Goal: Task Accomplishment & Management: Use online tool/utility

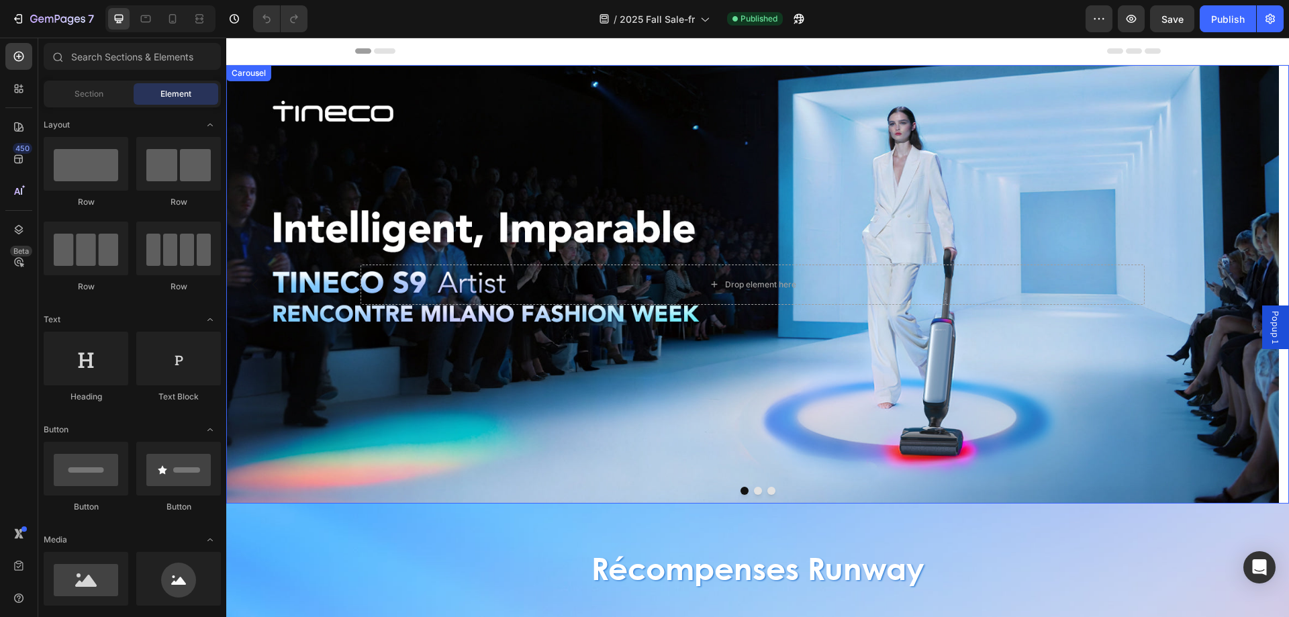
click at [754, 491] on button "Dot" at bounding box center [758, 491] width 8 height 8
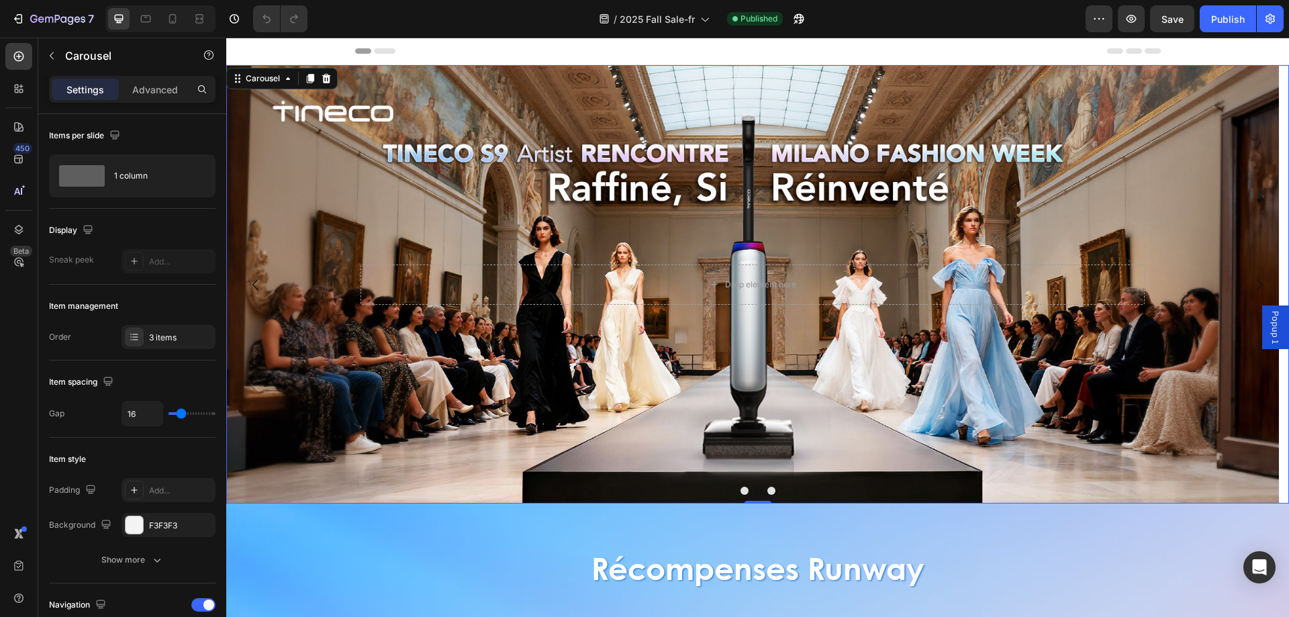
click at [767, 489] on button "Dot" at bounding box center [771, 491] width 8 height 8
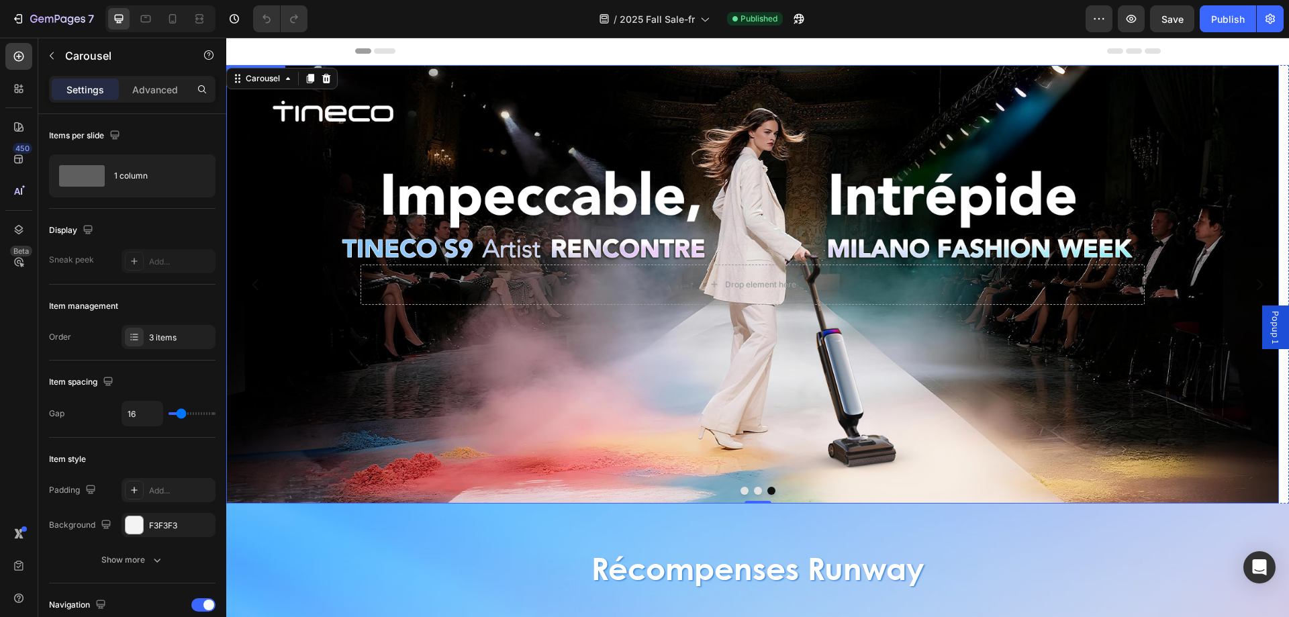
click at [741, 488] on button "Dot" at bounding box center [745, 491] width 8 height 8
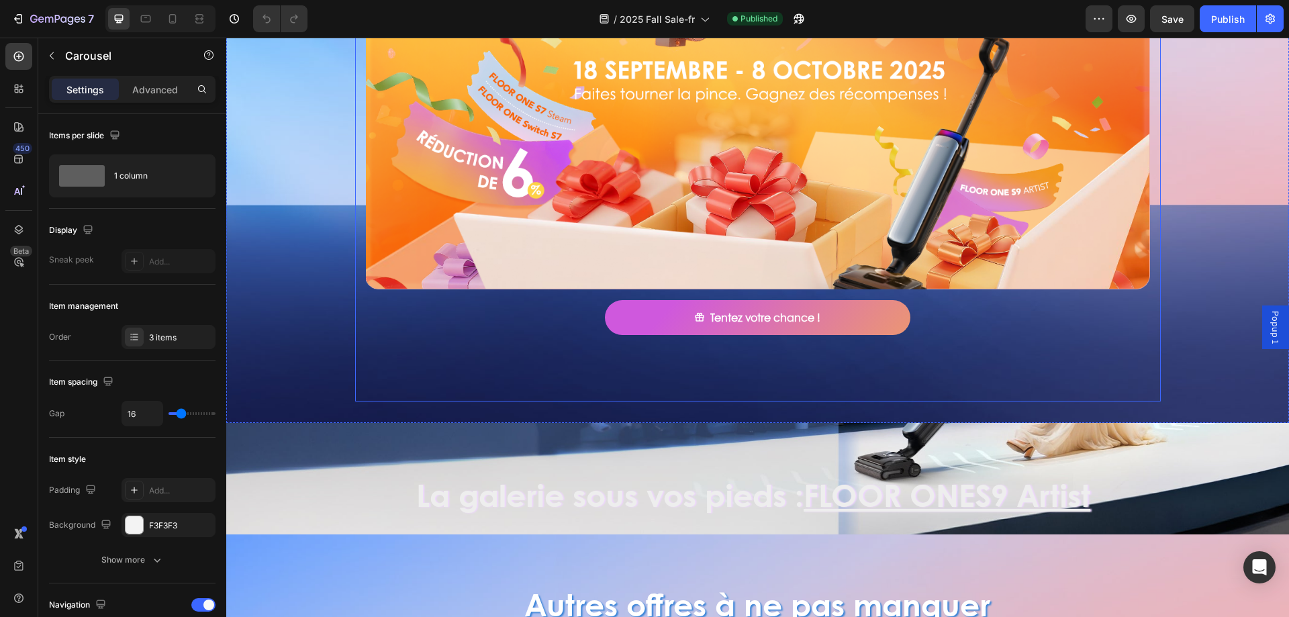
scroll to position [671, 0]
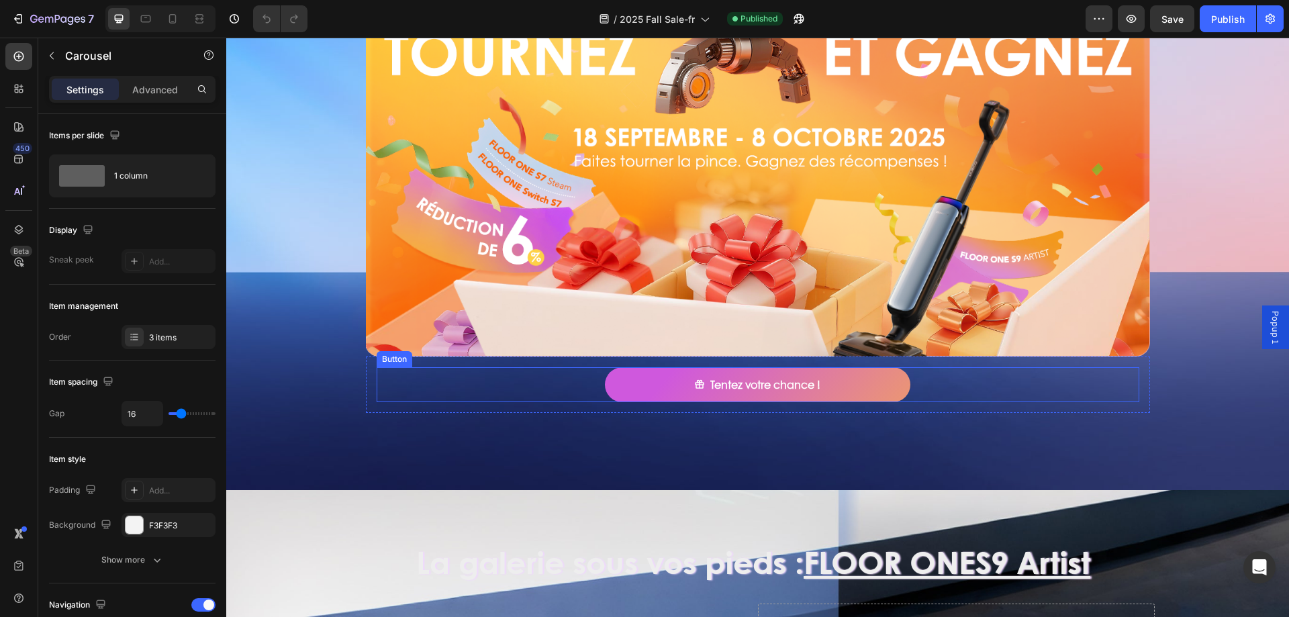
click at [946, 382] on div "Tentez votre chance ! Button" at bounding box center [758, 385] width 763 height 36
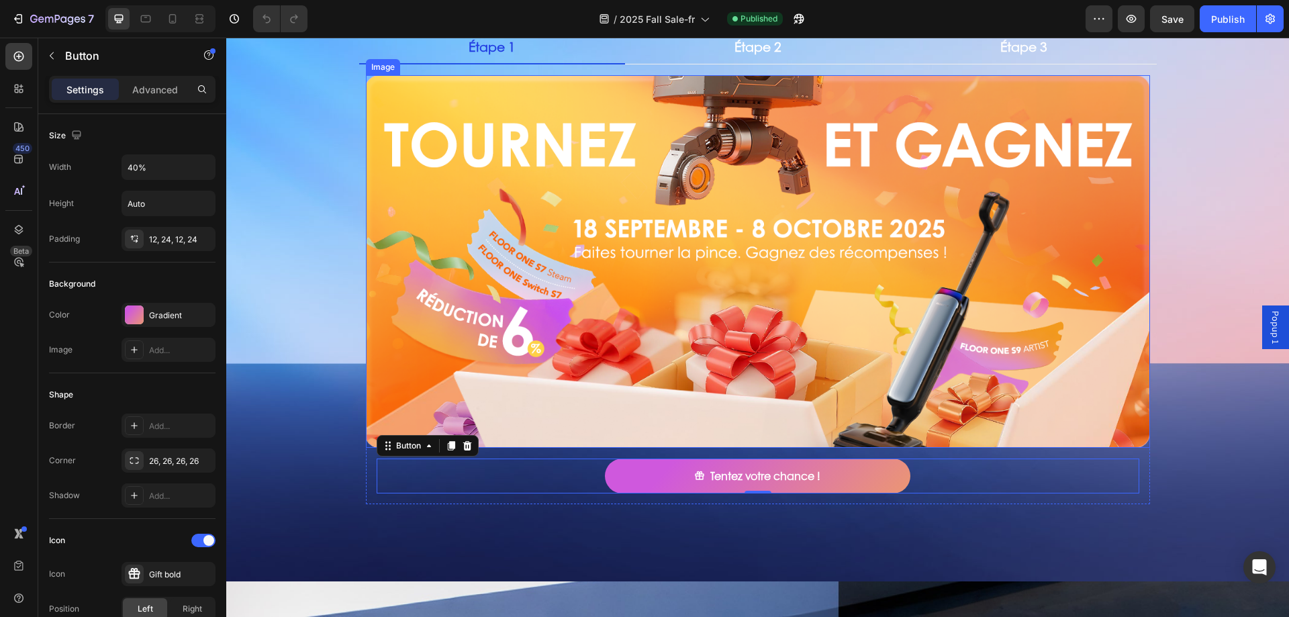
scroll to position [470, 0]
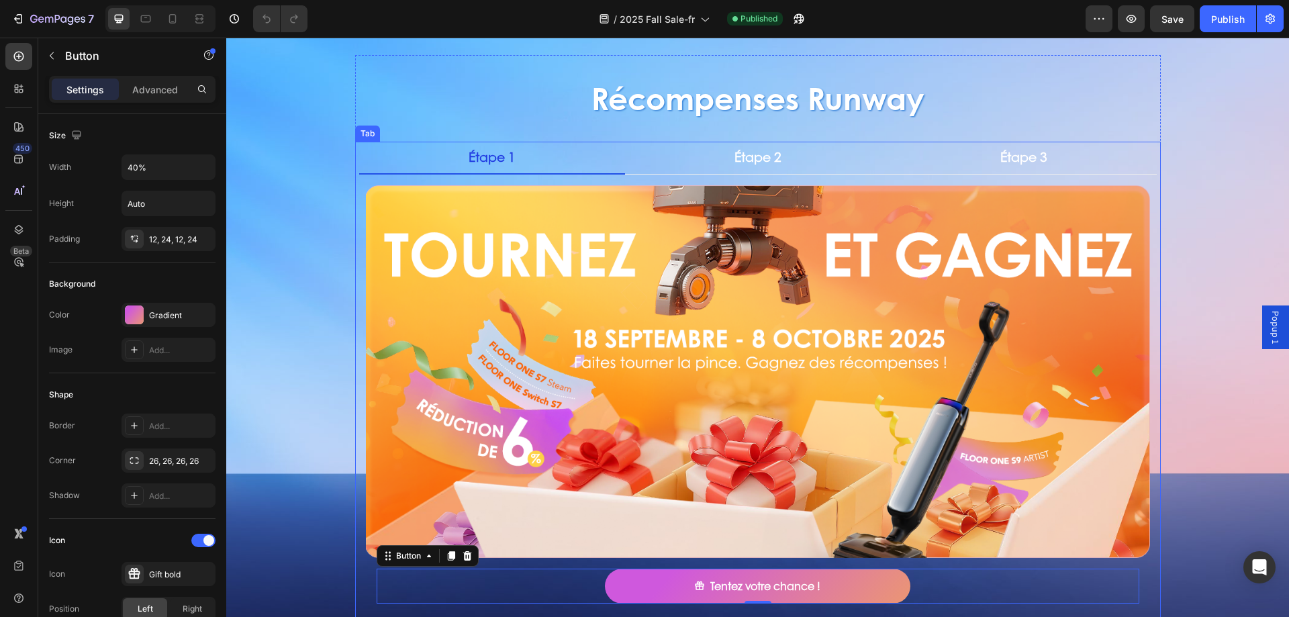
click at [495, 163] on p "Étape 1" at bounding box center [492, 157] width 47 height 17
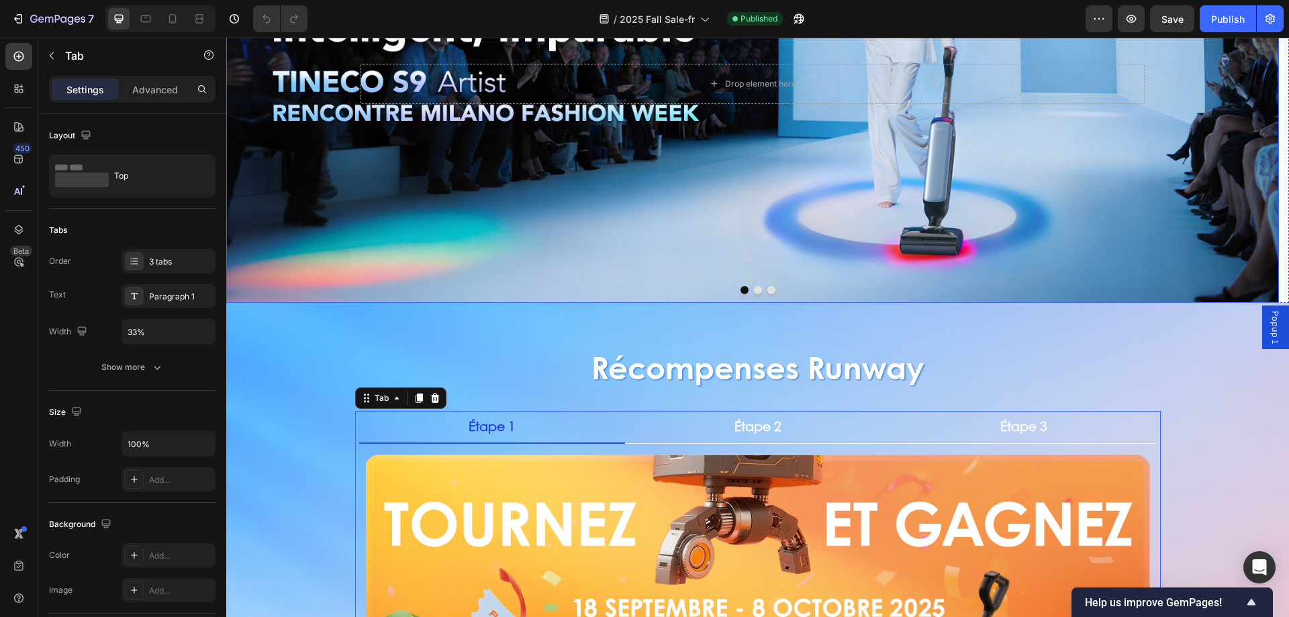
scroll to position [201, 0]
click at [754, 287] on button "Dot" at bounding box center [758, 289] width 8 height 8
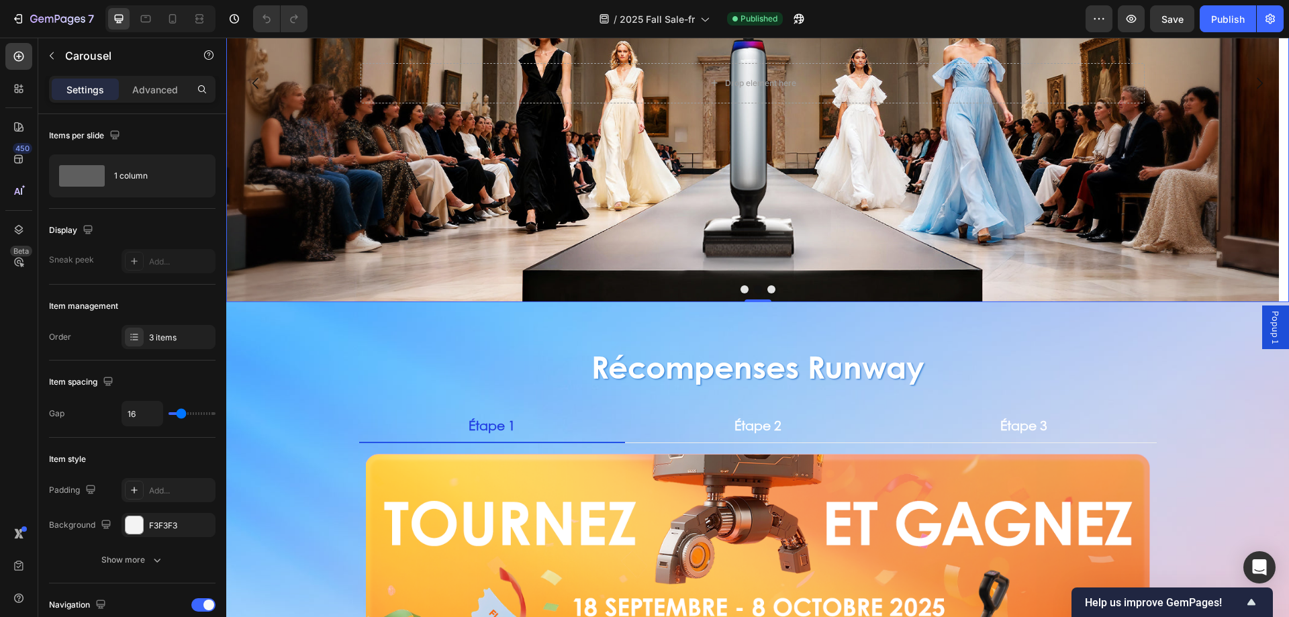
click at [767, 289] on button "Dot" at bounding box center [771, 289] width 8 height 8
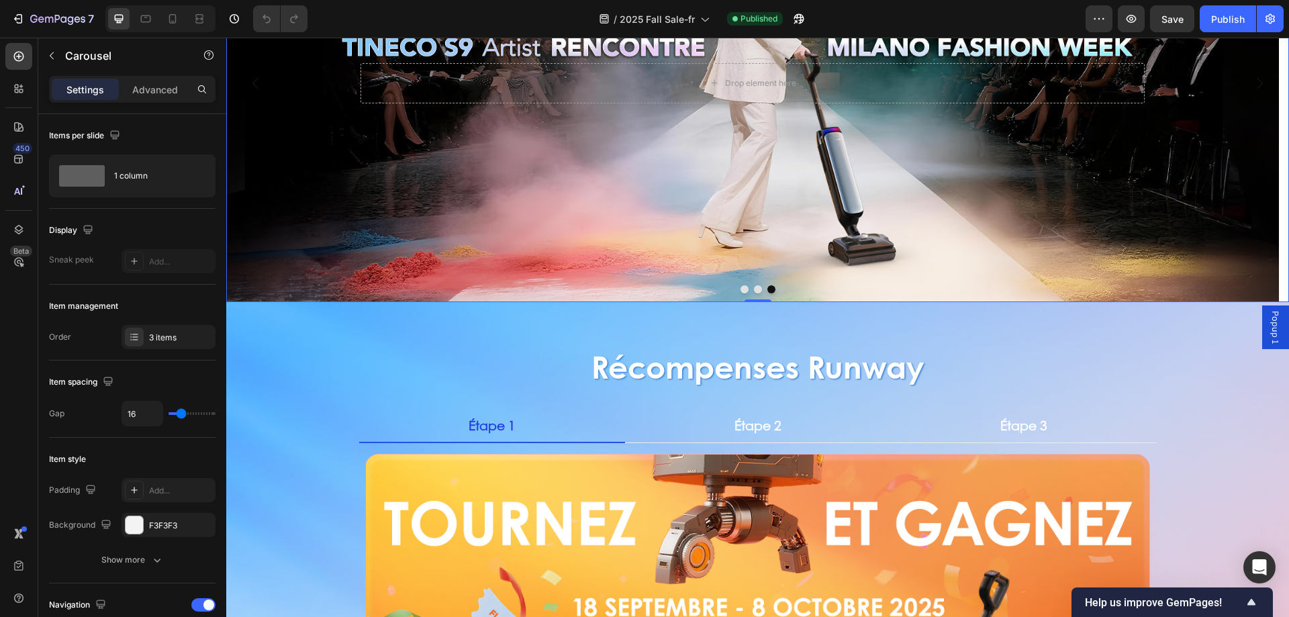
click at [734, 287] on div at bounding box center [757, 289] width 1063 height 8
click at [741, 288] on button "Dot" at bounding box center [745, 289] width 8 height 8
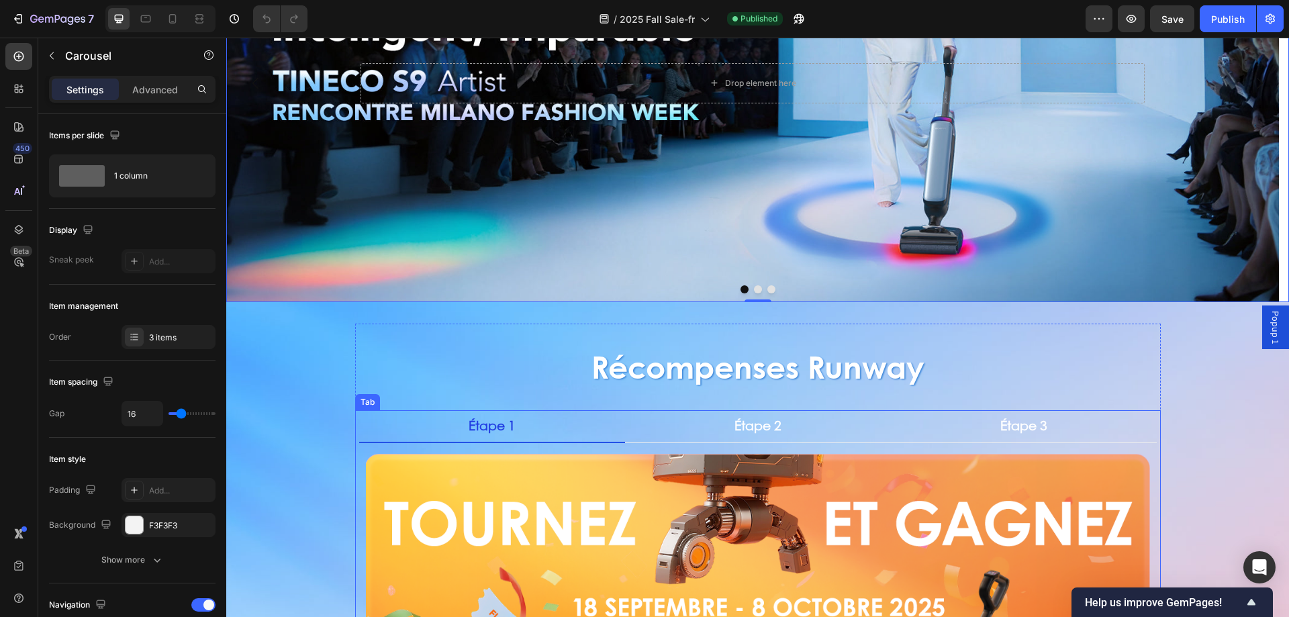
click at [532, 429] on li "Étape 1" at bounding box center [492, 426] width 266 height 33
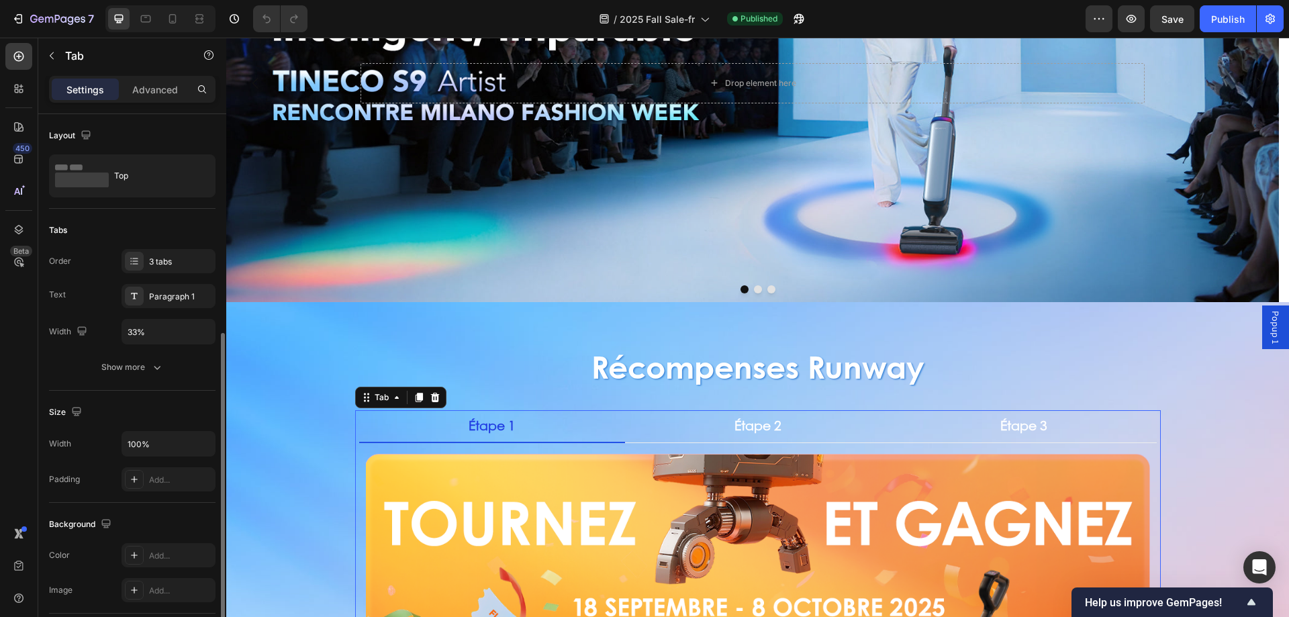
scroll to position [134, 0]
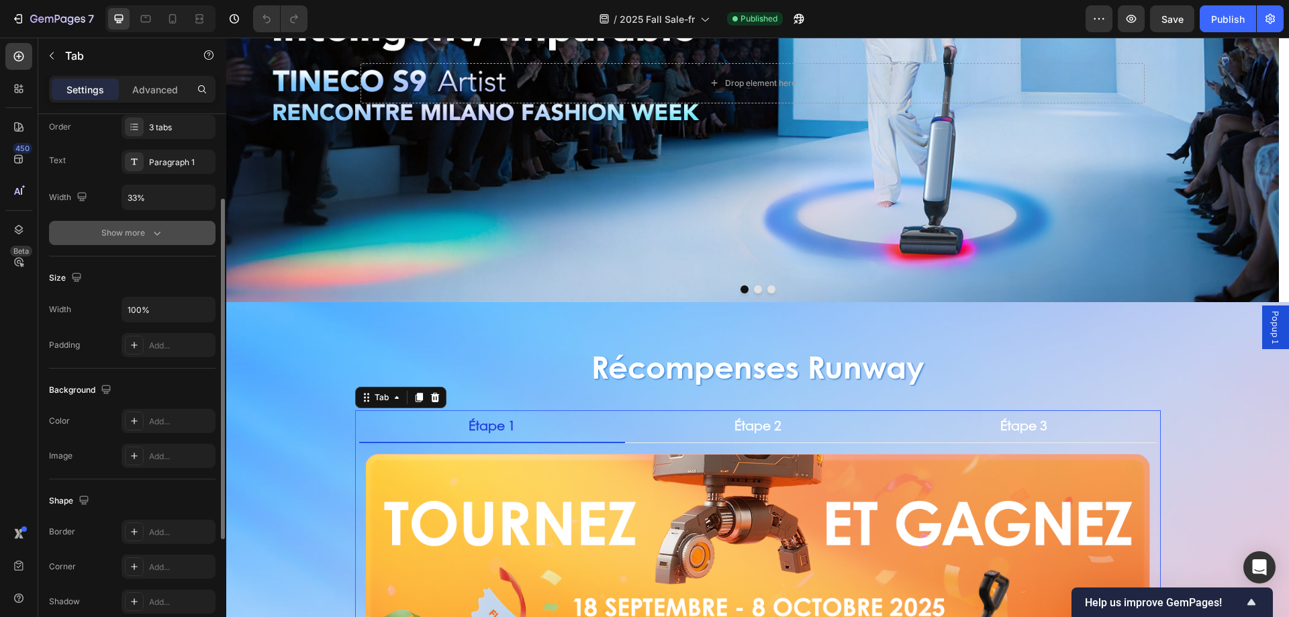
click at [148, 235] on div "Show more" at bounding box center [132, 232] width 62 height 13
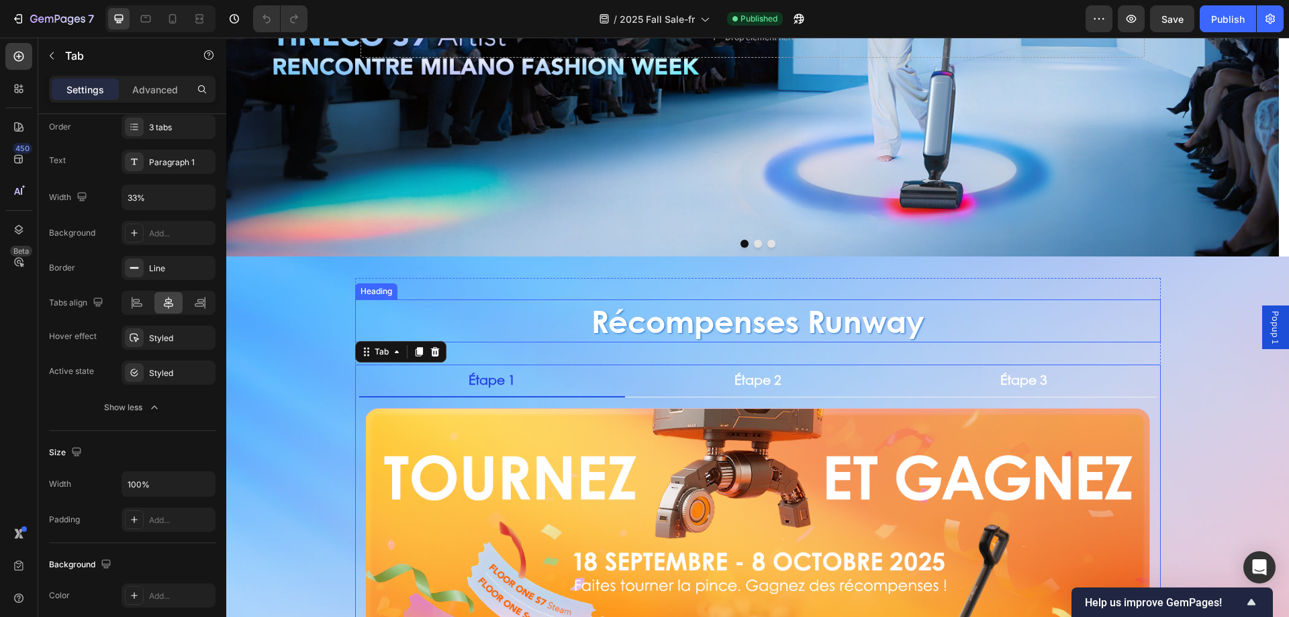
scroll to position [269, 0]
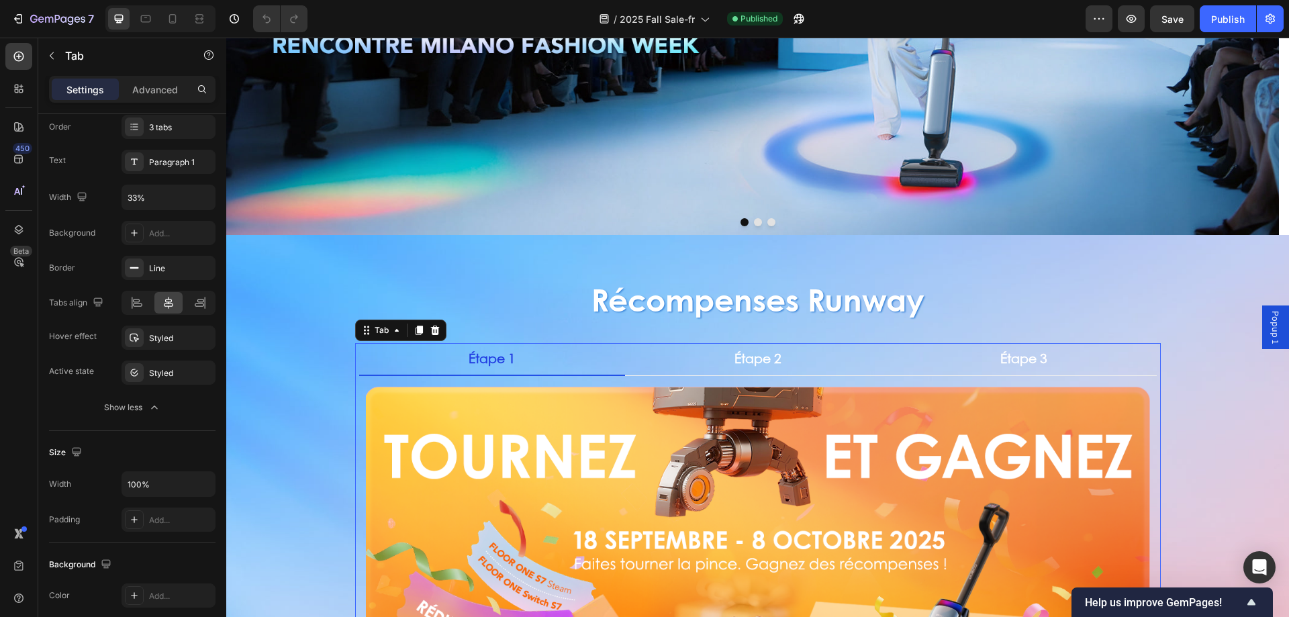
drag, startPoint x: 431, startPoint y: 358, endPoint x: 449, endPoint y: 361, distance: 18.3
click at [431, 358] on li "Étape 1" at bounding box center [492, 359] width 266 height 33
click at [458, 353] on li "Étape 1" at bounding box center [492, 359] width 266 height 33
click at [475, 357] on p "Étape 1" at bounding box center [492, 358] width 47 height 17
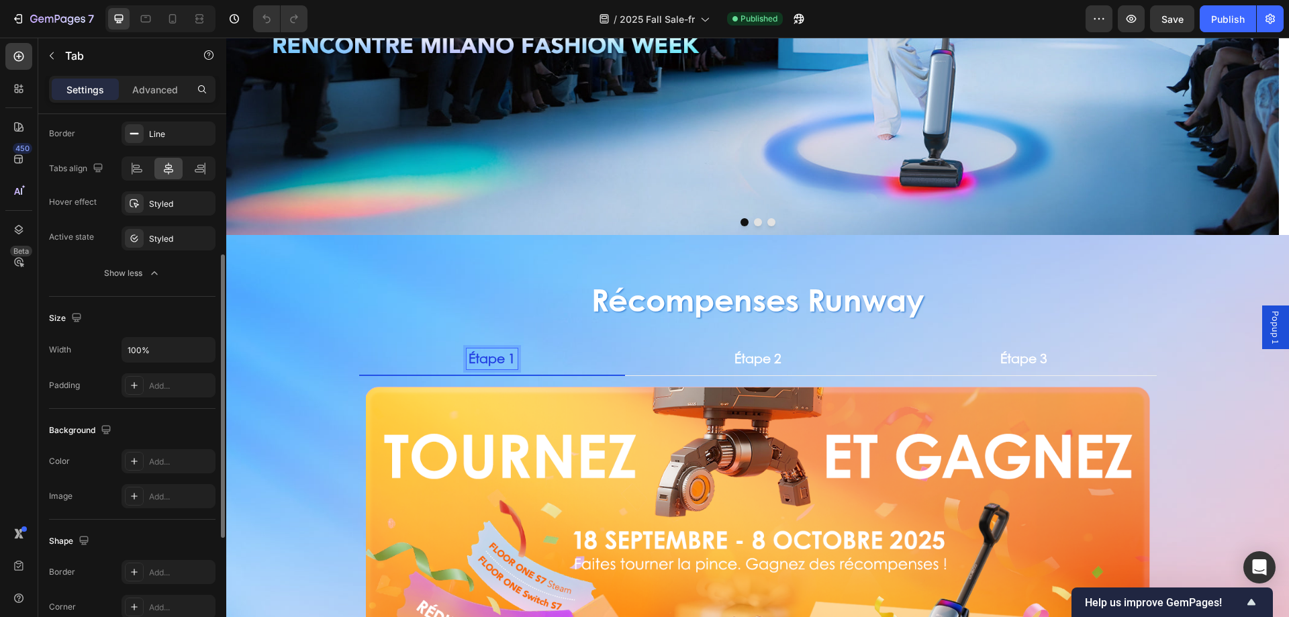
scroll to position [134, 0]
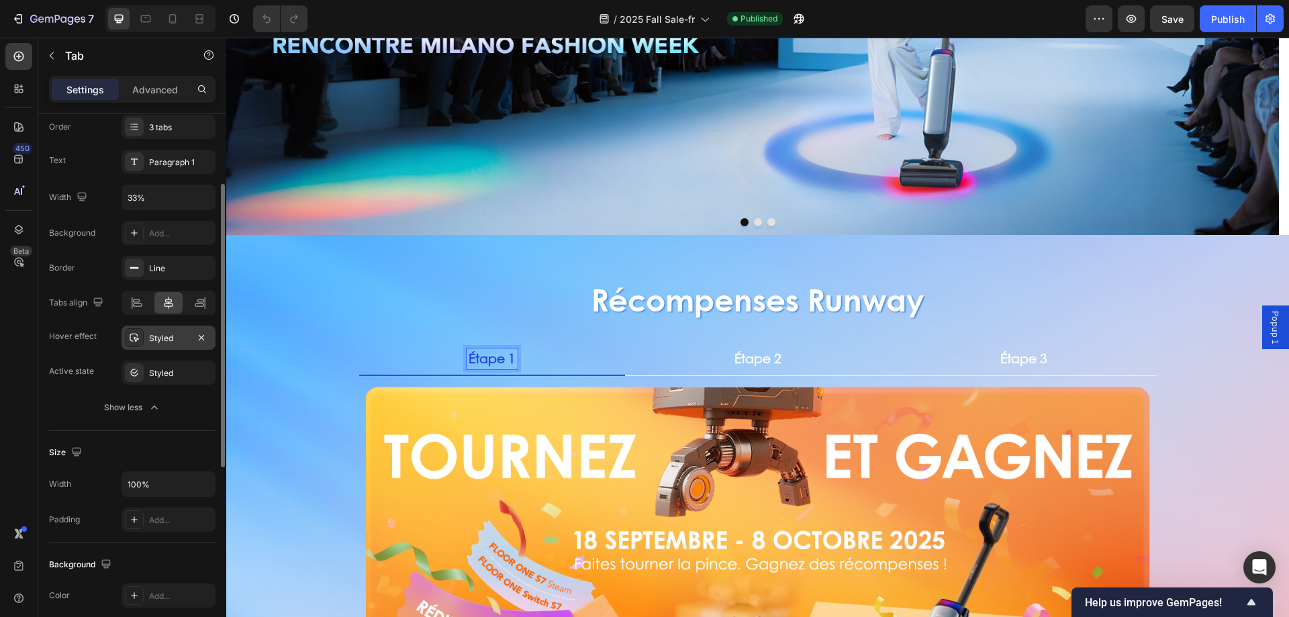
click at [175, 340] on div "Styled" at bounding box center [168, 338] width 39 height 12
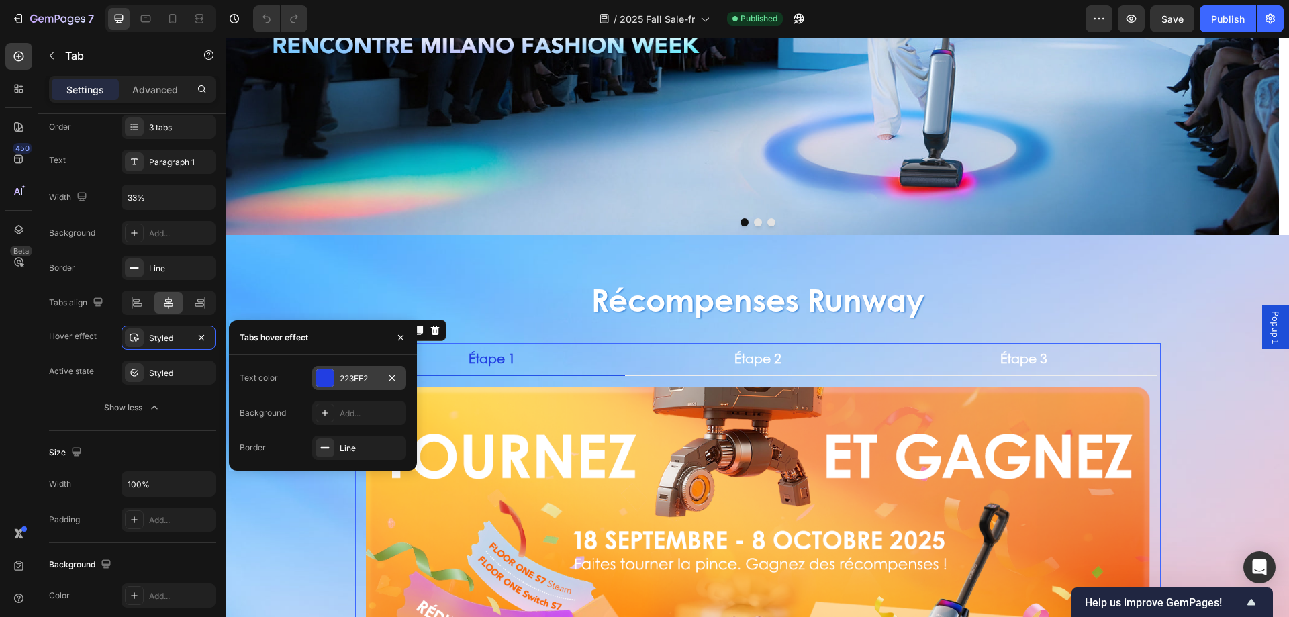
click at [326, 379] on div at bounding box center [324, 377] width 17 height 17
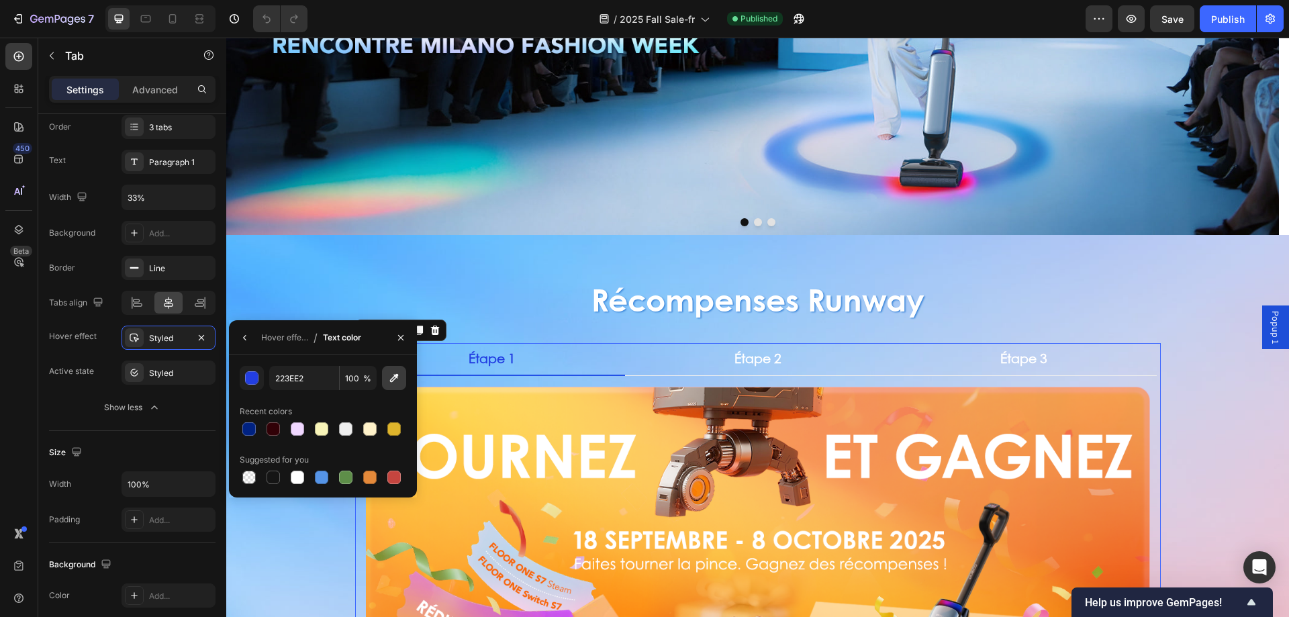
click at [386, 371] on button "button" at bounding box center [394, 378] width 24 height 24
type input "C667E1"
click at [403, 334] on icon "button" at bounding box center [400, 337] width 11 height 11
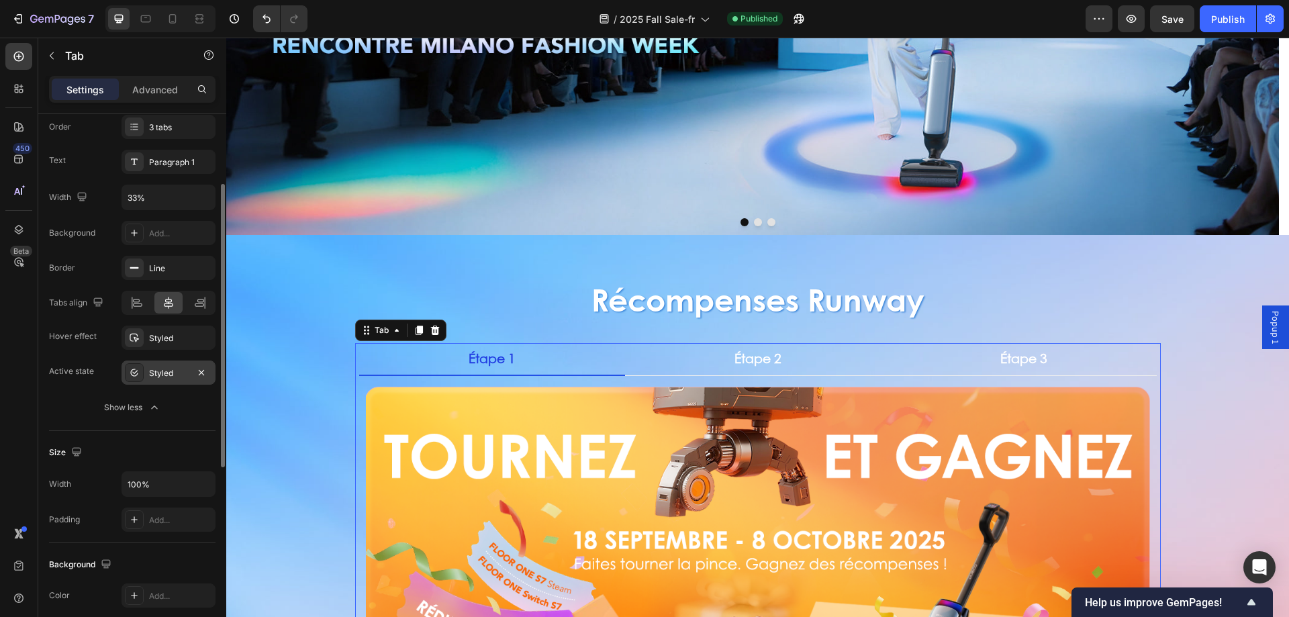
click at [179, 369] on div "Styled" at bounding box center [168, 373] width 39 height 12
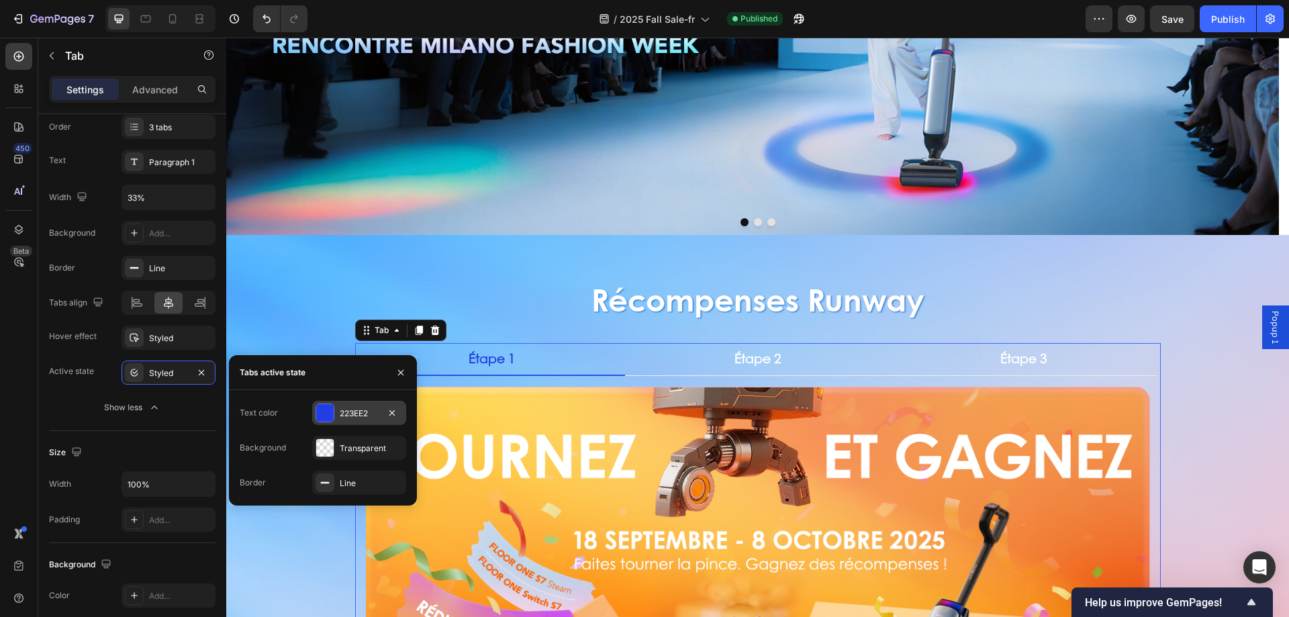
click at [348, 406] on div "223EE2" at bounding box center [359, 413] width 94 height 24
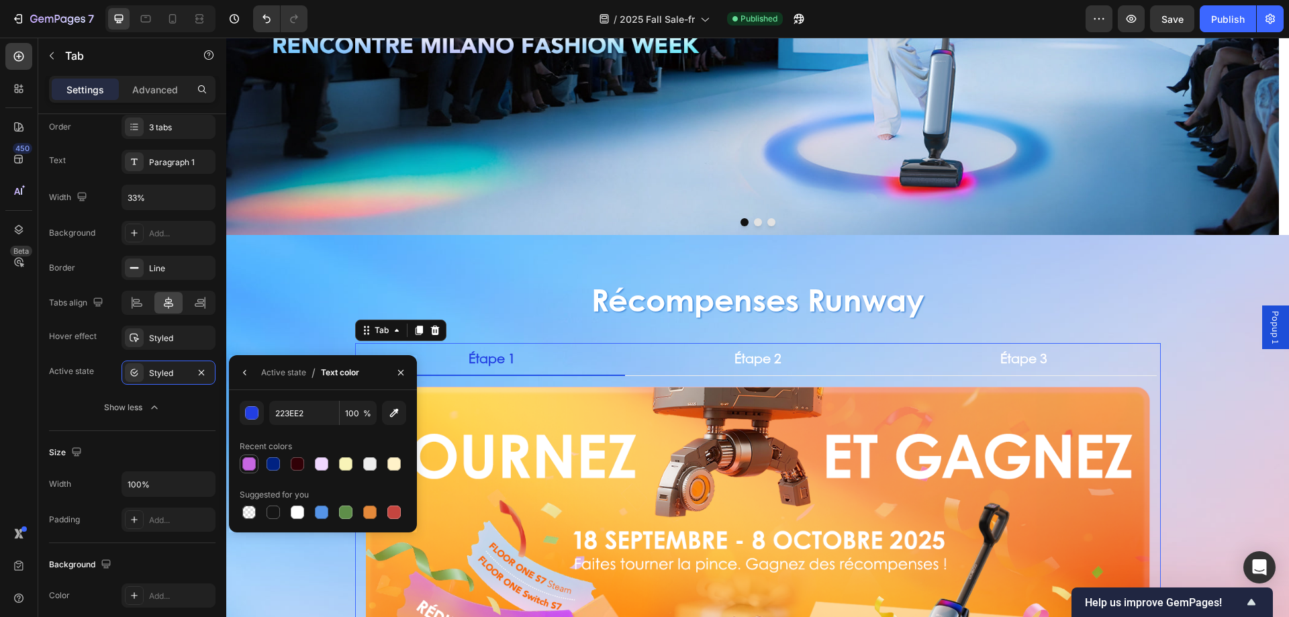
click at [254, 463] on div at bounding box center [248, 463] width 13 height 13
type input "C667E1"
click at [405, 371] on icon "button" at bounding box center [400, 372] width 11 height 11
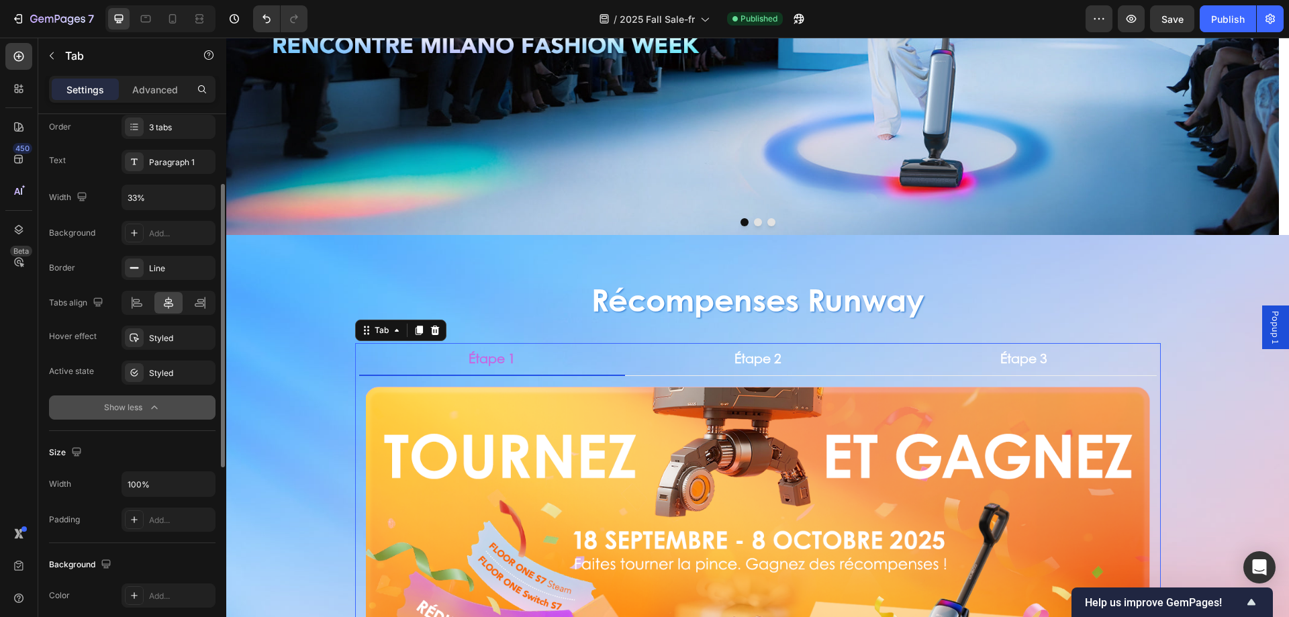
click at [151, 407] on icon "button" at bounding box center [154, 407] width 13 height 13
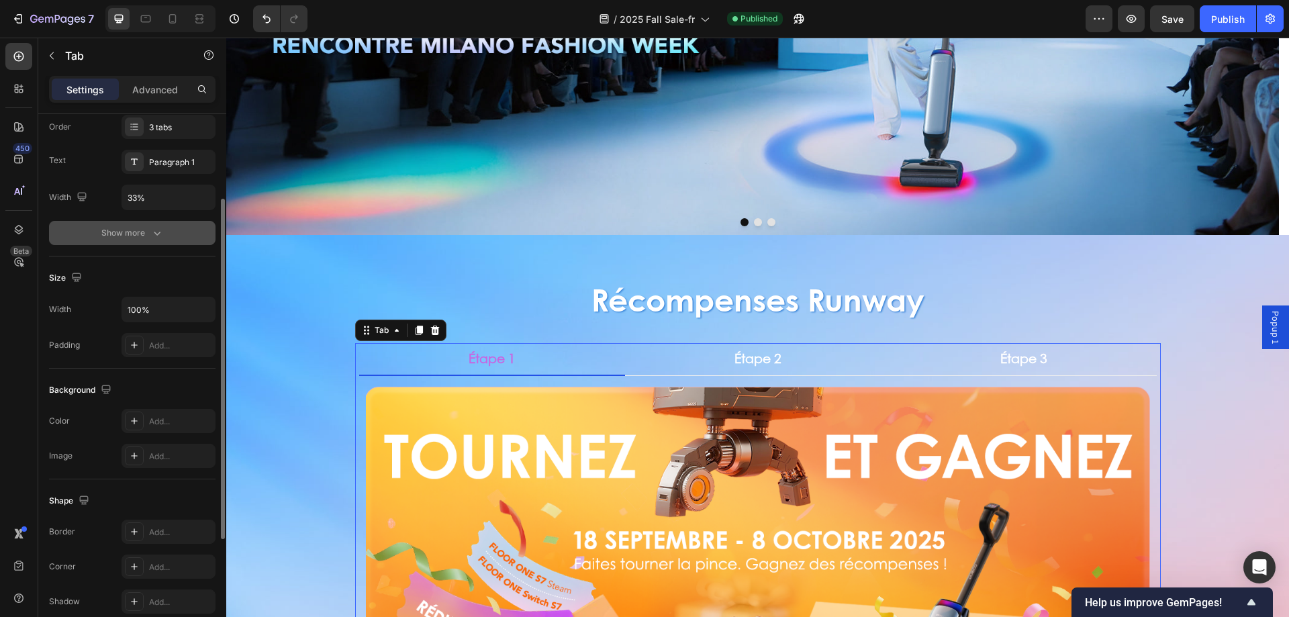
click at [146, 227] on div "Show more" at bounding box center [132, 232] width 62 height 13
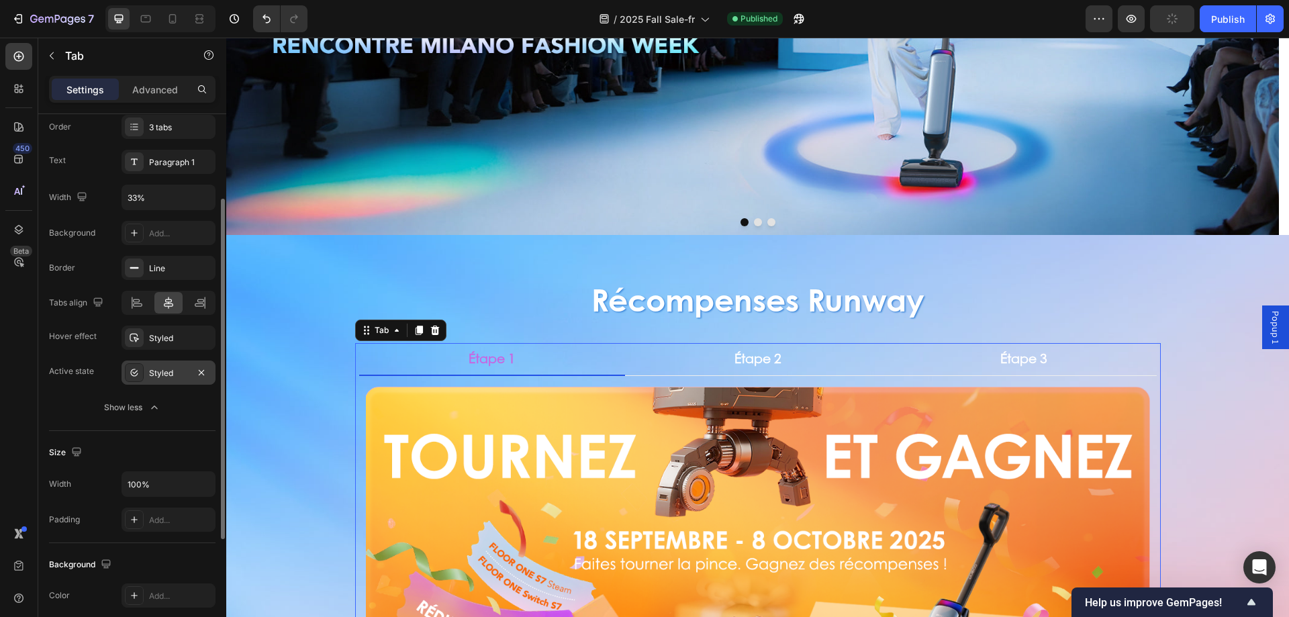
click at [171, 371] on div "Styled" at bounding box center [168, 373] width 39 height 12
click at [136, 365] on div at bounding box center [134, 372] width 19 height 19
click at [158, 373] on div "Styled" at bounding box center [168, 373] width 39 height 12
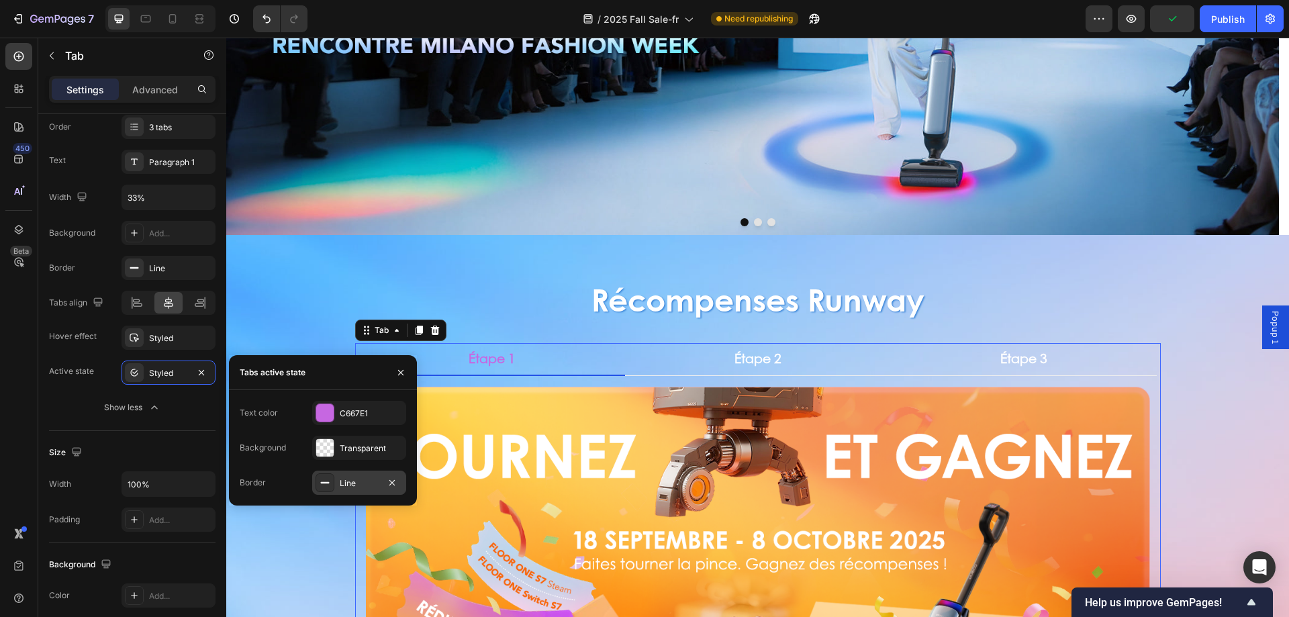
click at [332, 479] on div at bounding box center [325, 482] width 19 height 19
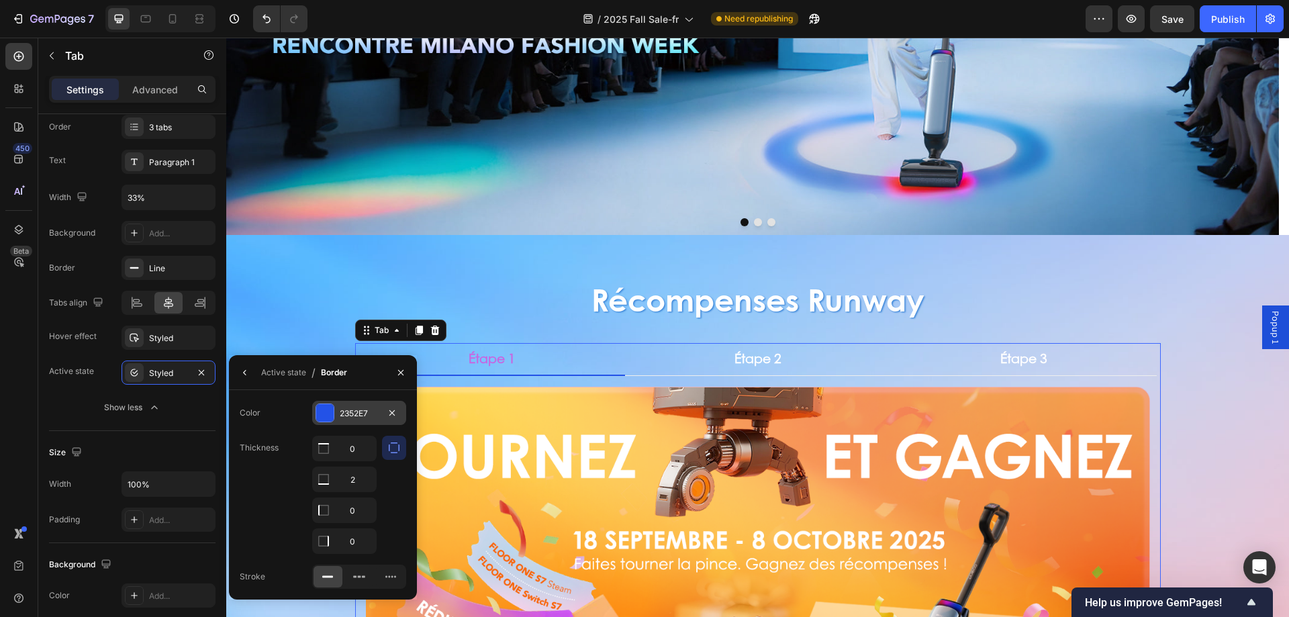
click at [344, 420] on div "2352E7" at bounding box center [359, 413] width 94 height 24
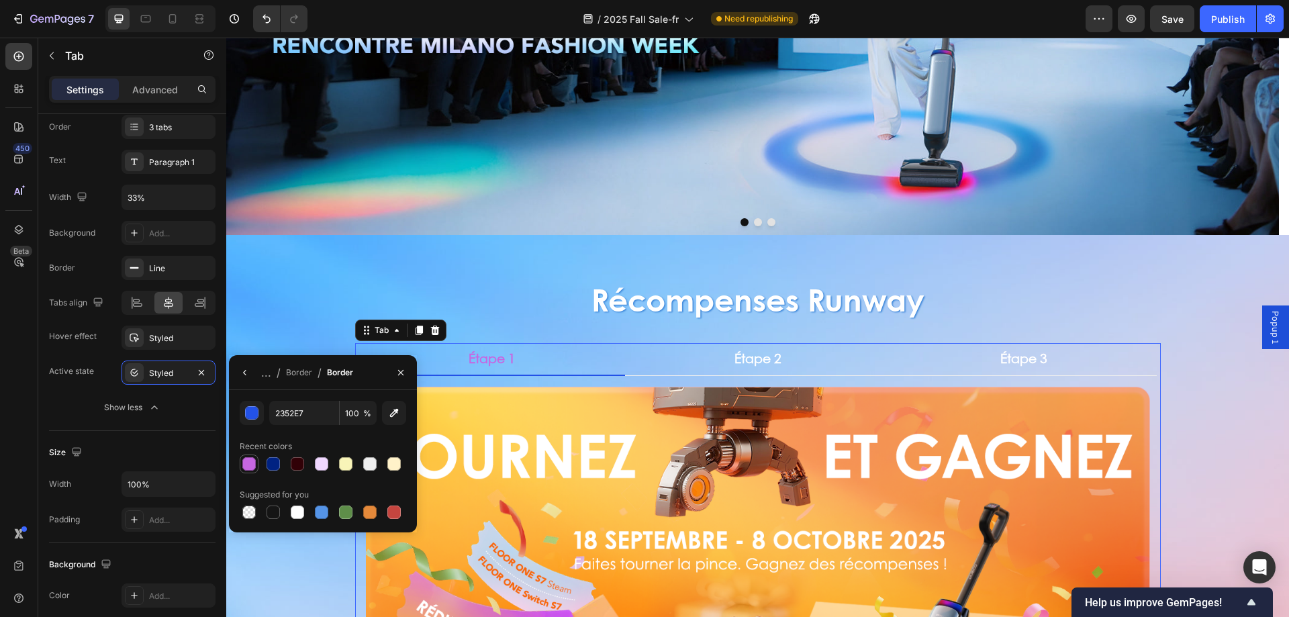
click at [245, 467] on div at bounding box center [248, 463] width 13 height 13
type input "C667E1"
click at [272, 308] on div "Récompenses Runway Heading Étape 1 Étape 2 Étape 3 Image Tentez votre chance ! …" at bounding box center [757, 553] width 1063 height 636
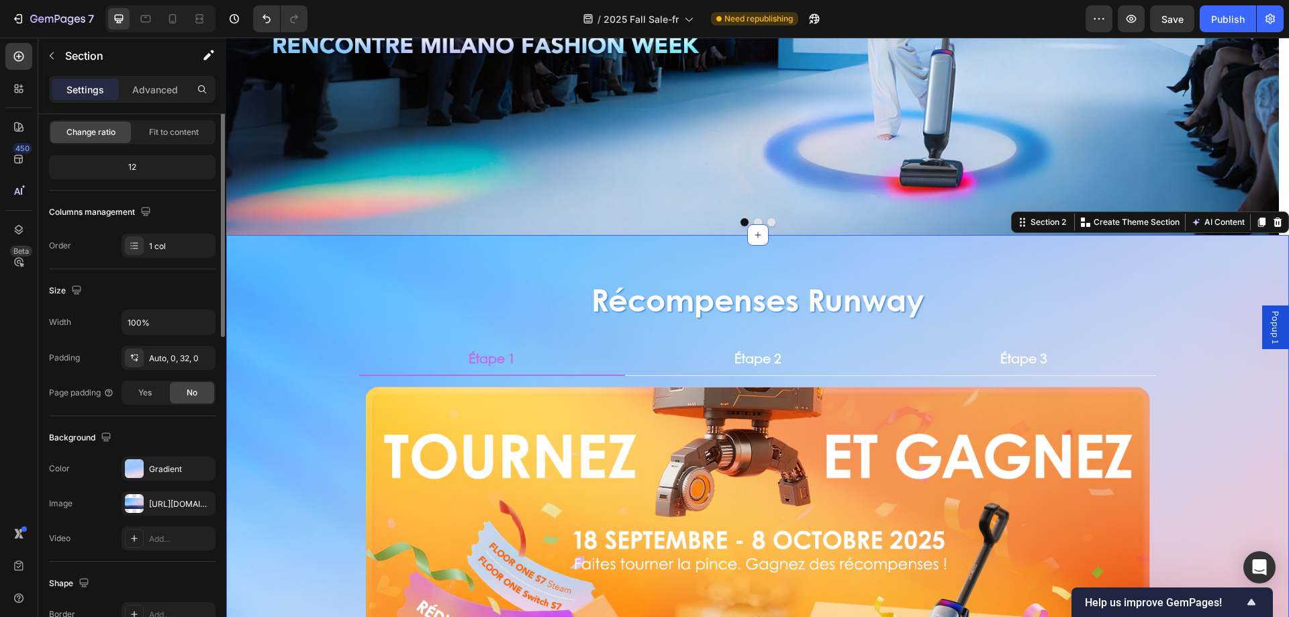
scroll to position [0, 0]
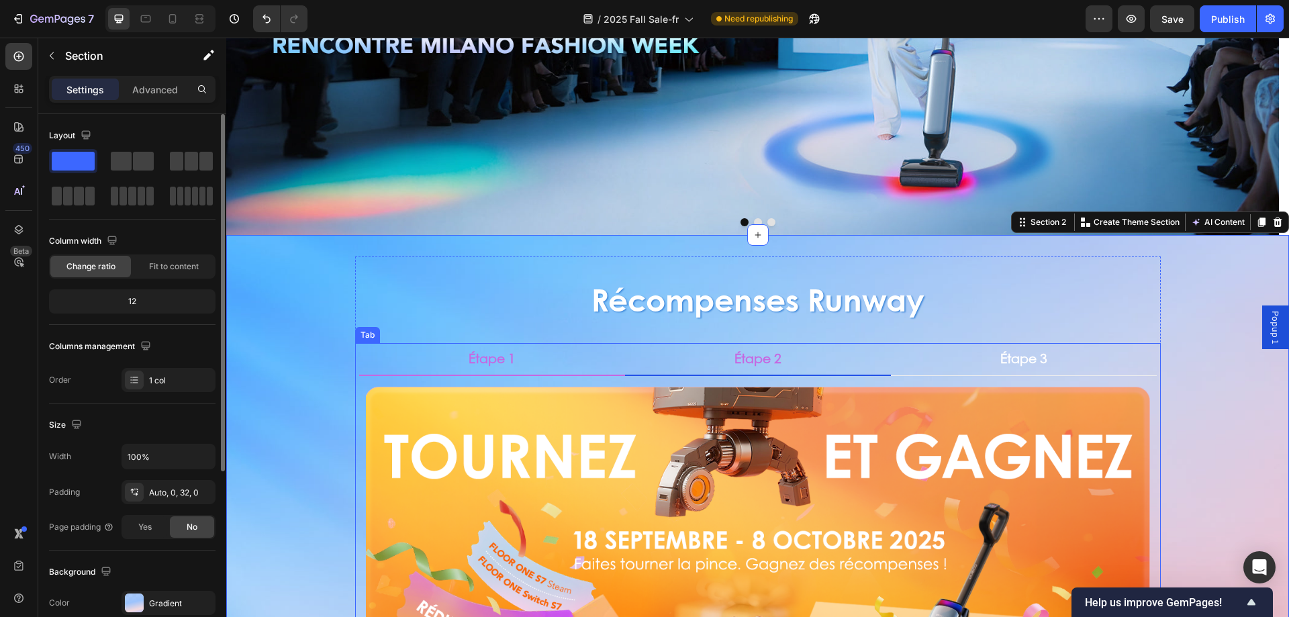
click at [785, 369] on li "Étape 2" at bounding box center [758, 359] width 266 height 33
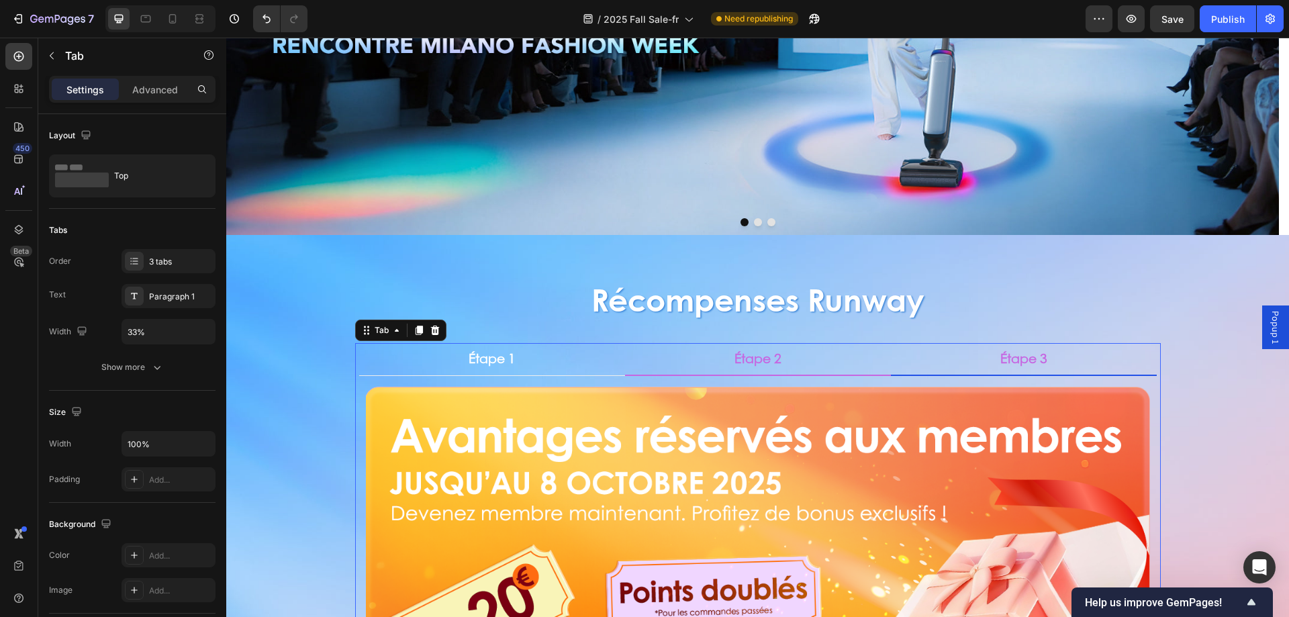
click at [966, 357] on li "Étape 3" at bounding box center [1024, 359] width 266 height 33
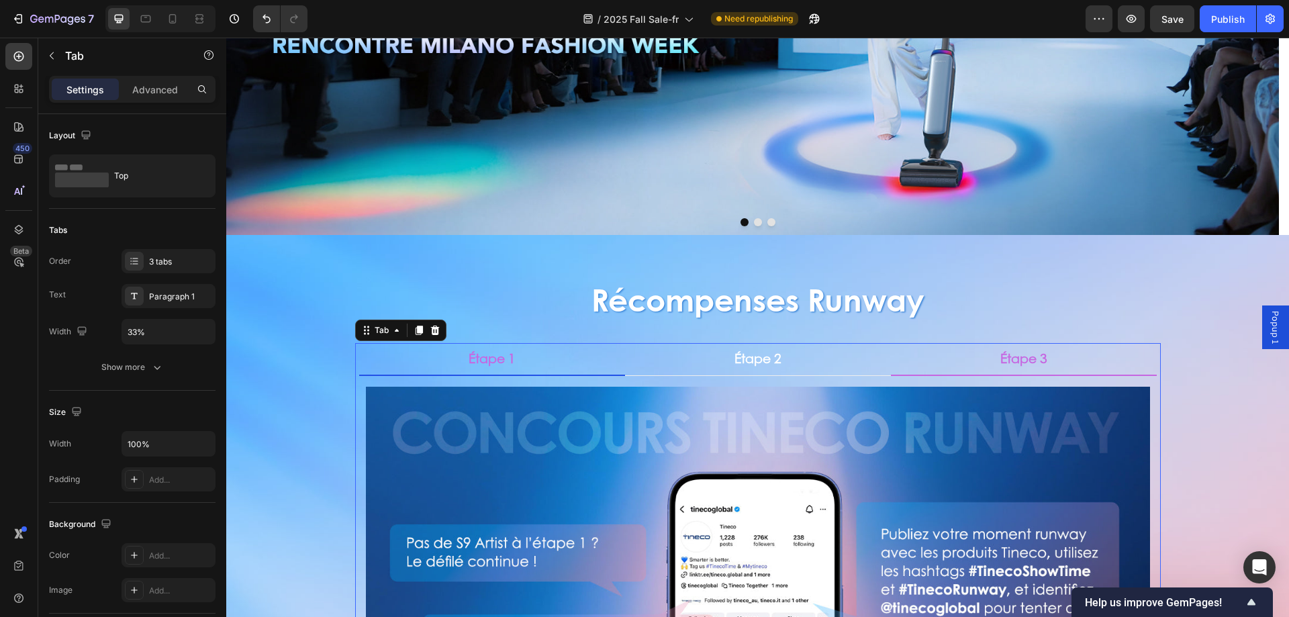
click at [553, 368] on li "Étape 1" at bounding box center [492, 359] width 266 height 33
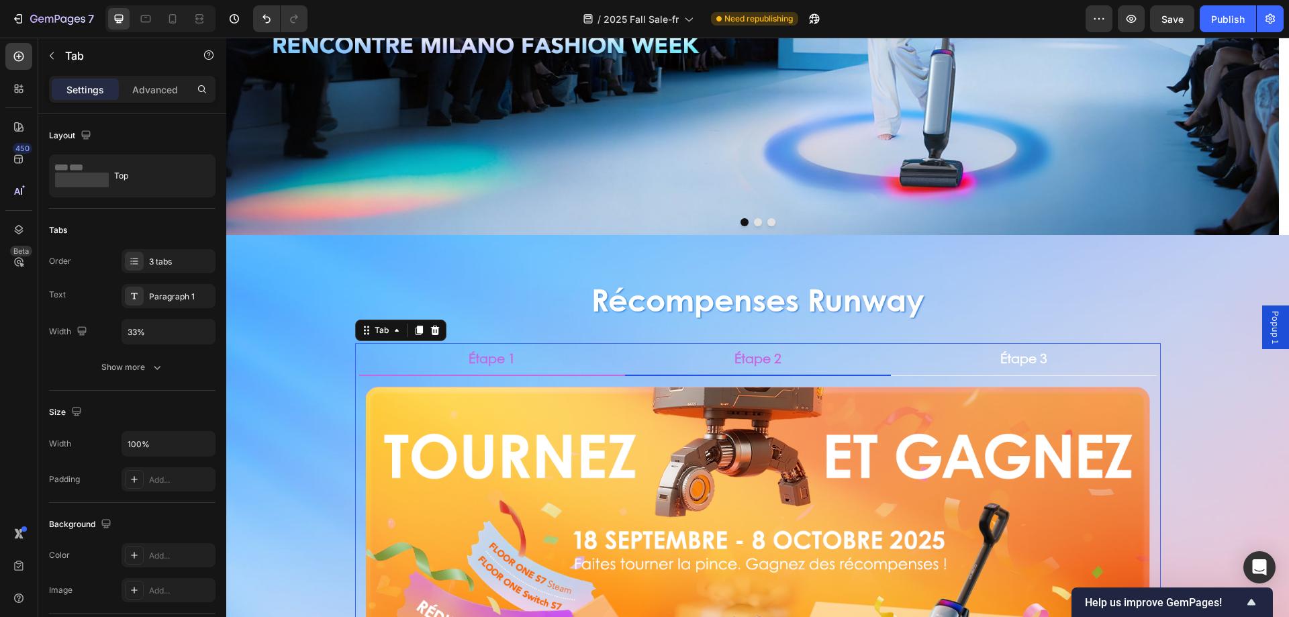
click at [778, 363] on div "Étape 2" at bounding box center [757, 358] width 51 height 21
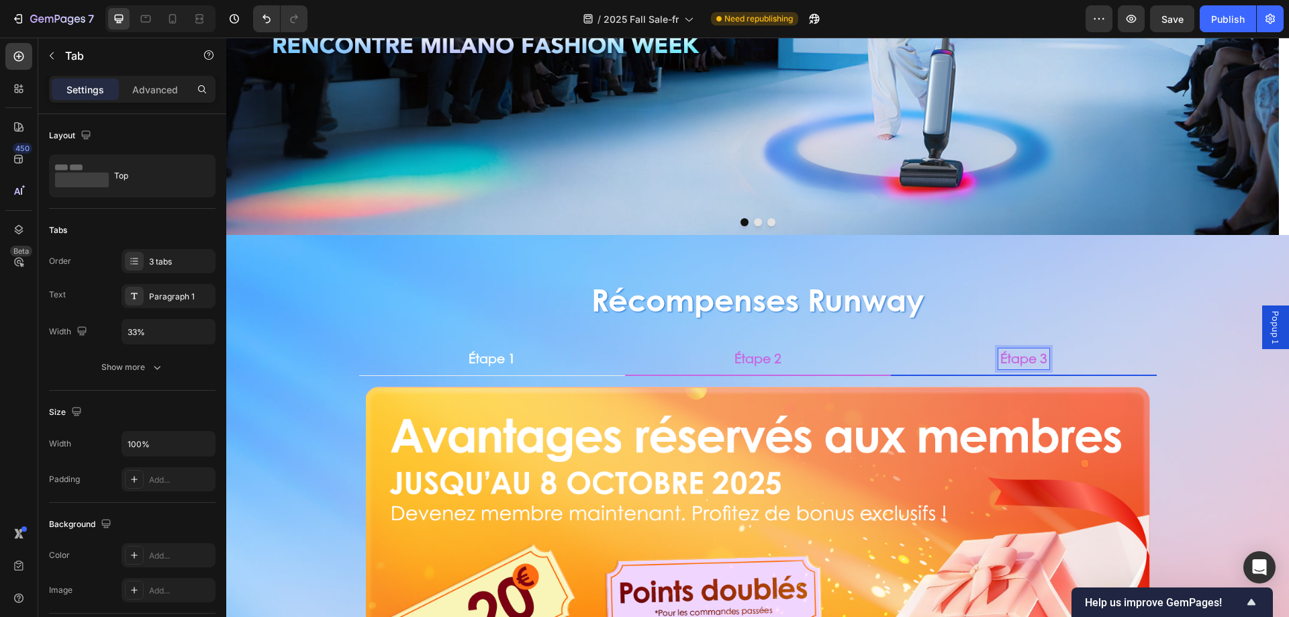
click at [998, 367] on div "Étape 3" at bounding box center [1023, 358] width 51 height 21
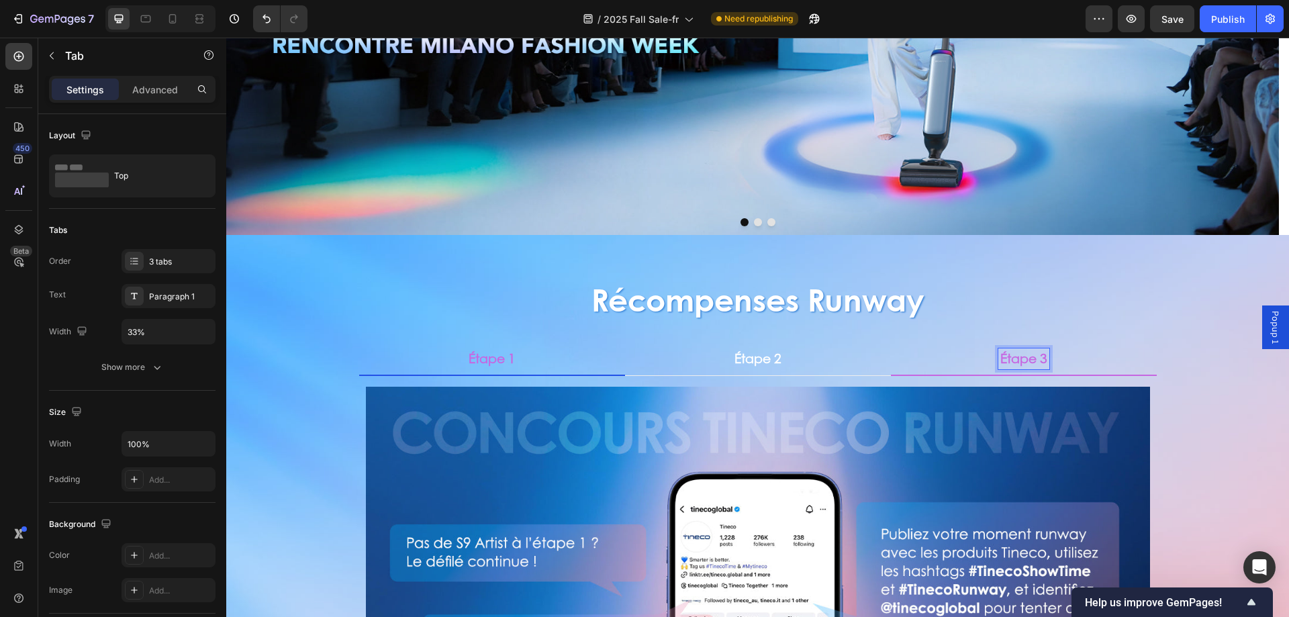
click at [564, 367] on li "Étape 1" at bounding box center [492, 359] width 266 height 33
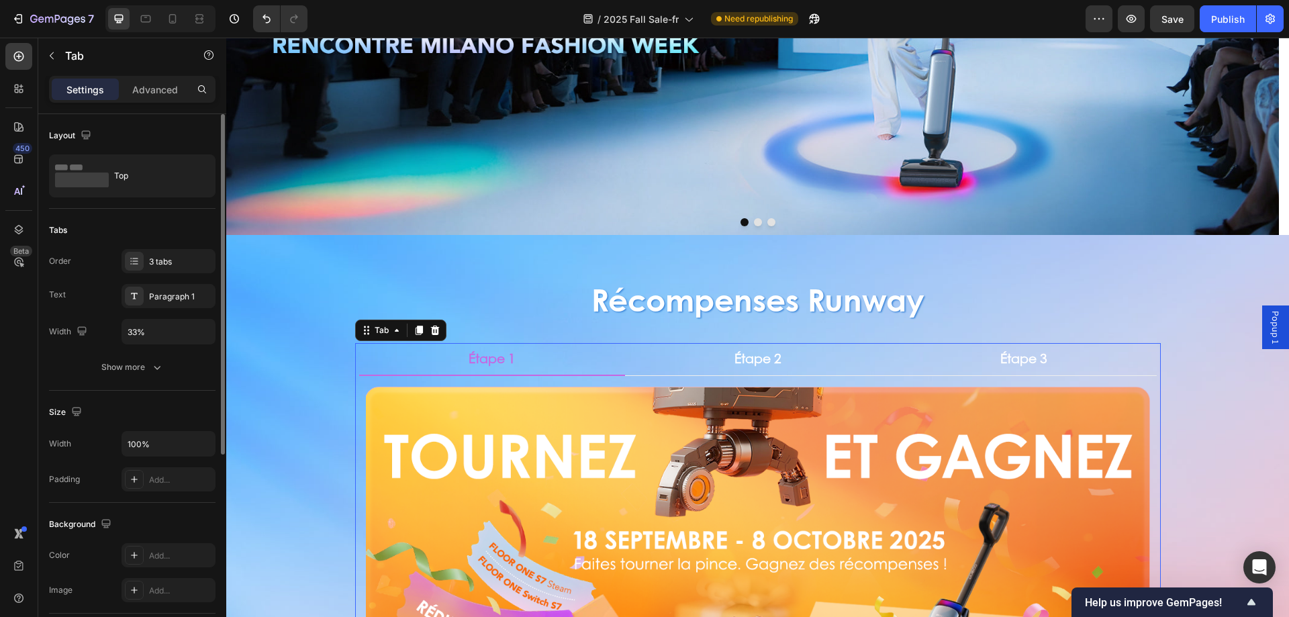
click at [157, 354] on div "Order 3 tabs Text Paragraph 1 Width 33% Show more" at bounding box center [132, 314] width 167 height 130
click at [146, 371] on div "Show more" at bounding box center [132, 367] width 62 height 13
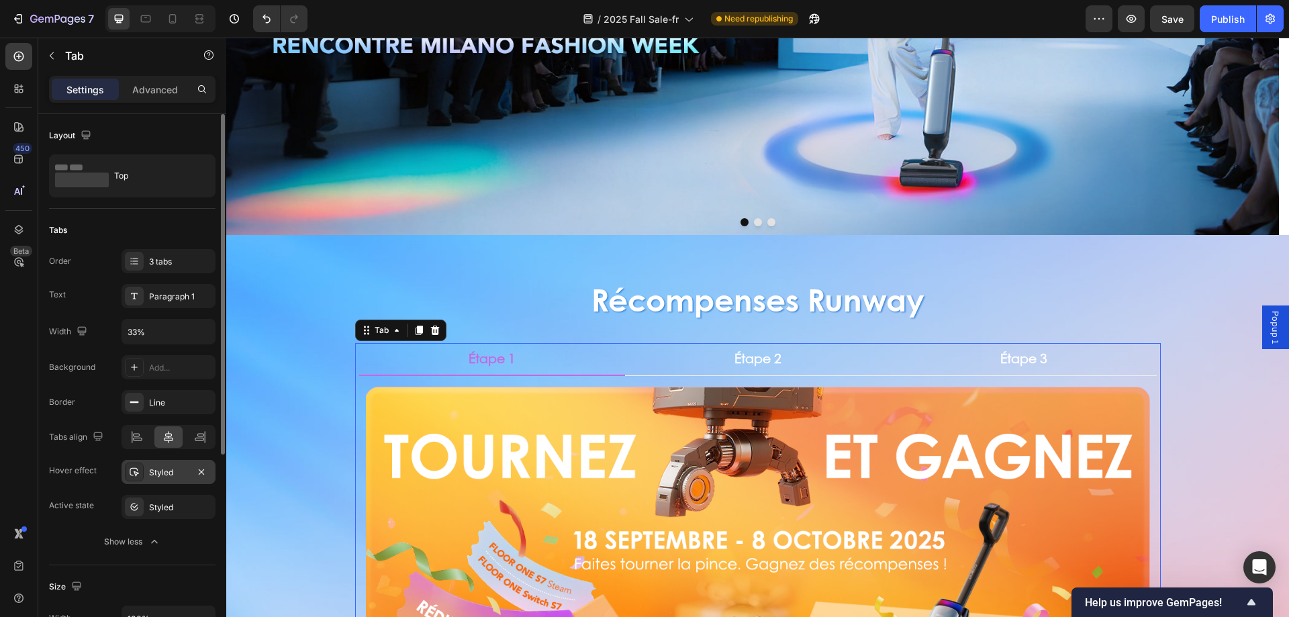
click at [156, 482] on div "Styled" at bounding box center [169, 472] width 94 height 24
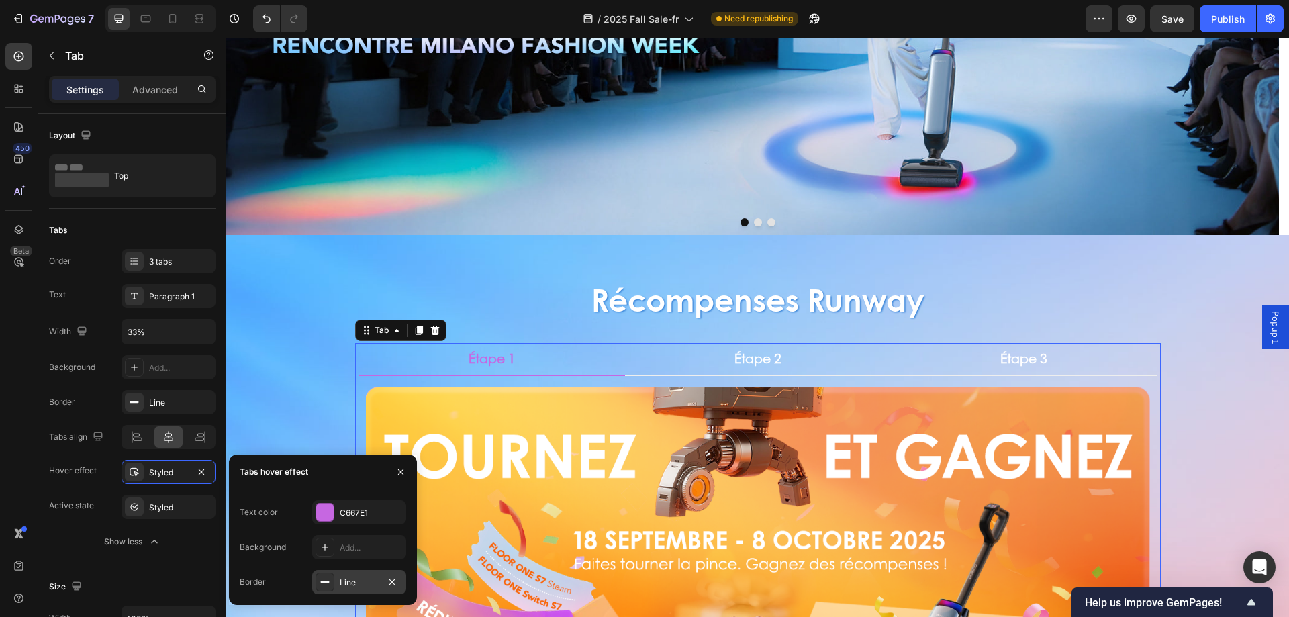
click at [331, 578] on div at bounding box center [325, 582] width 19 height 19
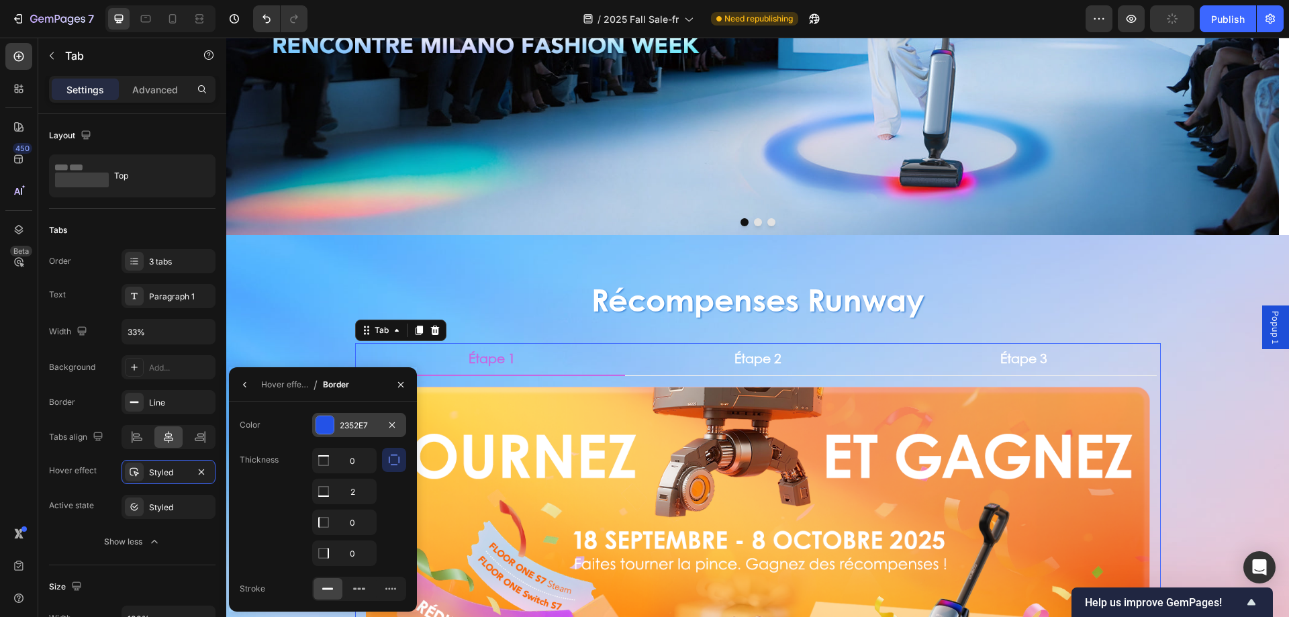
click at [334, 427] on div at bounding box center [325, 425] width 19 height 19
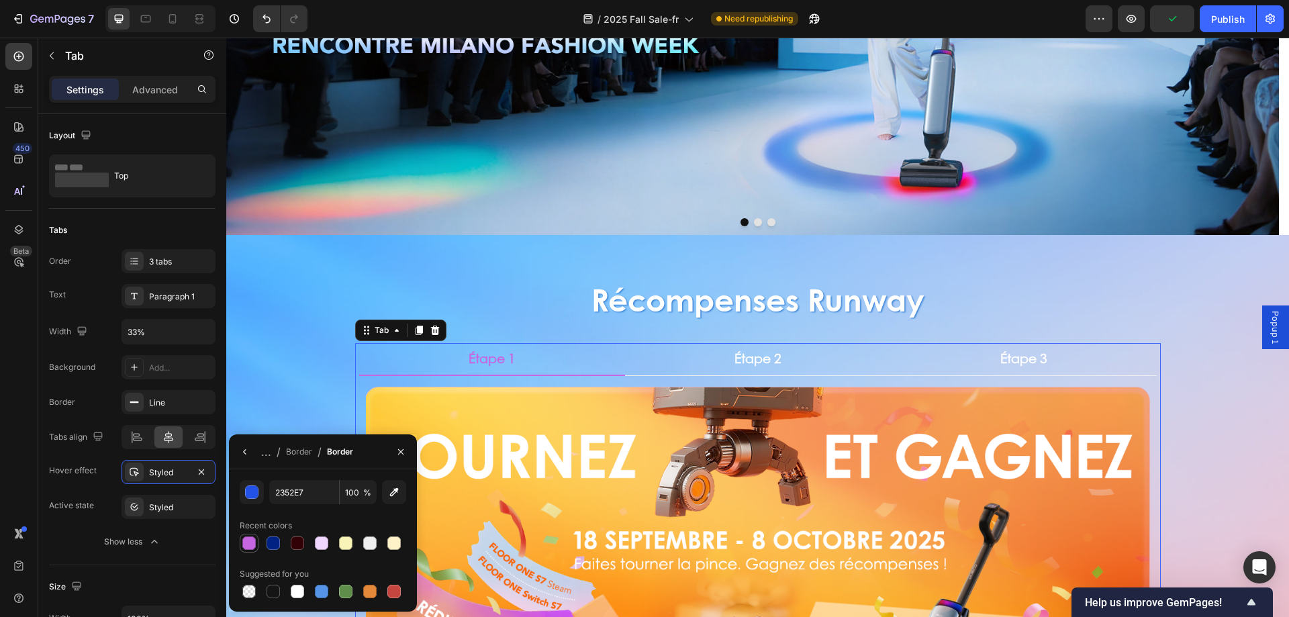
click at [248, 544] on div at bounding box center [248, 542] width 13 height 13
type input "C667E1"
click at [239, 389] on div "Récompenses Runway Heading Étape 1 Étape 2 Étape 3 Image Tentez votre chance ! …" at bounding box center [757, 553] width 1063 height 636
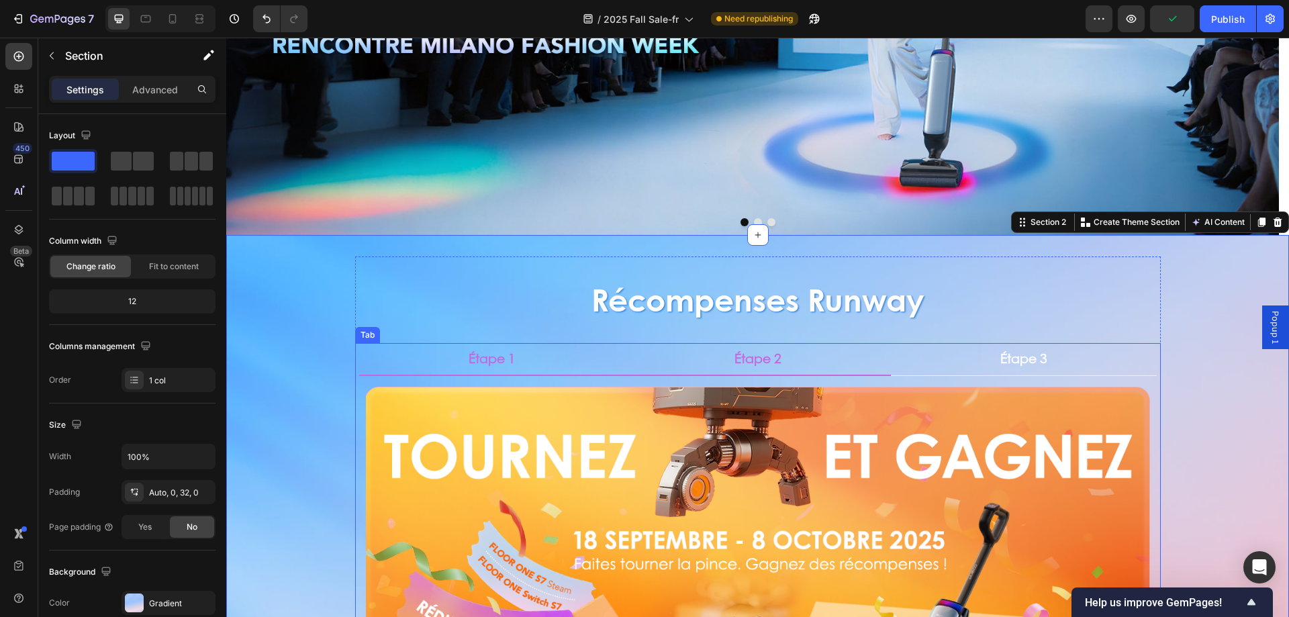
click at [718, 350] on li "Étape 2" at bounding box center [758, 359] width 266 height 33
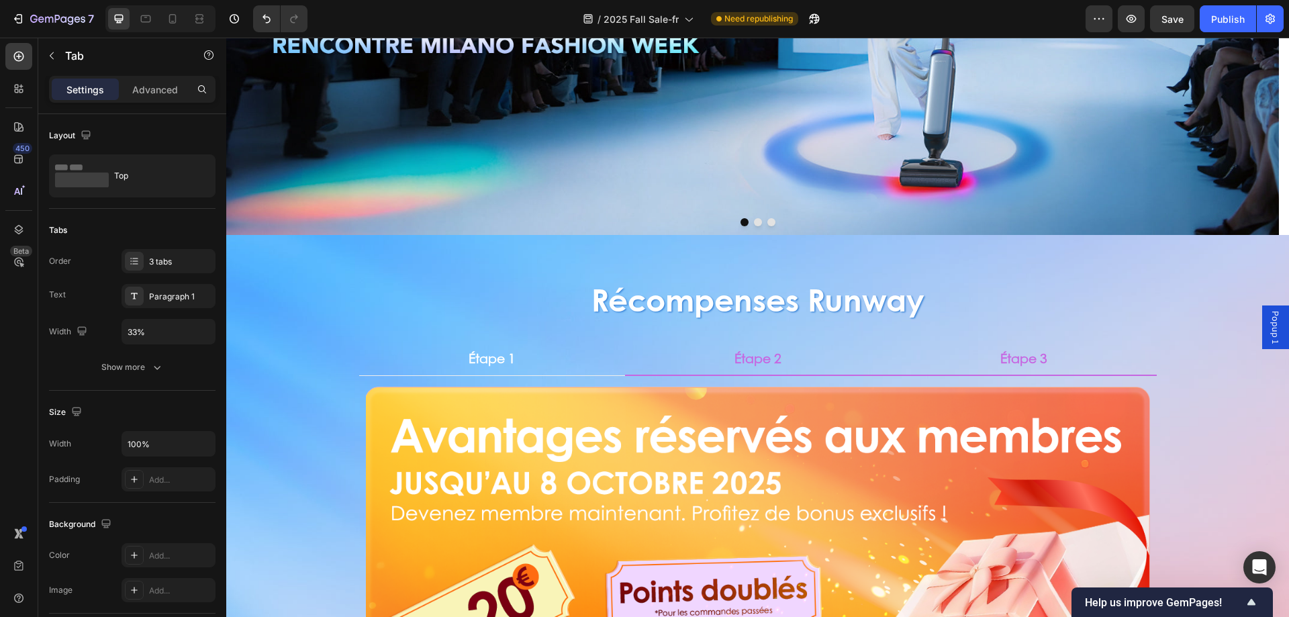
click at [989, 367] on li "Étape 3" at bounding box center [1024, 359] width 266 height 33
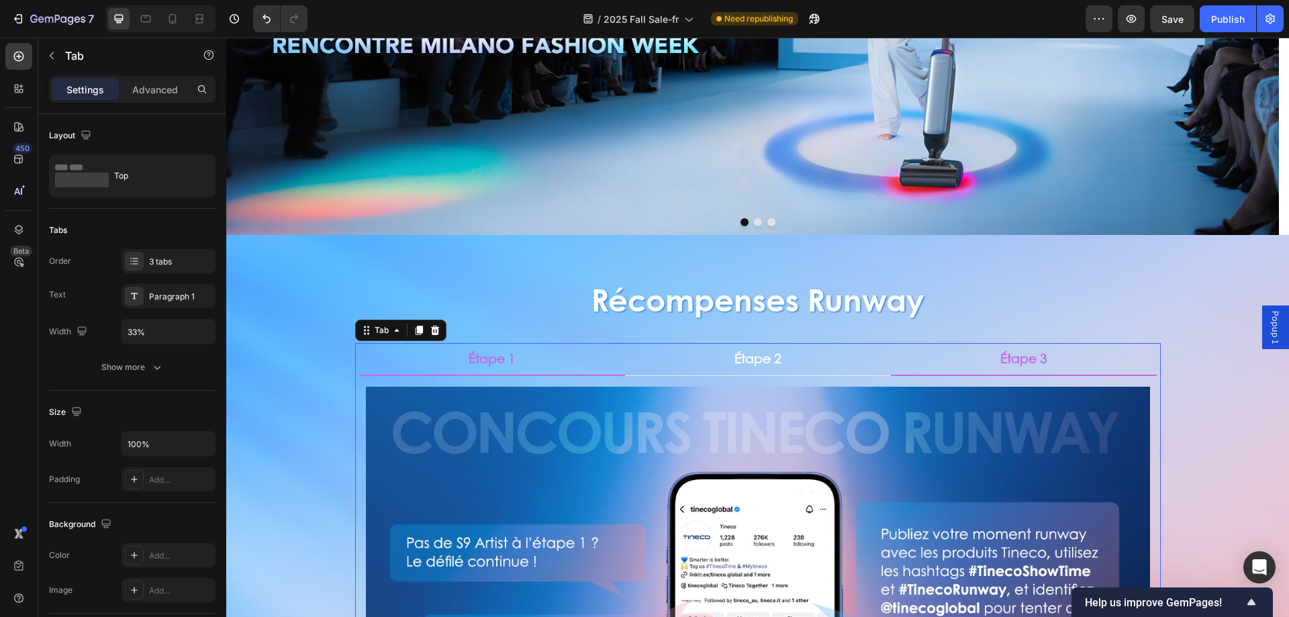
click at [539, 371] on li "Étape 1" at bounding box center [492, 359] width 266 height 33
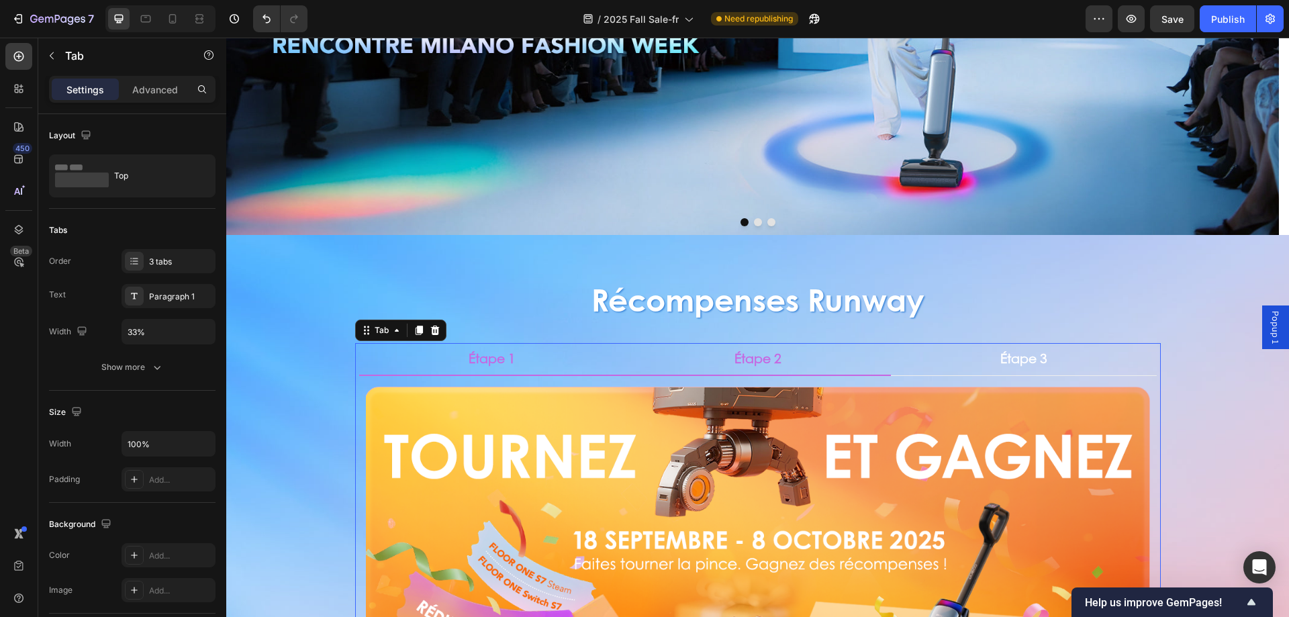
click at [751, 371] on li "Étape 2" at bounding box center [758, 359] width 266 height 33
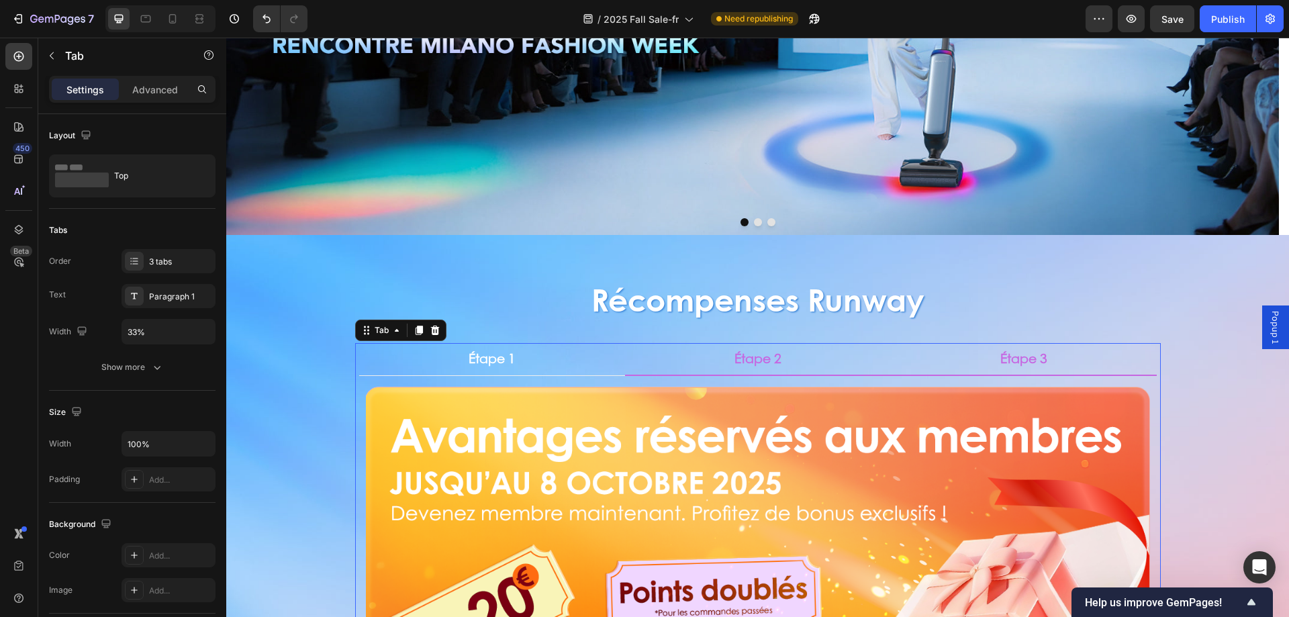
click at [955, 365] on li "Étape 3" at bounding box center [1024, 359] width 266 height 33
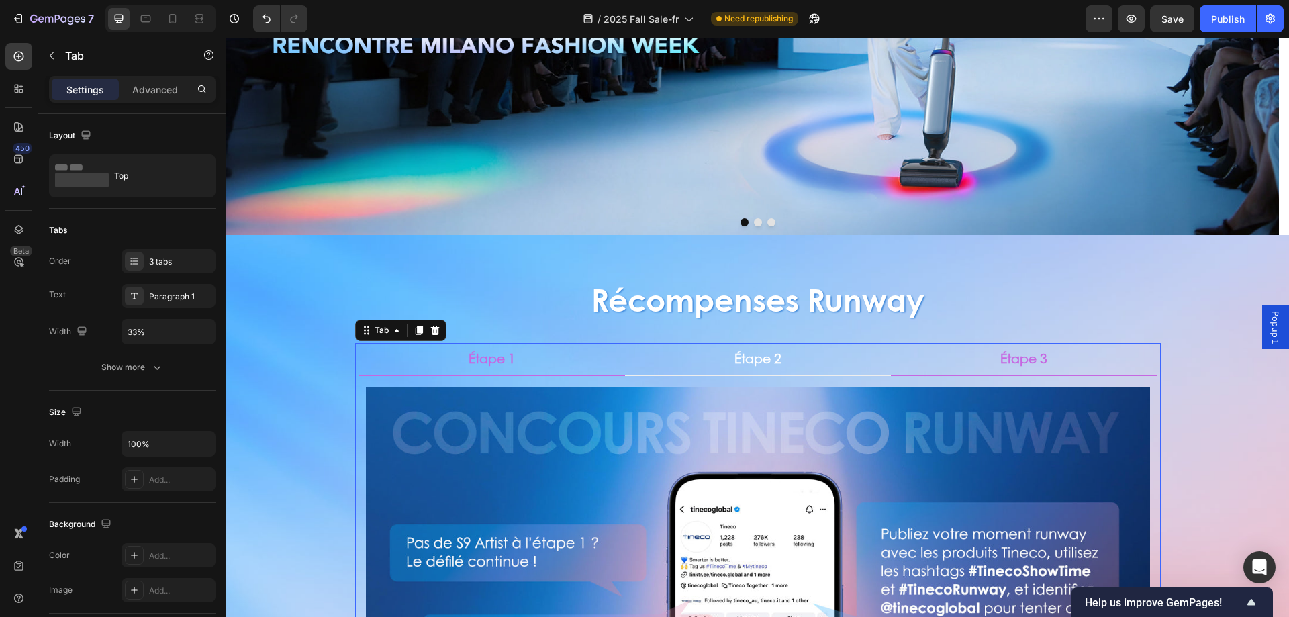
click at [546, 369] on li "Étape 1" at bounding box center [492, 359] width 266 height 33
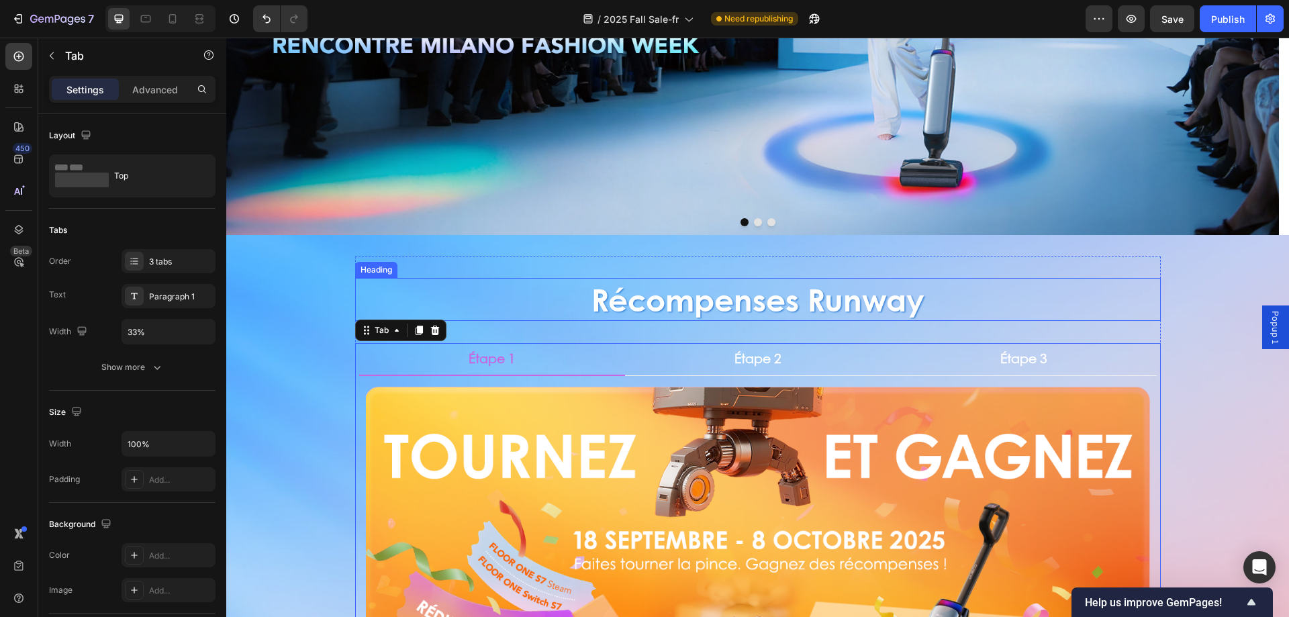
click at [663, 307] on h2 "Récompenses Runway" at bounding box center [758, 299] width 806 height 43
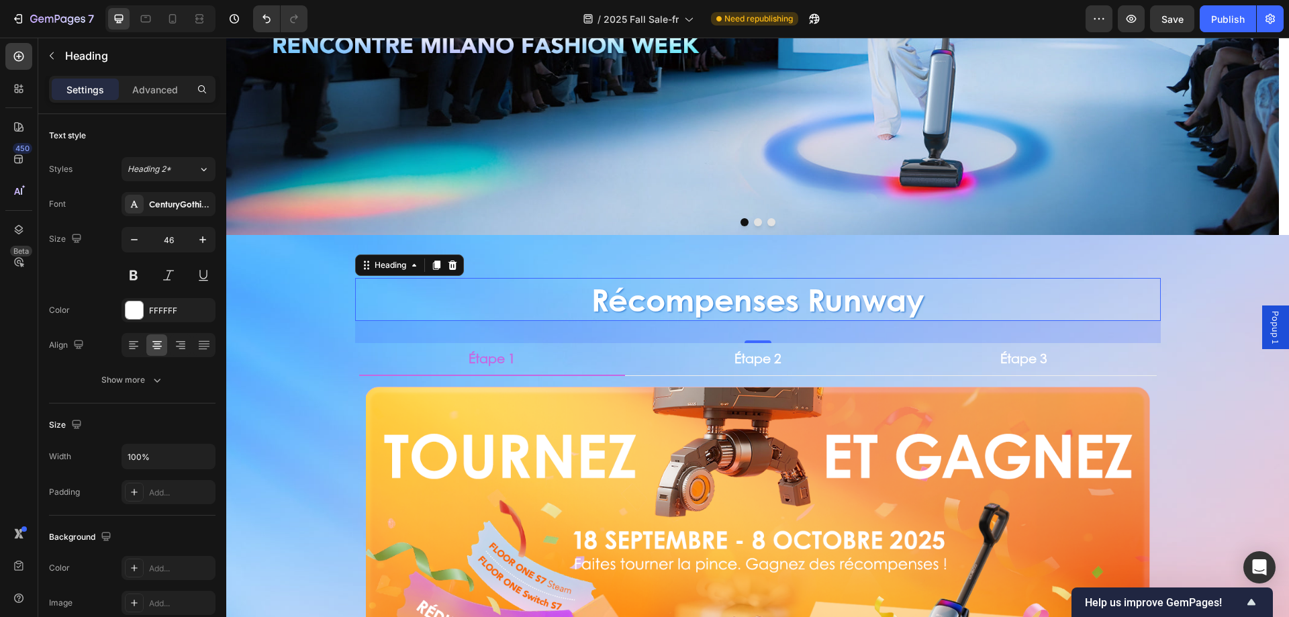
drag, startPoint x: 487, startPoint y: 297, endPoint x: 249, endPoint y: 287, distance: 237.9
click at [487, 297] on h2 "Récompenses Runway" at bounding box center [758, 299] width 806 height 43
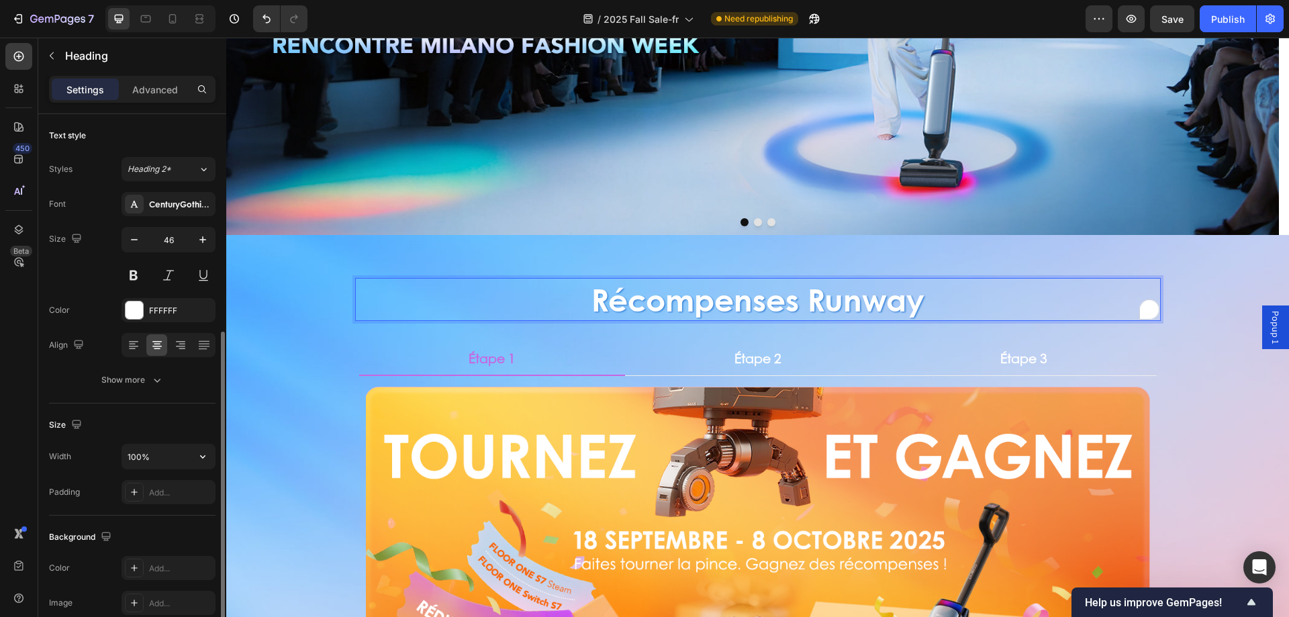
scroll to position [134, 0]
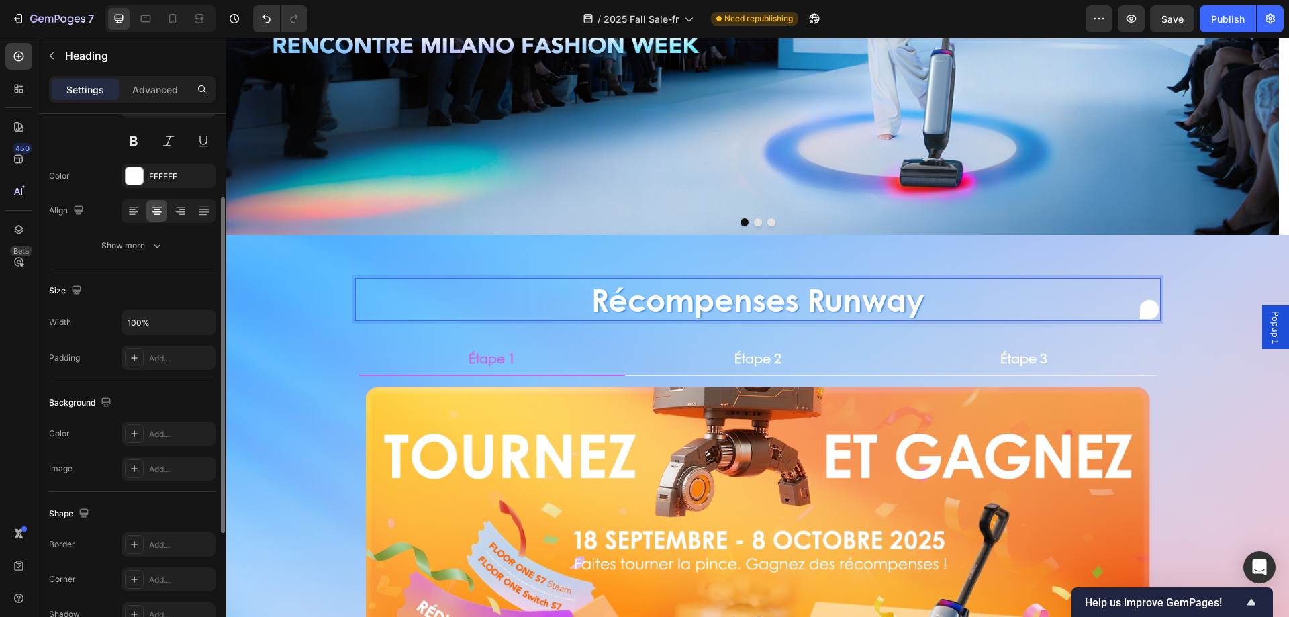
drag, startPoint x: 141, startPoint y: 253, endPoint x: 159, endPoint y: 263, distance: 20.4
click at [141, 253] on button "Show more" at bounding box center [132, 246] width 167 height 24
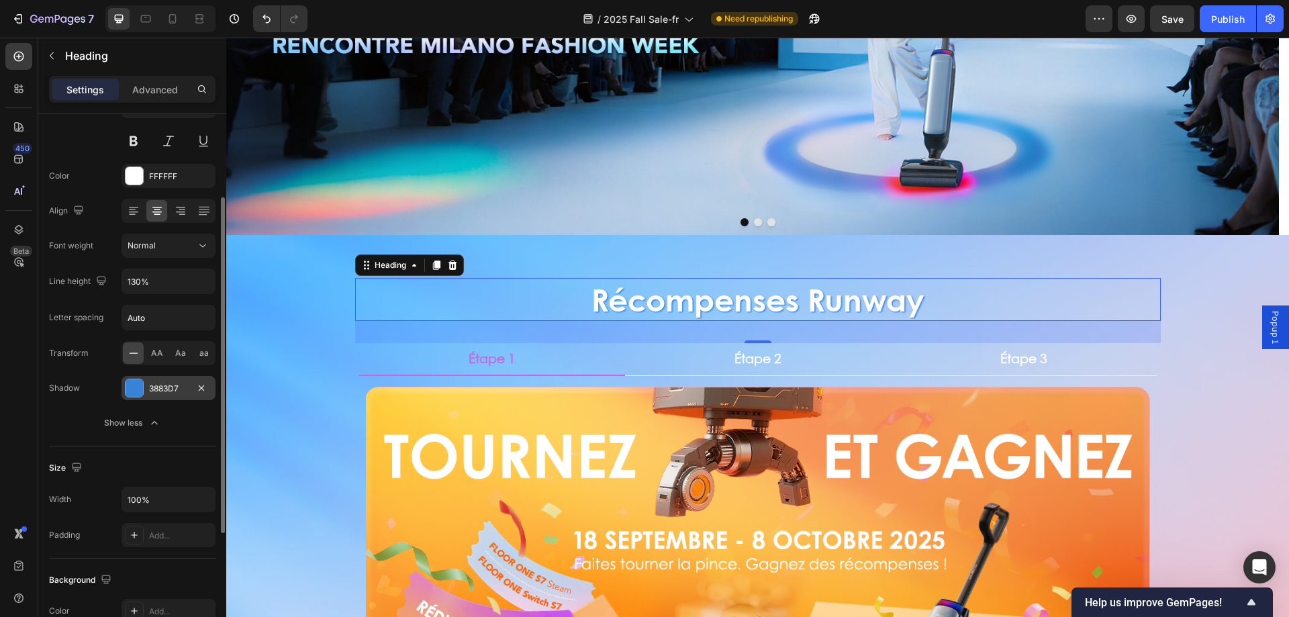
click at [157, 383] on div "3883D7" at bounding box center [168, 389] width 39 height 12
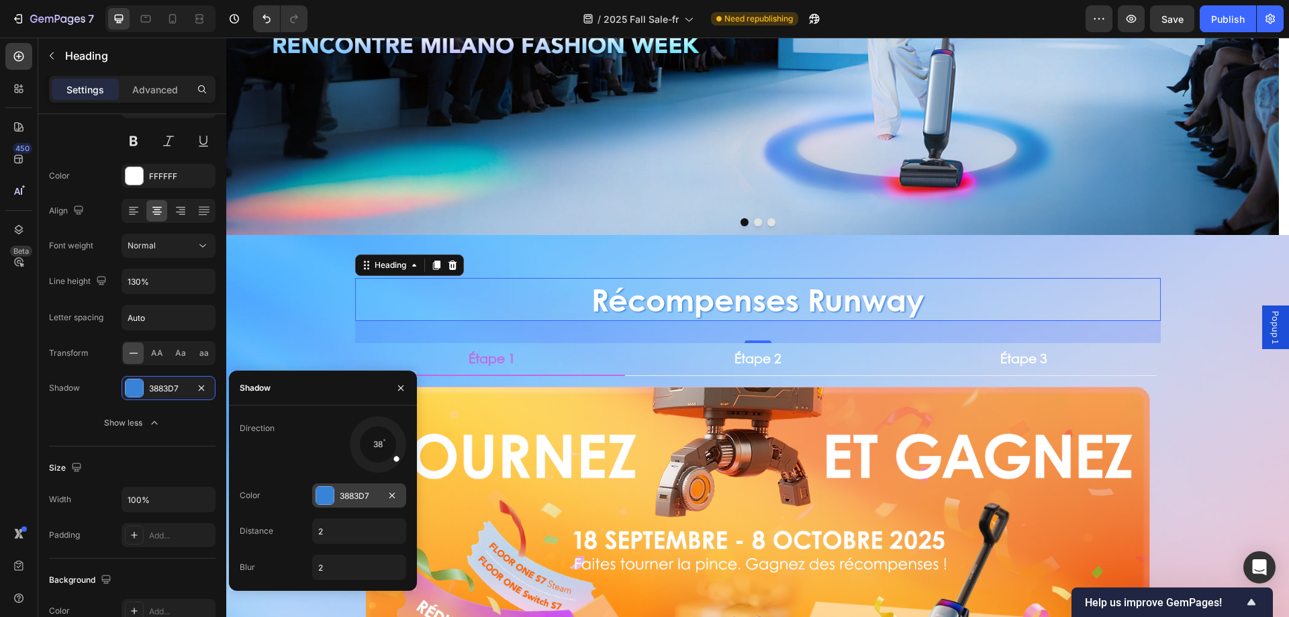
click at [334, 494] on div at bounding box center [325, 495] width 19 height 19
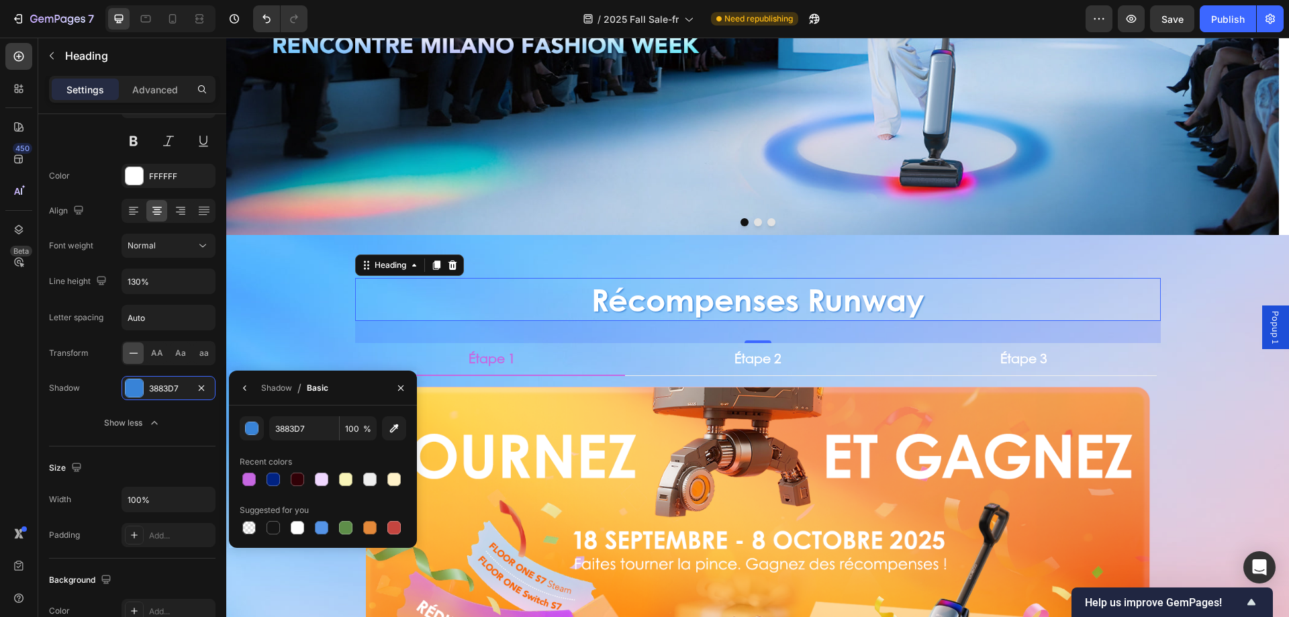
click at [251, 478] on div at bounding box center [248, 479] width 13 height 13
type input "C667E1"
click at [279, 393] on div "Shadow" at bounding box center [276, 388] width 31 height 12
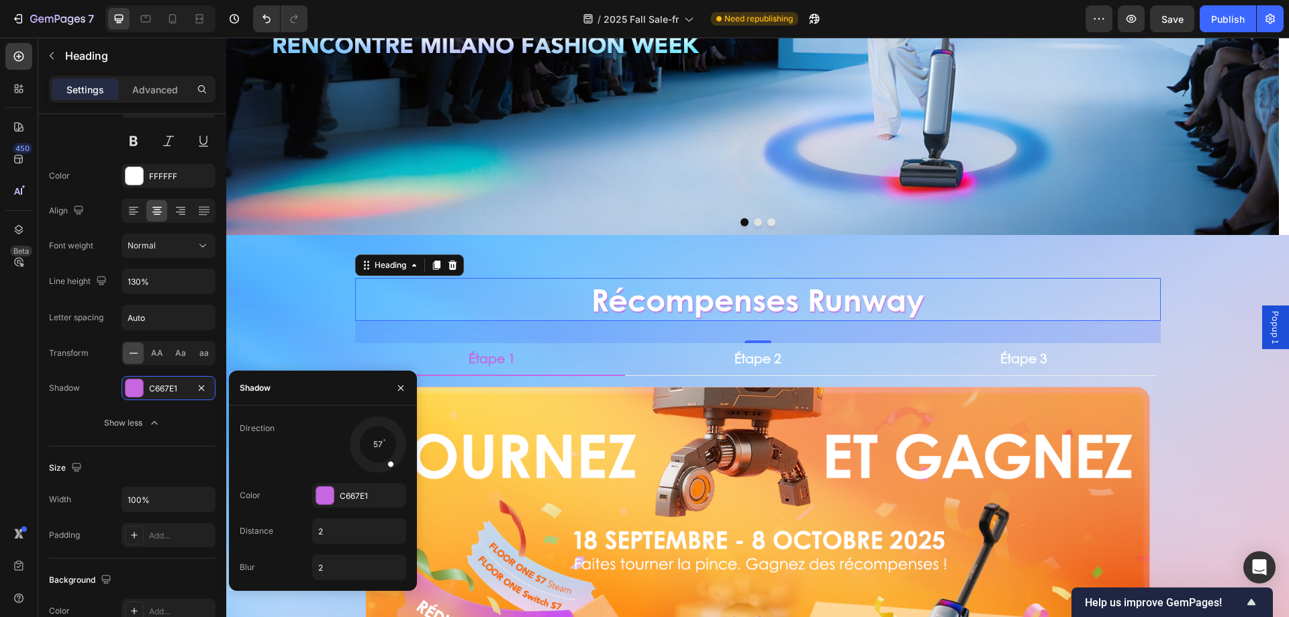
drag, startPoint x: 399, startPoint y: 463, endPoint x: 397, endPoint y: 475, distance: 12.8
click at [397, 475] on div "Direction 57 Color C667E1 Distance 2 Blur 2" at bounding box center [323, 498] width 188 height 164
click at [266, 284] on div "Récompenses Runway Heading 33 Étape 1 Étape 2 Étape 3 Image Tentez votre chance…" at bounding box center [757, 553] width 1063 height 636
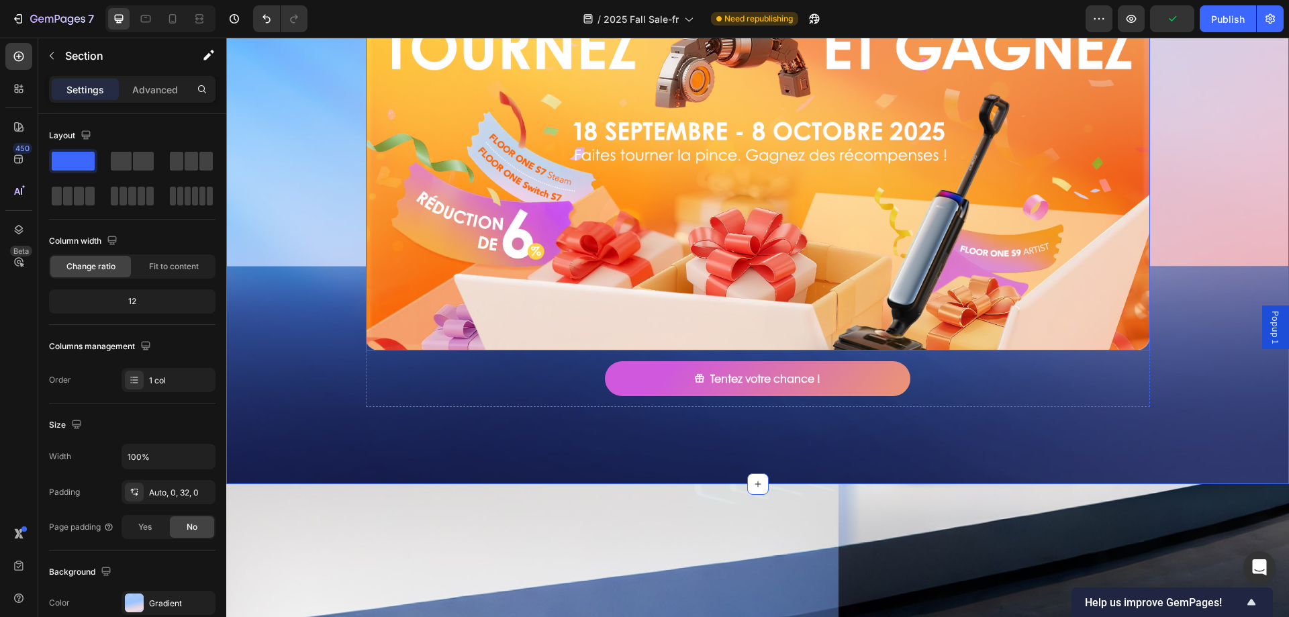
scroll to position [537, 0]
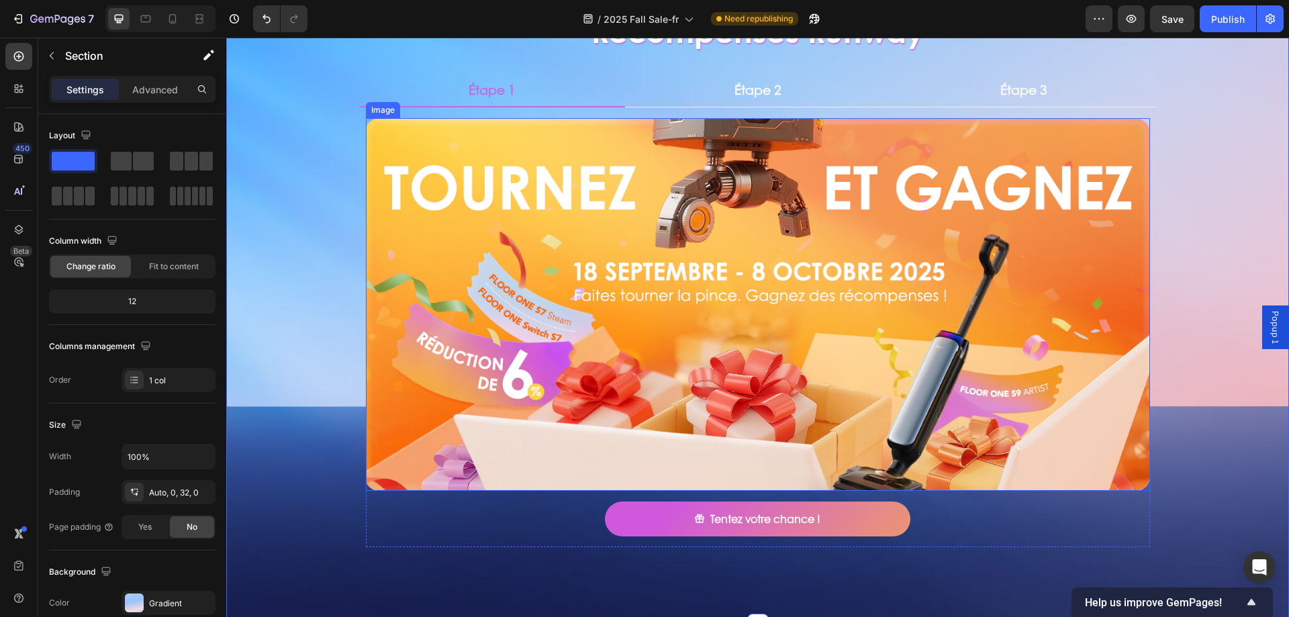
click at [382, 303] on img at bounding box center [758, 304] width 784 height 373
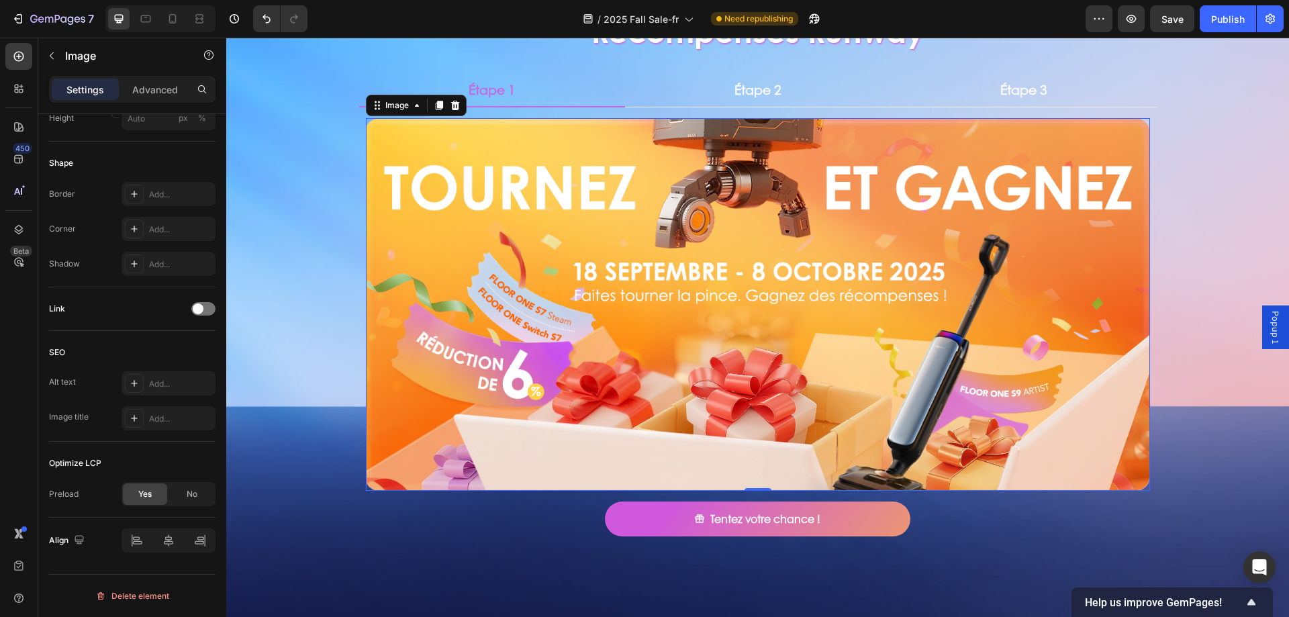
scroll to position [0, 0]
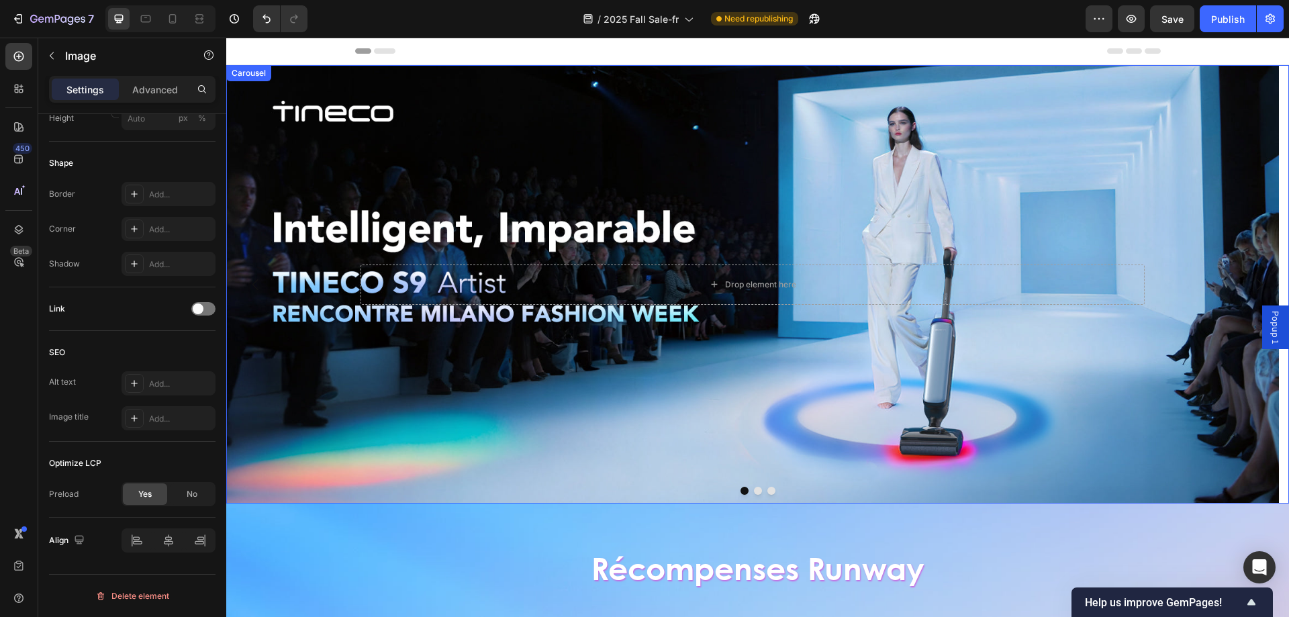
click at [755, 490] on button "Dot" at bounding box center [758, 491] width 8 height 8
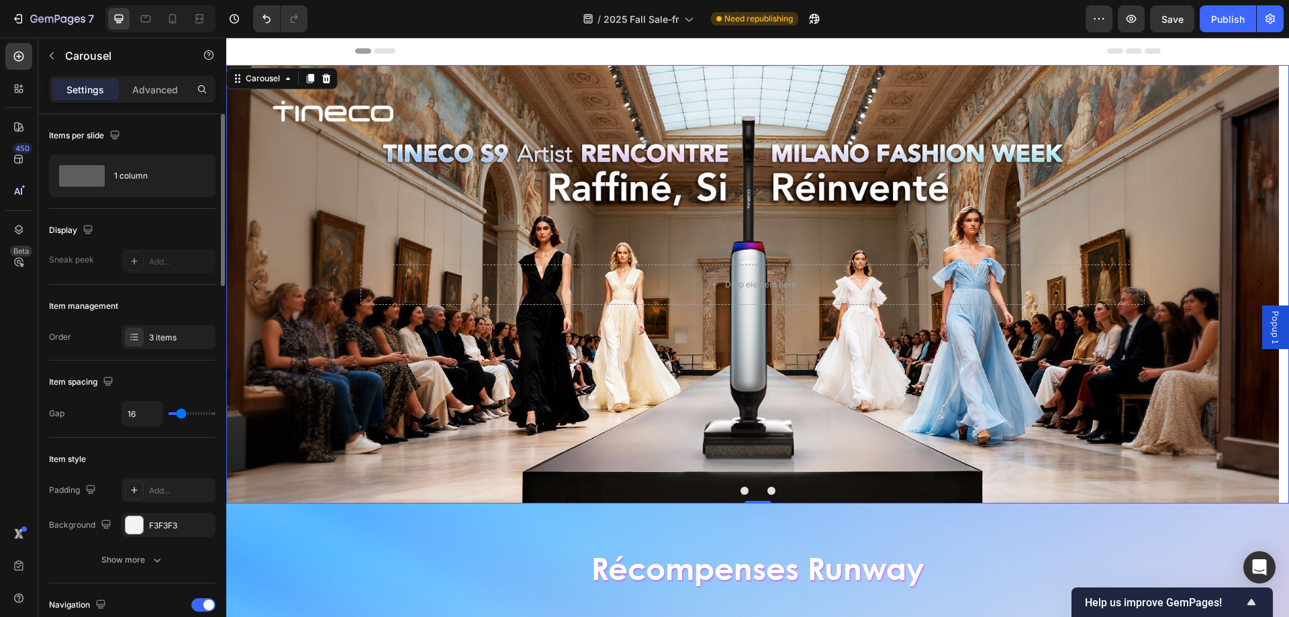
click at [767, 487] on button "Dot" at bounding box center [771, 491] width 8 height 8
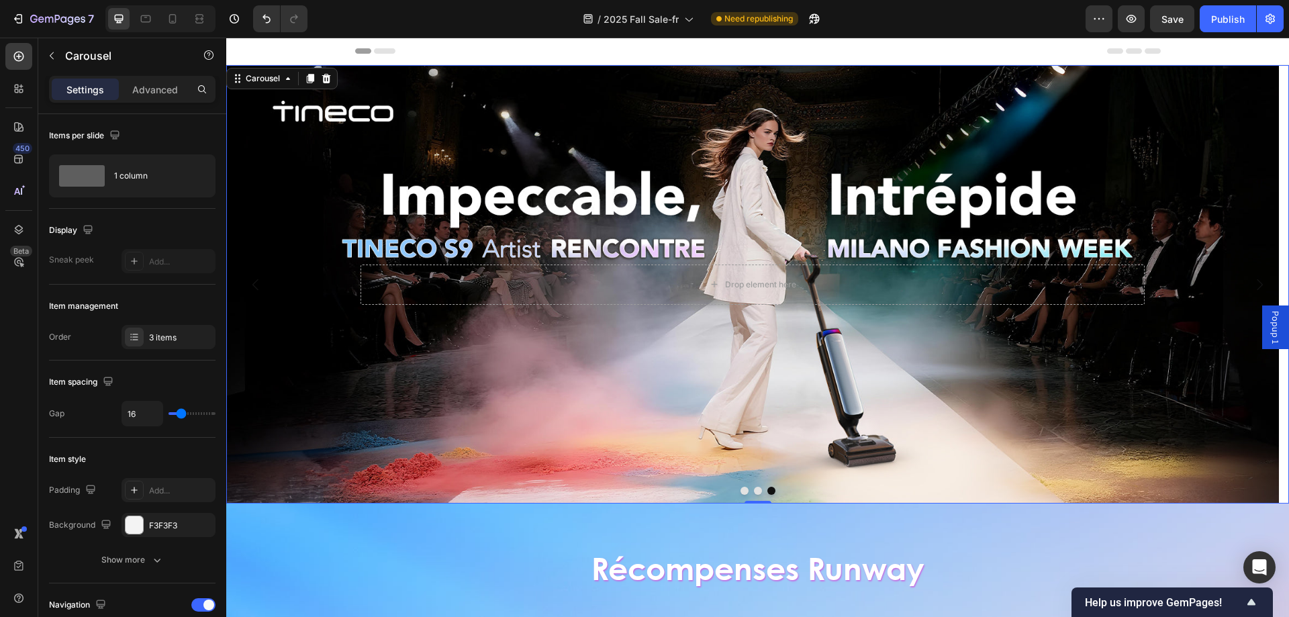
click at [757, 489] on div at bounding box center [757, 491] width 1063 height 8
click at [754, 491] on button "Dot" at bounding box center [758, 491] width 8 height 8
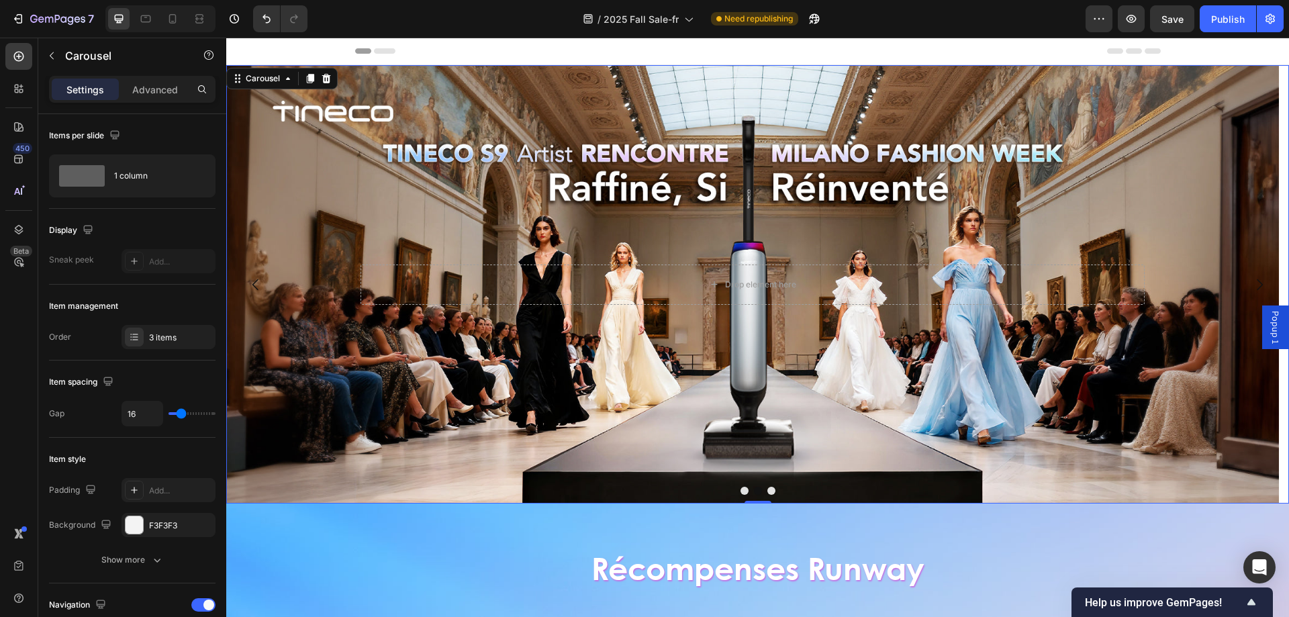
click at [767, 489] on button "Dot" at bounding box center [771, 491] width 8 height 8
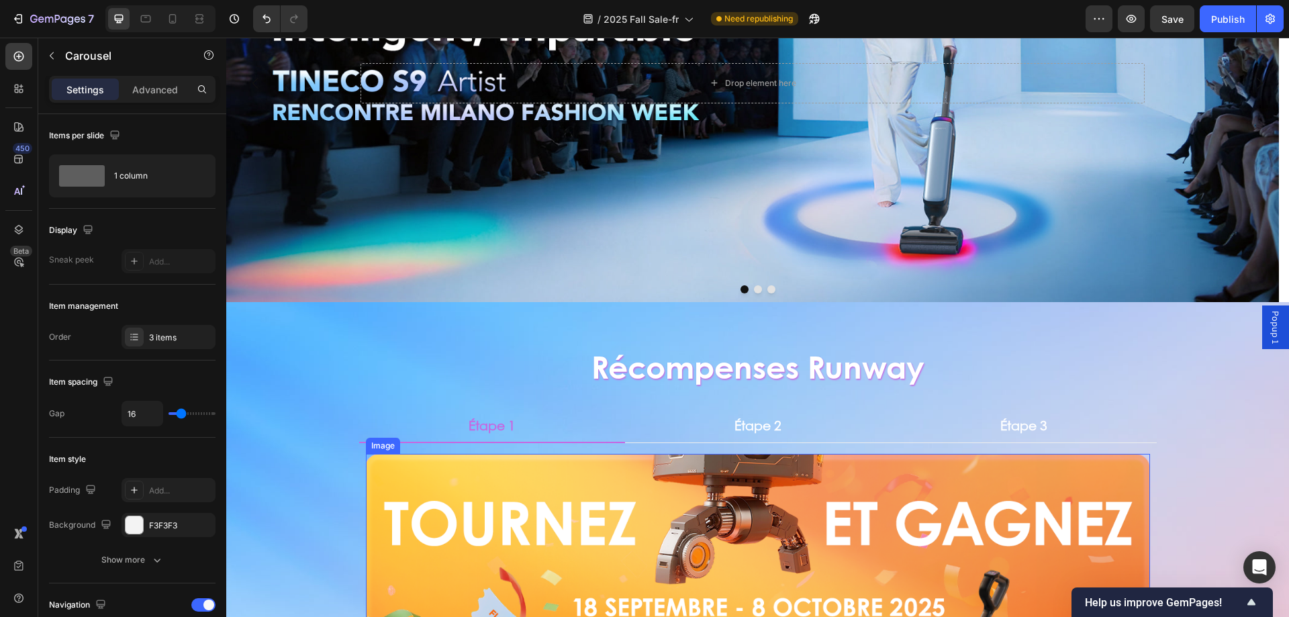
scroll to position [403, 0]
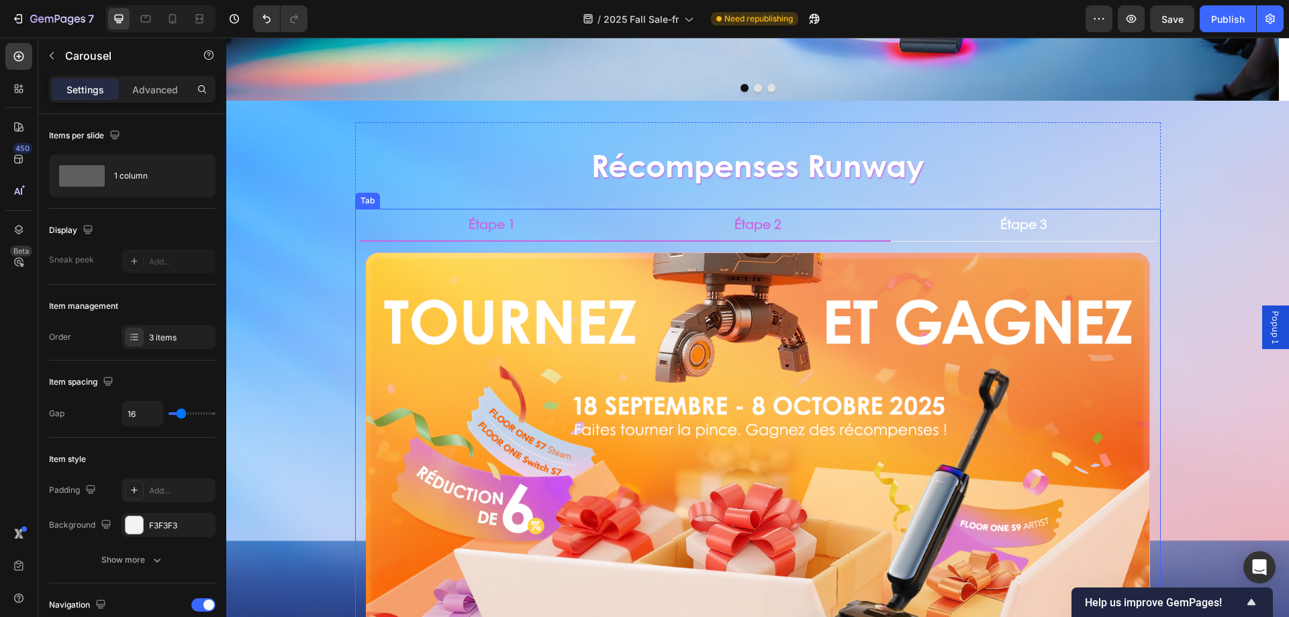
click at [753, 222] on p "Étape 2" at bounding box center [757, 224] width 47 height 17
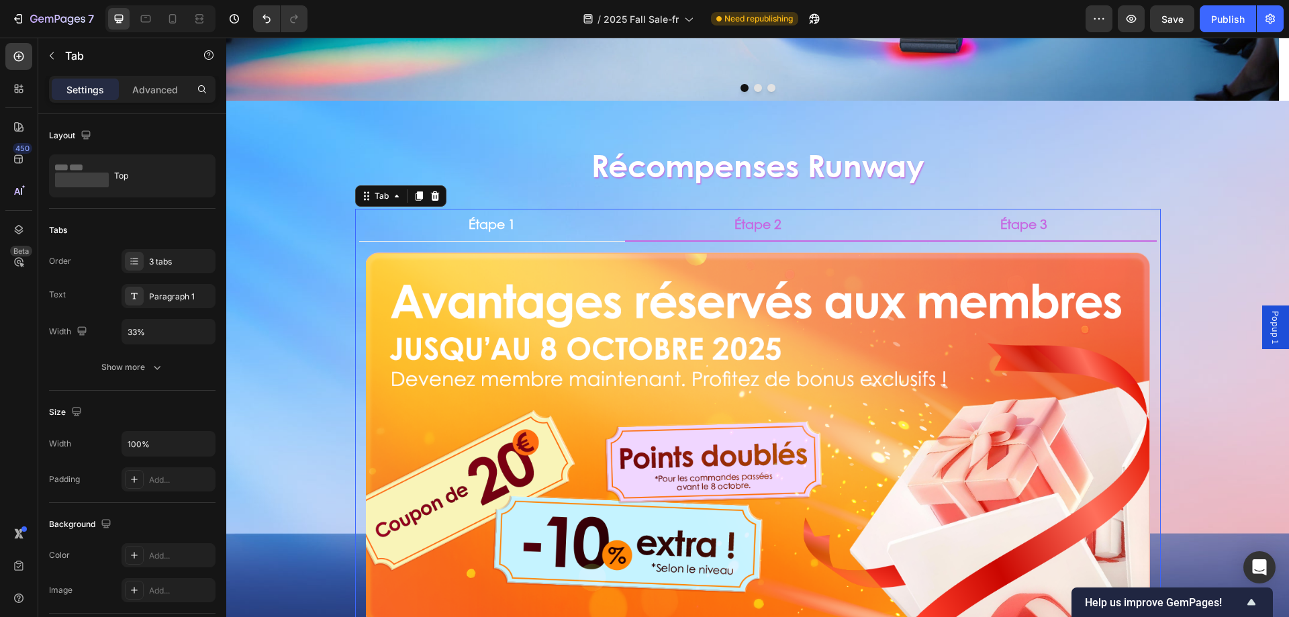
click at [1000, 232] on p "Étape 3" at bounding box center [1023, 224] width 47 height 17
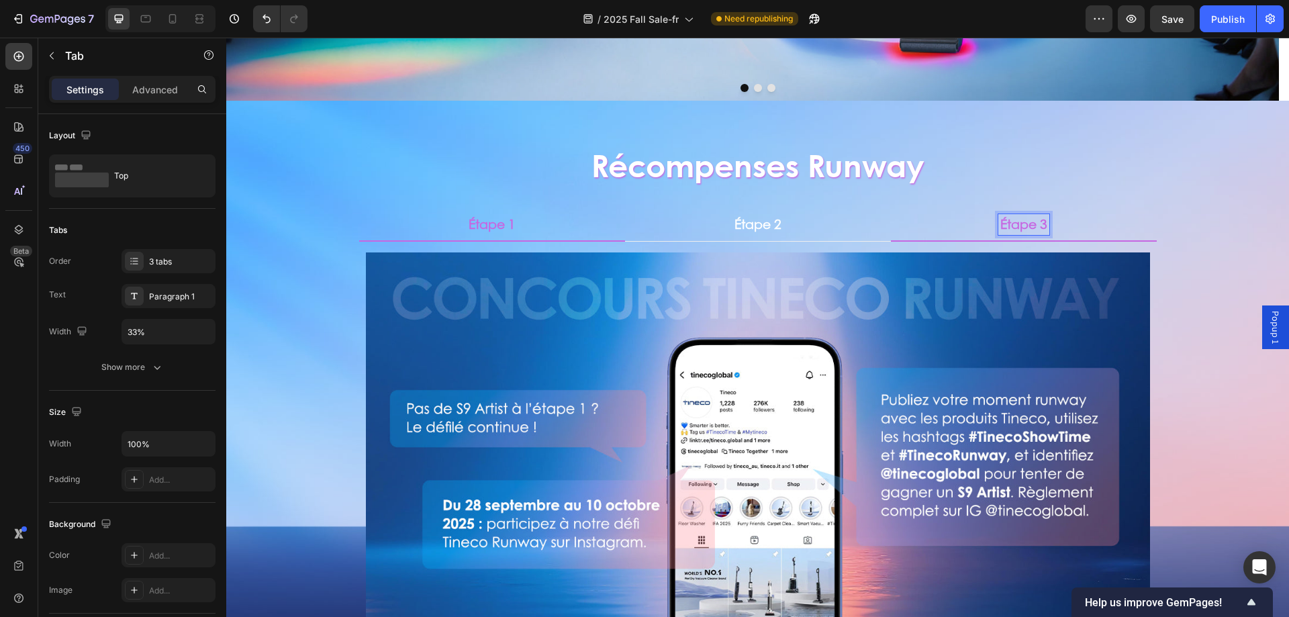
click at [557, 228] on li "Étape 1" at bounding box center [492, 225] width 266 height 33
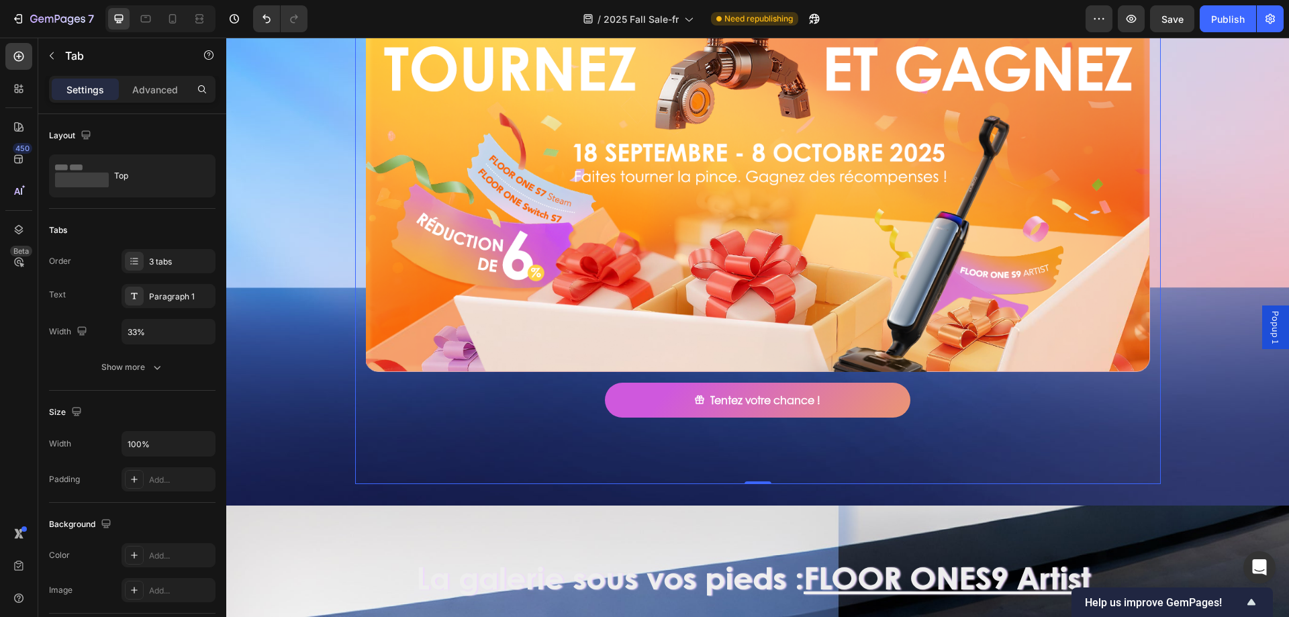
scroll to position [671, 0]
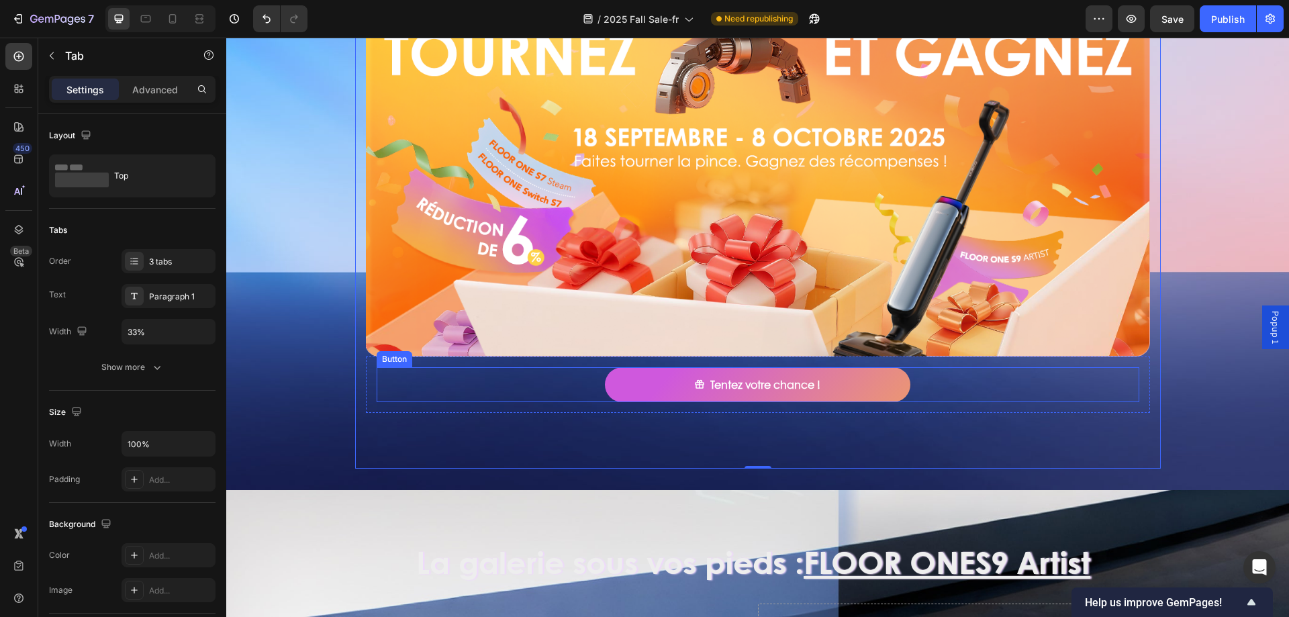
click at [968, 381] on div "Tentez votre chance ! Button" at bounding box center [758, 385] width 763 height 36
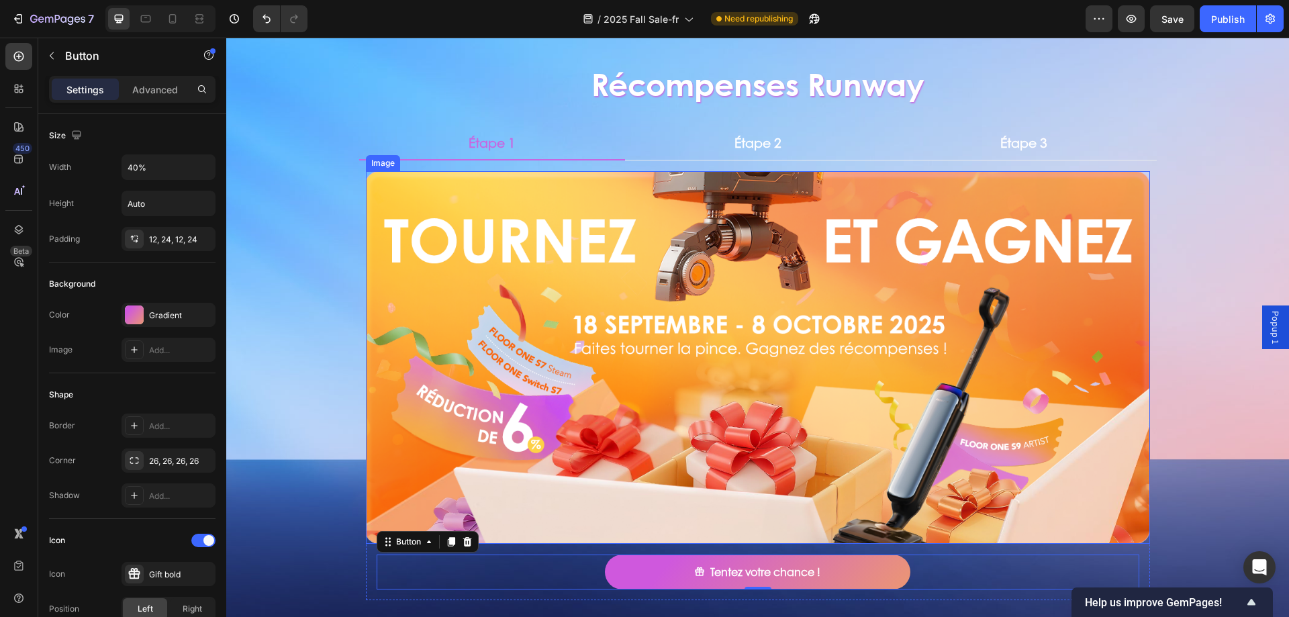
scroll to position [537, 0]
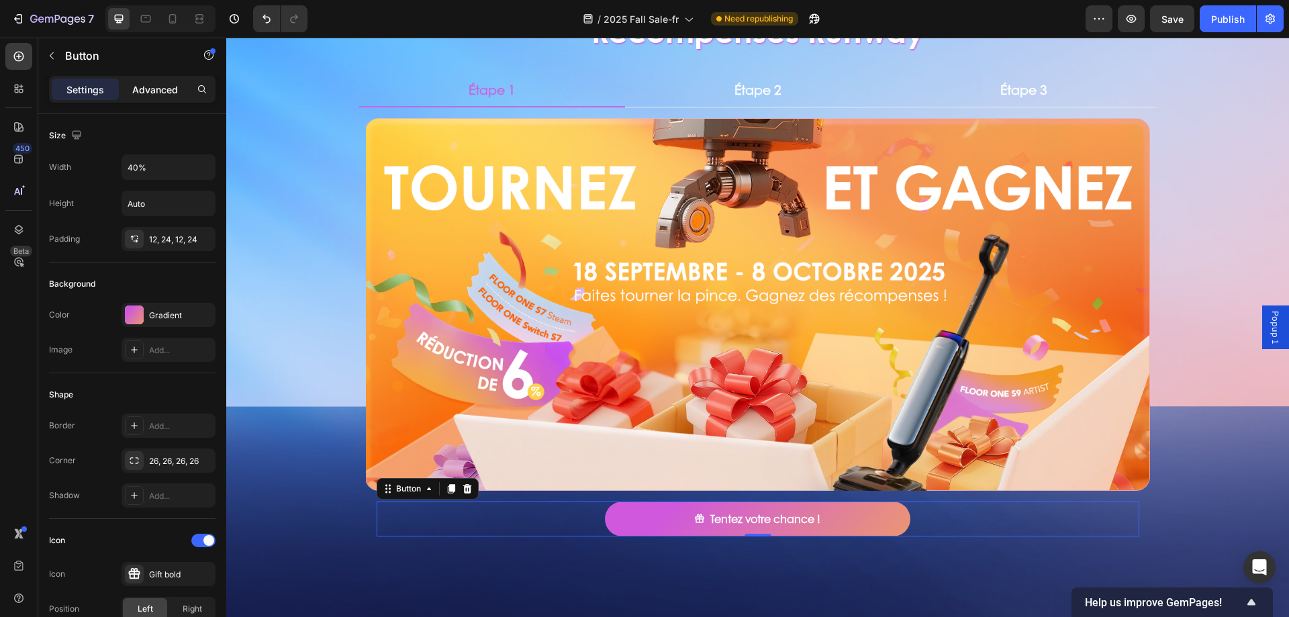
click at [141, 93] on p "Advanced" at bounding box center [155, 90] width 46 height 14
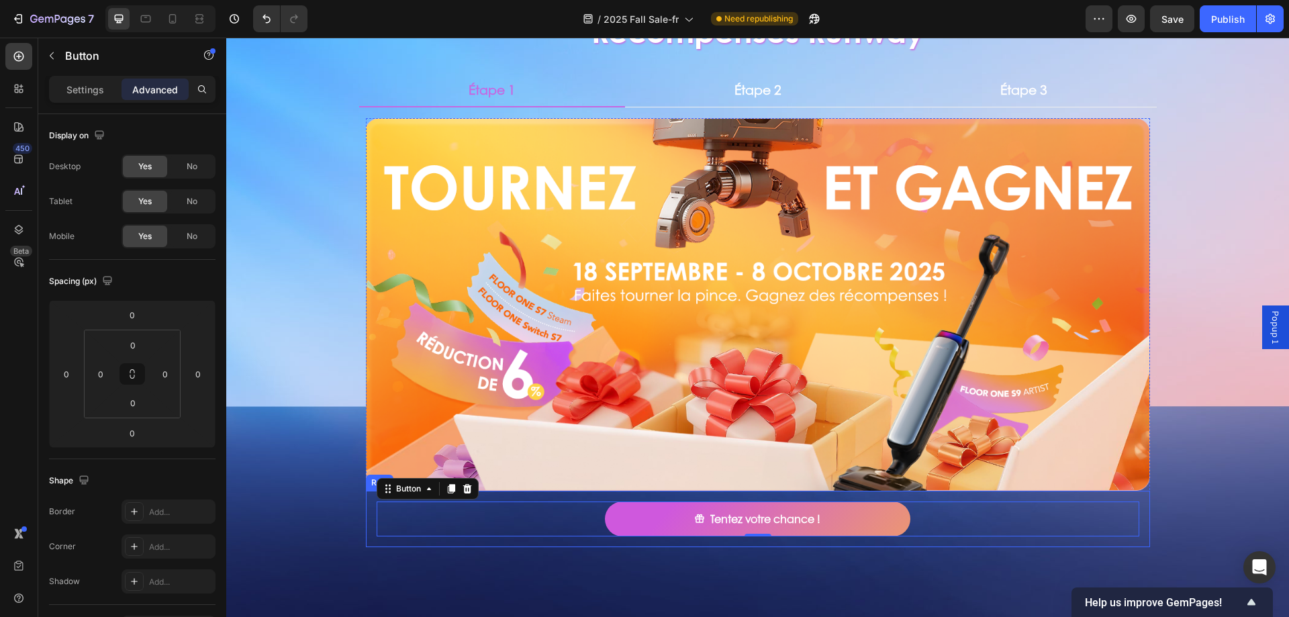
click at [517, 493] on div "Tentez votre chance ! Button 0 Row" at bounding box center [758, 519] width 784 height 57
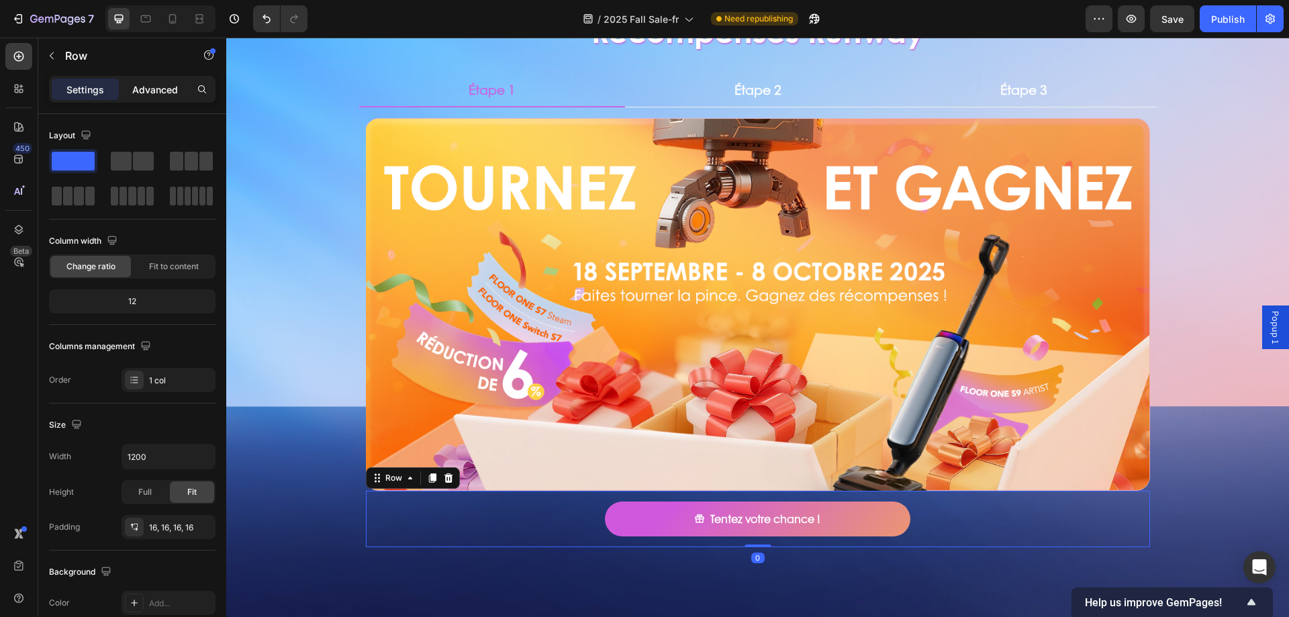
click at [156, 91] on p "Advanced" at bounding box center [155, 90] width 46 height 14
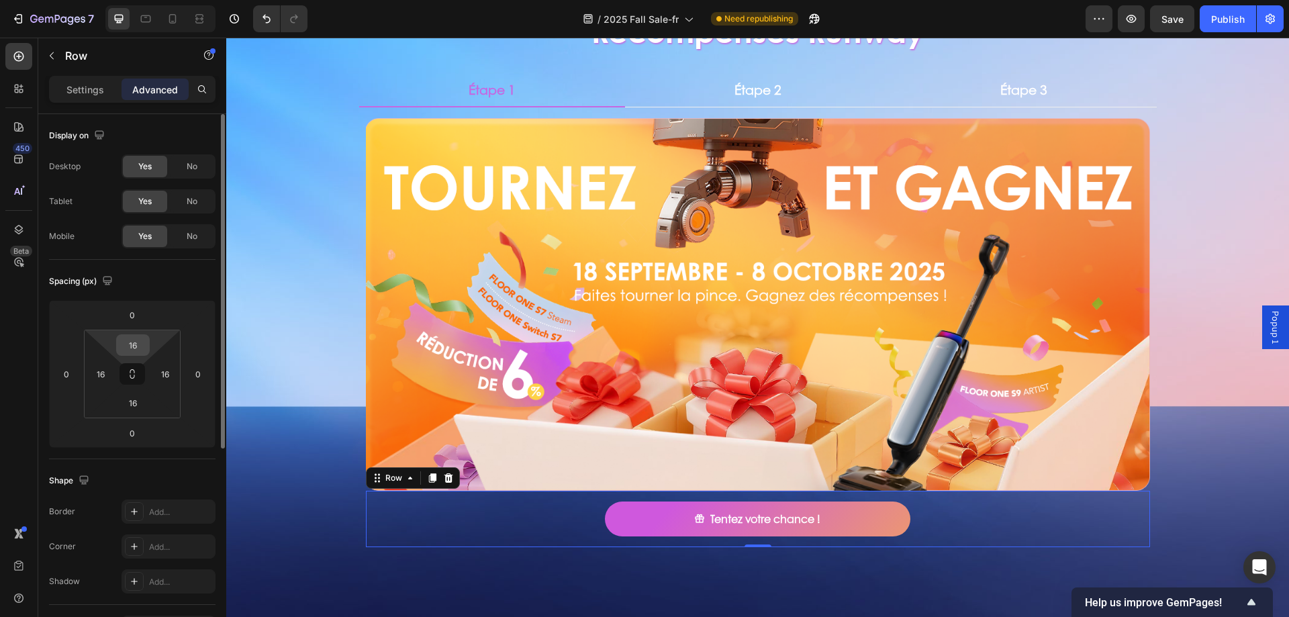
click at [146, 346] on input "16" at bounding box center [133, 345] width 27 height 20
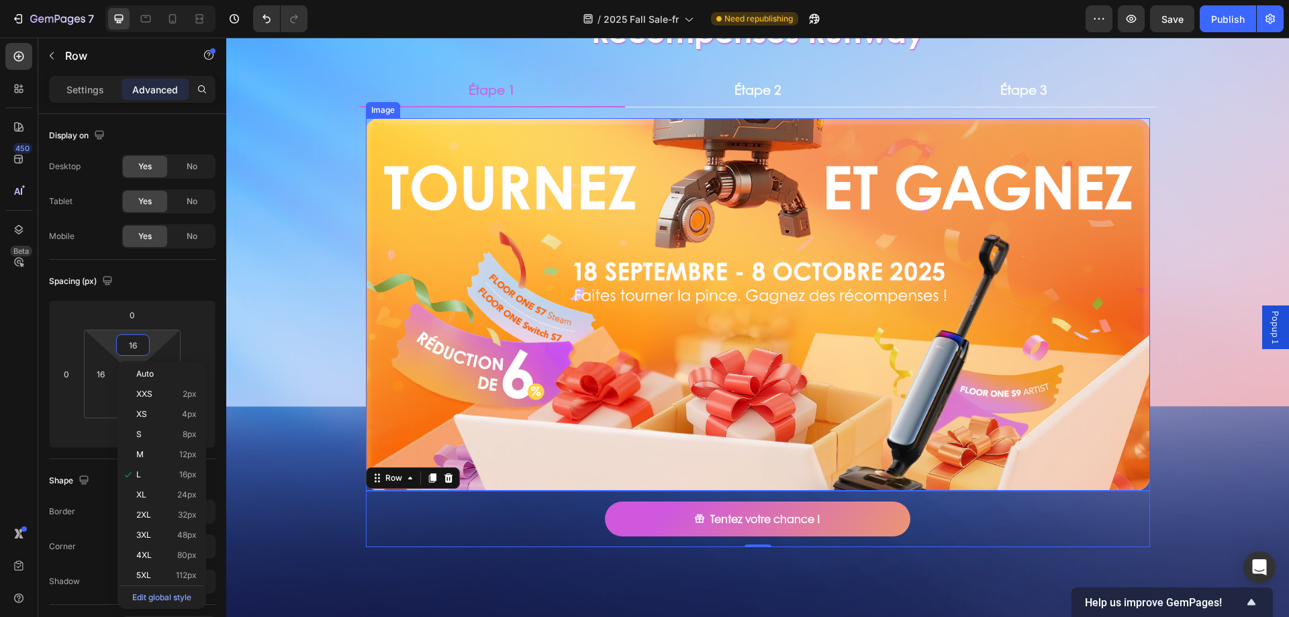
click at [450, 238] on img at bounding box center [758, 304] width 784 height 373
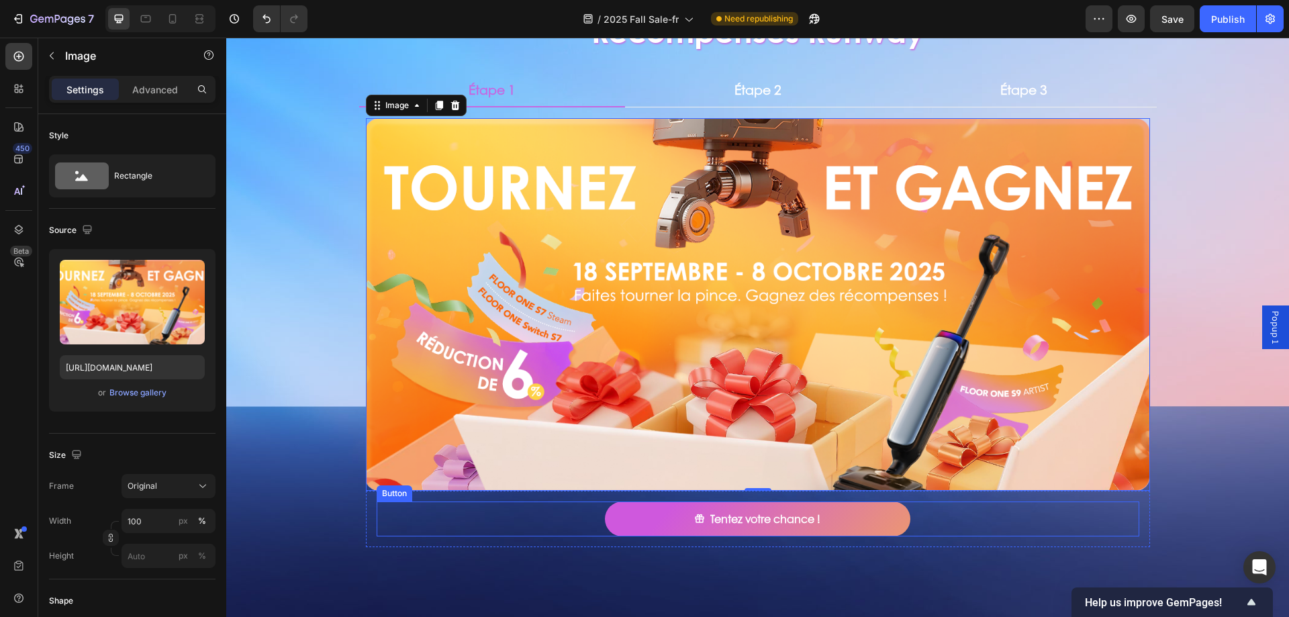
click at [406, 510] on div "Tentez votre chance ! Button" at bounding box center [758, 520] width 763 height 36
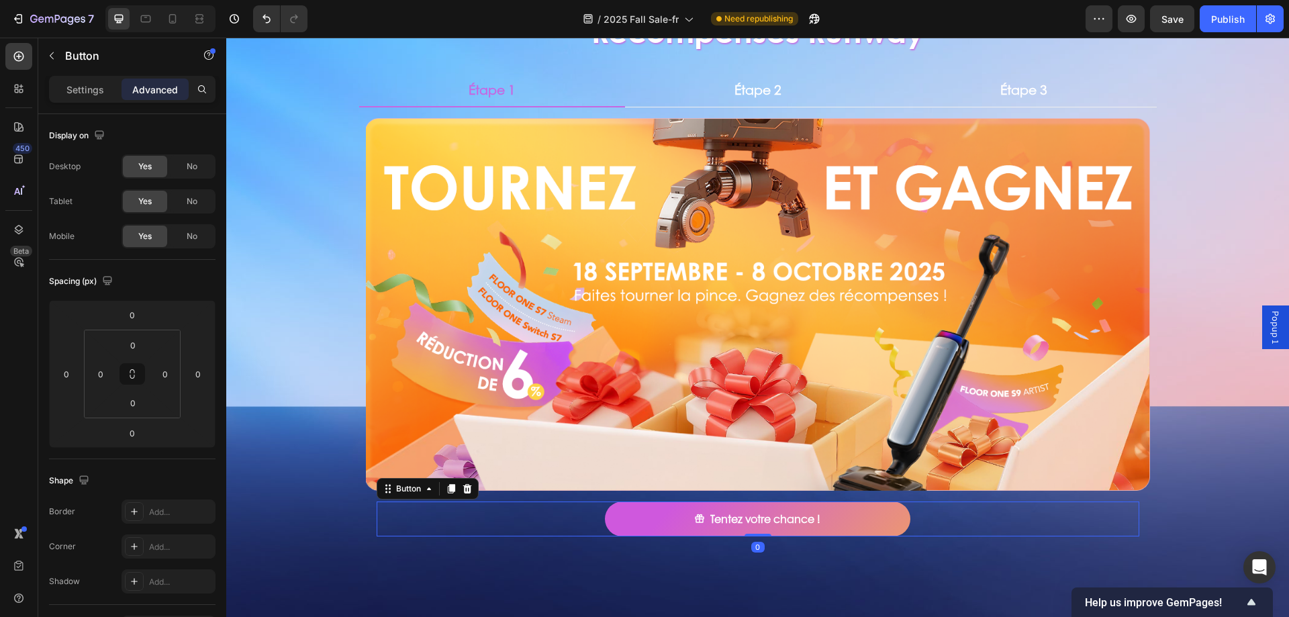
click at [366, 514] on div "Tentez votre chance ! Button 0 Row" at bounding box center [758, 519] width 784 height 57
drag, startPoint x: 128, startPoint y: 346, endPoint x: 138, endPoint y: 380, distance: 35.0
click at [128, 346] on input "16" at bounding box center [133, 345] width 27 height 20
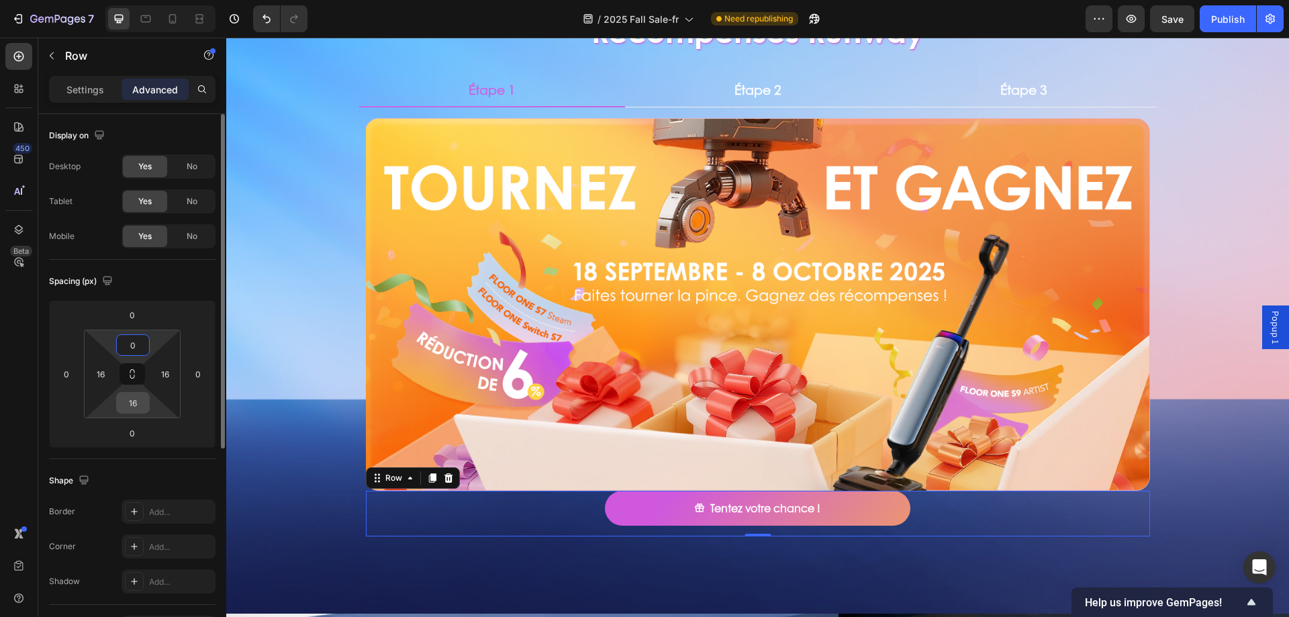
type input "0"
click at [136, 405] on input "16" at bounding box center [133, 403] width 27 height 20
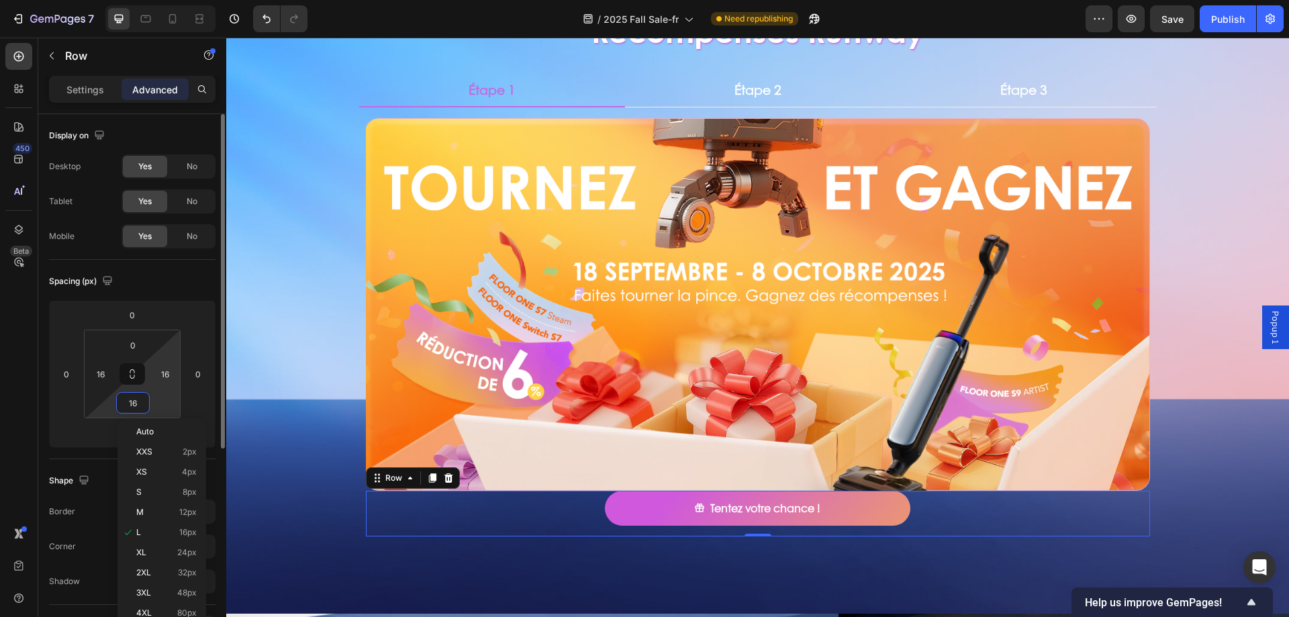
type input "0"
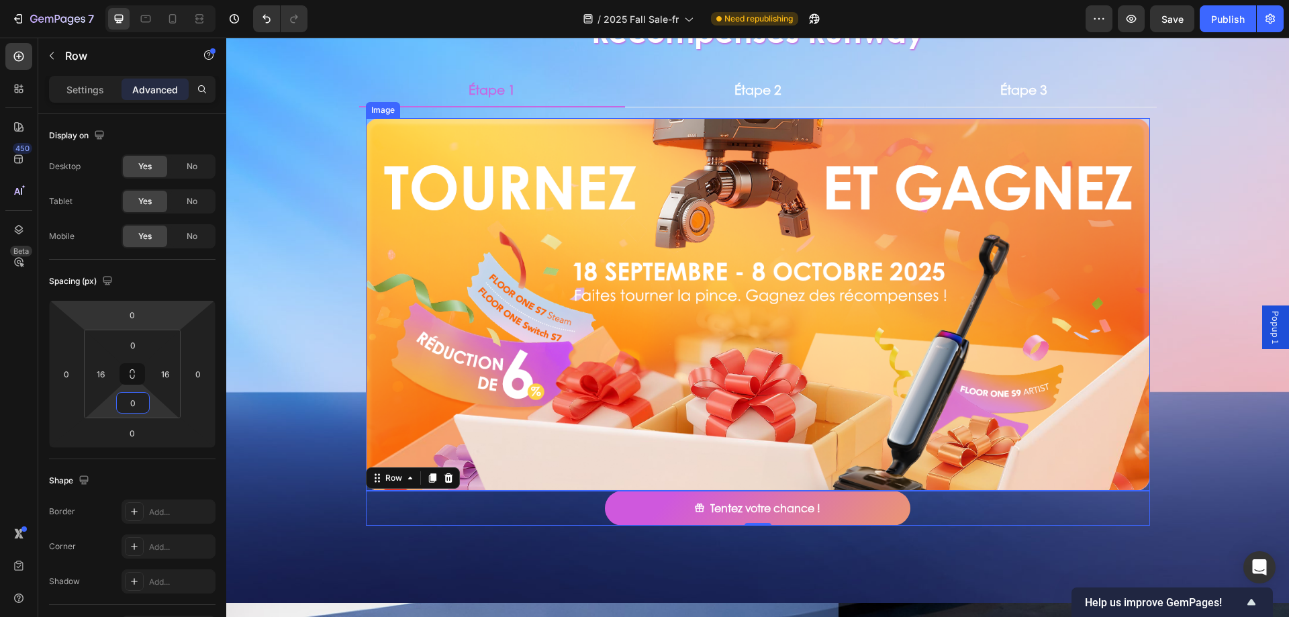
click at [552, 216] on img at bounding box center [758, 304] width 784 height 373
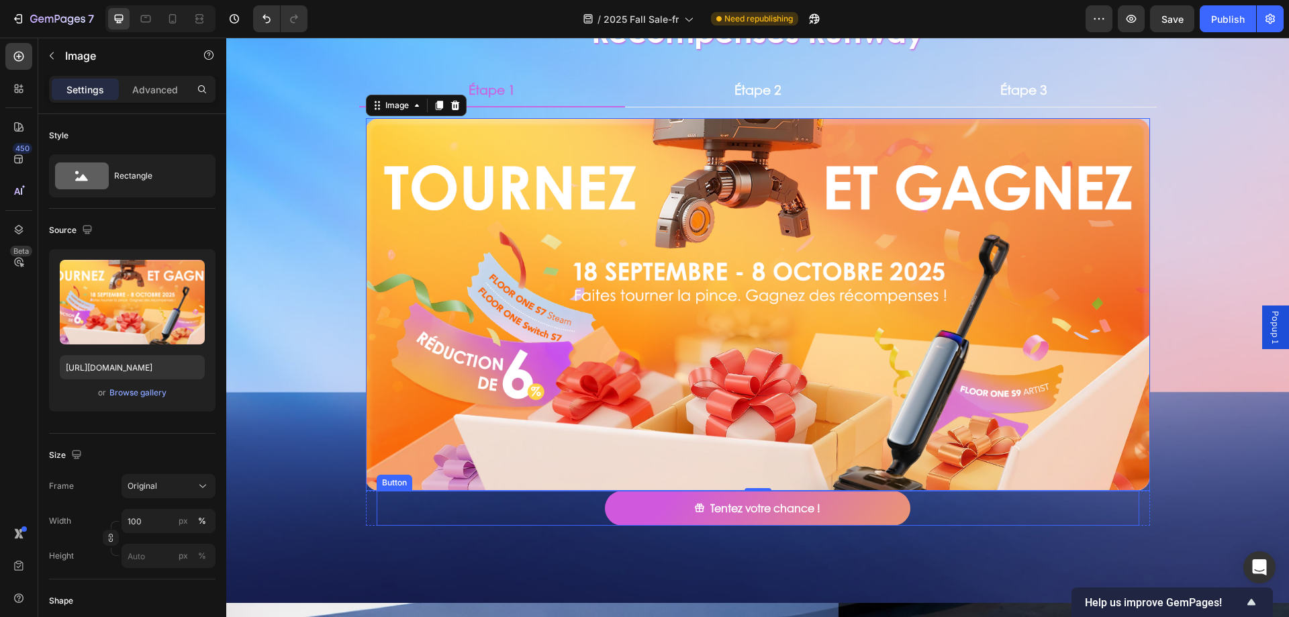
click at [566, 509] on div "Tentez votre chance ! Button" at bounding box center [758, 509] width 763 height 36
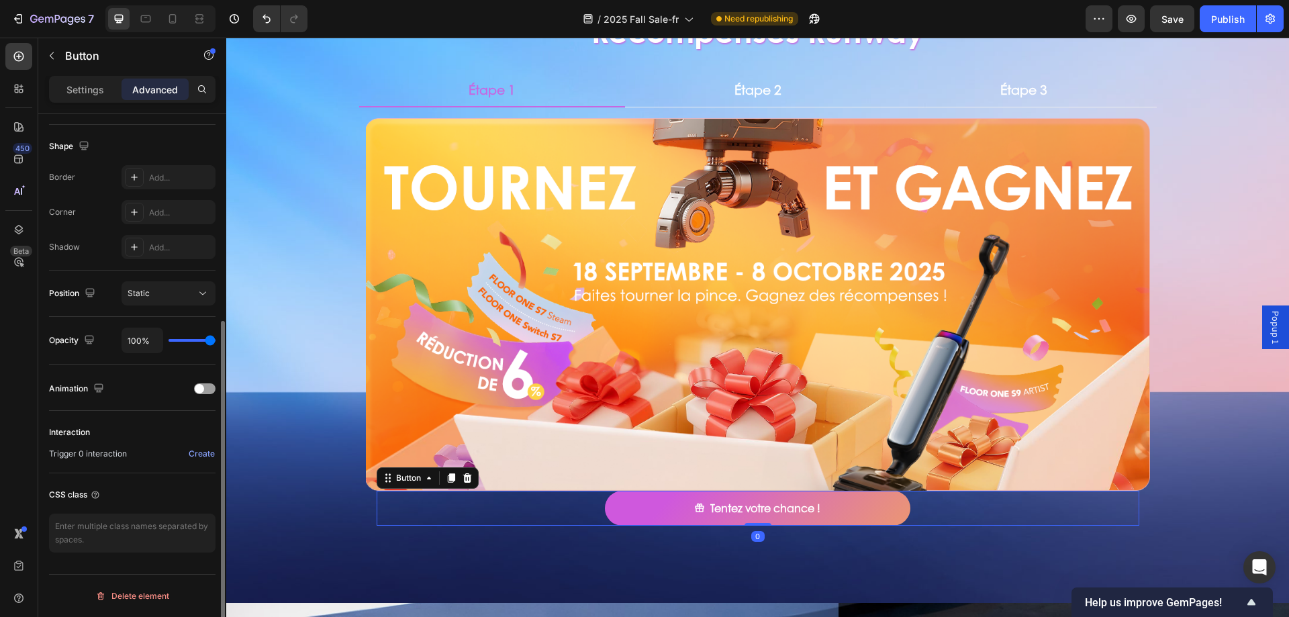
scroll to position [0, 0]
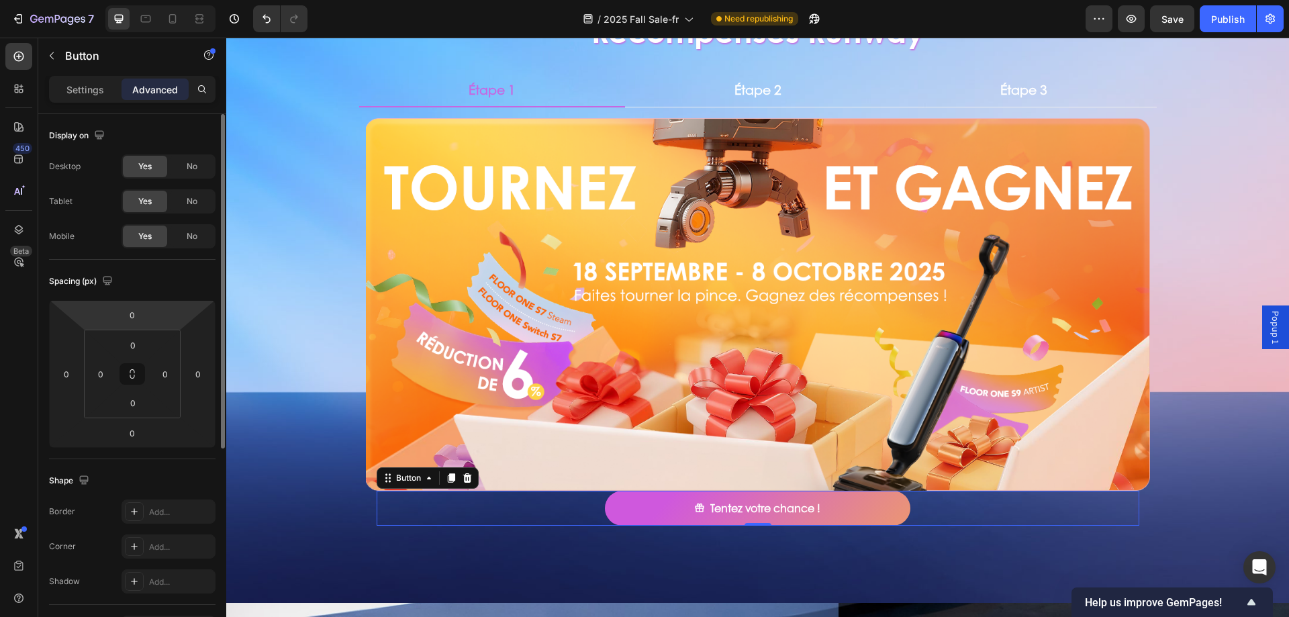
click at [75, 83] on p "Settings" at bounding box center [85, 90] width 38 height 14
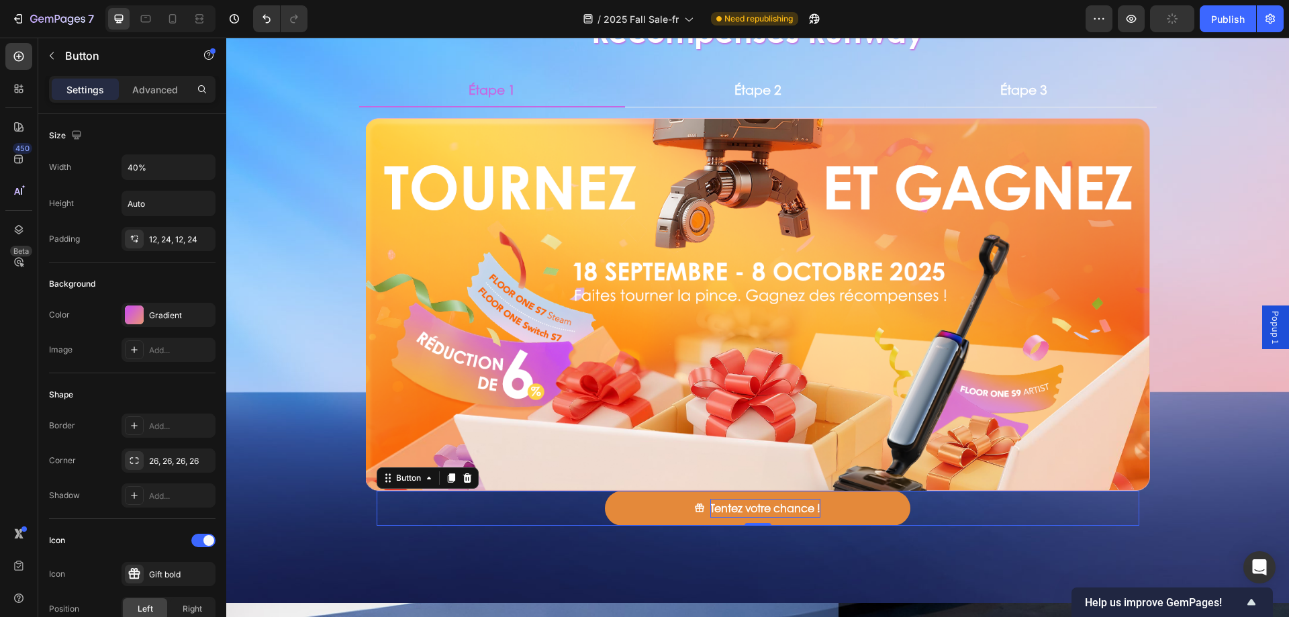
click at [710, 501] on strong "Tentez votre chance !" at bounding box center [765, 507] width 110 height 15
click at [722, 500] on strong "Tentez votre chance !" at bounding box center [765, 507] width 110 height 15
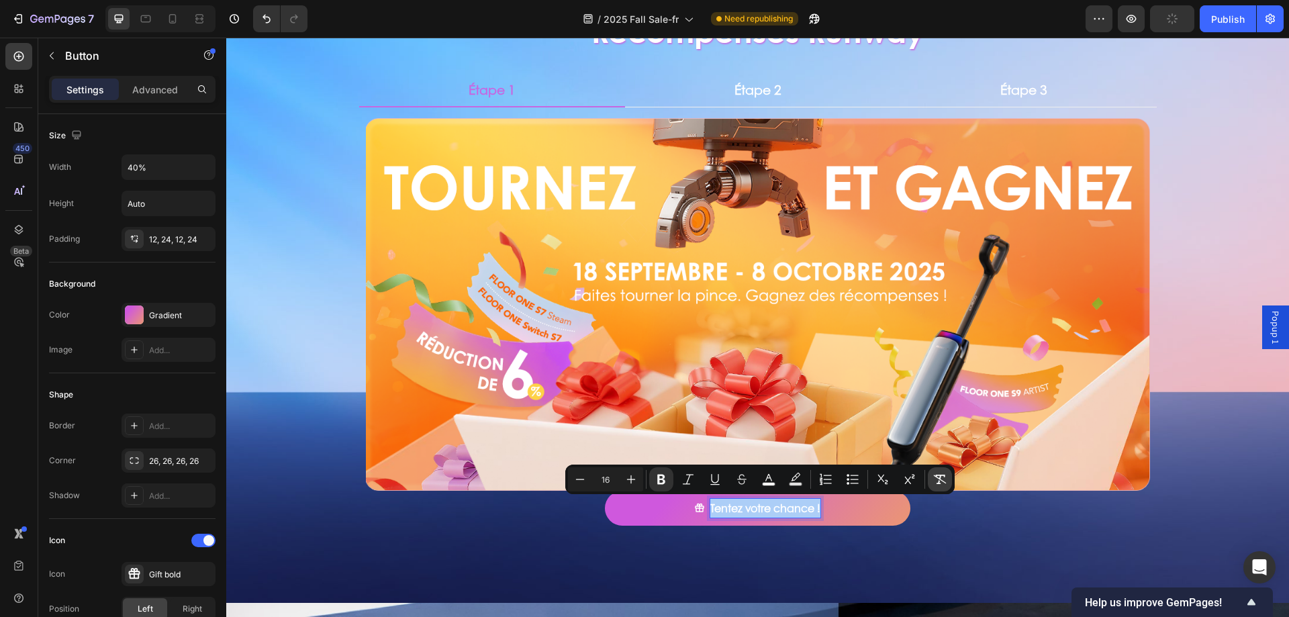
click at [944, 473] on icon "Editor contextual toolbar" at bounding box center [939, 479] width 13 height 13
click at [290, 477] on div "Récompenses Runway Heading Étape 1 Étape 2 Étape 3 Image Tentez votre chance ! …" at bounding box center [757, 273] width 1063 height 615
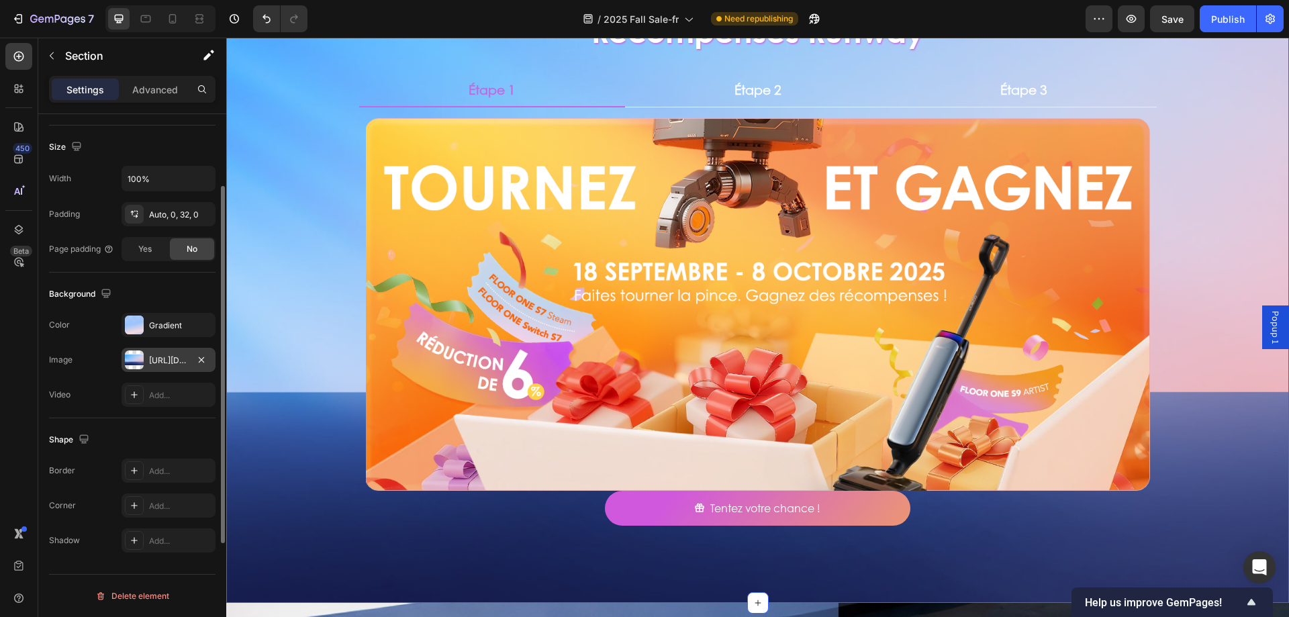
scroll to position [144, 0]
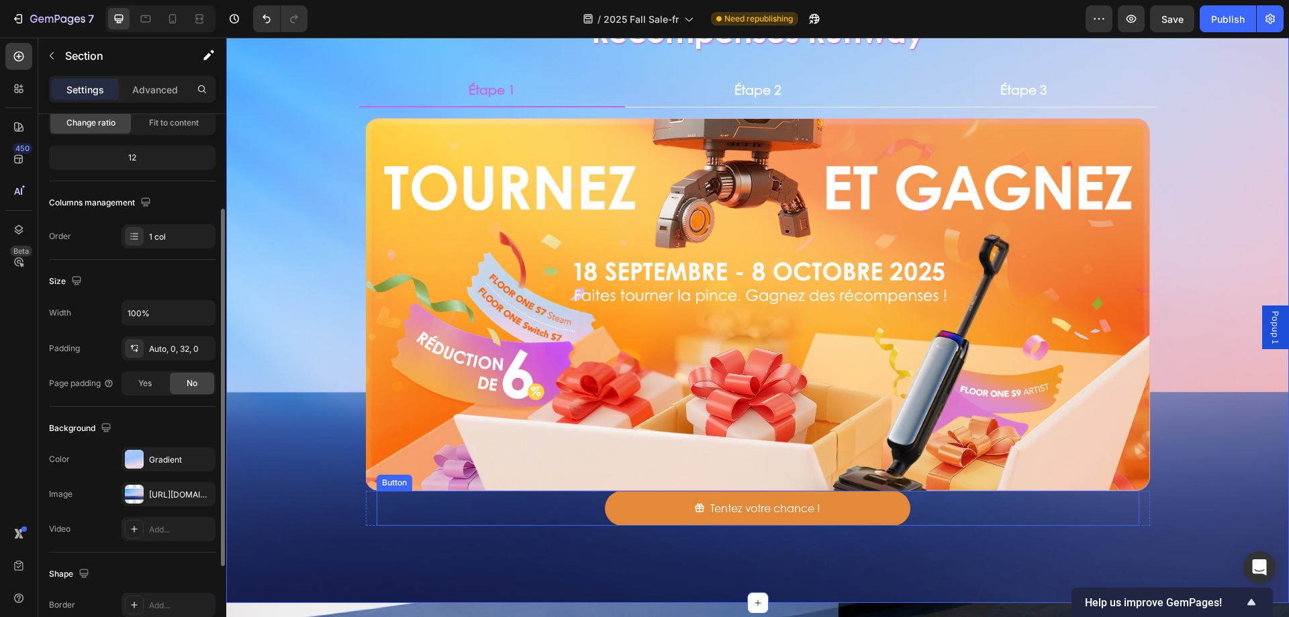
click at [683, 502] on button "Tentez votre chance !" at bounding box center [757, 509] width 305 height 36
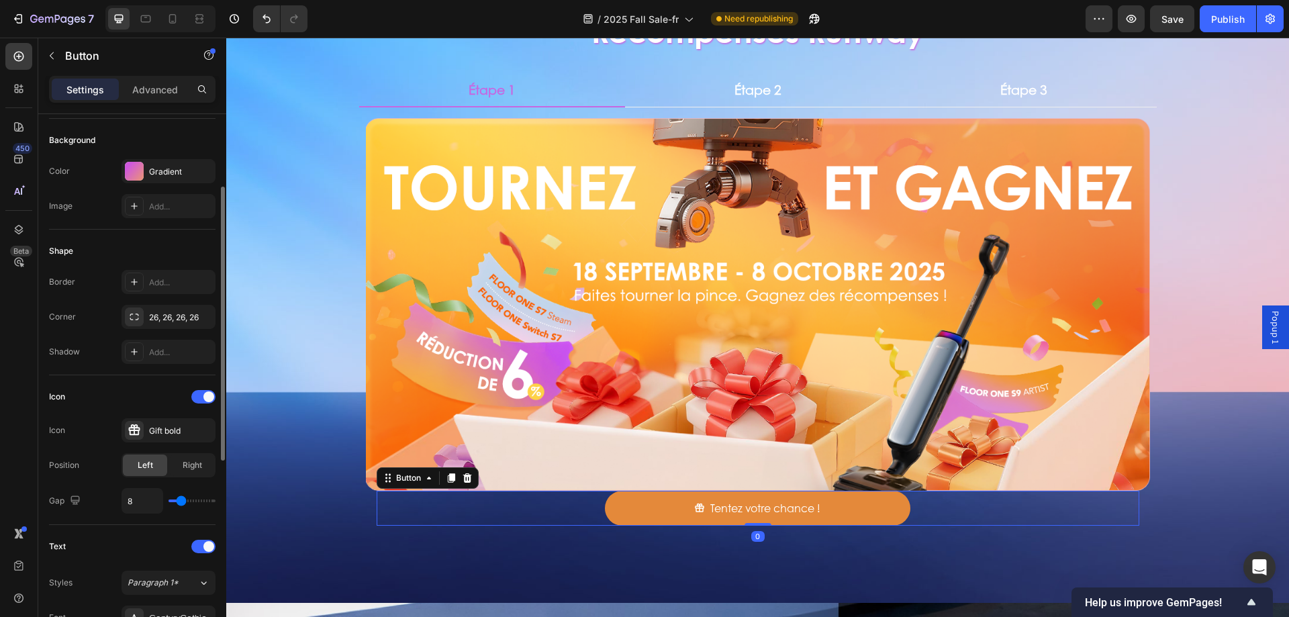
click at [683, 502] on button "Tentez votre chance !" at bounding box center [757, 509] width 305 height 36
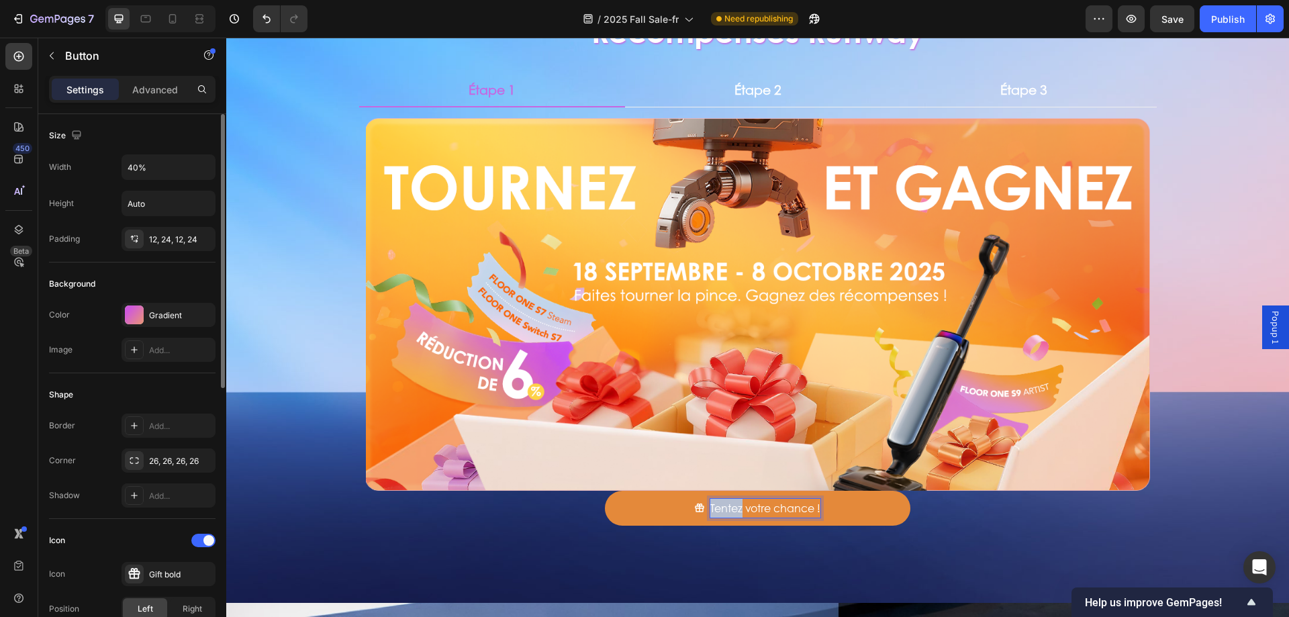
click at [724, 504] on p "Tentez votre chance !" at bounding box center [765, 508] width 110 height 19
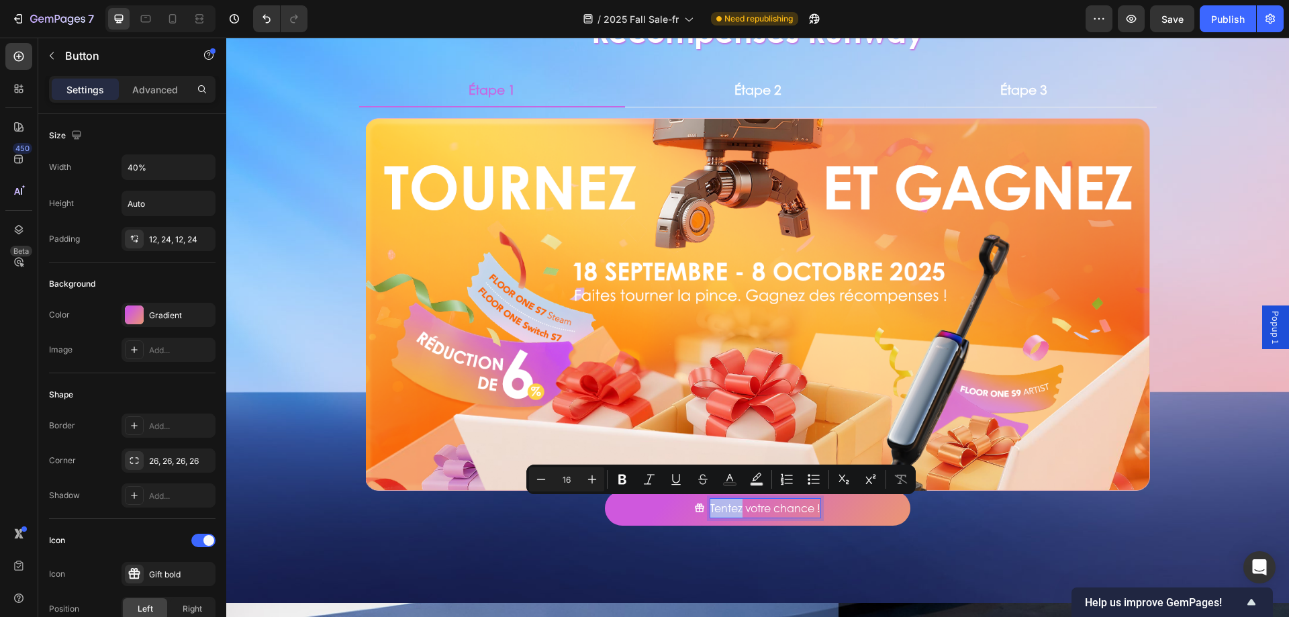
drag, startPoint x: 630, startPoint y: 510, endPoint x: 549, endPoint y: 498, distance: 81.4
click at [630, 510] on button "Tentez votre chance !" at bounding box center [757, 509] width 305 height 36
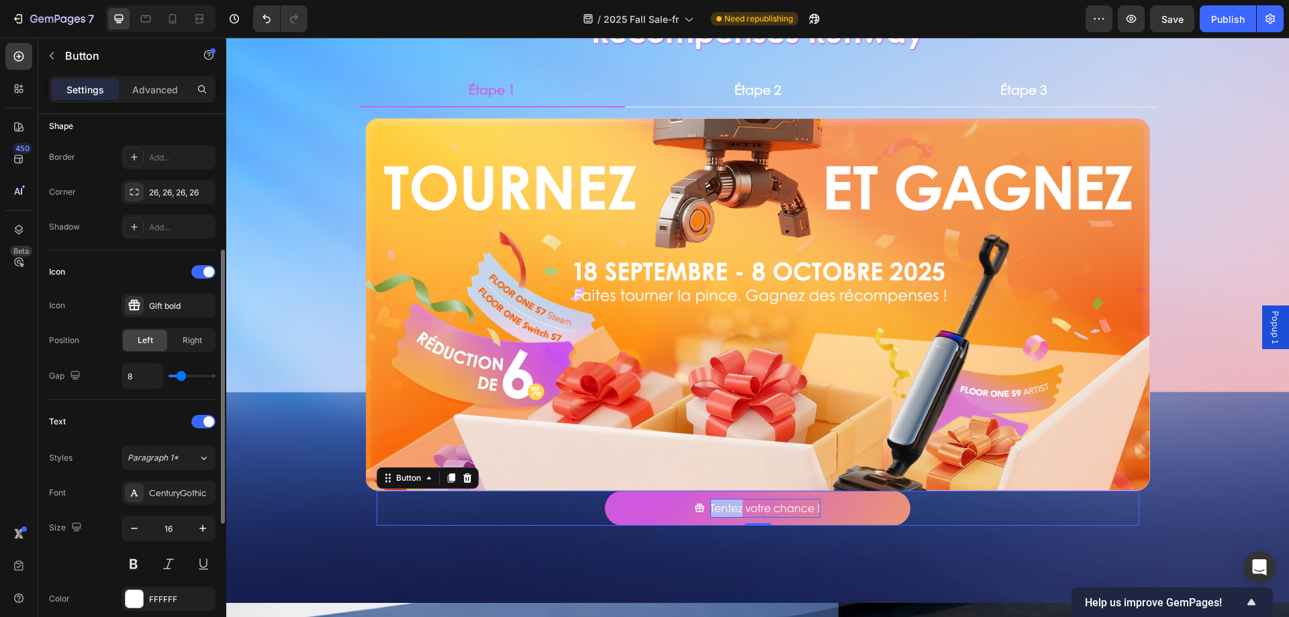
scroll to position [528, 0]
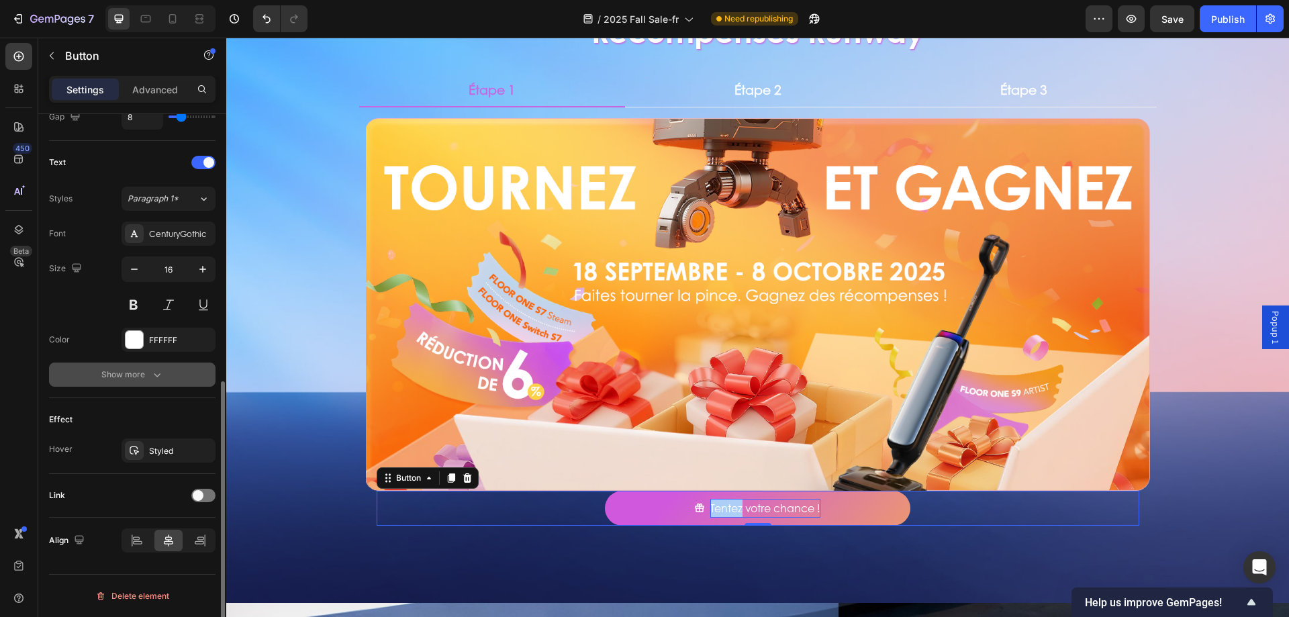
click at [157, 381] on icon "button" at bounding box center [156, 374] width 13 height 13
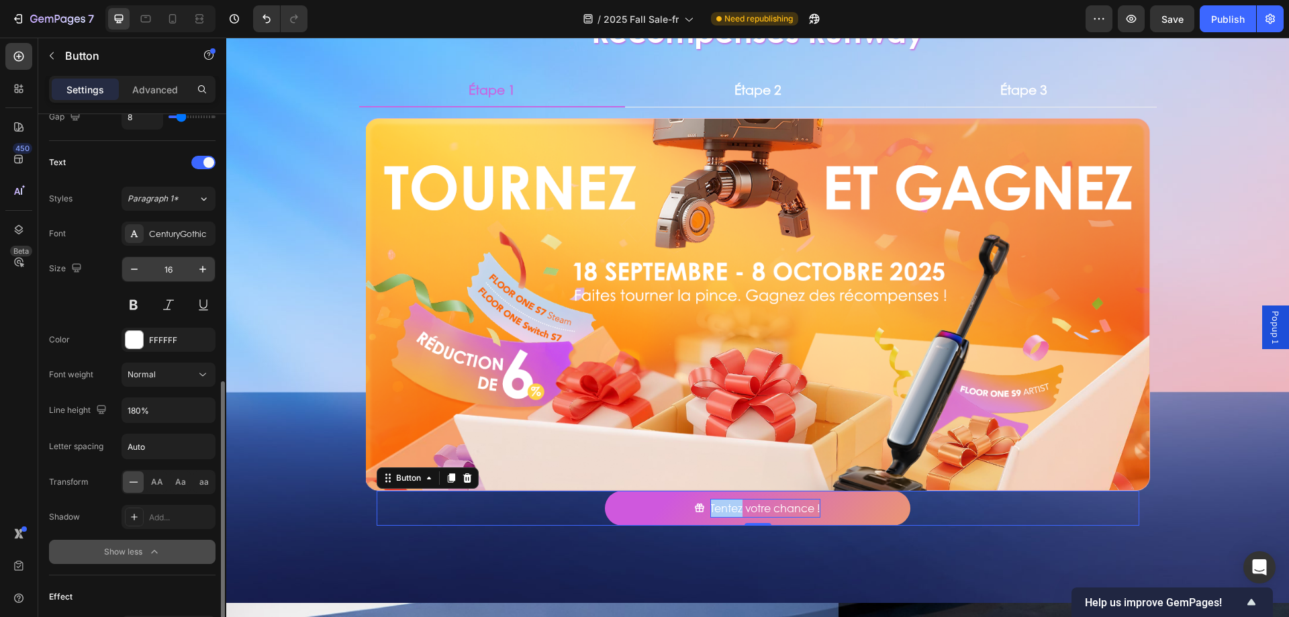
click at [182, 267] on input "16" at bounding box center [168, 269] width 44 height 24
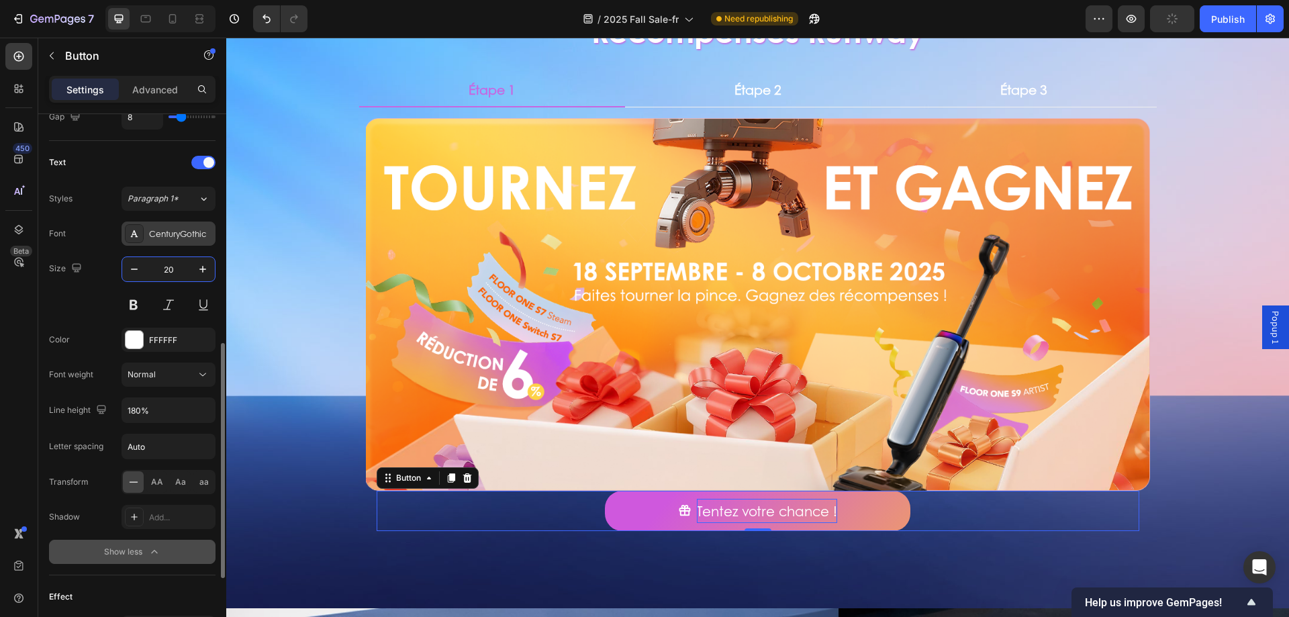
type input "20"
click at [163, 229] on div "CenturyGothic" at bounding box center [180, 234] width 63 height 12
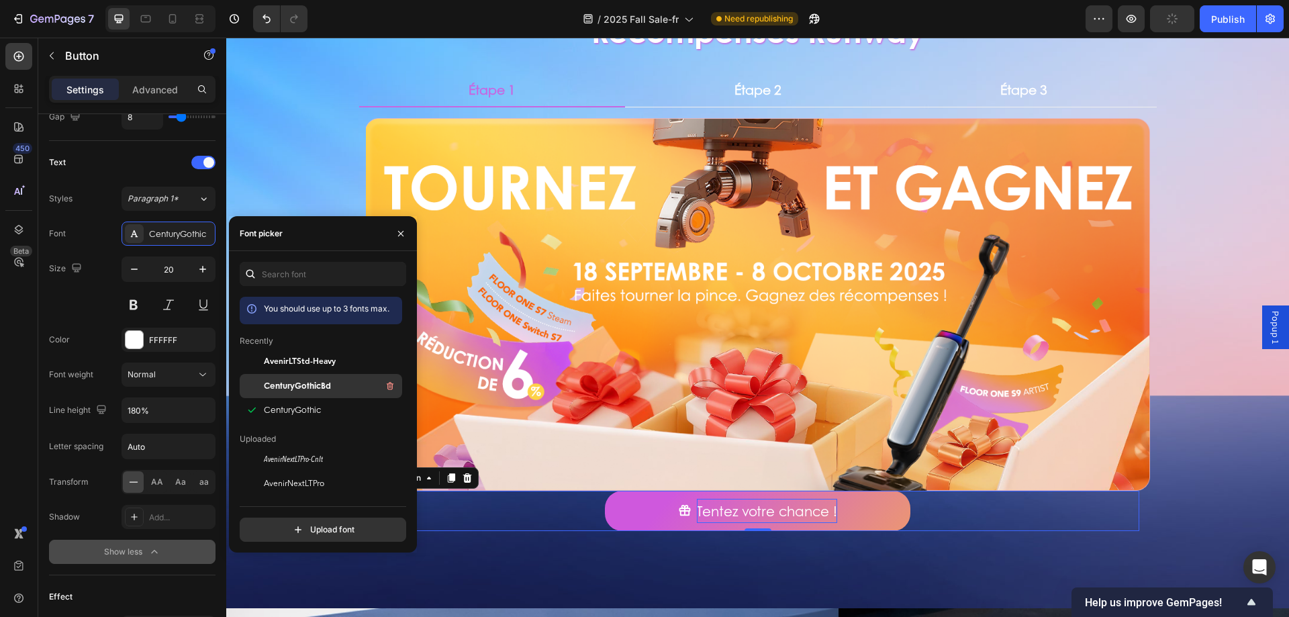
click at [321, 377] on div "CenturyGothicBd" at bounding box center [321, 386] width 162 height 24
click at [78, 309] on div "Size 20" at bounding box center [132, 286] width 167 height 60
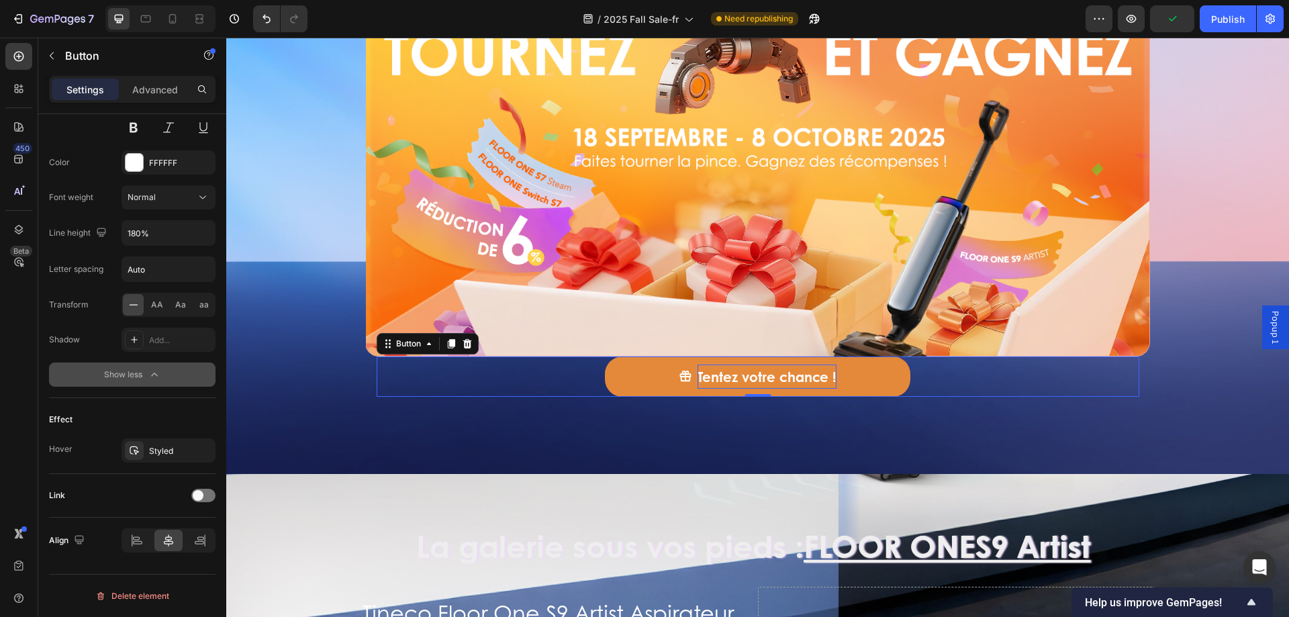
scroll to position [537, 0]
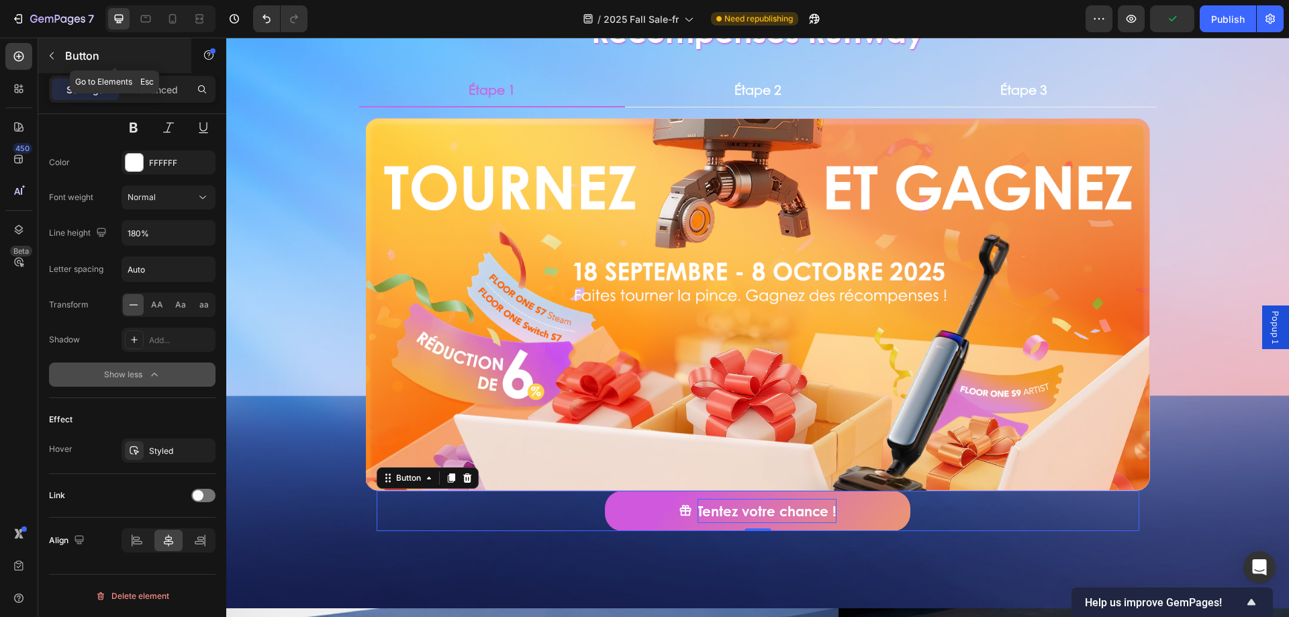
click at [63, 56] on div "Button" at bounding box center [114, 55] width 153 height 35
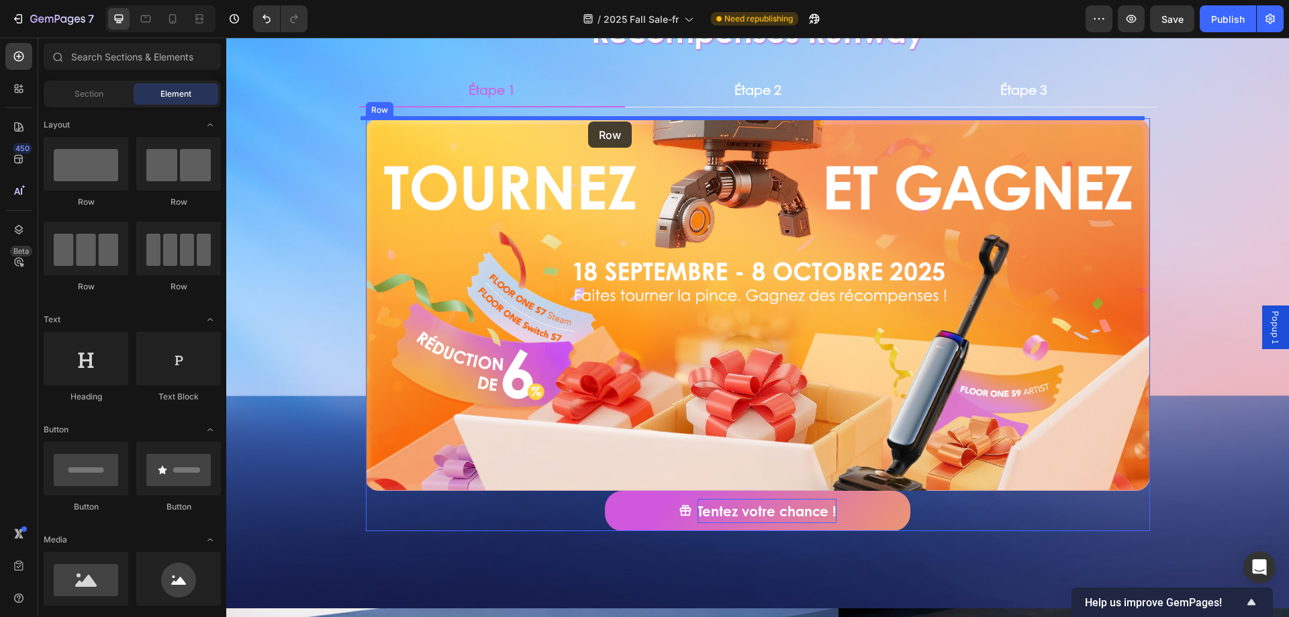
drag, startPoint x: 308, startPoint y: 220, endPoint x: 588, endPoint y: 122, distance: 296.9
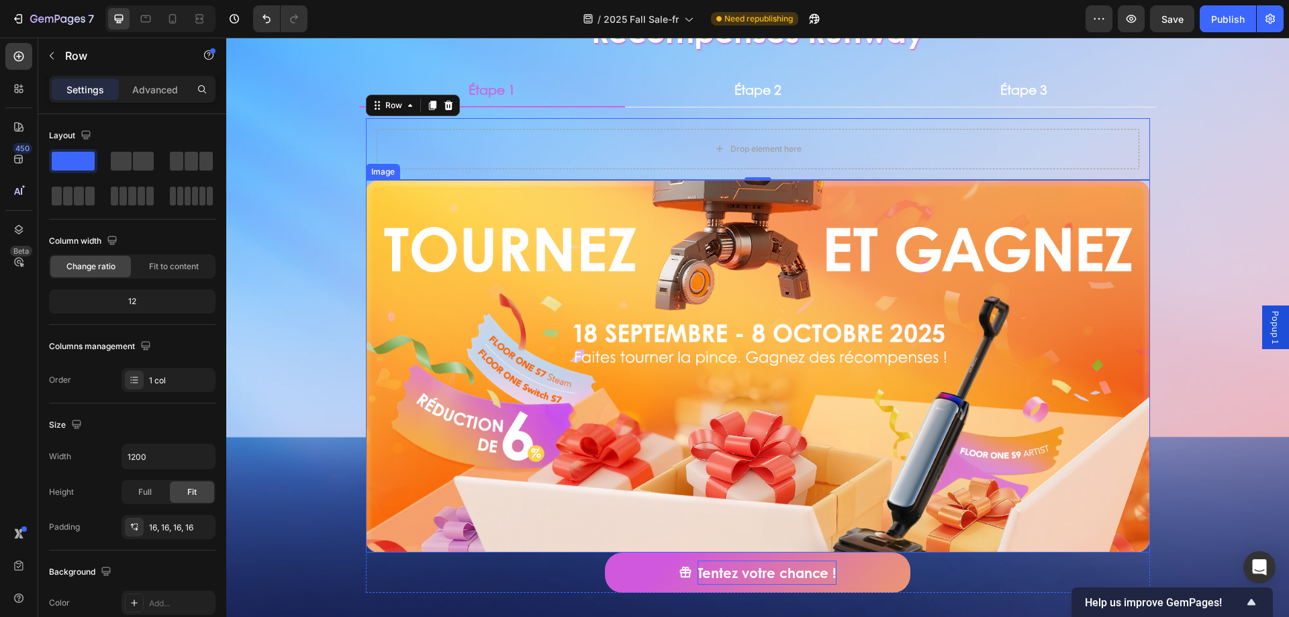
click at [589, 280] on img at bounding box center [758, 366] width 784 height 373
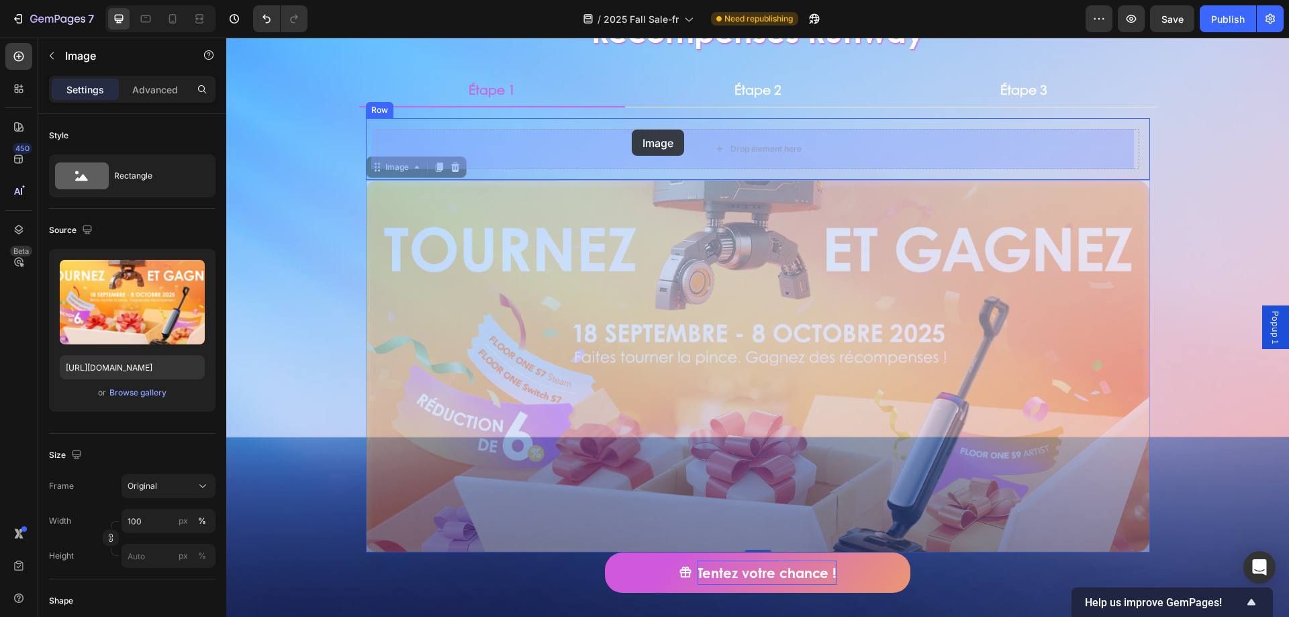
drag, startPoint x: 380, startPoint y: 167, endPoint x: 631, endPoint y: 130, distance: 253.9
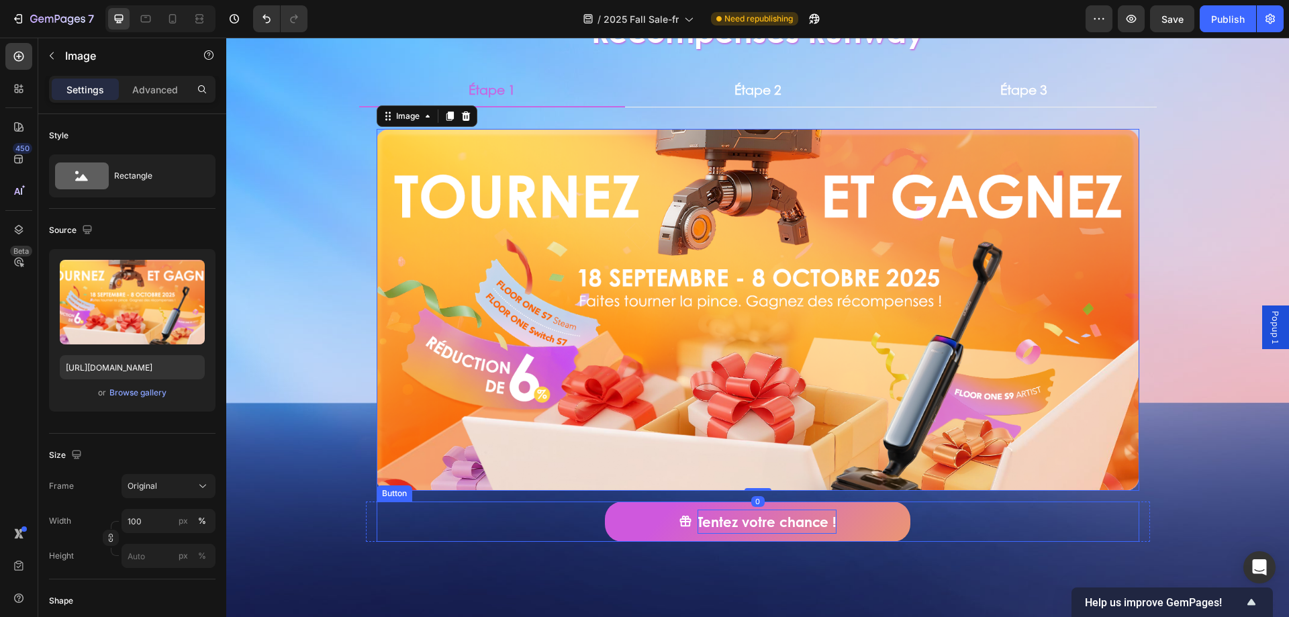
click at [561, 522] on div "Tentez votre chance ! Button" at bounding box center [758, 522] width 763 height 40
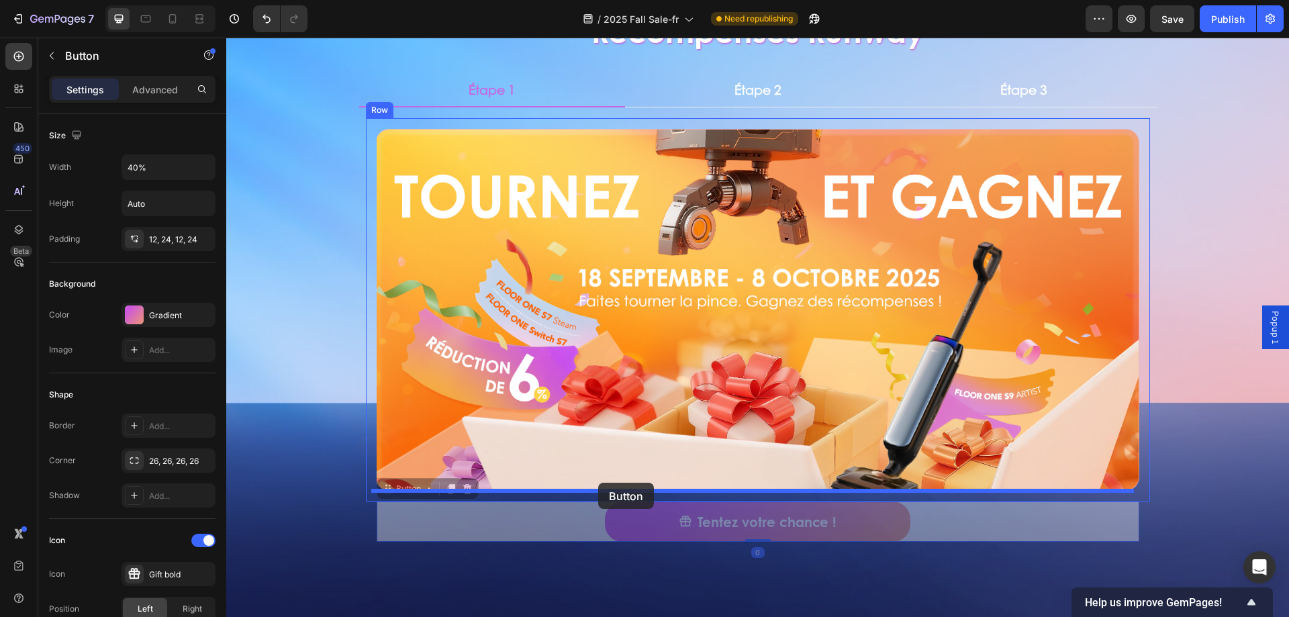
drag, startPoint x: 386, startPoint y: 493, endPoint x: 598, endPoint y: 483, distance: 212.4
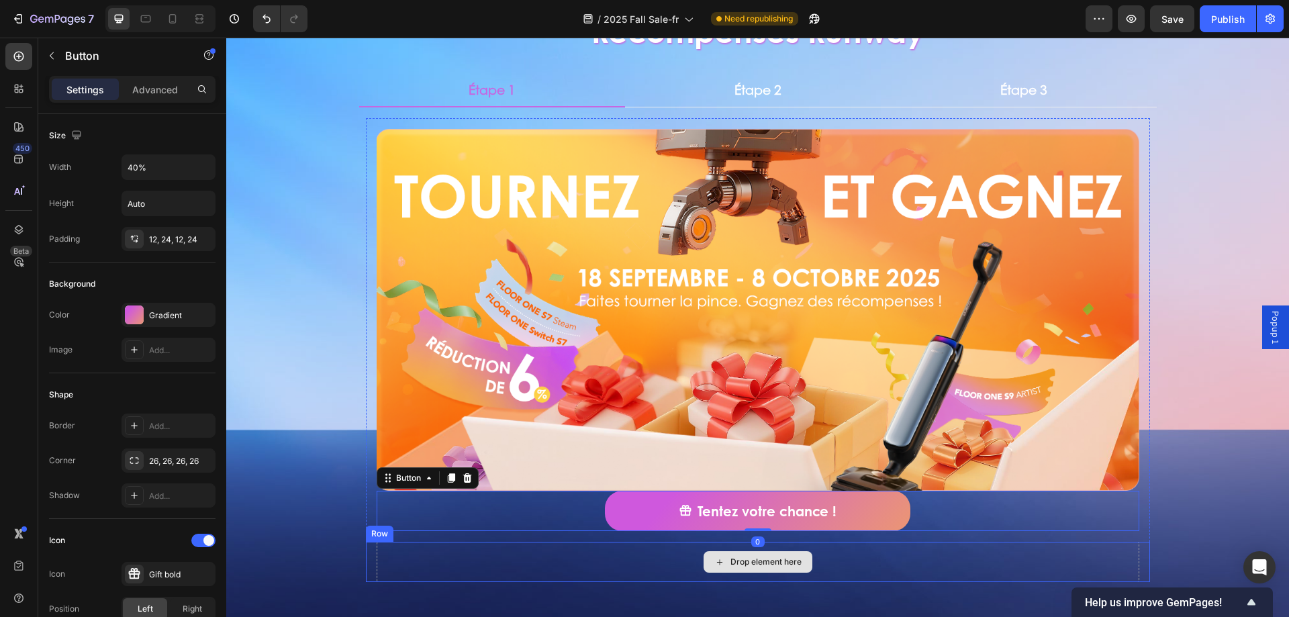
click at [513, 562] on div "Drop element here" at bounding box center [758, 562] width 763 height 40
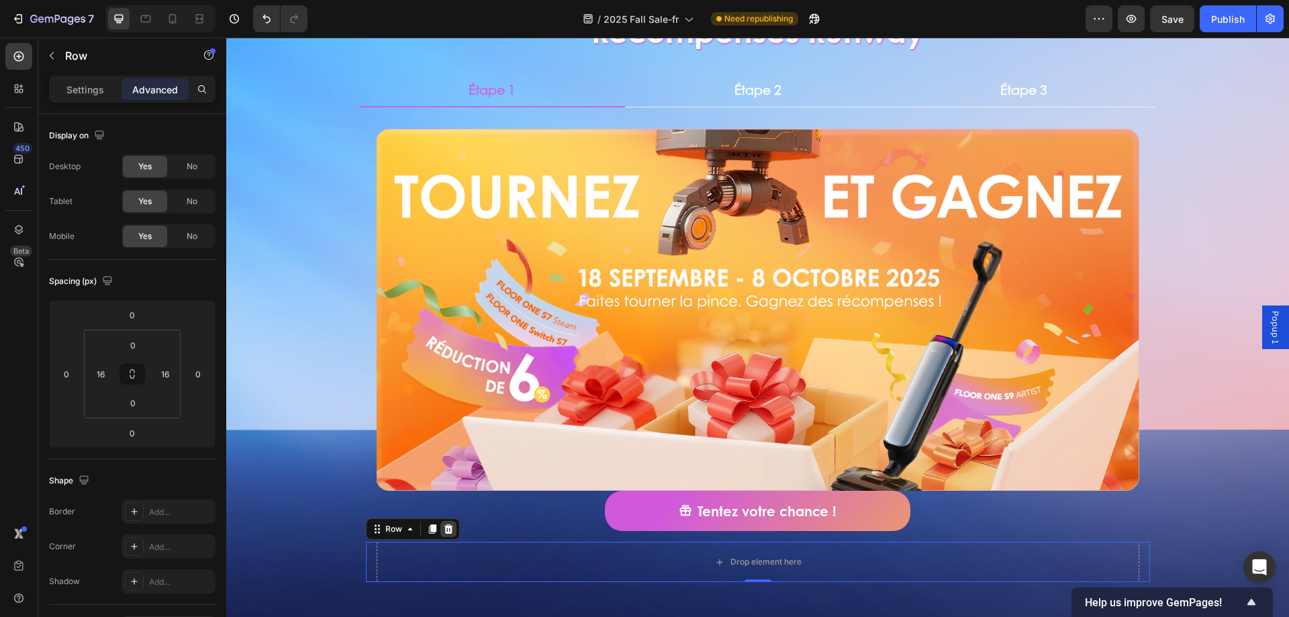
click at [444, 530] on icon at bounding box center [448, 529] width 11 height 11
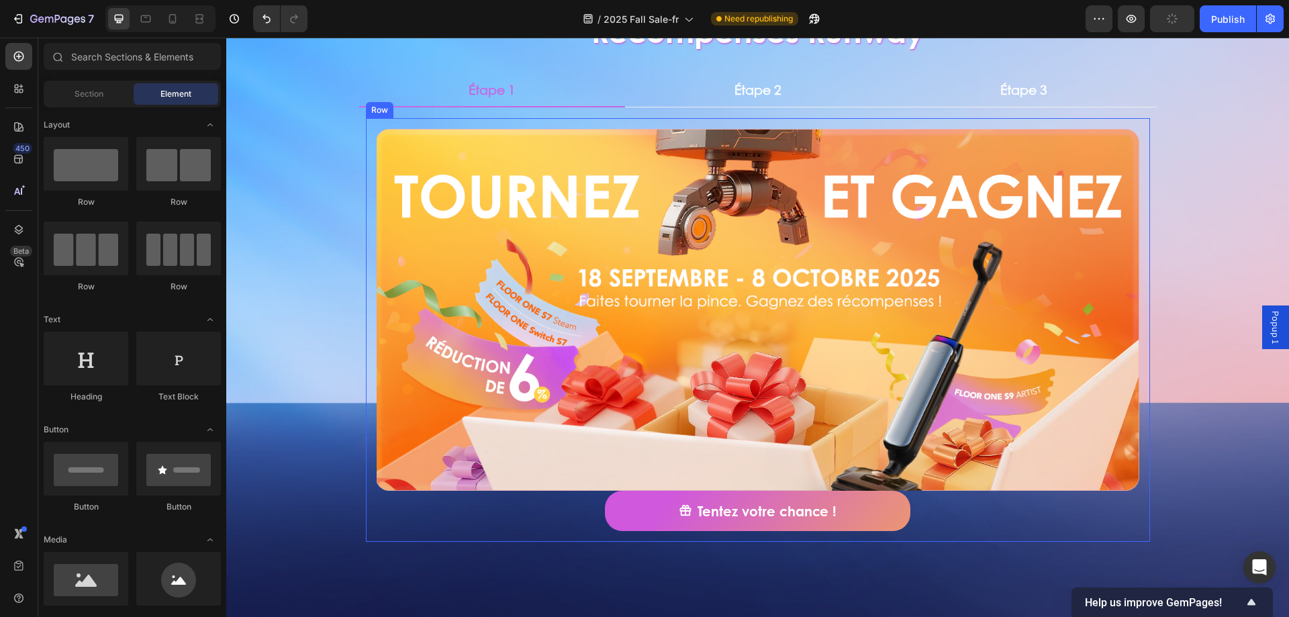
click at [369, 424] on div "Image Tentez votre chance ! Button Row" at bounding box center [758, 330] width 784 height 424
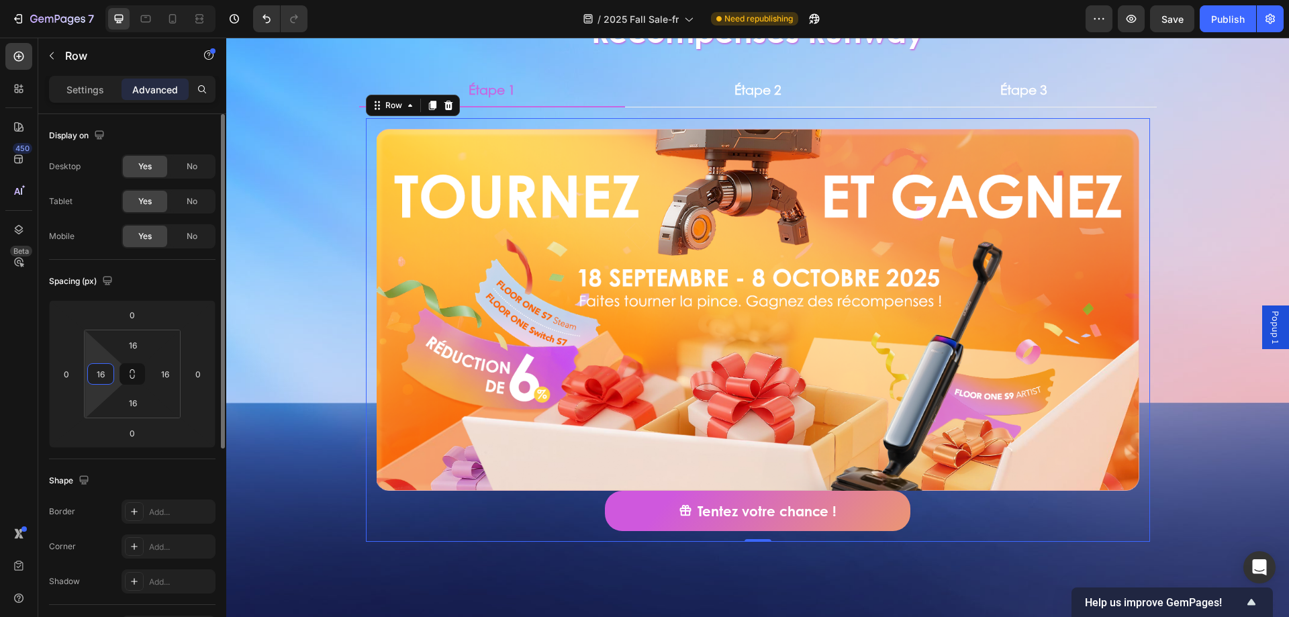
click at [107, 375] on input "16" at bounding box center [101, 374] width 20 height 20
type input "0"
click at [167, 375] on input "16" at bounding box center [165, 374] width 20 height 20
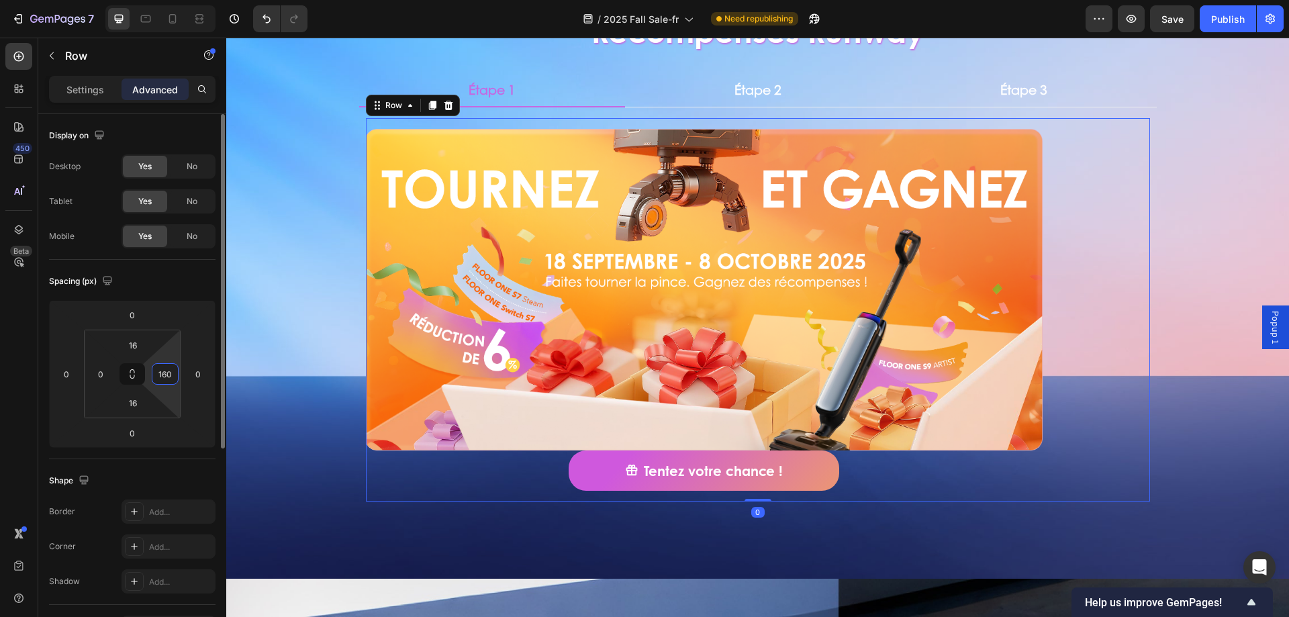
click at [163, 375] on input "160" at bounding box center [165, 374] width 20 height 20
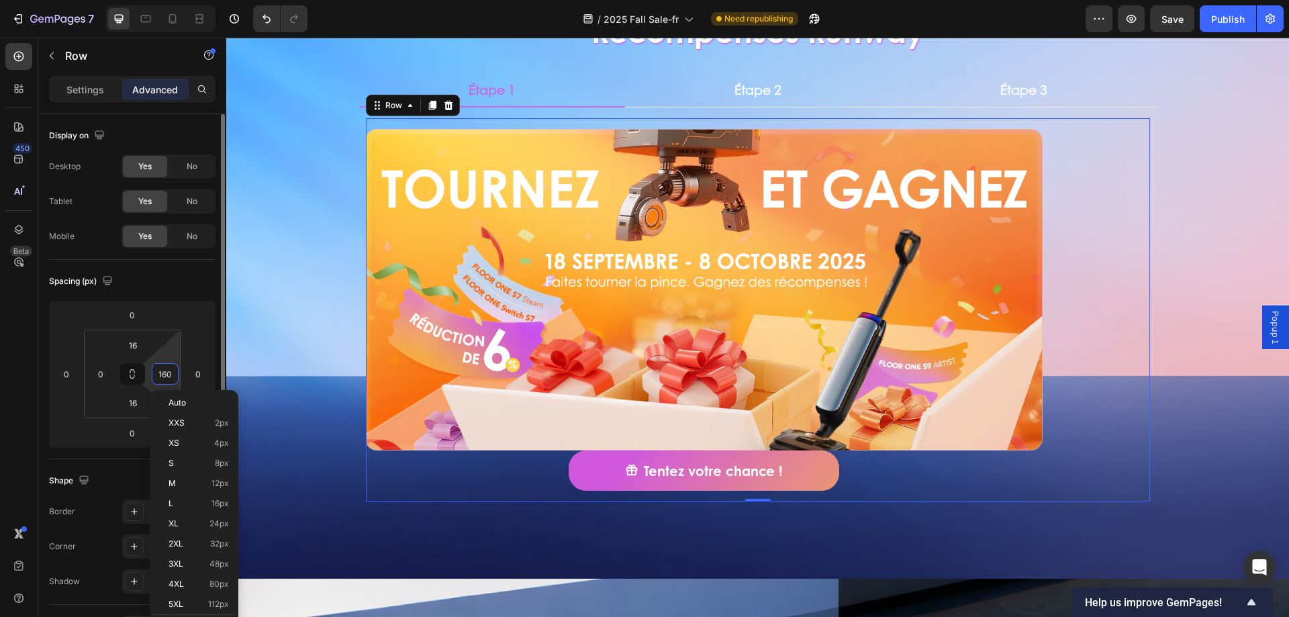
click at [163, 375] on input "160" at bounding box center [165, 374] width 20 height 20
type input "0"
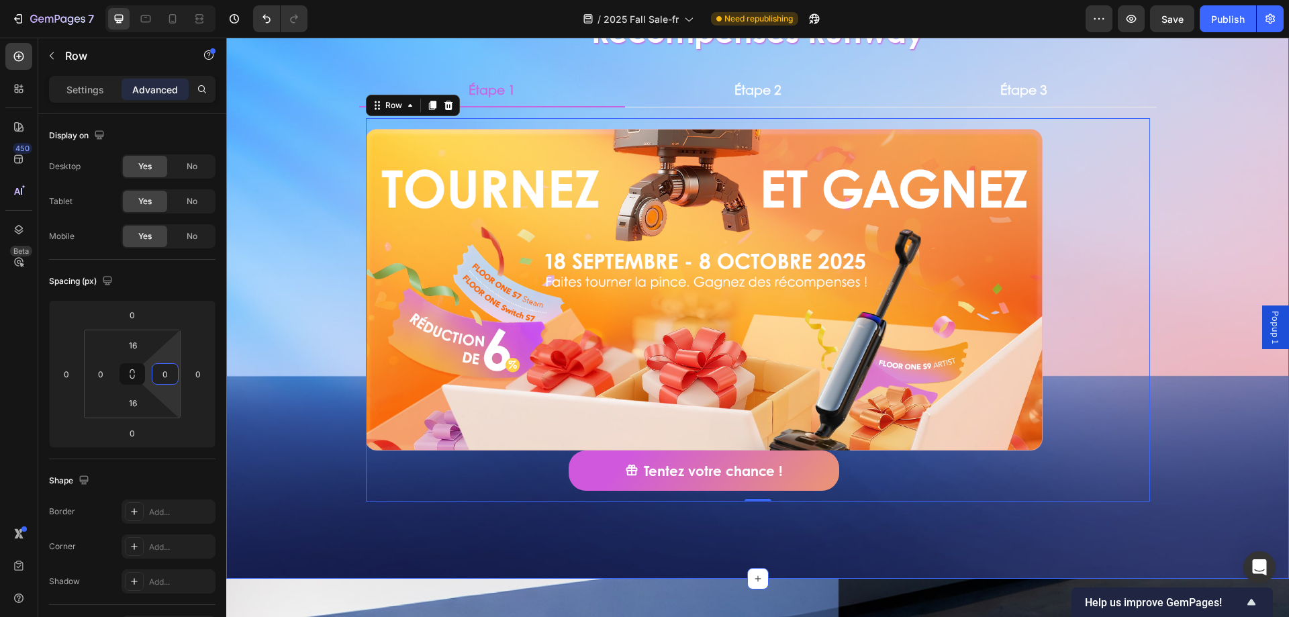
click at [318, 275] on div "Récompenses Runway Heading Étape 1 Étape 2 Étape 3 Image Tentez votre chance ! …" at bounding box center [757, 261] width 1063 height 590
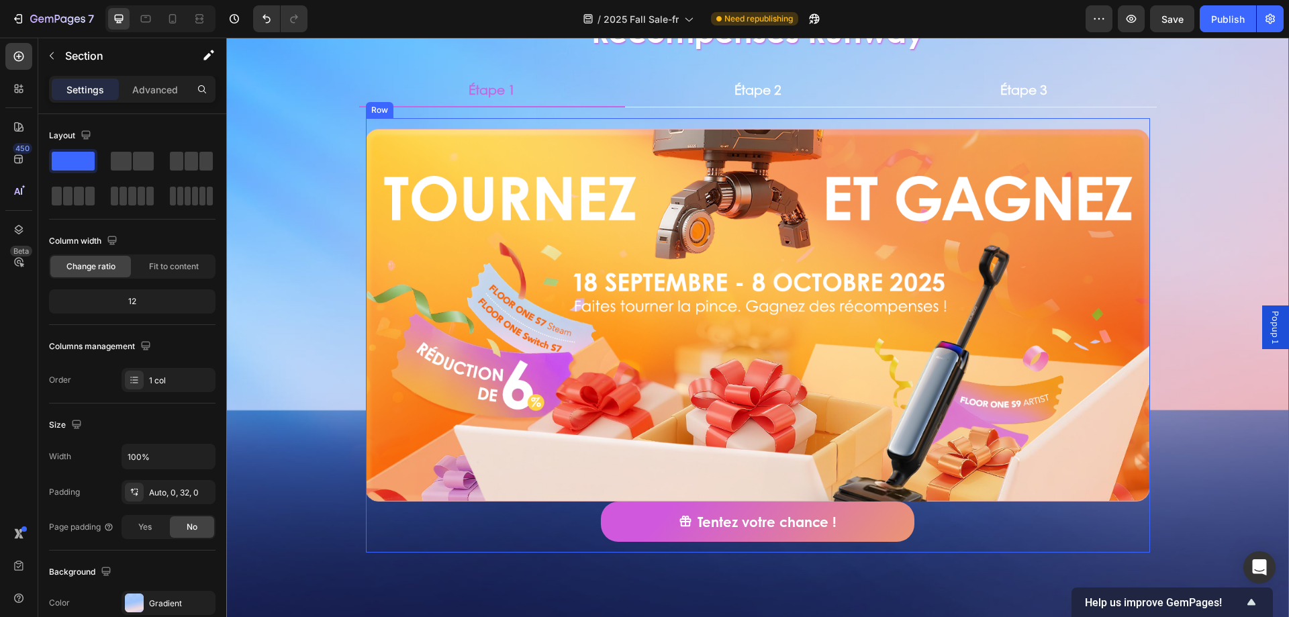
click at [590, 123] on div "Image Tentez votre chance ! Button Row" at bounding box center [758, 335] width 784 height 434
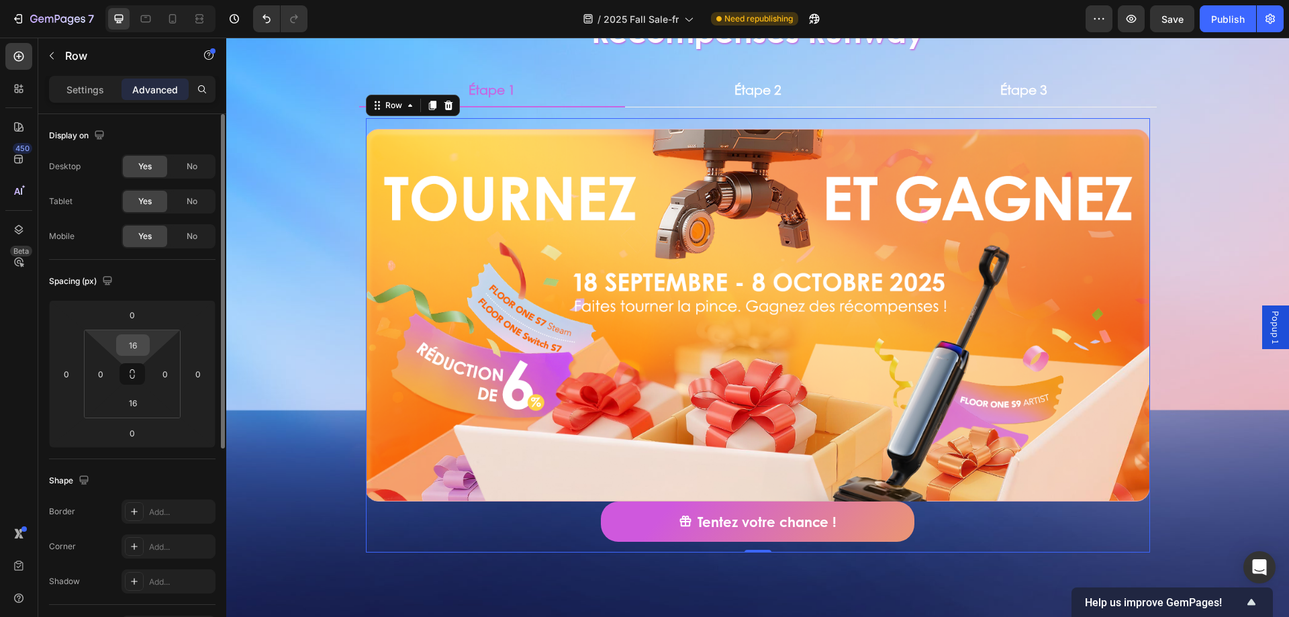
click at [128, 340] on input "16" at bounding box center [133, 345] width 27 height 20
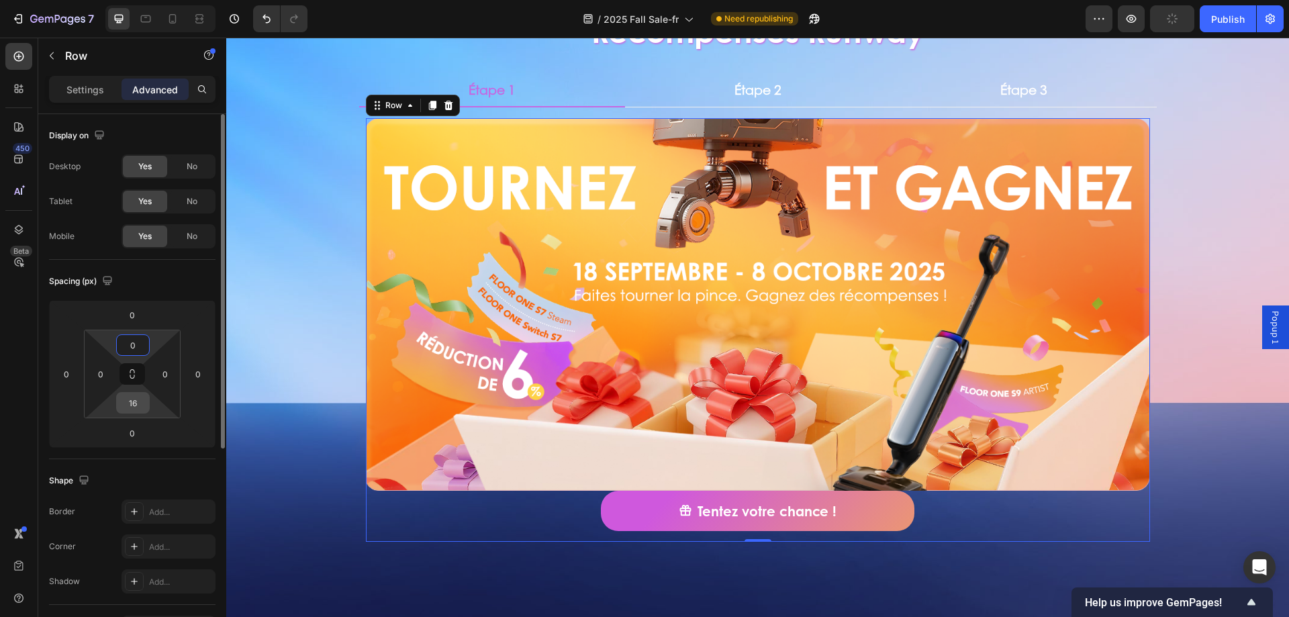
type input "0"
click at [138, 410] on input "16" at bounding box center [133, 403] width 27 height 20
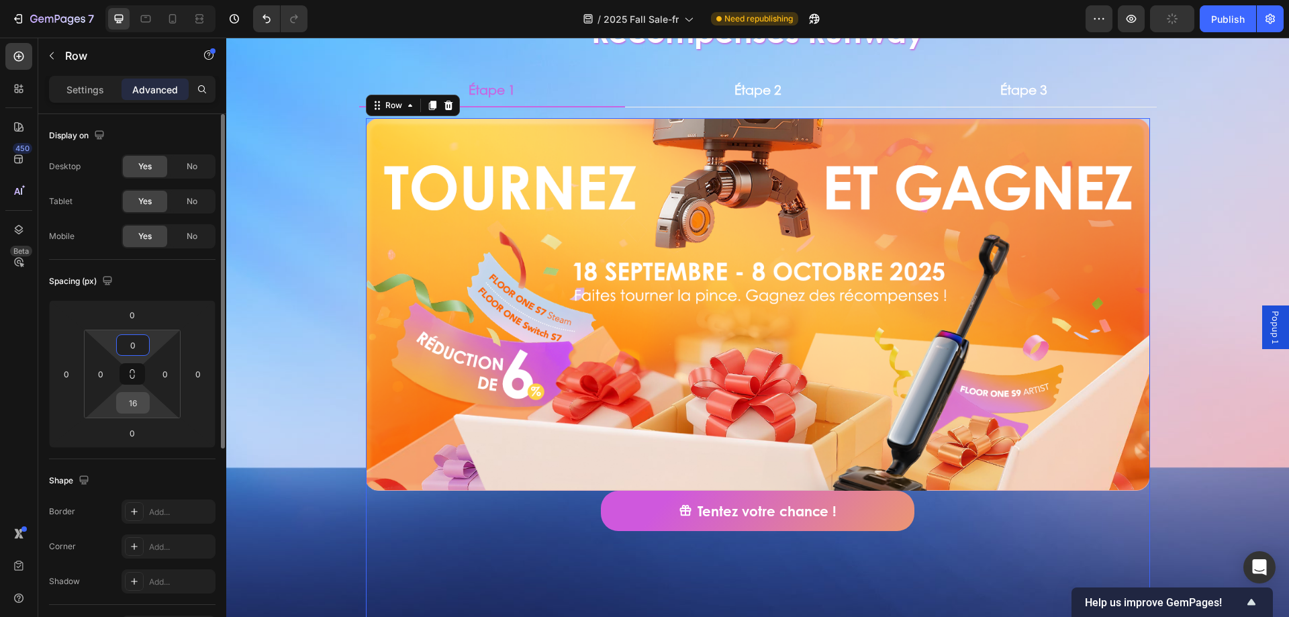
type input "160"
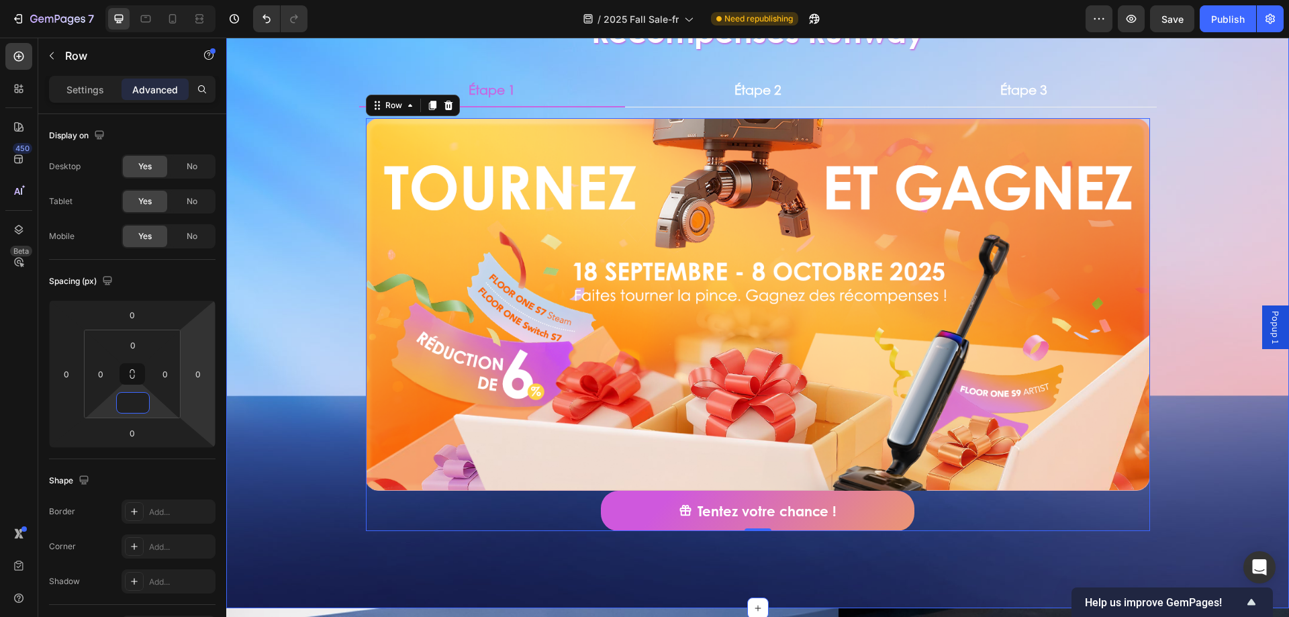
type input "0"
click at [320, 337] on div "Récompenses Runway Heading Étape 1 Étape 2 Étape 3 Image Tentez votre chance ! …" at bounding box center [757, 276] width 1063 height 620
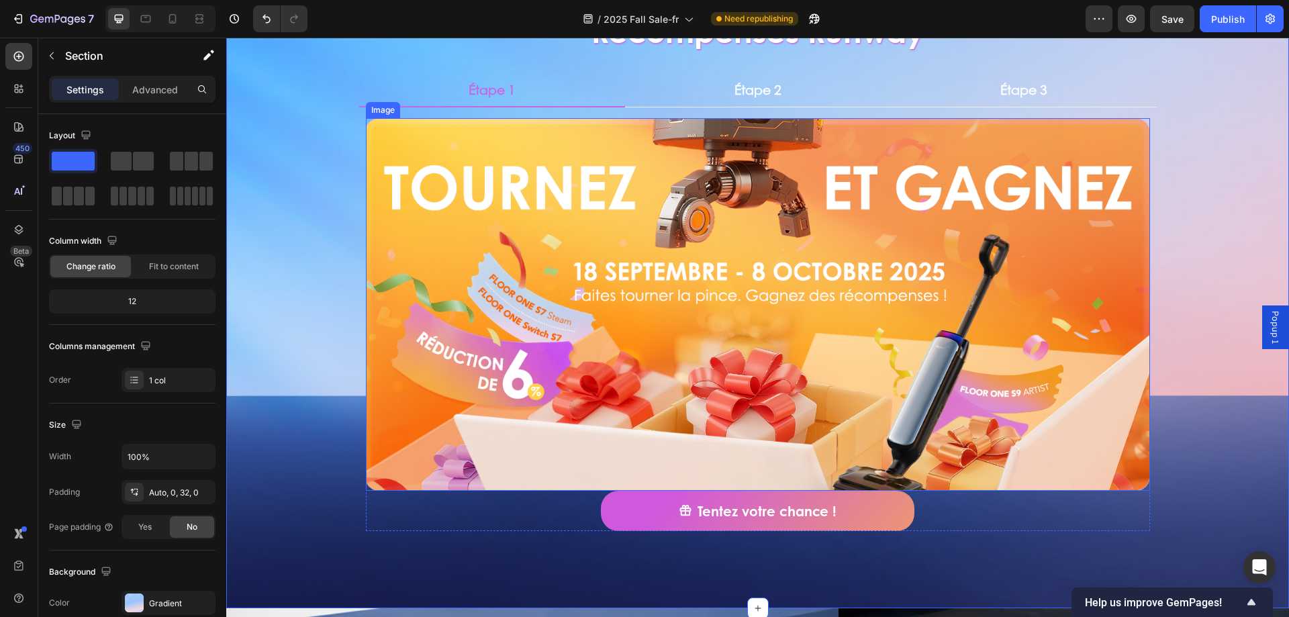
click at [565, 232] on img at bounding box center [758, 304] width 784 height 373
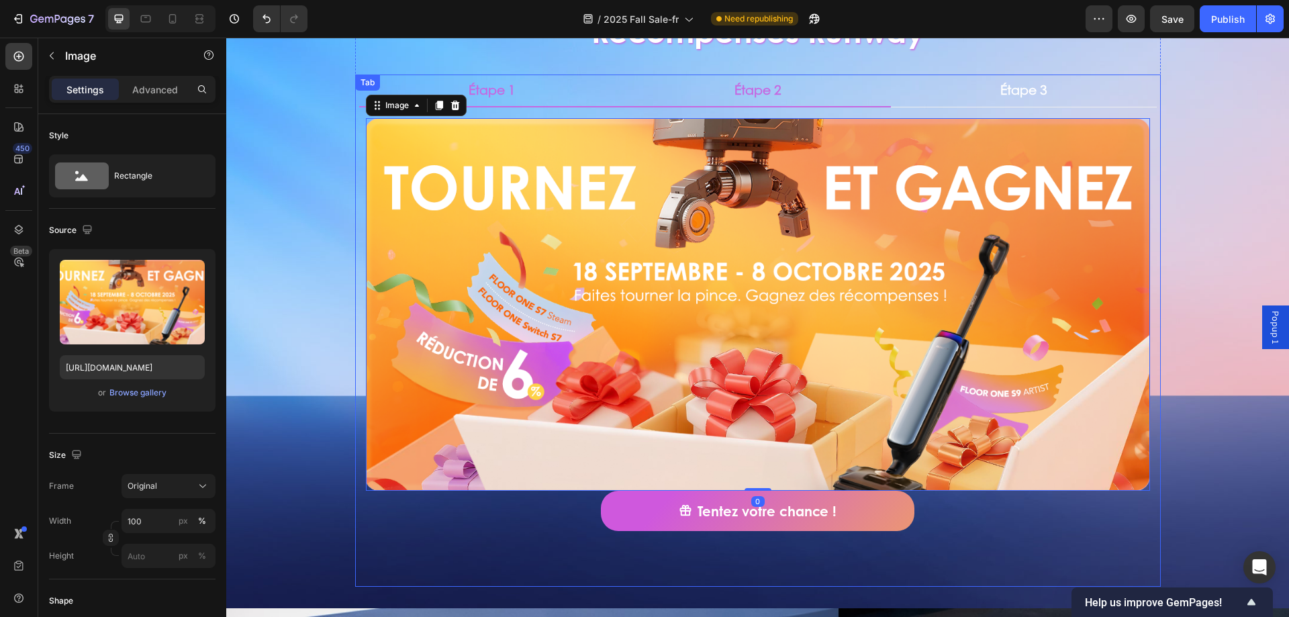
click at [734, 84] on p "Étape 2" at bounding box center [757, 90] width 47 height 17
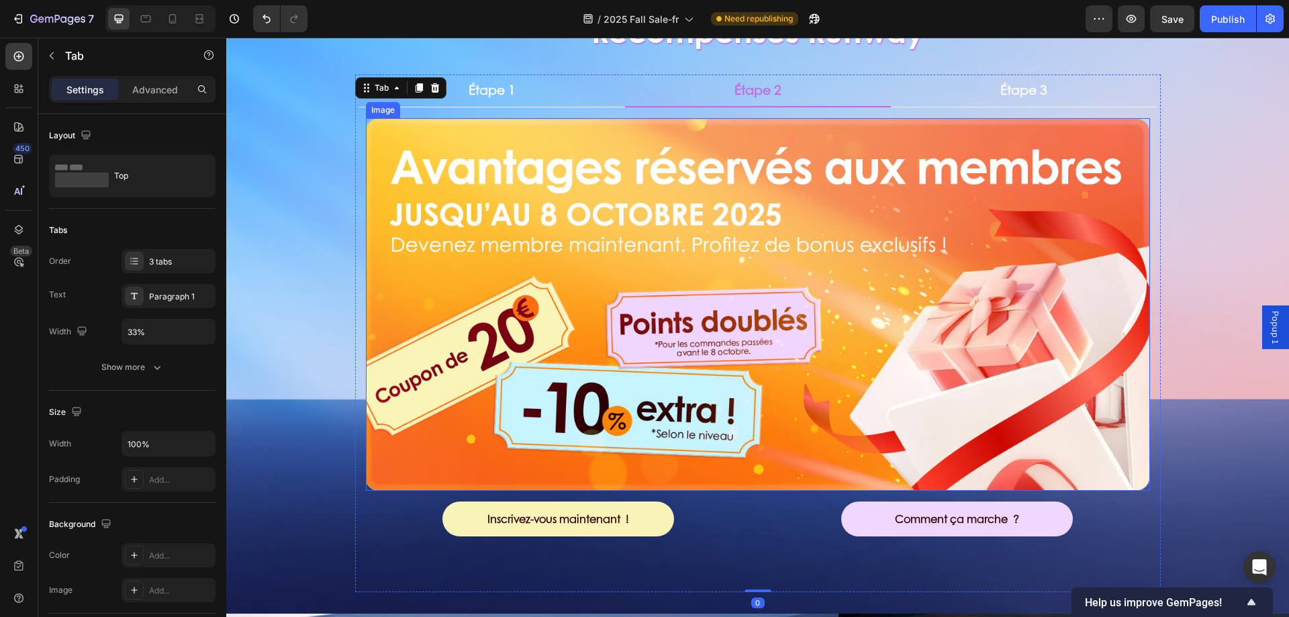
click at [663, 155] on img at bounding box center [758, 304] width 784 height 373
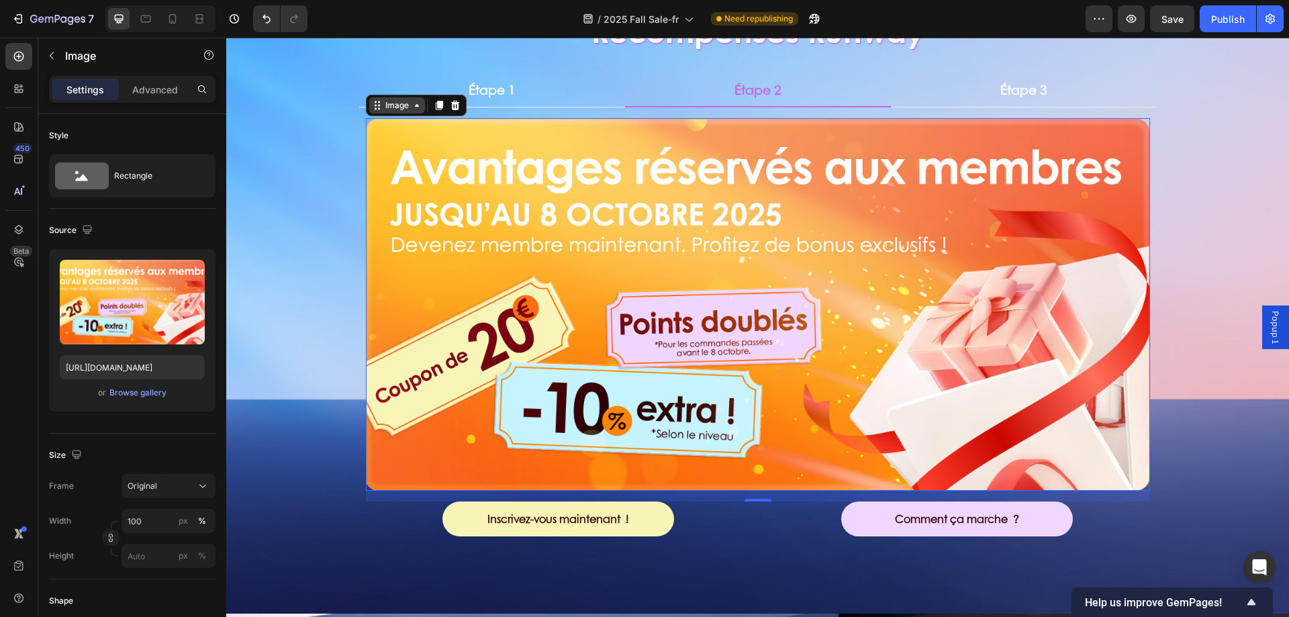
click at [412, 101] on icon at bounding box center [417, 105] width 11 height 11
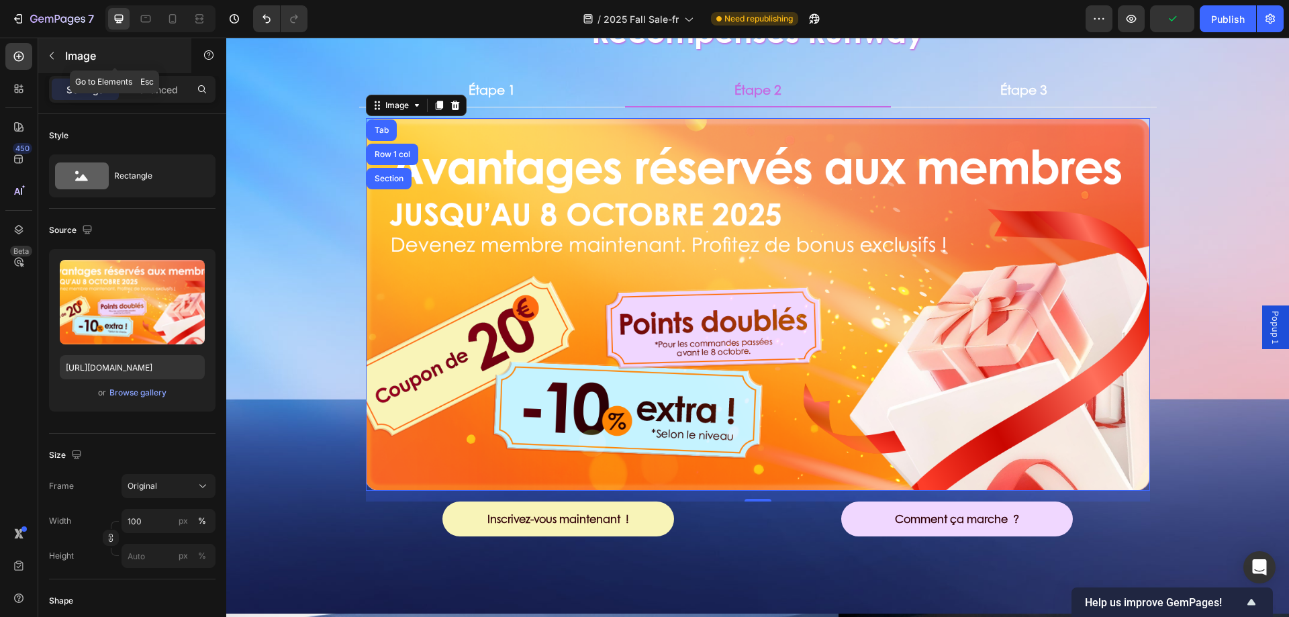
click at [64, 57] on div "Image" at bounding box center [114, 55] width 153 height 35
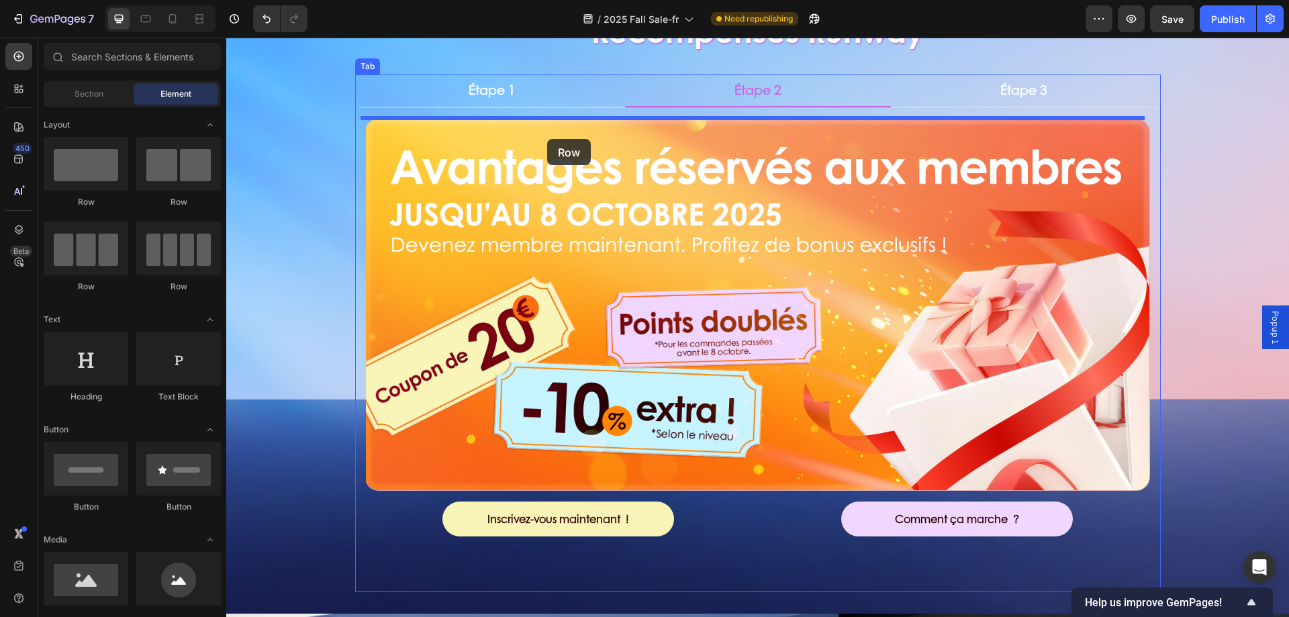
drag, startPoint x: 315, startPoint y: 213, endPoint x: 547, endPoint y: 139, distance: 243.8
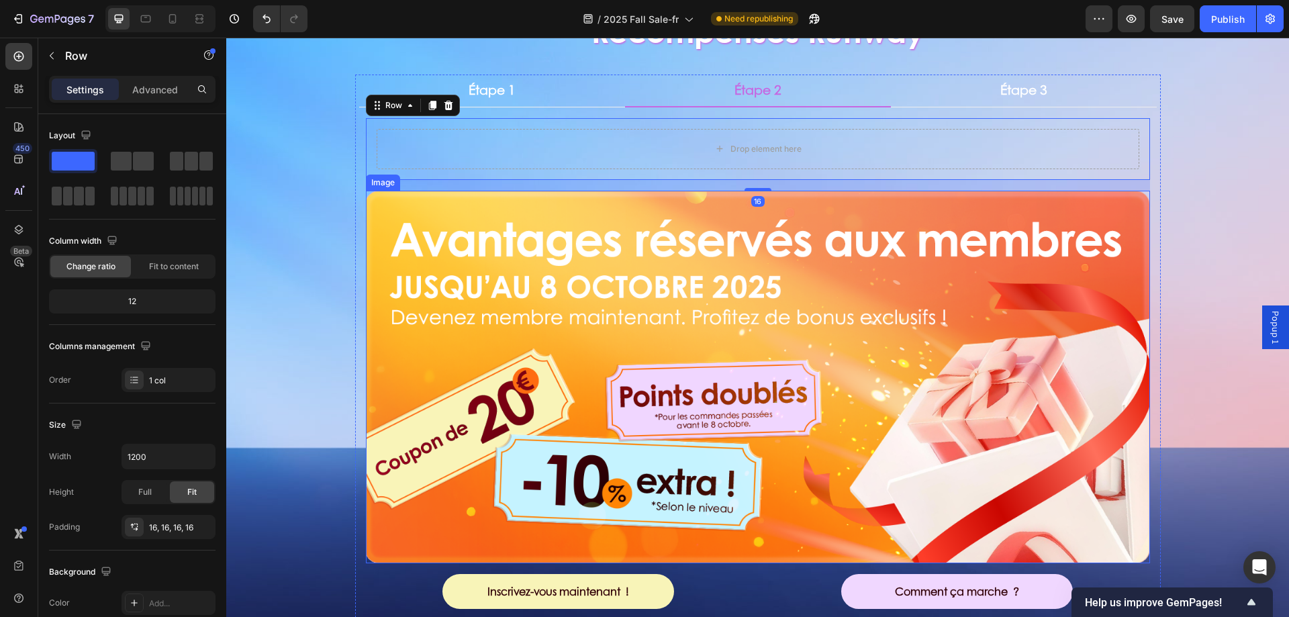
click at [538, 365] on img at bounding box center [758, 377] width 784 height 373
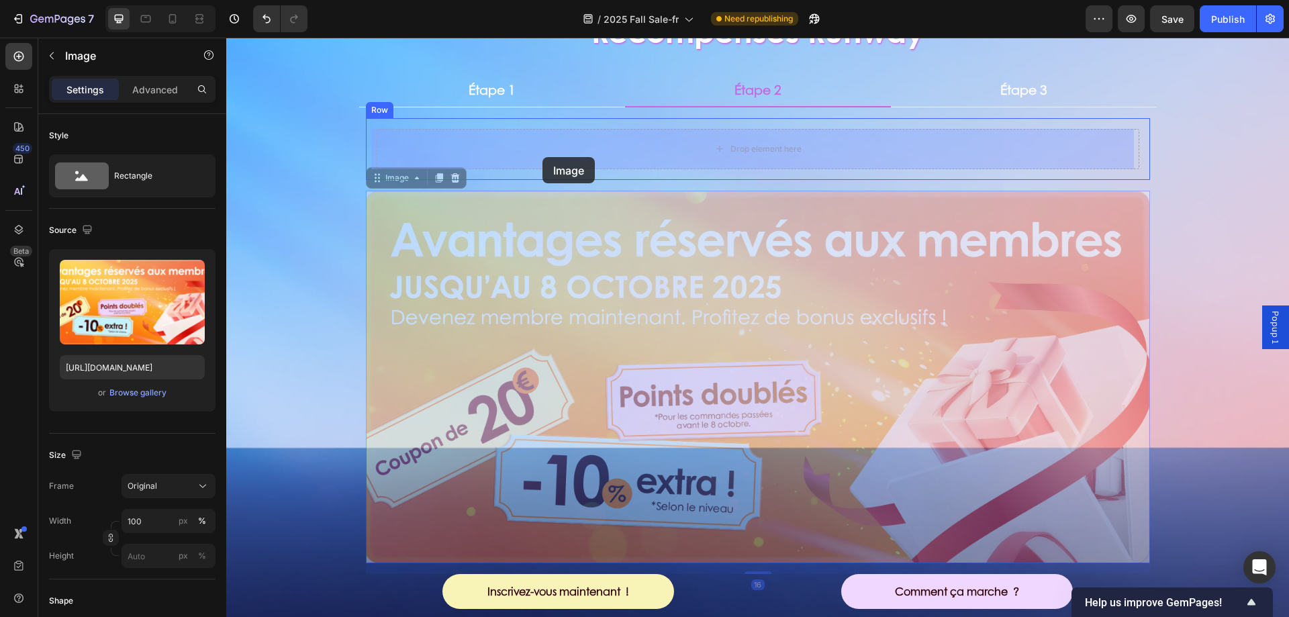
drag, startPoint x: 377, startPoint y: 175, endPoint x: 542, endPoint y: 157, distance: 166.2
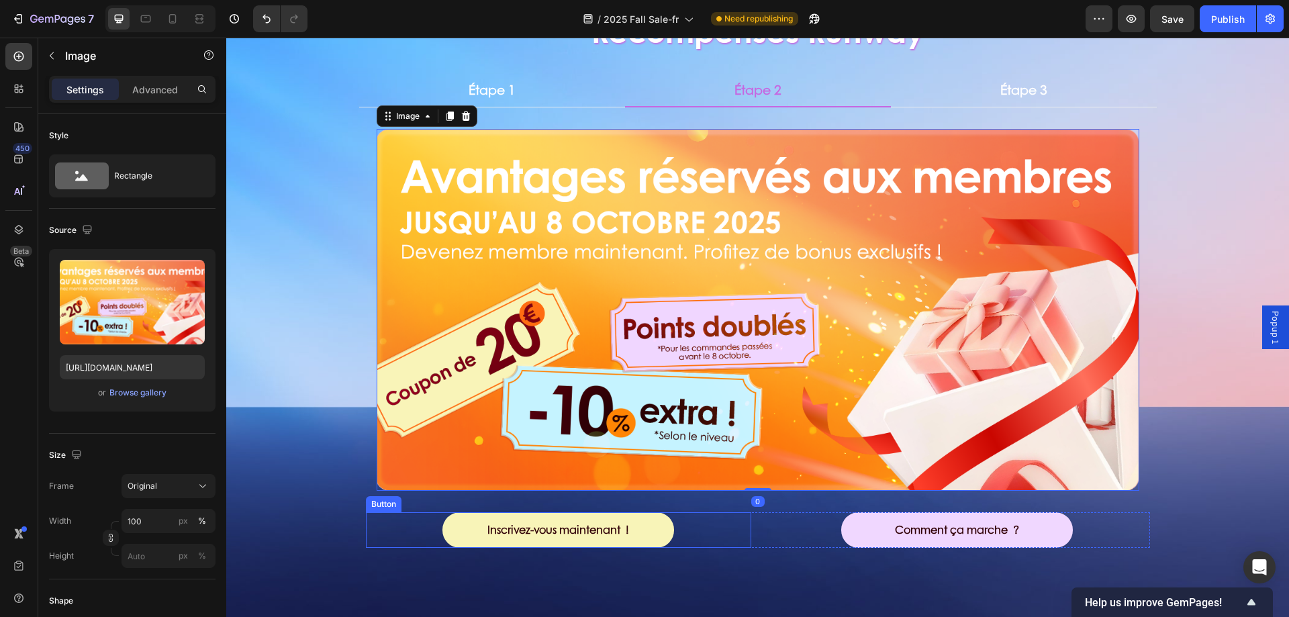
click at [712, 520] on div "Inscrivez-vous maintenant ! Button" at bounding box center [558, 530] width 385 height 36
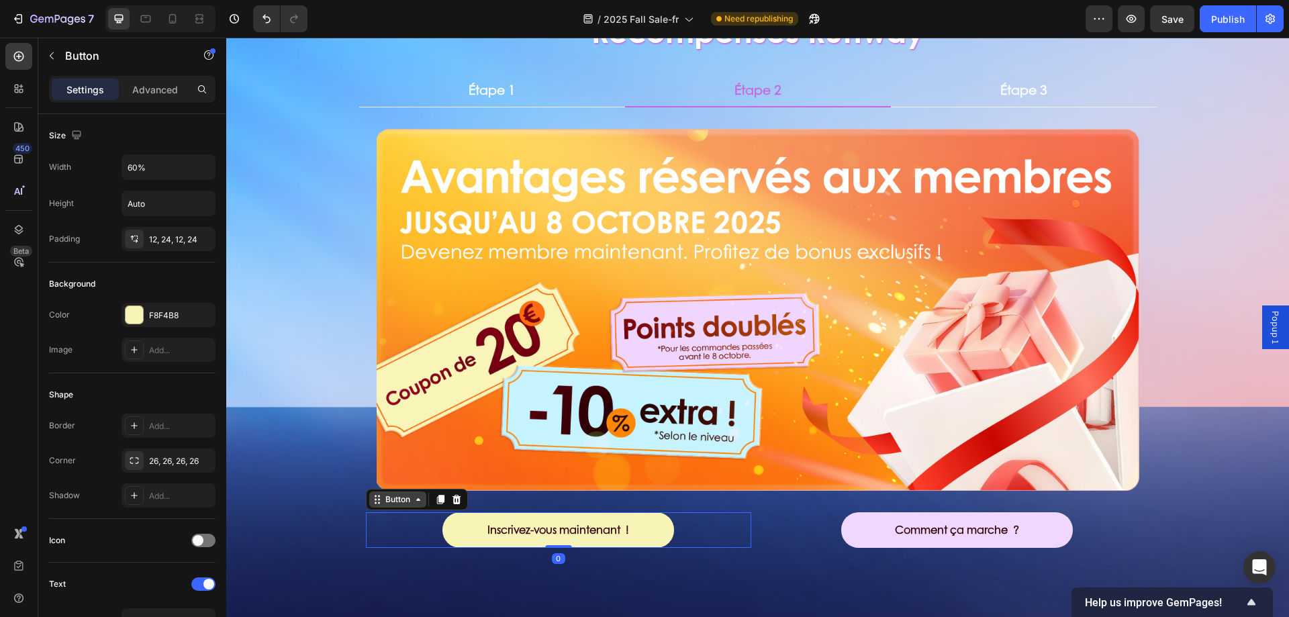
click at [395, 504] on div "Button" at bounding box center [398, 499] width 30 height 12
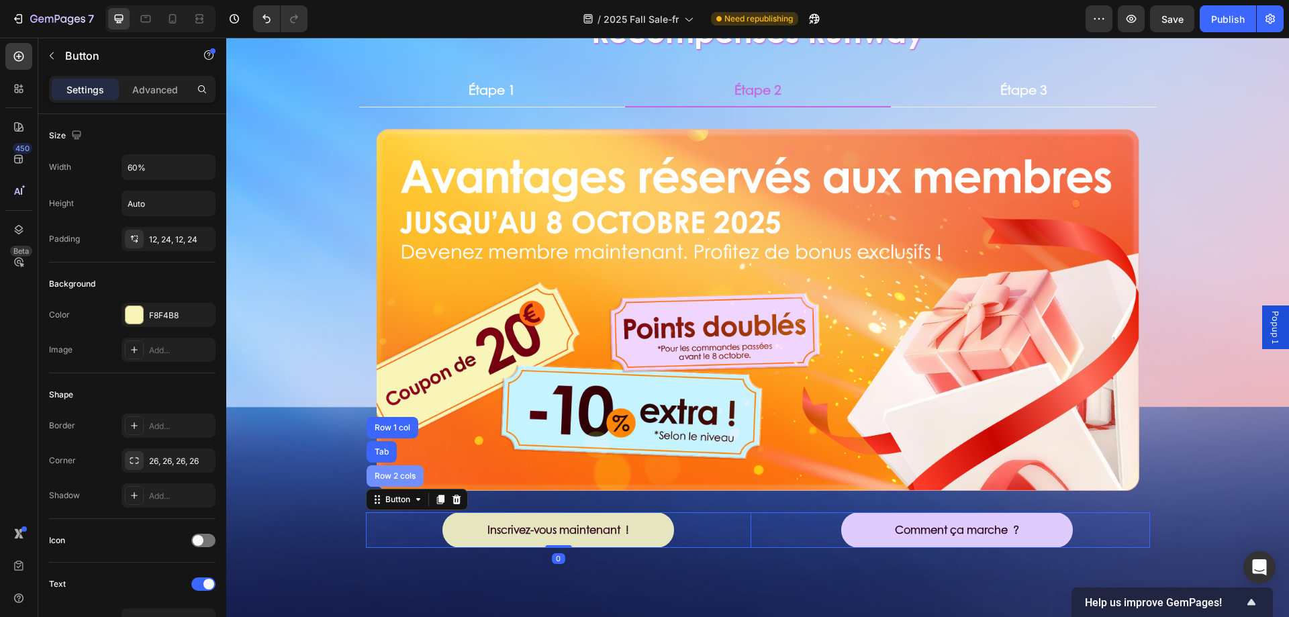
click at [397, 479] on div "Row 2 cols" at bounding box center [395, 476] width 46 height 8
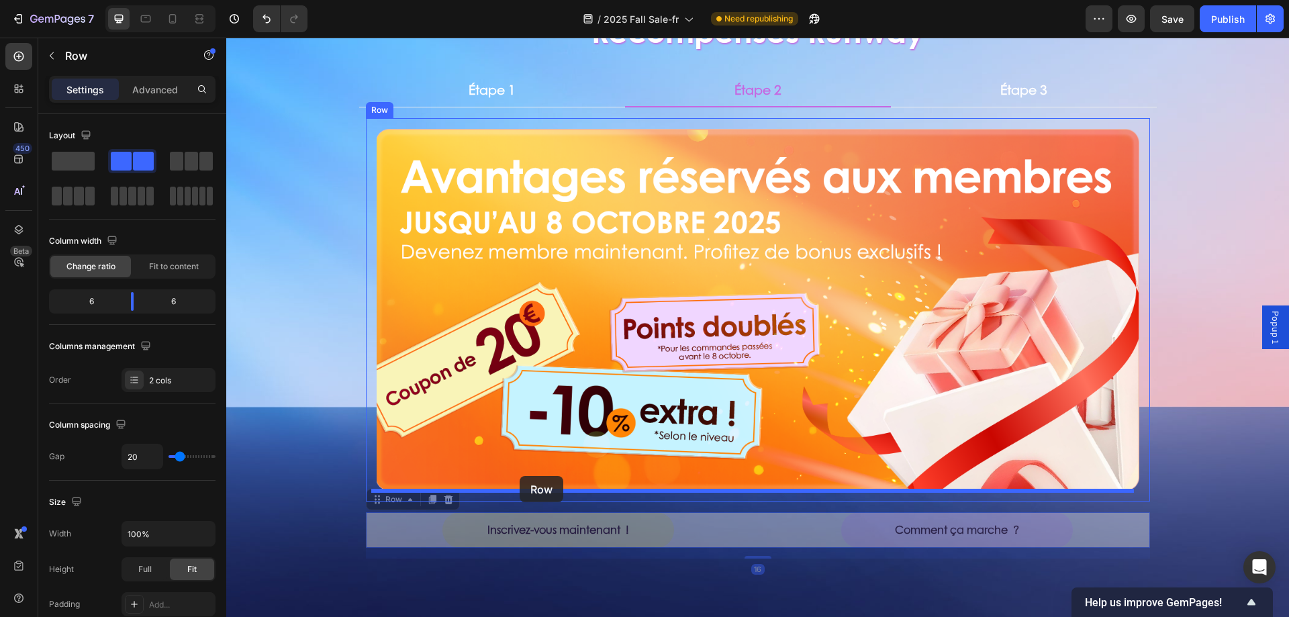
drag, startPoint x: 386, startPoint y: 502, endPoint x: 520, endPoint y: 476, distance: 136.1
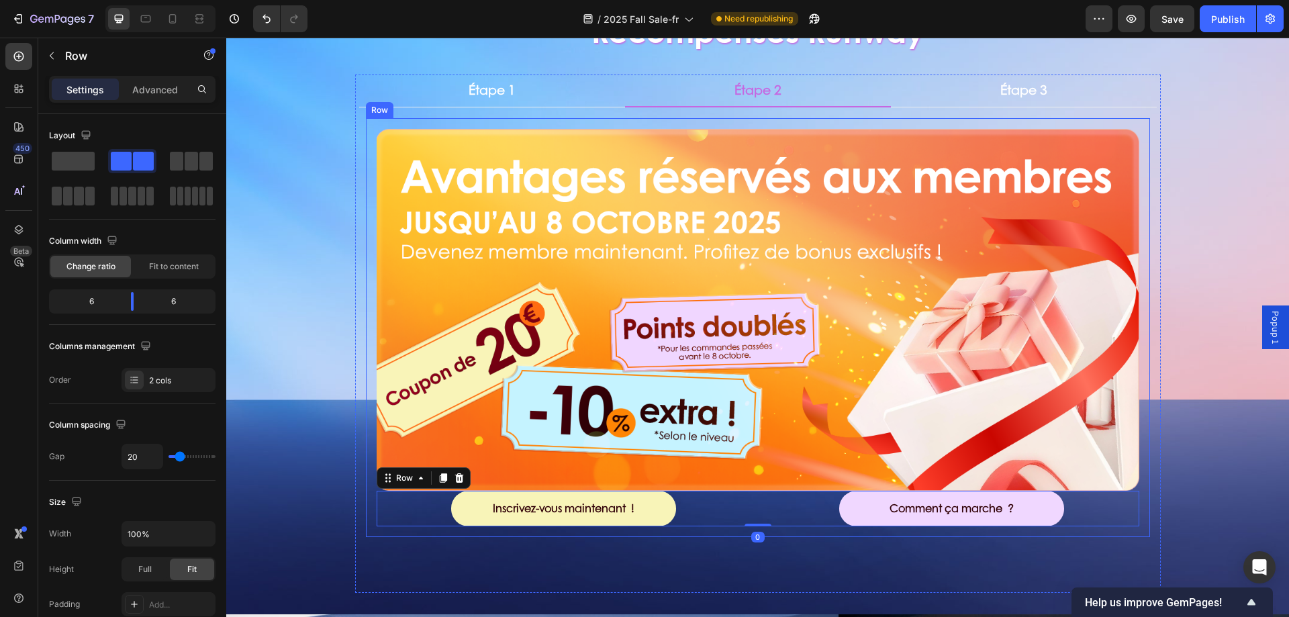
click at [367, 147] on div "Image Inscrivez-vous maintenant ! Button Comment ça marche ? Button Row 0 Row" at bounding box center [758, 327] width 784 height 419
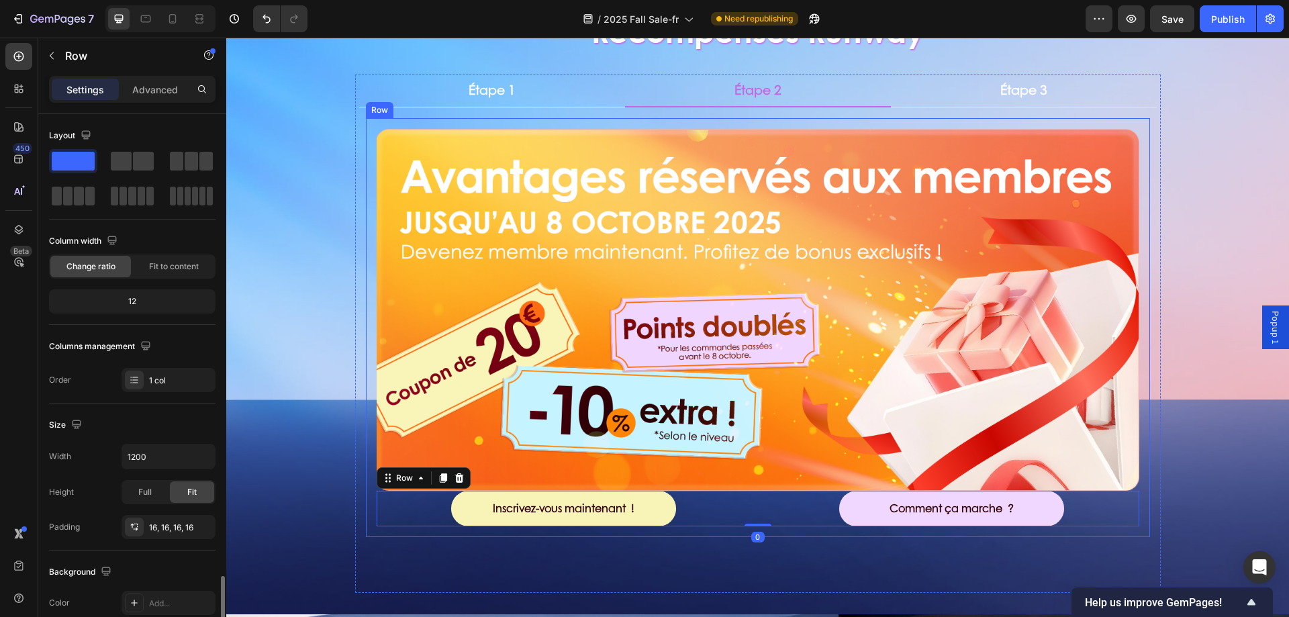
scroll to position [278, 0]
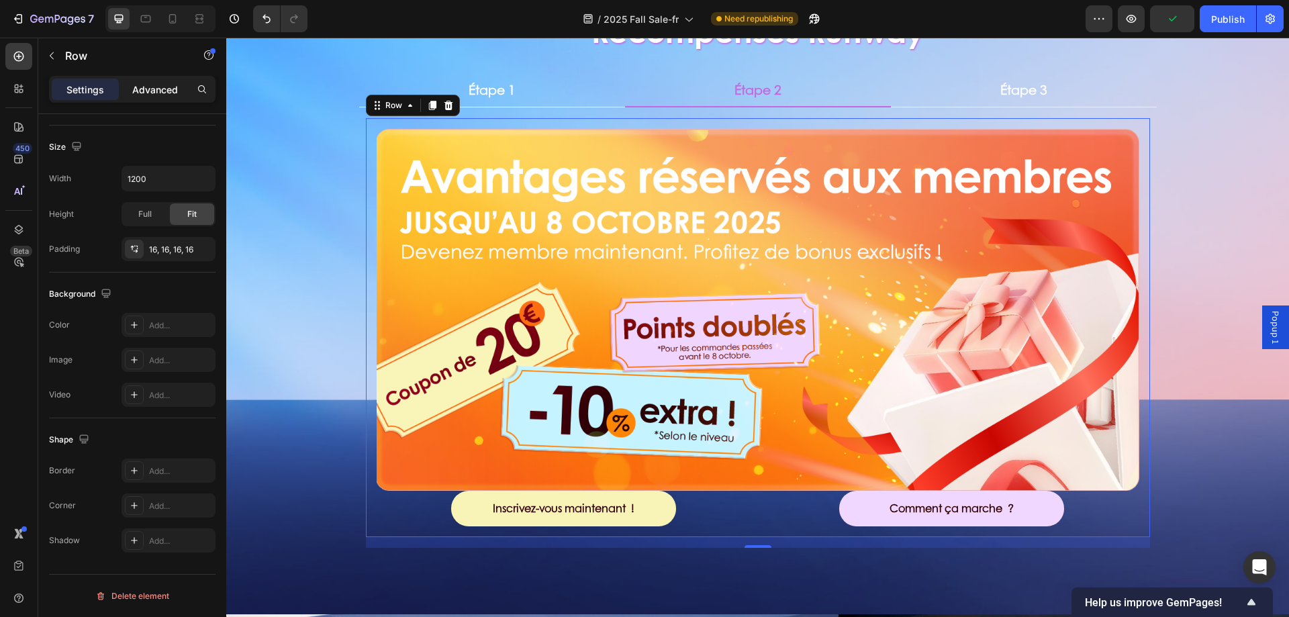
click at [166, 87] on p "Advanced" at bounding box center [155, 90] width 46 height 14
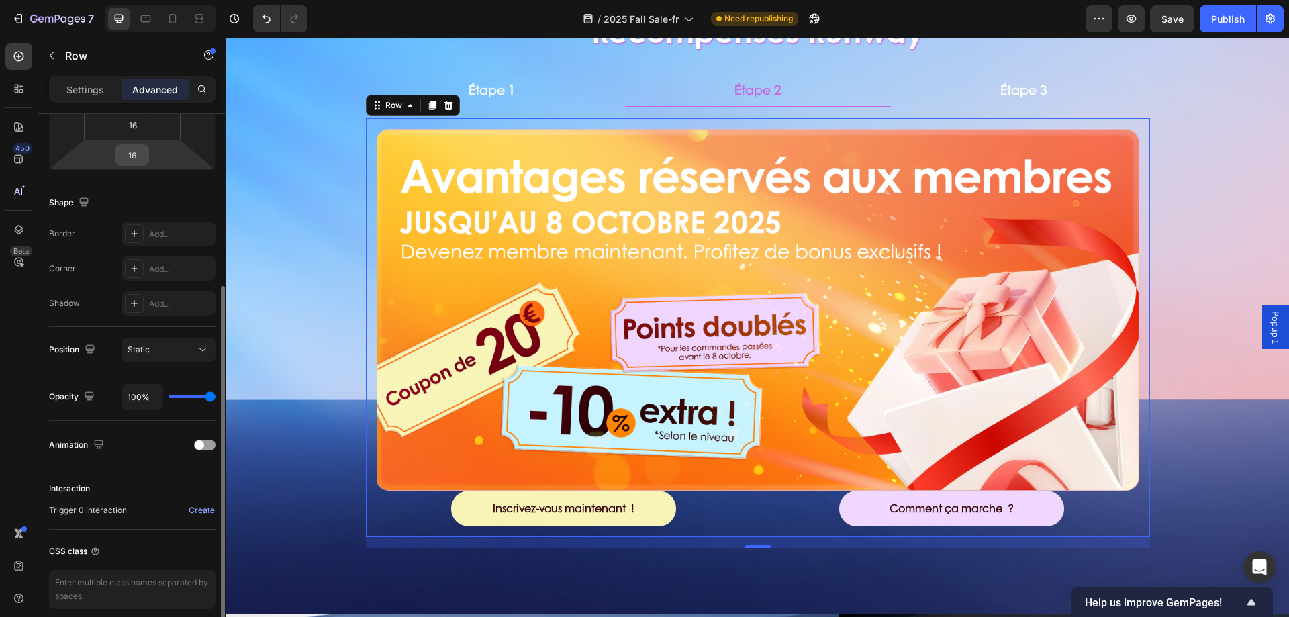
scroll to position [77, 0]
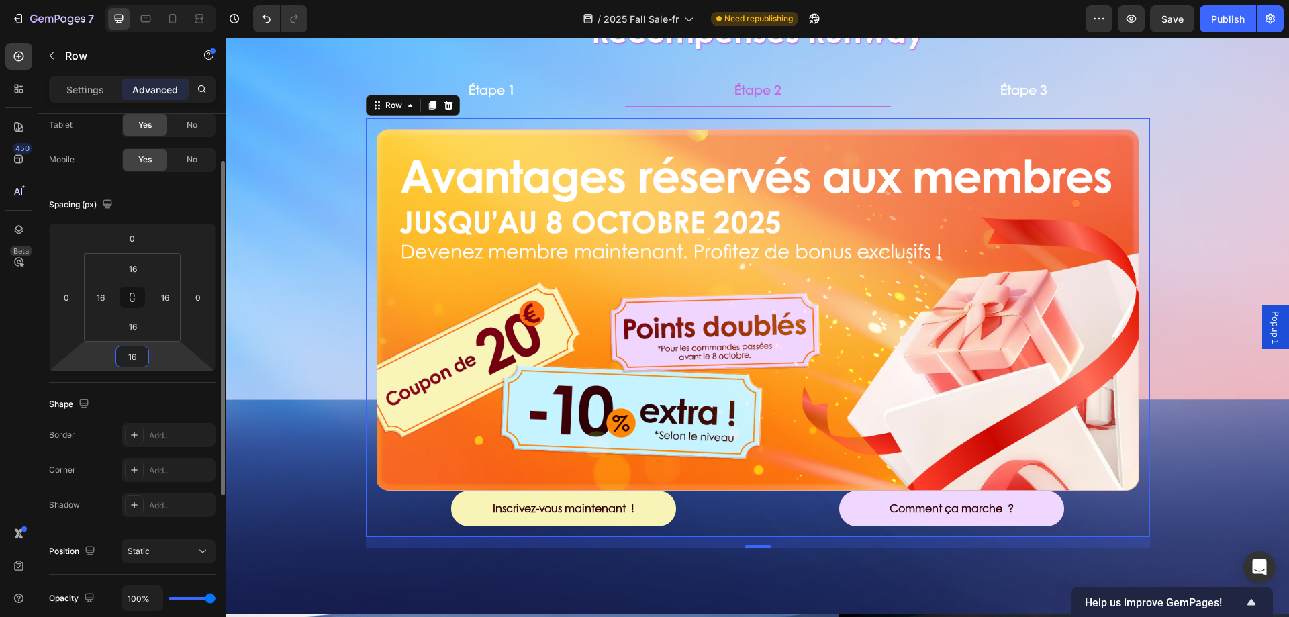
click at [136, 361] on input "16" at bounding box center [132, 356] width 27 height 20
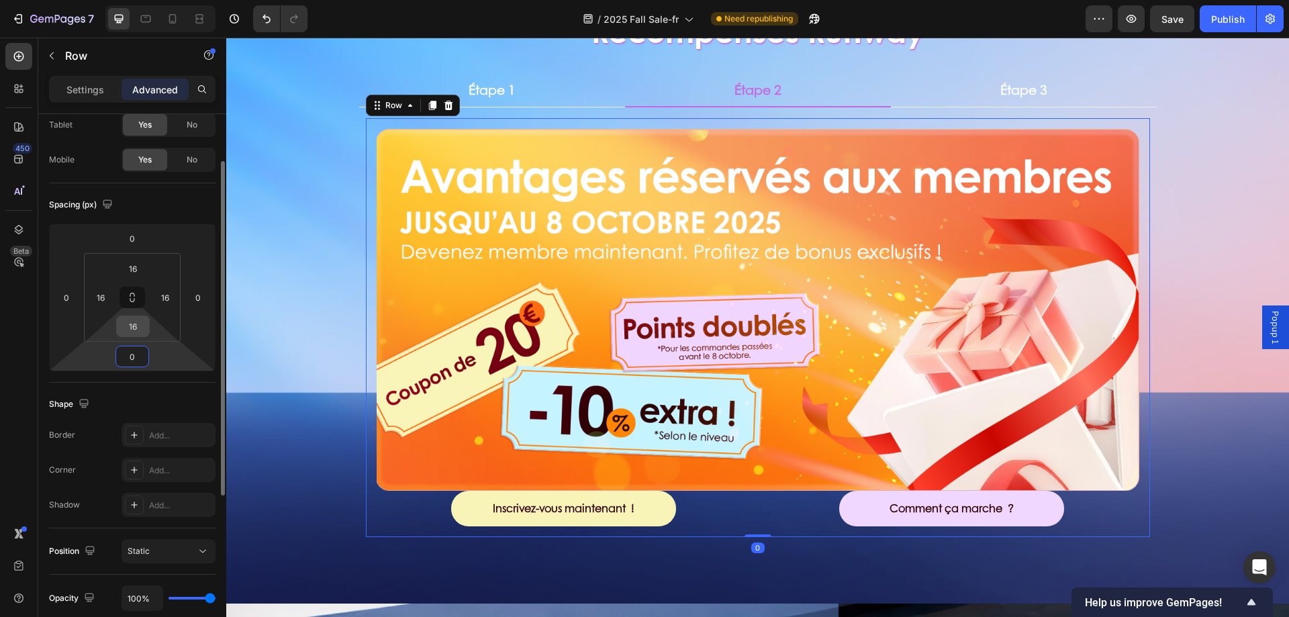
type input "0"
click at [139, 334] on input "16" at bounding box center [133, 326] width 27 height 20
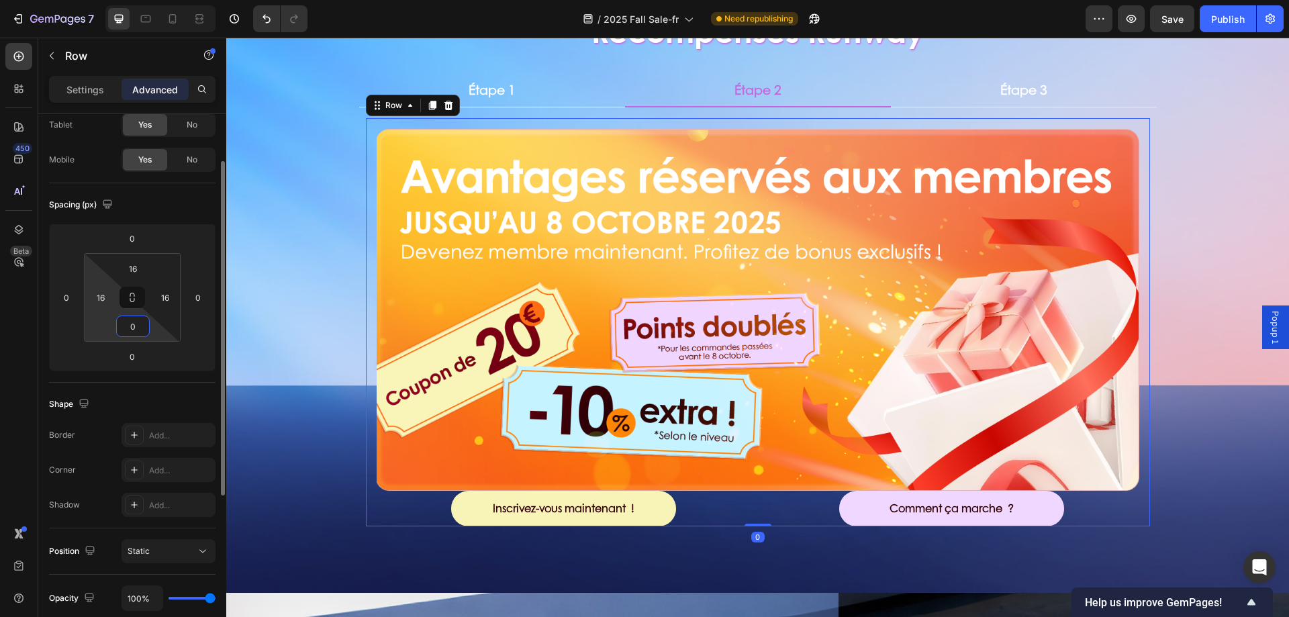
type input "0"
click at [109, 293] on input "16" at bounding box center [101, 297] width 20 height 20
type input "0"
click at [138, 268] on input "16" at bounding box center [133, 268] width 27 height 20
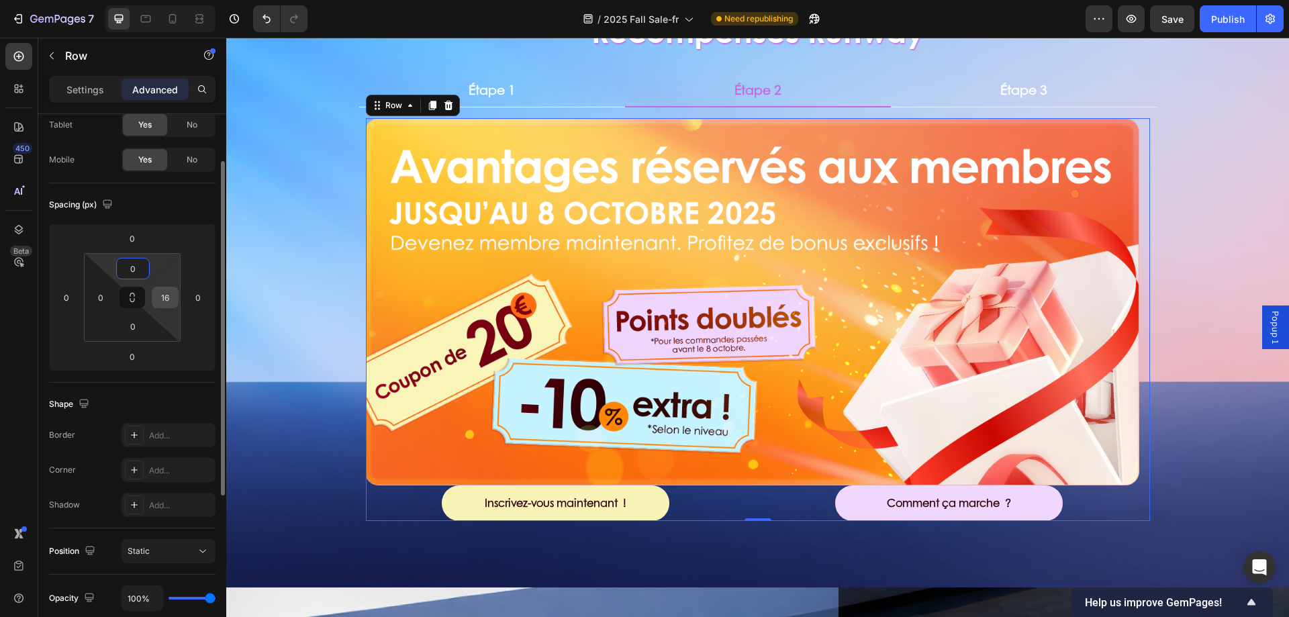
type input "0"
click at [165, 300] on input "16" at bounding box center [165, 297] width 20 height 20
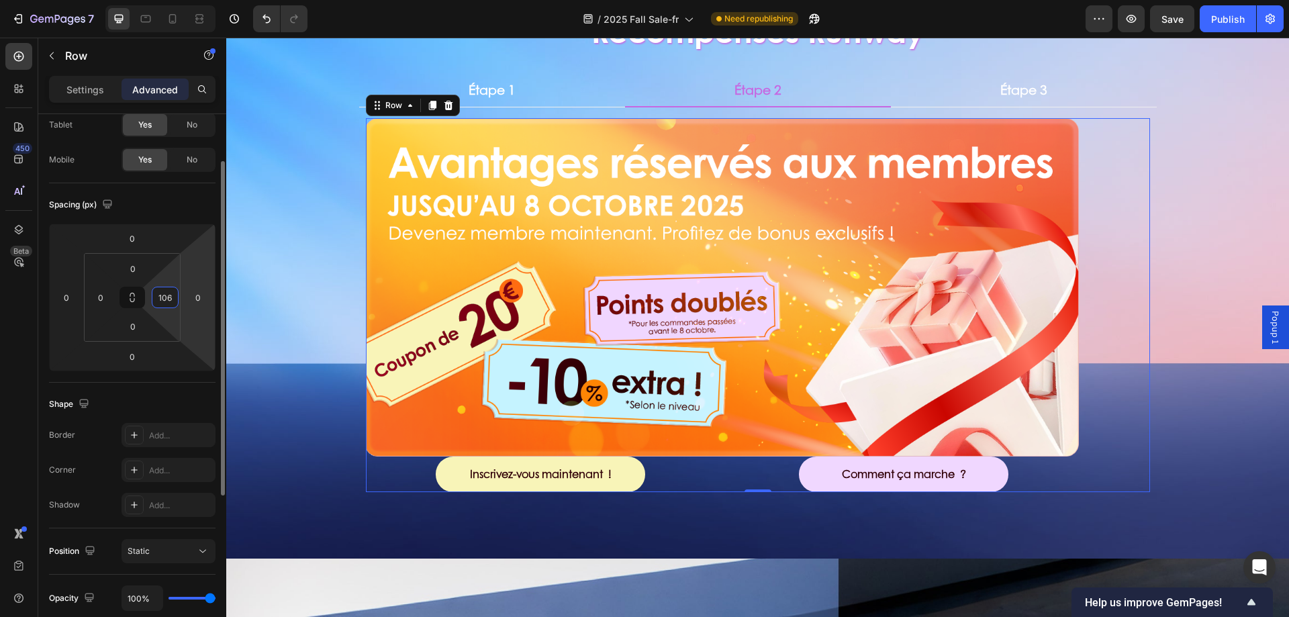
type input "0"
click at [330, 238] on div "Récompenses Runway Heading Étape 1 Étape 2 Étape 3 Image Tentez votre chance ! …" at bounding box center [757, 251] width 1063 height 571
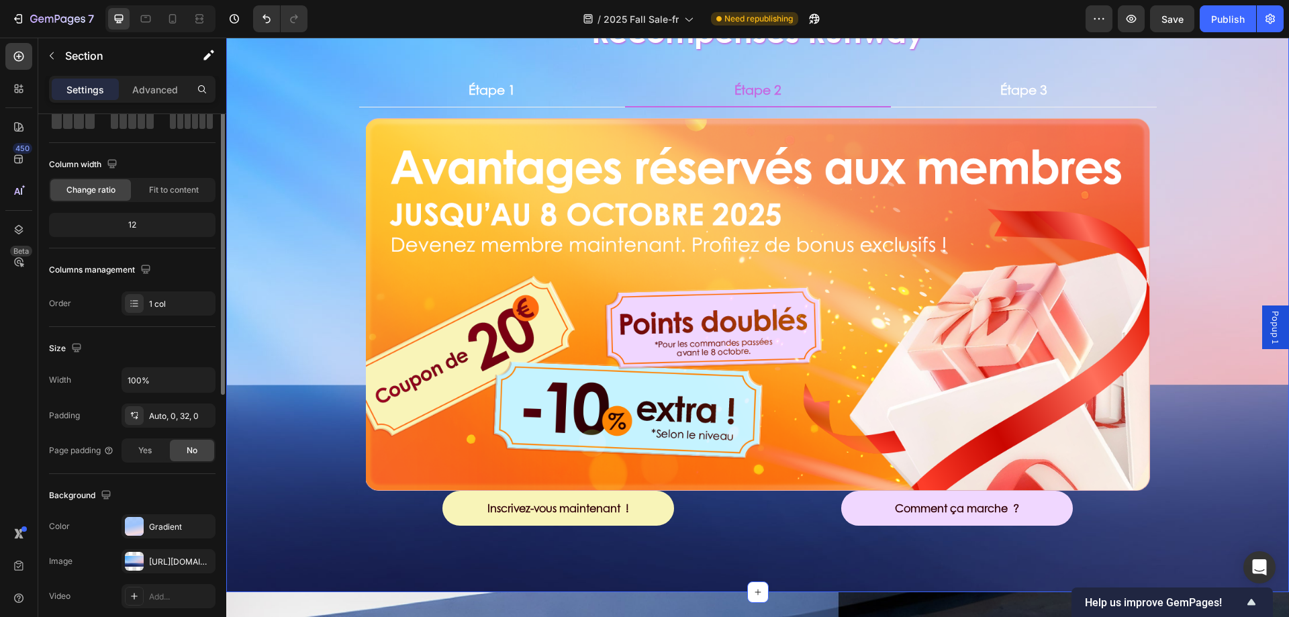
scroll to position [0, 0]
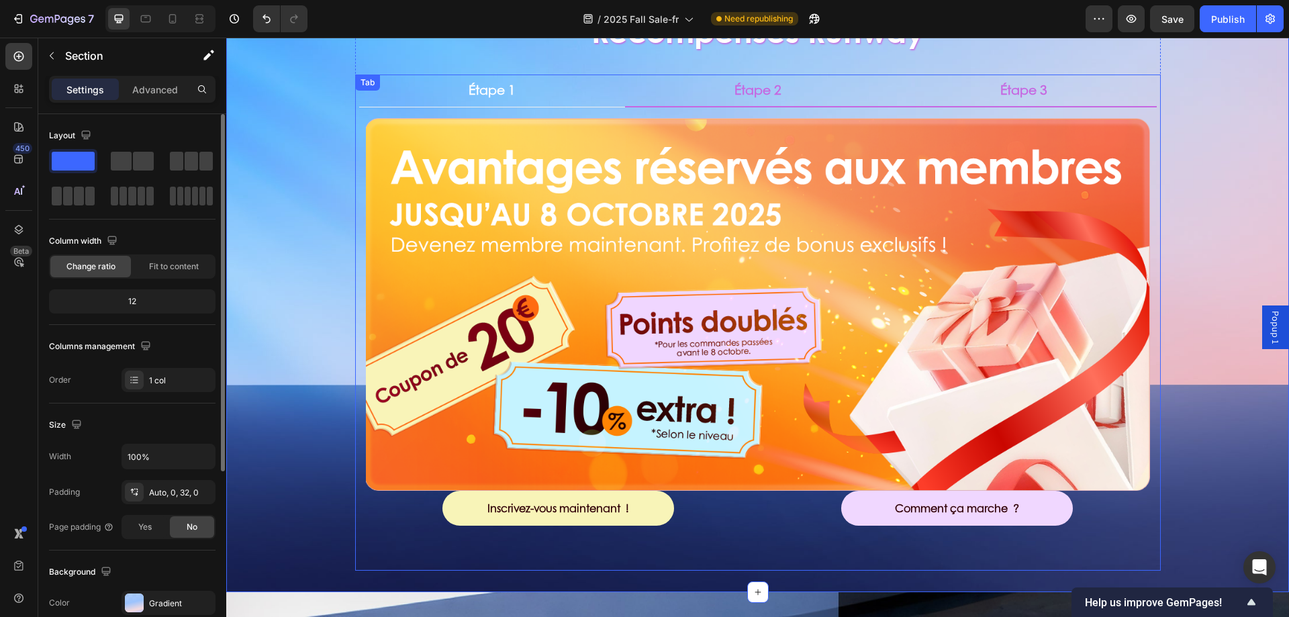
click at [949, 98] on li "Étape 3" at bounding box center [1024, 91] width 266 height 33
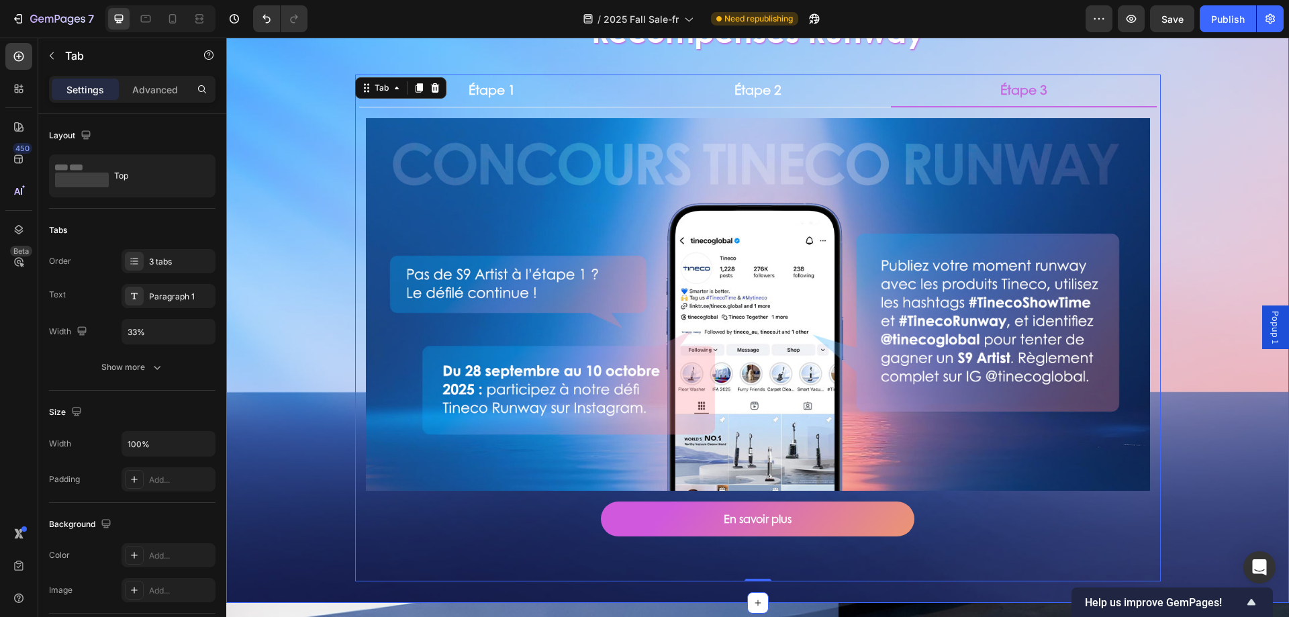
click at [284, 156] on div "Récompenses Runway Heading Étape 1 Étape 2 Étape 3 Image Tentez votre chance ! …" at bounding box center [757, 273] width 1063 height 615
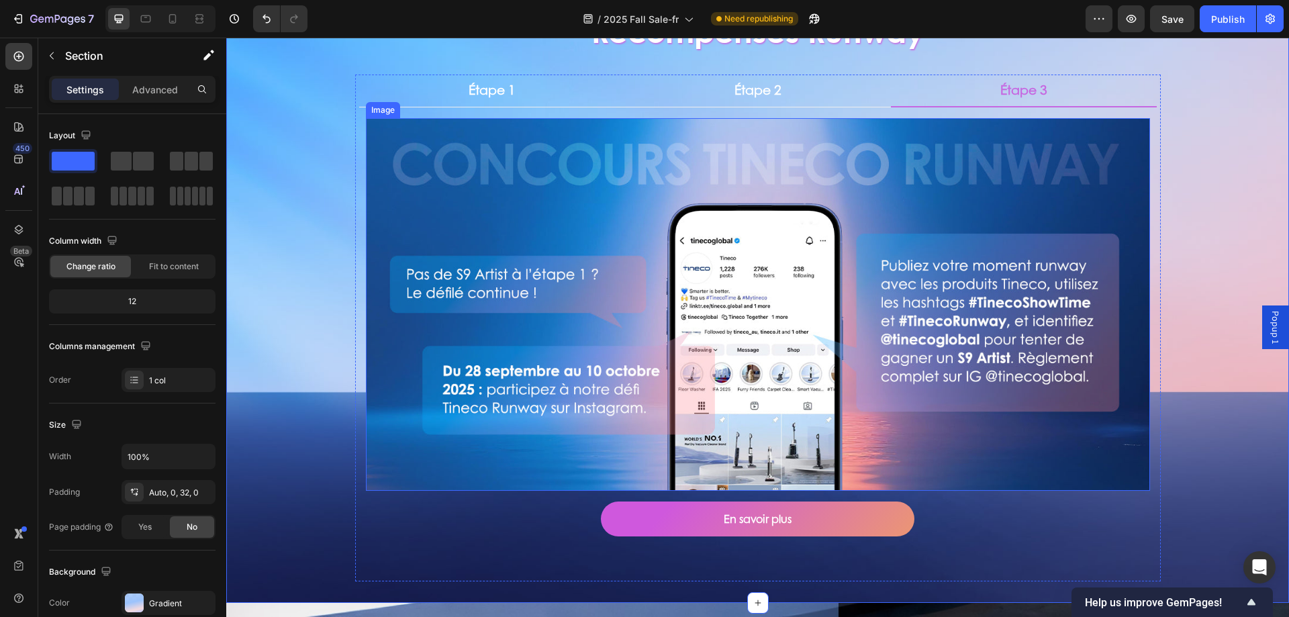
click at [555, 204] on img at bounding box center [758, 304] width 784 height 373
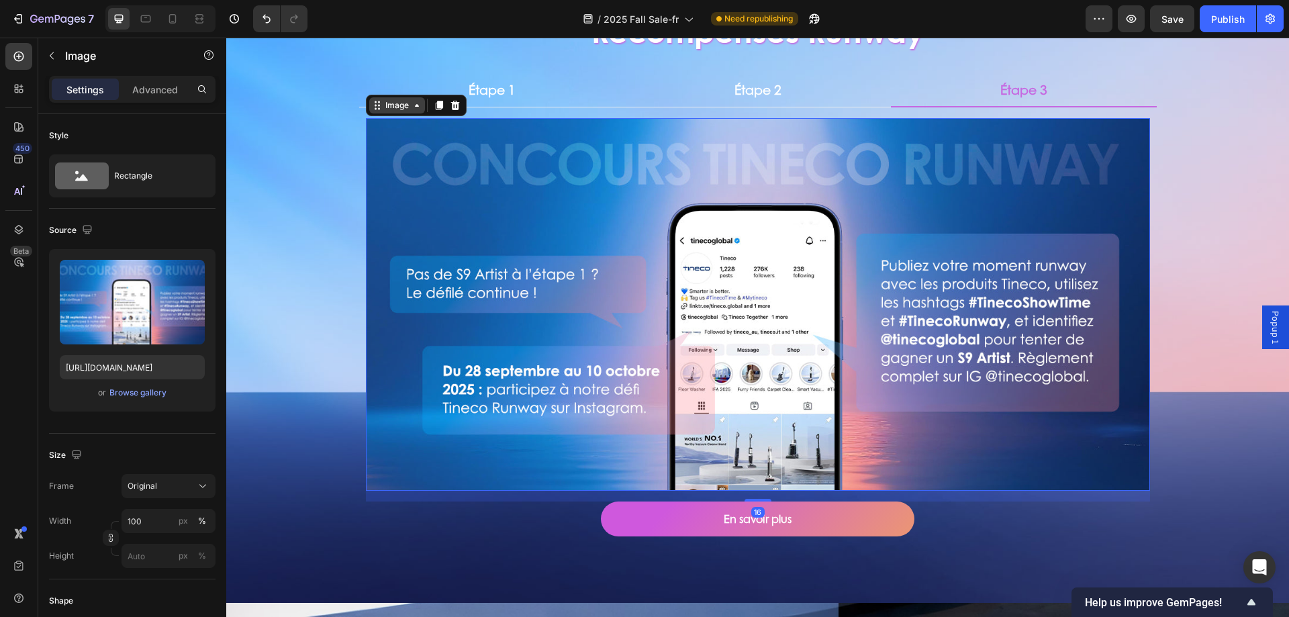
click at [393, 112] on div "Image" at bounding box center [397, 105] width 56 height 16
click at [295, 201] on div "Récompenses Runway Heading Étape 1 Étape 2 Étape 3 Image Tentez votre chance ! …" at bounding box center [757, 273] width 1063 height 615
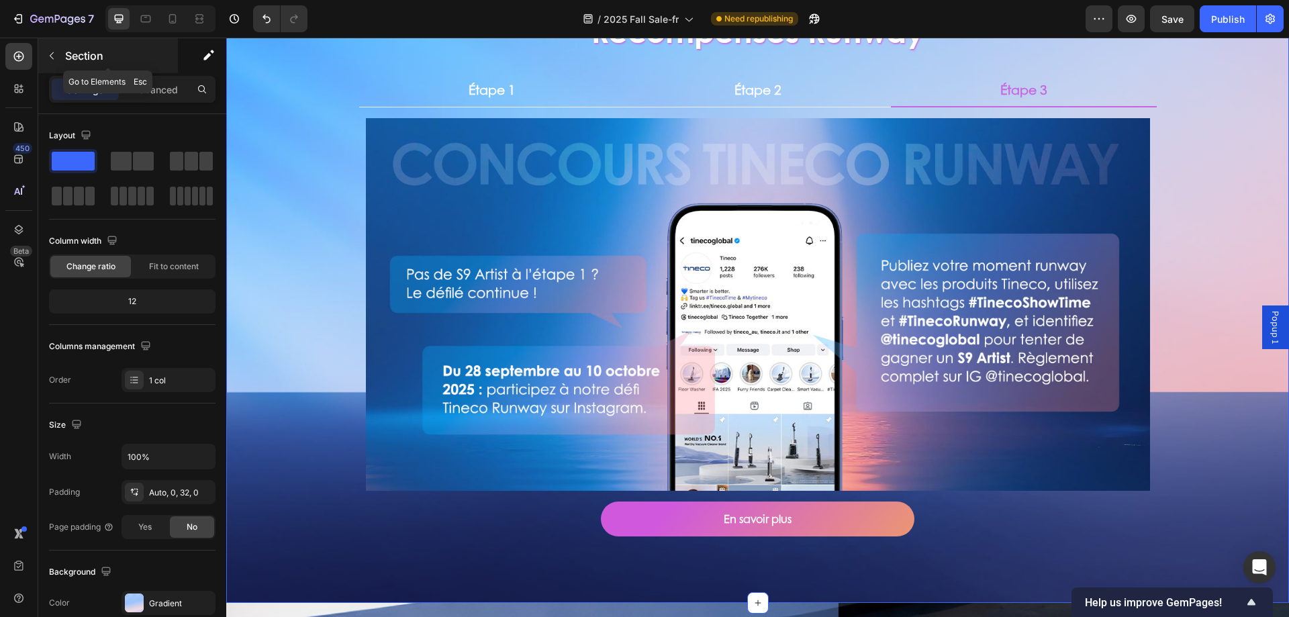
click at [64, 46] on div "Section" at bounding box center [108, 55] width 140 height 35
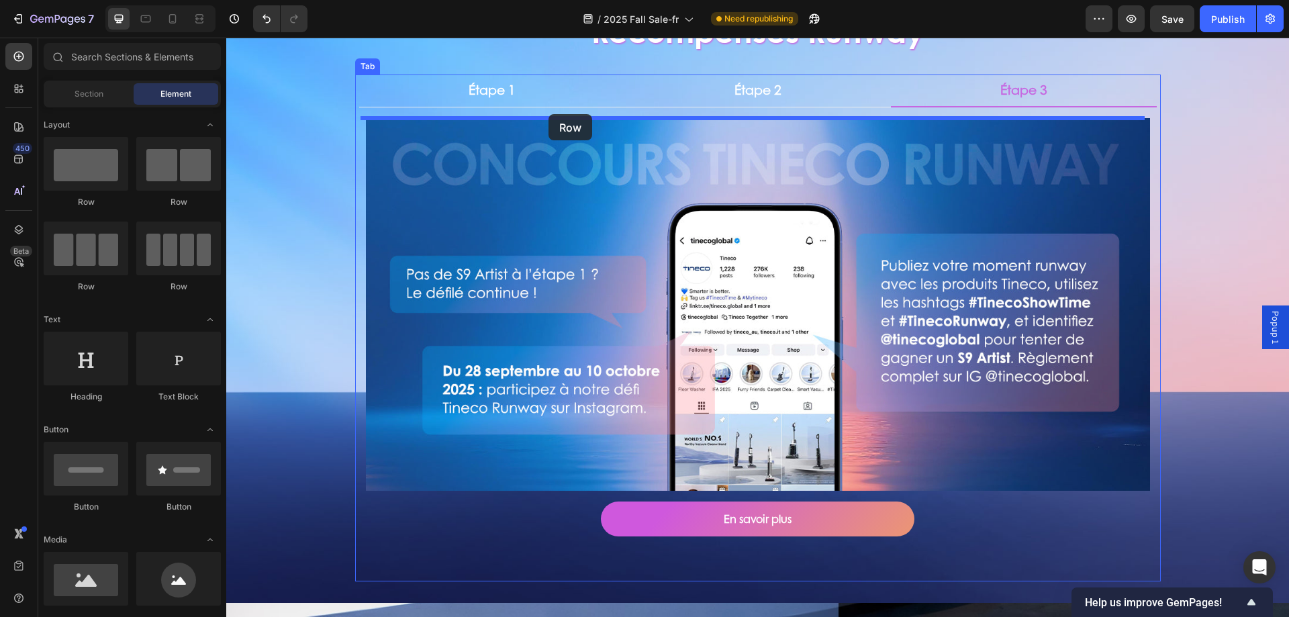
drag, startPoint x: 313, startPoint y: 209, endPoint x: 549, endPoint y: 114, distance: 254.0
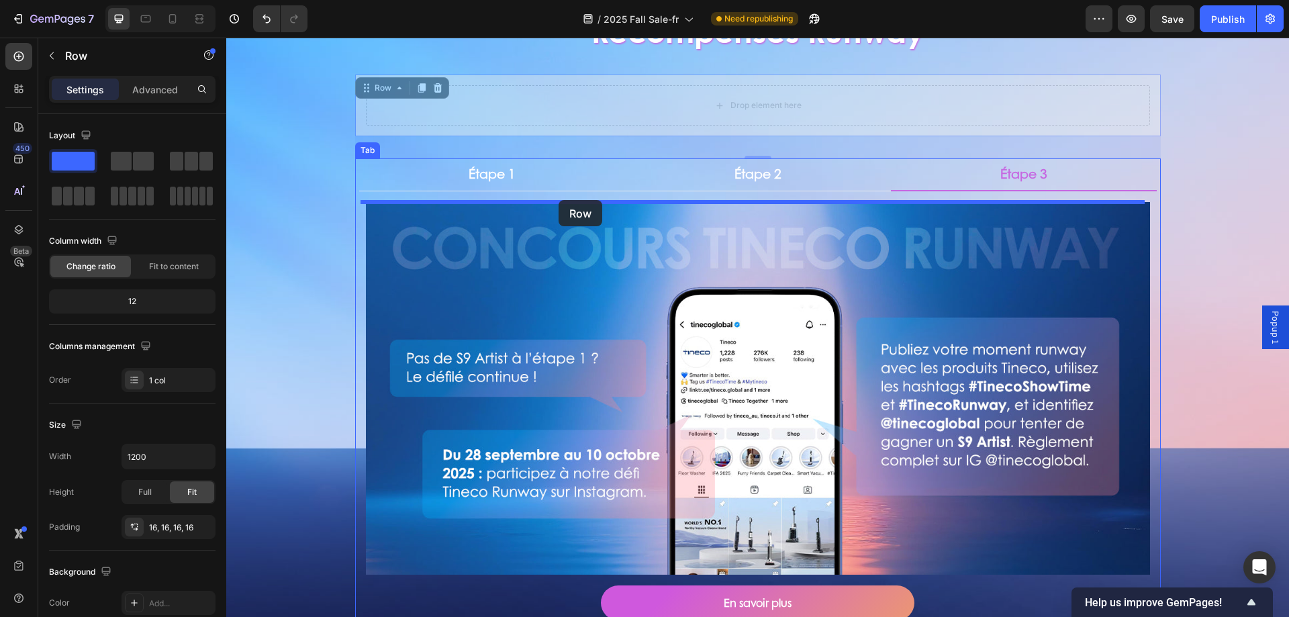
drag, startPoint x: 389, startPoint y: 111, endPoint x: 559, endPoint y: 200, distance: 191.3
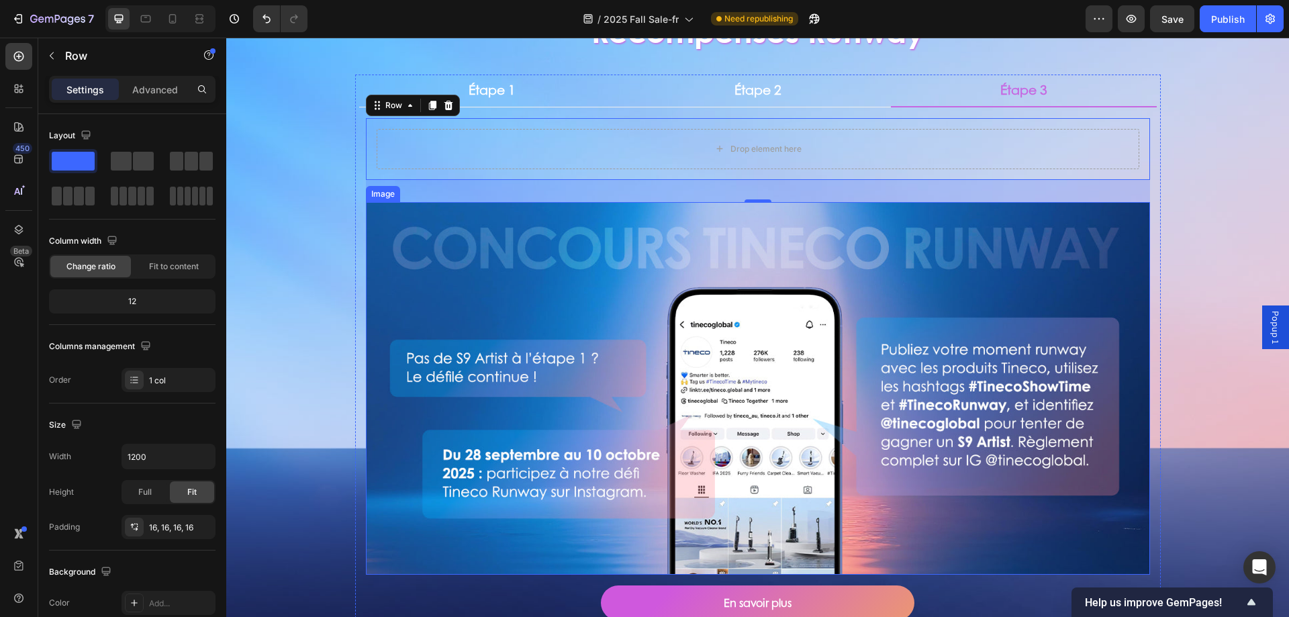
click at [665, 262] on img at bounding box center [758, 388] width 784 height 373
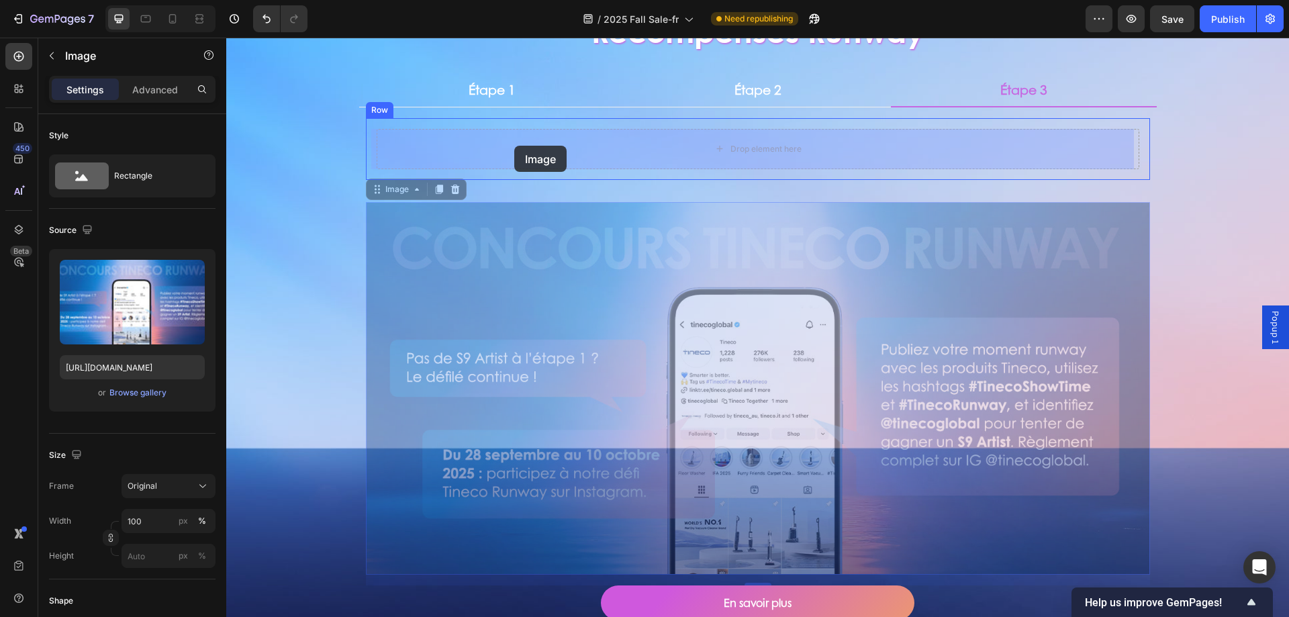
drag, startPoint x: 389, startPoint y: 198, endPoint x: 514, endPoint y: 146, distance: 136.0
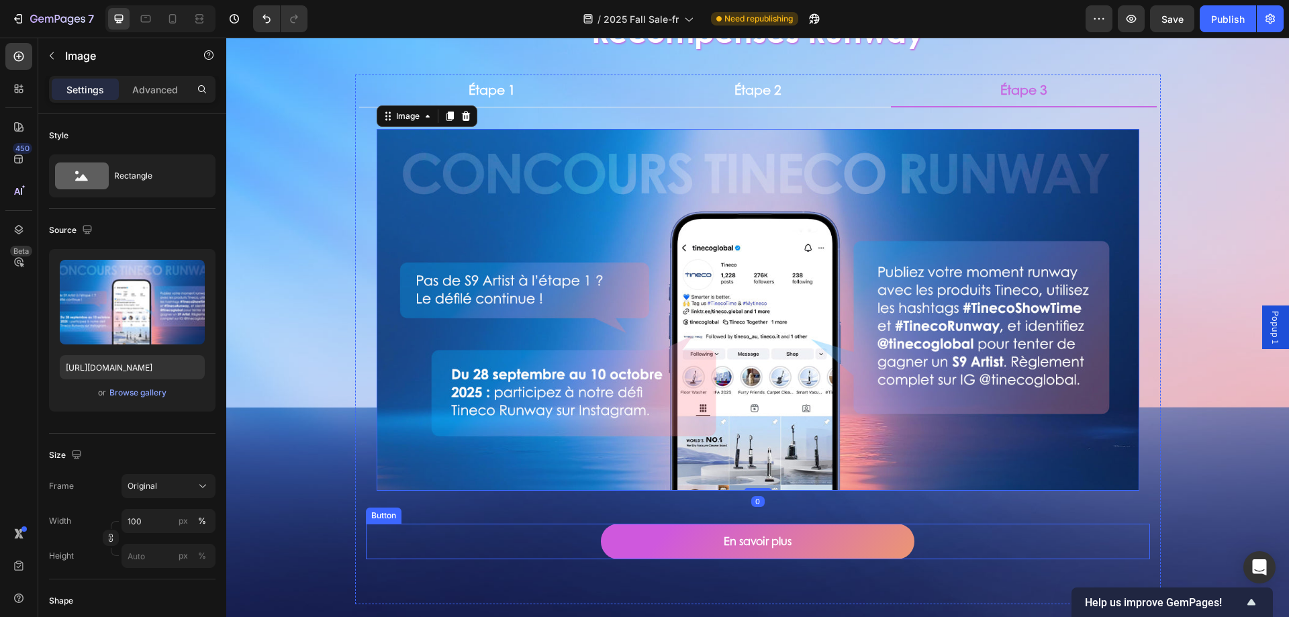
click at [576, 533] on div "En savoir plus Button" at bounding box center [758, 542] width 784 height 36
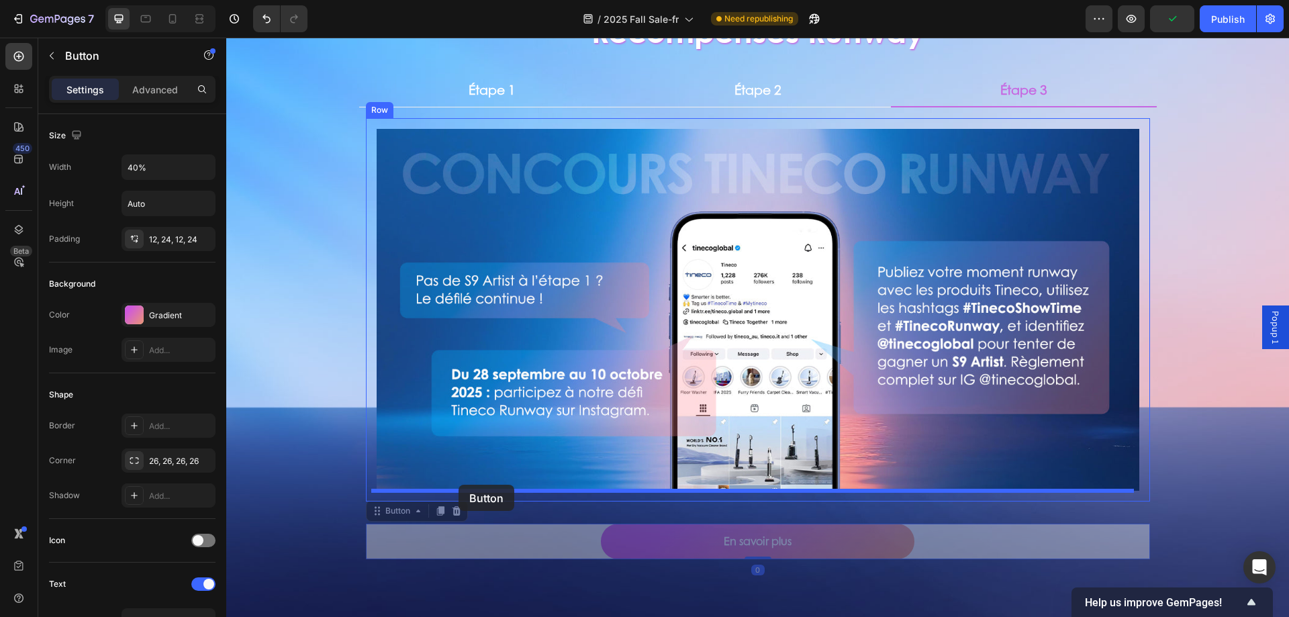
drag, startPoint x: 391, startPoint y: 516, endPoint x: 459, endPoint y: 485, distance: 73.9
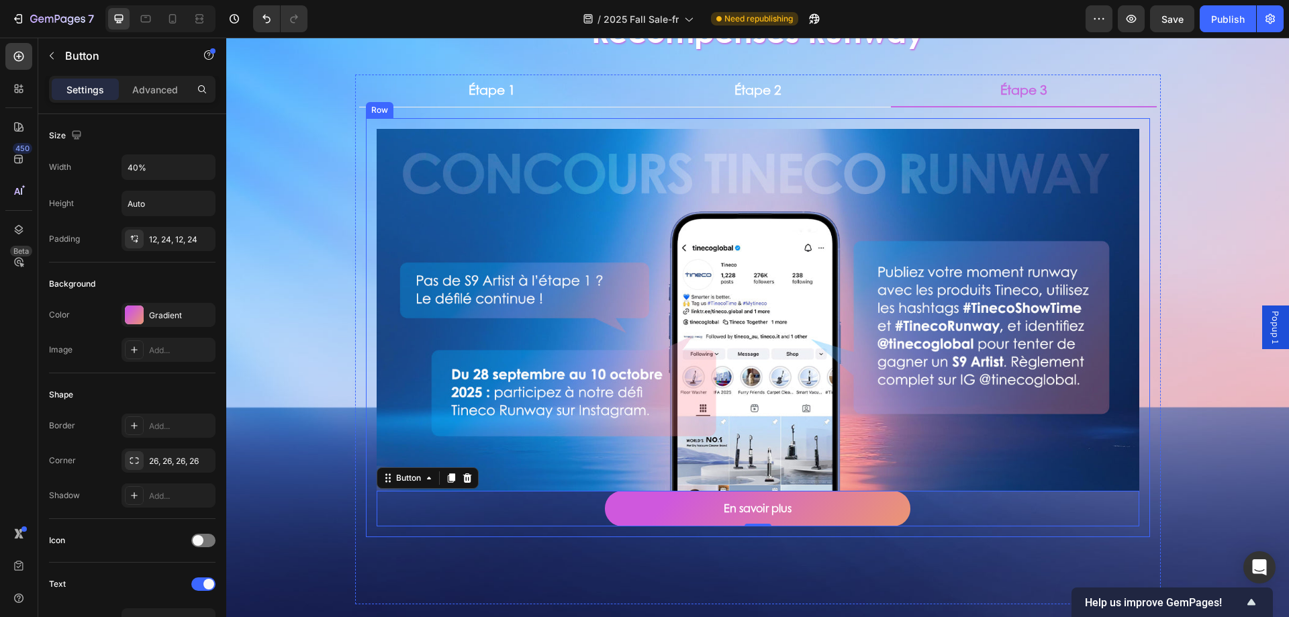
click at [507, 534] on div "Image En savoir plus Button 0 Row" at bounding box center [758, 327] width 784 height 419
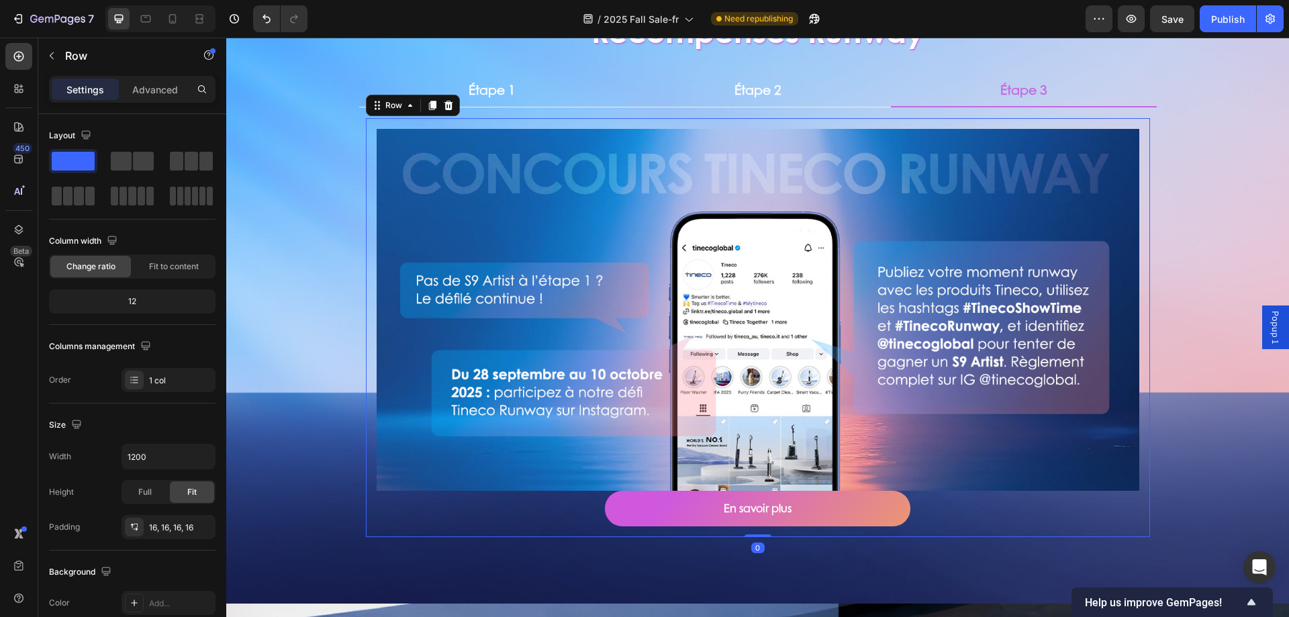
drag, startPoint x: 759, startPoint y: 558, endPoint x: 528, endPoint y: 343, distance: 315.4
click at [763, 514] on div "Image En savoir plus Button Row 0" at bounding box center [758, 327] width 784 height 419
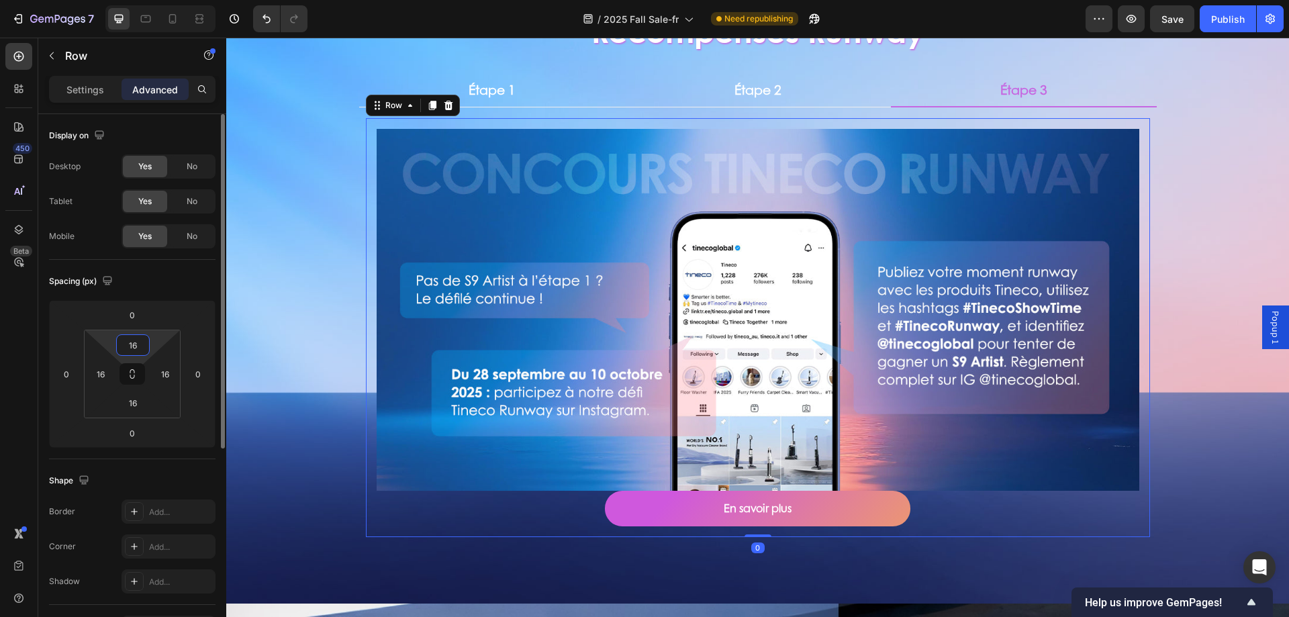
click at [134, 354] on input "16" at bounding box center [133, 345] width 27 height 20
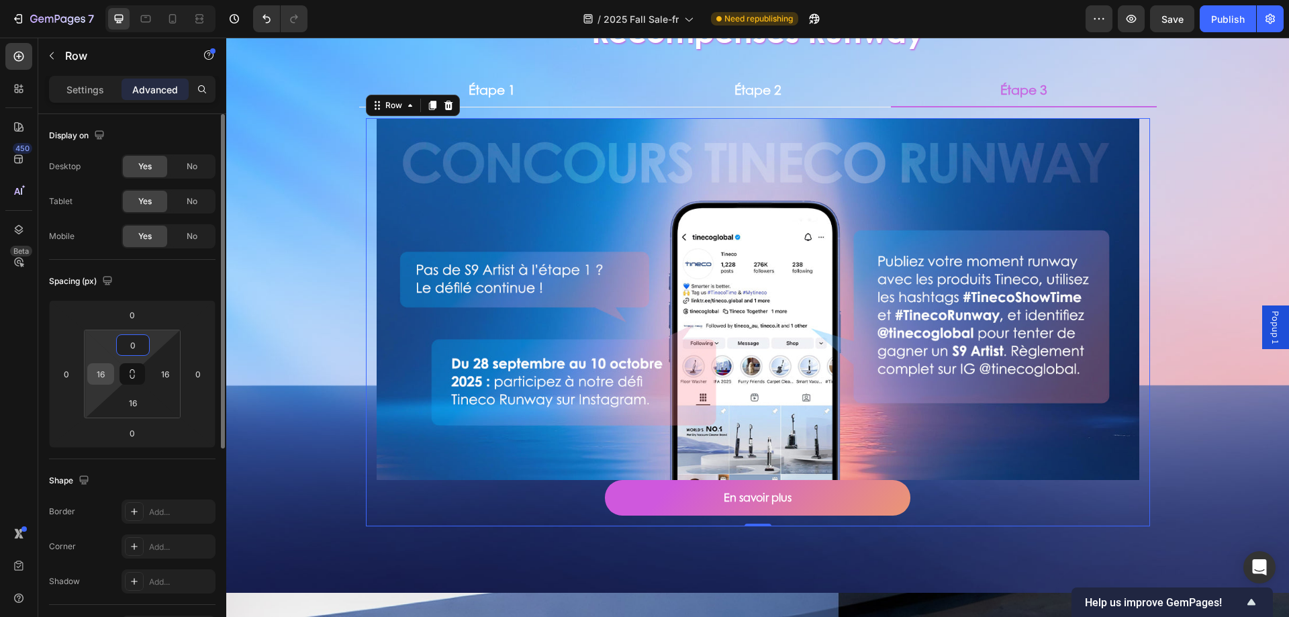
type input "0"
click at [94, 378] on input "16" at bounding box center [101, 374] width 20 height 20
type input "0"
click at [133, 405] on input "16" at bounding box center [133, 403] width 27 height 20
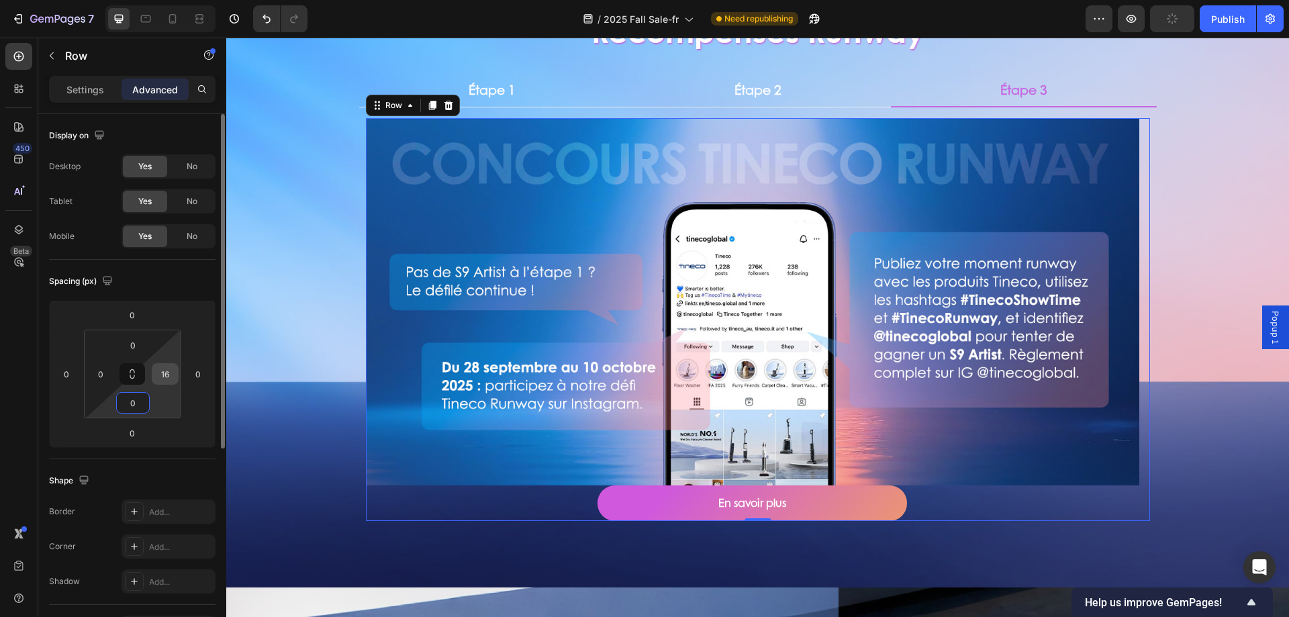
type input "0"
click at [173, 376] on input "16" at bounding box center [165, 374] width 20 height 20
type input "0"
click at [195, 273] on div "Spacing (px)" at bounding box center [132, 281] width 167 height 21
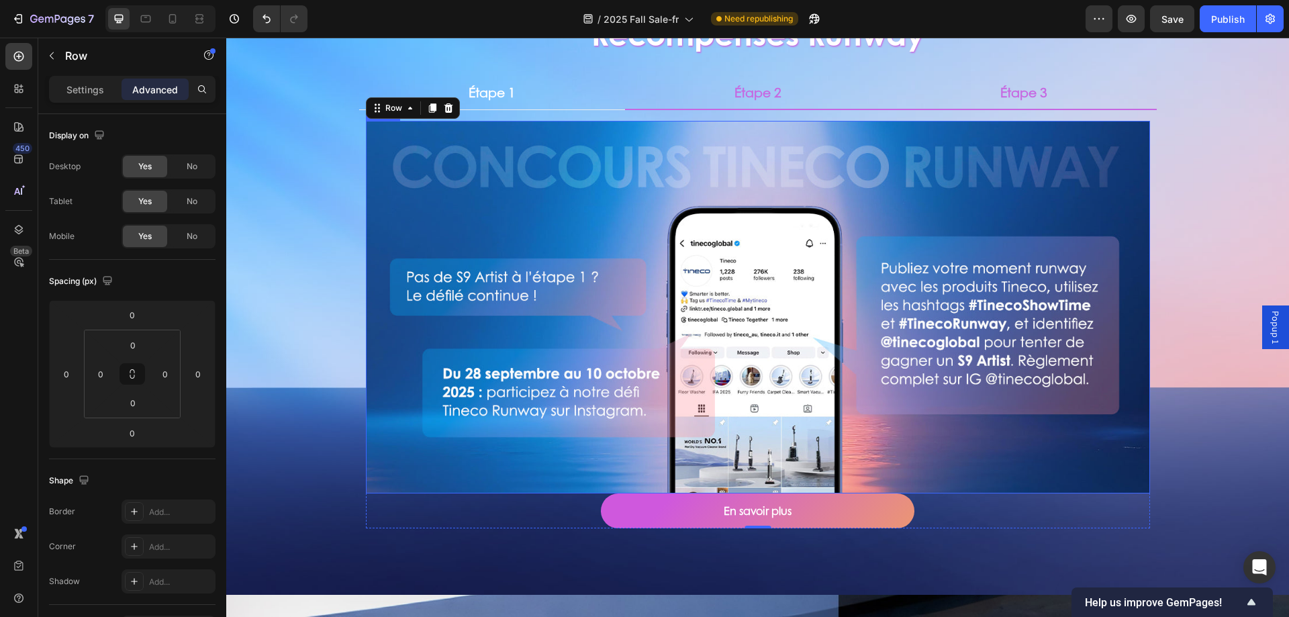
scroll to position [470, 0]
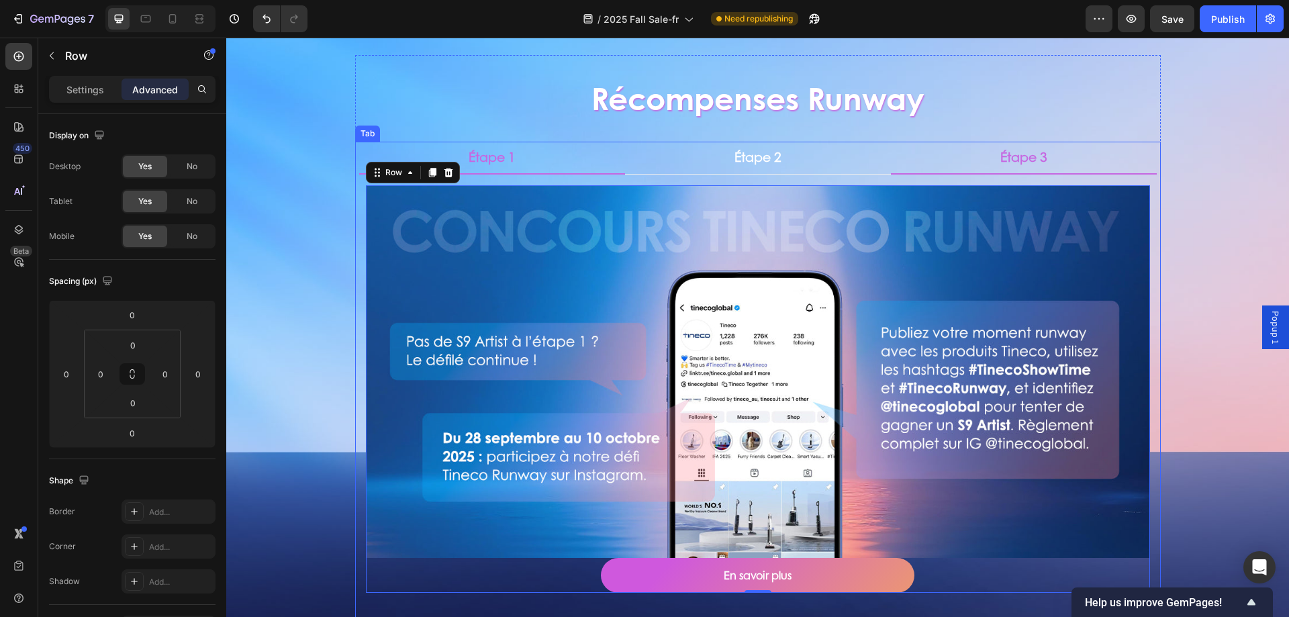
click at [531, 163] on li "Étape 1" at bounding box center [492, 158] width 266 height 33
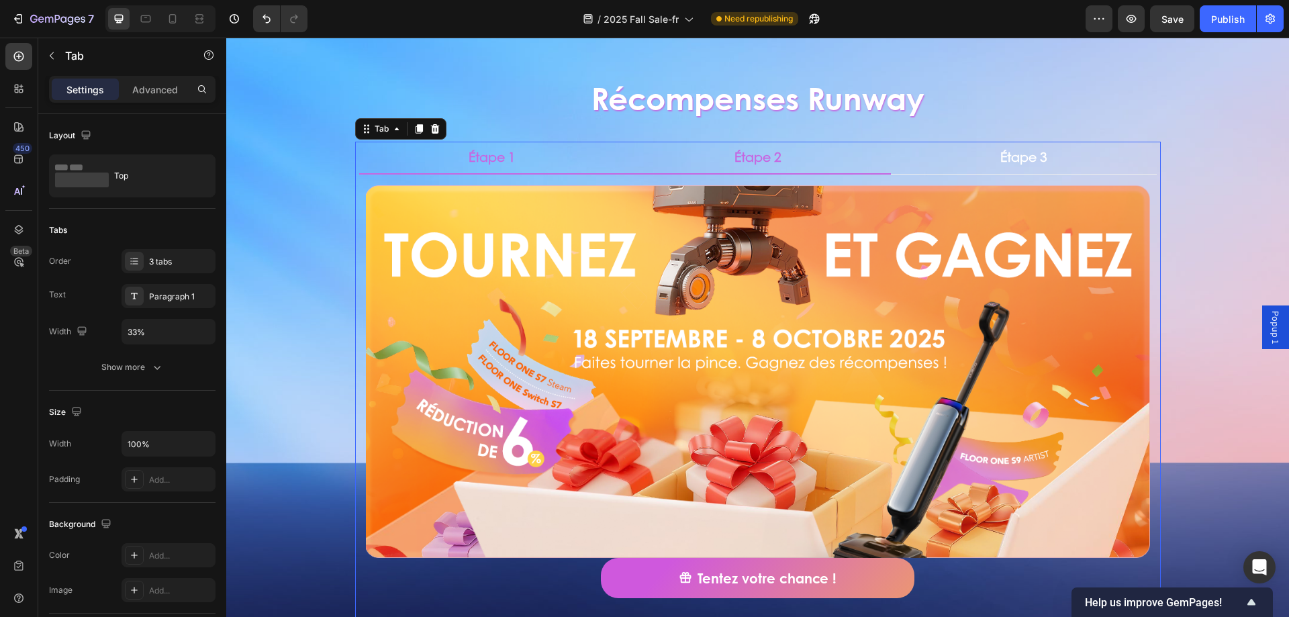
click at [718, 156] on li "Étape 2" at bounding box center [758, 158] width 266 height 33
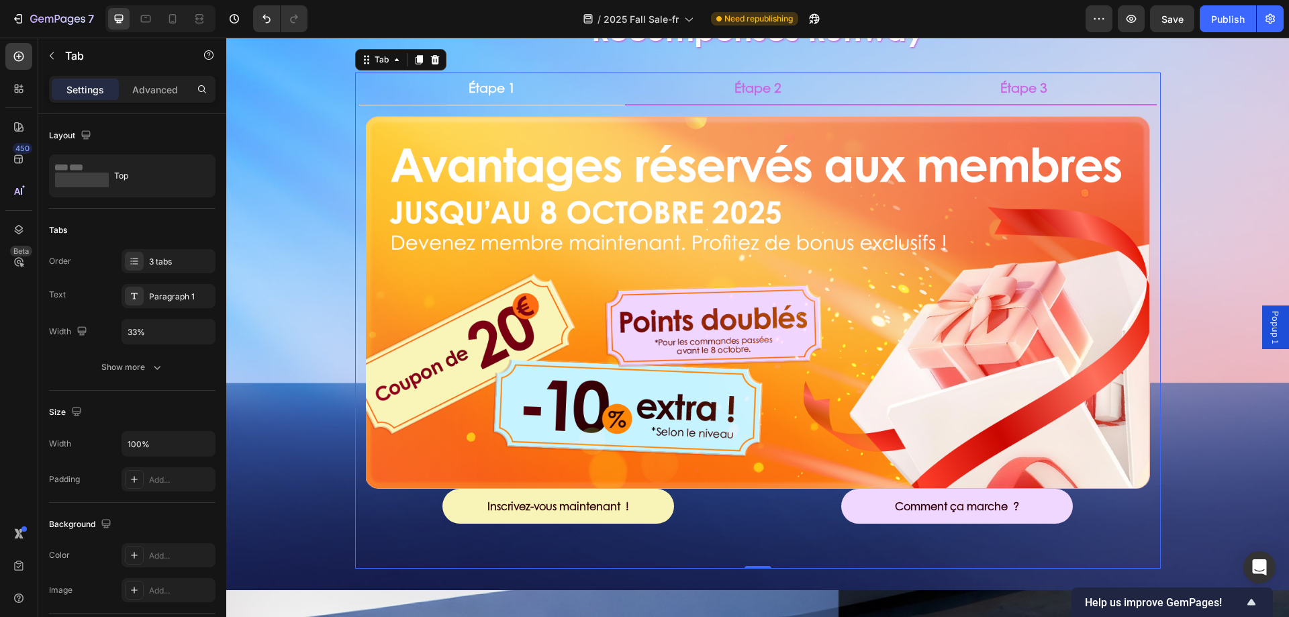
scroll to position [537, 0]
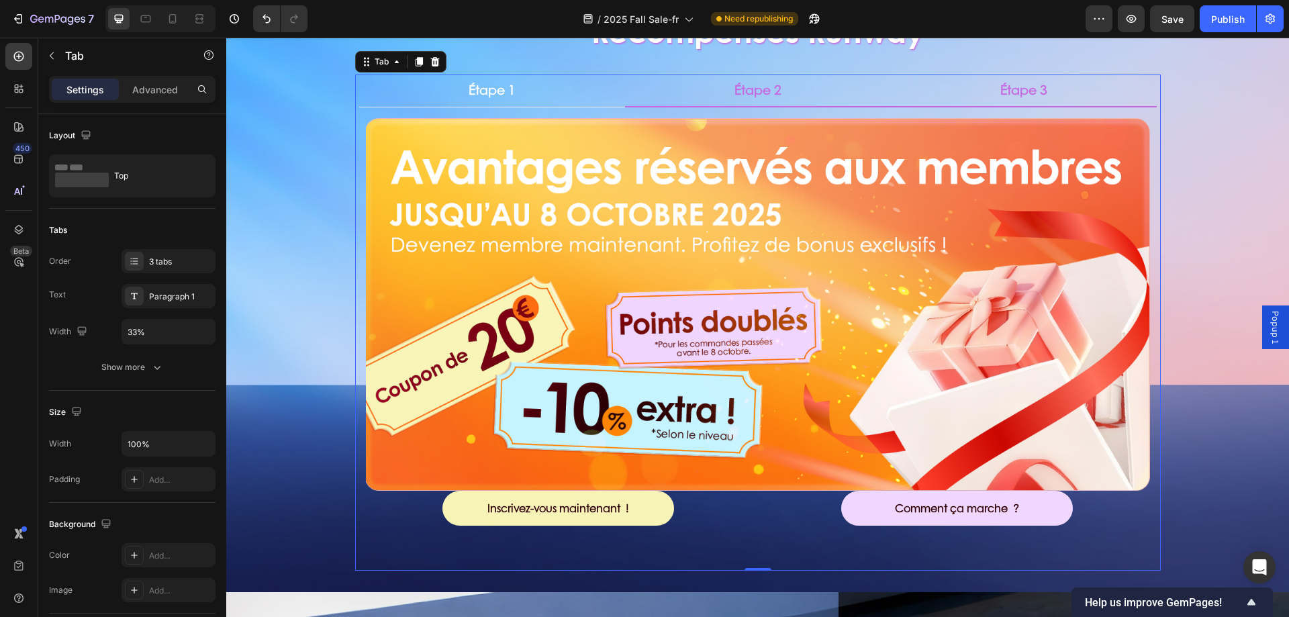
click at [981, 93] on li "Étape 3" at bounding box center [1024, 91] width 266 height 33
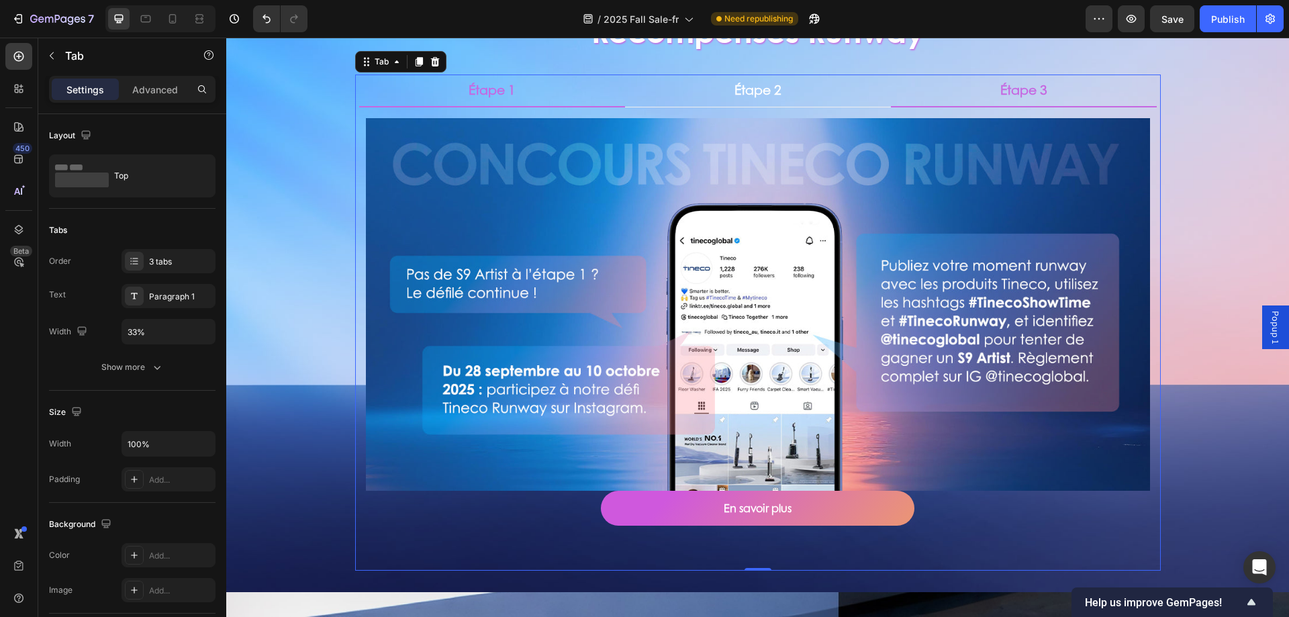
click at [559, 104] on li "Étape 1" at bounding box center [492, 91] width 266 height 33
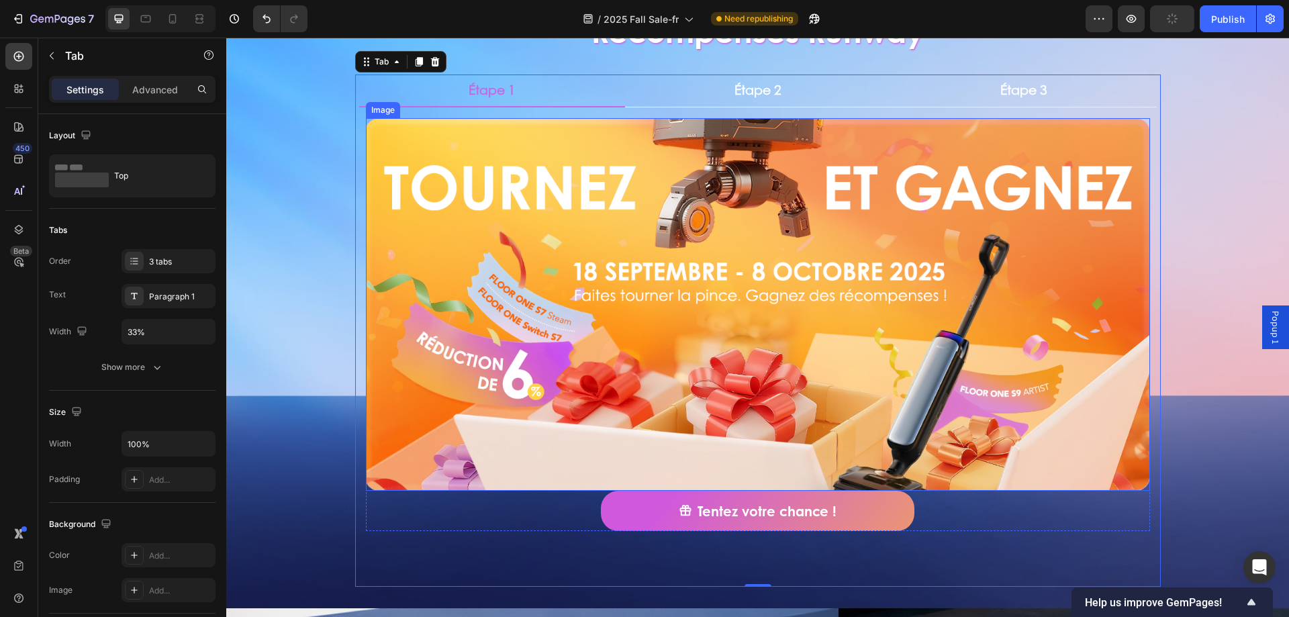
click at [504, 256] on img at bounding box center [758, 304] width 784 height 373
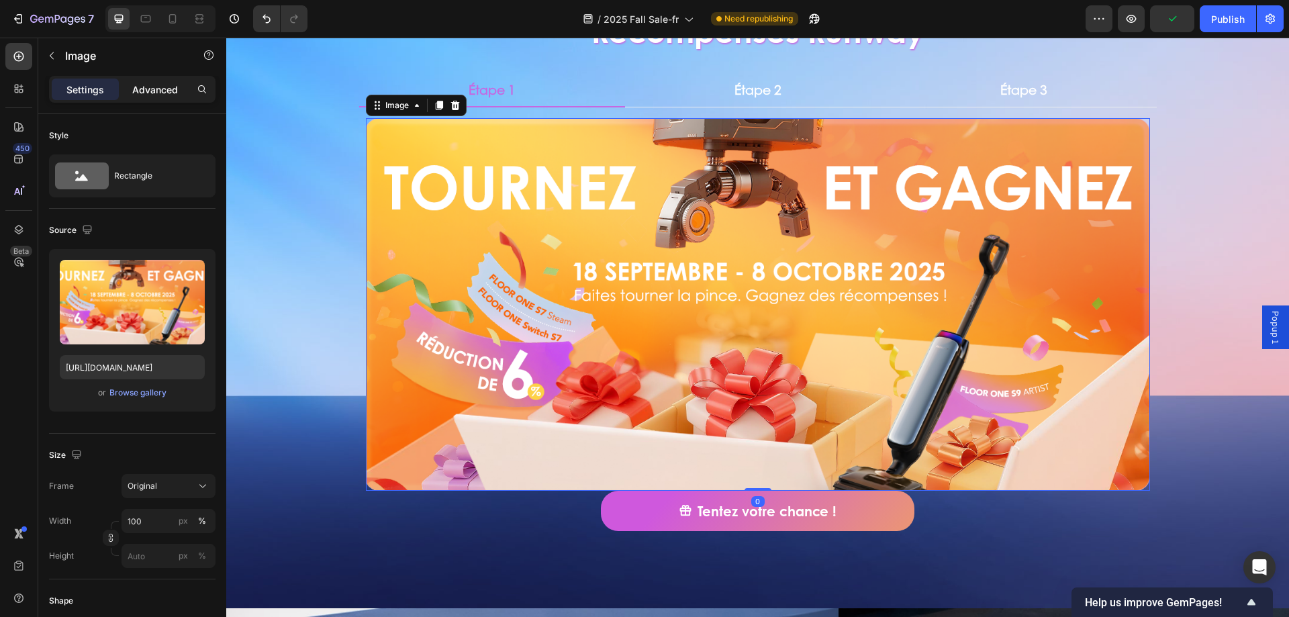
click at [151, 88] on p "Advanced" at bounding box center [155, 90] width 46 height 14
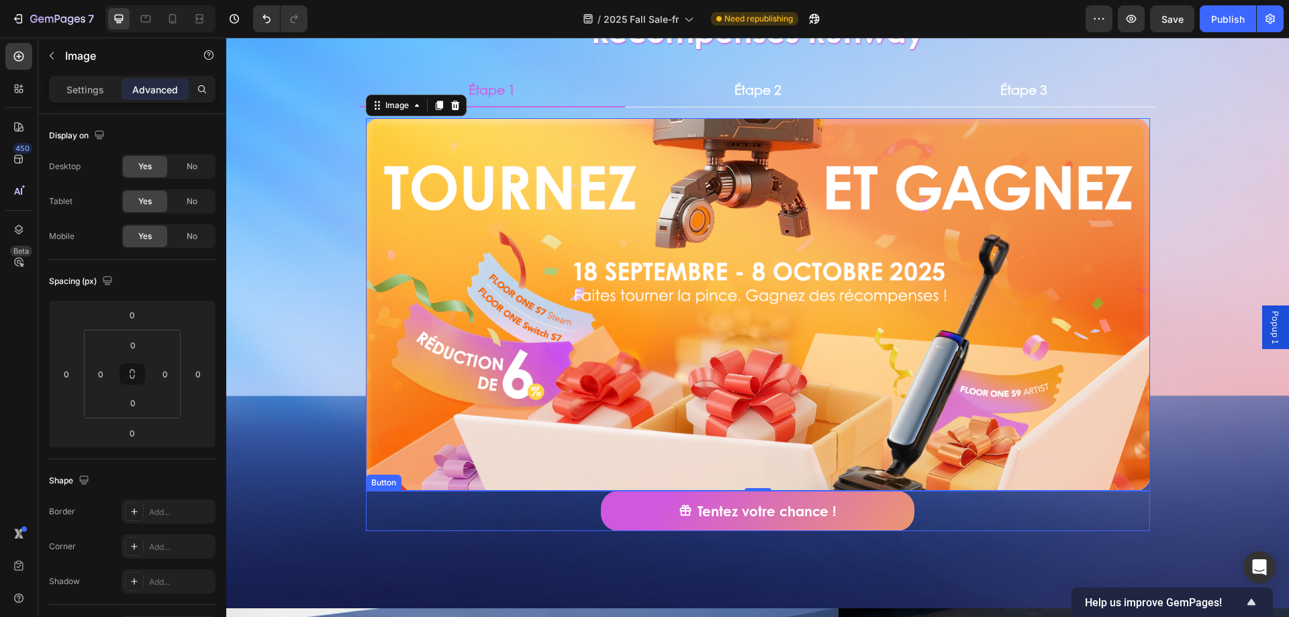
click at [579, 514] on div "Tentez votre chance ! Button" at bounding box center [758, 511] width 784 height 40
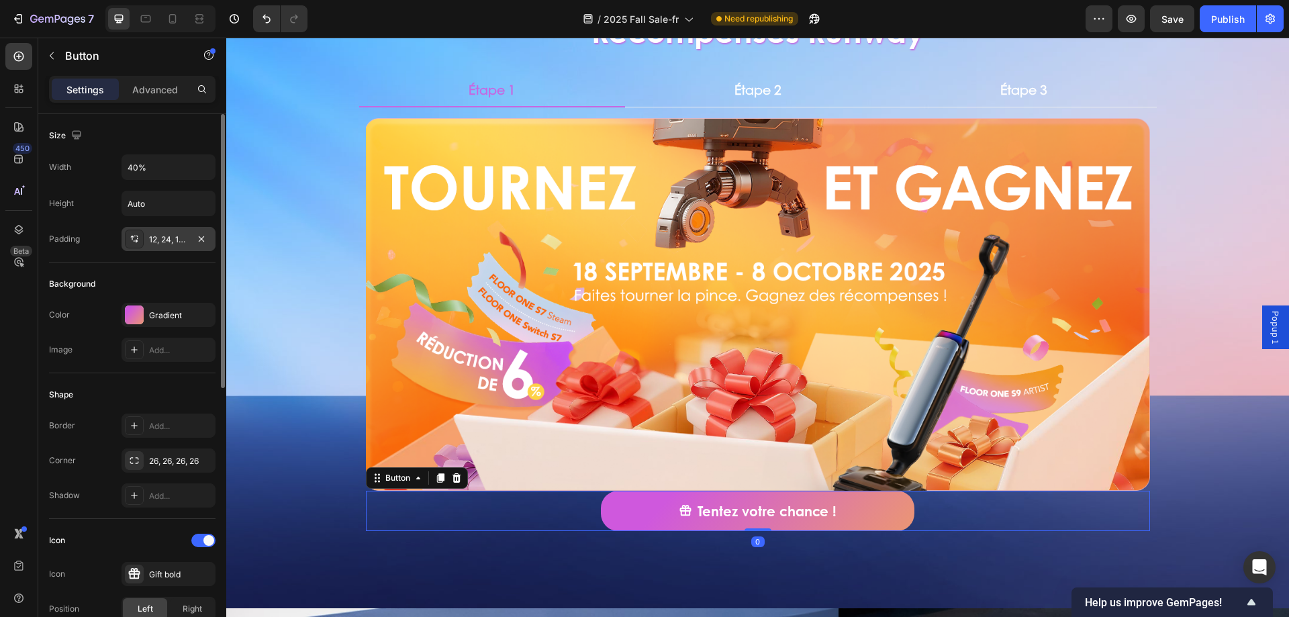
click at [158, 238] on div "12, 24, 12, 24" at bounding box center [168, 240] width 39 height 12
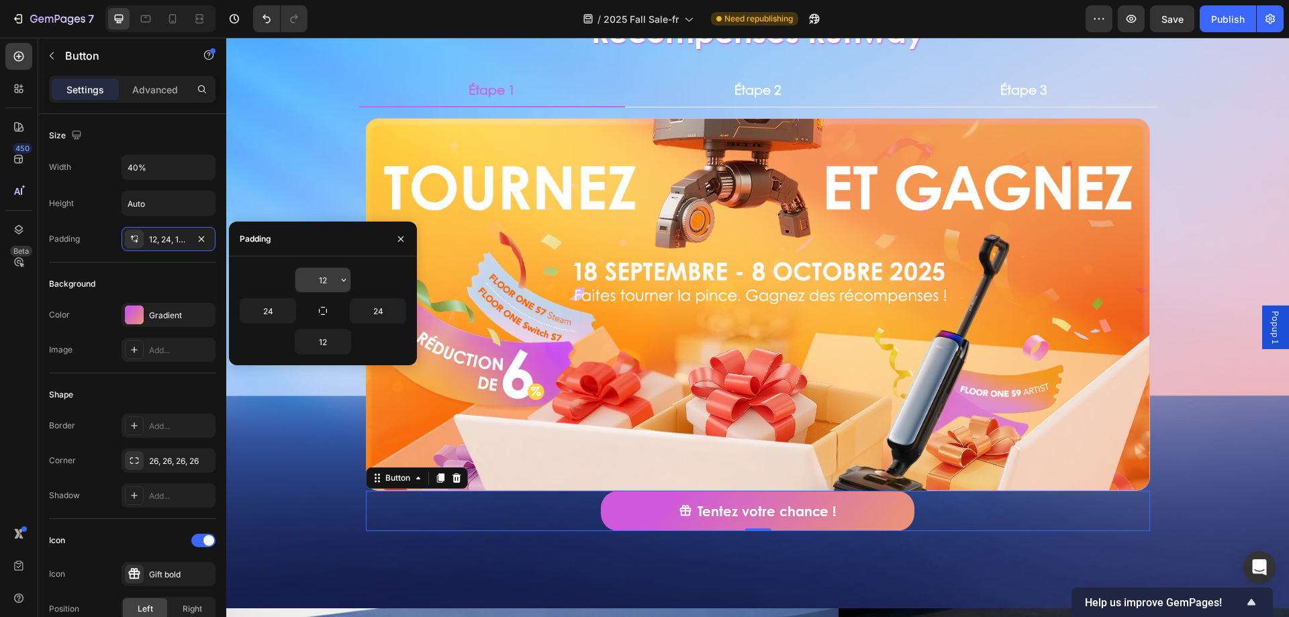
click at [318, 287] on input "12" at bounding box center [322, 280] width 55 height 24
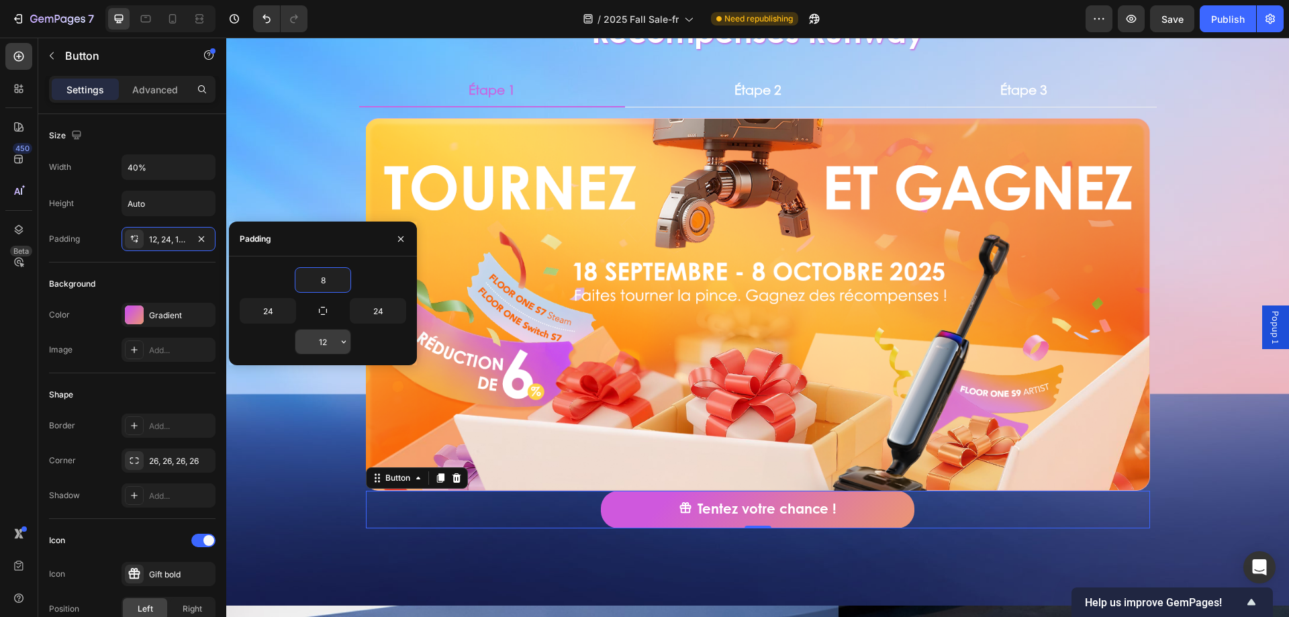
type input "8"
click at [320, 340] on input "12" at bounding box center [322, 342] width 55 height 24
type input "8"
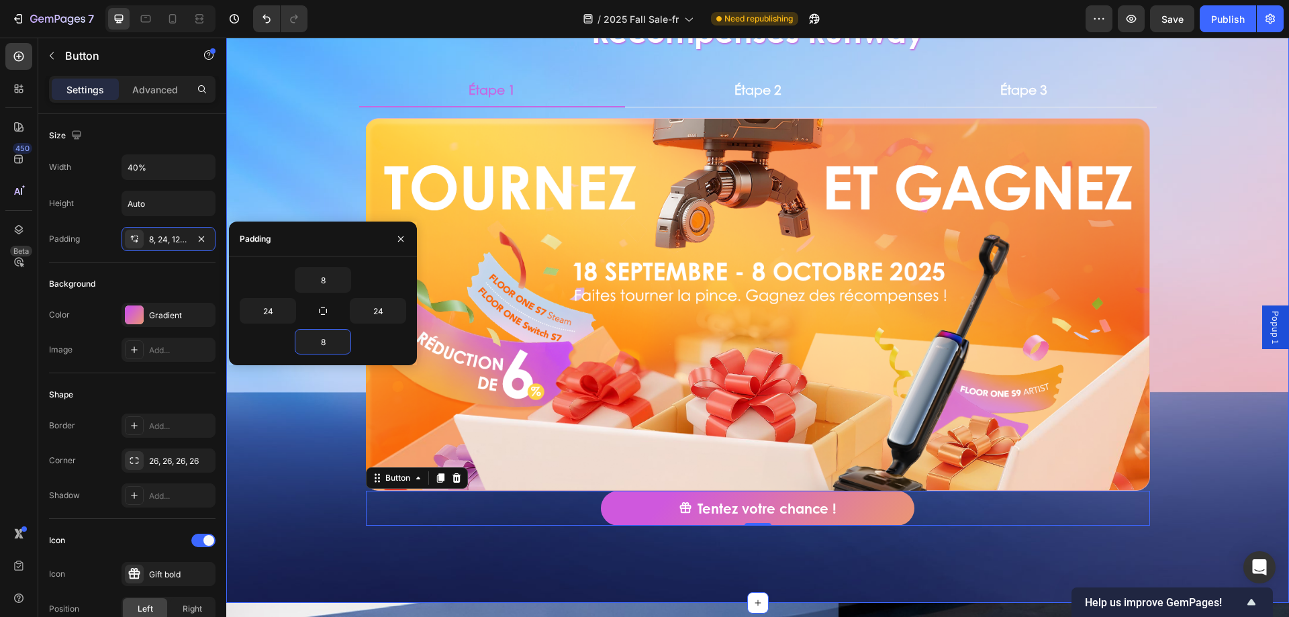
click at [303, 427] on div "Récompenses Runway Heading Étape 1 Étape 2 Étape 3 Image Tentez votre chance ! …" at bounding box center [757, 273] width 1063 height 614
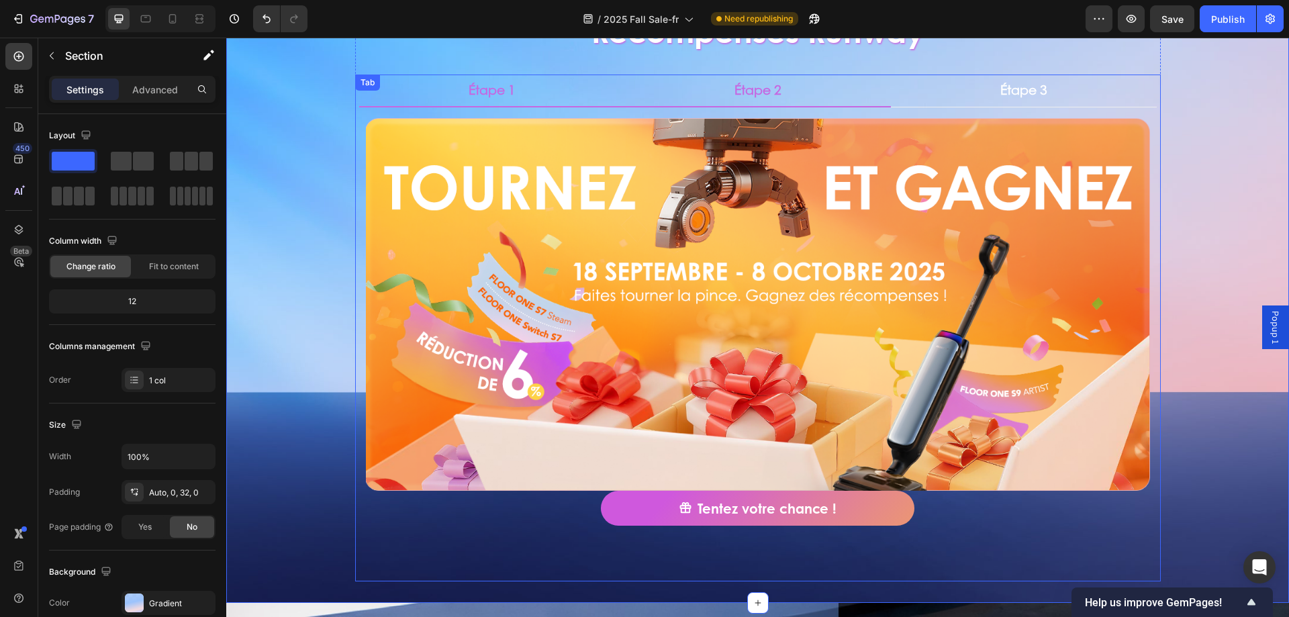
click at [781, 83] on li "Étape 2" at bounding box center [758, 91] width 266 height 33
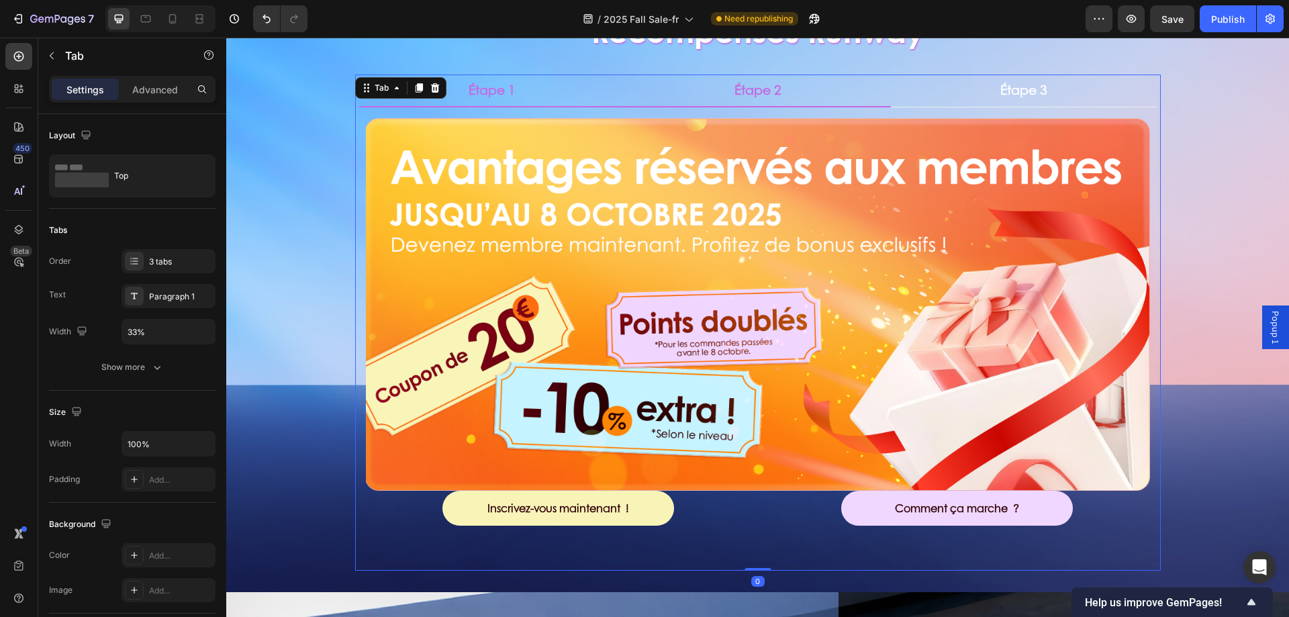
click at [595, 83] on li "Étape 1" at bounding box center [492, 91] width 266 height 33
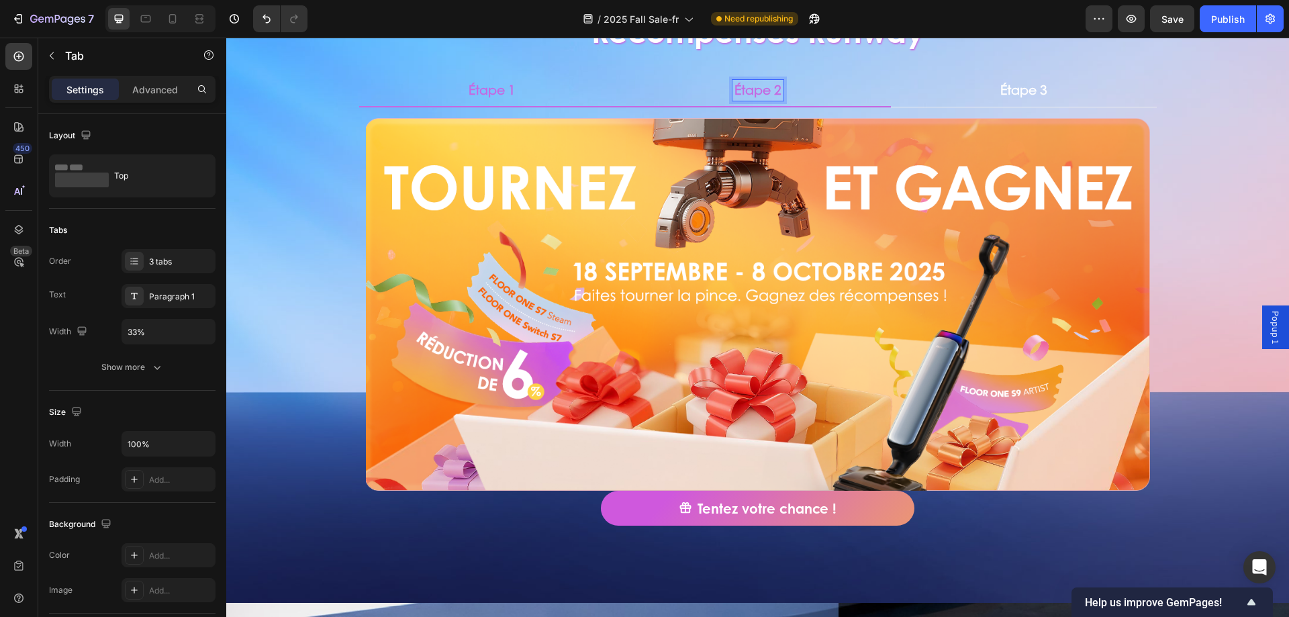
click at [777, 90] on div "Étape 2" at bounding box center [757, 90] width 51 height 21
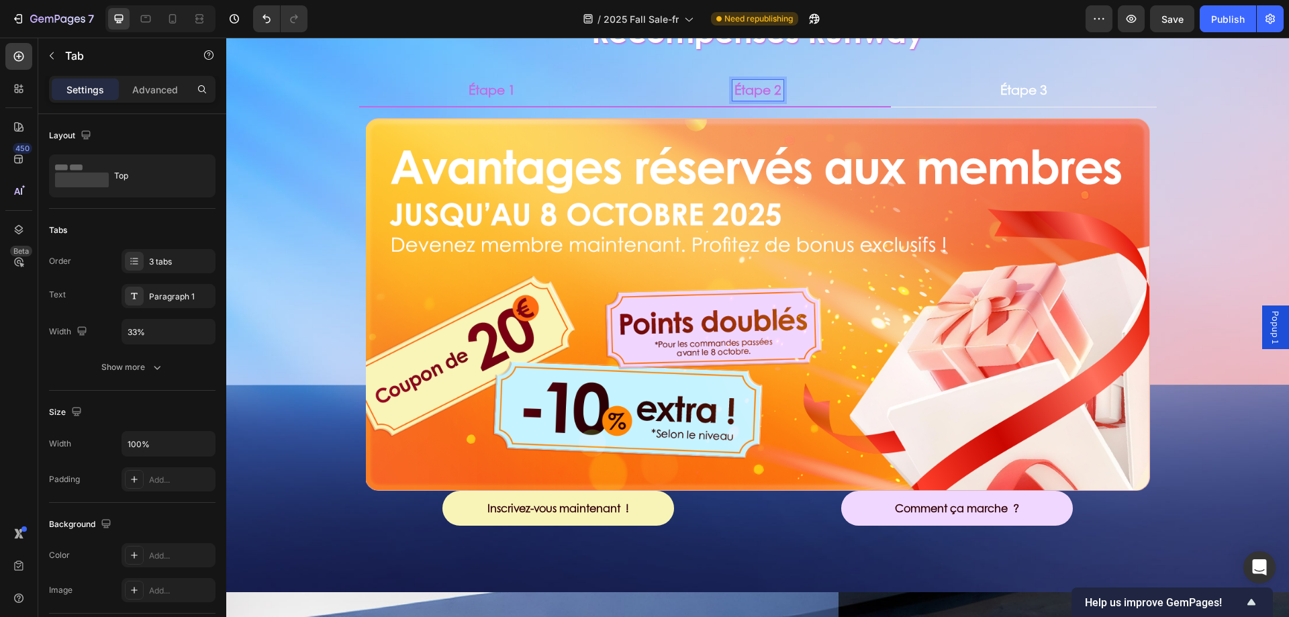
drag, startPoint x: 530, startPoint y: 90, endPoint x: 577, endPoint y: 95, distance: 47.9
click at [530, 90] on li "Étape 1" at bounding box center [492, 91] width 266 height 33
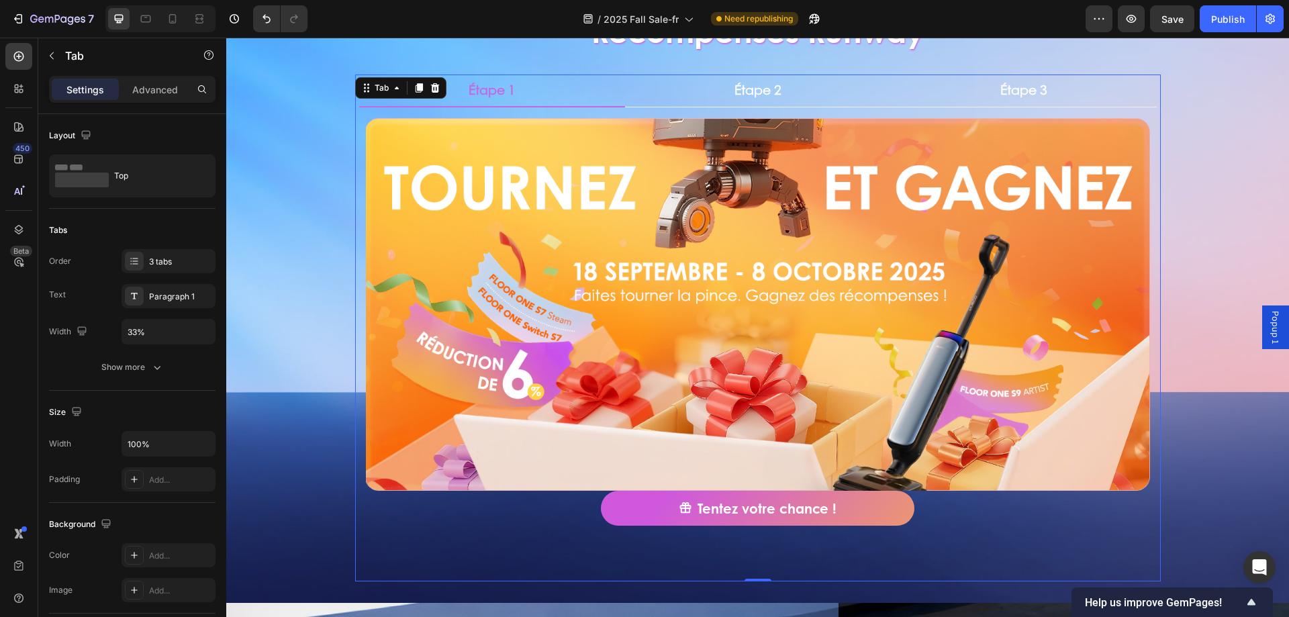
click at [578, 562] on div "Image Tentez votre chance ! Button Row Row Title Line" at bounding box center [758, 344] width 784 height 453
click at [526, 519] on div "Tentez votre chance ! Button" at bounding box center [758, 508] width 784 height 35
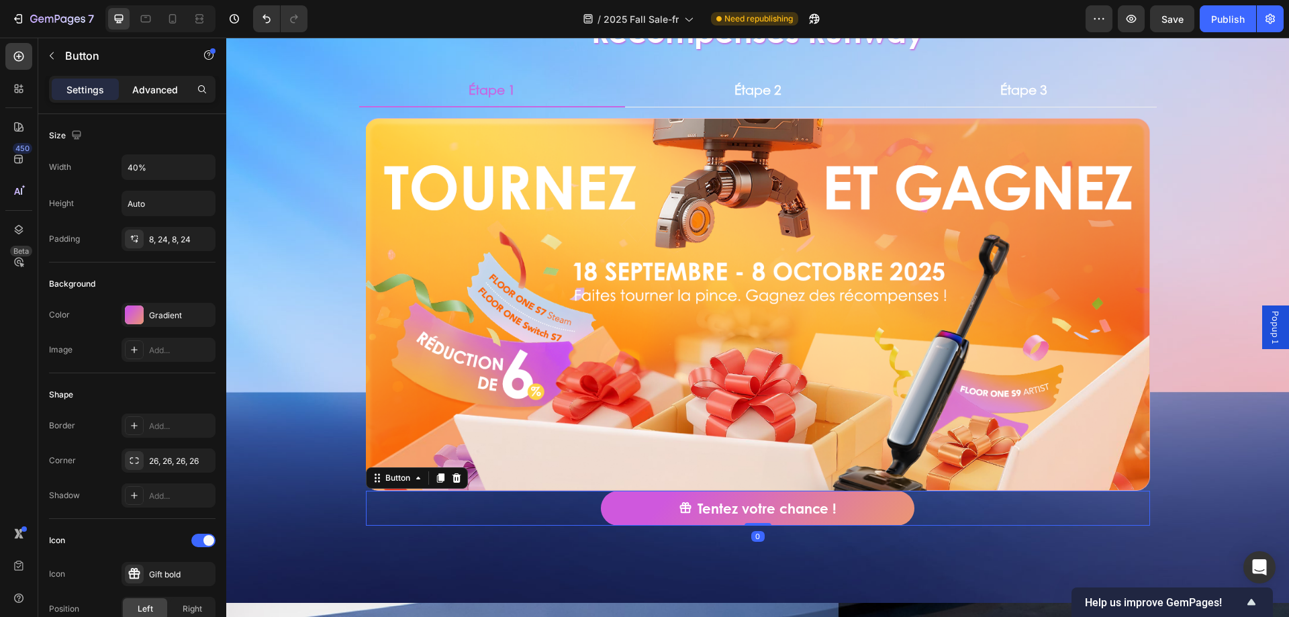
click at [160, 94] on p "Advanced" at bounding box center [155, 90] width 46 height 14
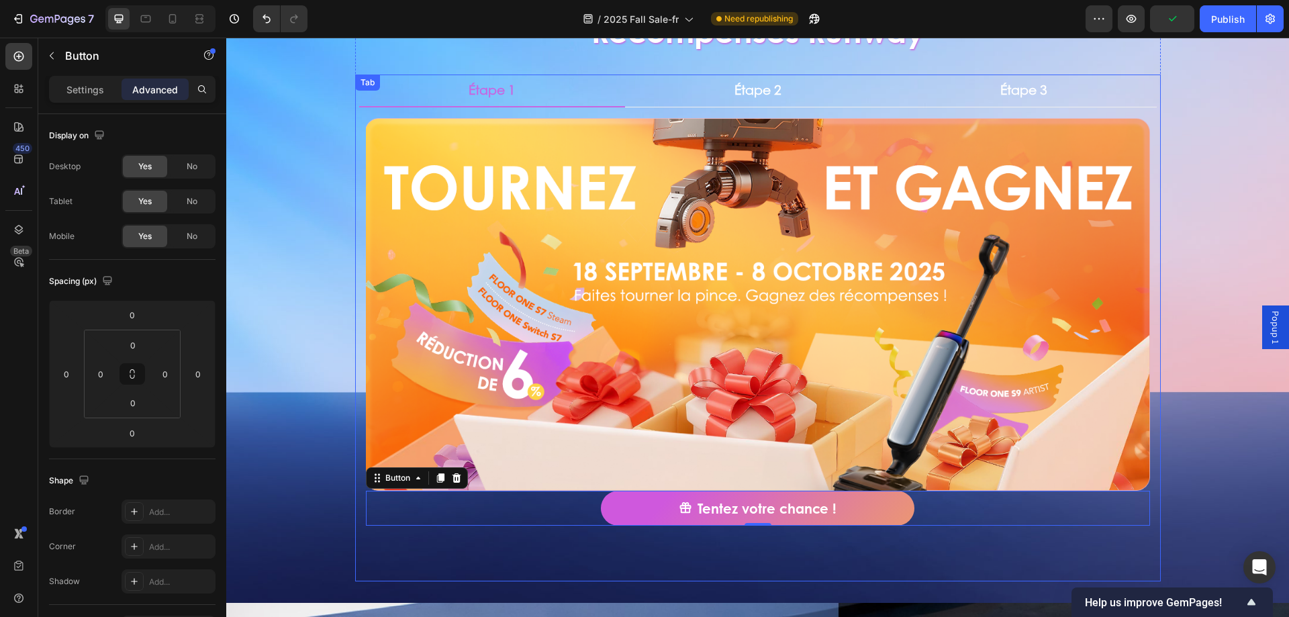
click at [536, 568] on div "Image Tentez votre chance ! Button 0 Row Row Title Line" at bounding box center [758, 344] width 784 height 453
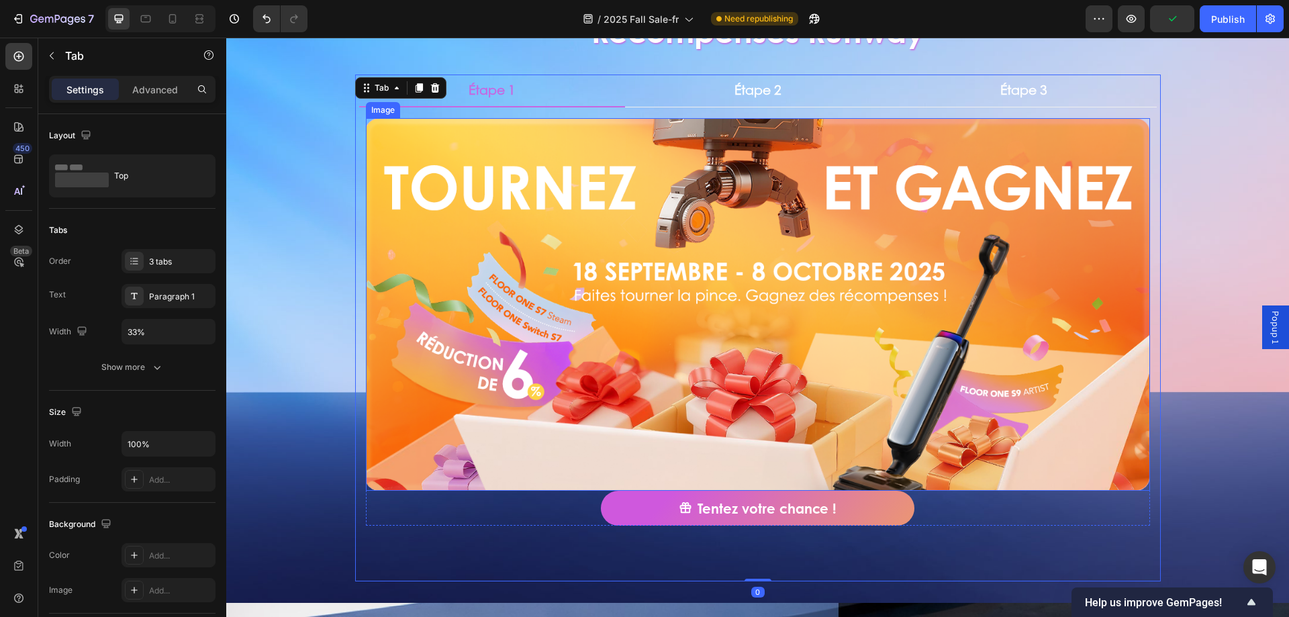
click at [596, 349] on img at bounding box center [758, 304] width 784 height 373
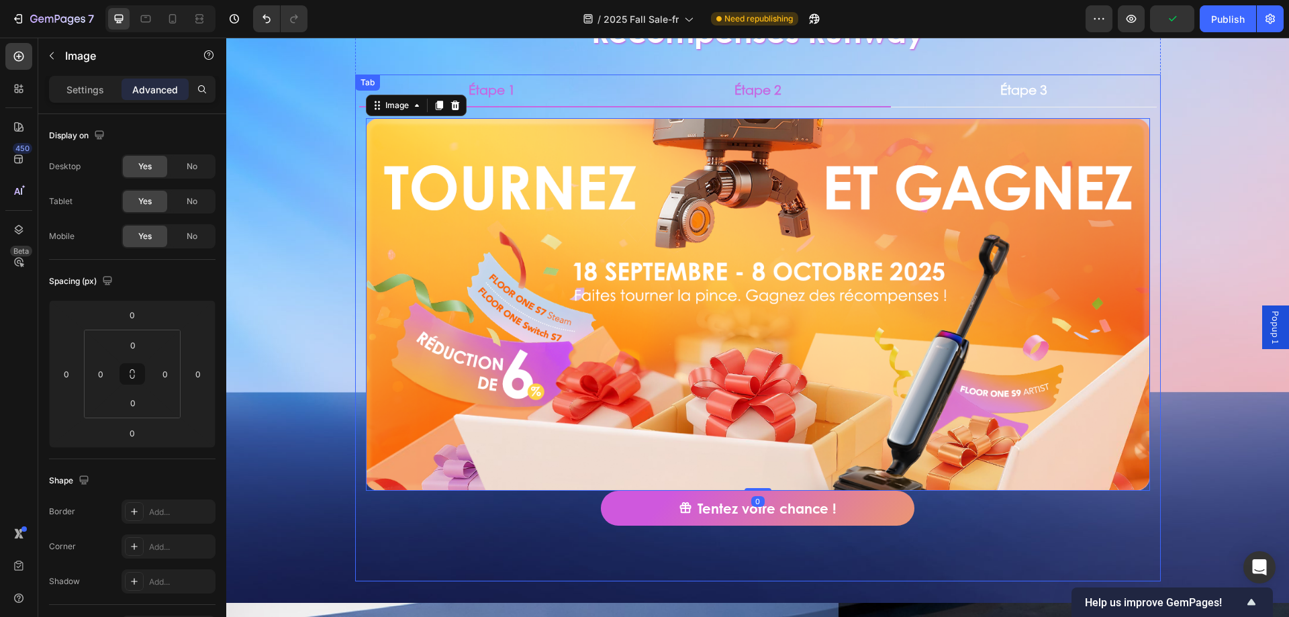
click at [751, 97] on p "Étape 2" at bounding box center [757, 90] width 47 height 17
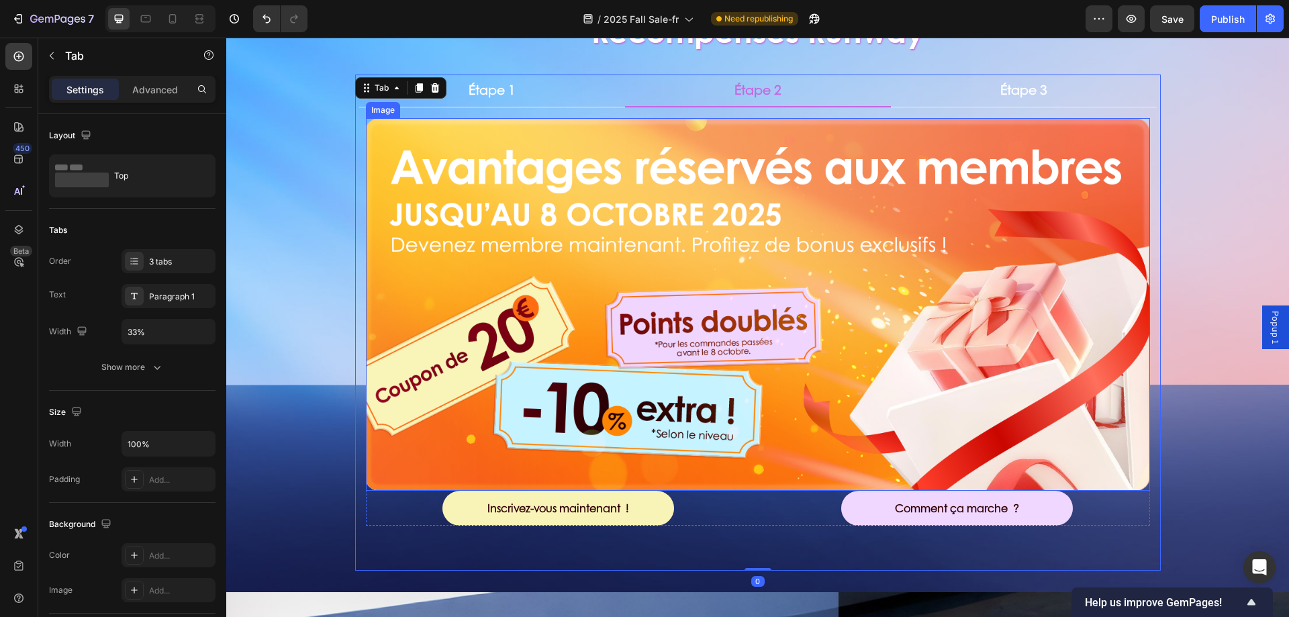
click at [467, 405] on img at bounding box center [758, 304] width 784 height 373
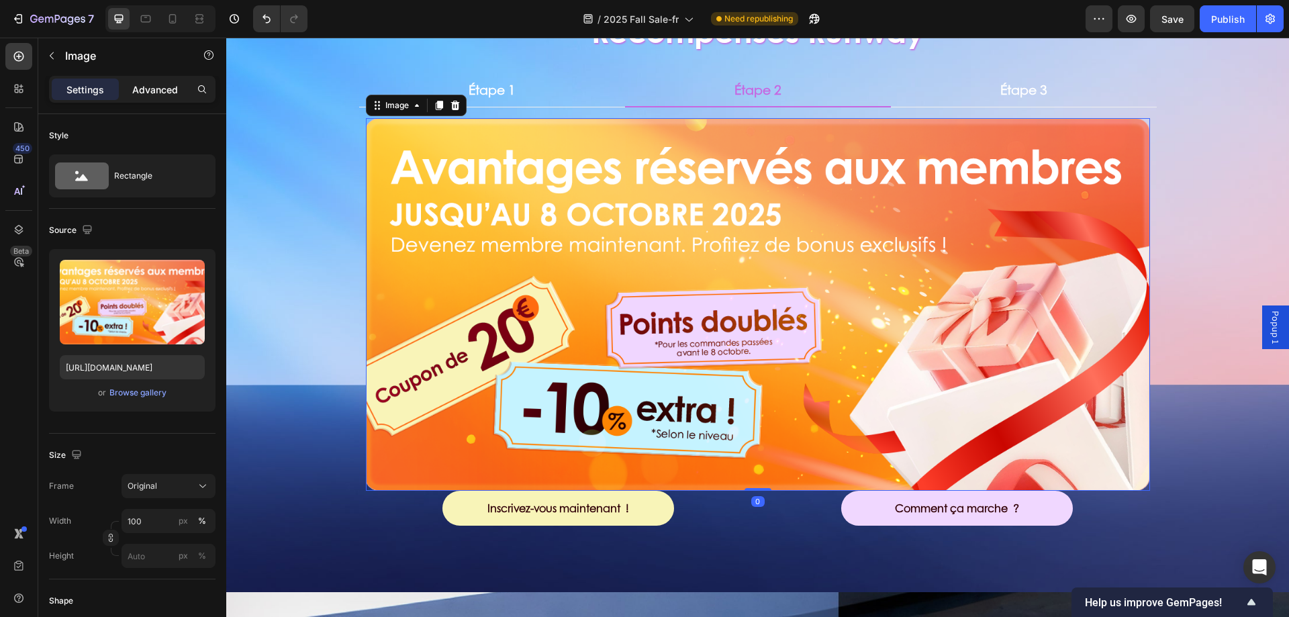
click at [162, 89] on p "Advanced" at bounding box center [155, 90] width 46 height 14
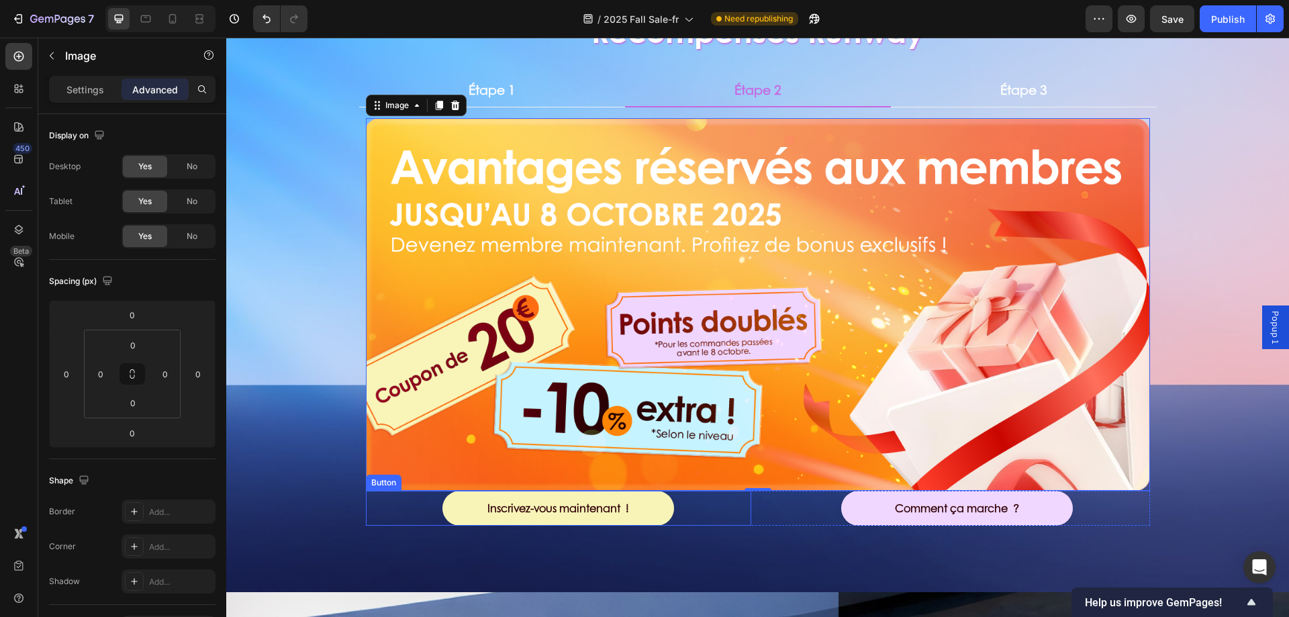
click at [424, 503] on div "Inscrivez-vous maintenant ! Button" at bounding box center [558, 509] width 385 height 36
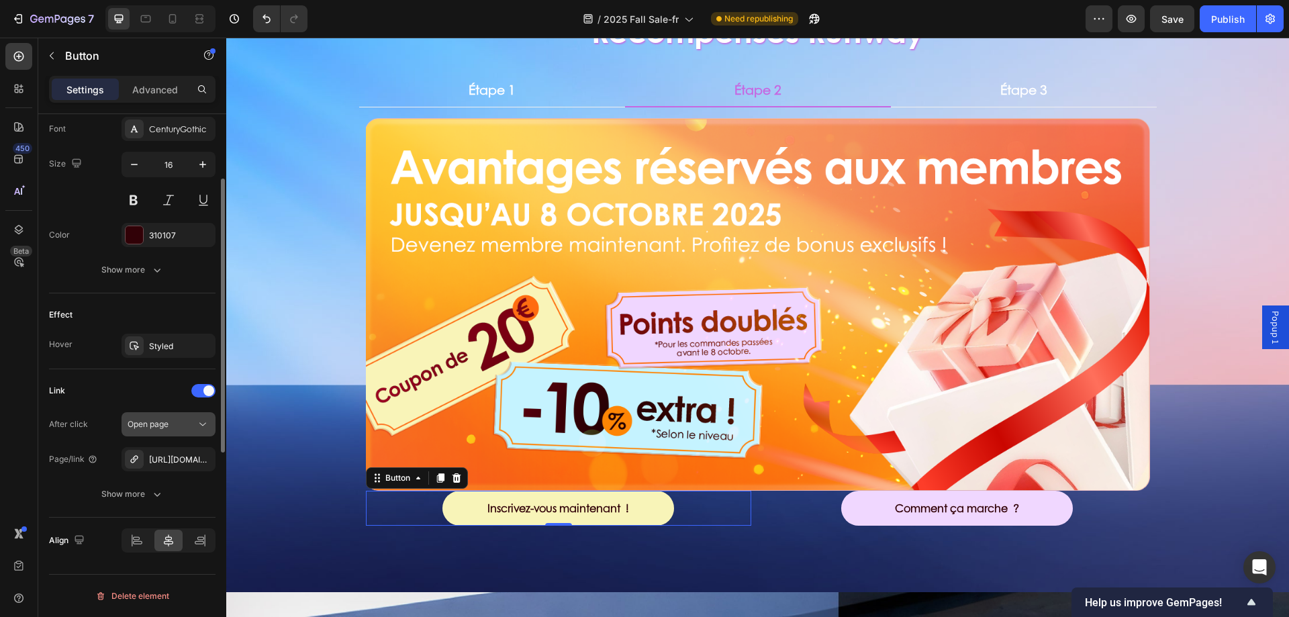
scroll to position [392, 0]
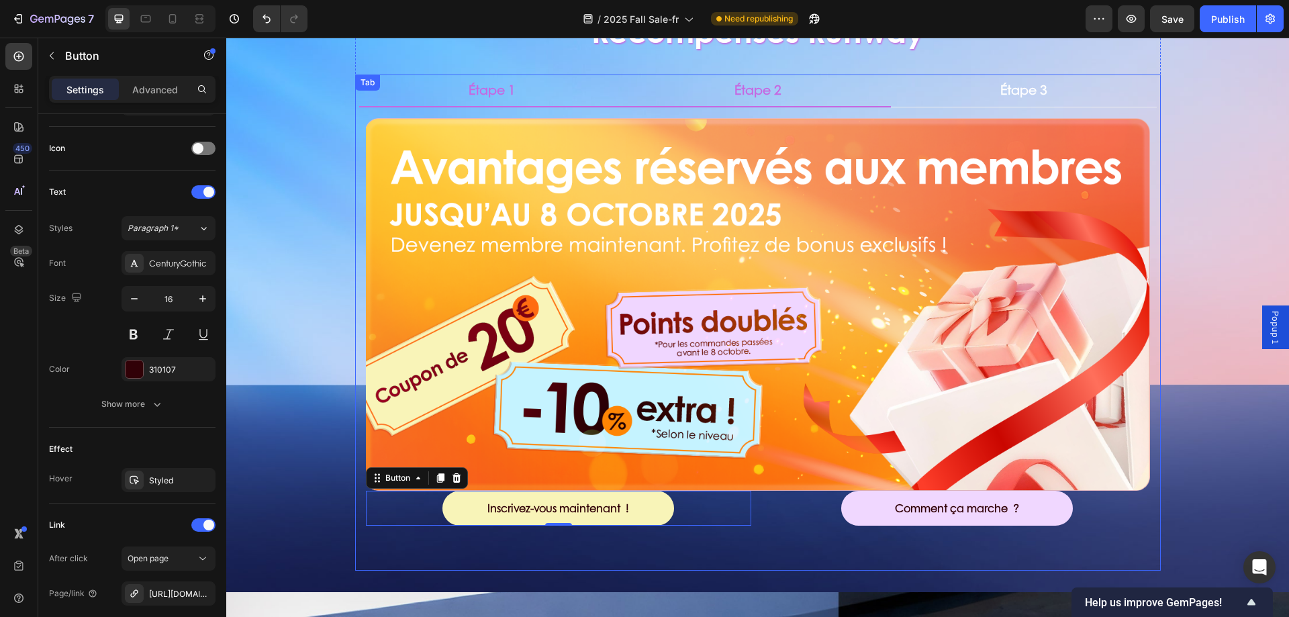
click at [447, 81] on li "Étape 1" at bounding box center [492, 91] width 266 height 33
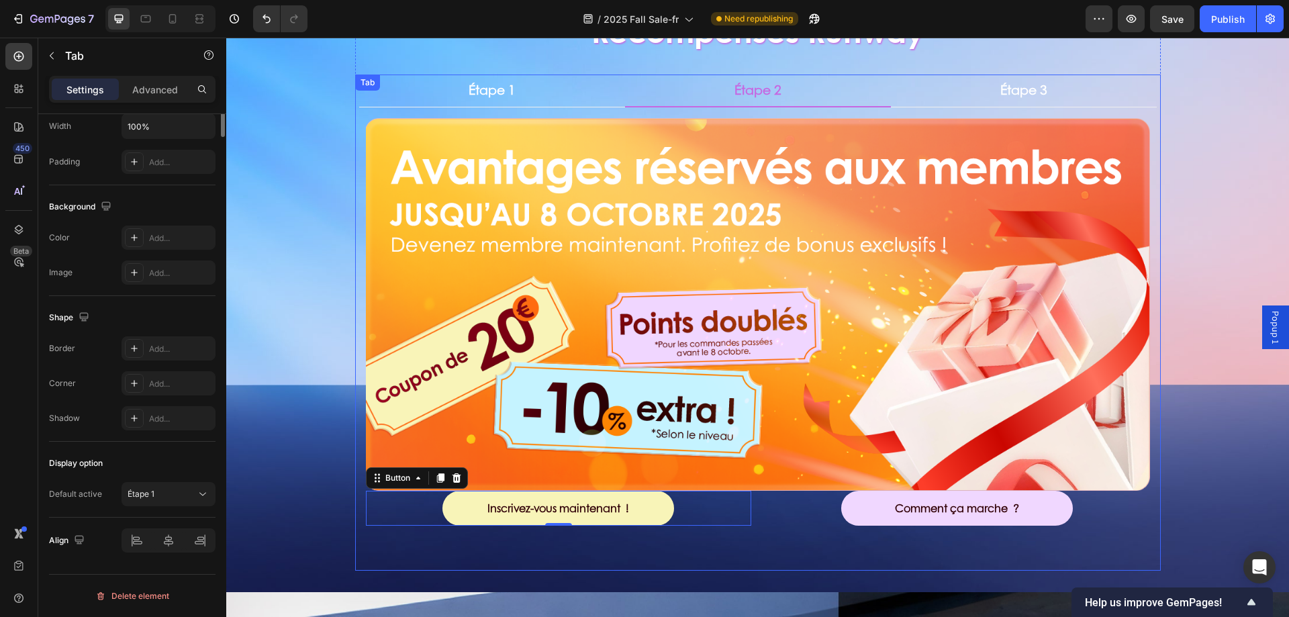
scroll to position [0, 0]
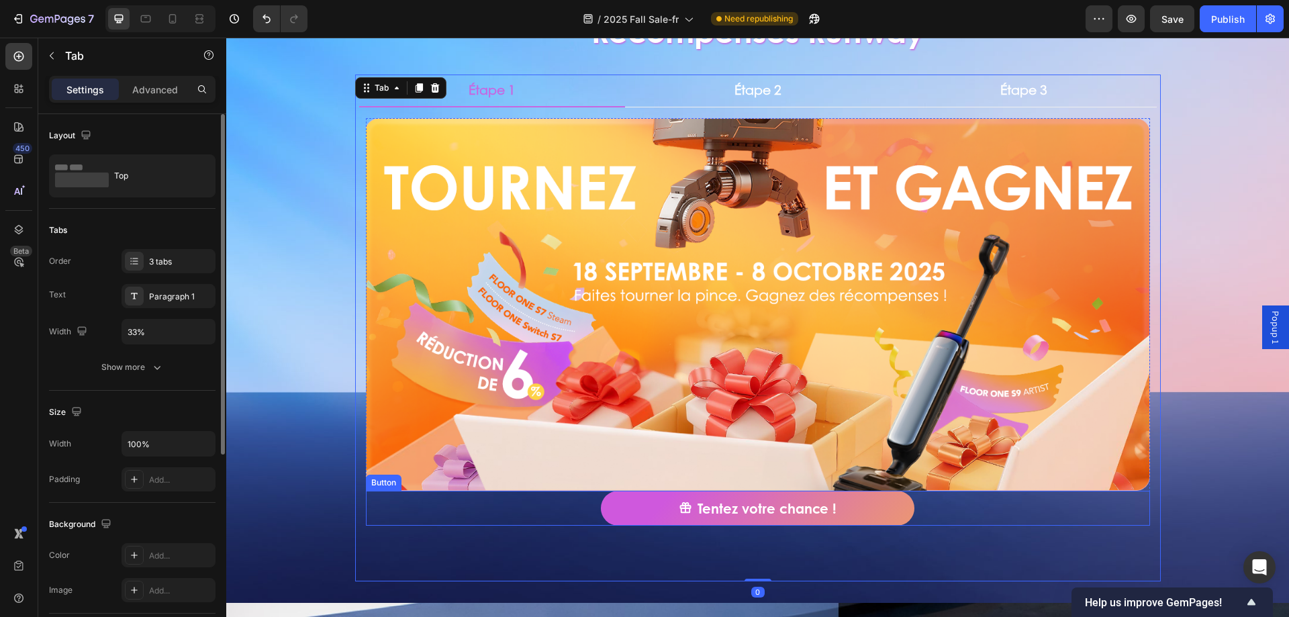
click at [559, 505] on div "Tentez votre chance ! Button" at bounding box center [758, 508] width 784 height 35
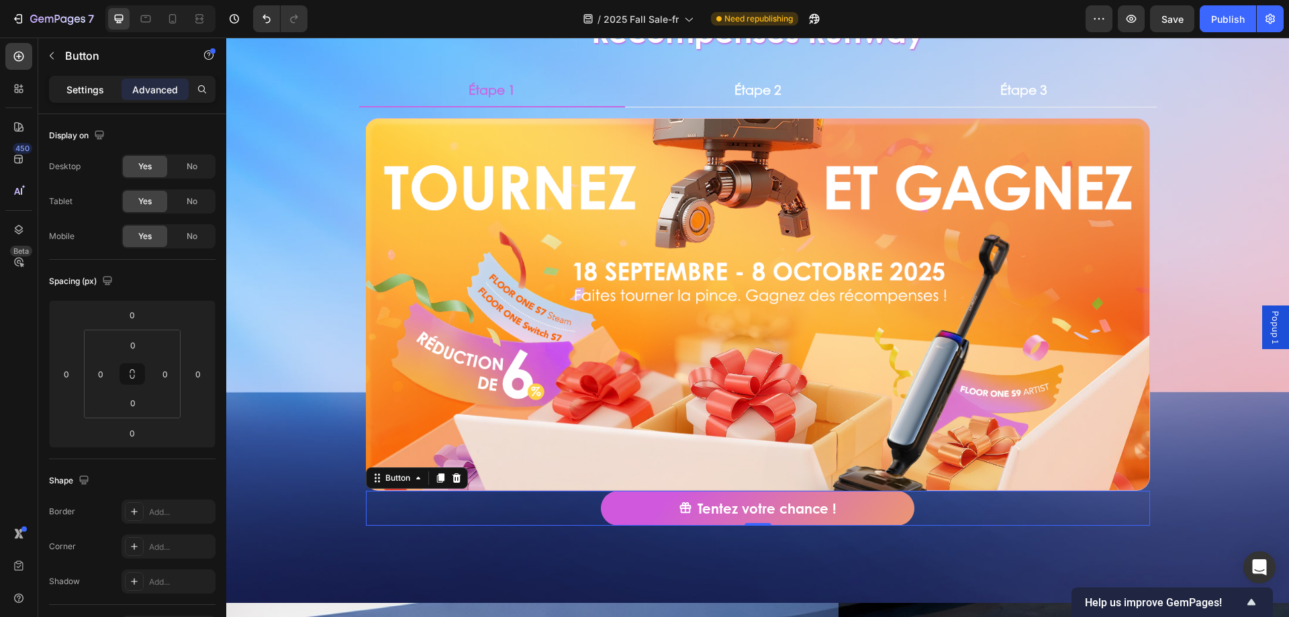
click at [89, 83] on p "Settings" at bounding box center [85, 90] width 38 height 14
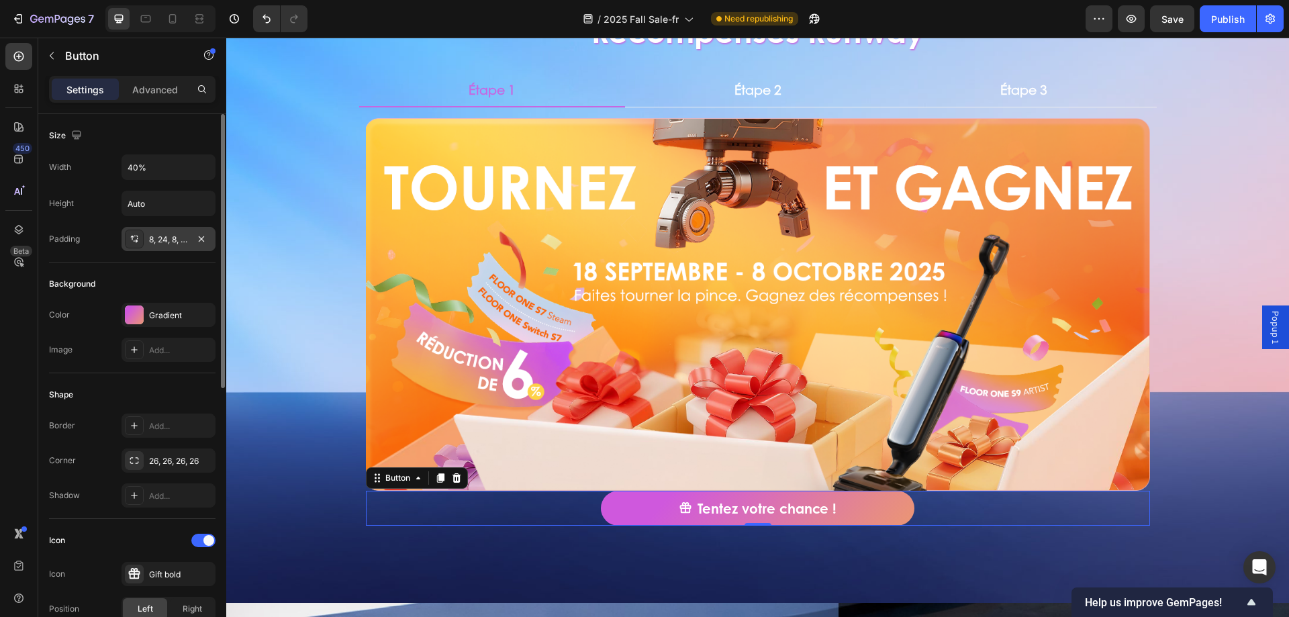
click at [166, 246] on div "8, 24, 8, 24" at bounding box center [169, 239] width 94 height 24
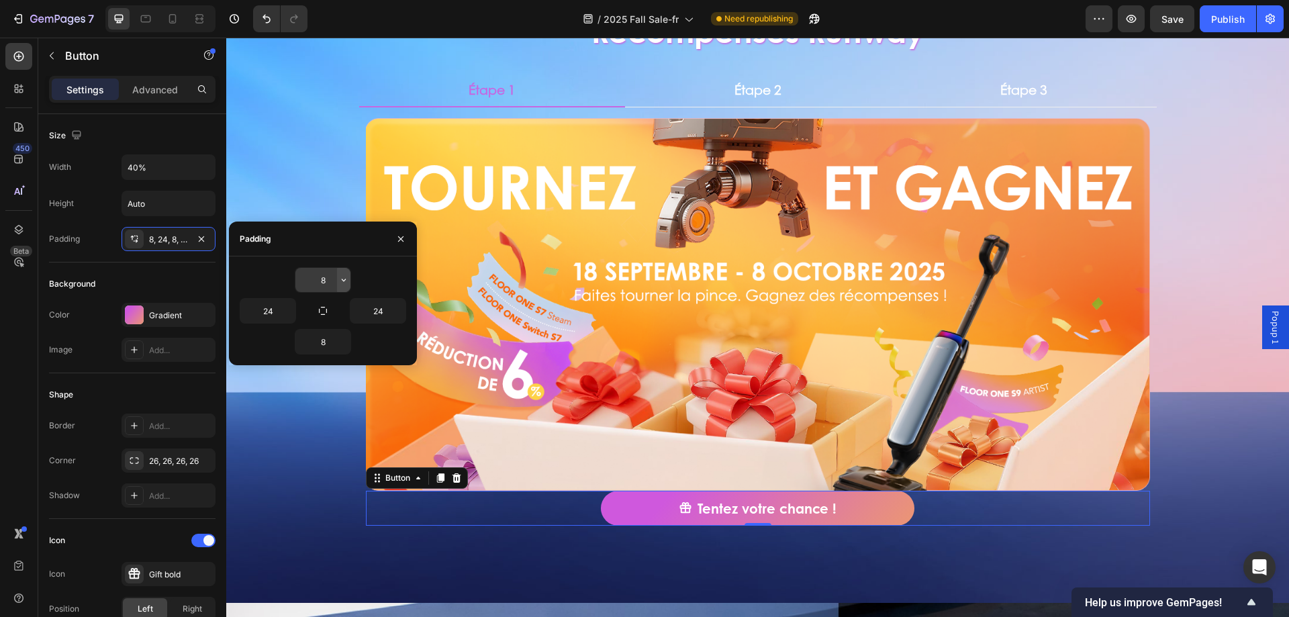
click at [337, 283] on button "button" at bounding box center [343, 280] width 13 height 24
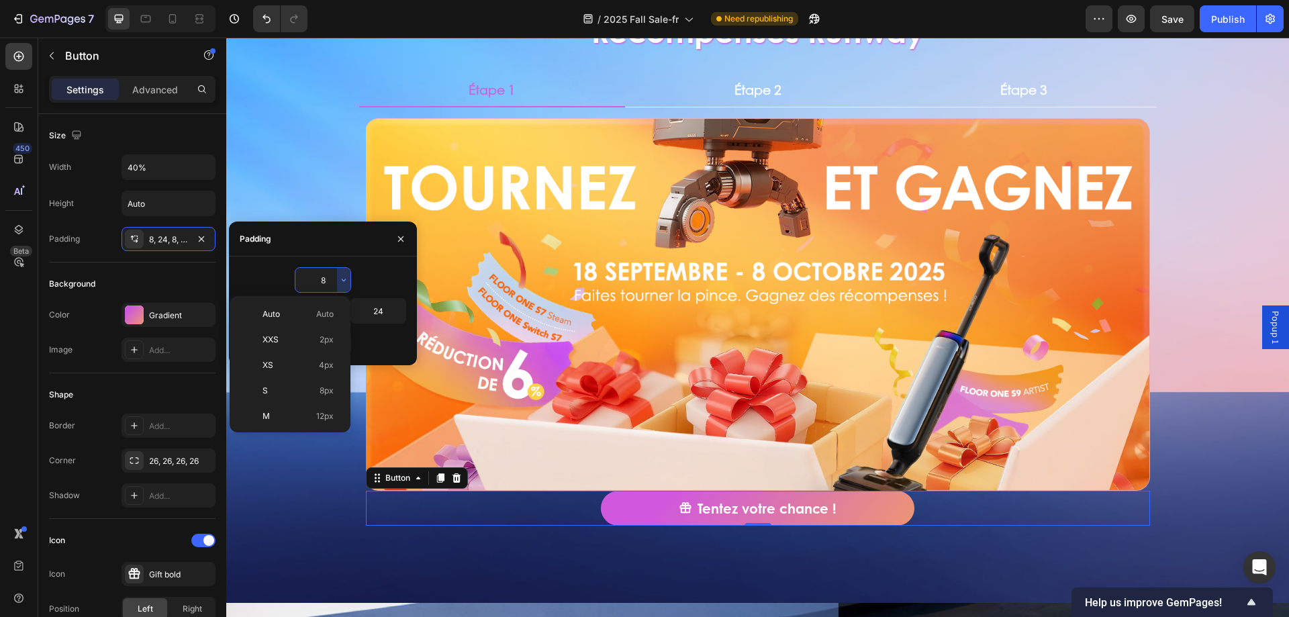
click at [324, 281] on input "8" at bounding box center [322, 280] width 55 height 24
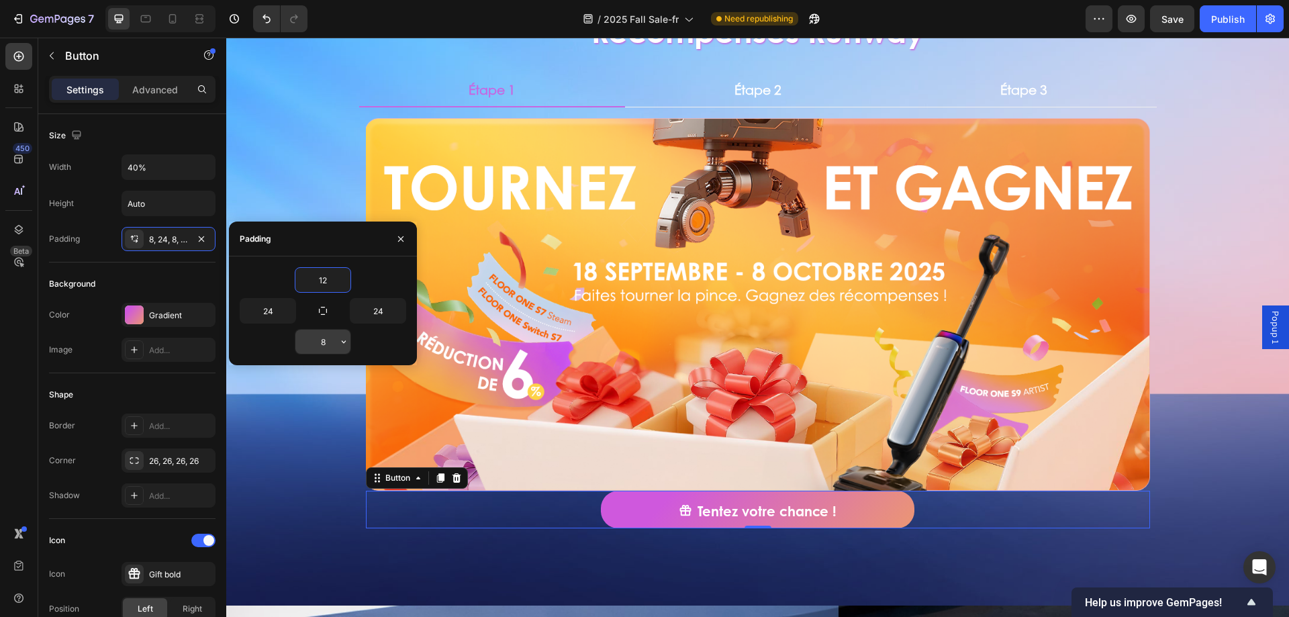
type input "12"
click at [320, 343] on input "8" at bounding box center [322, 342] width 55 height 24
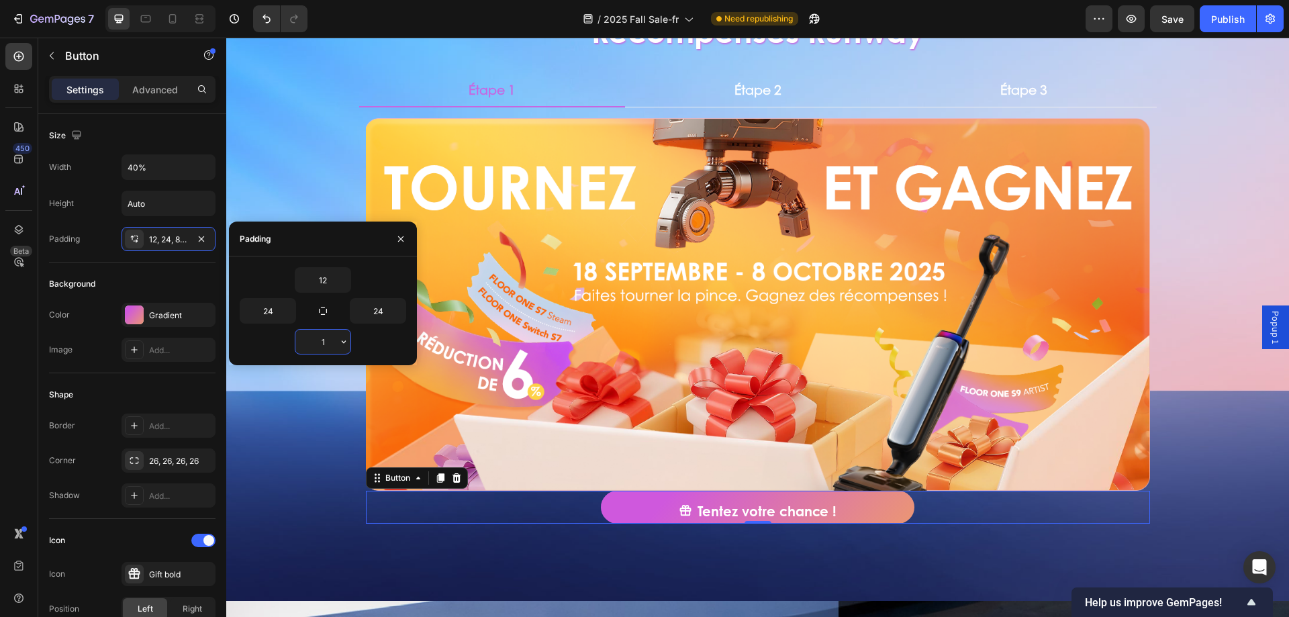
type input "12"
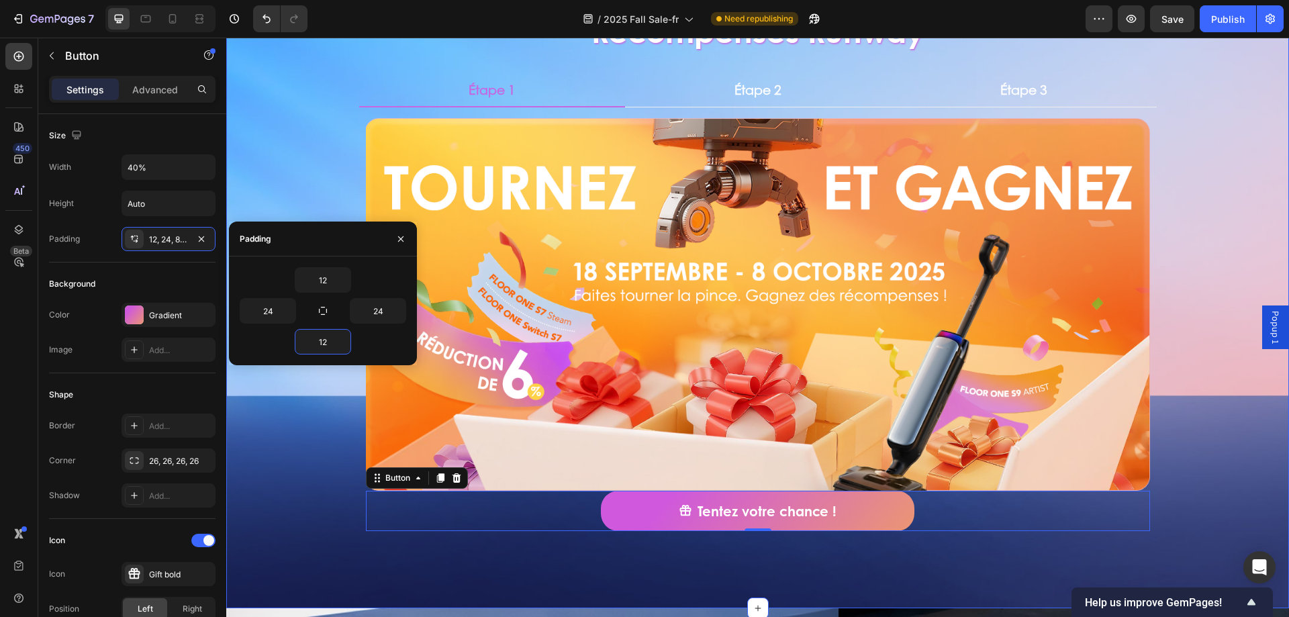
click at [293, 472] on div "Récompenses Runway Heading Étape 1 Étape 2 Étape 3 Image Tentez votre chance ! …" at bounding box center [757, 276] width 1063 height 620
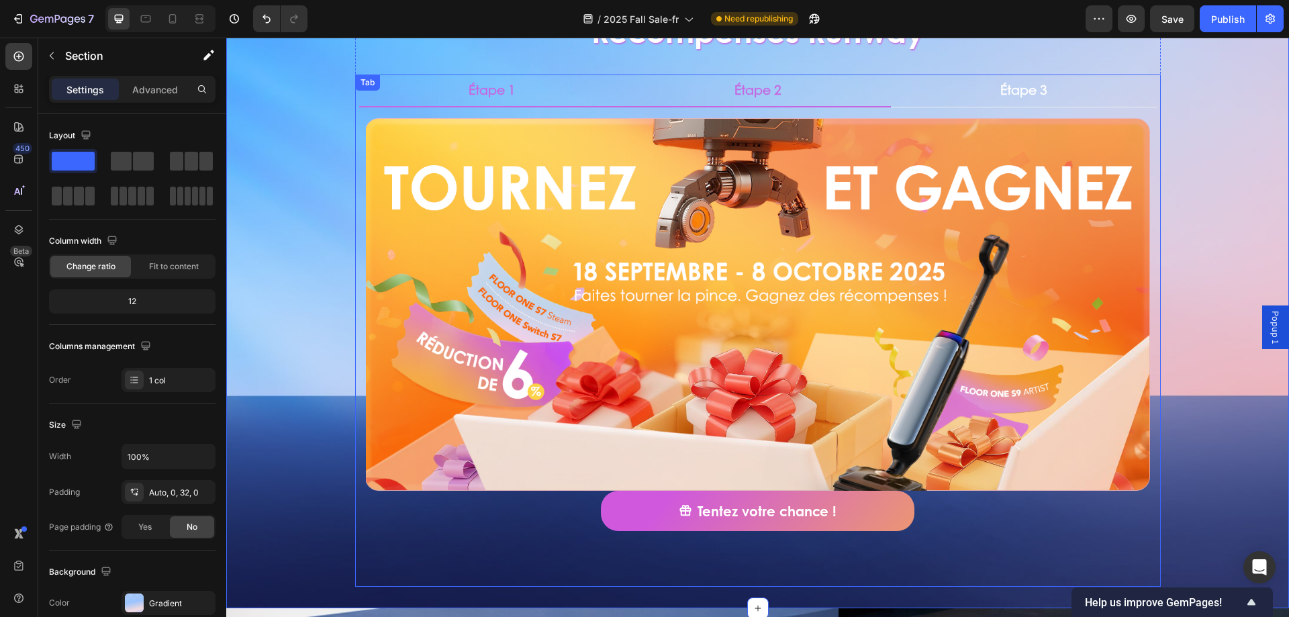
click at [768, 98] on p "Étape 2" at bounding box center [757, 90] width 47 height 17
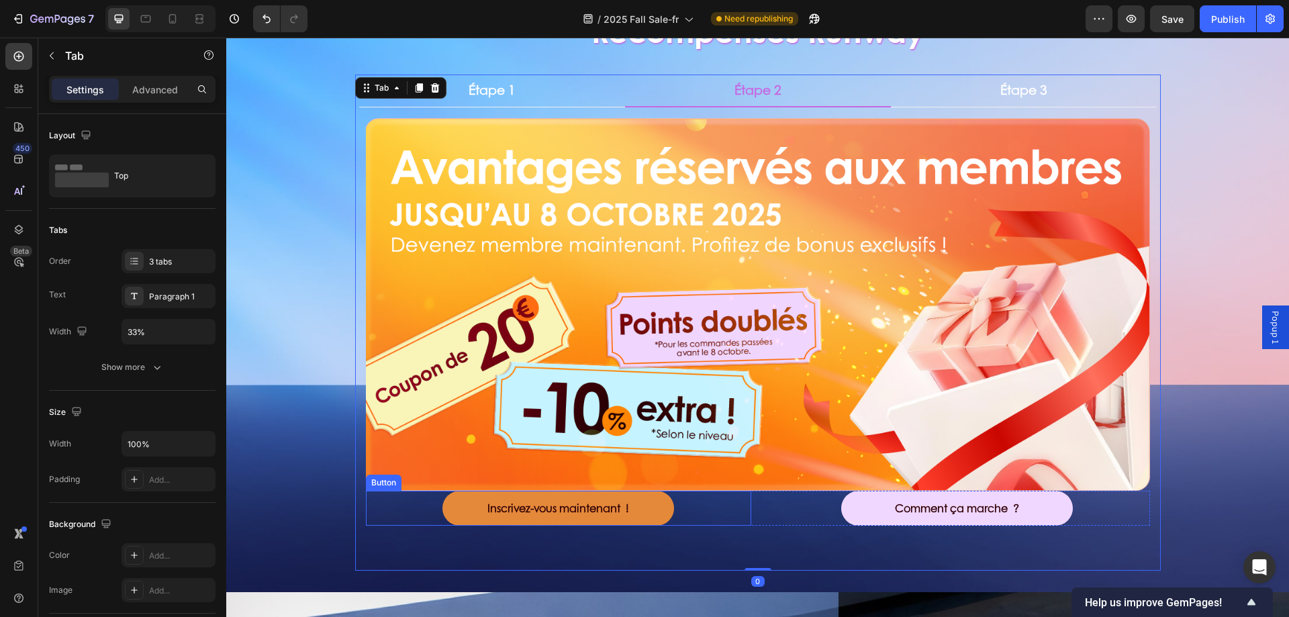
click at [463, 510] on link "Inscrivez-vous maintenant !" at bounding box center [557, 509] width 231 height 36
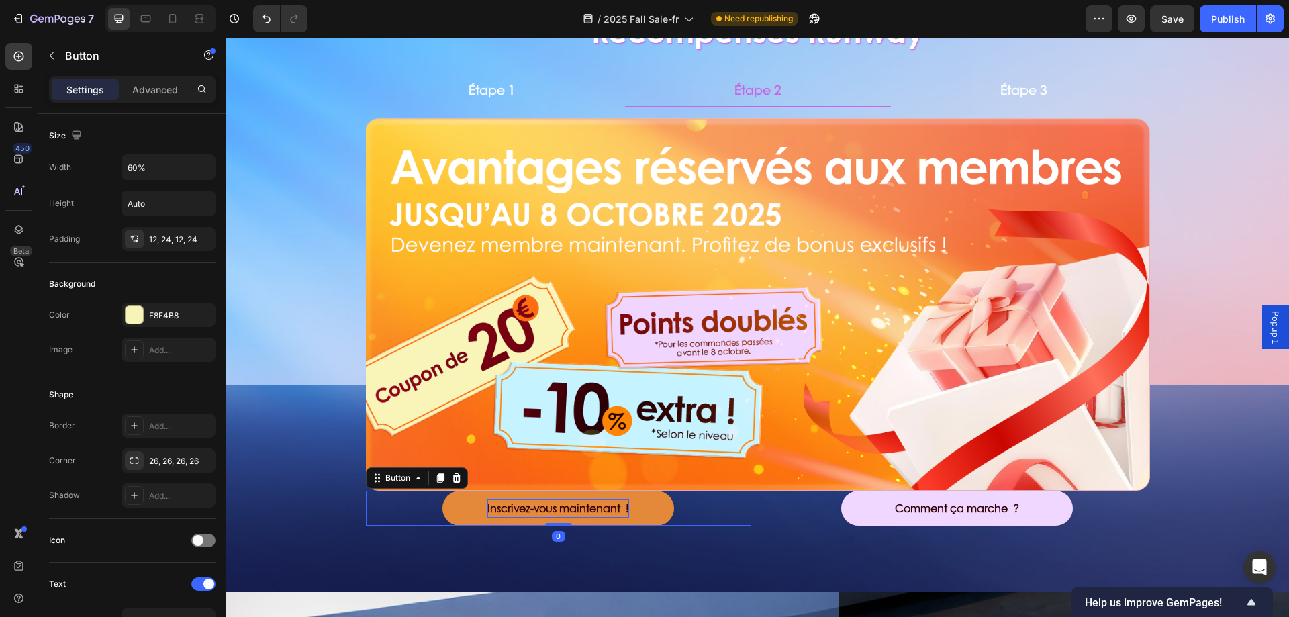
click at [491, 506] on strong "Inscrivez-vous maintenant !" at bounding box center [558, 507] width 142 height 15
click at [491, 506] on strong "Inscrivez-vous maintenant !" at bounding box center [558, 507] width 139 height 15
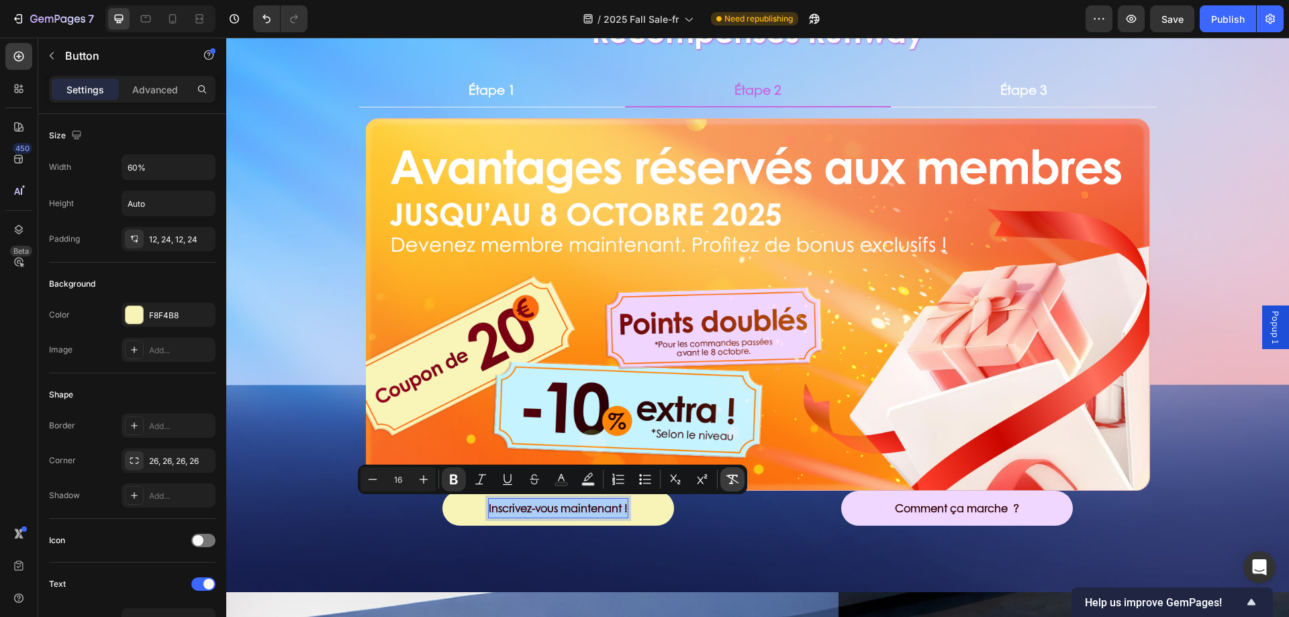
click at [730, 475] on icon "Editor contextual toolbar" at bounding box center [732, 479] width 13 height 9
click at [412, 516] on div "Inscrivez-vous maintenant ! Button 0" at bounding box center [558, 509] width 385 height 36
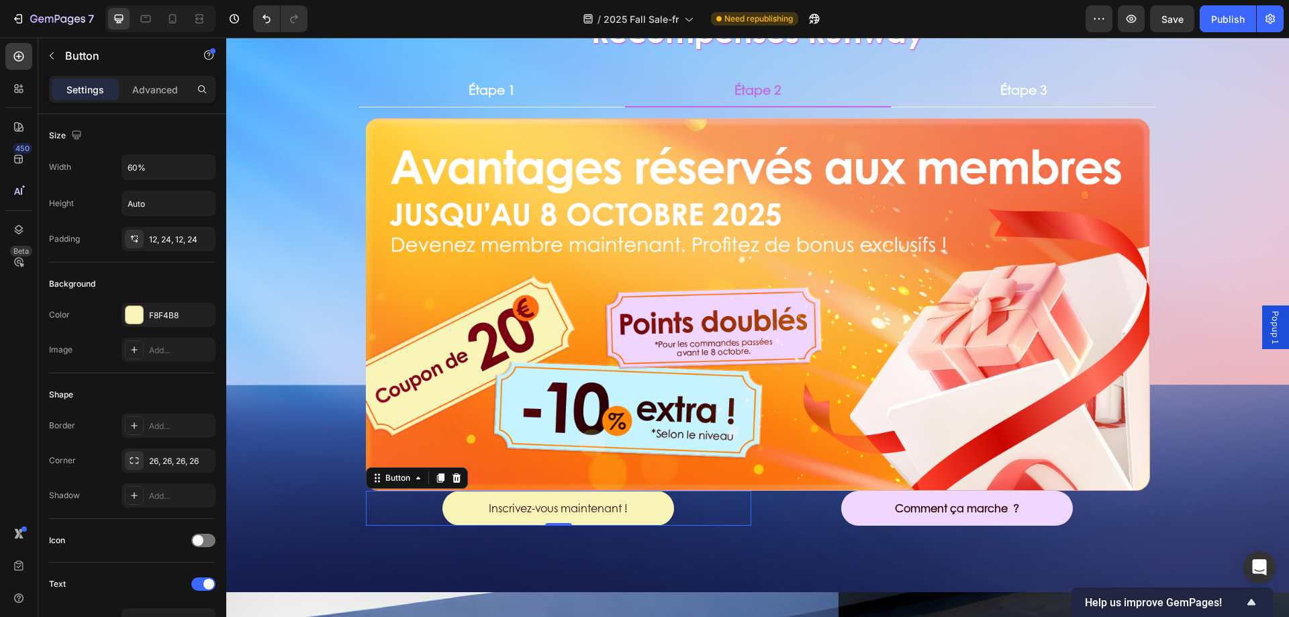
click at [406, 506] on div "Inscrivez-vous maintenant ! Button 0" at bounding box center [558, 509] width 385 height 36
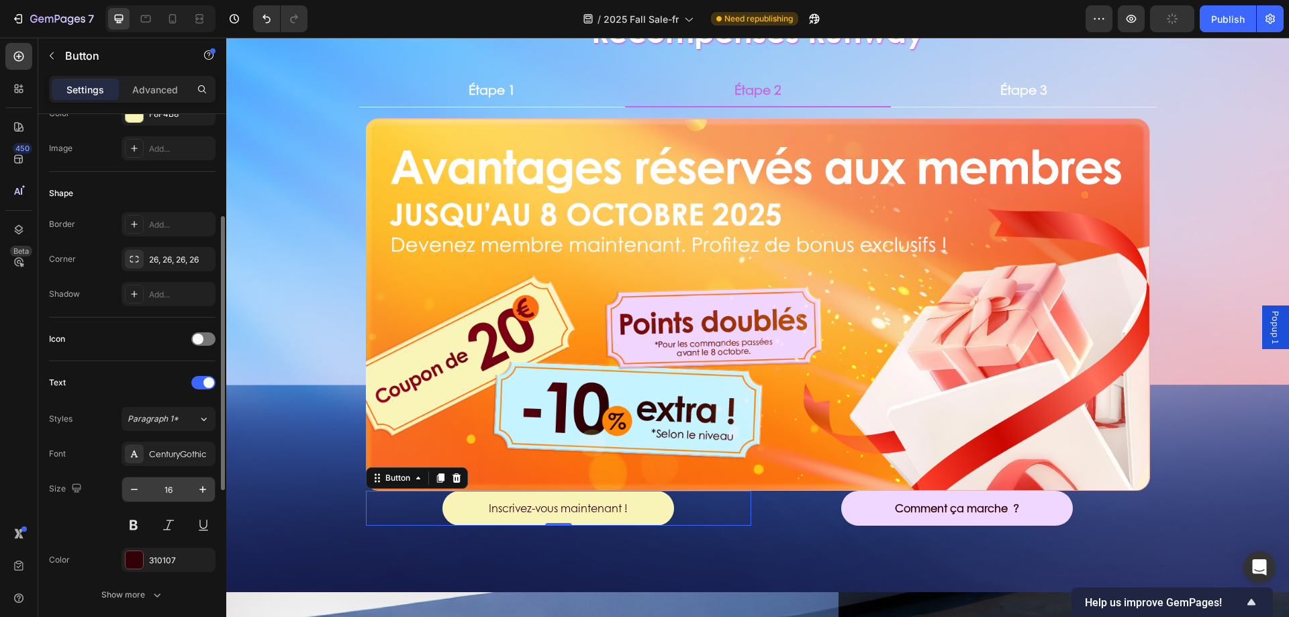
click at [176, 488] on input "16" at bounding box center [168, 489] width 44 height 24
type input "1"
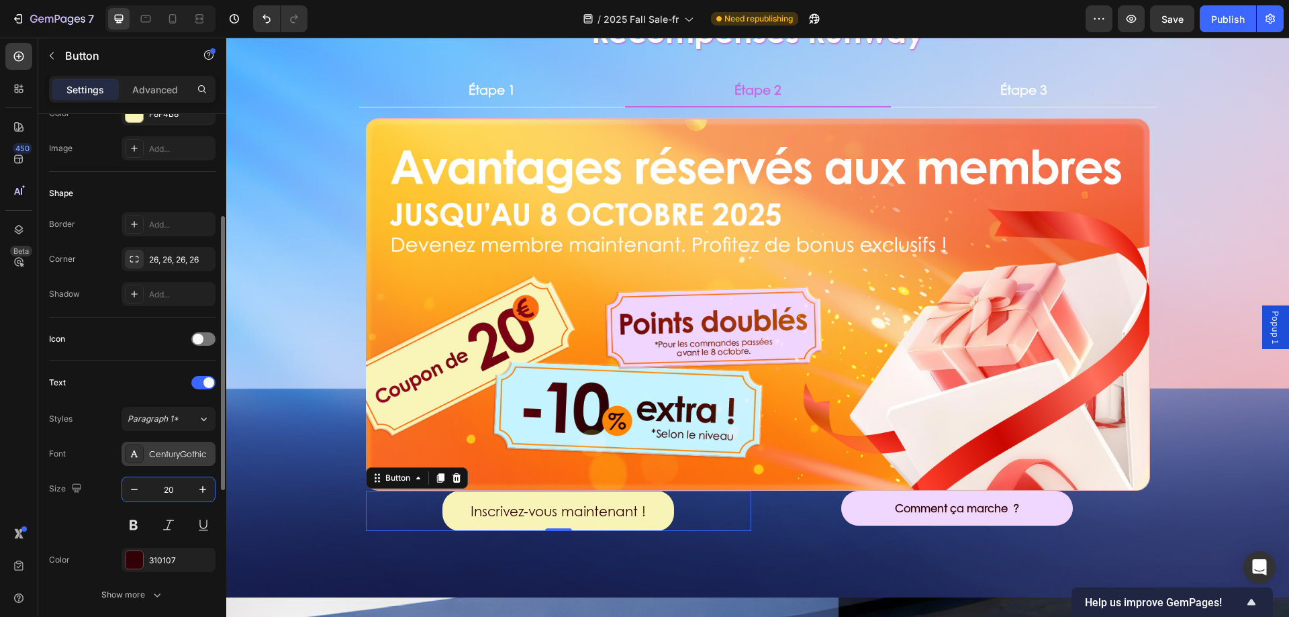
type input "20"
click at [146, 459] on div "CenturyGothic" at bounding box center [169, 454] width 94 height 24
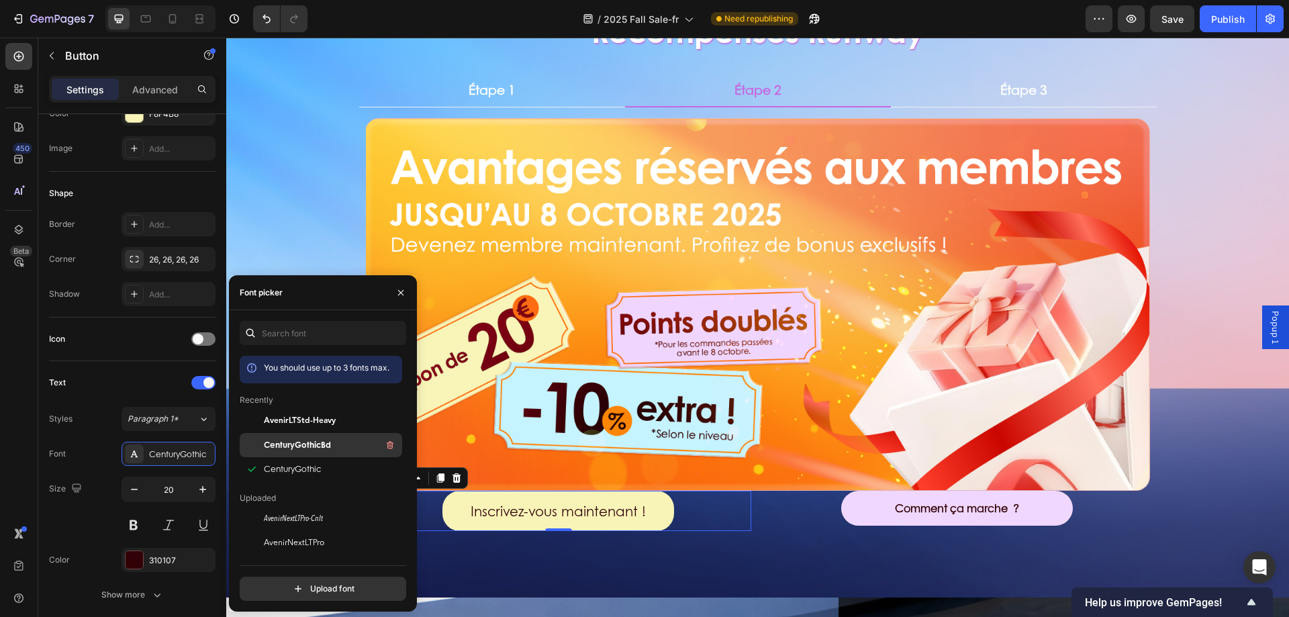
click at [271, 449] on span "CenturyGothicBd" at bounding box center [297, 445] width 67 height 12
click at [277, 222] on div "Récompenses Runway Heading Étape 1 Étape 2 Étape 3 Image Tentez votre chance ! …" at bounding box center [757, 270] width 1063 height 609
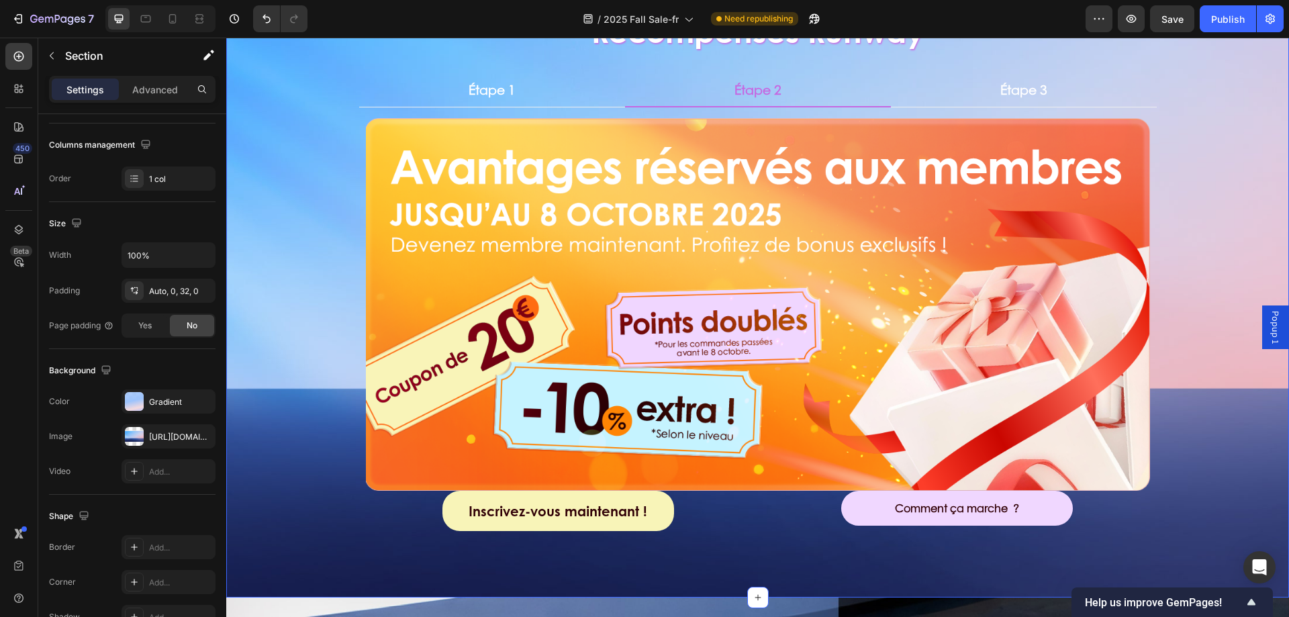
scroll to position [0, 0]
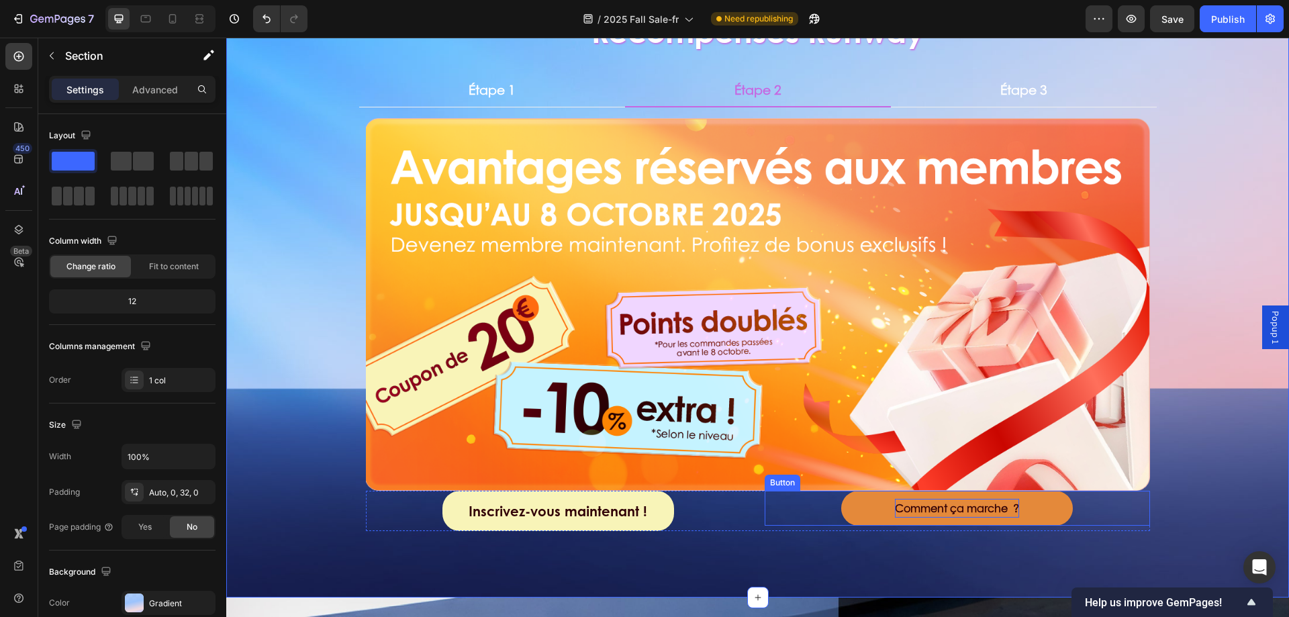
click at [841, 511] on link "Comment ça marche ?" at bounding box center [956, 509] width 231 height 36
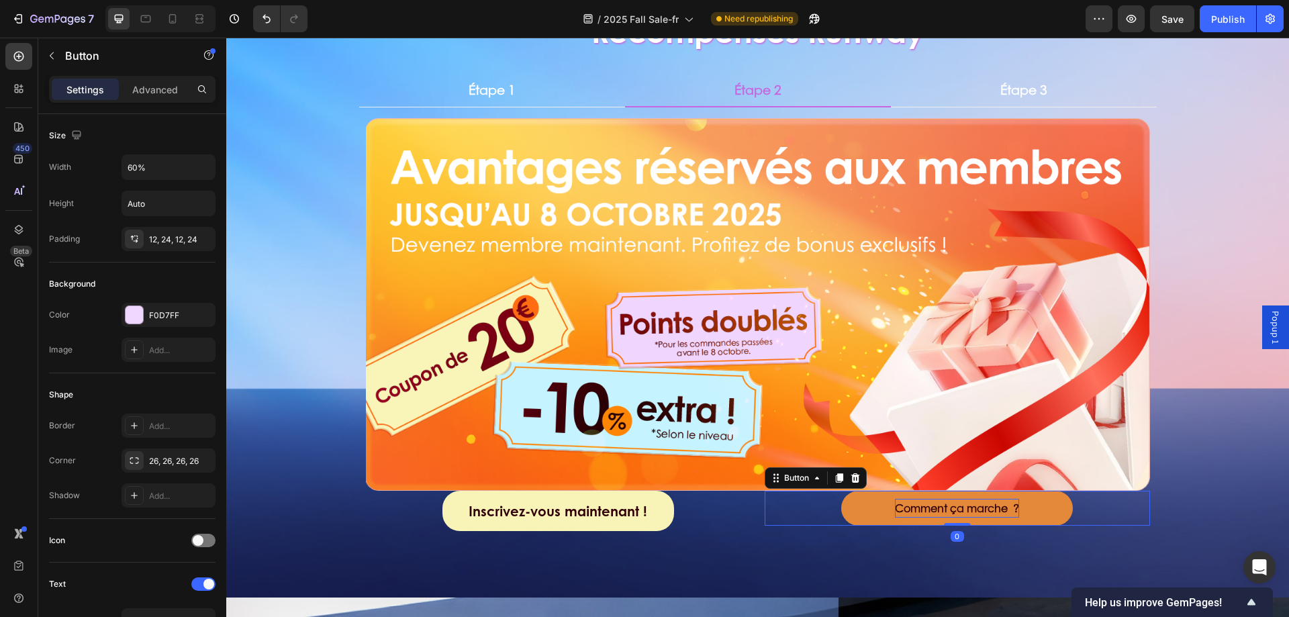
click at [930, 509] on strong "Comment ça marche ?" at bounding box center [957, 507] width 124 height 15
click at [930, 509] on strong "Comment ça marche ?" at bounding box center [957, 507] width 122 height 15
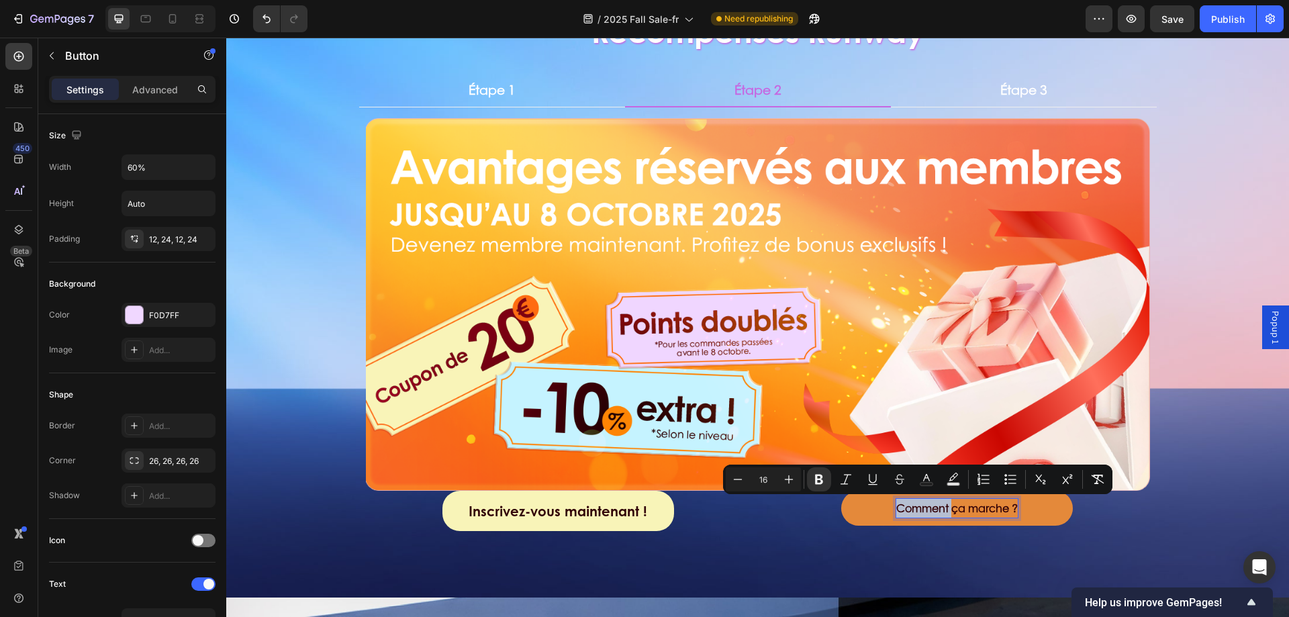
click at [930, 509] on strong "Comment ça marche ?" at bounding box center [957, 507] width 122 height 15
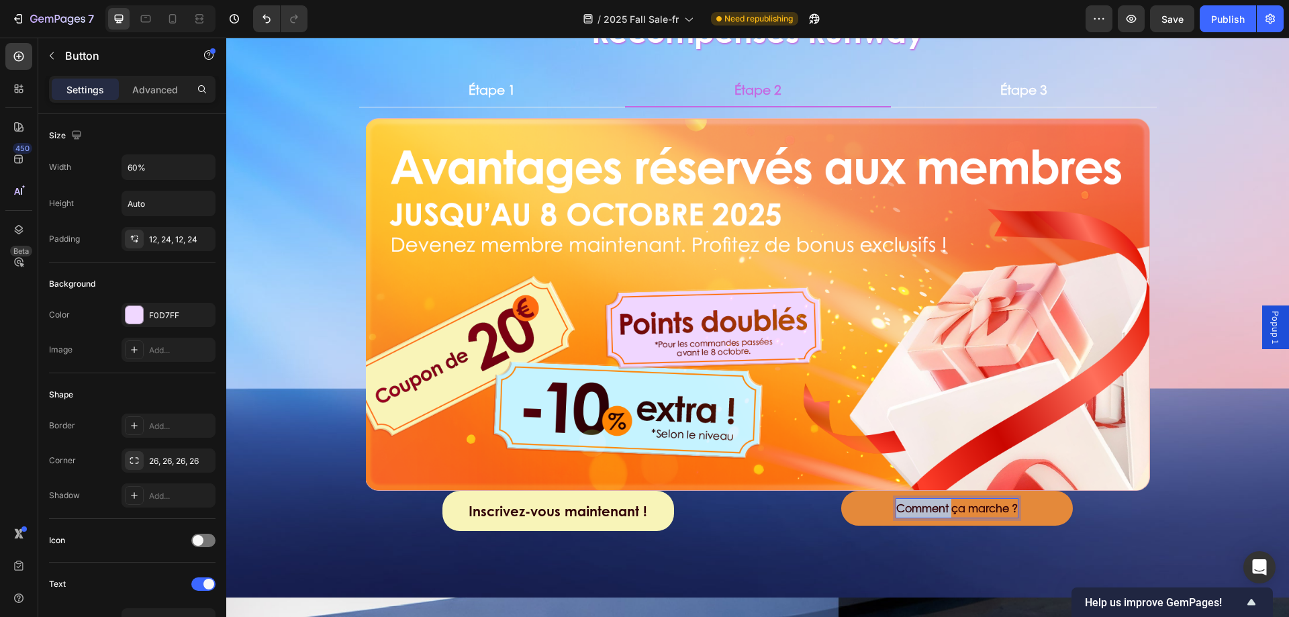
click at [930, 509] on strong "Comment ça marche ?" at bounding box center [957, 507] width 122 height 15
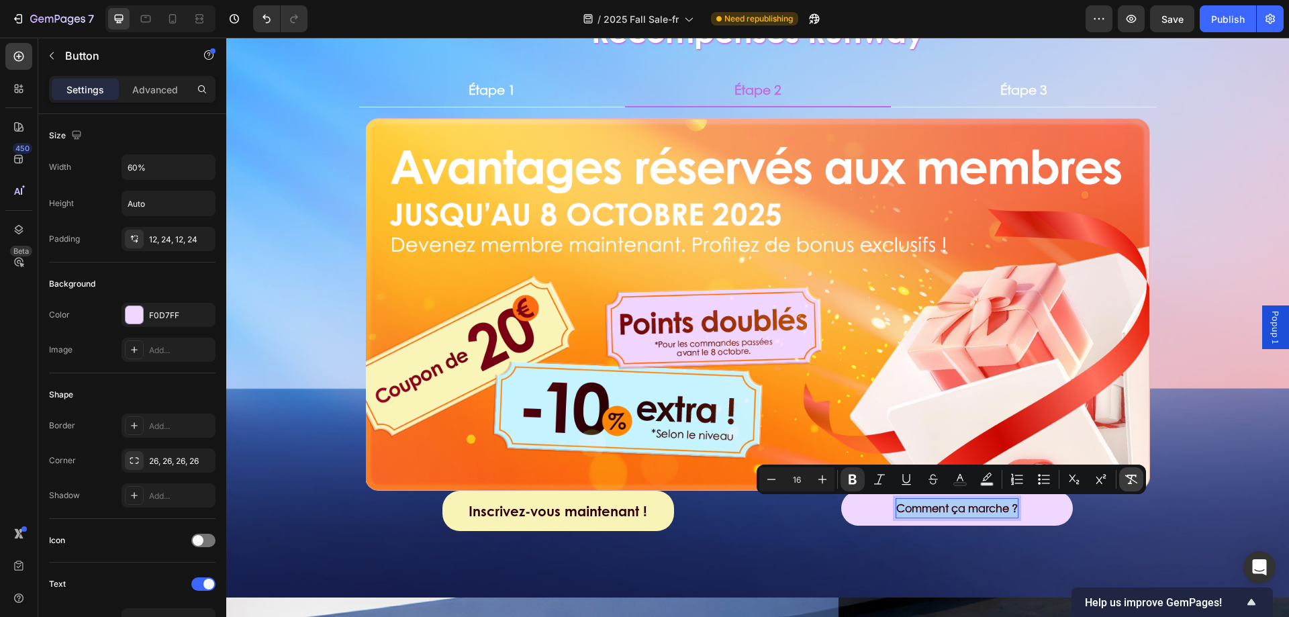
click at [1132, 473] on icon "Editor contextual toolbar" at bounding box center [1131, 479] width 13 height 13
click at [755, 544] on div "Image Inscrivez-vous maintenant ! Button Comment ça marche ? Button 0 Row Row T…" at bounding box center [758, 341] width 784 height 447
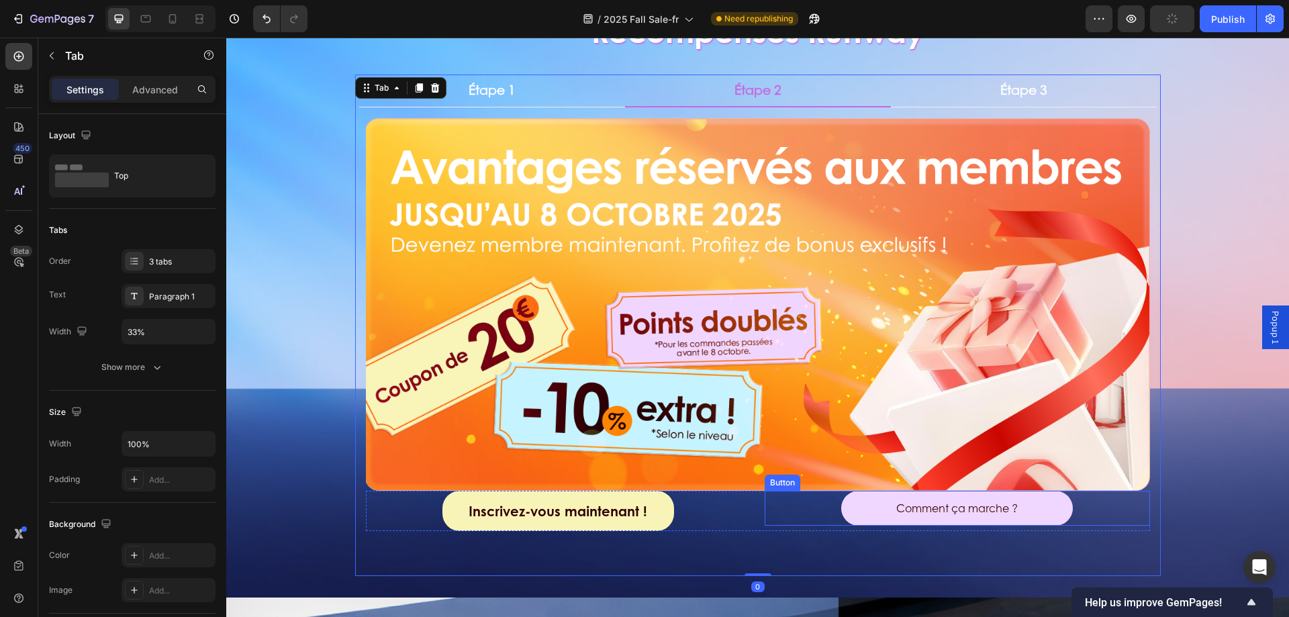
click at [808, 511] on div "Comment ça marche ? Button" at bounding box center [957, 509] width 385 height 36
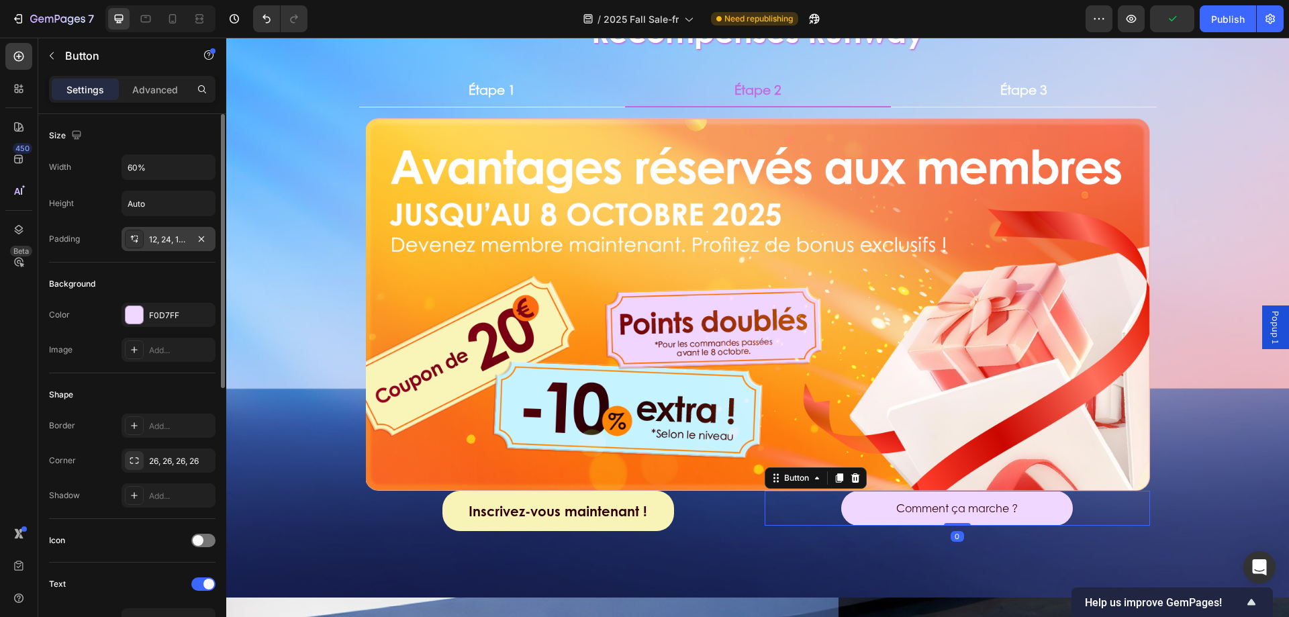
click at [169, 243] on div "12, 24, 12, 24" at bounding box center [168, 240] width 39 height 12
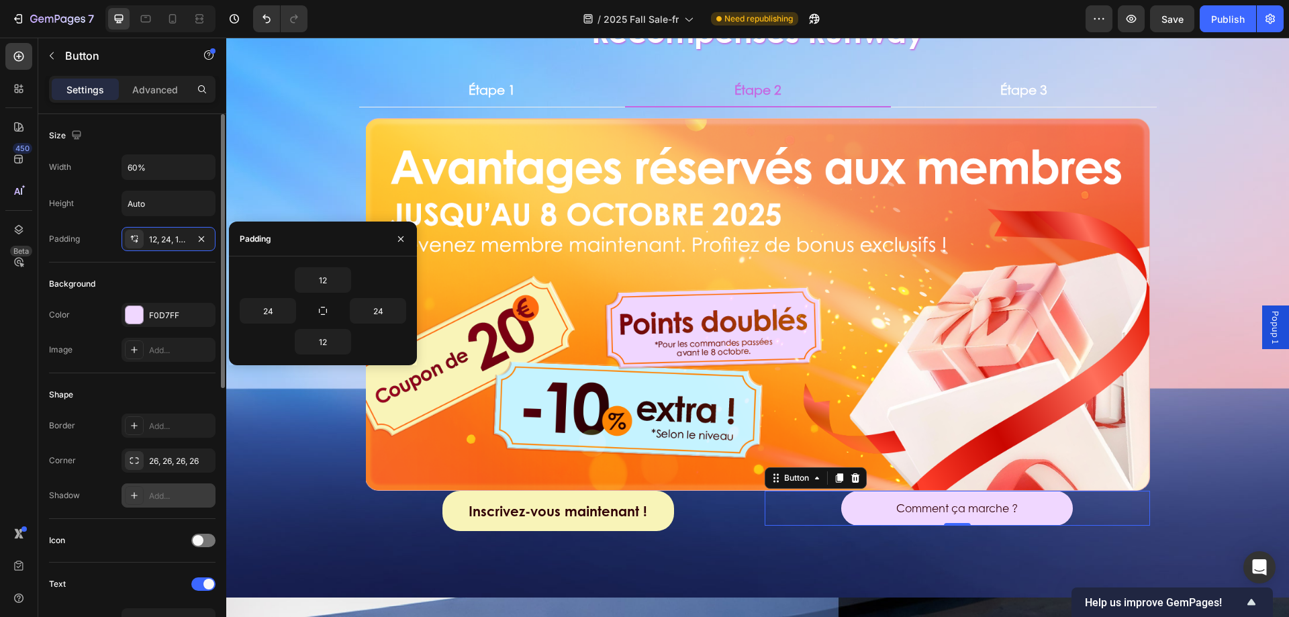
scroll to position [201, 0]
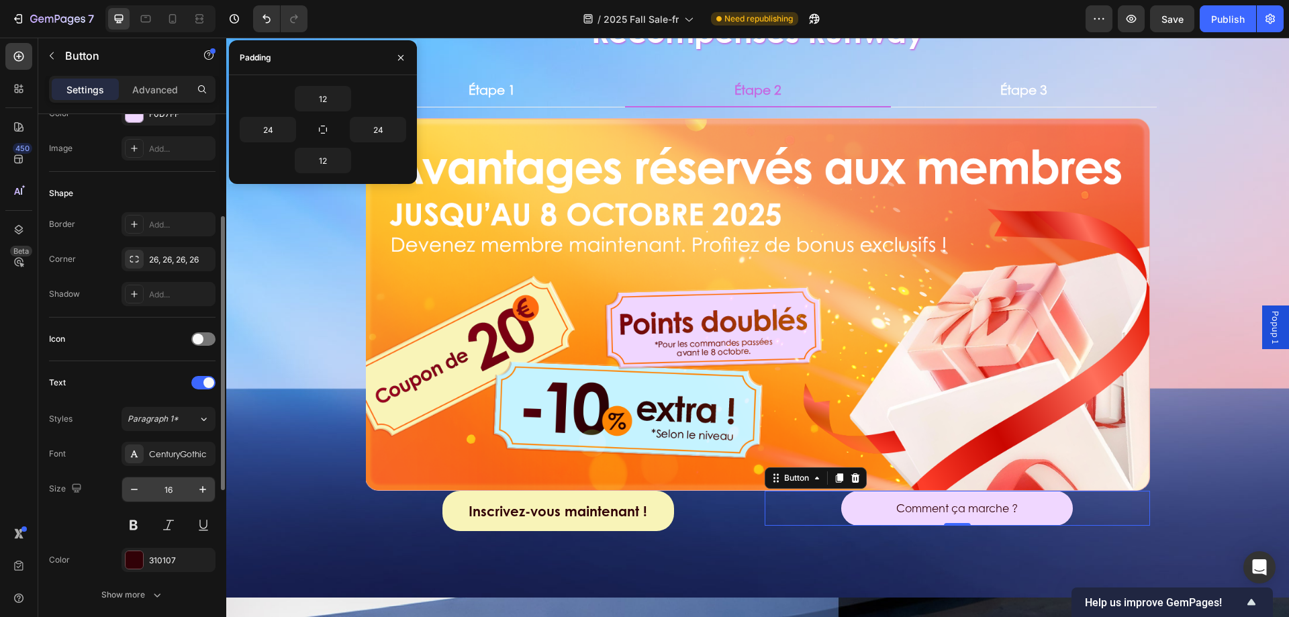
click at [180, 486] on input "16" at bounding box center [168, 489] width 44 height 24
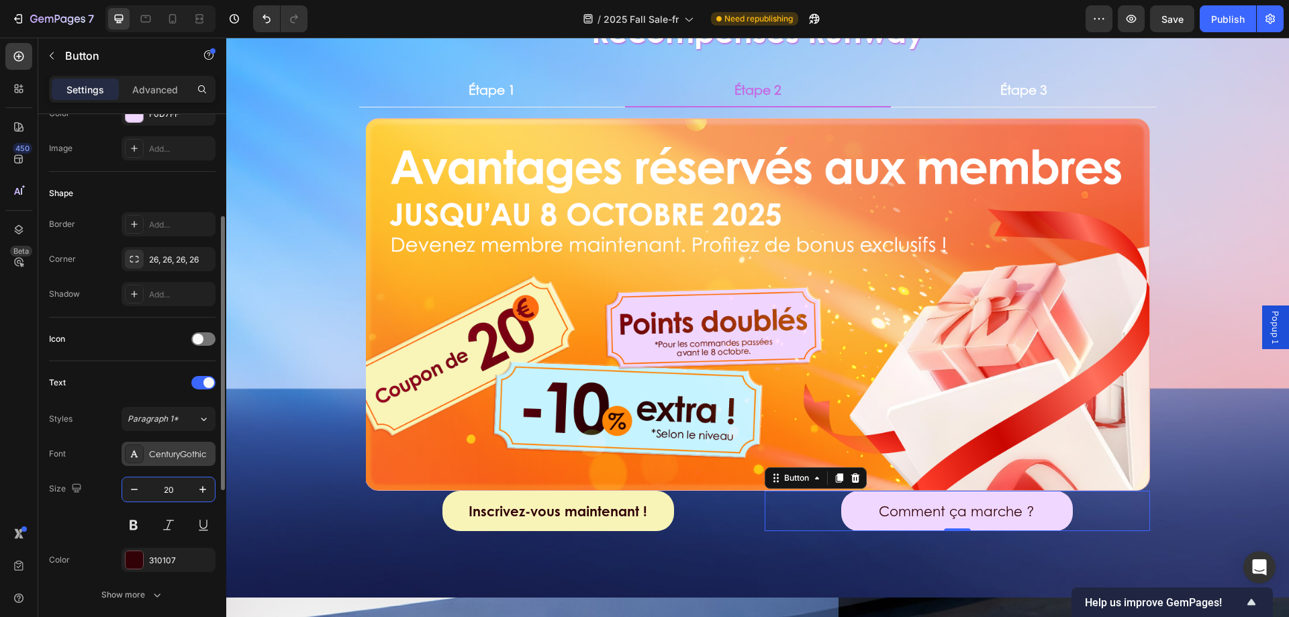
type input "20"
click at [134, 446] on div at bounding box center [134, 453] width 19 height 19
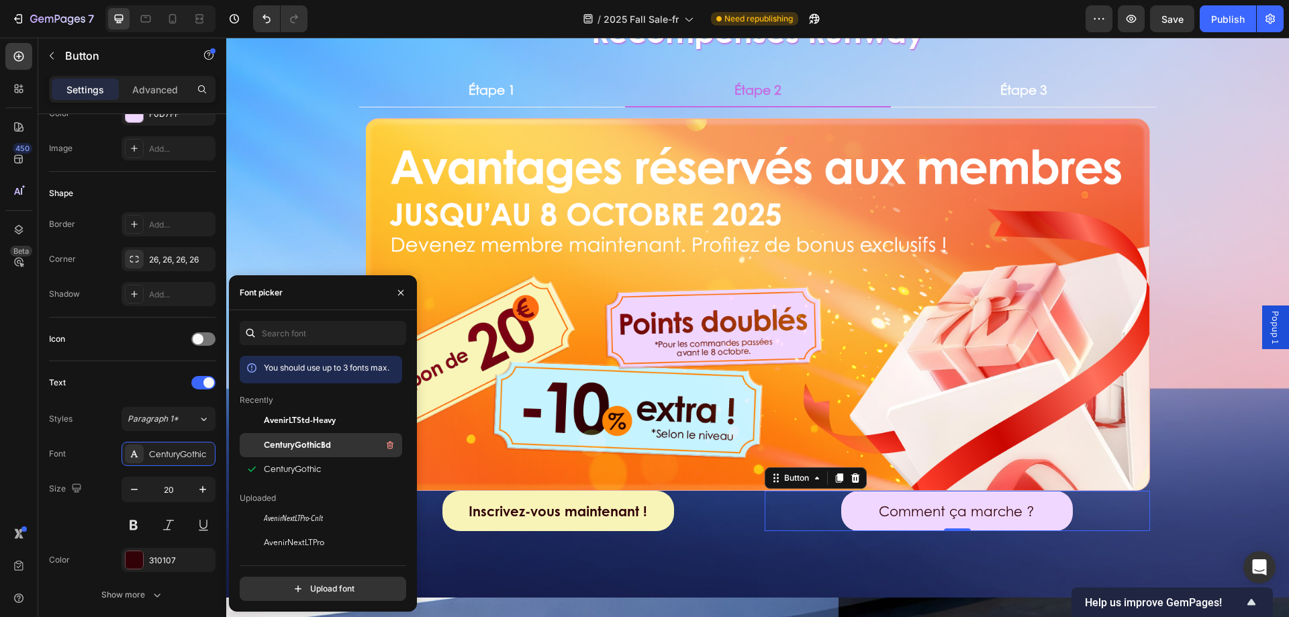
click at [303, 442] on span "CenturyGothicBd" at bounding box center [297, 445] width 67 height 12
click at [743, 540] on div "Image Inscrivez-vous maintenant ! Button Comment ça marche ? Button 0 Row Row T…" at bounding box center [758, 341] width 784 height 447
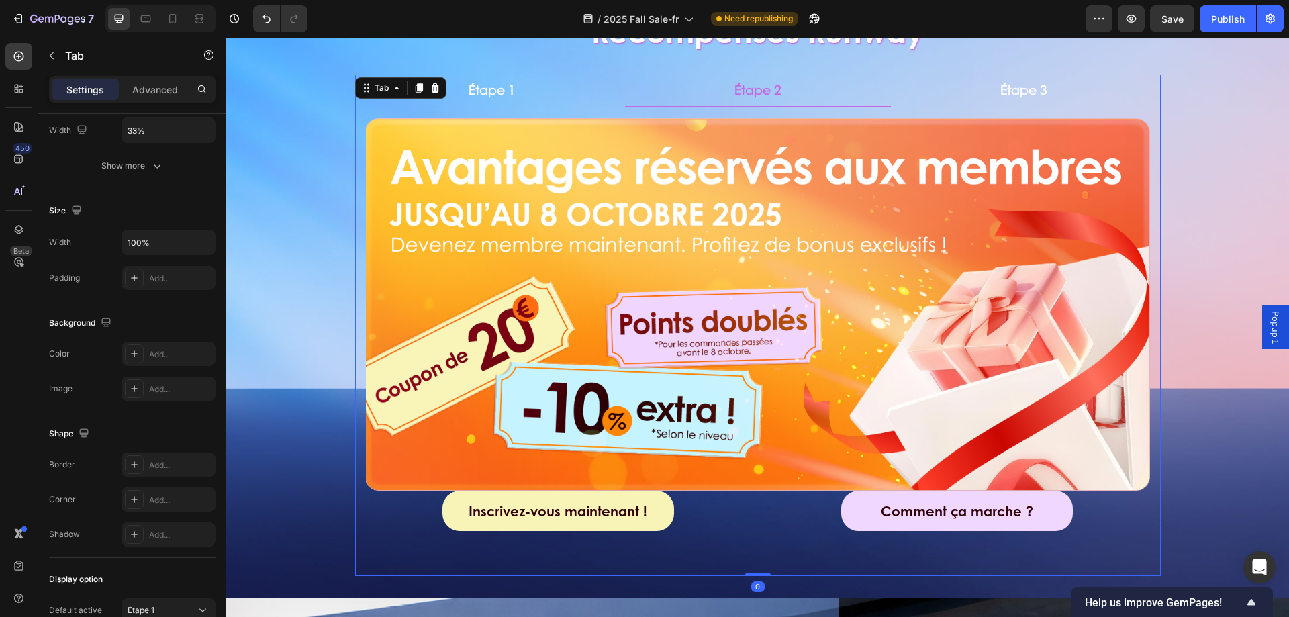
scroll to position [0, 0]
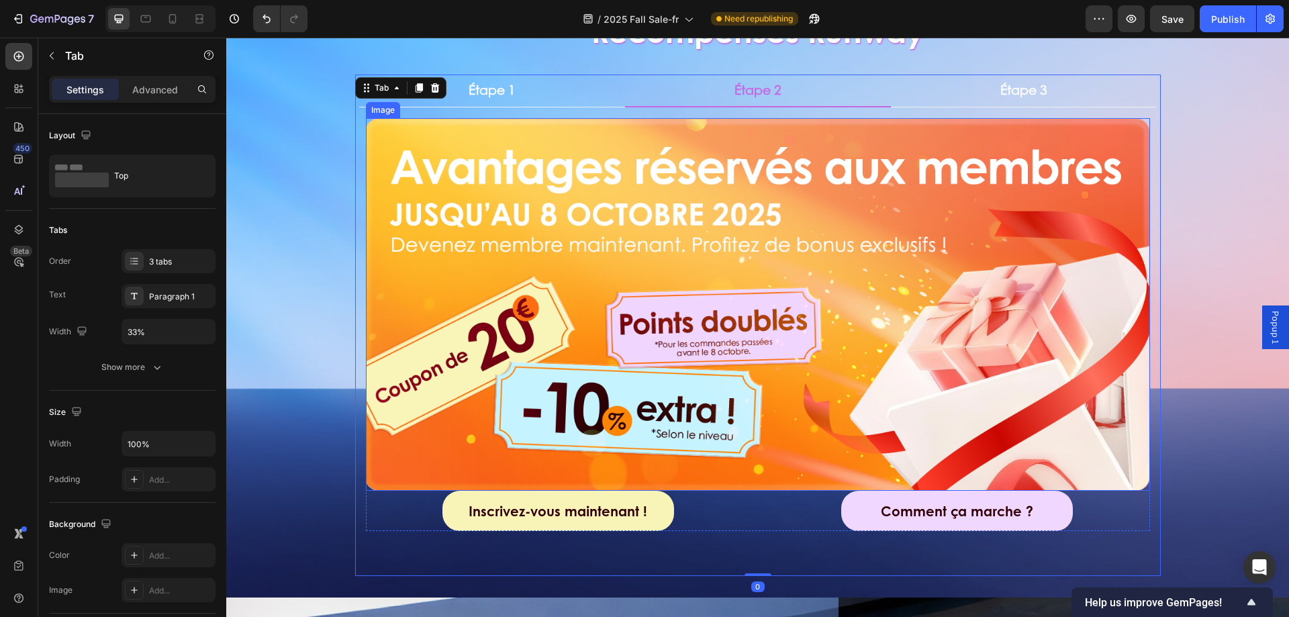
click at [542, 110] on div "Image Tentez votre chance ! Button Row Row Title Line Image Inscrivez-vous main…" at bounding box center [758, 341] width 806 height 469
click at [542, 97] on li "Étape 1" at bounding box center [492, 91] width 266 height 33
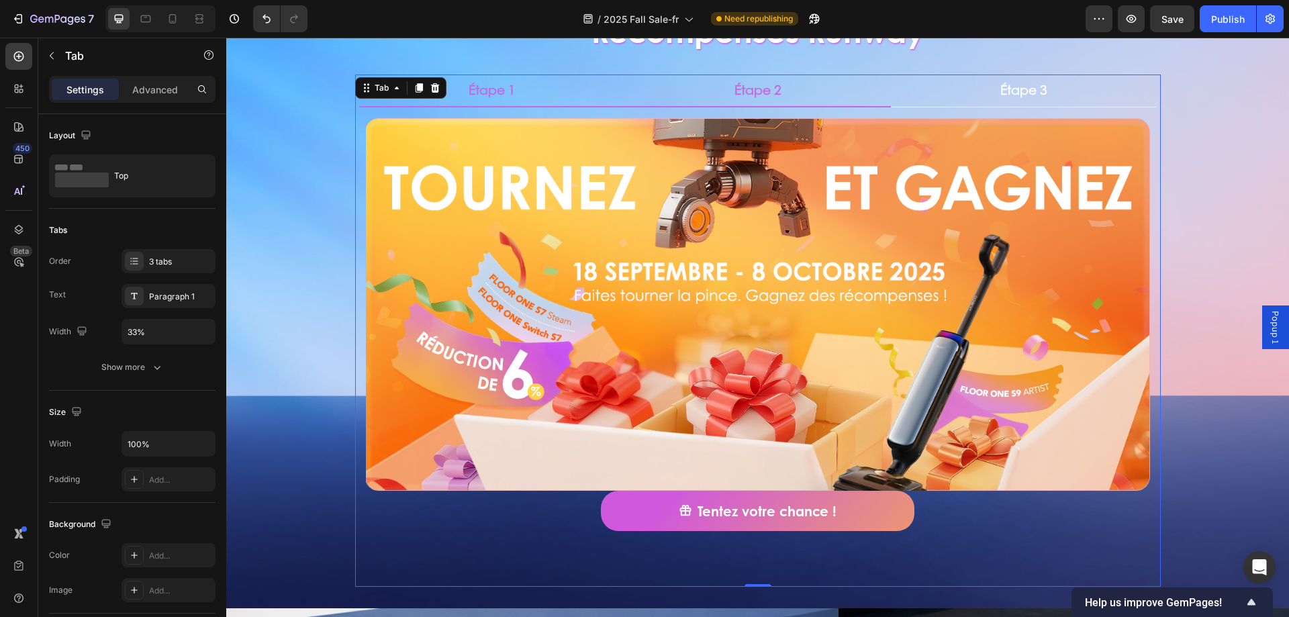
click at [698, 96] on li "Étape 2" at bounding box center [758, 91] width 266 height 33
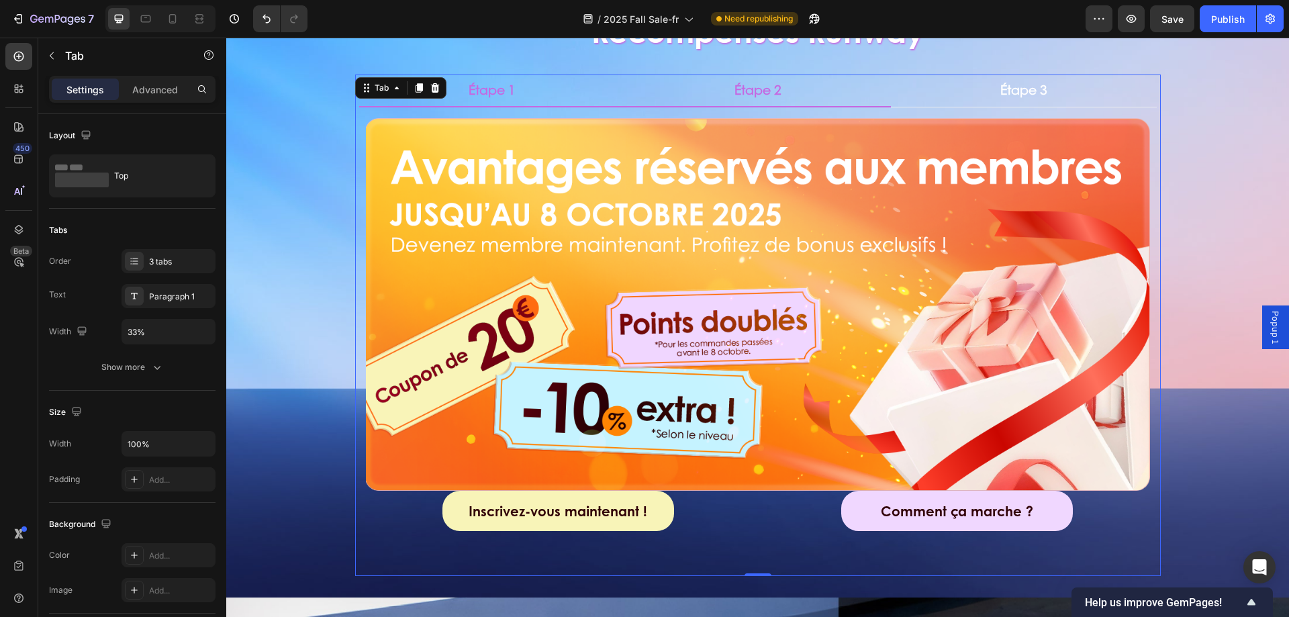
click at [565, 101] on li "Étape 1" at bounding box center [492, 91] width 266 height 33
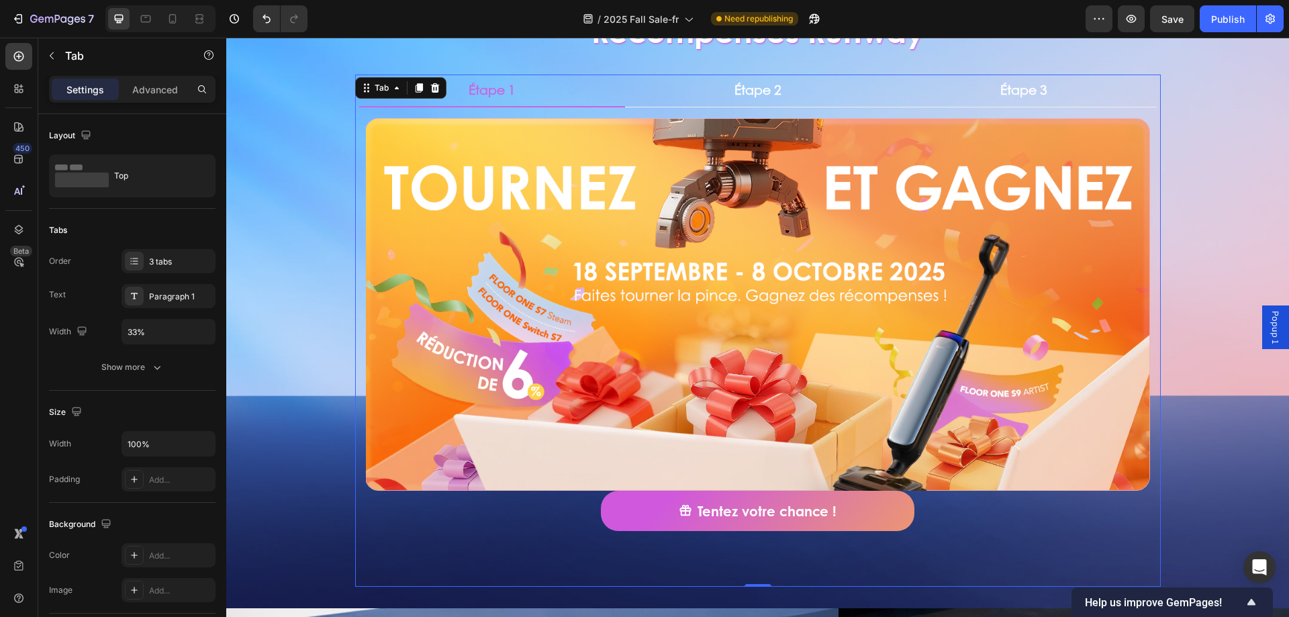
click at [530, 95] on li "Étape 1" at bounding box center [492, 91] width 266 height 33
click at [712, 95] on li "Étape 2" at bounding box center [758, 91] width 266 height 33
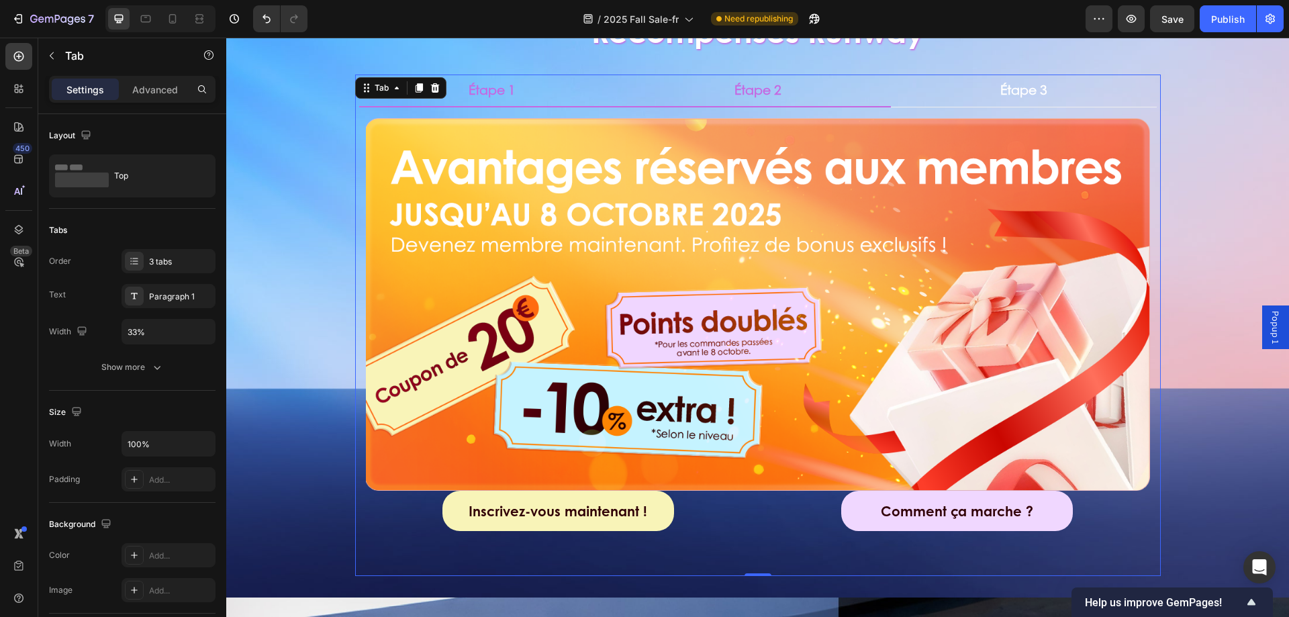
click at [575, 93] on li "Étape 1" at bounding box center [492, 91] width 266 height 33
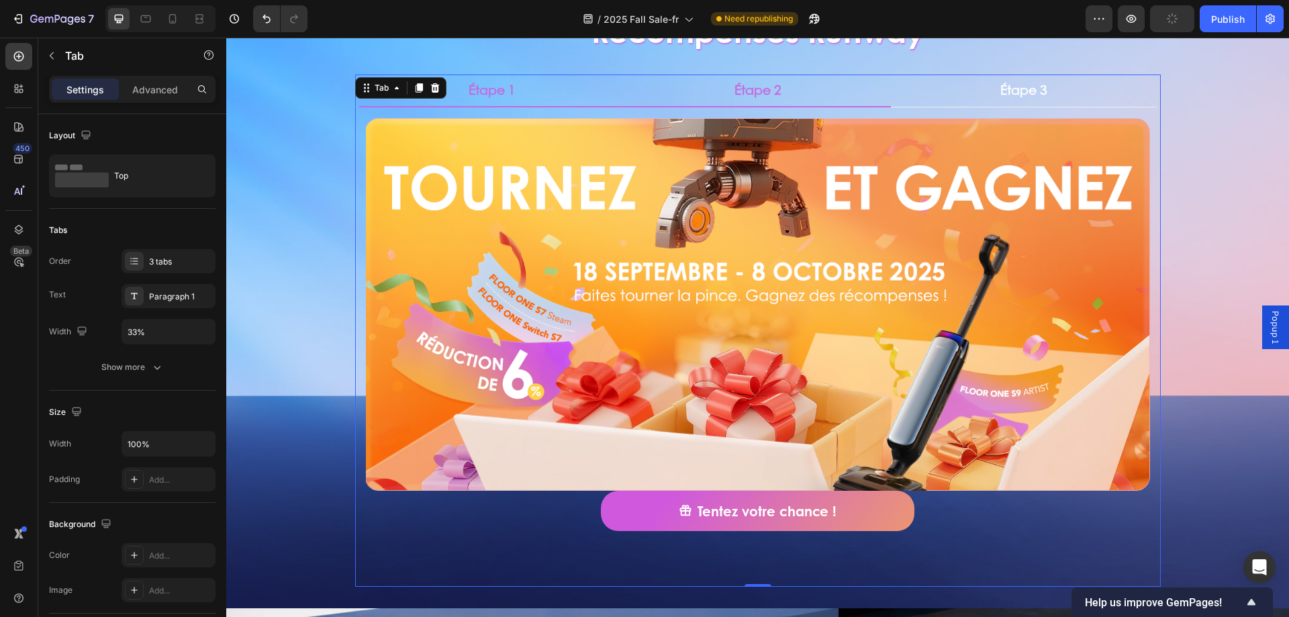
click at [722, 91] on li "Étape 2" at bounding box center [758, 91] width 266 height 33
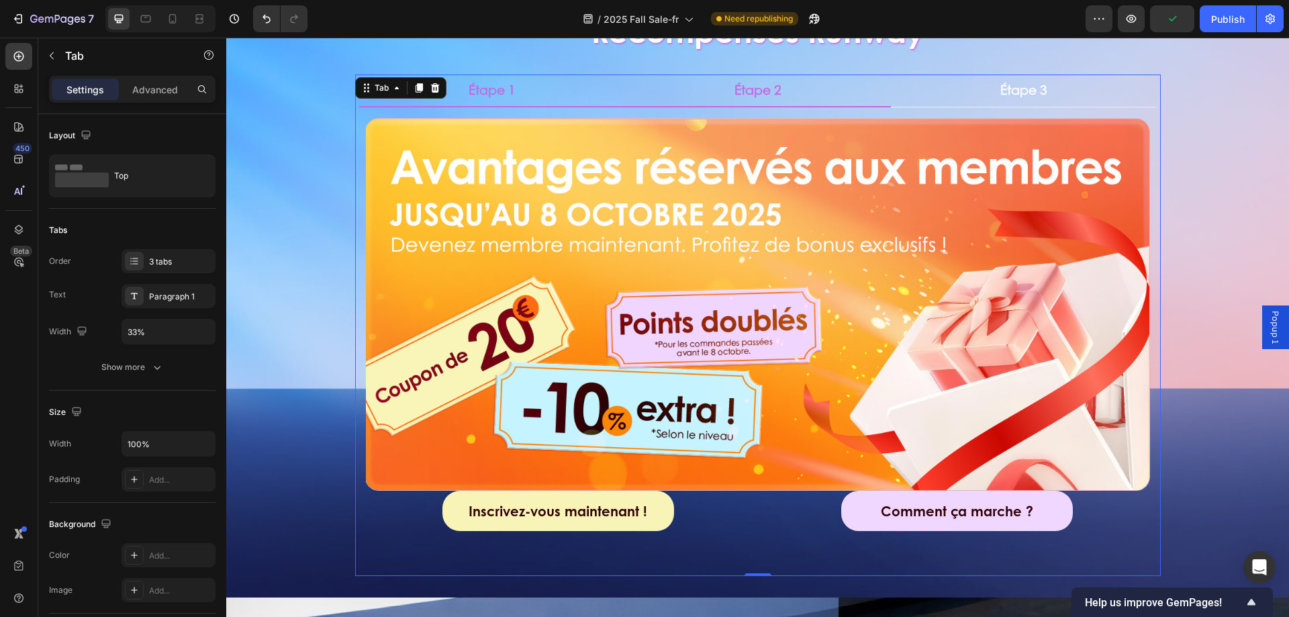
click at [593, 85] on li "Étape 1" at bounding box center [492, 91] width 266 height 33
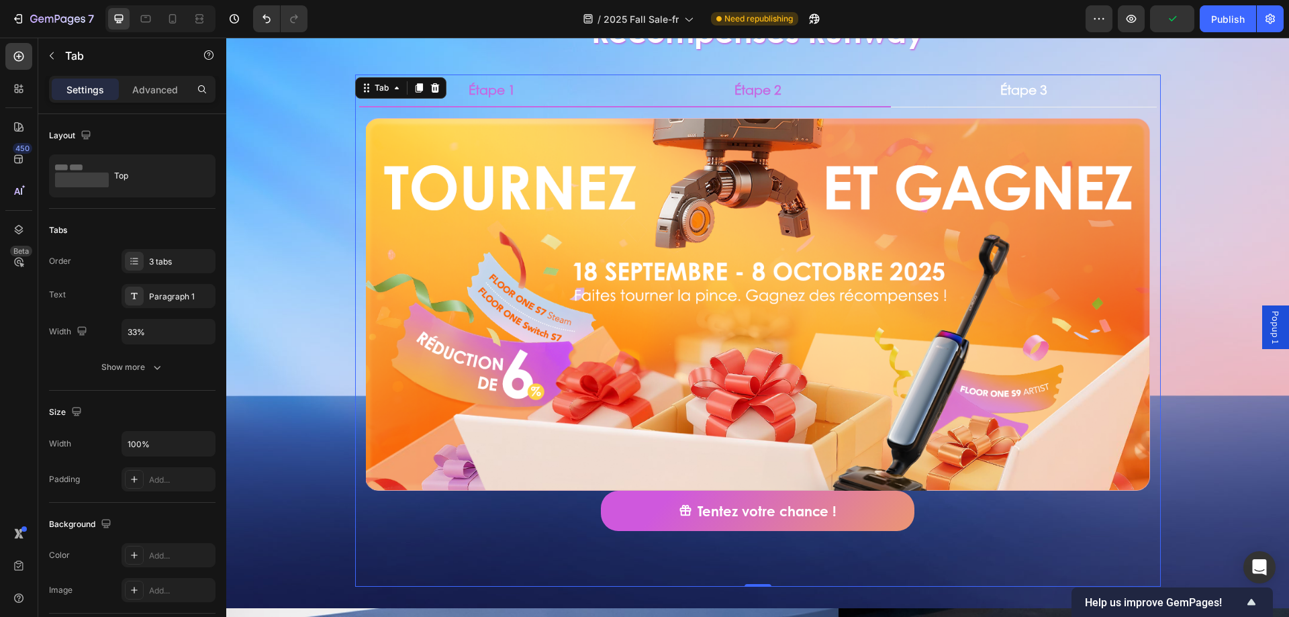
click at [715, 91] on li "Étape 2" at bounding box center [758, 91] width 266 height 33
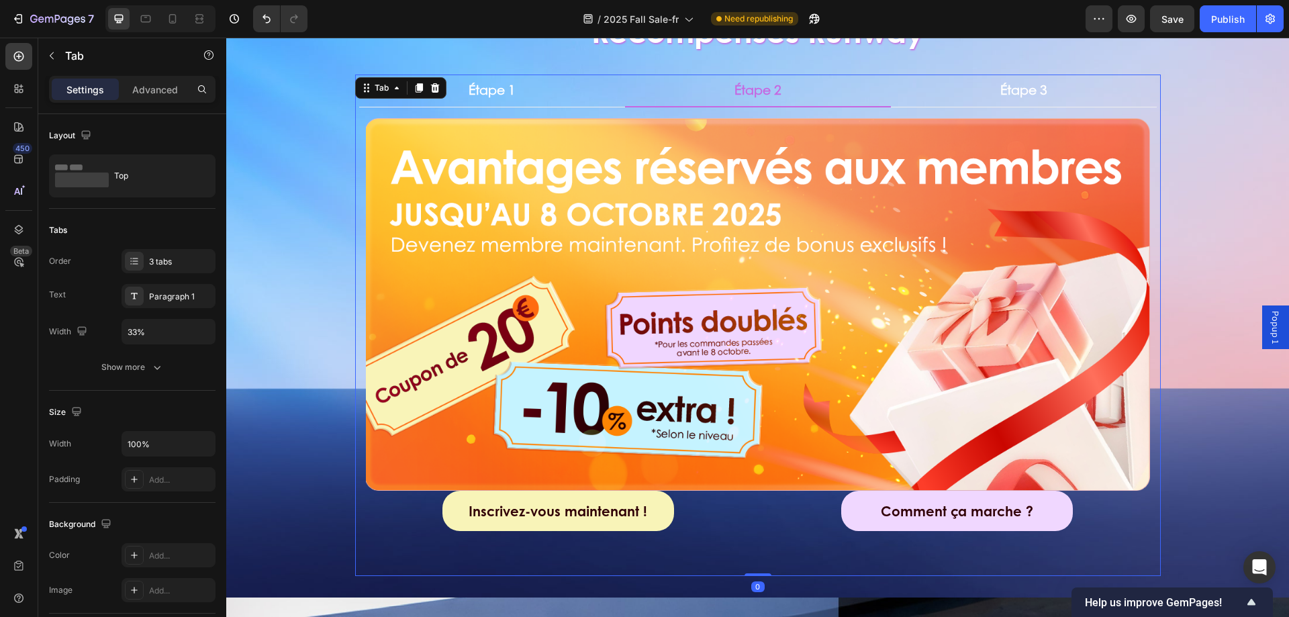
drag, startPoint x: 760, startPoint y: 571, endPoint x: 740, endPoint y: 181, distance: 390.6
click at [759, 555] on div "Étape 1 Étape 2 Étape 3 Image Tentez votre chance ! Button Row Row Title Line I…" at bounding box center [758, 325] width 806 height 501
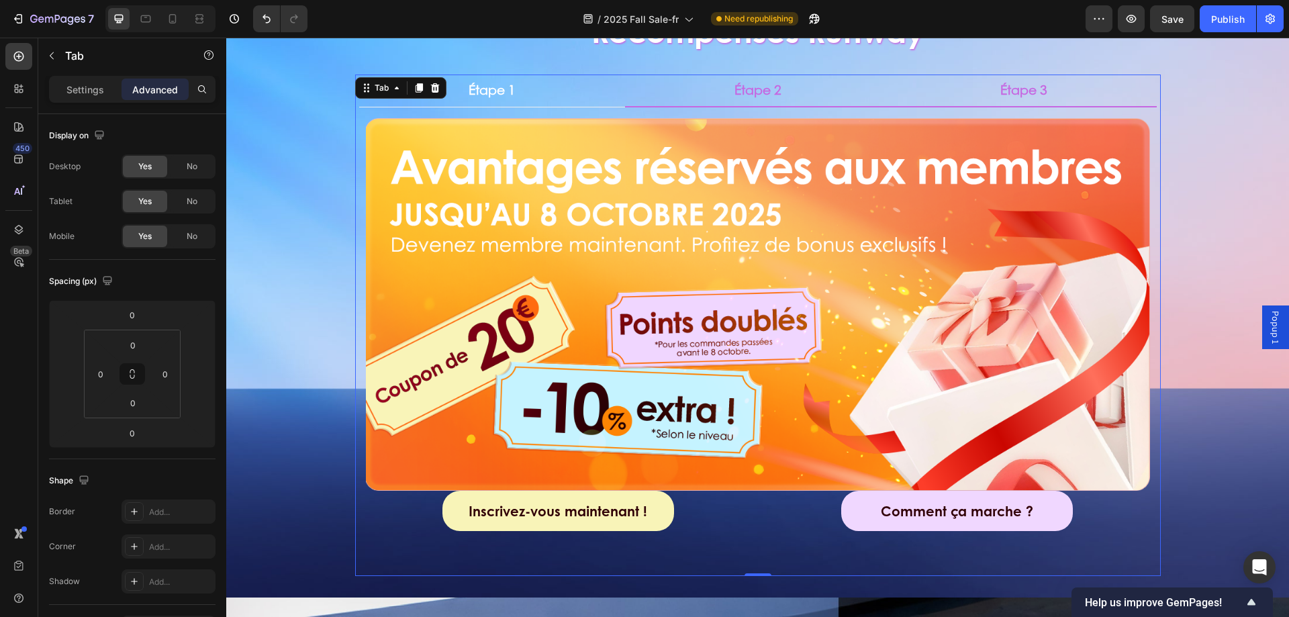
click at [1025, 104] on li "Étape 3" at bounding box center [1024, 91] width 266 height 33
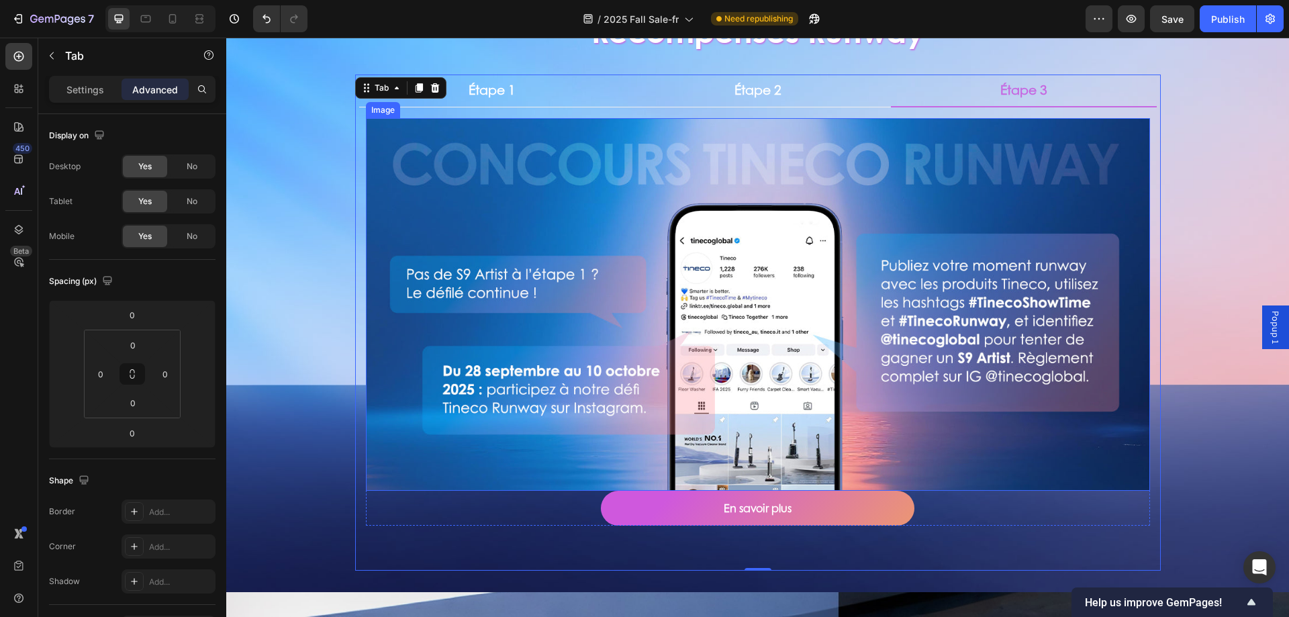
click at [964, 354] on img at bounding box center [758, 304] width 784 height 373
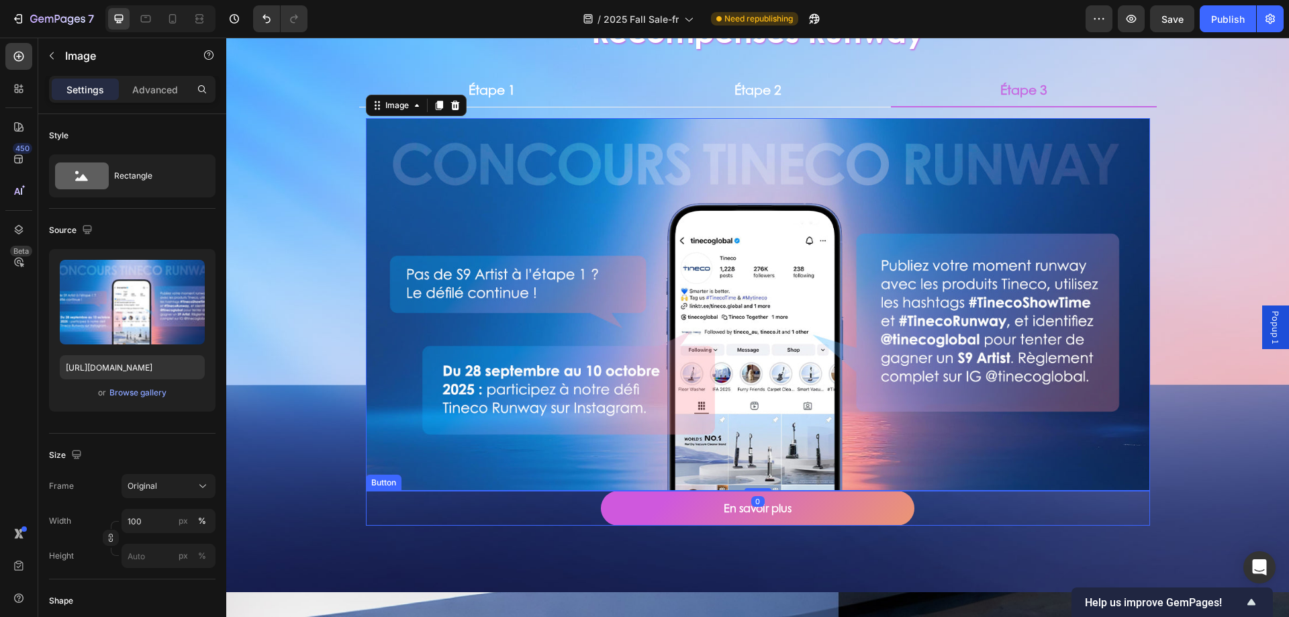
click at [933, 504] on div "En savoir plus Button" at bounding box center [758, 509] width 784 height 36
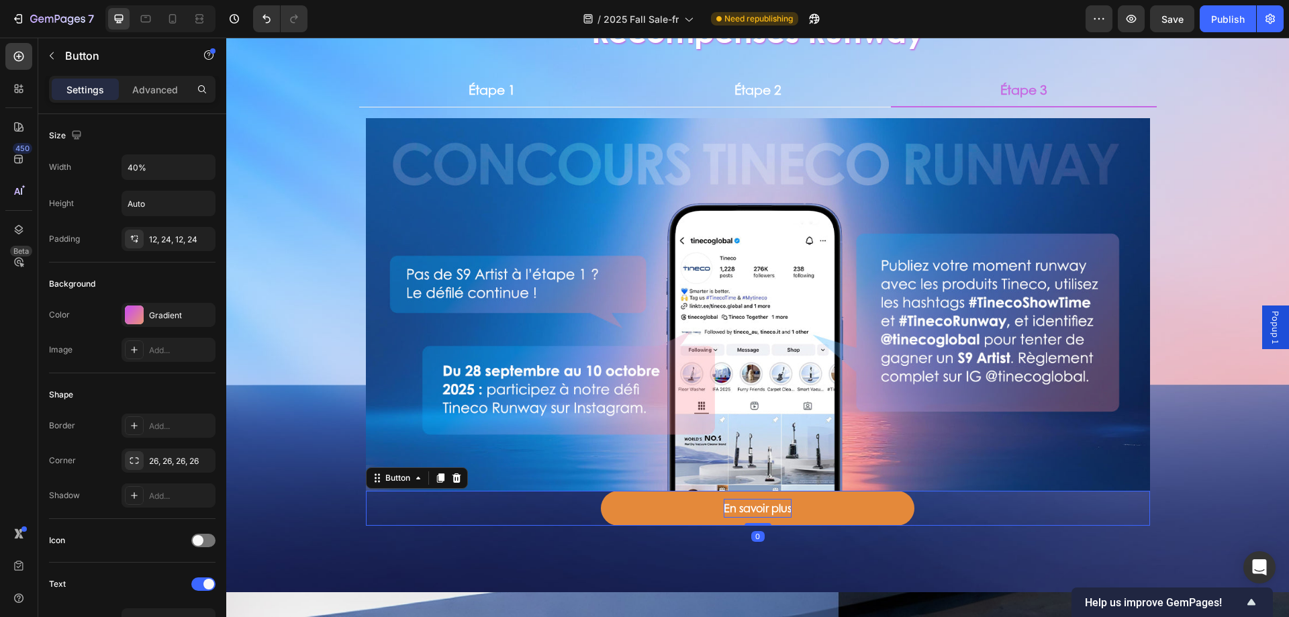
click at [760, 511] on strong "En savoir plus" at bounding box center [758, 507] width 68 height 15
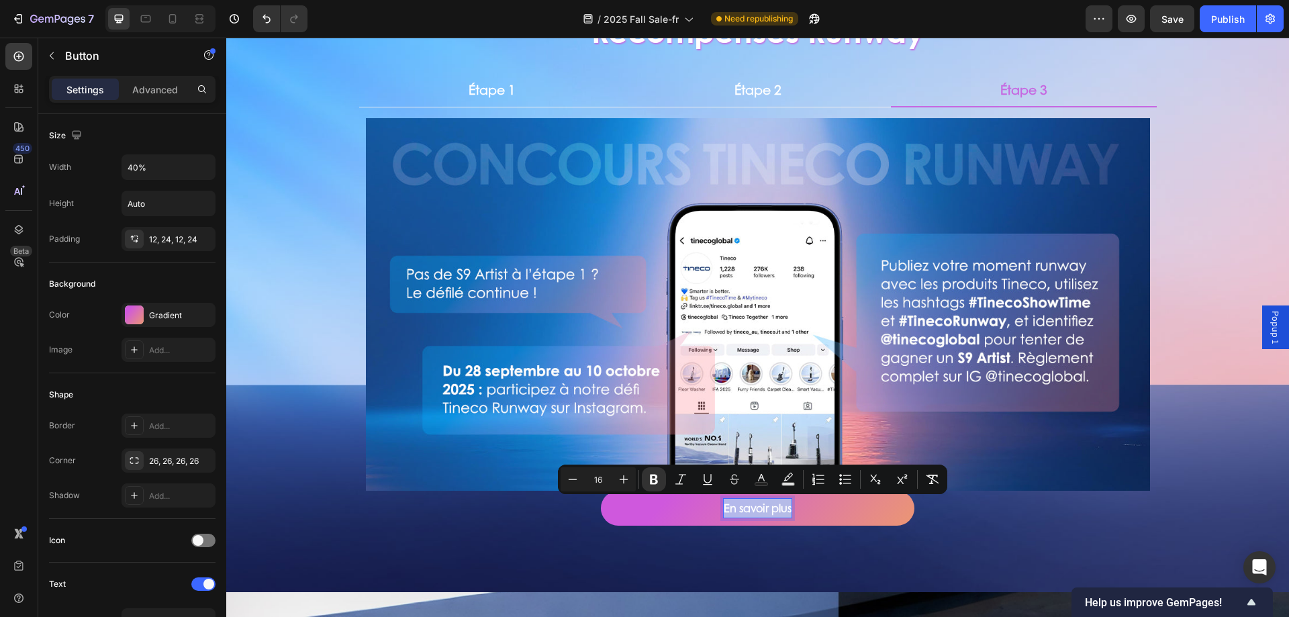
click at [945, 470] on div "Minus 16 Plus Bold Italic Underline Strikethrough Text Color Text Background Co…" at bounding box center [752, 480] width 389 height 30
click at [935, 475] on icon "Editor contextual toolbar" at bounding box center [933, 479] width 13 height 9
click at [947, 518] on div "En savoir plus Button 0" at bounding box center [758, 509] width 784 height 36
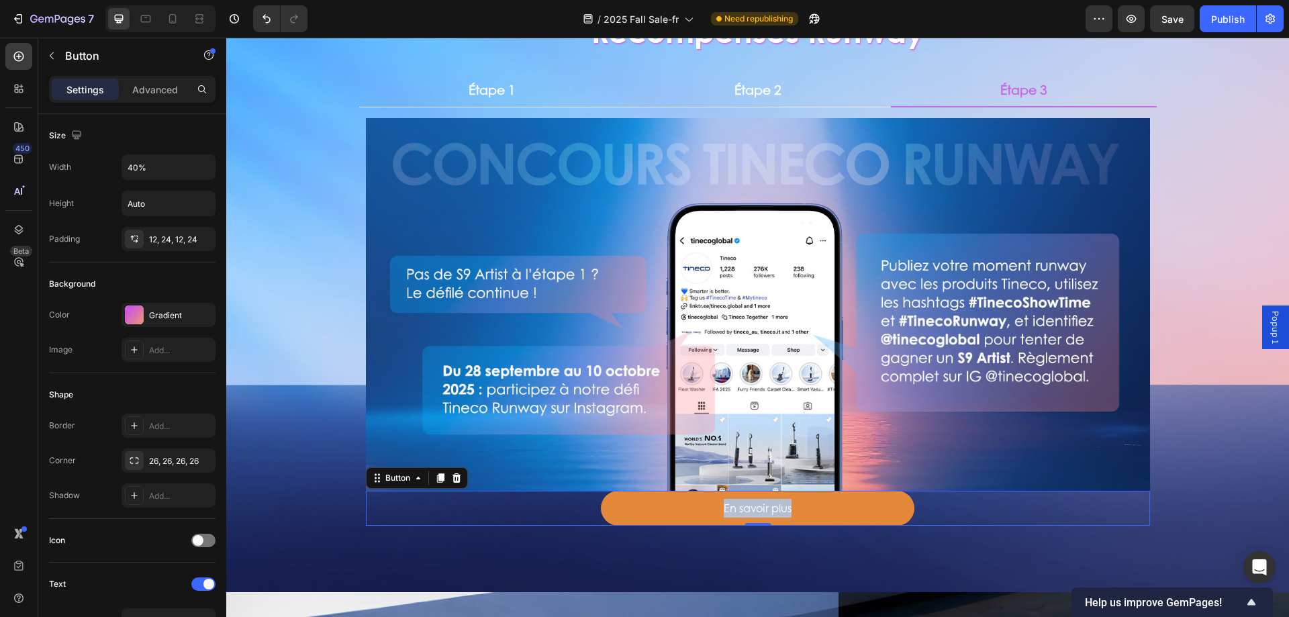
click at [891, 506] on link "En savoir plus" at bounding box center [758, 509] width 314 height 36
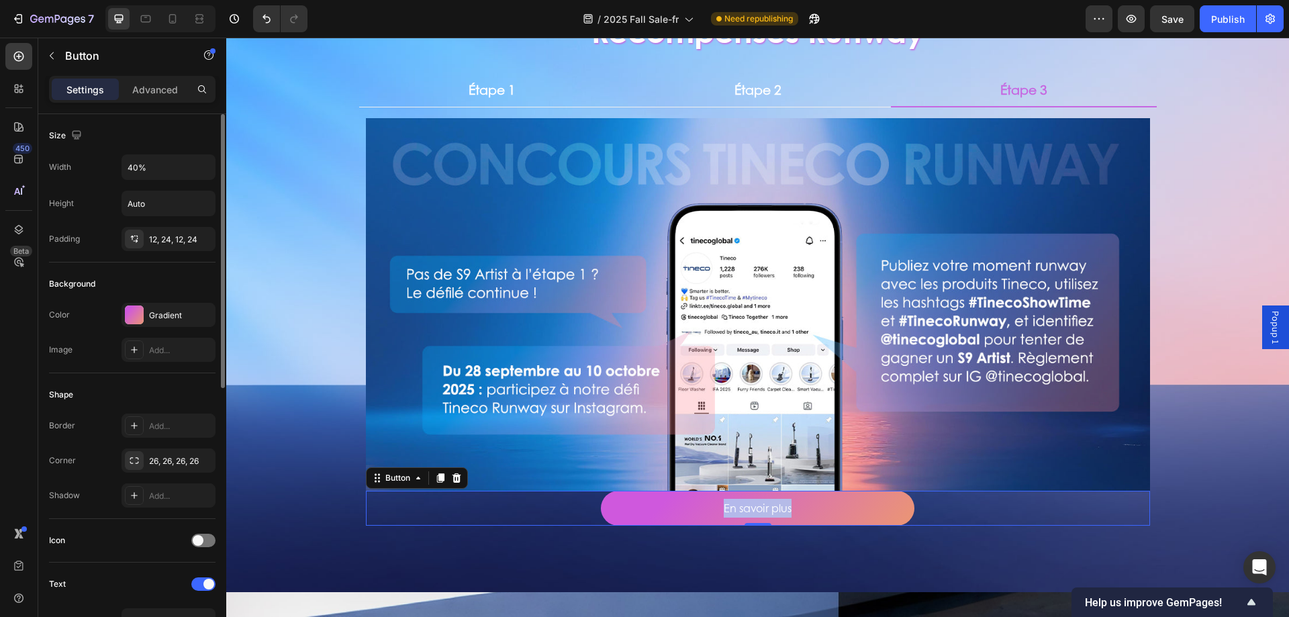
scroll to position [336, 0]
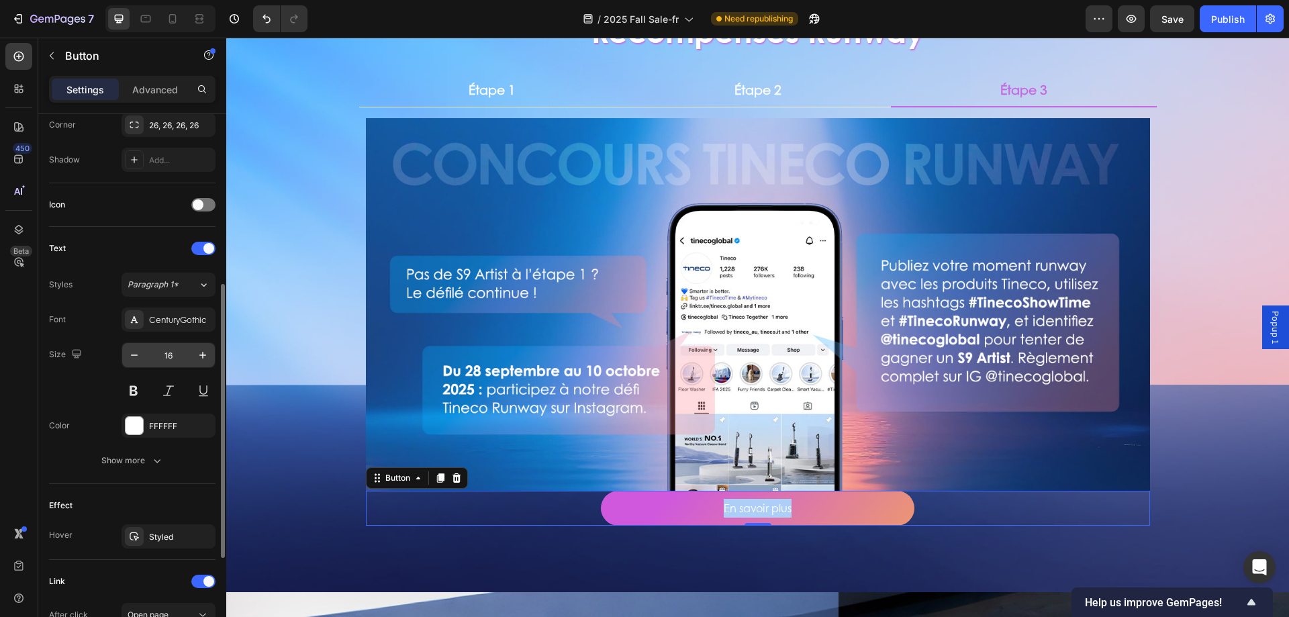
click at [176, 363] on input "16" at bounding box center [168, 355] width 44 height 24
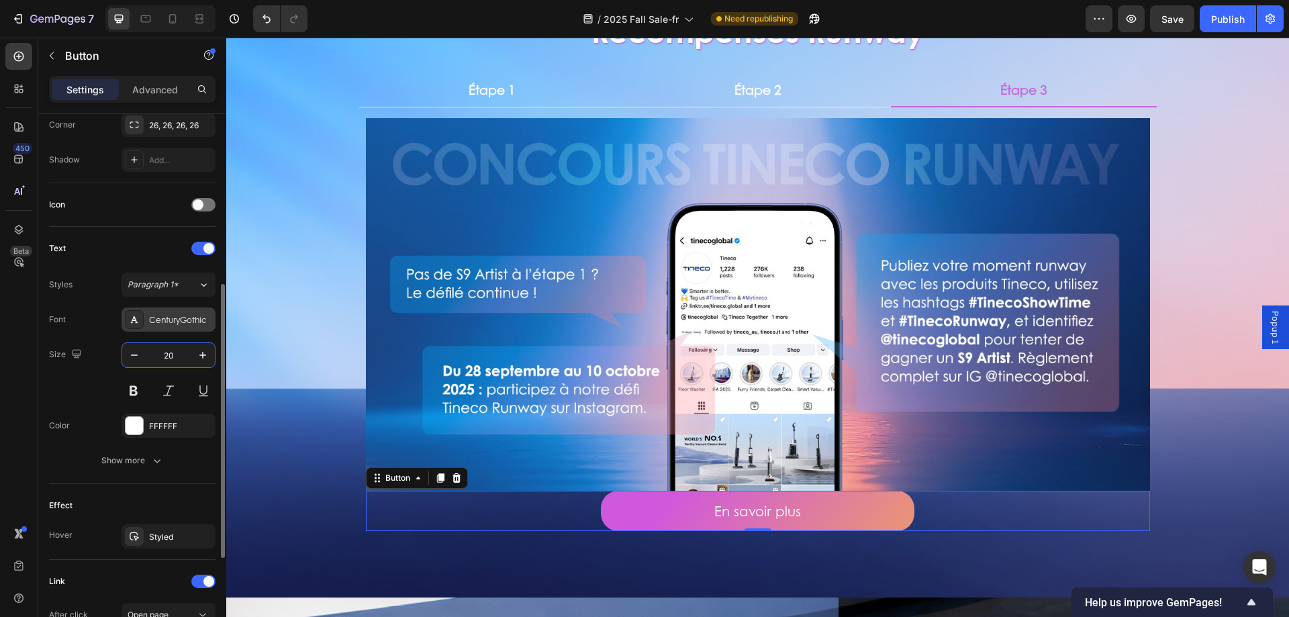
type input "20"
click at [180, 314] on div "CenturyGothic" at bounding box center [180, 320] width 63 height 12
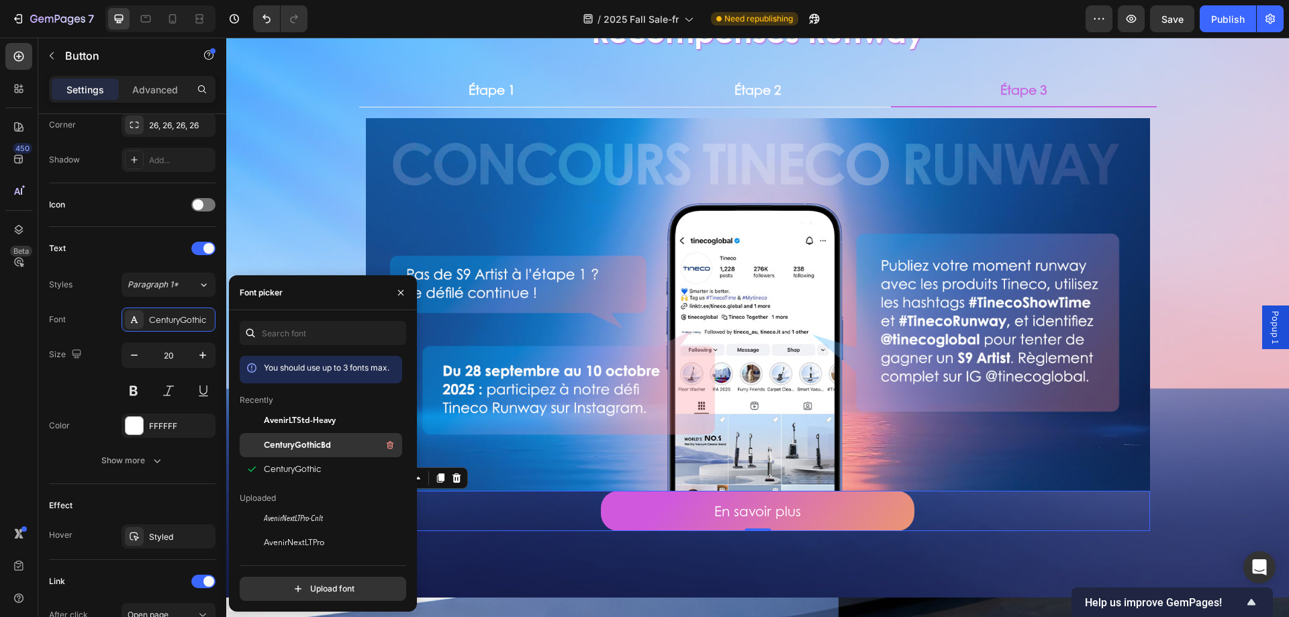
click at [307, 440] on span "CenturyGothicBd" at bounding box center [297, 445] width 67 height 12
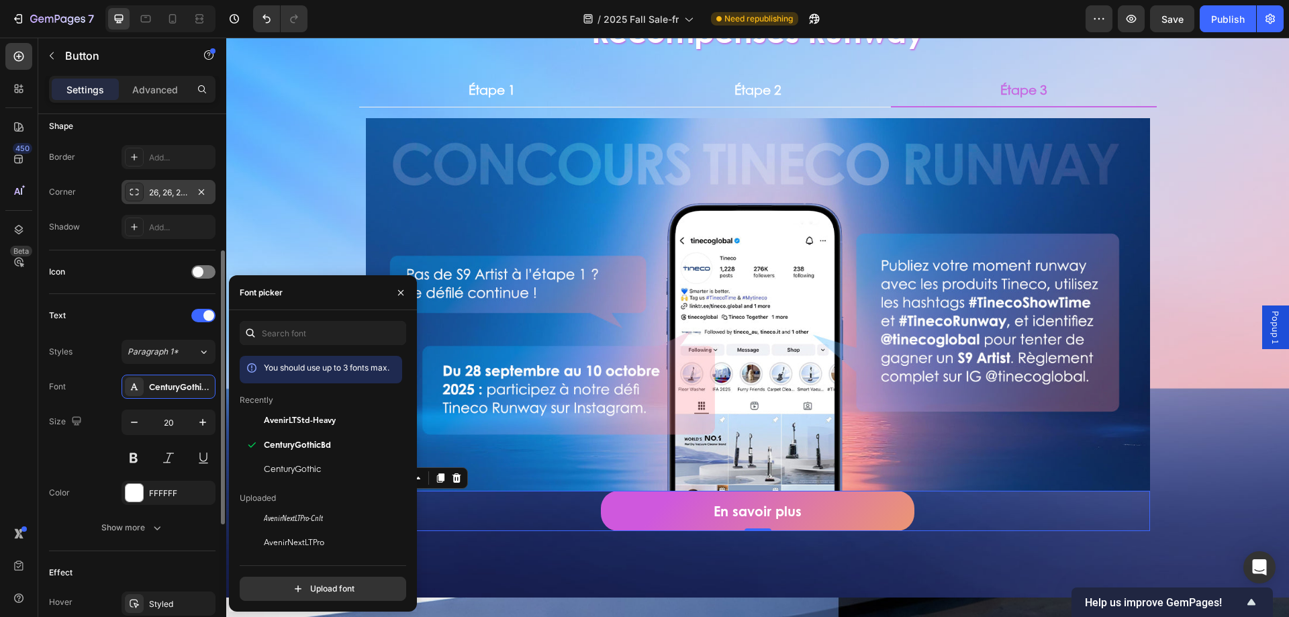
click at [158, 198] on div "26, 26, 26, 26" at bounding box center [168, 193] width 39 height 12
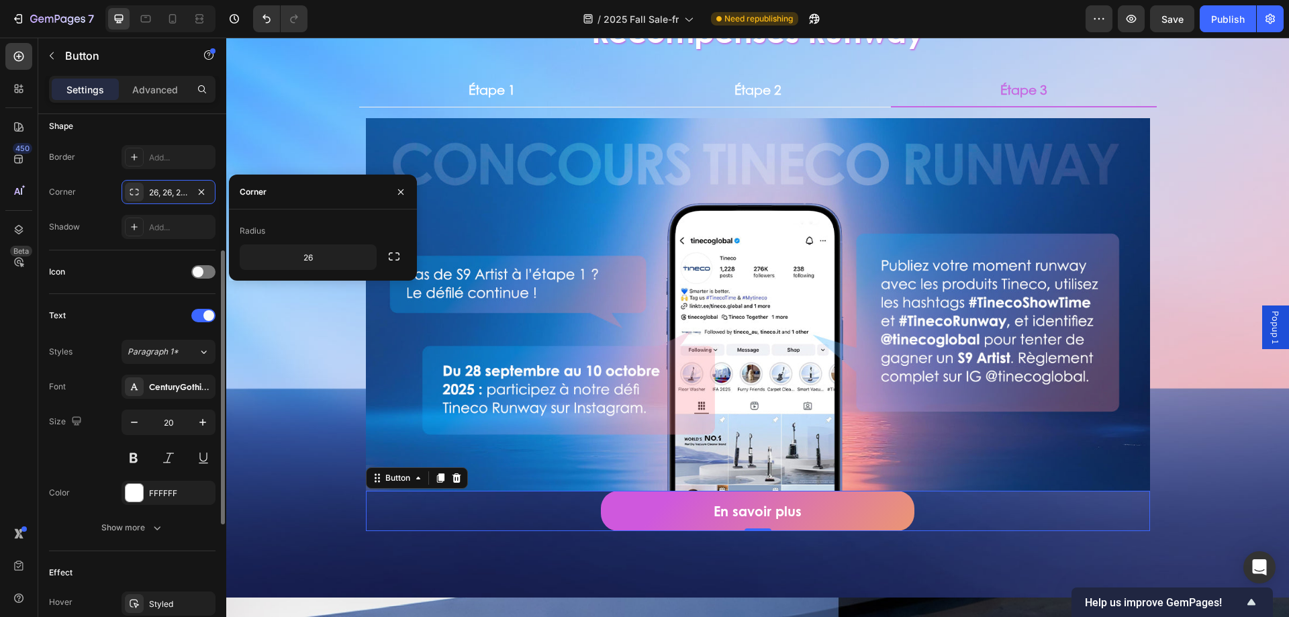
scroll to position [67, 0]
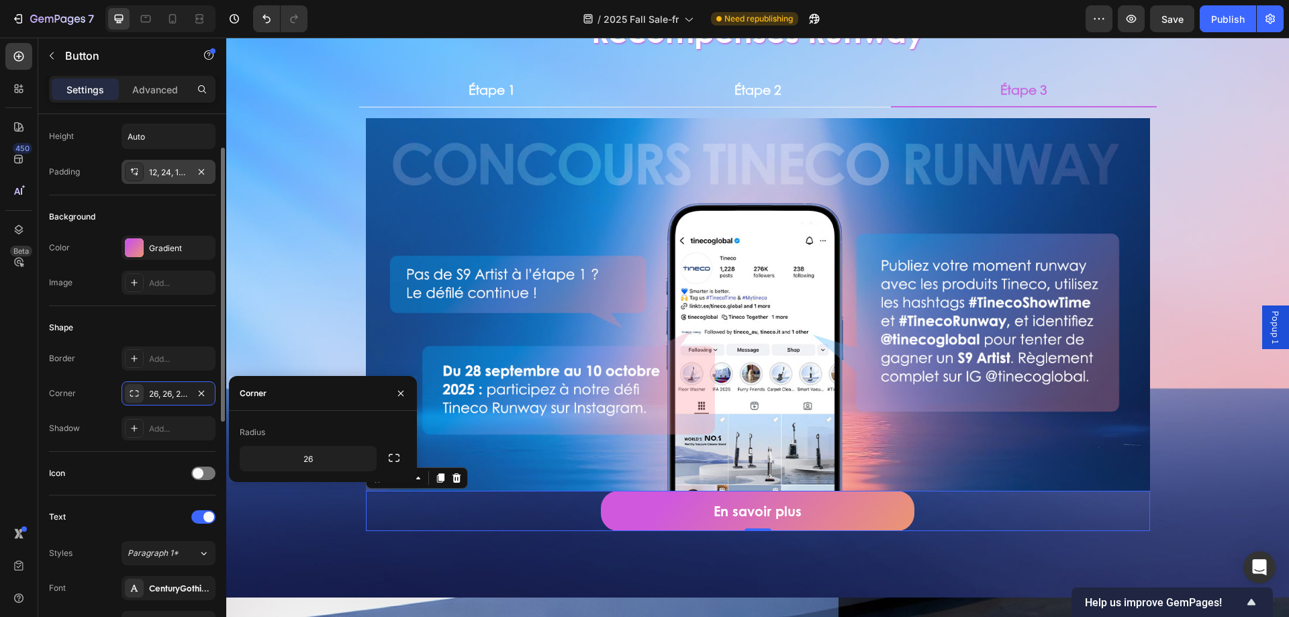
click at [163, 170] on div "12, 24, 12, 24" at bounding box center [168, 173] width 39 height 12
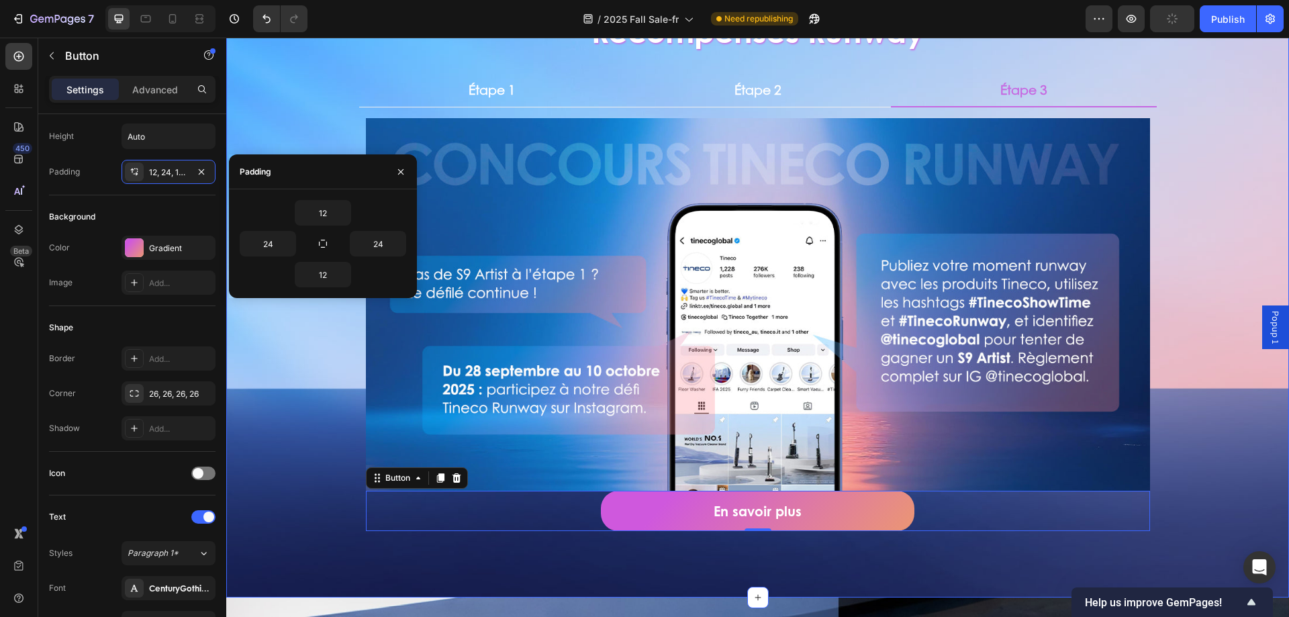
click at [1156, 429] on div "Récompenses Runway Heading Étape 1 Étape 2 Étape 3 Image Tentez votre chance ! …" at bounding box center [757, 270] width 1063 height 609
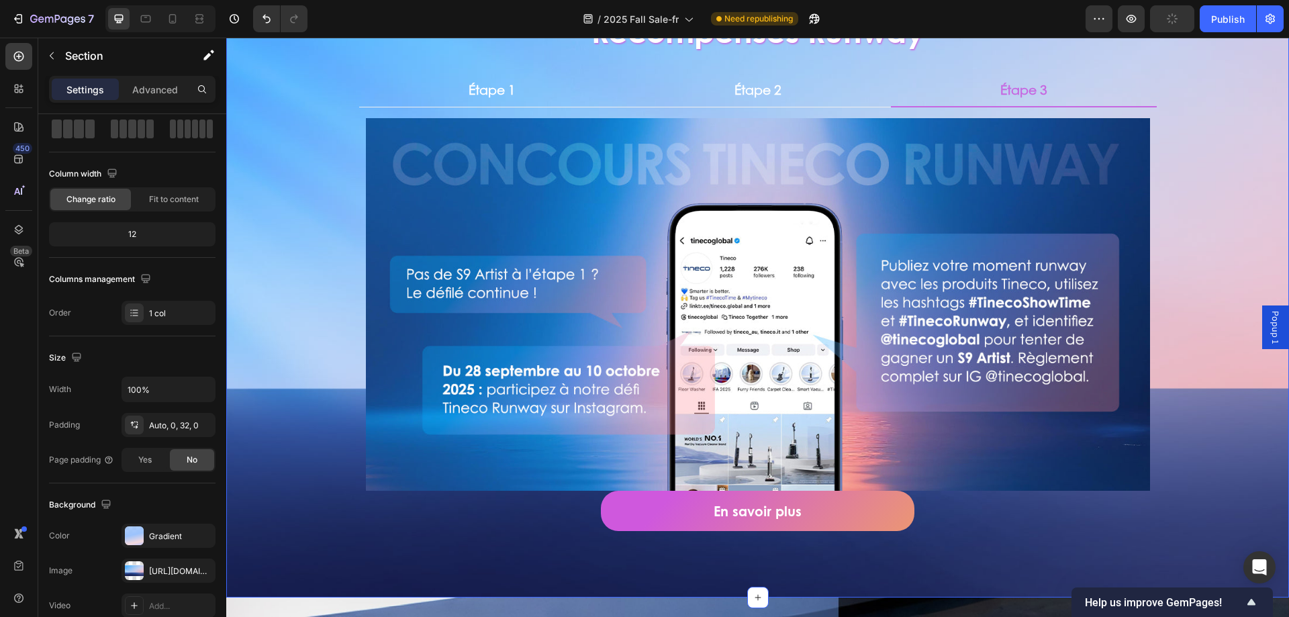
scroll to position [0, 0]
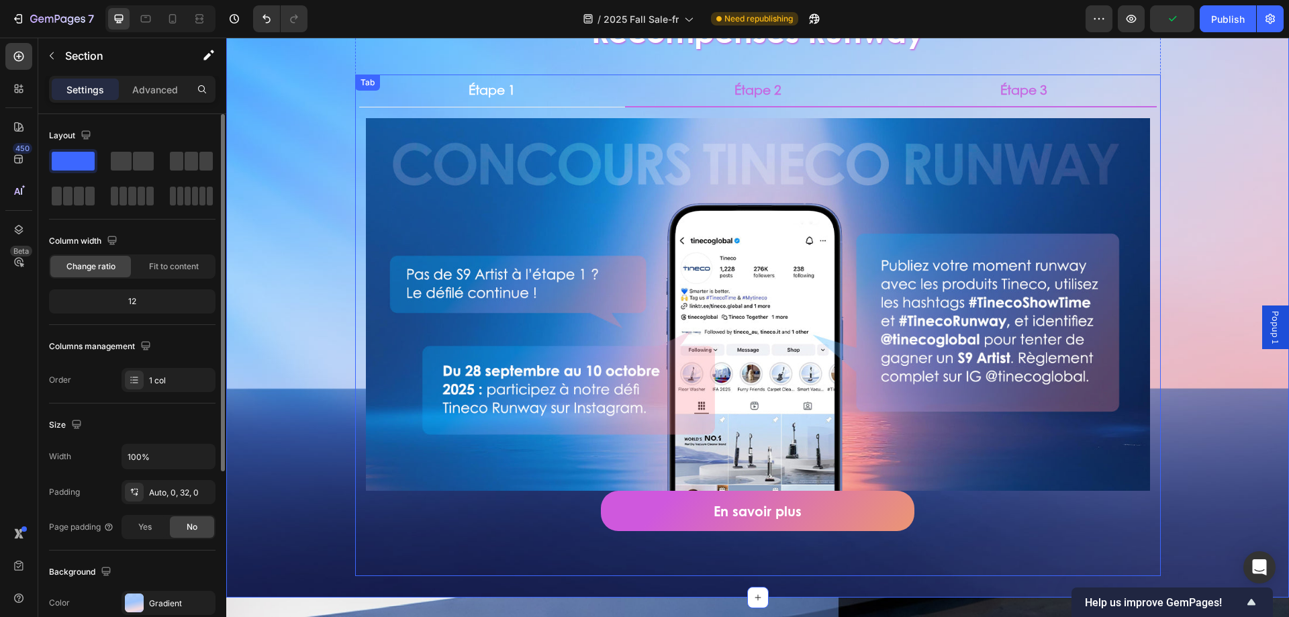
click at [719, 83] on li "Étape 2" at bounding box center [758, 91] width 266 height 33
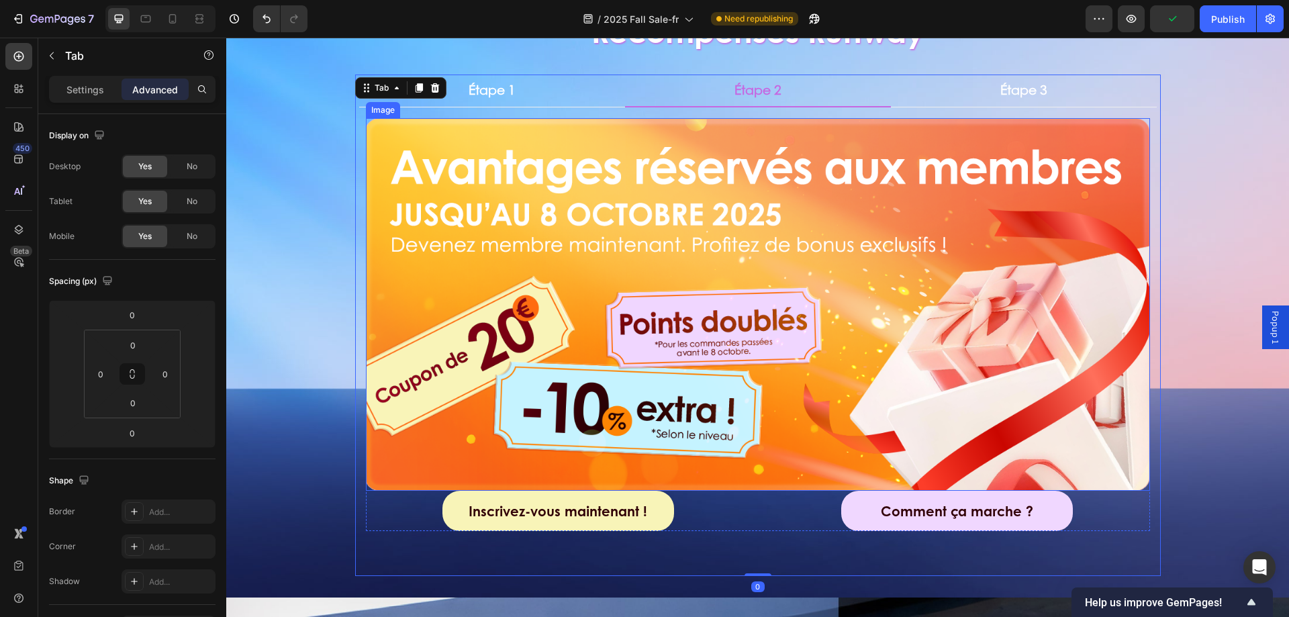
click at [618, 199] on img at bounding box center [758, 304] width 784 height 373
click at [967, 103] on li "Étape 3" at bounding box center [1024, 91] width 266 height 33
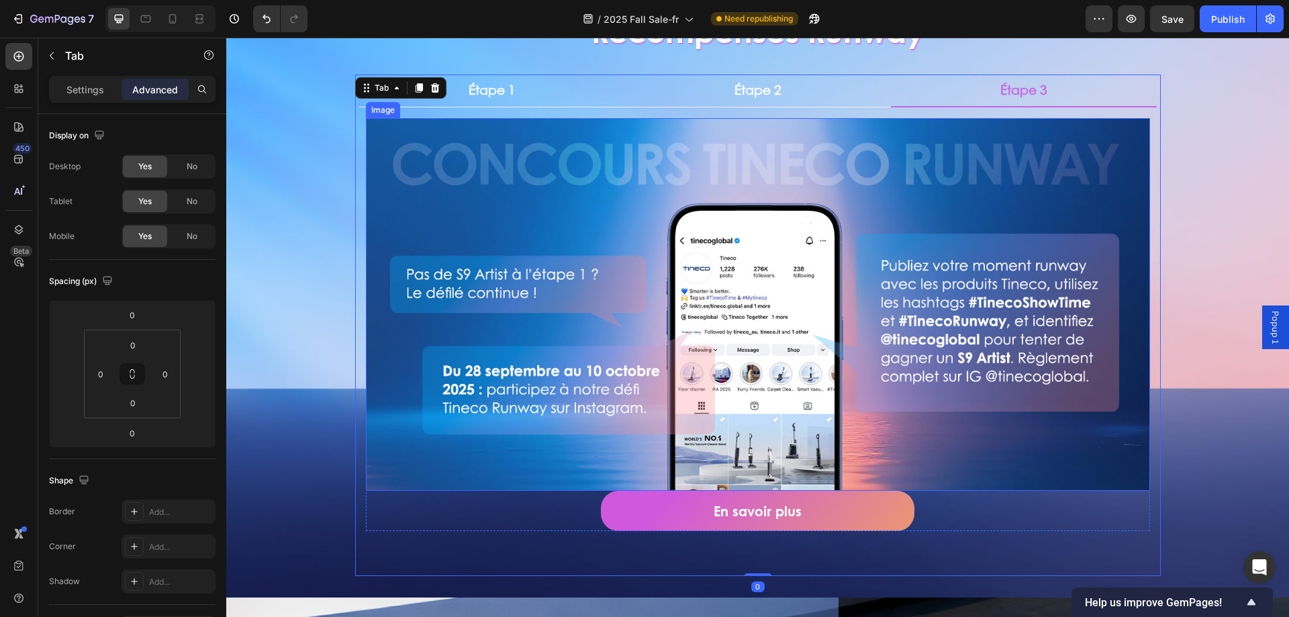
click at [808, 247] on img at bounding box center [758, 304] width 784 height 373
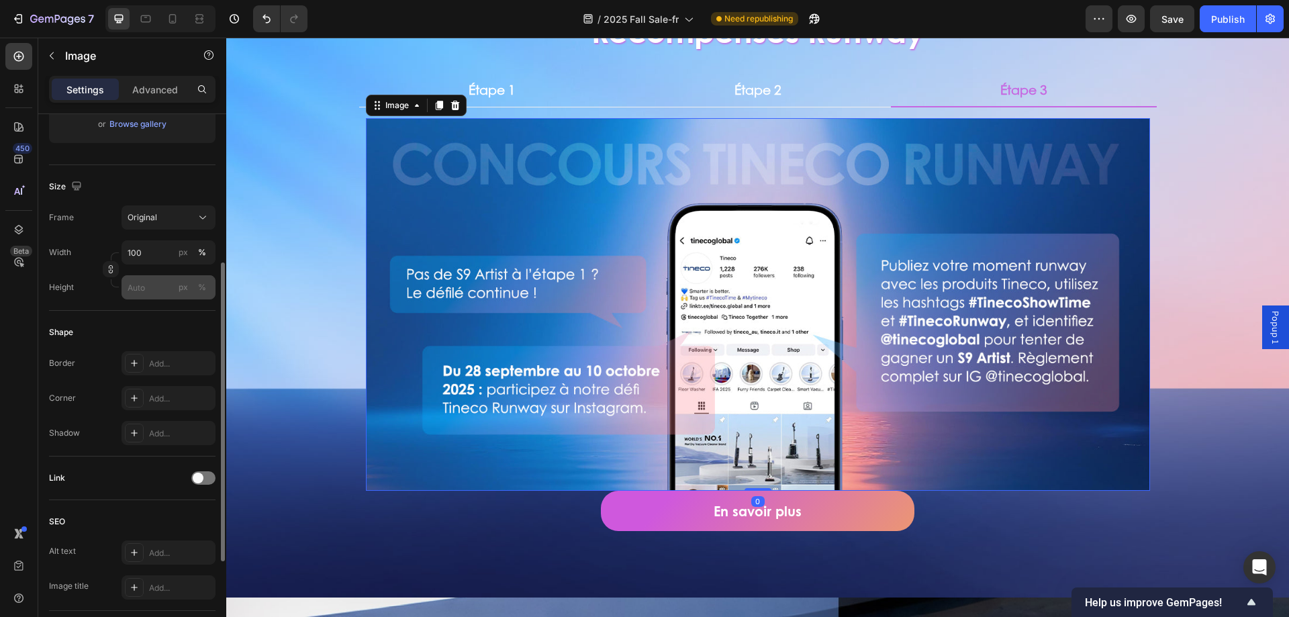
scroll to position [438, 0]
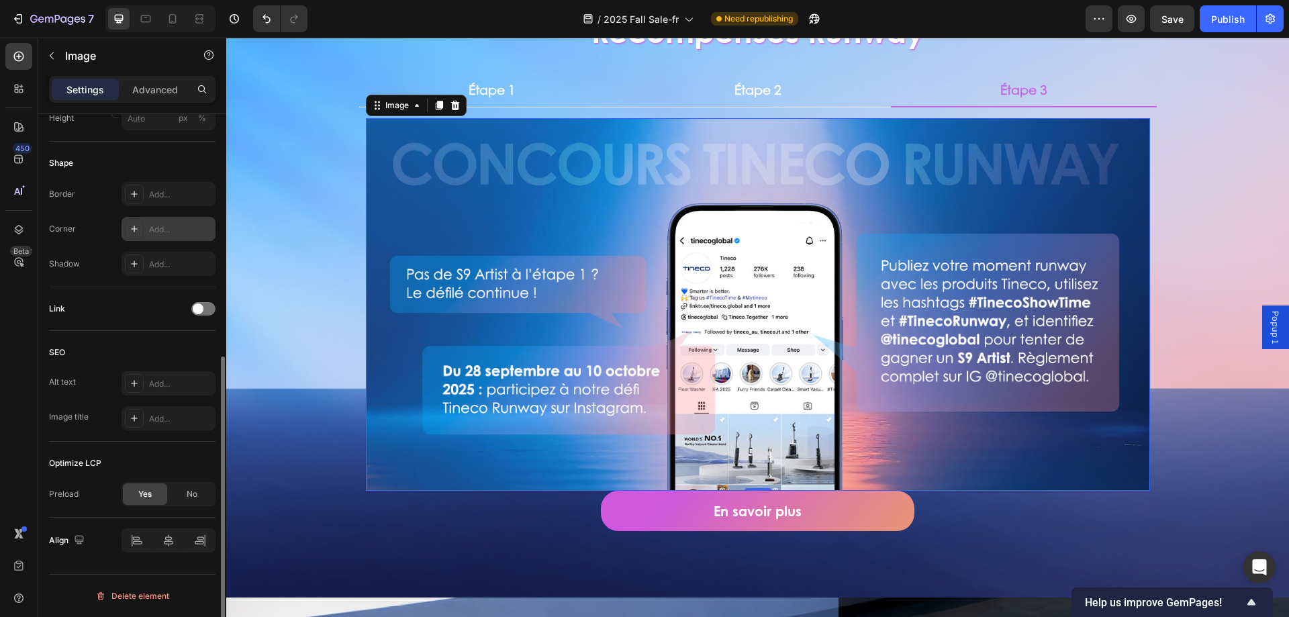
click at [156, 221] on div "Add..." at bounding box center [169, 229] width 94 height 24
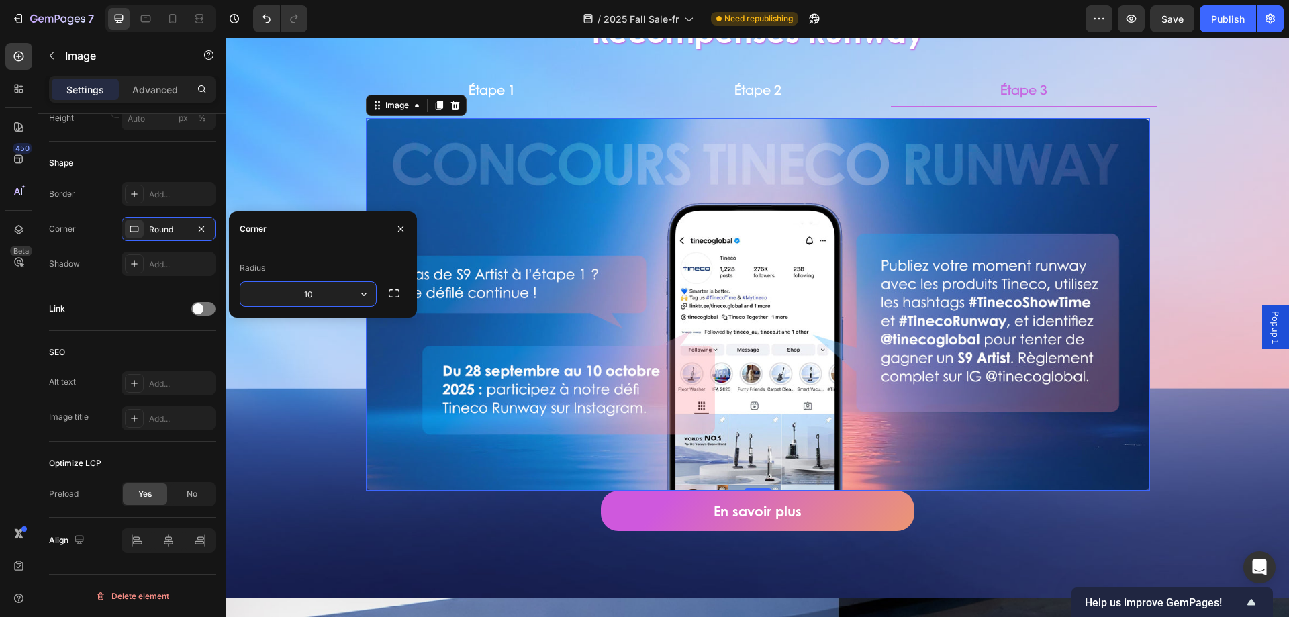
type input "1"
type input "30"
click at [297, 144] on div "Récompenses Runway Heading Étape 1 Étape 2 Étape 3 Image Tentez votre chance ! …" at bounding box center [757, 270] width 1063 height 609
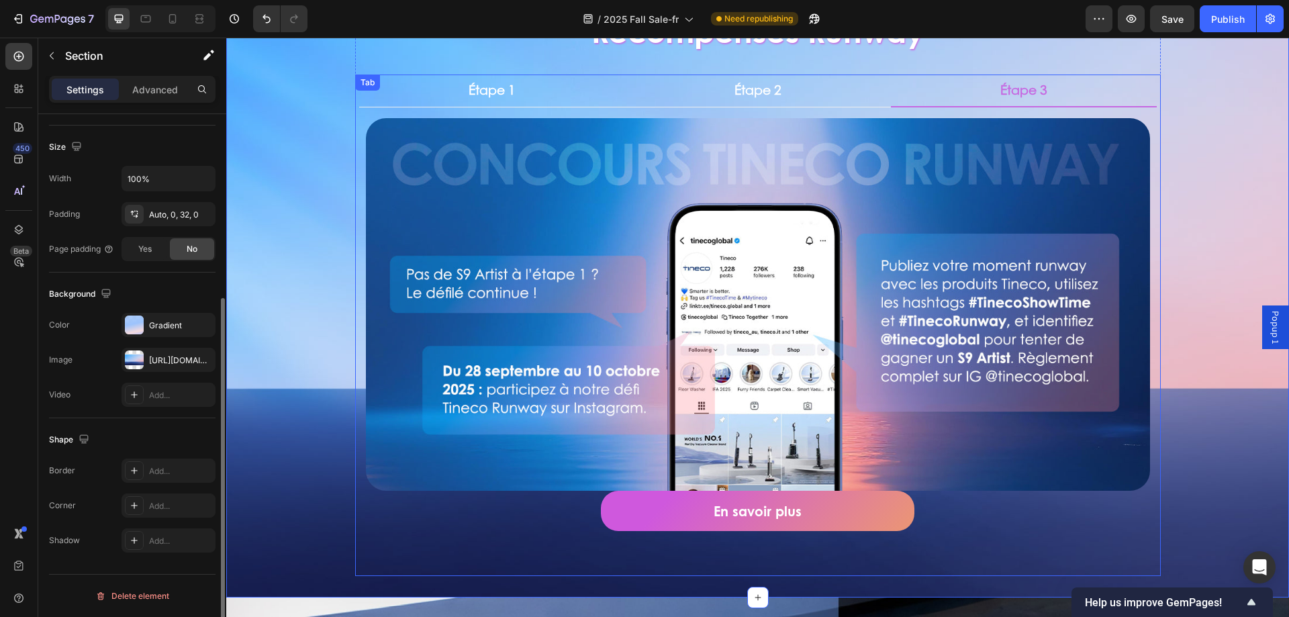
scroll to position [0, 0]
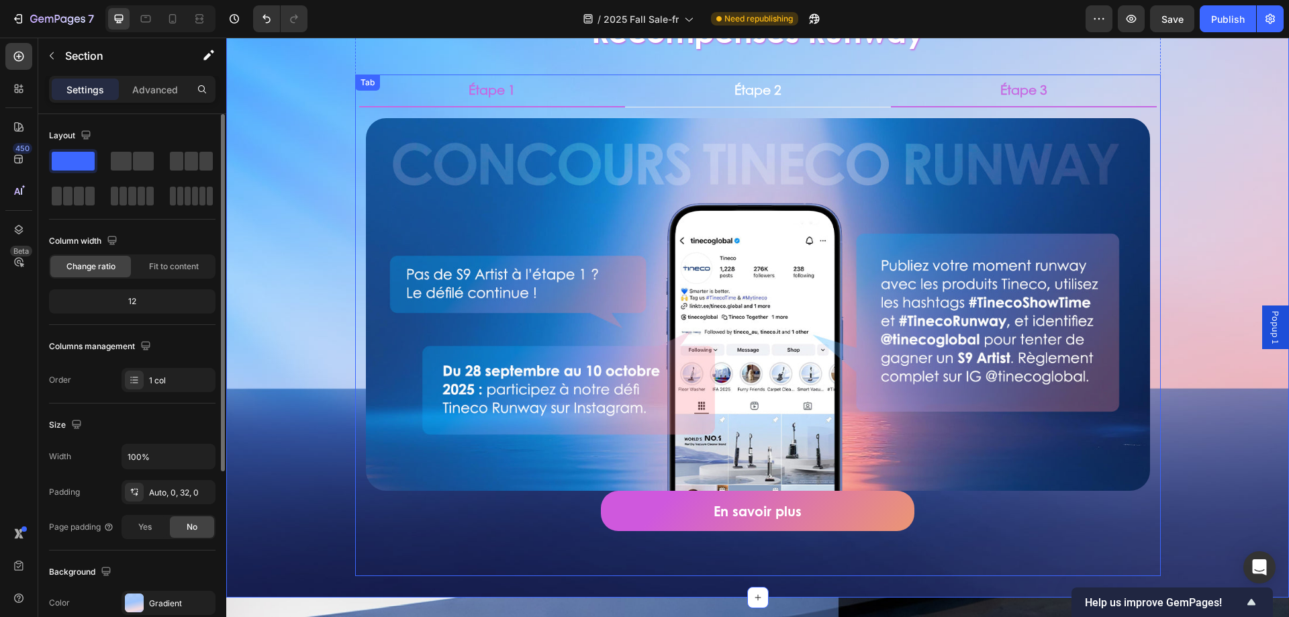
click at [464, 101] on li "Étape 1" at bounding box center [492, 91] width 266 height 33
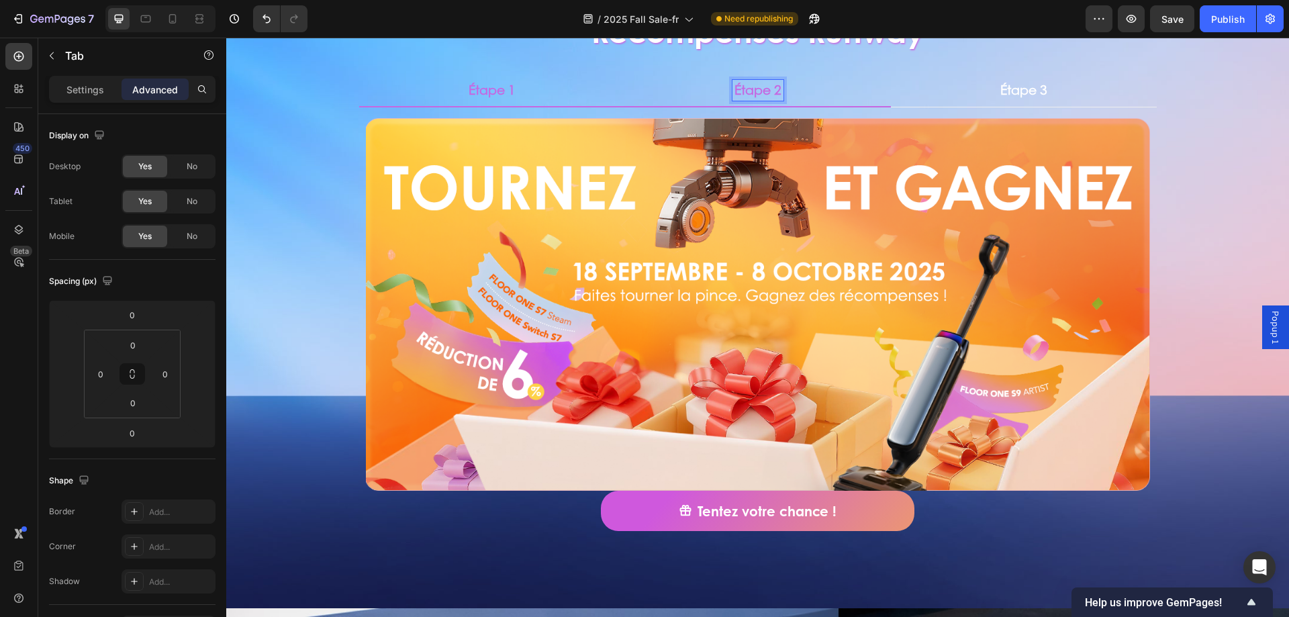
click at [672, 95] on li "Étape 2" at bounding box center [758, 91] width 266 height 33
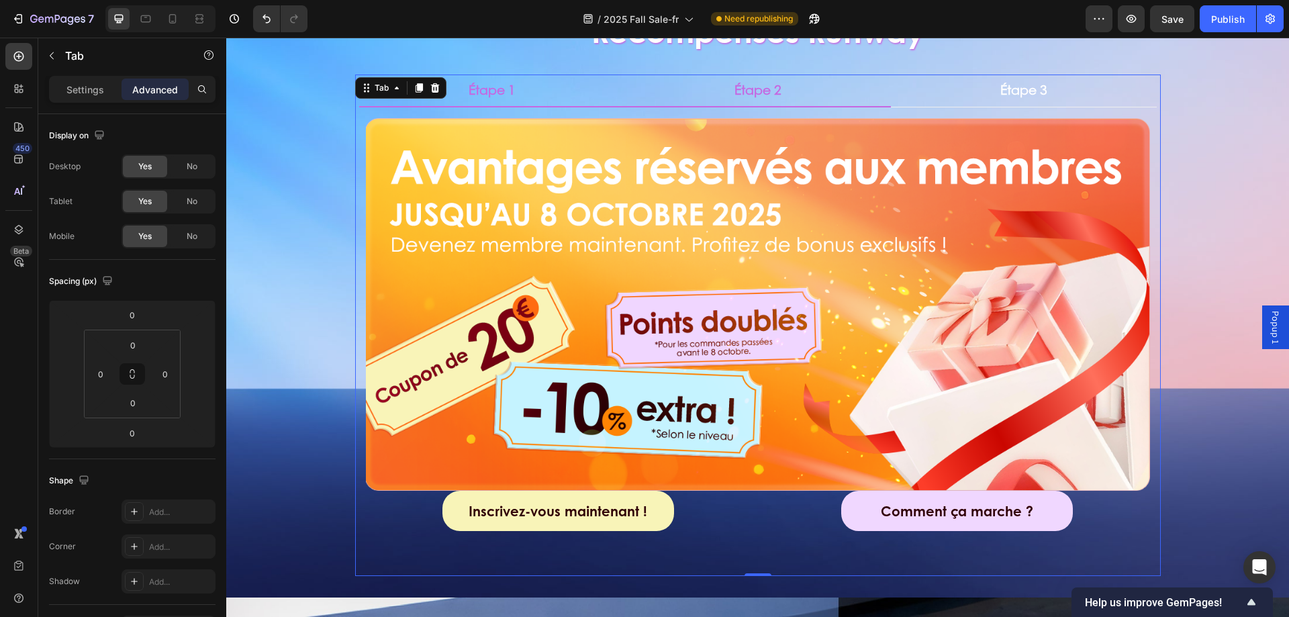
click at [570, 95] on li "Étape 1" at bounding box center [492, 91] width 266 height 33
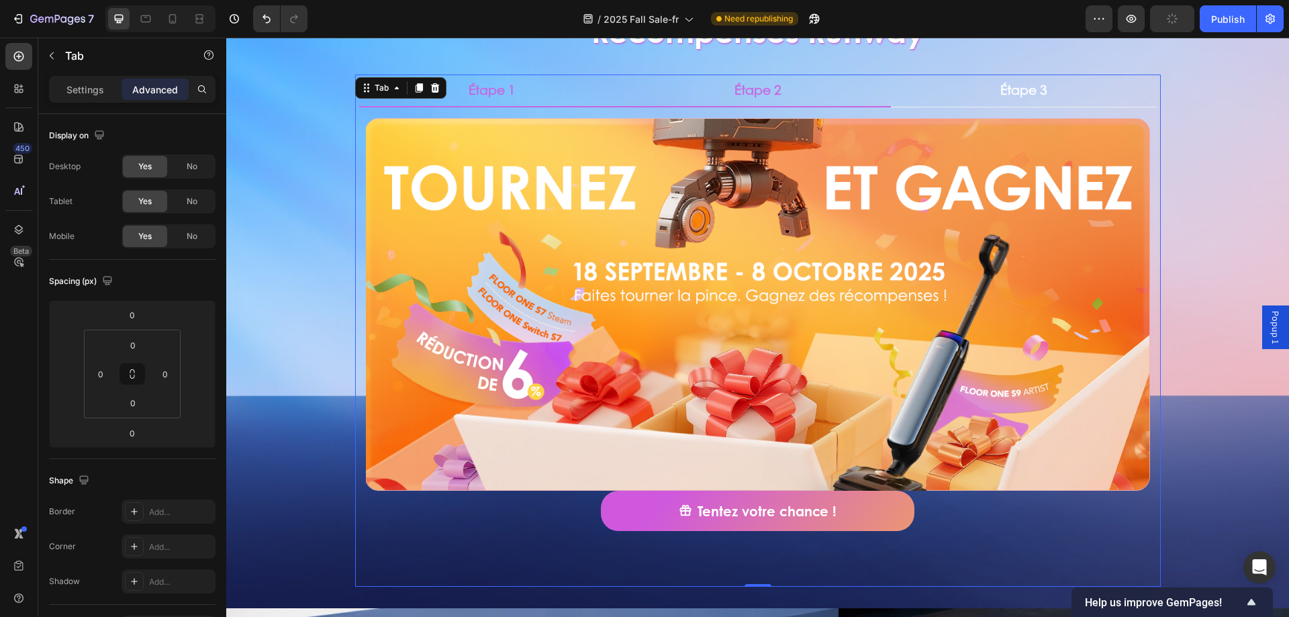
click at [669, 95] on li "Étape 2" at bounding box center [758, 91] width 266 height 33
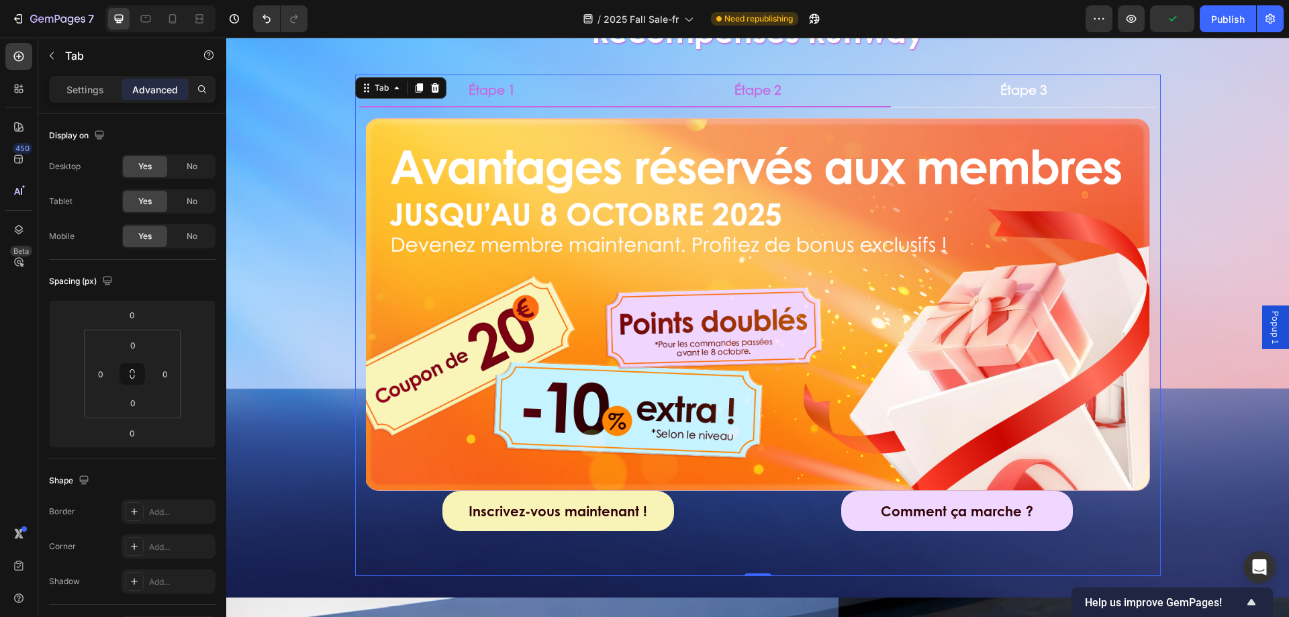
click at [553, 79] on li "Étape 1" at bounding box center [492, 91] width 266 height 33
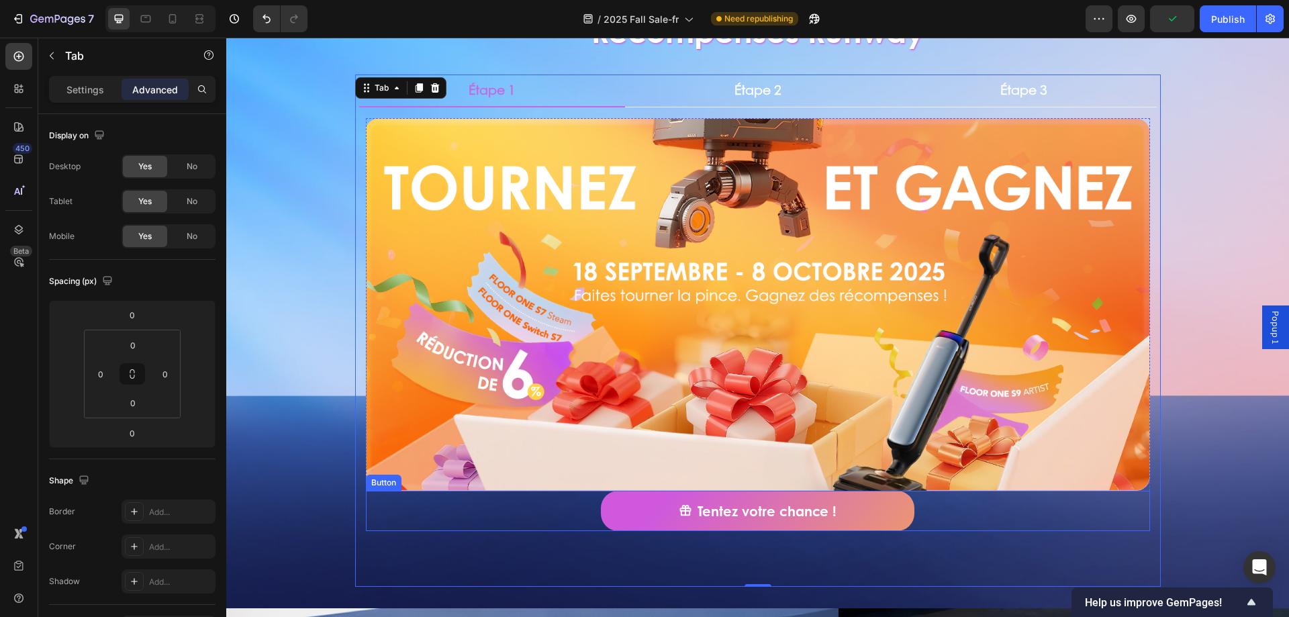
click at [555, 504] on div "Tentez votre chance ! Button" at bounding box center [758, 511] width 784 height 40
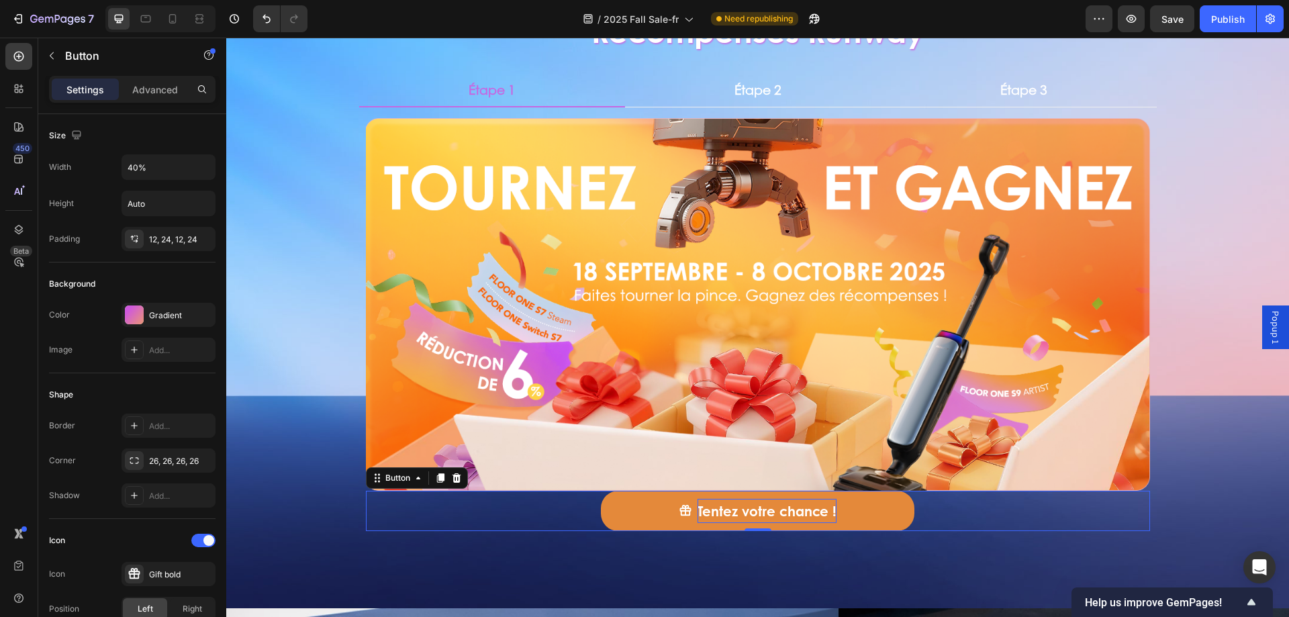
click at [714, 508] on p "Tentez votre chance !" at bounding box center [767, 511] width 139 height 24
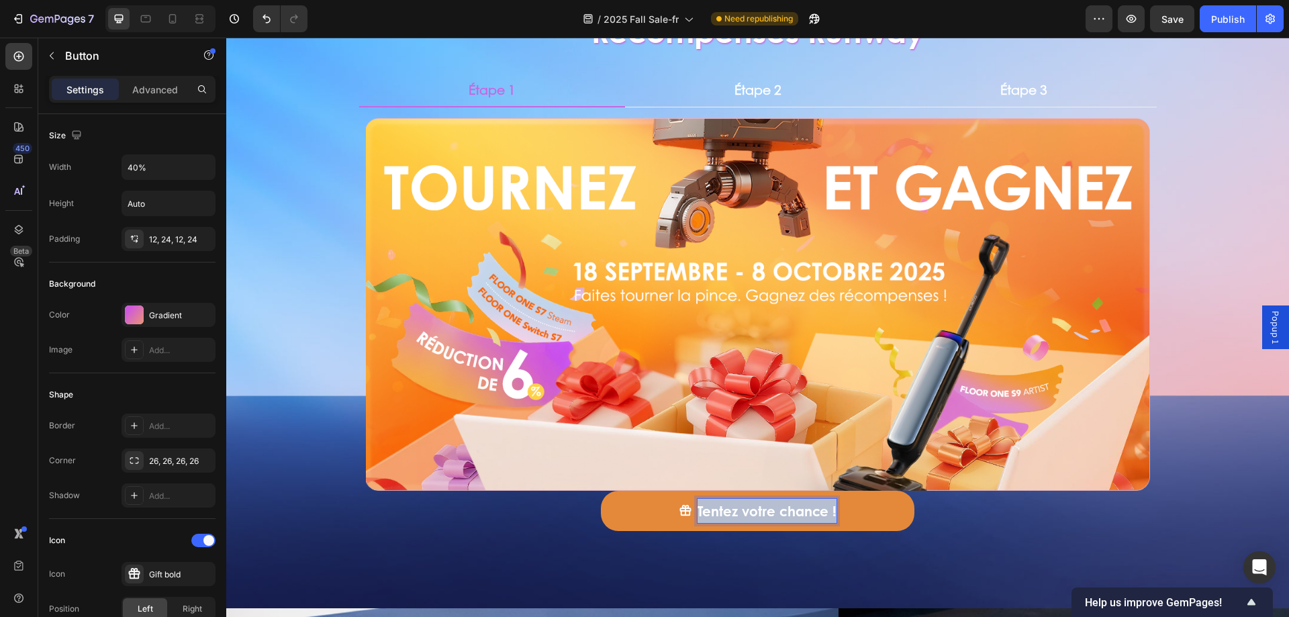
click at [714, 508] on p "Tentez votre chance !" at bounding box center [767, 511] width 139 height 24
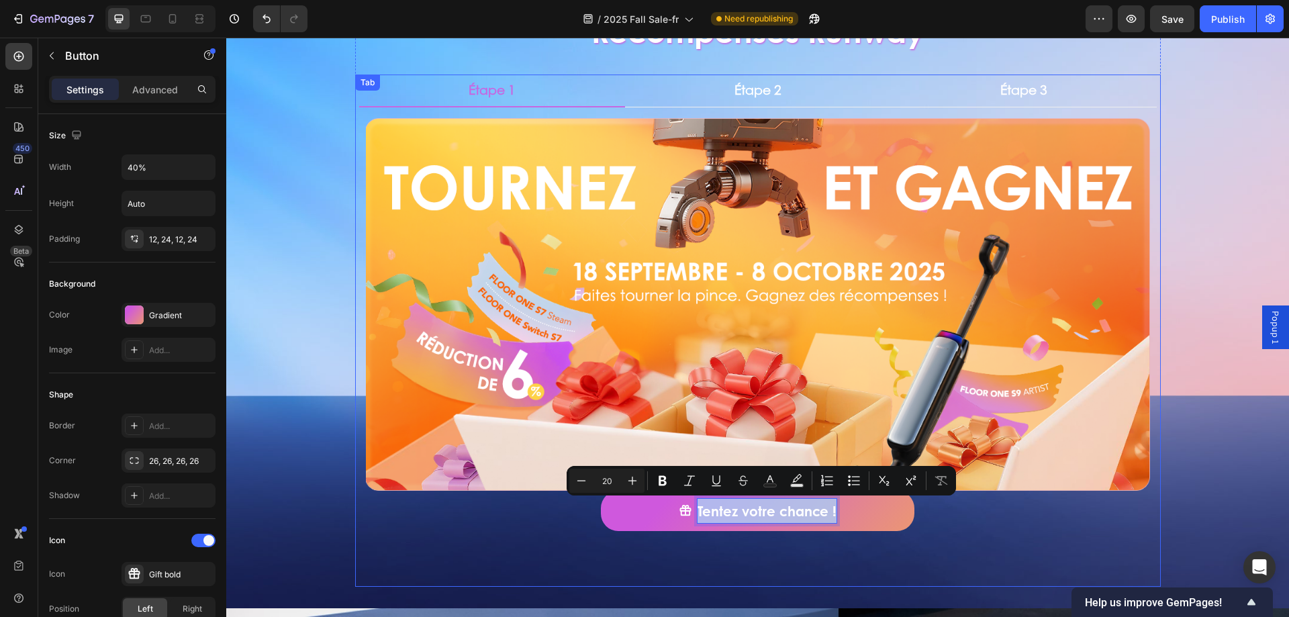
click at [487, 531] on div "Image Tentez votre chance ! Button 0 Row Row Title Line" at bounding box center [758, 347] width 784 height 458
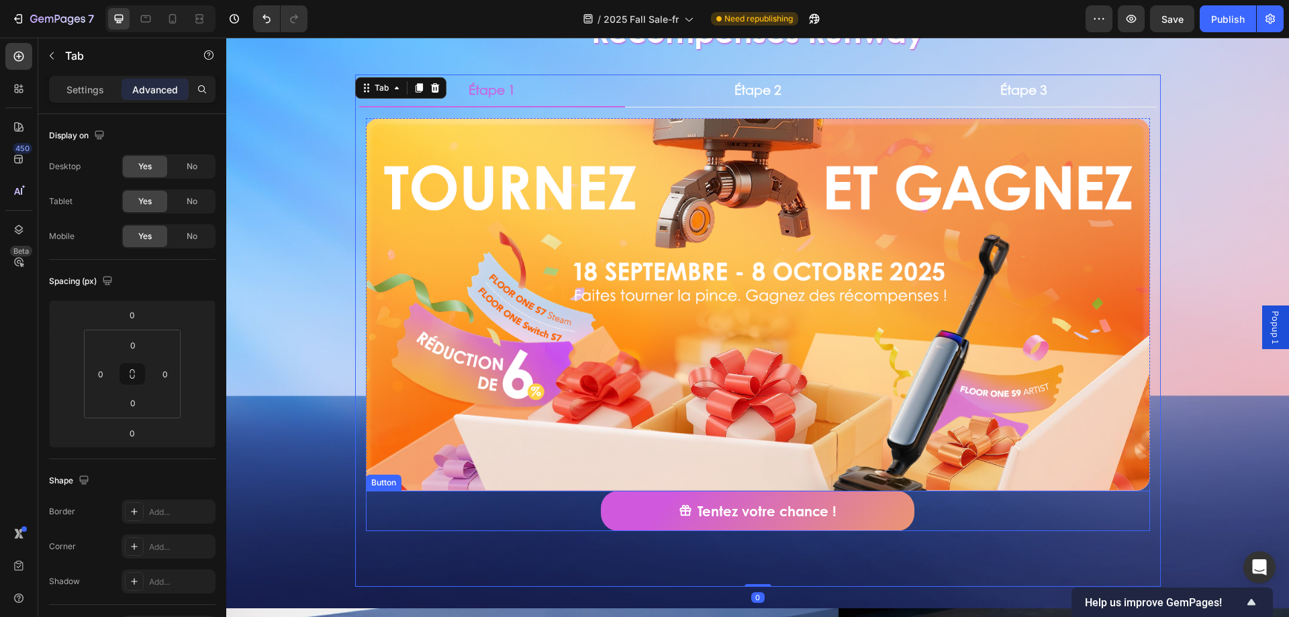
click at [514, 519] on div "Tentez votre chance ! Button" at bounding box center [758, 511] width 784 height 40
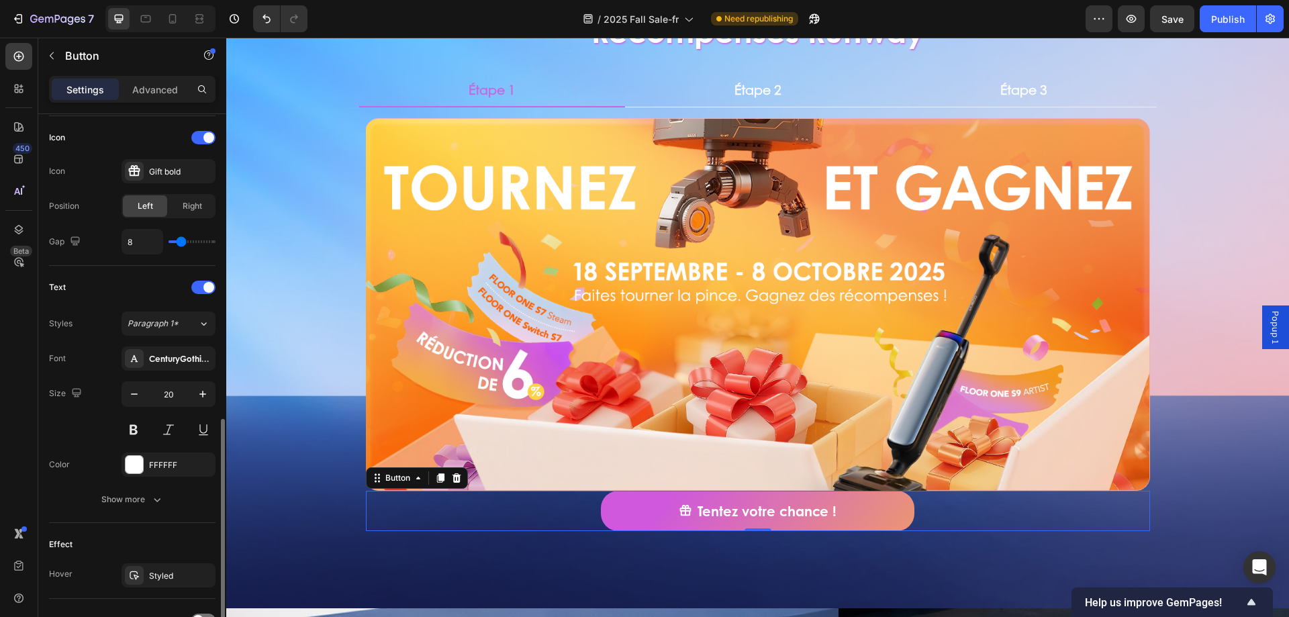
scroll to position [470, 0]
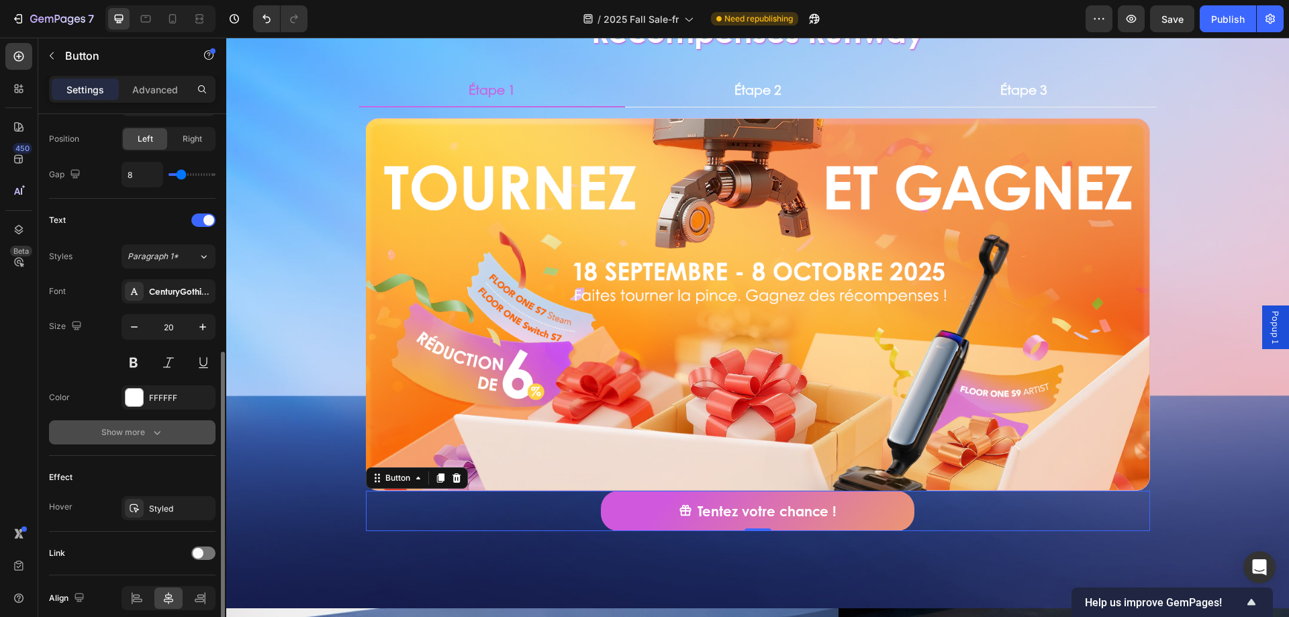
click at [157, 437] on icon "button" at bounding box center [156, 432] width 13 height 13
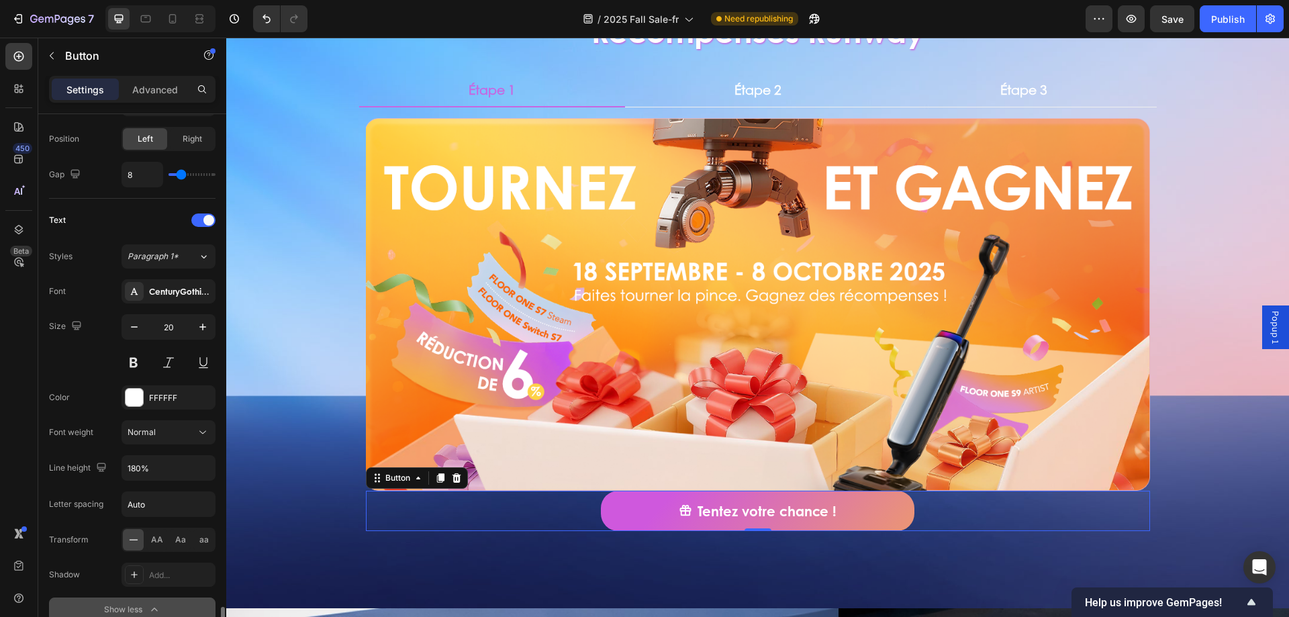
scroll to position [671, 0]
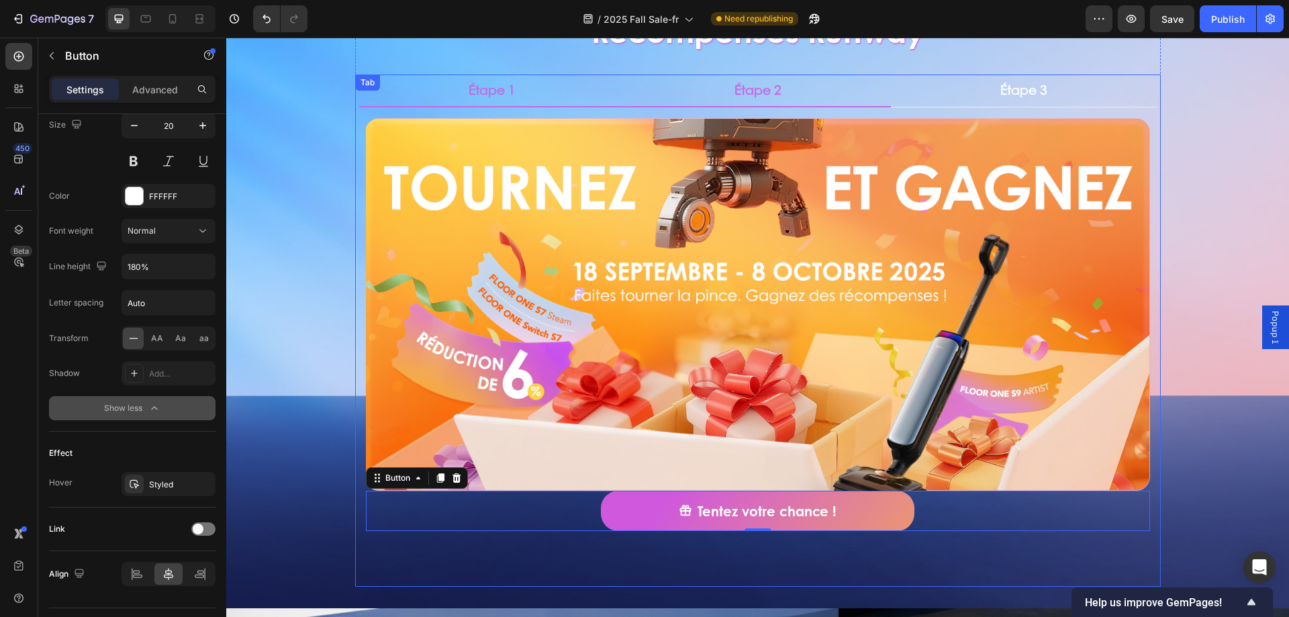
click at [784, 89] on li "Étape 2" at bounding box center [758, 91] width 266 height 33
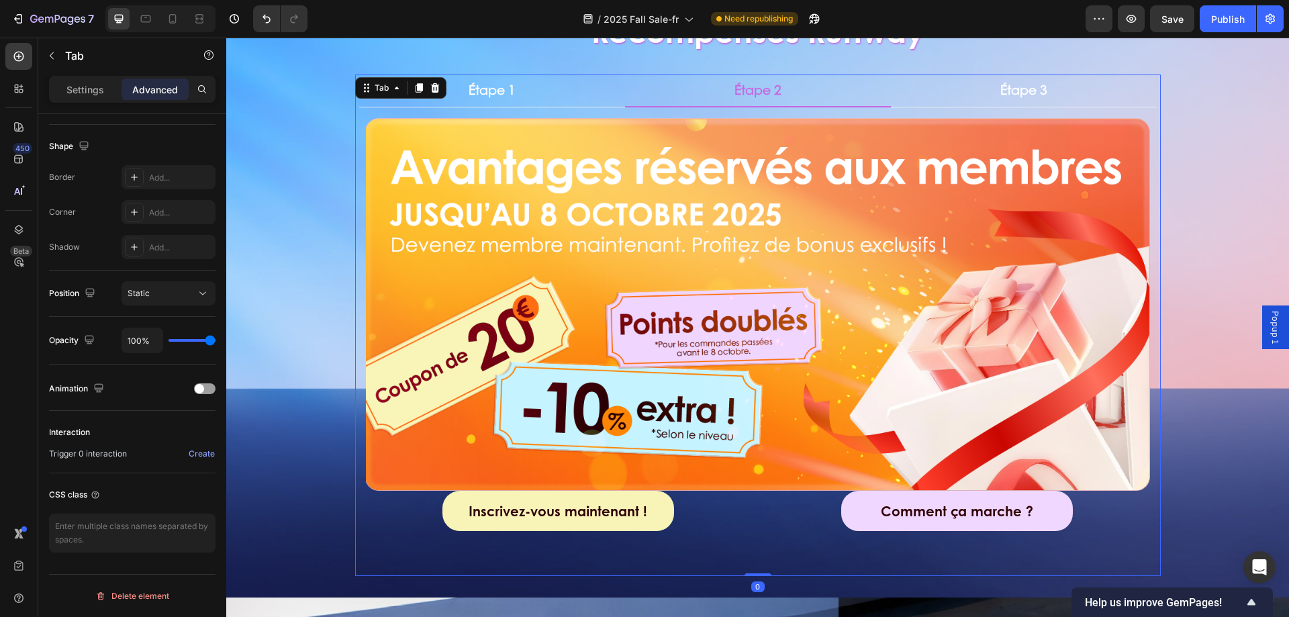
scroll to position [0, 0]
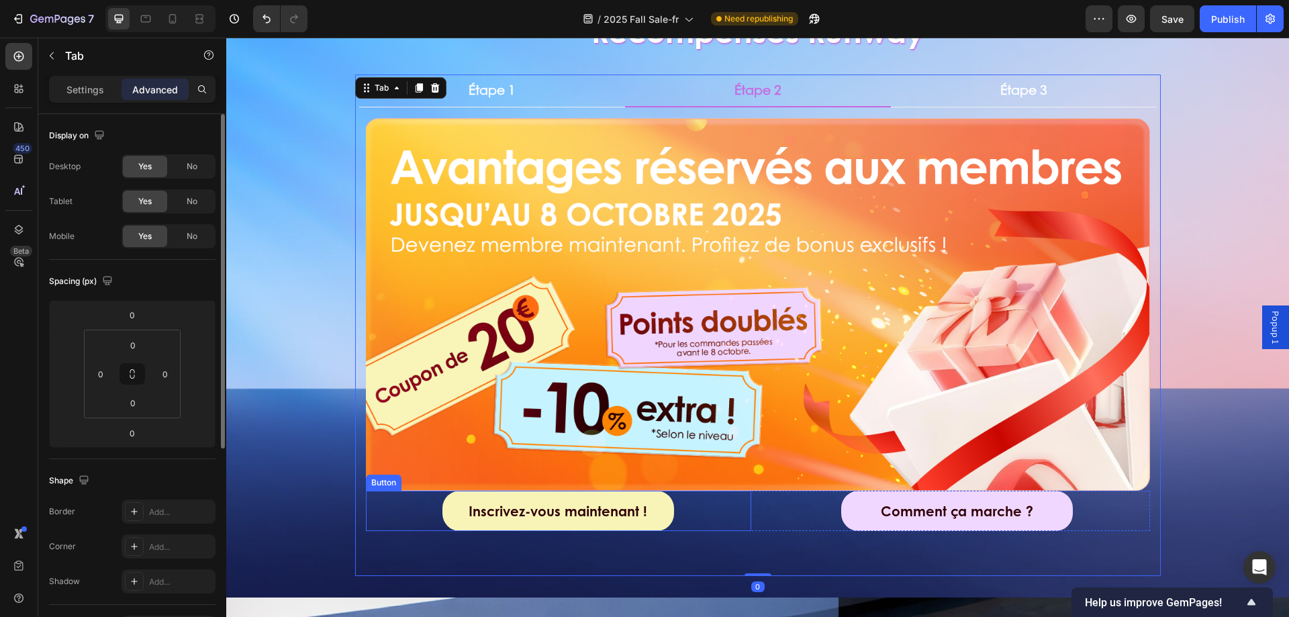
click at [704, 502] on div "Inscrivez-vous maintenant ! Button" at bounding box center [558, 511] width 385 height 40
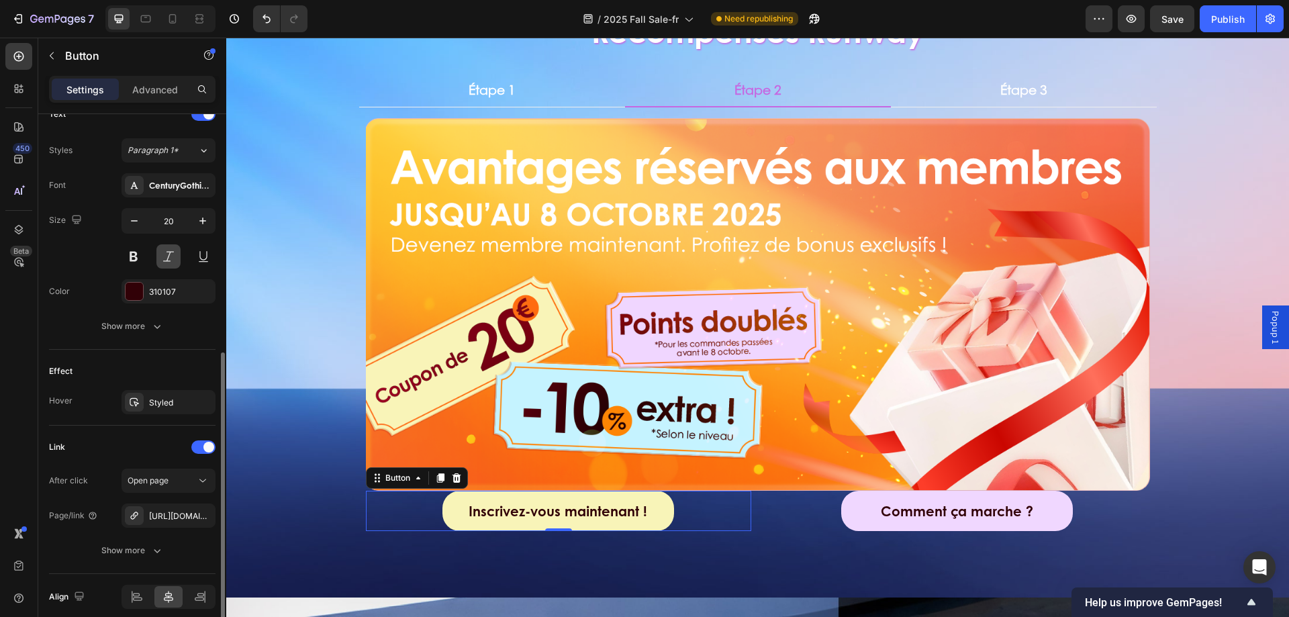
scroll to position [336, 0]
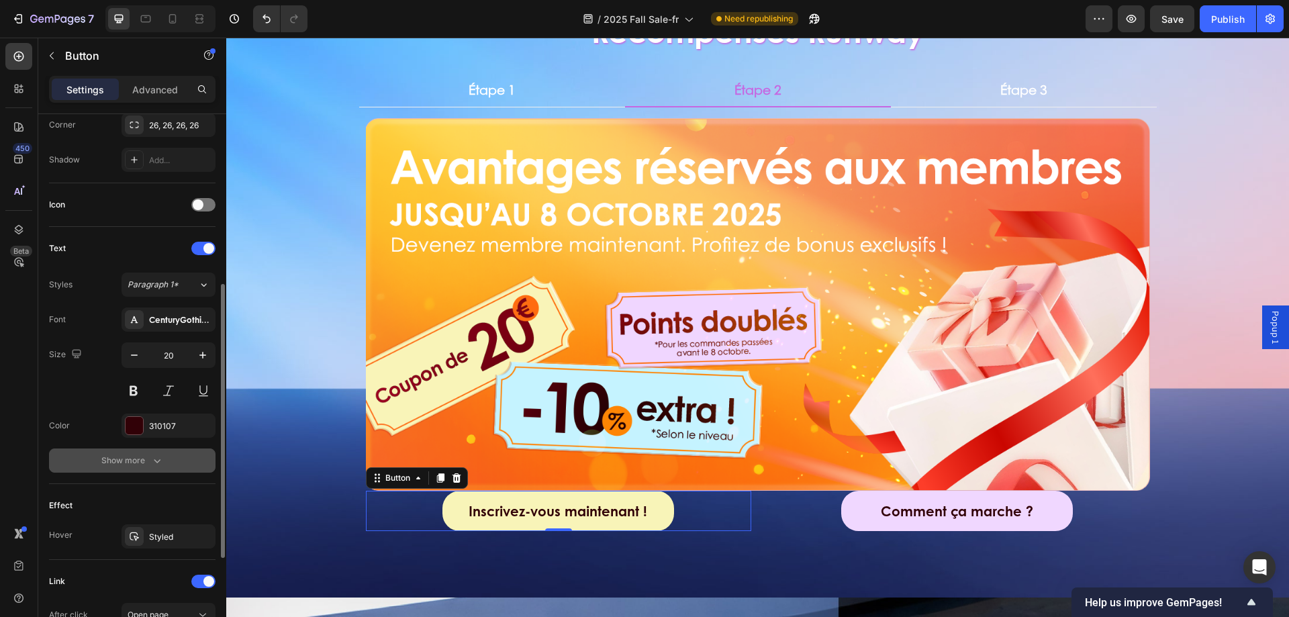
click at [164, 455] on button "Show more" at bounding box center [132, 460] width 167 height 24
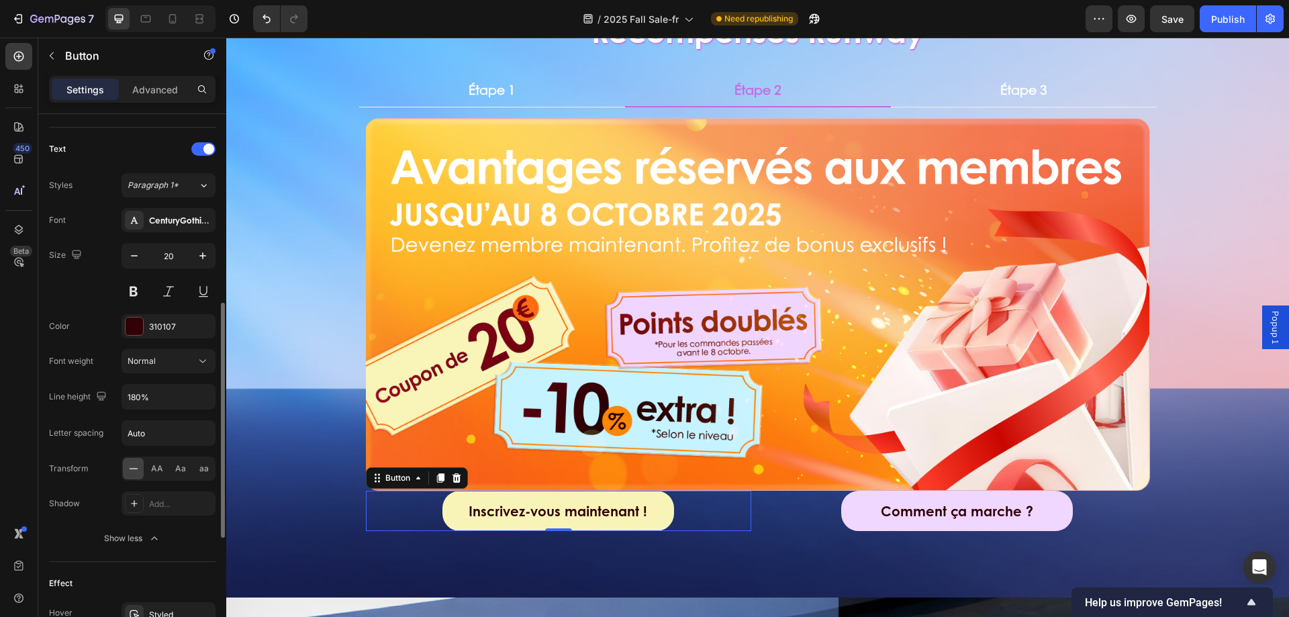
scroll to position [99, 0]
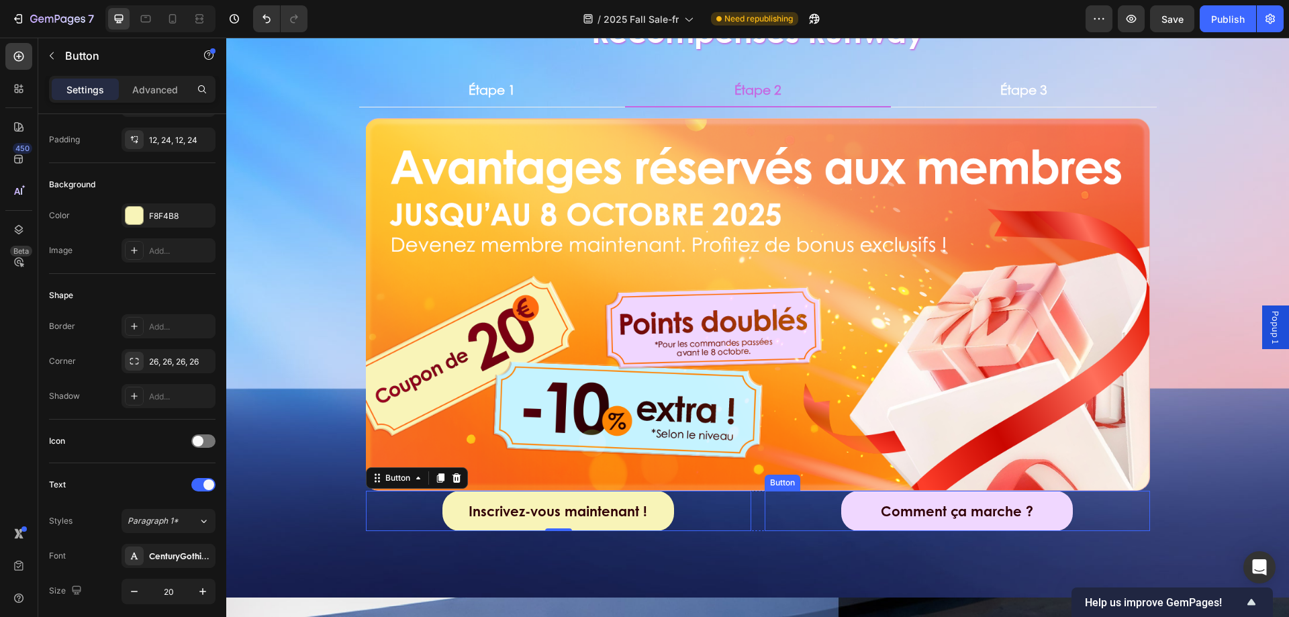
click at [802, 521] on div "Comment ça marche ? Button" at bounding box center [957, 511] width 385 height 40
click at [720, 521] on div "Inscrivez-vous maintenant ! Button" at bounding box center [558, 511] width 385 height 40
click at [777, 513] on div "Comment ça marche ? Button" at bounding box center [957, 511] width 385 height 40
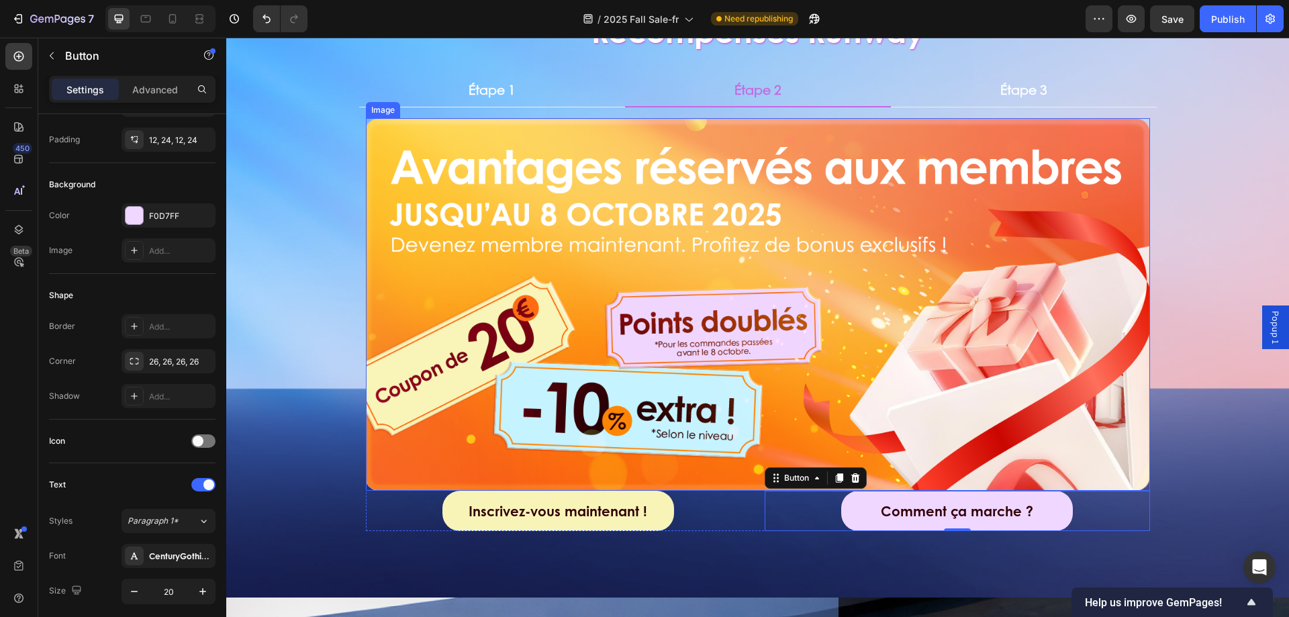
click at [797, 350] on img at bounding box center [758, 304] width 784 height 373
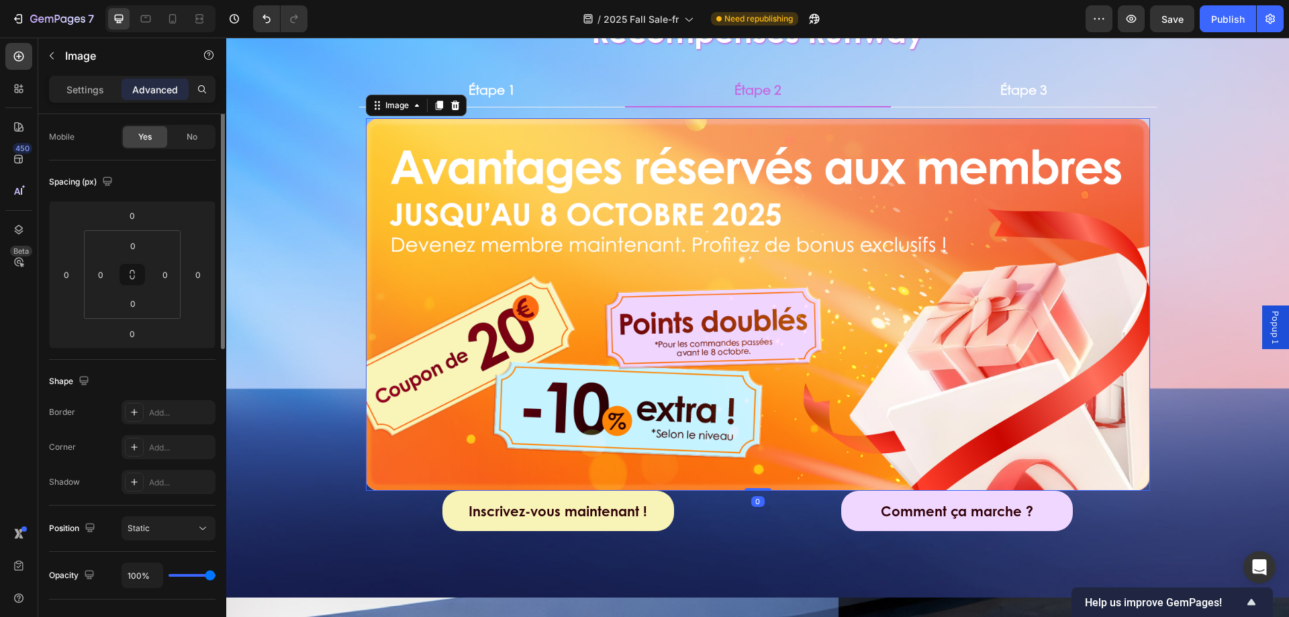
scroll to position [0, 0]
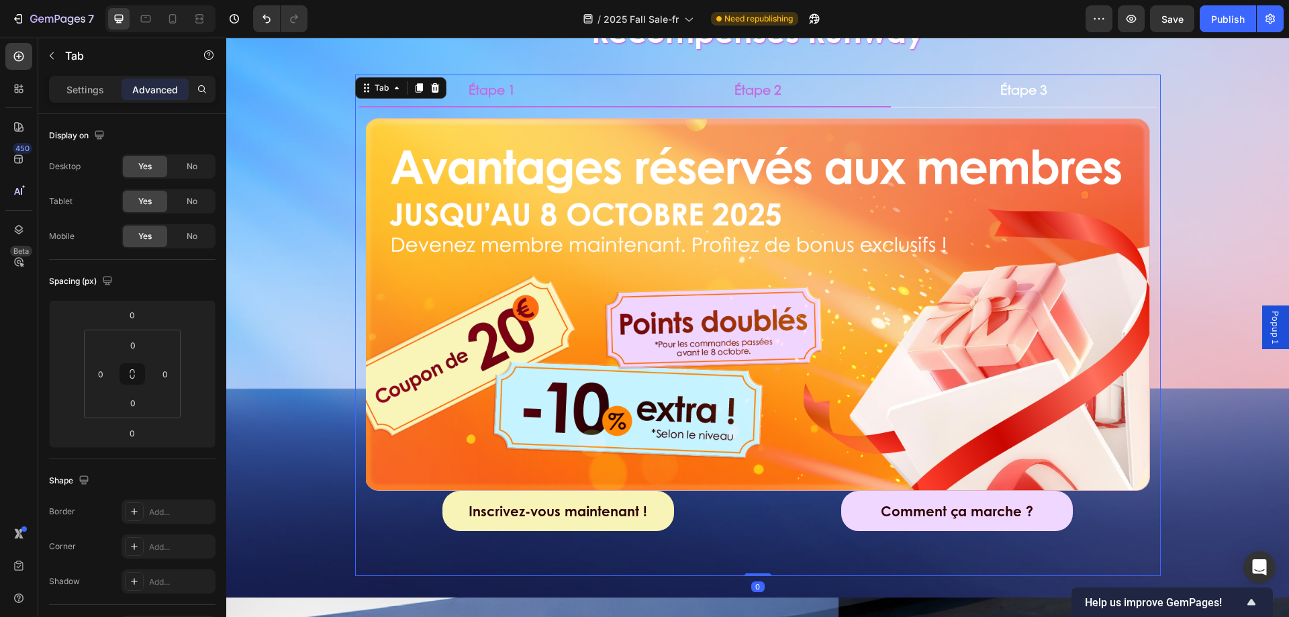
click at [521, 99] on li "Étape 1" at bounding box center [492, 91] width 266 height 33
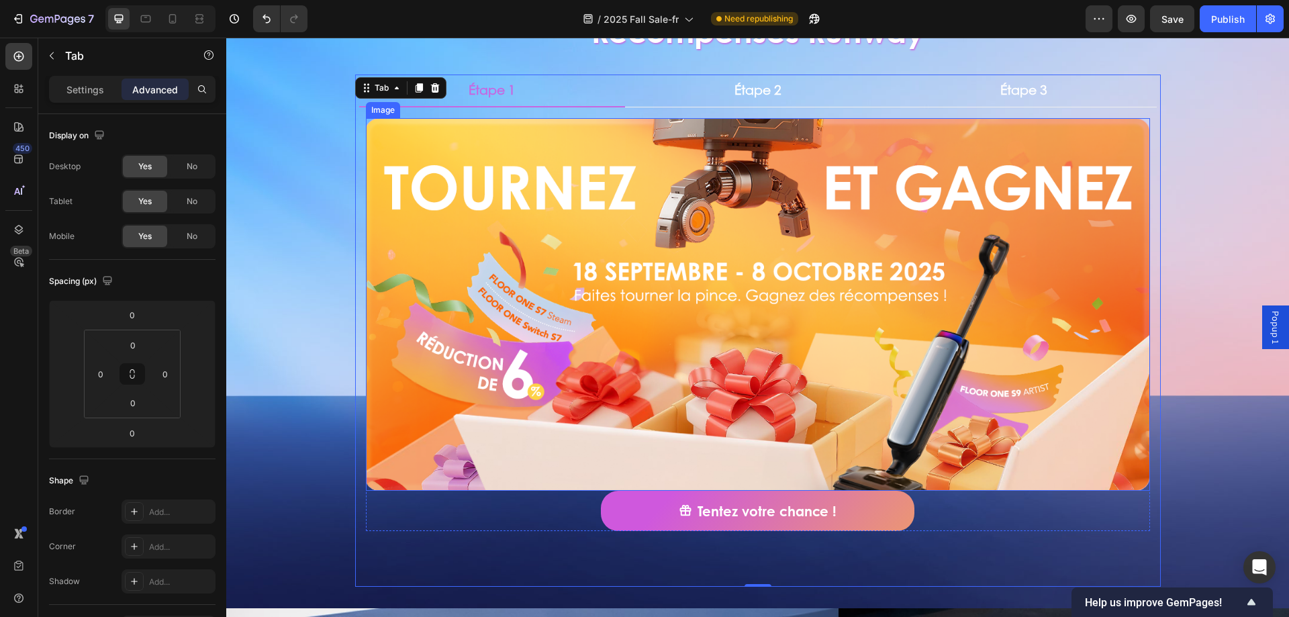
click at [575, 256] on img at bounding box center [758, 304] width 784 height 373
click at [674, 89] on li "Étape 2" at bounding box center [758, 91] width 266 height 33
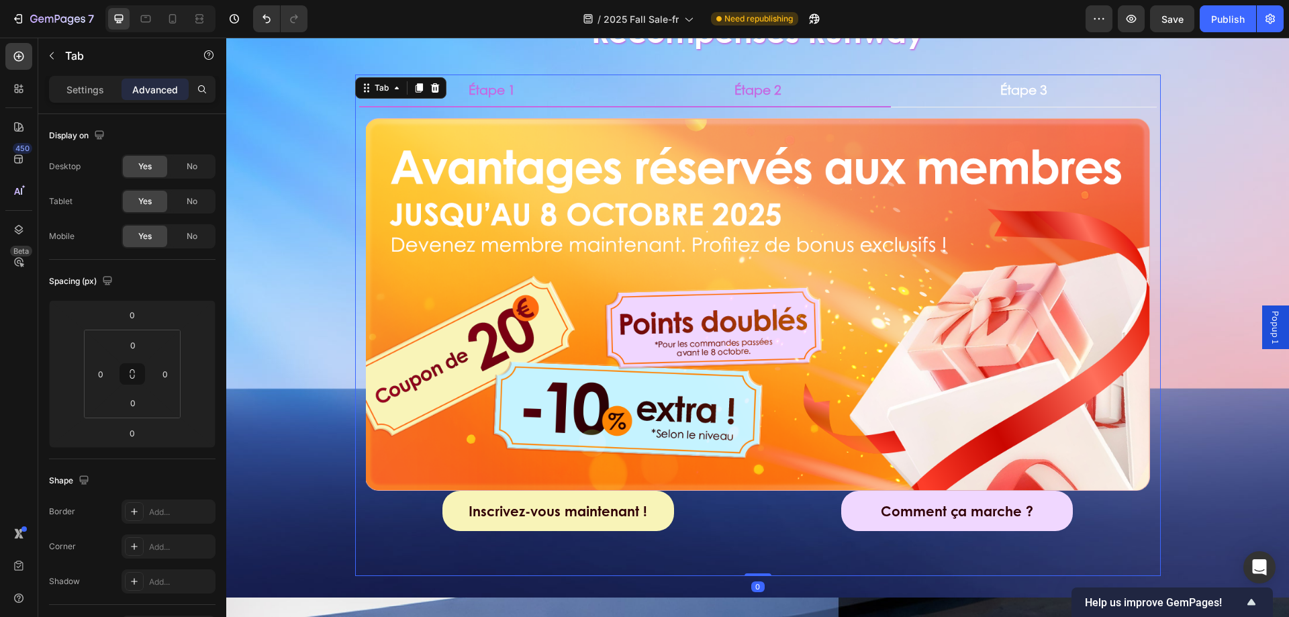
click at [610, 94] on li "Étape 1" at bounding box center [492, 91] width 266 height 33
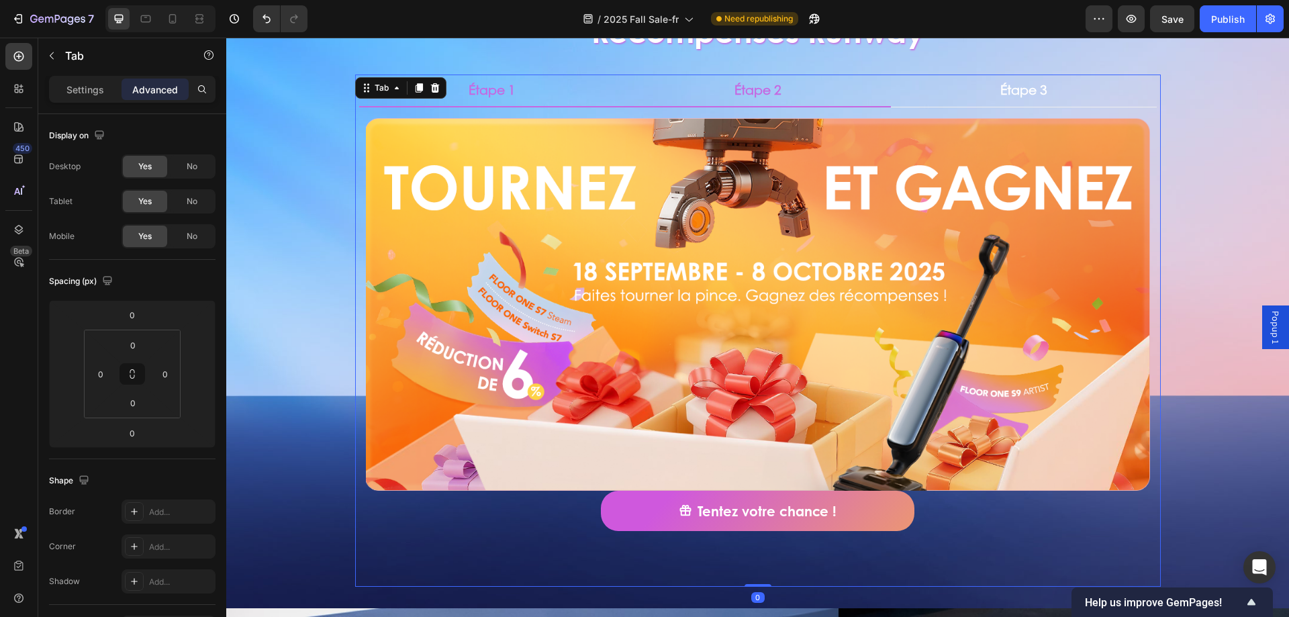
click at [698, 94] on li "Étape 2" at bounding box center [758, 91] width 266 height 33
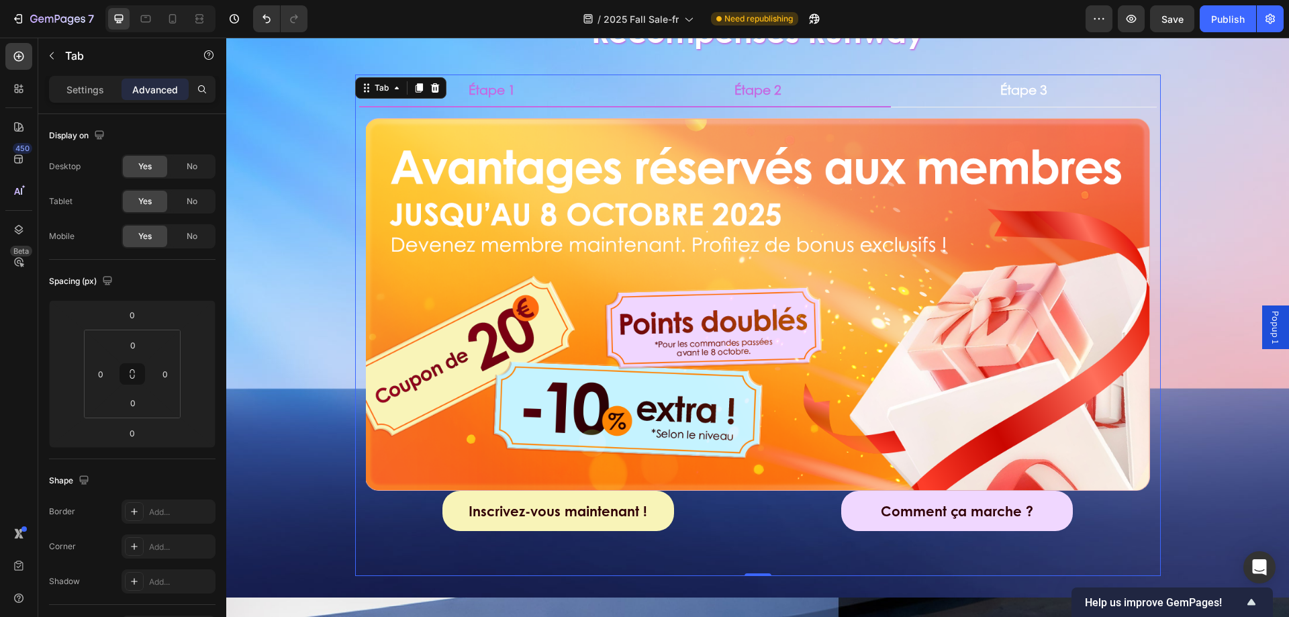
click at [579, 97] on li "Étape 1" at bounding box center [492, 91] width 266 height 33
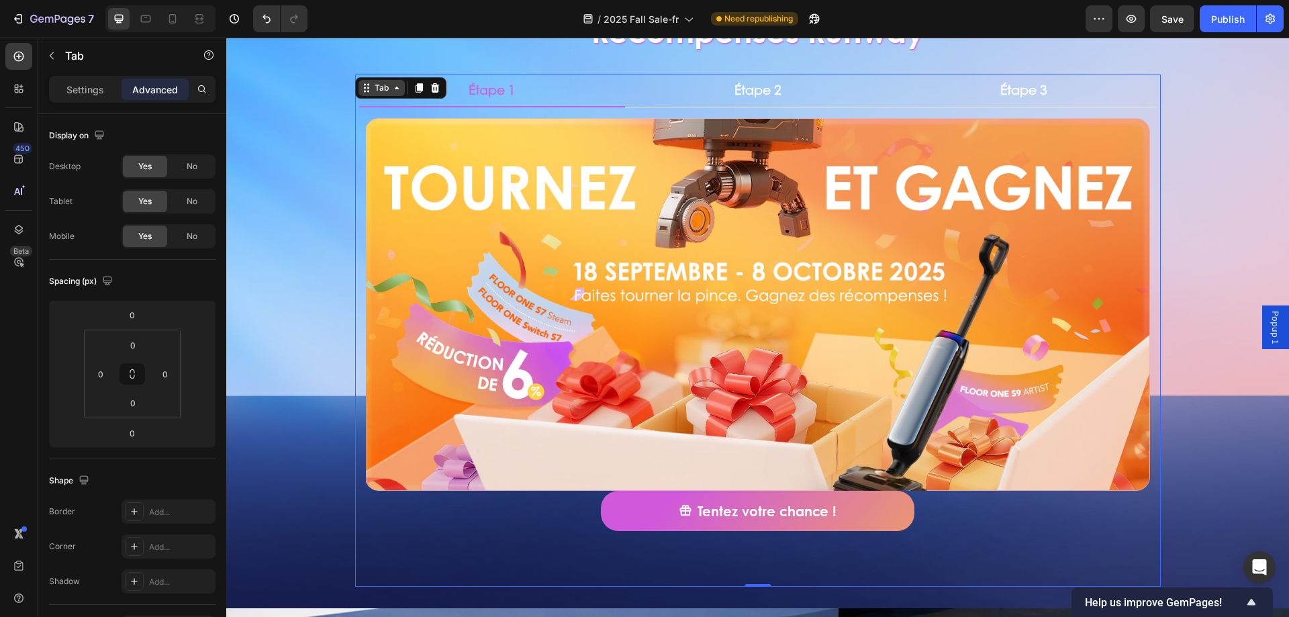
click at [379, 87] on div "Tab" at bounding box center [381, 88] width 19 height 12
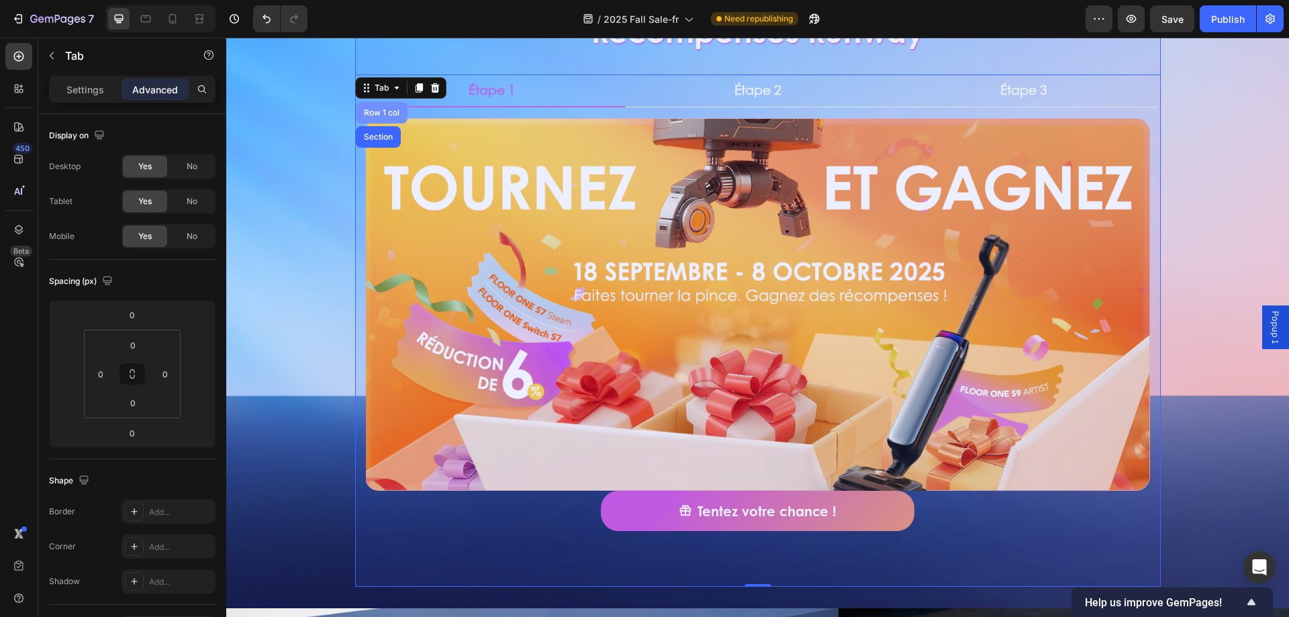
click at [385, 111] on div "Row 1 col" at bounding box center [381, 113] width 41 height 8
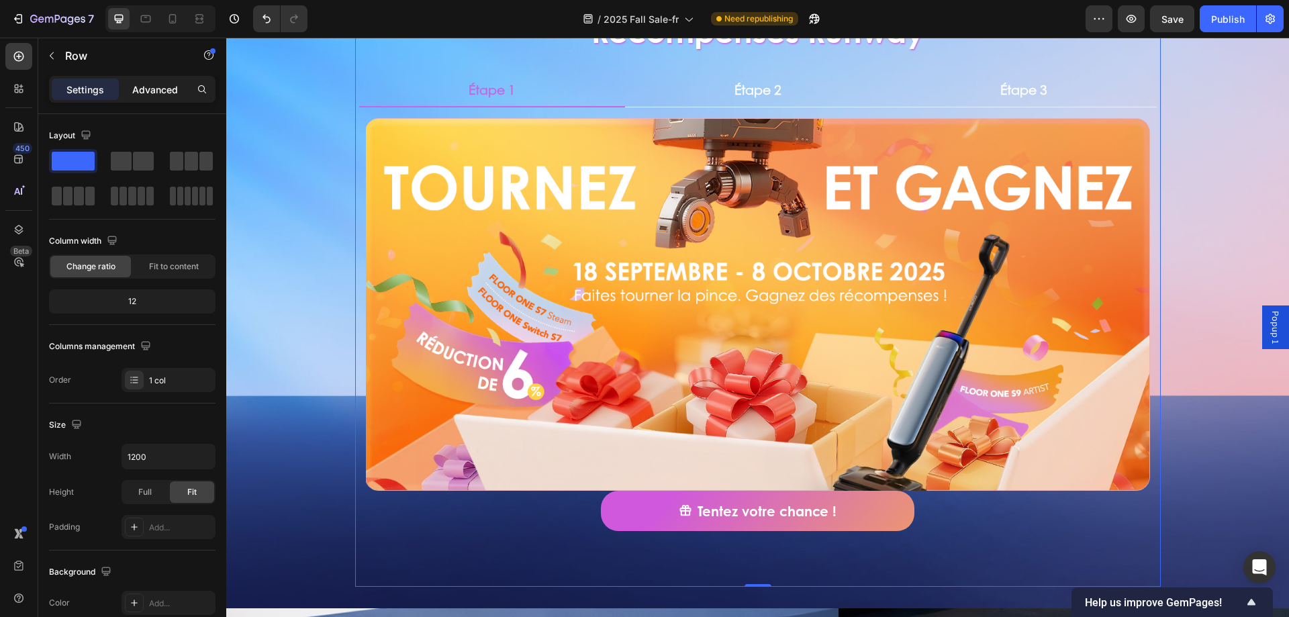
click at [149, 87] on p "Advanced" at bounding box center [155, 90] width 46 height 14
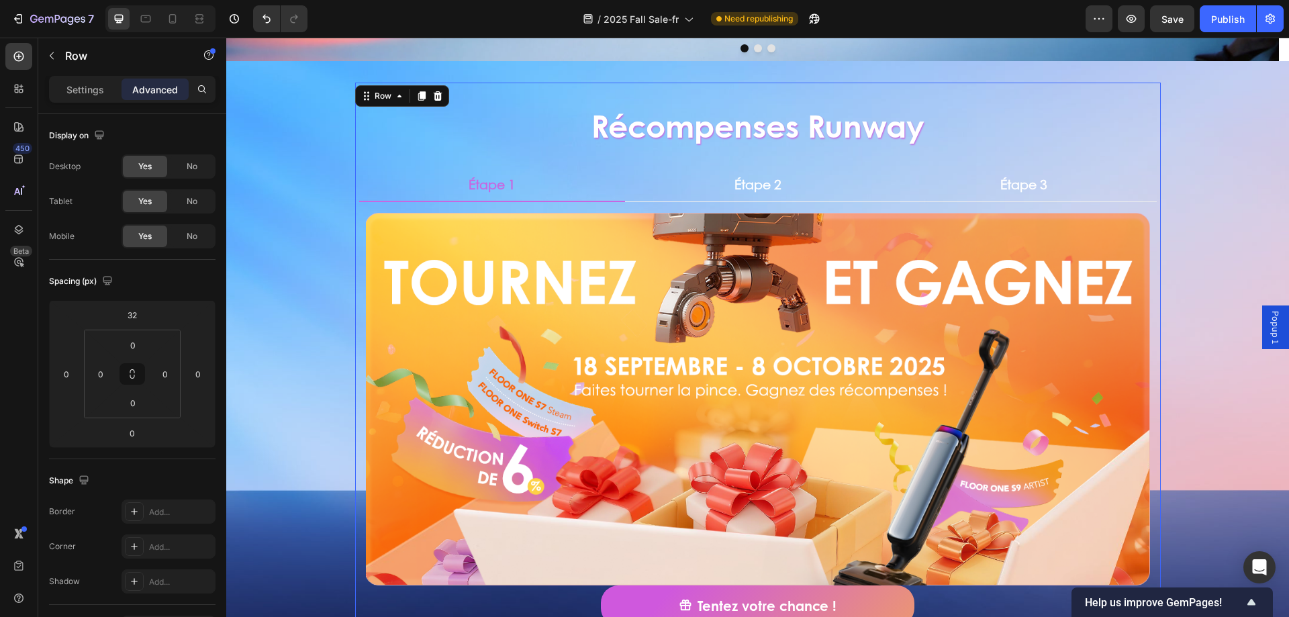
scroll to position [336, 0]
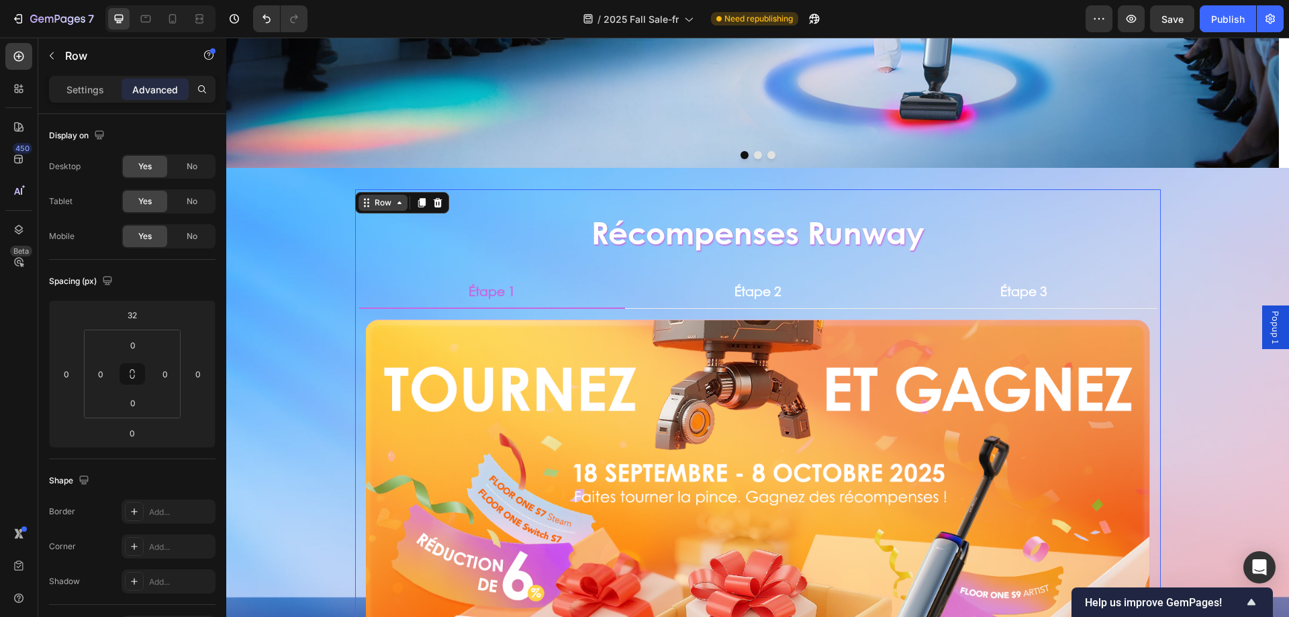
click at [385, 207] on div "Row" at bounding box center [383, 203] width 22 height 12
click at [426, 263] on div "Récompenses Runway Heading Étape 1 Étape 2 Étape 3 Image Tentez votre chance ! …" at bounding box center [758, 488] width 806 height 598
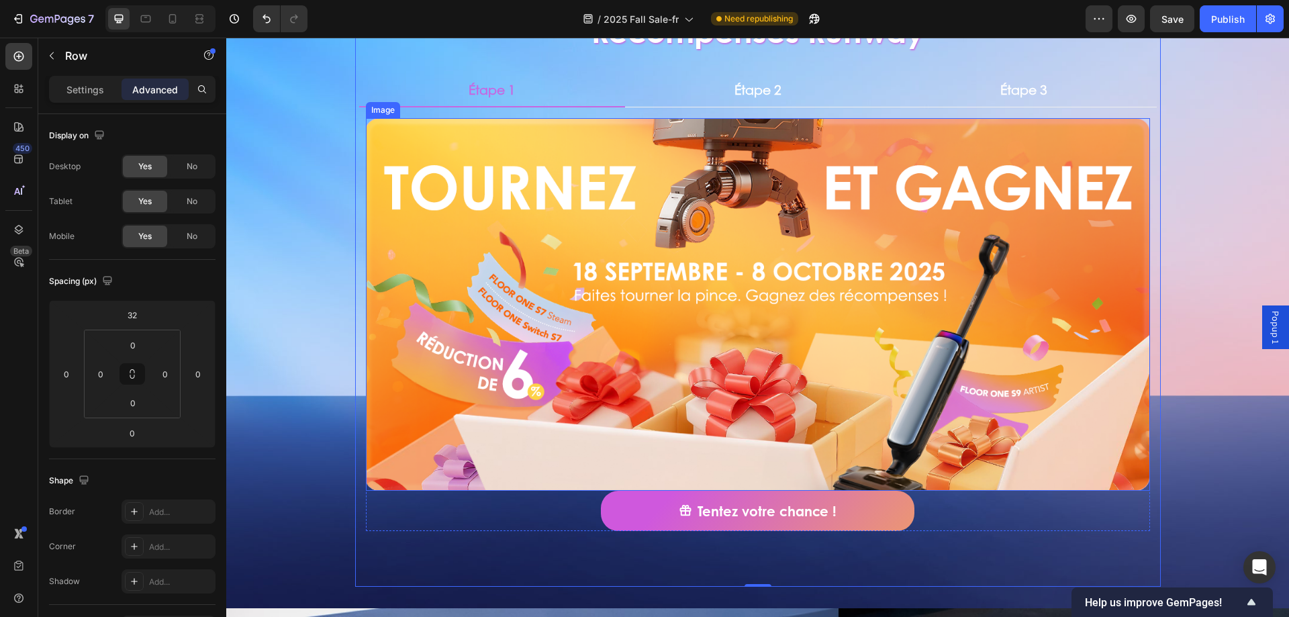
click at [481, 209] on img at bounding box center [758, 304] width 784 height 373
click at [403, 111] on div "Image" at bounding box center [397, 105] width 29 height 12
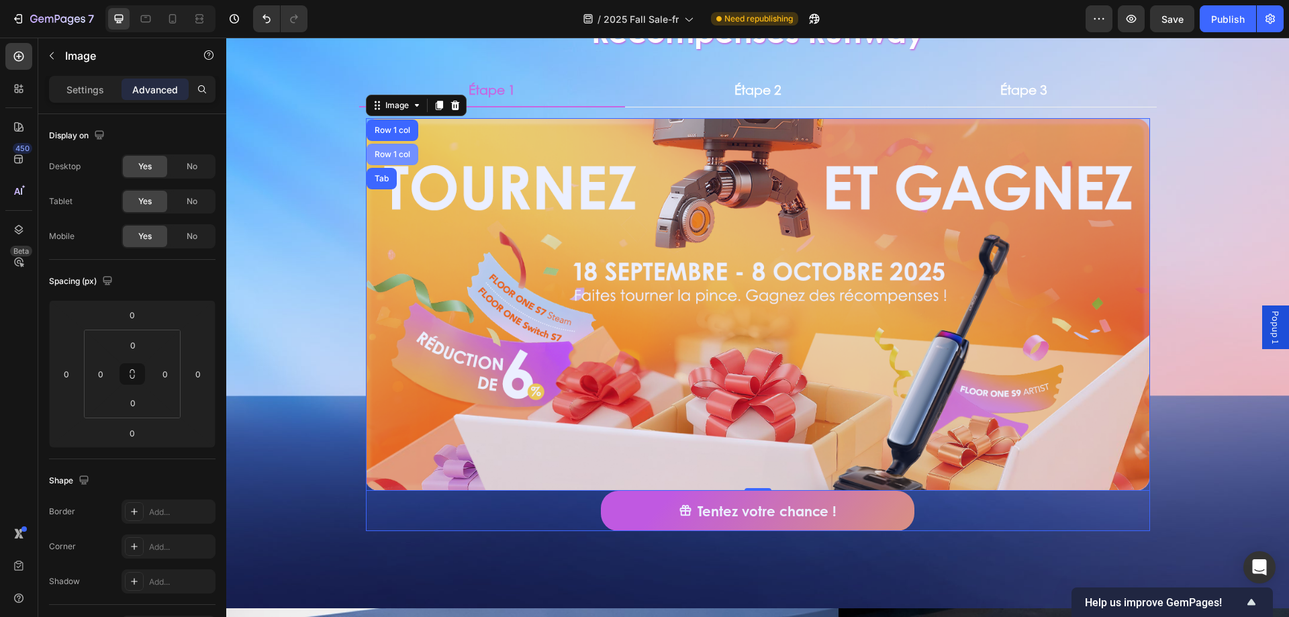
click at [389, 157] on div "Row 1 col" at bounding box center [392, 154] width 41 height 8
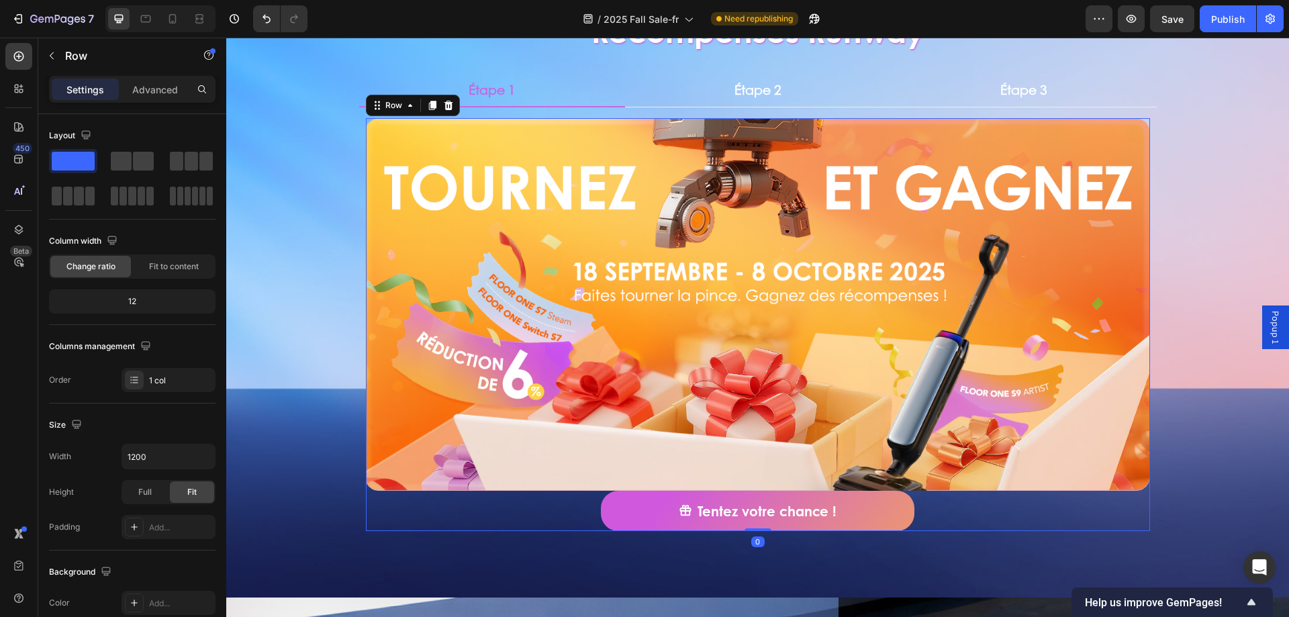
drag, startPoint x: 755, startPoint y: 541, endPoint x: 595, endPoint y: 308, distance: 282.9
click at [759, 493] on div "Image Tentez votre chance ! Button Row Row 0" at bounding box center [758, 324] width 784 height 413
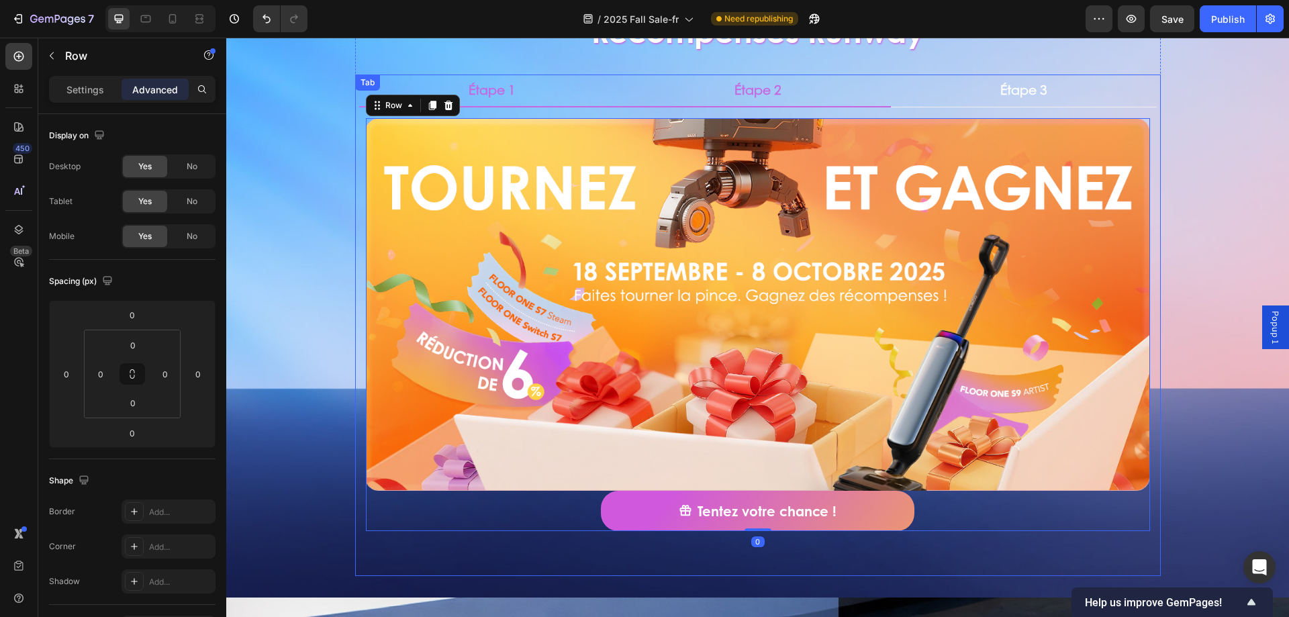
click at [698, 101] on li "Étape 2" at bounding box center [758, 91] width 266 height 33
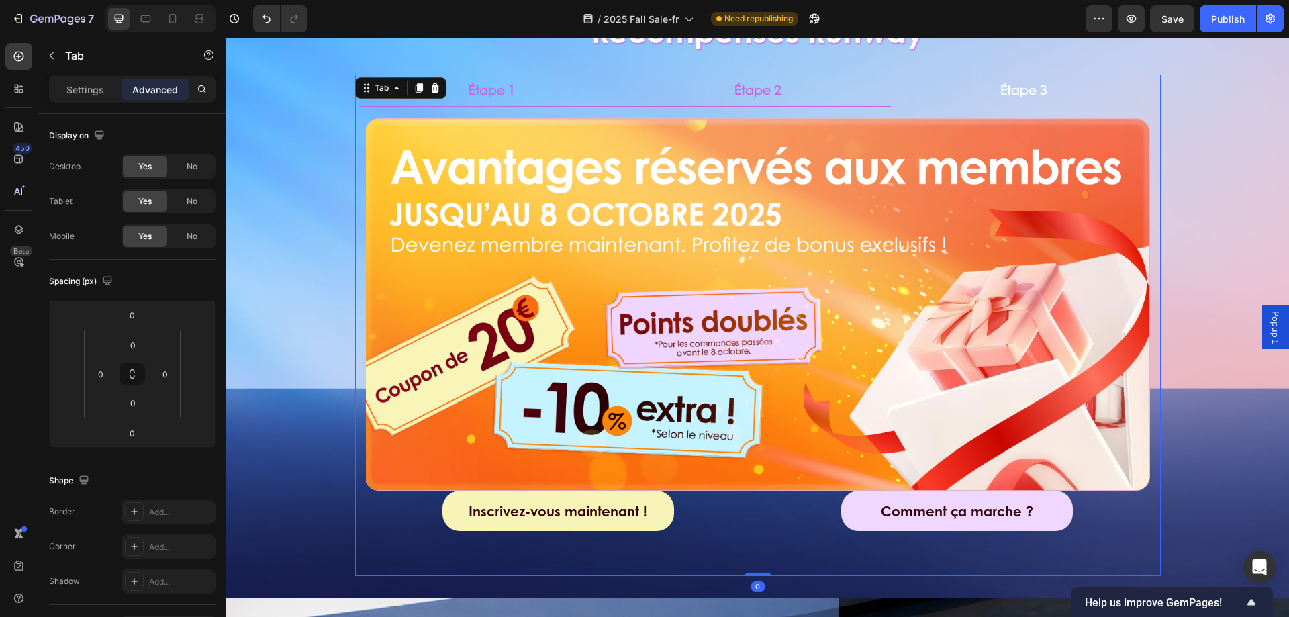
click at [523, 97] on li "Étape 1" at bounding box center [492, 91] width 266 height 33
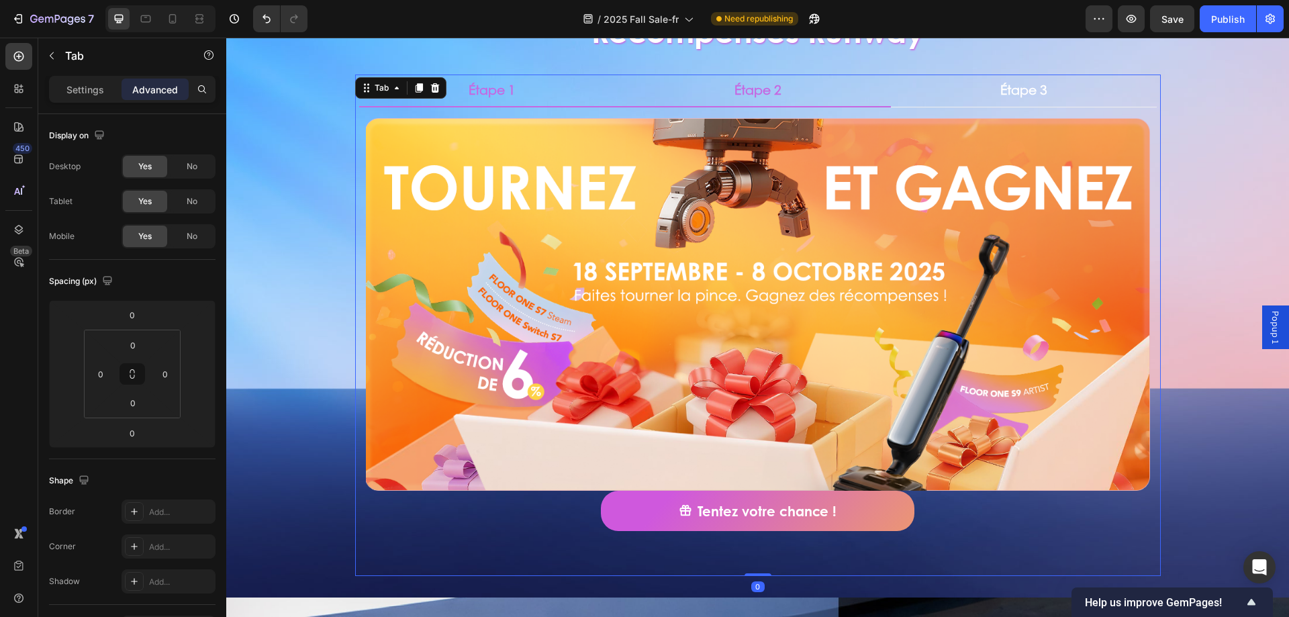
click at [665, 89] on li "Étape 2" at bounding box center [758, 91] width 266 height 33
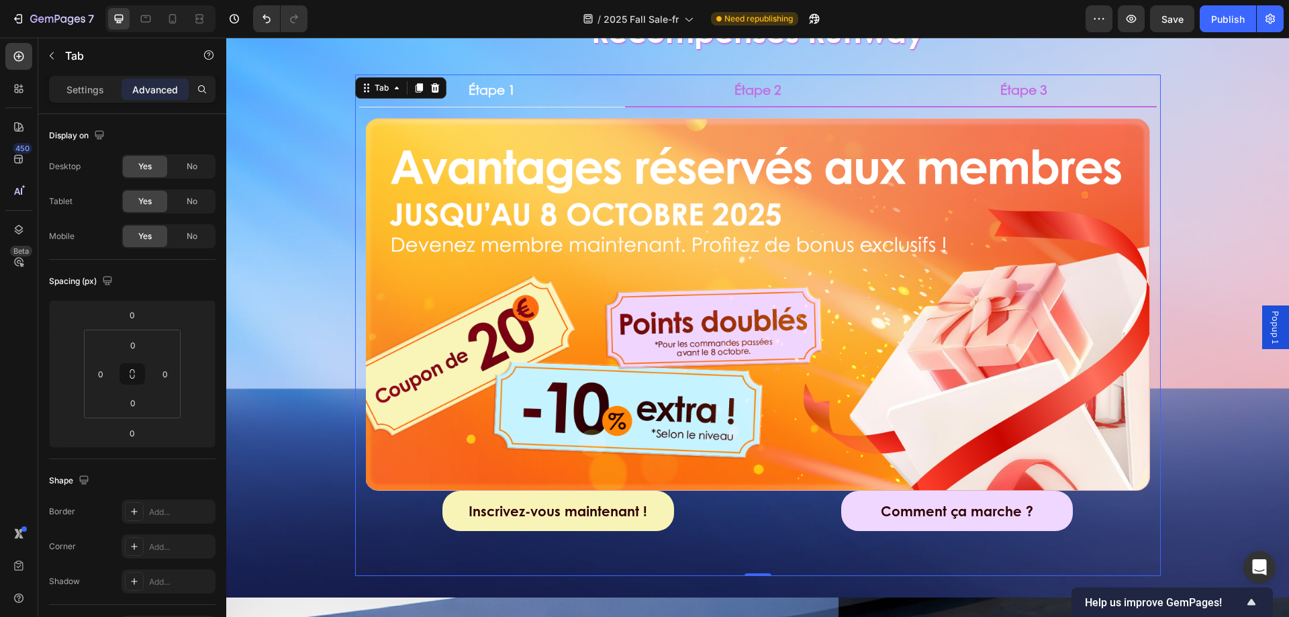
click at [938, 97] on li "Étape 3" at bounding box center [1024, 91] width 266 height 33
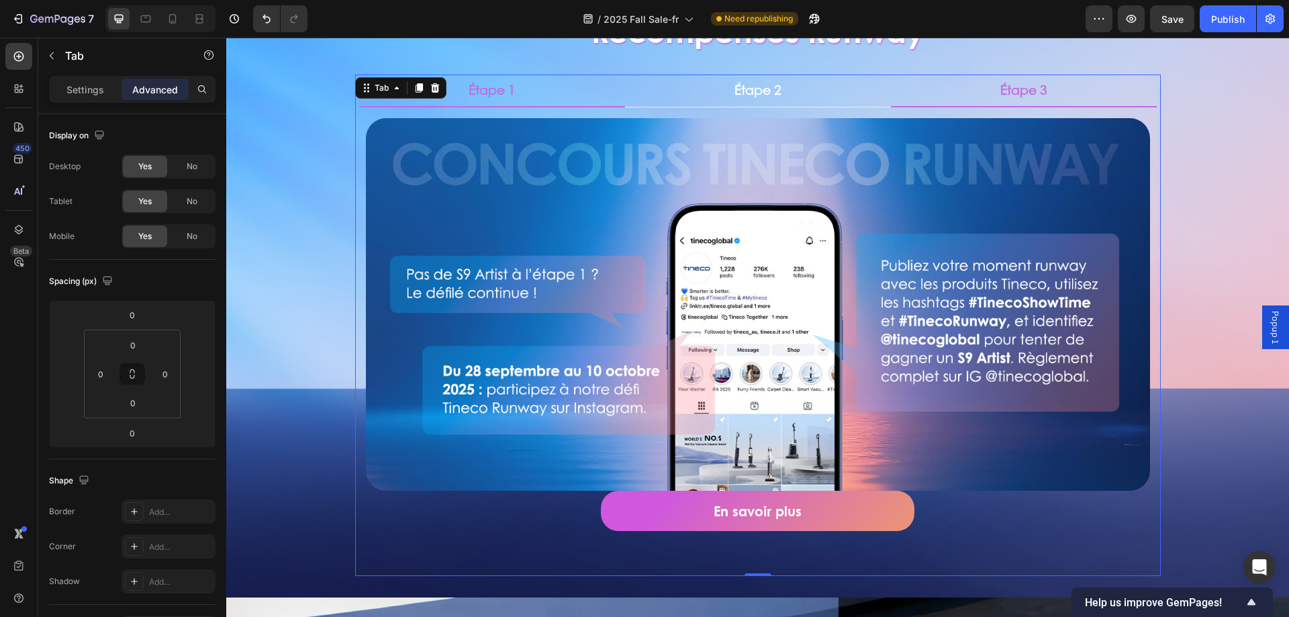
click at [511, 94] on div "Étape 1" at bounding box center [492, 90] width 51 height 21
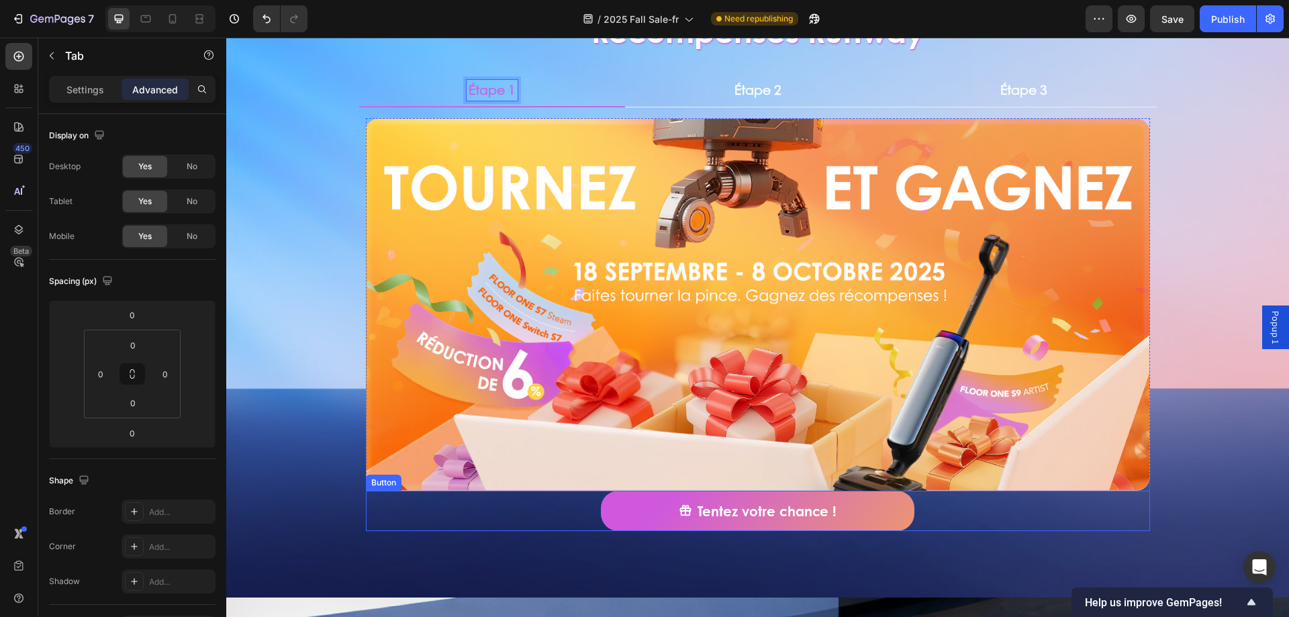
click at [527, 503] on div "Tentez votre chance ! Button" at bounding box center [758, 511] width 784 height 40
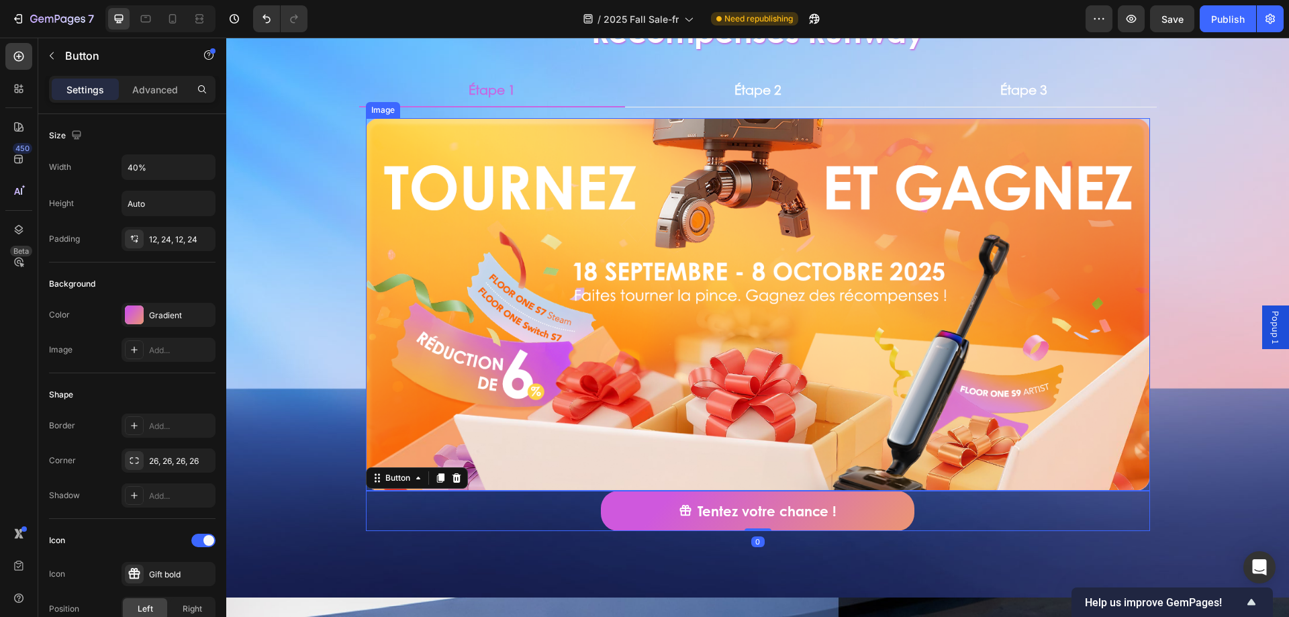
click at [383, 205] on img at bounding box center [758, 304] width 784 height 373
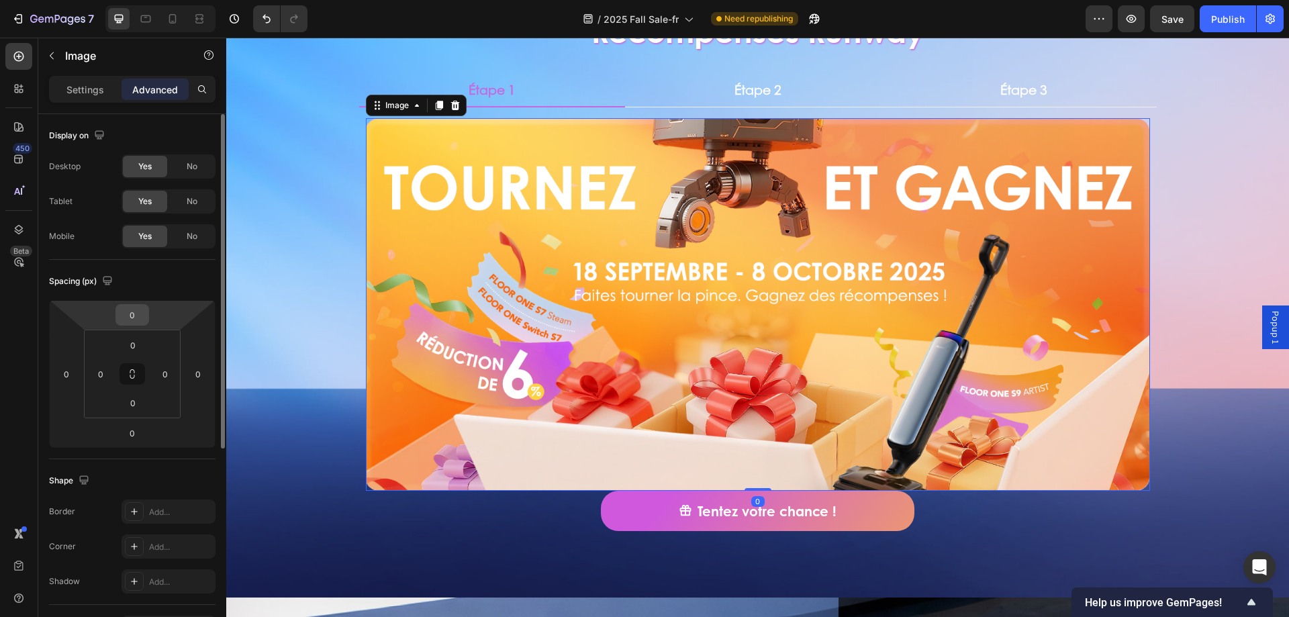
click at [142, 323] on input "0" at bounding box center [132, 315] width 27 height 20
type input "16"
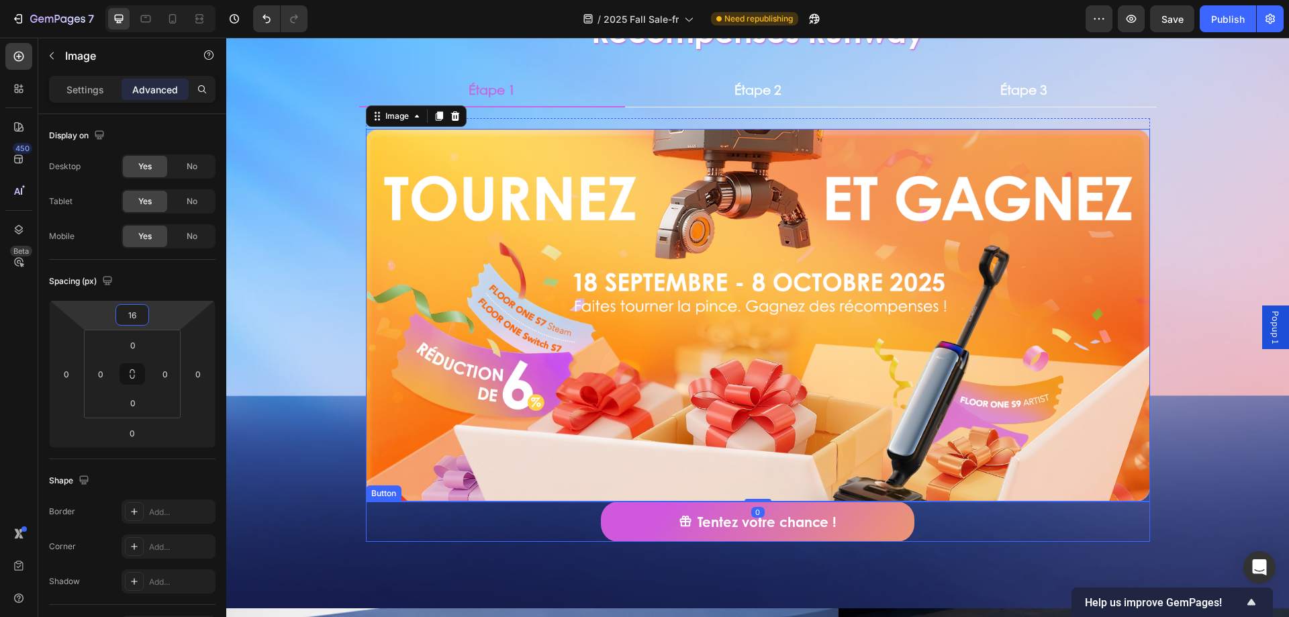
click at [528, 518] on div "Tentez votre chance ! Button" at bounding box center [758, 522] width 784 height 40
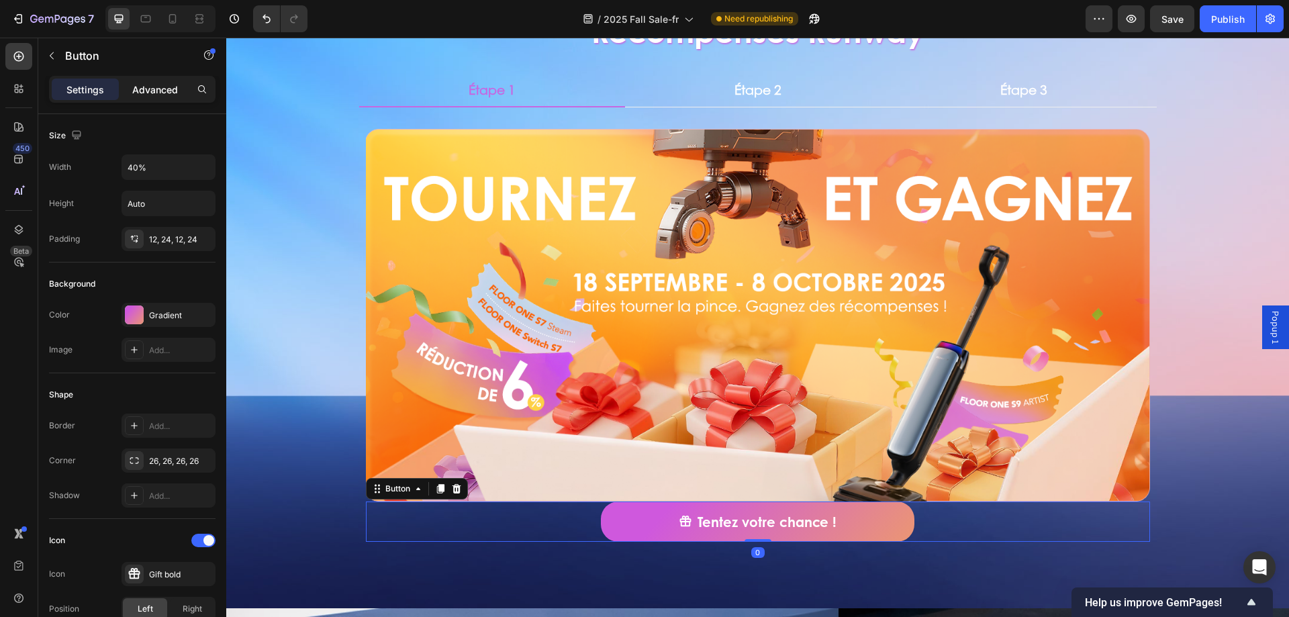
click at [147, 93] on p "Advanced" at bounding box center [155, 90] width 46 height 14
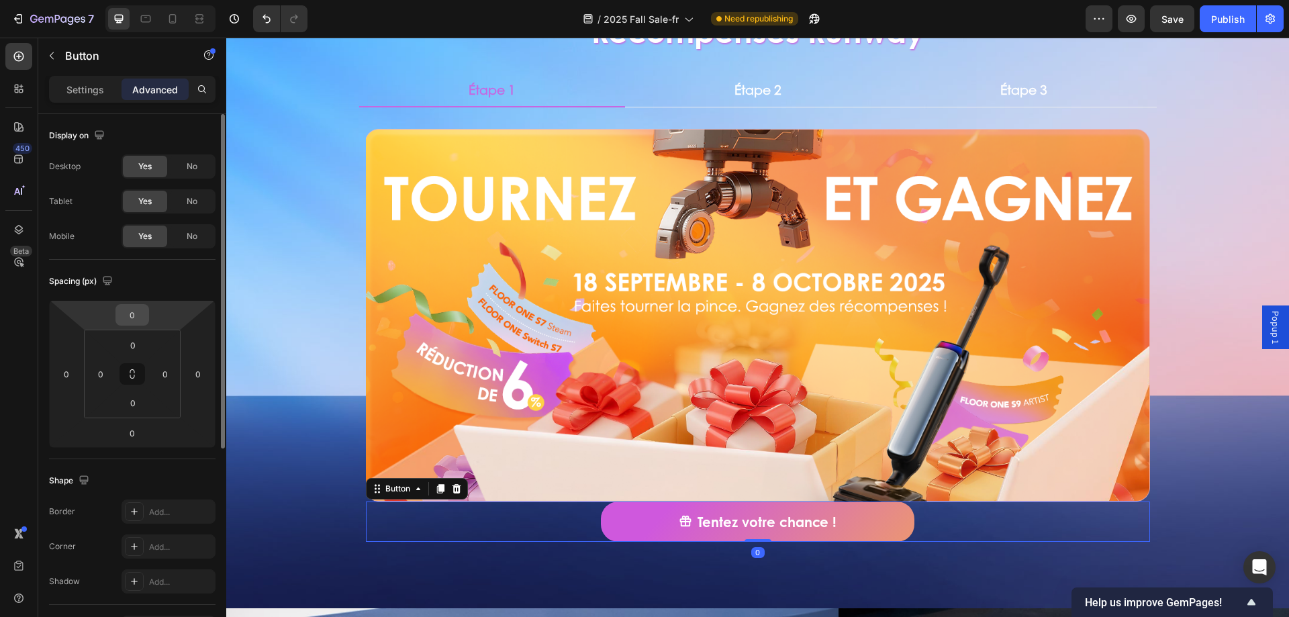
click at [122, 318] on input "0" at bounding box center [132, 315] width 27 height 20
type input "32"
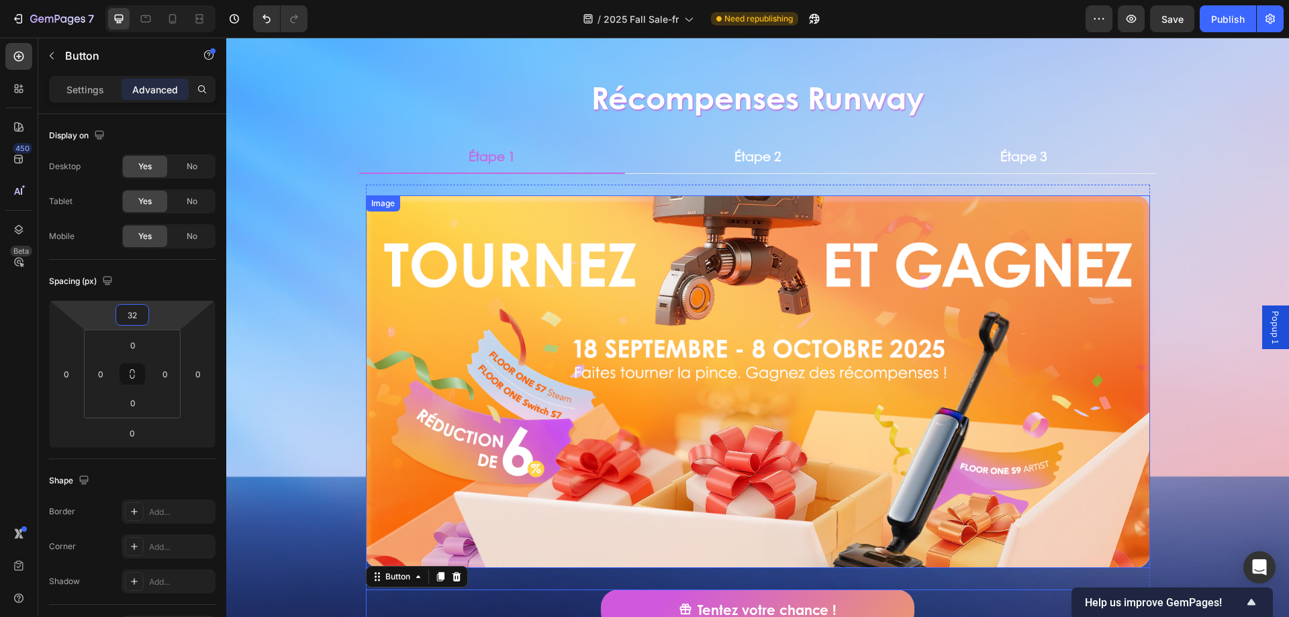
scroll to position [403, 0]
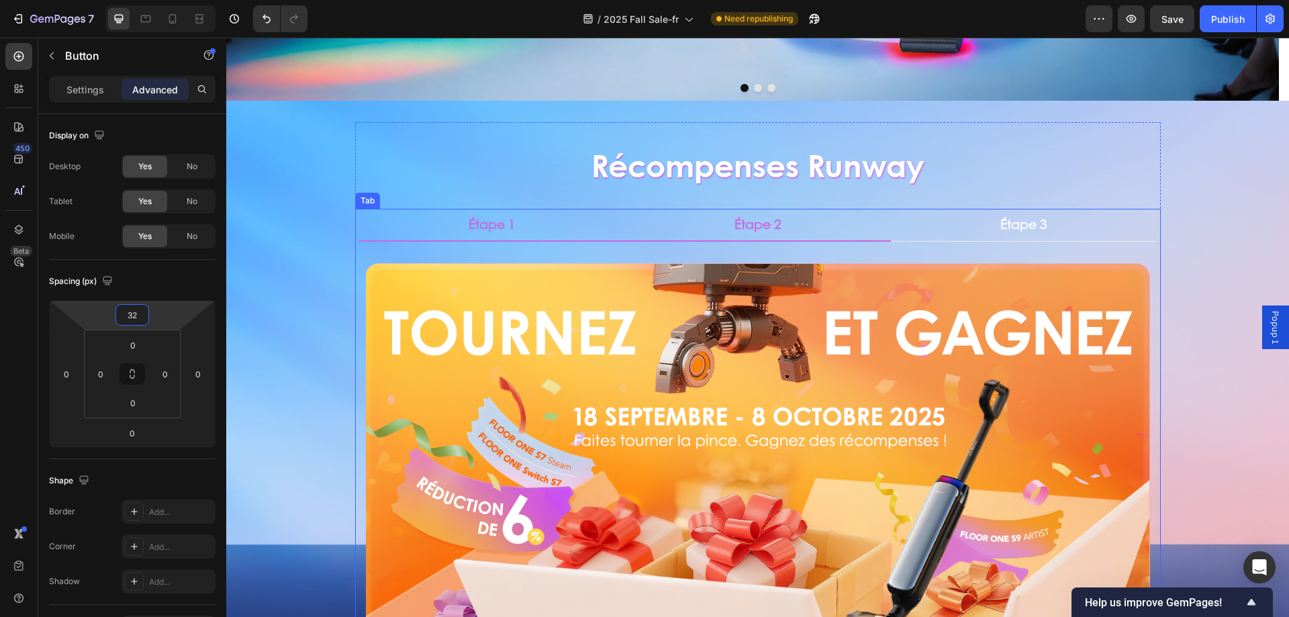
click at [752, 231] on p "Étape 2" at bounding box center [757, 224] width 47 height 17
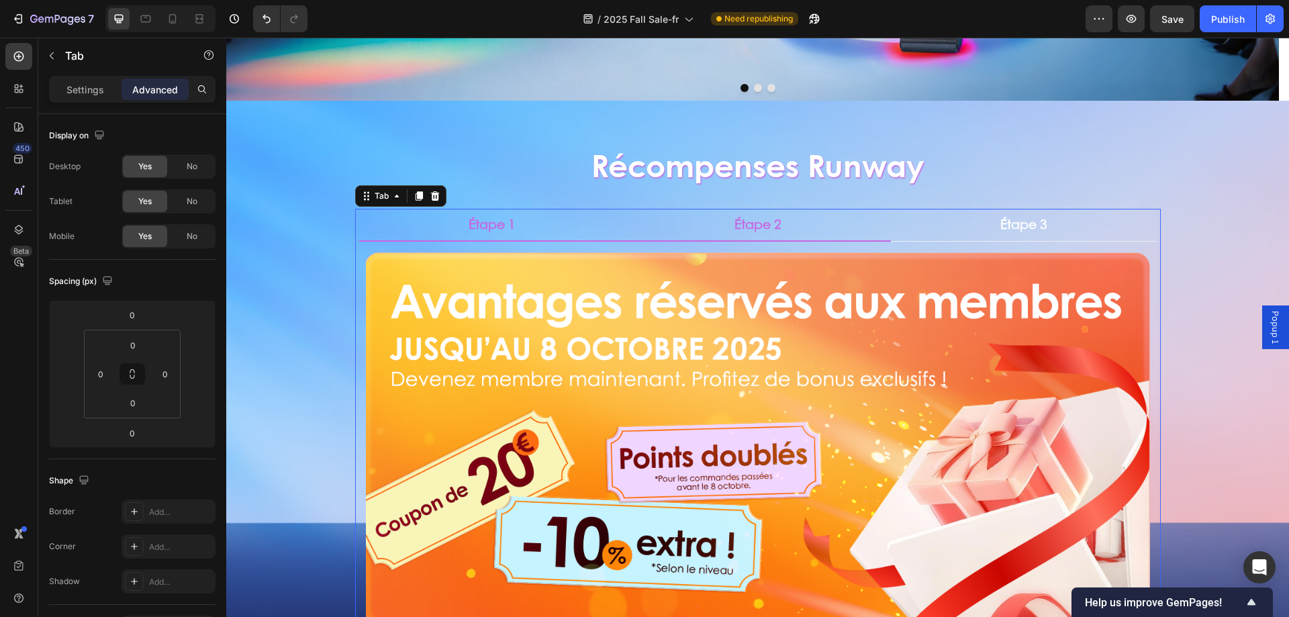
click at [540, 226] on li "Étape 1" at bounding box center [492, 225] width 266 height 33
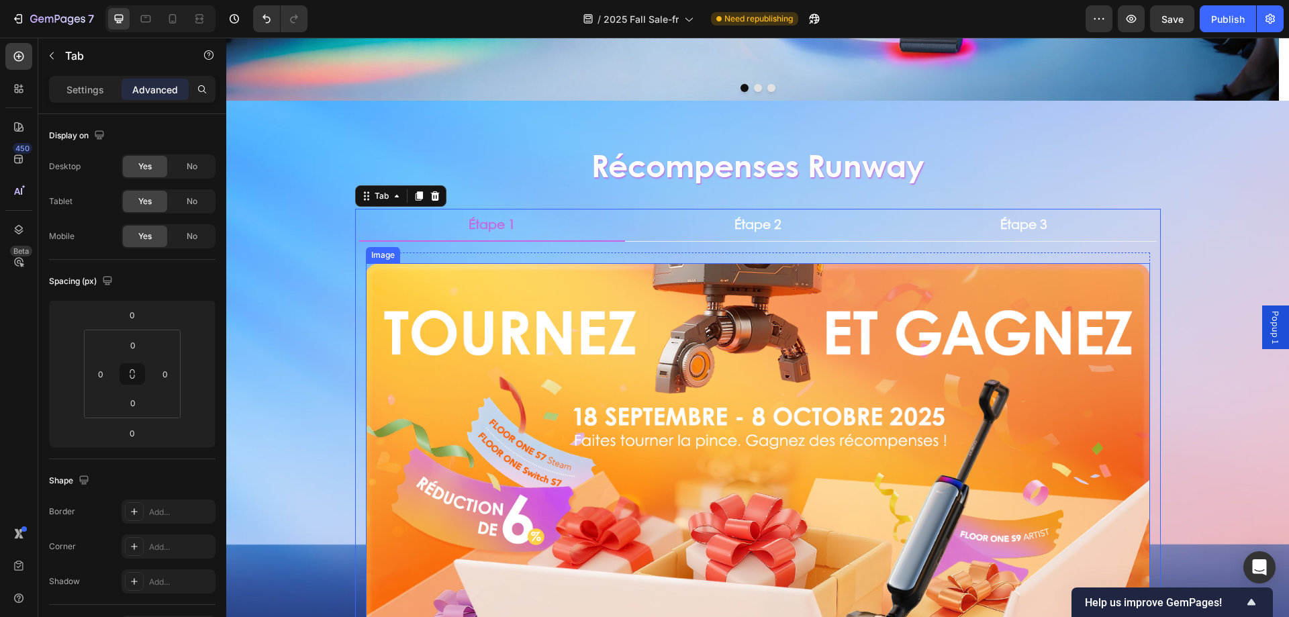
click at [565, 314] on img at bounding box center [758, 449] width 784 height 373
click at [732, 236] on li "Étape 2" at bounding box center [758, 225] width 266 height 33
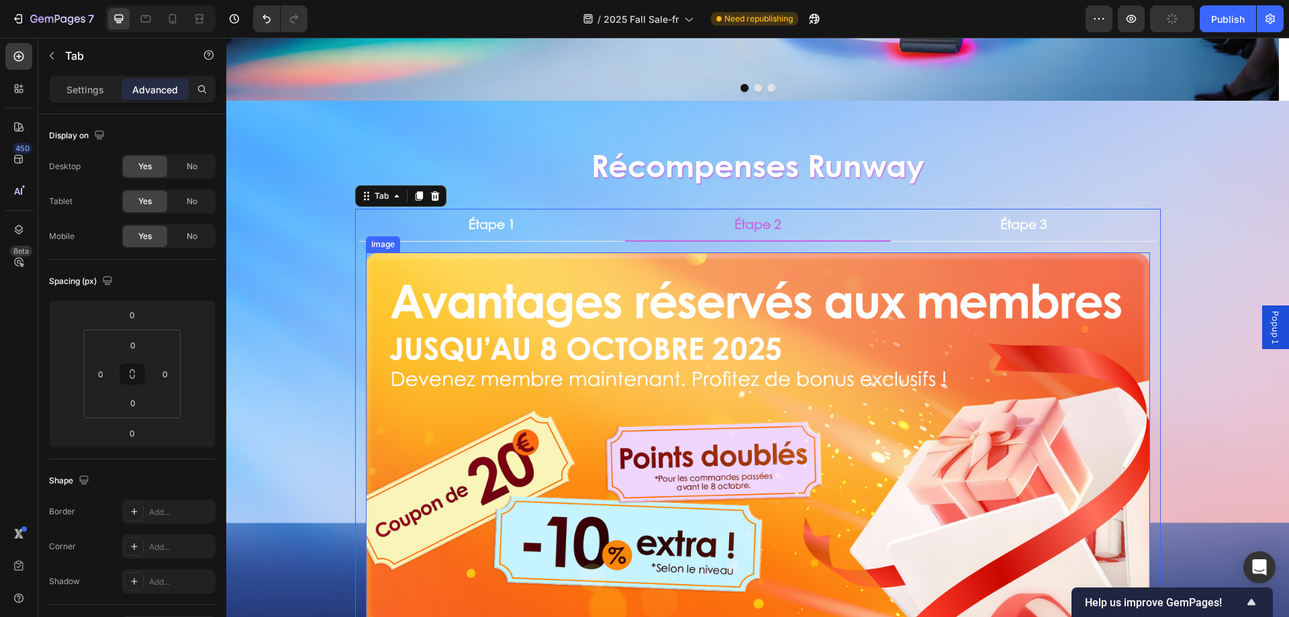
click at [690, 293] on img at bounding box center [758, 438] width 784 height 373
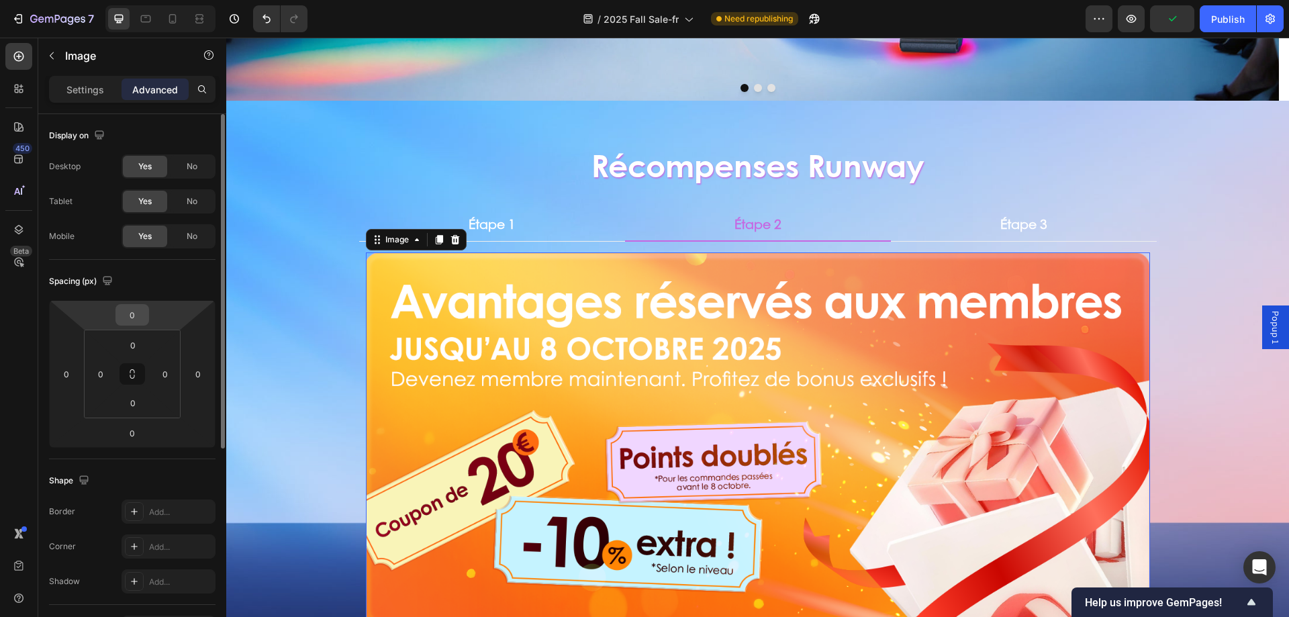
click at [146, 316] on div "0" at bounding box center [132, 314] width 34 height 21
drag, startPoint x: 0, startPoint y: 0, endPoint x: 143, endPoint y: 322, distance: 352.6
click at [143, 322] on input "0" at bounding box center [132, 315] width 27 height 20
type input "16"
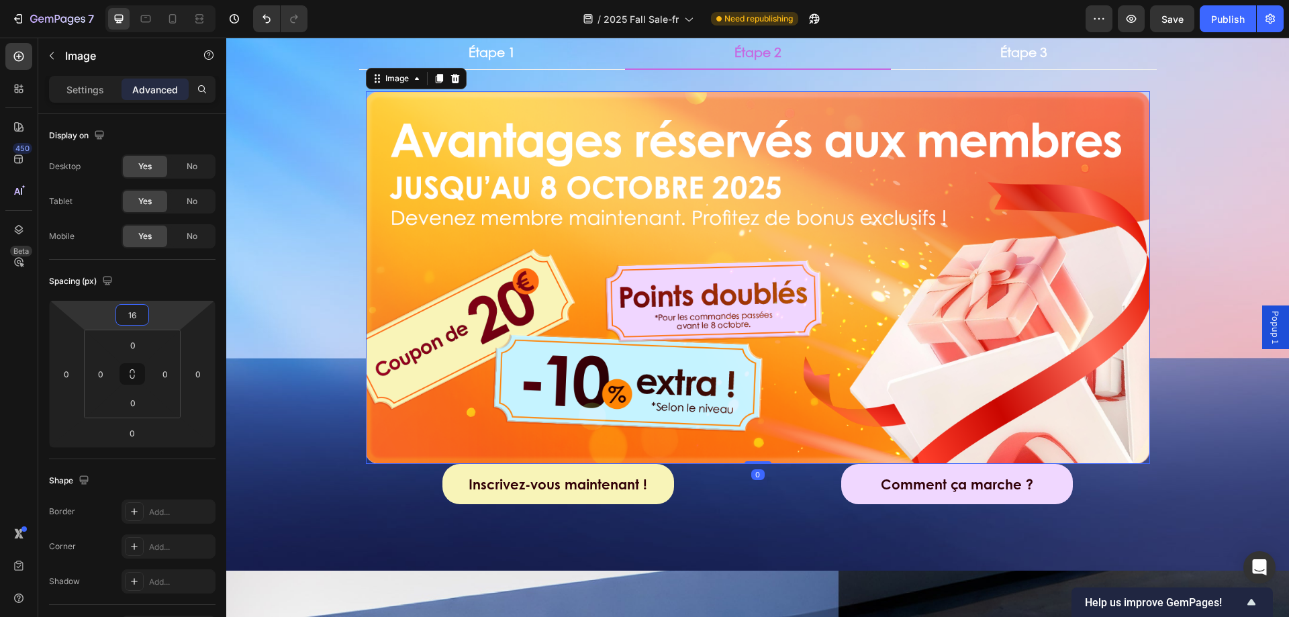
scroll to position [671, 0]
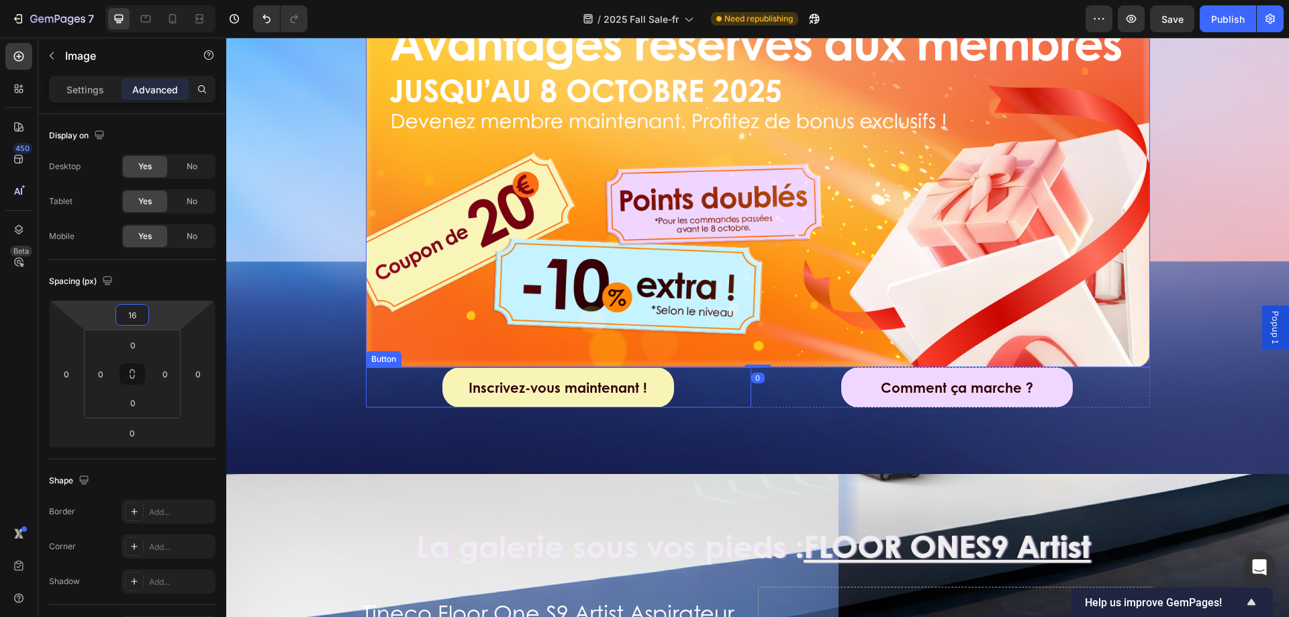
click at [410, 395] on div "Inscrivez-vous maintenant ! Button" at bounding box center [558, 387] width 385 height 40
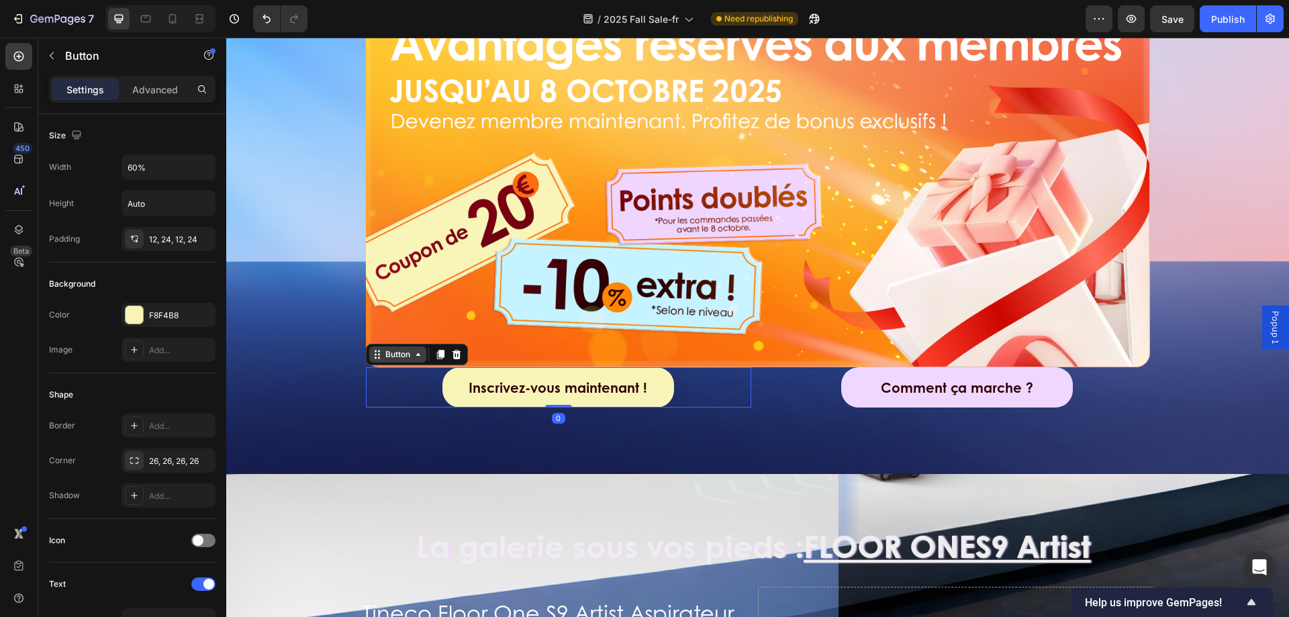
click at [413, 353] on icon at bounding box center [418, 354] width 11 height 11
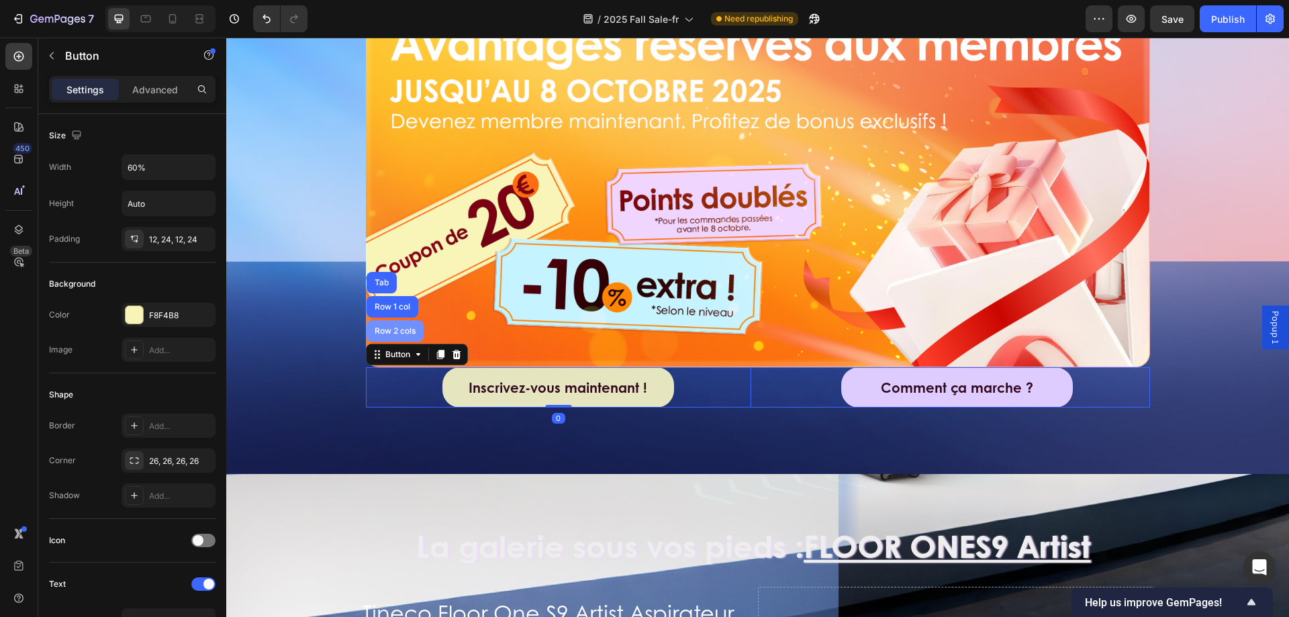
click at [400, 336] on div "Row 2 cols" at bounding box center [395, 330] width 57 height 21
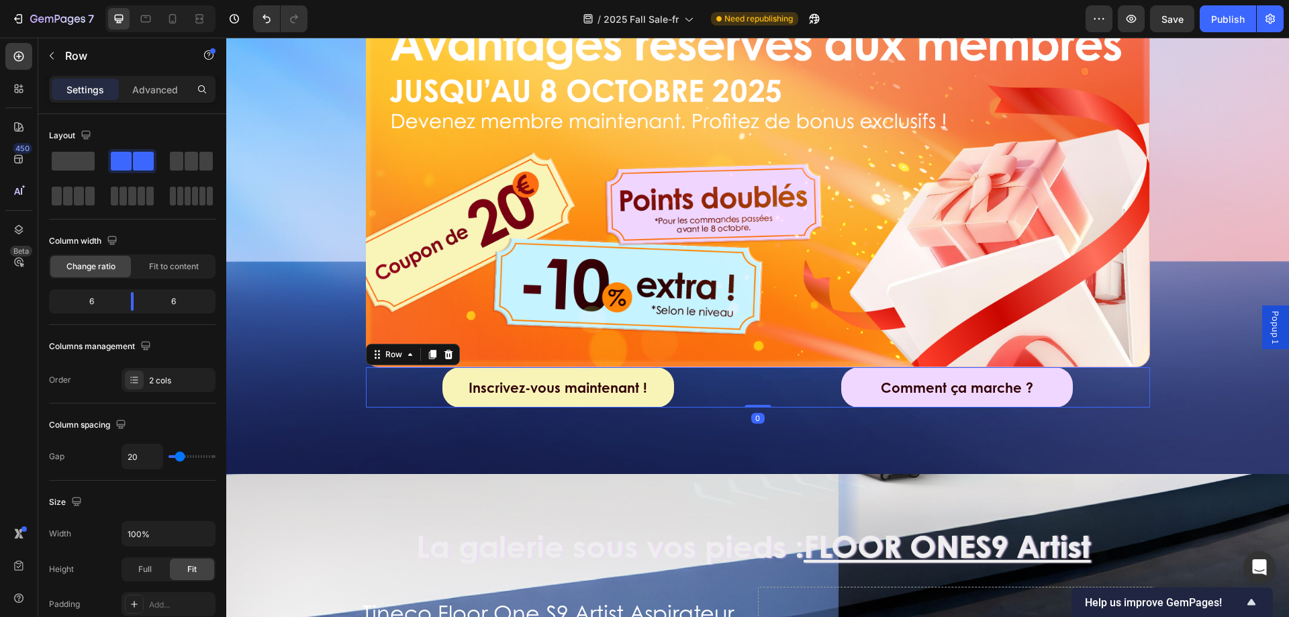
click at [122, 105] on div "Settings Advanced" at bounding box center [132, 95] width 188 height 38
click at [148, 95] on p "Advanced" at bounding box center [155, 90] width 46 height 14
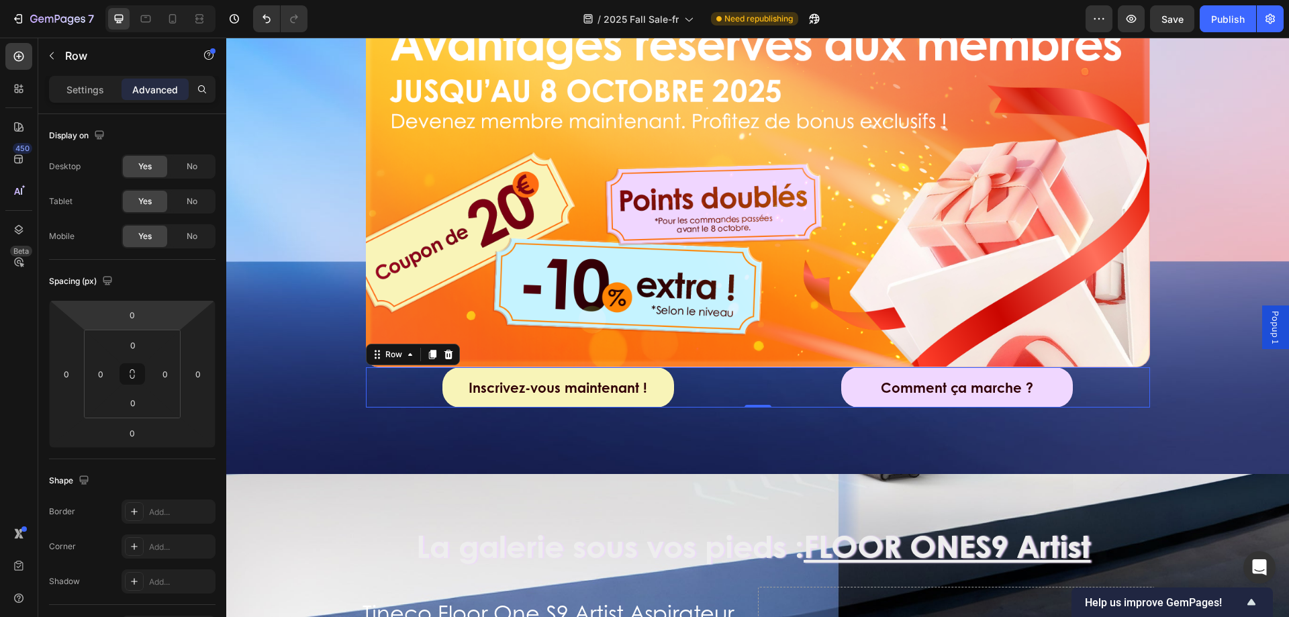
click at [153, 0] on html "7 Version history / 2025 Fall Sale-fr Need republishing Preview Save Publish 45…" at bounding box center [644, 0] width 1289 height 0
click at [137, 318] on input "0" at bounding box center [132, 315] width 27 height 20
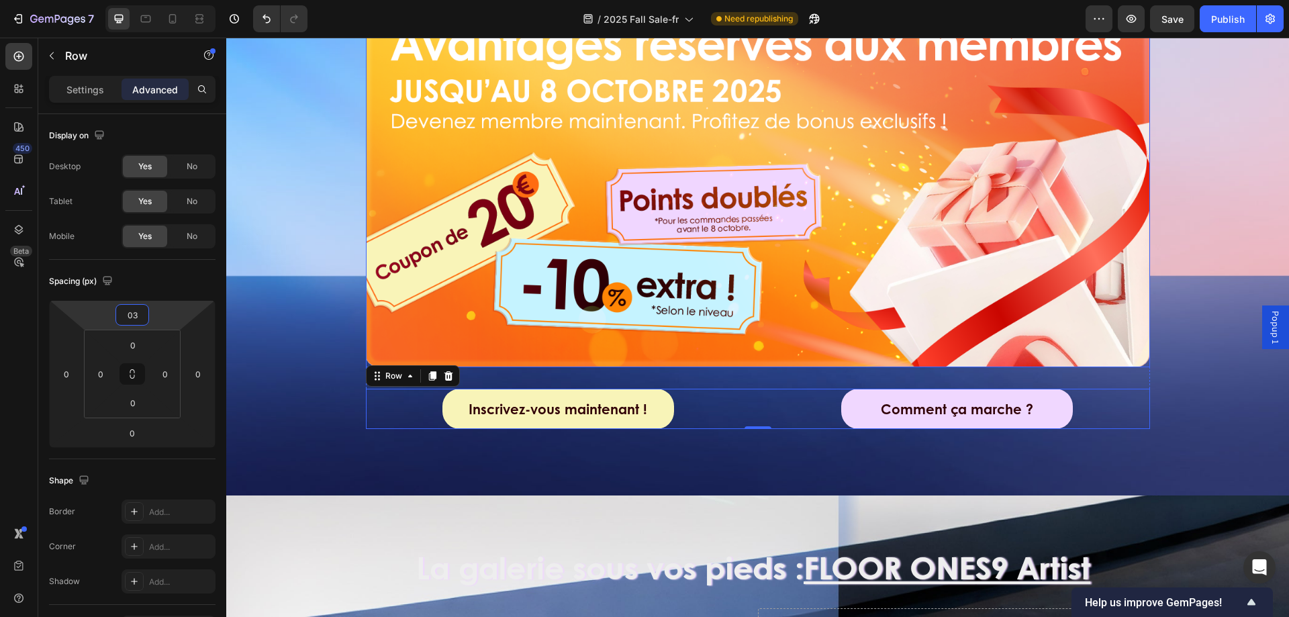
type input "0"
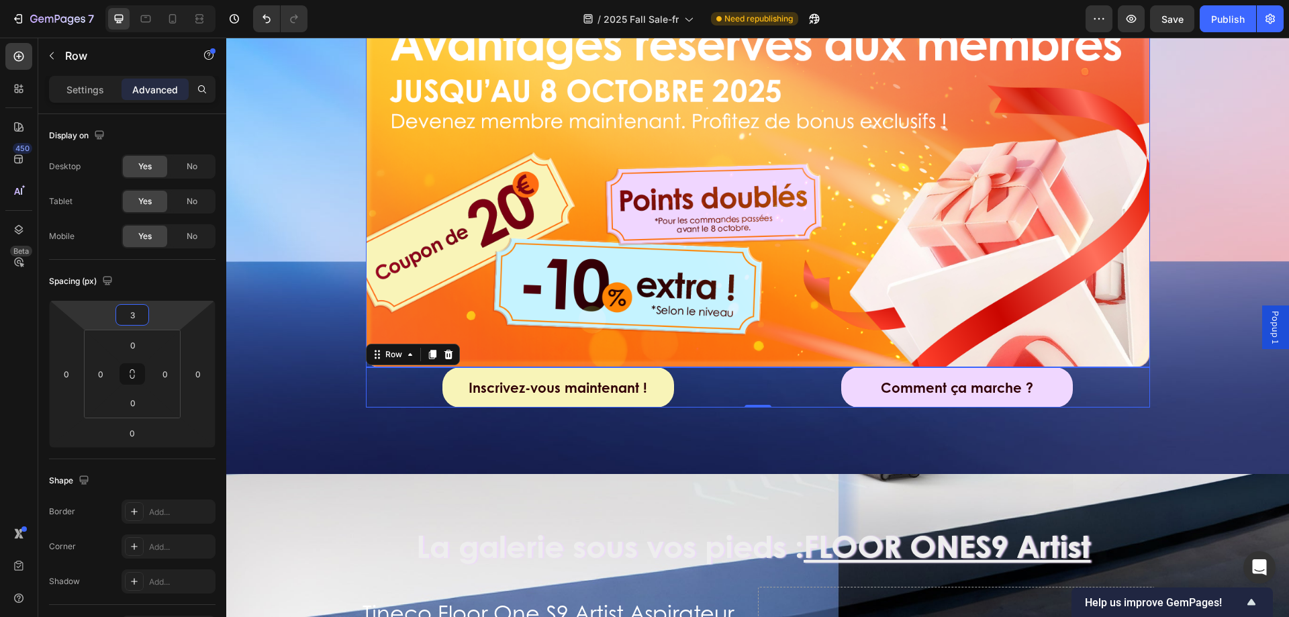
type input "32"
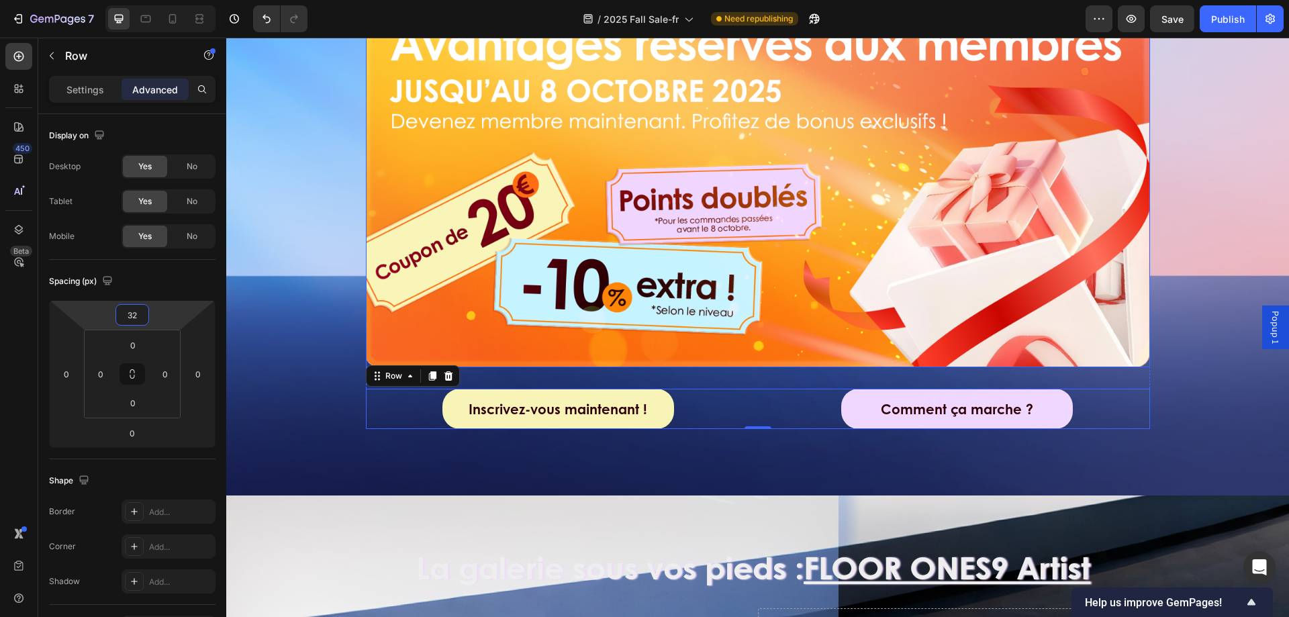
click at [315, 294] on div "Récompenses Runway Heading Étape 1 Étape 2 Étape 3 Image Tentez votre chance ! …" at bounding box center [757, 152] width 1063 height 641
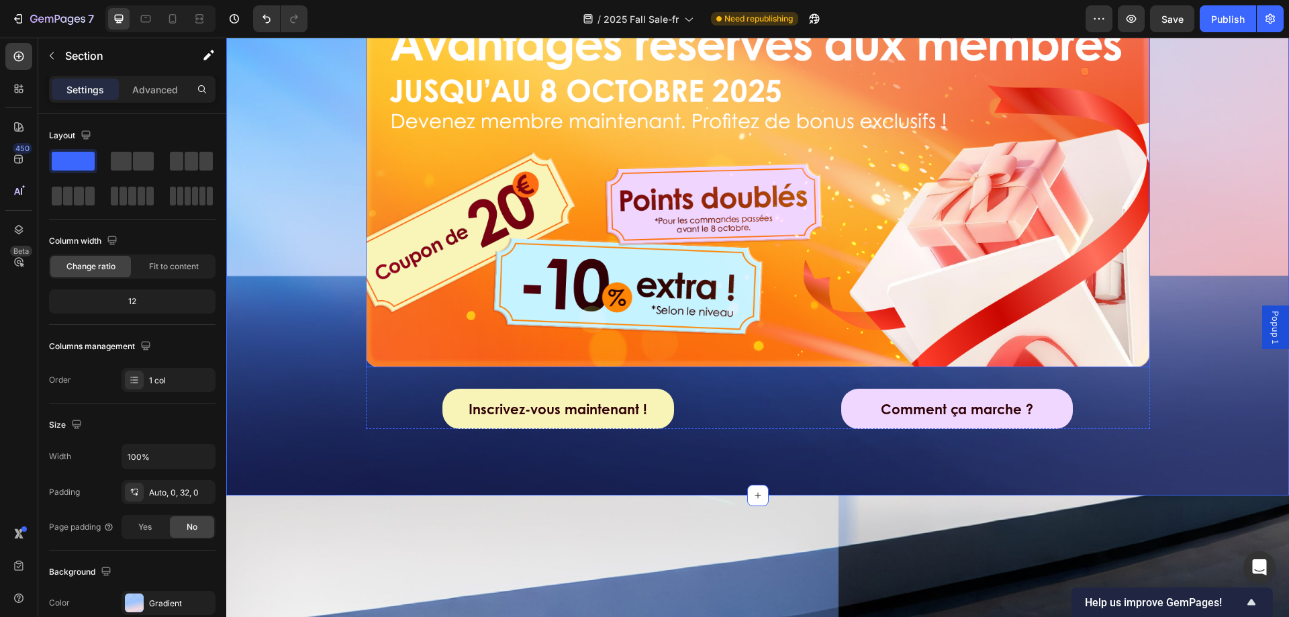
scroll to position [470, 0]
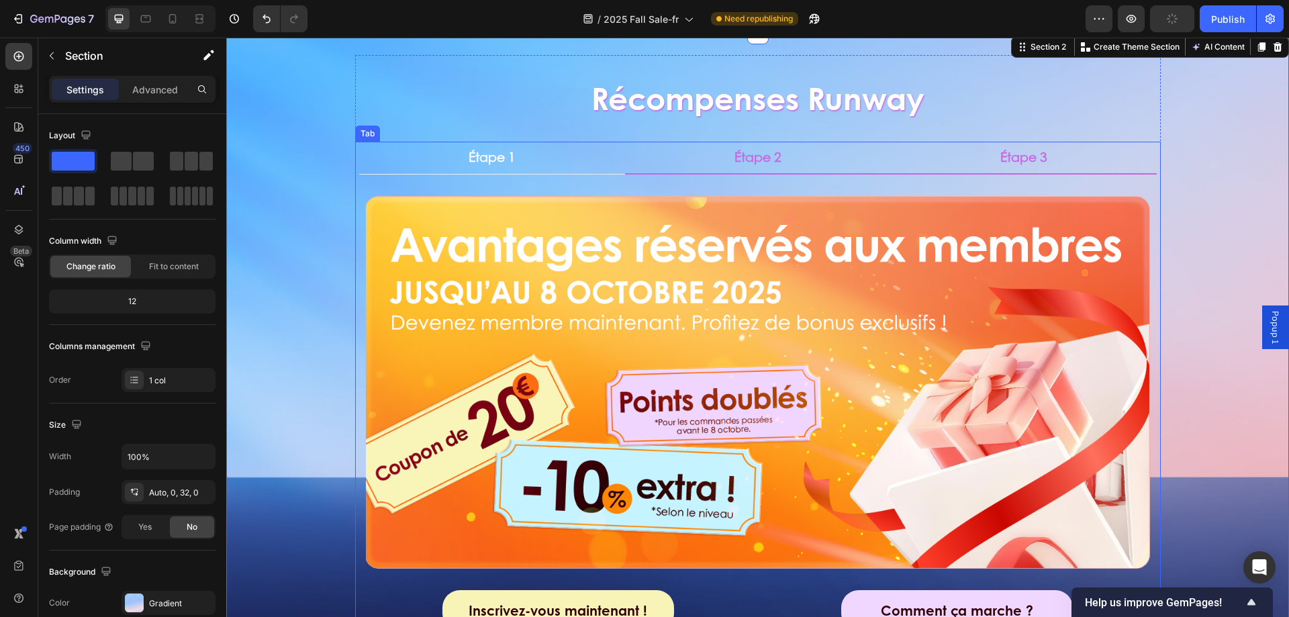
click at [995, 170] on li "Étape 3" at bounding box center [1024, 158] width 266 height 33
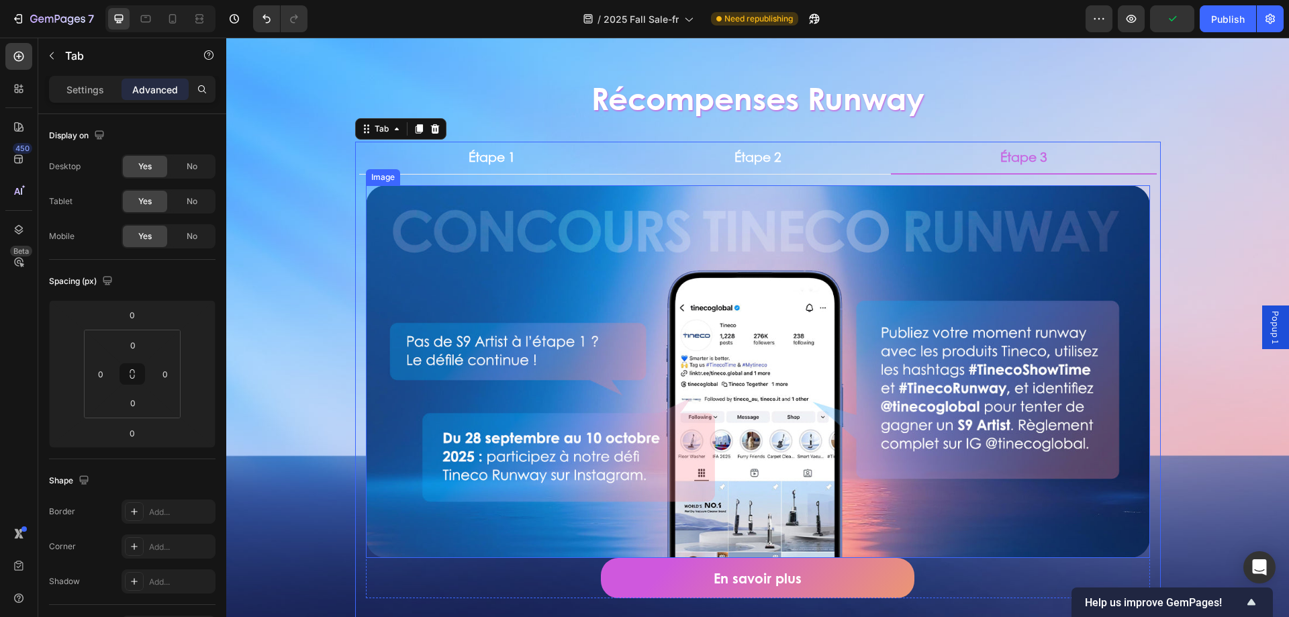
click at [799, 281] on img at bounding box center [758, 371] width 784 height 373
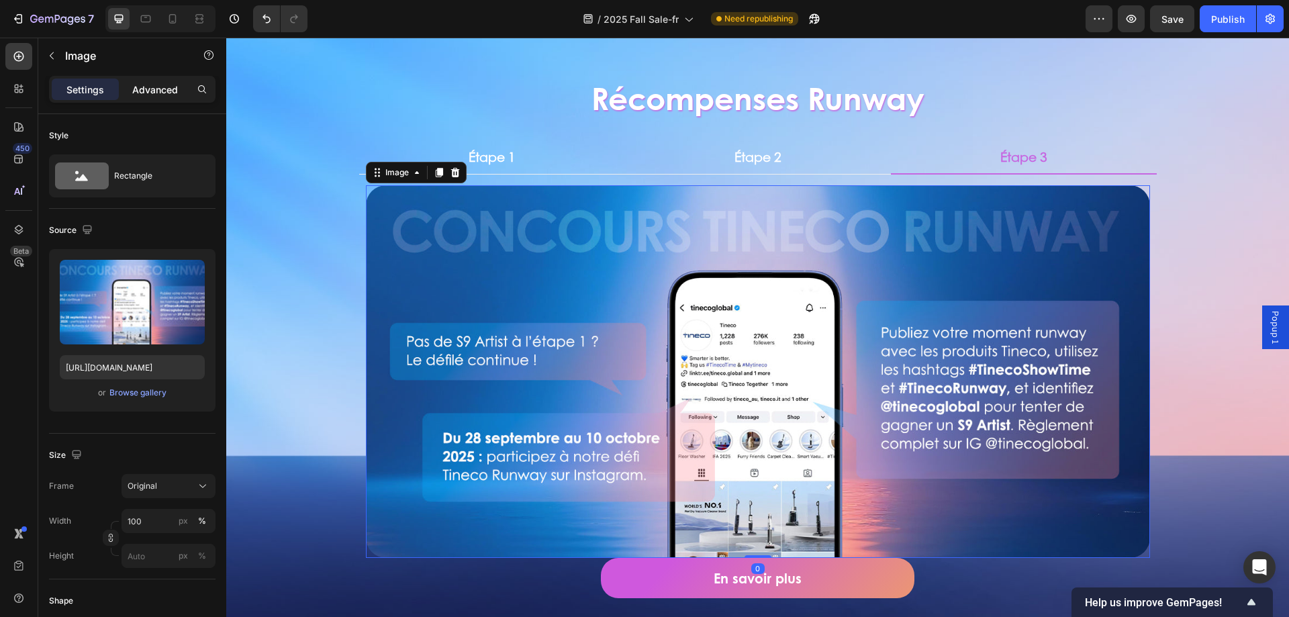
click at [160, 80] on div "Advanced" at bounding box center [155, 89] width 67 height 21
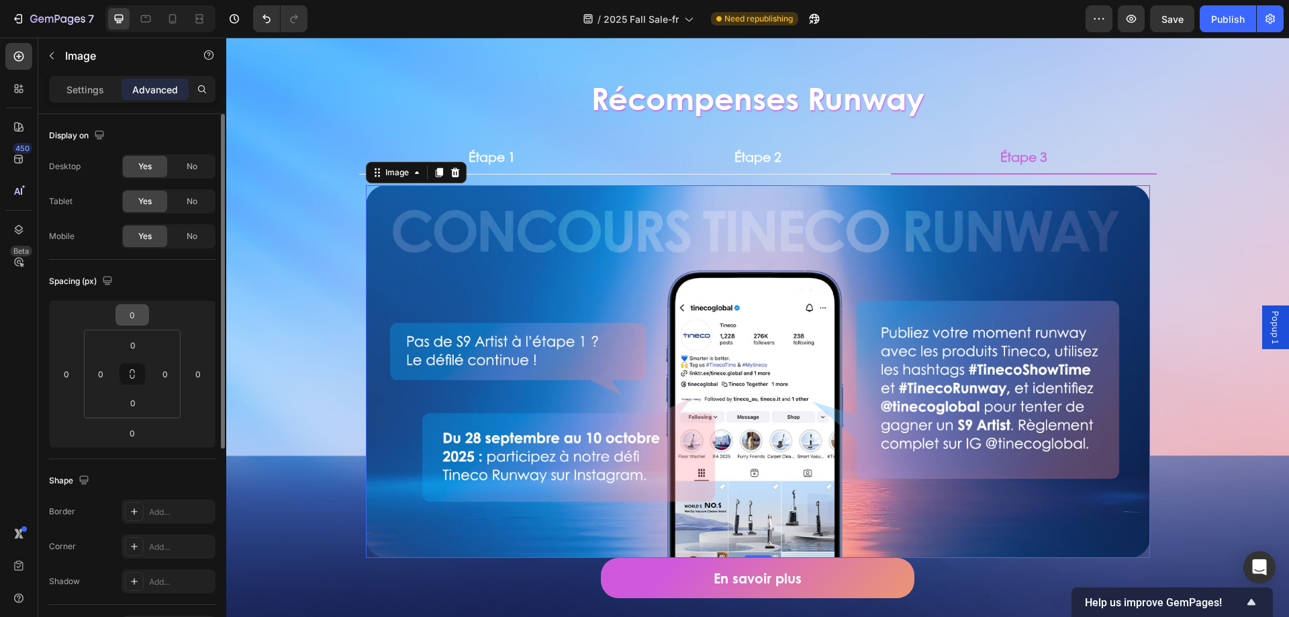
click at [131, 310] on input "0" at bounding box center [132, 315] width 27 height 20
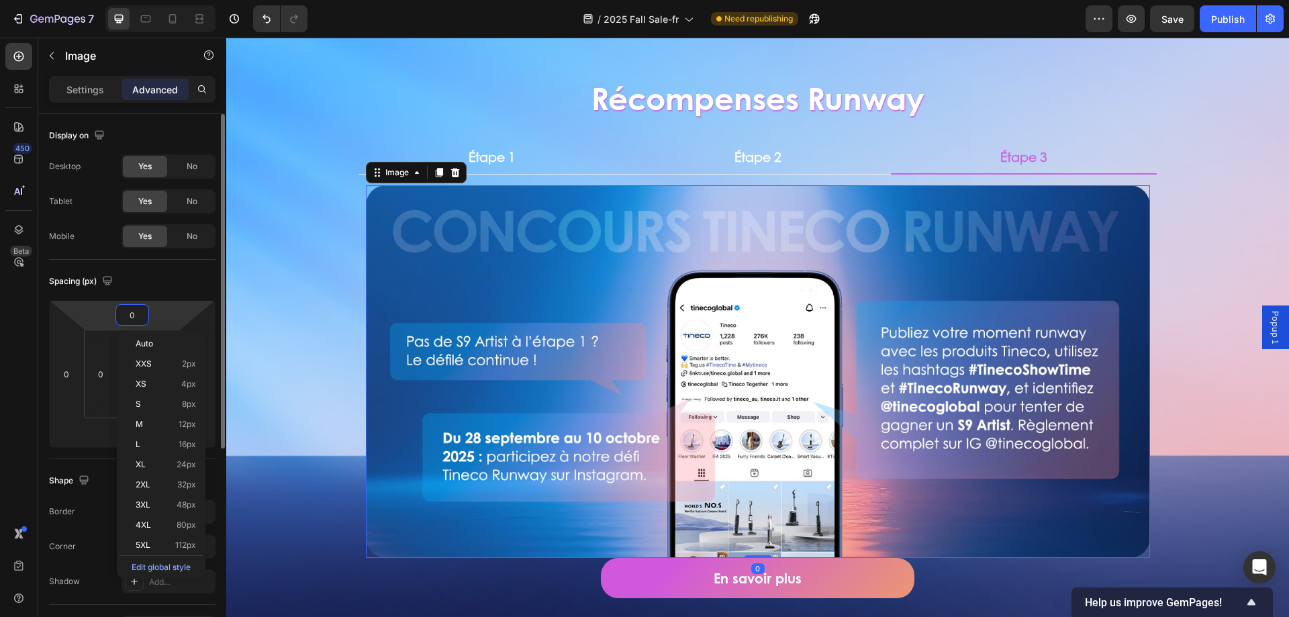
click at [138, 313] on input "0" at bounding box center [132, 315] width 27 height 20
type input "16"
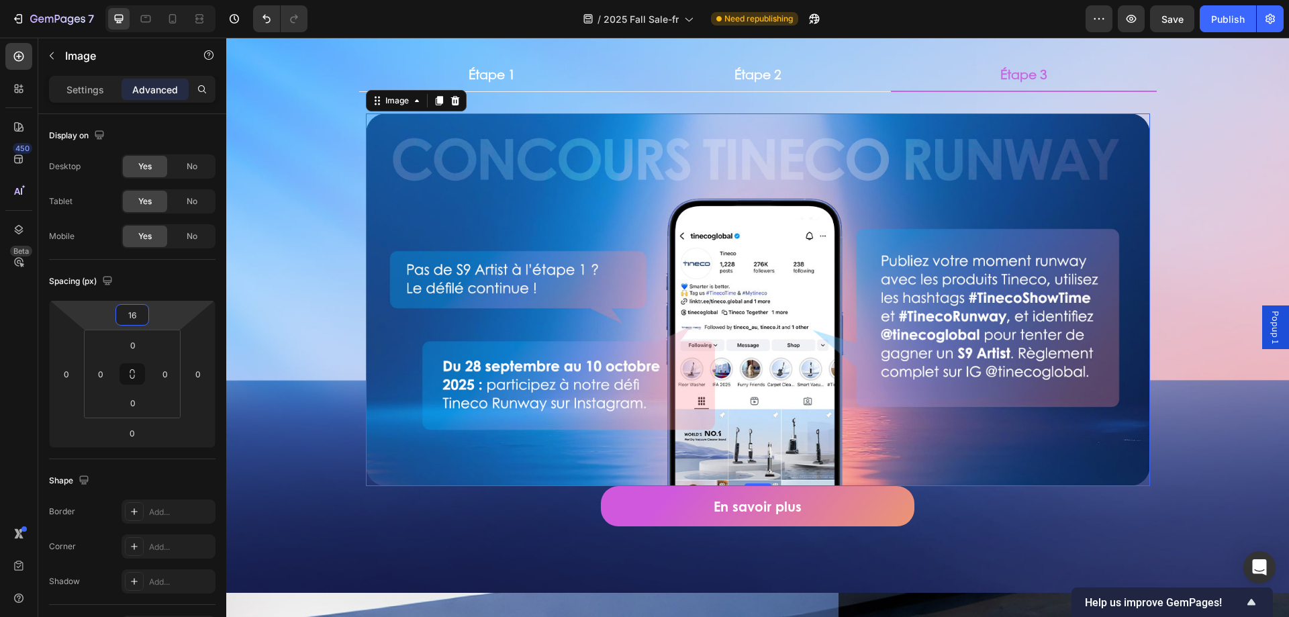
scroll to position [604, 0]
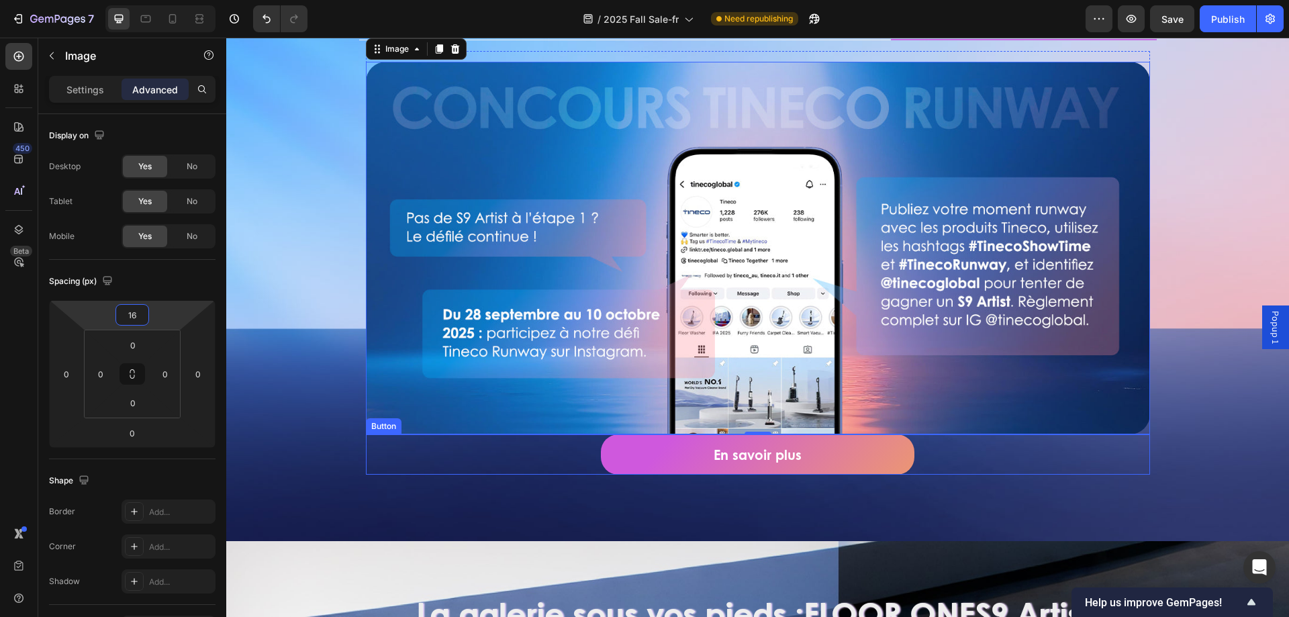
click at [535, 437] on div "En savoir plus Button" at bounding box center [758, 454] width 784 height 40
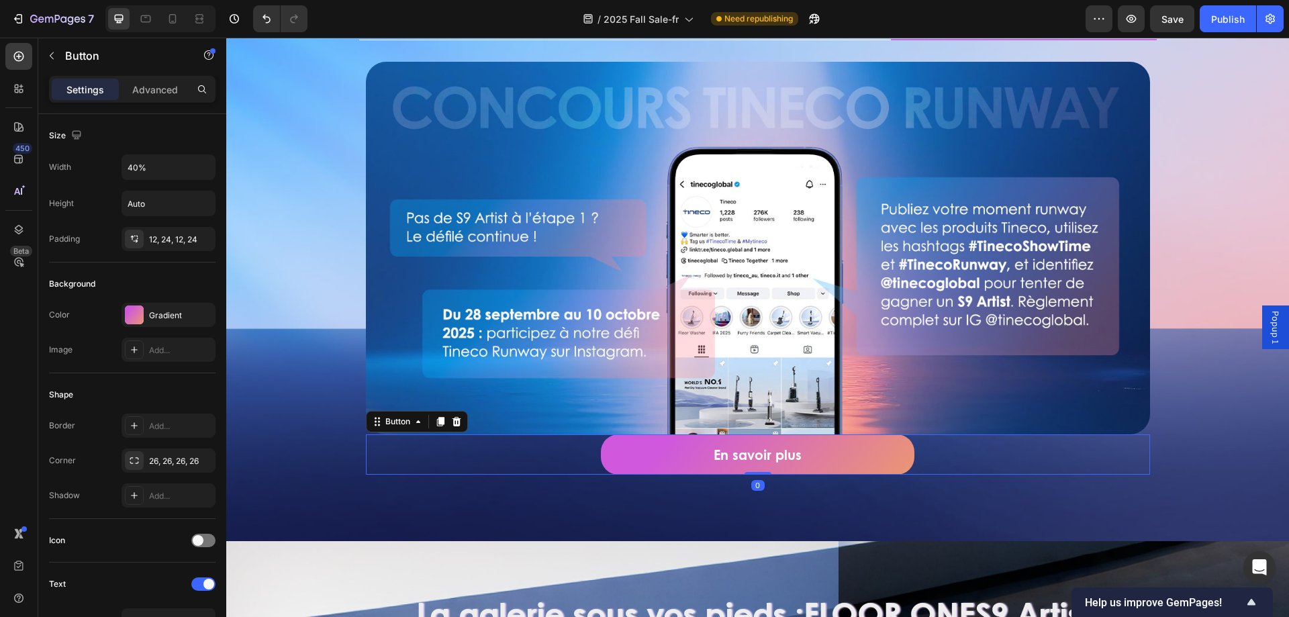
click at [168, 104] on div "Settings Advanced" at bounding box center [132, 95] width 188 height 38
click at [167, 94] on p "Advanced" at bounding box center [155, 90] width 46 height 14
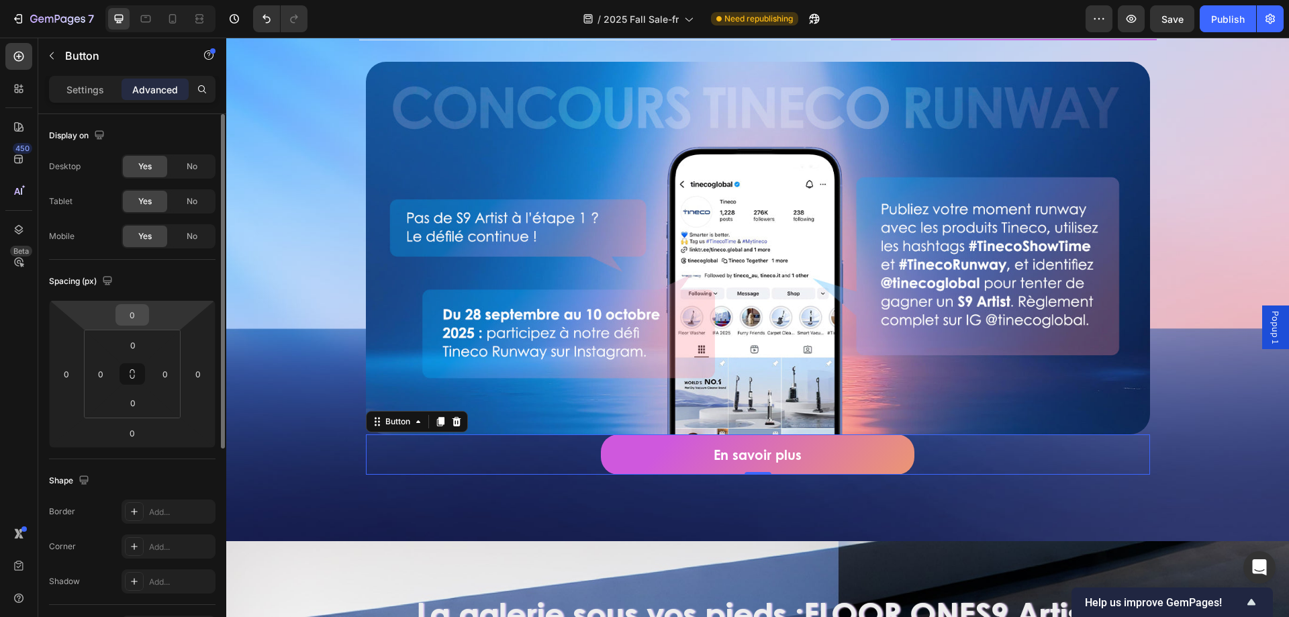
click at [135, 324] on input "0" at bounding box center [132, 315] width 27 height 20
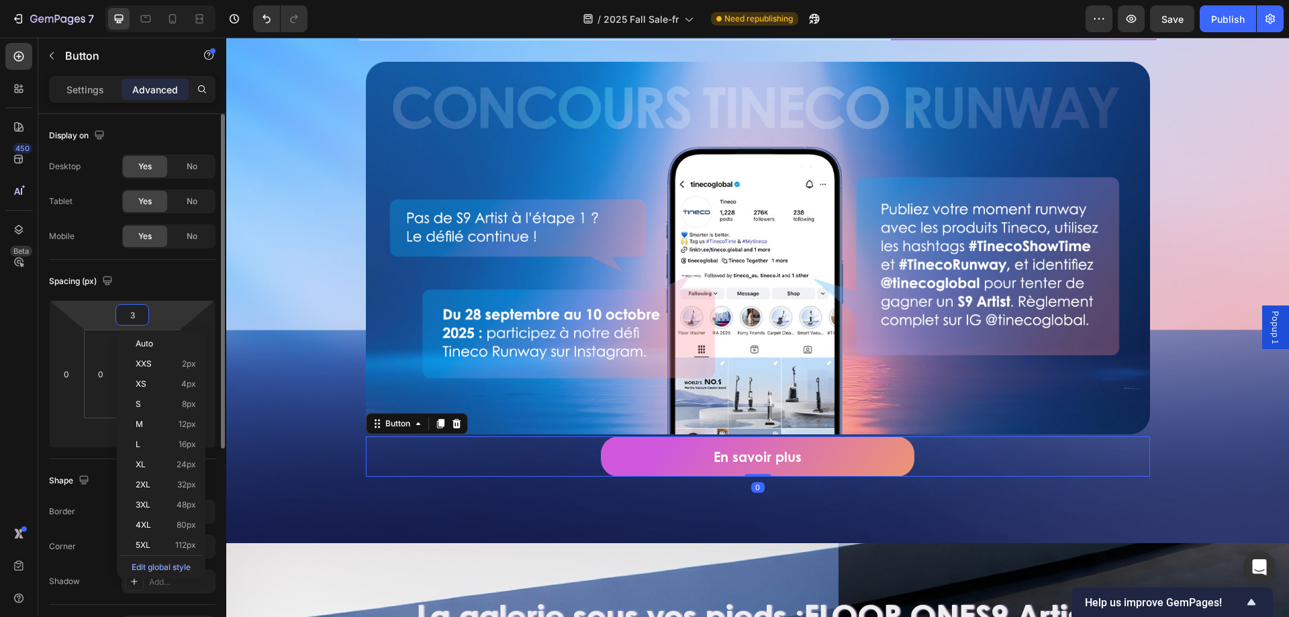
type input "32"
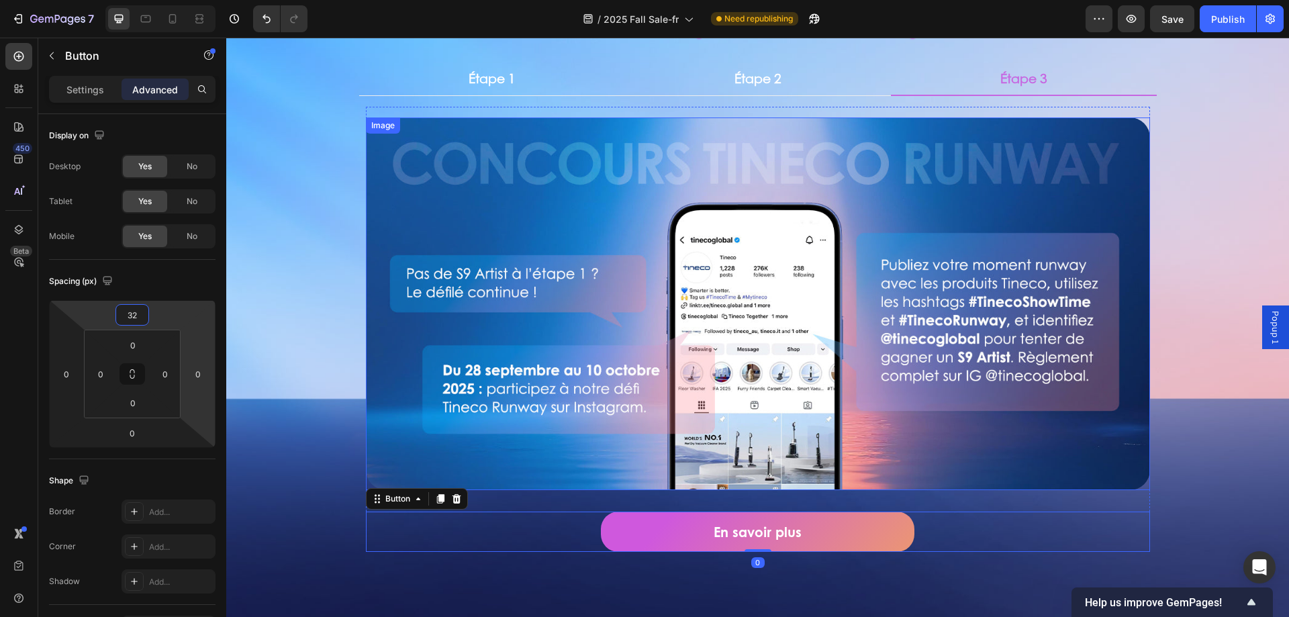
scroll to position [537, 0]
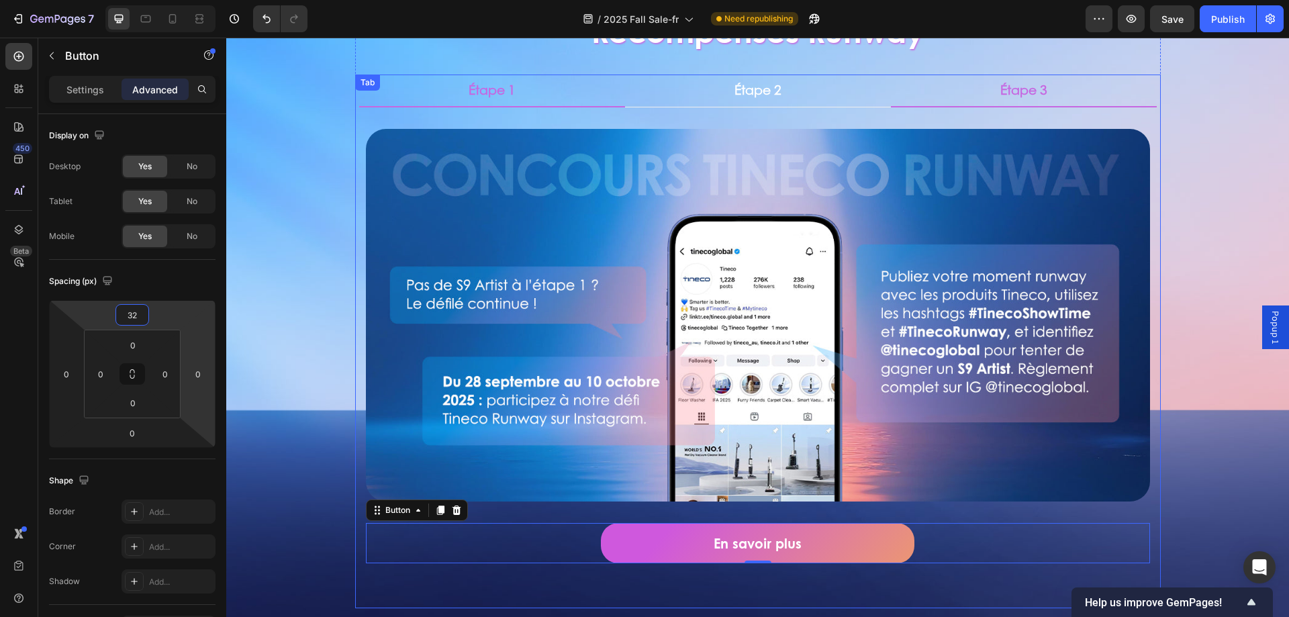
click at [501, 86] on p "Étape 1" at bounding box center [492, 90] width 47 height 17
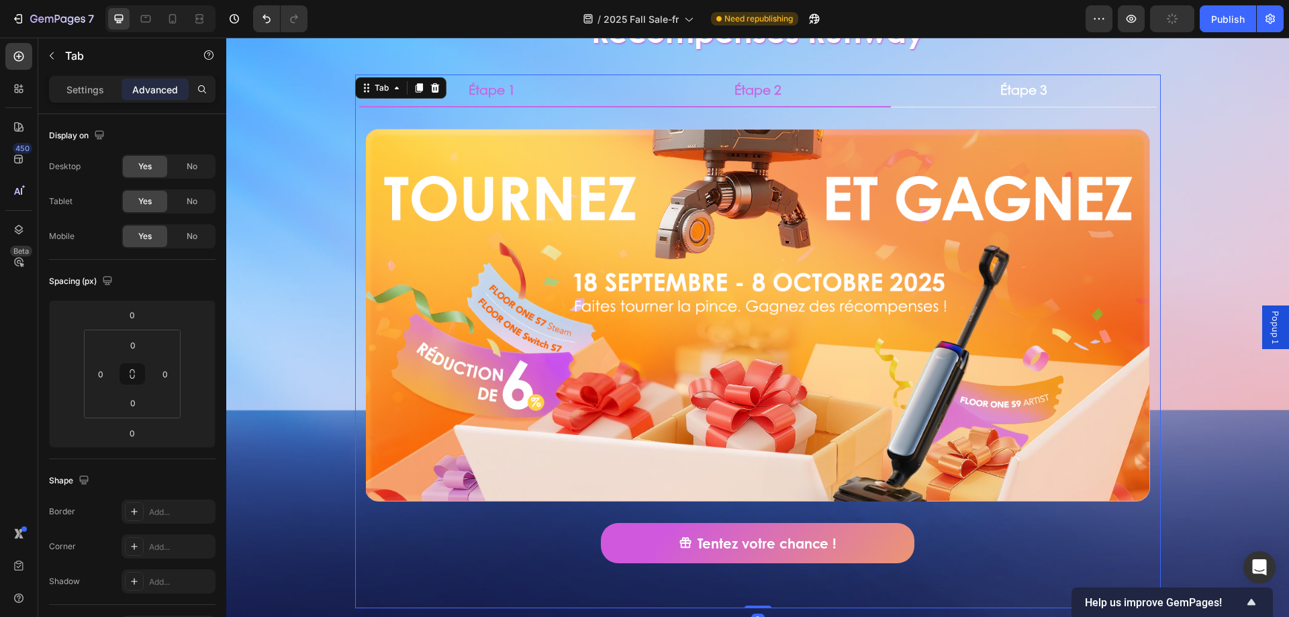
click at [706, 89] on li "Étape 2" at bounding box center [758, 91] width 266 height 33
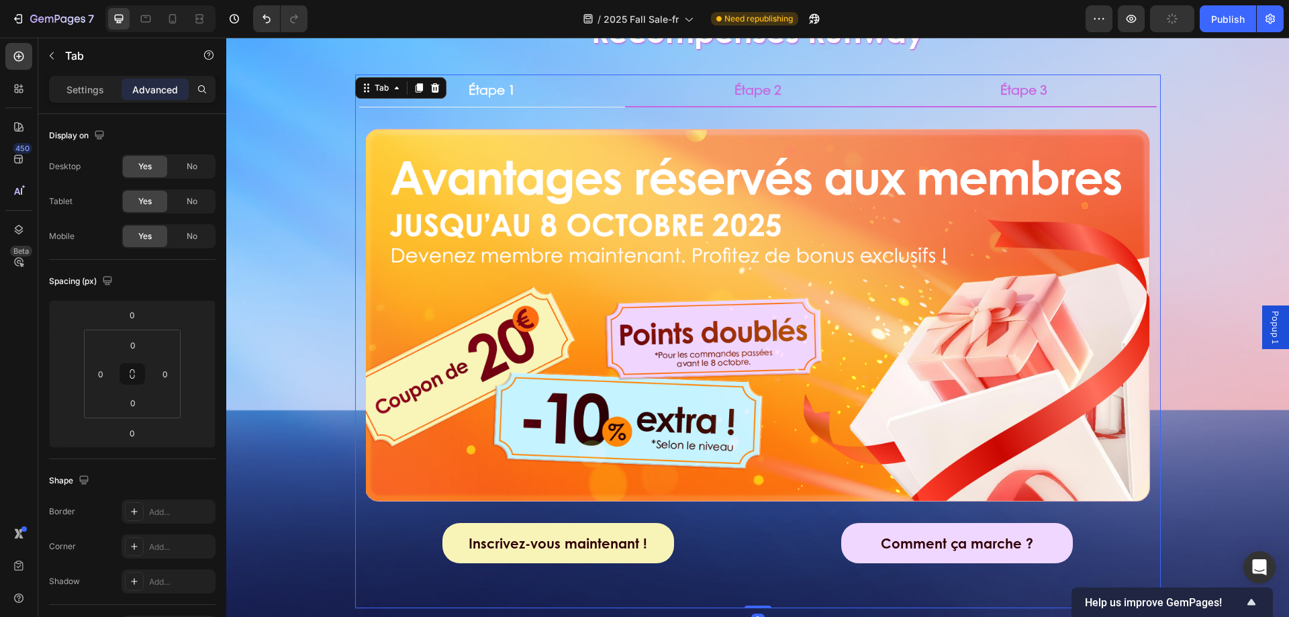
click at [1090, 93] on li "Étape 3" at bounding box center [1024, 91] width 266 height 33
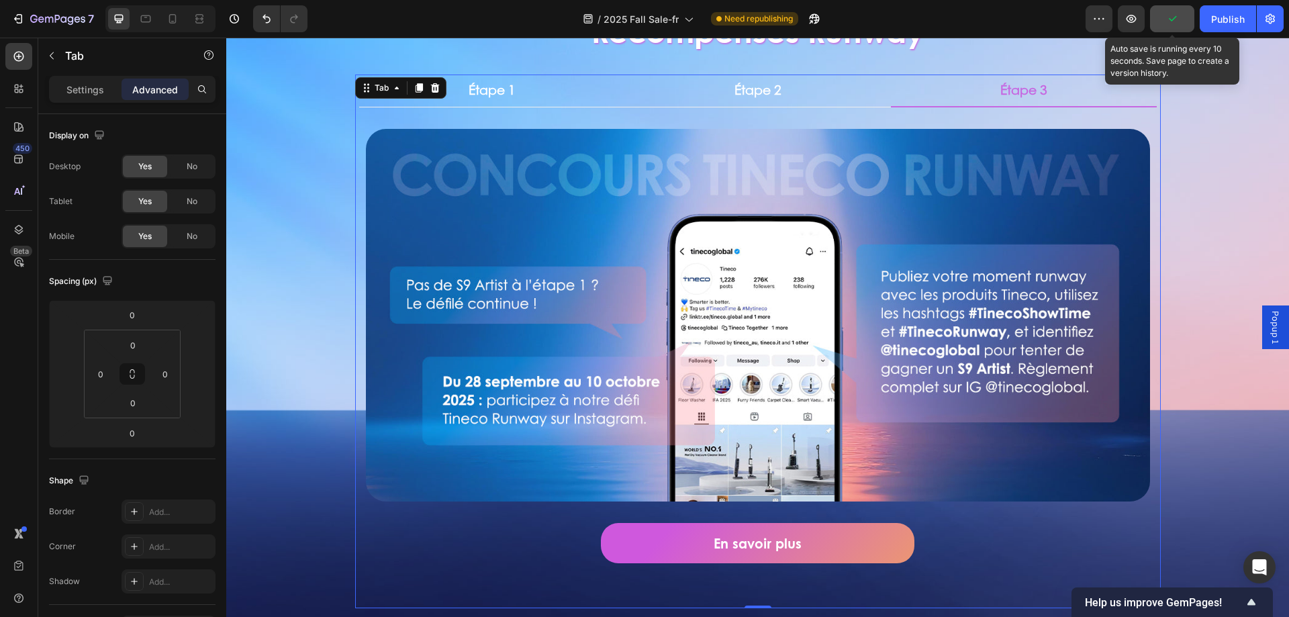
click at [1178, 22] on icon "button" at bounding box center [1172, 18] width 13 height 13
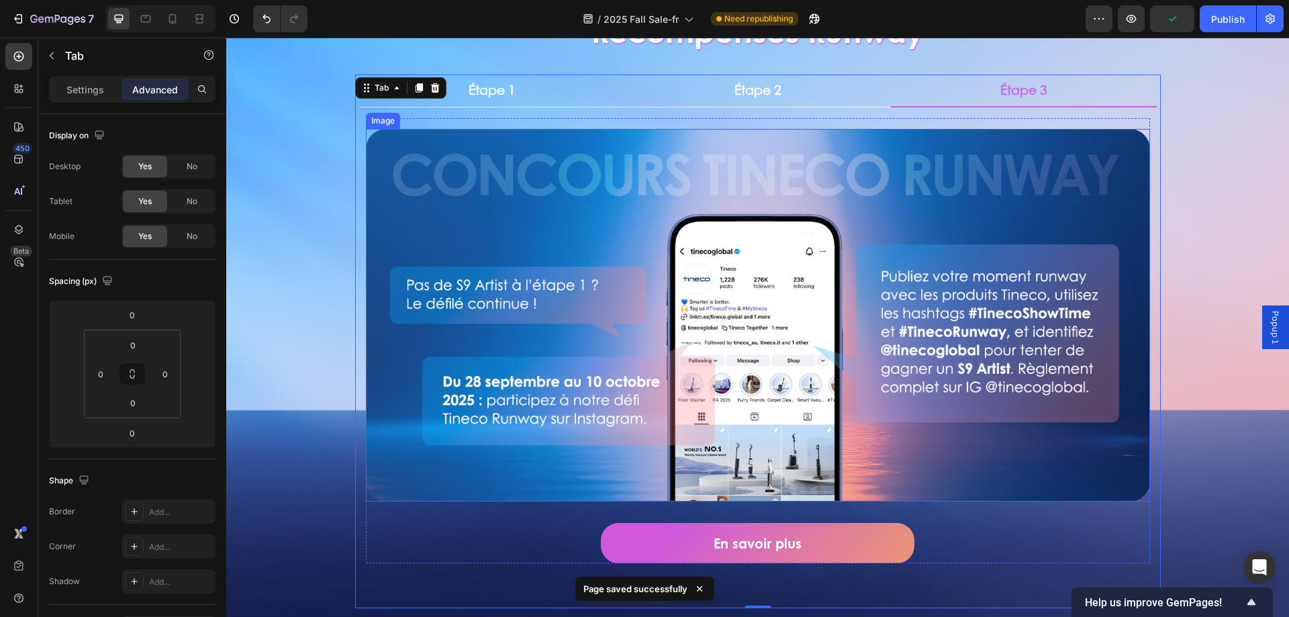
scroll to position [336, 0]
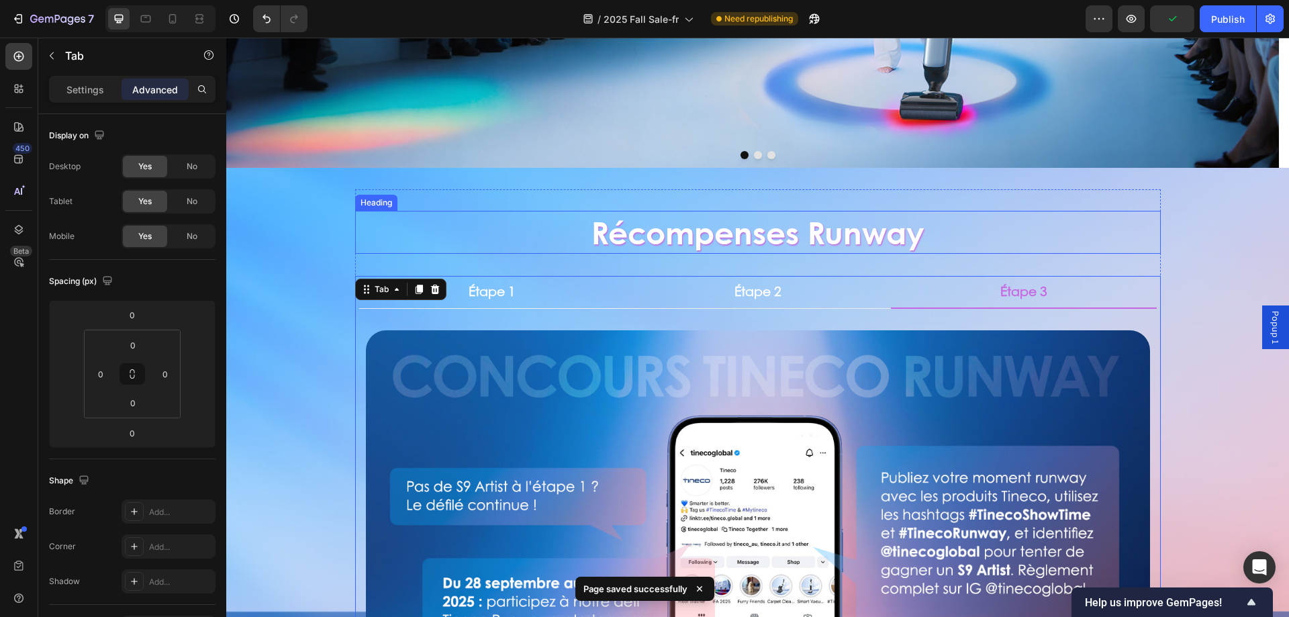
click at [931, 230] on h2 "Récompenses Runway" at bounding box center [758, 232] width 806 height 43
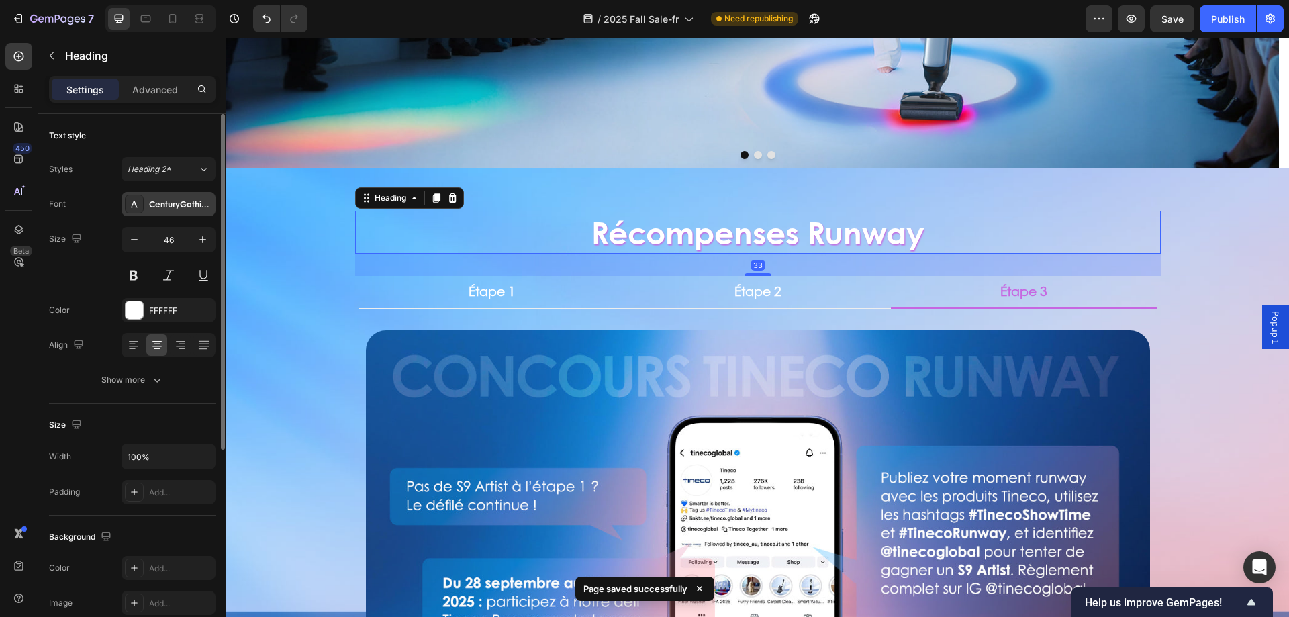
click at [171, 202] on div "CenturyGothicBd" at bounding box center [180, 205] width 63 height 12
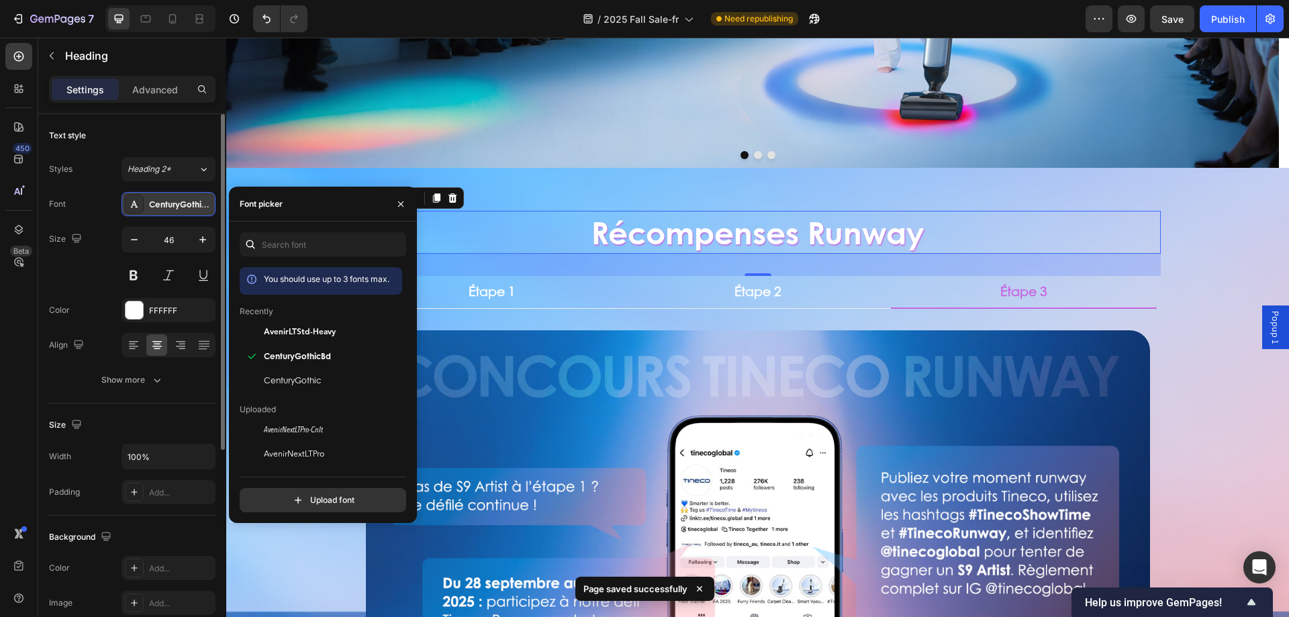
click at [171, 202] on div "CenturyGothicBd" at bounding box center [180, 205] width 63 height 12
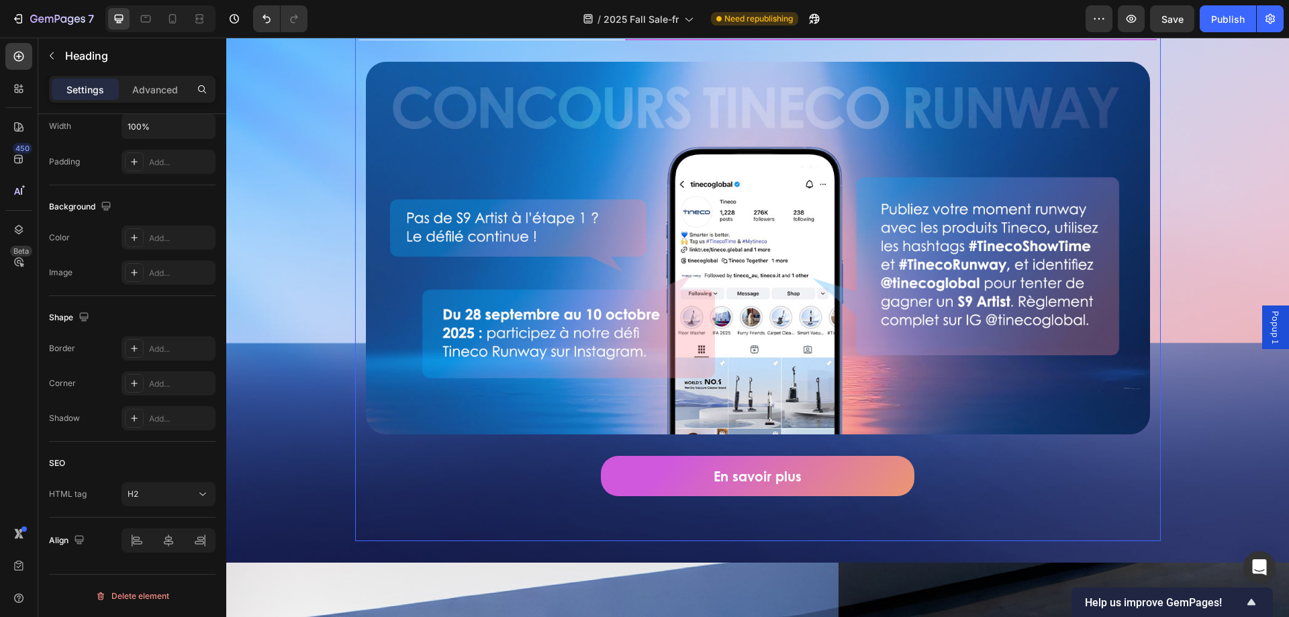
scroll to position [403, 0]
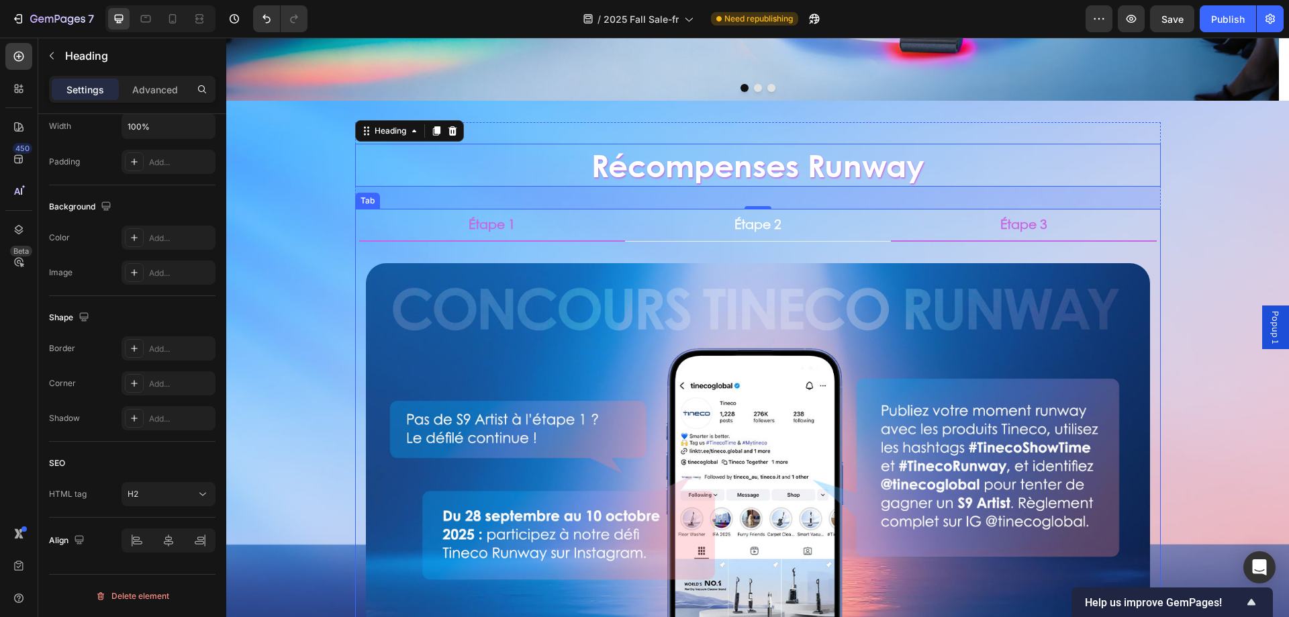
click at [575, 228] on li "Étape 1" at bounding box center [492, 225] width 266 height 33
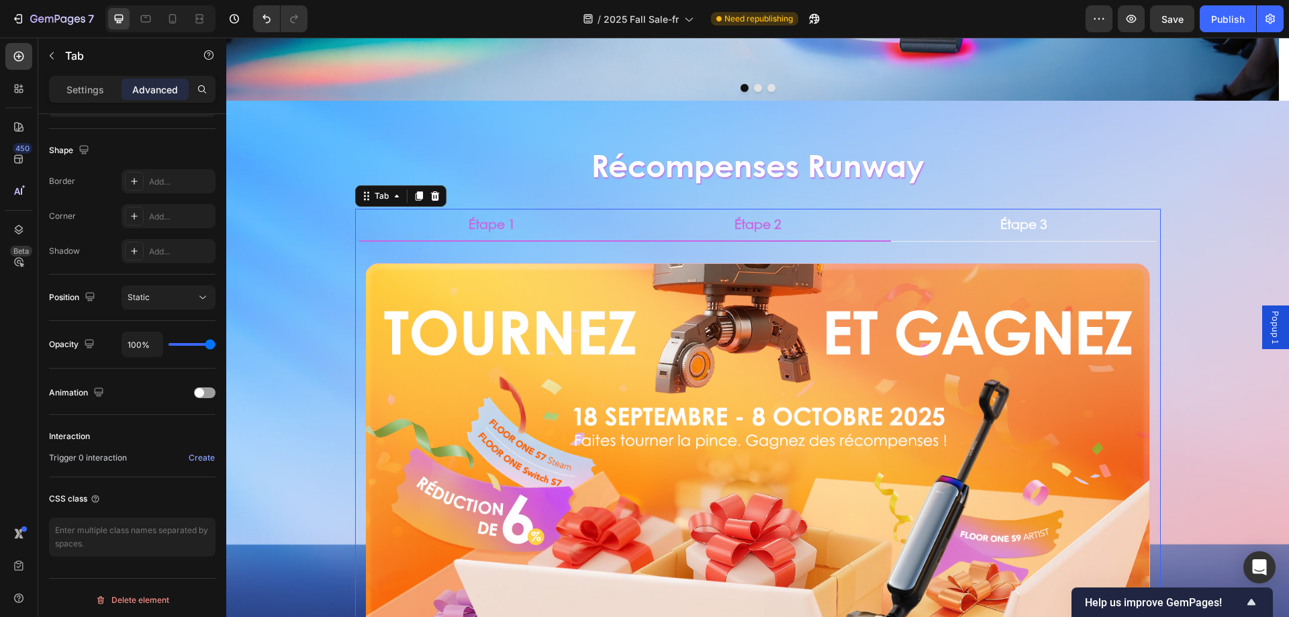
scroll to position [0, 0]
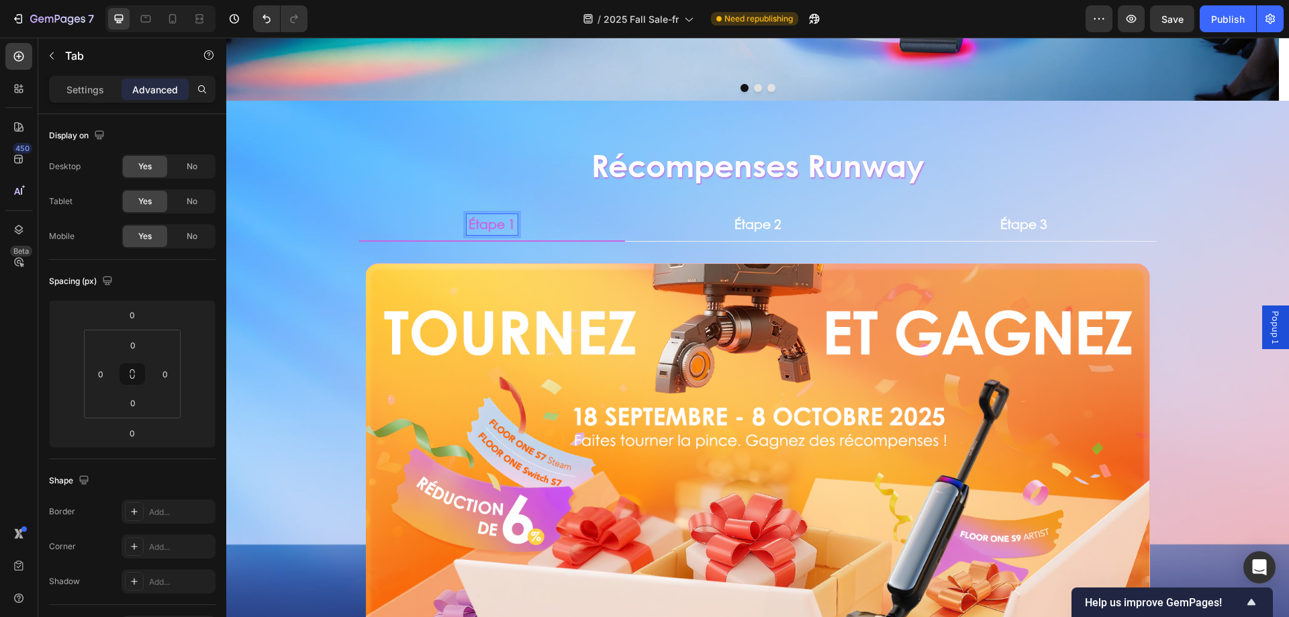
click at [495, 221] on p "Étape 1" at bounding box center [492, 224] width 47 height 17
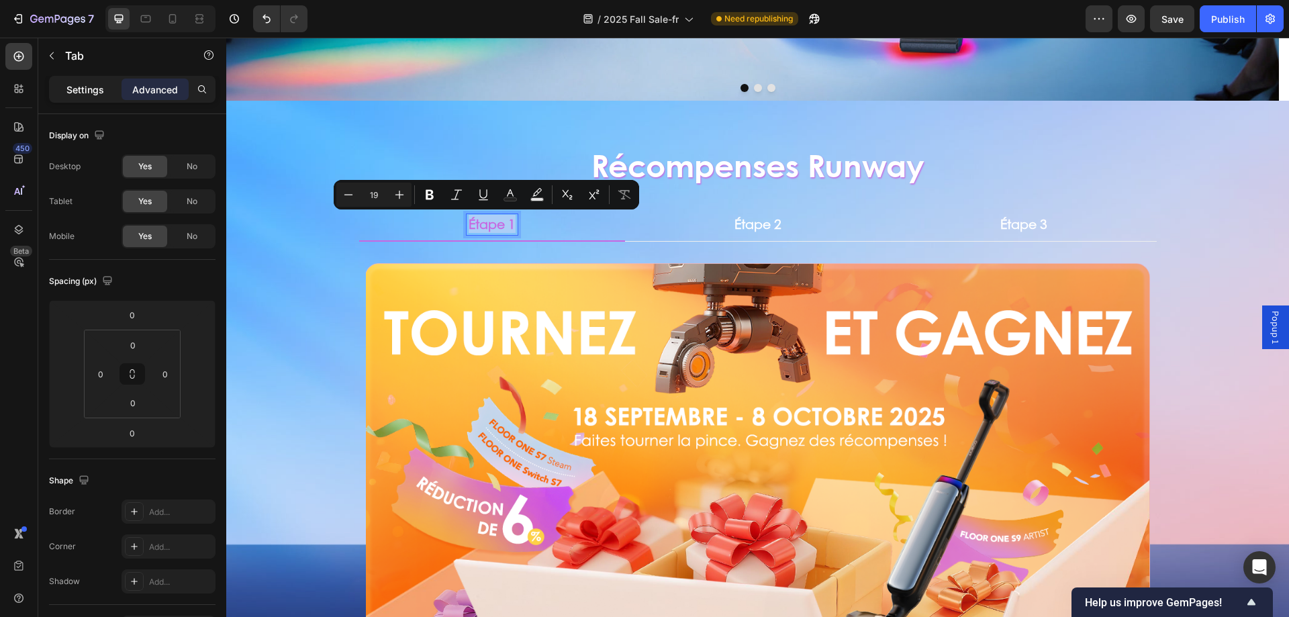
click at [89, 86] on p "Settings" at bounding box center [85, 90] width 38 height 14
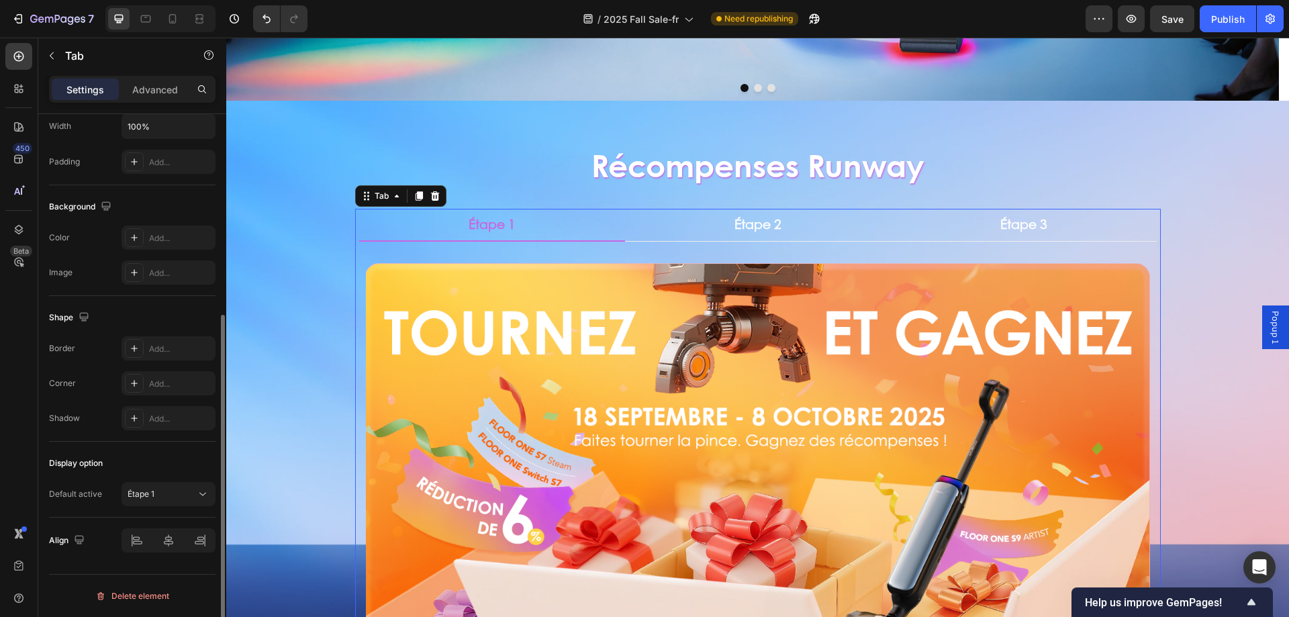
scroll to position [49, 0]
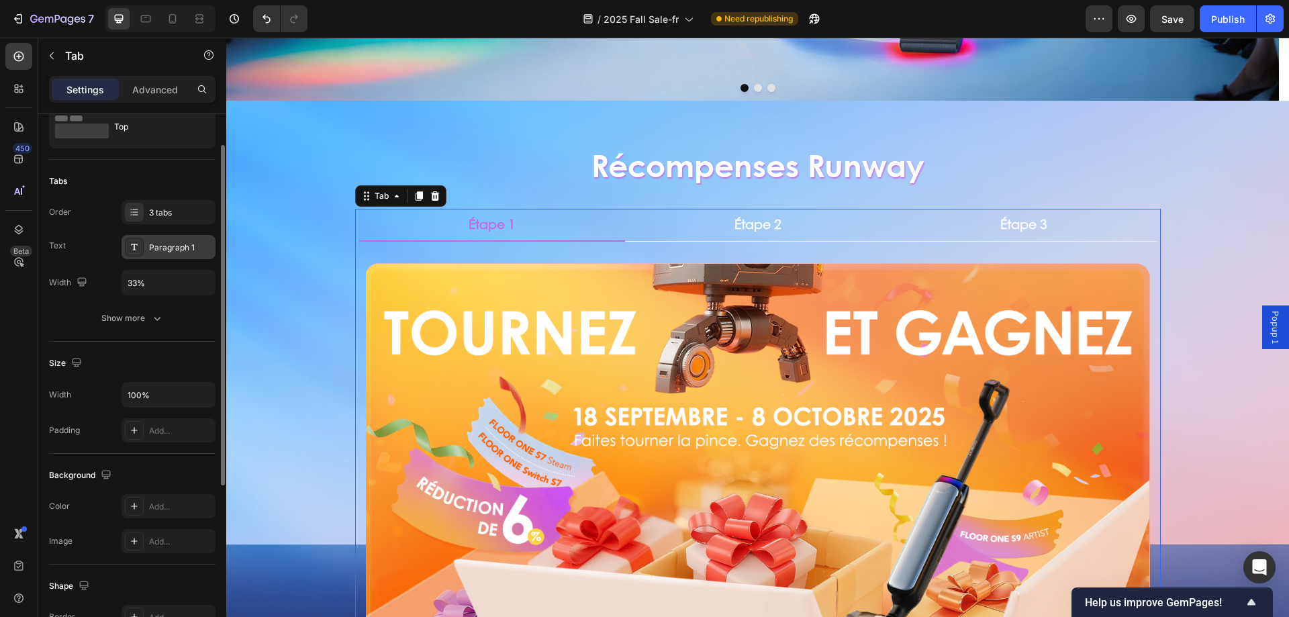
click at [174, 252] on div "Paragraph 1" at bounding box center [180, 248] width 63 height 12
click at [175, 250] on div "Paragraph 1" at bounding box center [180, 248] width 63 height 12
click at [139, 258] on div "Paragraph 1" at bounding box center [169, 247] width 94 height 24
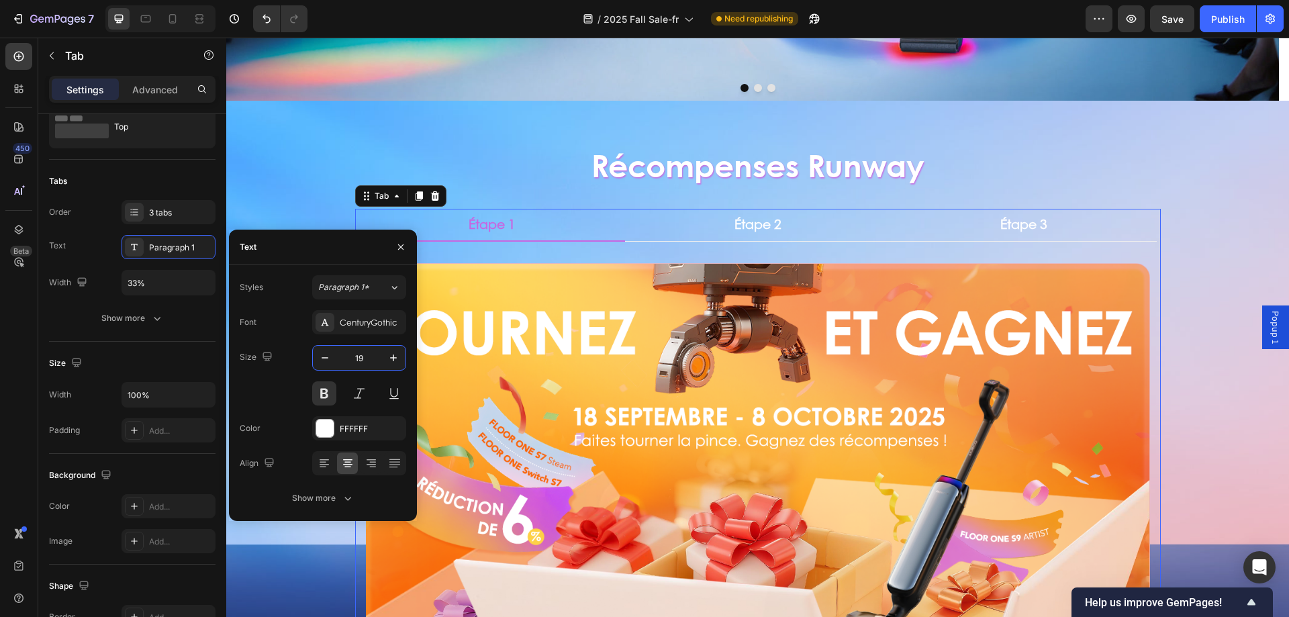
click at [363, 359] on input "19" at bounding box center [359, 358] width 44 height 24
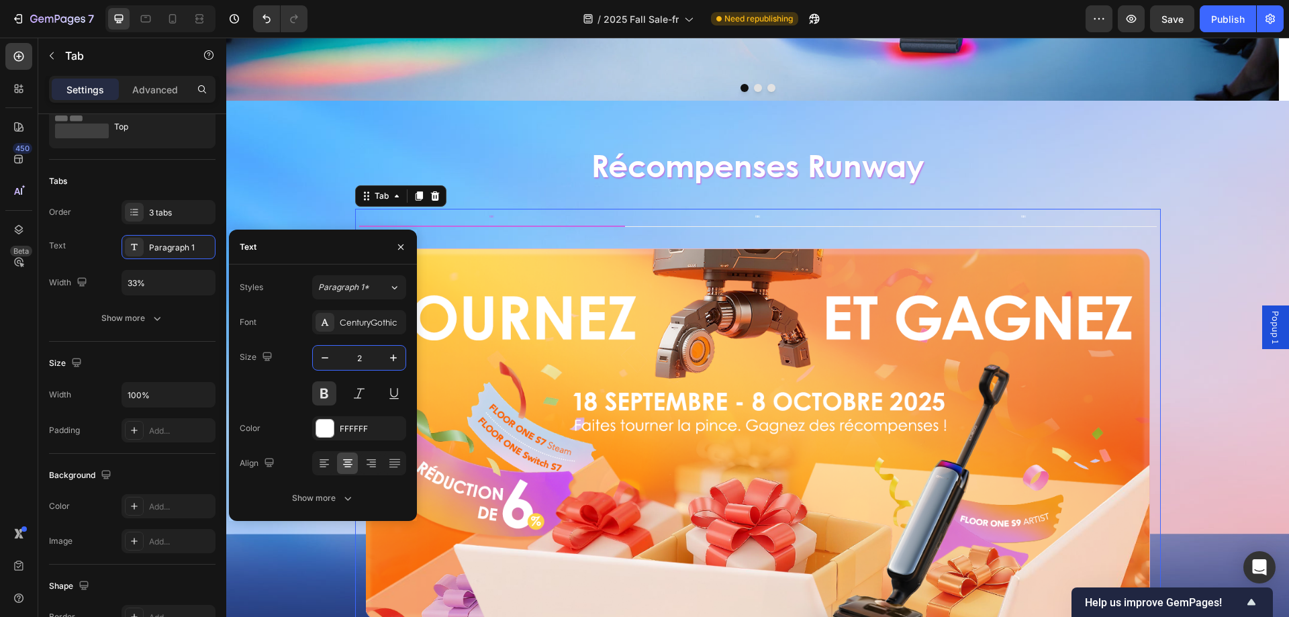
type input "20"
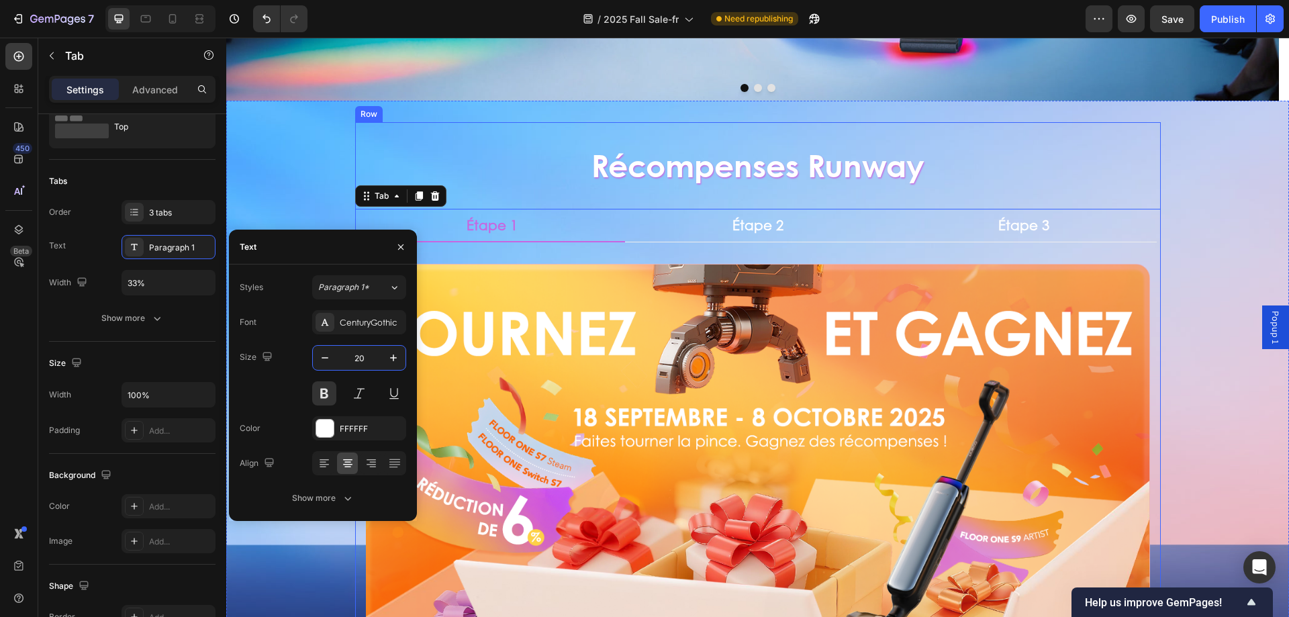
click at [1087, 150] on h2 "Récompenses Runway" at bounding box center [758, 165] width 806 height 43
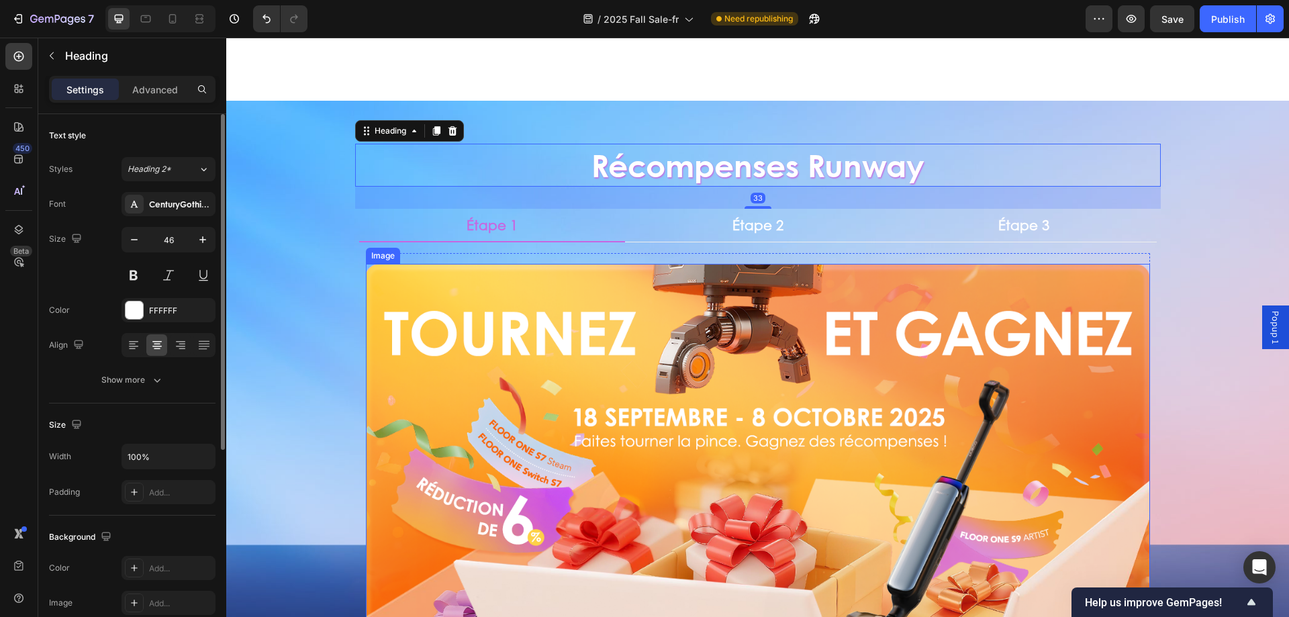
scroll to position [806, 0]
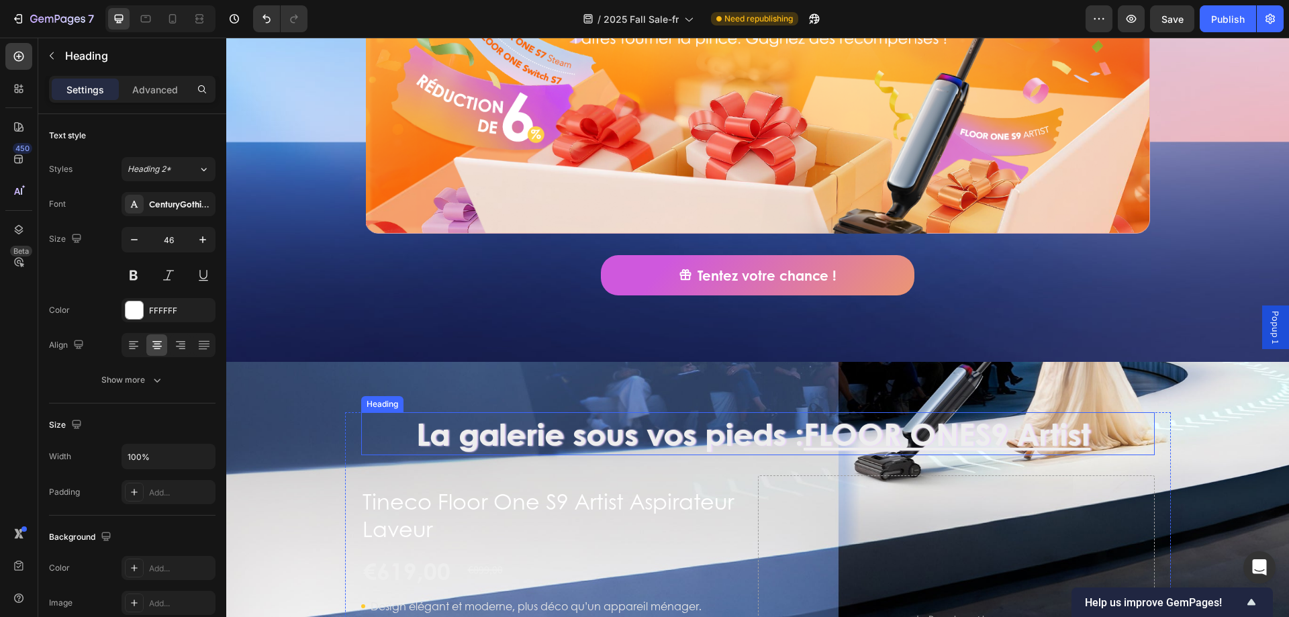
click at [804, 448] on u "FLOOR ONE" at bounding box center [889, 433] width 171 height 44
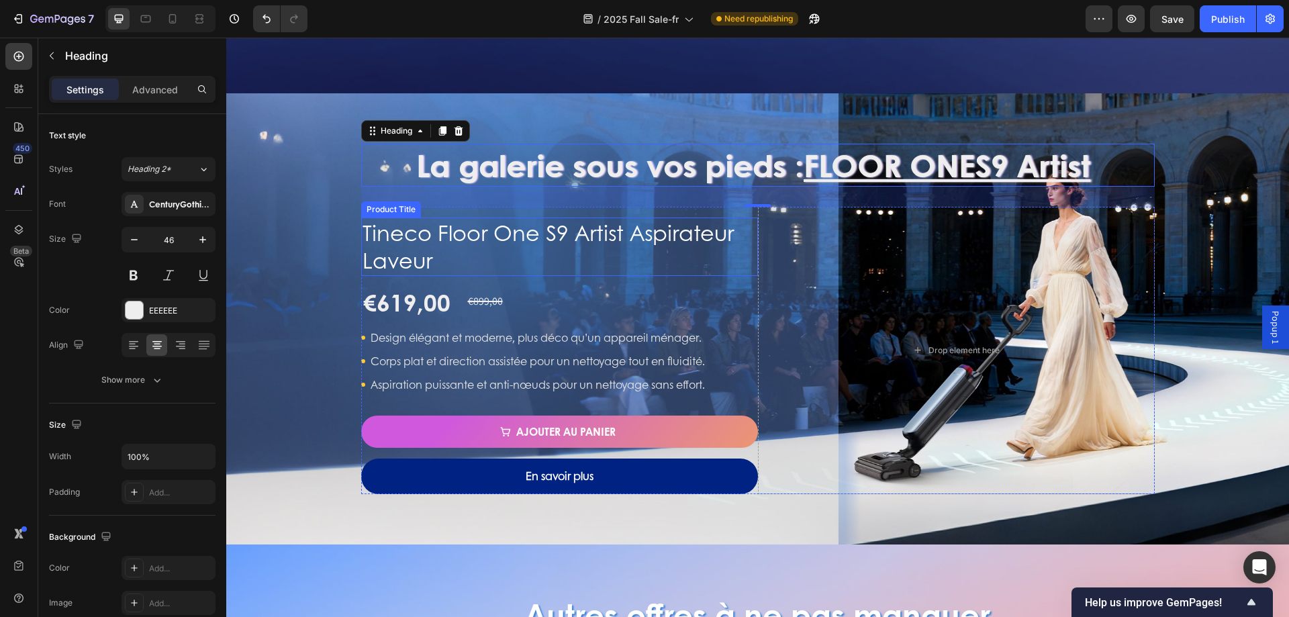
scroll to position [940, 0]
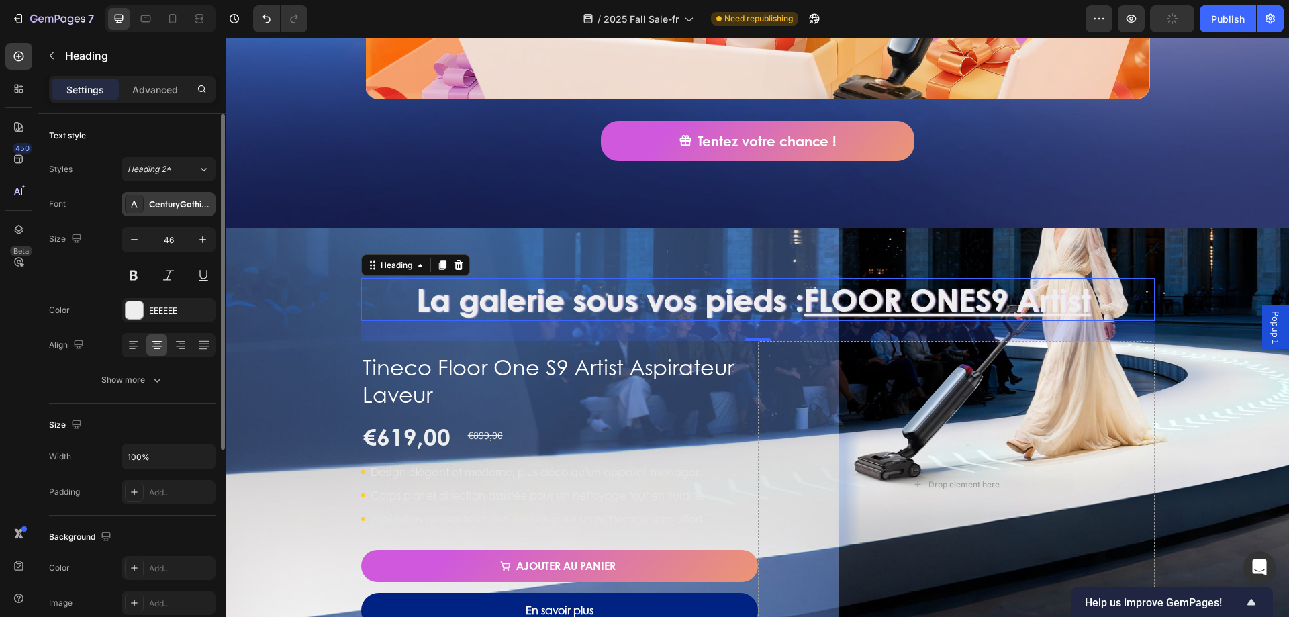
click at [162, 205] on div "CenturyGothicBd" at bounding box center [180, 205] width 63 height 12
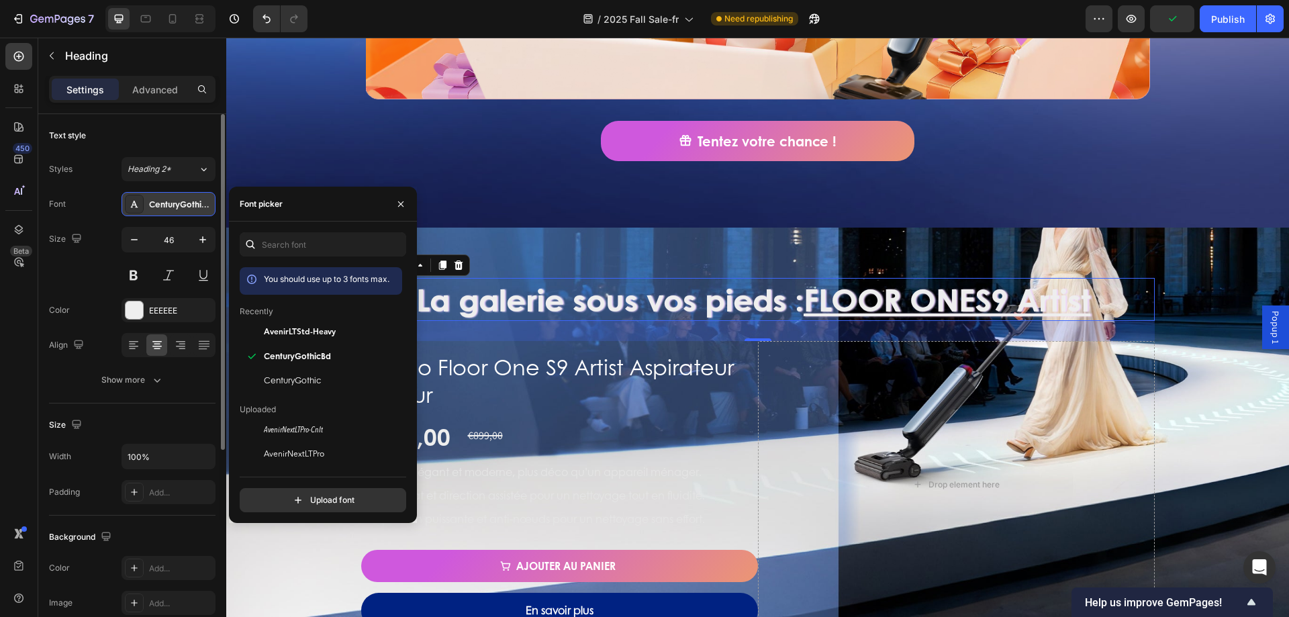
click at [162, 205] on div "CenturyGothicBd" at bounding box center [180, 205] width 63 height 12
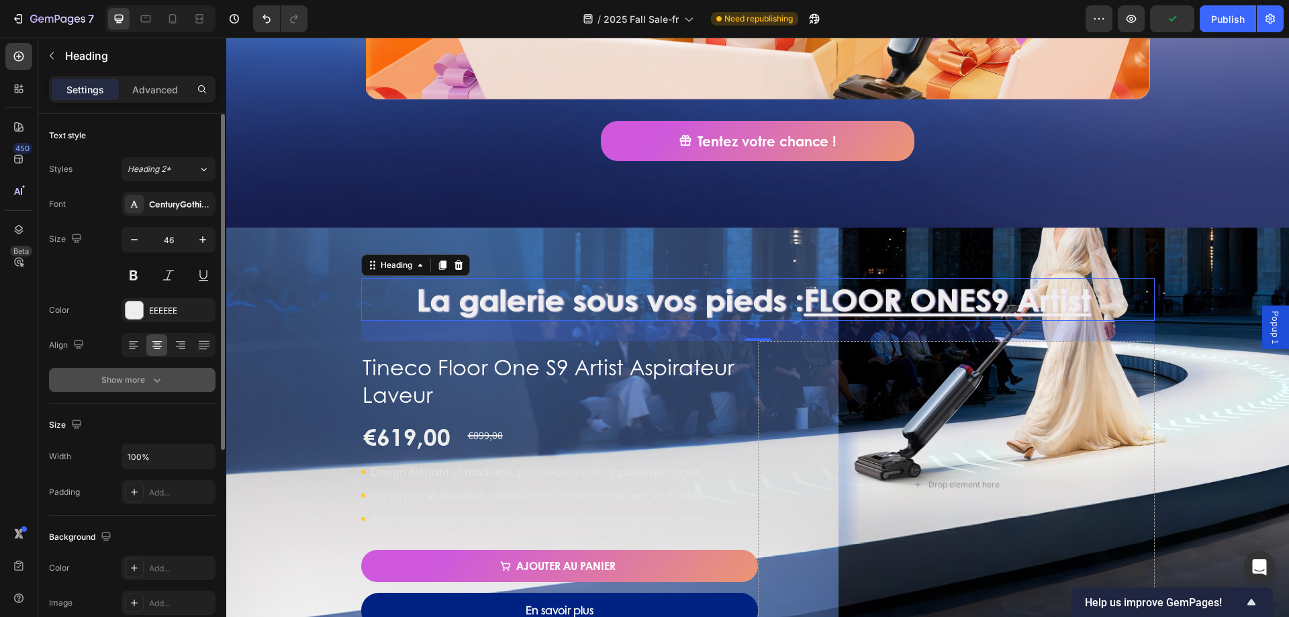
click at [126, 378] on div "Show more" at bounding box center [132, 379] width 62 height 13
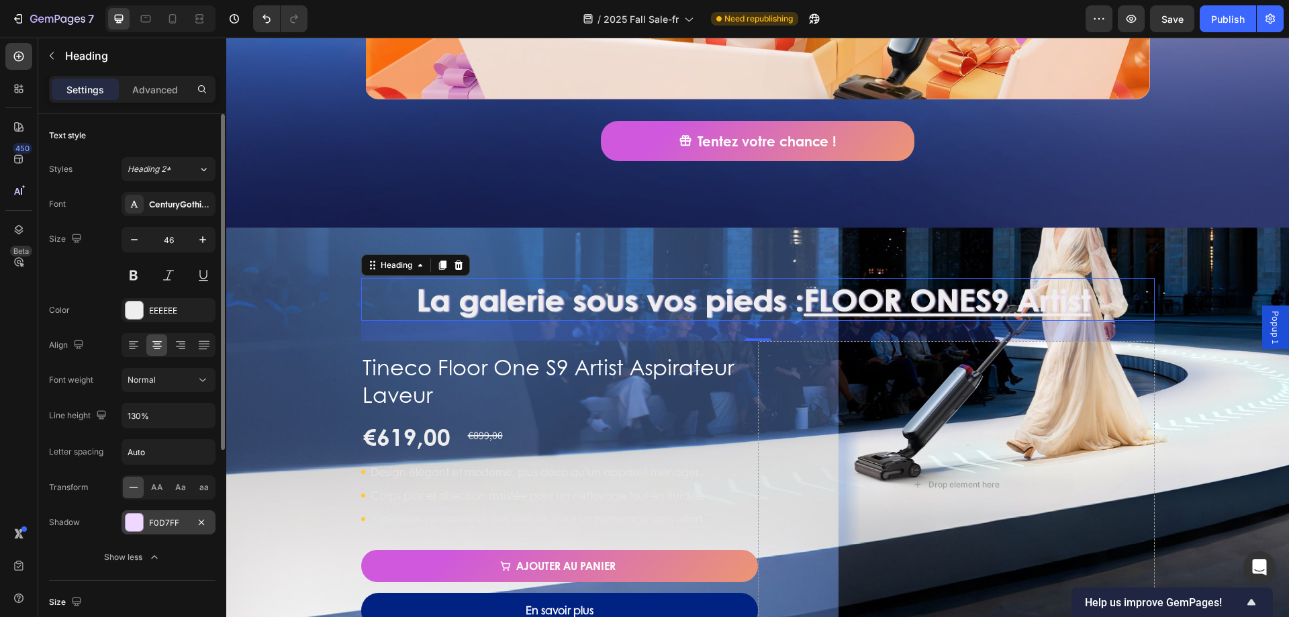
click at [144, 521] on div "F0D7FF" at bounding box center [169, 522] width 94 height 24
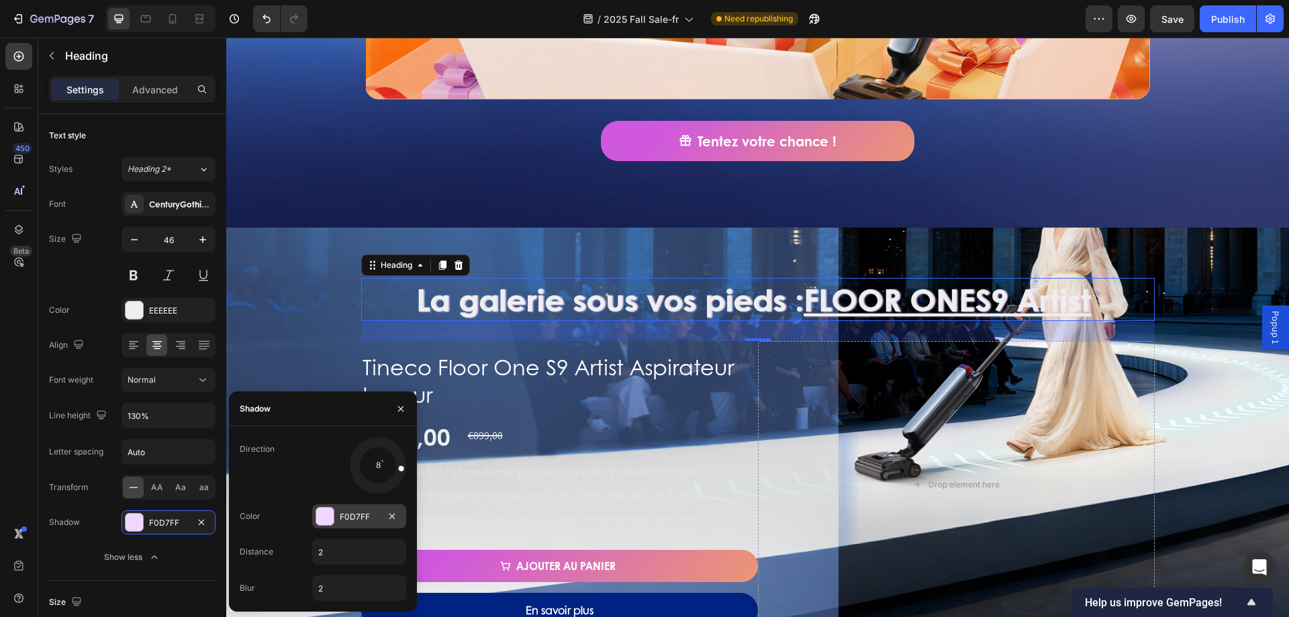
click at [323, 512] on div at bounding box center [324, 516] width 17 height 17
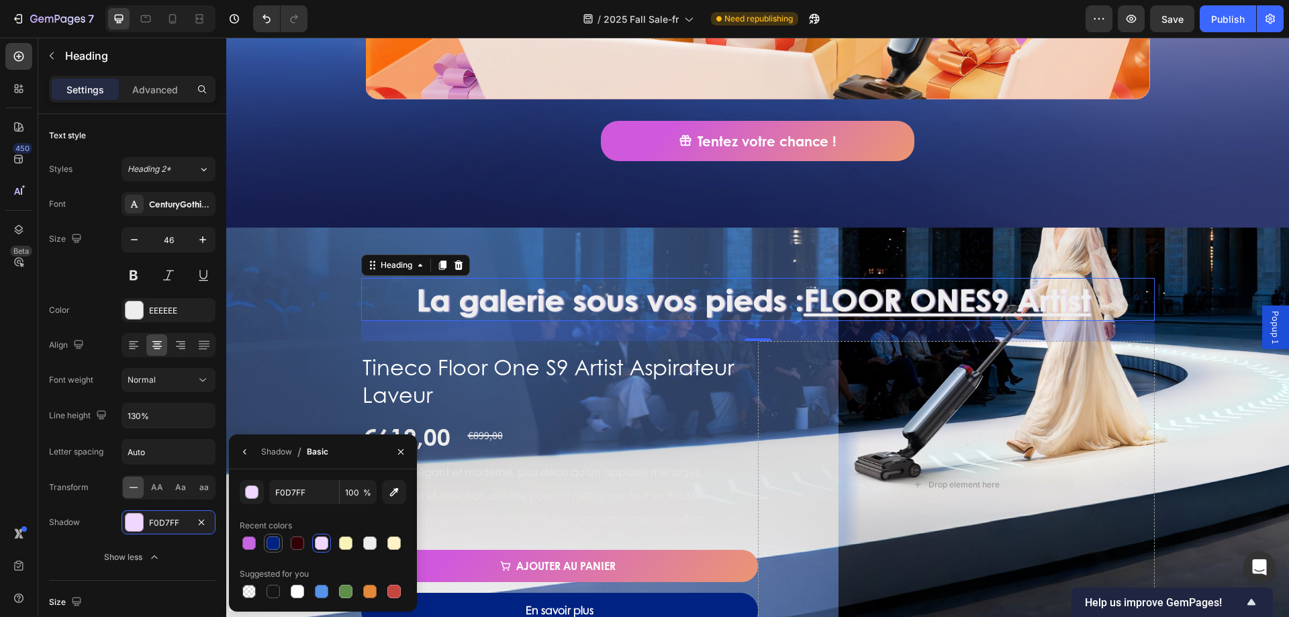
click at [273, 548] on div at bounding box center [273, 542] width 13 height 13
type input "002282"
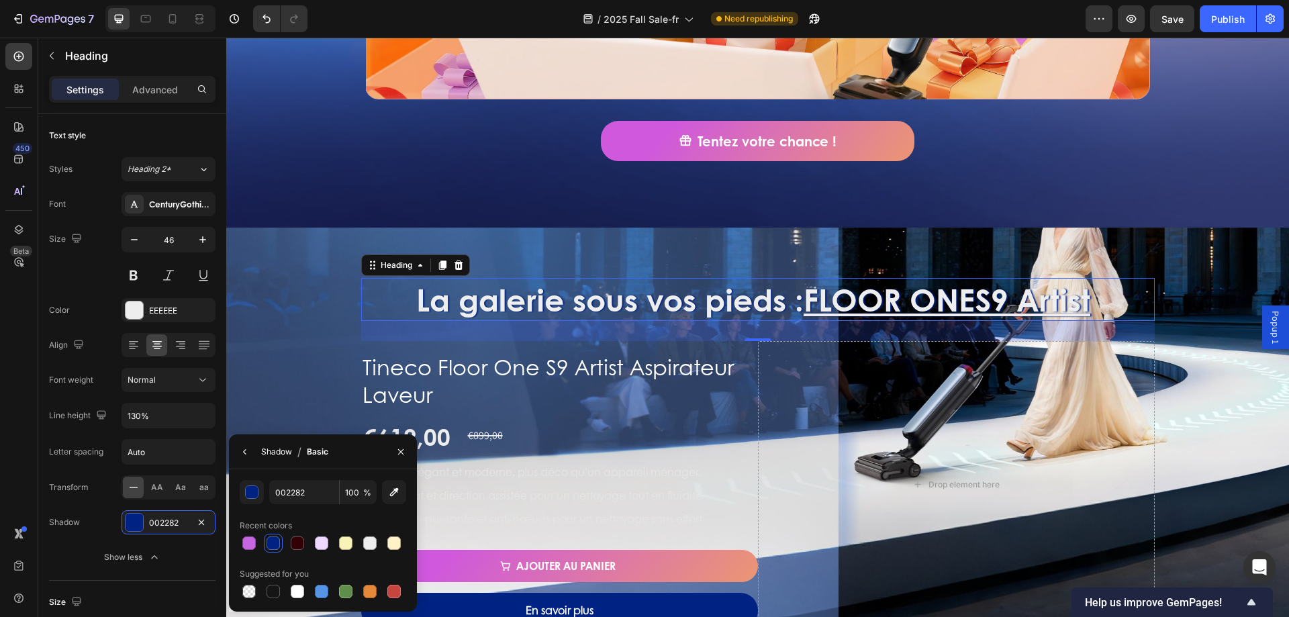
click at [277, 453] on div "Shadow" at bounding box center [276, 452] width 31 height 12
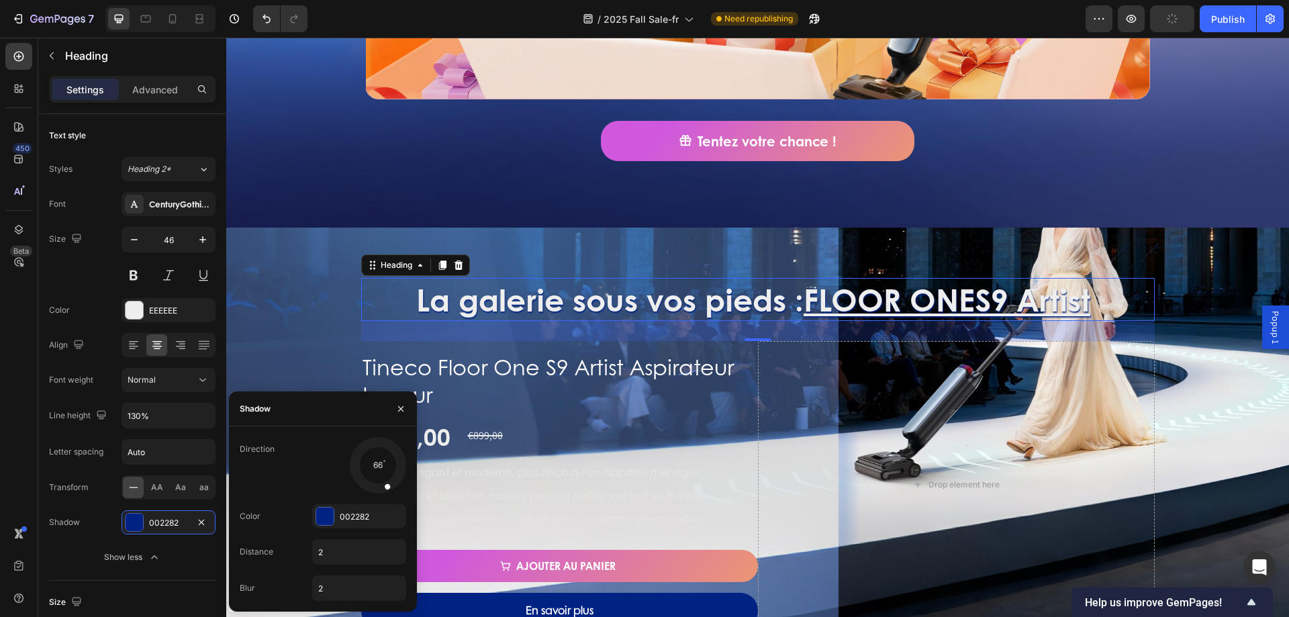
drag, startPoint x: 401, startPoint y: 471, endPoint x: 388, endPoint y: 491, distance: 24.2
click at [388, 491] on div at bounding box center [383, 478] width 19 height 31
click at [273, 271] on div "La galerie sous vos pieds : FLOOR ONE S9 Artist Heading 30 Tineco Floor One S9 …" at bounding box center [757, 453] width 1063 height 451
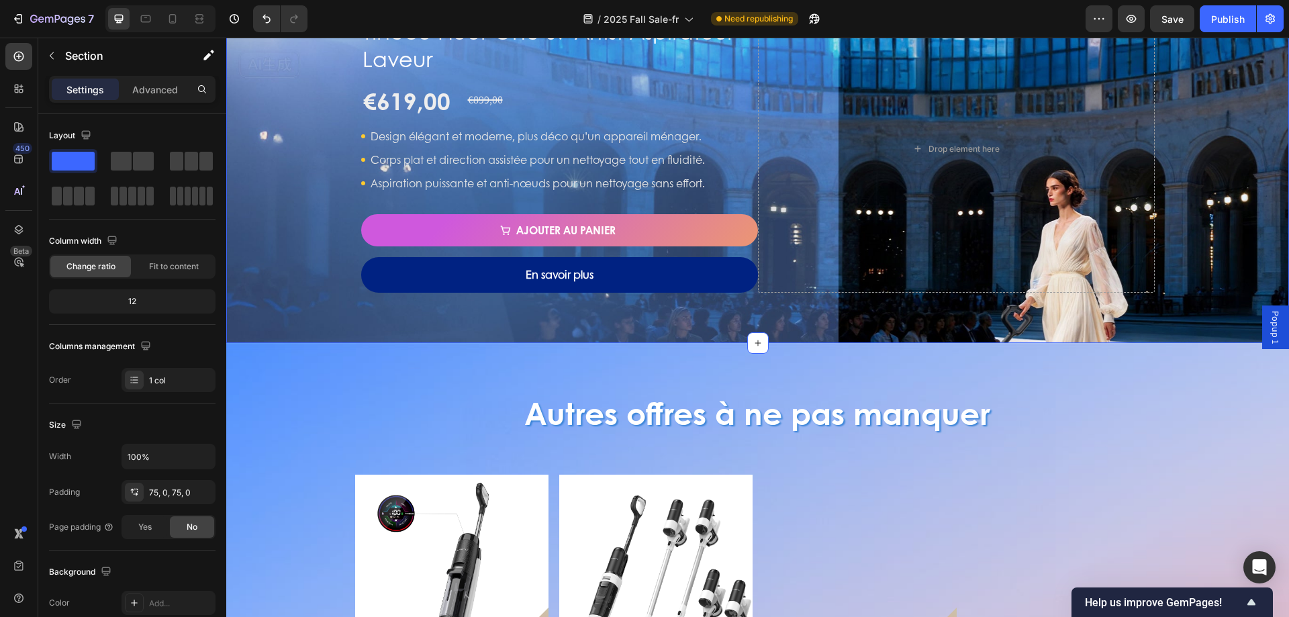
scroll to position [1074, 0]
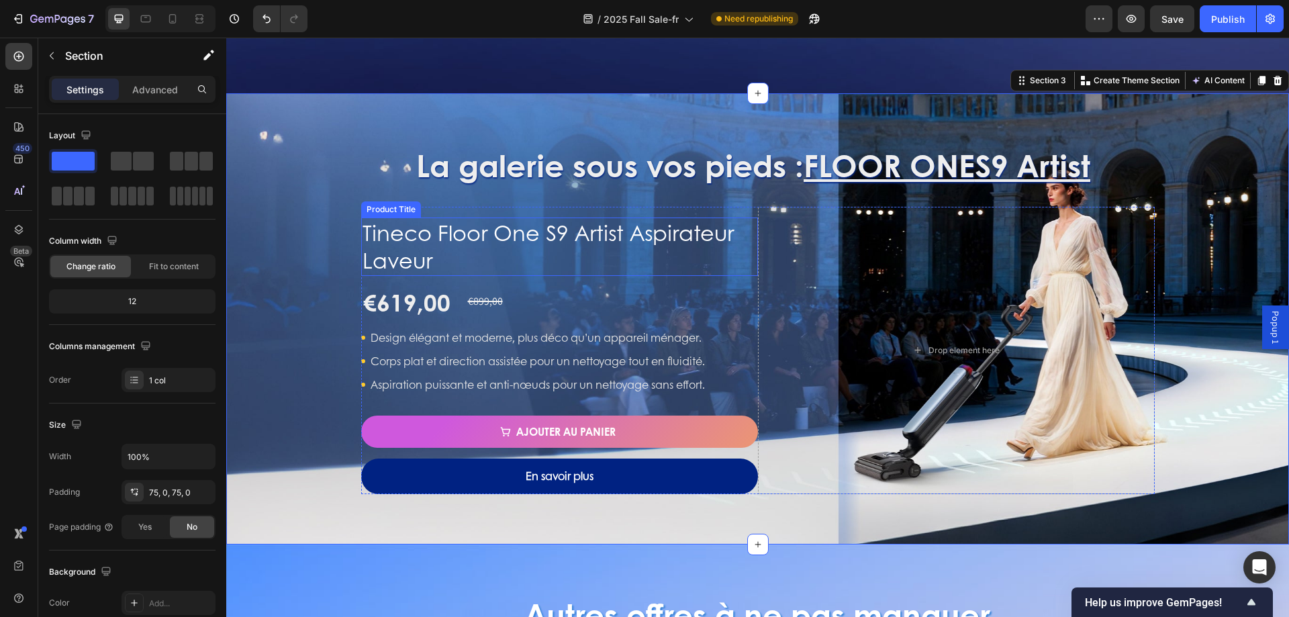
click at [679, 253] on h1 "Tineco Floor One S9 Artist Aspirateur Laveur" at bounding box center [559, 247] width 397 height 58
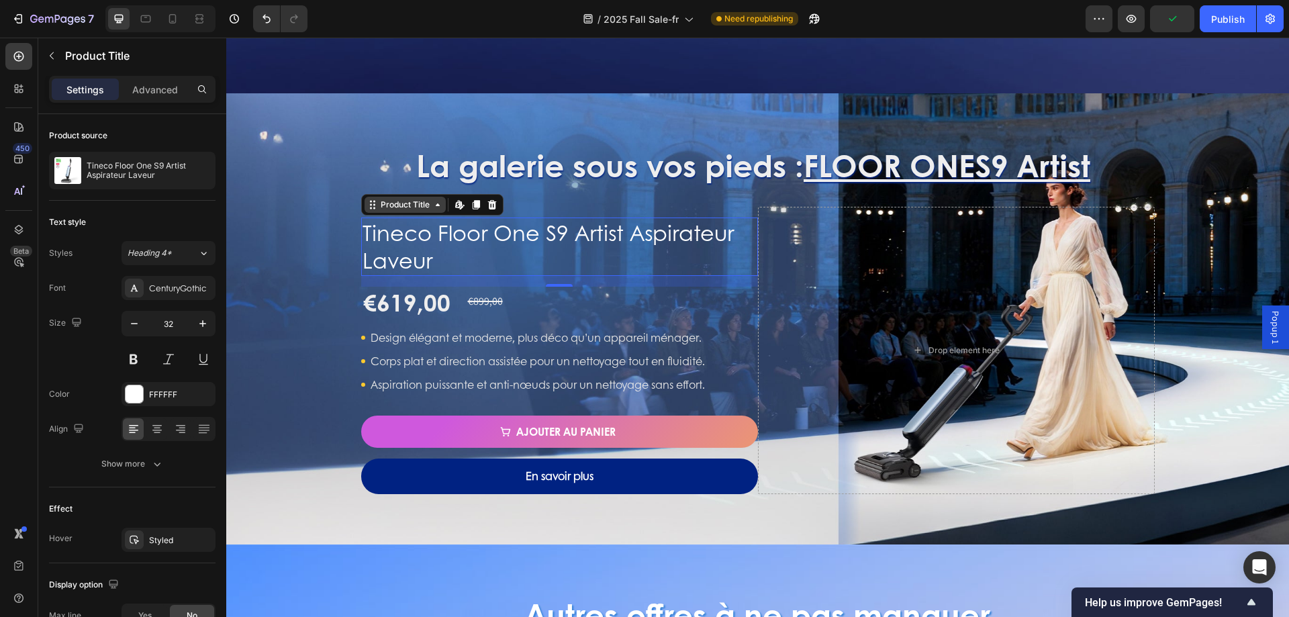
click at [419, 208] on div "Product Title" at bounding box center [405, 205] width 54 height 12
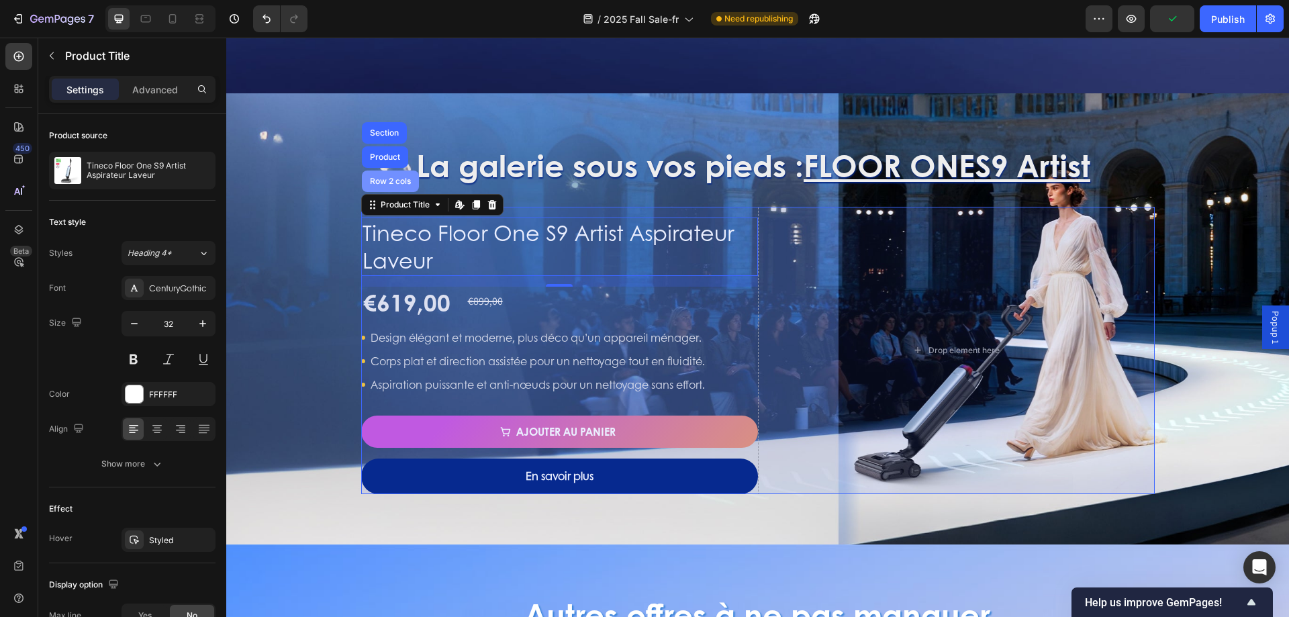
click at [385, 183] on div "Row 2 cols" at bounding box center [390, 181] width 46 height 8
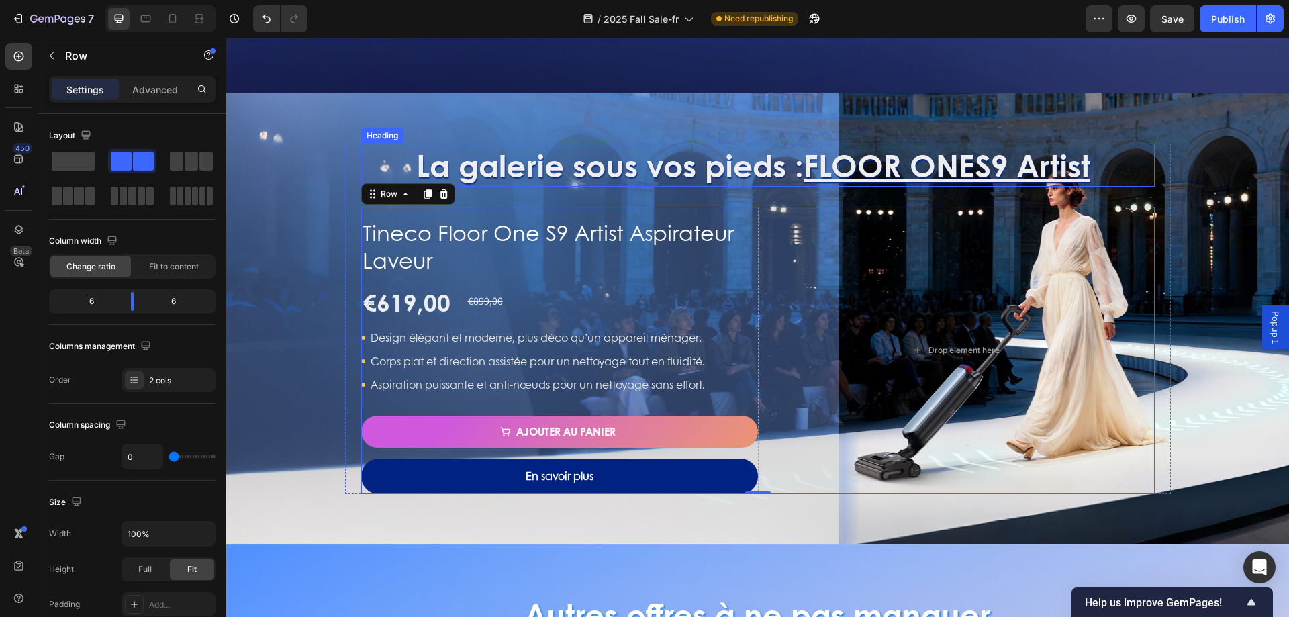
click at [680, 172] on h2 "La galerie sous vos pieds : FLOOR ONE S9 Artist" at bounding box center [758, 165] width 794 height 43
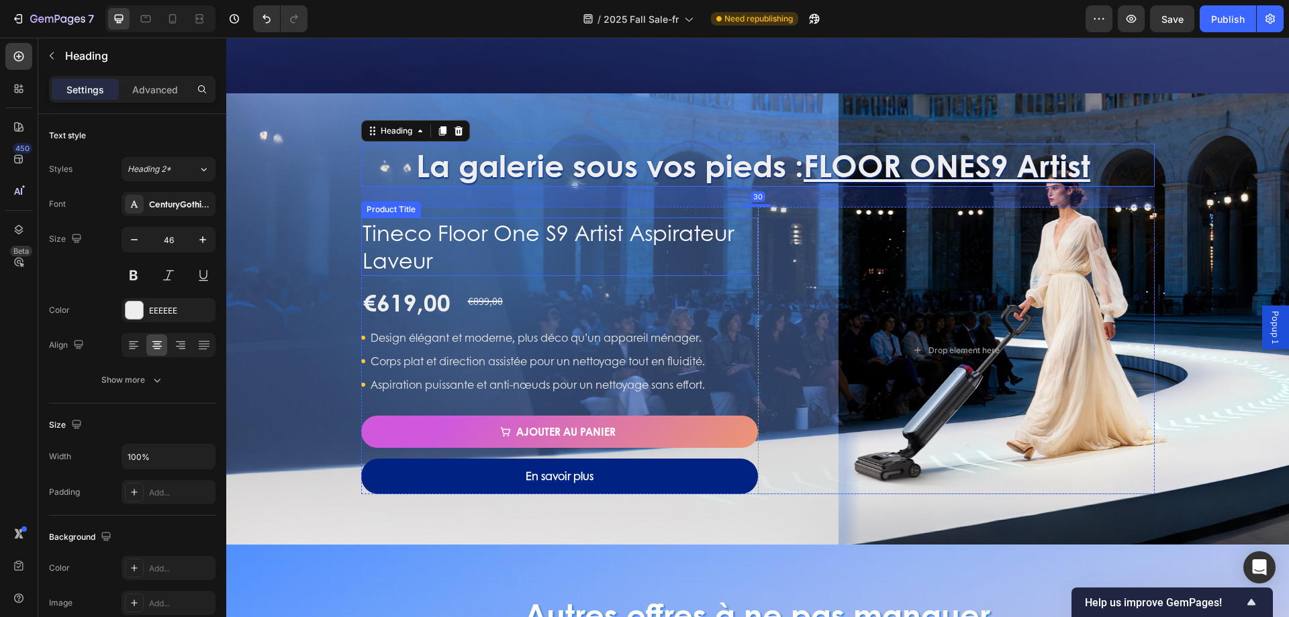
click at [628, 232] on h1 "Tineco Floor One S9 Artist Aspirateur Laveur" at bounding box center [559, 247] width 397 height 58
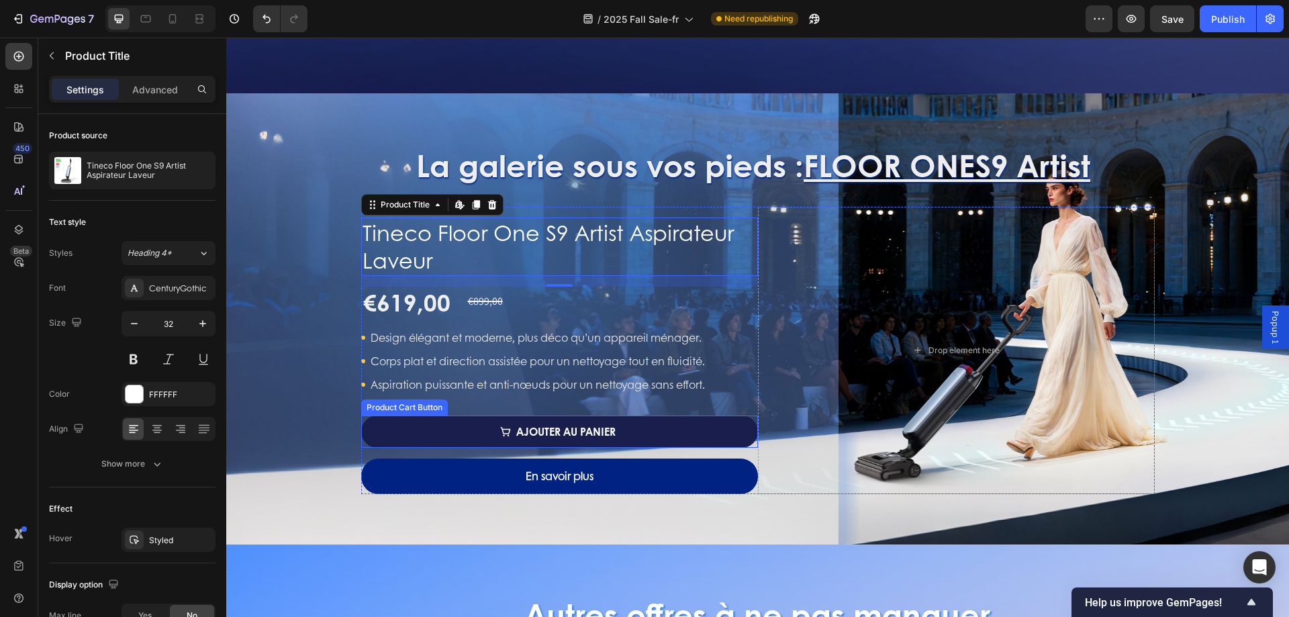
click at [746, 432] on button "Ajouter au panier" at bounding box center [559, 432] width 397 height 32
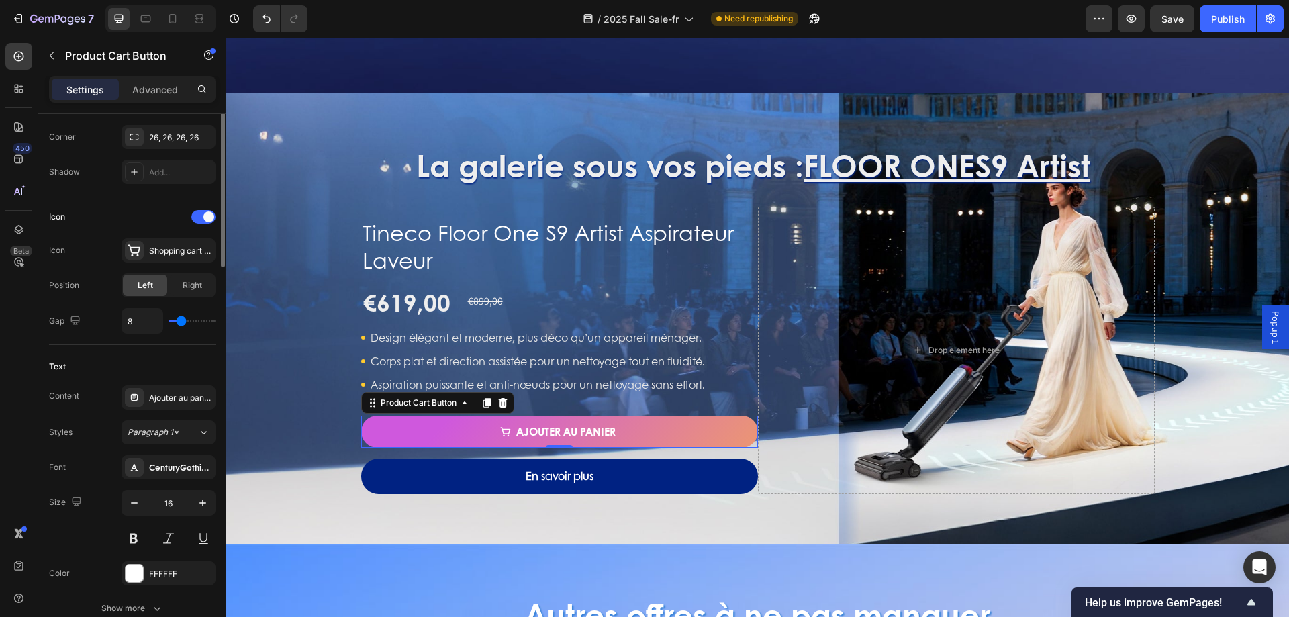
scroll to position [134, 0]
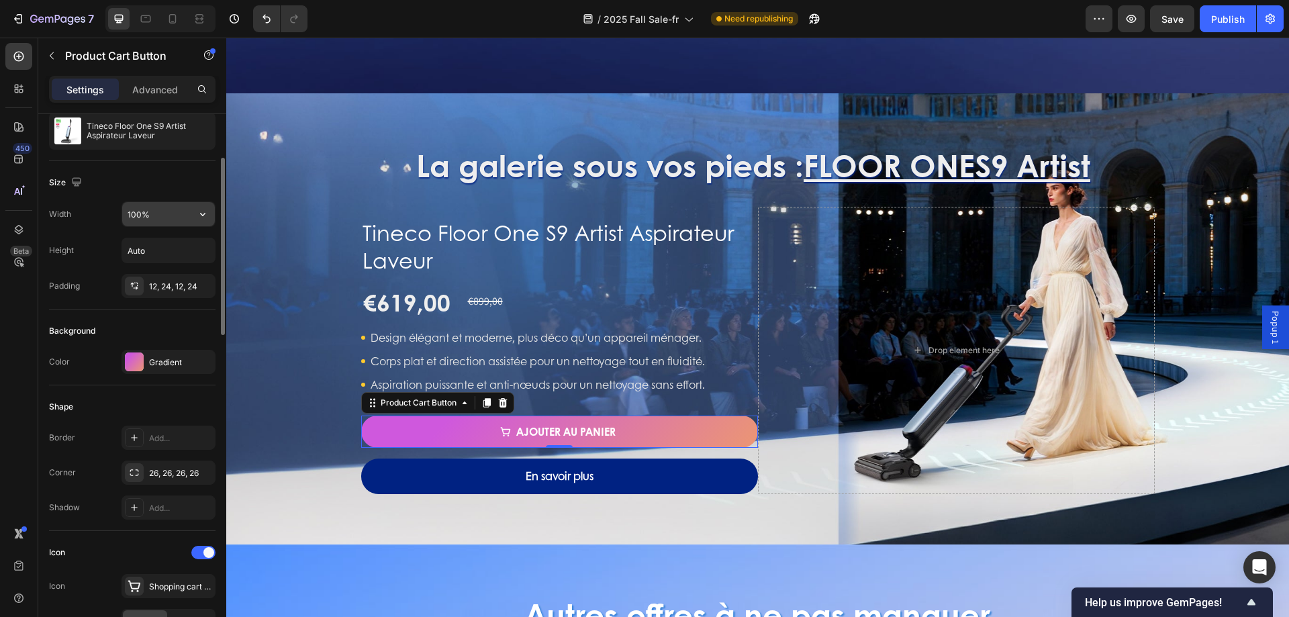
click at [150, 209] on input "100%" at bounding box center [168, 214] width 93 height 24
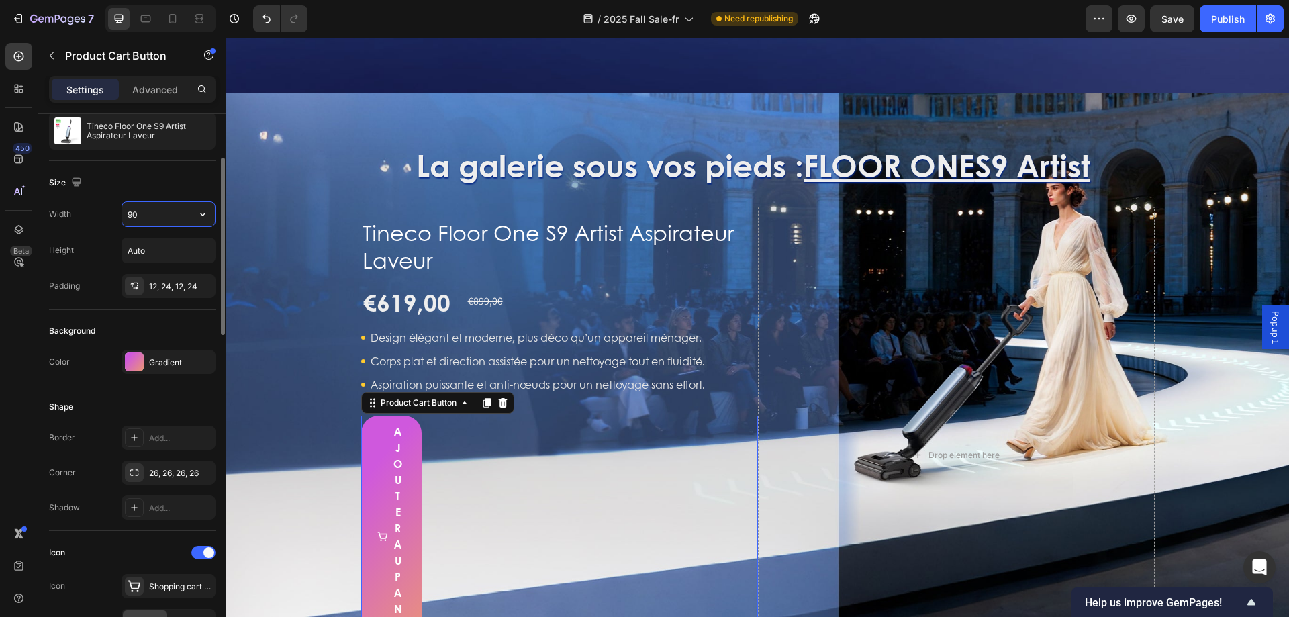
type input "90%"
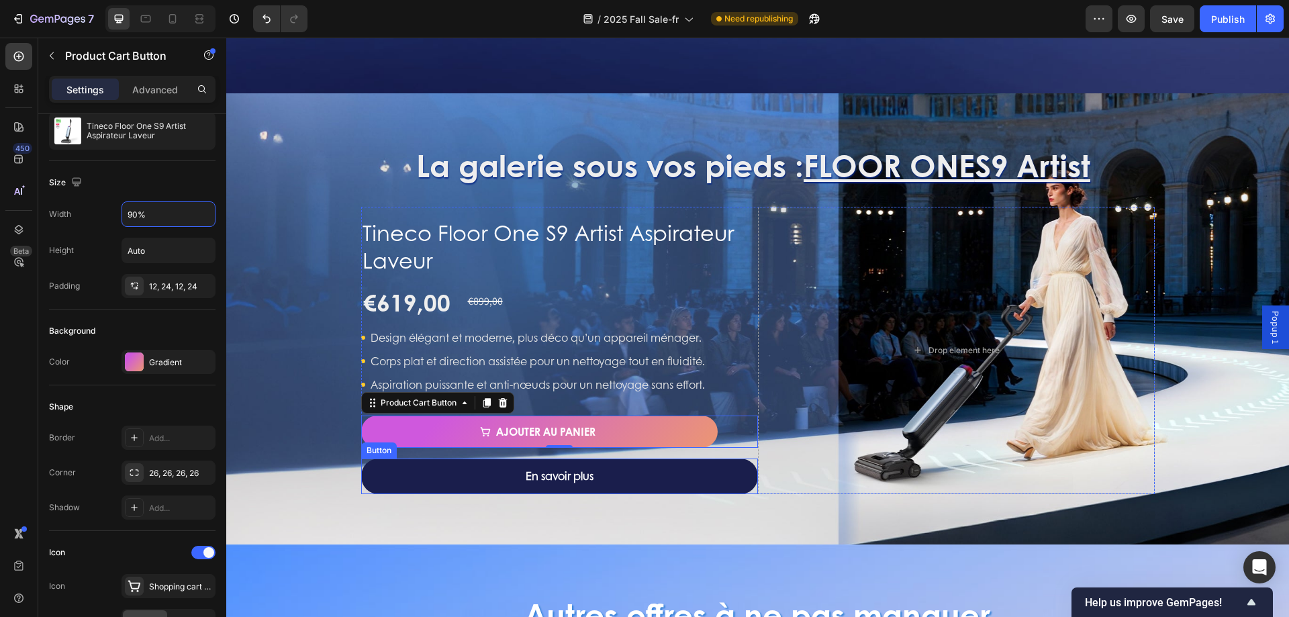
click at [747, 482] on link "En savoir plus" at bounding box center [559, 477] width 397 height 36
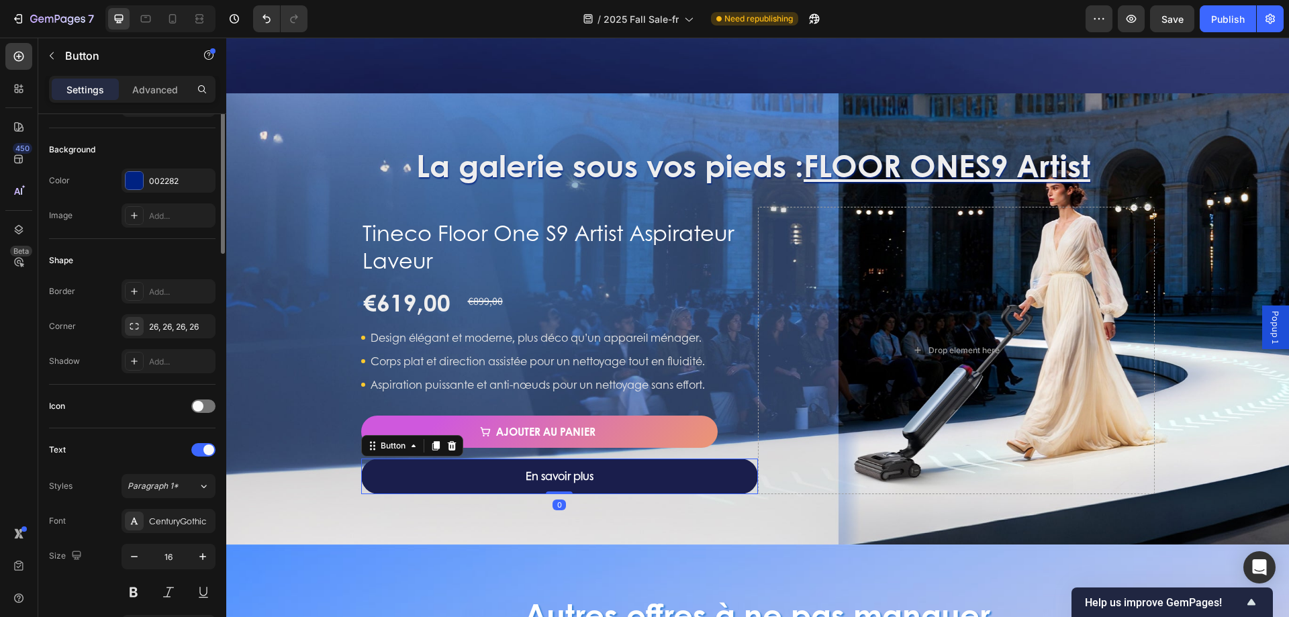
scroll to position [0, 0]
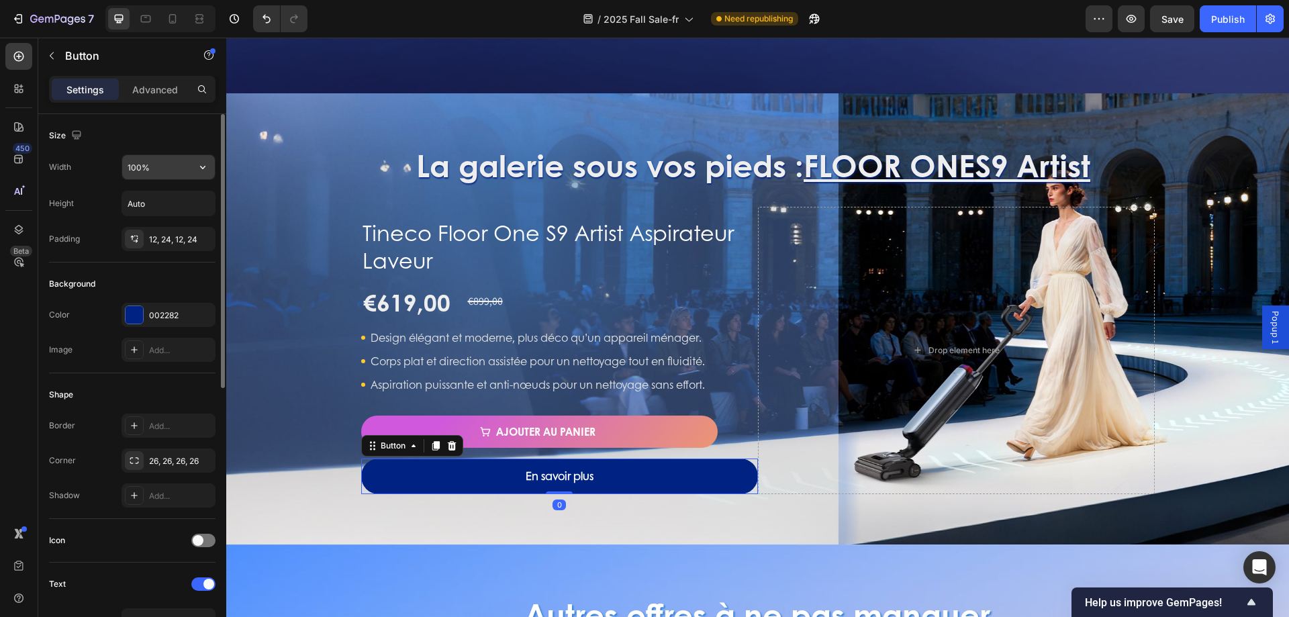
click at [163, 174] on input "100%" at bounding box center [168, 167] width 93 height 24
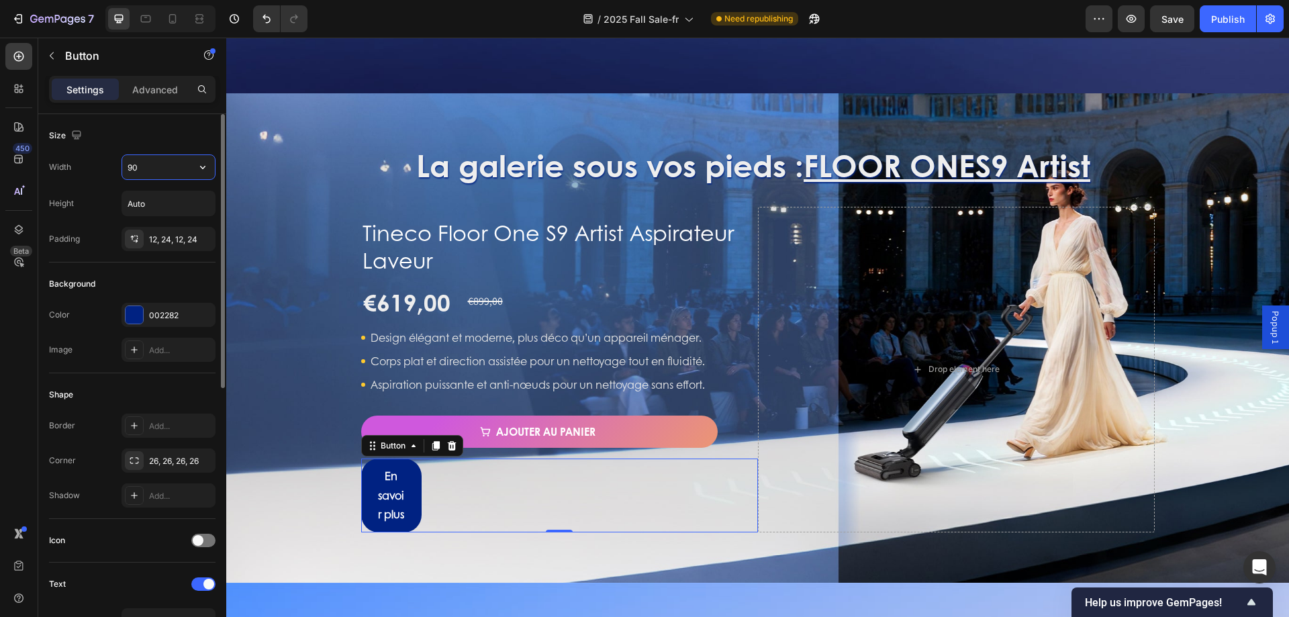
type input "90%"
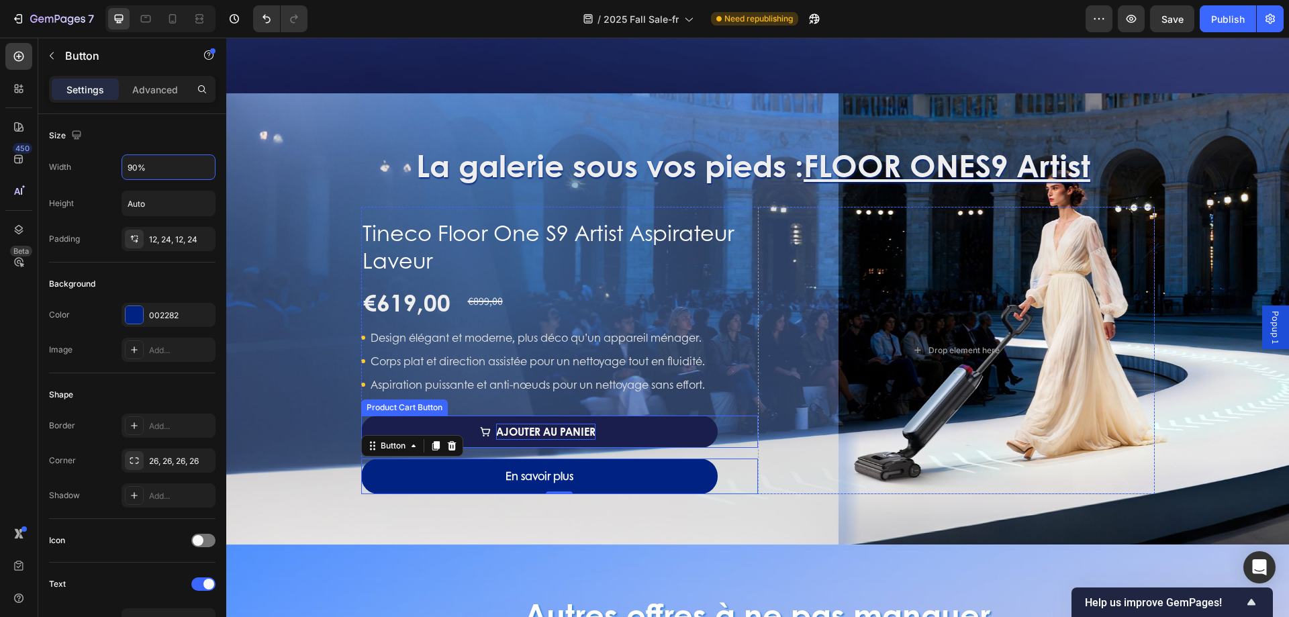
click at [571, 429] on div "Ajouter au panier" at bounding box center [545, 432] width 99 height 16
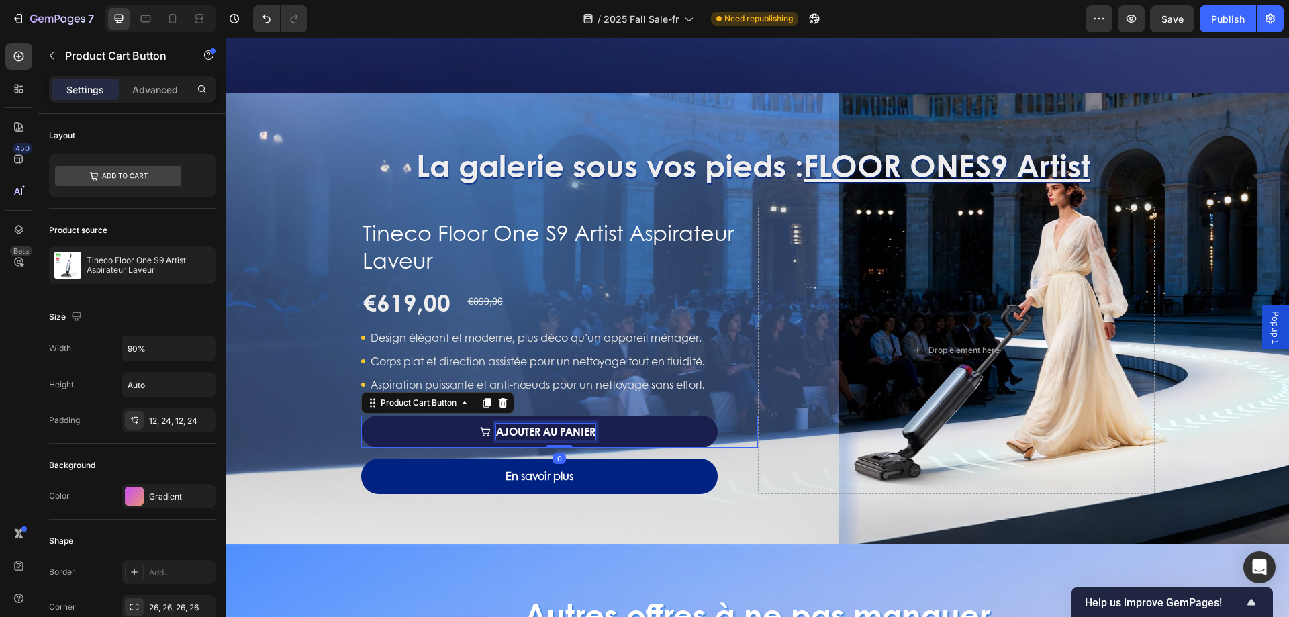
click at [571, 429] on p "Ajouter au panier" at bounding box center [545, 432] width 99 height 16
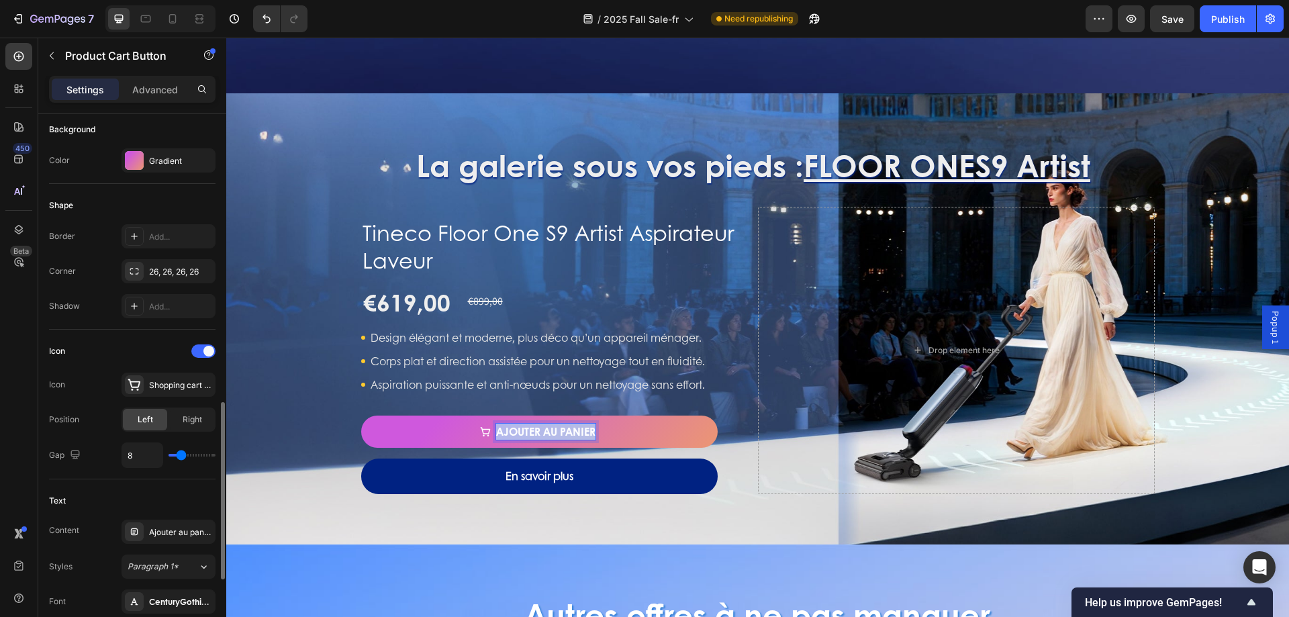
scroll to position [537, 0]
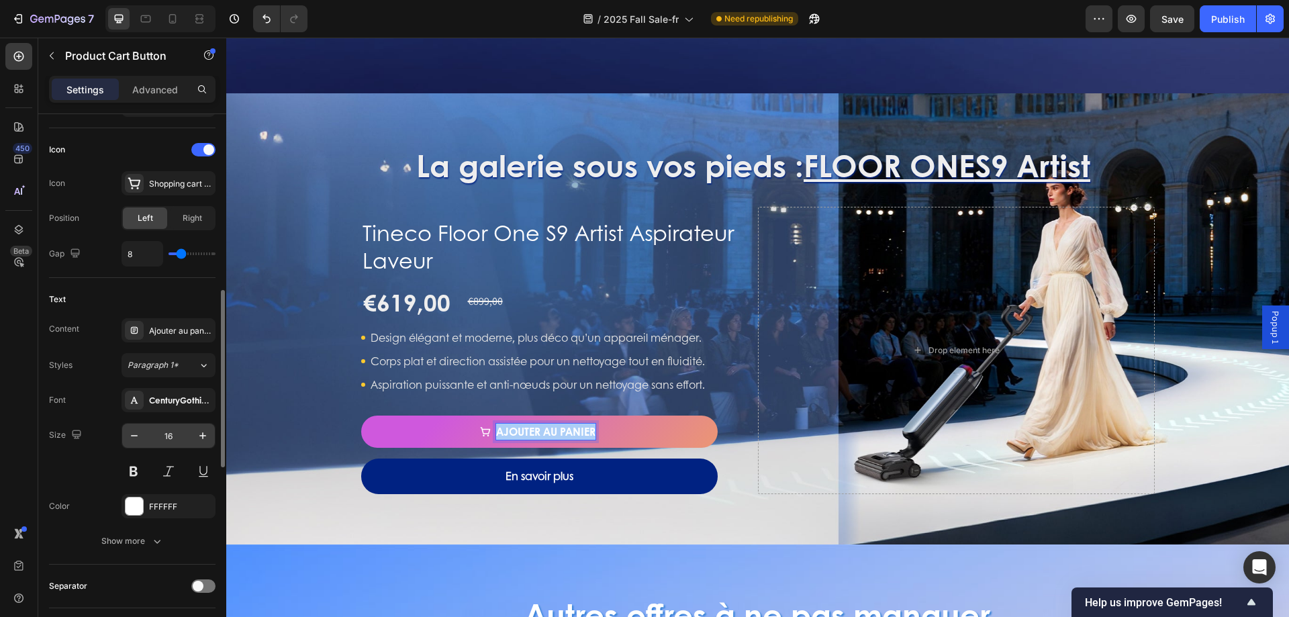
click at [181, 438] on input "16" at bounding box center [168, 436] width 44 height 24
type input "20"
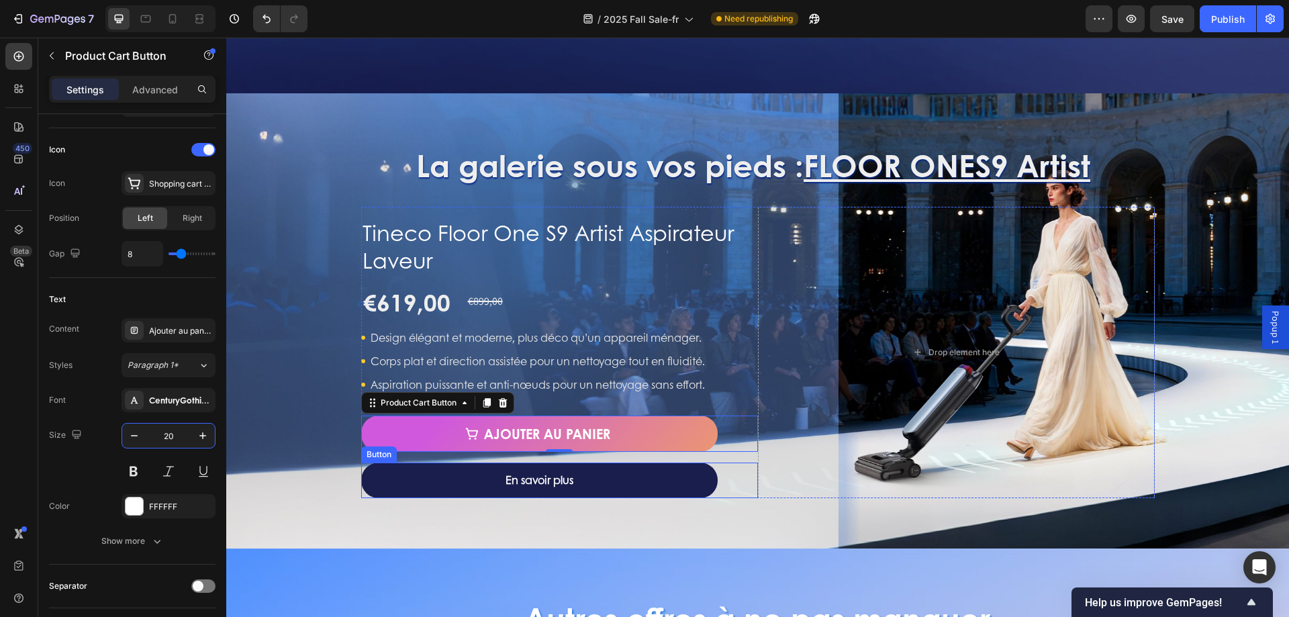
click at [598, 472] on link "En savoir plus" at bounding box center [539, 481] width 357 height 36
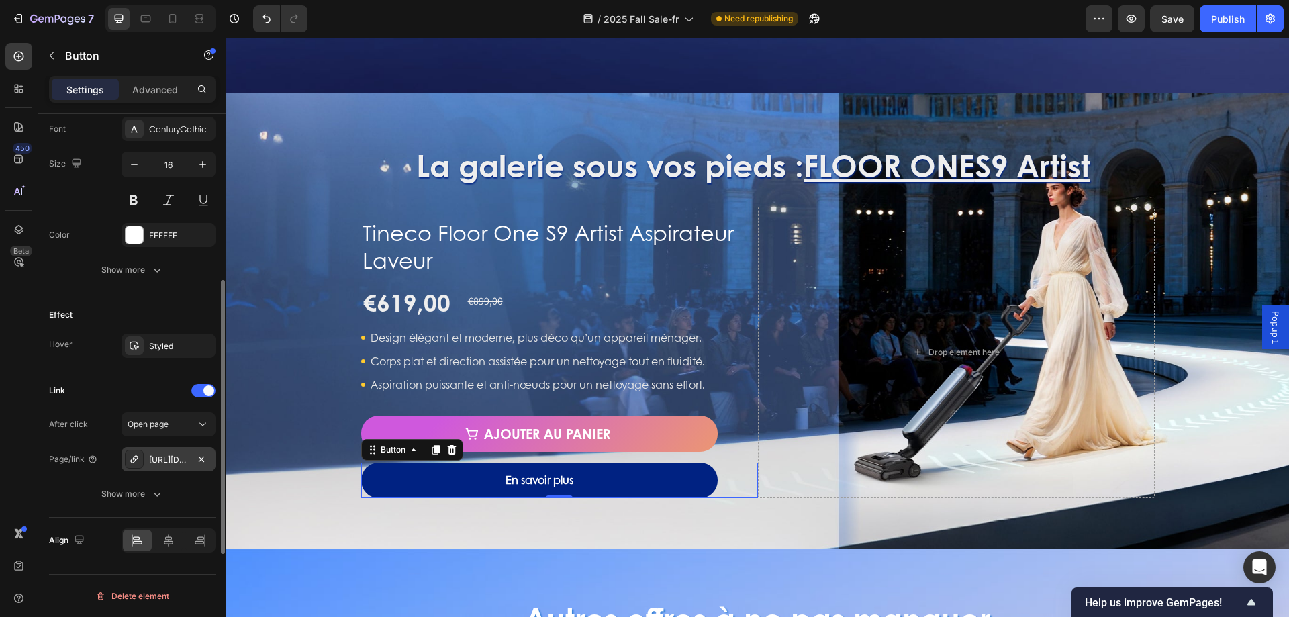
scroll to position [325, 0]
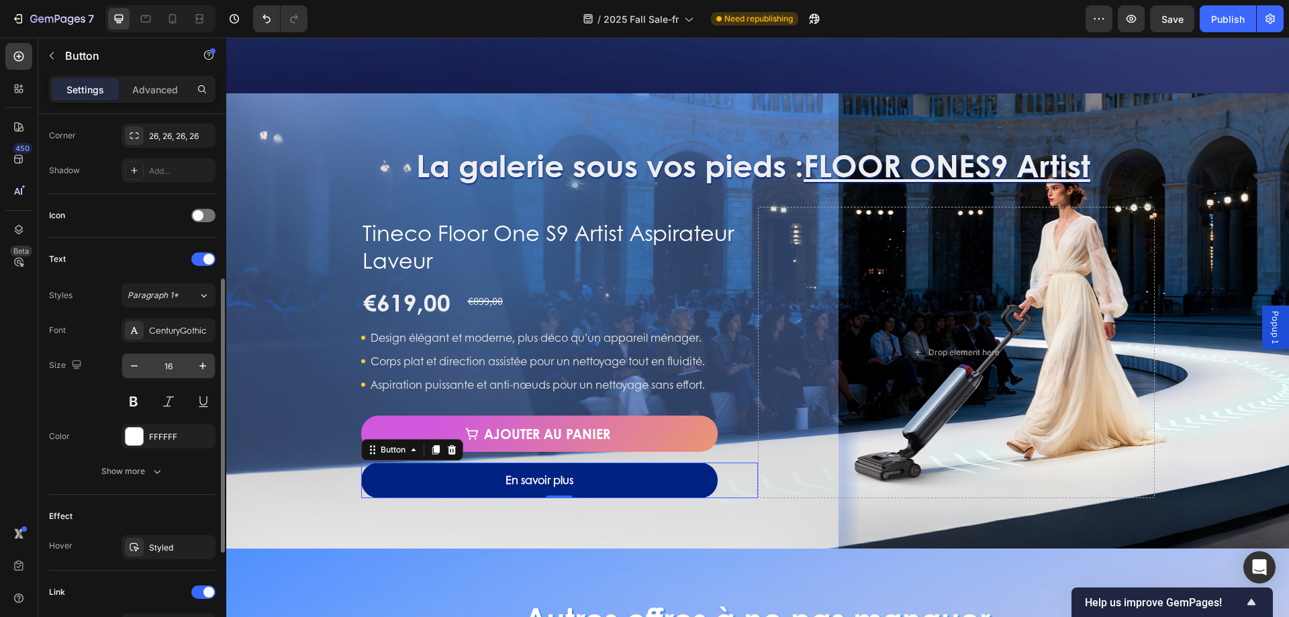
click at [181, 363] on input "16" at bounding box center [168, 366] width 44 height 24
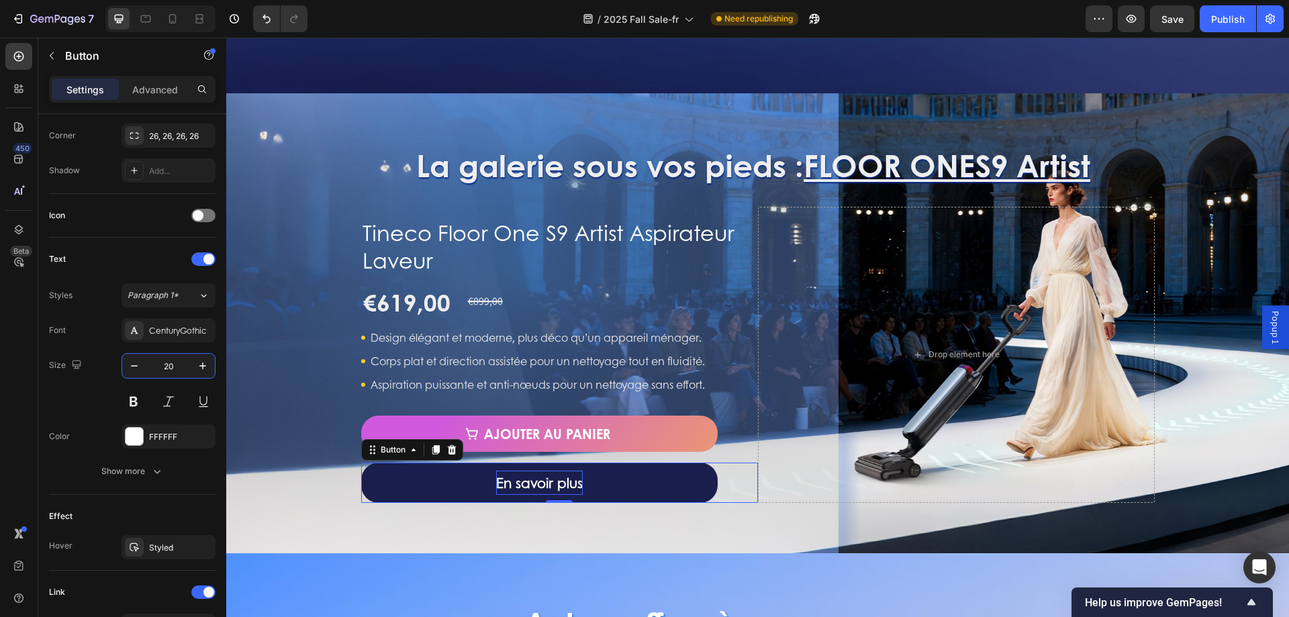
type input "20"
click at [553, 489] on strong "En savoir plus" at bounding box center [539, 482] width 87 height 19
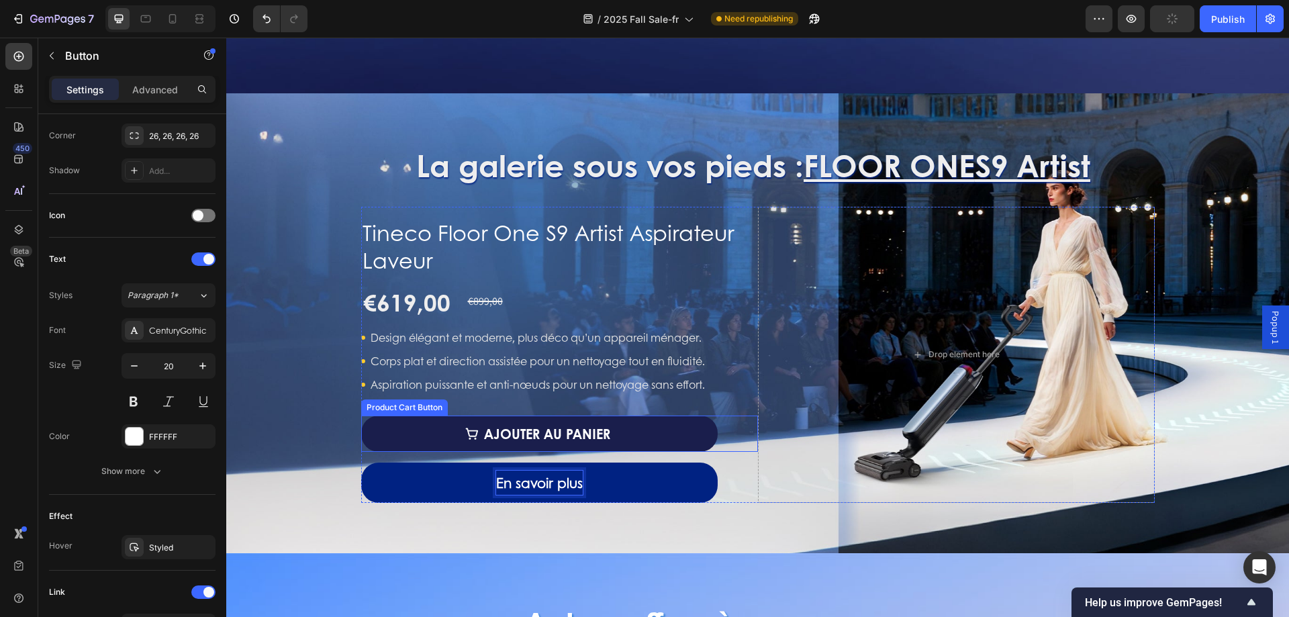
click at [374, 430] on button "Ajouter au panier" at bounding box center [539, 434] width 357 height 36
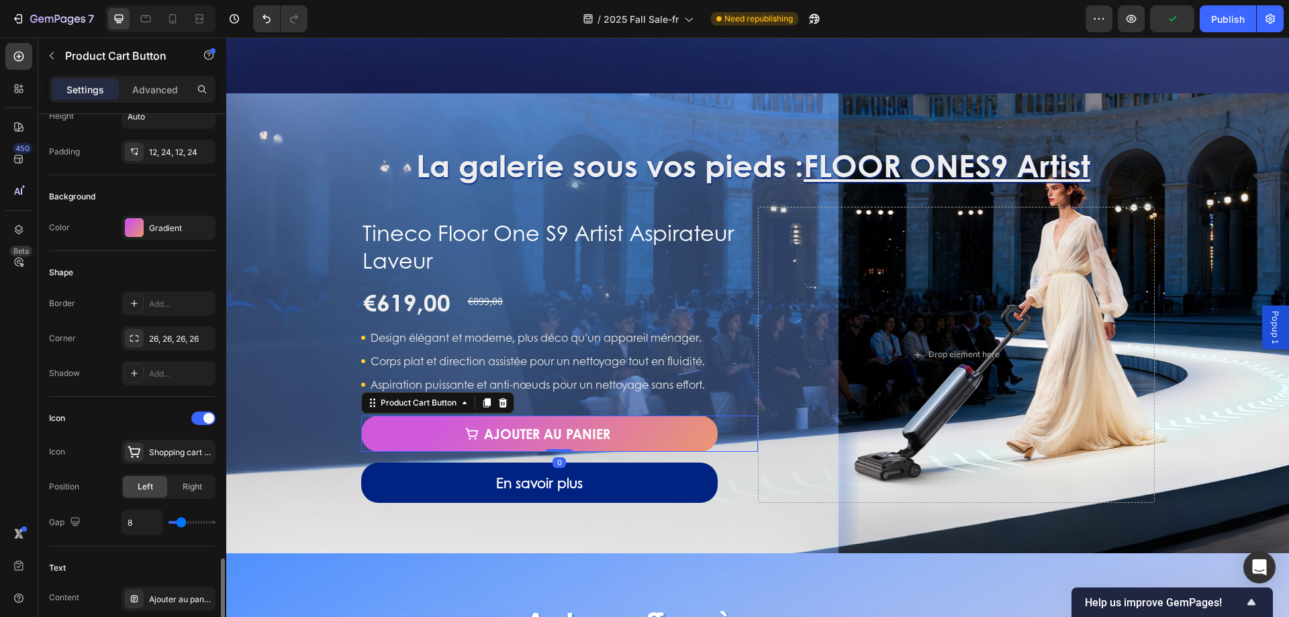
scroll to position [537, 0]
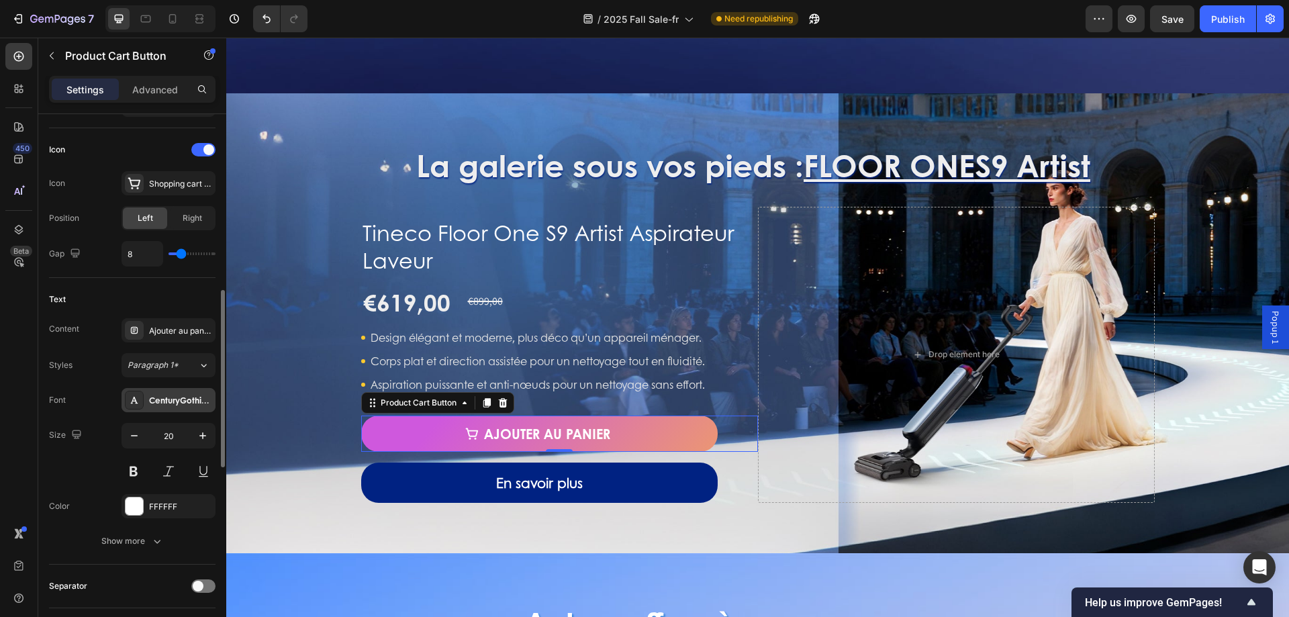
click at [175, 405] on div "CenturyGothicBd" at bounding box center [180, 401] width 63 height 12
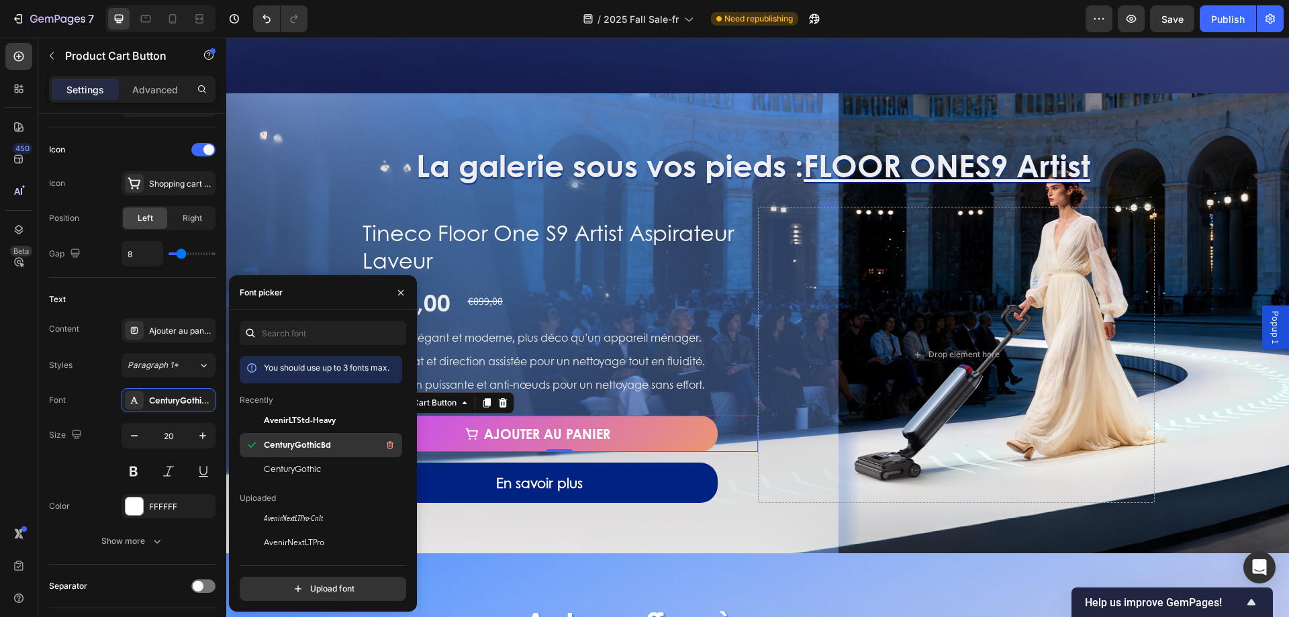
click at [290, 444] on span "CenturyGothicBd" at bounding box center [297, 445] width 67 height 12
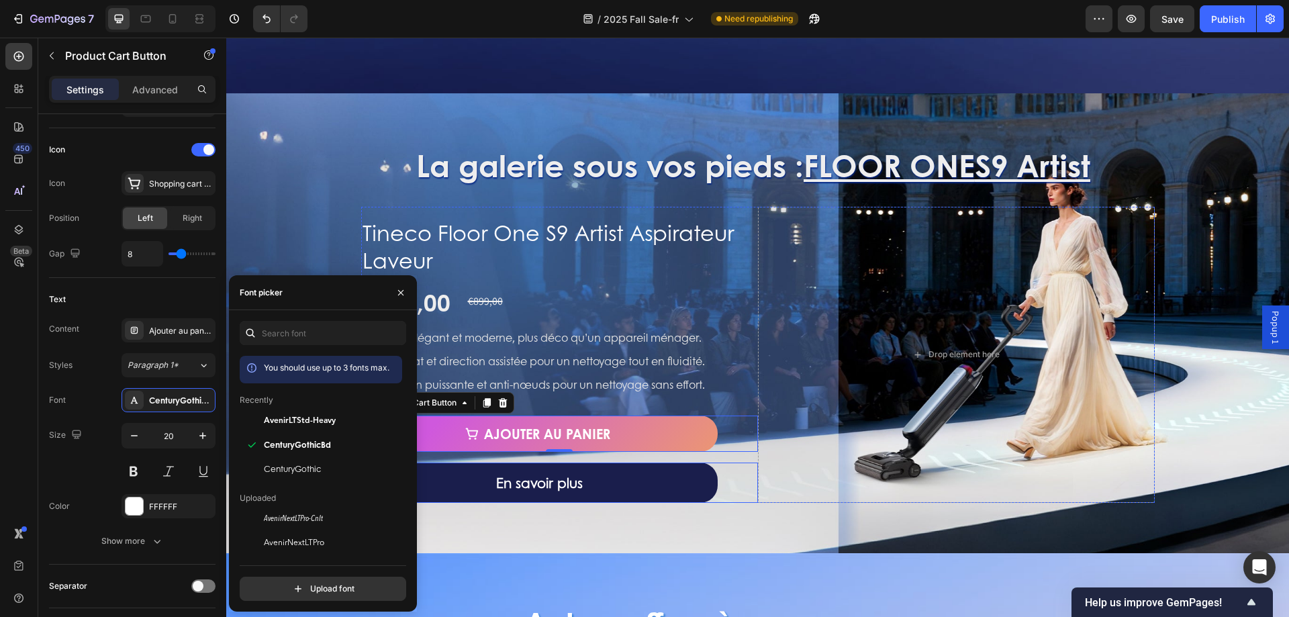
click at [666, 479] on link "En savoir plus" at bounding box center [539, 483] width 357 height 40
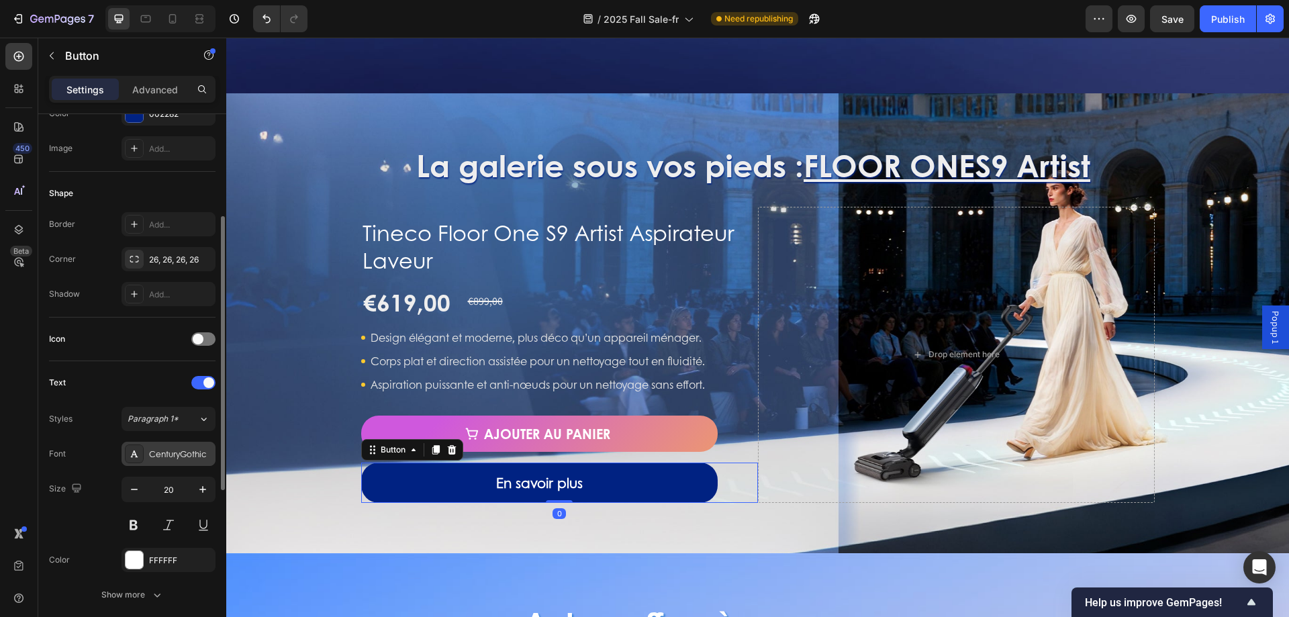
scroll to position [470, 0]
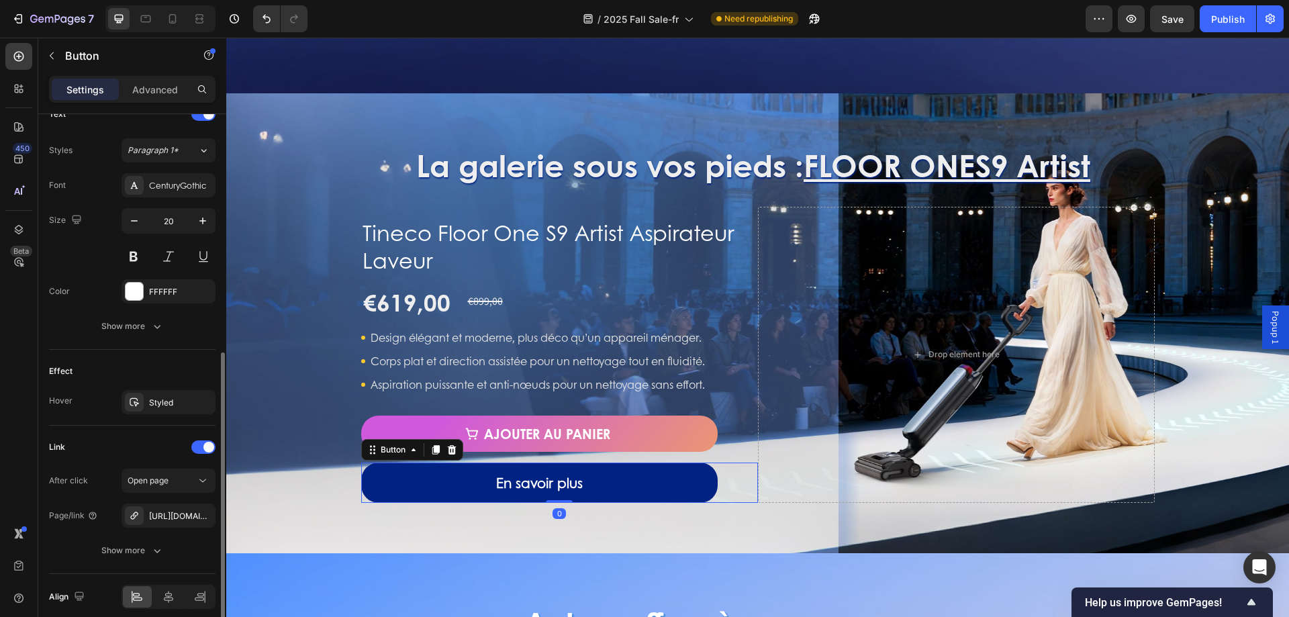
click at [176, 205] on div "Font CenturyGothic Size 20 Color FFFFFF Show more" at bounding box center [132, 255] width 167 height 165
click at [180, 193] on div "CenturyGothic" at bounding box center [169, 185] width 94 height 24
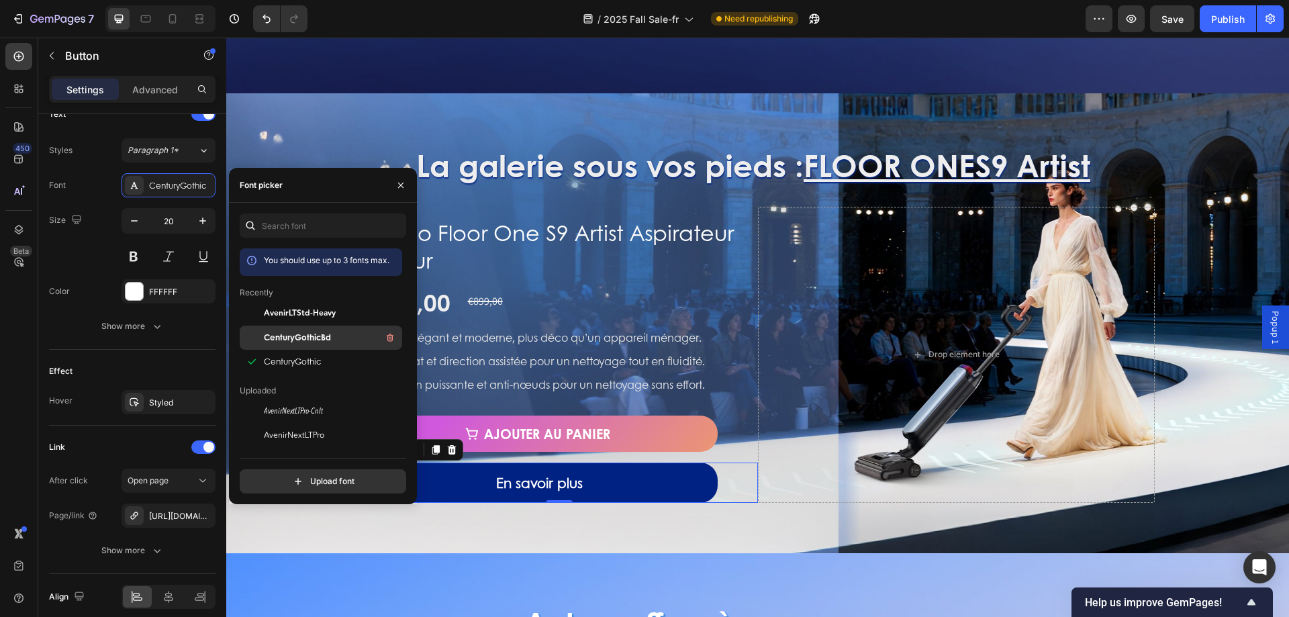
click at [320, 337] on span "CenturyGothicBd" at bounding box center [297, 338] width 67 height 12
click at [798, 414] on div "Drop element here" at bounding box center [956, 355] width 397 height 296
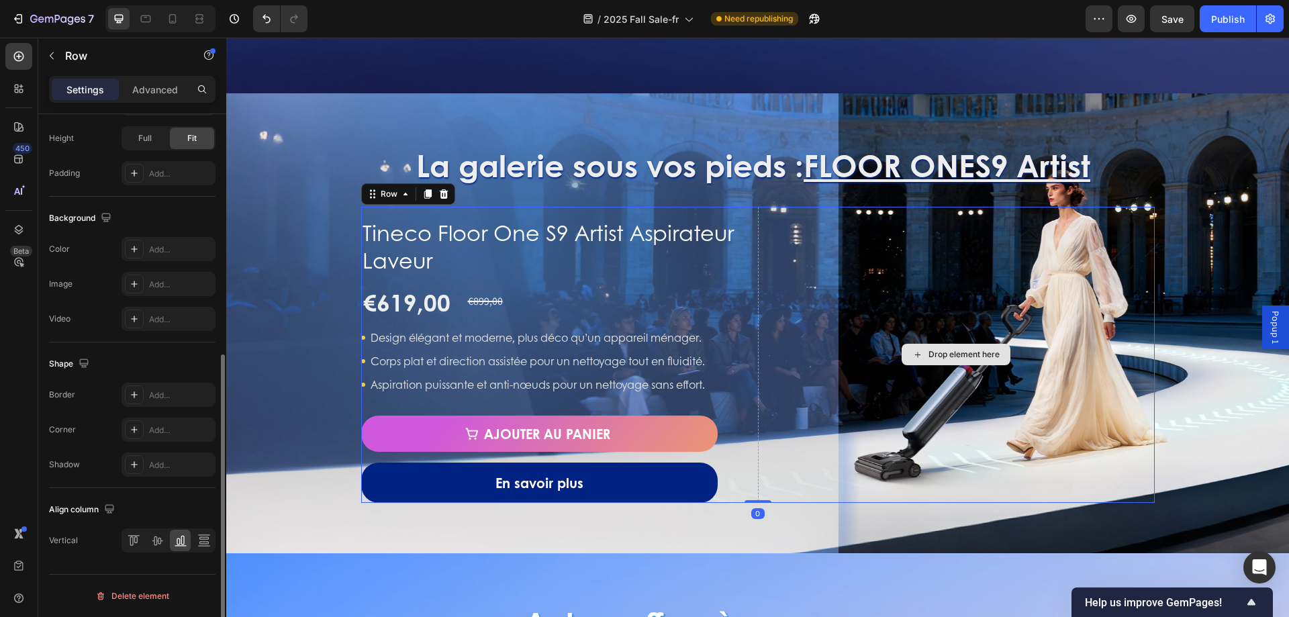
scroll to position [0, 0]
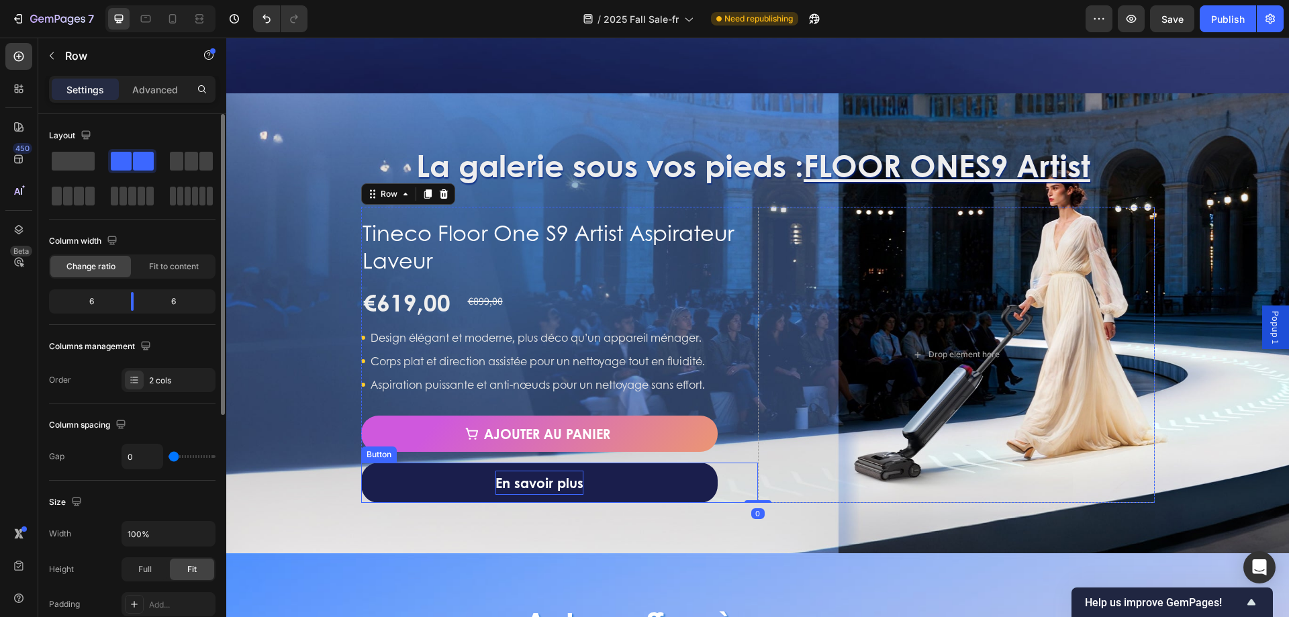
click at [530, 484] on strong "En savoir plus" at bounding box center [539, 482] width 88 height 19
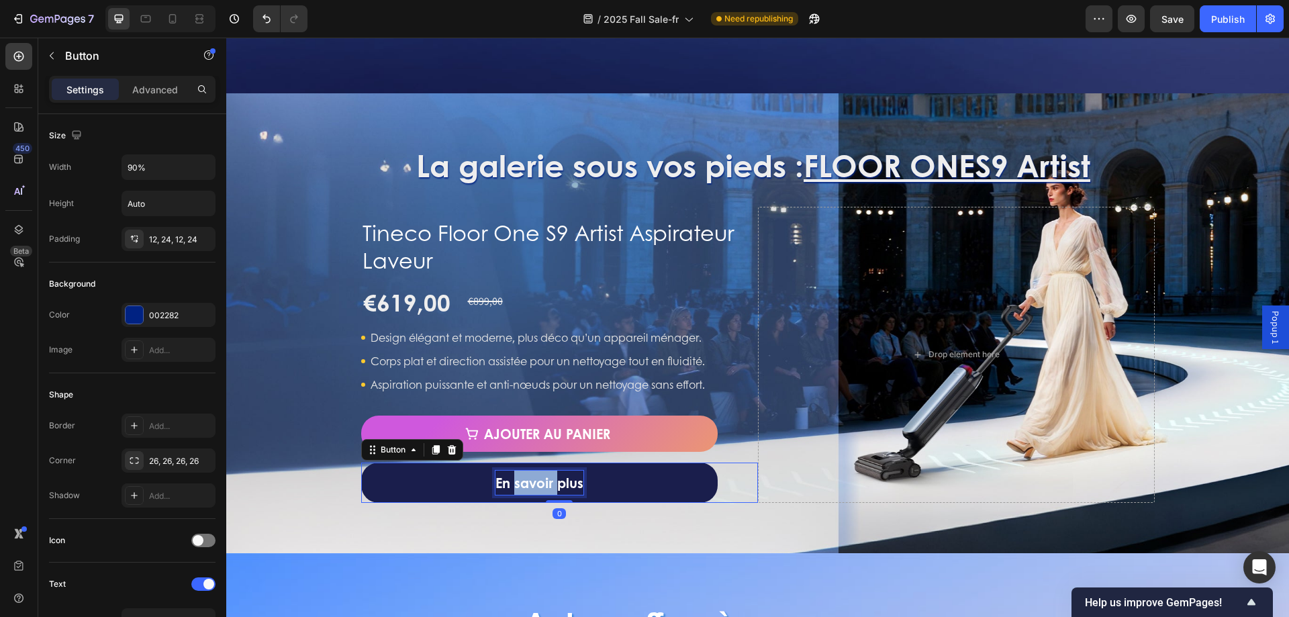
click at [534, 484] on strong "En savoir plus" at bounding box center [539, 482] width 88 height 19
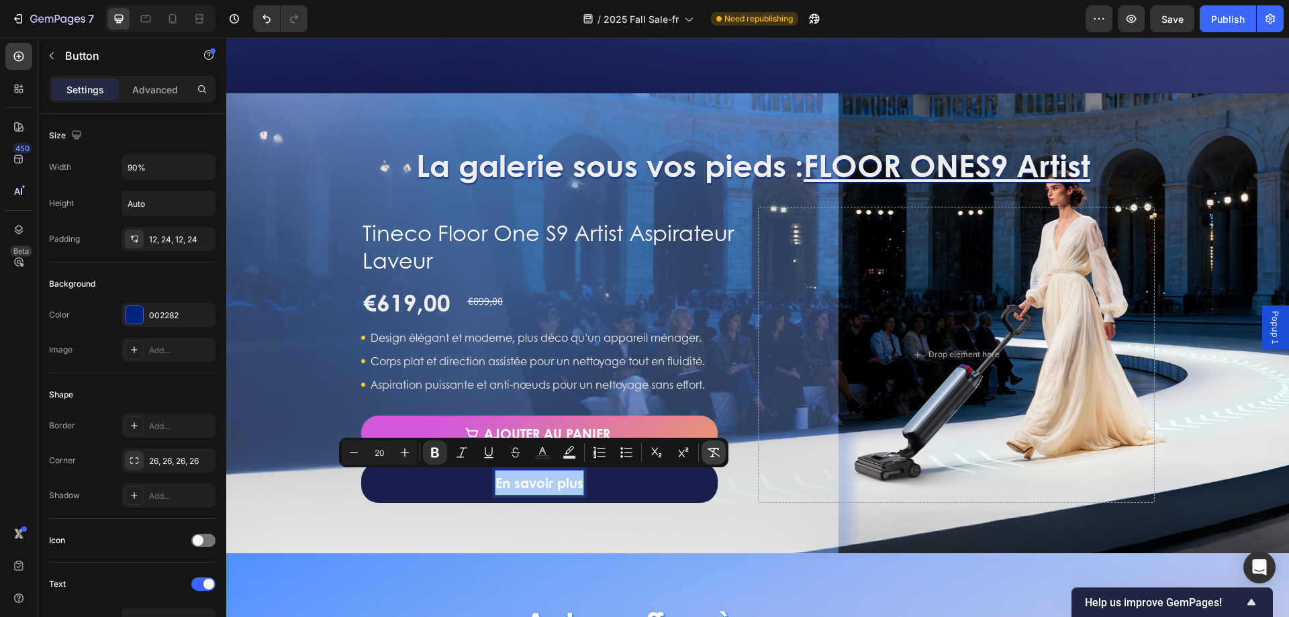
click at [716, 453] on icon "Editor contextual toolbar" at bounding box center [714, 452] width 13 height 9
click at [385, 489] on link "En savoir plus" at bounding box center [539, 483] width 357 height 40
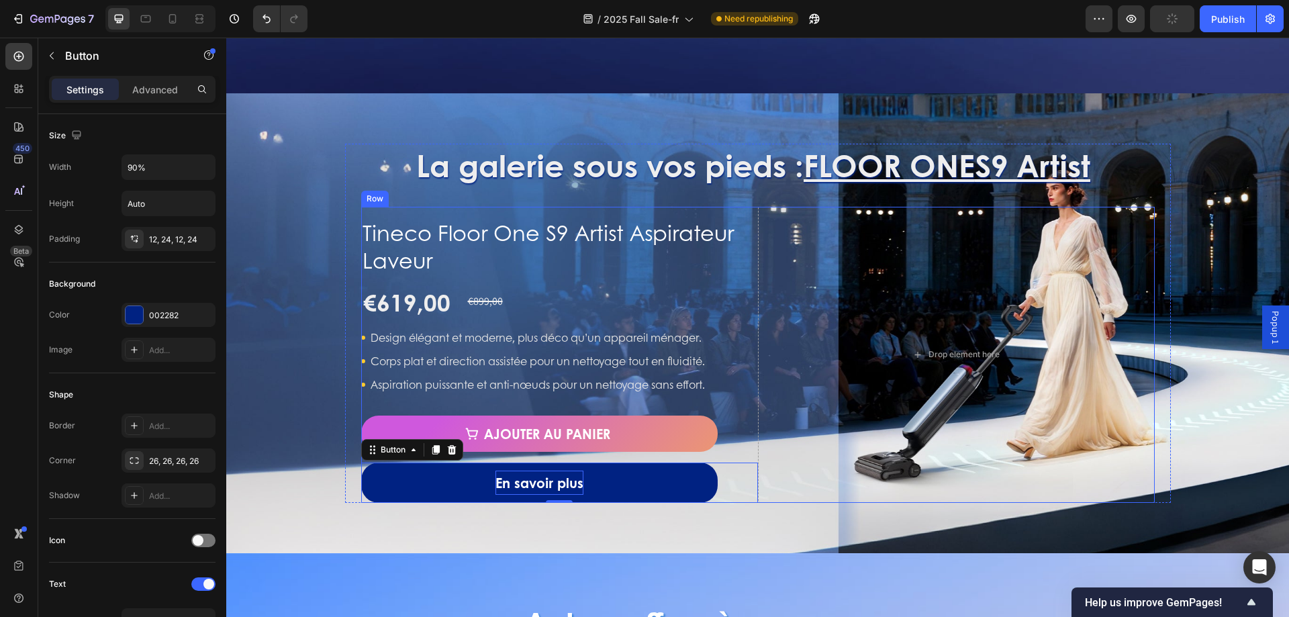
click at [735, 460] on div "En savoir plus Button 0" at bounding box center [559, 477] width 397 height 51
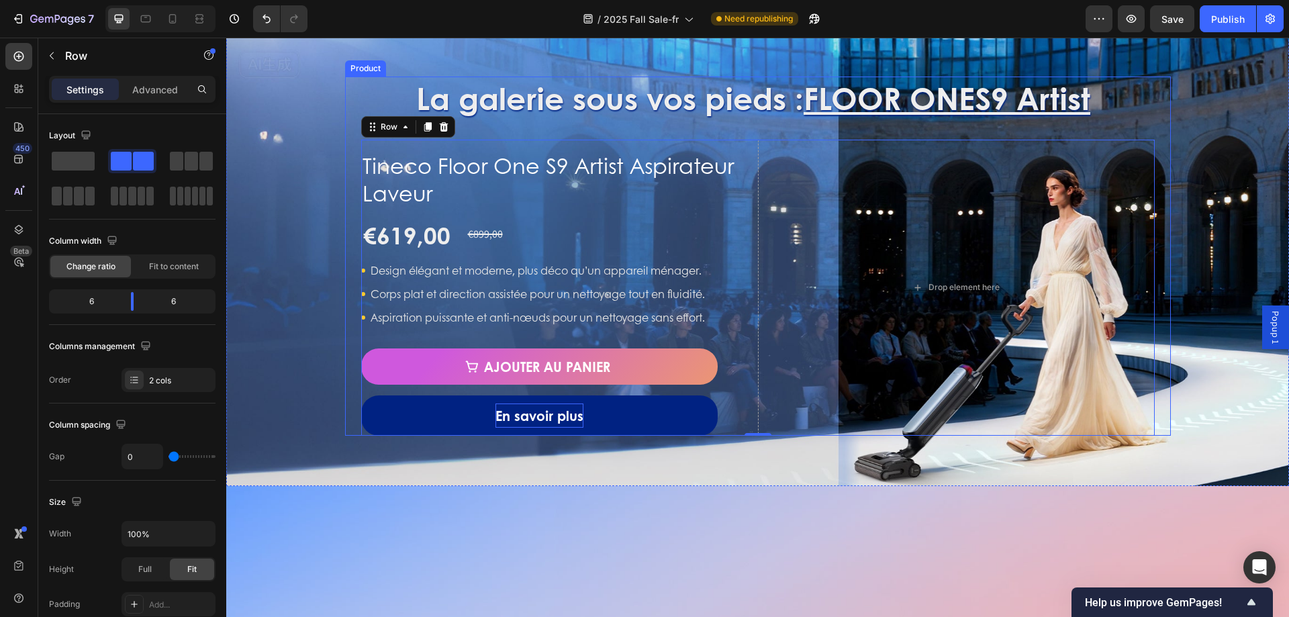
scroll to position [1007, 0]
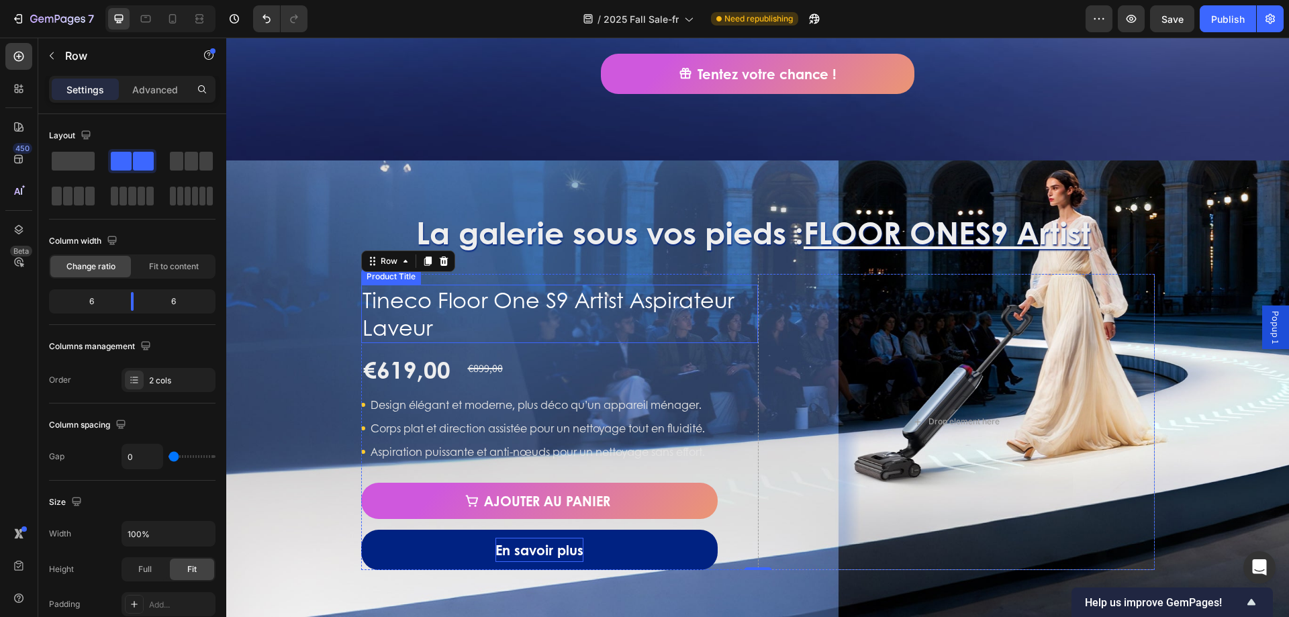
click at [659, 300] on h1 "Tineco Floor One S9 Artist Aspirateur Laveur" at bounding box center [559, 314] width 397 height 58
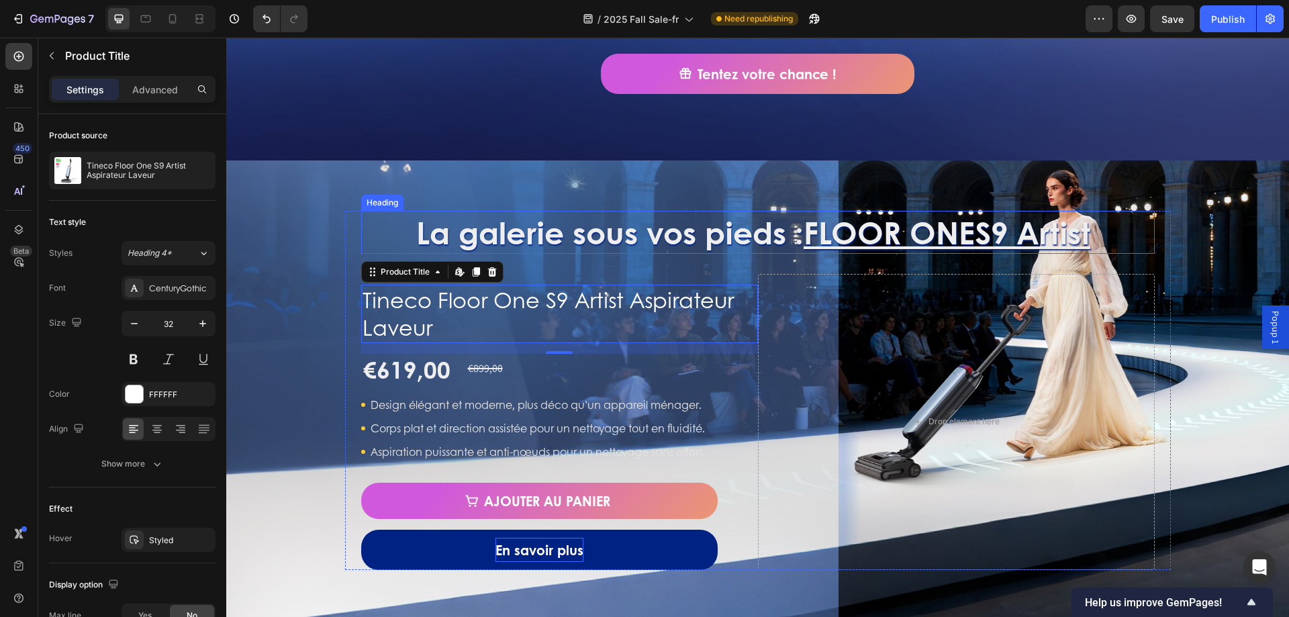
click at [725, 248] on h2 "La galerie sous vos pieds : FLOOR ONE S9 Artist" at bounding box center [758, 232] width 794 height 43
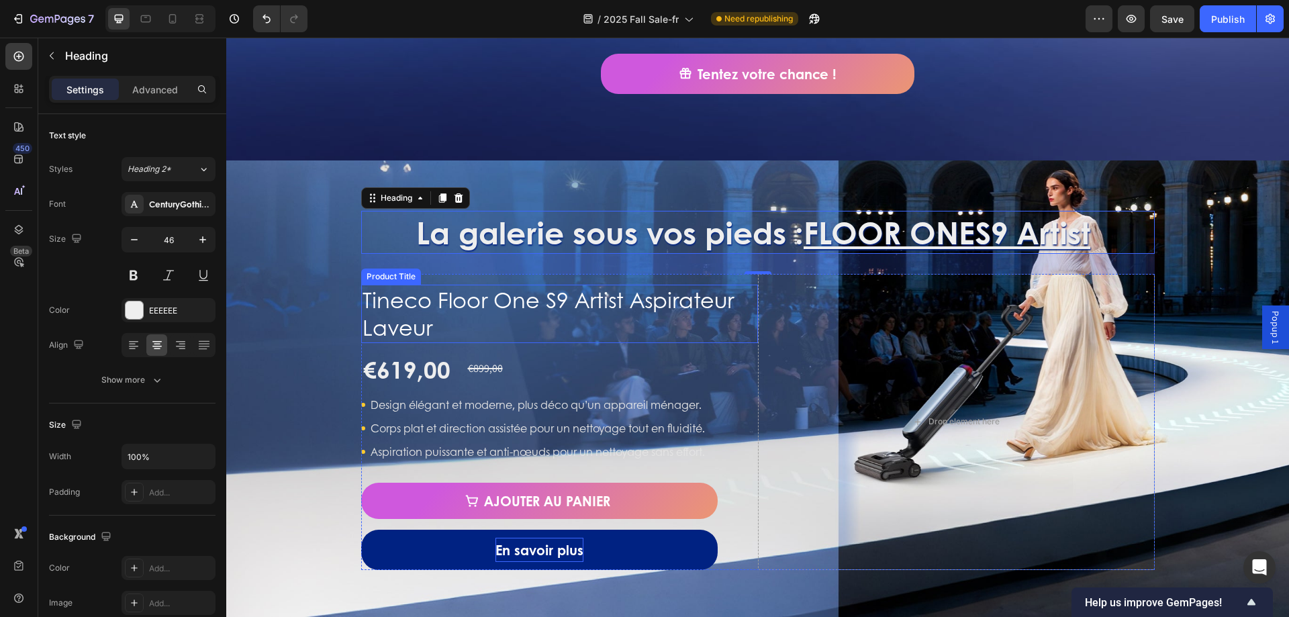
click at [464, 324] on h1 "Tineco Floor One S9 Artist Aspirateur Laveur" at bounding box center [559, 314] width 397 height 58
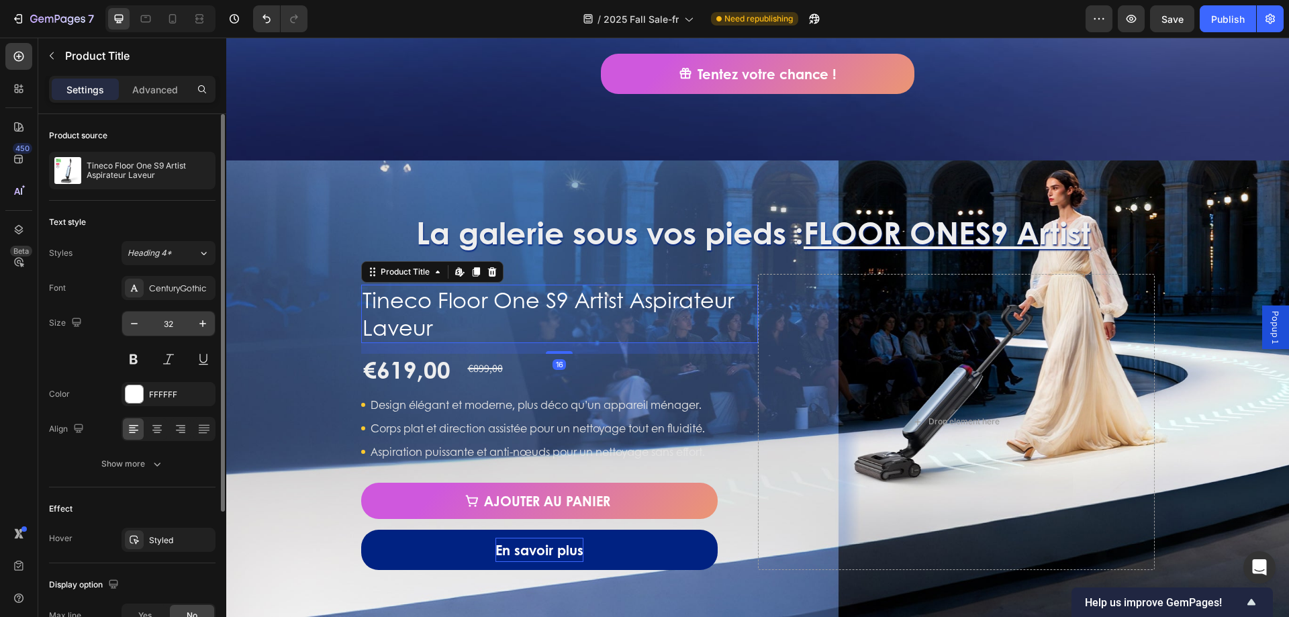
click at [175, 321] on input "32" at bounding box center [168, 324] width 44 height 24
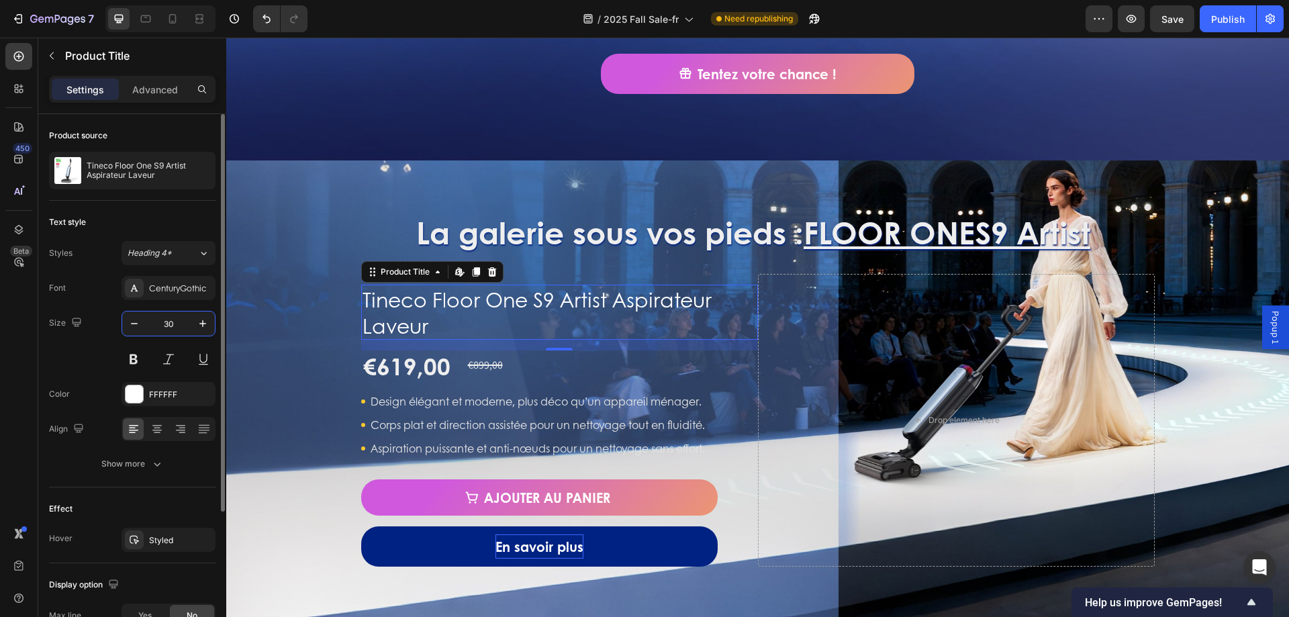
type input "3"
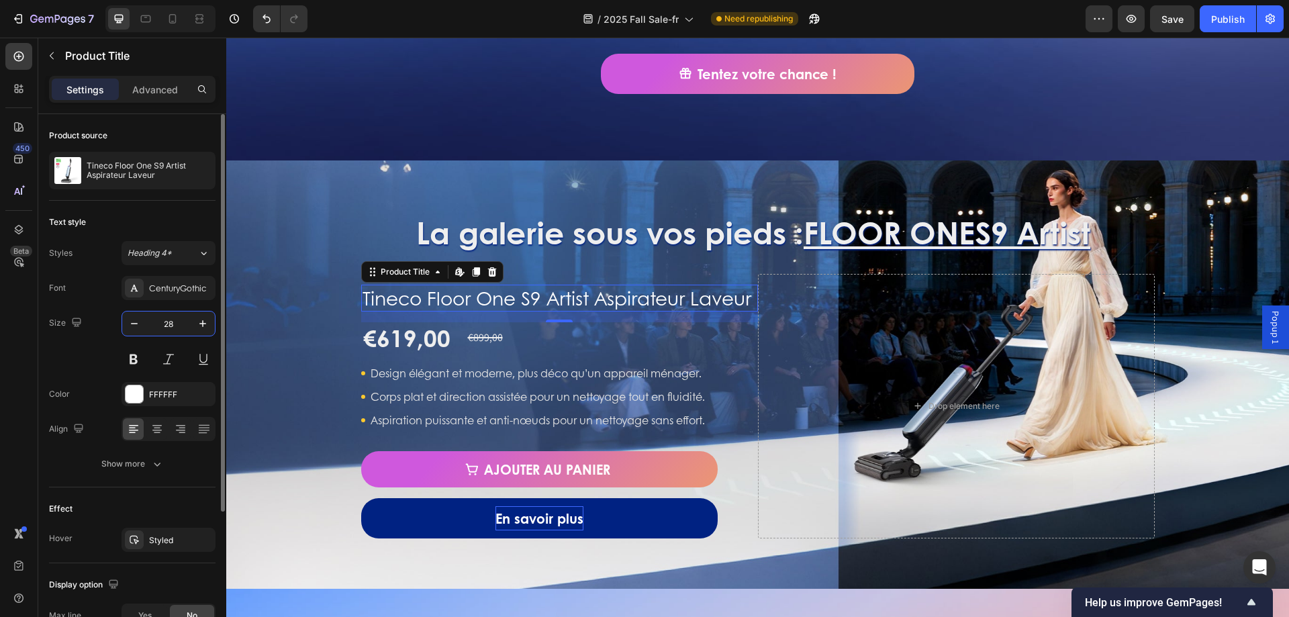
click at [179, 323] on input "28" at bounding box center [168, 324] width 44 height 24
type input "32"
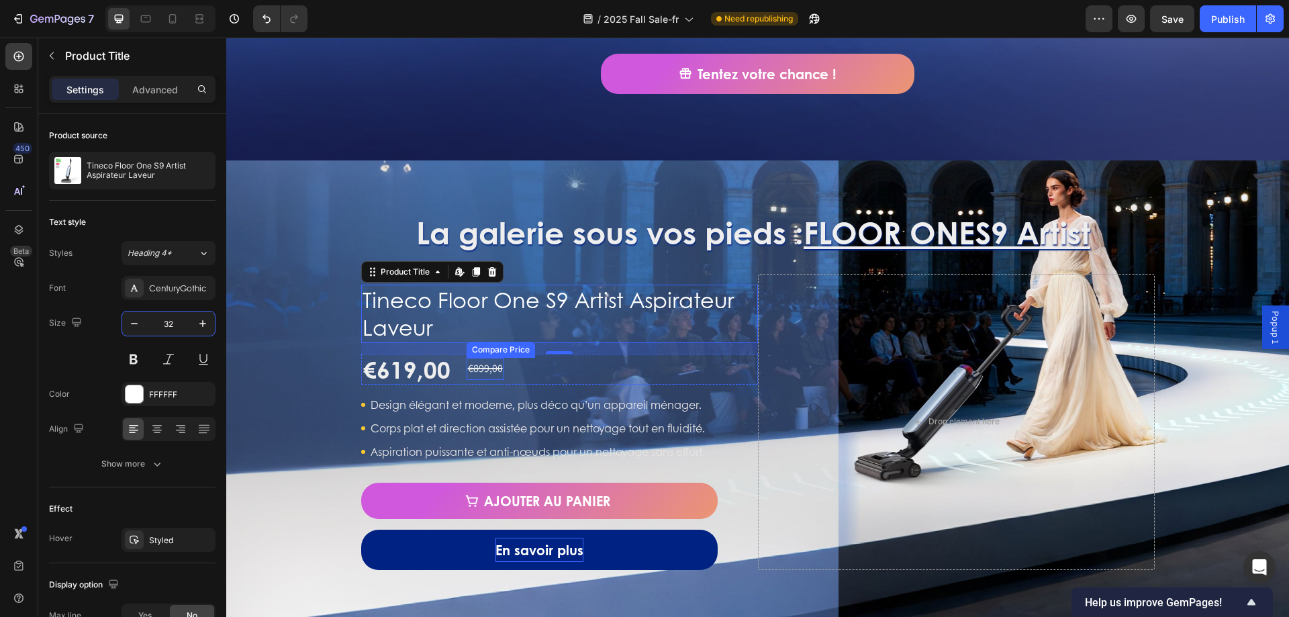
click at [488, 374] on div "€899,00" at bounding box center [486, 369] width 38 height 22
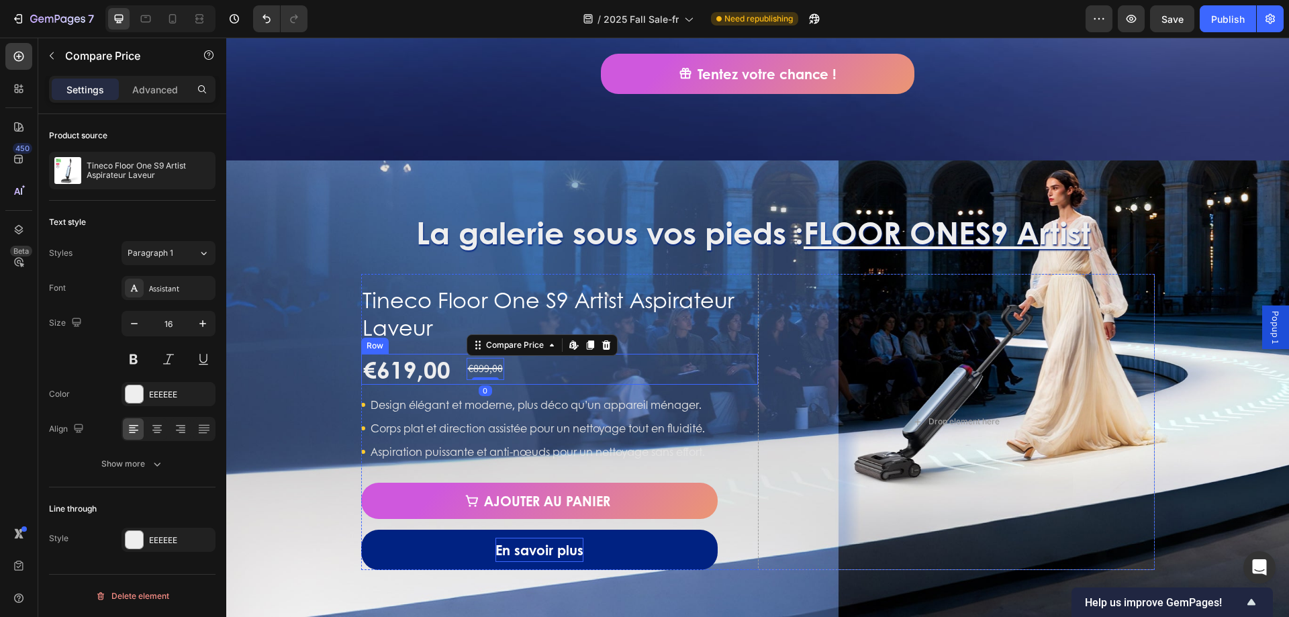
click at [512, 377] on div "€619,00 Product Price Product Price €899,00 Compare Price Edit content in Shopi…" at bounding box center [559, 369] width 397 height 31
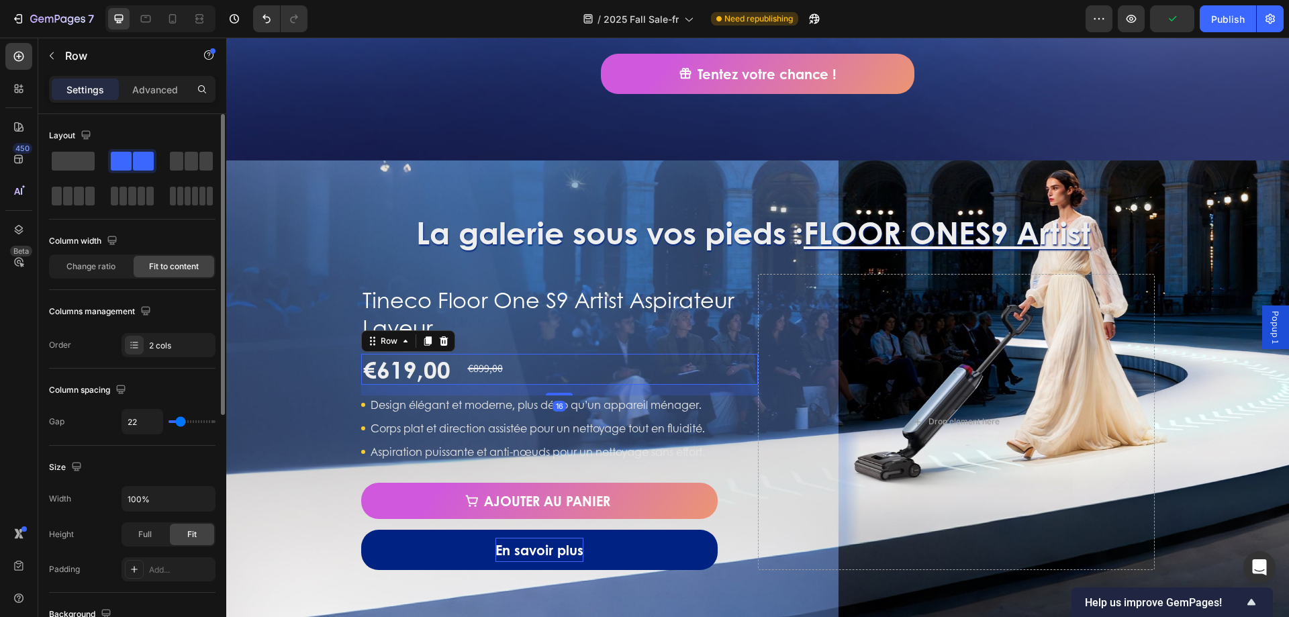
type input "11"
type input "9"
click at [177, 420] on input "range" at bounding box center [192, 421] width 47 height 3
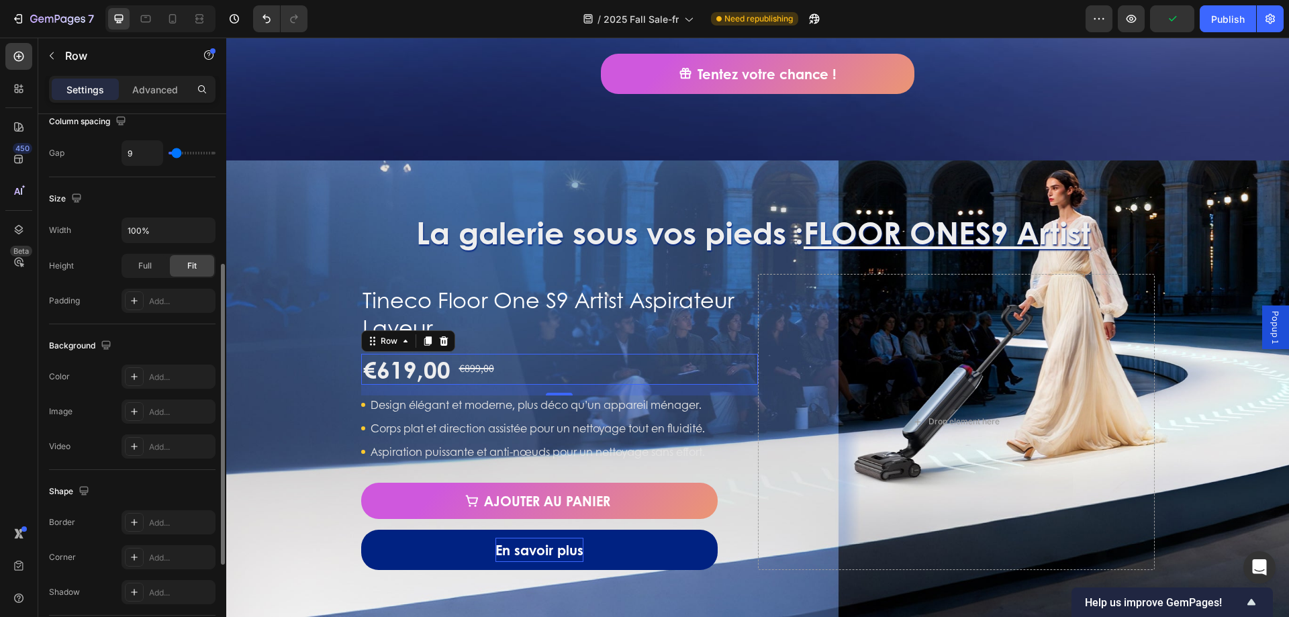
scroll to position [431, 0]
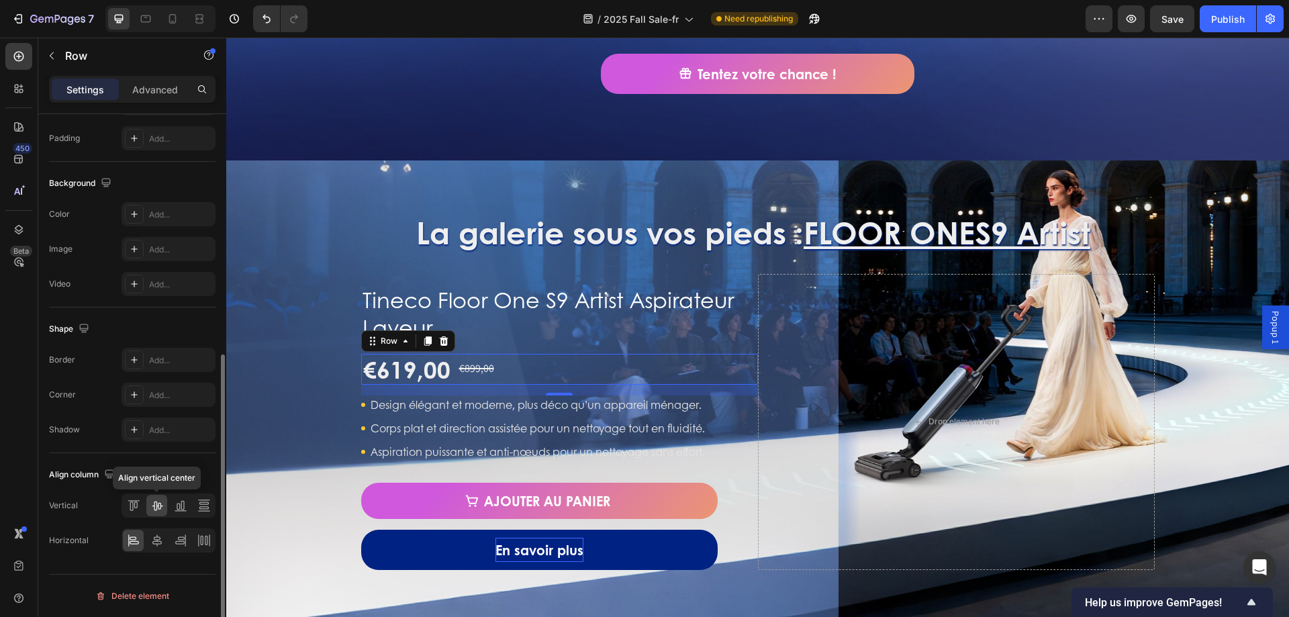
click at [158, 509] on icon at bounding box center [156, 505] width 13 height 13
click at [158, 536] on icon at bounding box center [156, 540] width 13 height 13
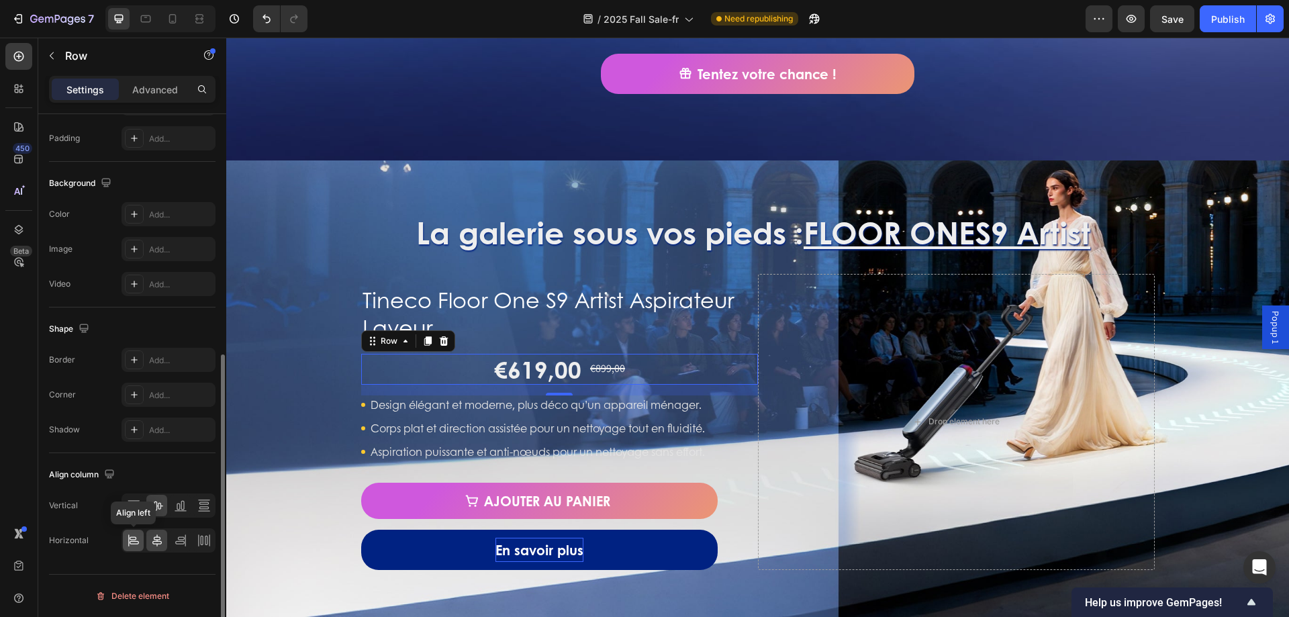
click at [139, 536] on icon at bounding box center [133, 540] width 13 height 13
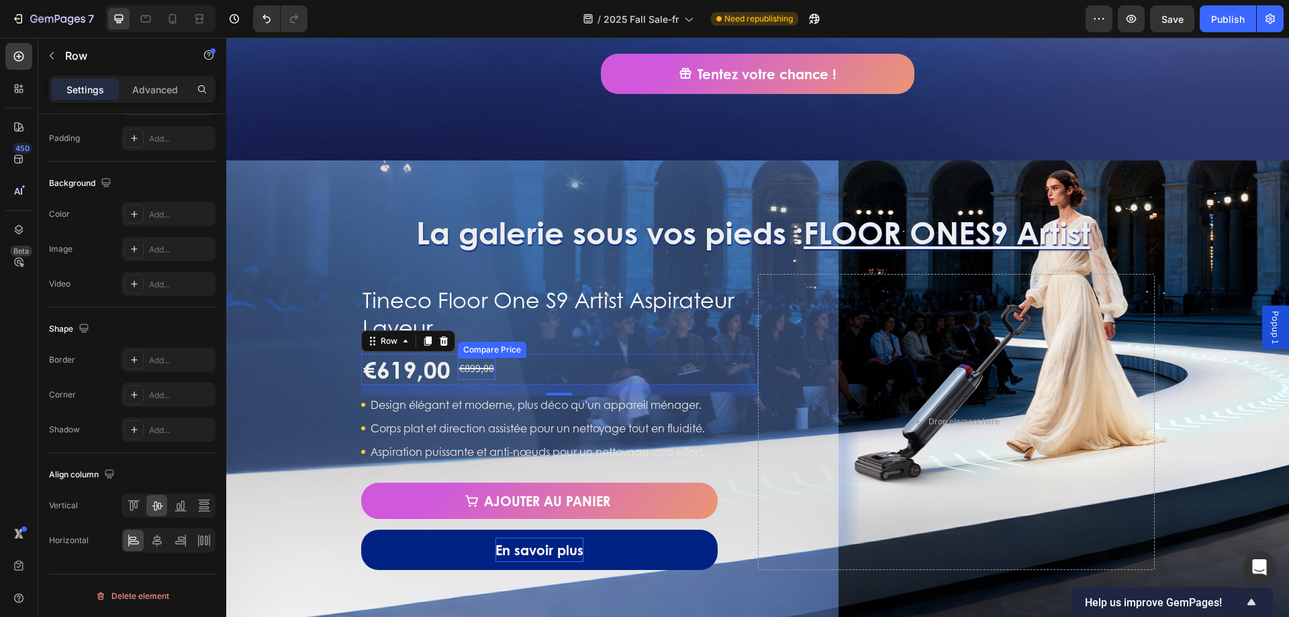
click at [475, 366] on div "€899,00" at bounding box center [477, 369] width 38 height 22
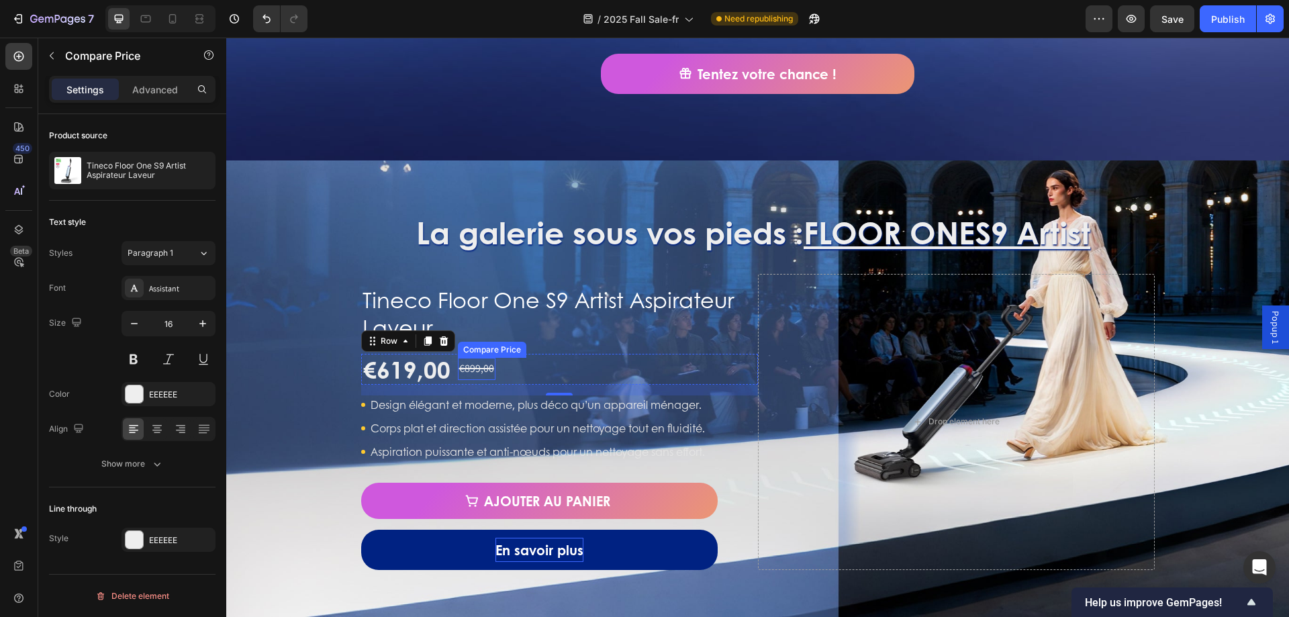
scroll to position [0, 0]
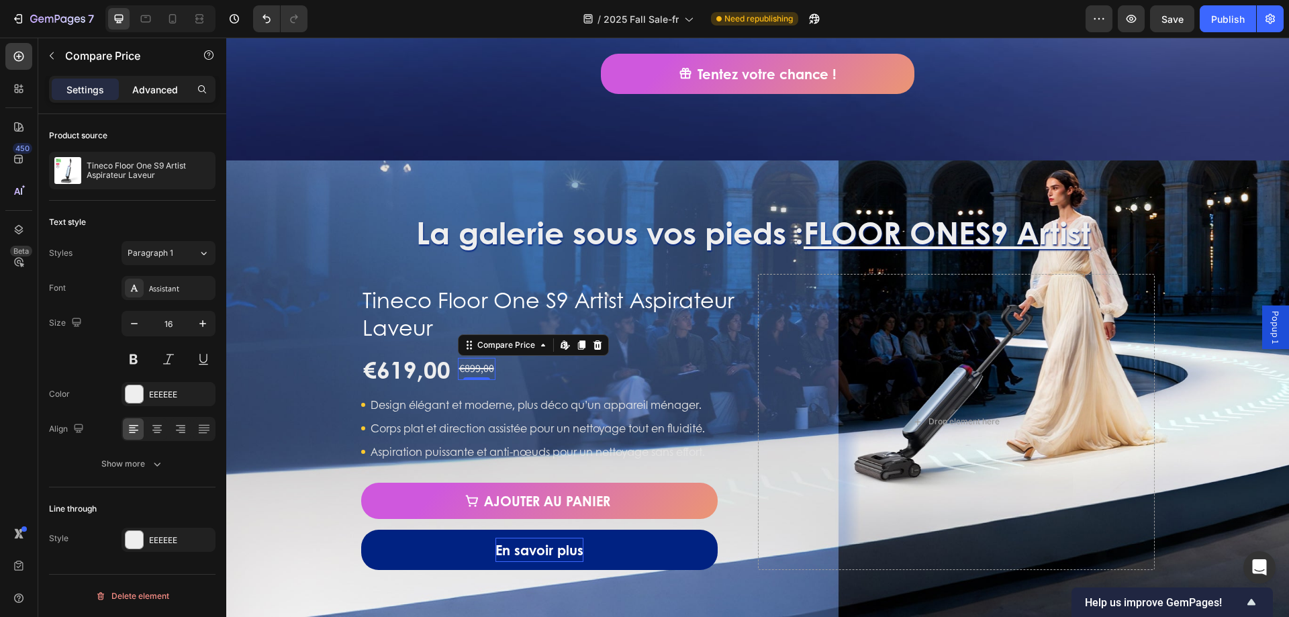
click at [147, 93] on p "Advanced" at bounding box center [155, 90] width 46 height 14
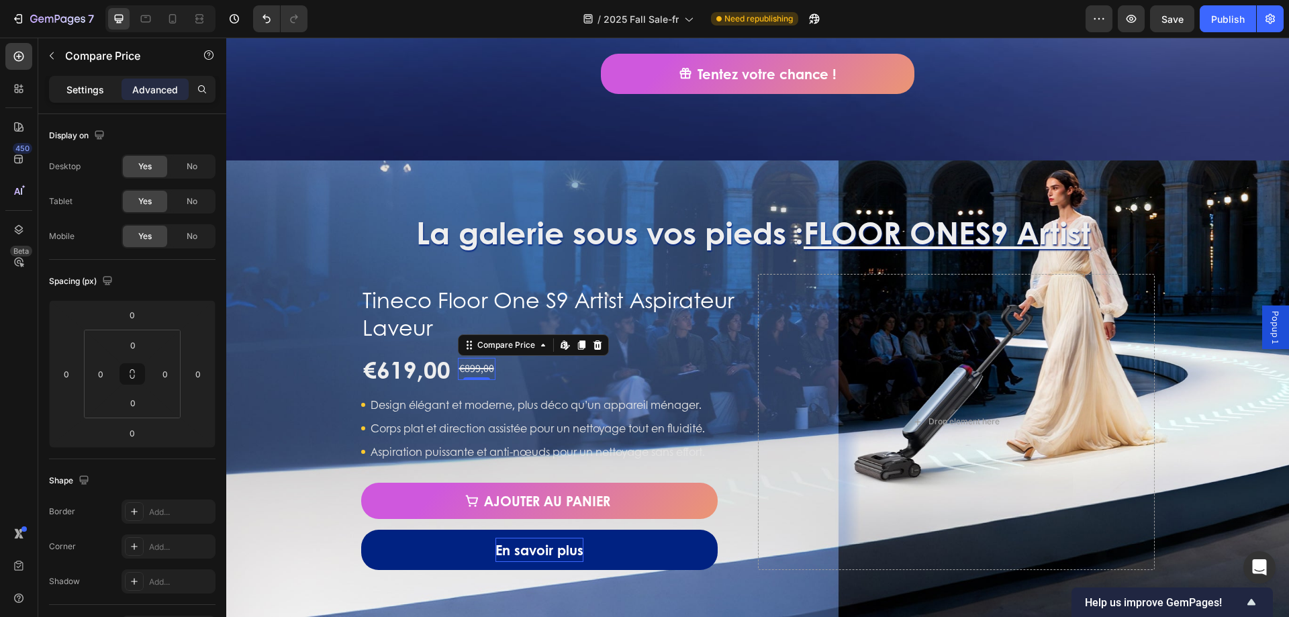
click at [77, 83] on p "Settings" at bounding box center [85, 90] width 38 height 14
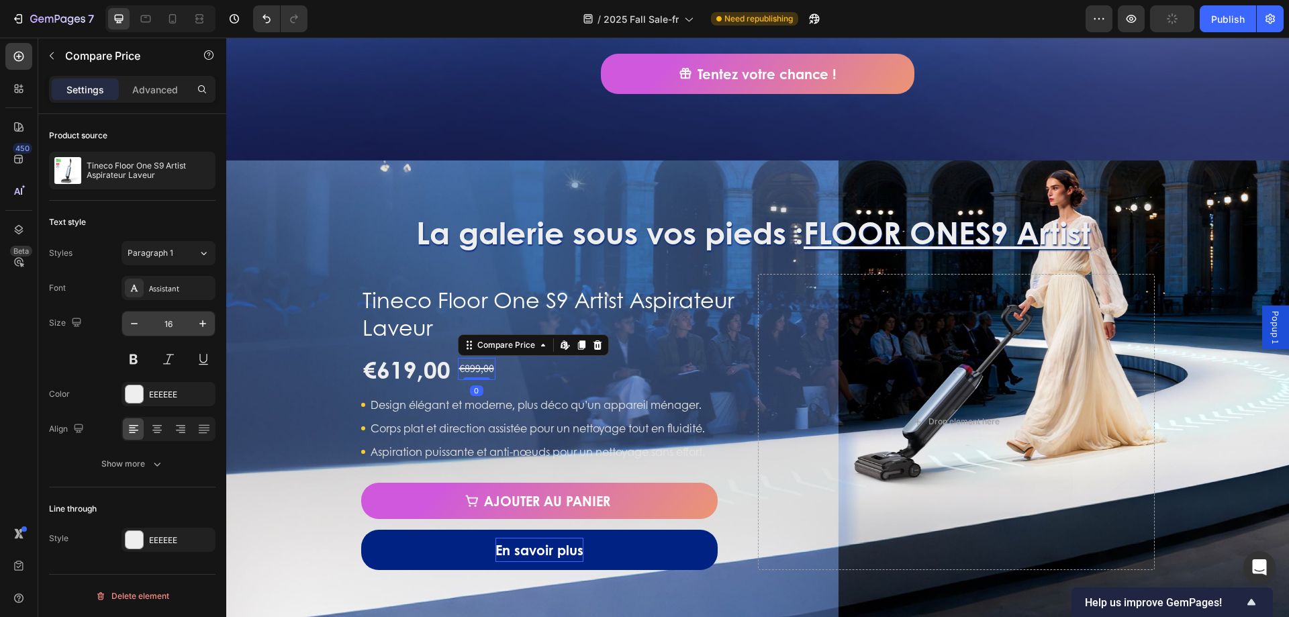
click at [184, 316] on input "16" at bounding box center [168, 324] width 44 height 24
type input "20"
click at [289, 377] on div "La galerie sous vos pieds : FLOOR ONE S9 Artist Heading Tineco Floor One S9 Art…" at bounding box center [757, 390] width 1063 height 359
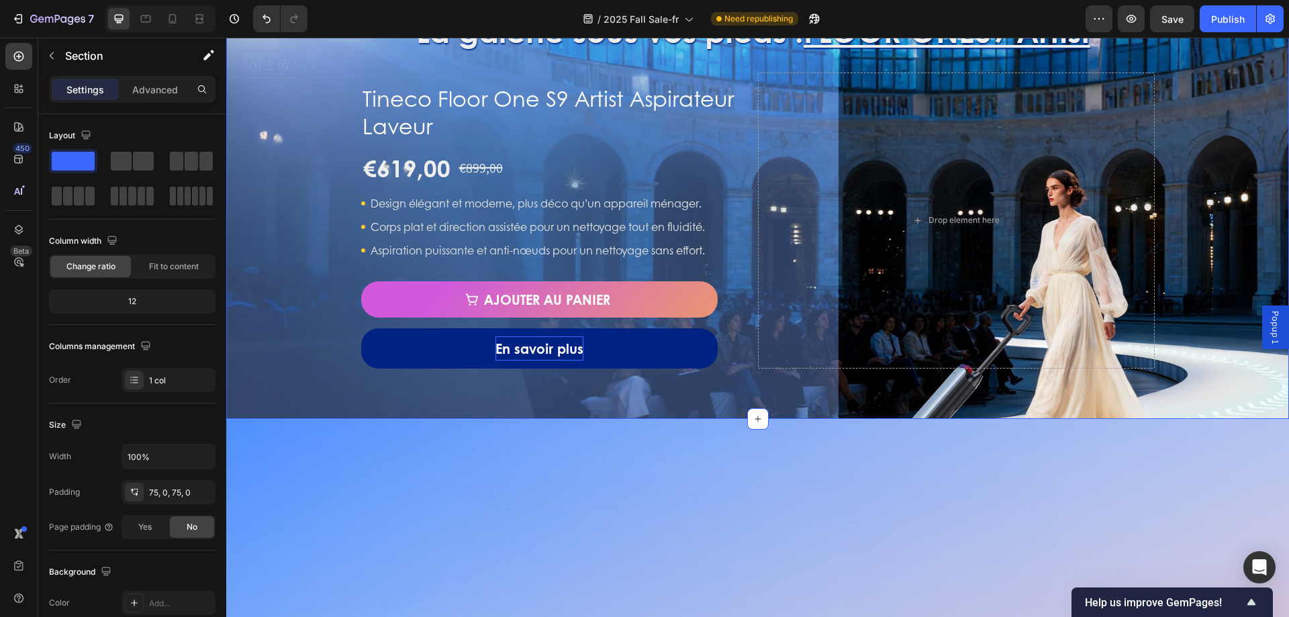
scroll to position [940, 0]
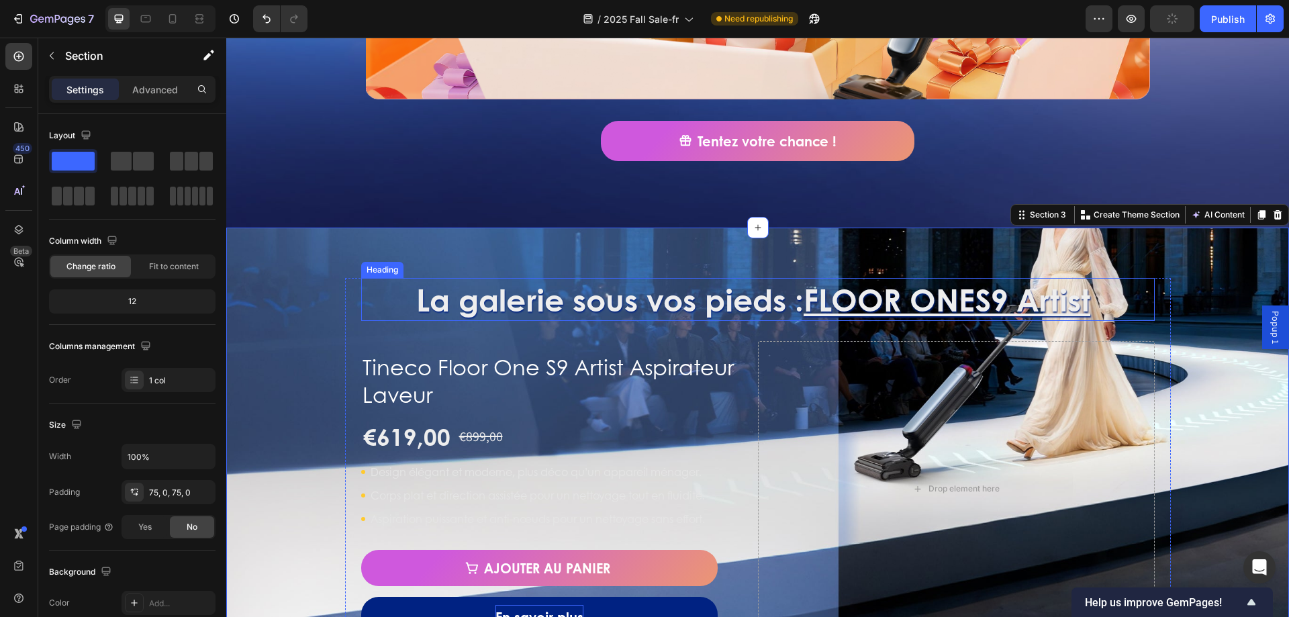
click at [732, 302] on h2 "La galerie sous vos pieds : FLOOR ONE S9 Artist" at bounding box center [758, 299] width 794 height 43
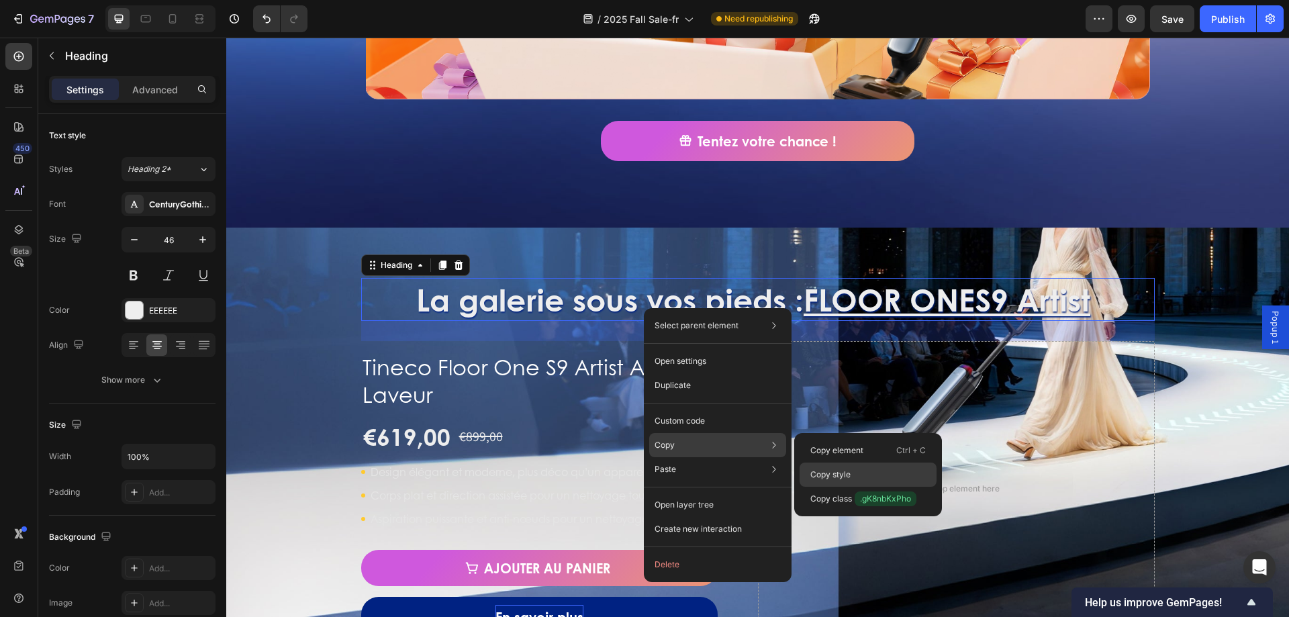
click at [871, 475] on div "Copy style" at bounding box center [868, 475] width 137 height 24
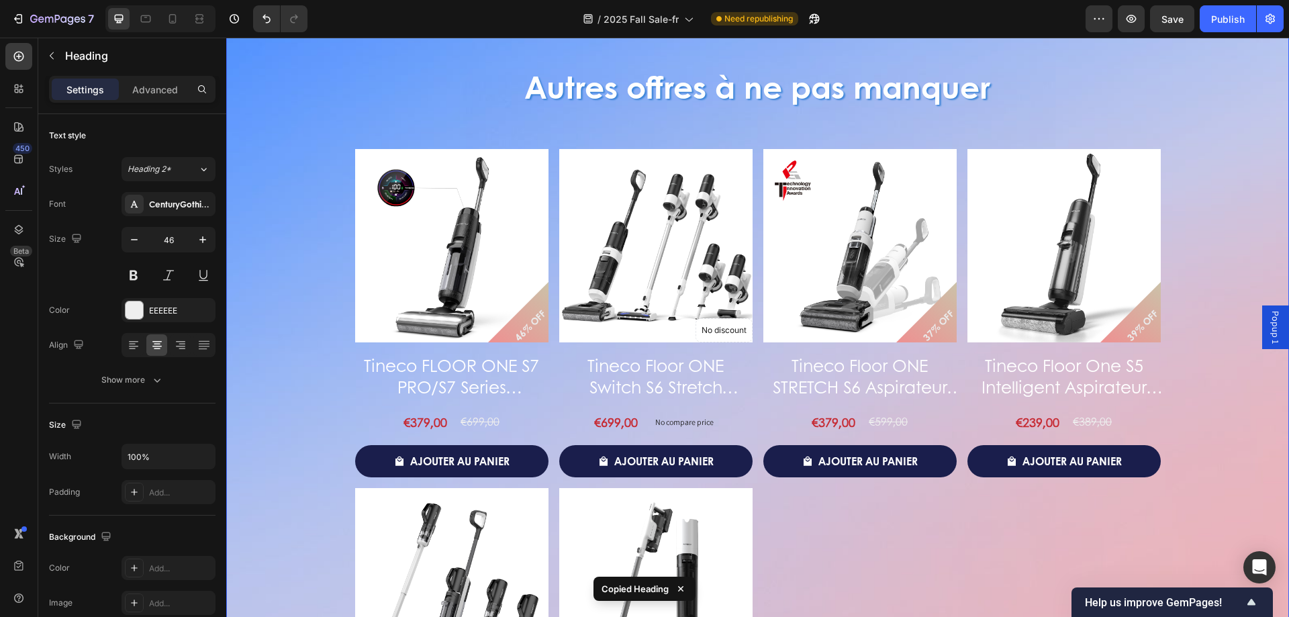
scroll to position [1477, 0]
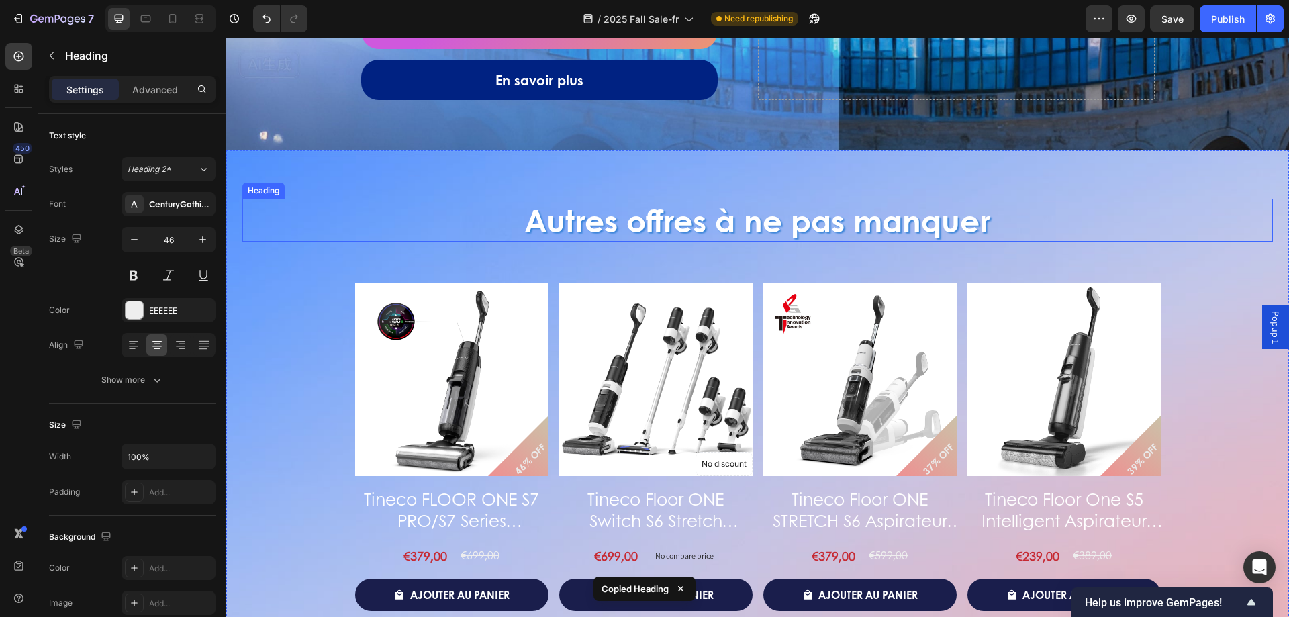
click at [792, 226] on h2 "Autres offres à ne pas manquer" at bounding box center [757, 220] width 1031 height 43
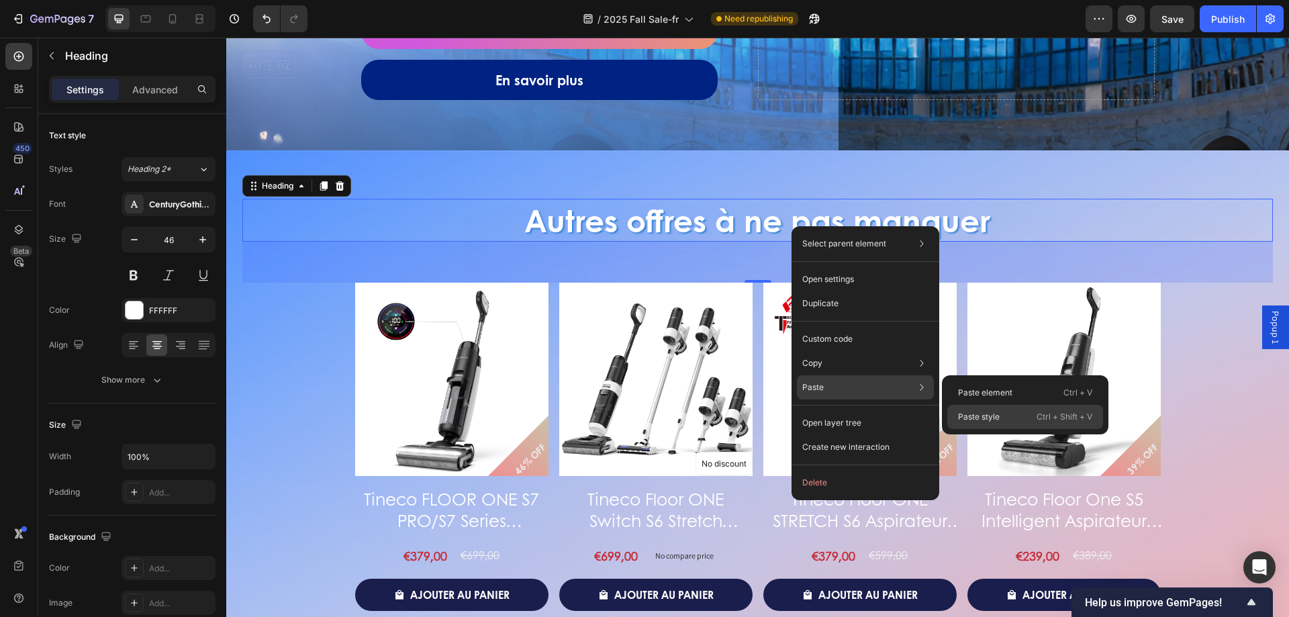
click at [1003, 412] on div "Paste style Ctrl + Shift + V" at bounding box center [1025, 417] width 156 height 24
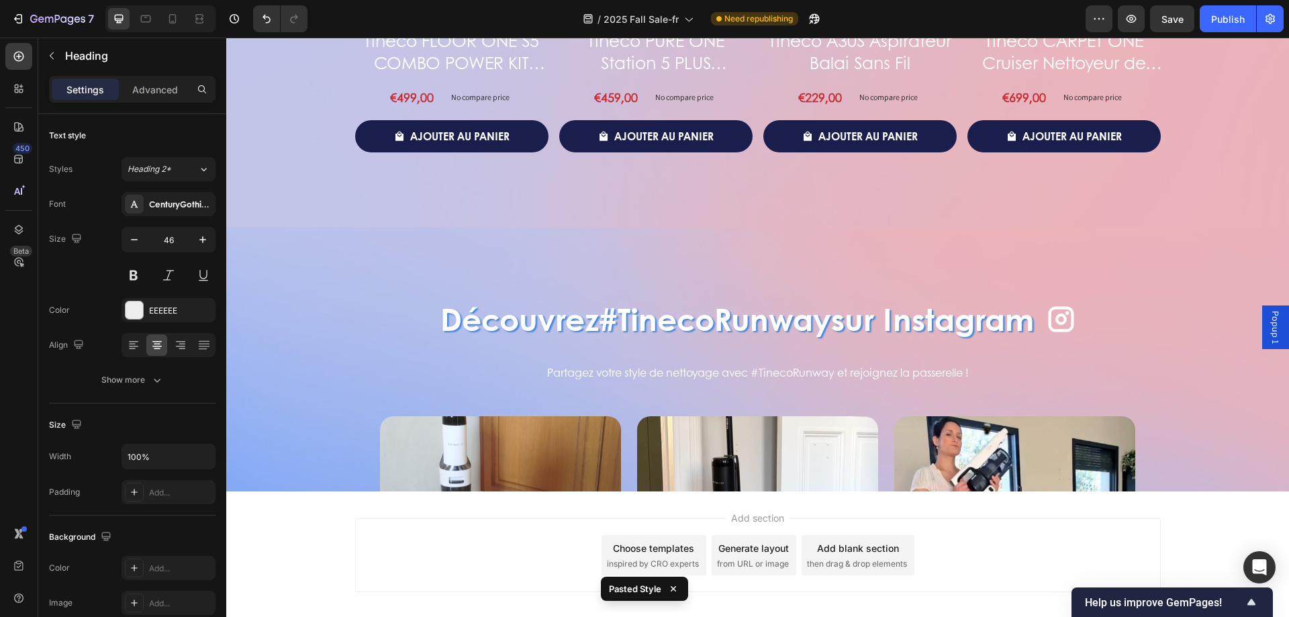
scroll to position [2306, 0]
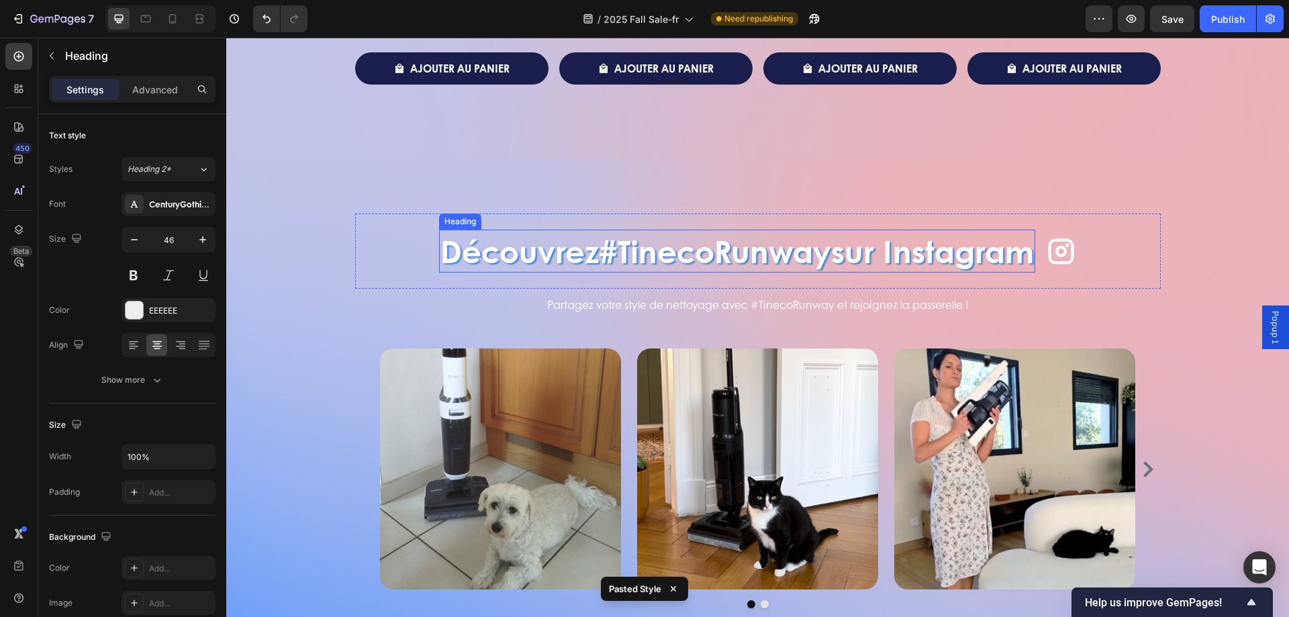
click at [815, 240] on strong "#TinecoRunway" at bounding box center [715, 250] width 232 height 44
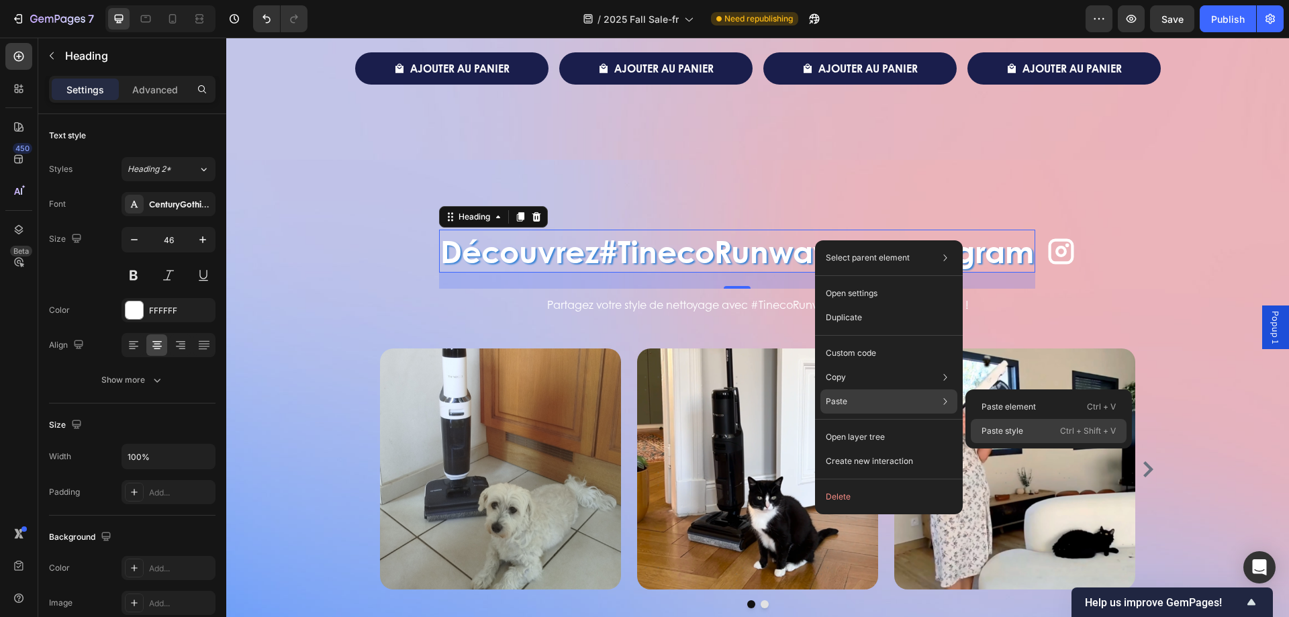
click at [1006, 426] on p "Paste style" at bounding box center [1003, 431] width 42 height 12
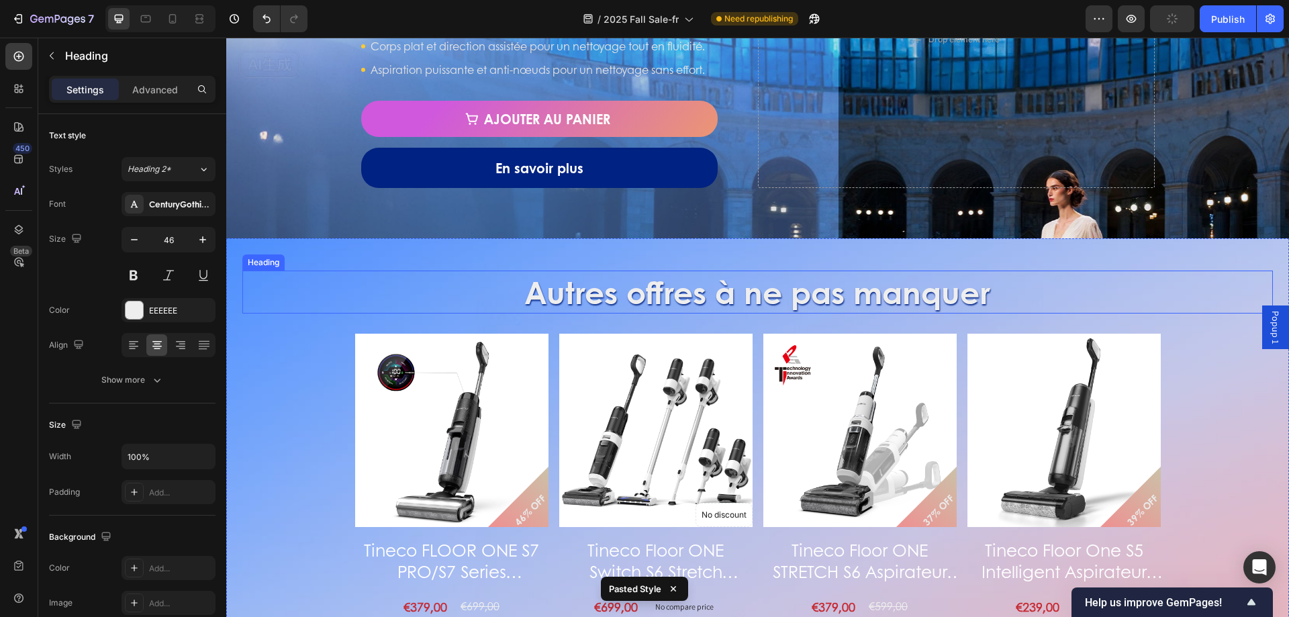
scroll to position [1433, 0]
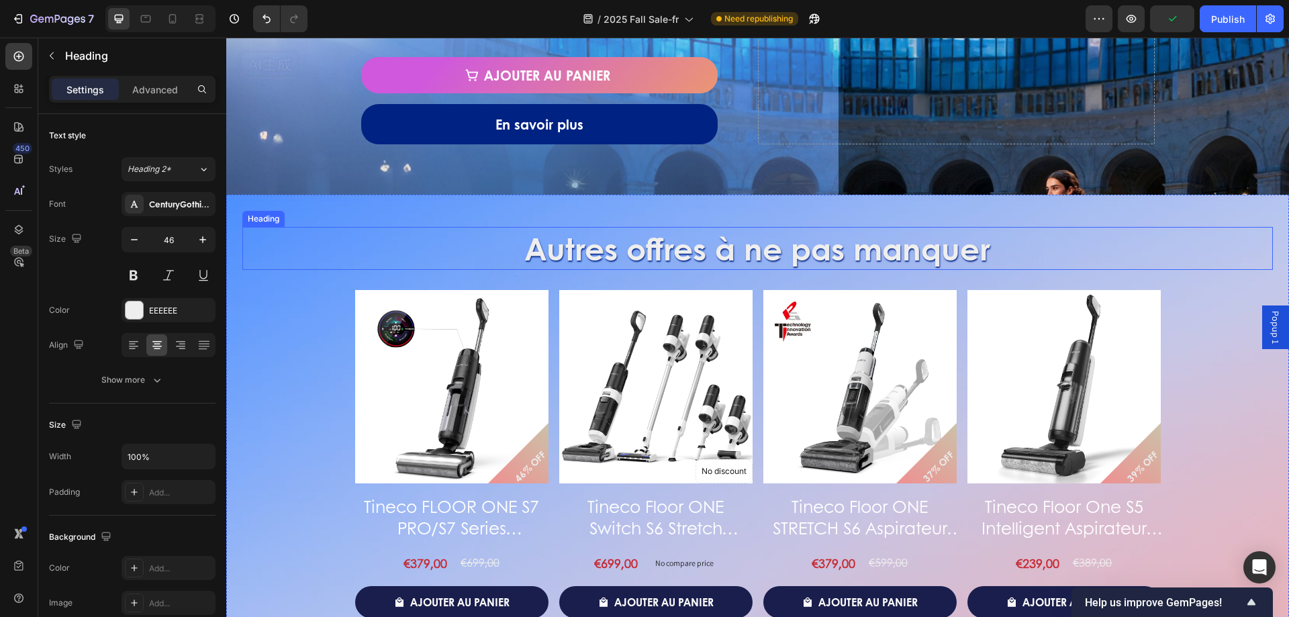
click at [559, 260] on h2 "Autres offres à ne pas manquer" at bounding box center [757, 248] width 1031 height 43
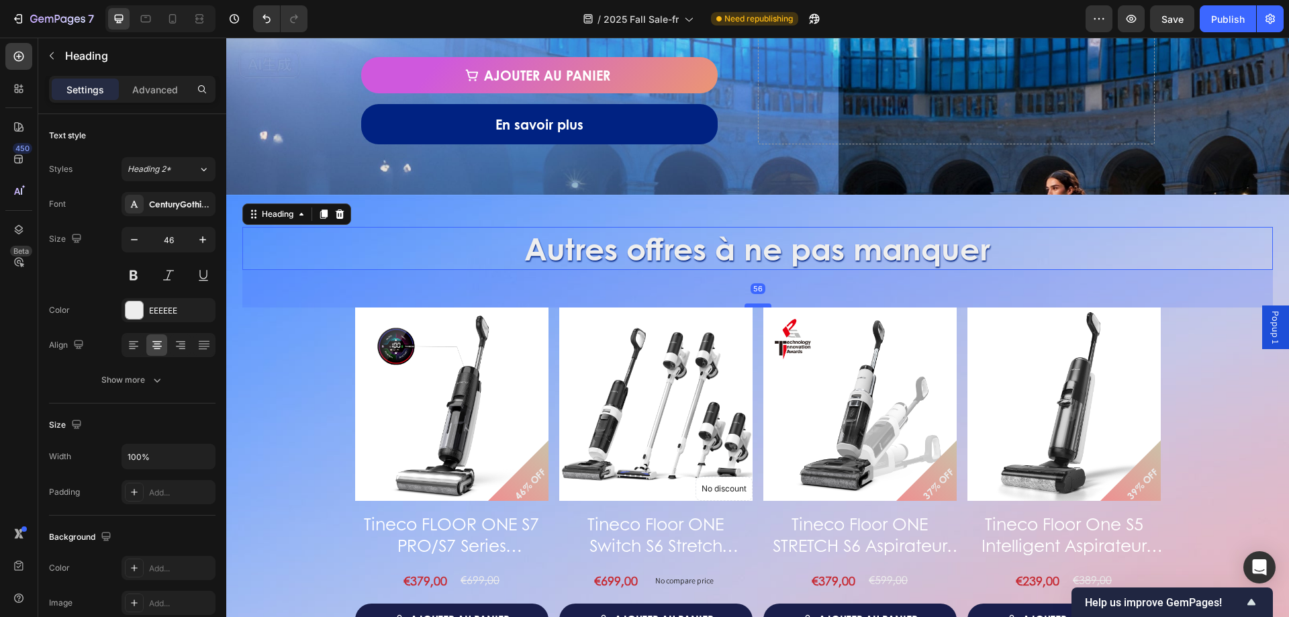
drag, startPoint x: 756, startPoint y: 289, endPoint x: 754, endPoint y: 306, distance: 17.6
click at [754, 306] on div at bounding box center [758, 305] width 27 height 4
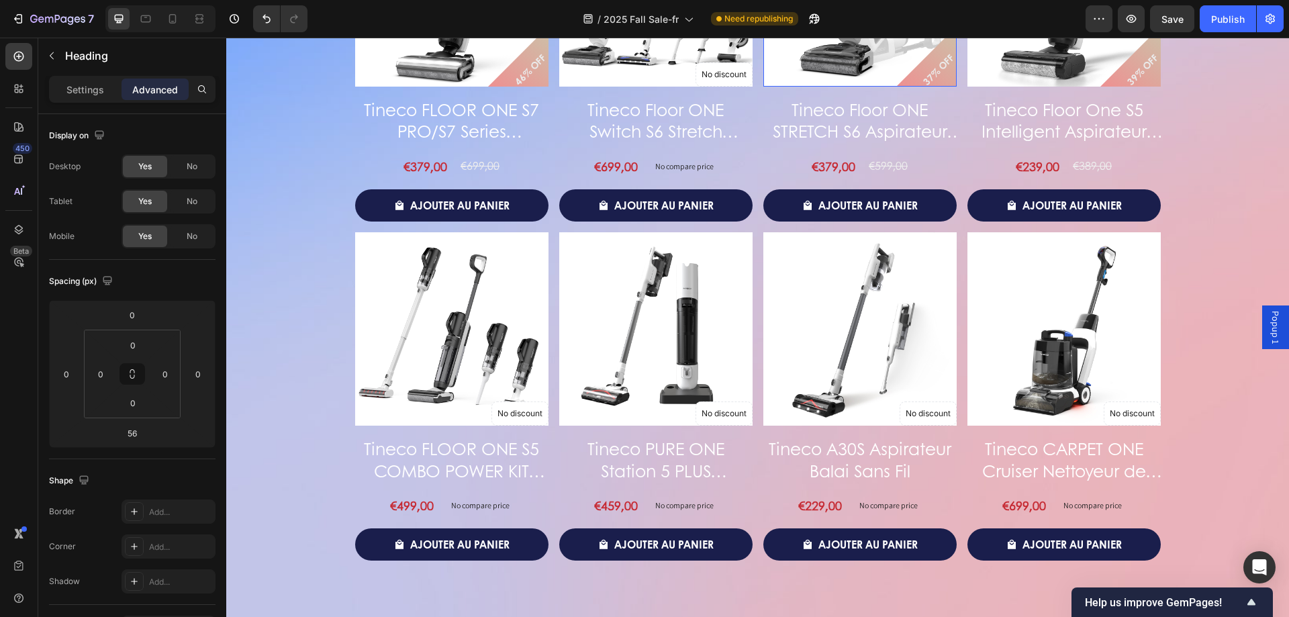
scroll to position [1970, 0]
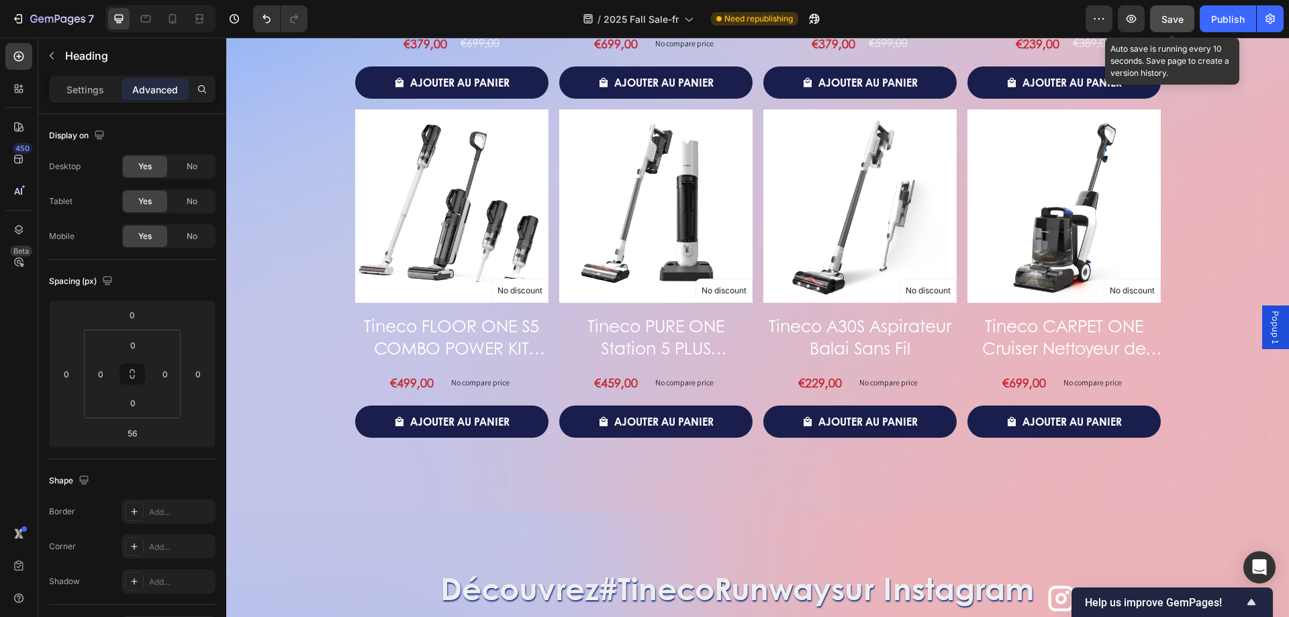
click at [1172, 15] on span "Save" at bounding box center [1172, 18] width 22 height 11
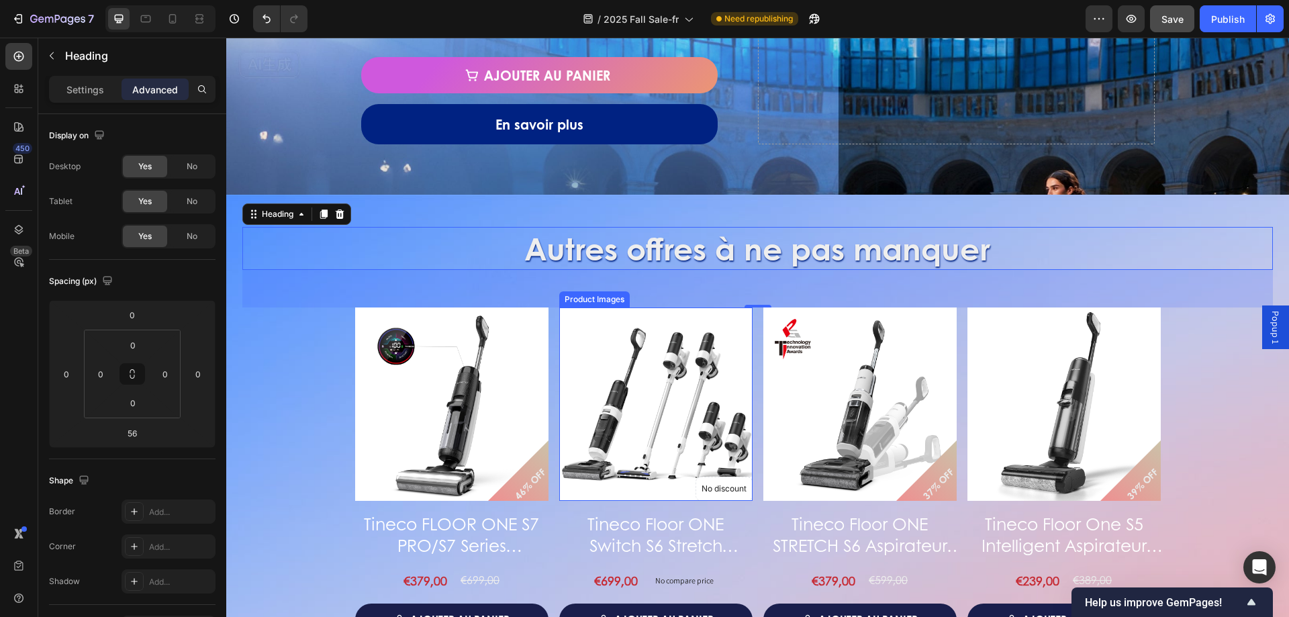
scroll to position [1634, 0]
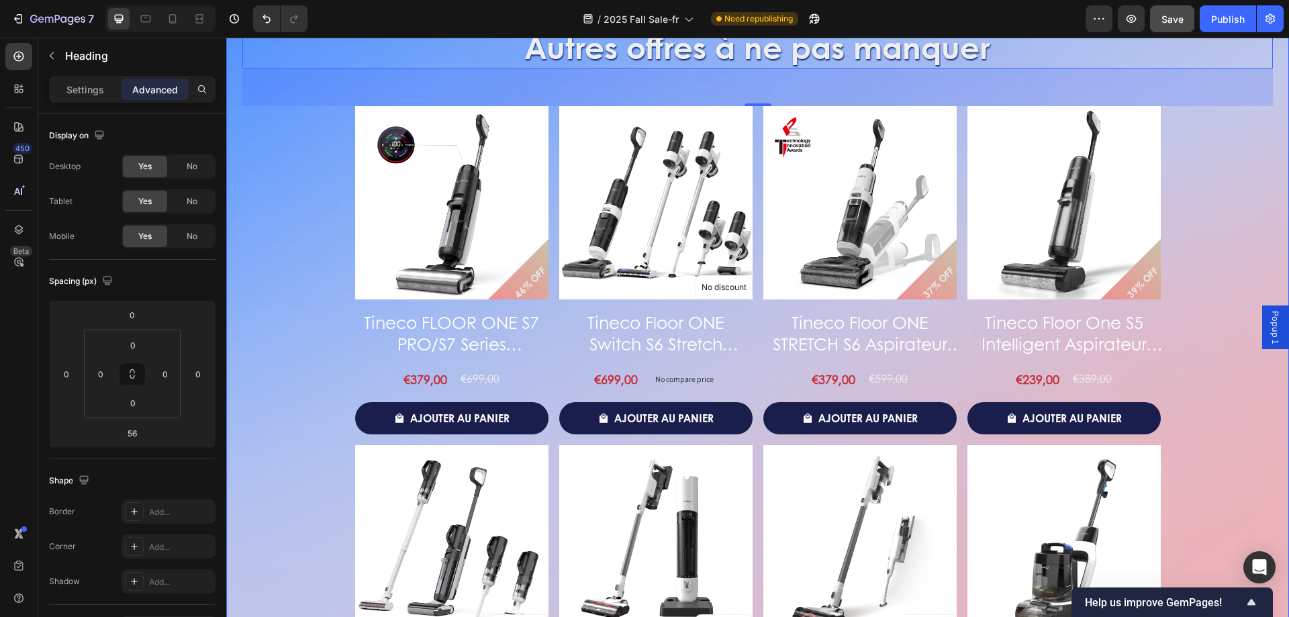
click at [278, 344] on div "46% OFF Product Badge Product Images Tineco FLOOR ONE S7 PRO/S7 Series Aspirate…" at bounding box center [757, 440] width 1031 height 668
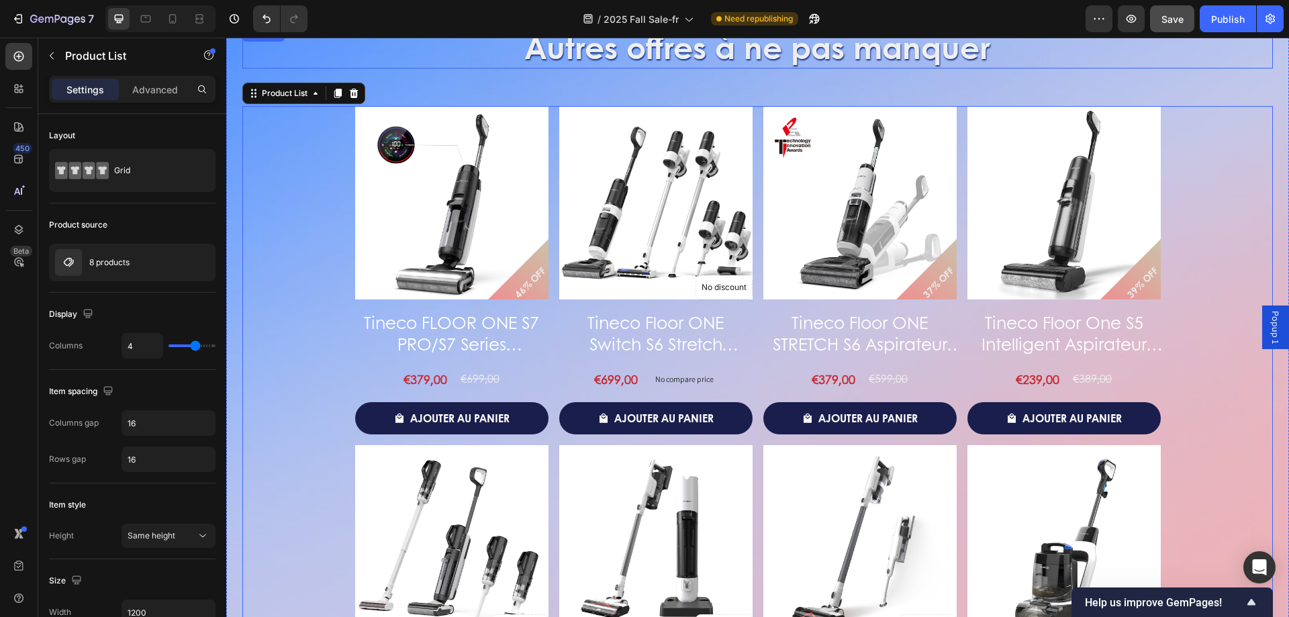
click at [267, 65] on h2 "Autres offres à ne pas manquer" at bounding box center [757, 47] width 1031 height 43
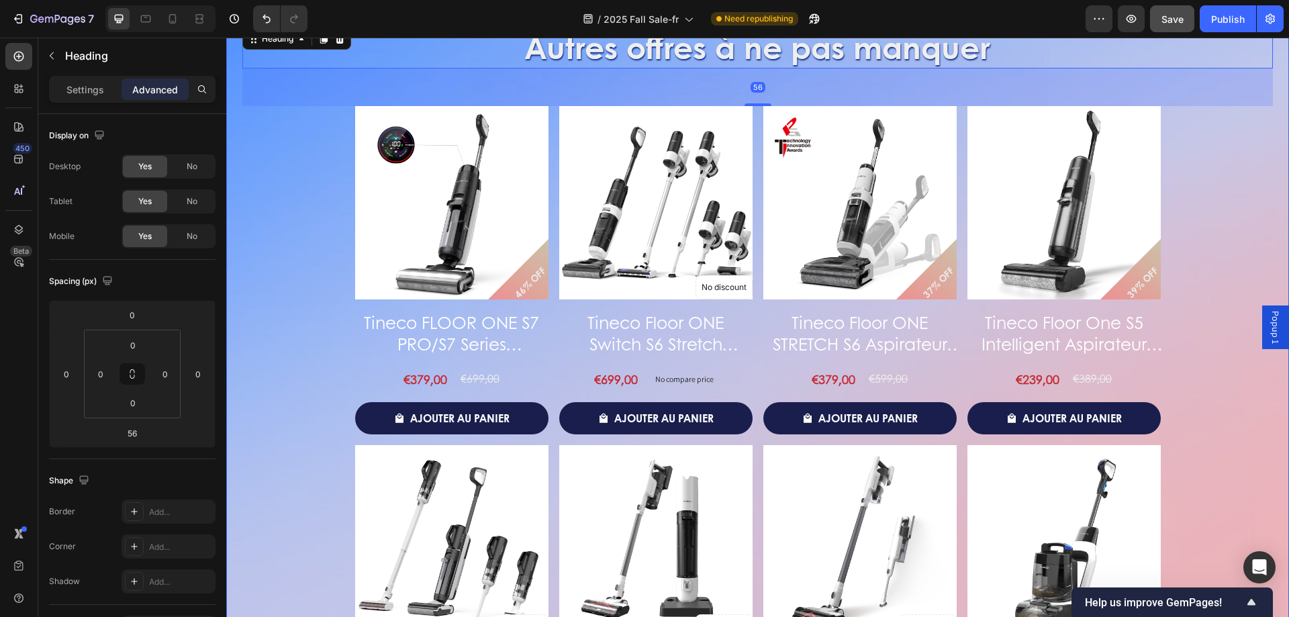
click at [236, 144] on div "Autres offres à ne pas manquer Heading 56 46% OFF Product Badge Product Images …" at bounding box center [757, 421] width 1063 height 856
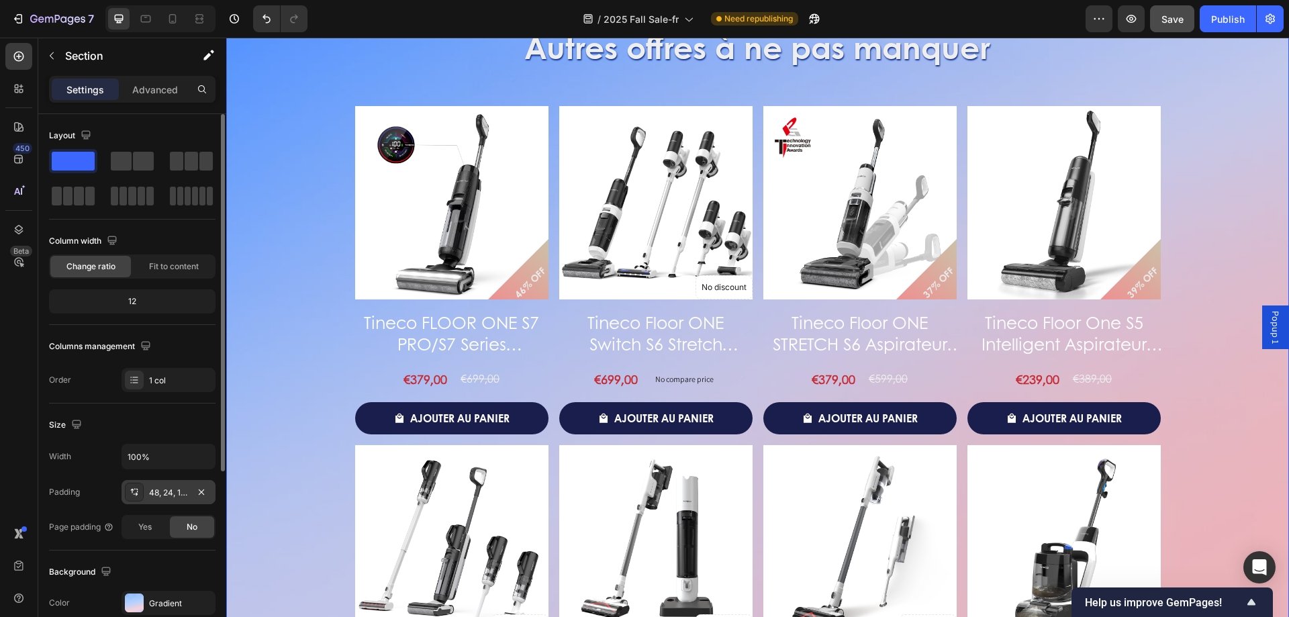
scroll to position [269, 0]
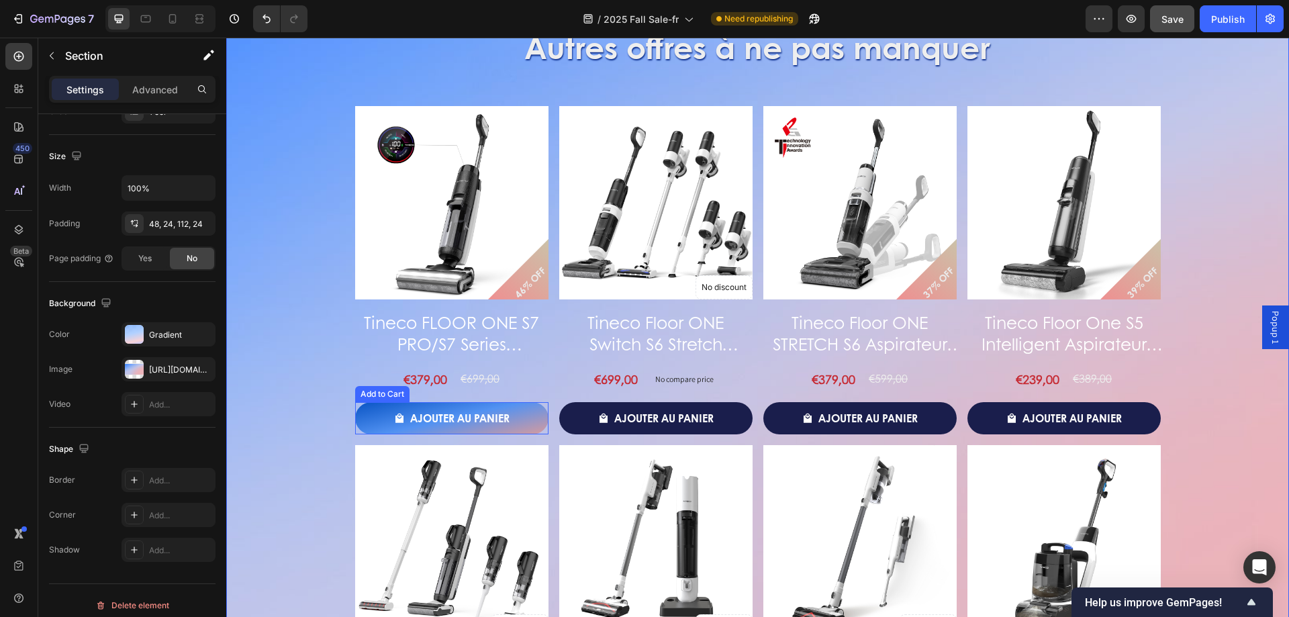
click at [539, 419] on button "Ajouter au panier" at bounding box center [451, 418] width 193 height 32
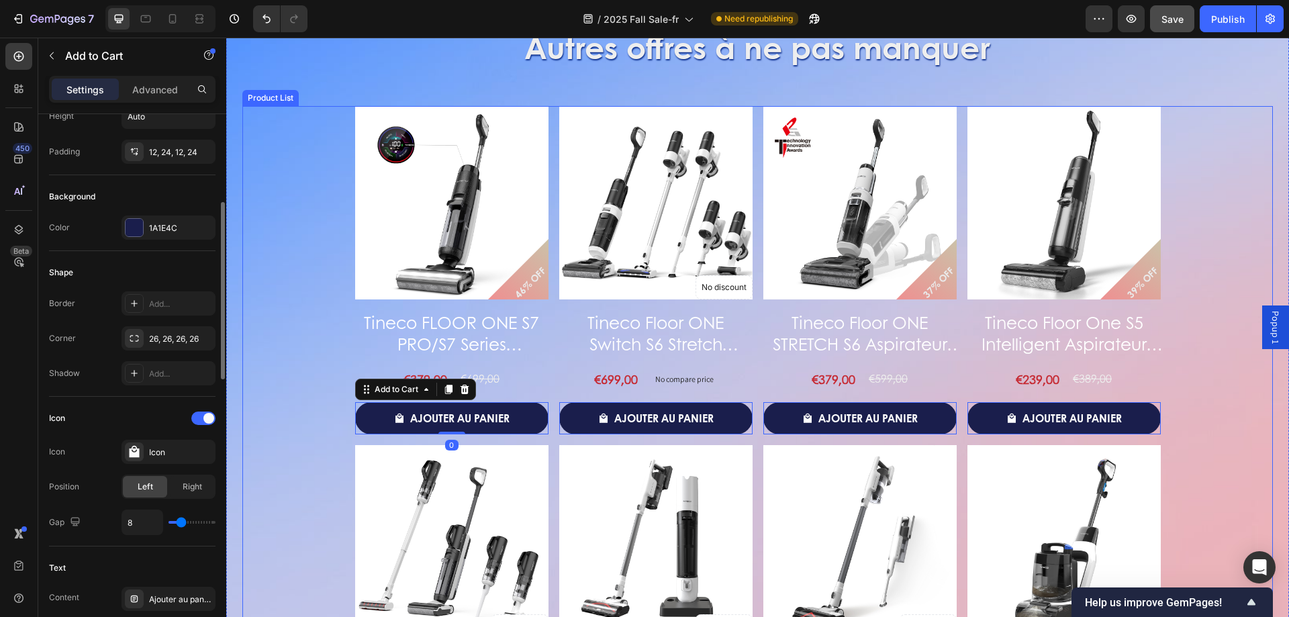
scroll to position [0, 0]
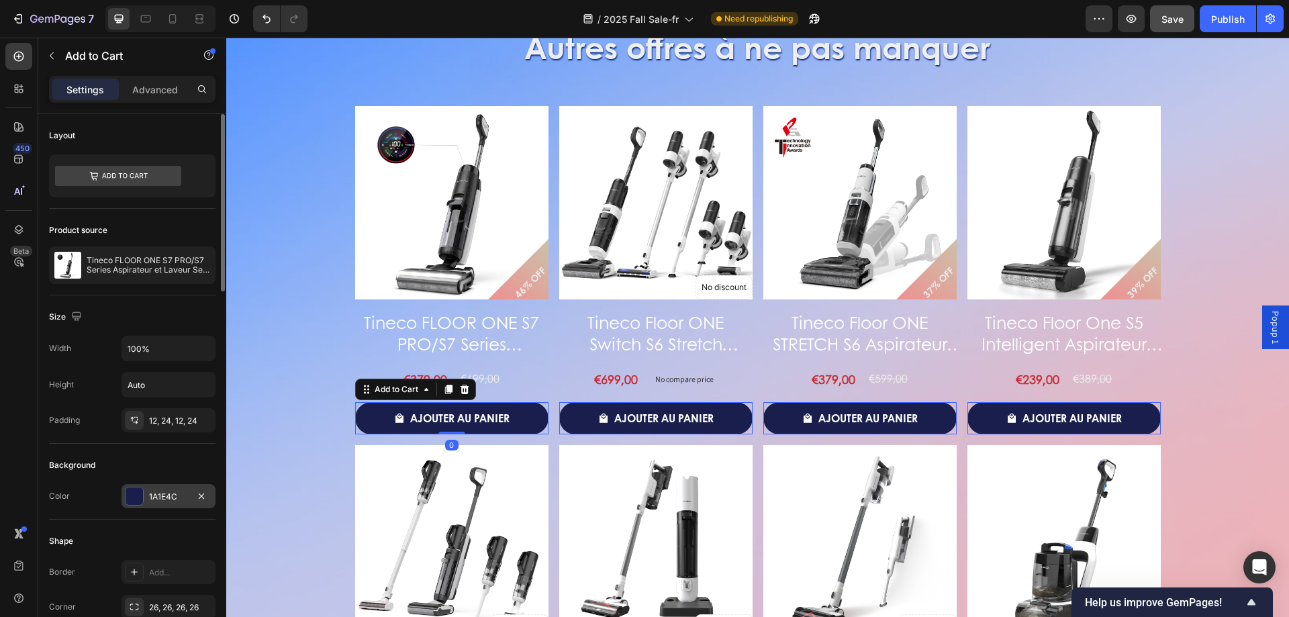
click at [128, 485] on div "1A1E4C" at bounding box center [169, 496] width 94 height 24
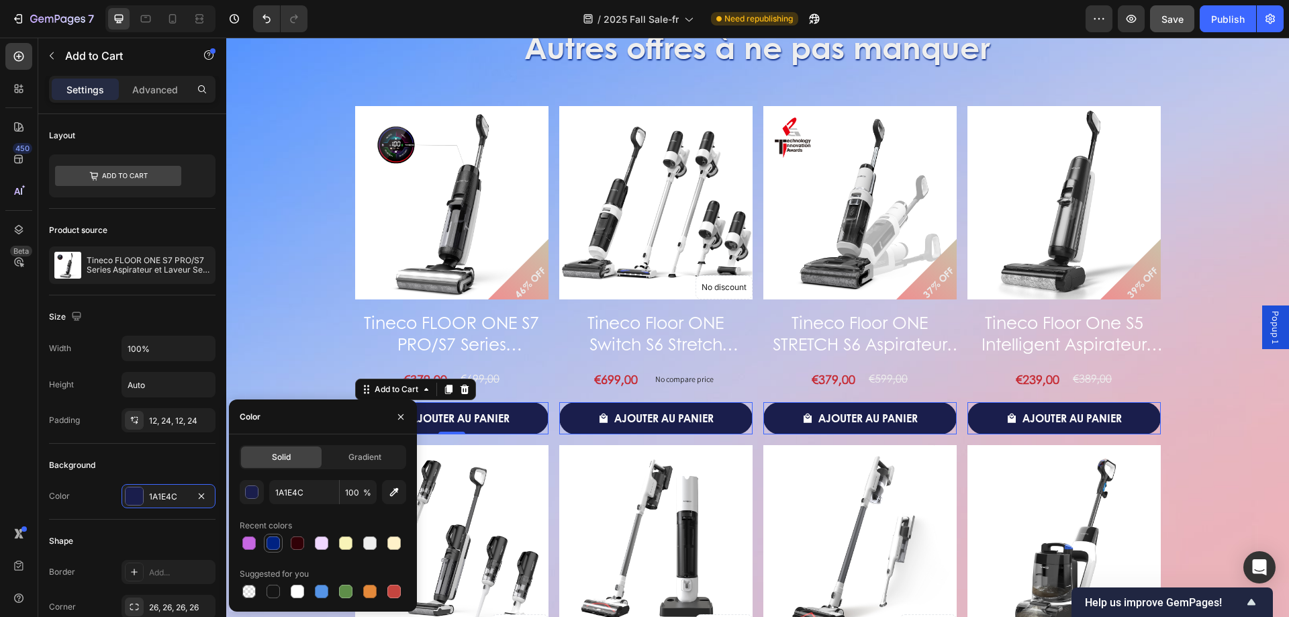
click at [274, 541] on div at bounding box center [273, 542] width 13 height 13
type input "002282"
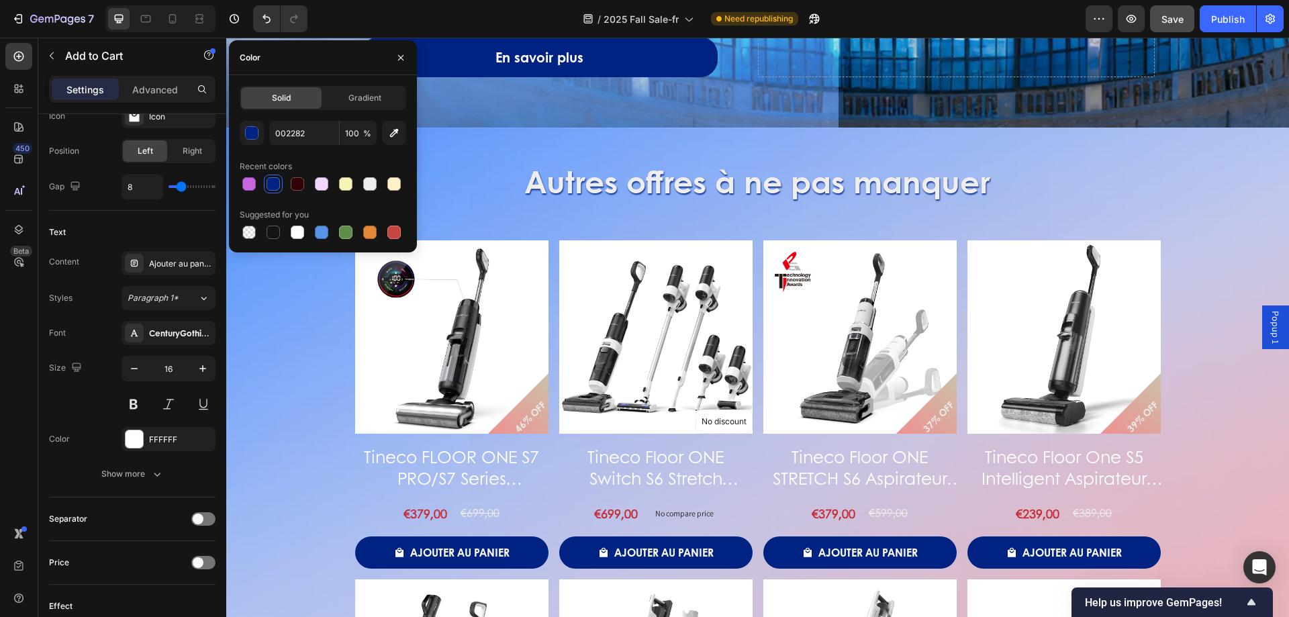
scroll to position [1701, 0]
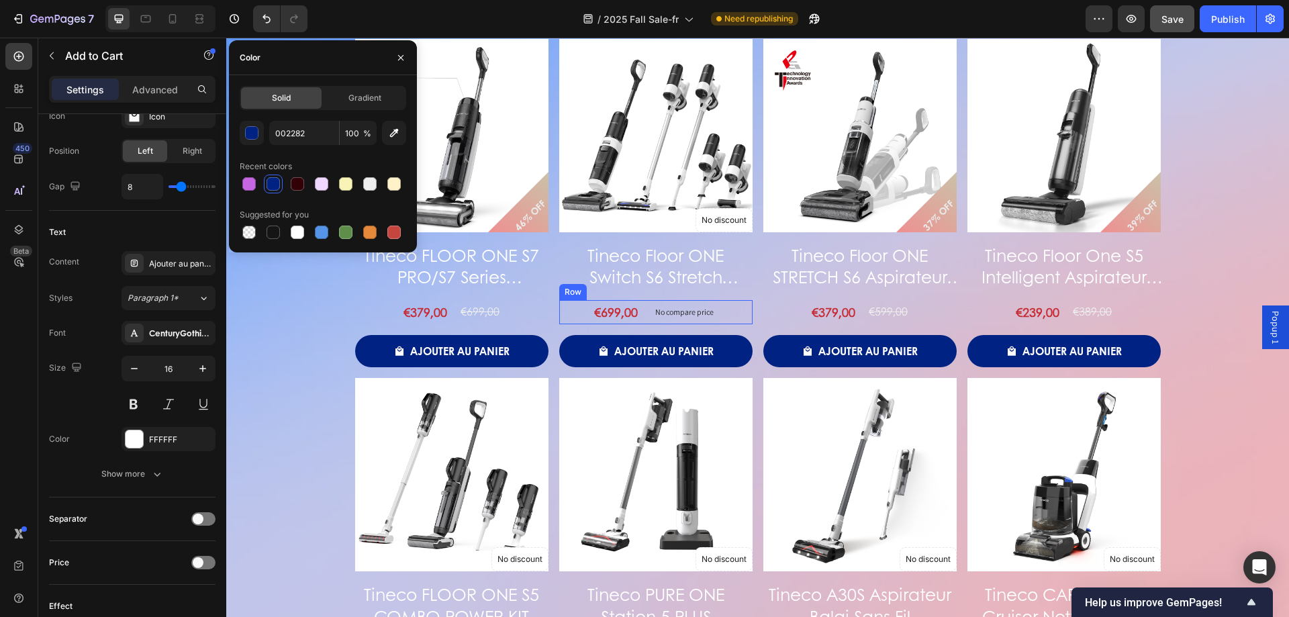
click at [720, 317] on div "€699,00 Product Price Product Price No compare price Product Price Row" at bounding box center [655, 312] width 193 height 24
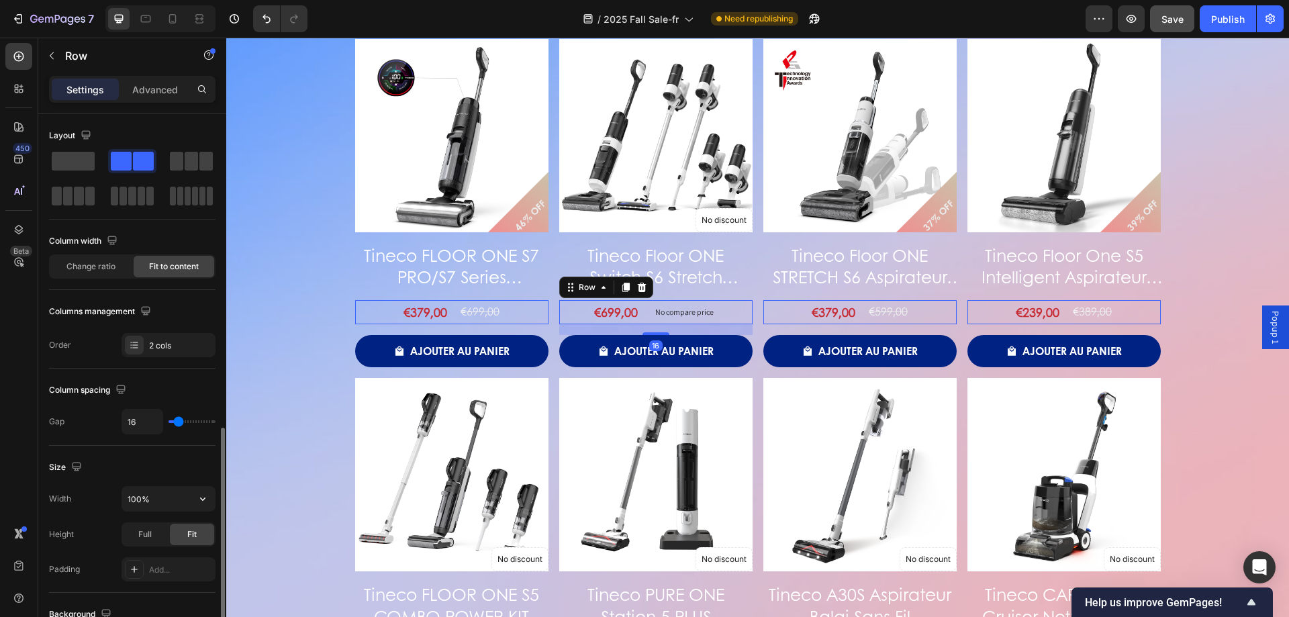
scroll to position [201, 0]
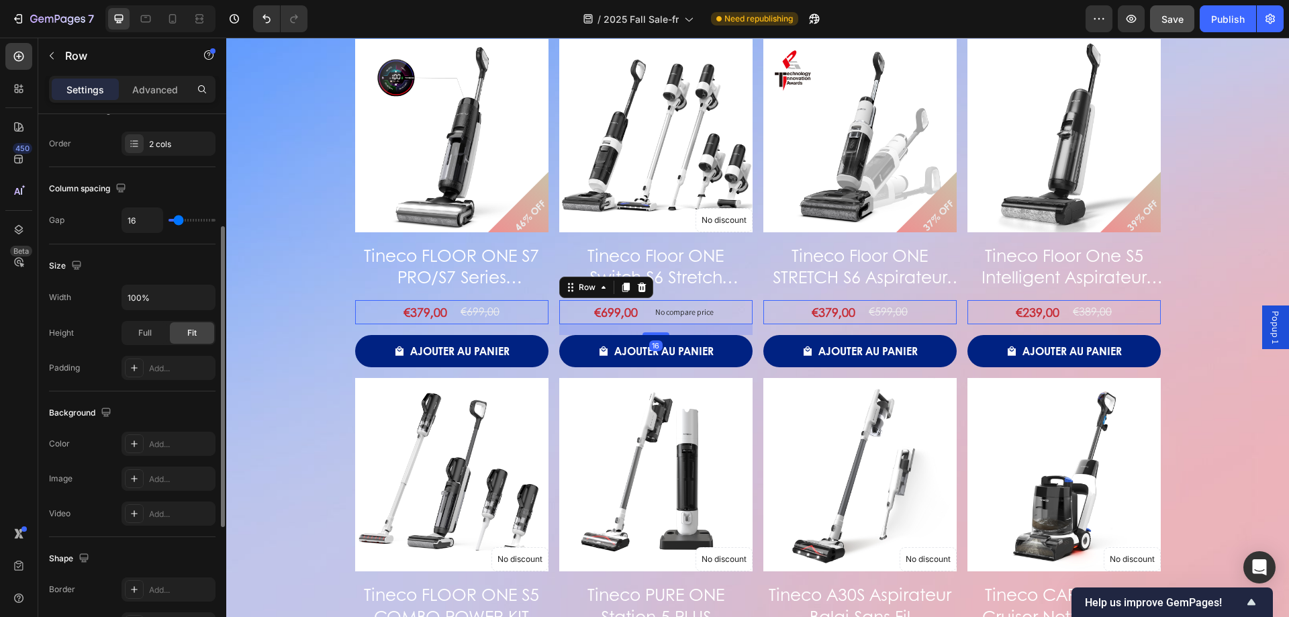
type input "13"
type input "9"
type input "4"
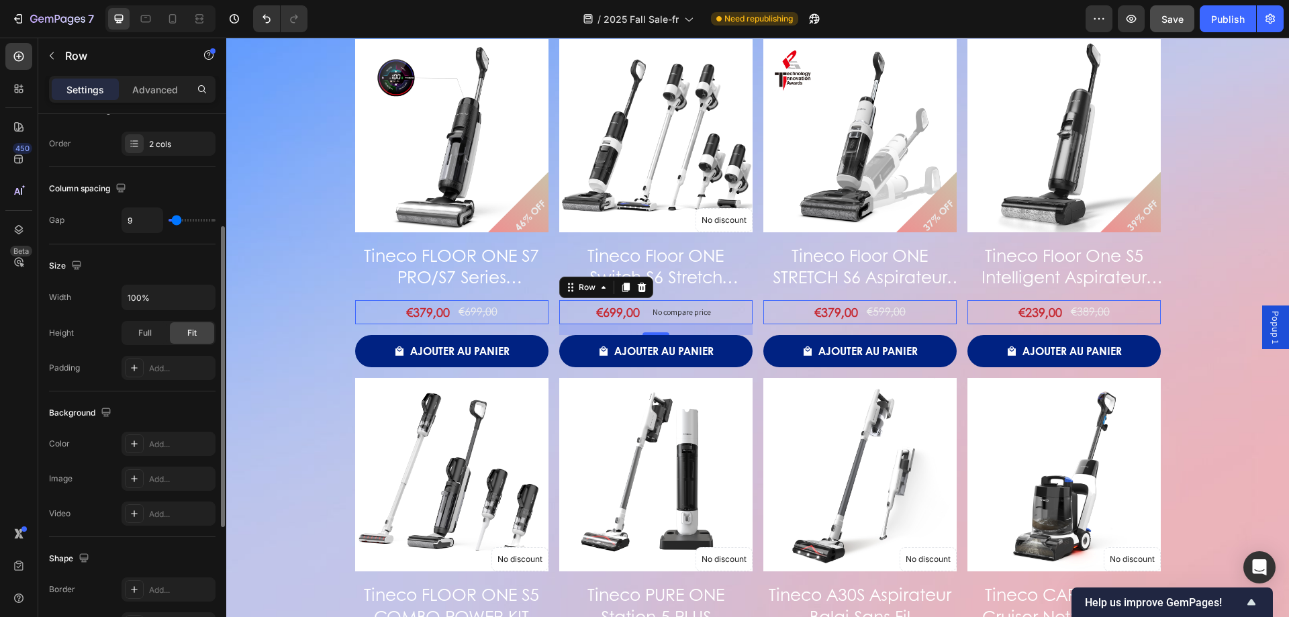
type input "4"
type input "0"
type input "2"
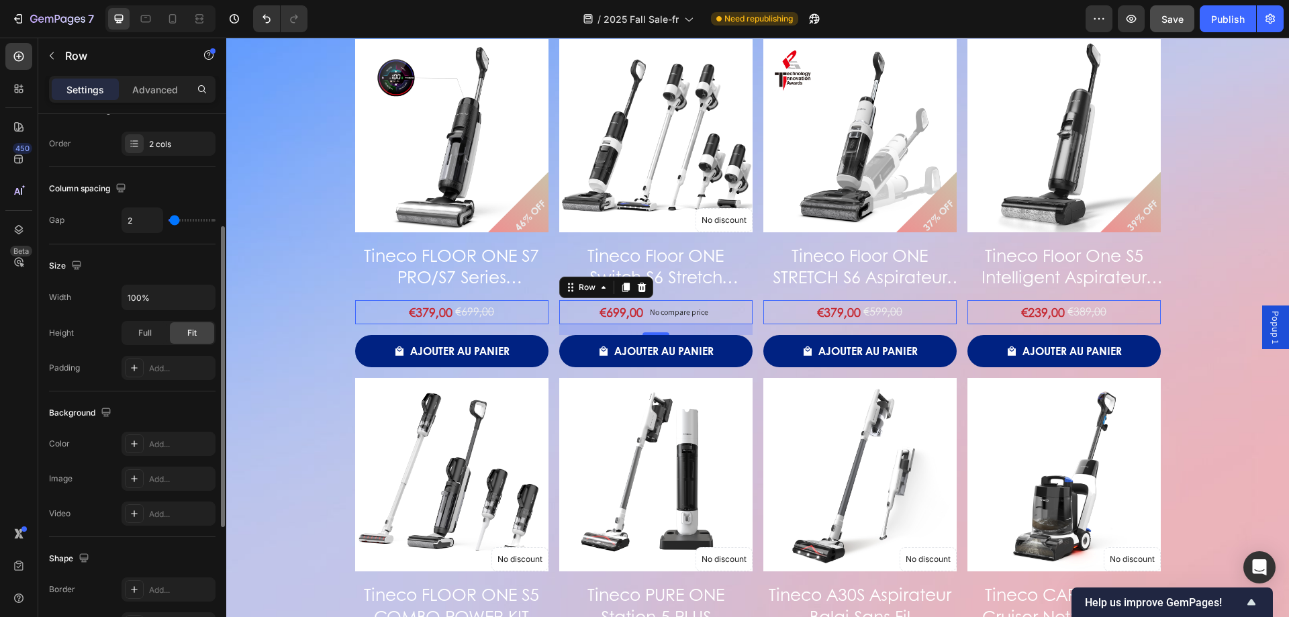
type input "4"
type input "11"
type input "9"
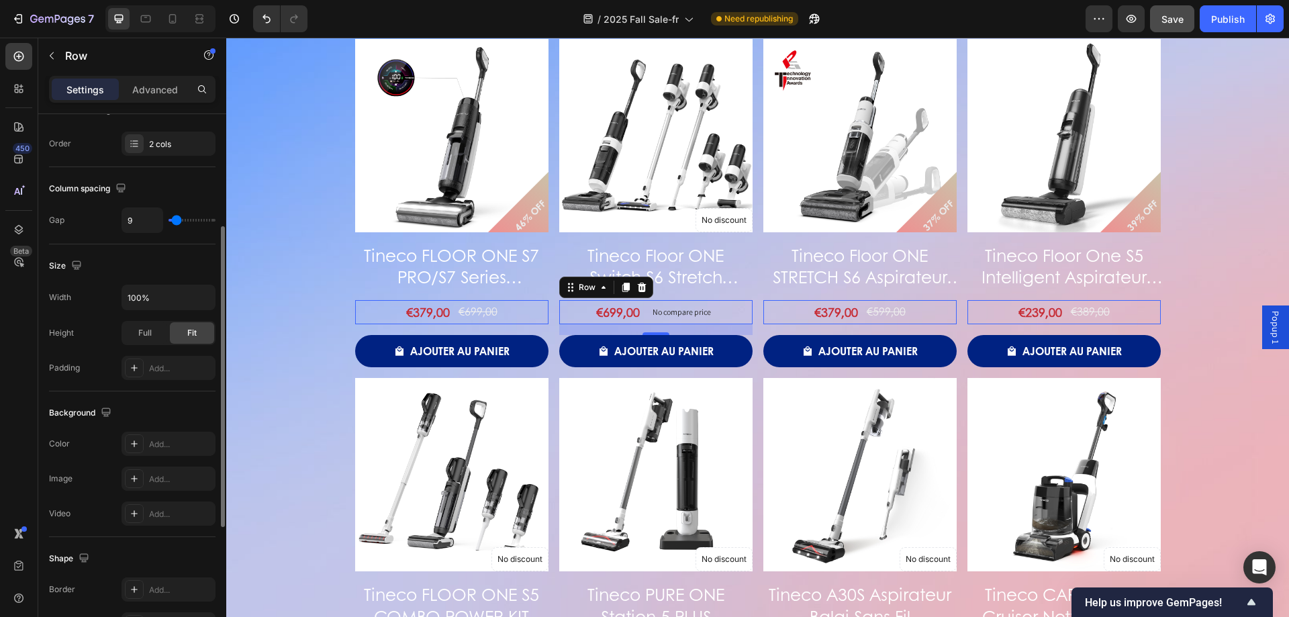
type input "9"
click at [177, 222] on input "range" at bounding box center [192, 220] width 47 height 3
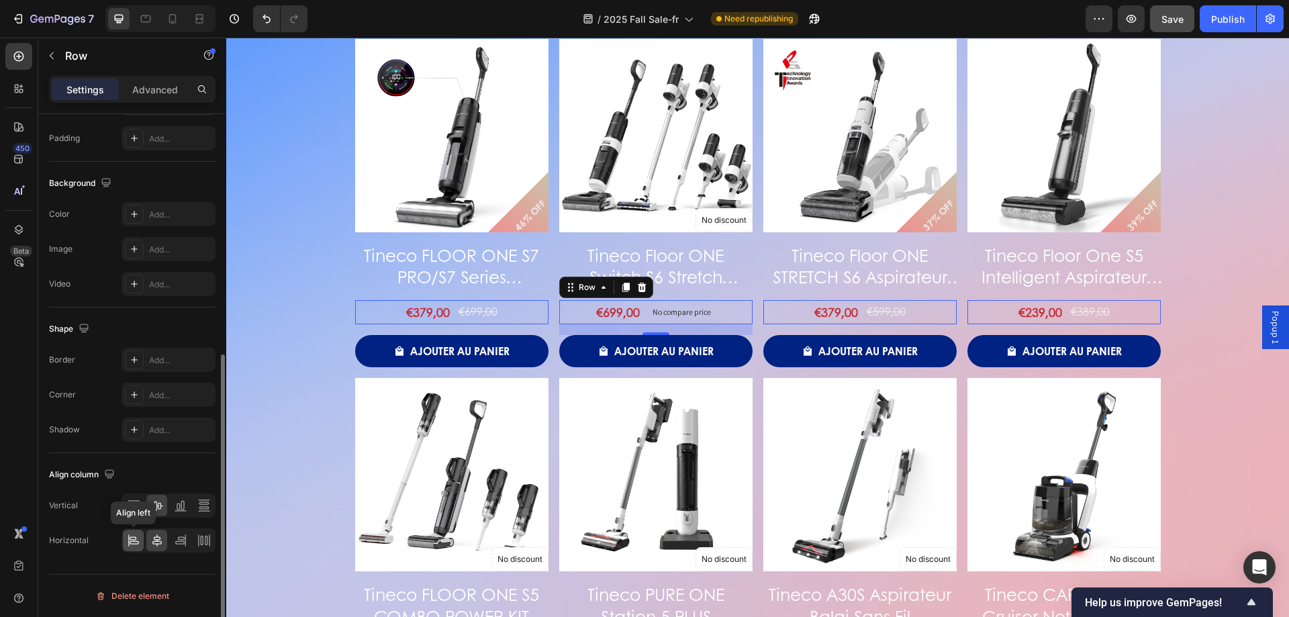
click at [134, 542] on icon at bounding box center [133, 540] width 13 height 13
click at [153, 542] on icon at bounding box center [156, 540] width 13 height 13
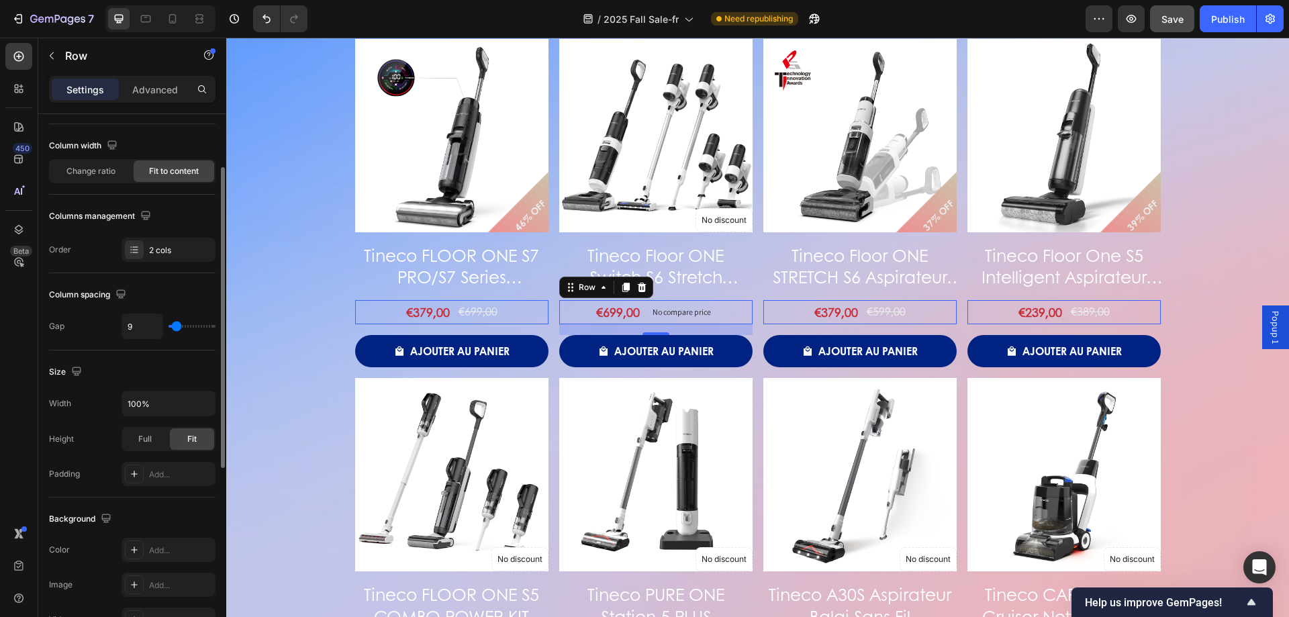
scroll to position [0, 0]
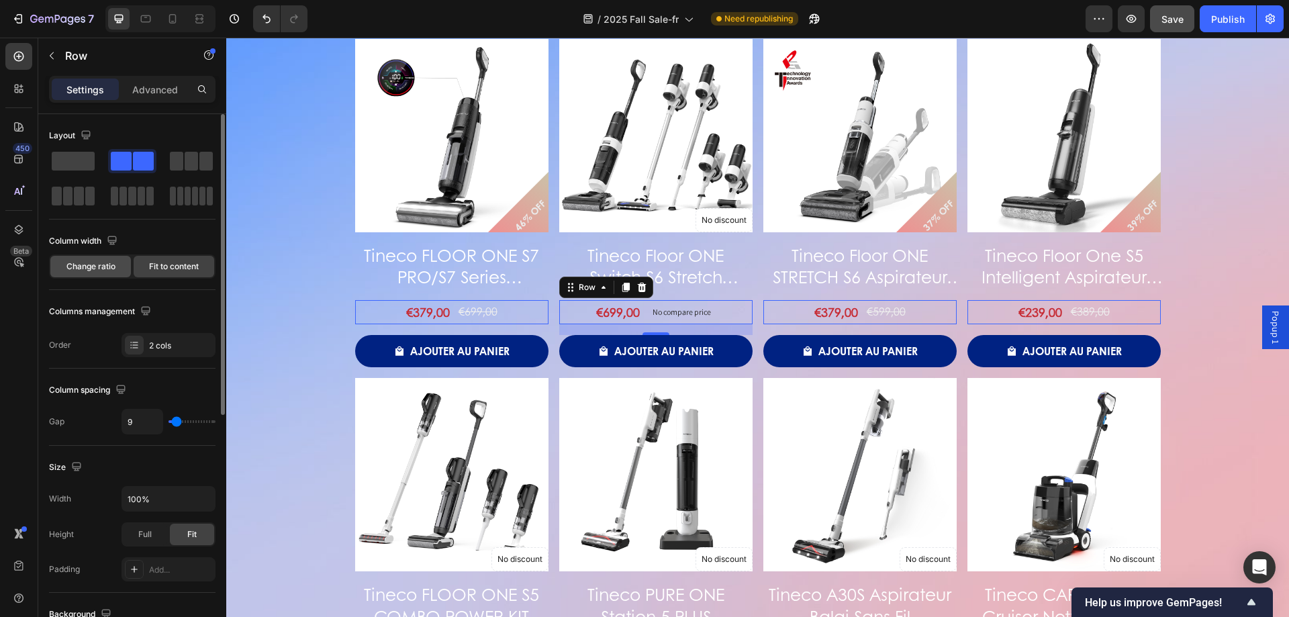
click at [73, 260] on div "Change ratio" at bounding box center [90, 266] width 81 height 21
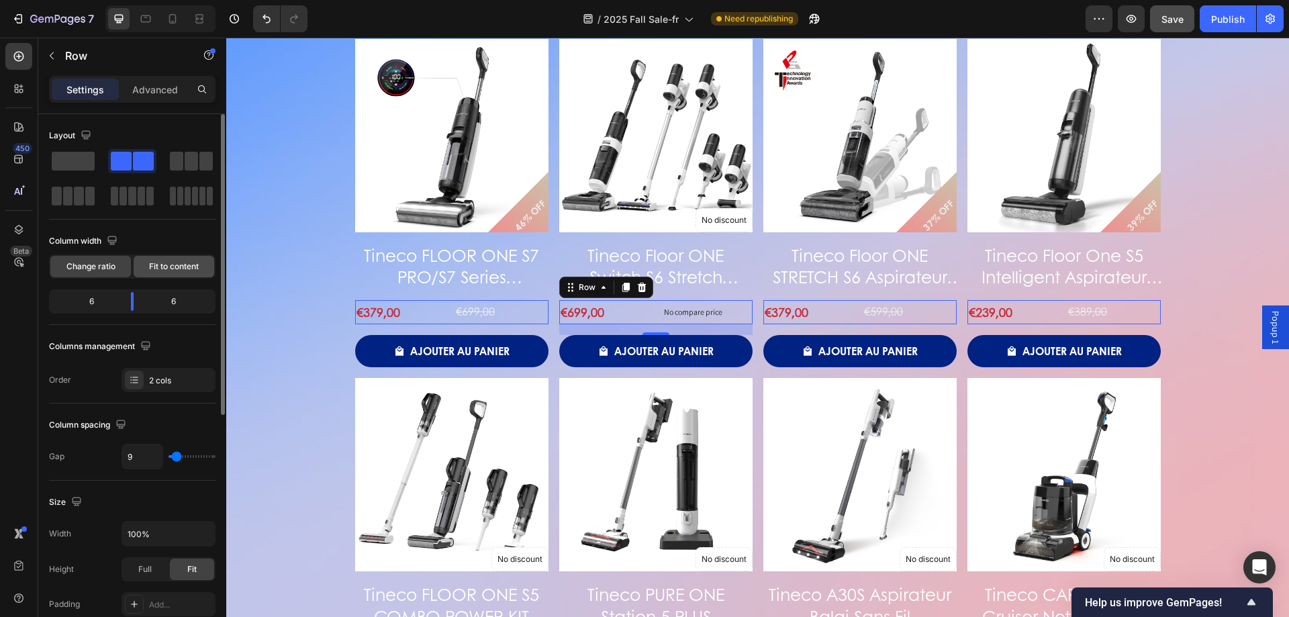
click at [171, 264] on span "Fit to content" at bounding box center [174, 266] width 50 height 12
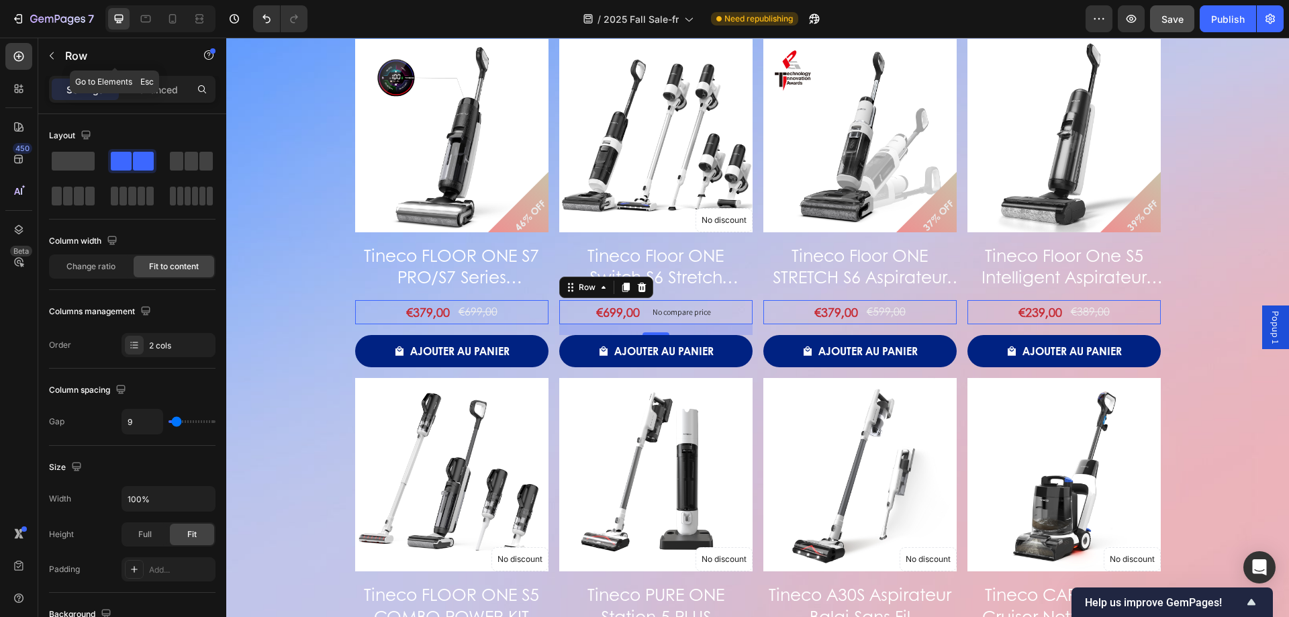
click at [153, 101] on div "Settings Advanced" at bounding box center [132, 89] width 167 height 27
click at [160, 91] on p "Advanced" at bounding box center [155, 90] width 46 height 14
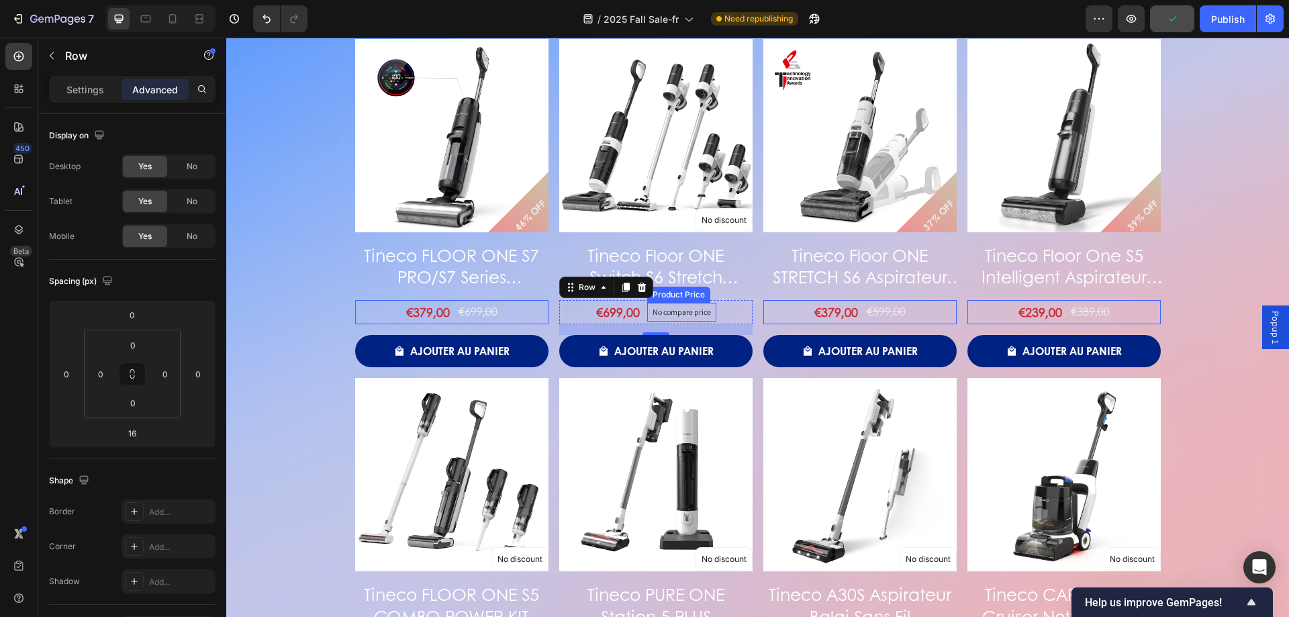
click at [653, 312] on p "No compare price" at bounding box center [682, 312] width 58 height 8
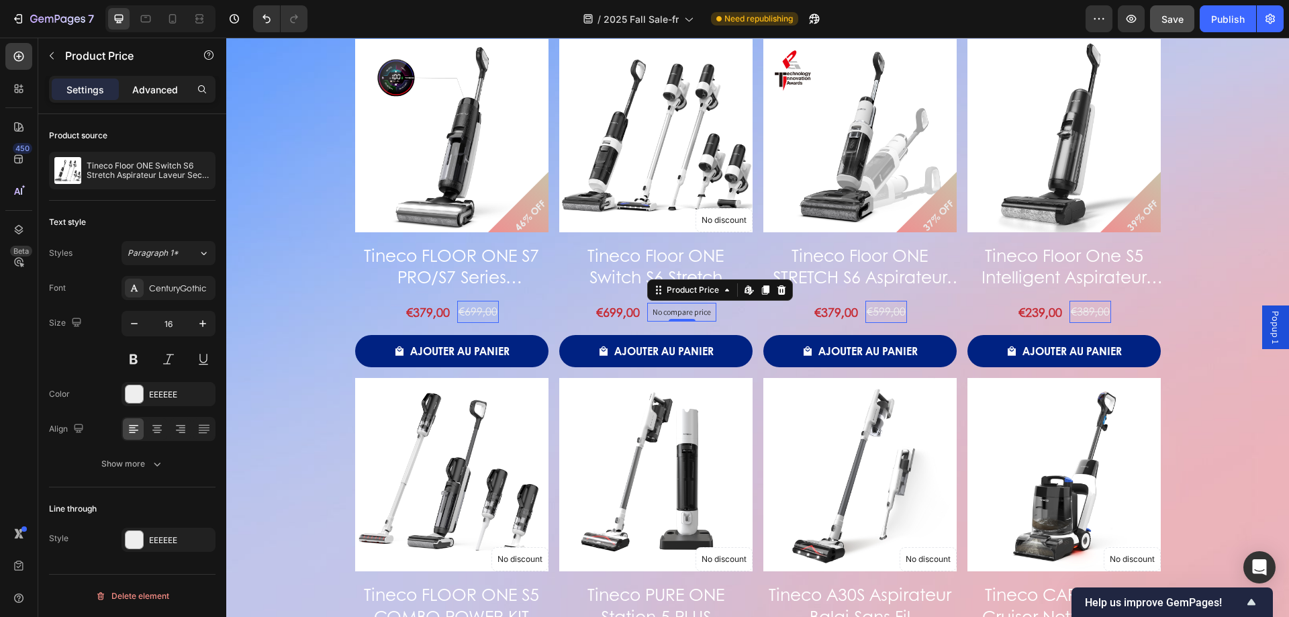
click at [168, 85] on p "Advanced" at bounding box center [155, 90] width 46 height 14
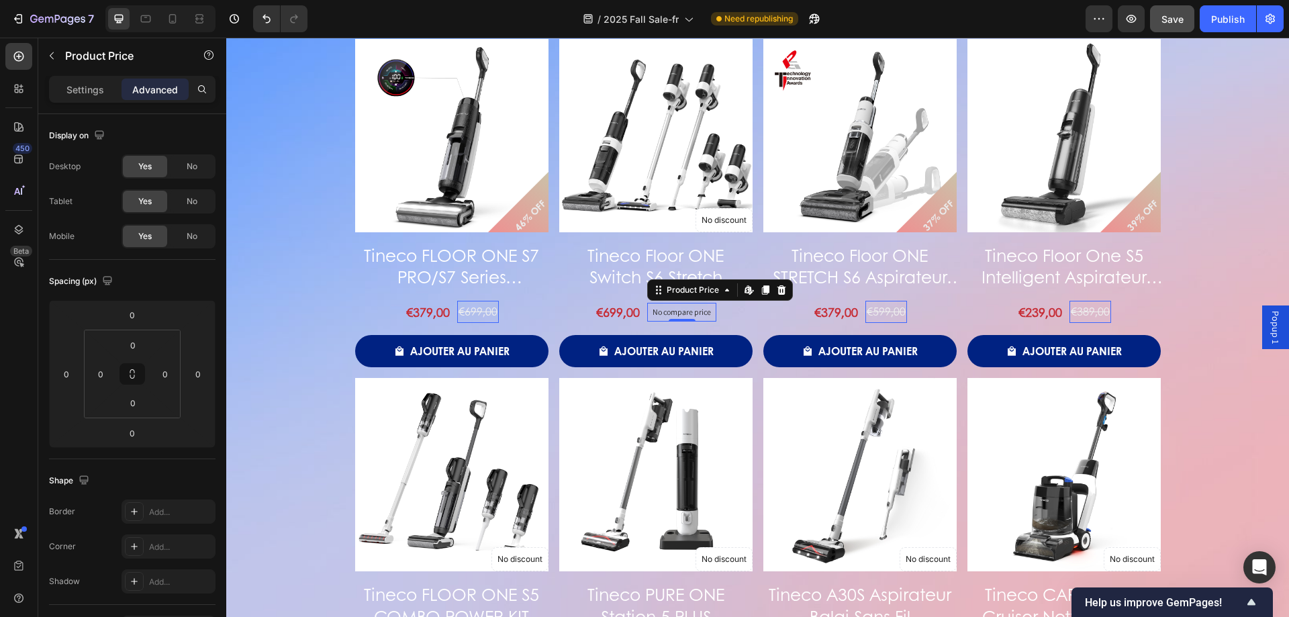
click at [512, 312] on div "€379,00 Product Price Product Price €699,00 Product Price Edit content in Shopi…" at bounding box center [451, 312] width 193 height 24
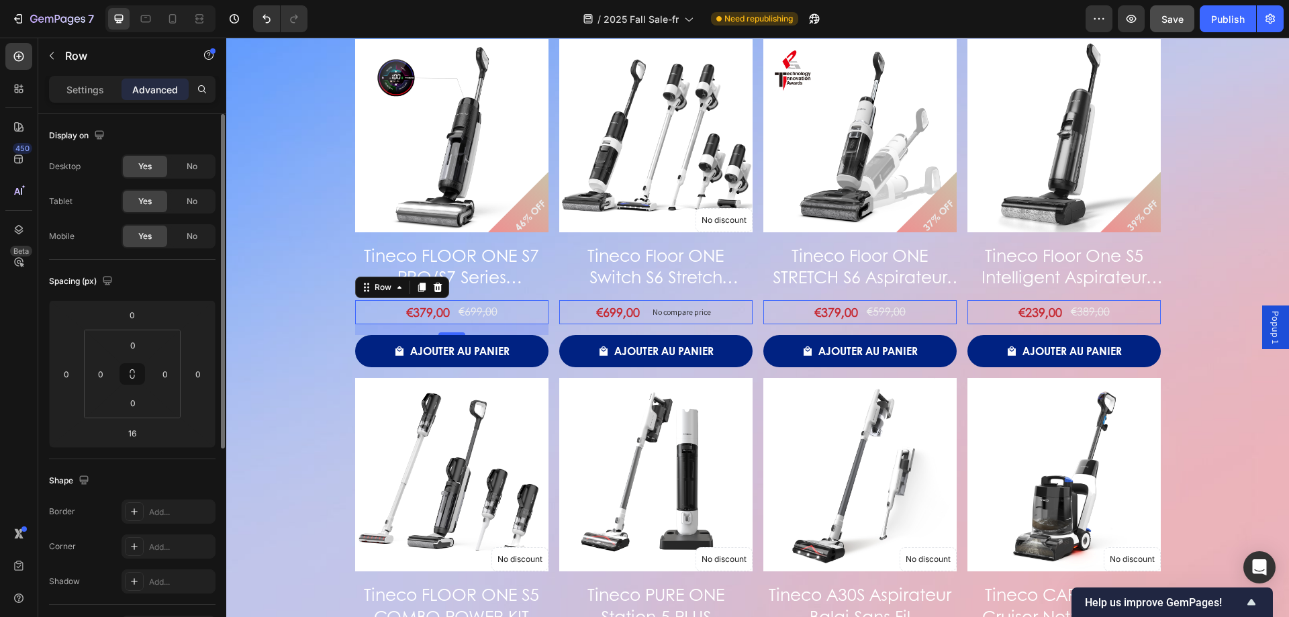
click at [79, 103] on div "Settings Advanced" at bounding box center [132, 95] width 188 height 38
click at [104, 93] on div "Settings" at bounding box center [85, 89] width 67 height 21
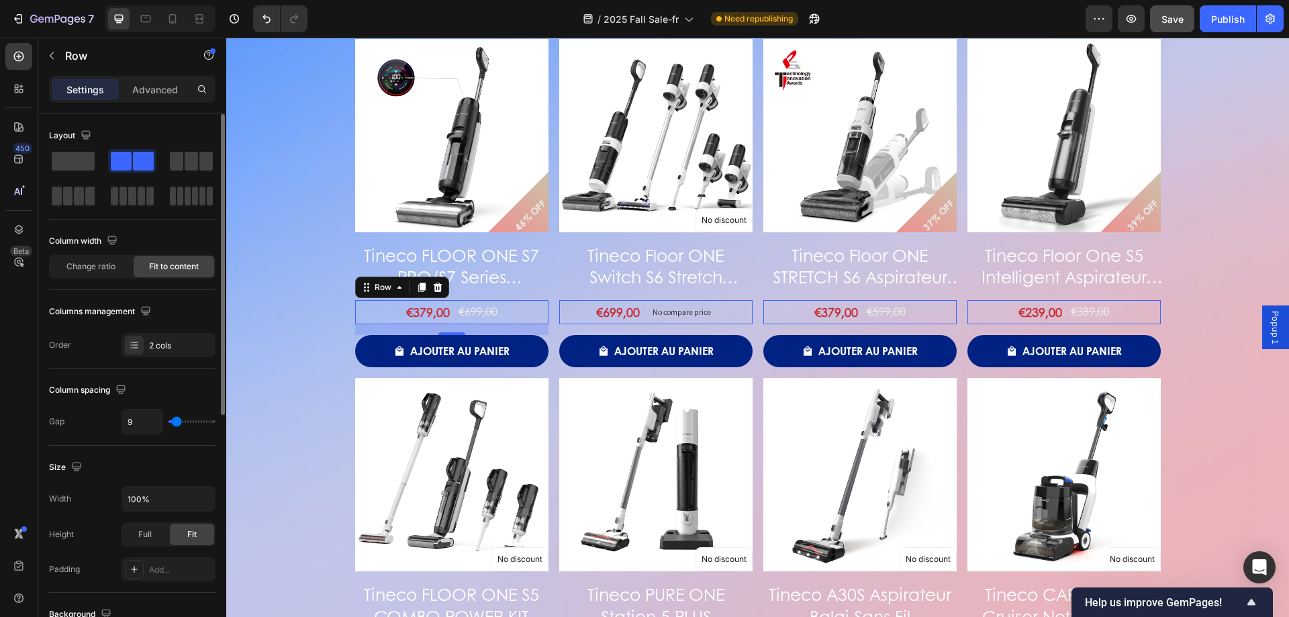
scroll to position [134, 0]
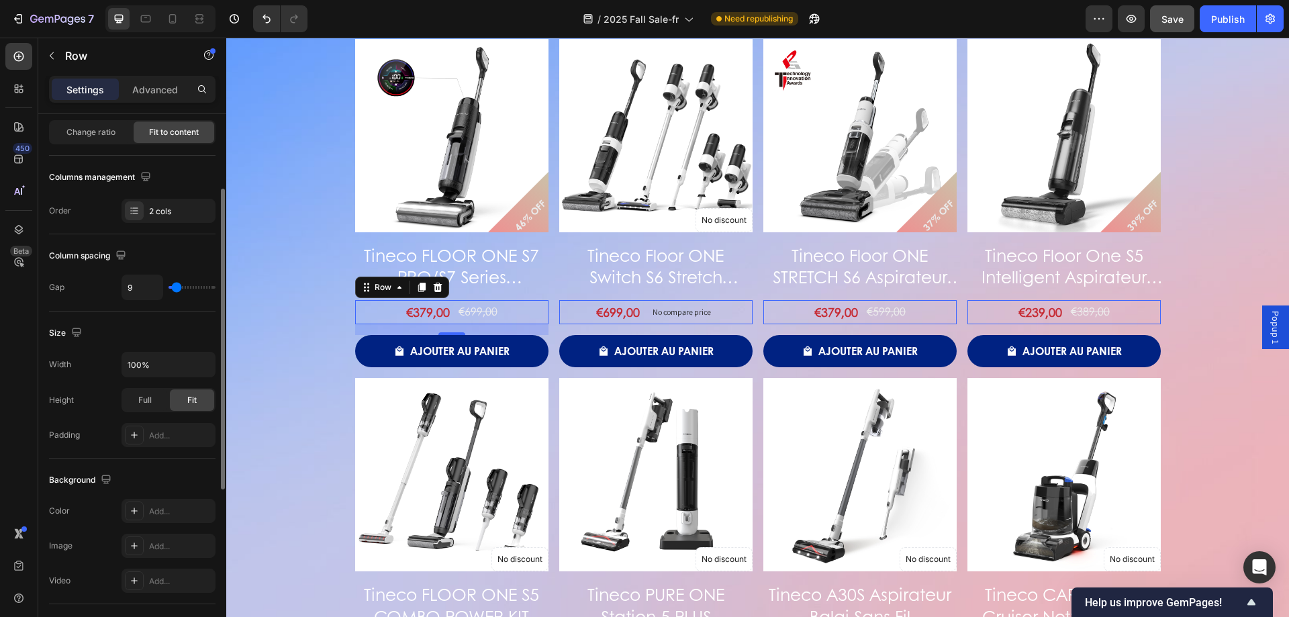
type input "0"
type input "9"
click at [177, 287] on input "range" at bounding box center [192, 287] width 47 height 3
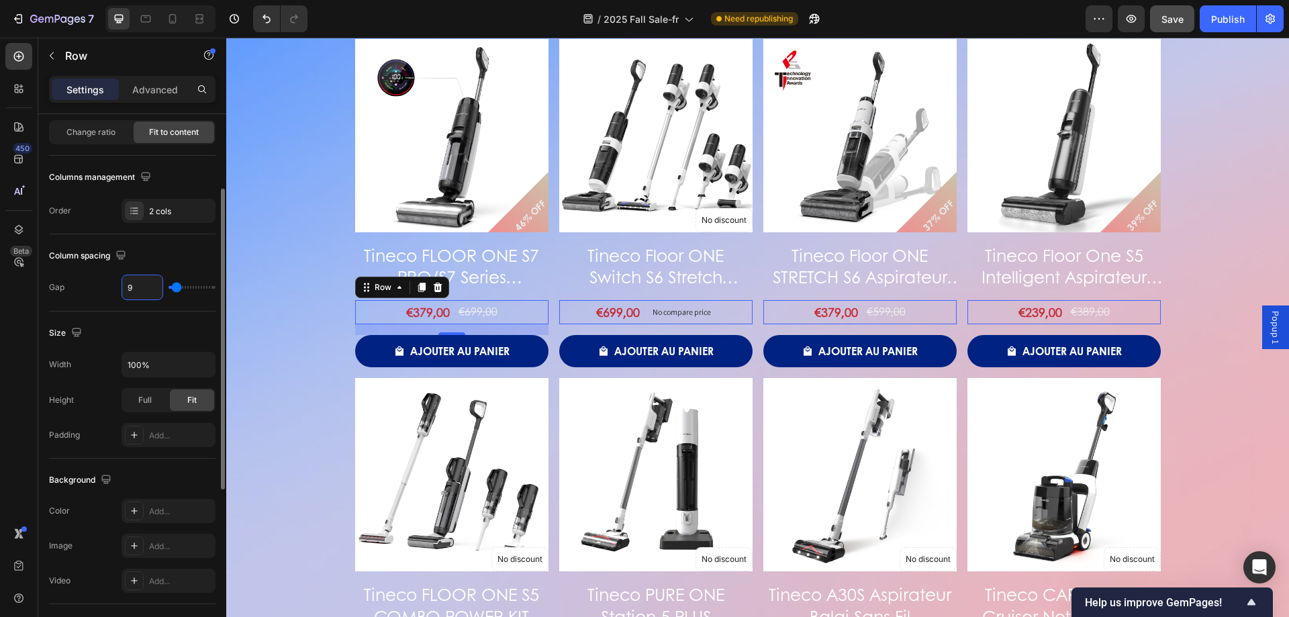
click at [146, 285] on input "9" at bounding box center [142, 287] width 40 height 24
type input "2"
click at [435, 313] on div "€379,00" at bounding box center [430, 312] width 46 height 24
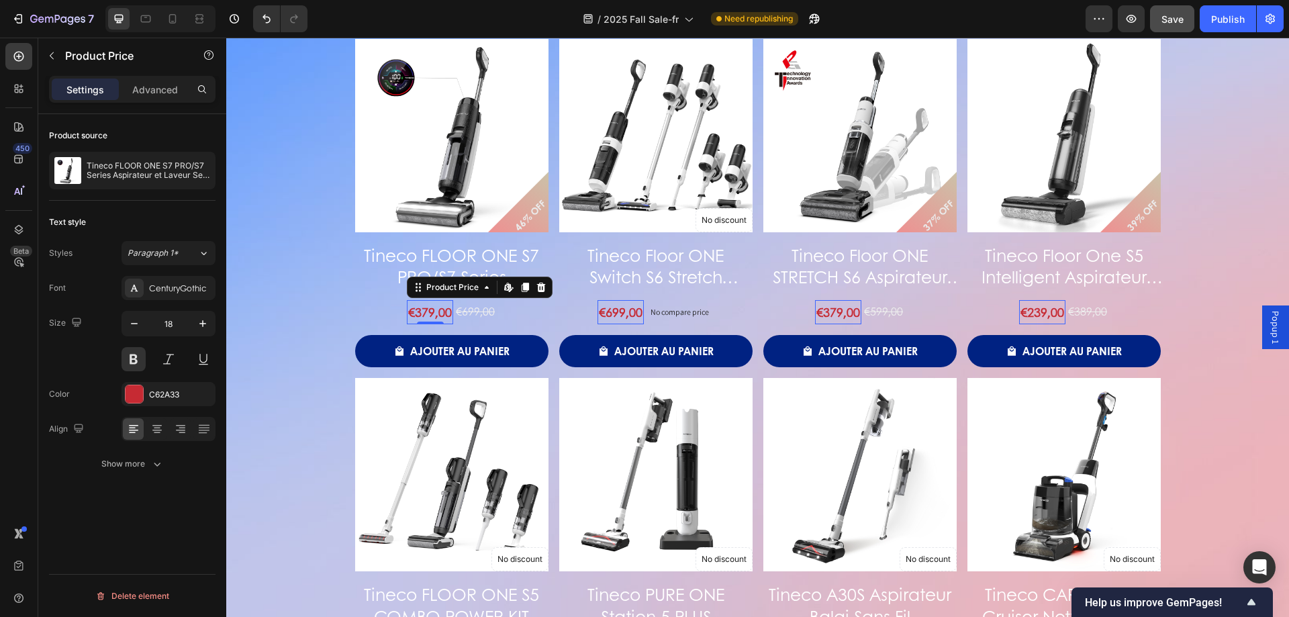
scroll to position [0, 0]
click at [168, 322] on input "18" at bounding box center [168, 324] width 44 height 24
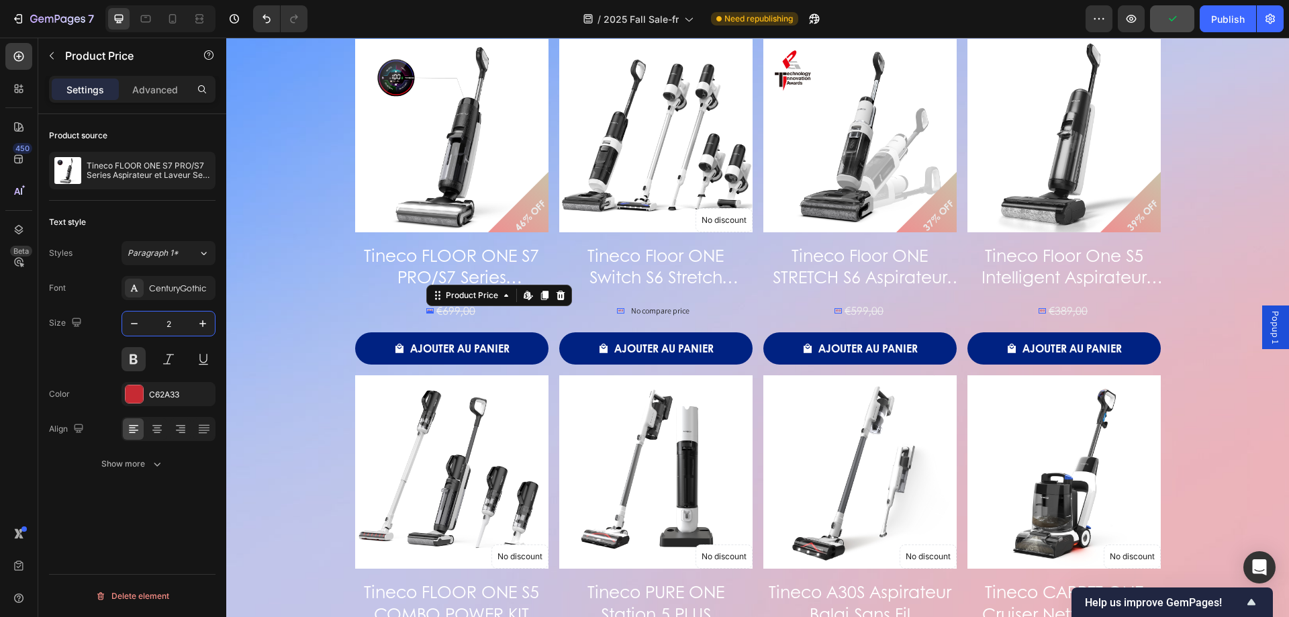
type input "20"
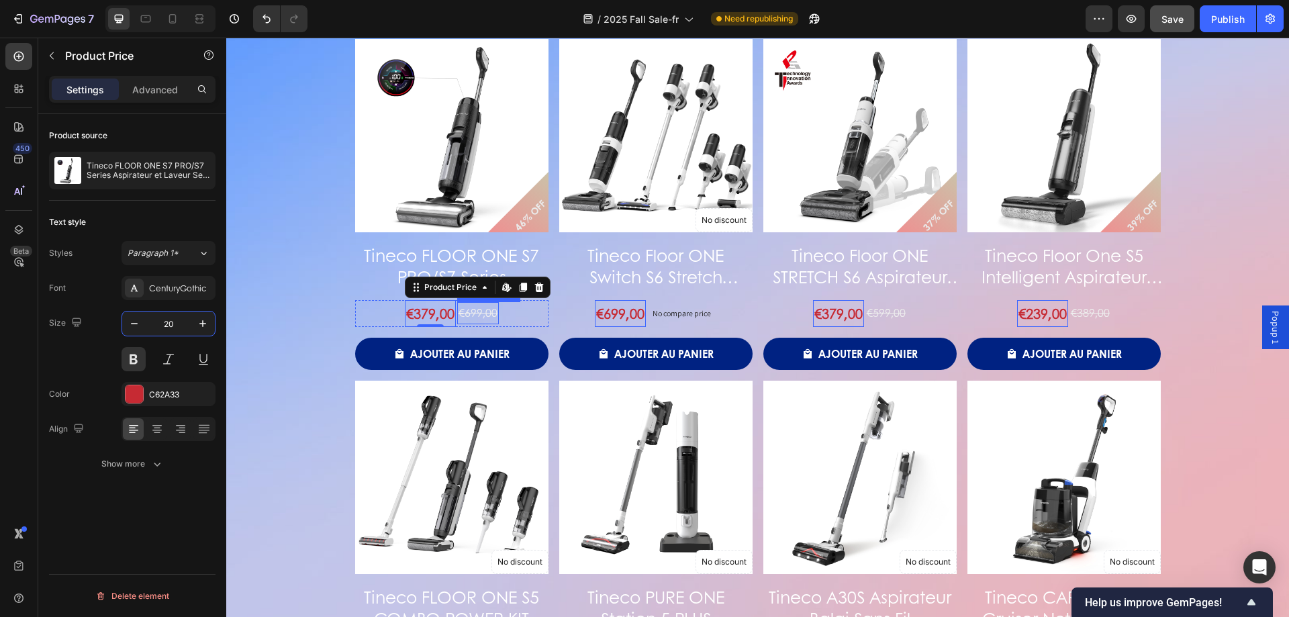
click at [475, 312] on div "€699,00" at bounding box center [478, 313] width 42 height 22
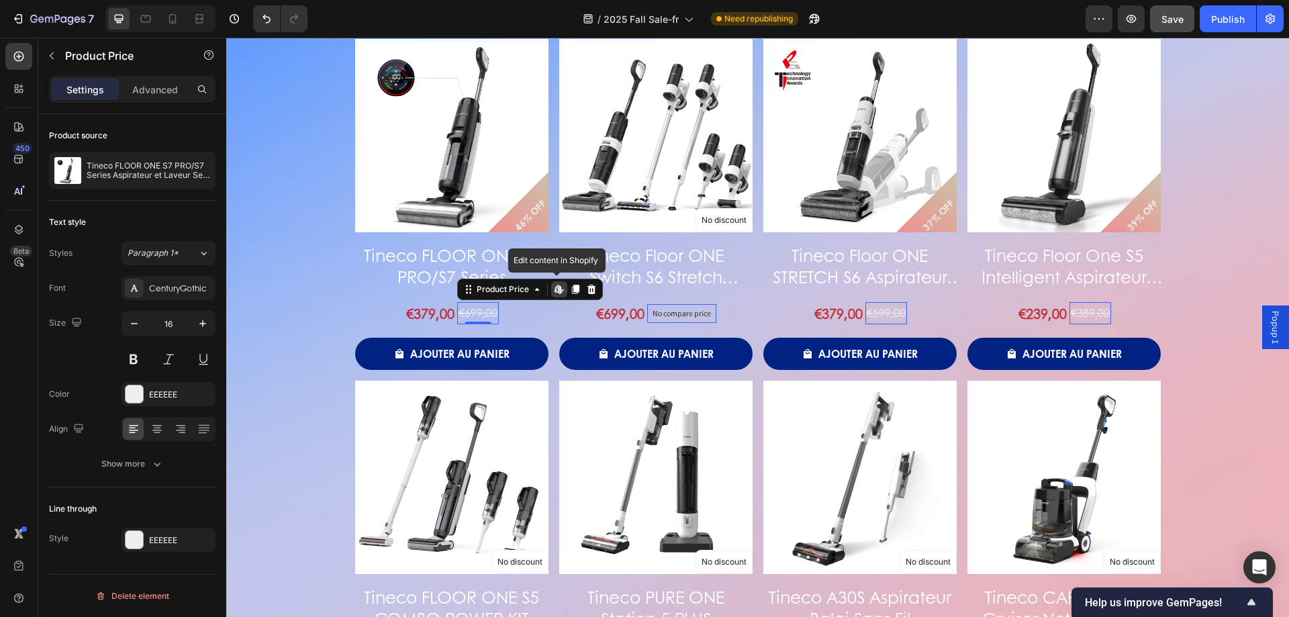
click at [463, 312] on div "€699,00" at bounding box center [478, 313] width 42 height 22
click at [133, 328] on icon "button" at bounding box center [134, 323] width 13 height 13
type input "15"
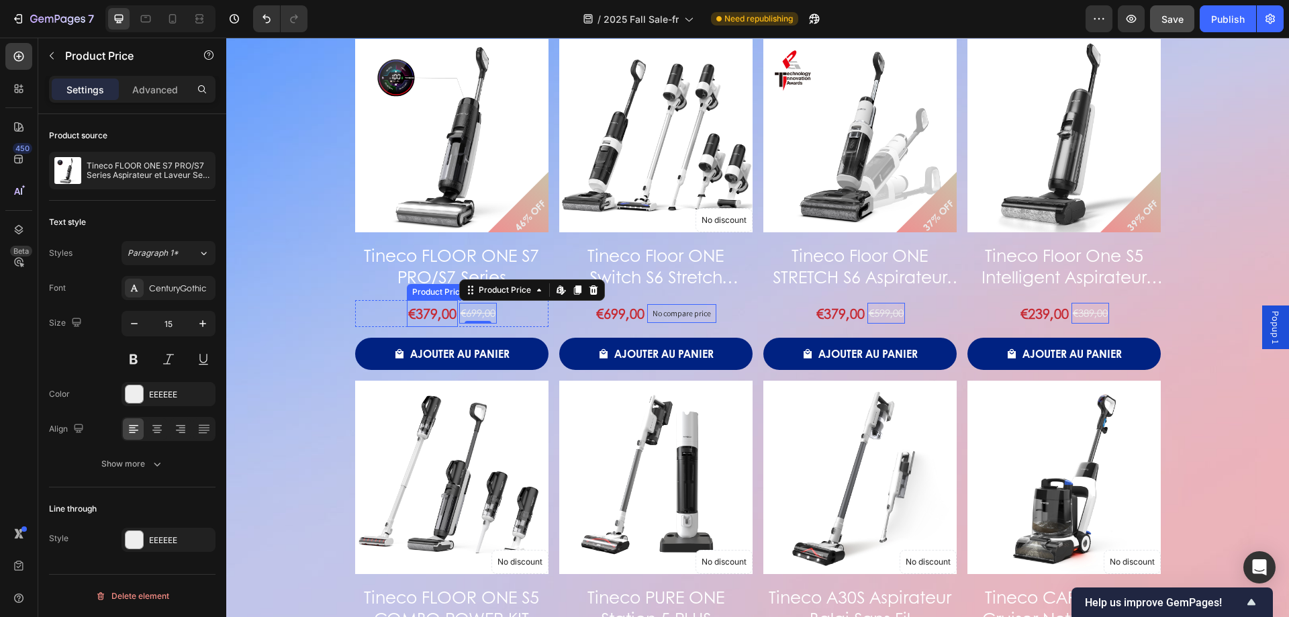
click at [414, 303] on div "€379,00" at bounding box center [432, 313] width 51 height 27
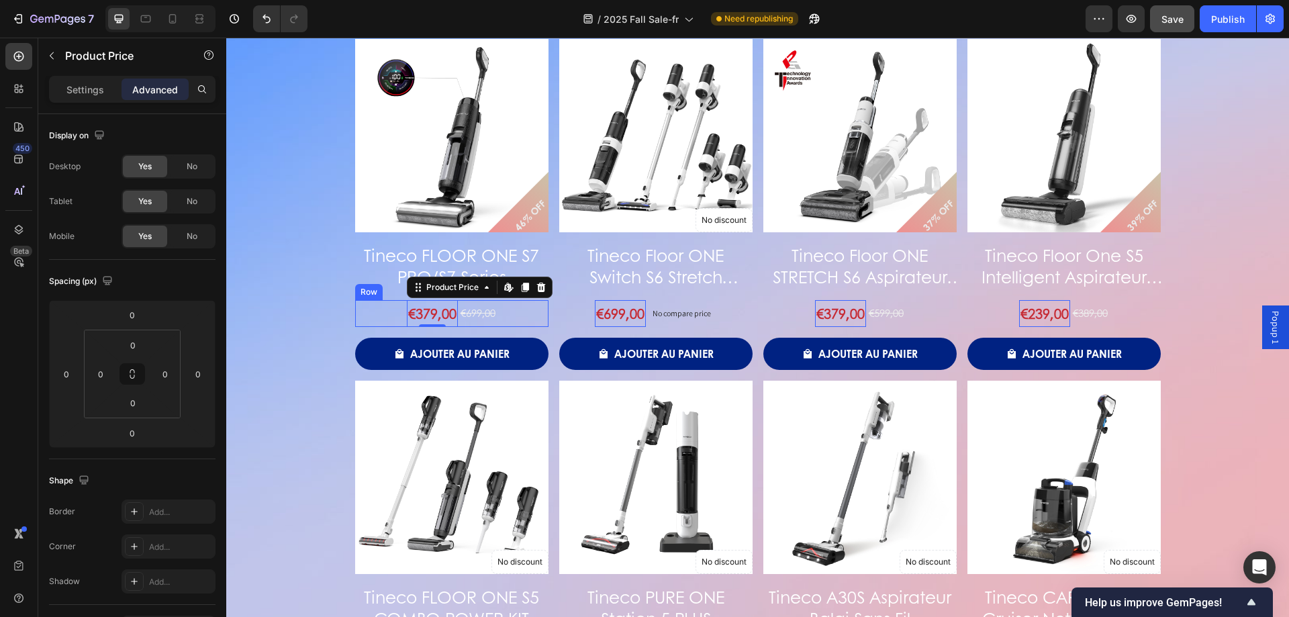
click at [375, 316] on div "€379,00 Product Price Edit content in Shopify 0 Product Price Edit content in S…" at bounding box center [451, 313] width 193 height 27
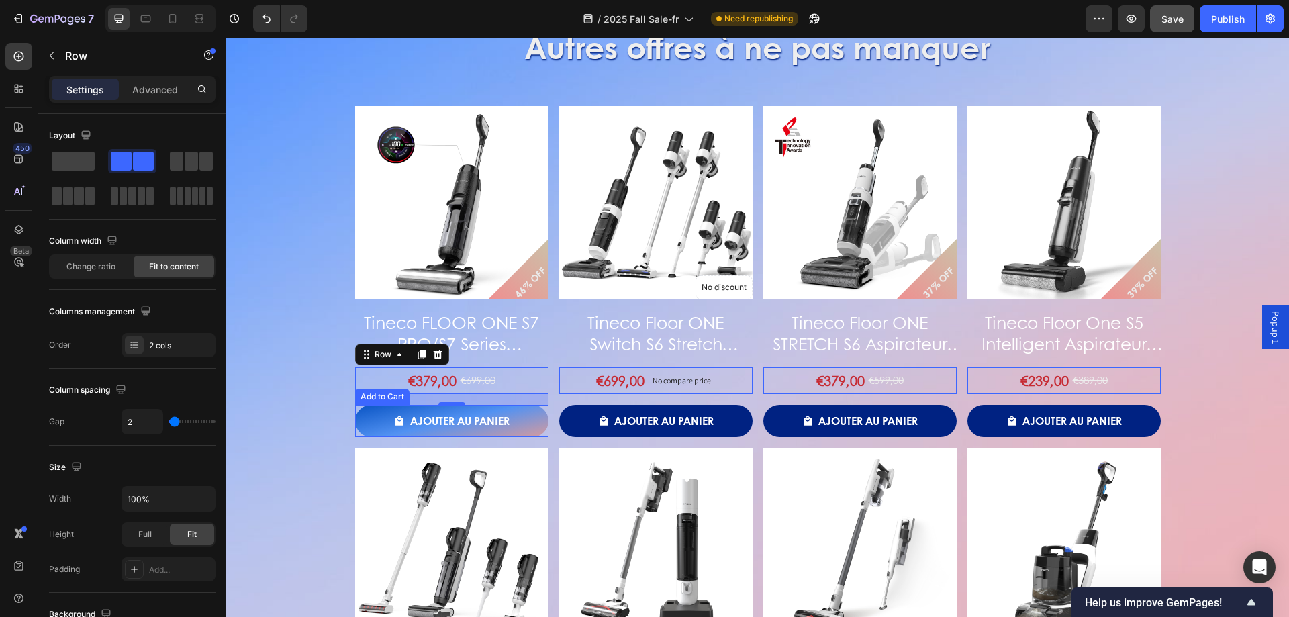
scroll to position [1768, 0]
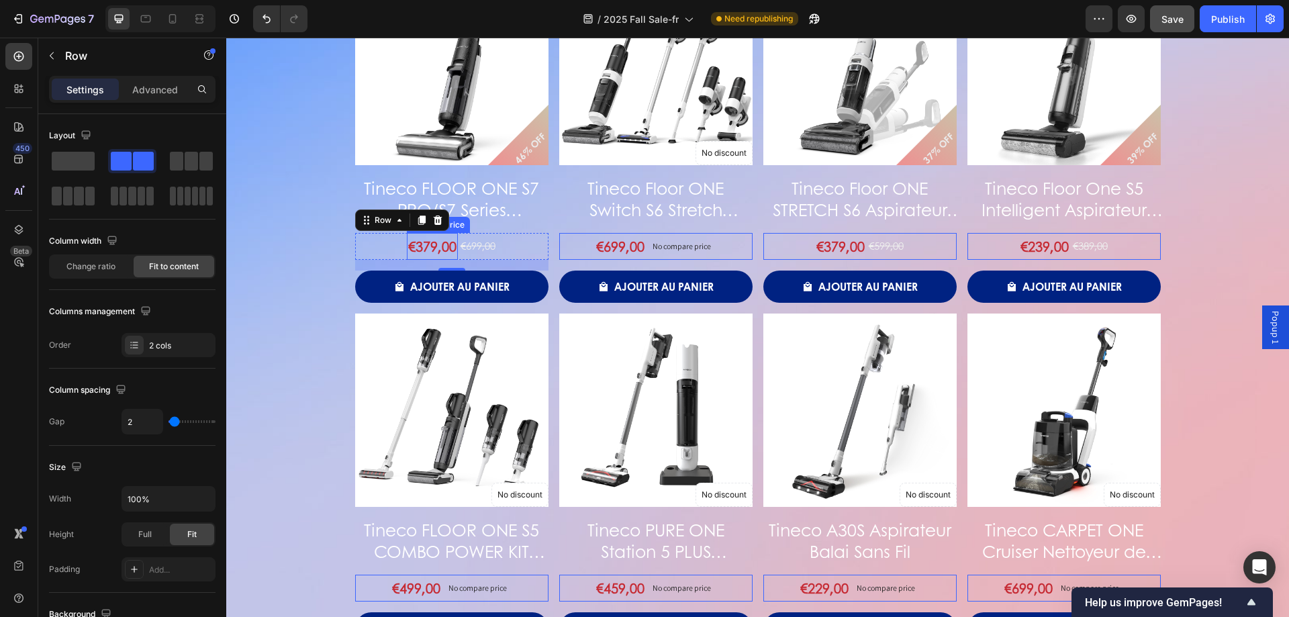
click at [441, 244] on div "€379,00" at bounding box center [432, 246] width 51 height 27
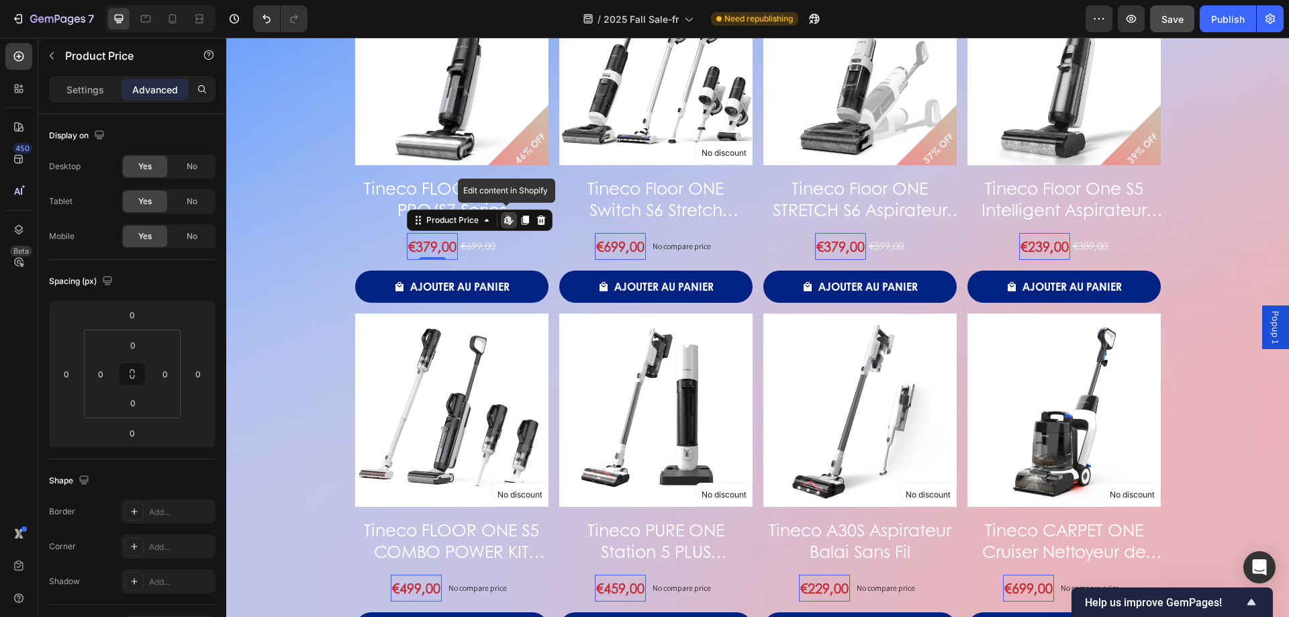
click at [422, 244] on div "€379,00" at bounding box center [432, 246] width 51 height 27
click at [99, 96] on p "Settings" at bounding box center [85, 90] width 38 height 14
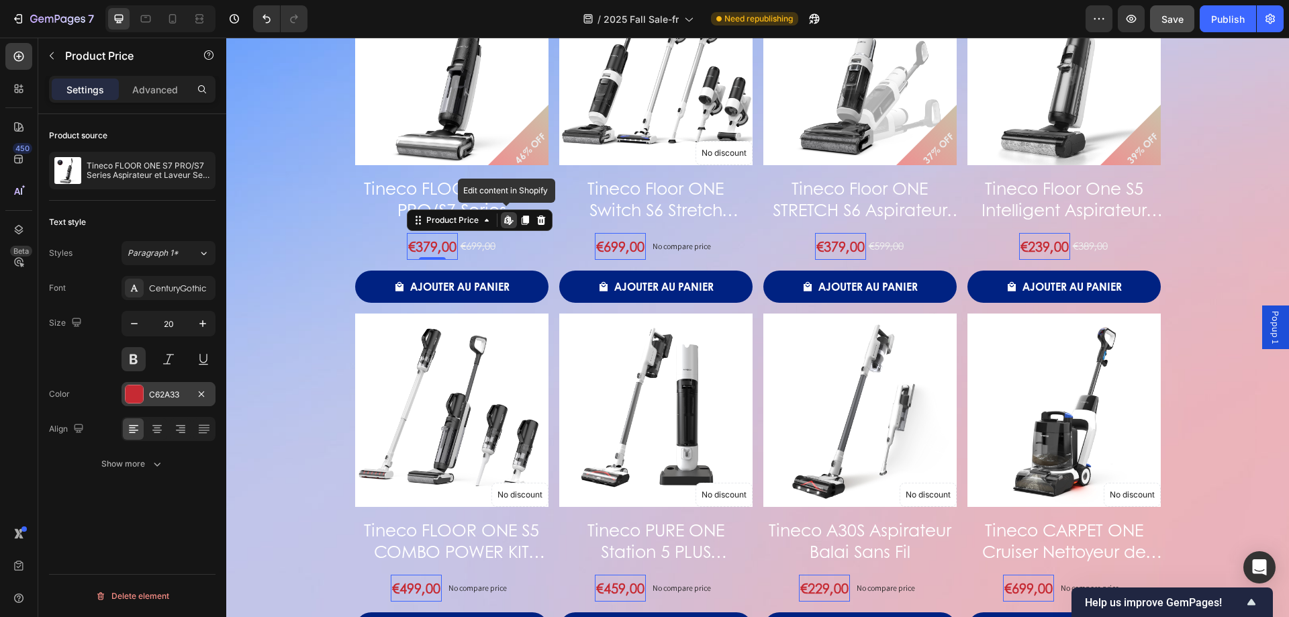
click at [162, 396] on div "C62A33" at bounding box center [168, 395] width 39 height 12
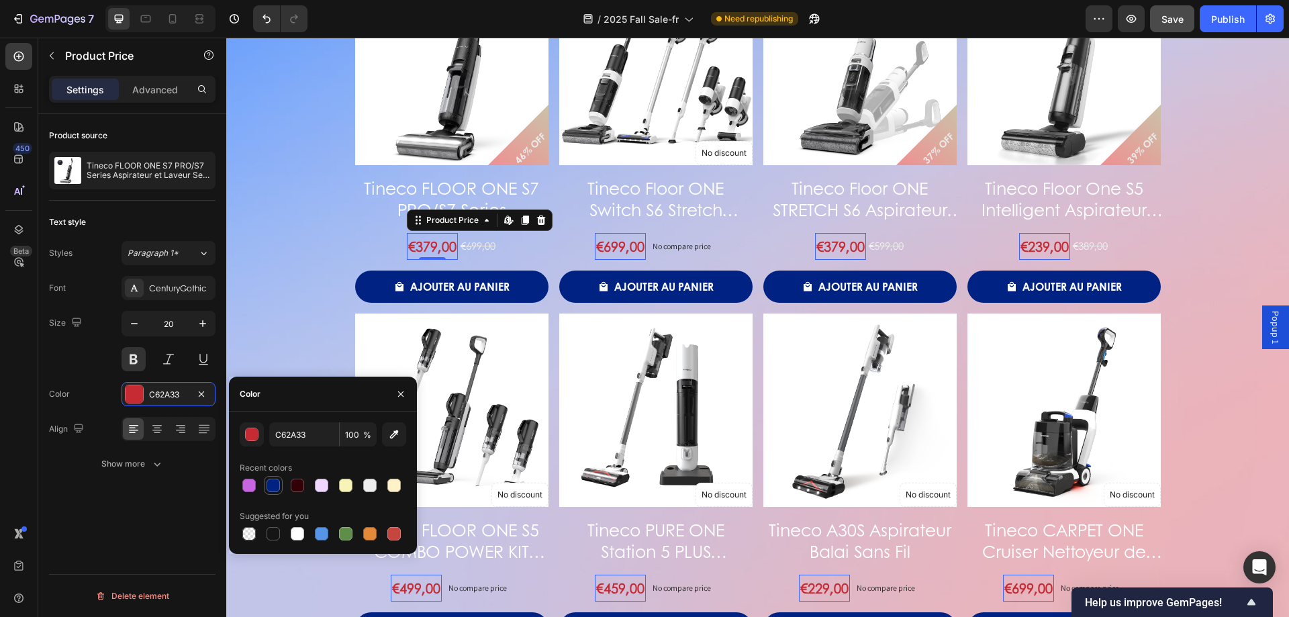
click at [277, 485] on div at bounding box center [273, 485] width 13 height 13
type input "002282"
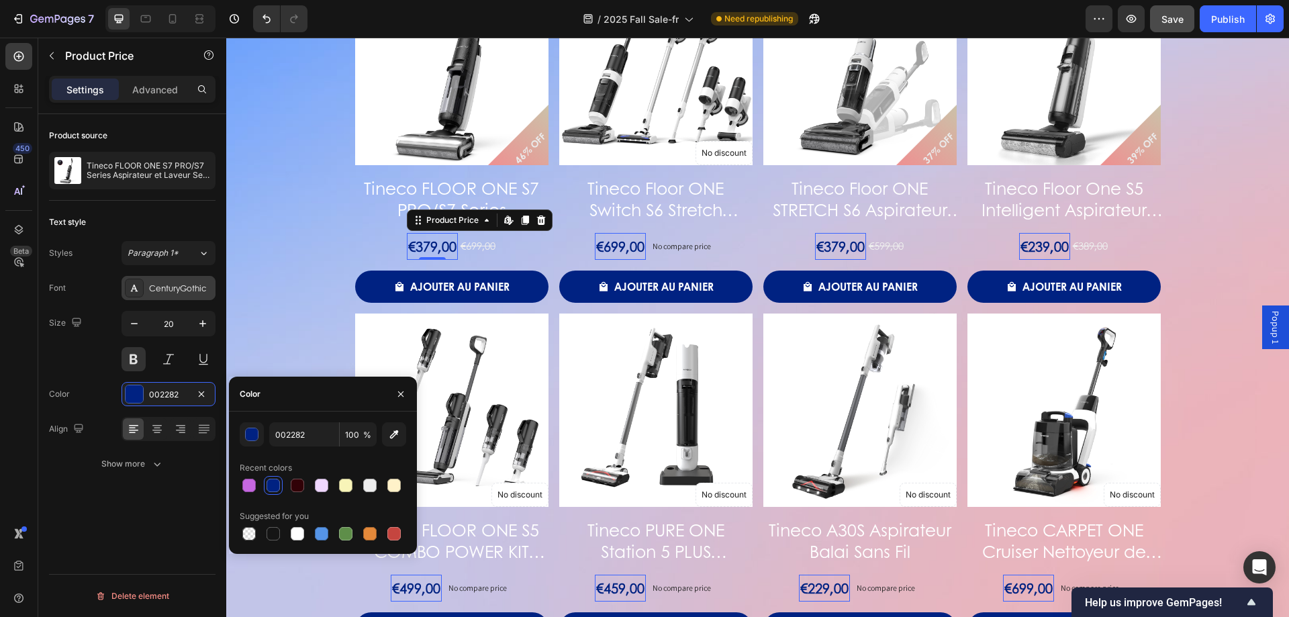
click at [168, 291] on div "CenturyGothic" at bounding box center [180, 289] width 63 height 12
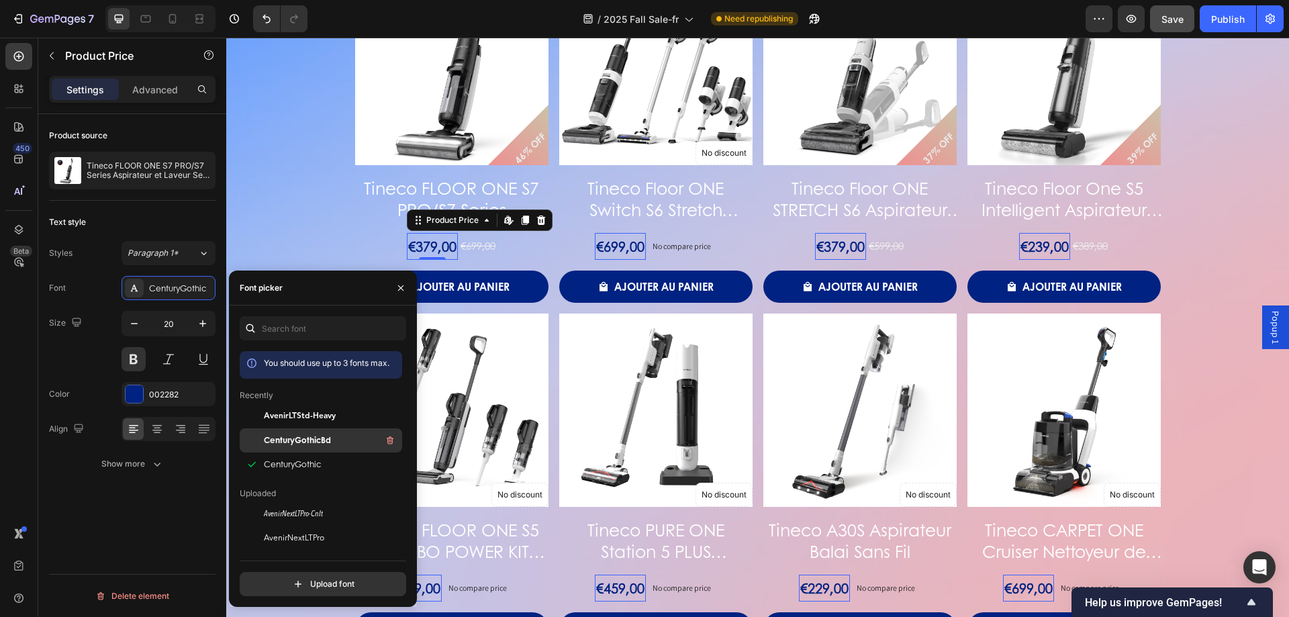
click at [293, 446] on div "CenturyGothicBd" at bounding box center [332, 440] width 136 height 16
click at [275, 138] on div "46% OFF Product Badge Product Images Tineco FLOOR ONE S7 PRO/S7 Series Aspirate…" at bounding box center [757, 308] width 1031 height 673
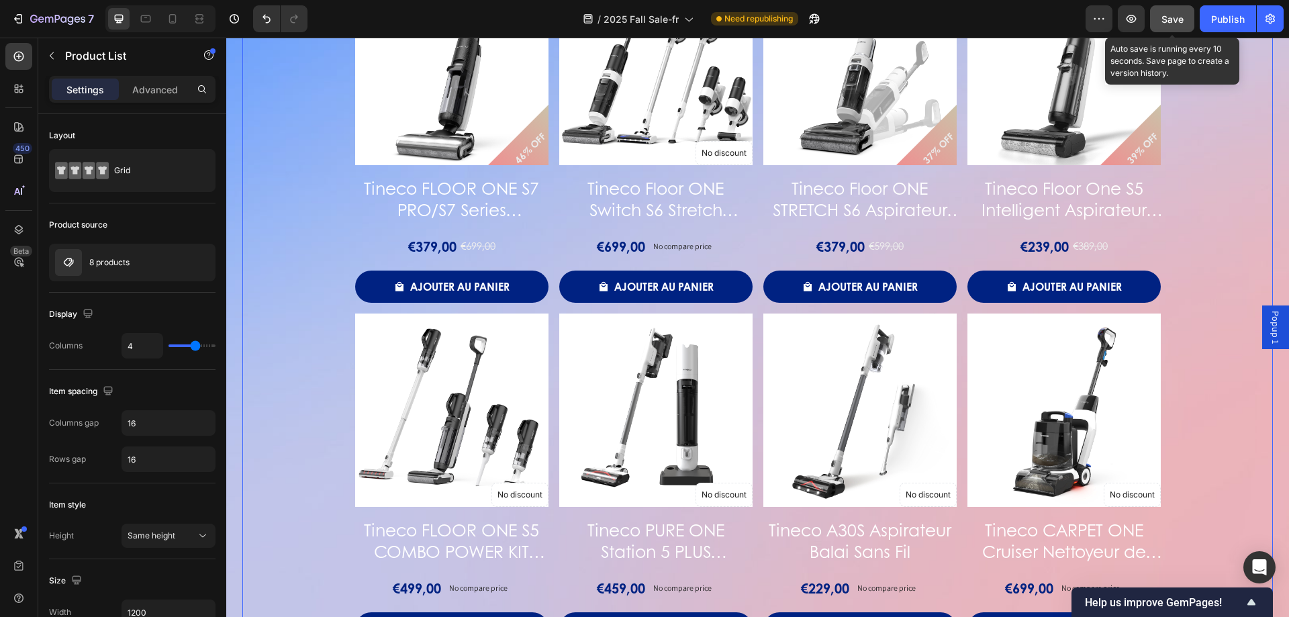
click at [1179, 19] on span "Save" at bounding box center [1172, 18] width 22 height 11
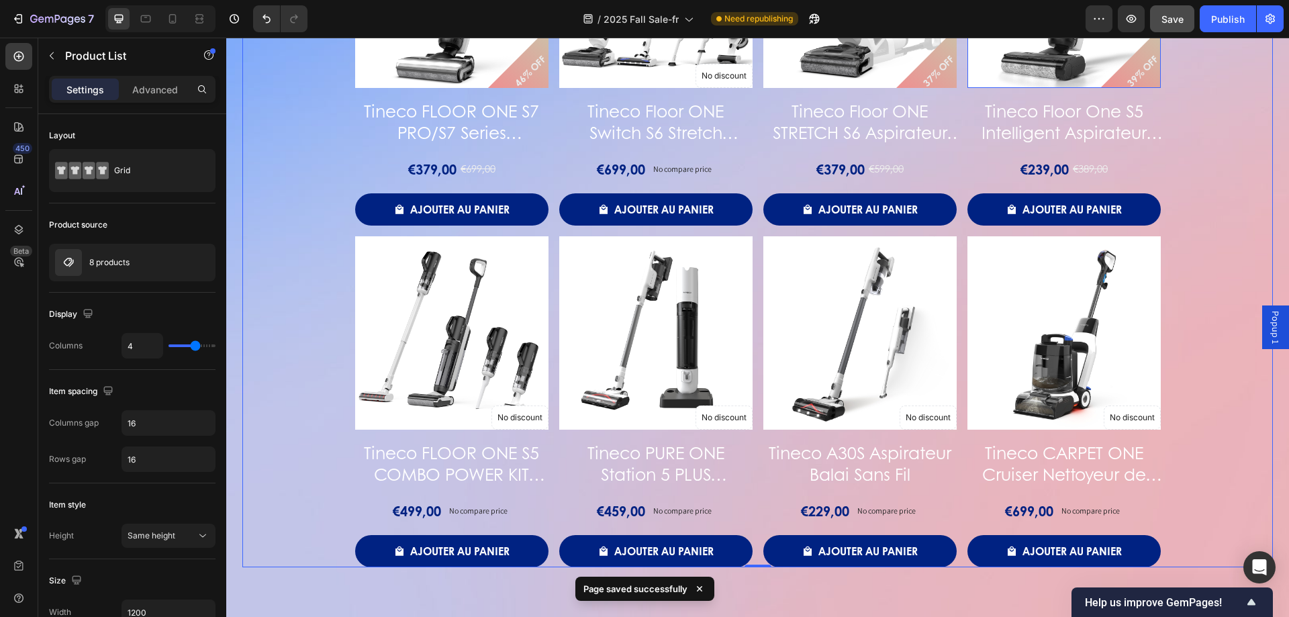
scroll to position [2104, 0]
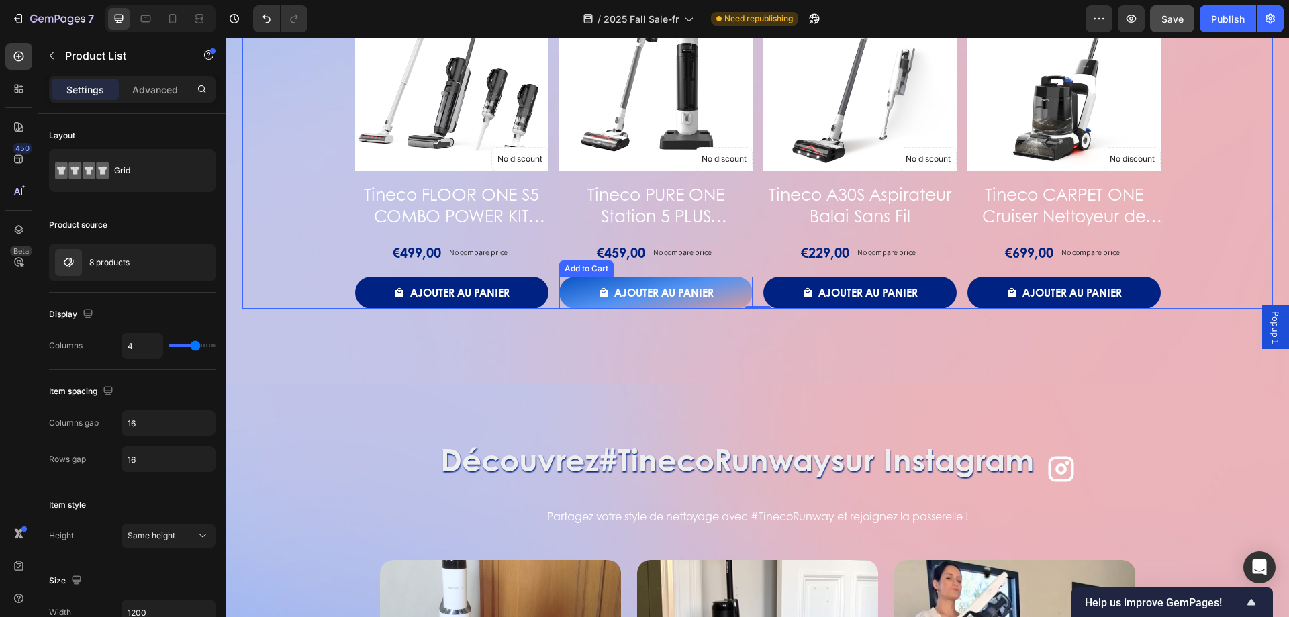
click at [698, 294] on div "Ajouter au panier" at bounding box center [663, 293] width 99 height 16
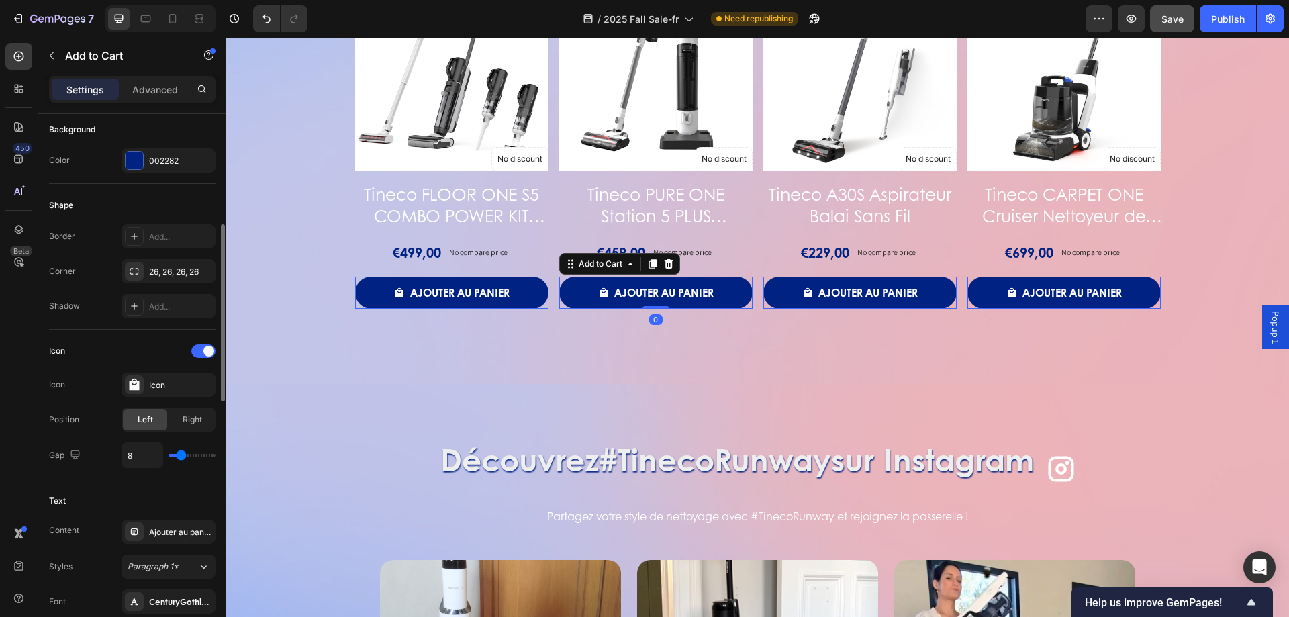
scroll to position [671, 0]
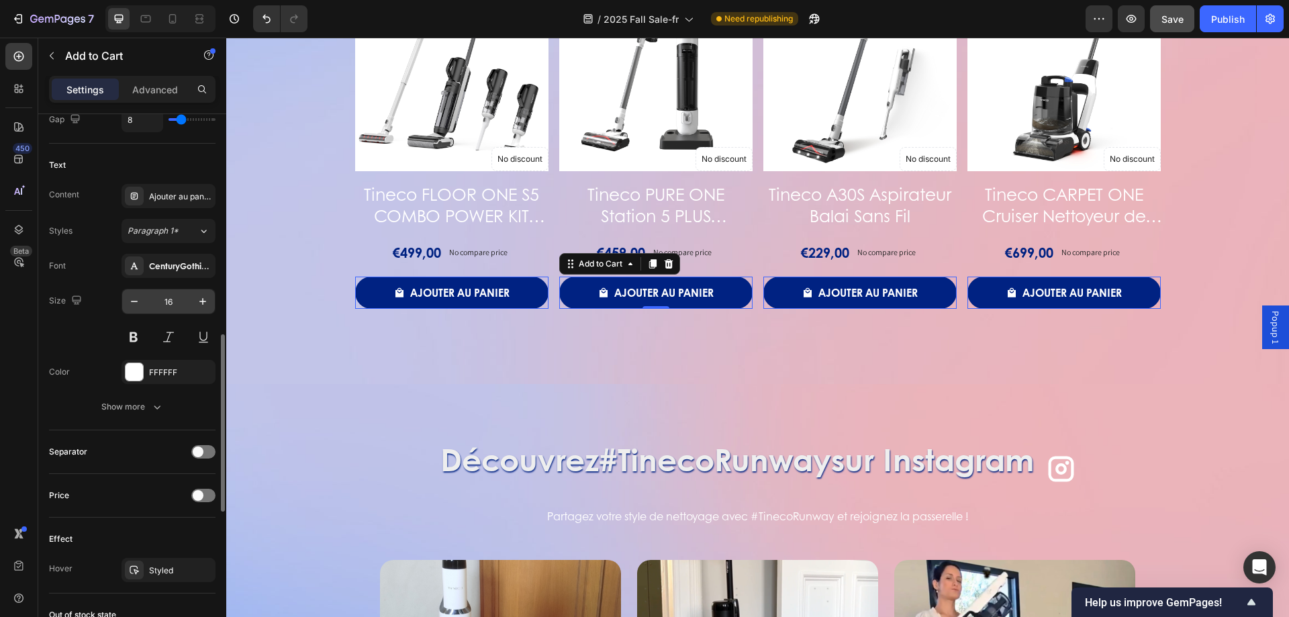
click at [179, 295] on input "16" at bounding box center [168, 301] width 44 height 24
type input "20"
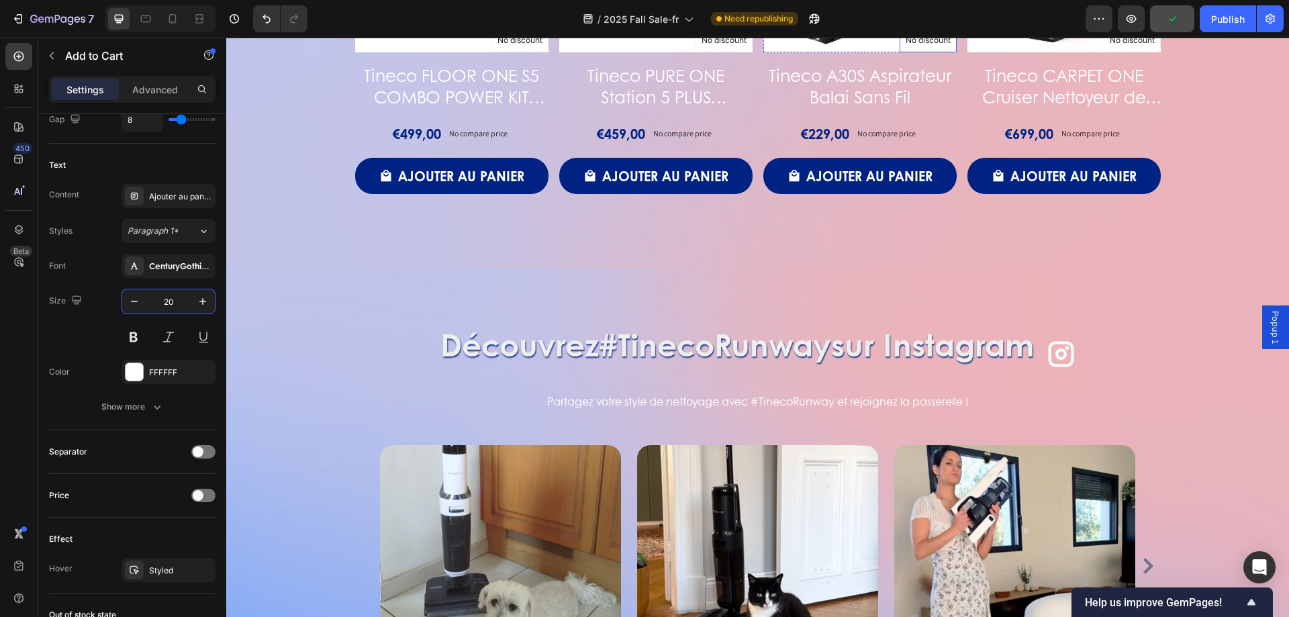
scroll to position [2228, 0]
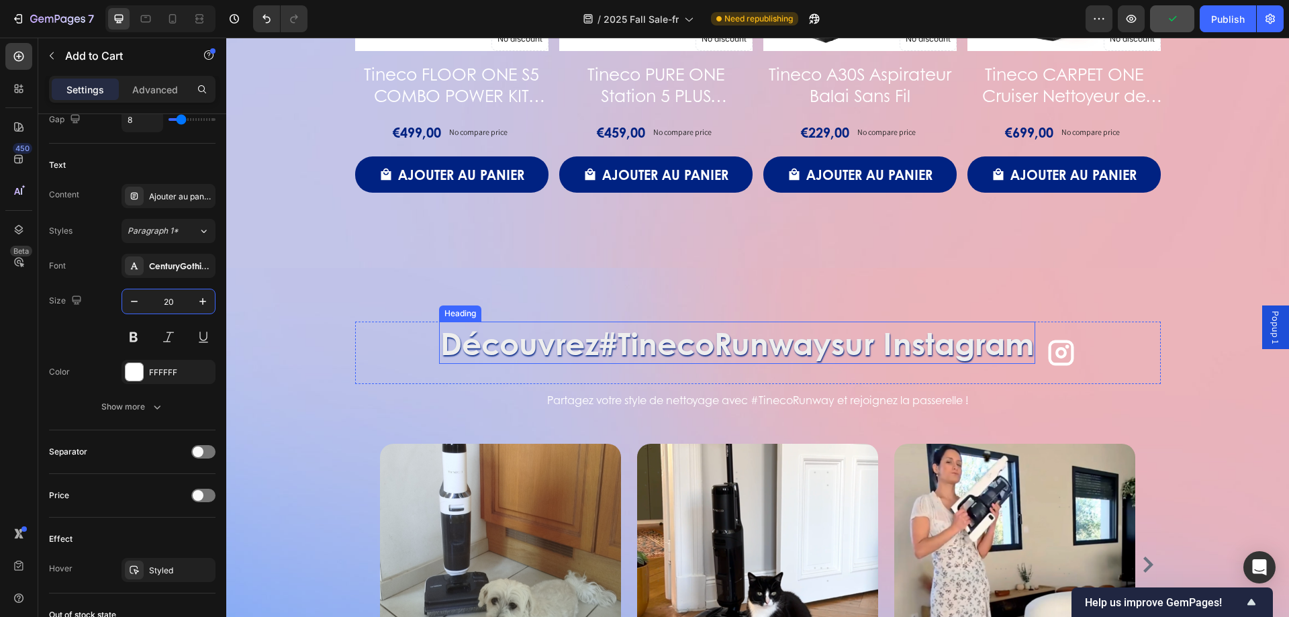
click at [949, 342] on h2 "Découvrez #TinecoRunway sur Instagram" at bounding box center [737, 343] width 596 height 43
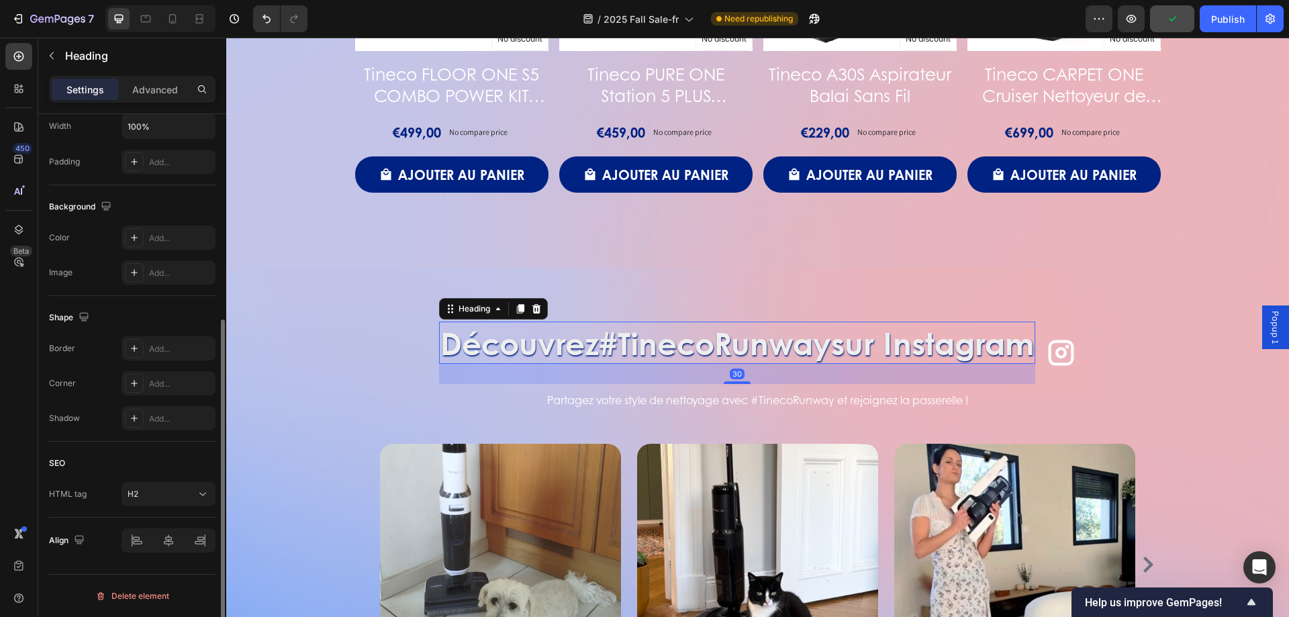
scroll to position [0, 0]
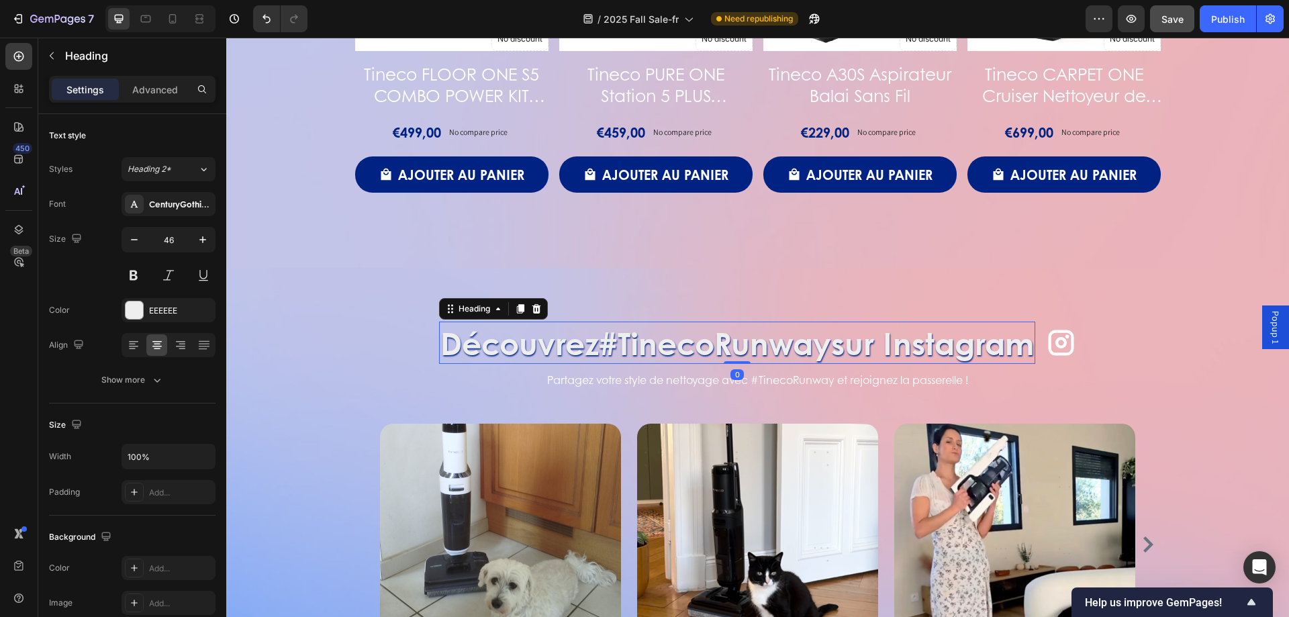
drag, startPoint x: 725, startPoint y: 383, endPoint x: 730, endPoint y: 354, distance: 28.6
click at [730, 354] on div "Découvrez #TinecoRunway sur Instagram Heading 0" at bounding box center [737, 343] width 596 height 43
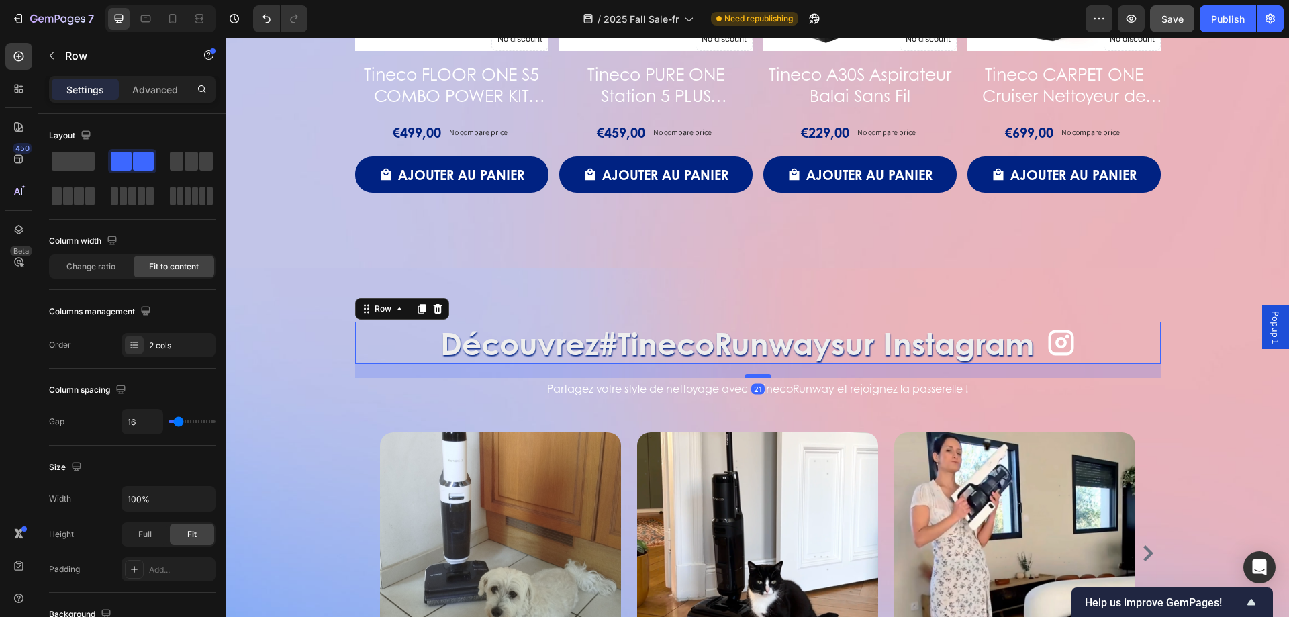
drag, startPoint x: 744, startPoint y: 367, endPoint x: 744, endPoint y: 376, distance: 8.7
click at [745, 376] on div at bounding box center [758, 376] width 27 height 4
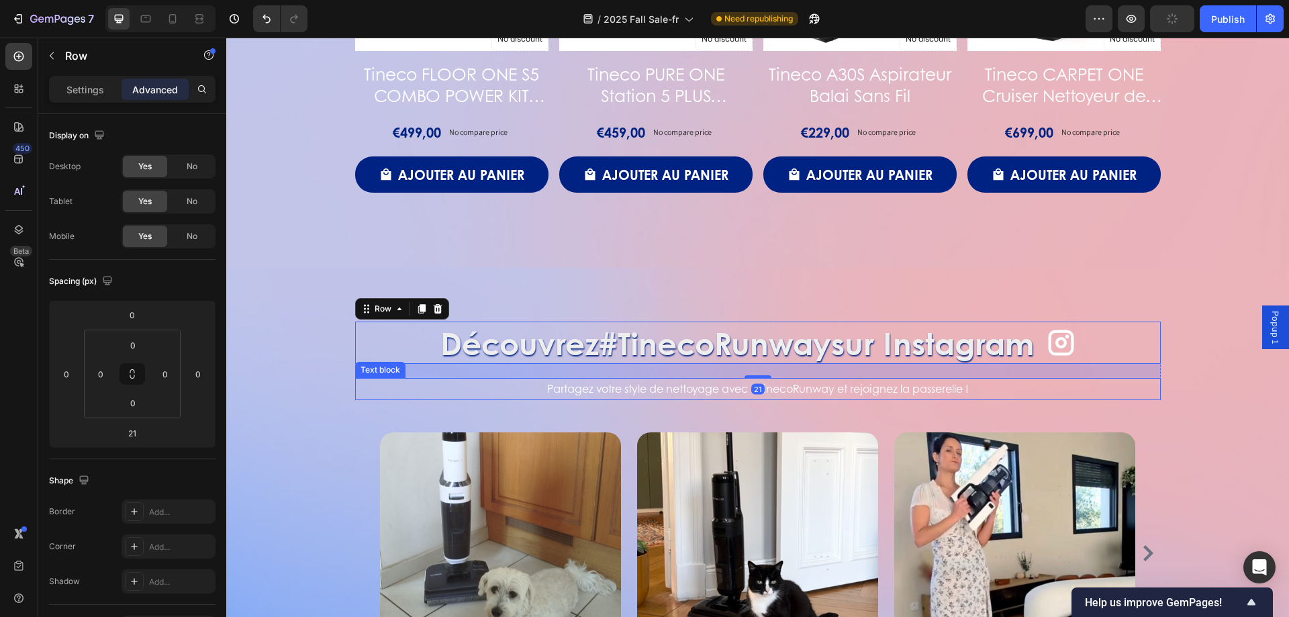
click at [966, 387] on p "Partagez votre style de nettoyage avec #TinecoRunway et rejoignez la passerelle…" at bounding box center [758, 388] width 803 height 19
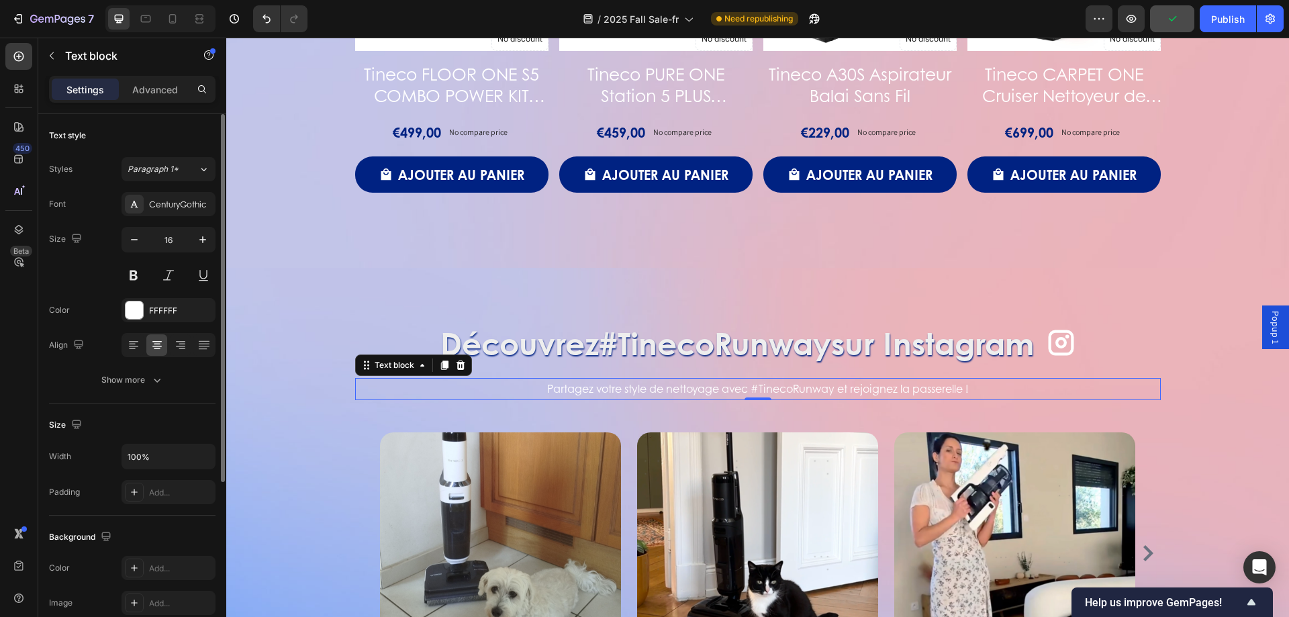
click at [183, 239] on input "16" at bounding box center [168, 240] width 44 height 24
type input "20"
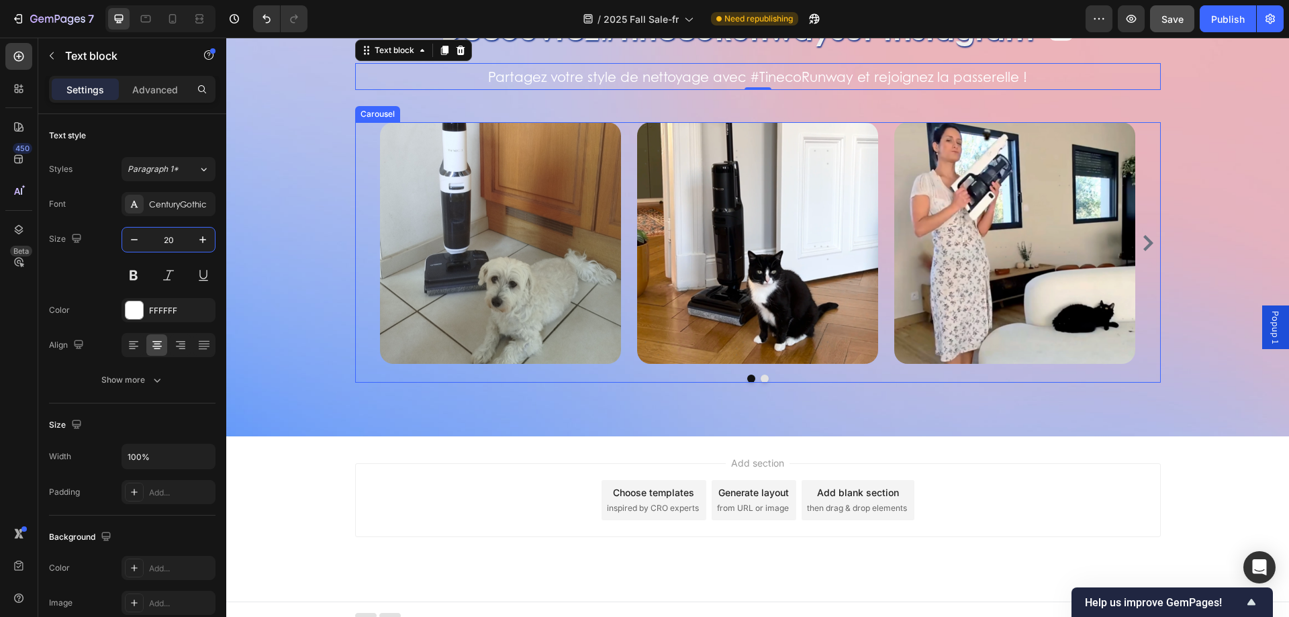
scroll to position [2556, 0]
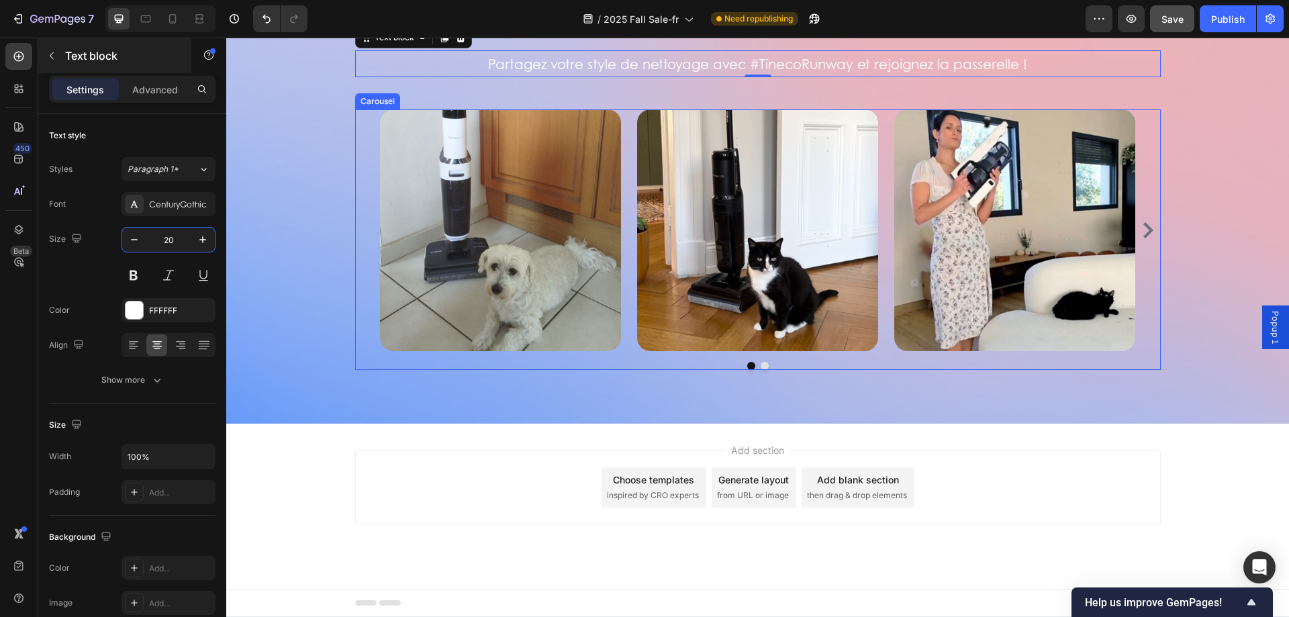
click at [83, 51] on p "Text block" at bounding box center [122, 56] width 114 height 16
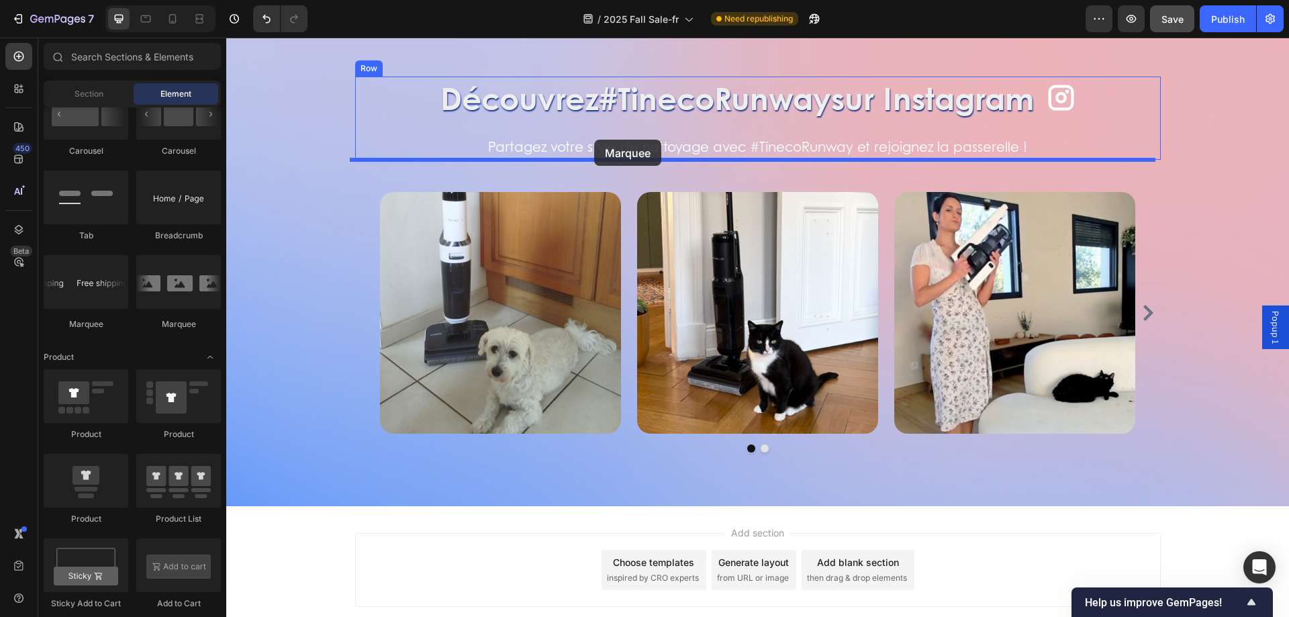
scroll to position [2461, 0]
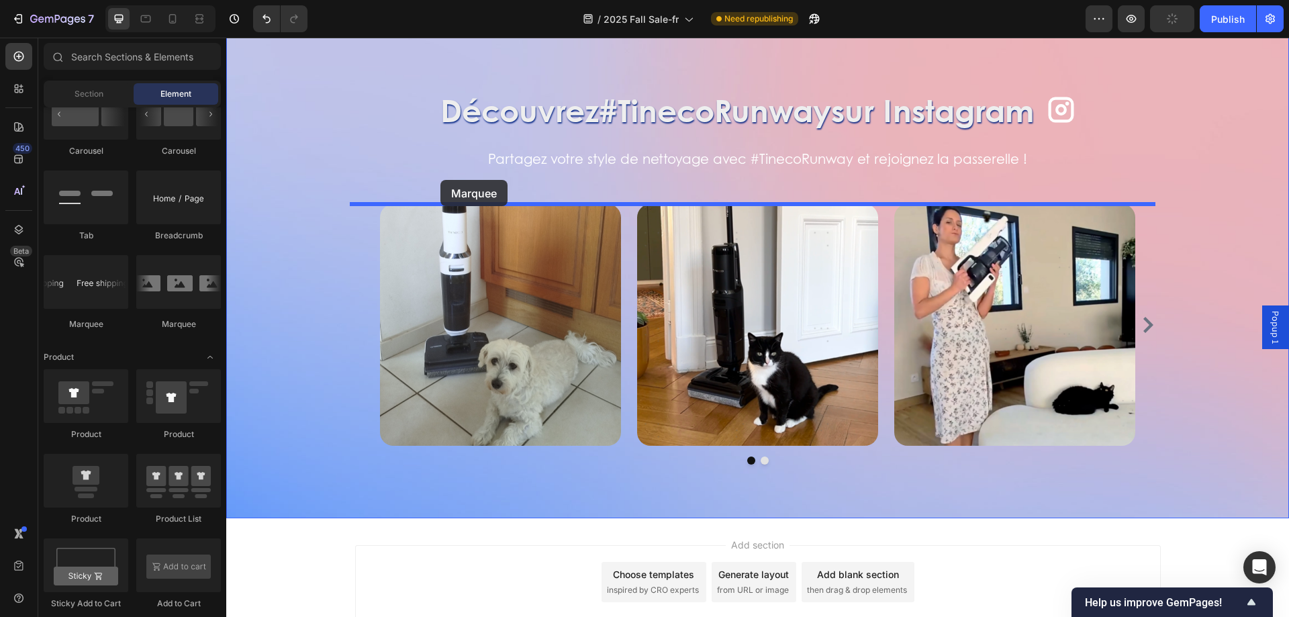
drag, startPoint x: 391, startPoint y: 338, endPoint x: 439, endPoint y: 181, distance: 164.8
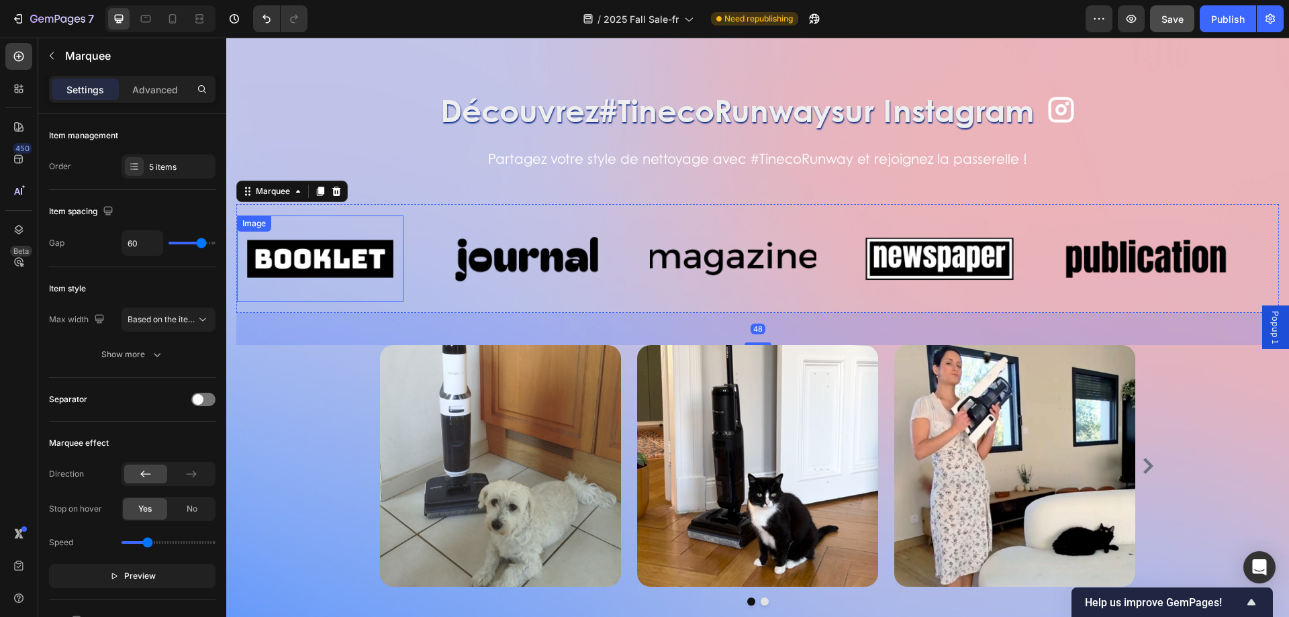
click at [342, 264] on img at bounding box center [320, 259] width 167 height 70
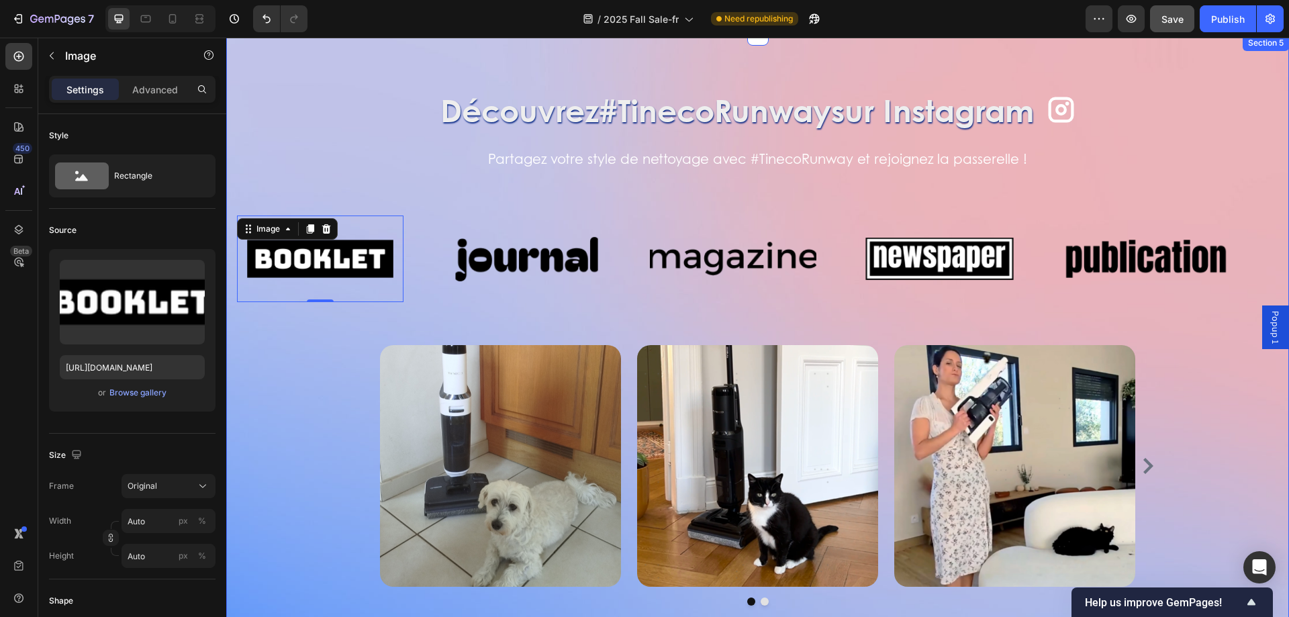
click at [551, 220] on div "Image" at bounding box center [527, 259] width 167 height 87
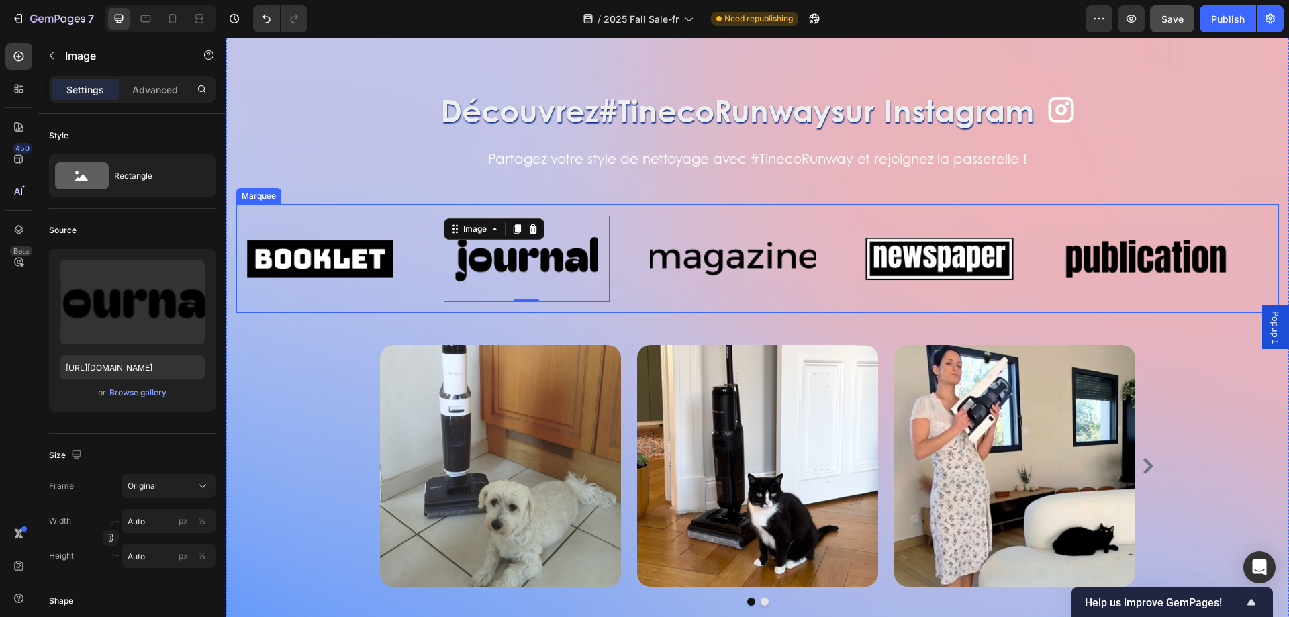
click at [283, 207] on div "Image Image 0 Image Image Image Image Image 0 Image Image Image Marquee" at bounding box center [757, 258] width 1043 height 109
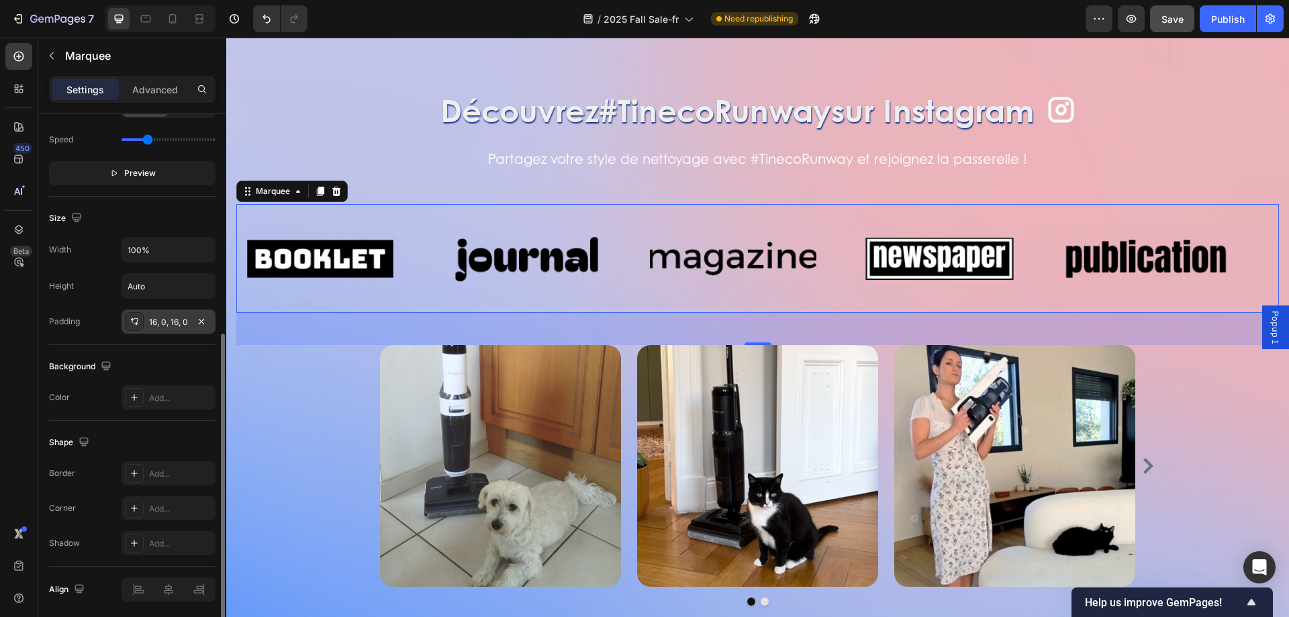
scroll to position [452, 0]
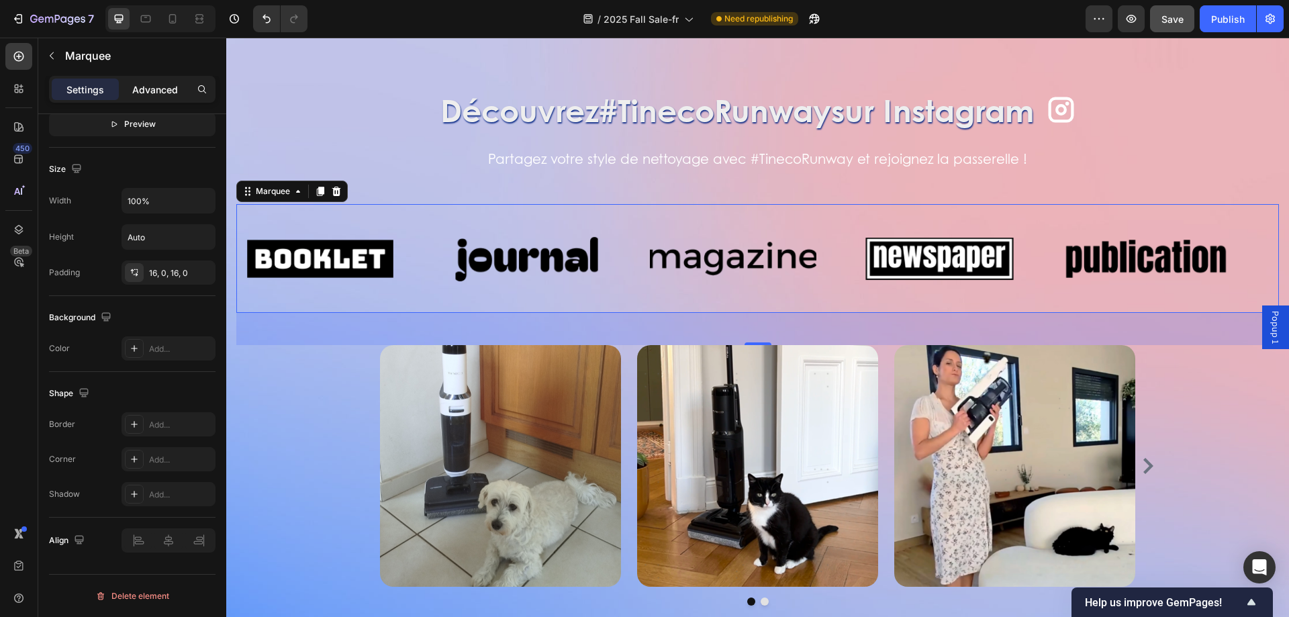
click at [165, 84] on p "Advanced" at bounding box center [155, 90] width 46 height 14
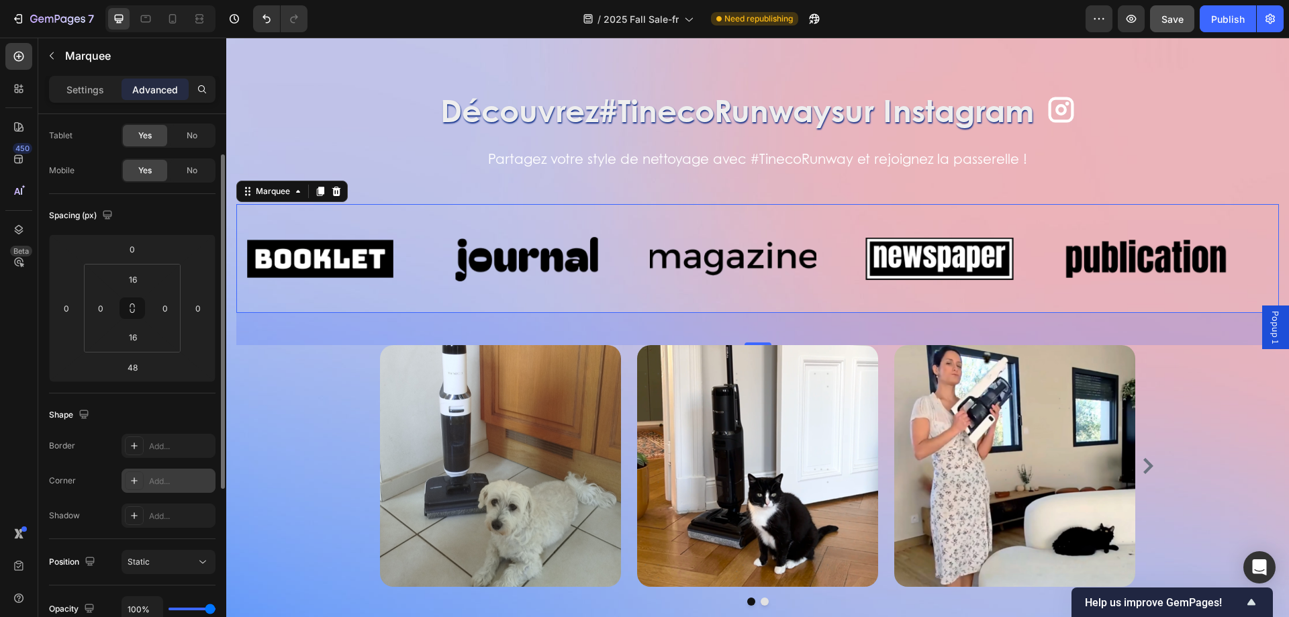
scroll to position [0, 0]
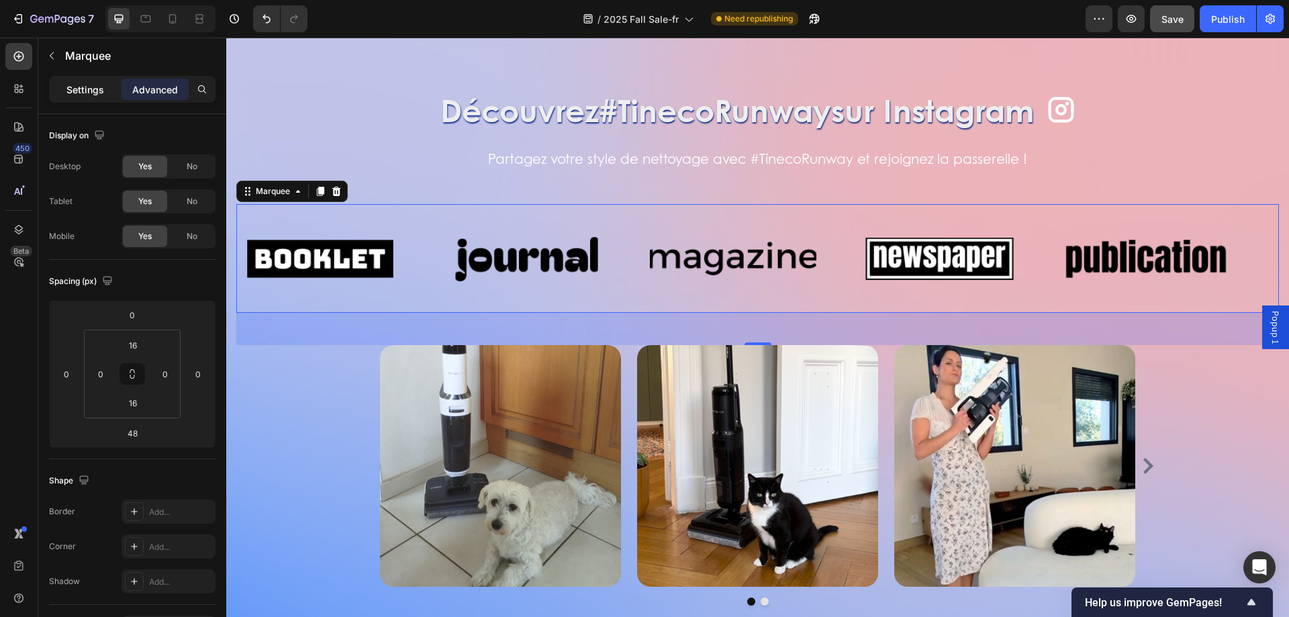
click at [78, 93] on p "Settings" at bounding box center [85, 90] width 38 height 14
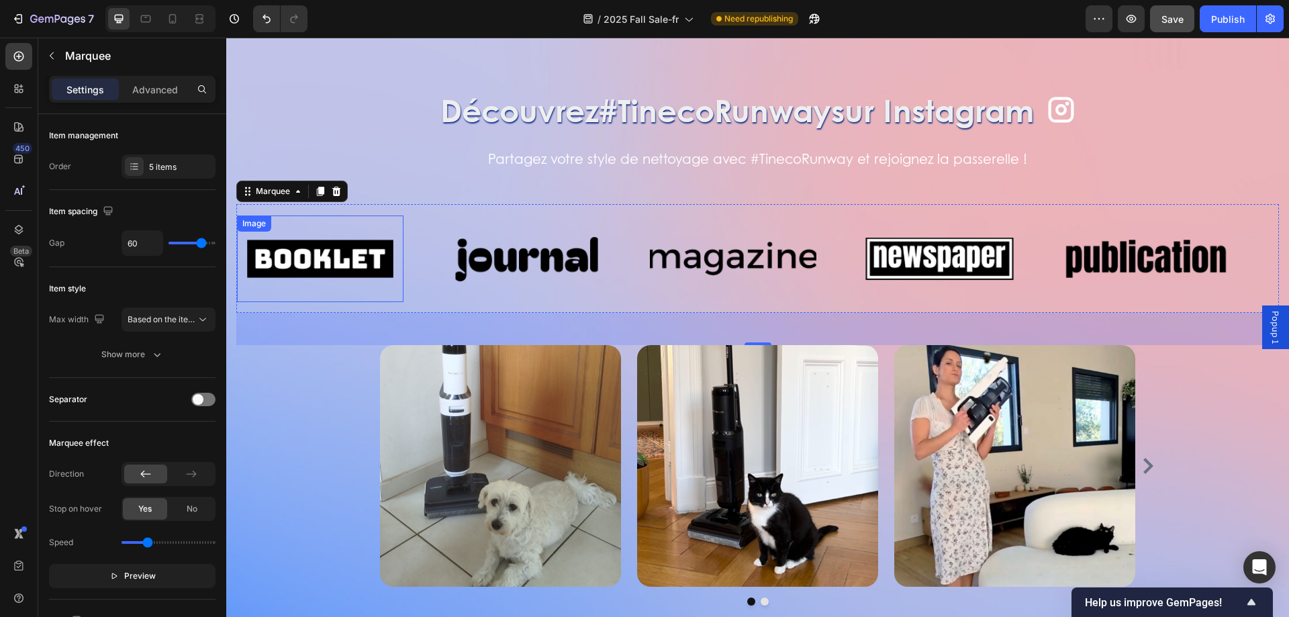
click at [314, 271] on img at bounding box center [320, 259] width 167 height 70
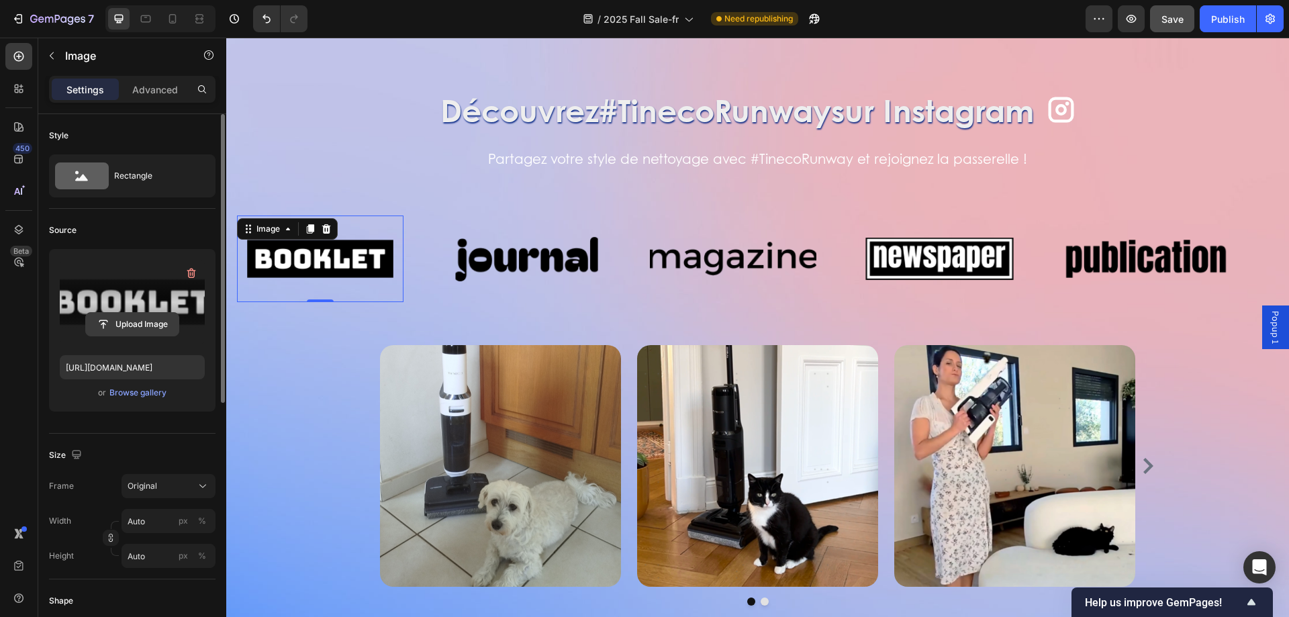
click at [152, 323] on input "file" at bounding box center [132, 324] width 93 height 23
click at [139, 400] on div "or Browse gallery" at bounding box center [132, 393] width 145 height 16
click at [139, 394] on div "Browse gallery" at bounding box center [137, 393] width 57 height 12
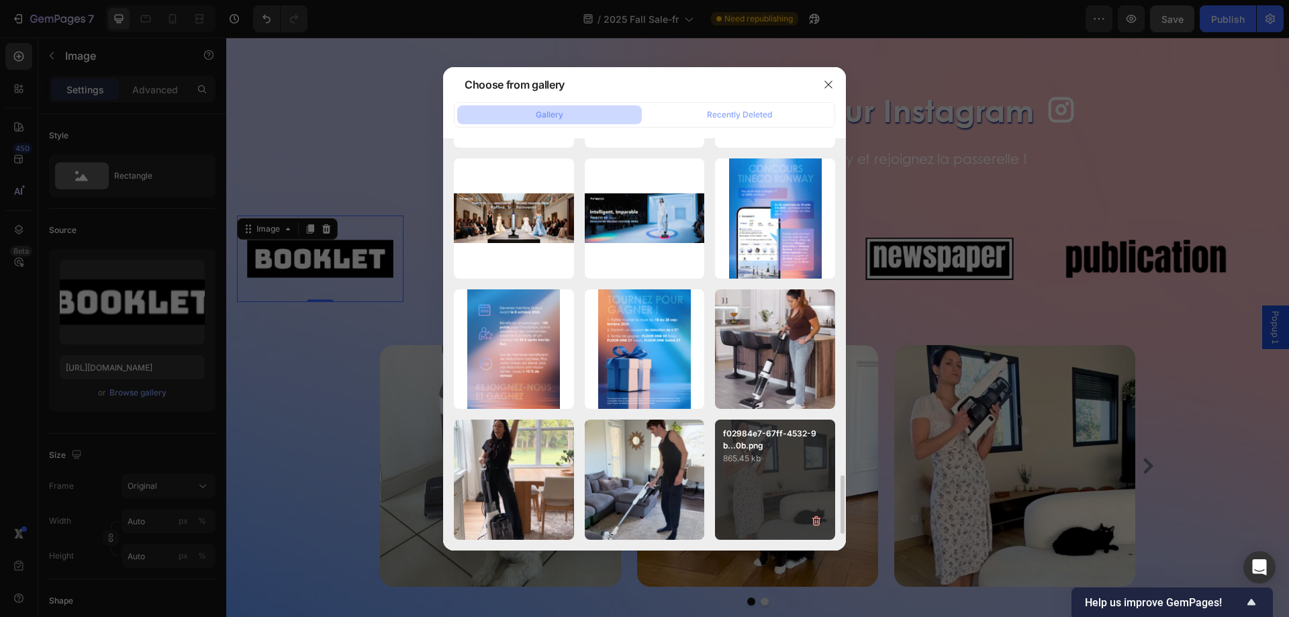
scroll to position [1954, 0]
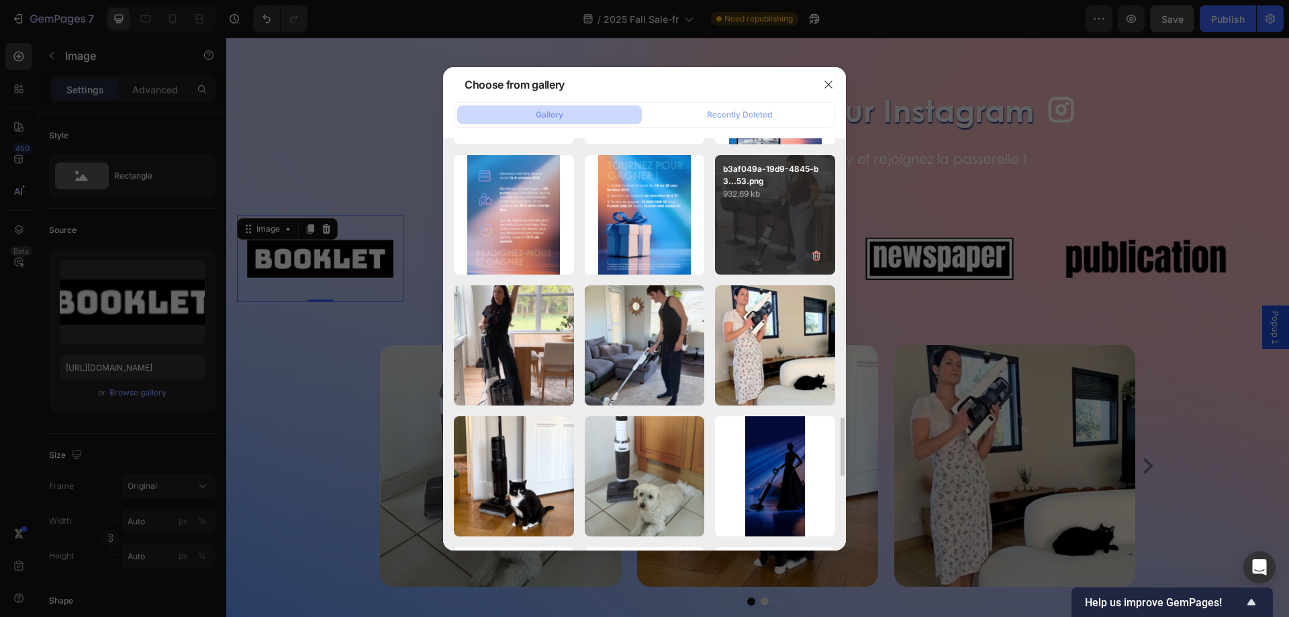
click at [775, 206] on div "b3af049a-19d9-4845-b3...53.png 932.69 kb" at bounding box center [775, 215] width 120 height 120
type input "[URL][DOMAIN_NAME]"
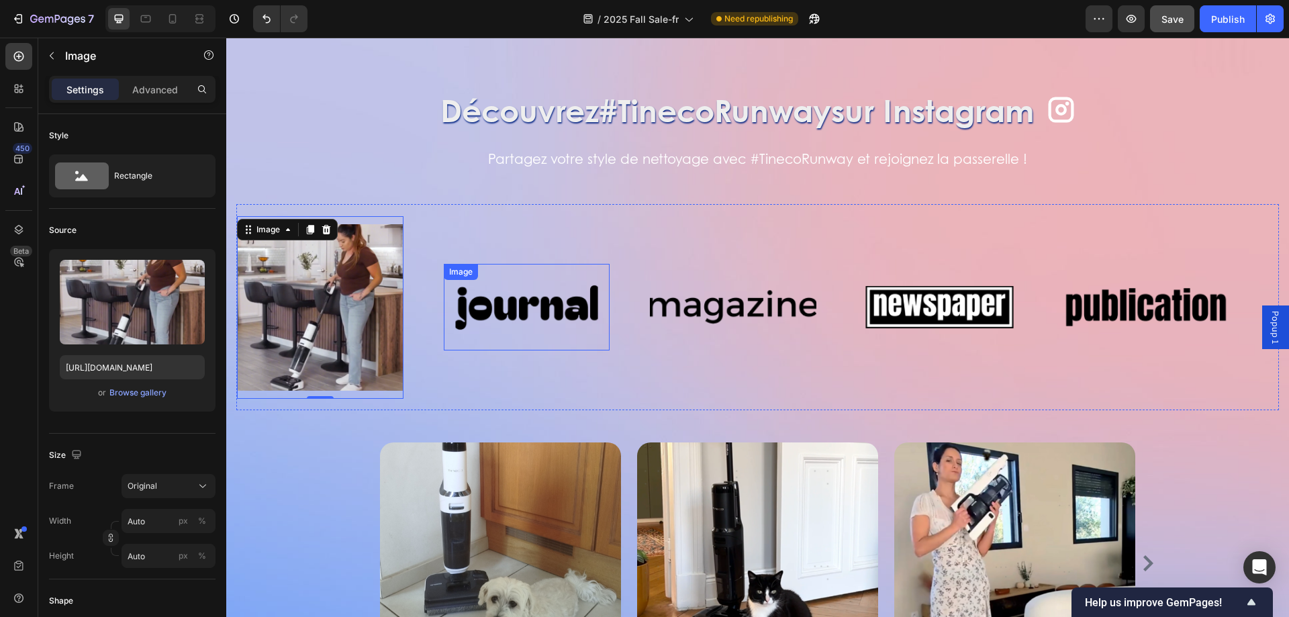
click at [531, 304] on img at bounding box center [527, 307] width 167 height 70
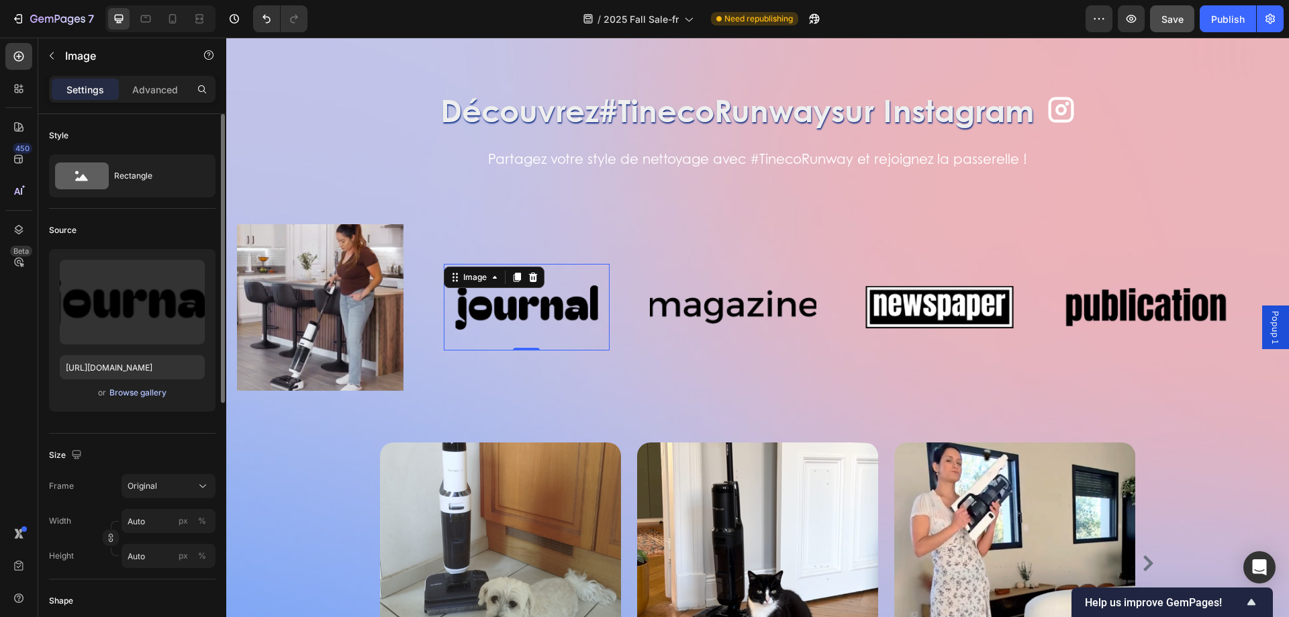
click at [141, 395] on div "Browse gallery" at bounding box center [137, 393] width 57 height 12
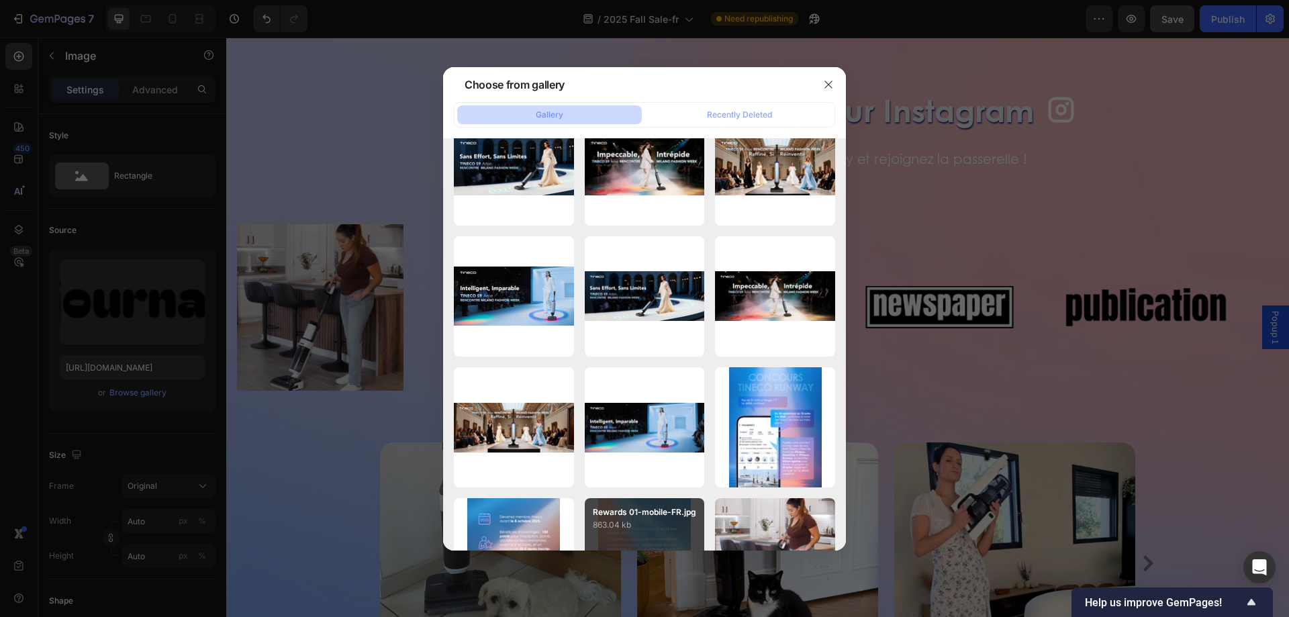
scroll to position [1880, 0]
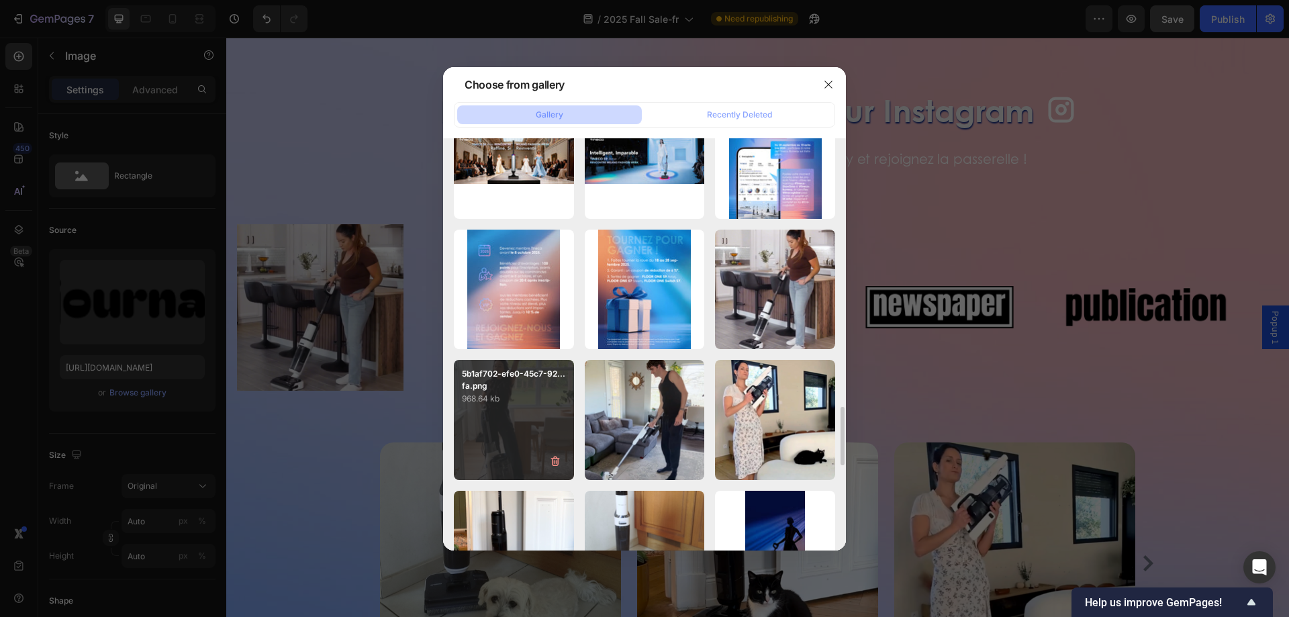
click at [491, 406] on div "5b1af702-efe0-45c7-92...fa.png 968.64 kb" at bounding box center [514, 420] width 120 height 120
type input "https://cdn.shopify.com/s/files/1/0628/8169/3935/files/gempages_490428951957603…"
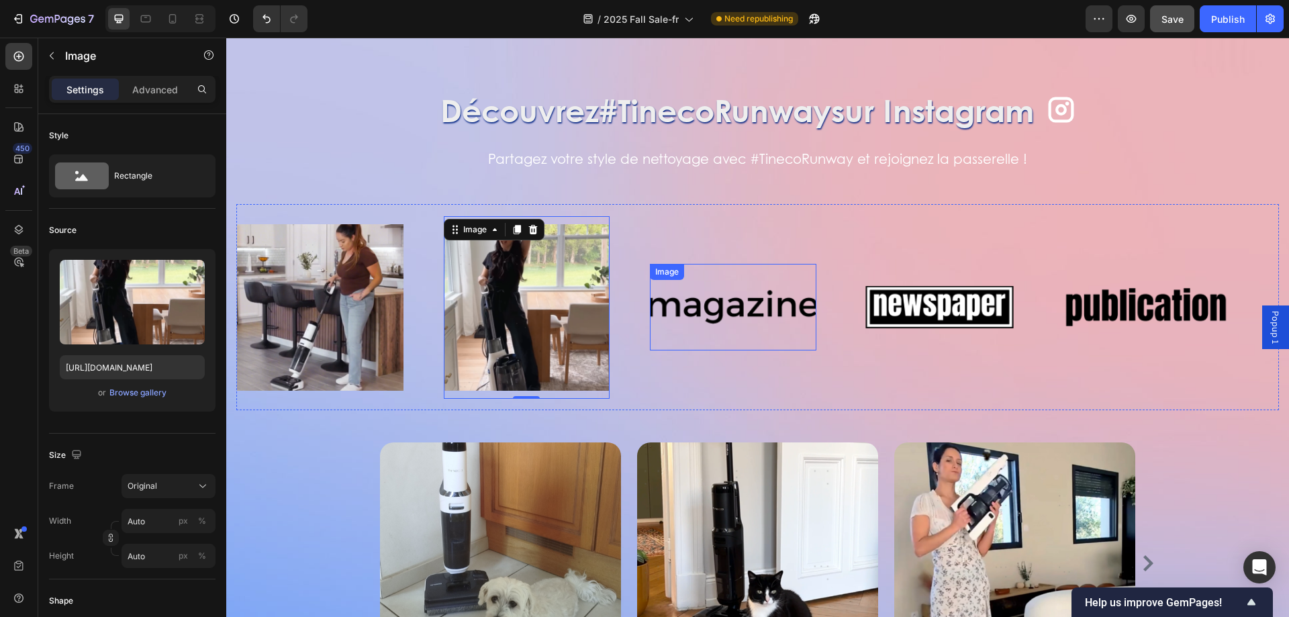
click at [749, 293] on img at bounding box center [733, 307] width 167 height 70
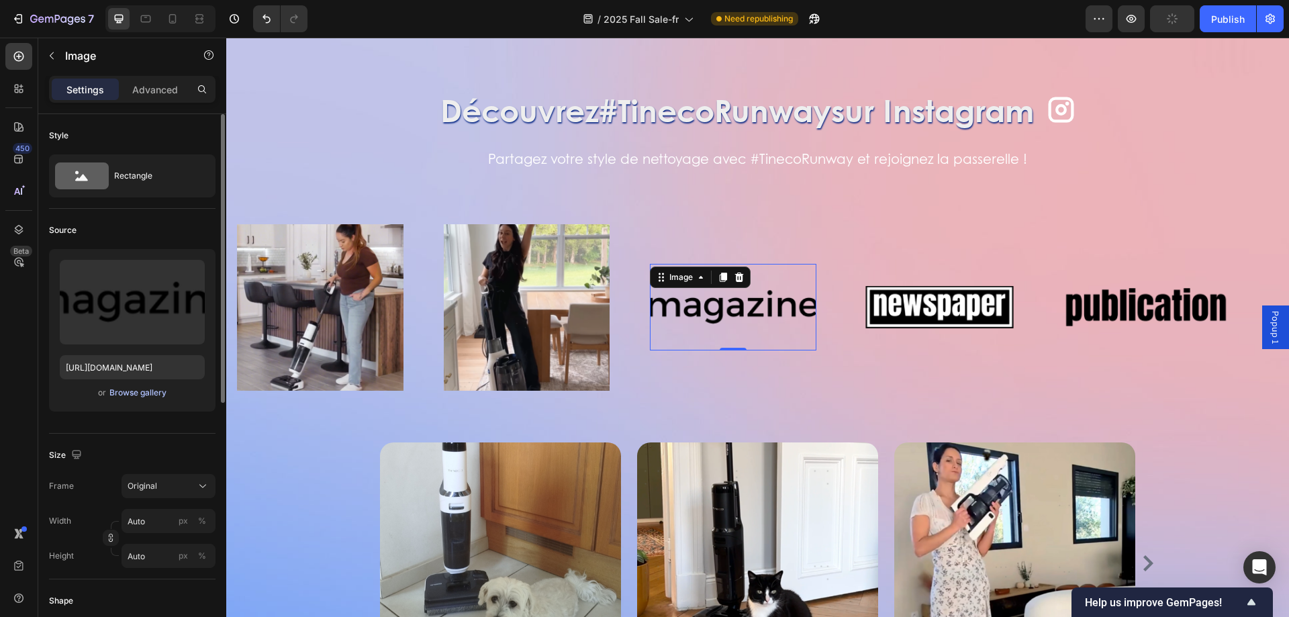
click at [130, 391] on div "Browse gallery" at bounding box center [137, 393] width 57 height 12
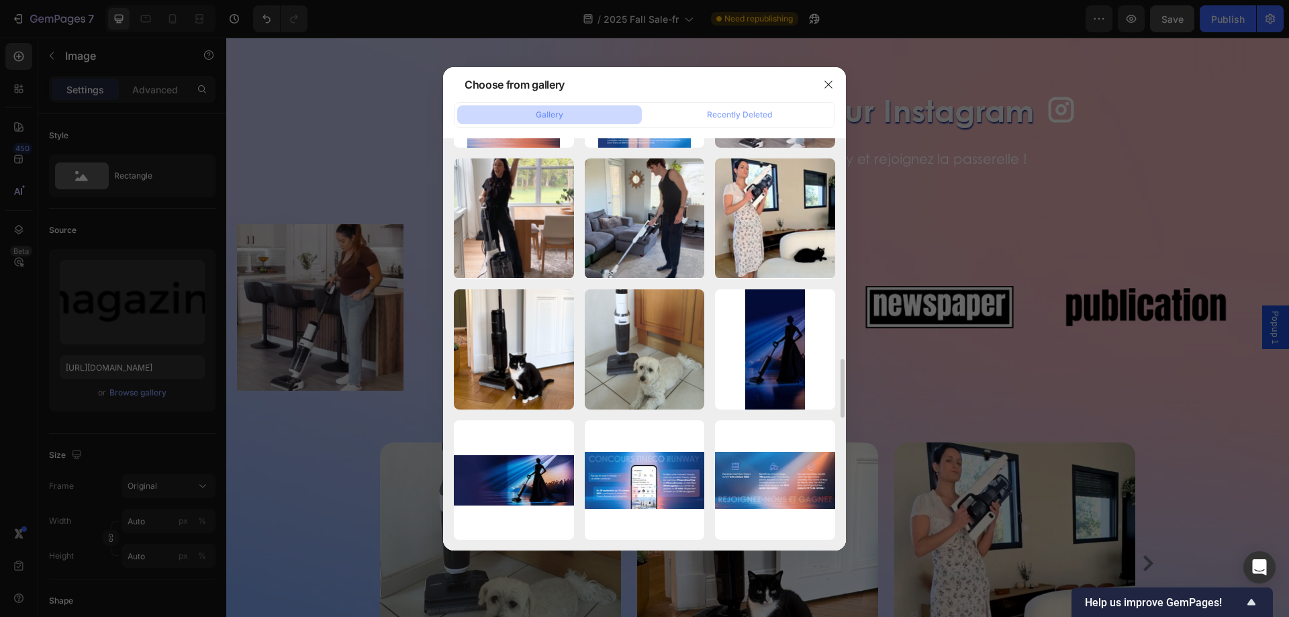
scroll to position [1947, 0]
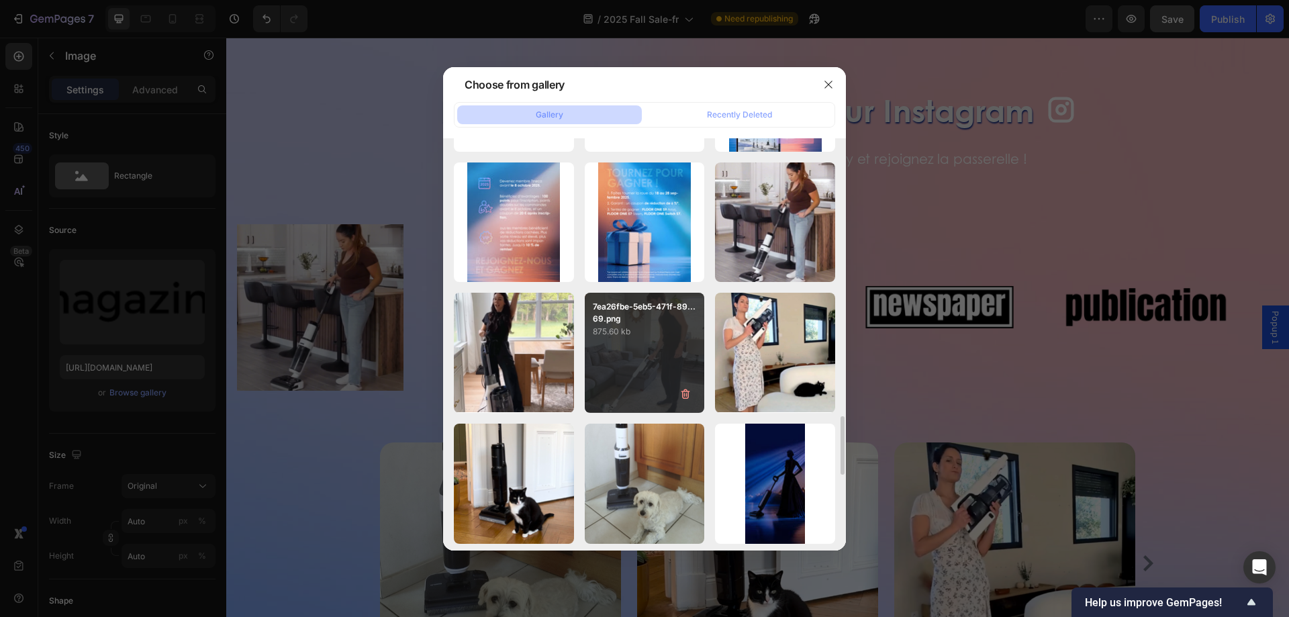
click at [654, 318] on p "7ea26fbe-5eb5-471f-89...69.png" at bounding box center [645, 313] width 104 height 24
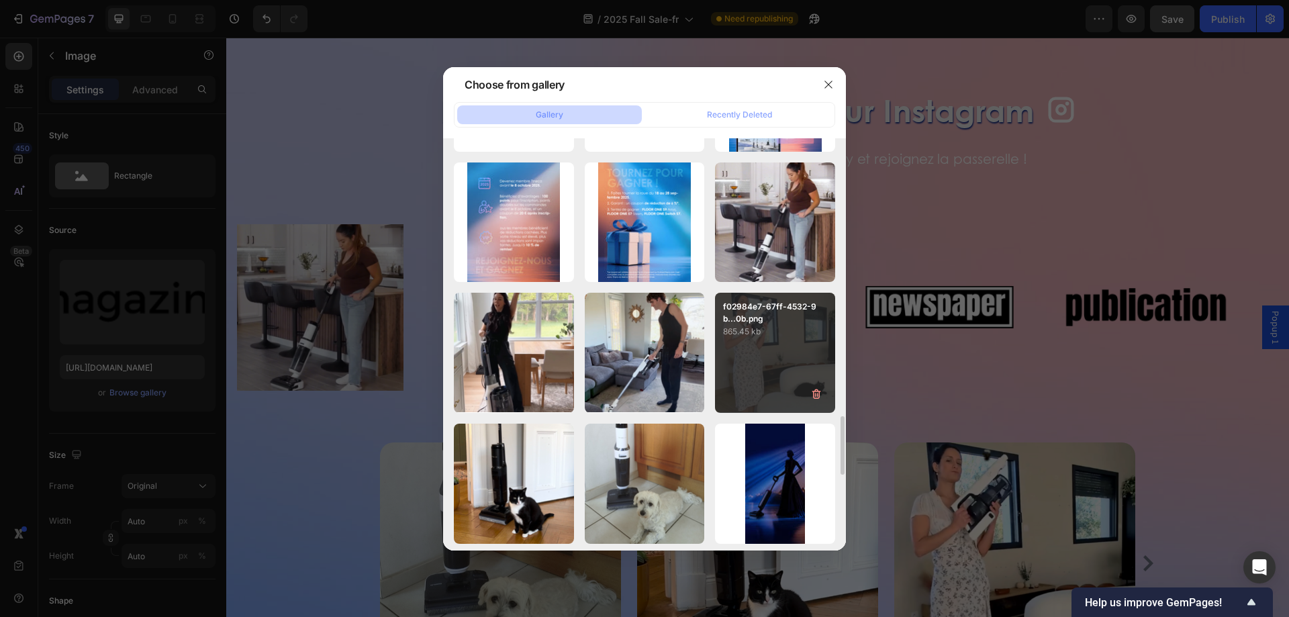
type input "https://cdn.shopify.com/s/files/1/0628/8169/3935/files/gempages_490428951957603…"
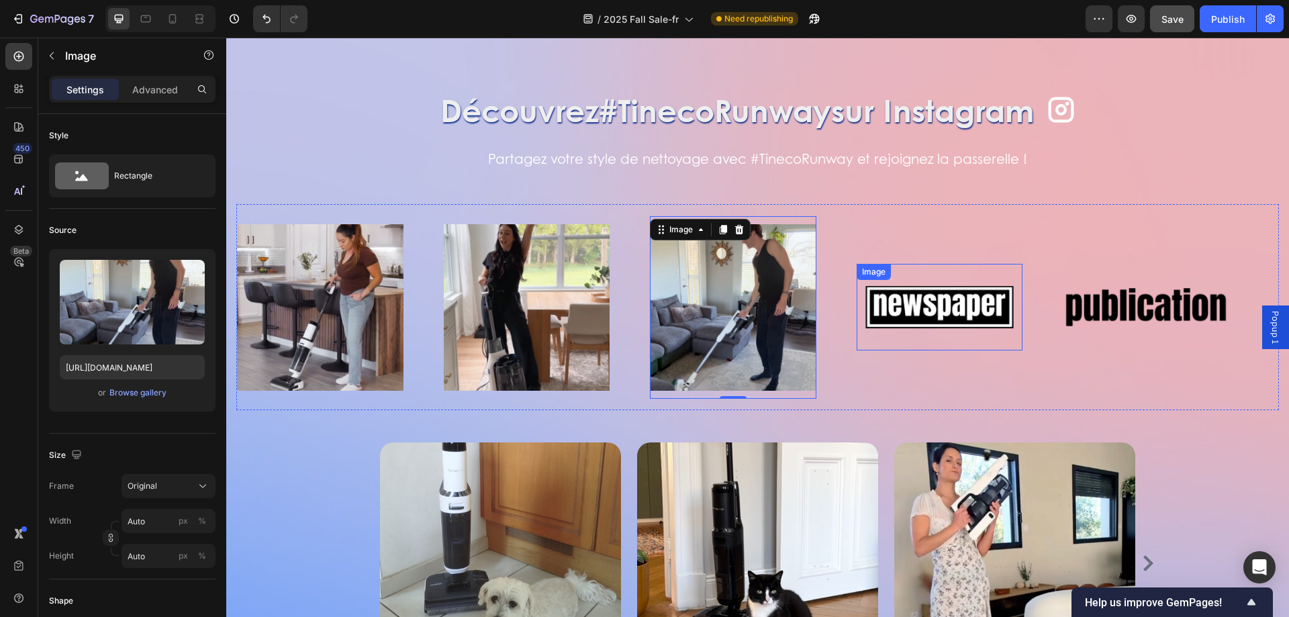
click at [1002, 306] on img at bounding box center [940, 307] width 167 height 70
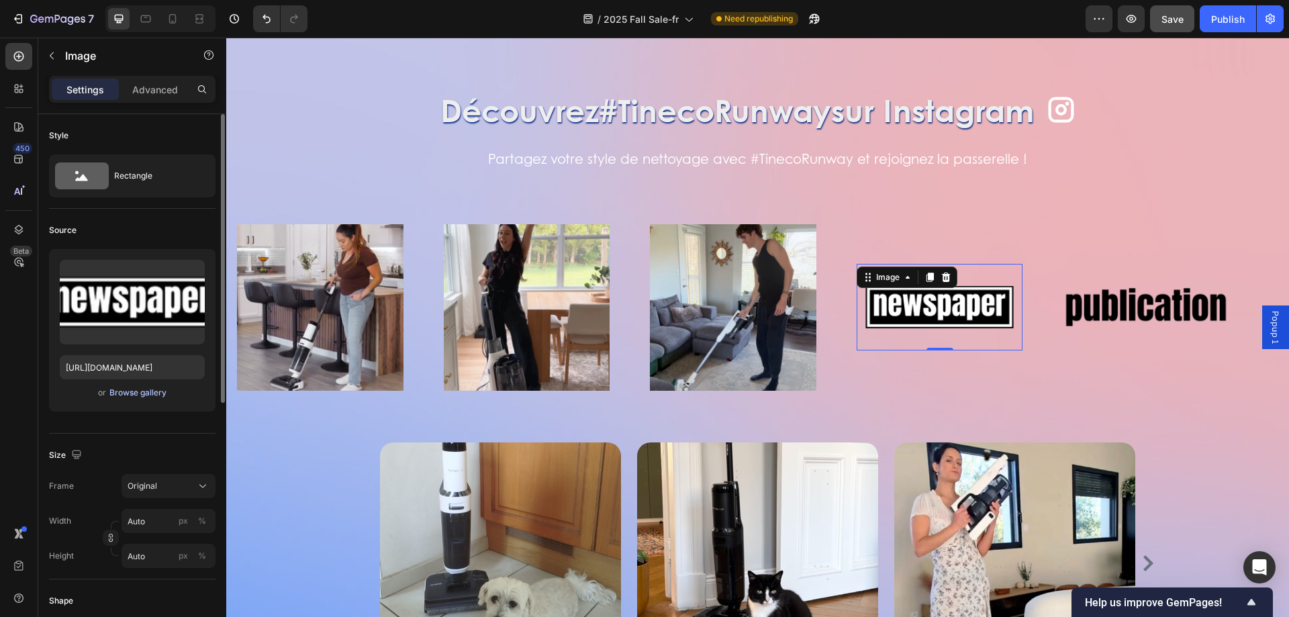
click at [130, 392] on div "Browse gallery" at bounding box center [137, 393] width 57 height 12
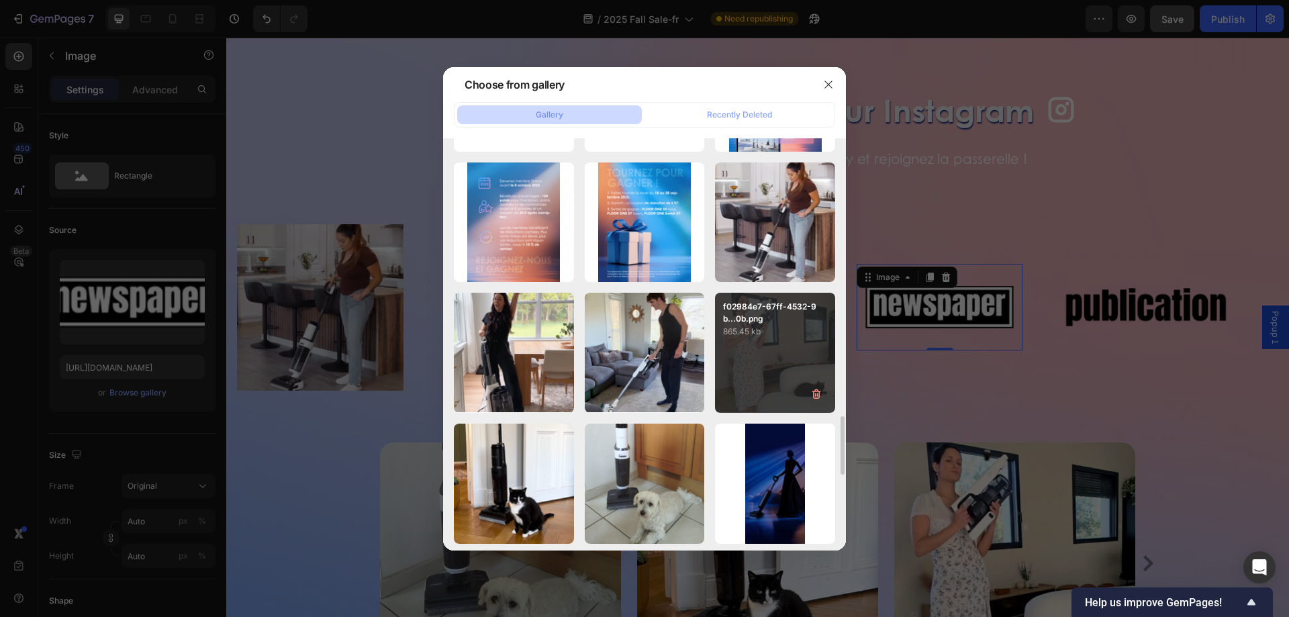
click at [768, 311] on p "f02984e7-67ff-4532-9b...0b.png" at bounding box center [775, 313] width 104 height 24
type input "https://cdn.shopify.com/s/files/1/0628/8169/3935/files/gempages_490428951957603…"
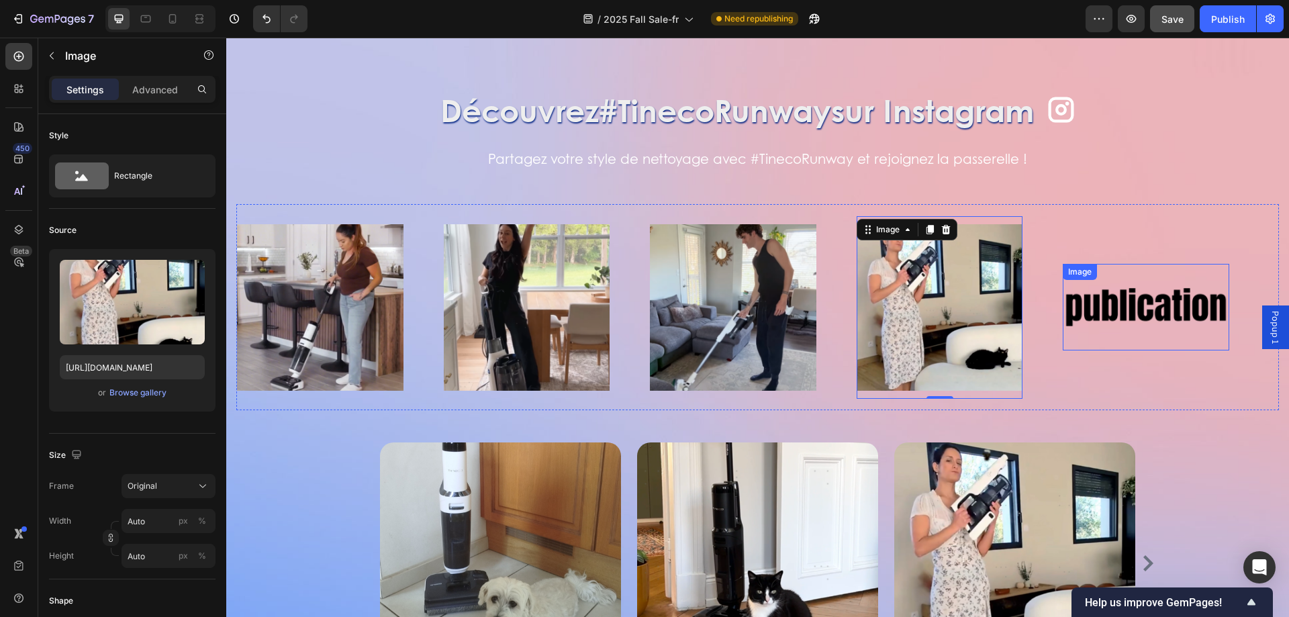
click at [1200, 293] on img at bounding box center [1146, 307] width 167 height 70
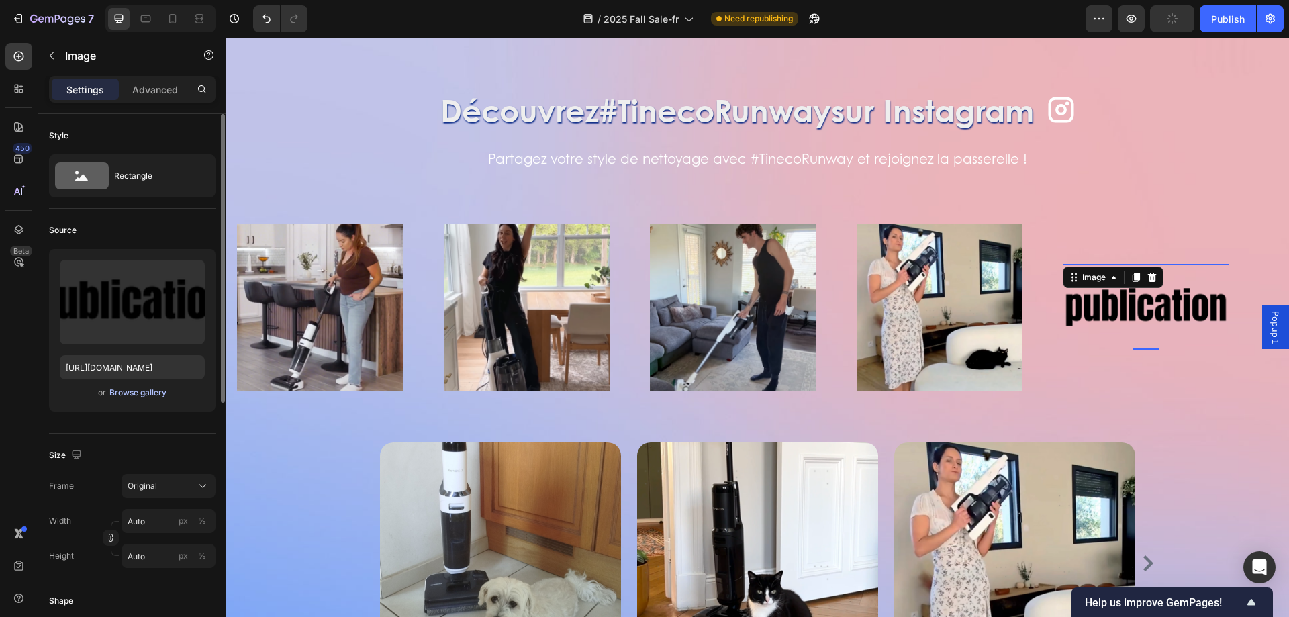
click at [148, 397] on div "Browse gallery" at bounding box center [137, 393] width 57 height 12
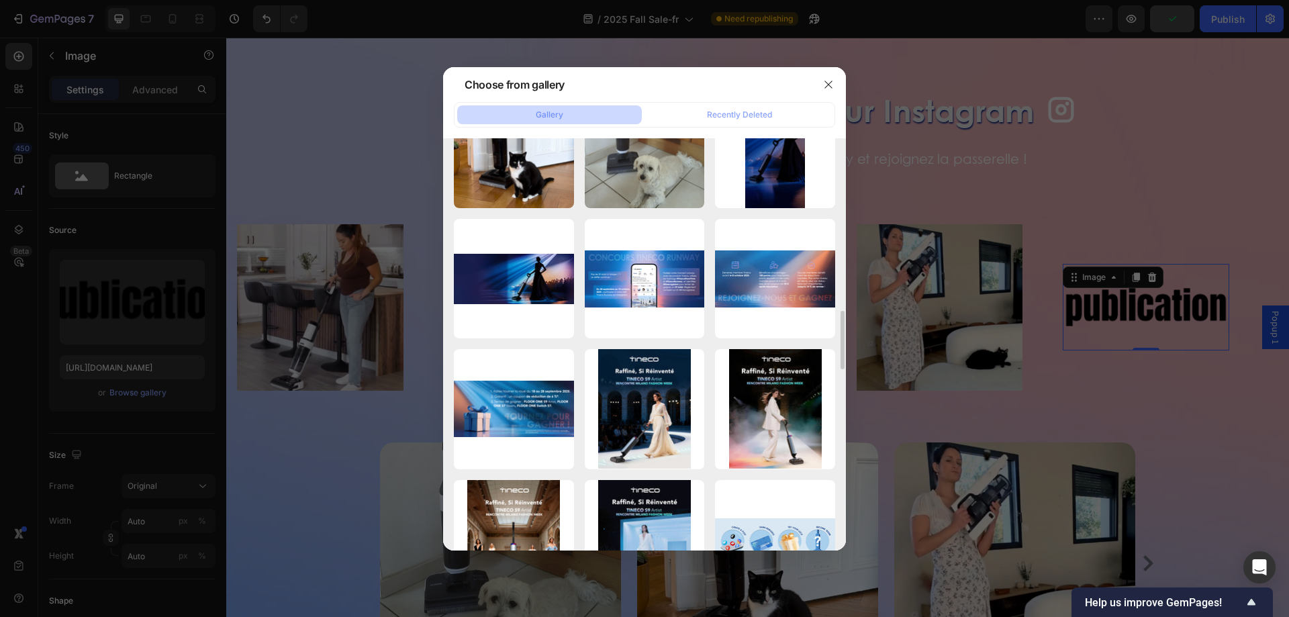
scroll to position [2014, 0]
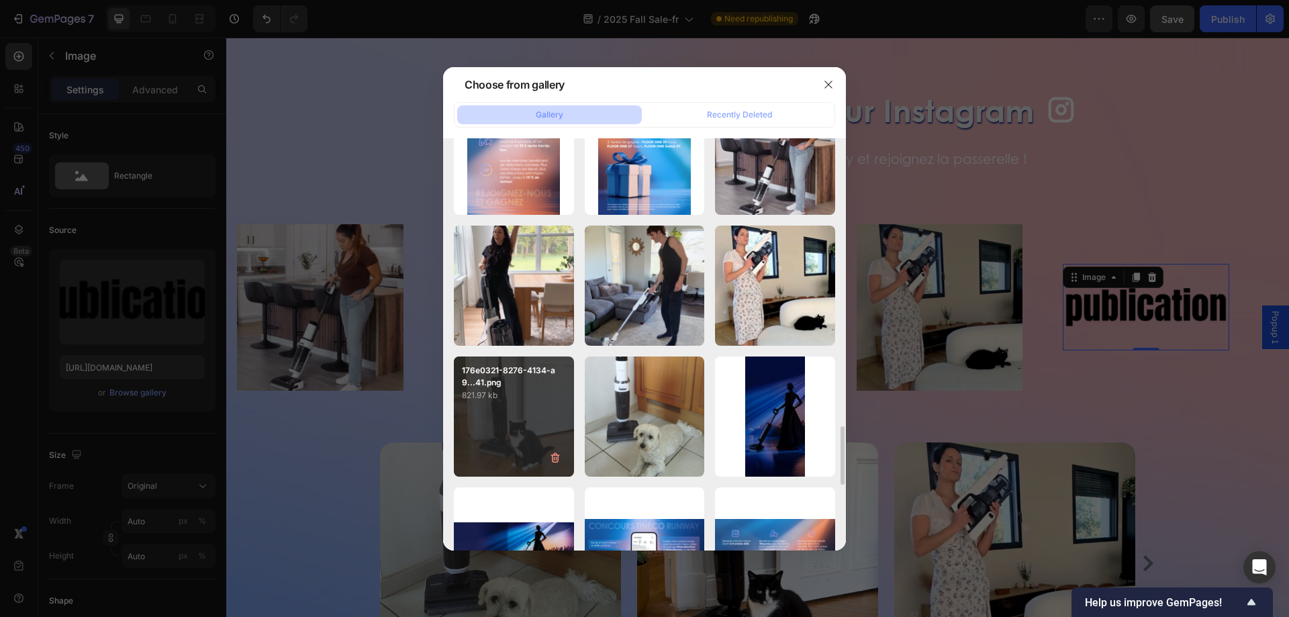
click at [520, 401] on p "821.97 kb" at bounding box center [514, 395] width 104 height 13
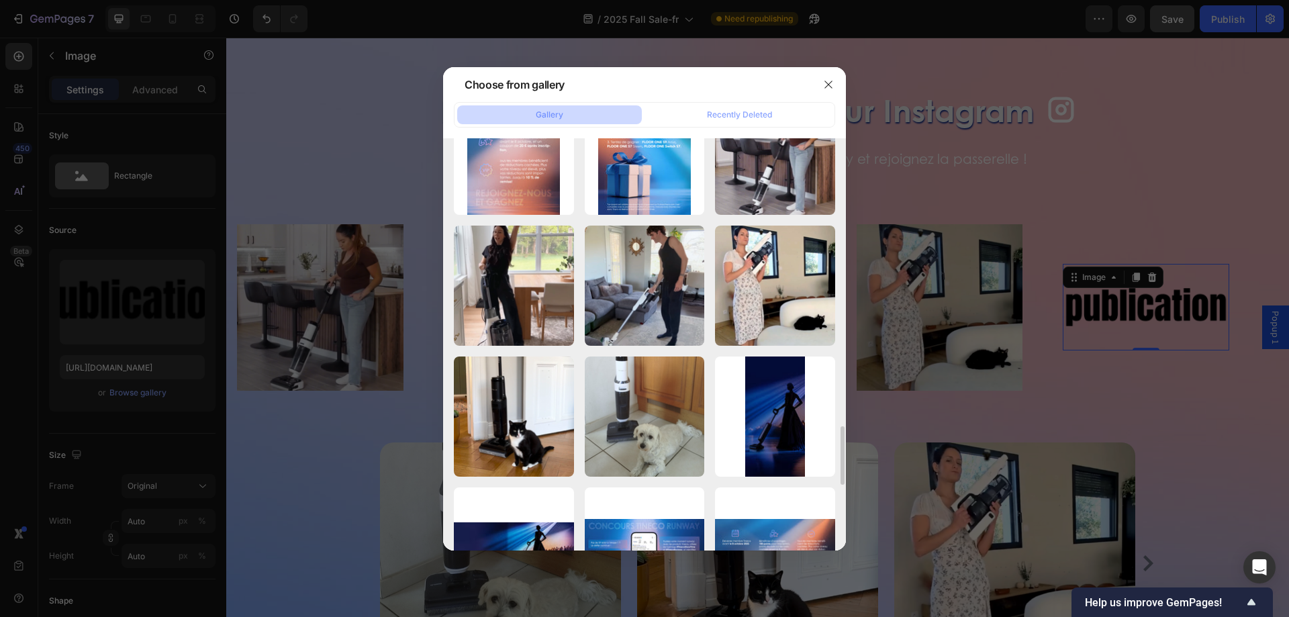
type input "https://cdn.shopify.com/s/files/1/0628/8169/3935/files/gempages_490428951957603…"
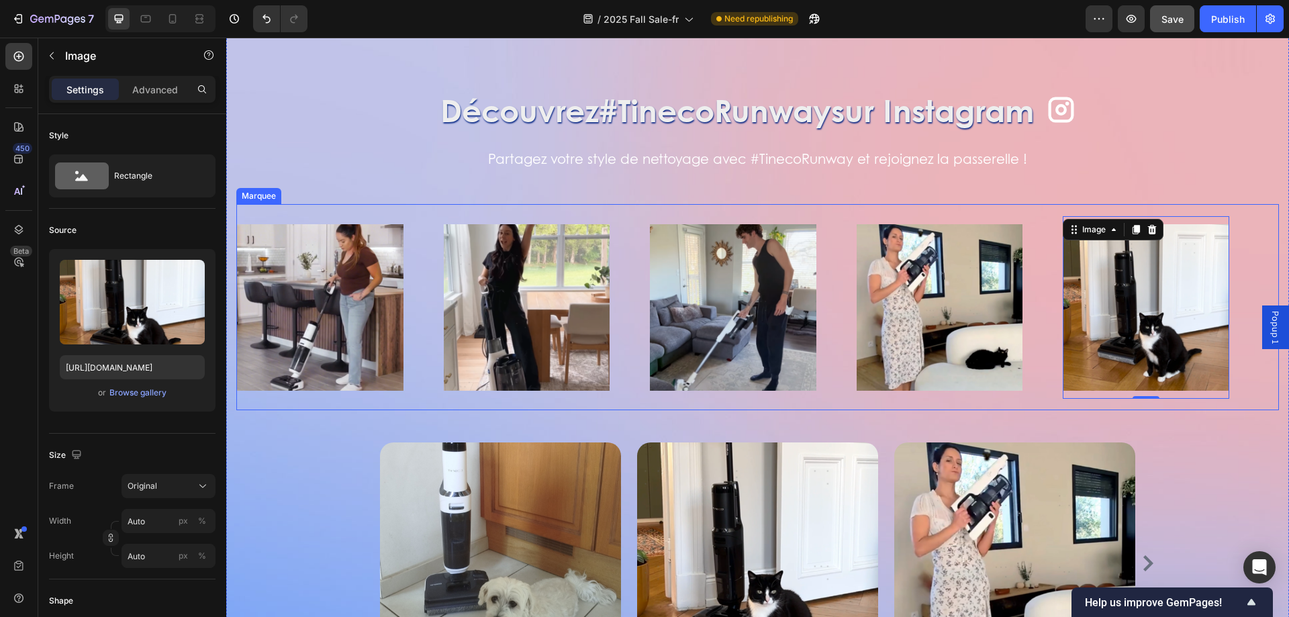
click at [1242, 281] on div "Image 0" at bounding box center [1166, 307] width 207 height 183
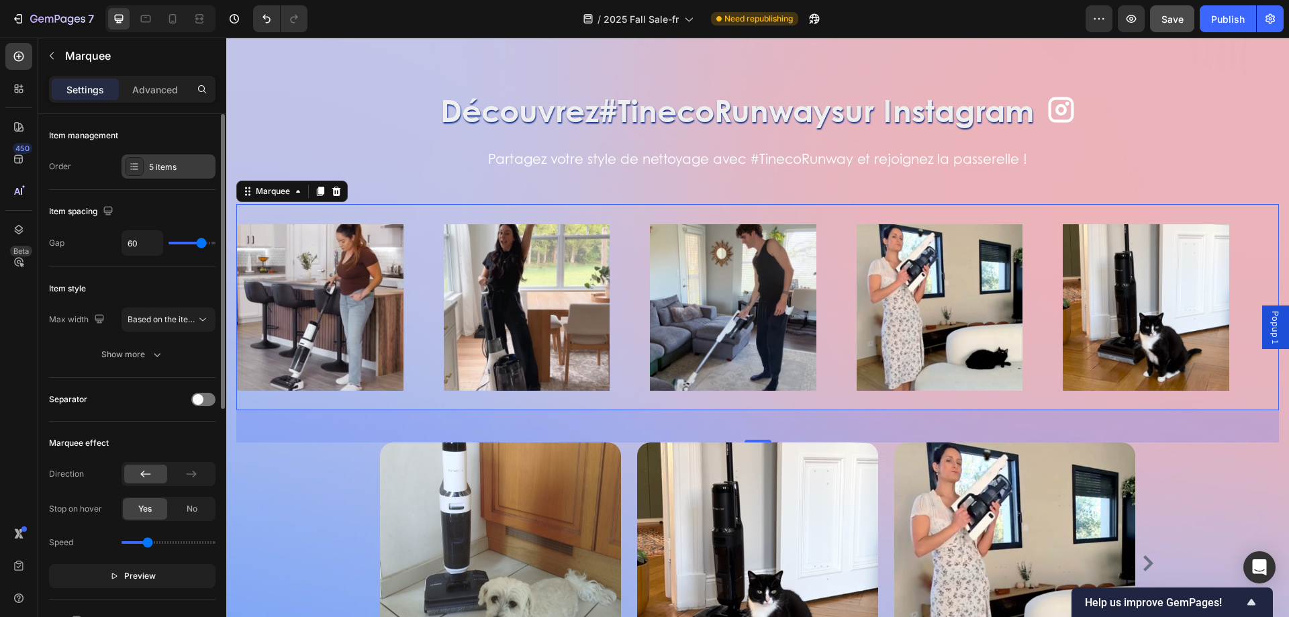
click at [134, 168] on icon at bounding box center [134, 166] width 11 height 11
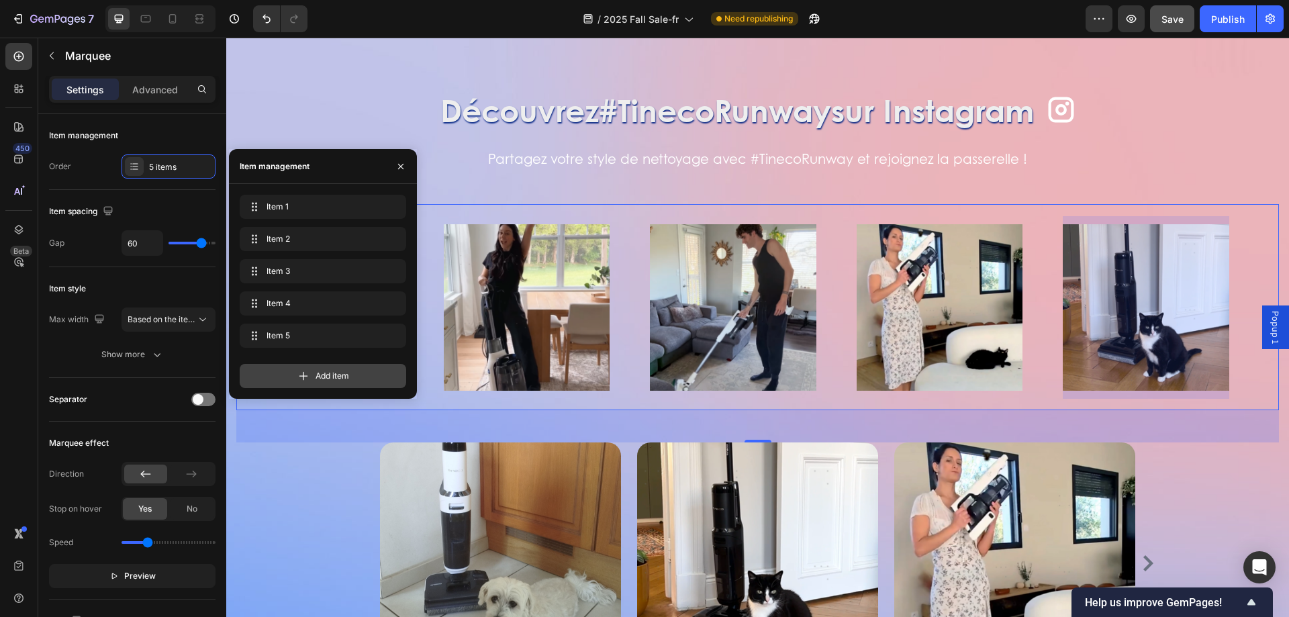
click at [336, 373] on span "Add item" at bounding box center [333, 376] width 34 height 12
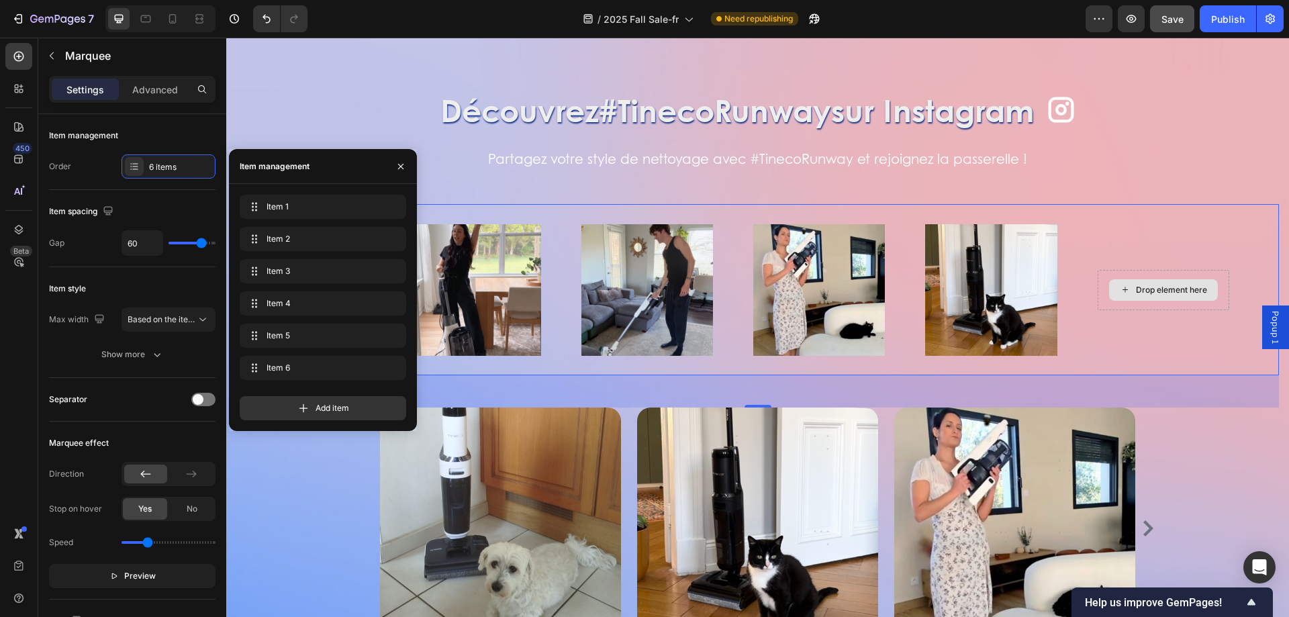
click at [1150, 285] on div "Drop element here" at bounding box center [1171, 290] width 71 height 11
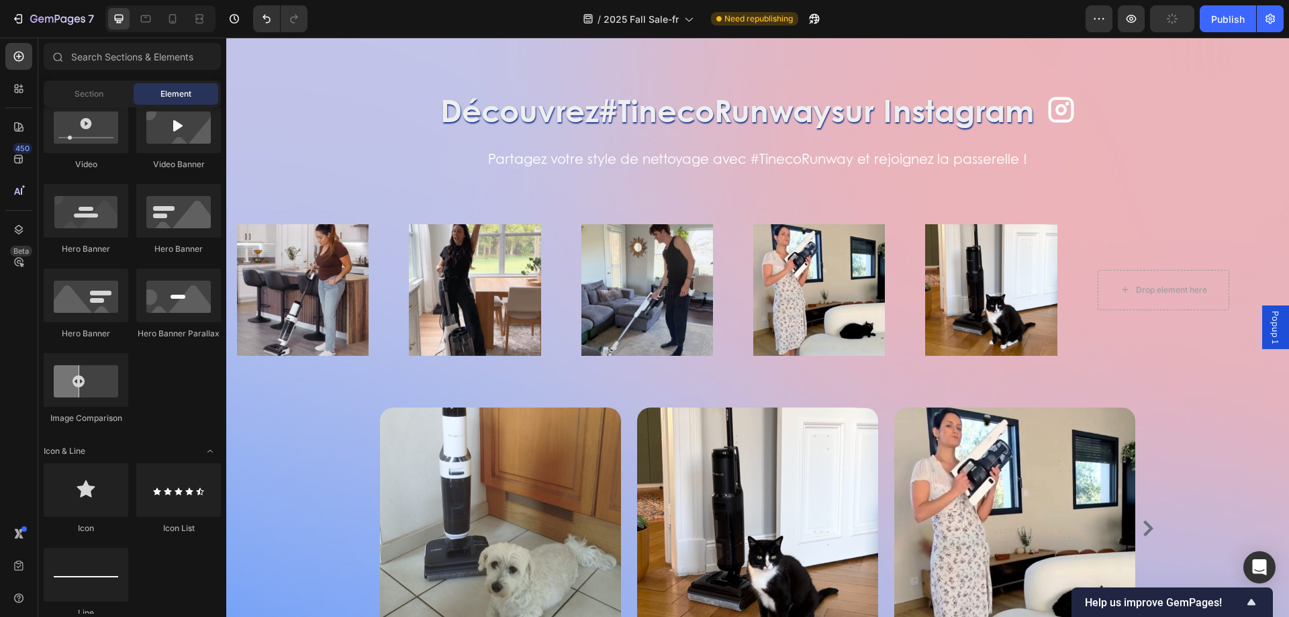
scroll to position [269, 0]
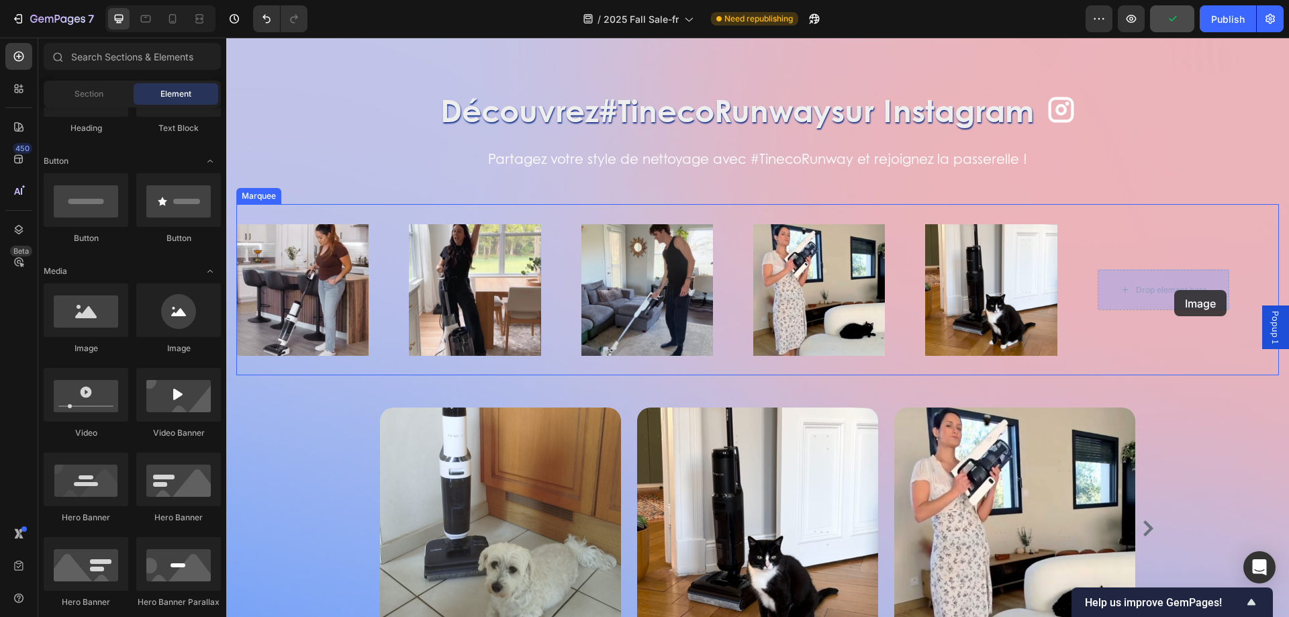
drag, startPoint x: 324, startPoint y: 358, endPoint x: 1174, endPoint y: 290, distance: 852.7
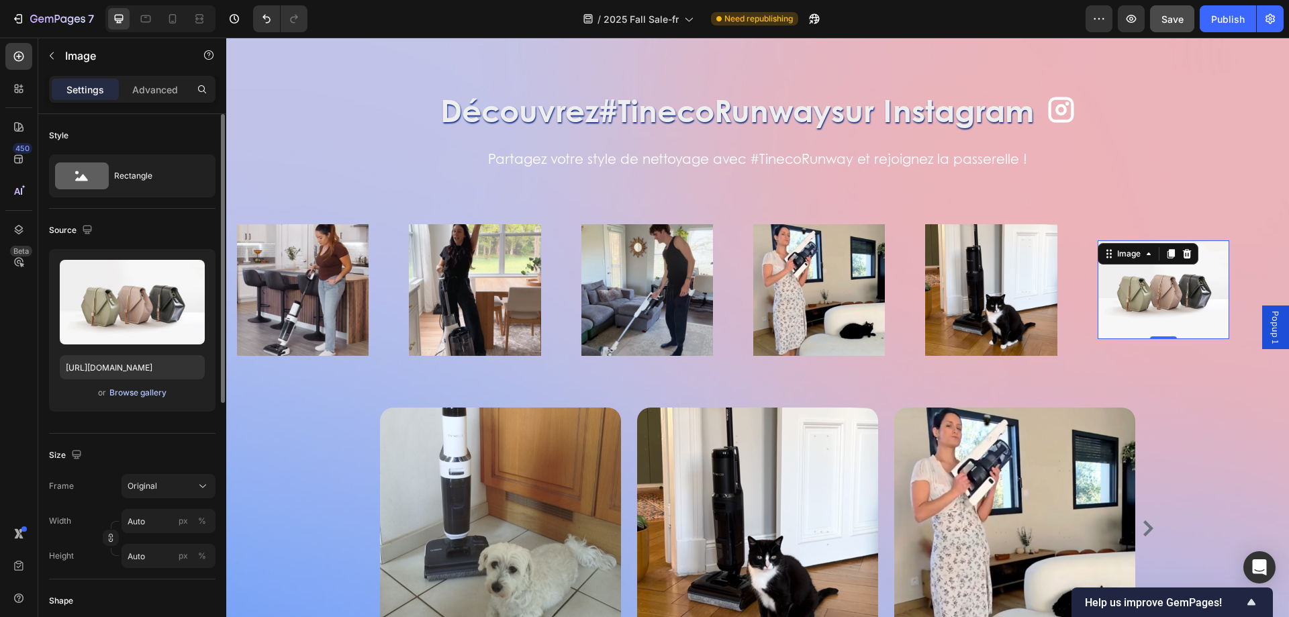
click at [140, 395] on div "Browse gallery" at bounding box center [137, 393] width 57 height 12
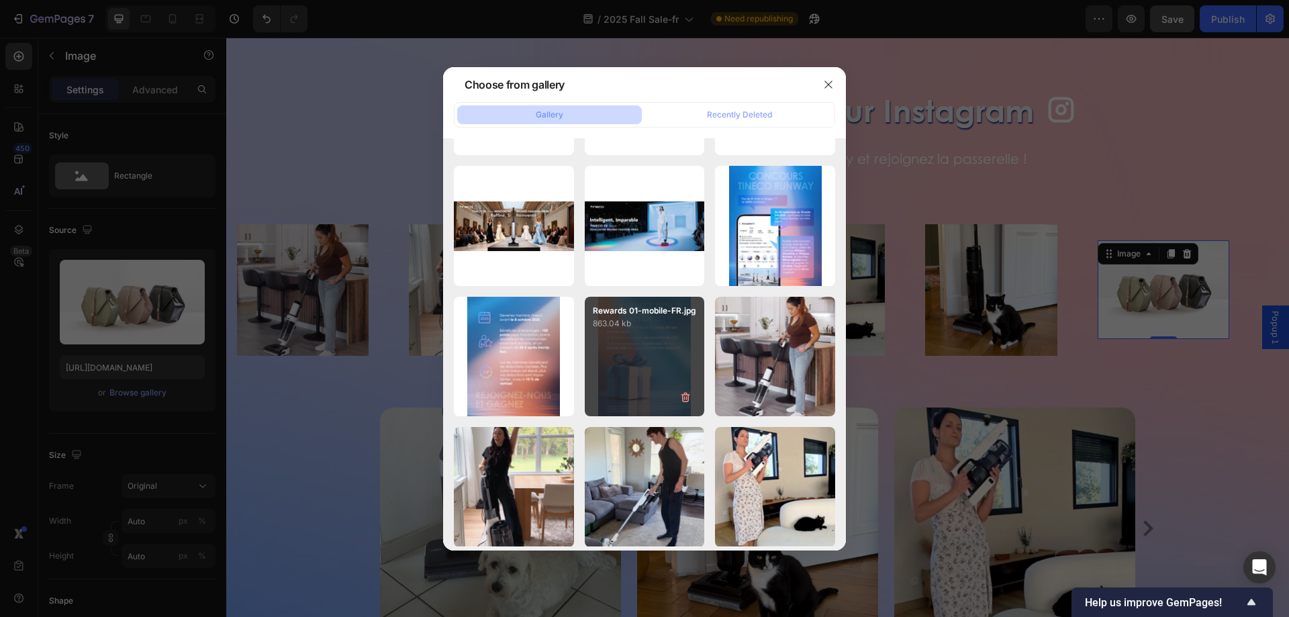
scroll to position [2081, 0]
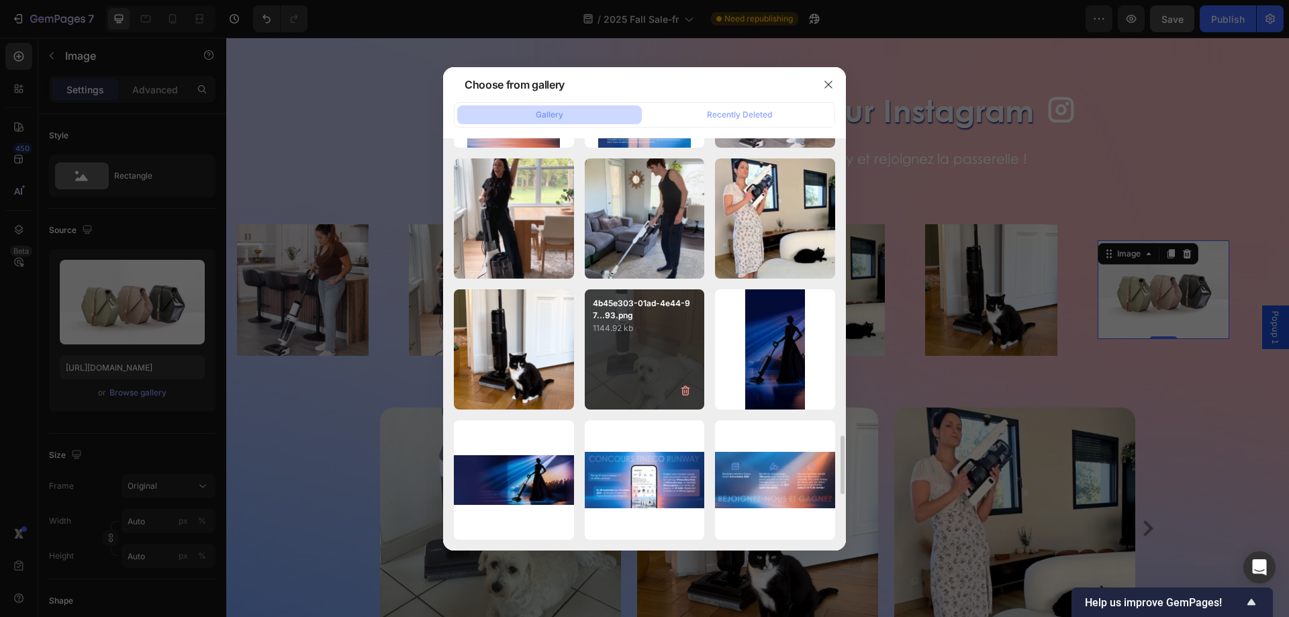
click at [637, 346] on div "4b45e303-01ad-4e44-97...93.png 1144.92 kb" at bounding box center [645, 349] width 120 height 120
type input "https://cdn.shopify.com/s/files/1/0628/8169/3935/files/gempages_490428951957603…"
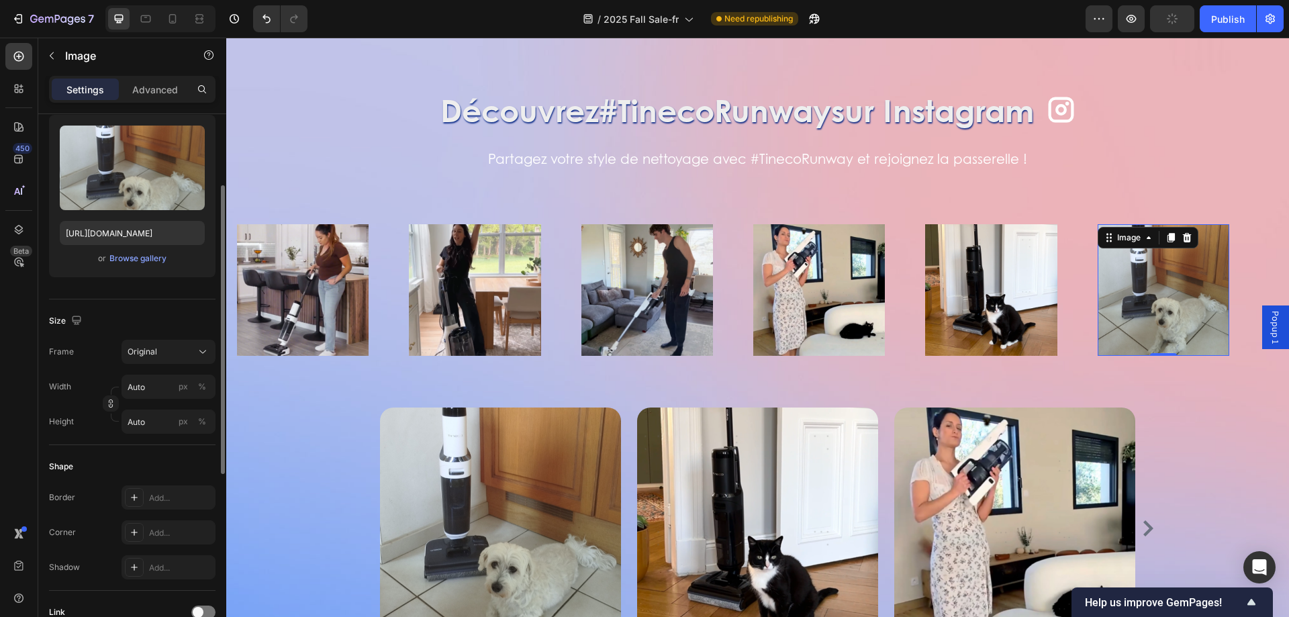
scroll to position [403, 0]
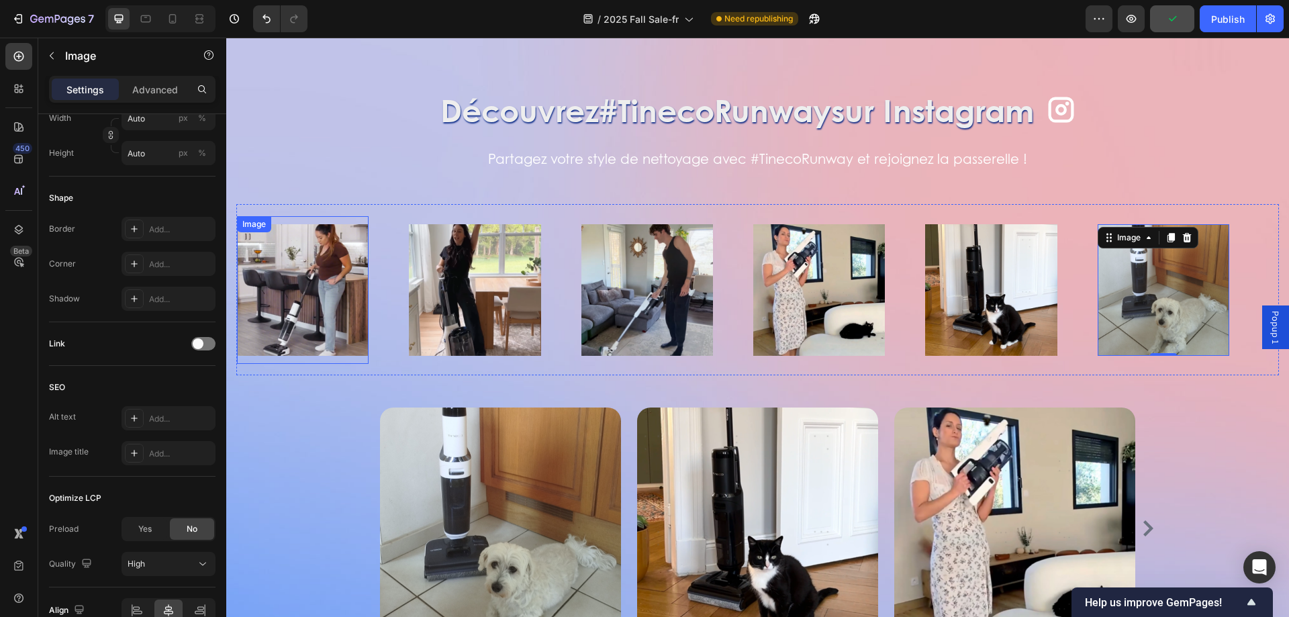
click at [352, 257] on img at bounding box center [303, 290] width 132 height 132
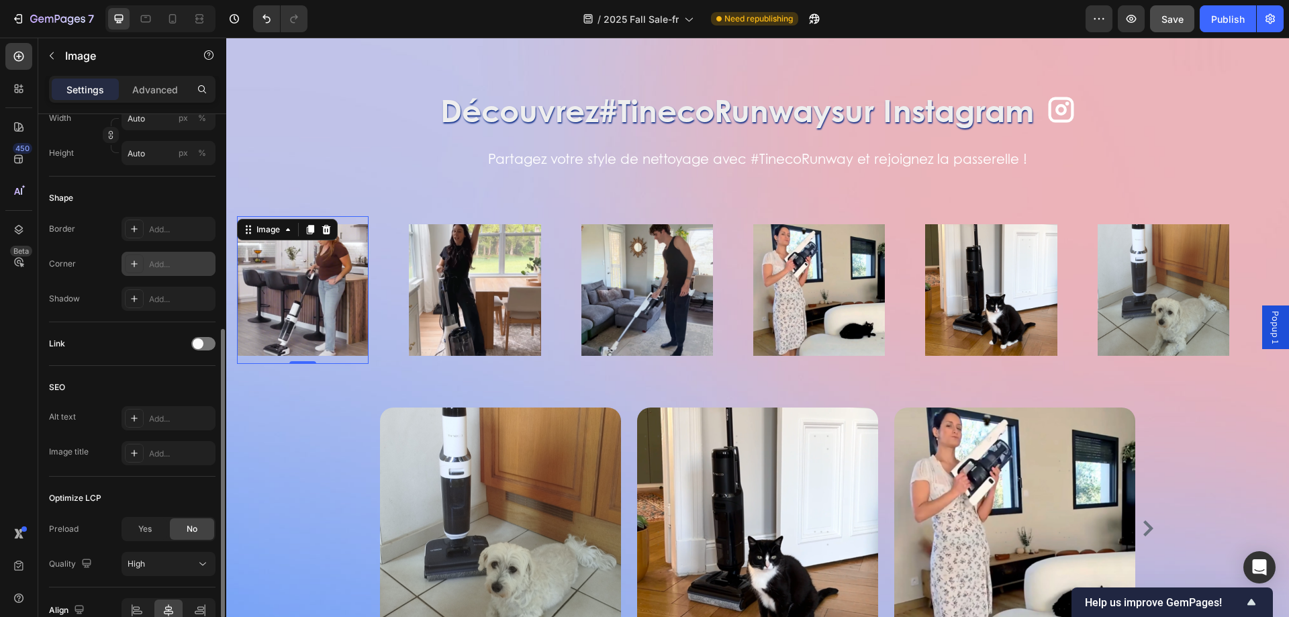
click at [135, 263] on icon at bounding box center [134, 263] width 11 height 11
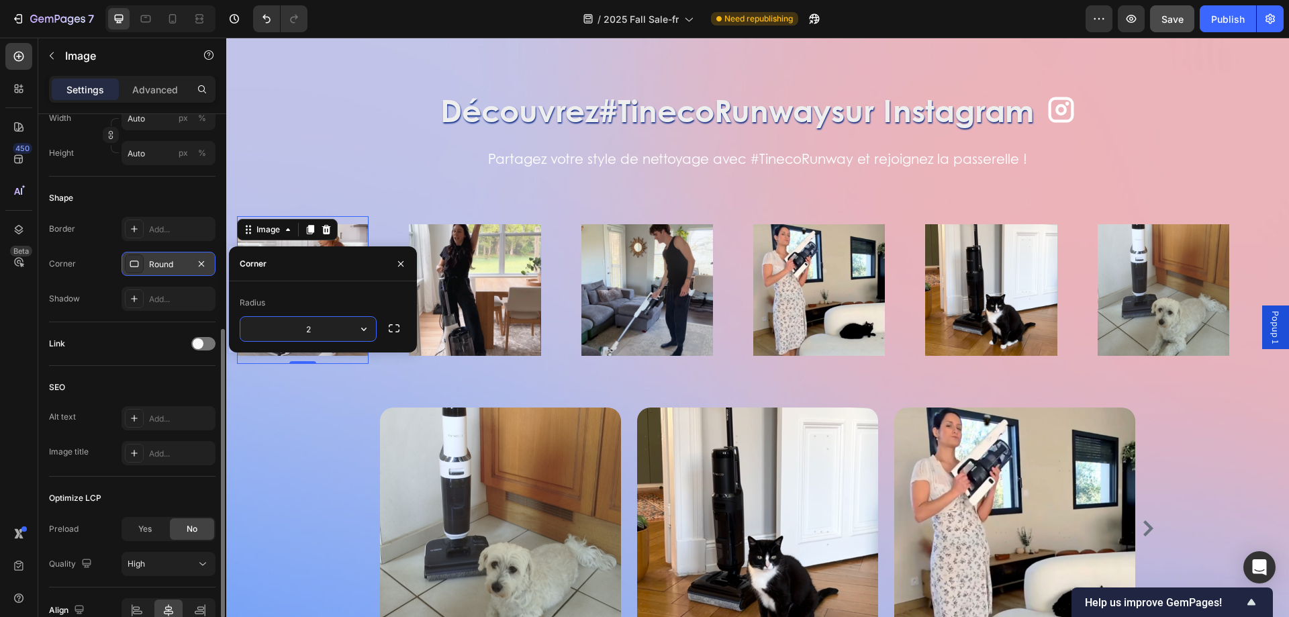
type input "26"
click at [480, 191] on div "Découvrez #TinecoRunway sur Instagram Heading Icon Row Partagez votre style de …" at bounding box center [757, 378] width 1043 height 579
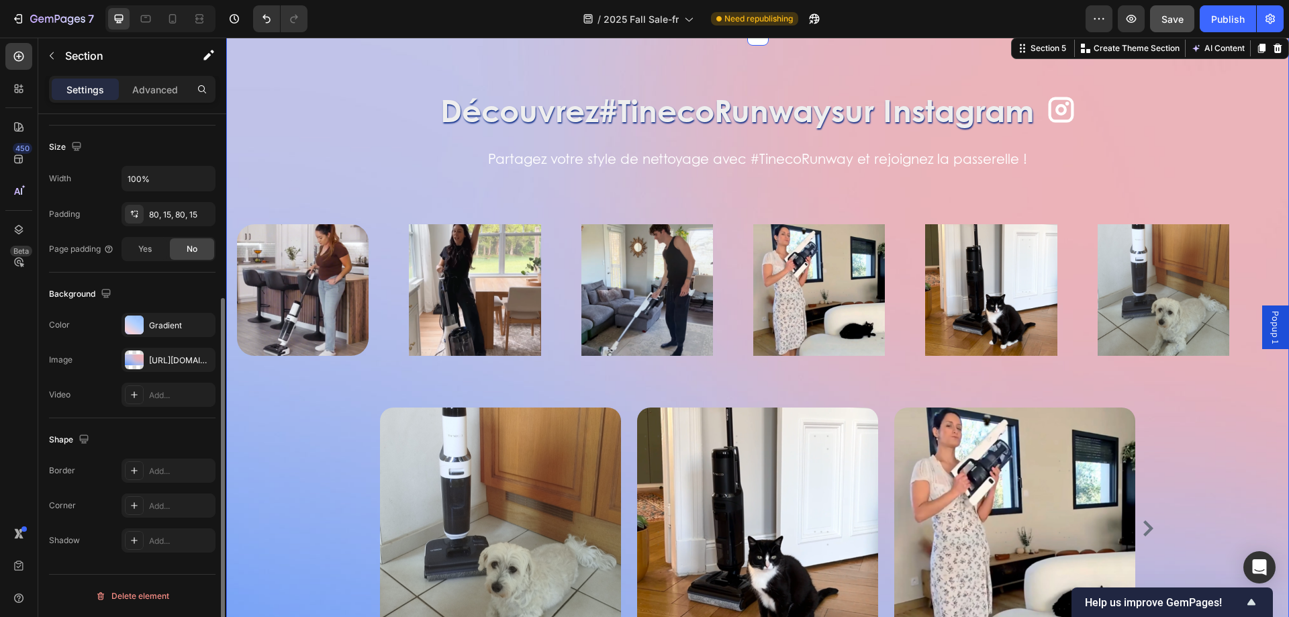
scroll to position [0, 0]
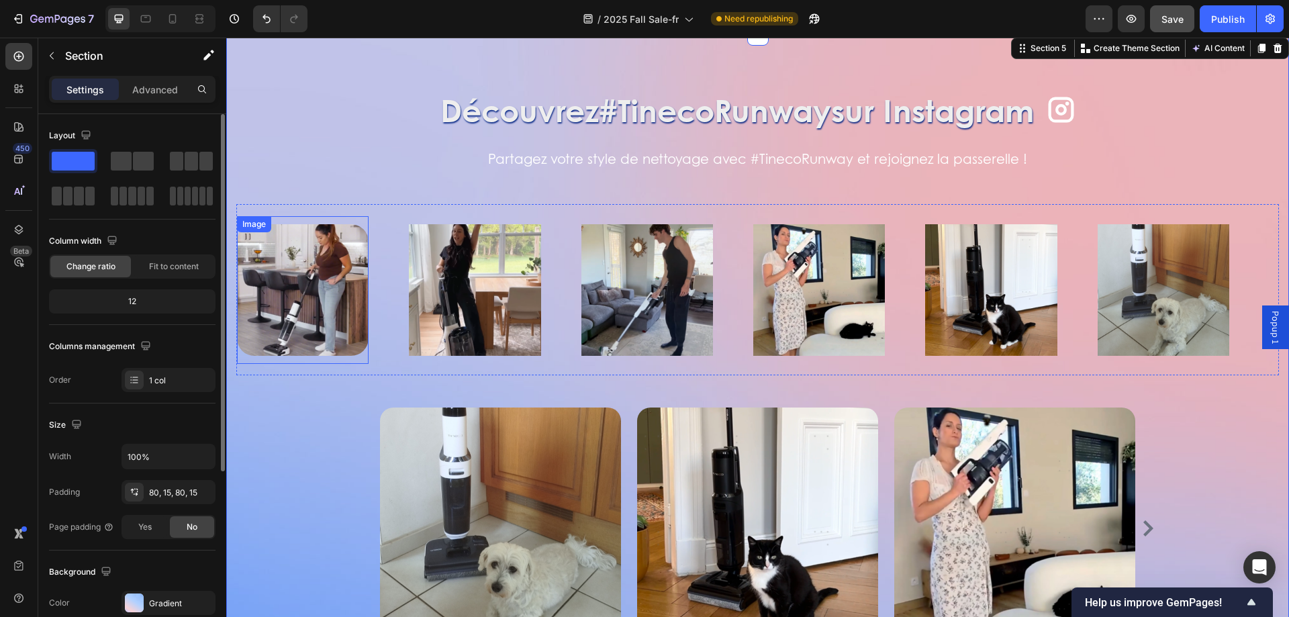
click at [317, 244] on img at bounding box center [303, 290] width 132 height 132
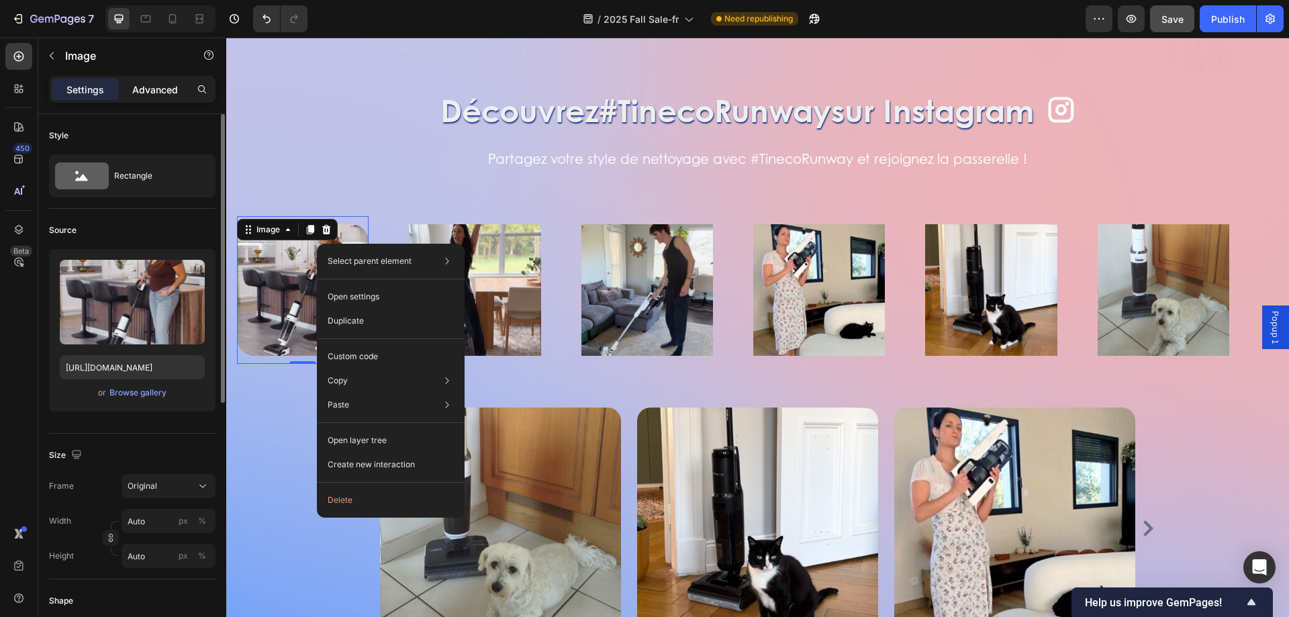
click at [152, 97] on div "Advanced" at bounding box center [155, 89] width 67 height 21
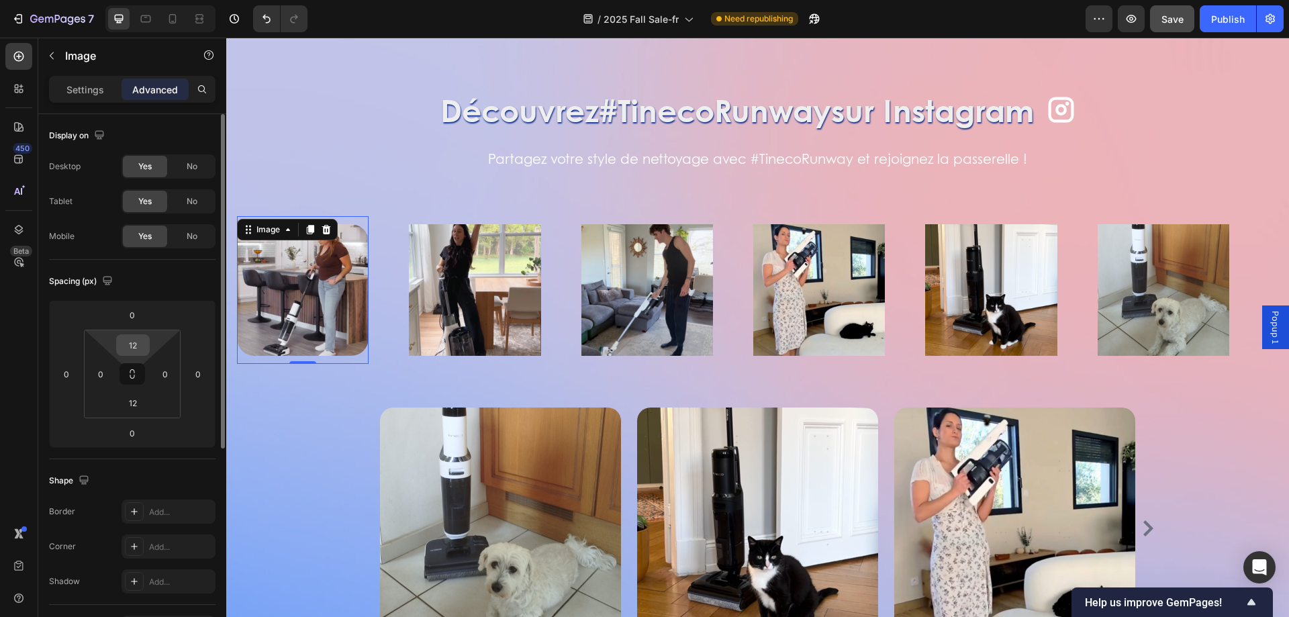
click at [133, 344] on input "12" at bounding box center [133, 345] width 27 height 20
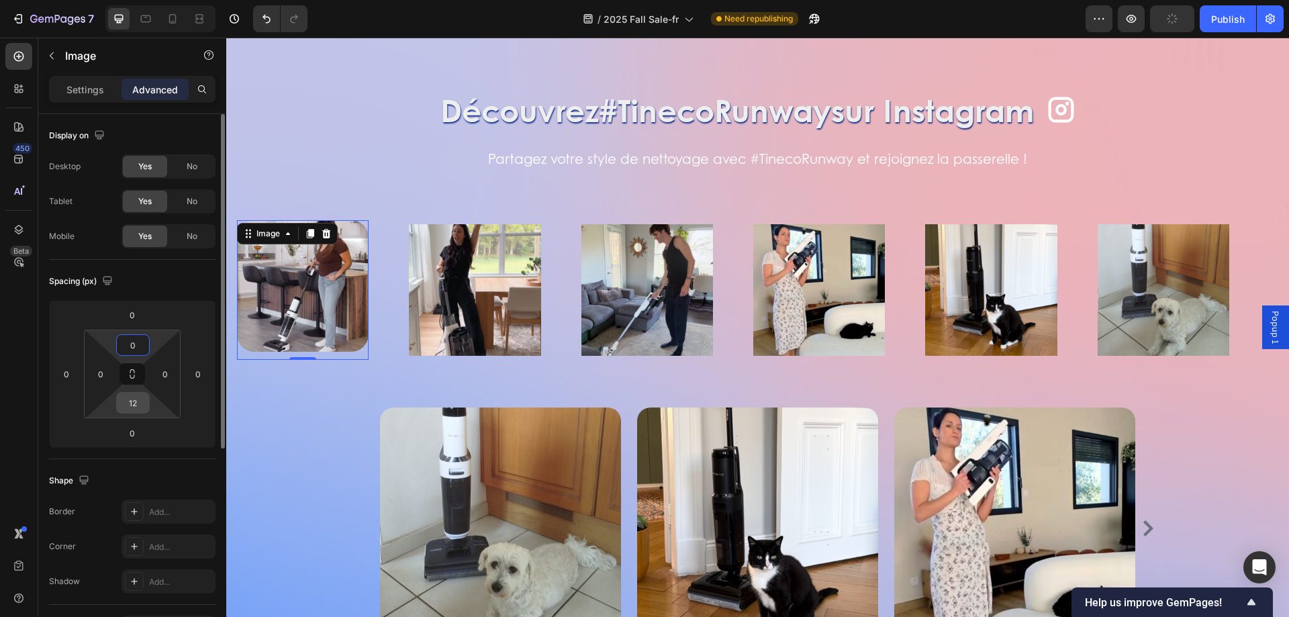
type input "0"
click at [140, 405] on input "12" at bounding box center [133, 403] width 27 height 20
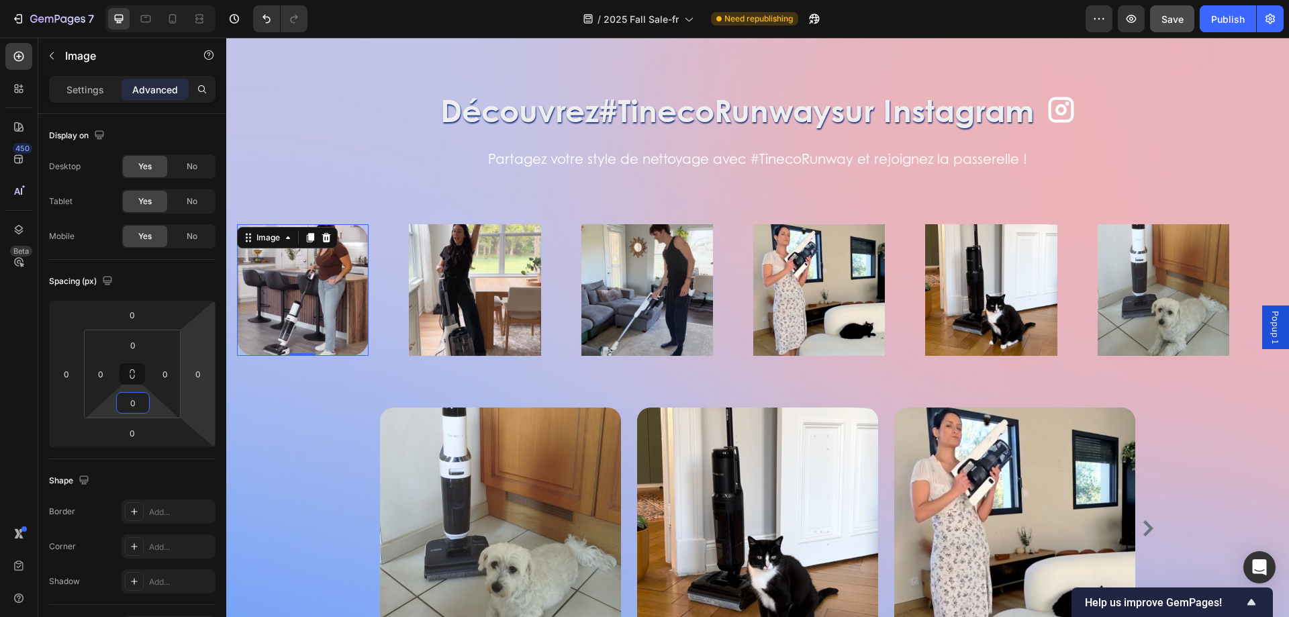
type input "0"
click at [348, 339] on img at bounding box center [303, 290] width 132 height 132
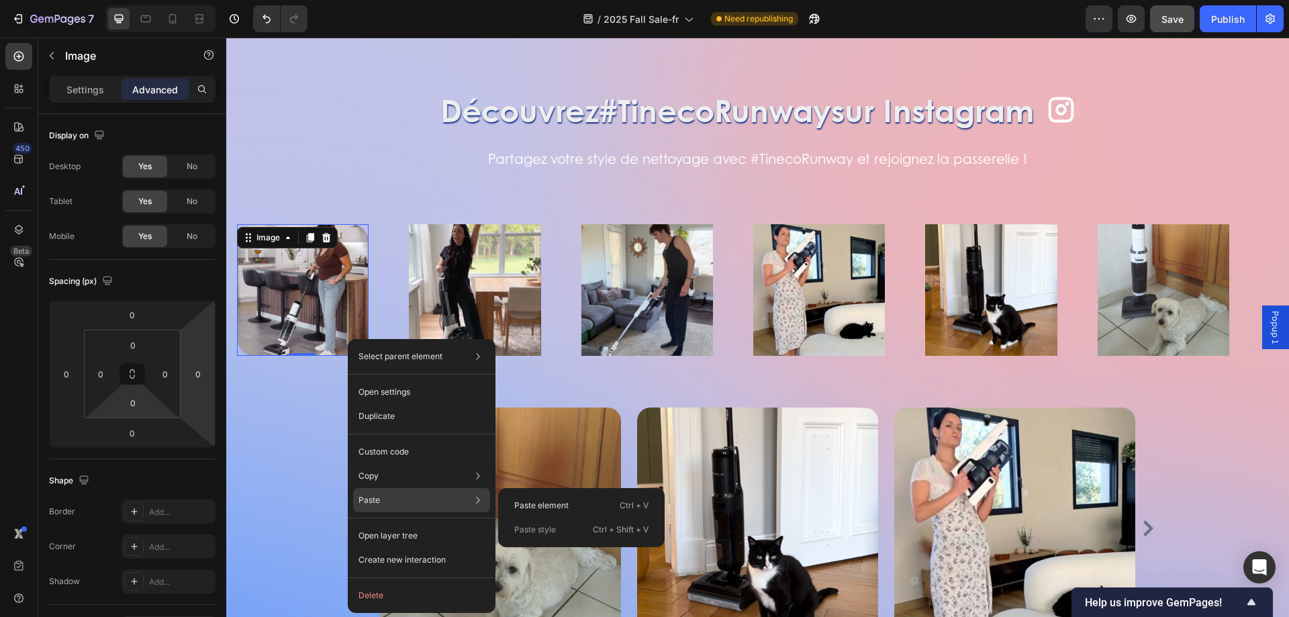
drag, startPoint x: 534, startPoint y: 538, endPoint x: 234, endPoint y: 269, distance: 402.7
click at [534, 538] on div "Paste style Ctrl + Shift + V" at bounding box center [582, 530] width 156 height 24
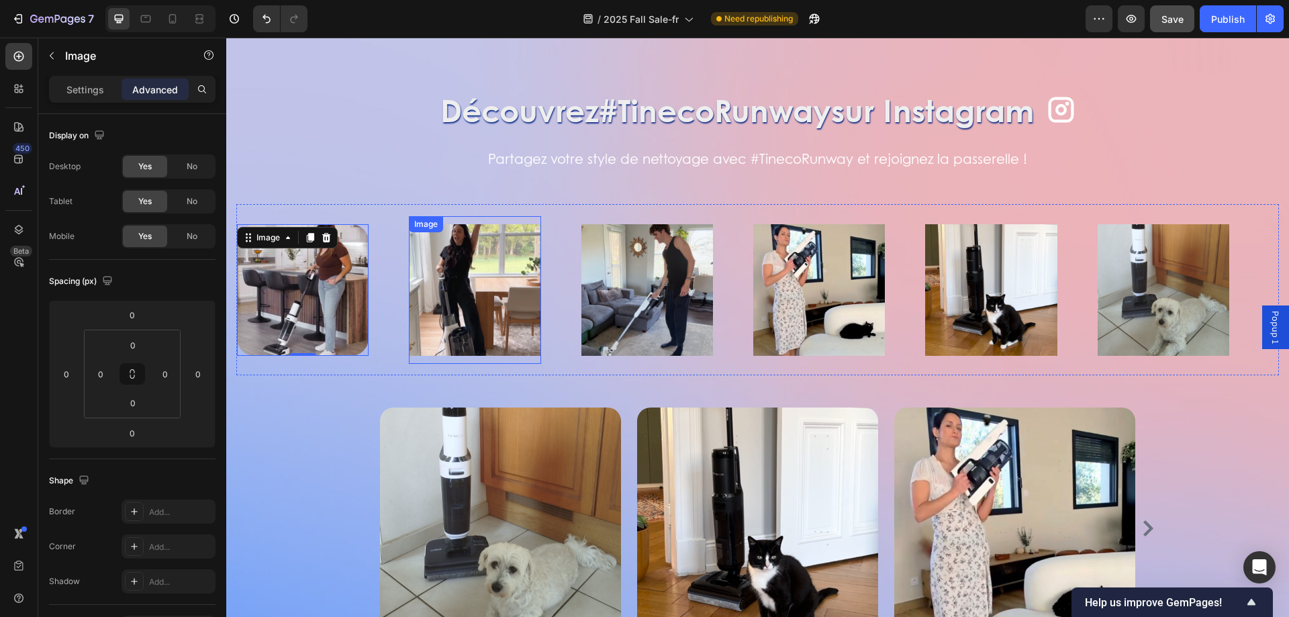
click at [440, 232] on div "Image" at bounding box center [475, 290] width 132 height 148
click at [483, 281] on img at bounding box center [475, 290] width 132 height 132
click at [310, 276] on img at bounding box center [303, 290] width 132 height 132
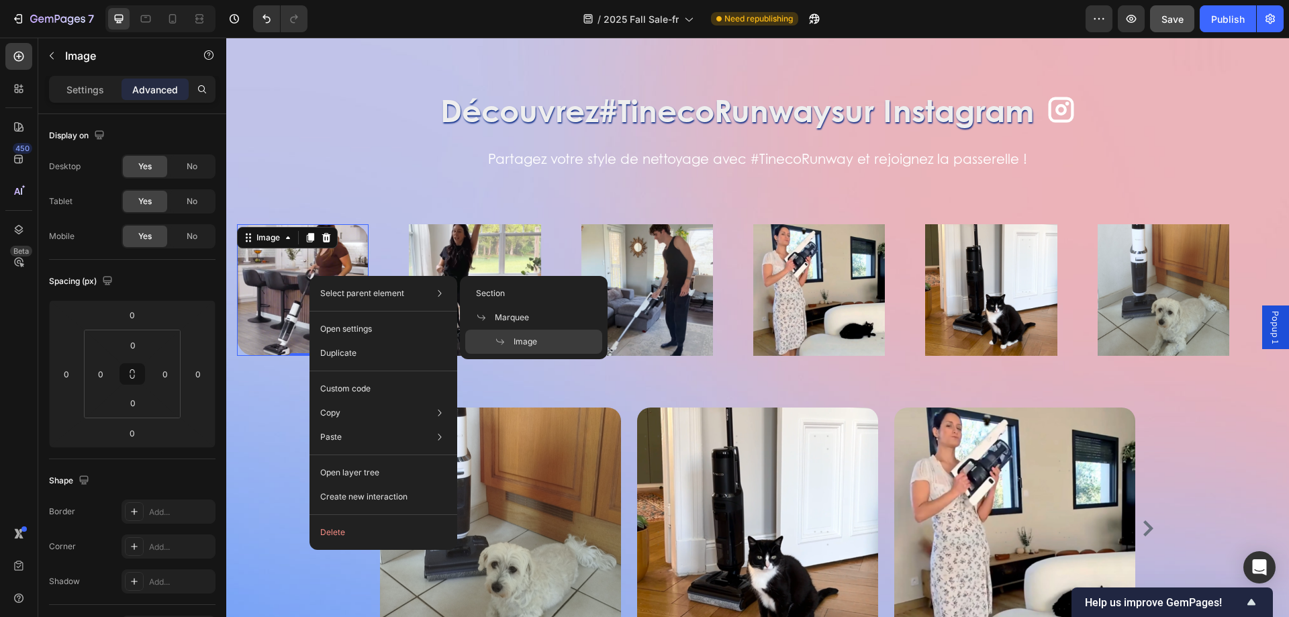
click at [519, 265] on img at bounding box center [475, 290] width 132 height 132
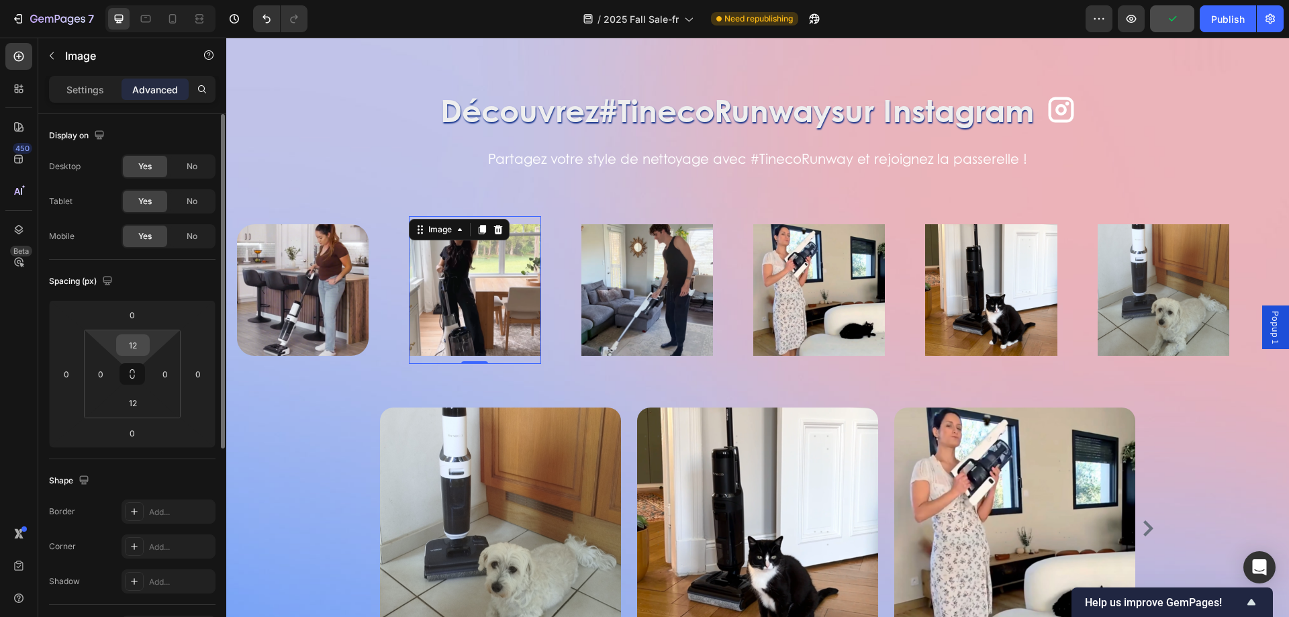
click at [141, 342] on input "12" at bounding box center [133, 345] width 27 height 20
click at [140, 342] on input "12" at bounding box center [133, 345] width 27 height 20
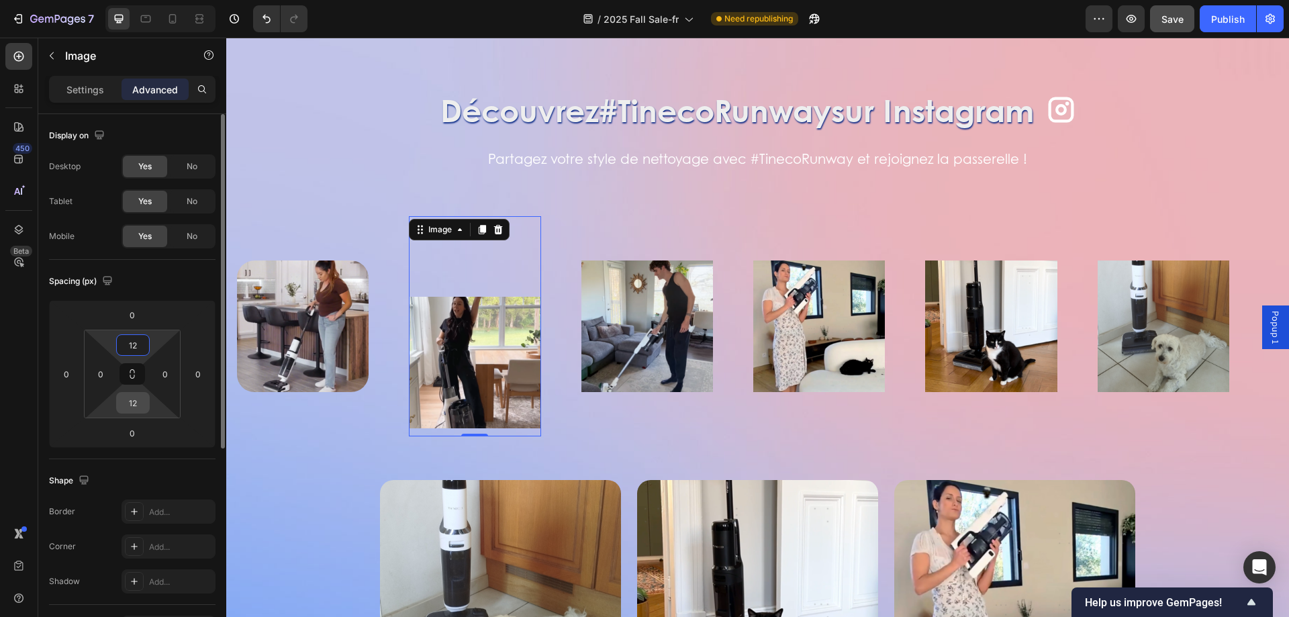
type input "1"
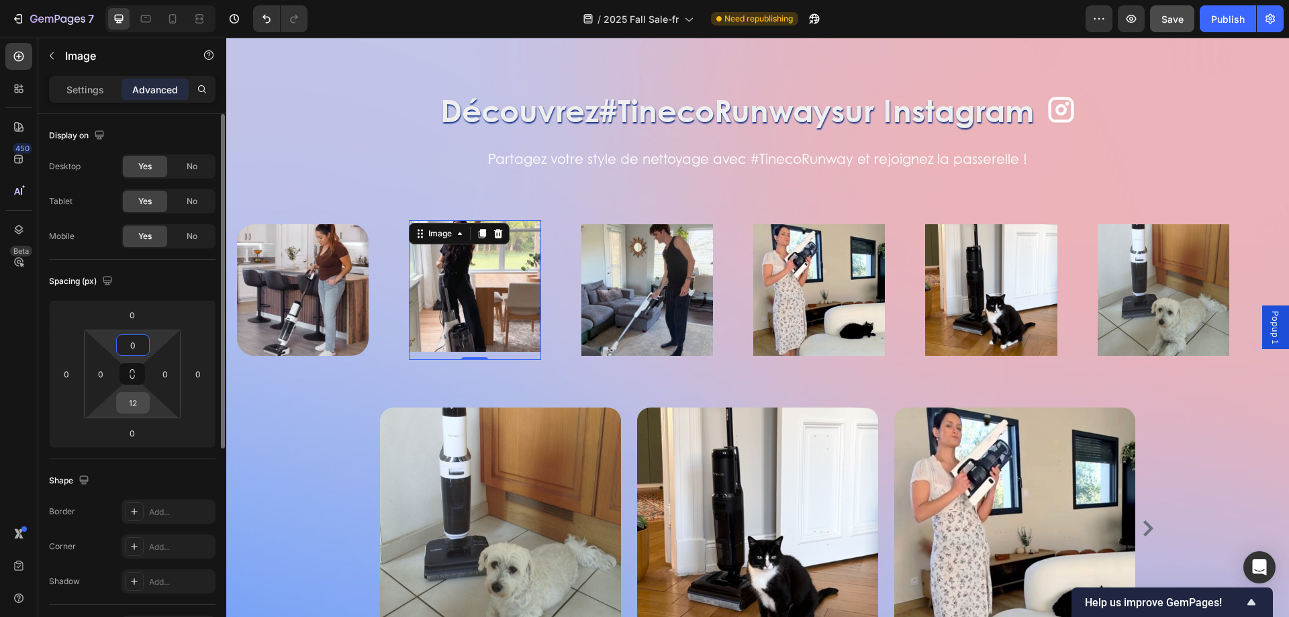
type input "0"
click at [140, 401] on input "12" at bounding box center [133, 403] width 27 height 20
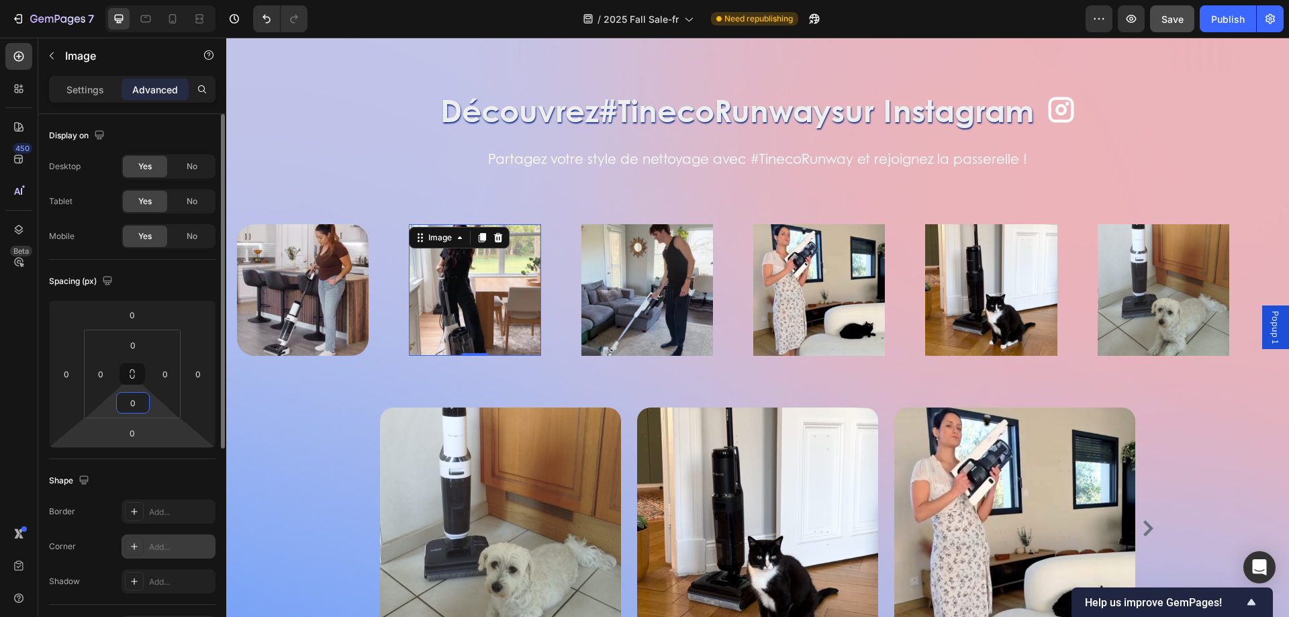
type input "0"
click at [156, 551] on div "Add..." at bounding box center [180, 547] width 63 height 12
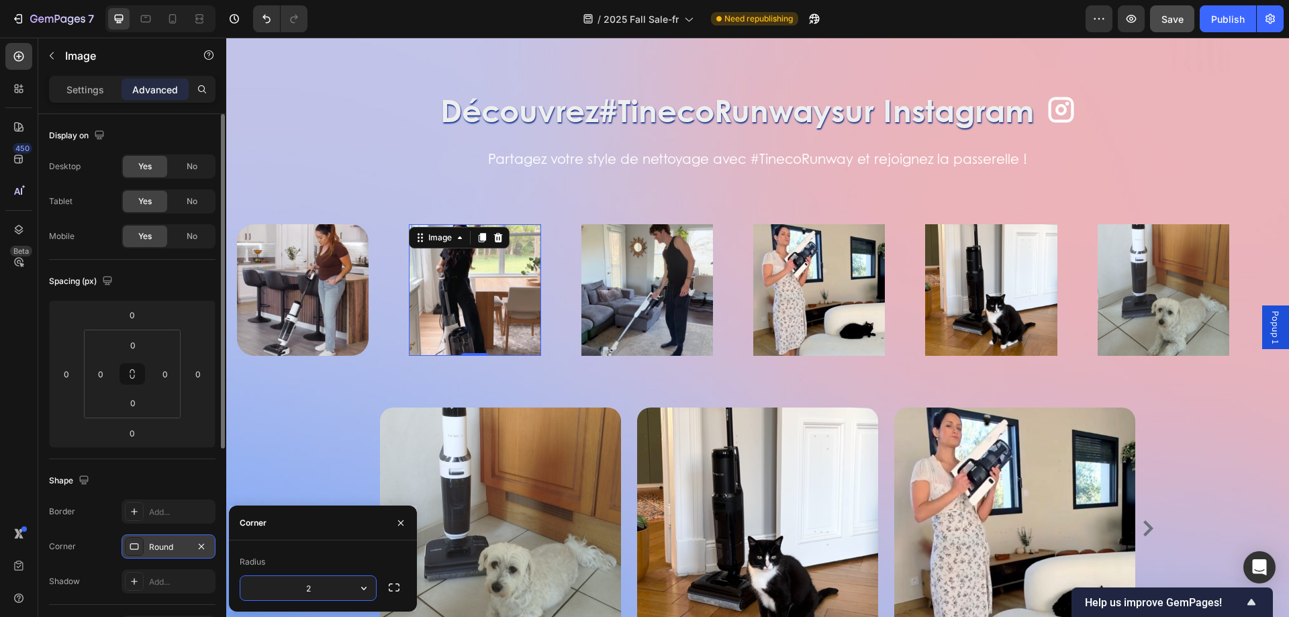
type input "26"
click at [324, 275] on img at bounding box center [303, 290] width 132 height 132
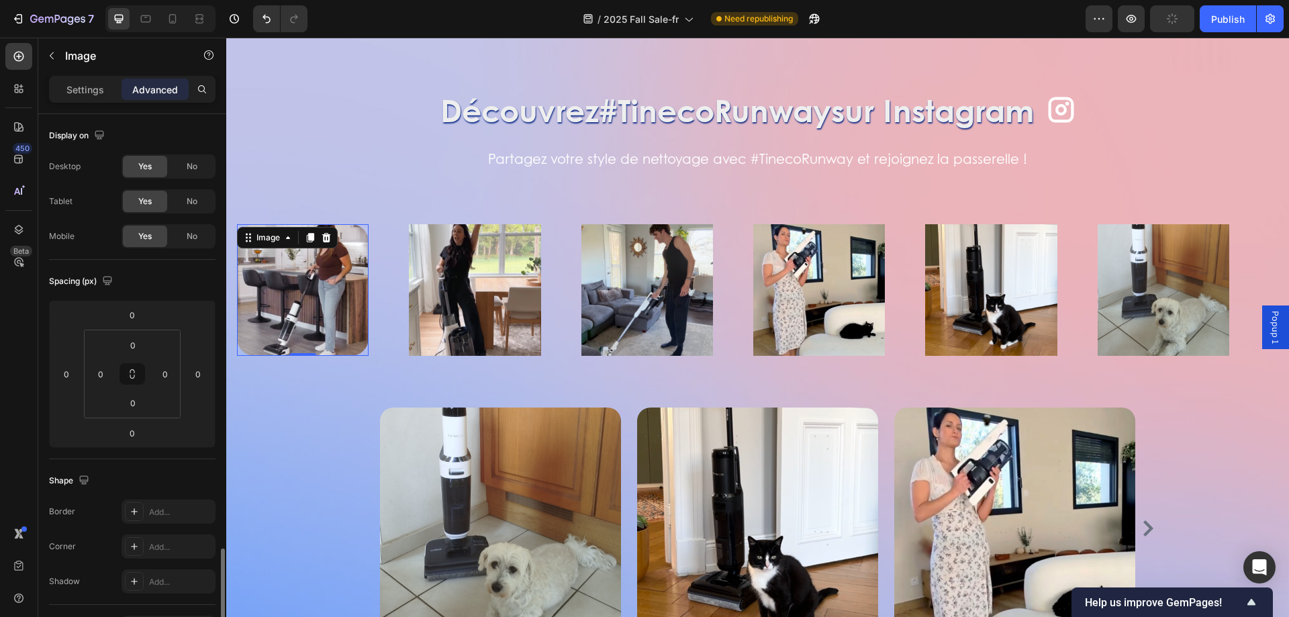
scroll to position [269, 0]
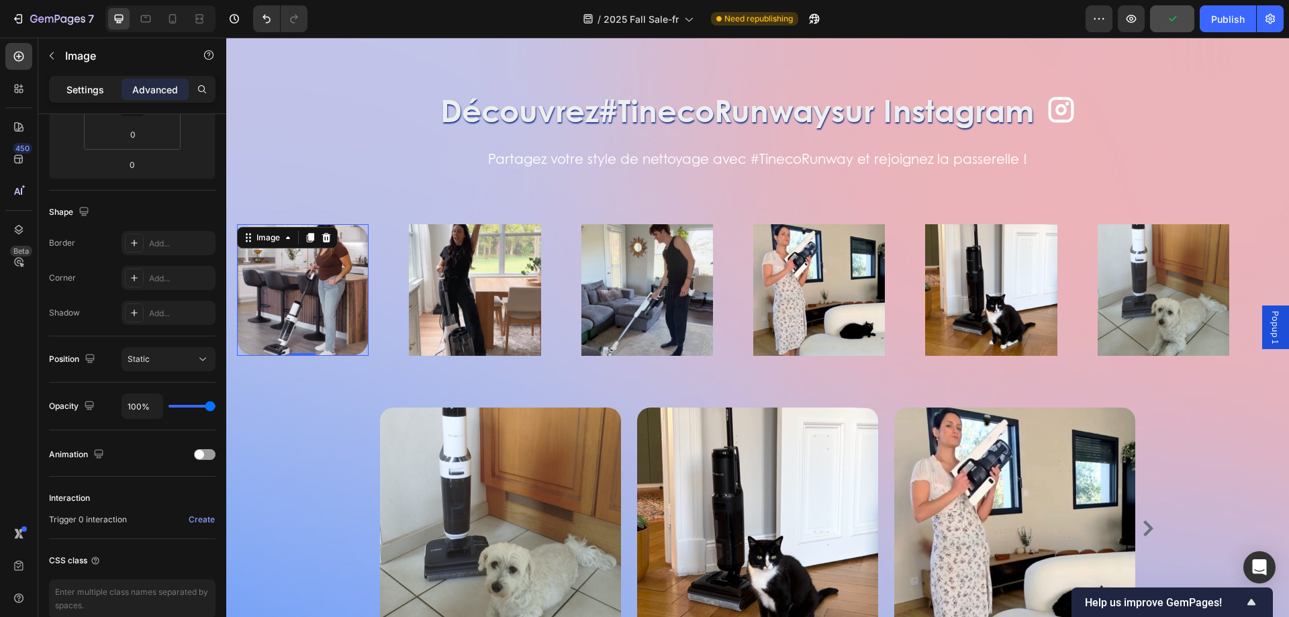
click at [79, 86] on p "Settings" at bounding box center [85, 90] width 38 height 14
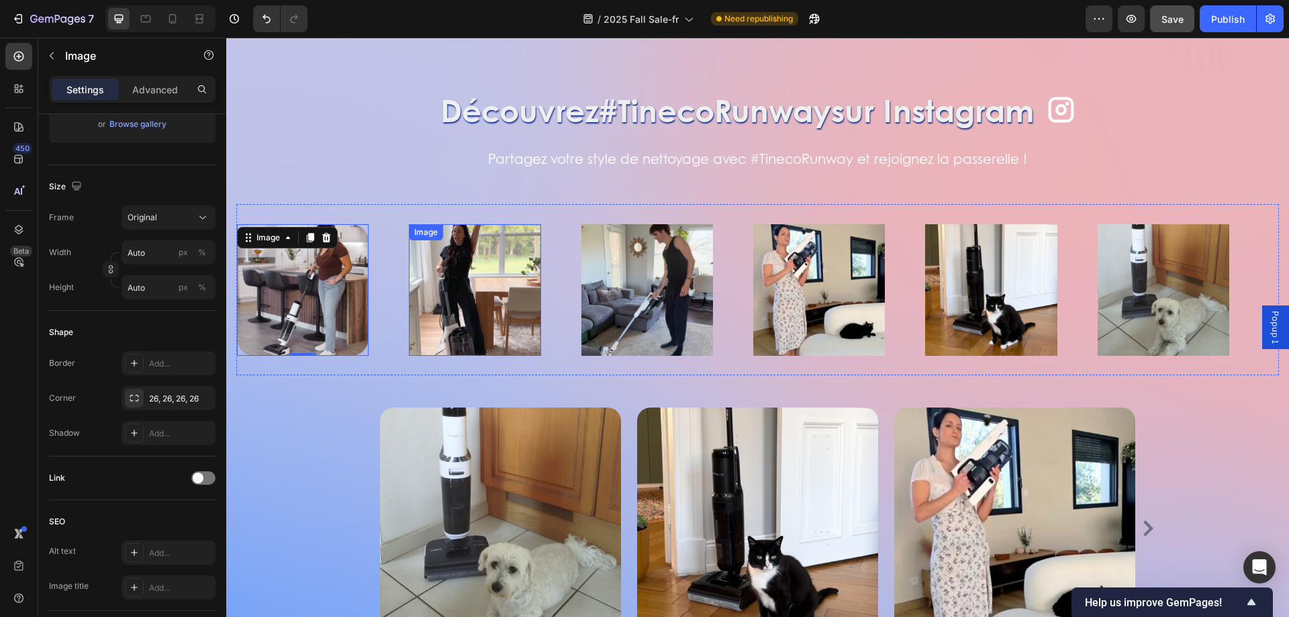
click at [479, 290] on img at bounding box center [475, 290] width 132 height 132
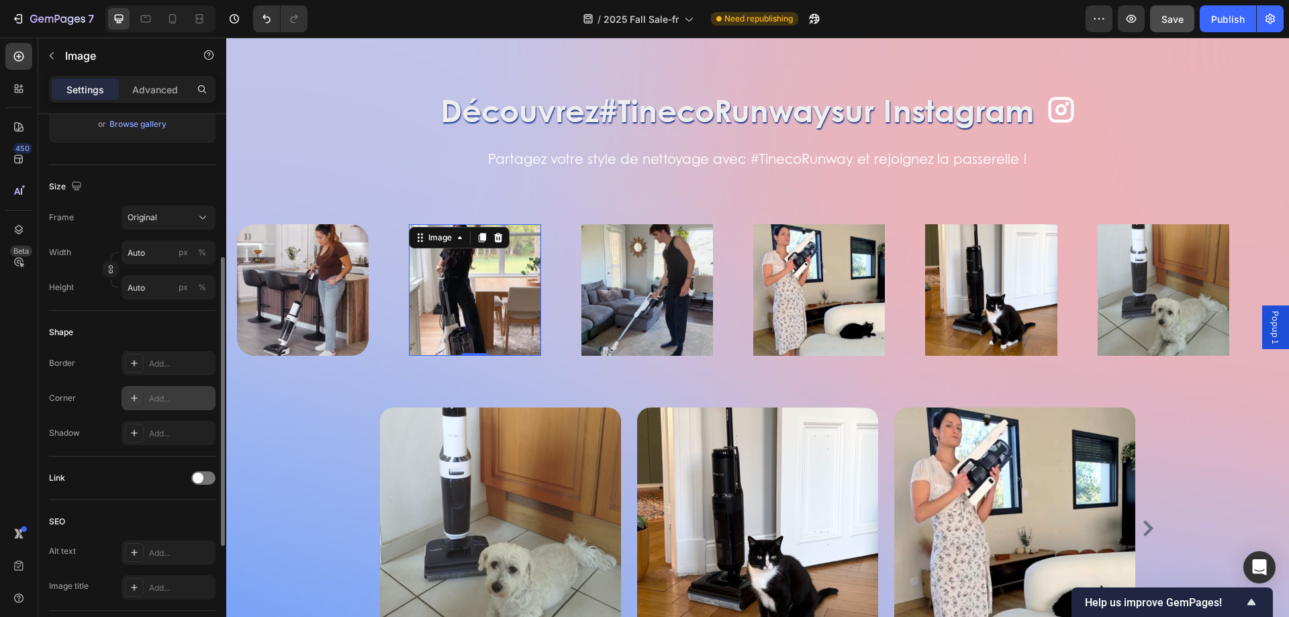
click at [141, 399] on div at bounding box center [134, 398] width 19 height 19
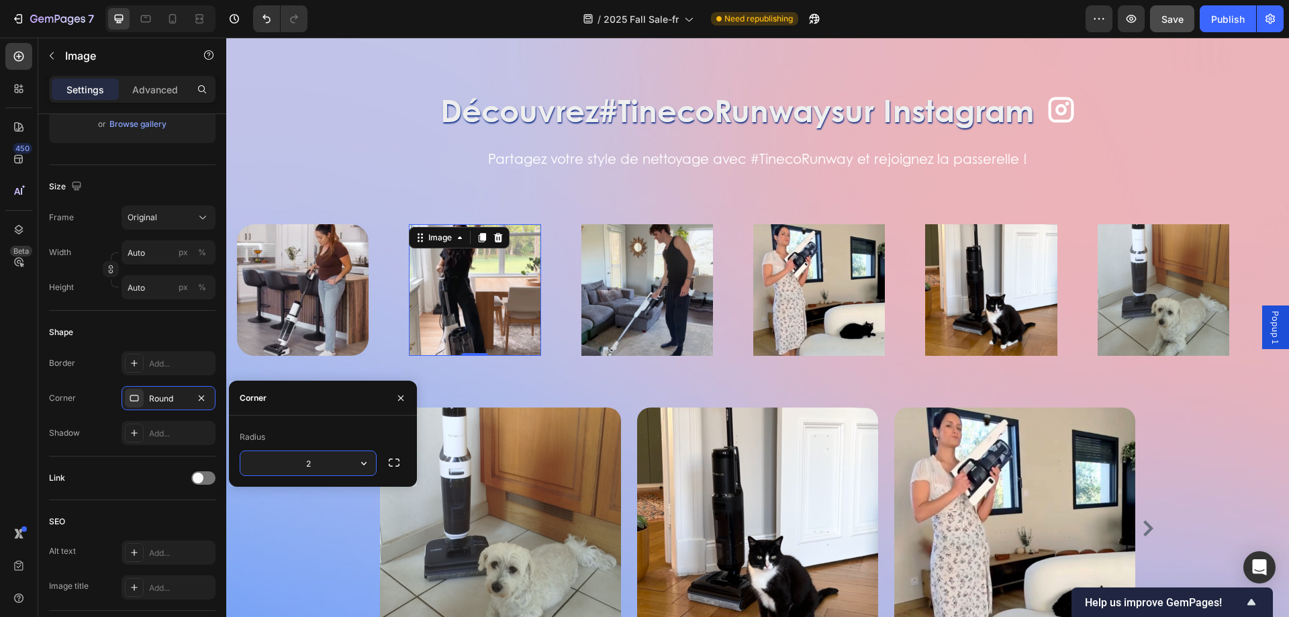
type input "26"
click at [167, 91] on p "Advanced" at bounding box center [155, 90] width 46 height 14
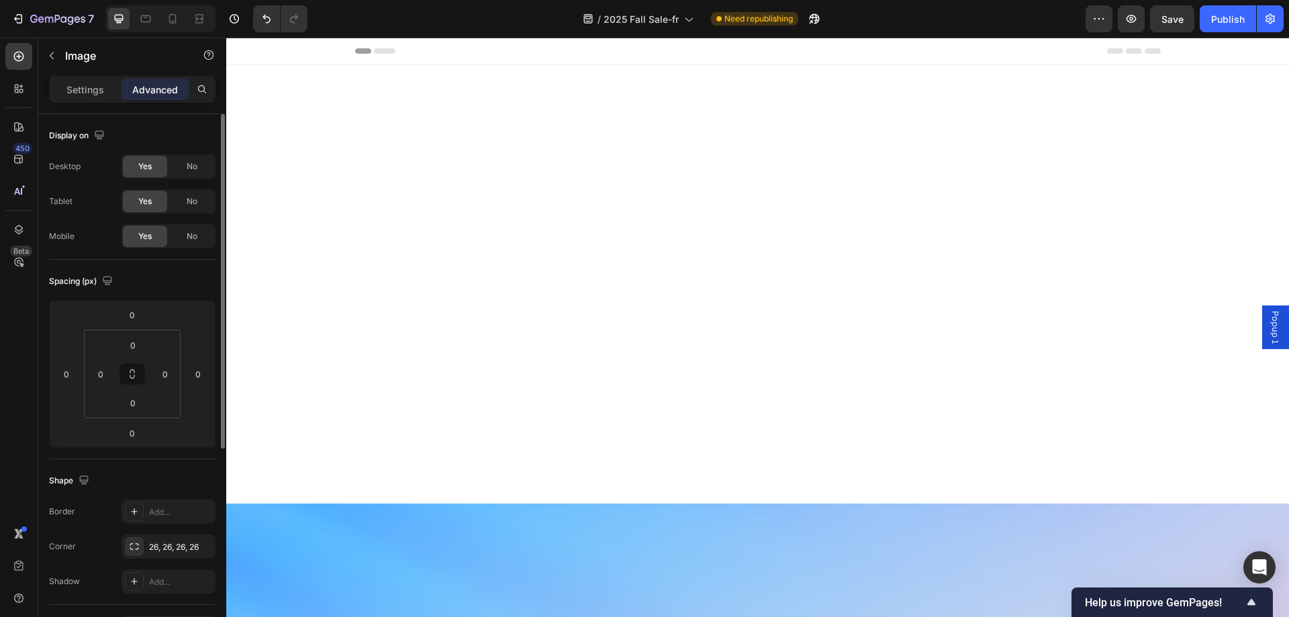
scroll to position [2461, 0]
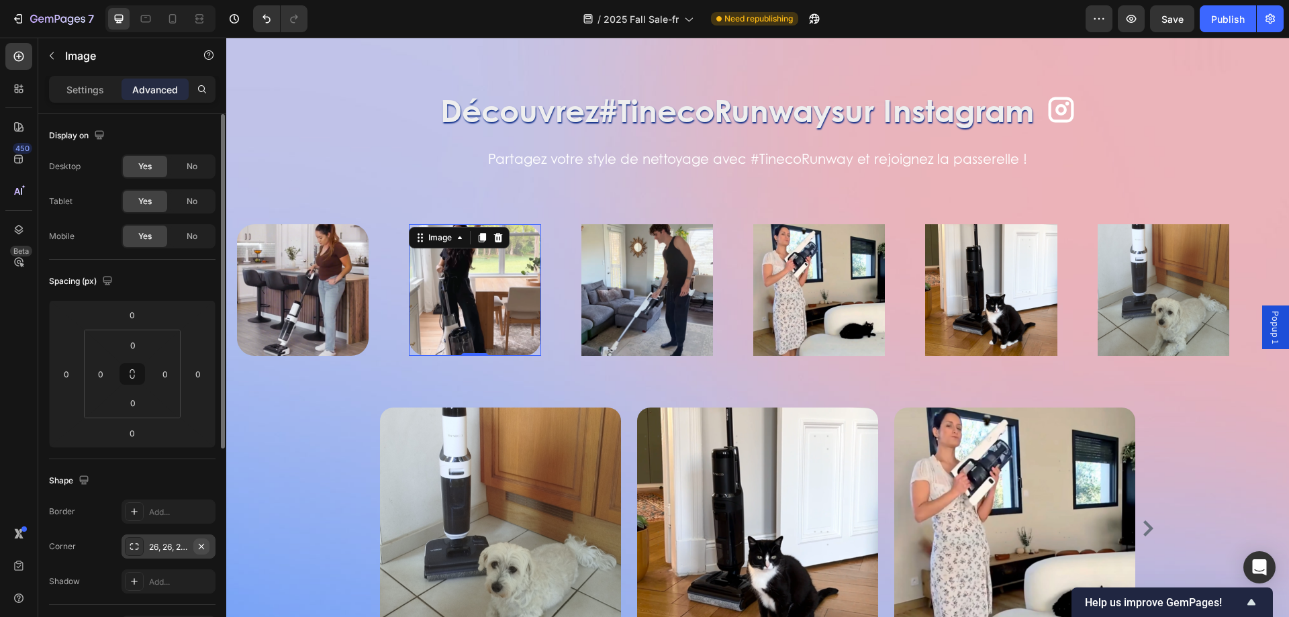
click at [207, 547] on button "button" at bounding box center [201, 546] width 16 height 16
click at [656, 327] on img at bounding box center [647, 290] width 132 height 132
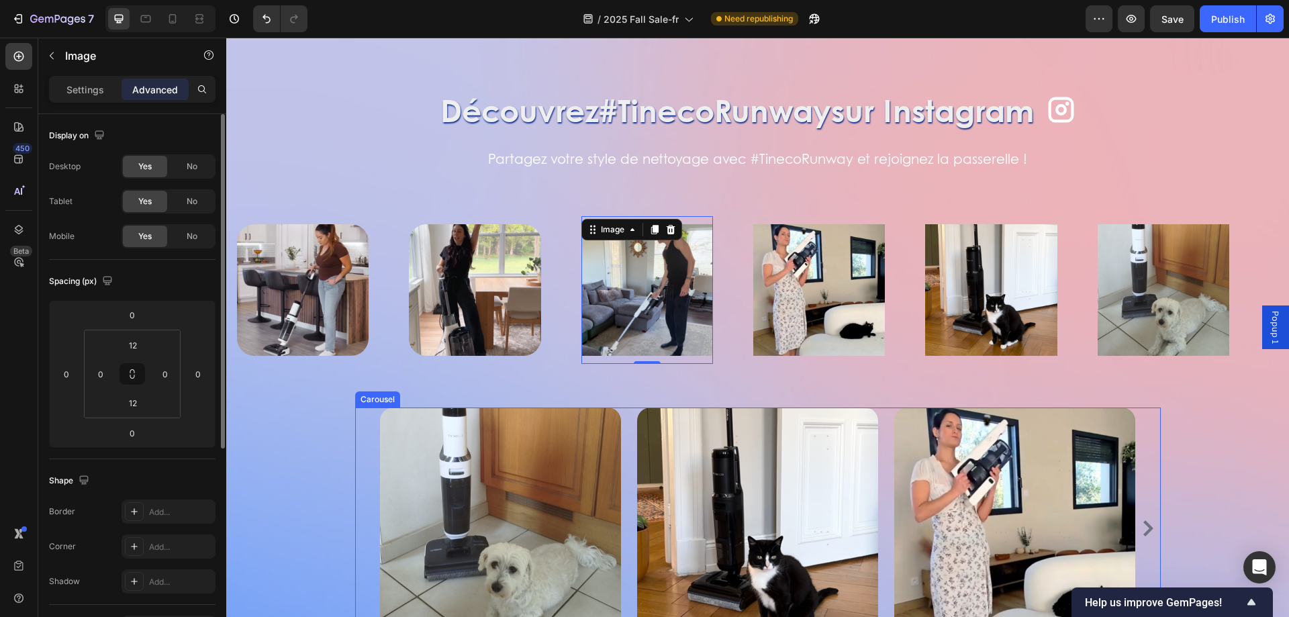
click at [362, 408] on div "Image Image Image Image Image Image" at bounding box center [758, 528] width 806 height 241
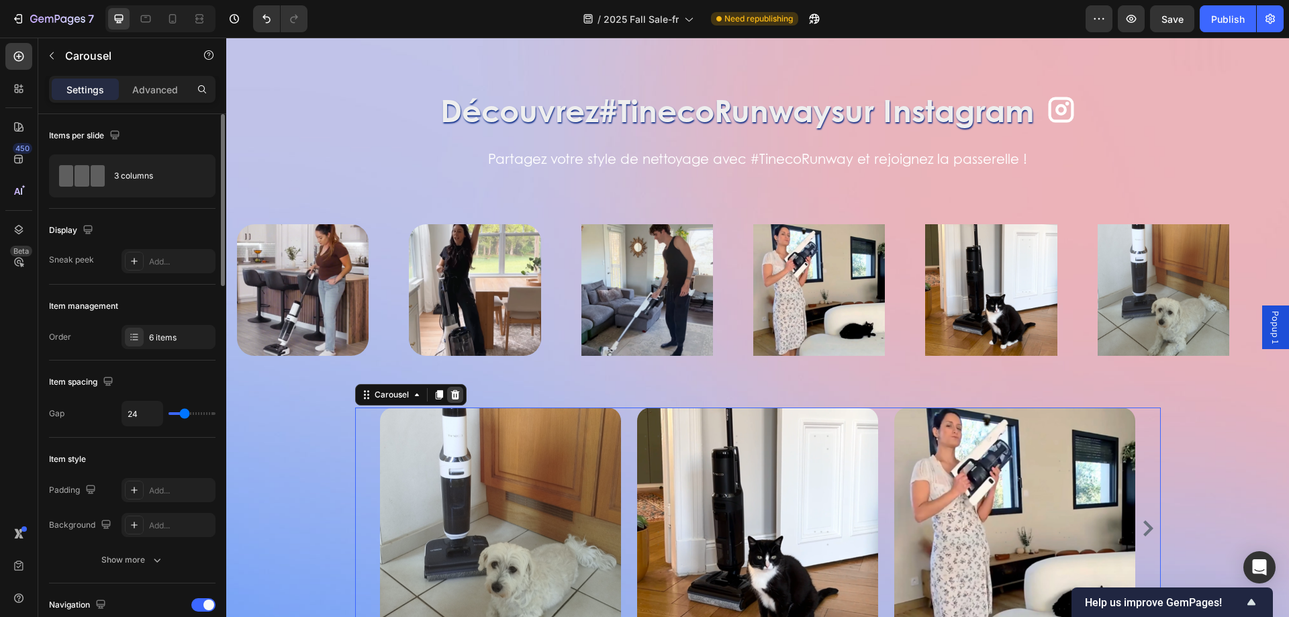
click at [447, 393] on div at bounding box center [455, 395] width 16 height 16
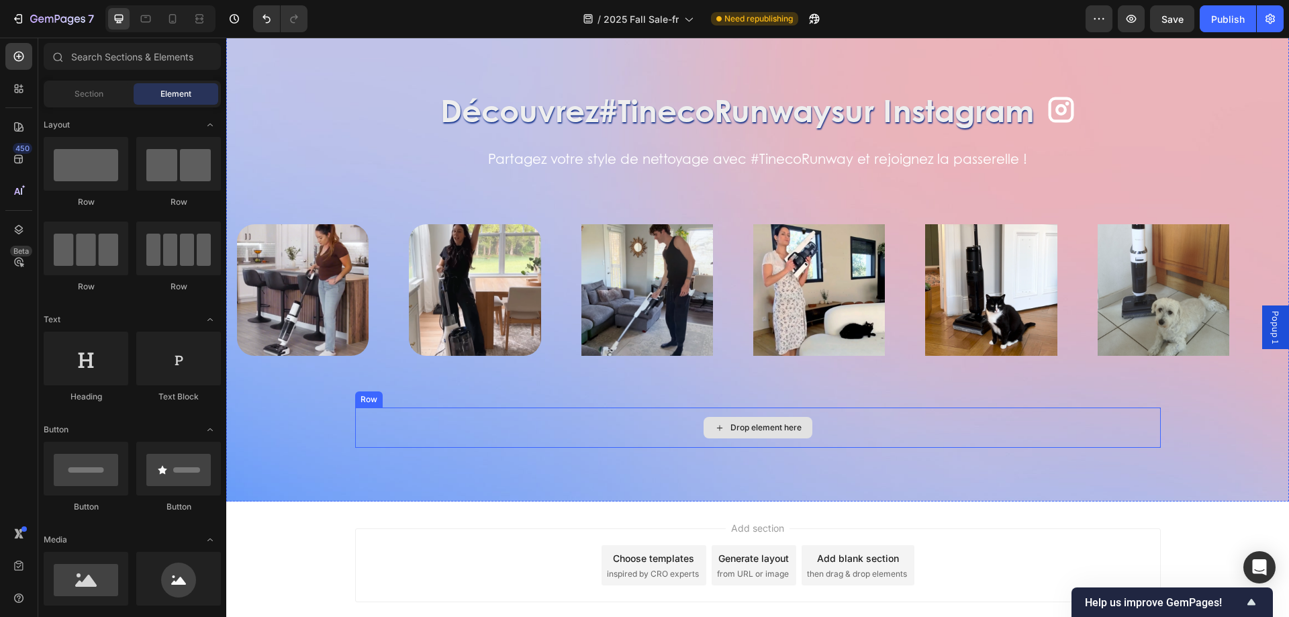
click at [592, 415] on div "Drop element here" at bounding box center [758, 428] width 806 height 40
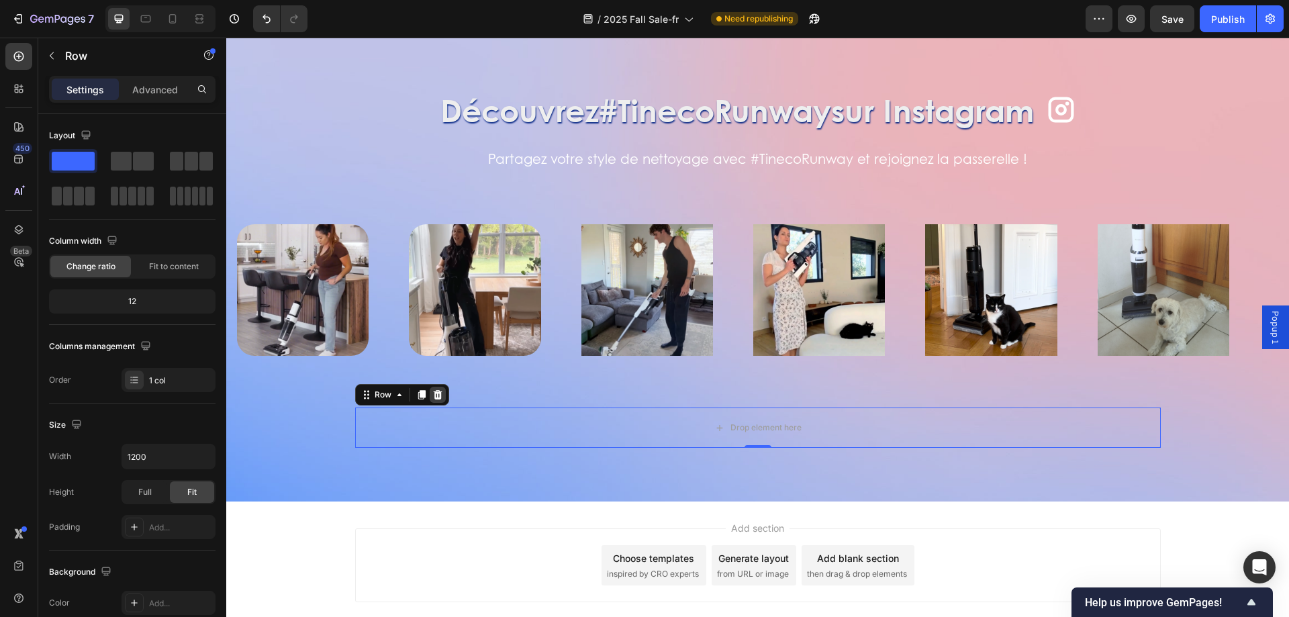
click at [433, 395] on icon at bounding box center [437, 394] width 9 height 9
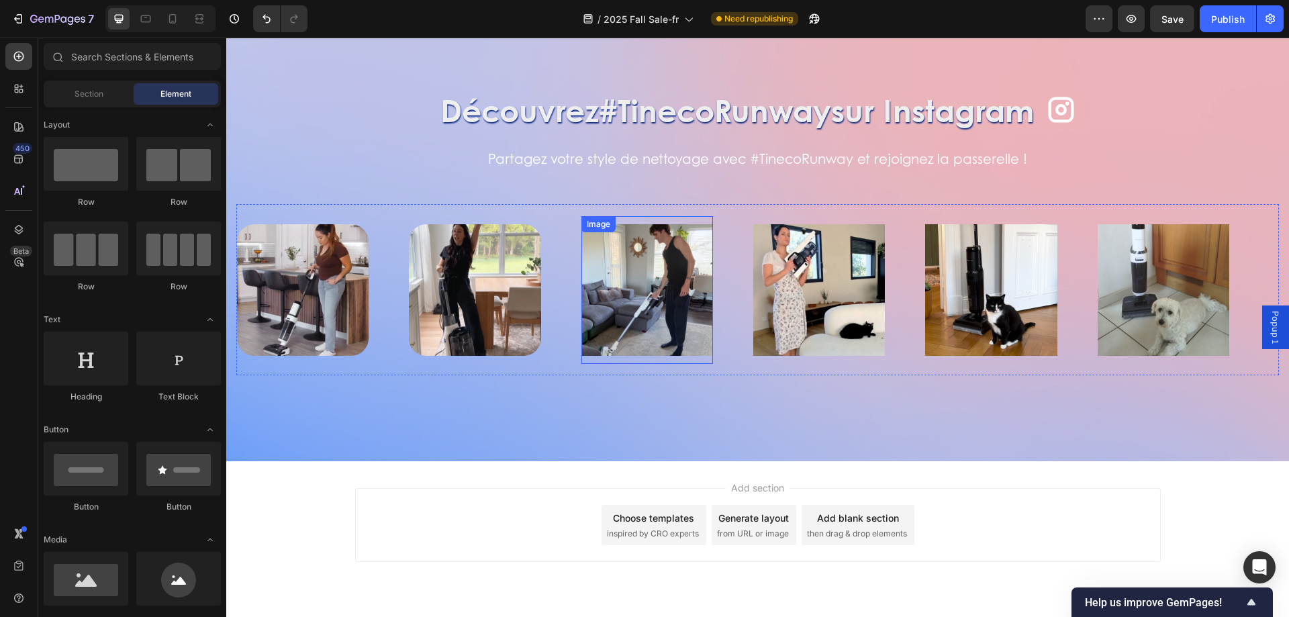
click at [681, 279] on img at bounding box center [647, 290] width 132 height 132
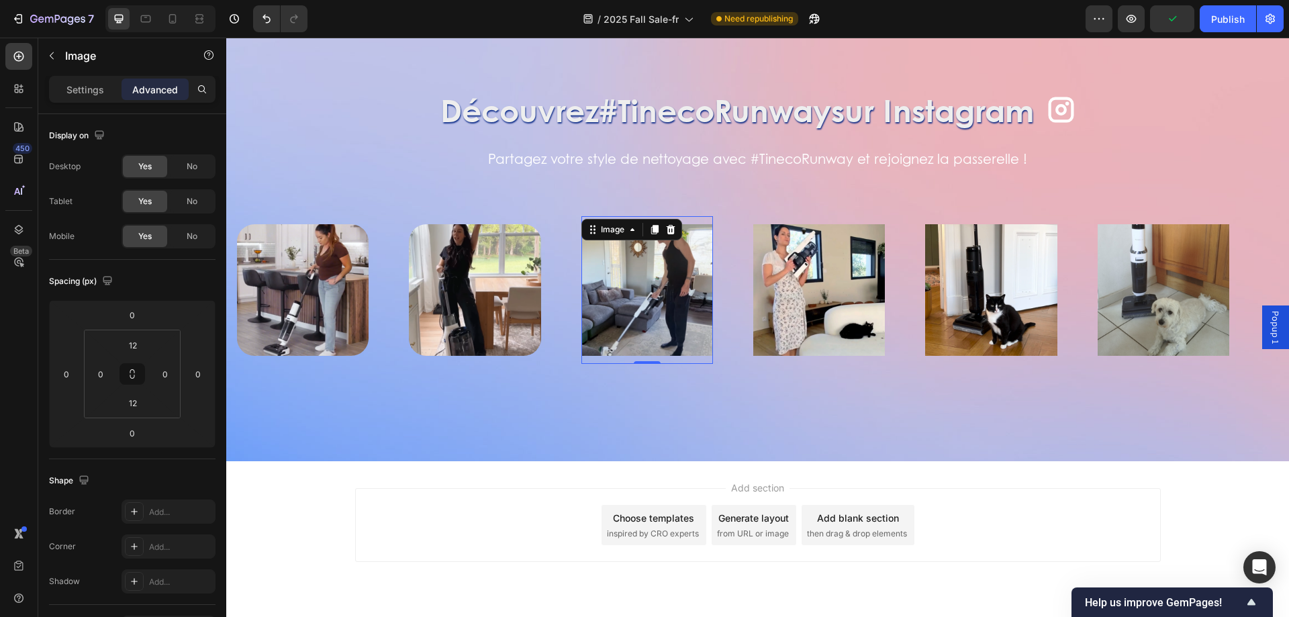
click at [653, 285] on img at bounding box center [647, 290] width 132 height 132
click at [140, 348] on input "12" at bounding box center [133, 345] width 27 height 20
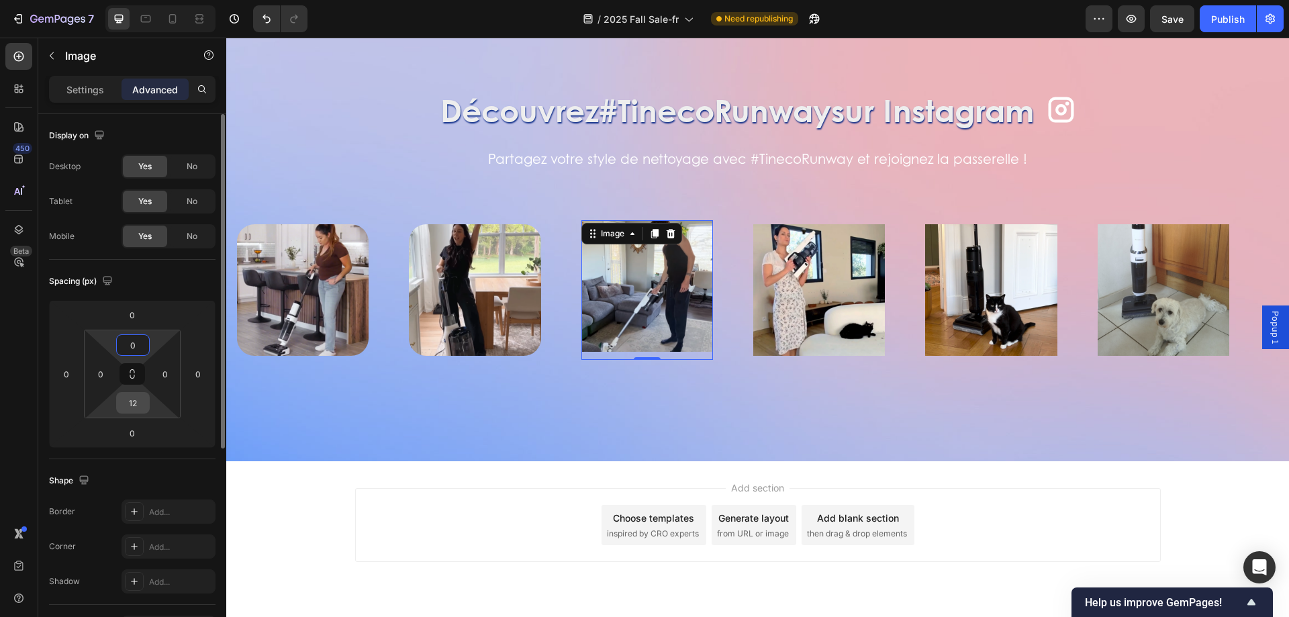
type input "0"
click at [132, 406] on input "12" at bounding box center [133, 403] width 27 height 20
type input "102"
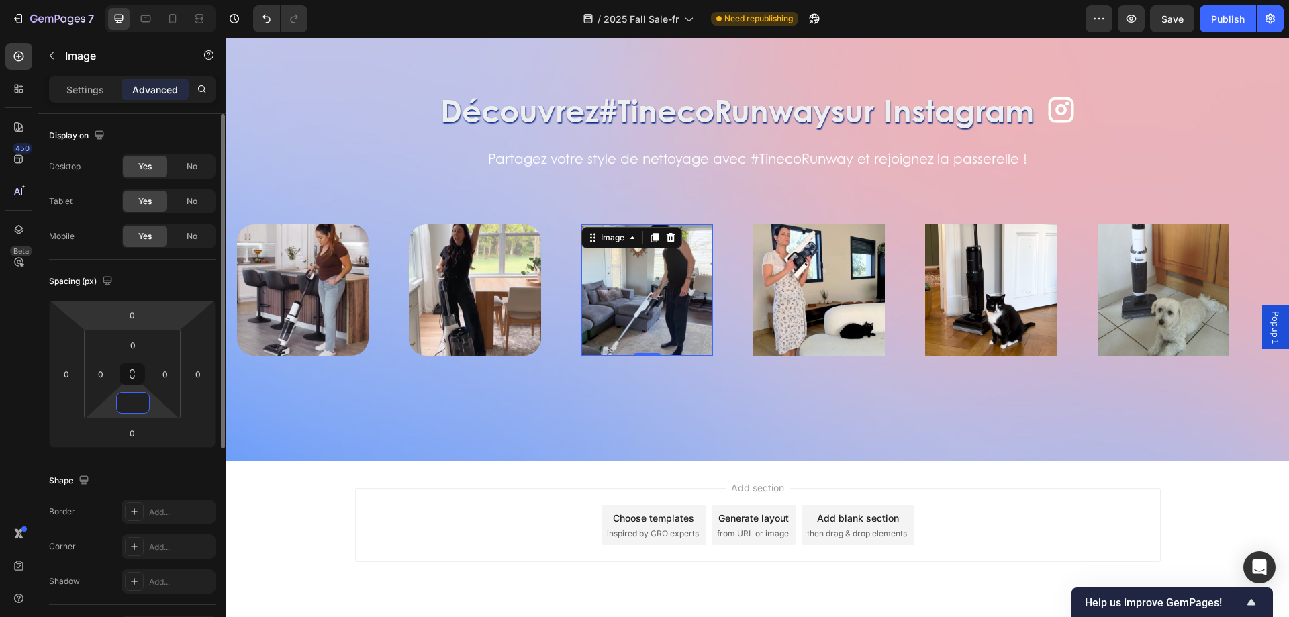
type input "0"
click at [77, 83] on p "Settings" at bounding box center [85, 90] width 38 height 14
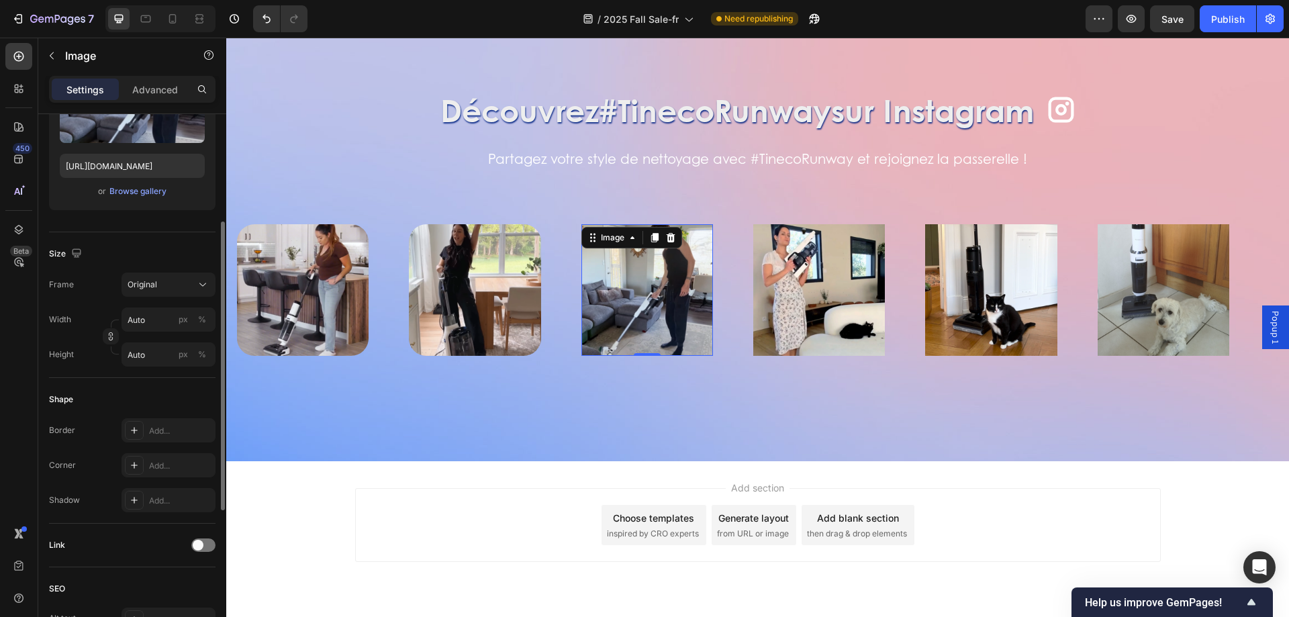
scroll to position [336, 0]
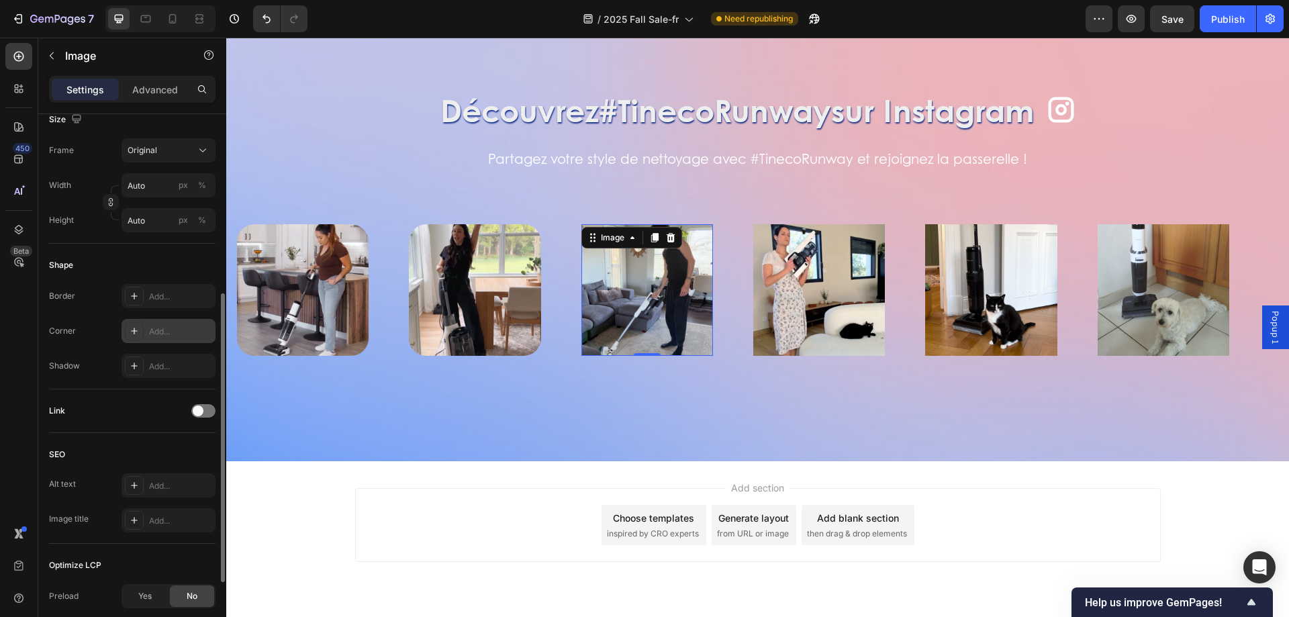
click at [129, 325] on div at bounding box center [134, 331] width 19 height 19
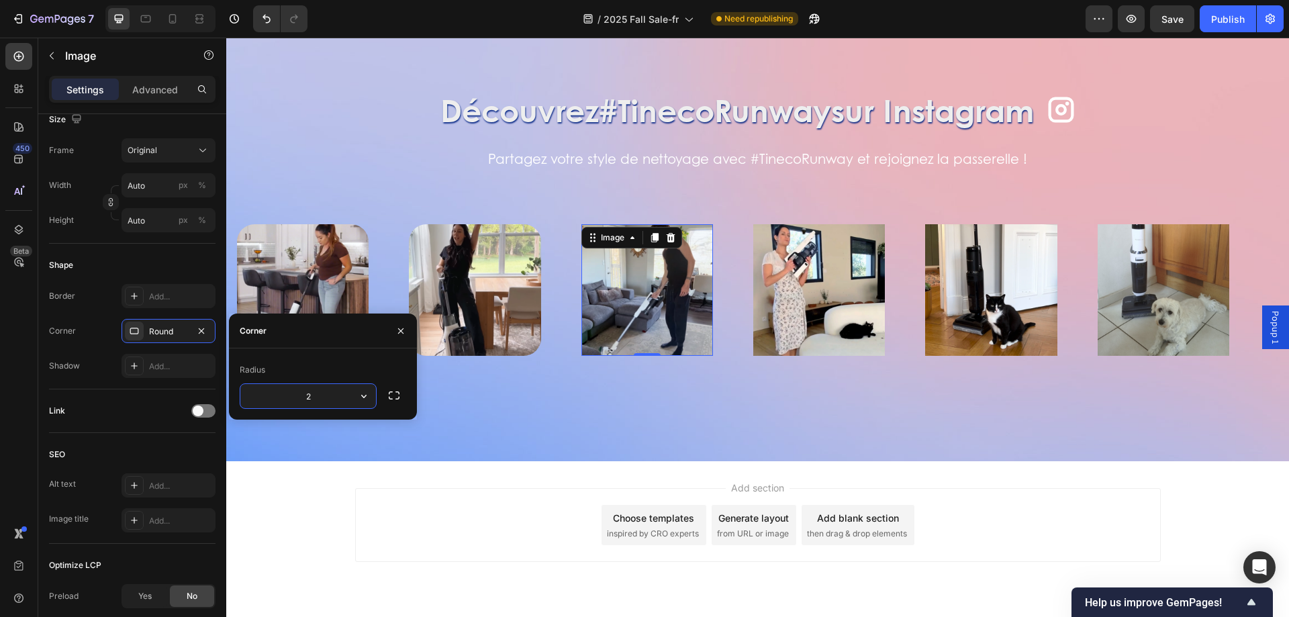
type input "26"
click at [465, 304] on img at bounding box center [475, 290] width 132 height 132
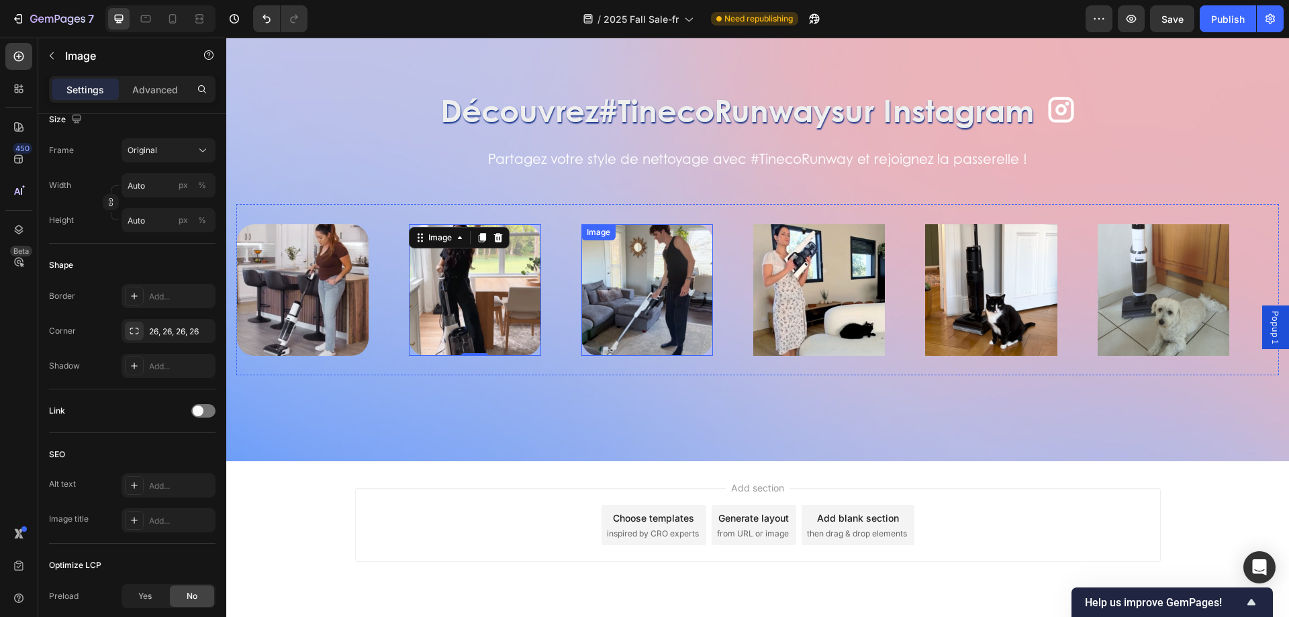
click at [677, 270] on img at bounding box center [647, 290] width 132 height 132
click at [283, 271] on img at bounding box center [303, 290] width 132 height 132
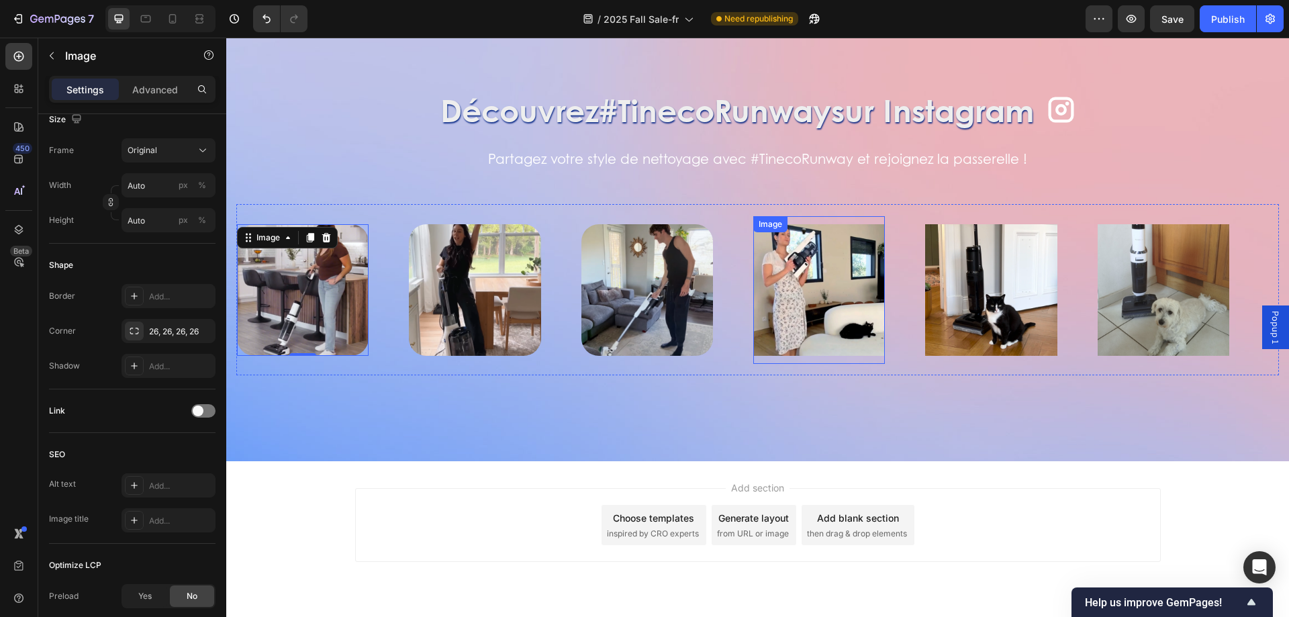
click at [862, 313] on img at bounding box center [819, 290] width 132 height 132
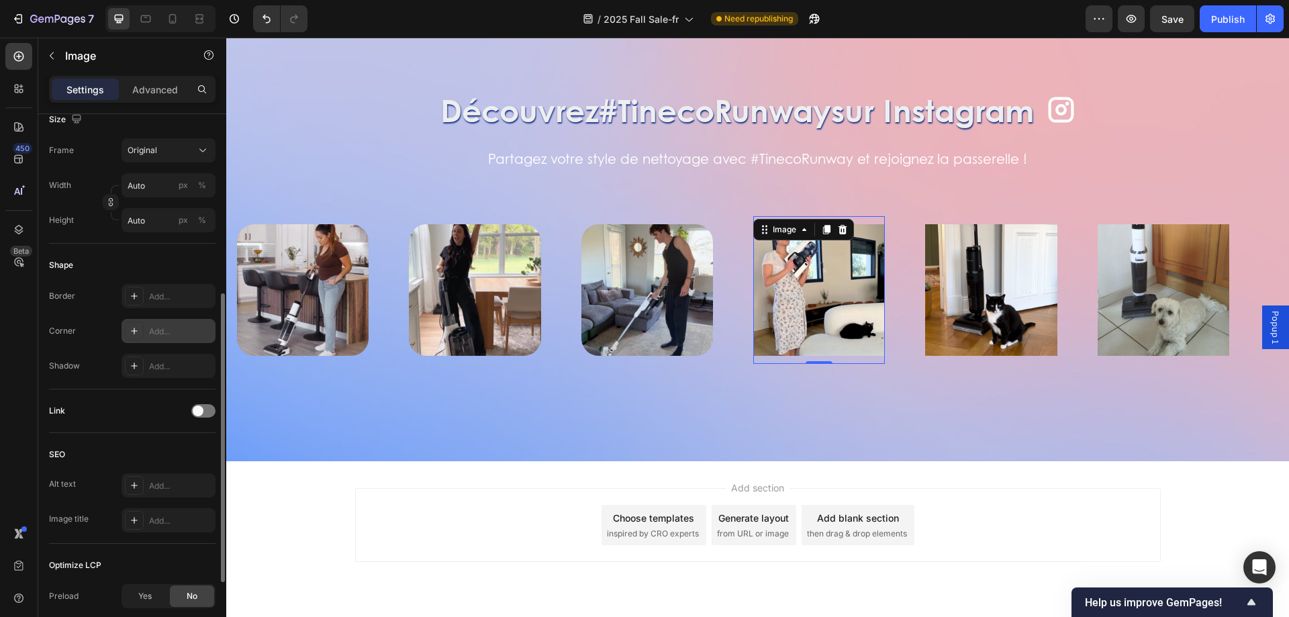
click at [156, 330] on div "Add..." at bounding box center [180, 332] width 63 height 12
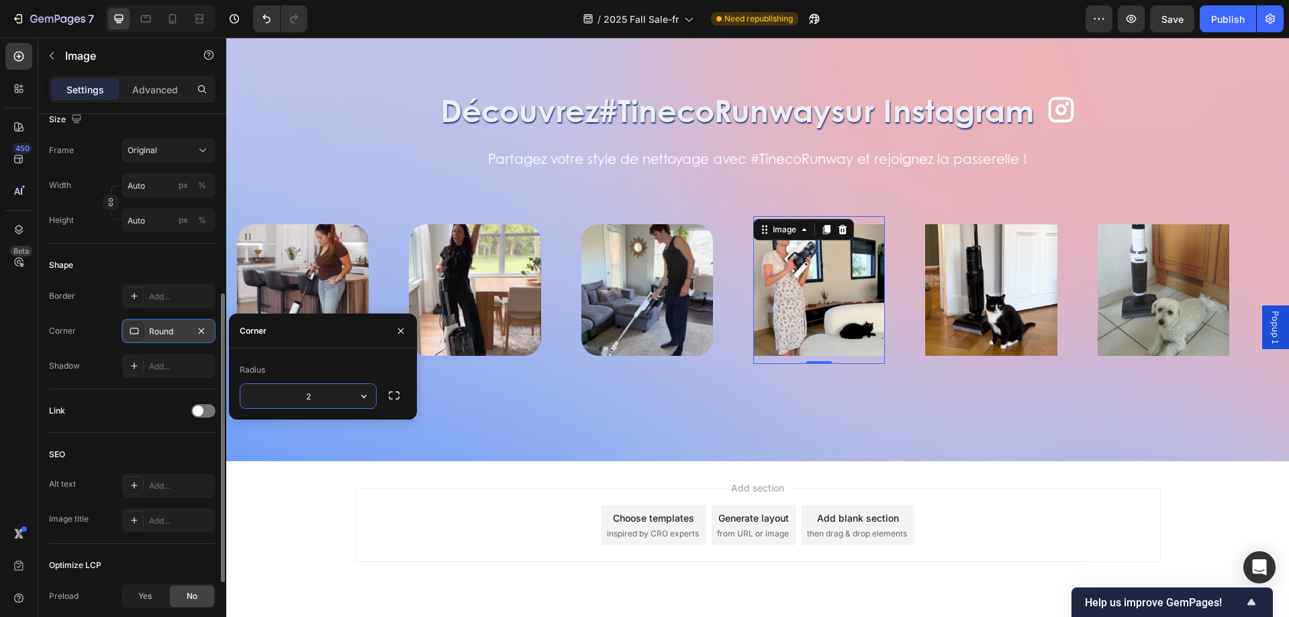
type input "26"
click at [165, 90] on p "Advanced" at bounding box center [155, 90] width 46 height 14
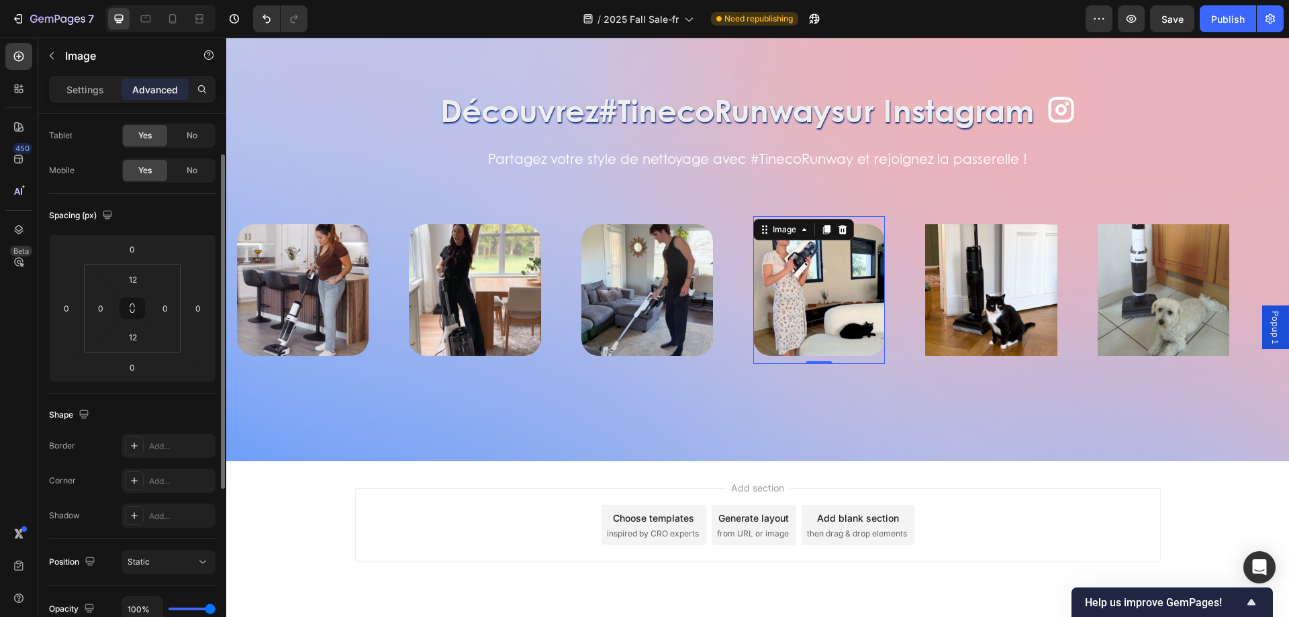
scroll to position [0, 0]
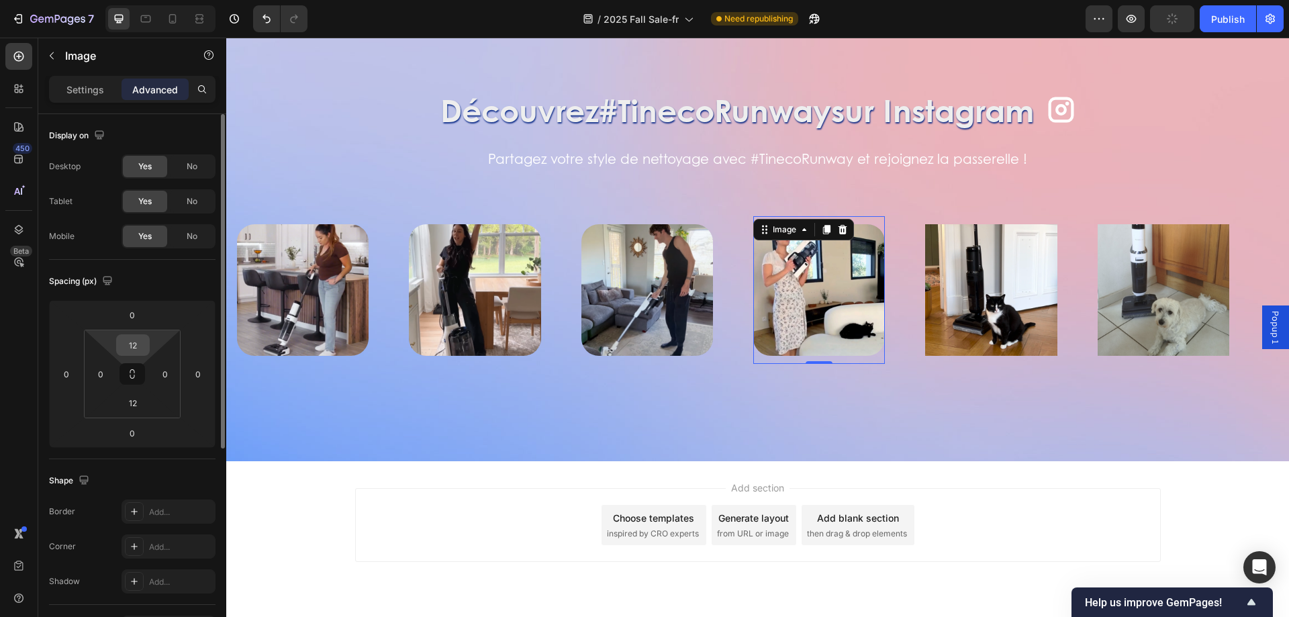
click at [138, 342] on input "12" at bounding box center [133, 345] width 27 height 20
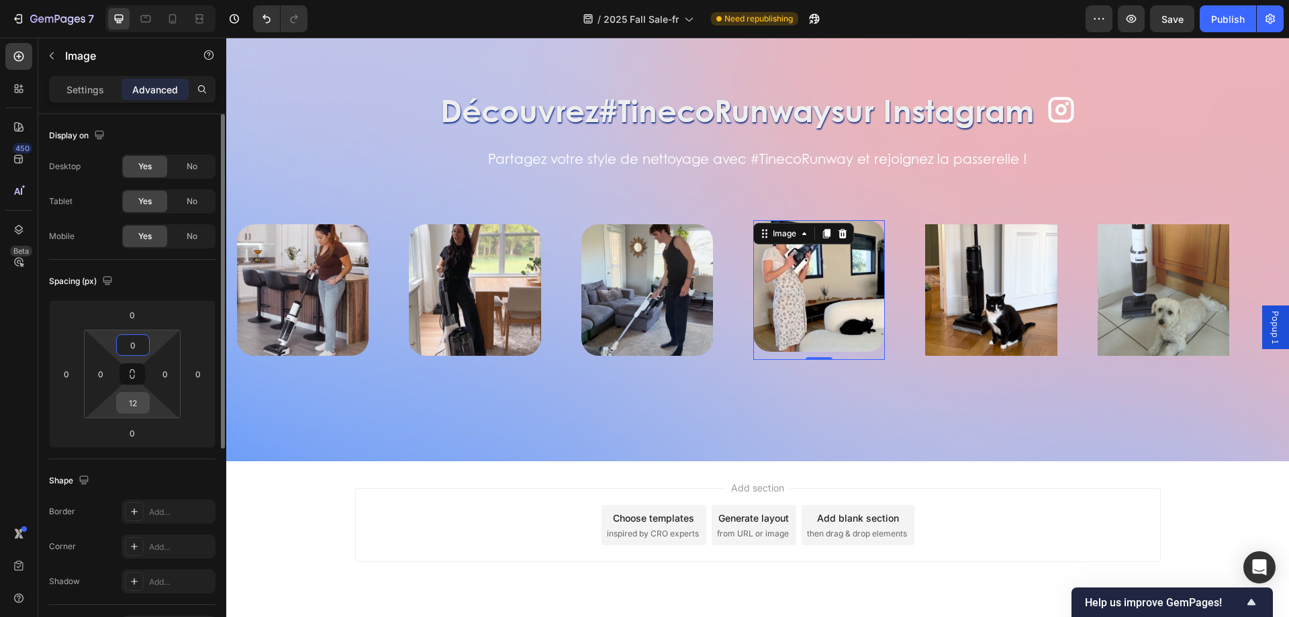
type input "0"
click at [141, 410] on input "12" at bounding box center [133, 403] width 27 height 20
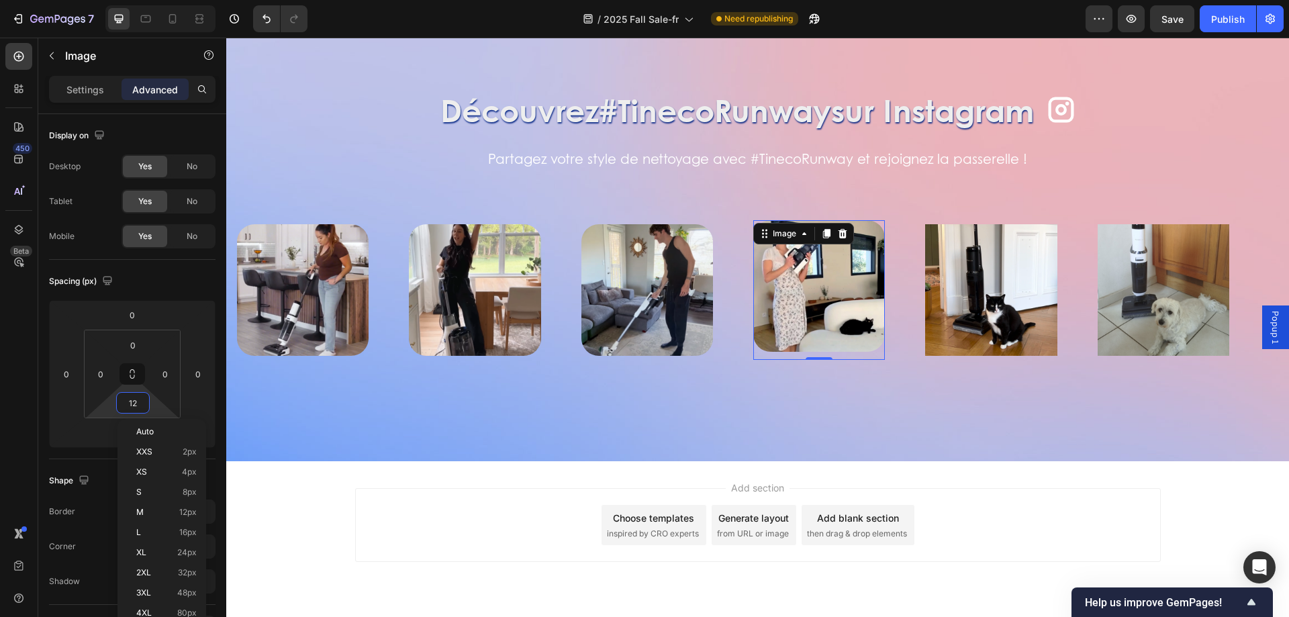
type input "0"
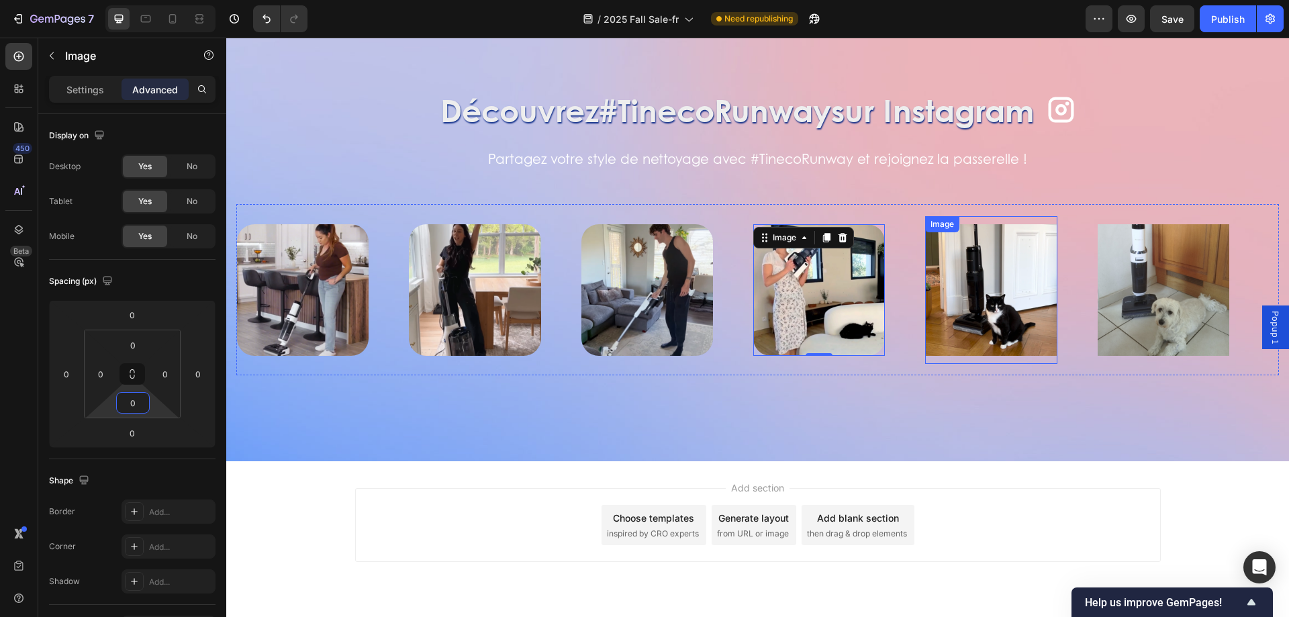
click at [960, 290] on img at bounding box center [991, 290] width 132 height 132
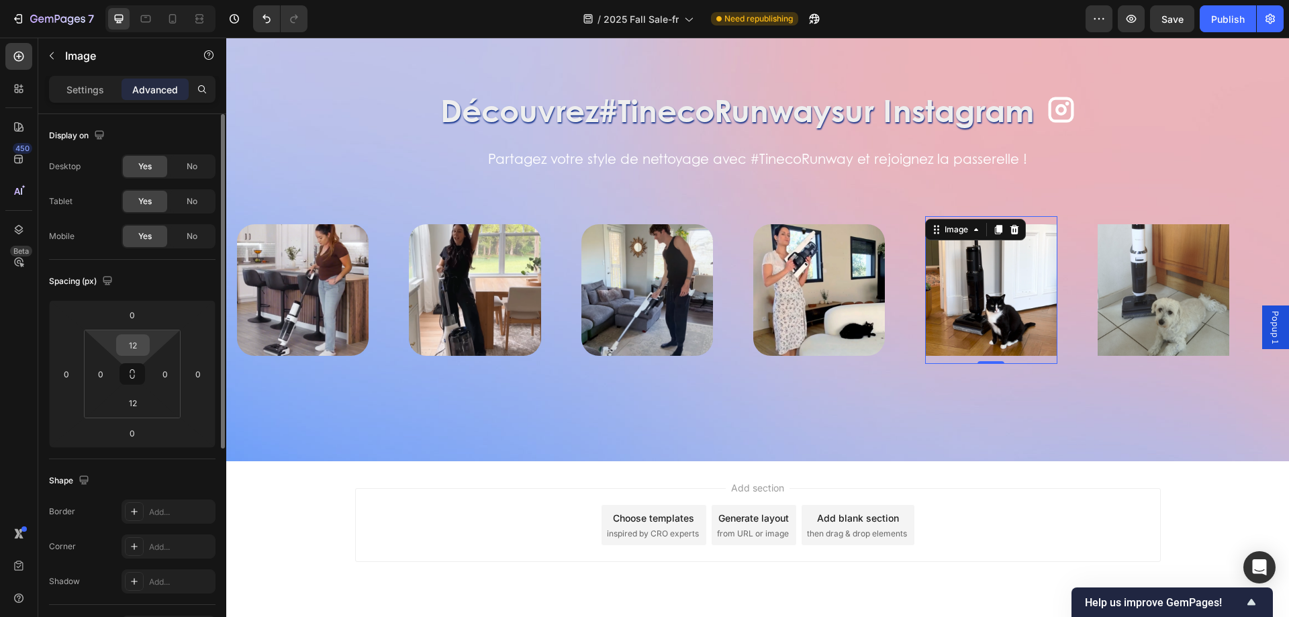
click at [134, 349] on input "12" at bounding box center [133, 345] width 27 height 20
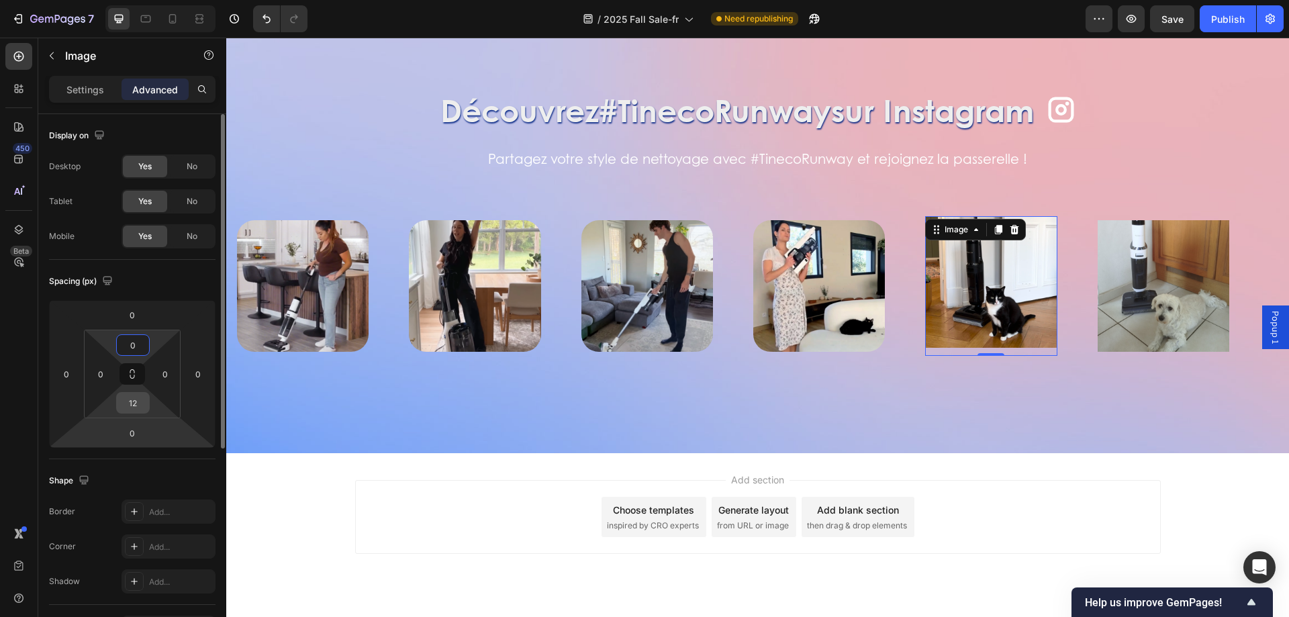
type input "0"
click at [134, 408] on input "12" at bounding box center [133, 403] width 27 height 20
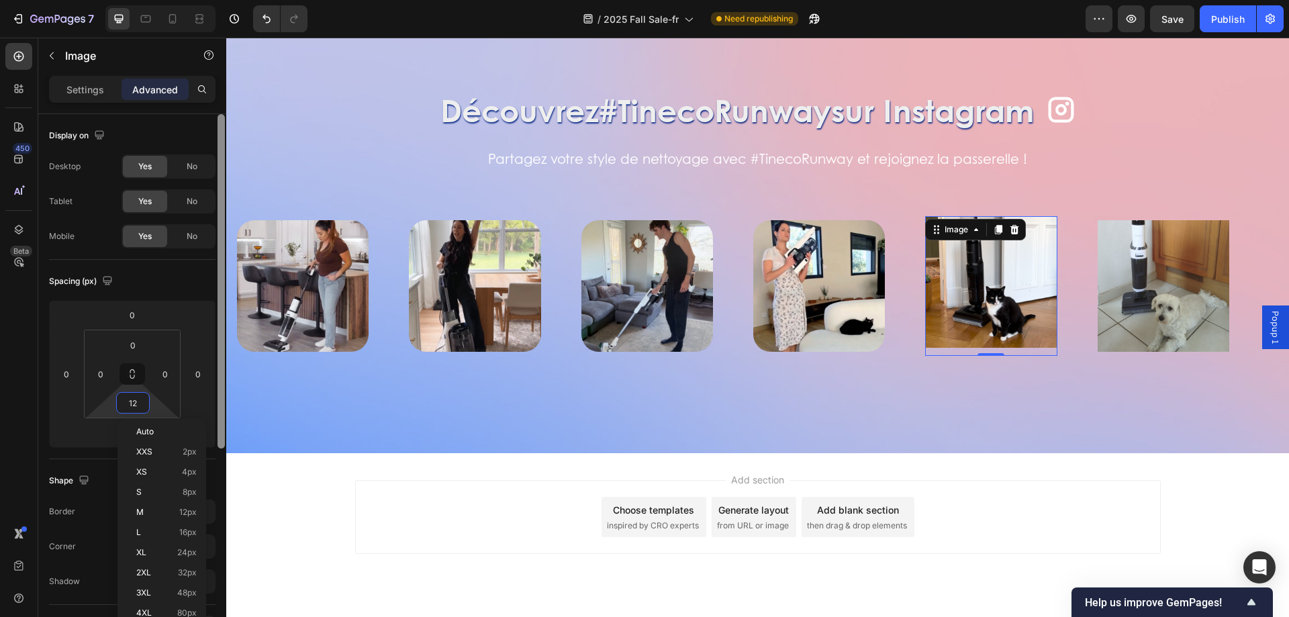
type input "0"
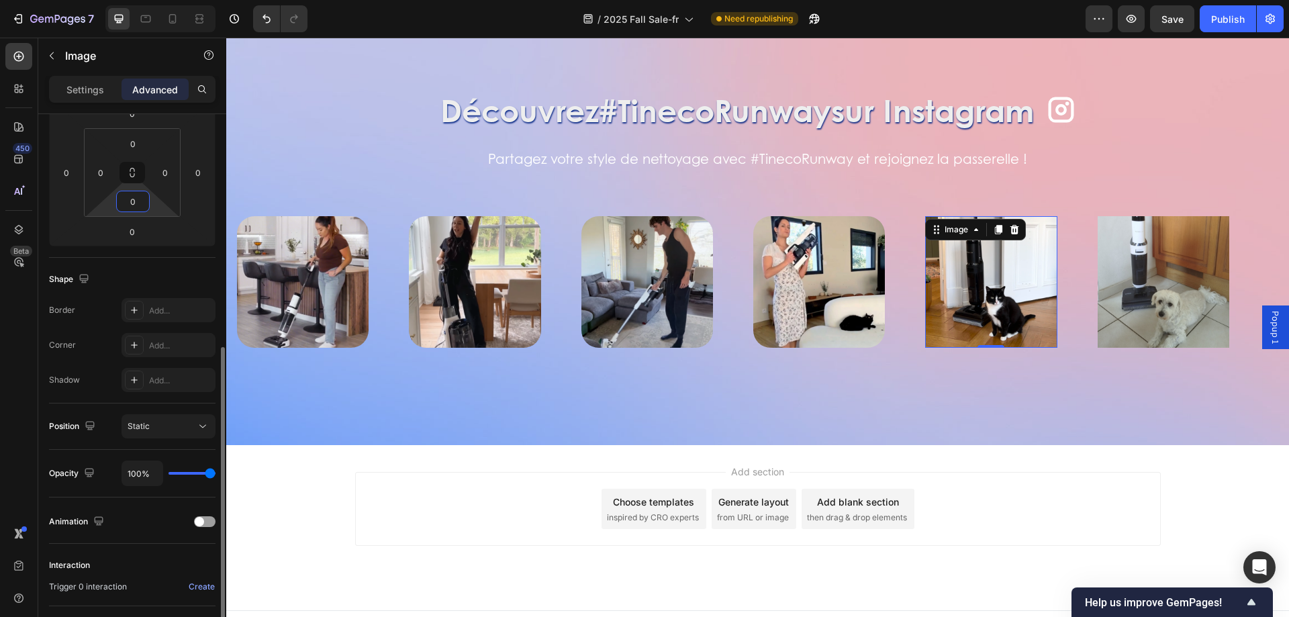
scroll to position [269, 0]
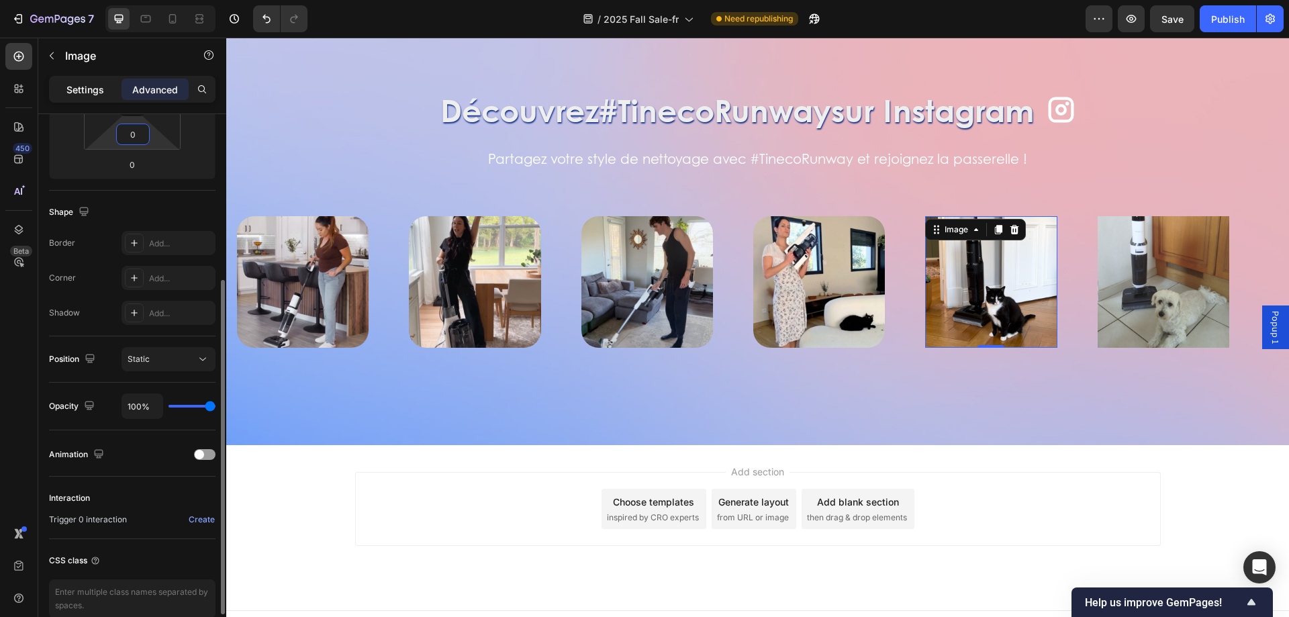
click at [102, 83] on p "Settings" at bounding box center [85, 90] width 38 height 14
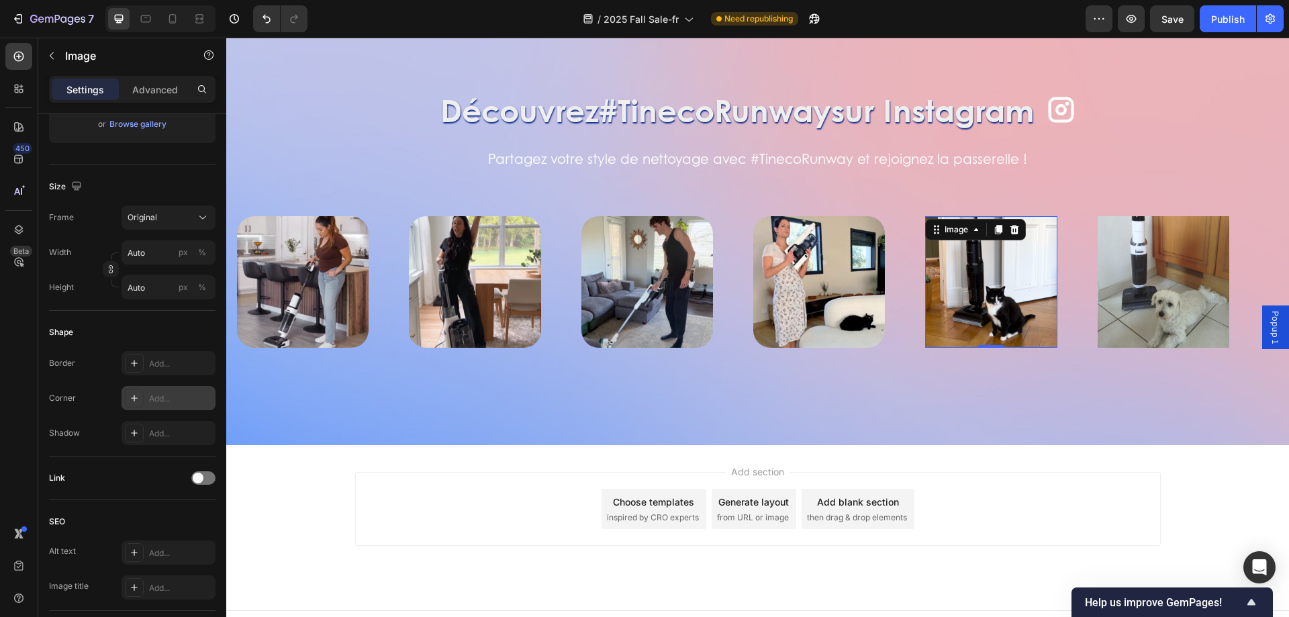
click at [145, 397] on div "Add..." at bounding box center [169, 398] width 94 height 24
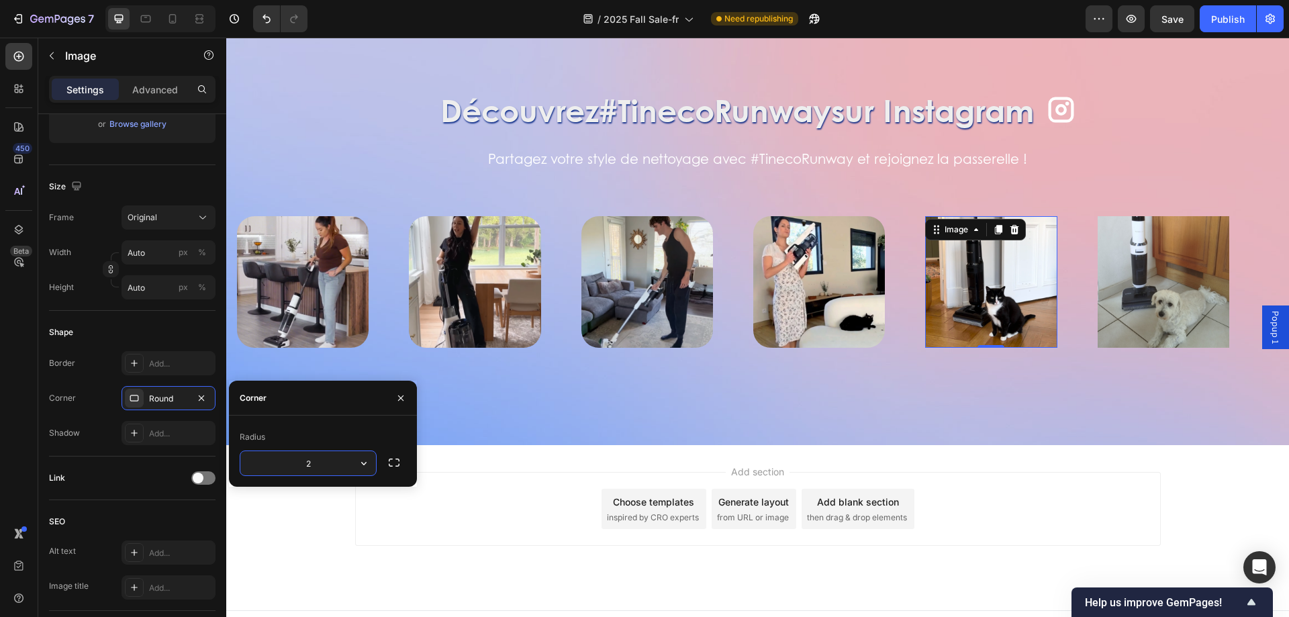
type input "26"
click at [1090, 393] on div "Découvrez #TinecoRunway sur Instagram Heading Icon Row Partagez votre style de …" at bounding box center [757, 240] width 1063 height 411
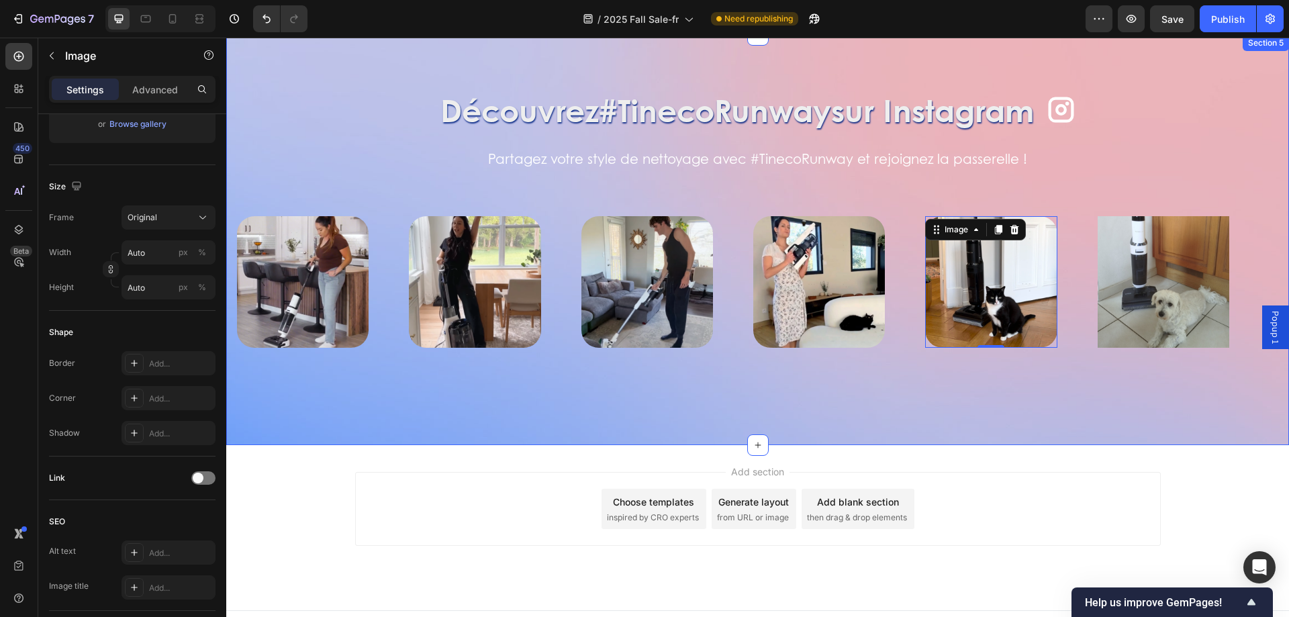
click at [1161, 271] on img at bounding box center [1164, 282] width 132 height 132
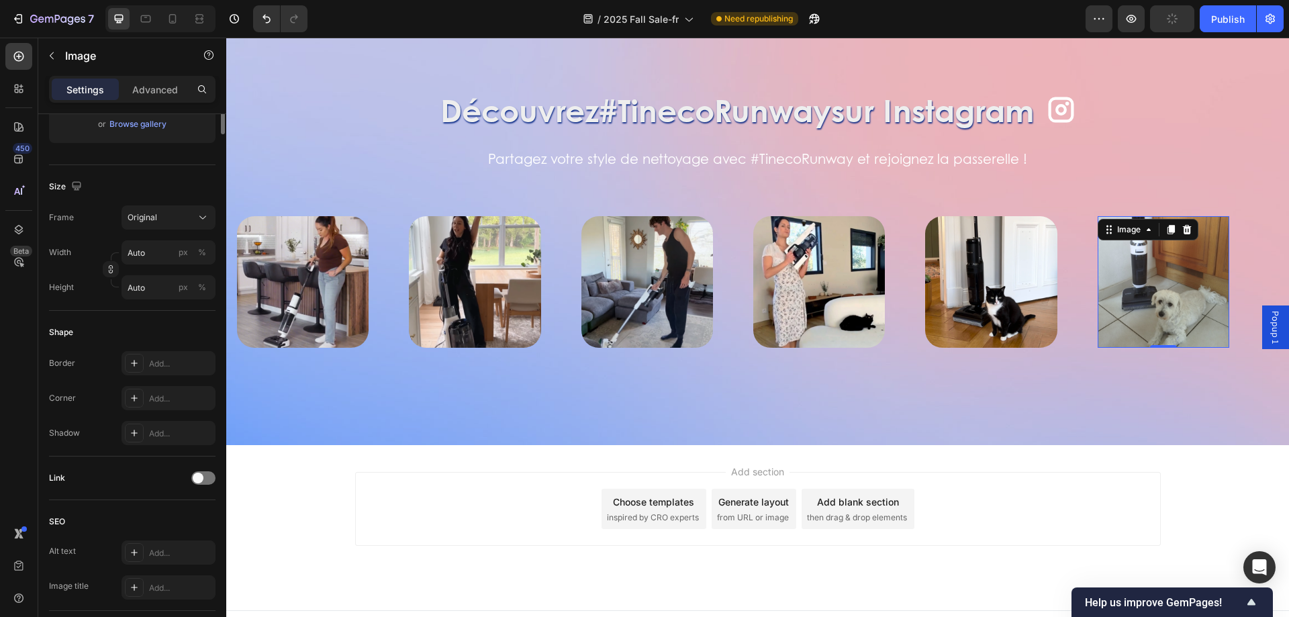
scroll to position [0, 0]
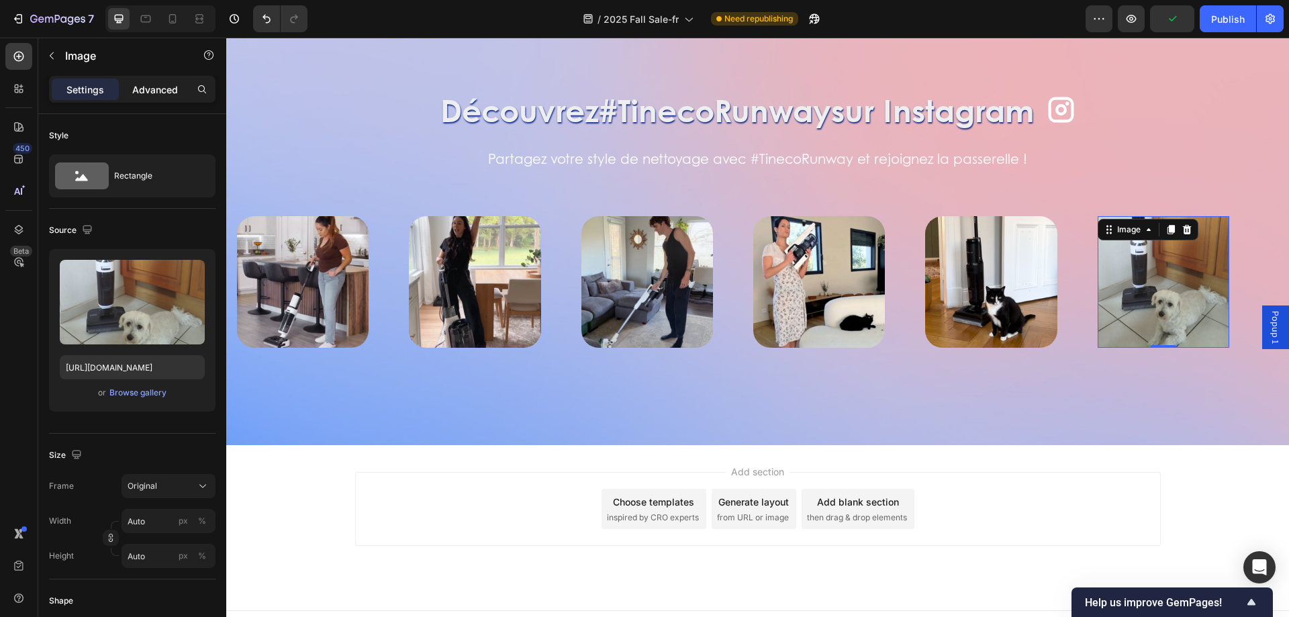
click at [156, 93] on p "Advanced" at bounding box center [155, 90] width 46 height 14
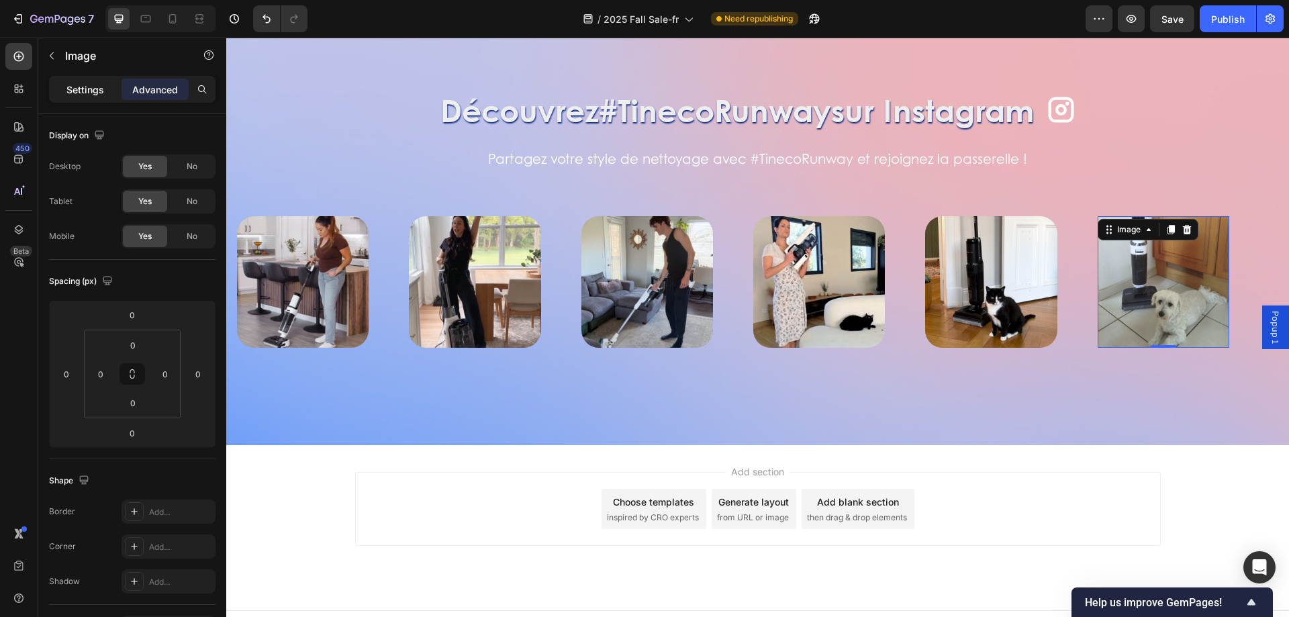
click at [73, 89] on p "Settings" at bounding box center [85, 90] width 38 height 14
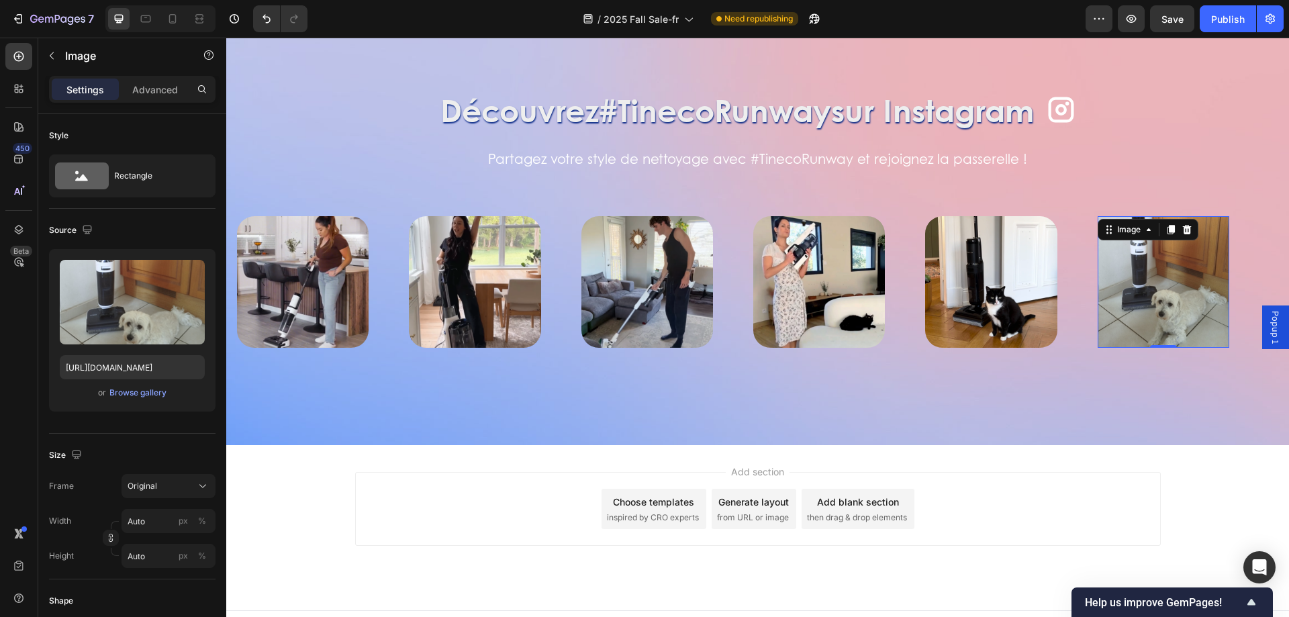
scroll to position [336, 0]
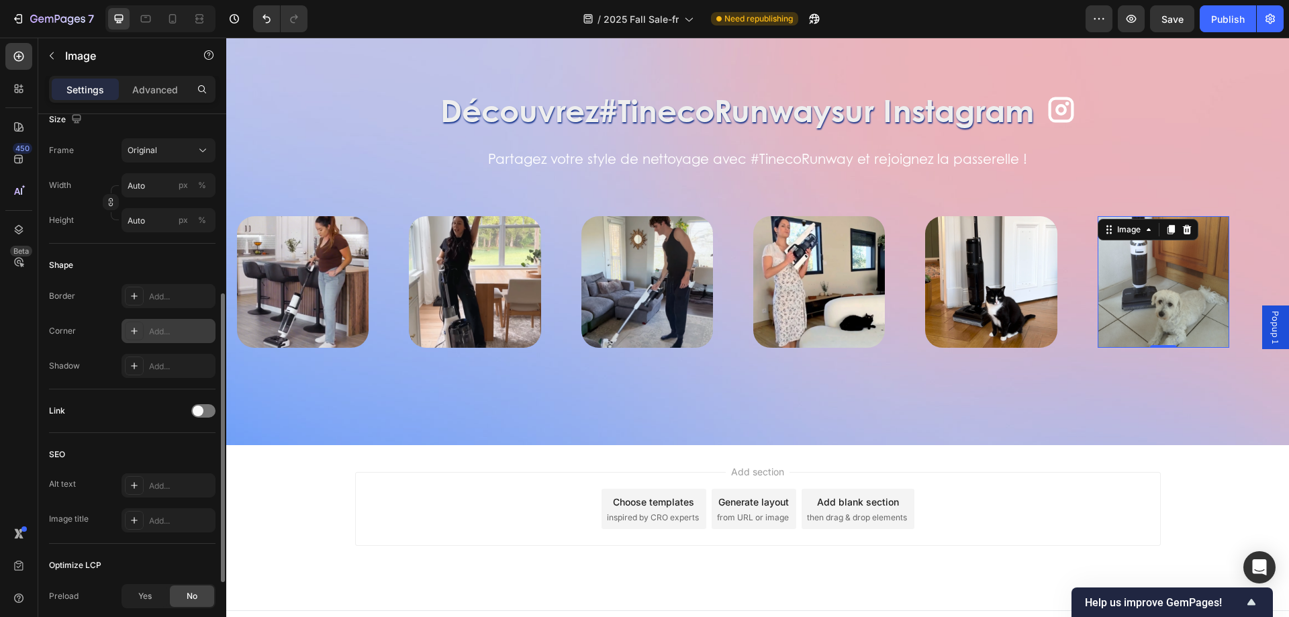
click at [156, 322] on div "Add..." at bounding box center [169, 331] width 94 height 24
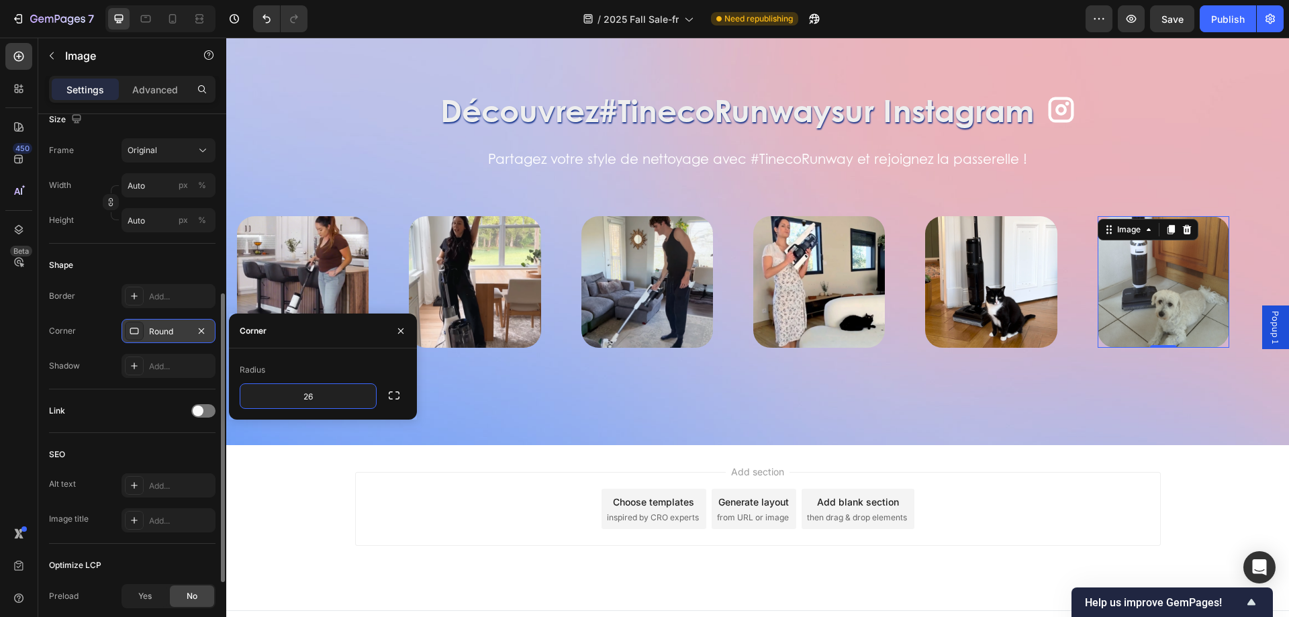
type input "26"
click at [126, 324] on div at bounding box center [134, 331] width 19 height 19
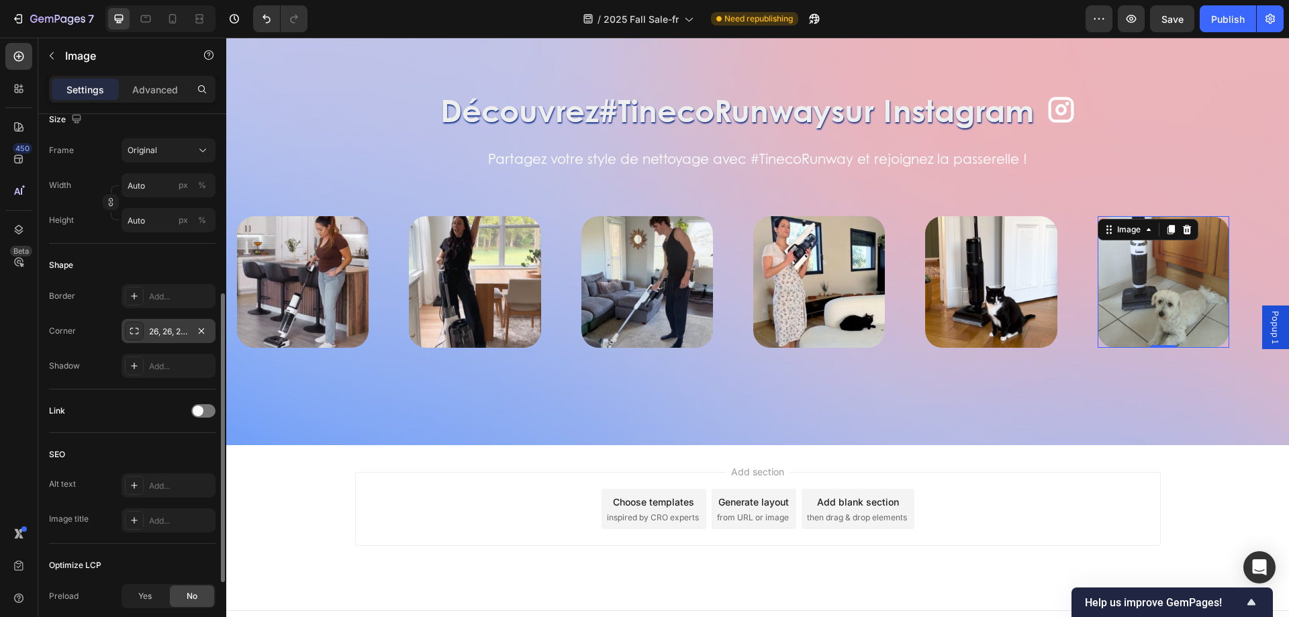
click at [133, 332] on icon at bounding box center [134, 331] width 11 height 11
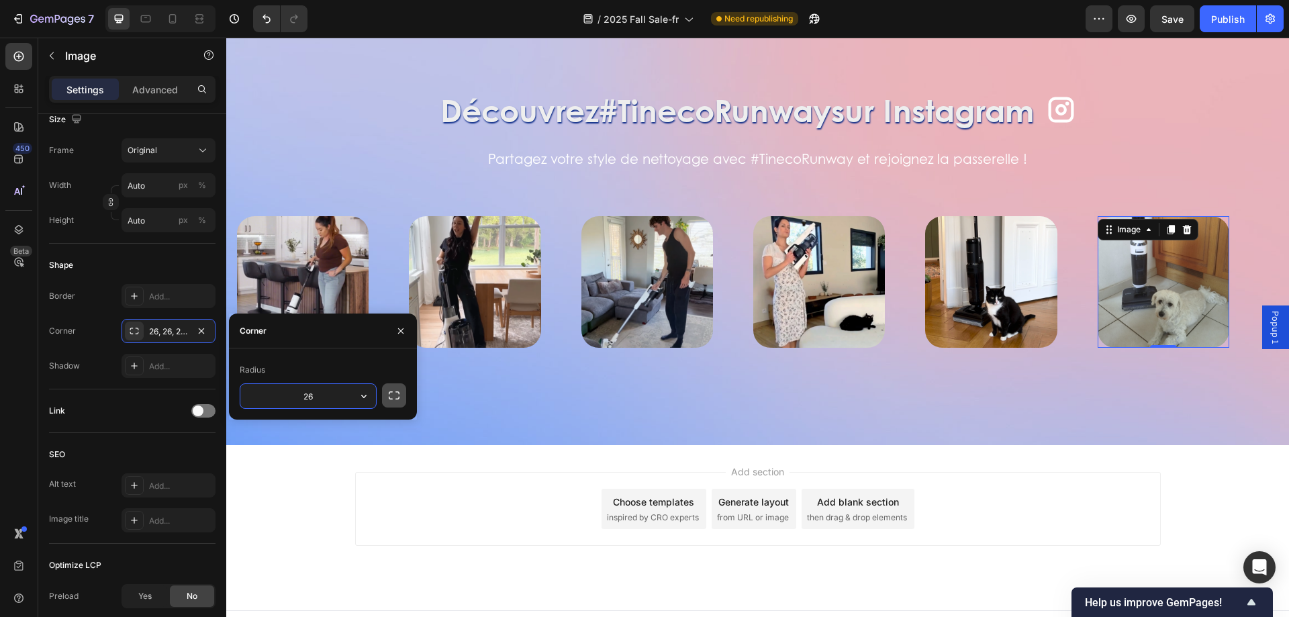
click at [396, 391] on icon "button" at bounding box center [394, 395] width 11 height 8
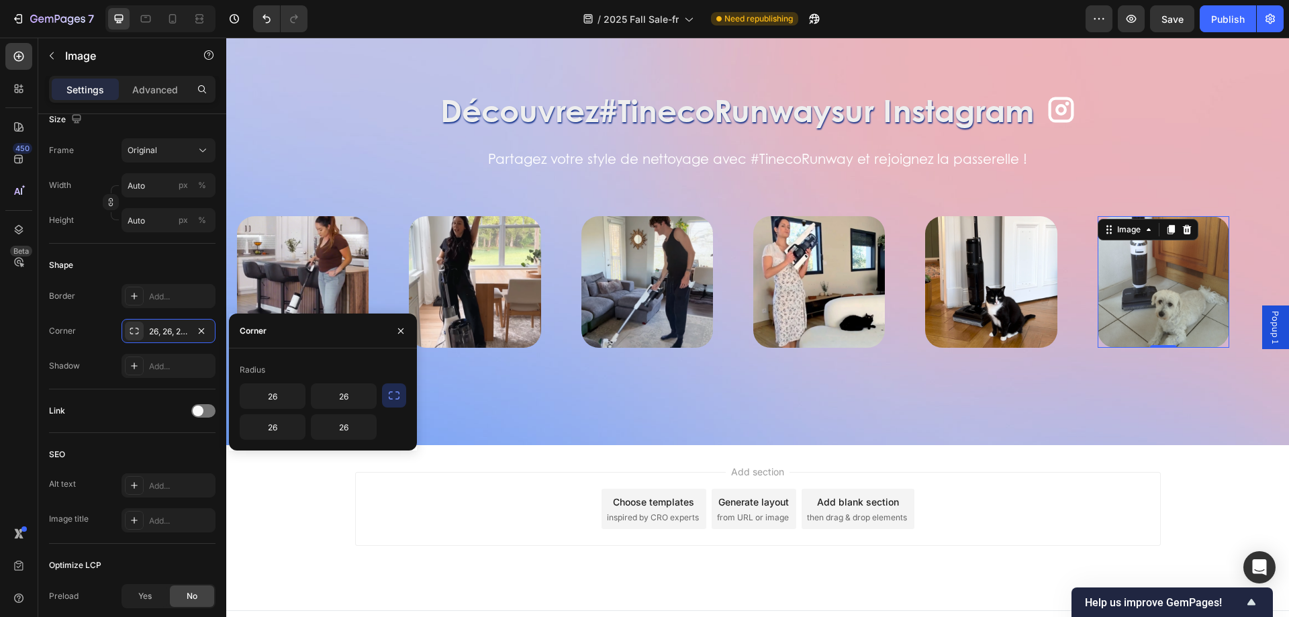
click at [396, 391] on icon "button" at bounding box center [394, 395] width 11 height 8
click at [416, 322] on div at bounding box center [401, 331] width 32 height 34
click at [403, 330] on icon "button" at bounding box center [400, 331] width 11 height 11
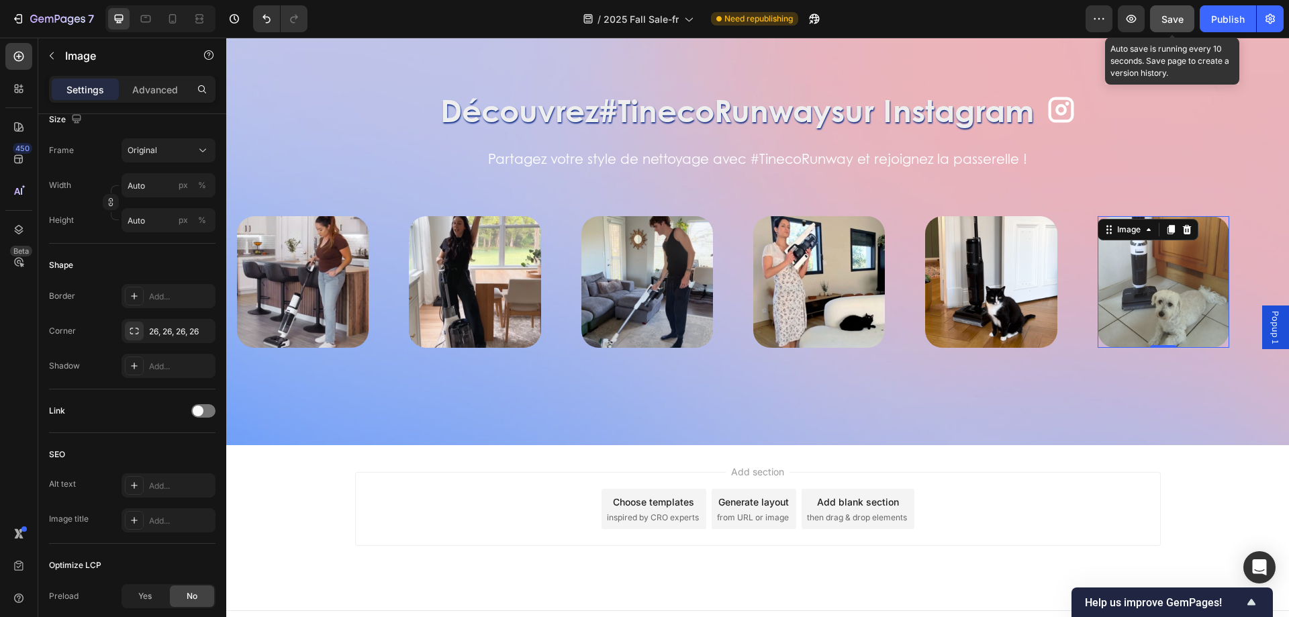
click at [1159, 9] on button "Save" at bounding box center [1172, 18] width 44 height 27
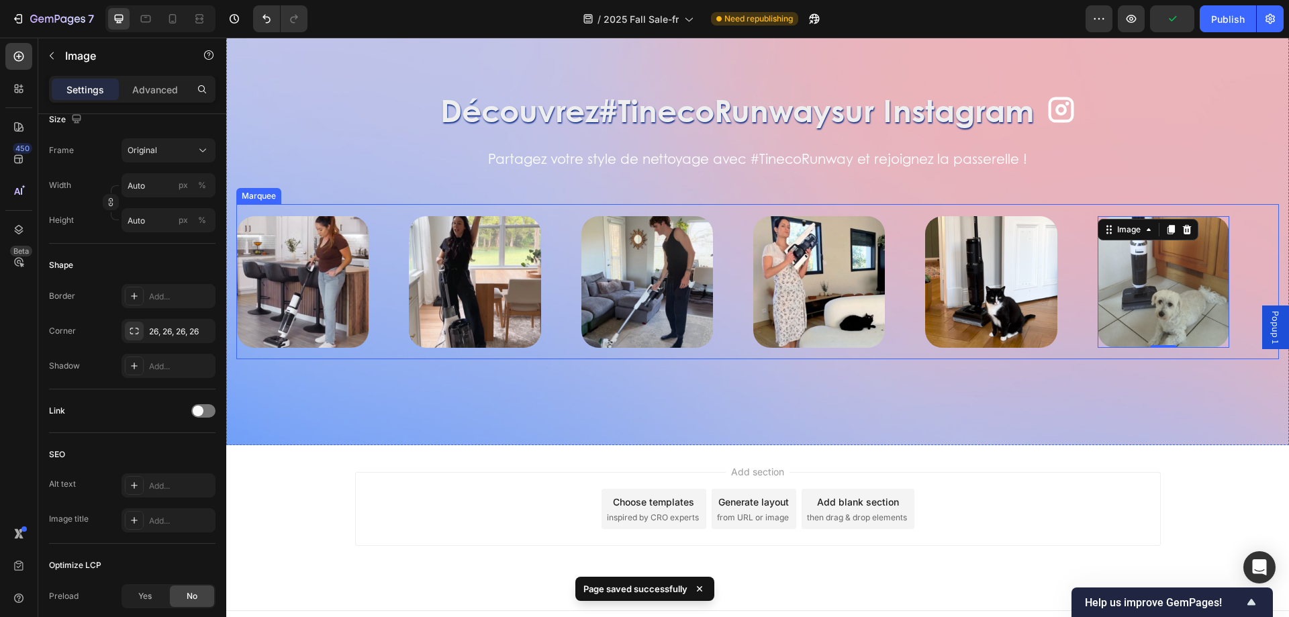
click at [1067, 214] on div "Image Image Image Image Image Image 0 Image Image Image Image Image Image 0 Mar…" at bounding box center [757, 281] width 1043 height 155
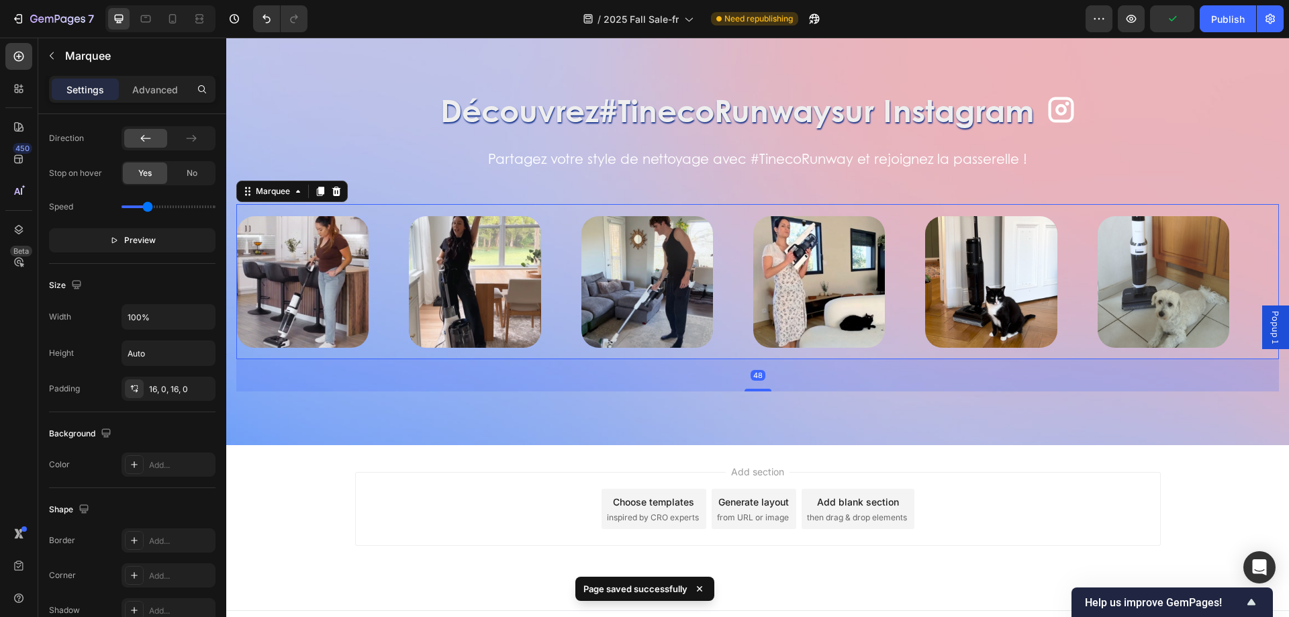
scroll to position [0, 0]
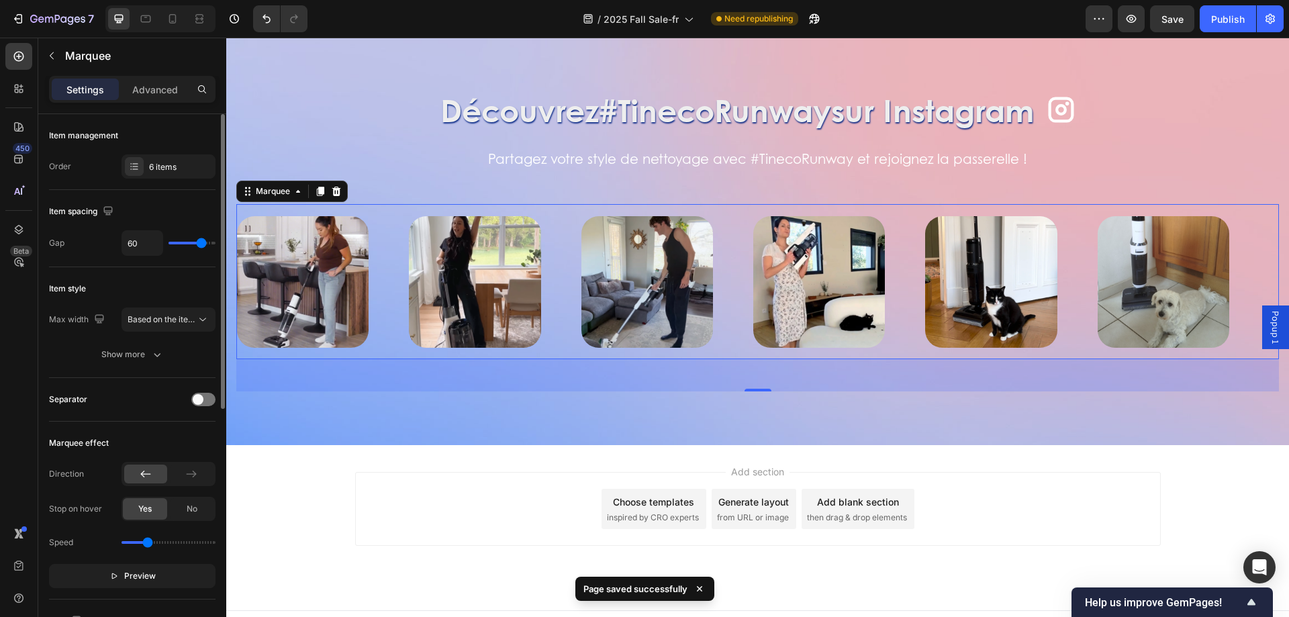
type input "39"
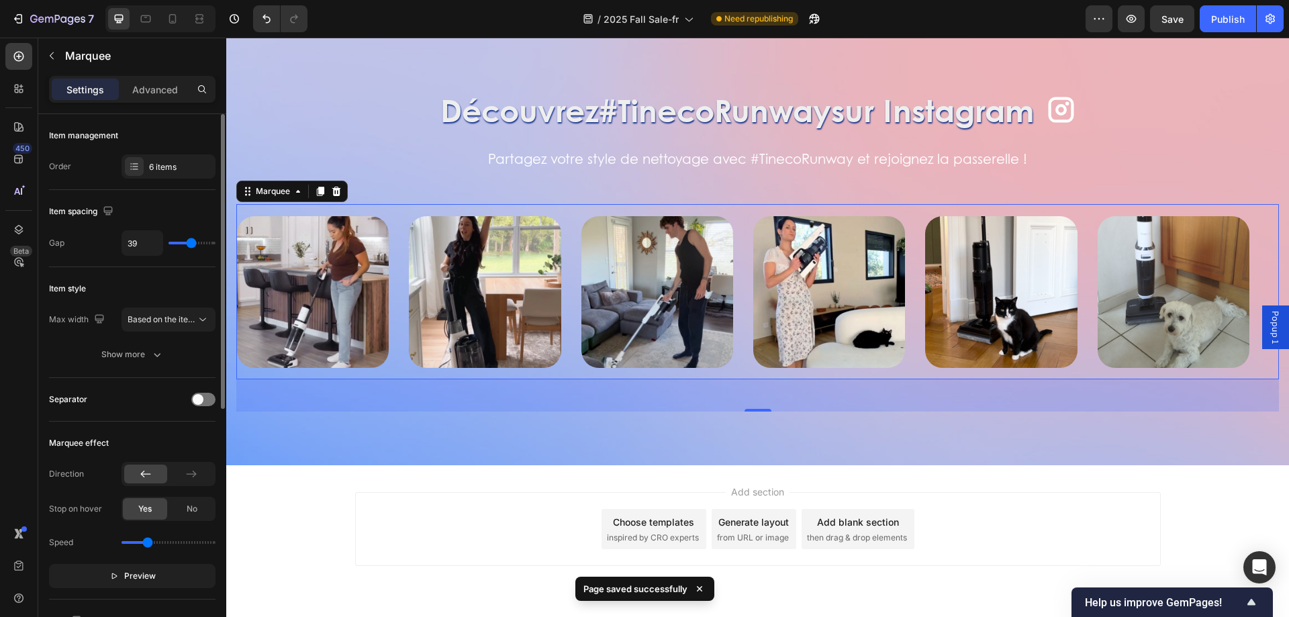
type input "30"
drag, startPoint x: 198, startPoint y: 244, endPoint x: 187, endPoint y: 244, distance: 10.7
type input "30"
click at [187, 244] on input "range" at bounding box center [192, 243] width 47 height 3
click at [157, 156] on div "6 items" at bounding box center [169, 166] width 94 height 24
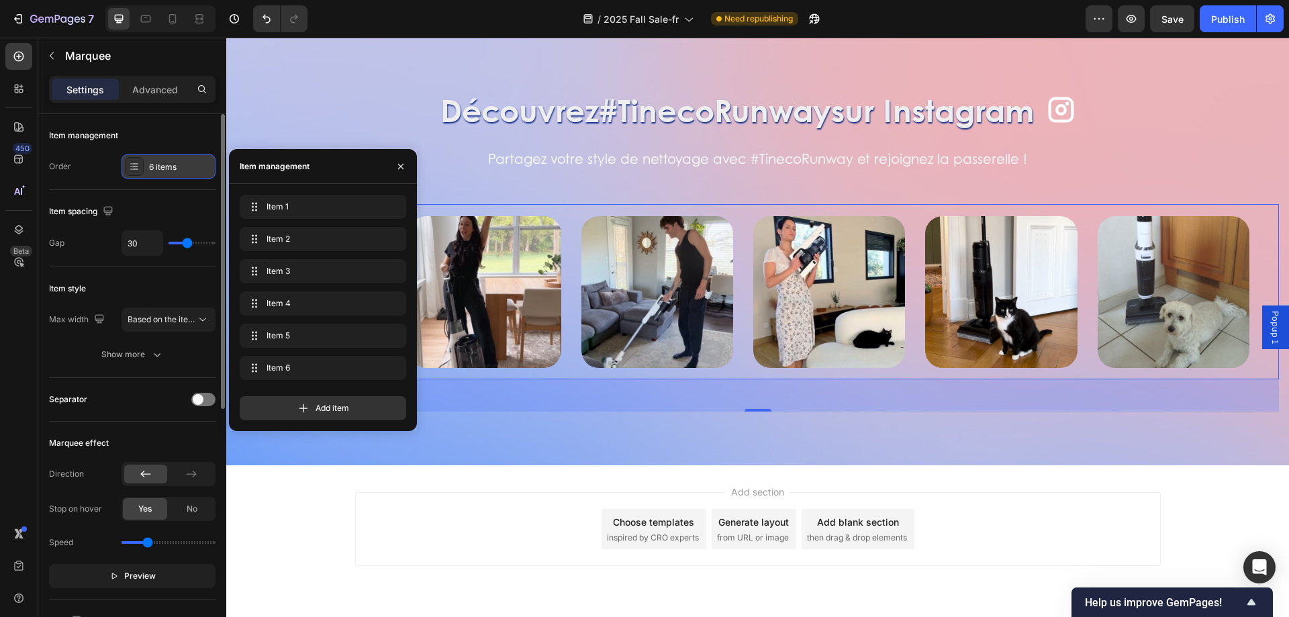
click at [160, 159] on div "6 items" at bounding box center [169, 166] width 94 height 24
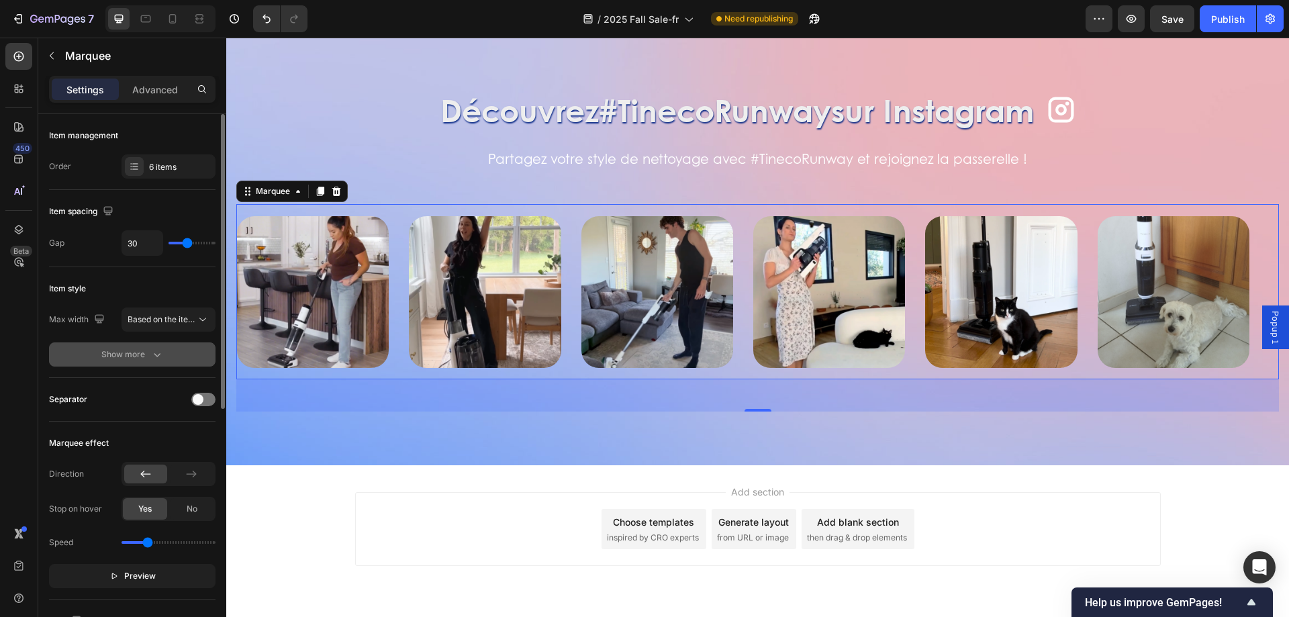
click at [154, 361] on icon "button" at bounding box center [156, 354] width 13 height 13
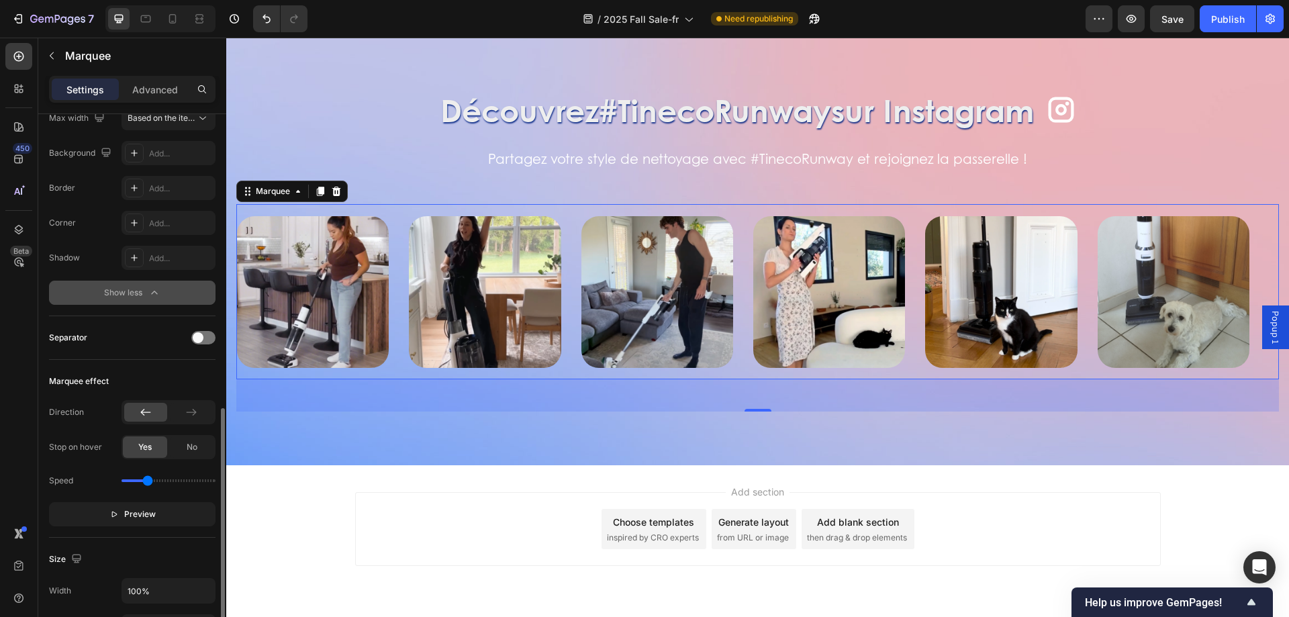
scroll to position [336, 0]
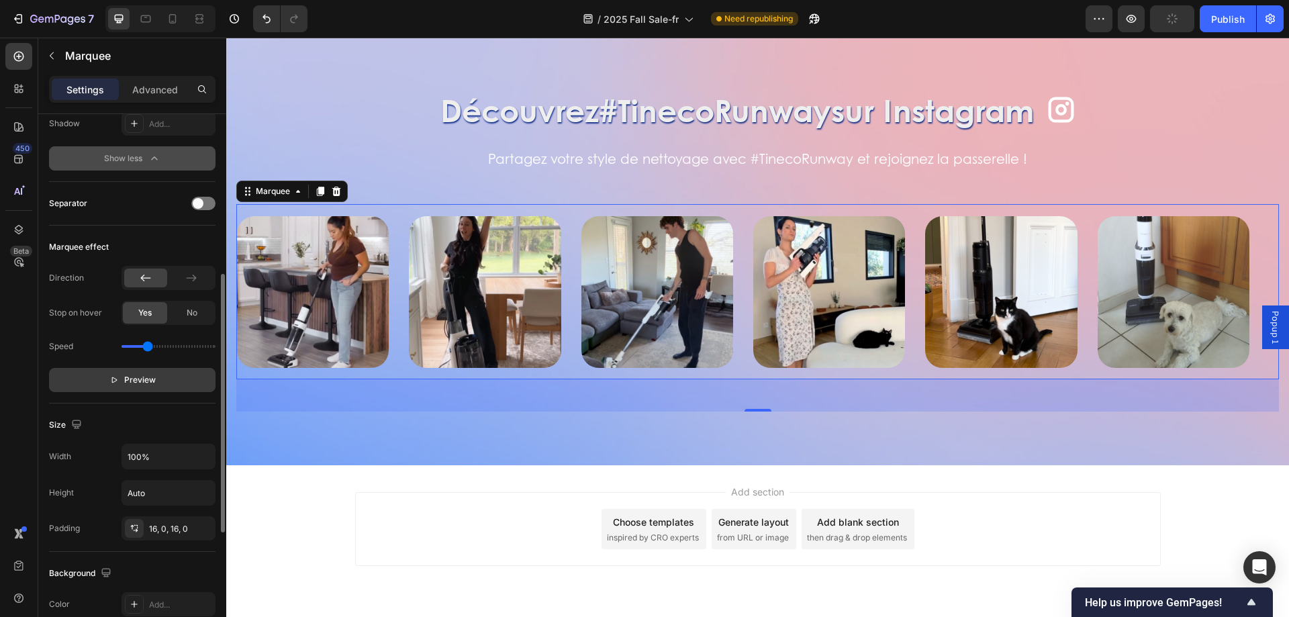
click at [130, 377] on span "Preview" at bounding box center [140, 379] width 32 height 13
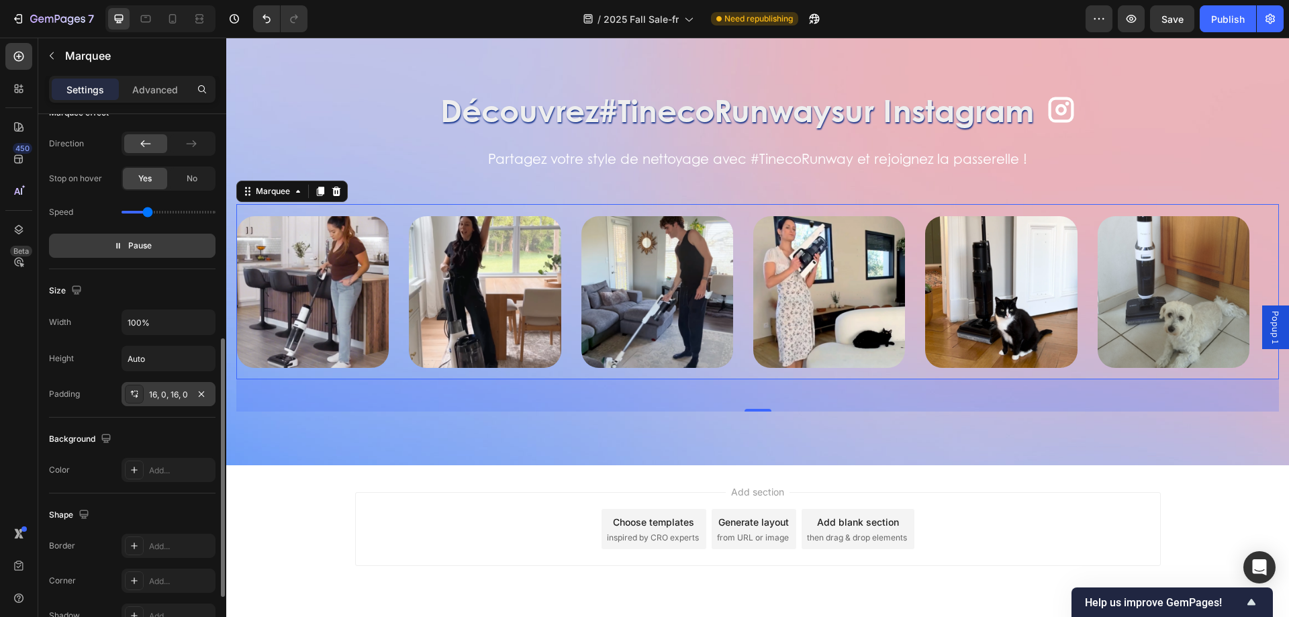
click at [132, 395] on icon at bounding box center [134, 394] width 11 height 11
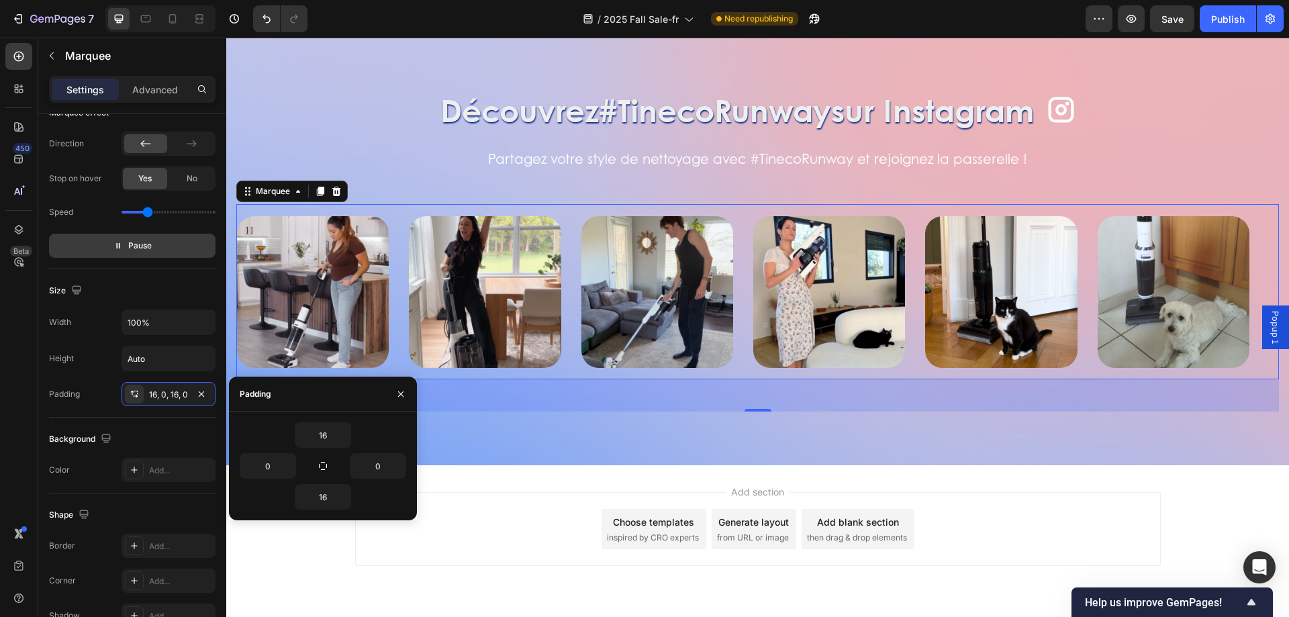
click at [170, 76] on div "Settings Advanced" at bounding box center [132, 89] width 167 height 27
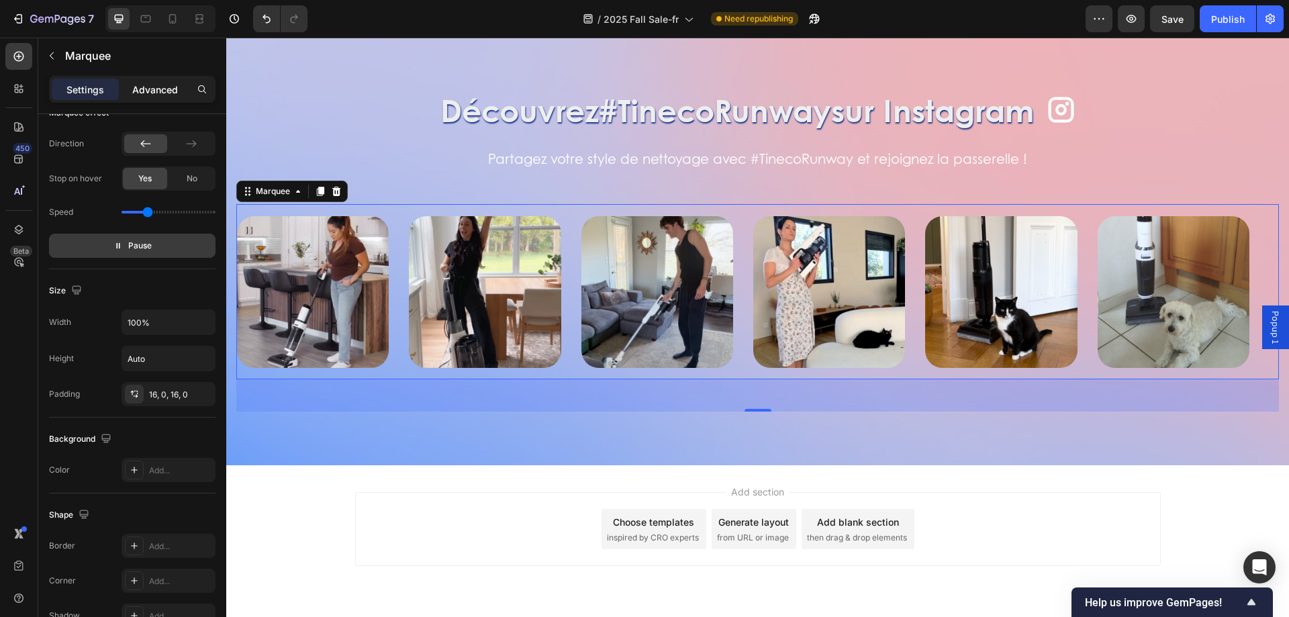
click at [167, 87] on p "Advanced" at bounding box center [155, 90] width 46 height 14
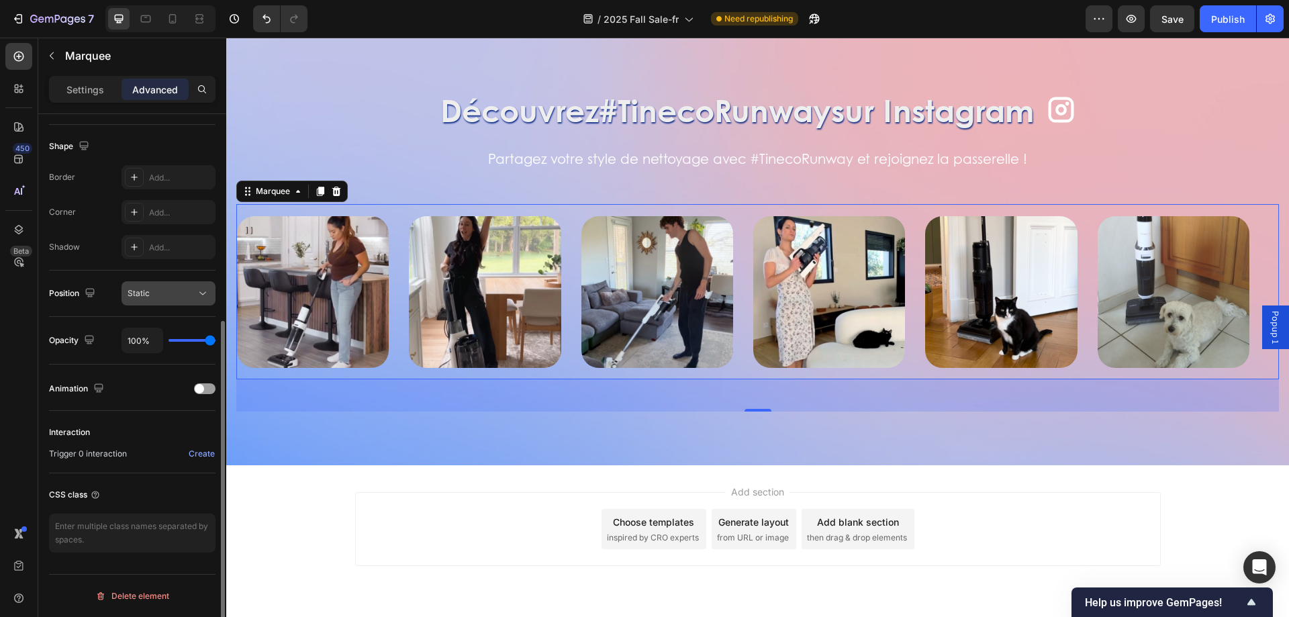
scroll to position [0, 0]
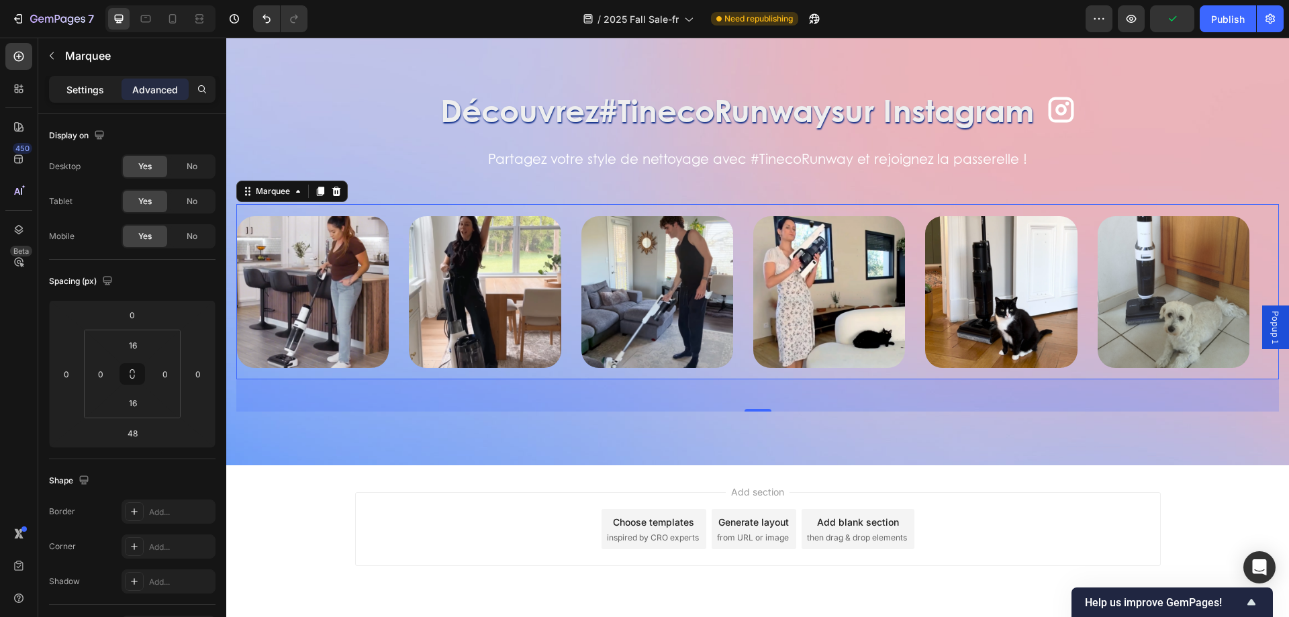
click at [82, 89] on p "Settings" at bounding box center [85, 90] width 38 height 14
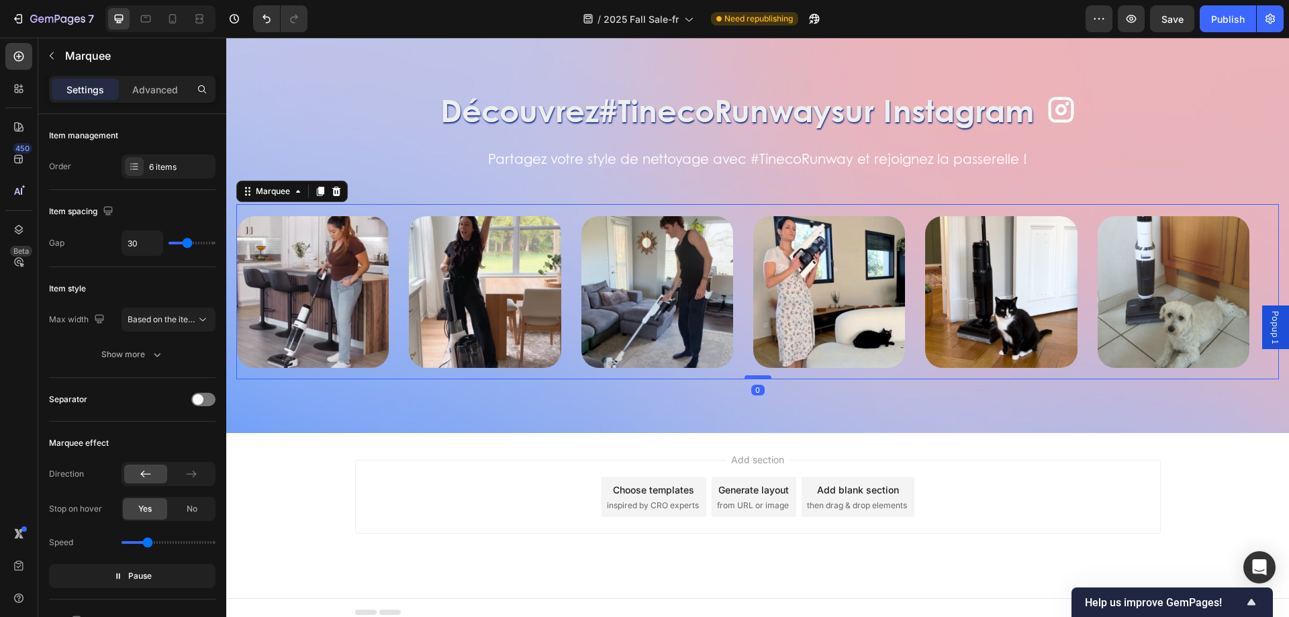
drag, startPoint x: 749, startPoint y: 408, endPoint x: 750, endPoint y: 374, distance: 33.6
click at [750, 375] on div at bounding box center [758, 377] width 27 height 4
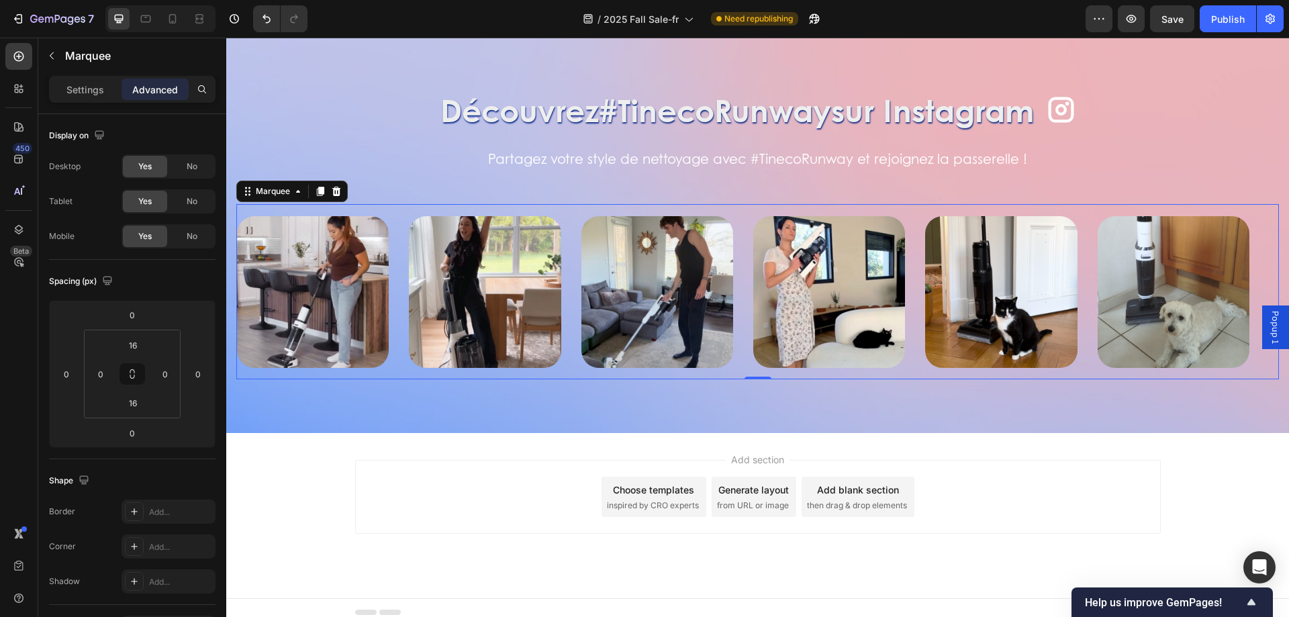
click at [154, 95] on p "Advanced" at bounding box center [155, 90] width 46 height 14
click at [248, 158] on div "Découvrez #TinecoRunway sur Instagram Heading Icon Row Partagez votre style de …" at bounding box center [757, 234] width 1043 height 291
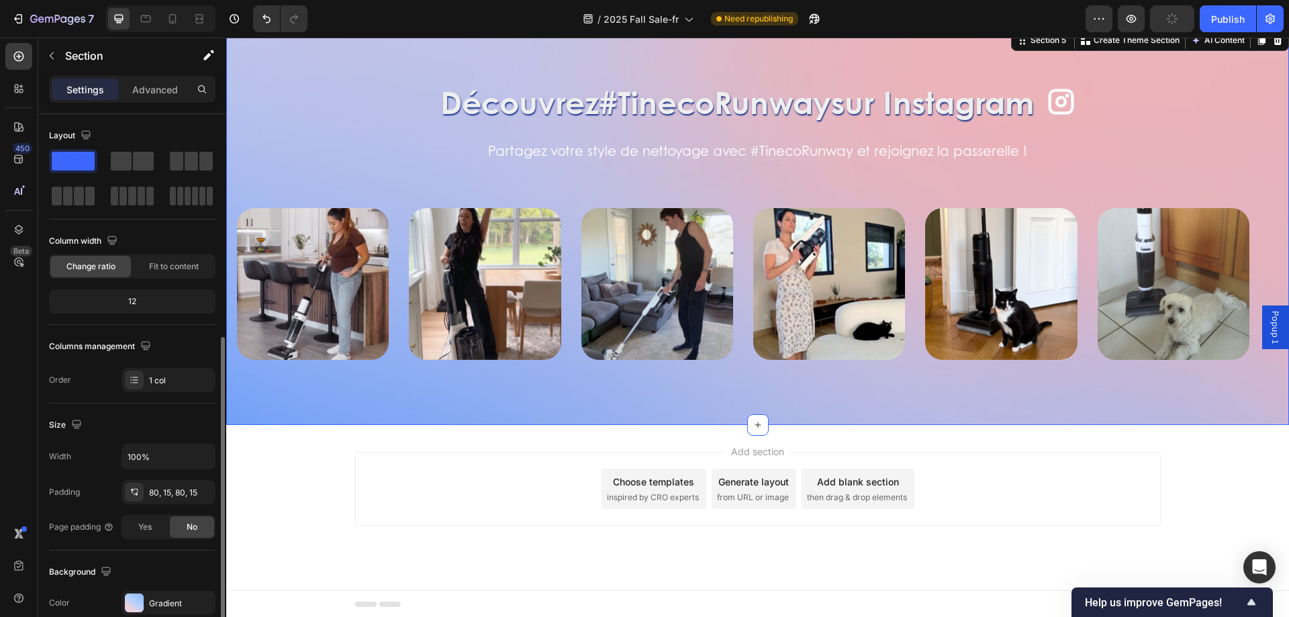
scroll to position [134, 0]
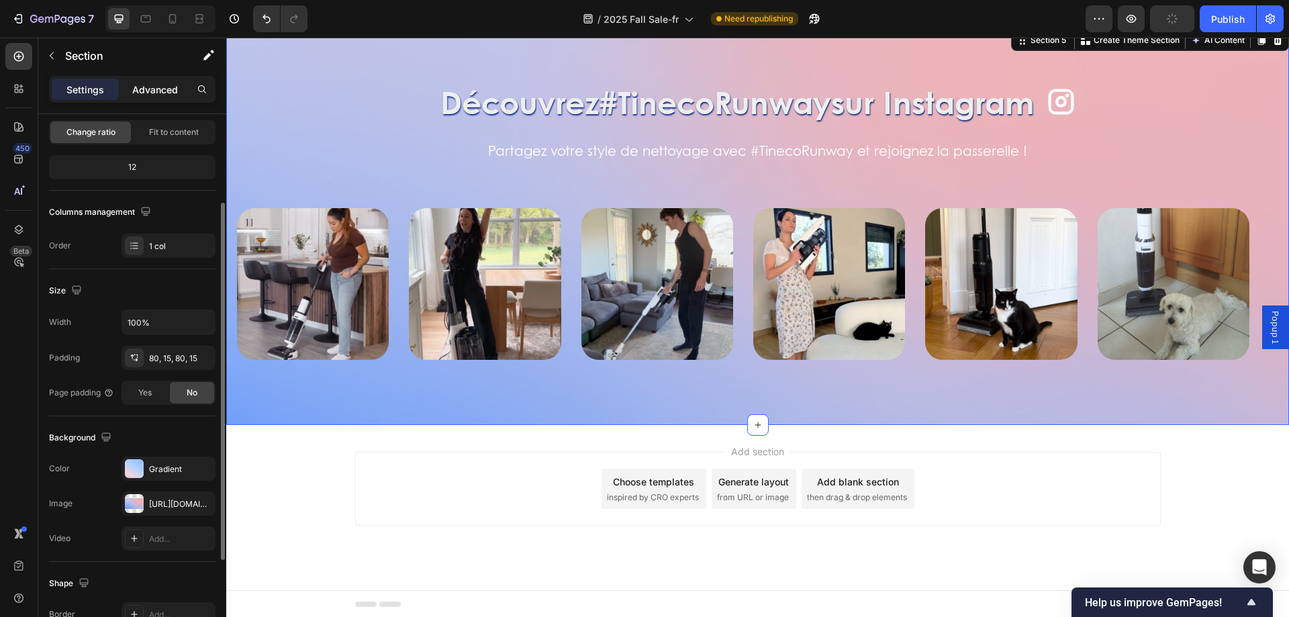
click at [164, 95] on p "Advanced" at bounding box center [155, 90] width 46 height 14
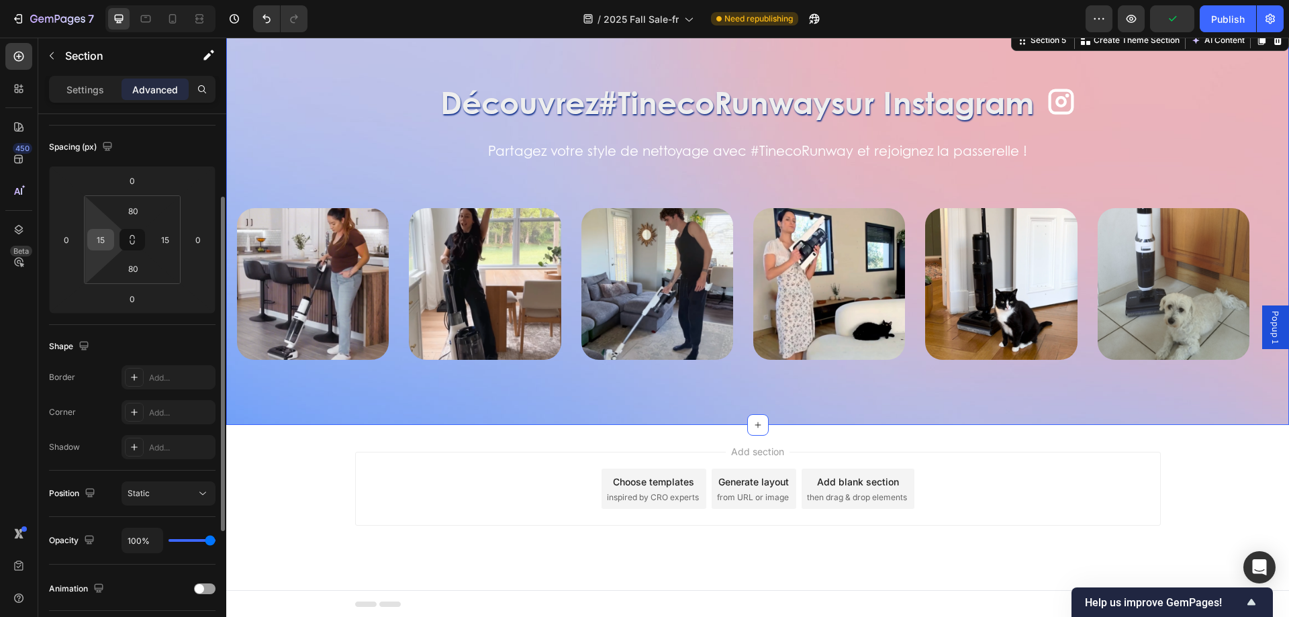
drag, startPoint x: 203, startPoint y: 292, endPoint x: 103, endPoint y: 238, distance: 114.1
click at [103, 238] on input "15" at bounding box center [101, 240] width 20 height 20
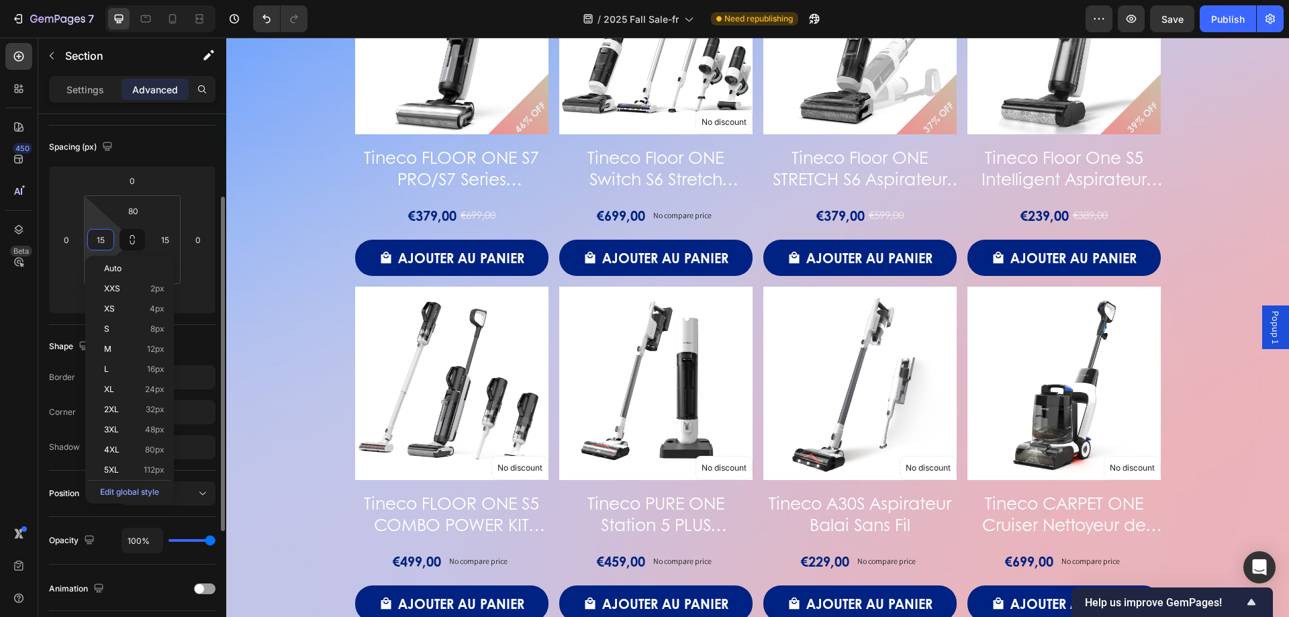
scroll to position [1531, 0]
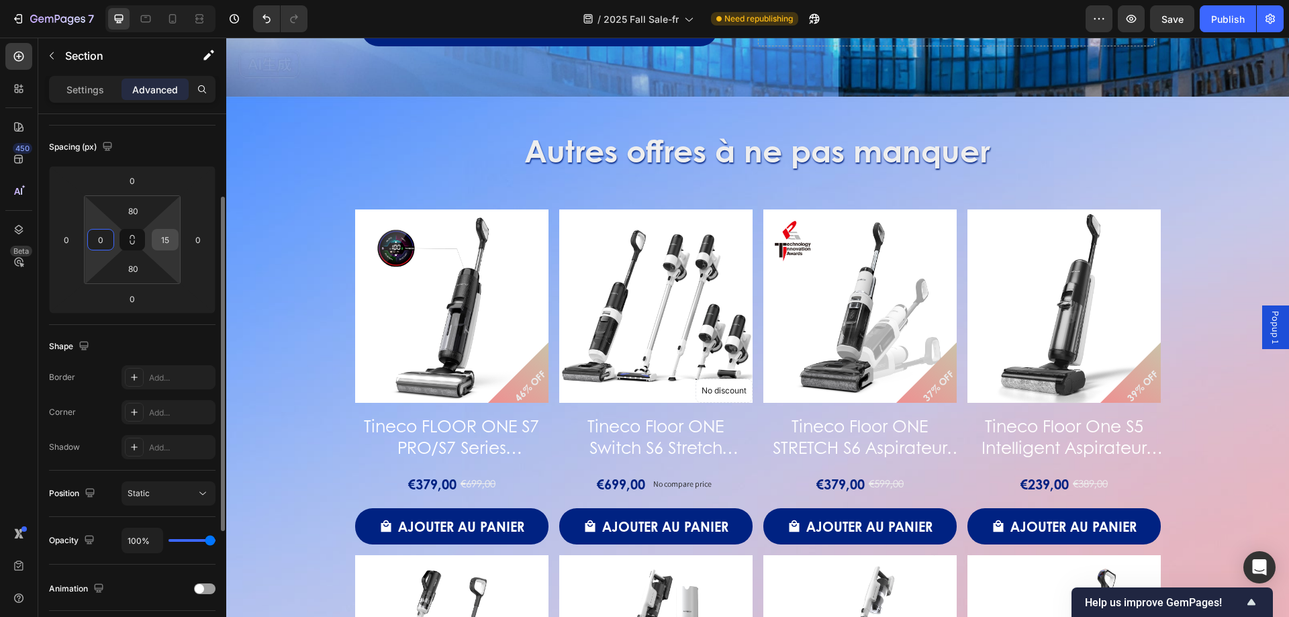
type input "0"
click at [167, 241] on input "15" at bounding box center [165, 240] width 20 height 20
type input "105"
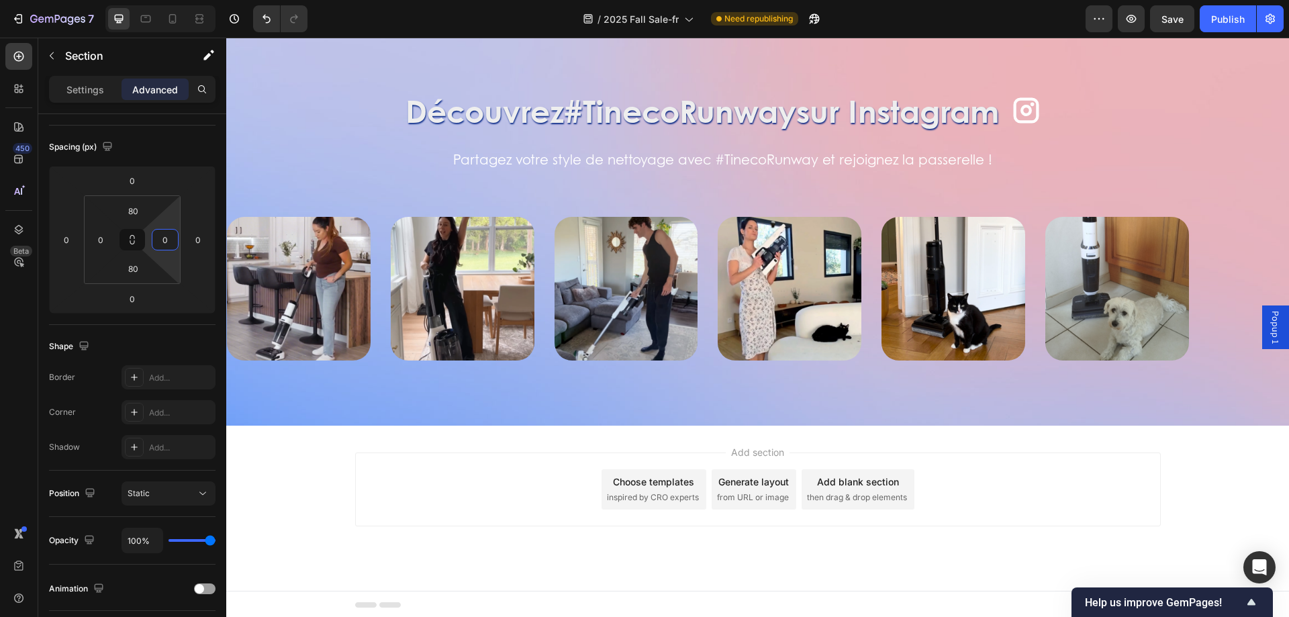
scroll to position [2326, 0]
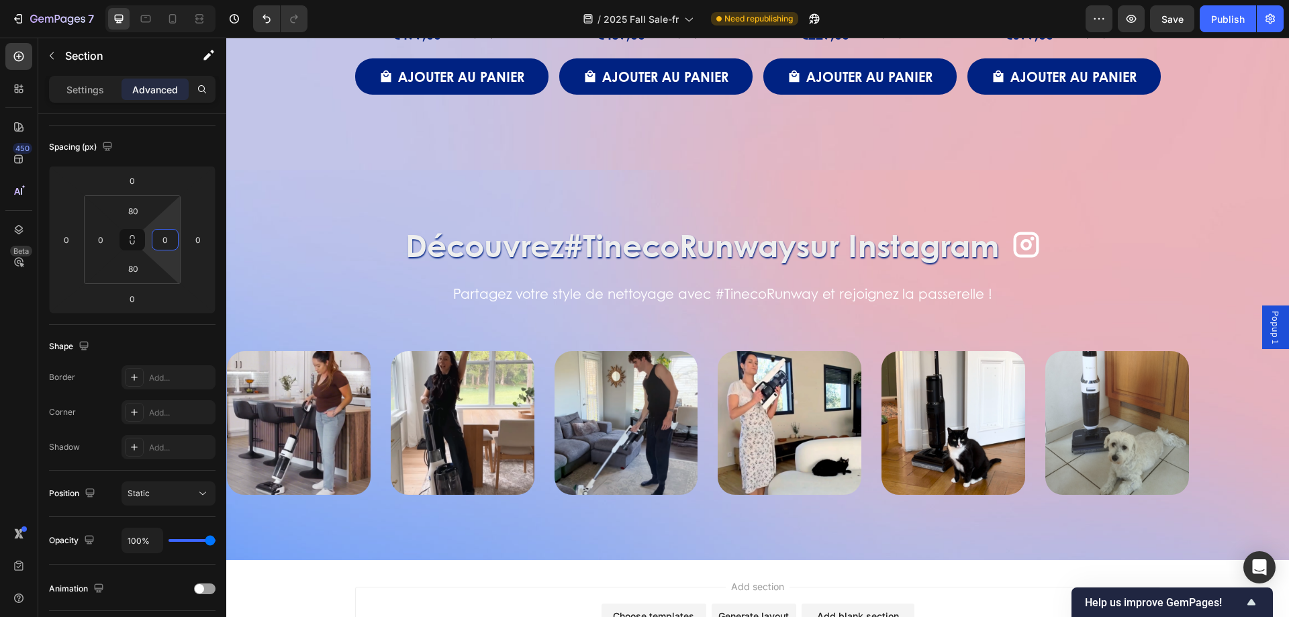
type input "0"
click at [1042, 220] on div "Découvrez #TinecoRunway sur Instagram Heading Icon Row Partagez votre style de …" at bounding box center [757, 365] width 1063 height 390
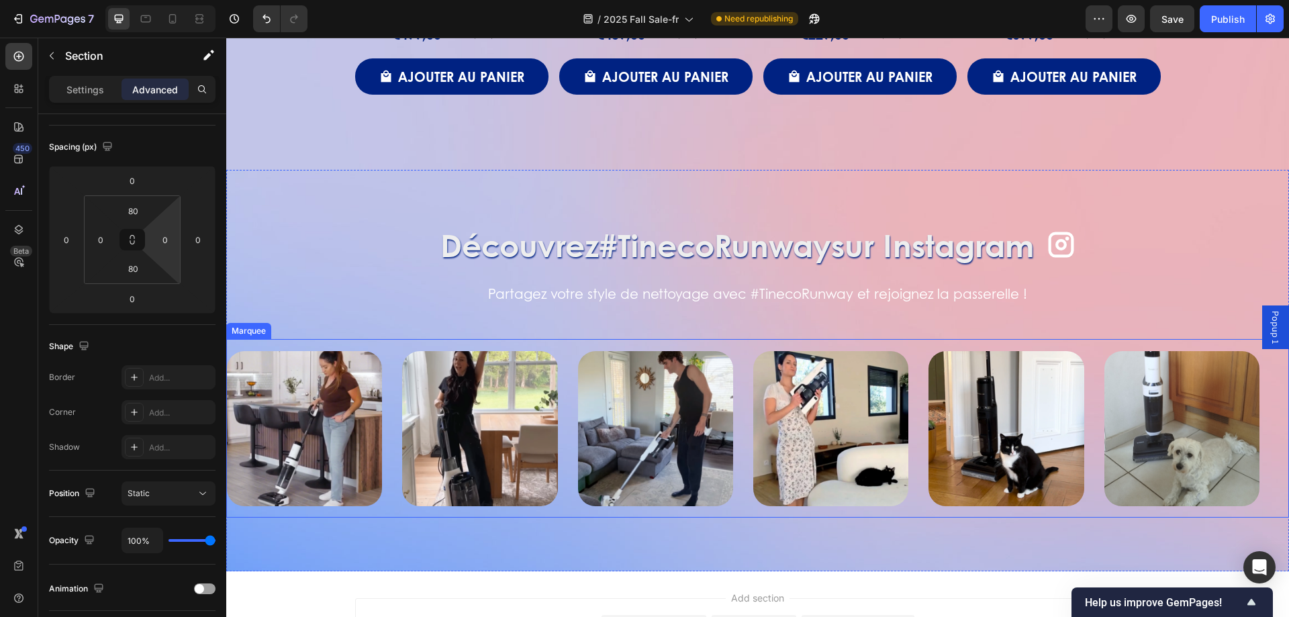
click at [365, 349] on div "Image Image Image Image Image Image Image Image Image Image Image Image Marquee" at bounding box center [757, 428] width 1063 height 179
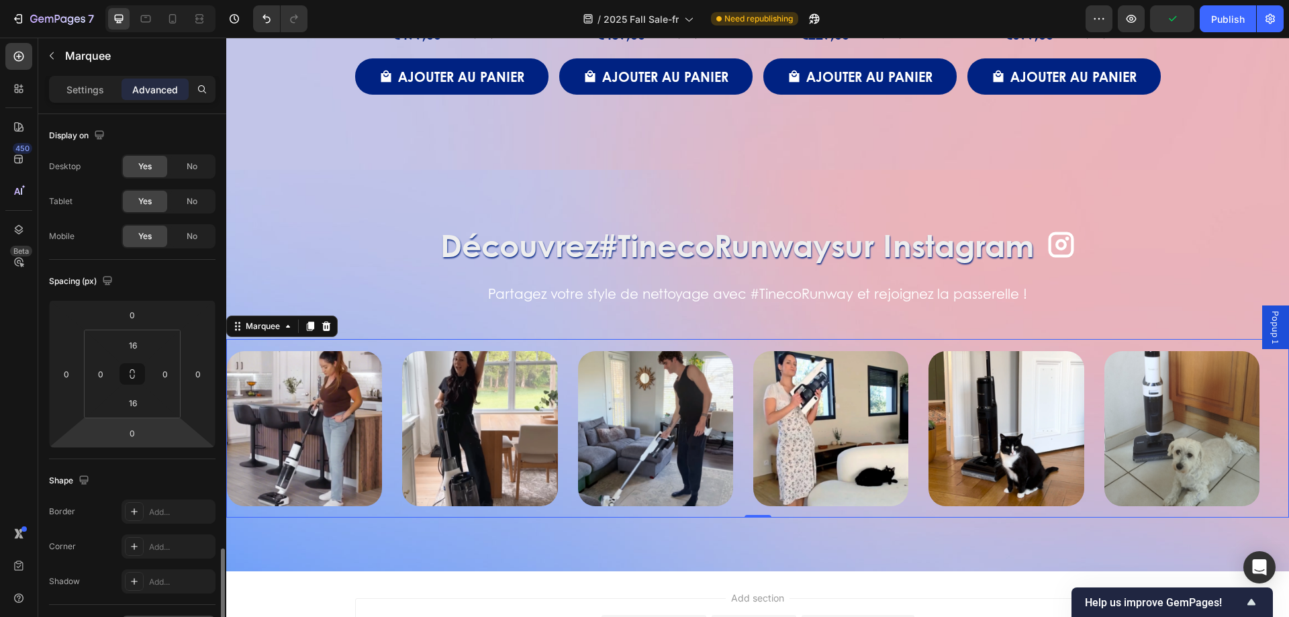
scroll to position [269, 0]
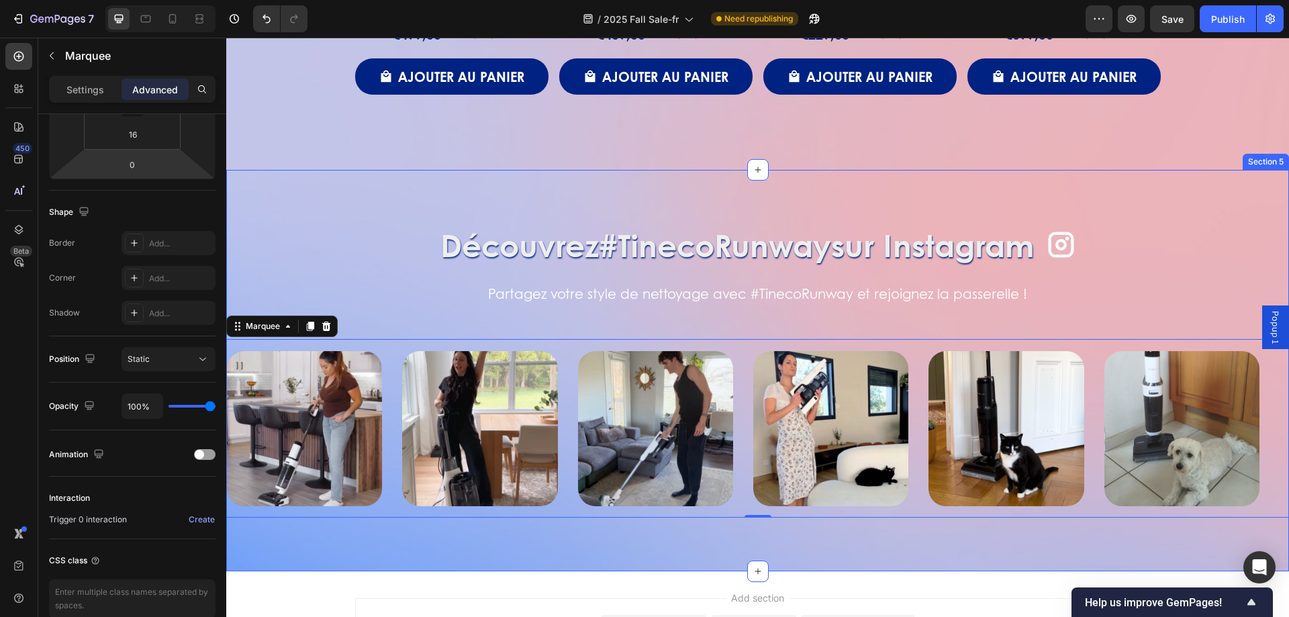
click at [283, 205] on div "Découvrez #TinecoRunway sur Instagram Heading Icon Row Partagez votre style de …" at bounding box center [757, 371] width 1063 height 402
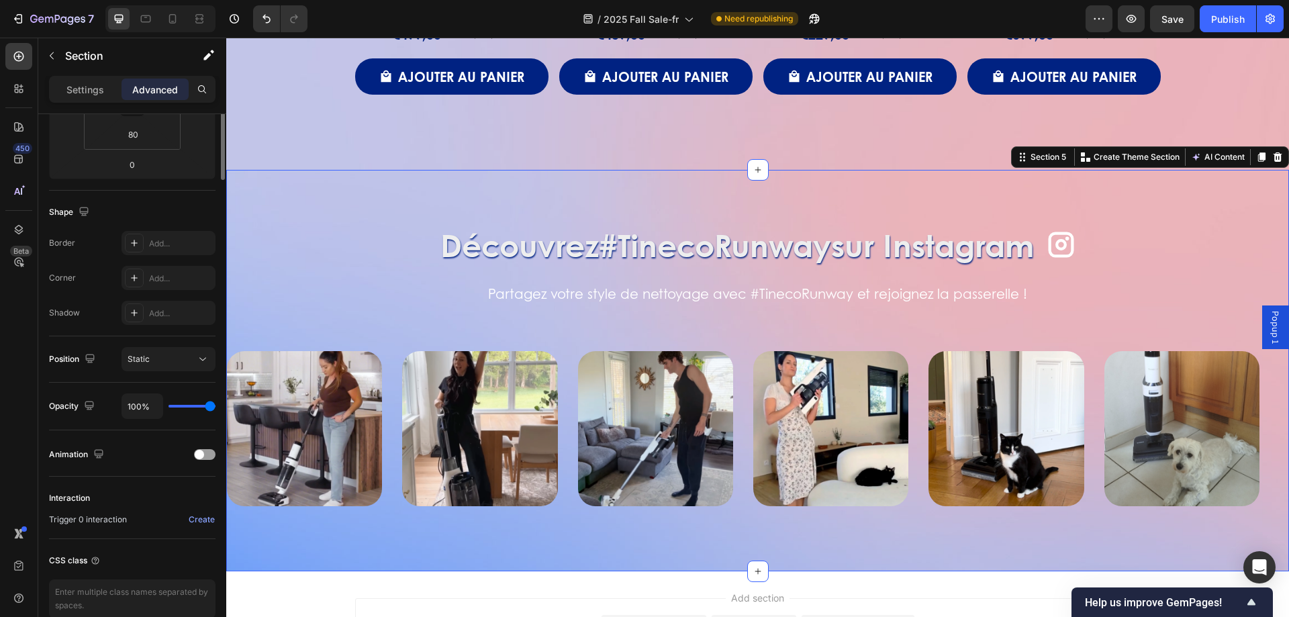
scroll to position [0, 0]
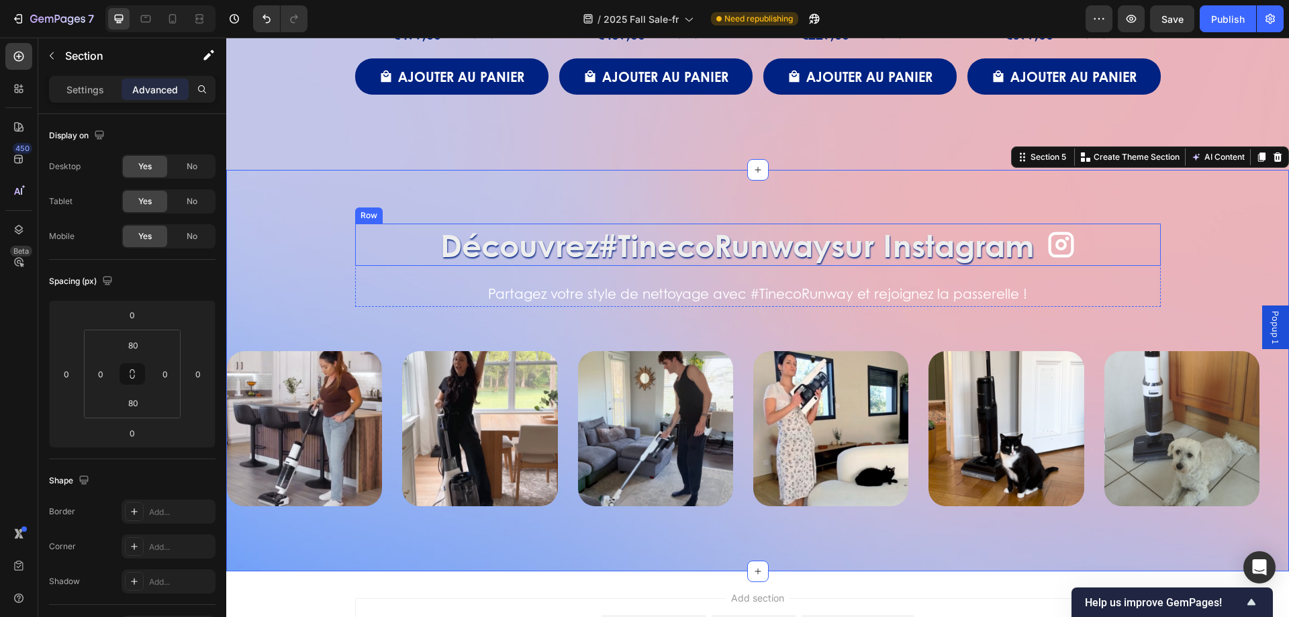
click at [395, 242] on div "Découvrez #TinecoRunway sur Instagram Heading Icon Row" at bounding box center [758, 245] width 806 height 43
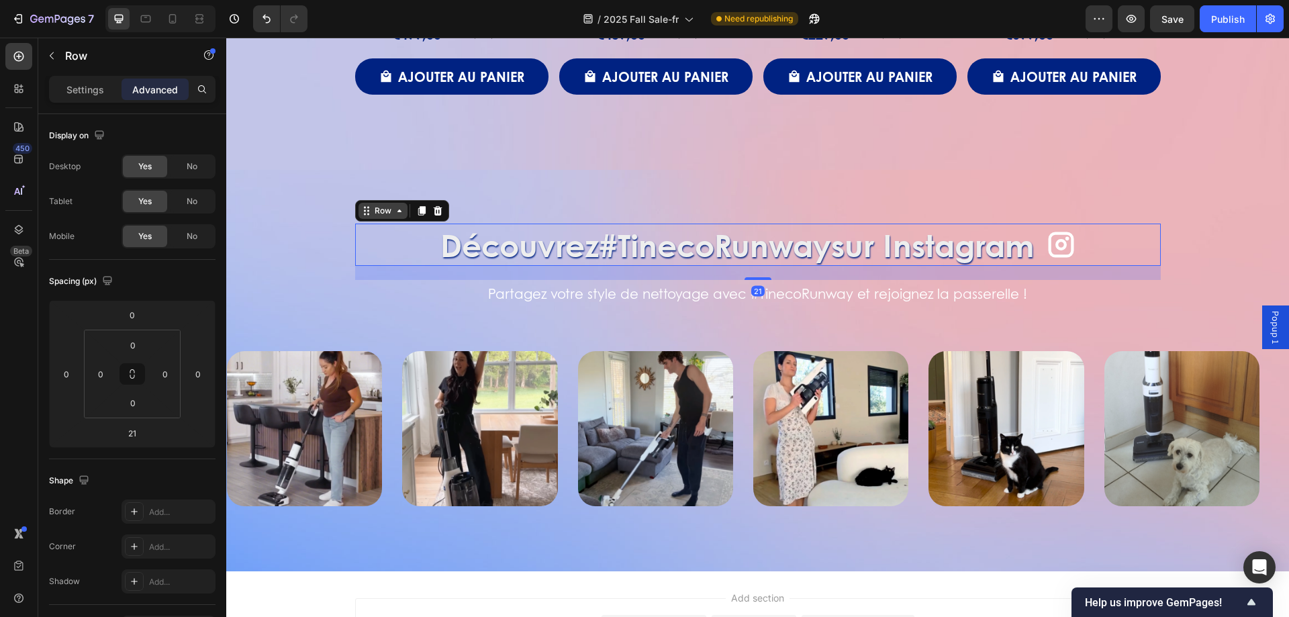
click at [383, 207] on div "Row" at bounding box center [383, 211] width 22 height 12
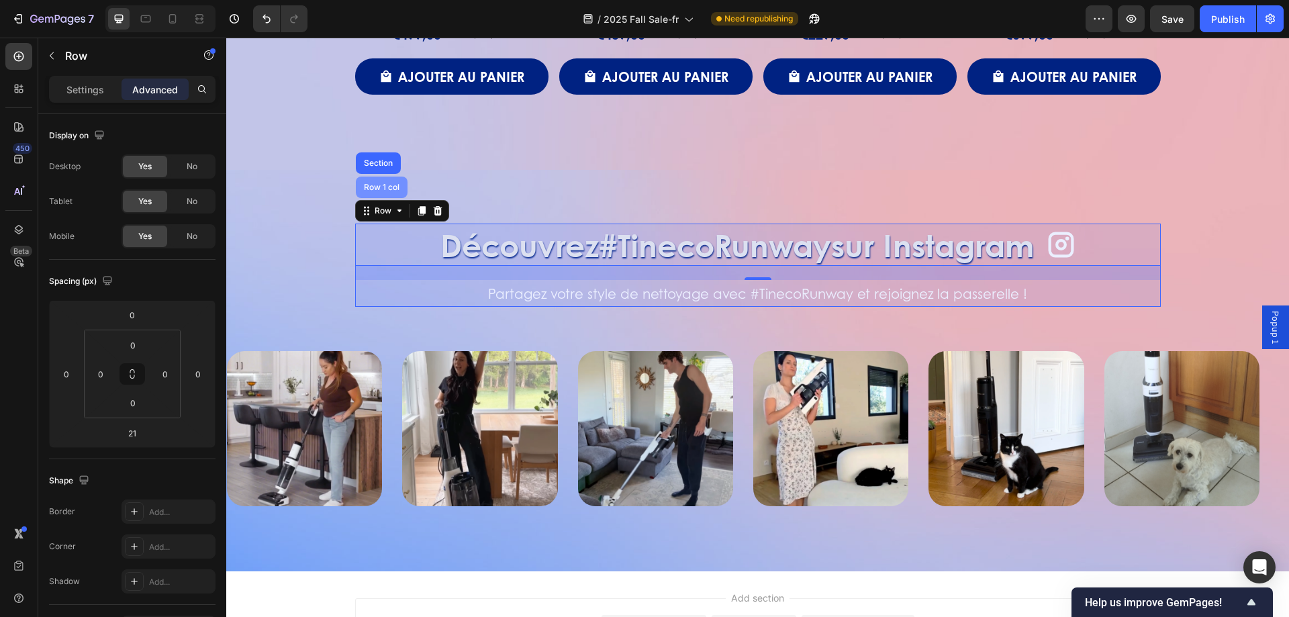
click at [383, 191] on div "Row 1 col" at bounding box center [381, 187] width 41 height 8
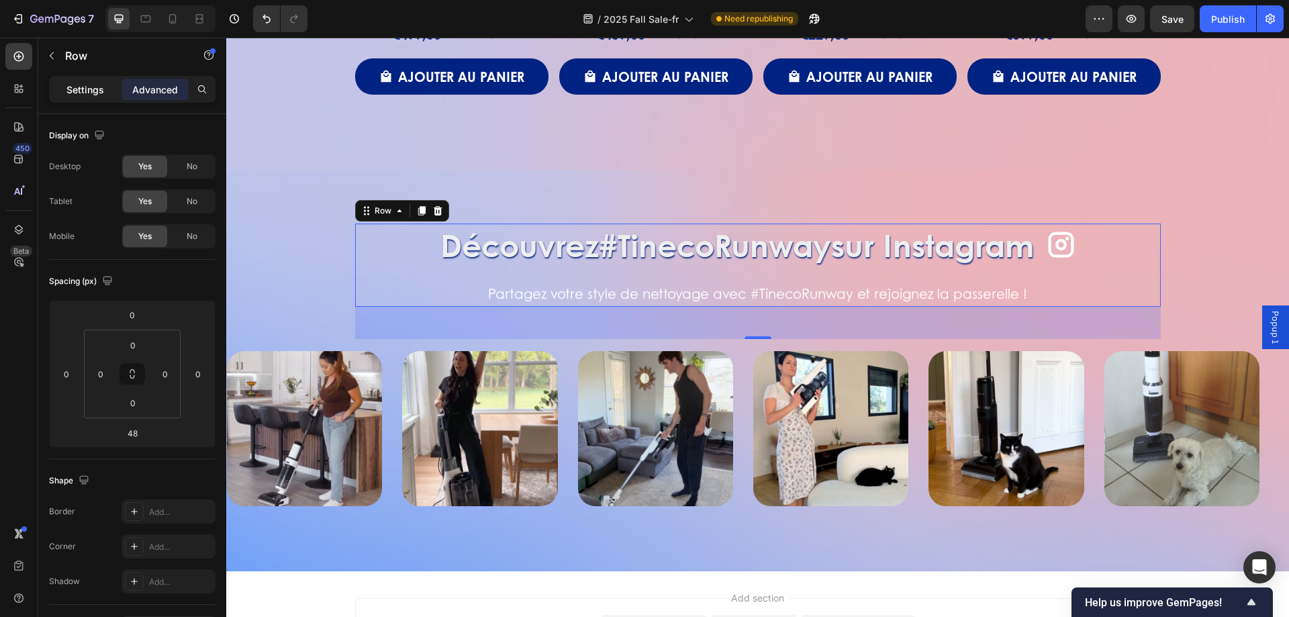
click at [91, 89] on p "Settings" at bounding box center [85, 90] width 38 height 14
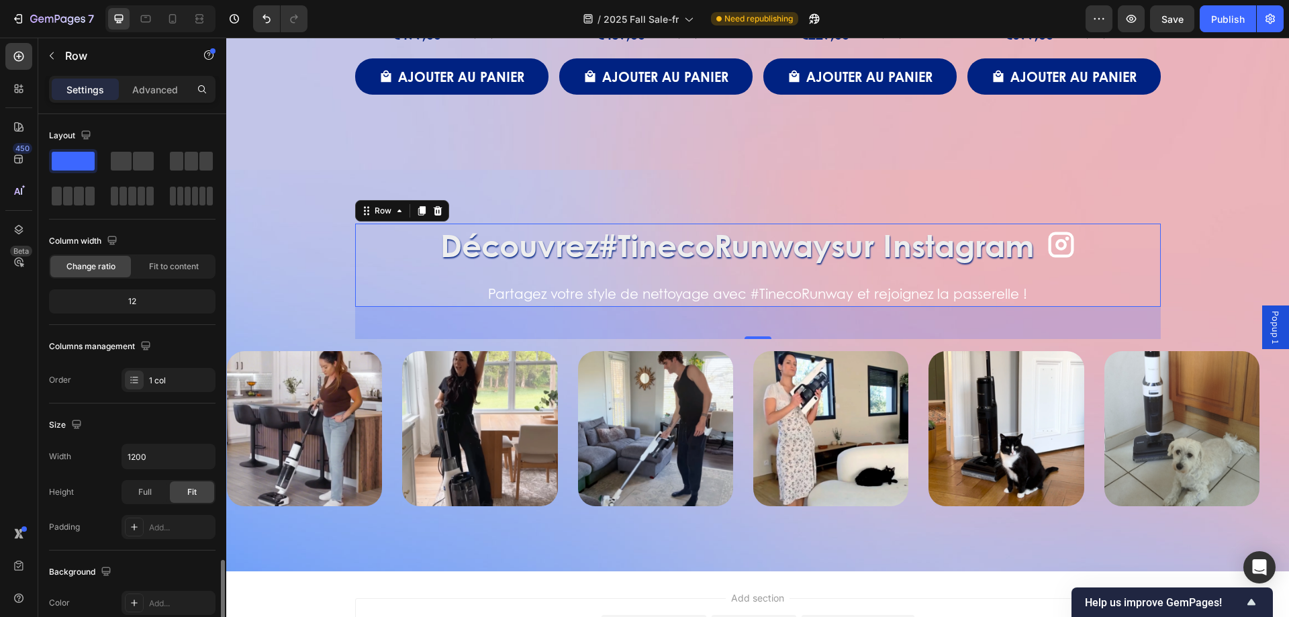
scroll to position [278, 0]
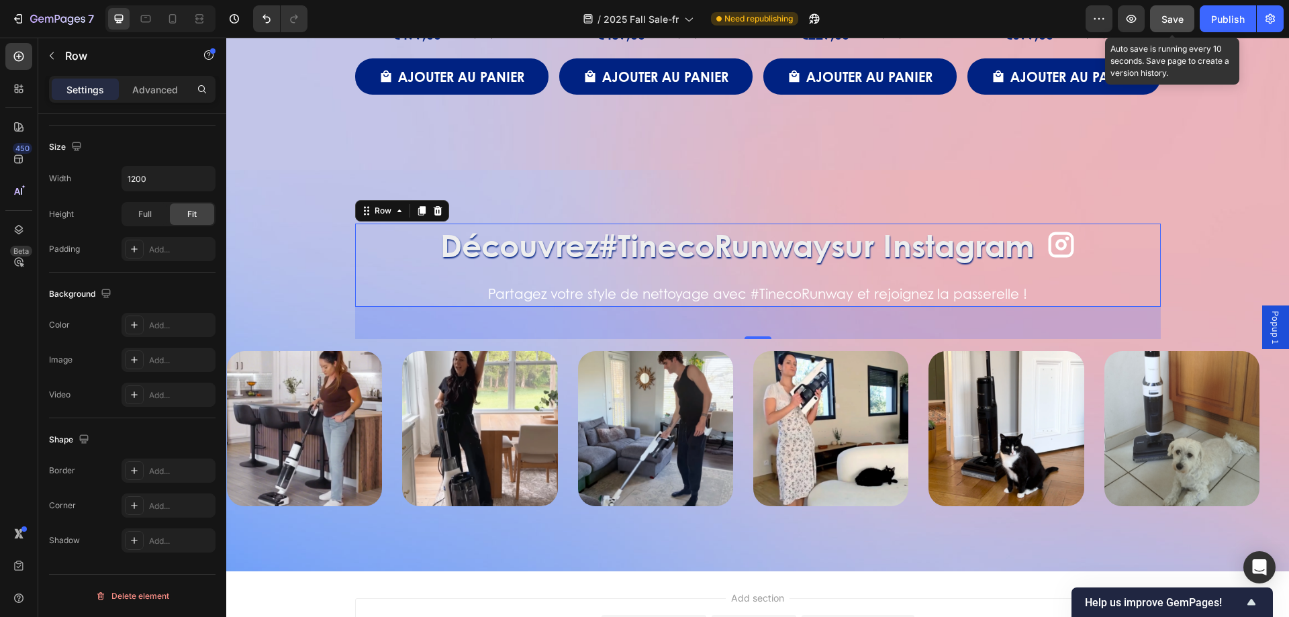
click at [1168, 24] on span "Save" at bounding box center [1172, 18] width 22 height 11
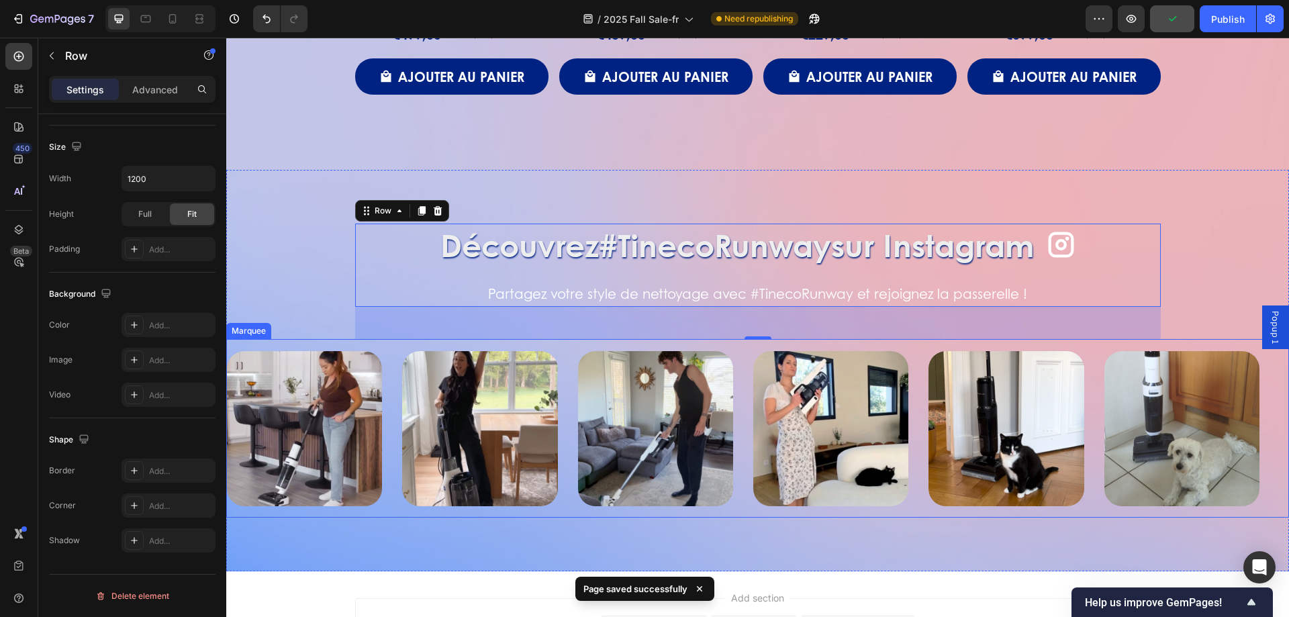
click at [393, 346] on div "Image Image Image Image Image Image Image Image Image Image Image Image Marquee" at bounding box center [757, 428] width 1063 height 179
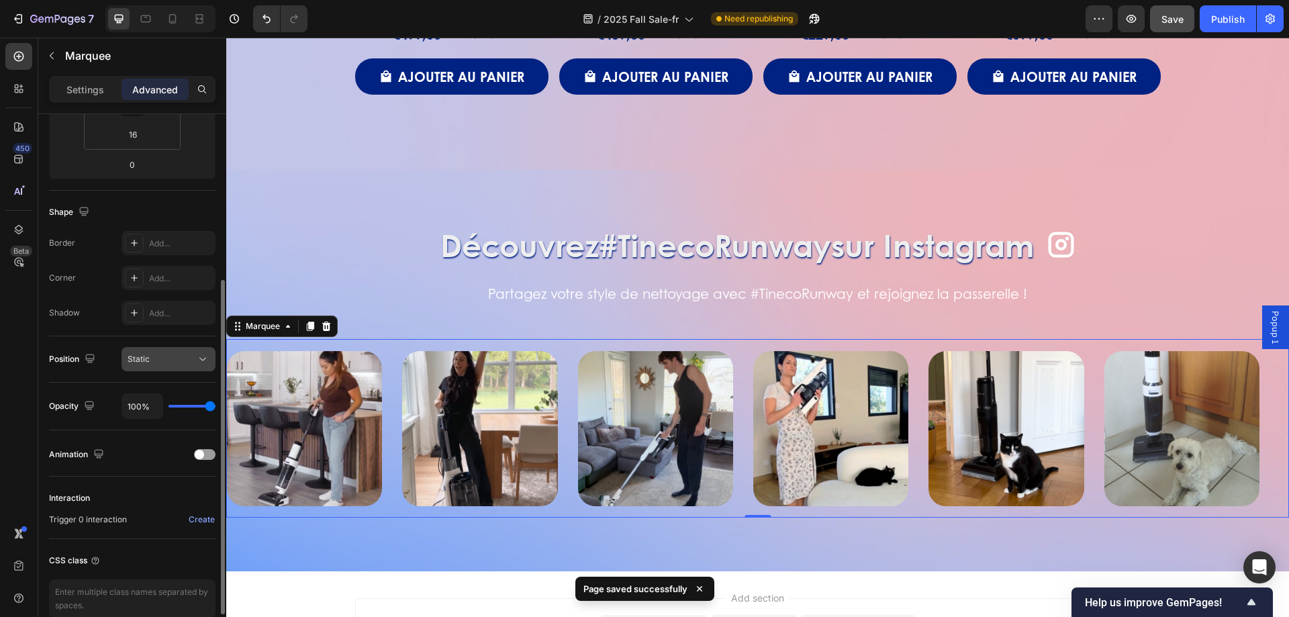
scroll to position [334, 0]
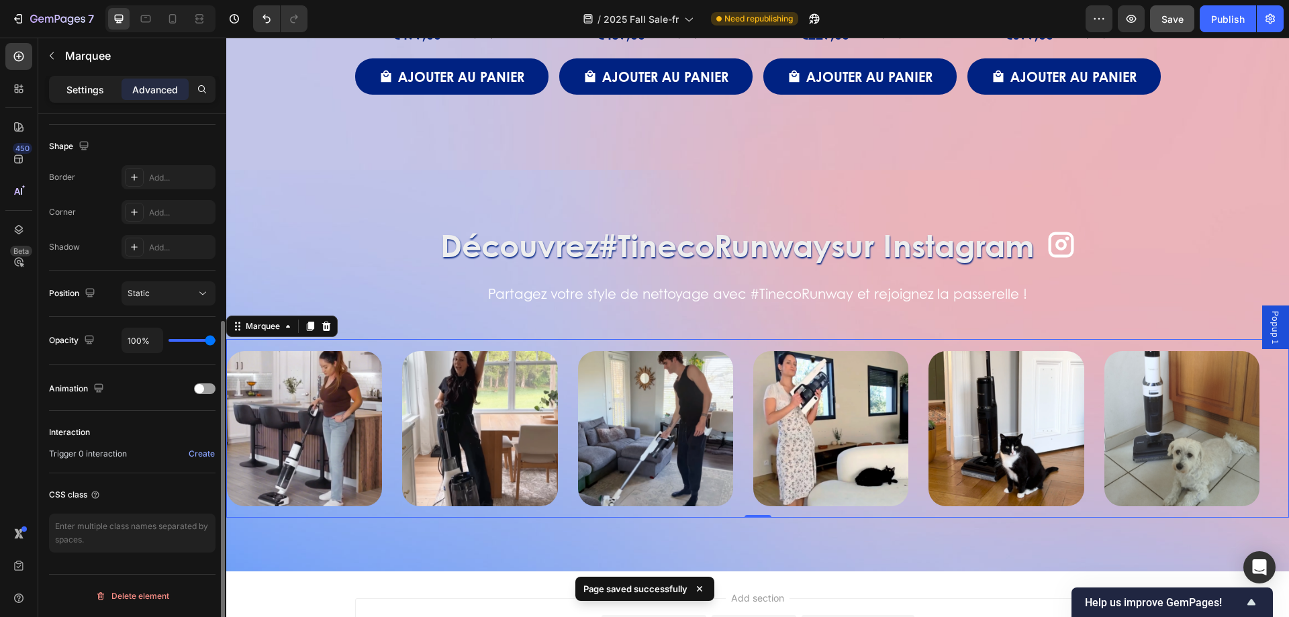
click at [97, 97] on div "Settings" at bounding box center [85, 89] width 67 height 21
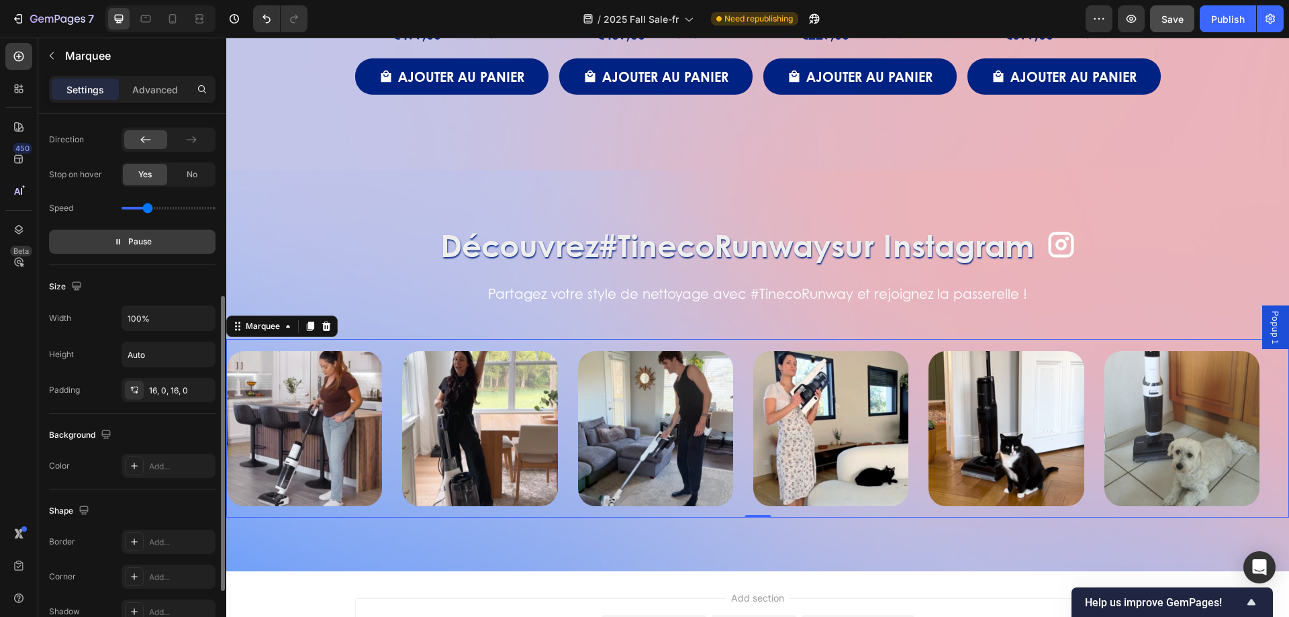
click at [150, 231] on button "Pause" at bounding box center [132, 242] width 167 height 24
click at [116, 246] on icon "button" at bounding box center [113, 241] width 9 height 9
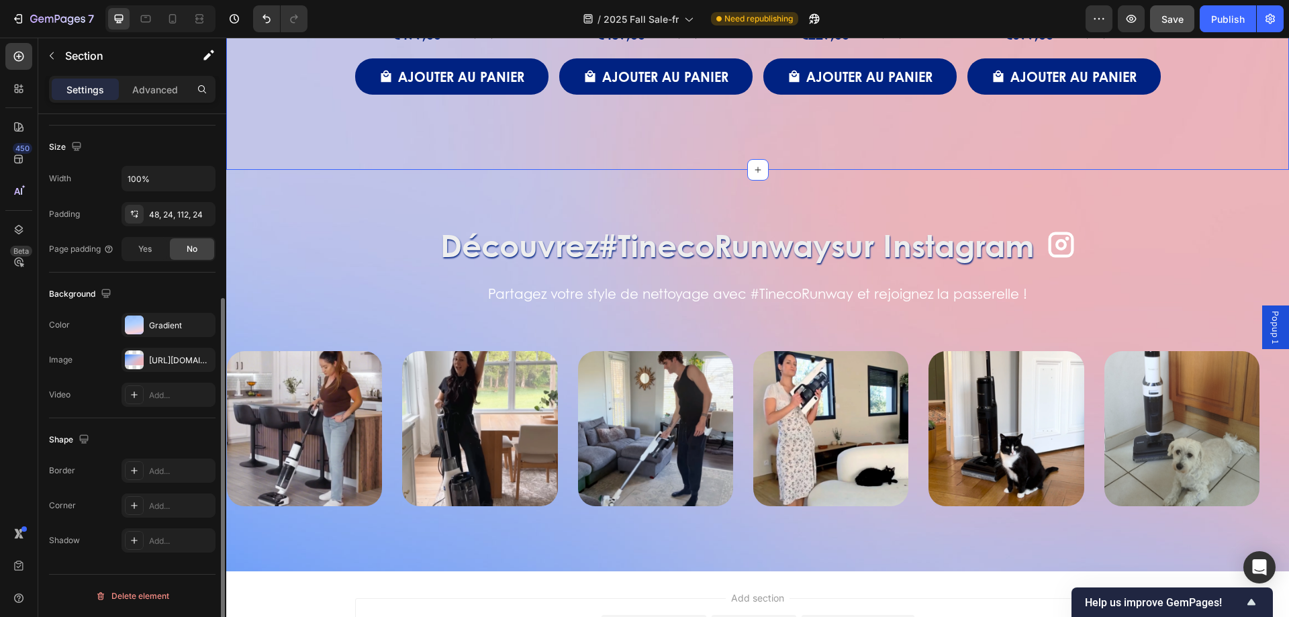
click at [1159, 17] on button "Save" at bounding box center [1172, 18] width 44 height 27
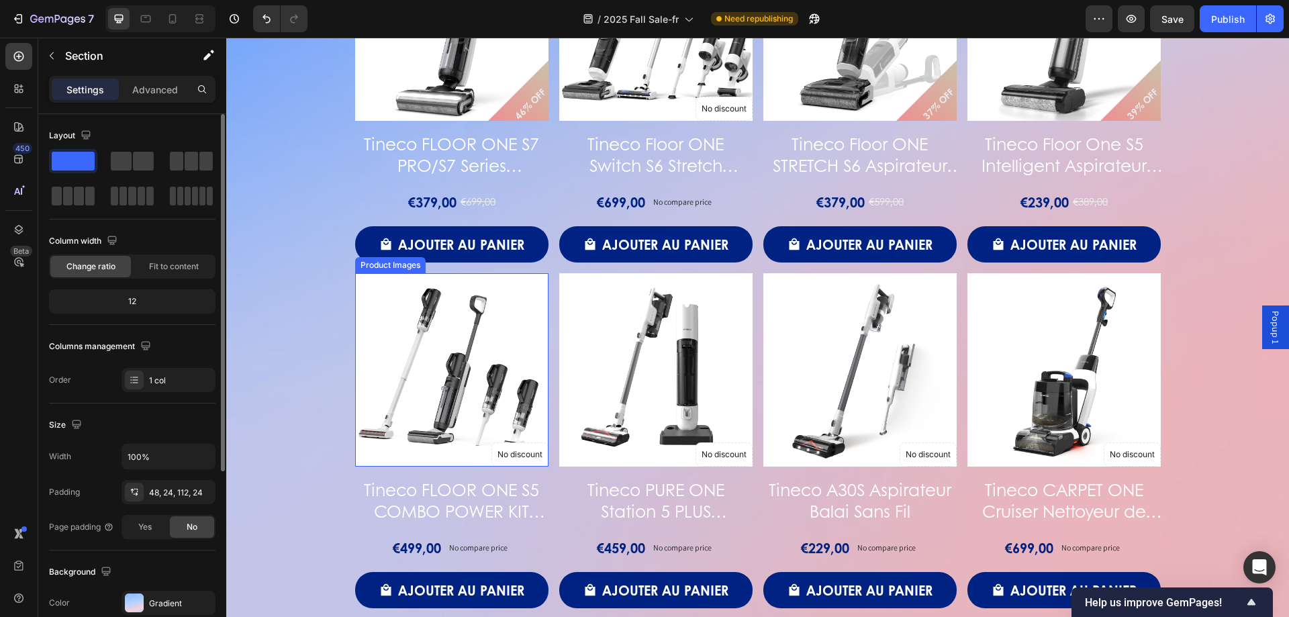
scroll to position [1611, 0]
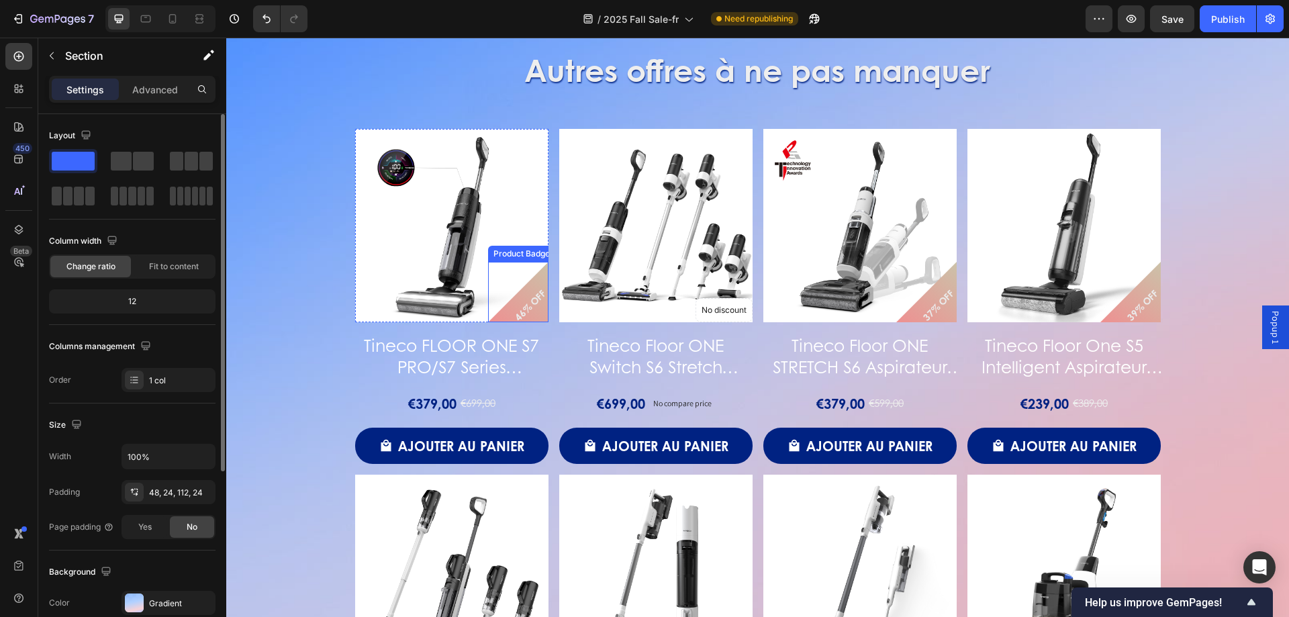
click at [524, 300] on pre "46% OFF" at bounding box center [530, 304] width 54 height 54
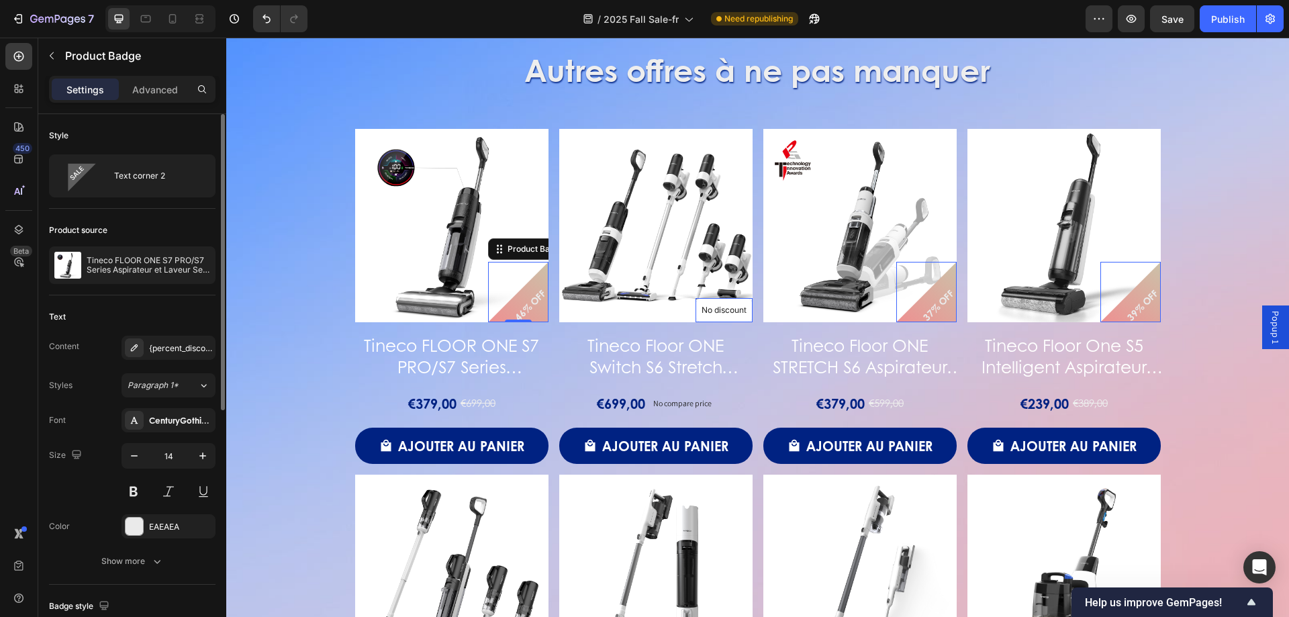
scroll to position [269, 0]
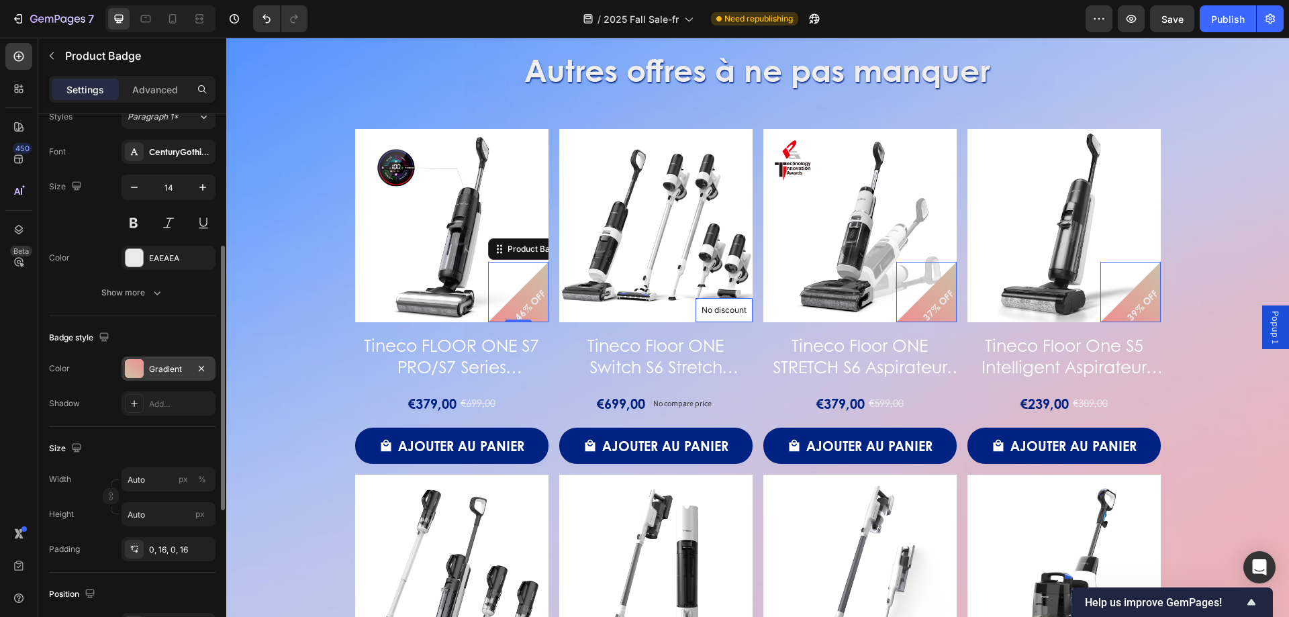
click at [140, 373] on div at bounding box center [134, 368] width 19 height 19
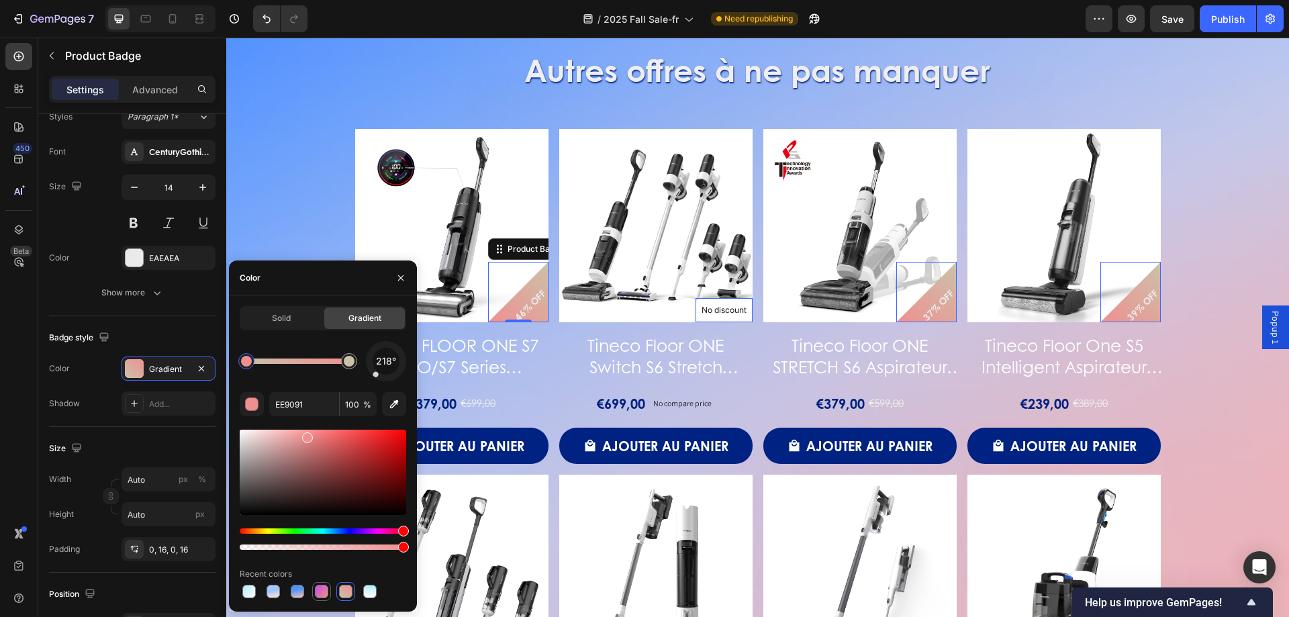
click at [316, 591] on div at bounding box center [321, 591] width 13 height 13
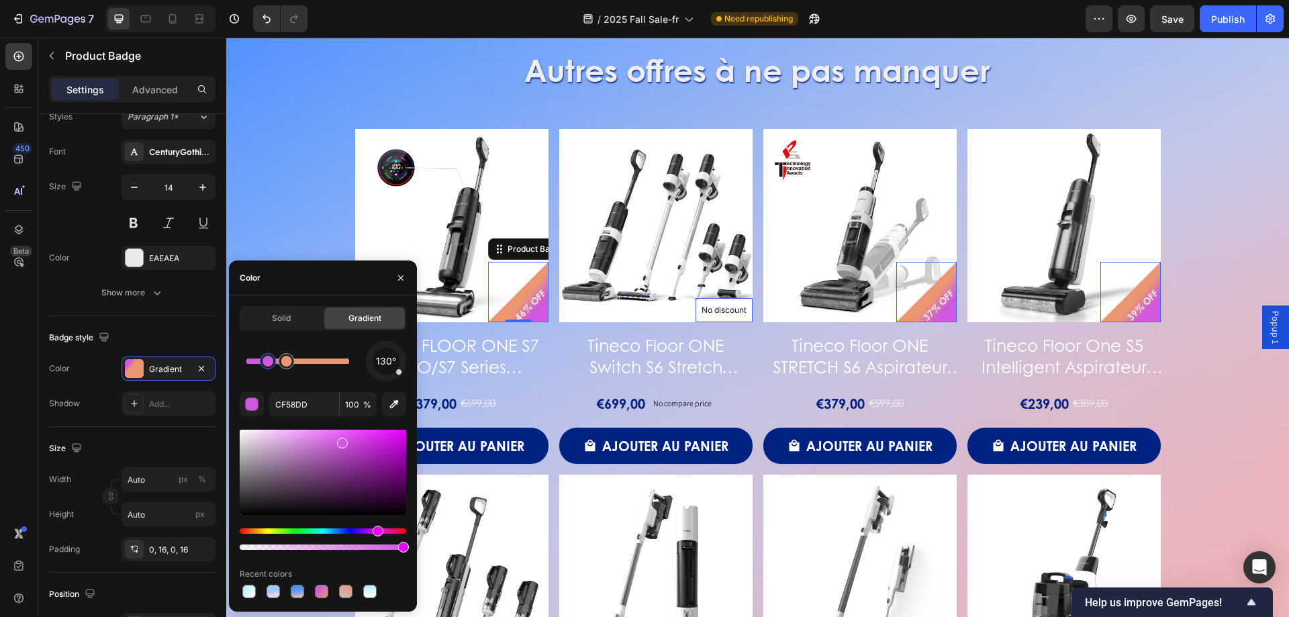
drag, startPoint x: 348, startPoint y: 365, endPoint x: 346, endPoint y: 373, distance: 7.9
drag, startPoint x: 285, startPoint y: 363, endPoint x: 315, endPoint y: 367, distance: 29.8
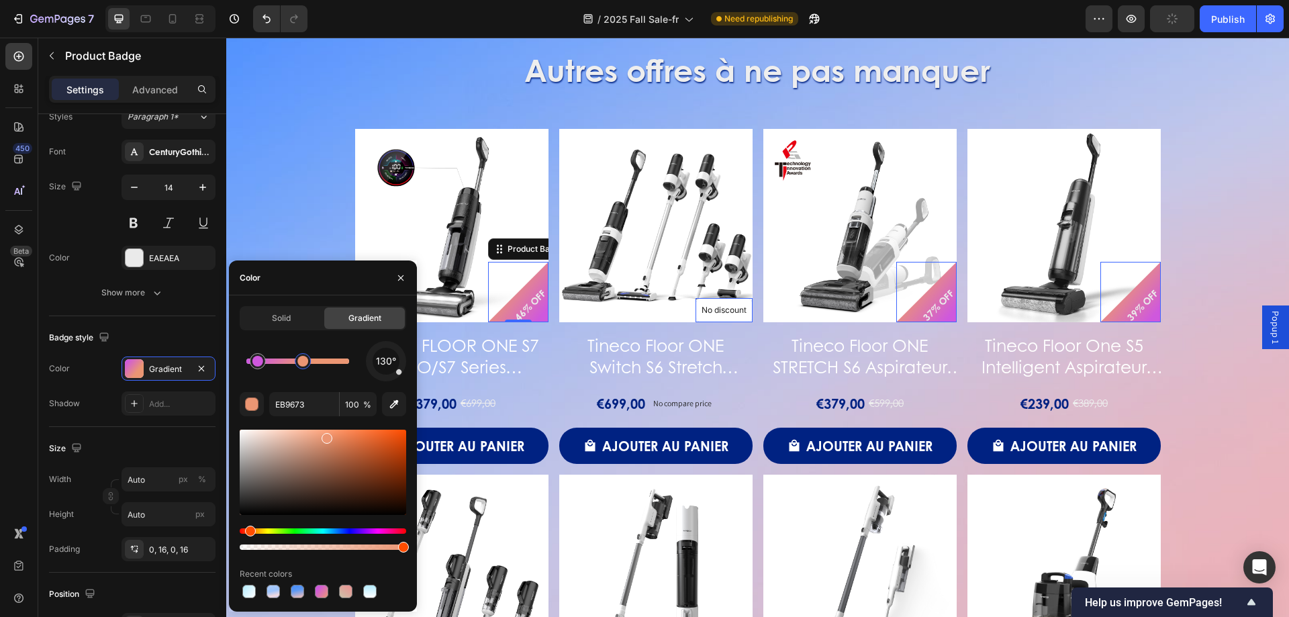
drag, startPoint x: 318, startPoint y: 367, endPoint x: 301, endPoint y: 370, distance: 16.3
click at [301, 370] on div at bounding box center [303, 361] width 24 height 24
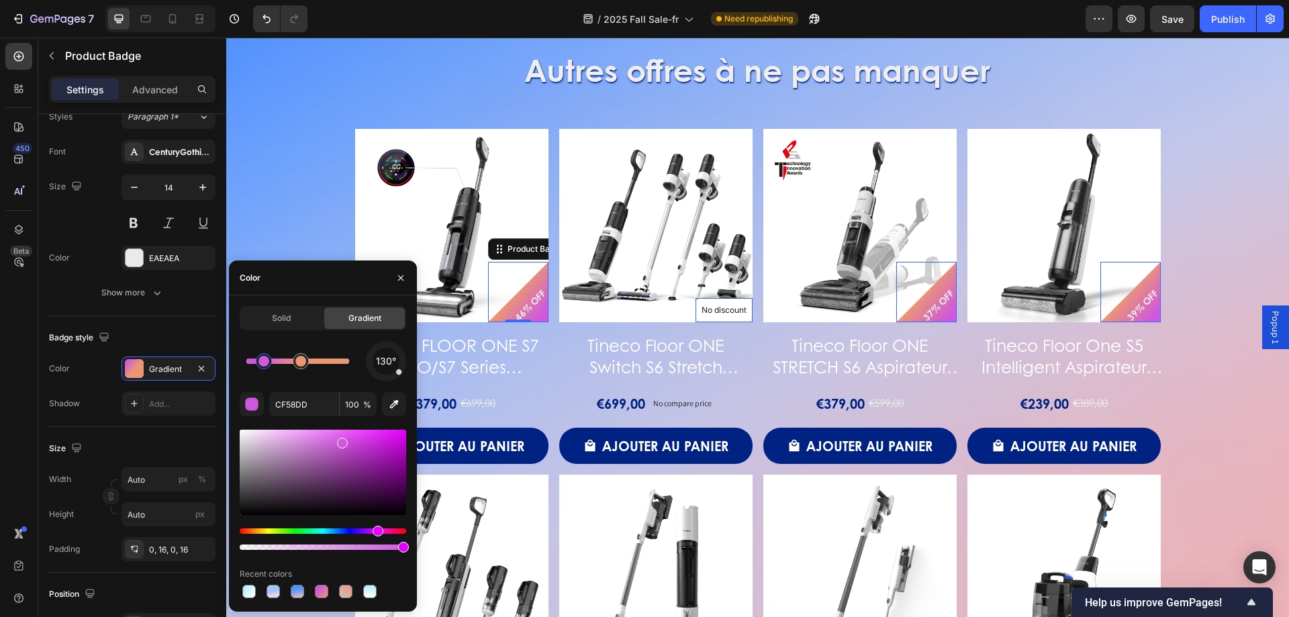
drag, startPoint x: 256, startPoint y: 369, endPoint x: 266, endPoint y: 367, distance: 10.3
click at [266, 367] on div at bounding box center [264, 361] width 24 height 24
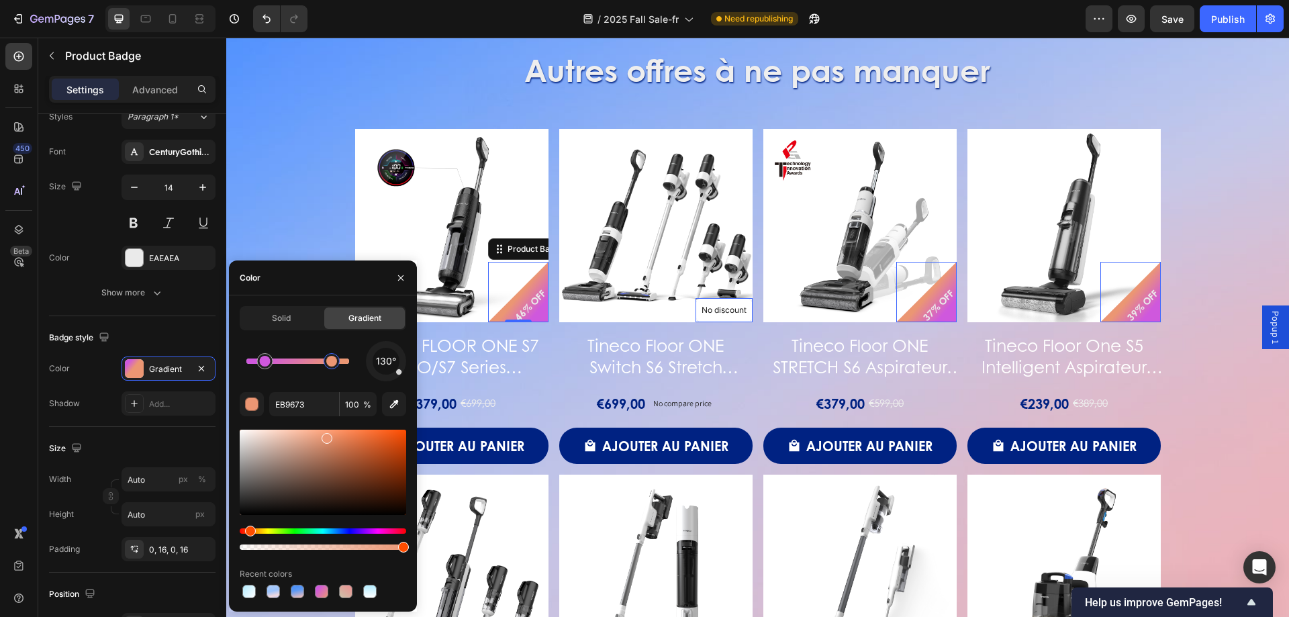
type input "CF58DD"
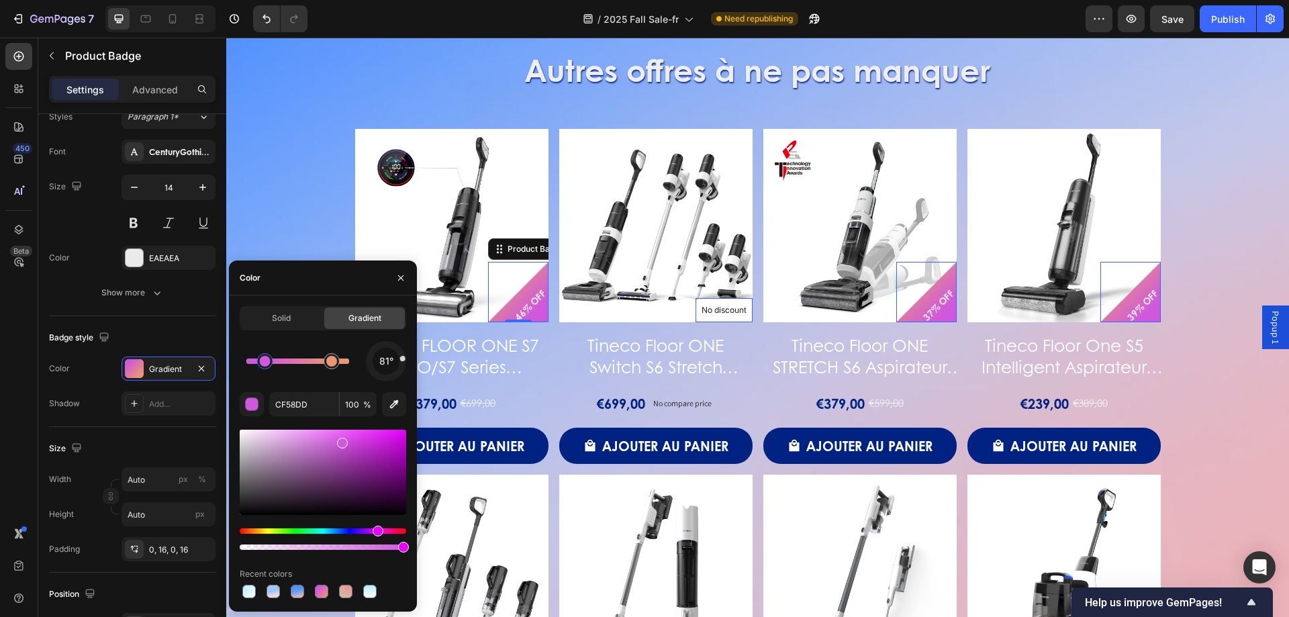
drag, startPoint x: 397, startPoint y: 375, endPoint x: 399, endPoint y: 359, distance: 15.6
click at [399, 359] on div "81°" at bounding box center [386, 361] width 40 height 40
drag, startPoint x: 402, startPoint y: 367, endPoint x: 397, endPoint y: 353, distance: 14.9
click at [397, 353] on div at bounding box center [386, 361] width 56 height 56
drag, startPoint x: 400, startPoint y: 358, endPoint x: 395, endPoint y: 352, distance: 7.1
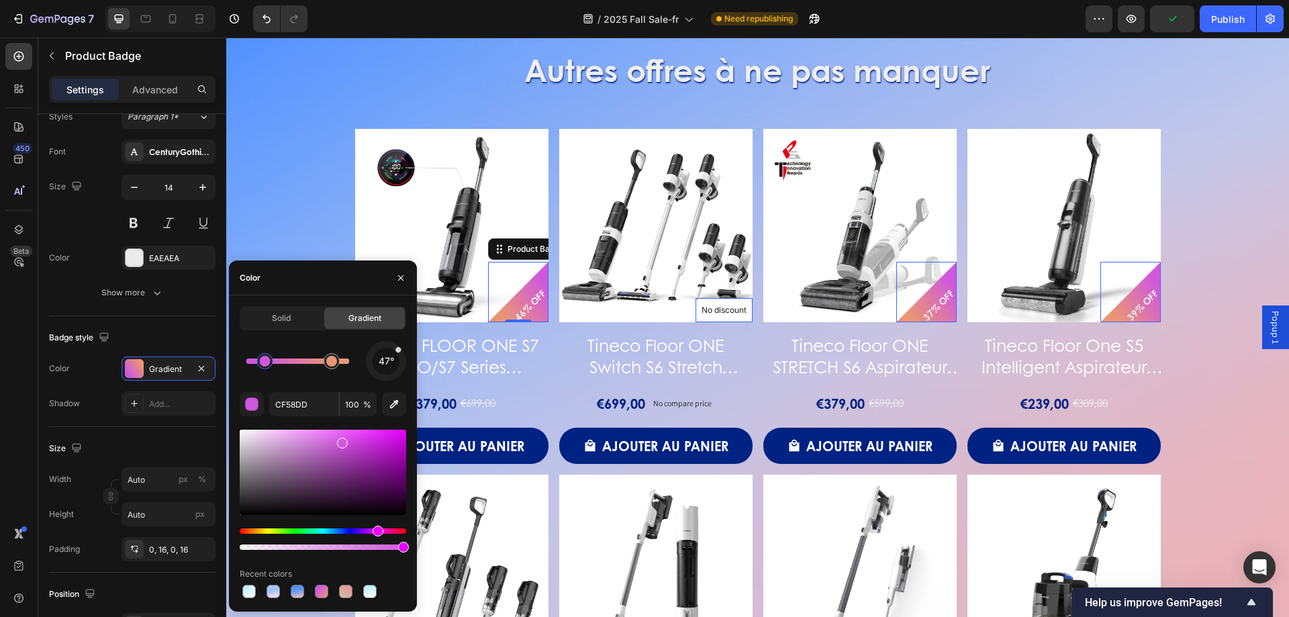
click at [395, 352] on div "47°" at bounding box center [386, 361] width 40 height 40
click at [1145, 66] on h2 "Autres offres à ne pas manquer" at bounding box center [757, 69] width 1031 height 43
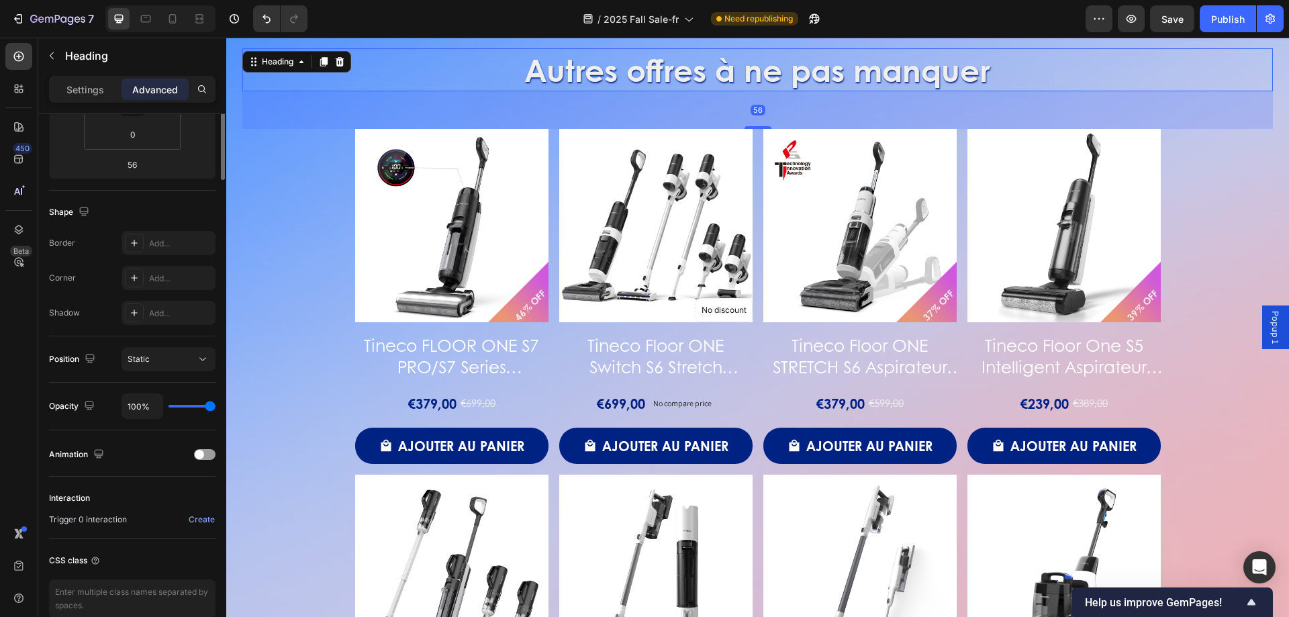
scroll to position [0, 0]
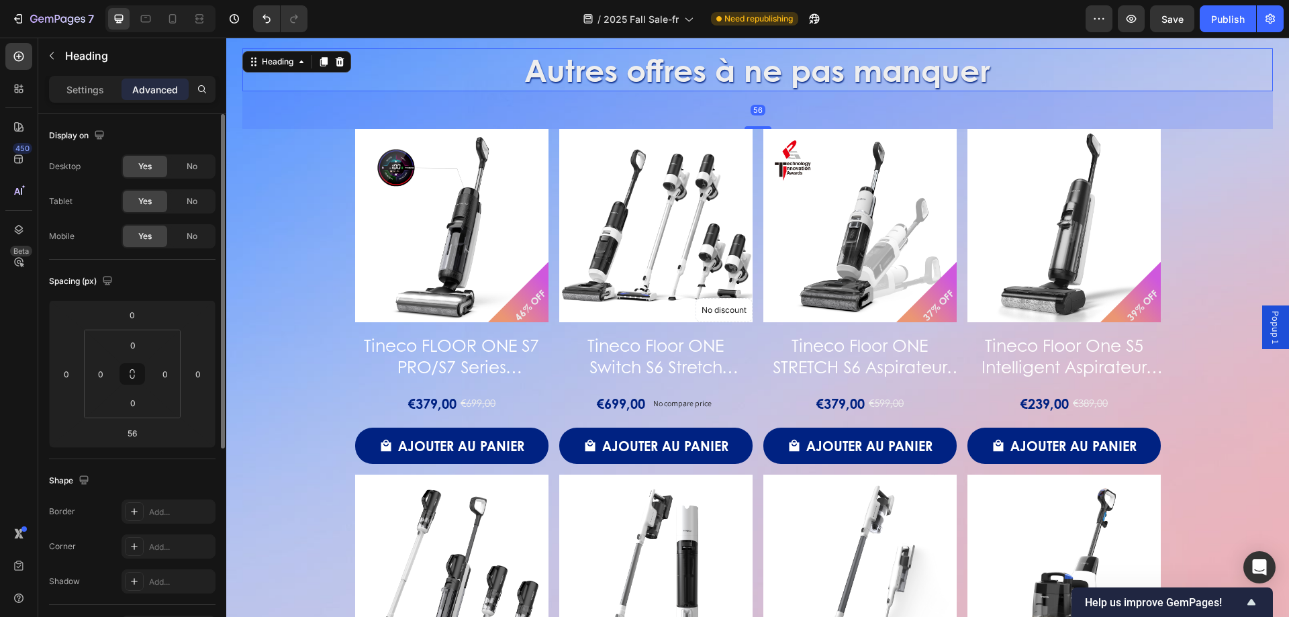
click at [1178, 21] on span "Save" at bounding box center [1172, 18] width 22 height 11
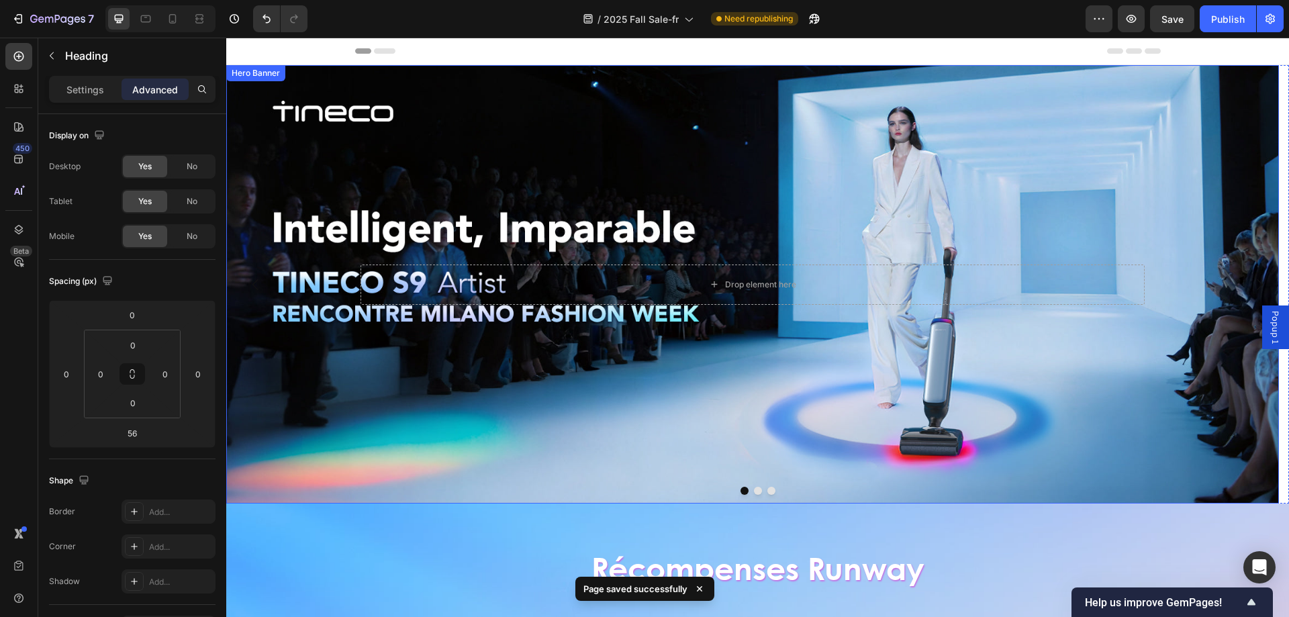
scroll to position [403, 0]
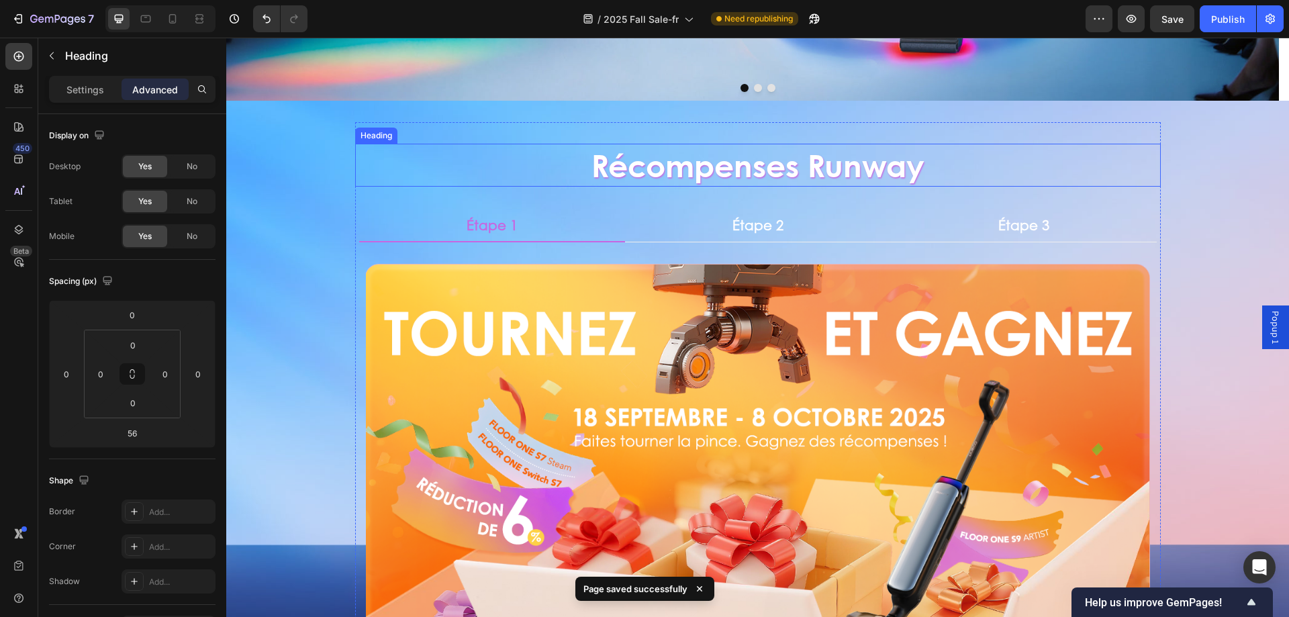
click at [757, 173] on h2 "Récompenses Runway" at bounding box center [758, 165] width 806 height 43
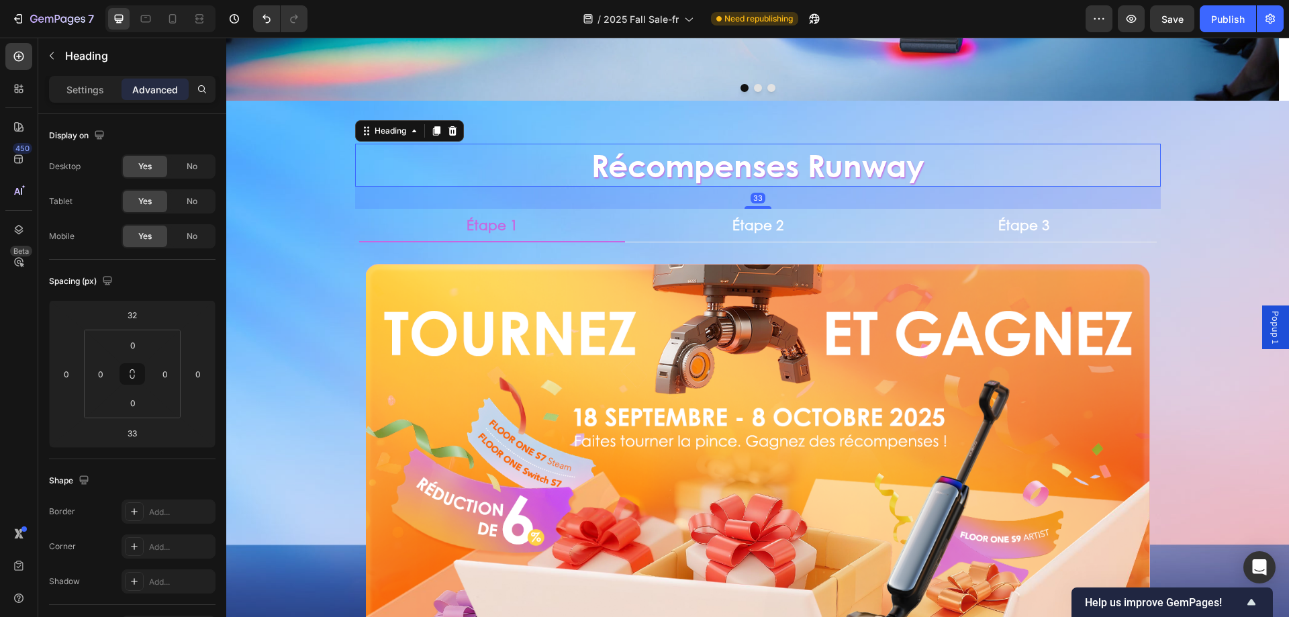
click at [663, 169] on h2 "Récompenses Runway" at bounding box center [758, 165] width 806 height 43
click at [663, 169] on p "Récompenses Runway" at bounding box center [758, 165] width 803 height 40
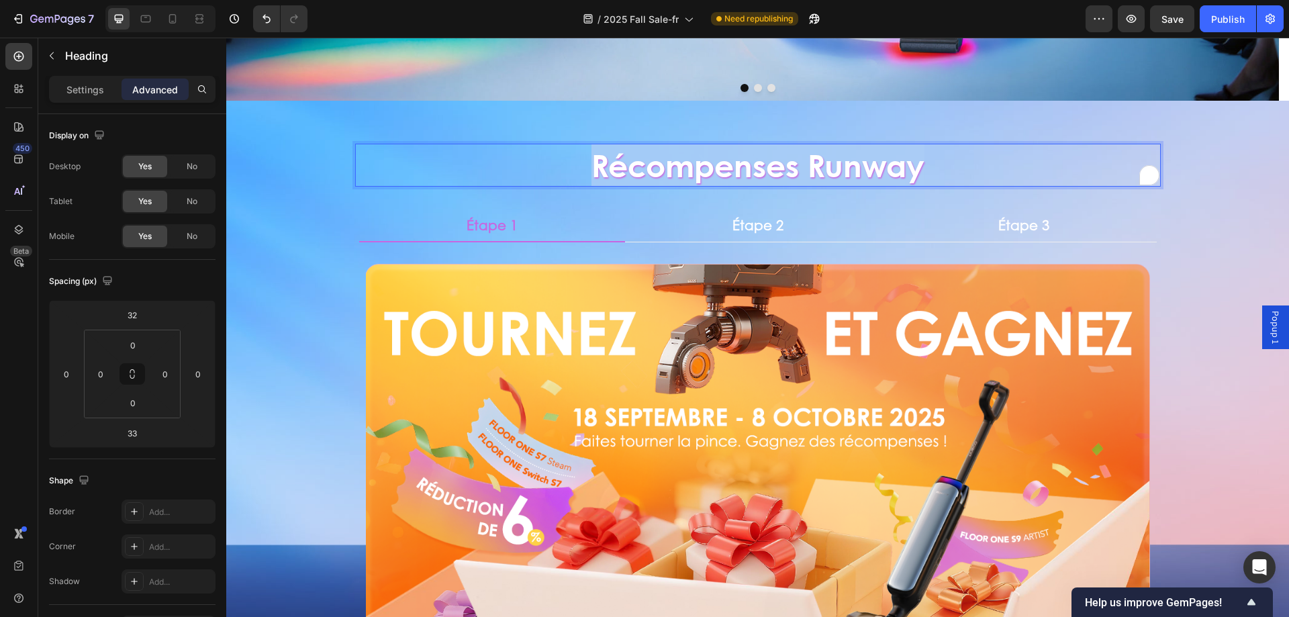
click at [663, 169] on p "Récompenses Runway" at bounding box center [758, 165] width 803 height 40
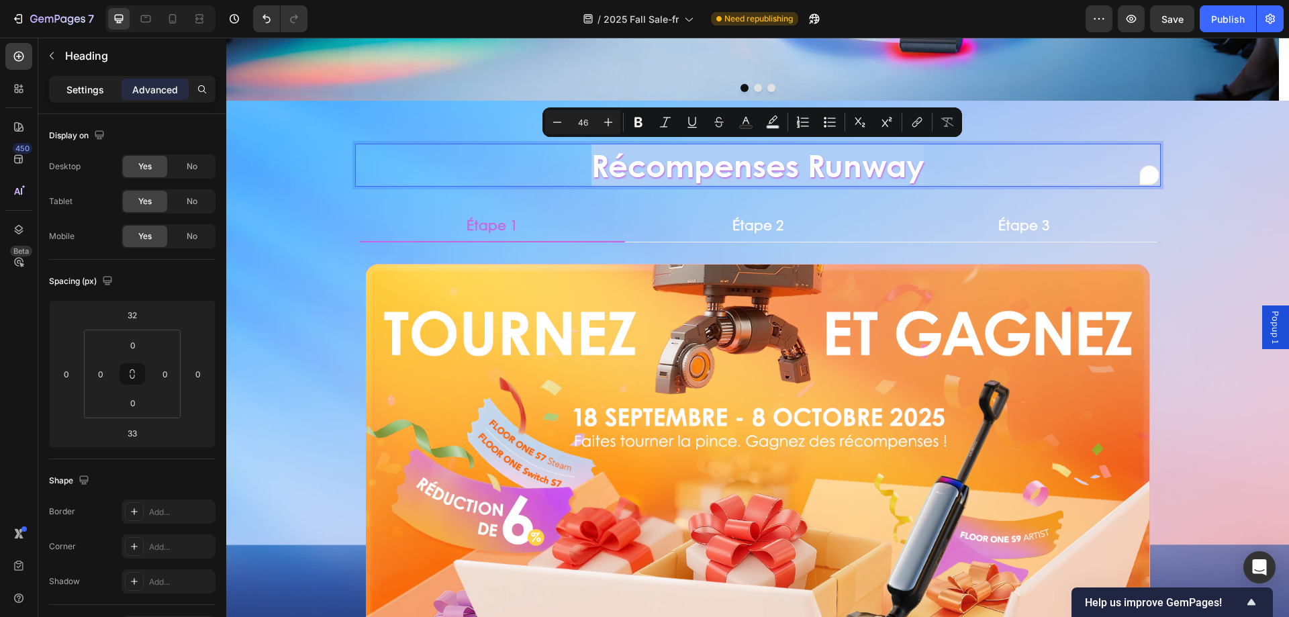
click at [62, 89] on div "Settings" at bounding box center [85, 89] width 67 height 21
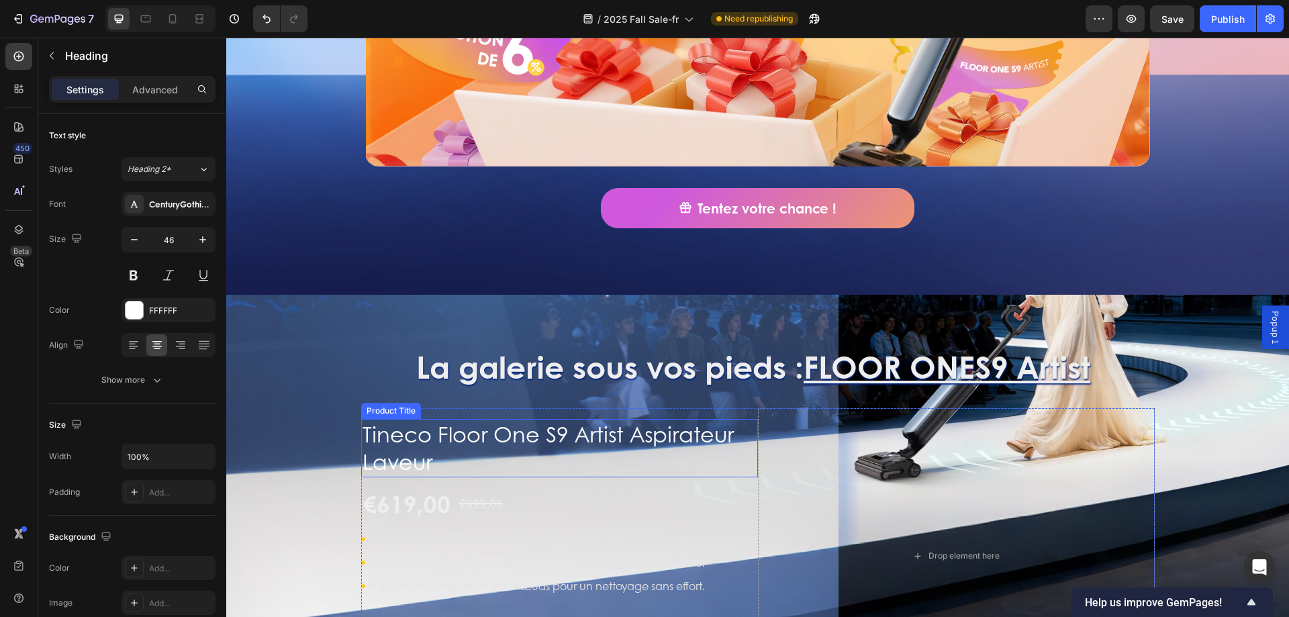
scroll to position [1007, 0]
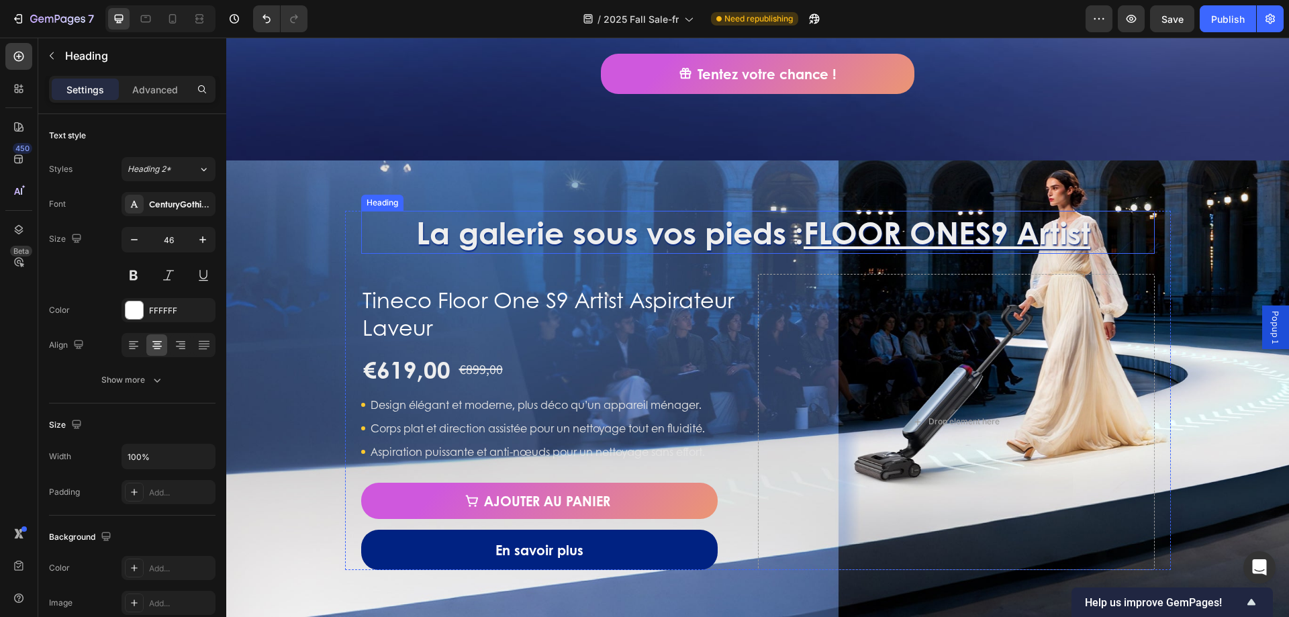
click at [682, 246] on h2 "La galerie sous vos pieds : FLOOR ONE S9 Artist" at bounding box center [758, 232] width 794 height 43
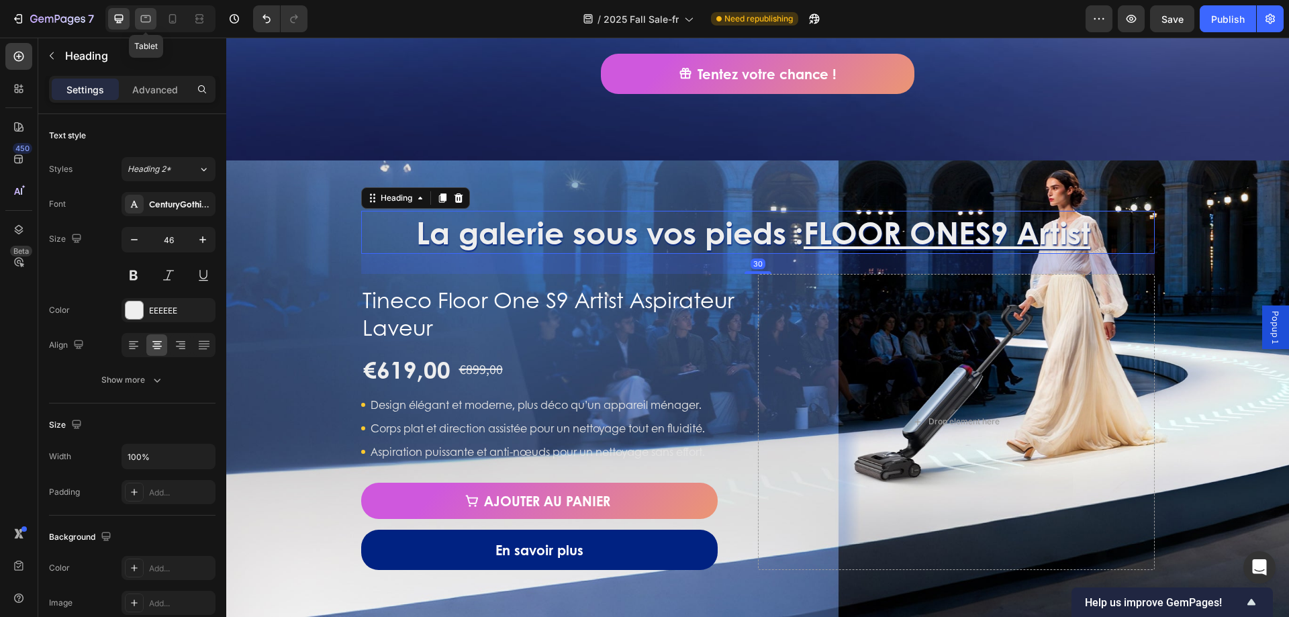
click at [142, 21] on icon at bounding box center [146, 18] width 10 height 7
type input "40"
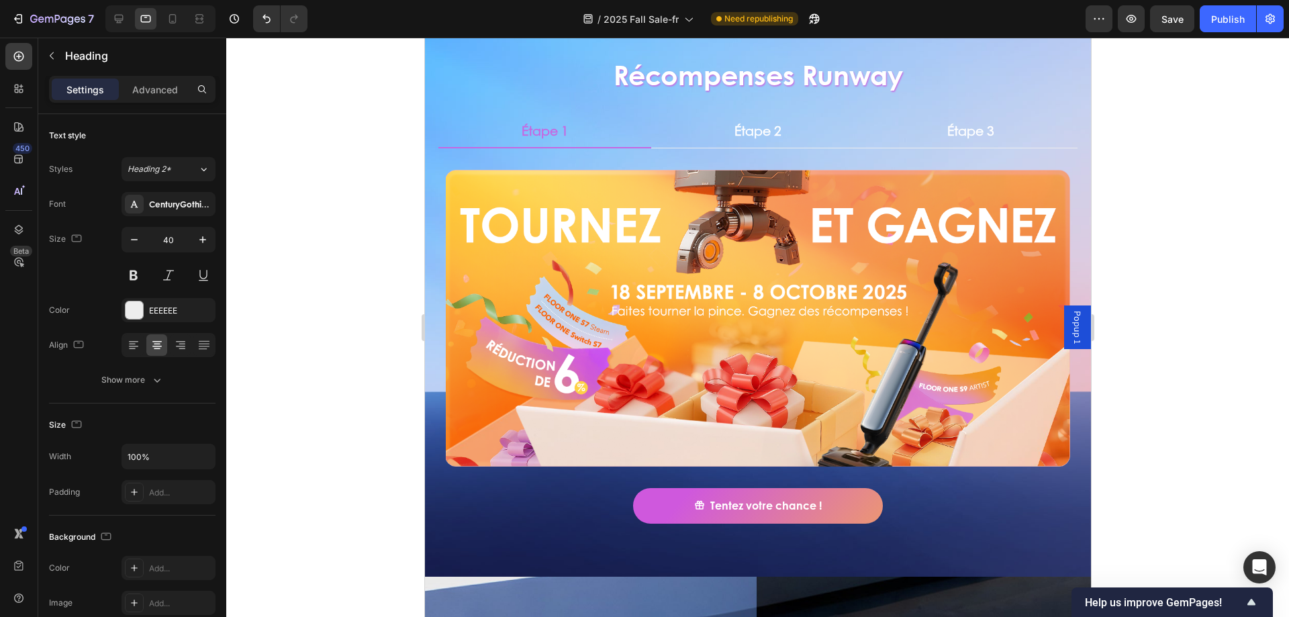
scroll to position [217, 0]
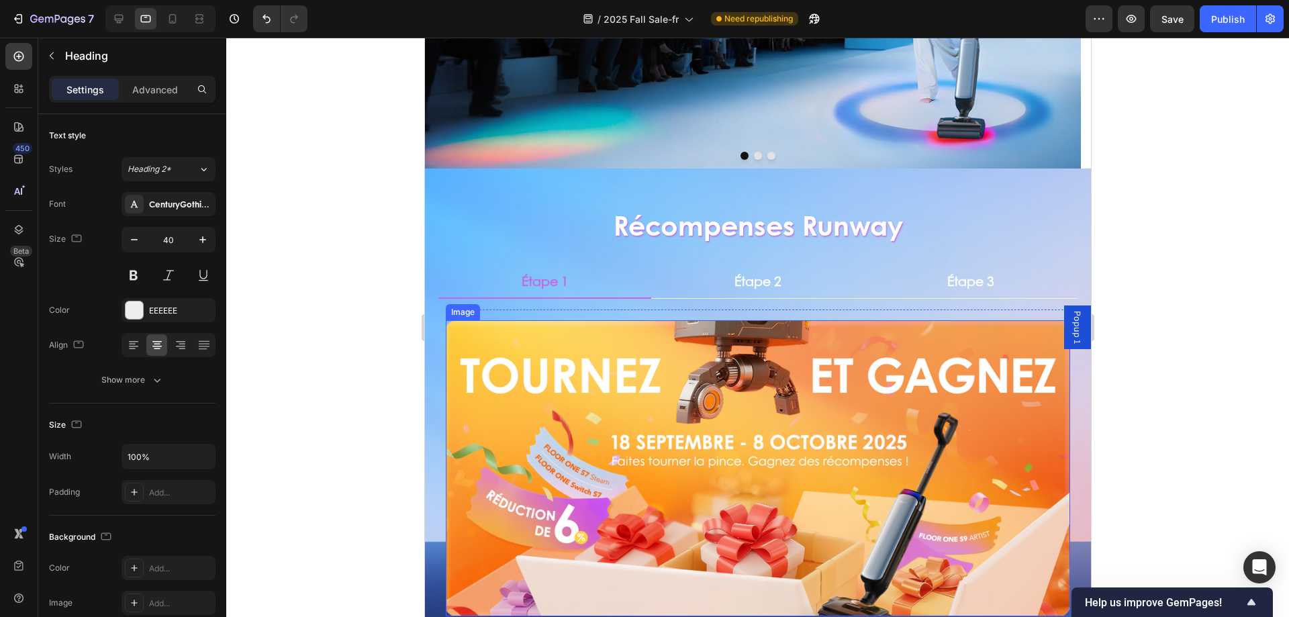
click at [729, 344] on img at bounding box center [757, 468] width 624 height 296
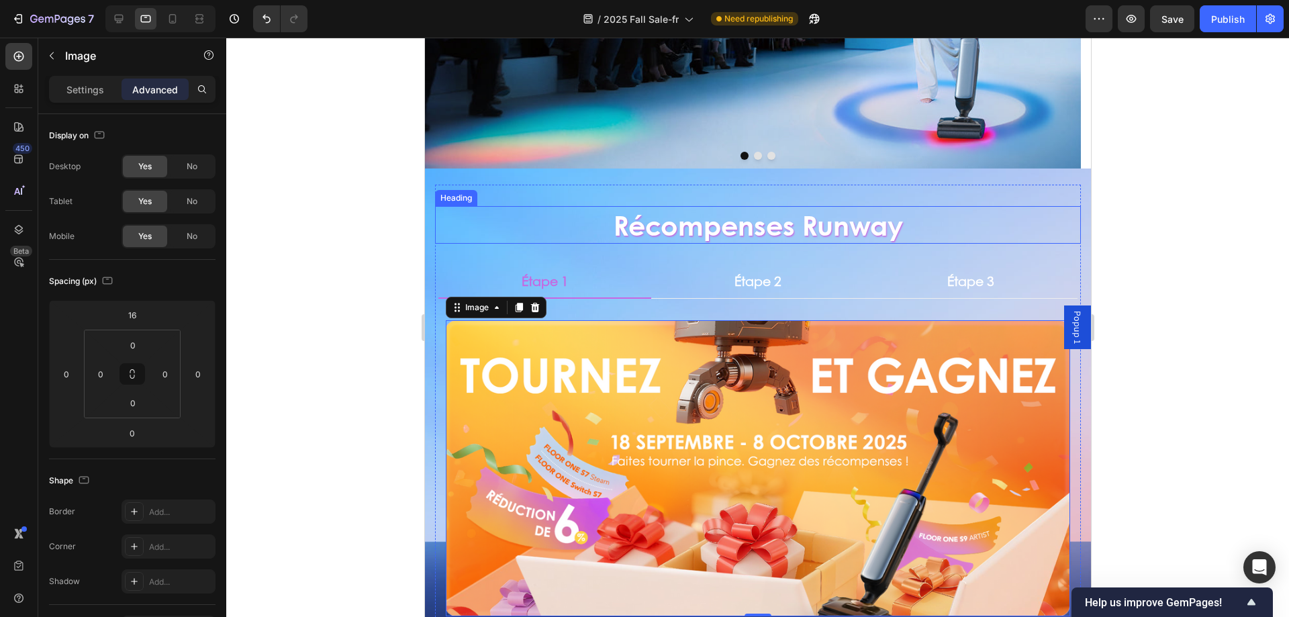
click at [702, 211] on h2 "Récompenses Runway" at bounding box center [757, 225] width 646 height 38
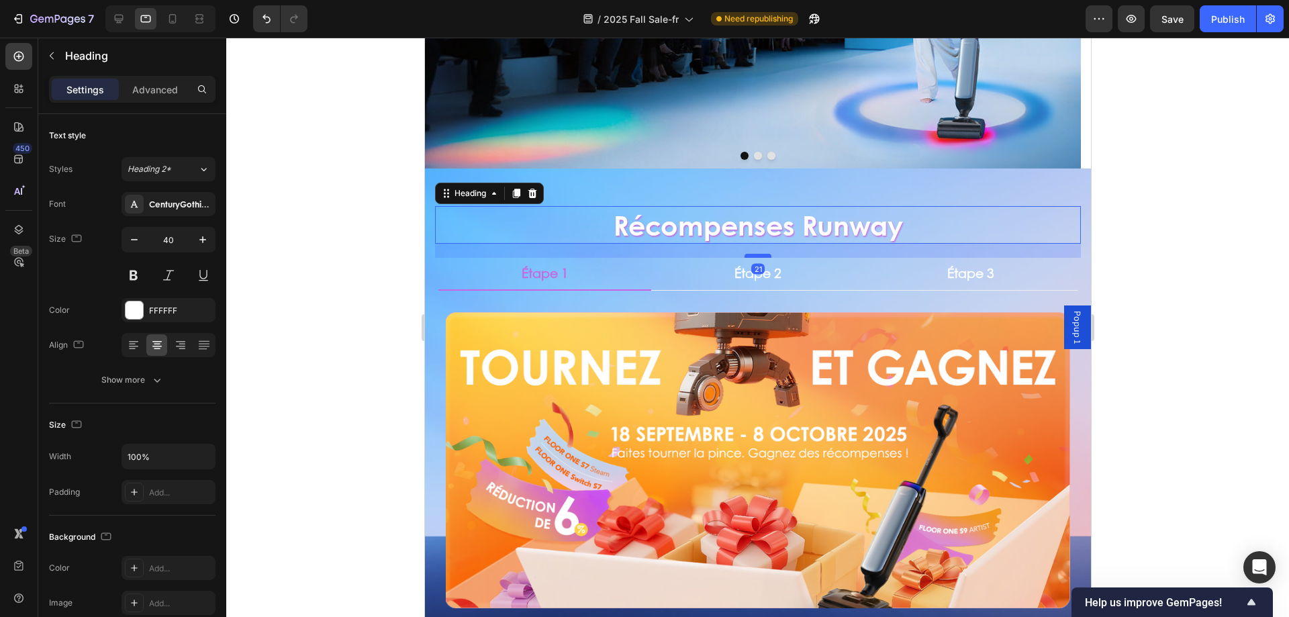
drag, startPoint x: 756, startPoint y: 265, endPoint x: 756, endPoint y: 256, distance: 8.7
click at [756, 256] on div at bounding box center [757, 256] width 27 height 4
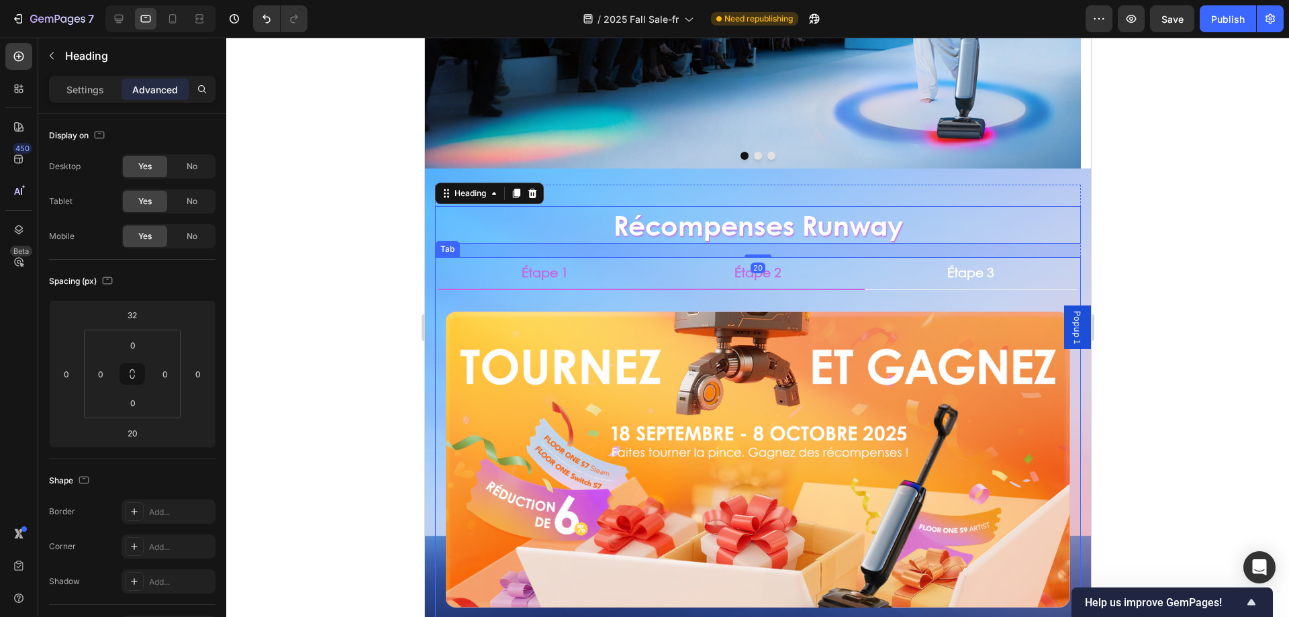
click at [765, 277] on p "Étape 2" at bounding box center [757, 273] width 47 height 17
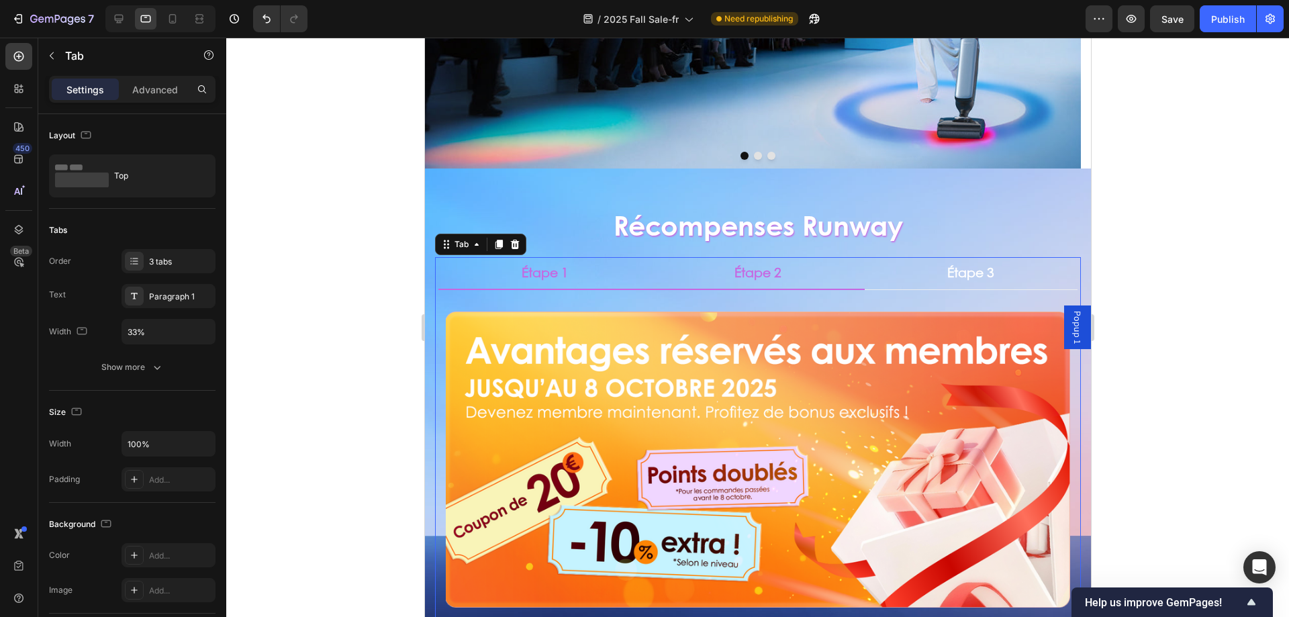
click at [556, 271] on p "Étape 1" at bounding box center [544, 273] width 47 height 17
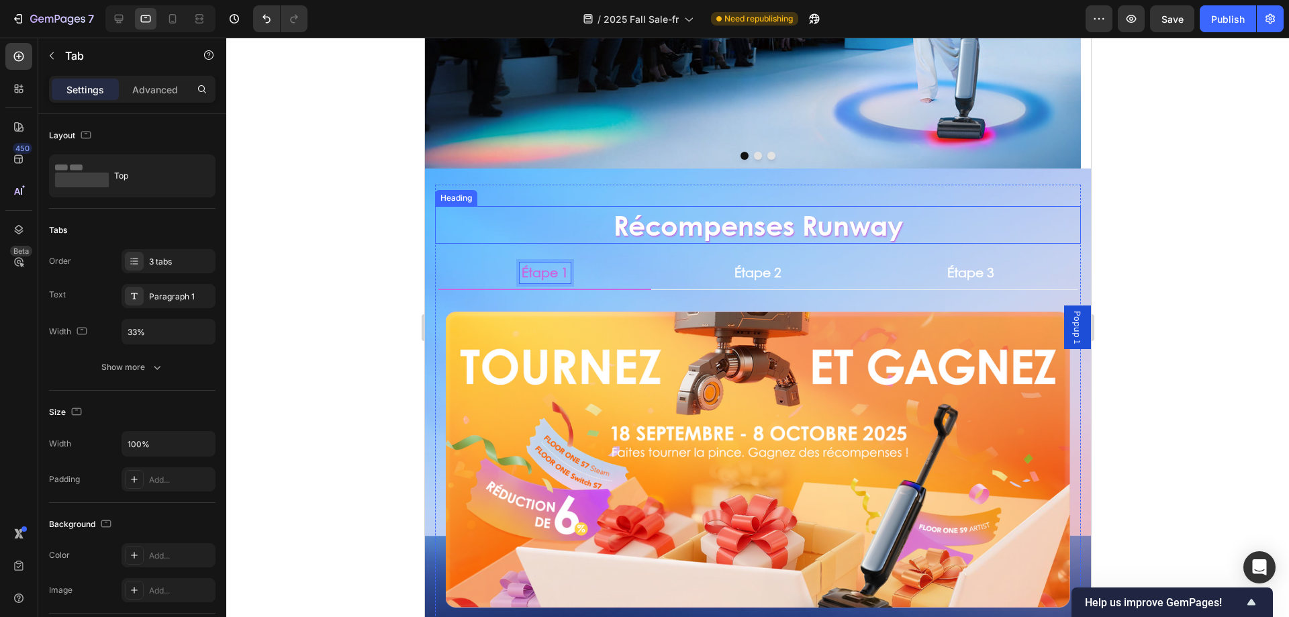
click at [647, 222] on h2 "Récompenses Runway" at bounding box center [757, 225] width 646 height 38
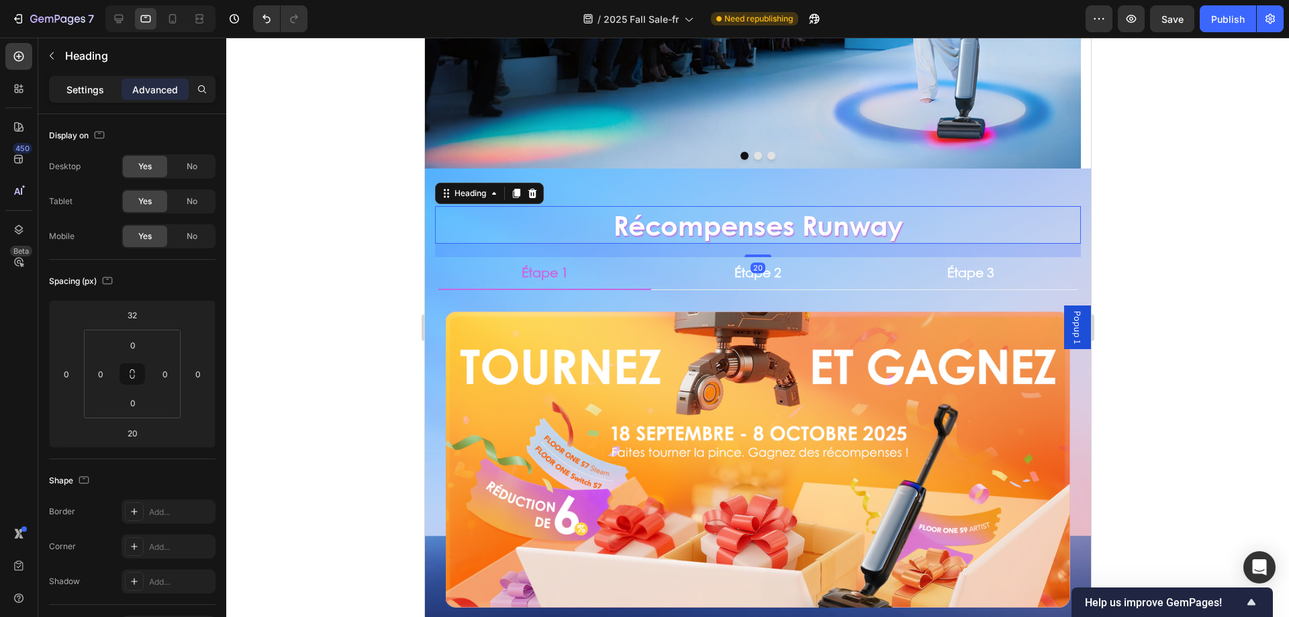
click at [78, 87] on p "Settings" at bounding box center [85, 90] width 38 height 14
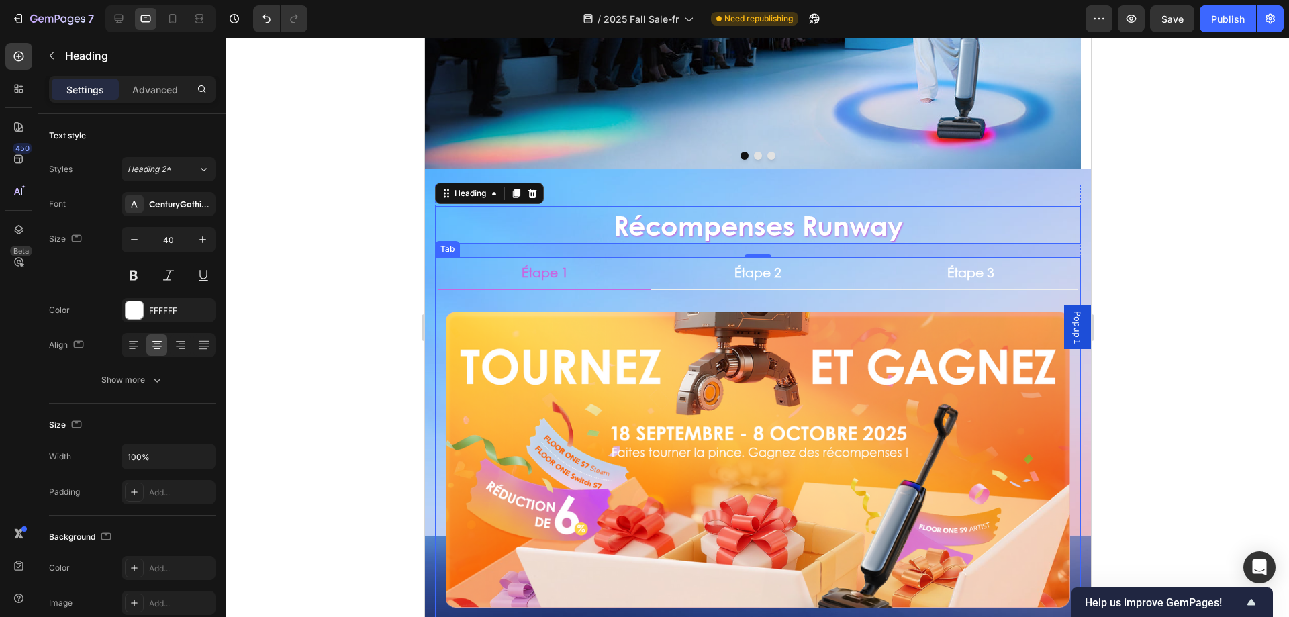
click at [538, 276] on p "Étape 1" at bounding box center [544, 273] width 47 height 17
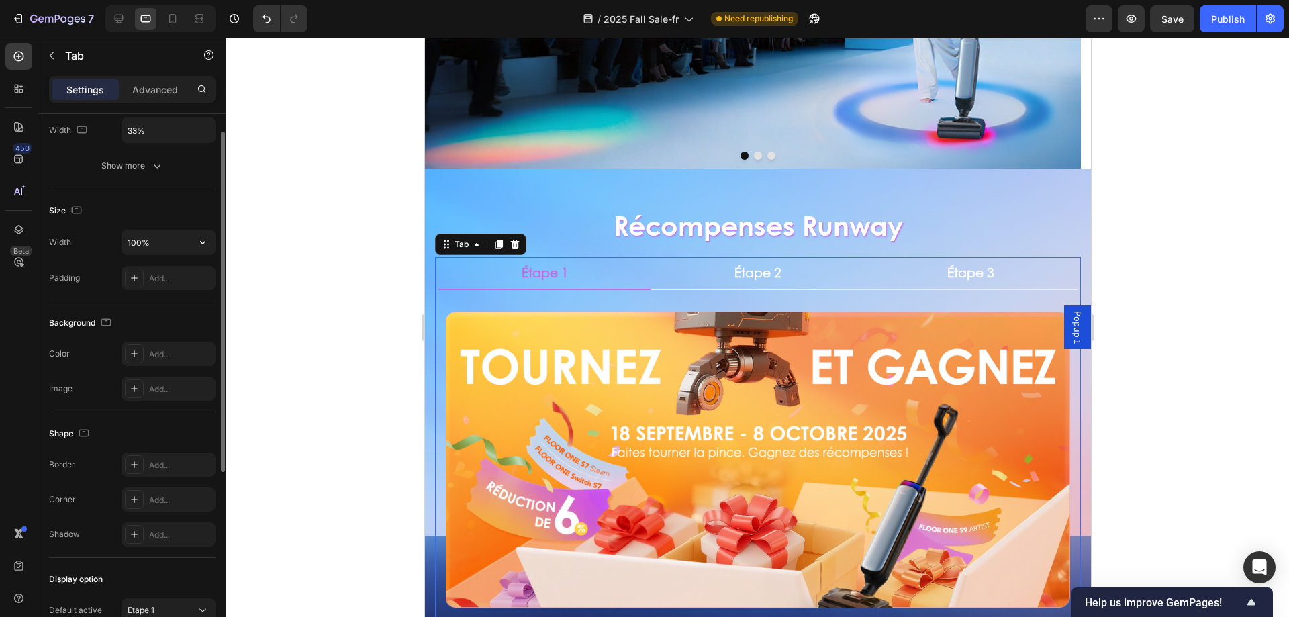
scroll to position [0, 0]
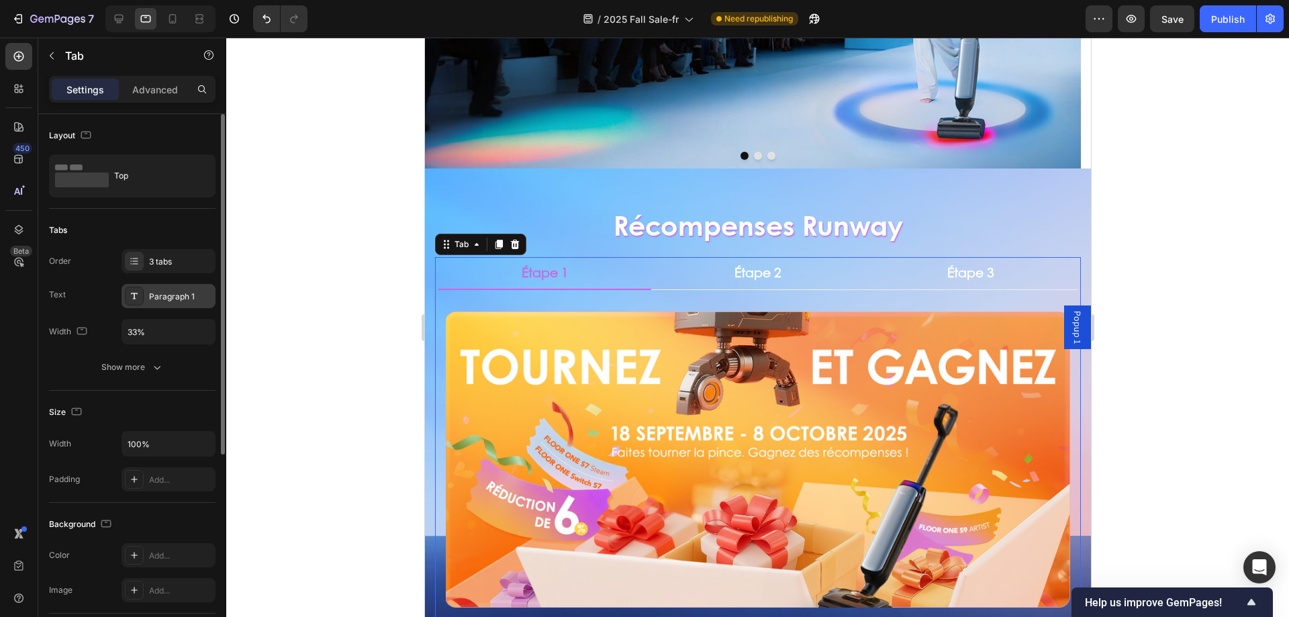
click at [181, 307] on div "Paragraph 1" at bounding box center [169, 296] width 94 height 24
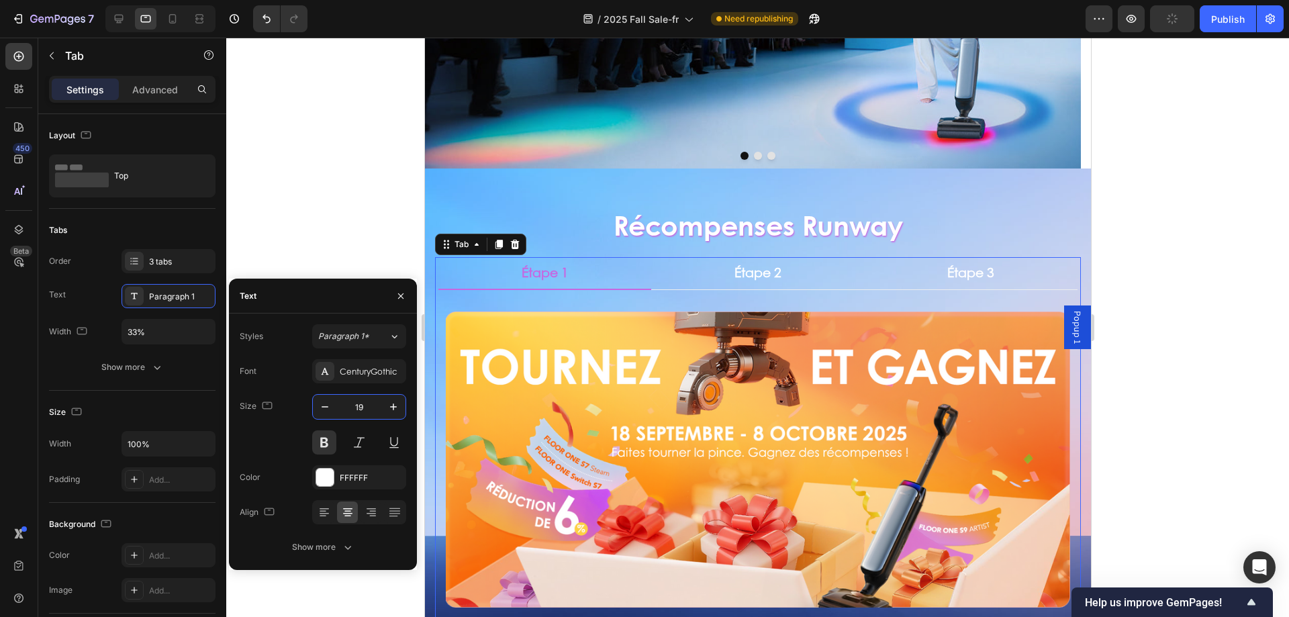
click at [360, 404] on input "19" at bounding box center [359, 407] width 44 height 24
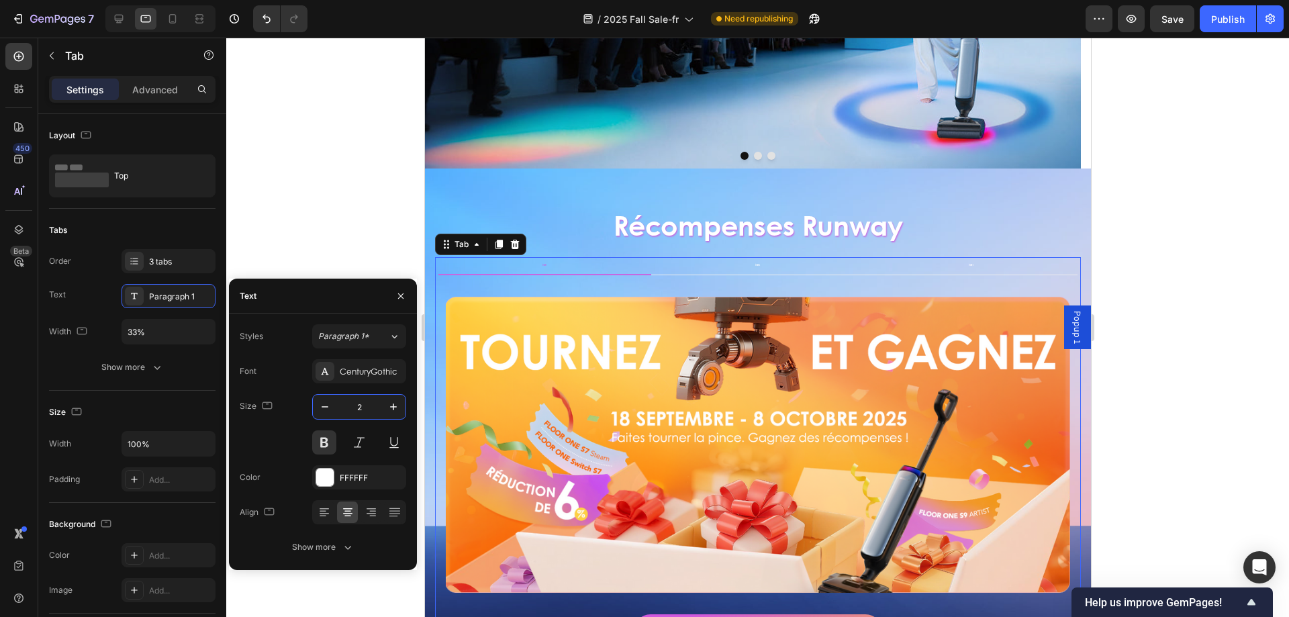
type input "20"
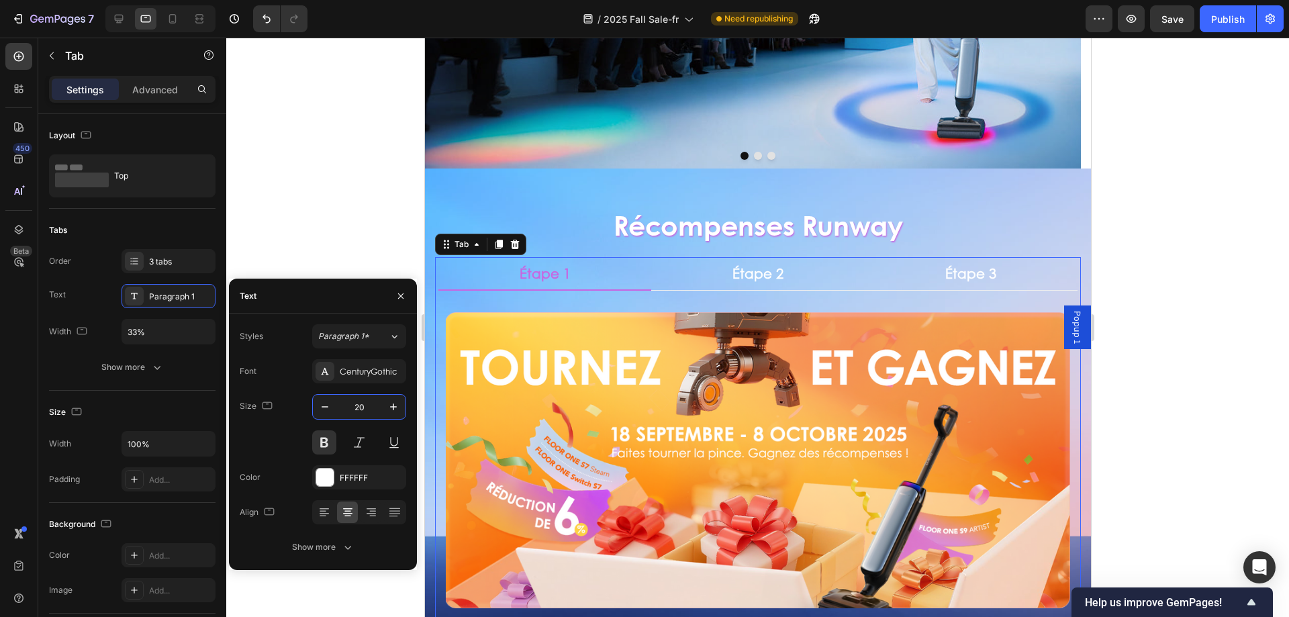
click at [355, 218] on div at bounding box center [757, 327] width 1063 height 579
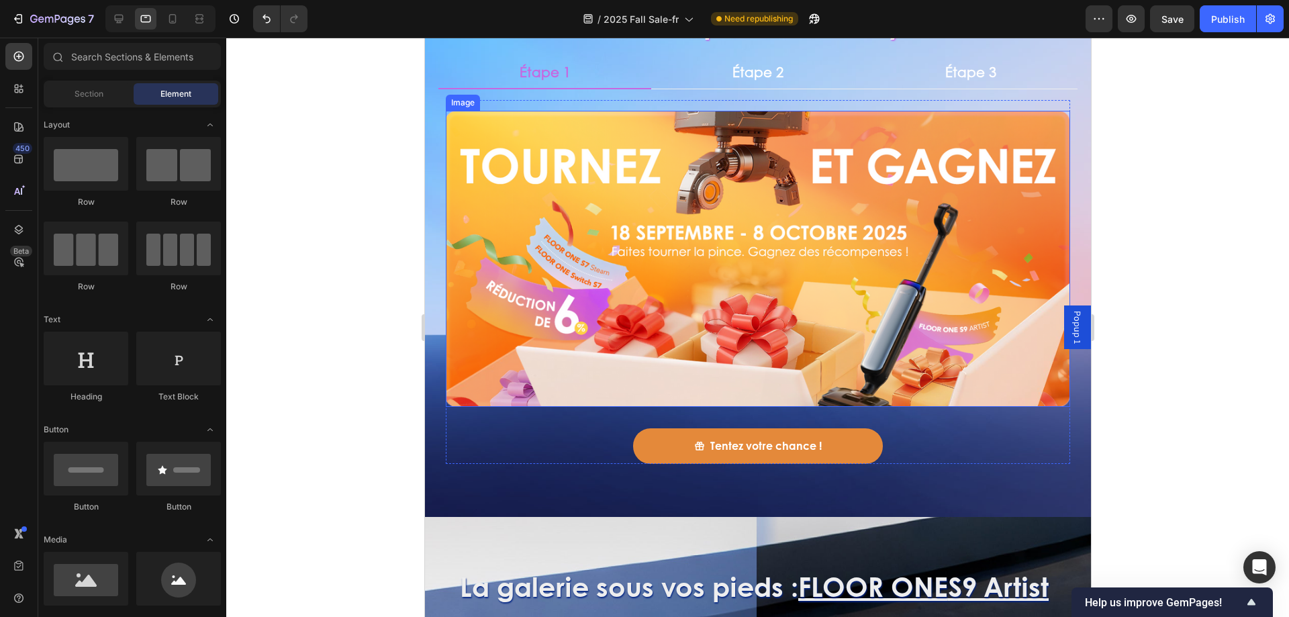
scroll to position [553, 0]
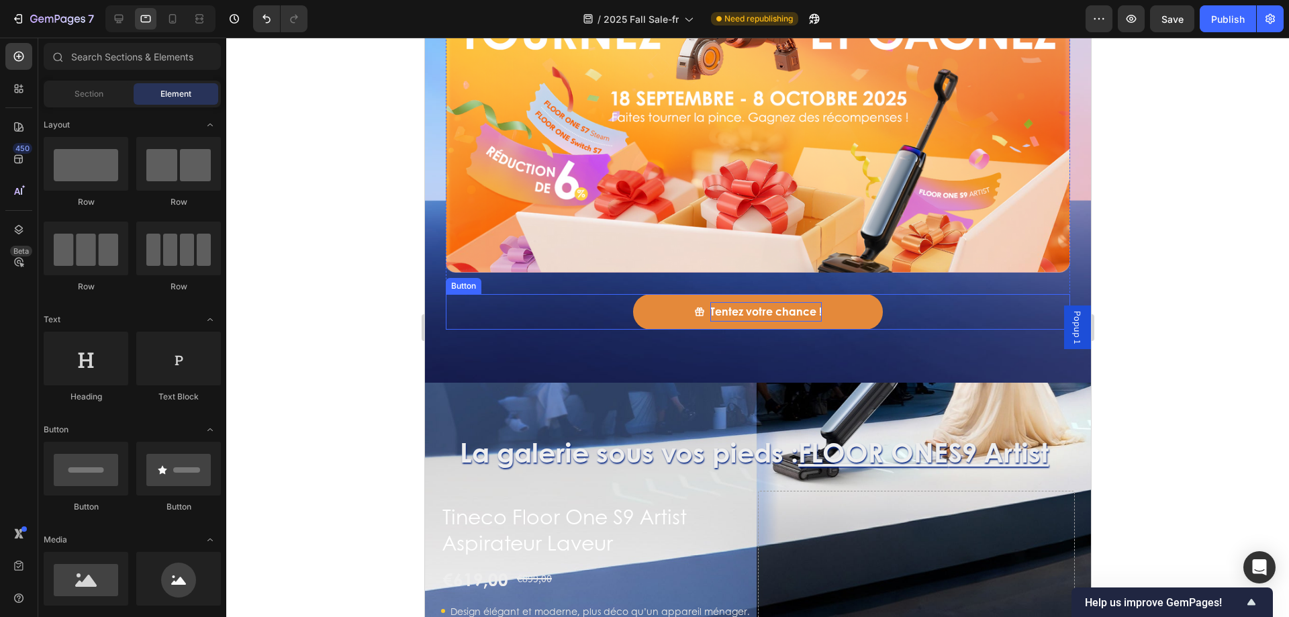
click at [812, 311] on p "Tentez votre chance !" at bounding box center [765, 311] width 111 height 19
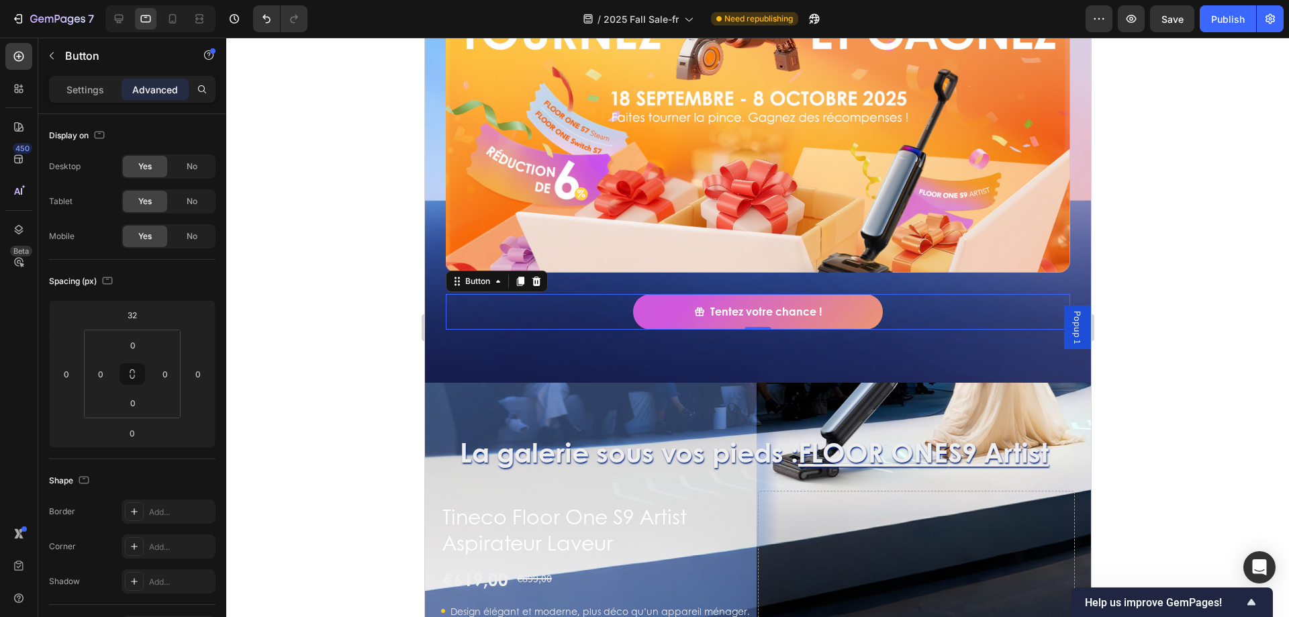
click at [931, 310] on div "Tentez votre chance ! Button 0" at bounding box center [757, 312] width 624 height 36
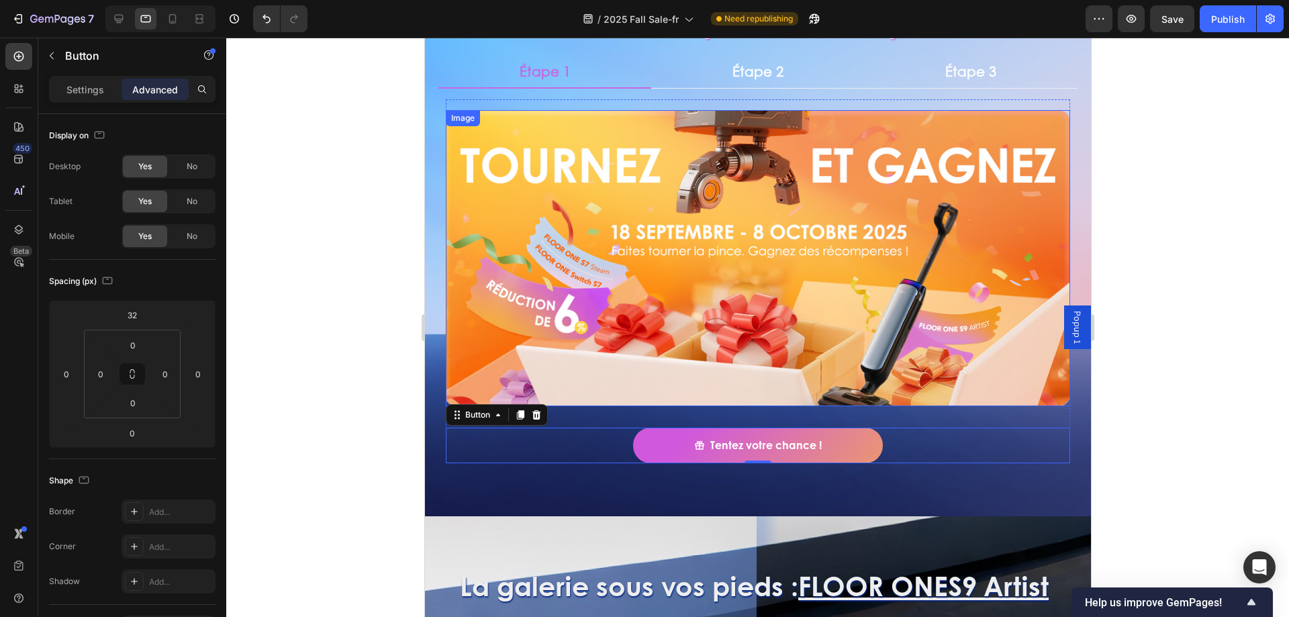
scroll to position [418, 0]
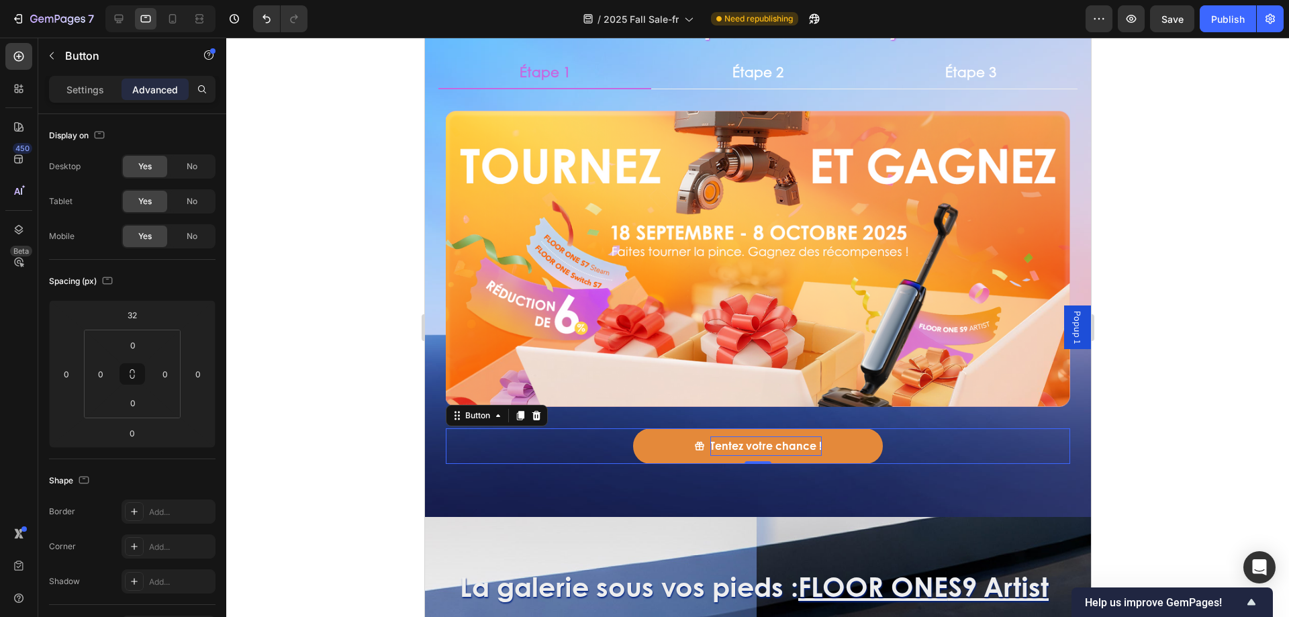
click at [802, 438] on p "Tentez votre chance !" at bounding box center [765, 445] width 111 height 19
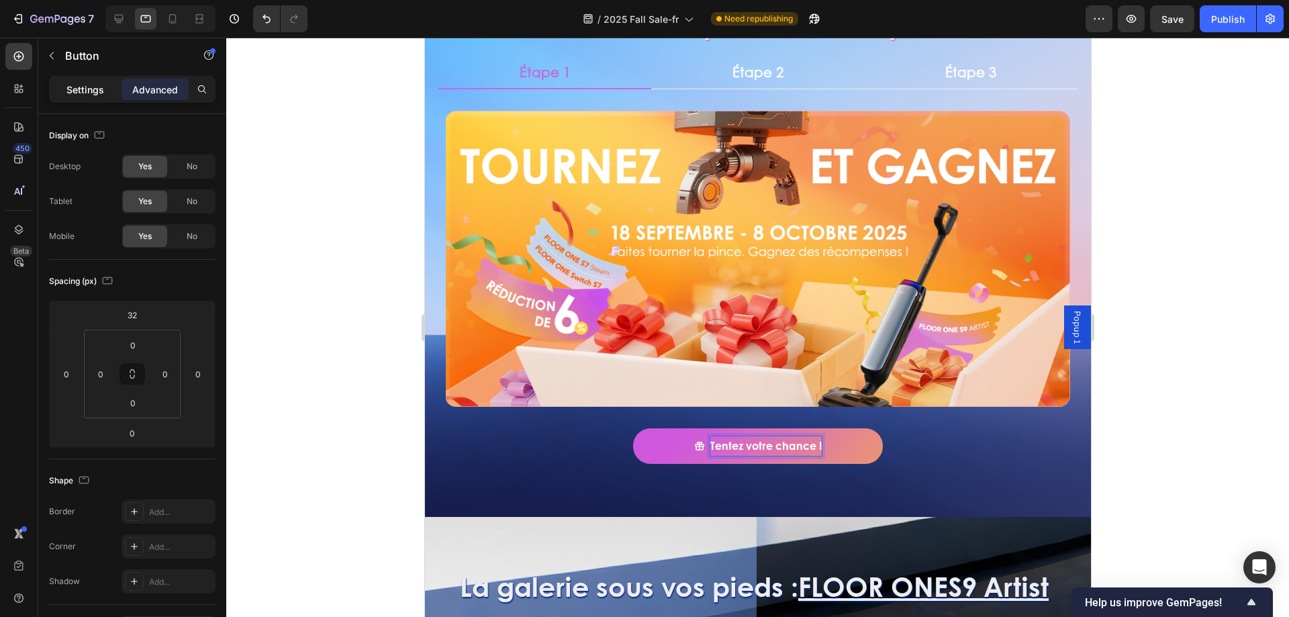
click at [95, 99] on div "Settings" at bounding box center [85, 89] width 67 height 21
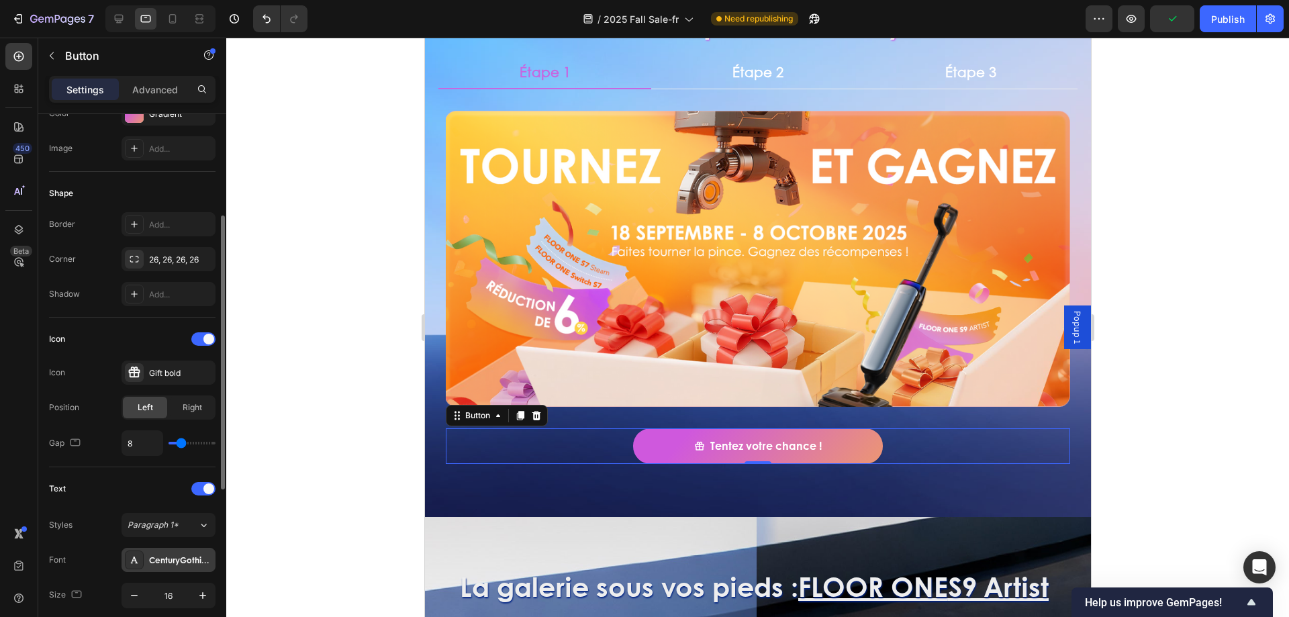
scroll to position [336, 0]
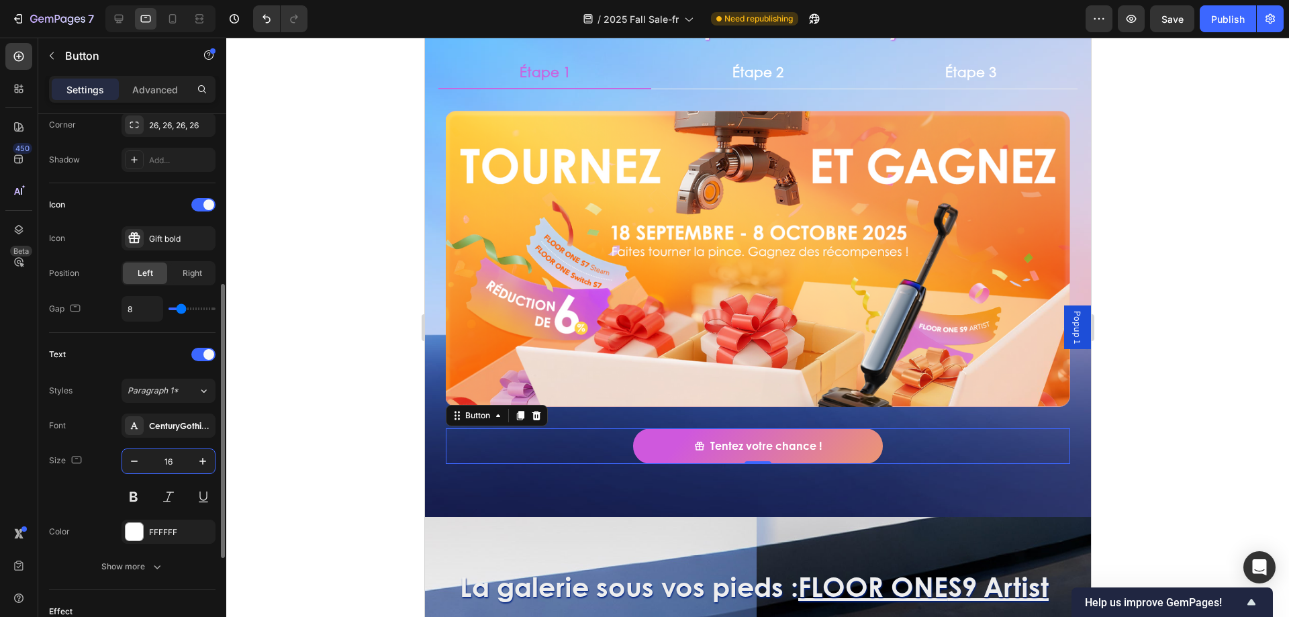
click at [173, 463] on input "16" at bounding box center [168, 461] width 44 height 24
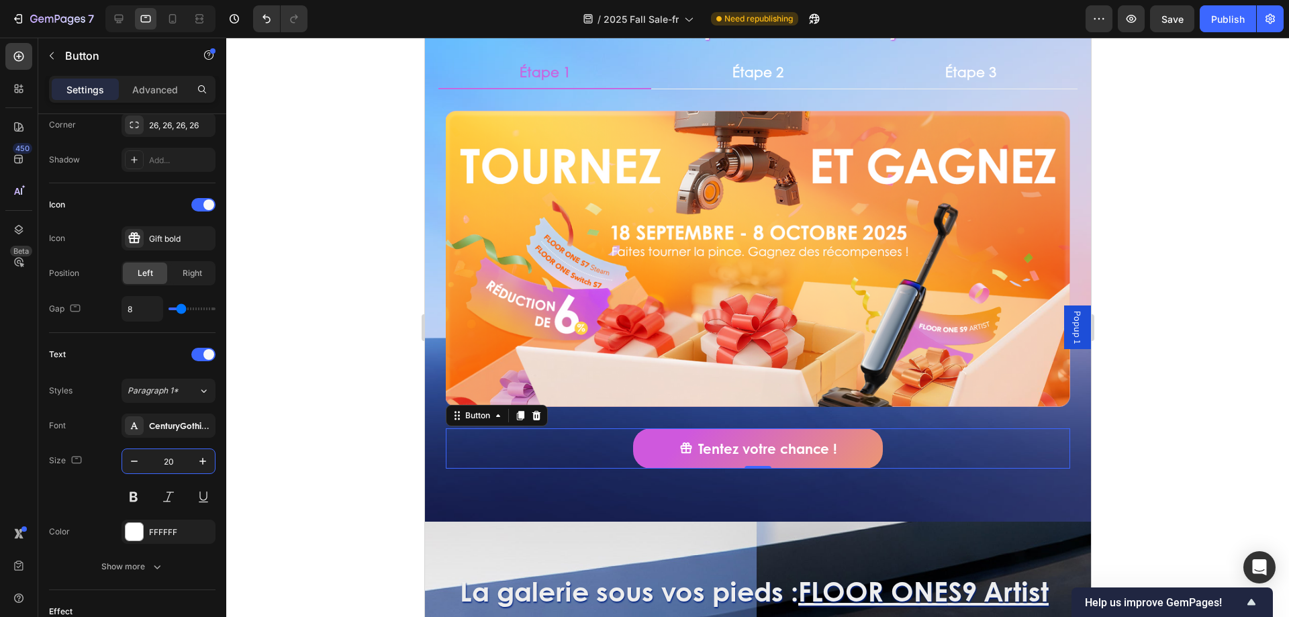
type input "20"
click at [743, 83] on div "Étape 2" at bounding box center [757, 71] width 55 height 21
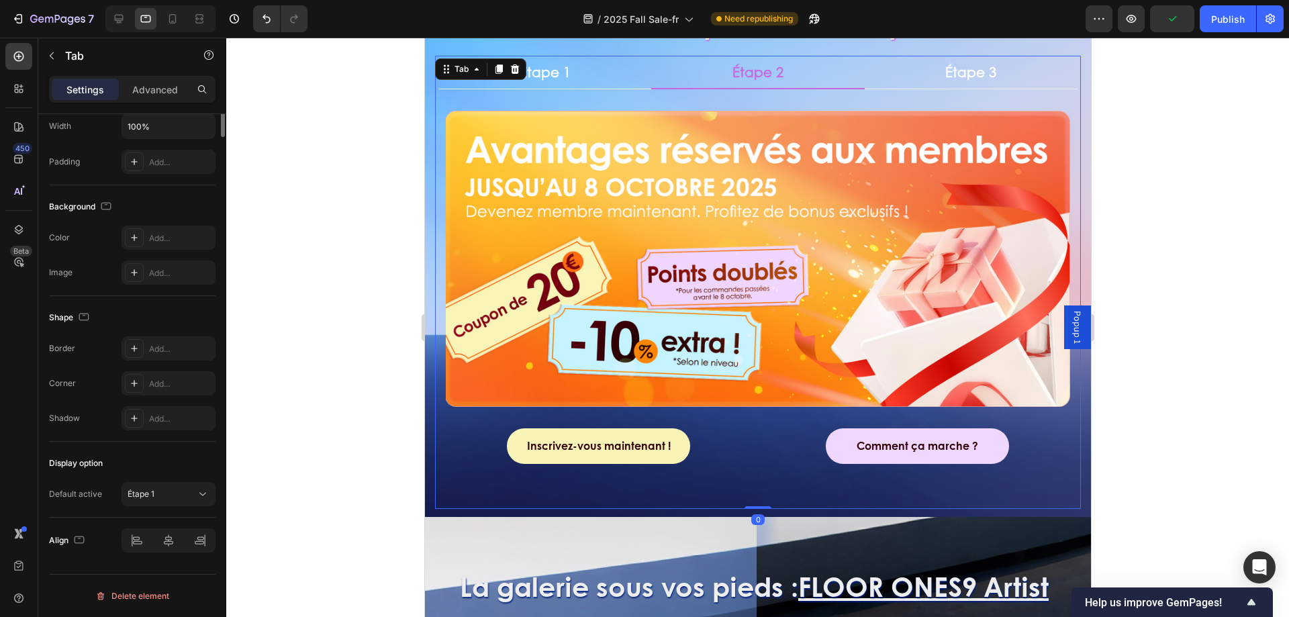
scroll to position [0, 0]
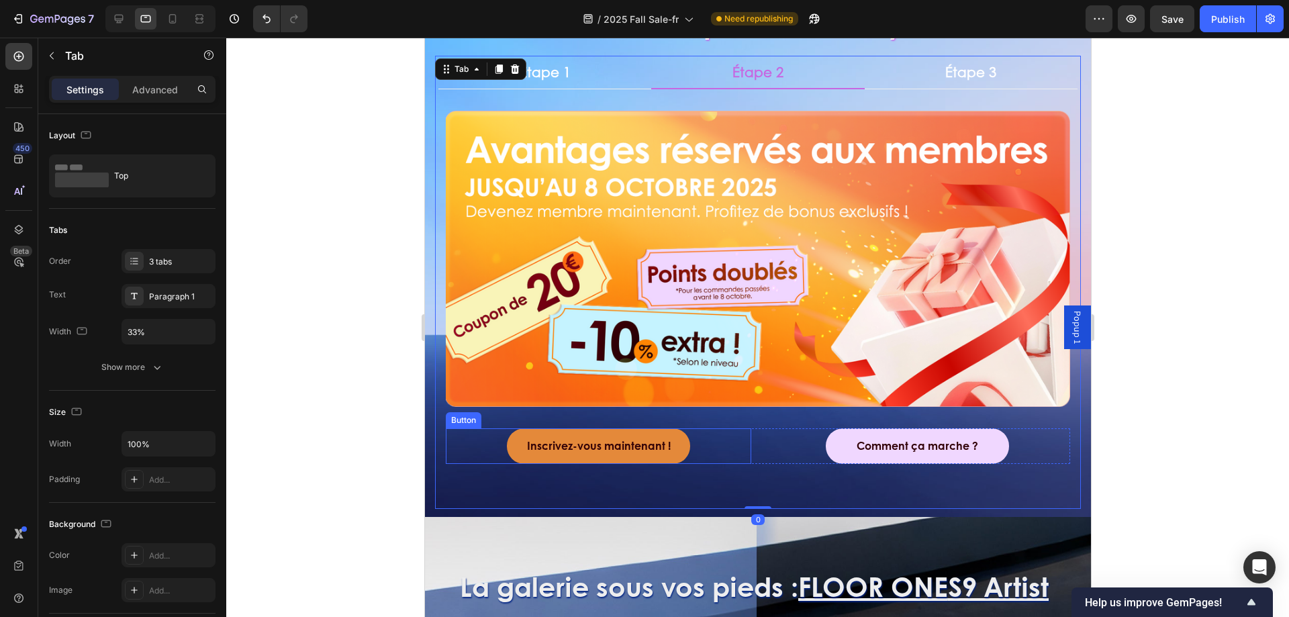
click at [677, 440] on link "Inscrivez-vous maintenant !" at bounding box center [597, 446] width 183 height 36
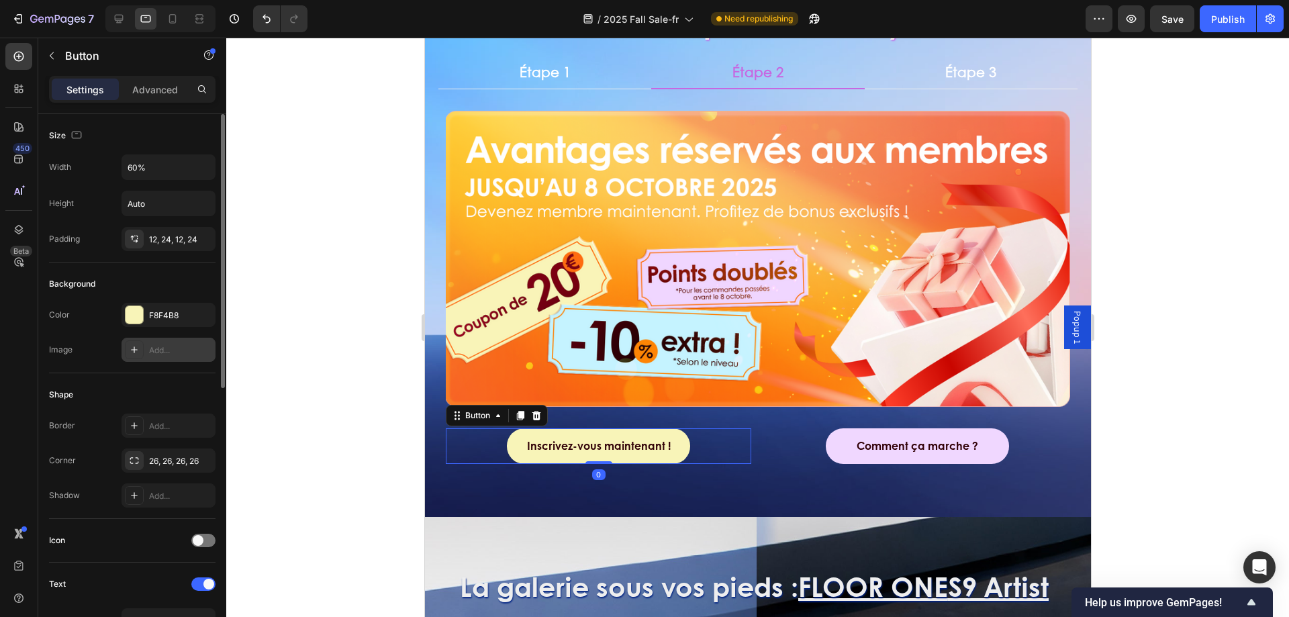
scroll to position [269, 0]
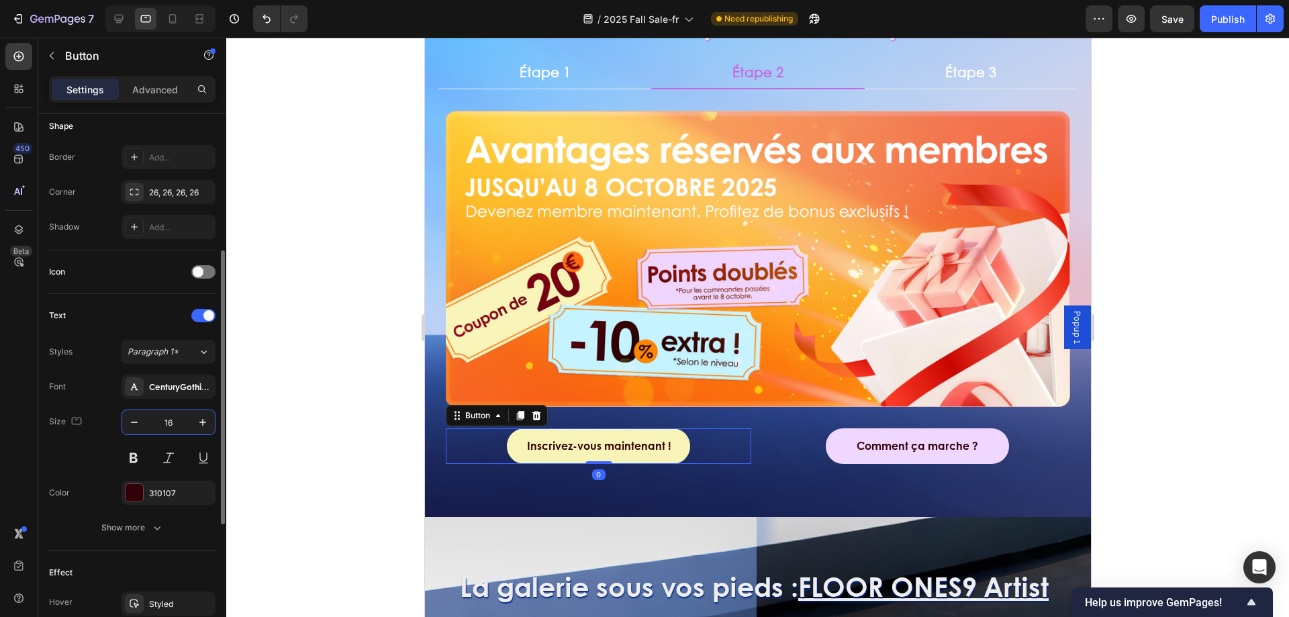
click at [173, 422] on input "16" at bounding box center [168, 422] width 44 height 24
type input "20"
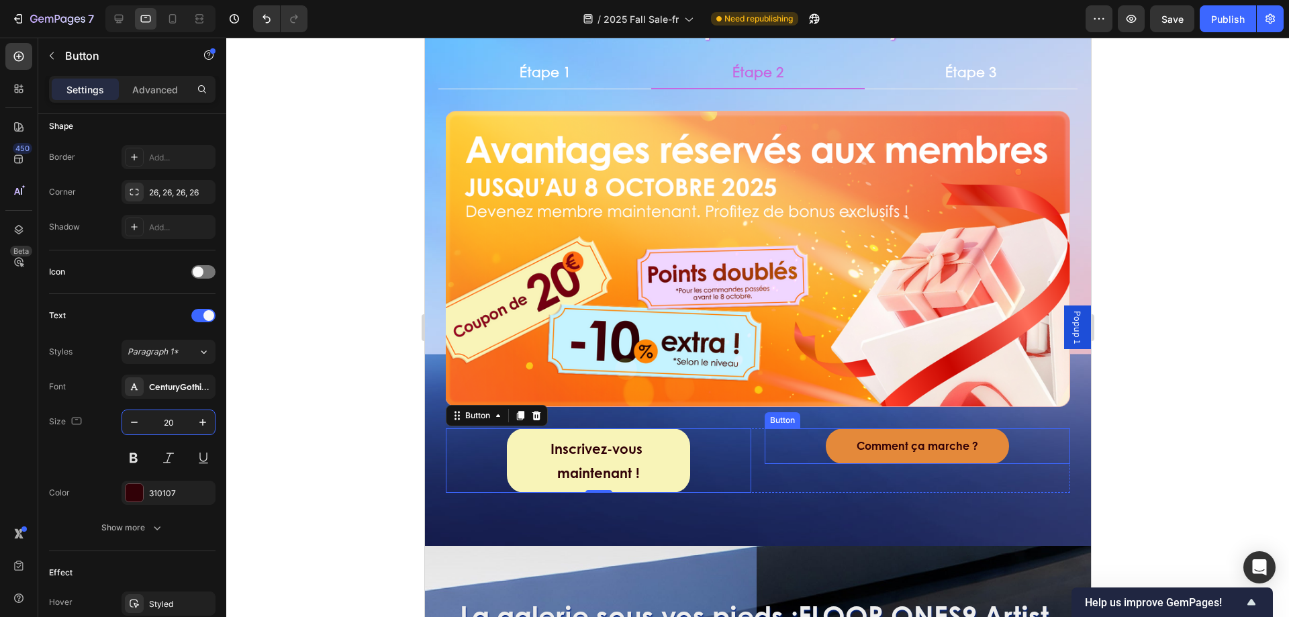
click at [991, 442] on link "Comment ça marche ?" at bounding box center [916, 446] width 183 height 36
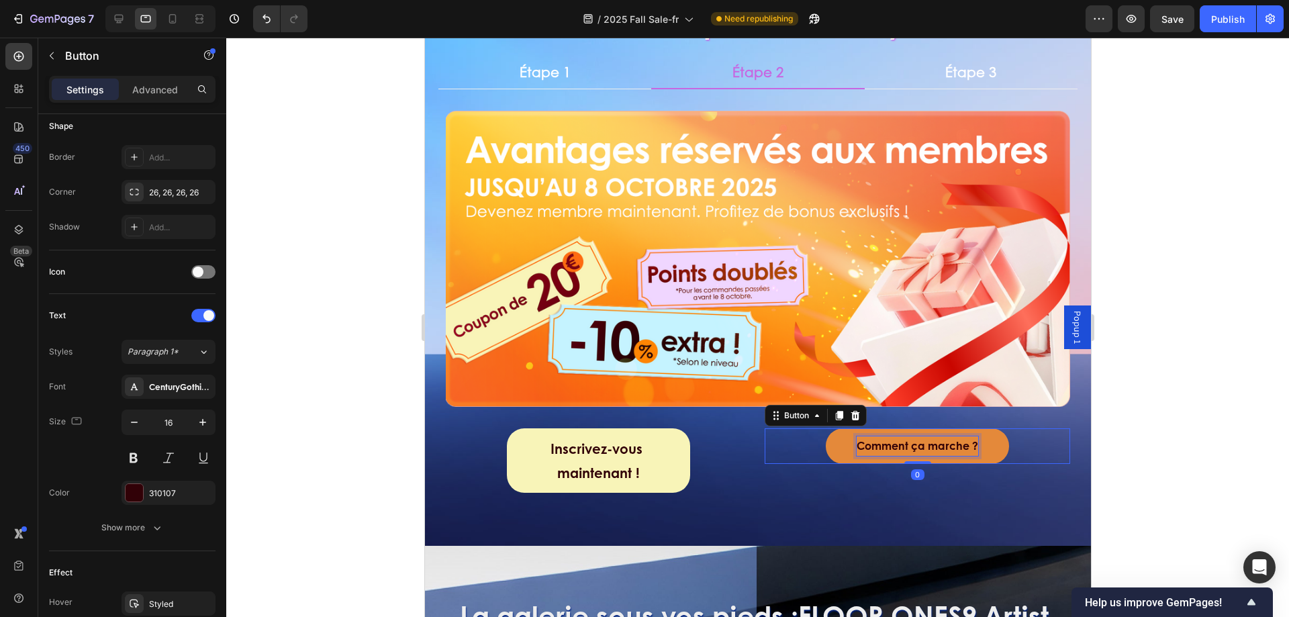
click at [947, 439] on p "Comment ça marche ?" at bounding box center [917, 445] width 122 height 19
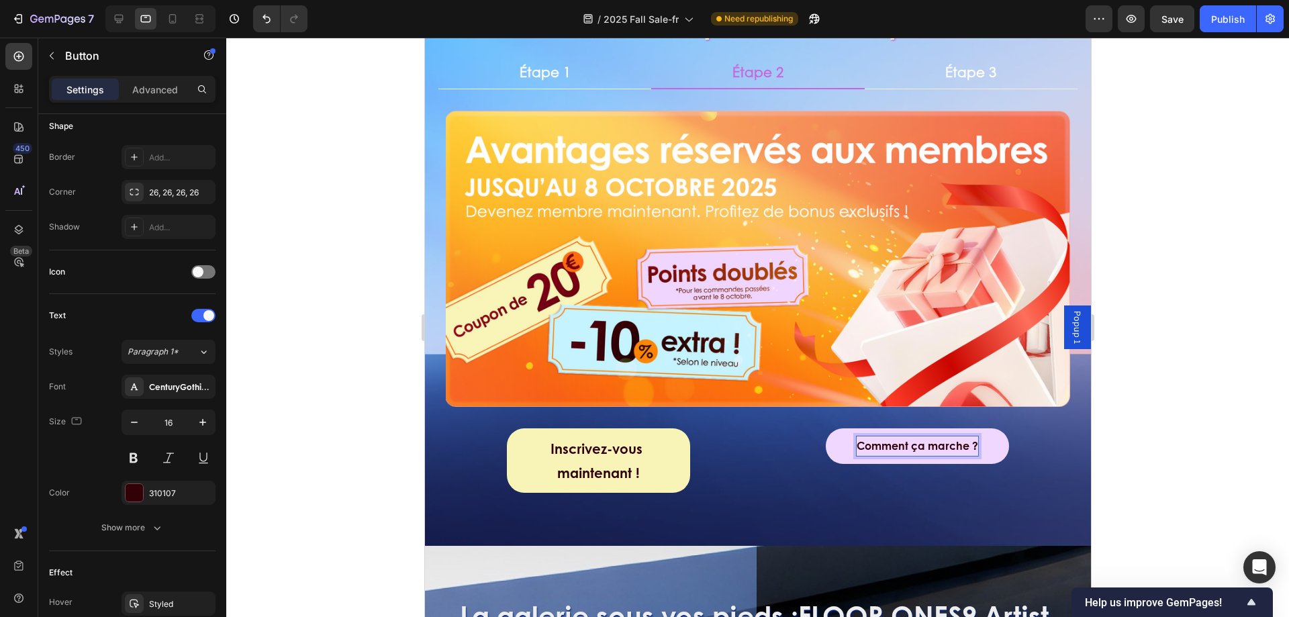
click at [1047, 438] on div "Comment ça marche ? Button 0" at bounding box center [916, 446] width 305 height 36
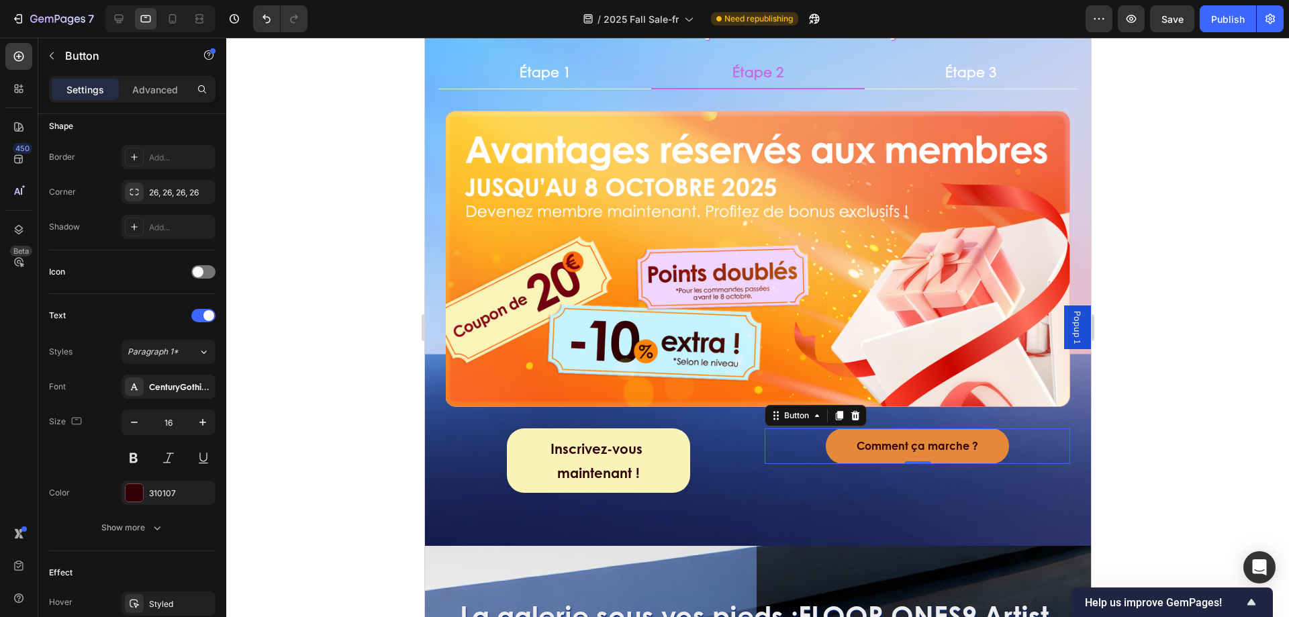
click at [997, 433] on link "Comment ça marche ?" at bounding box center [916, 446] width 183 height 36
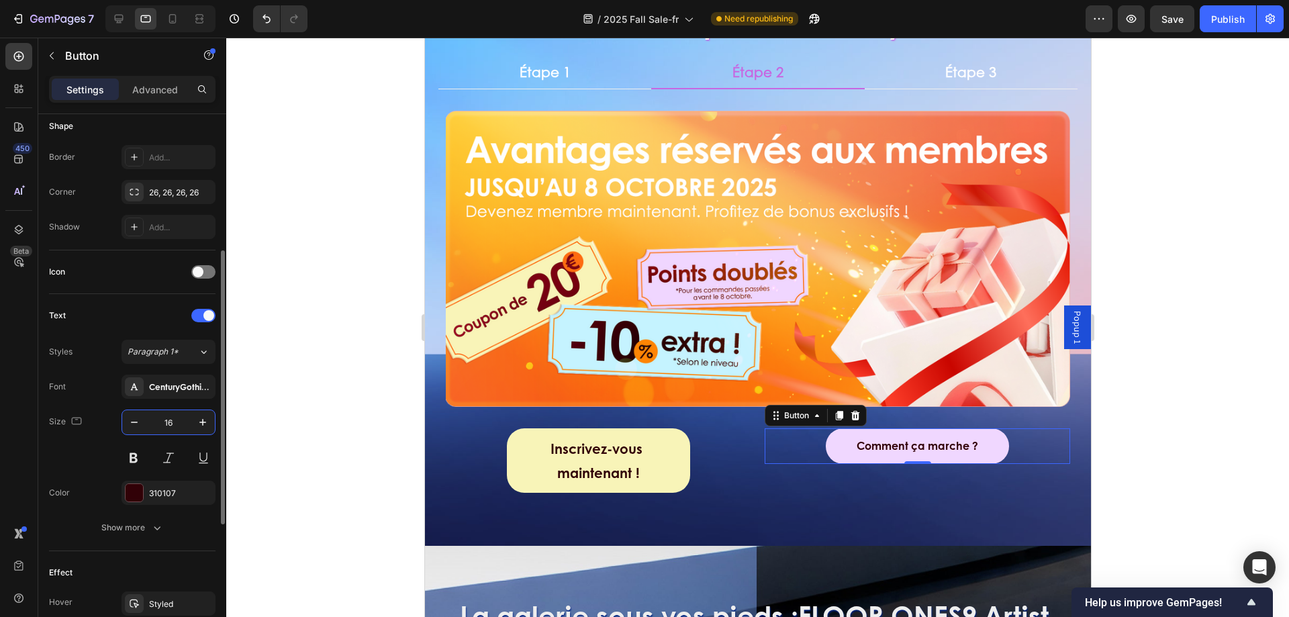
click at [188, 422] on input "16" at bounding box center [168, 422] width 44 height 24
type input "20"
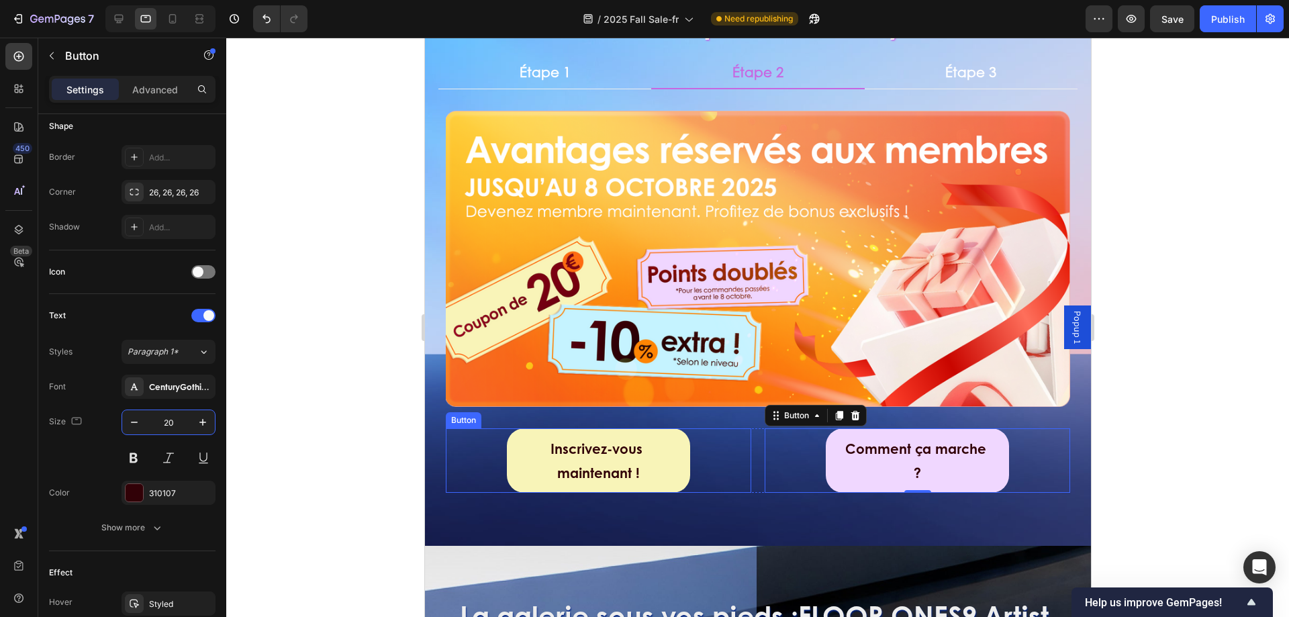
click at [714, 450] on div "Inscrivez-vous maintenant ! Button" at bounding box center [597, 460] width 305 height 64
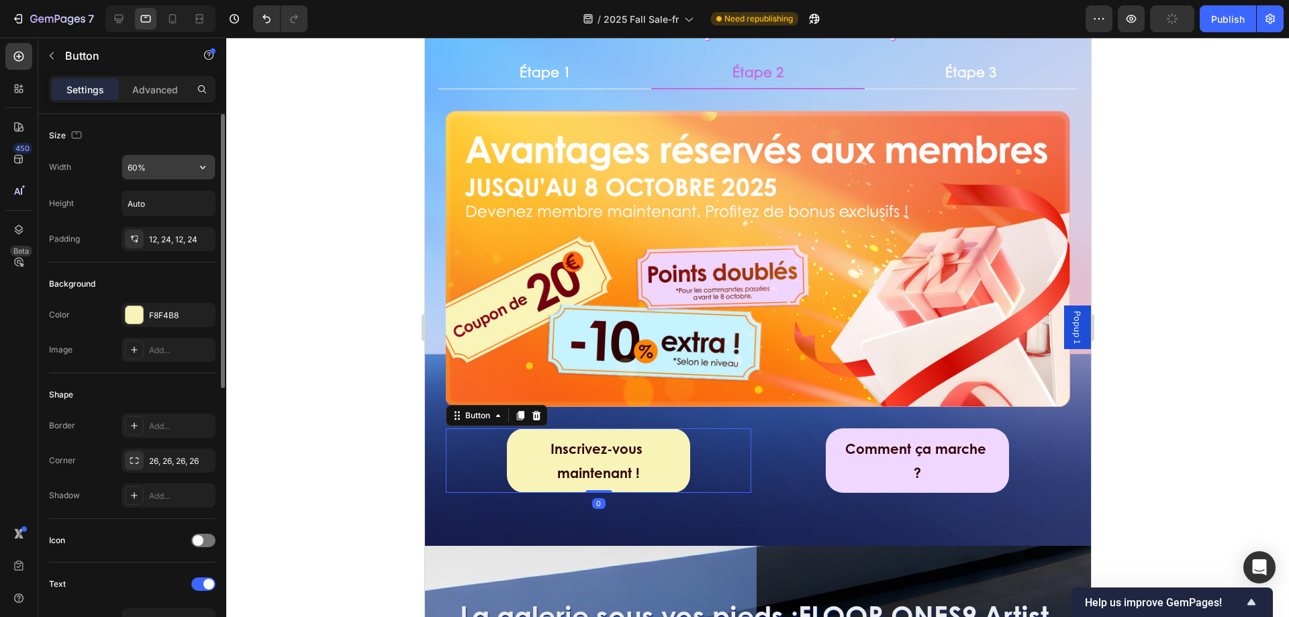
click at [171, 171] on input "60%" at bounding box center [168, 167] width 93 height 24
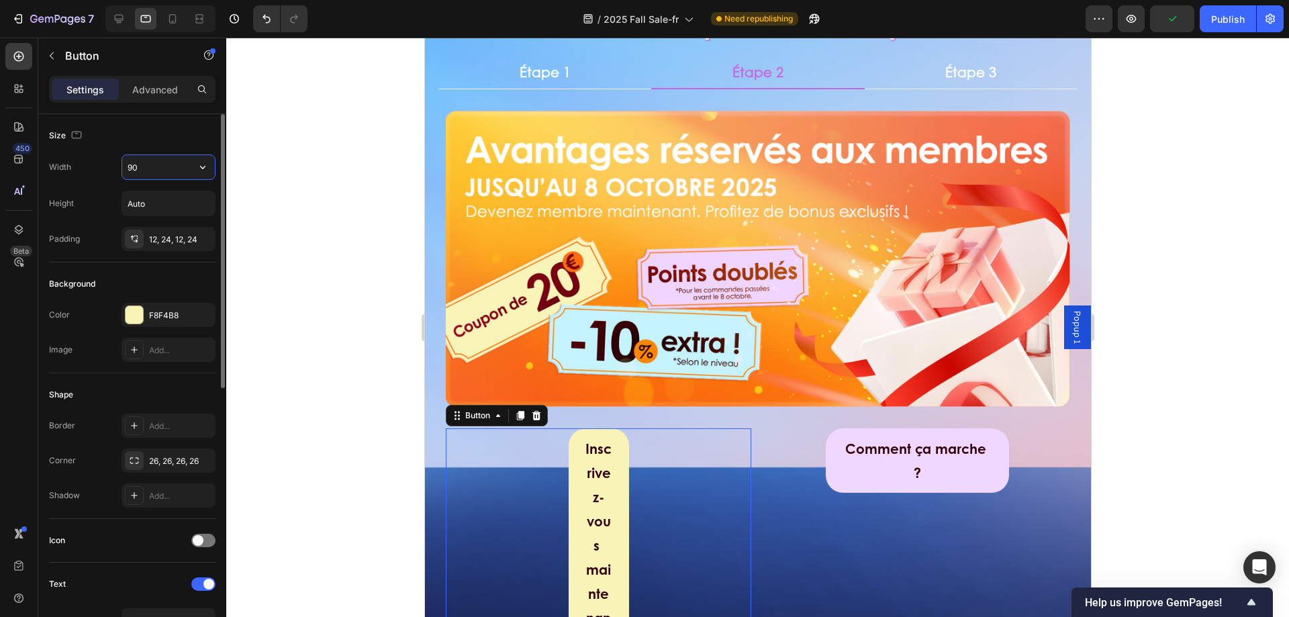
type input "90%"
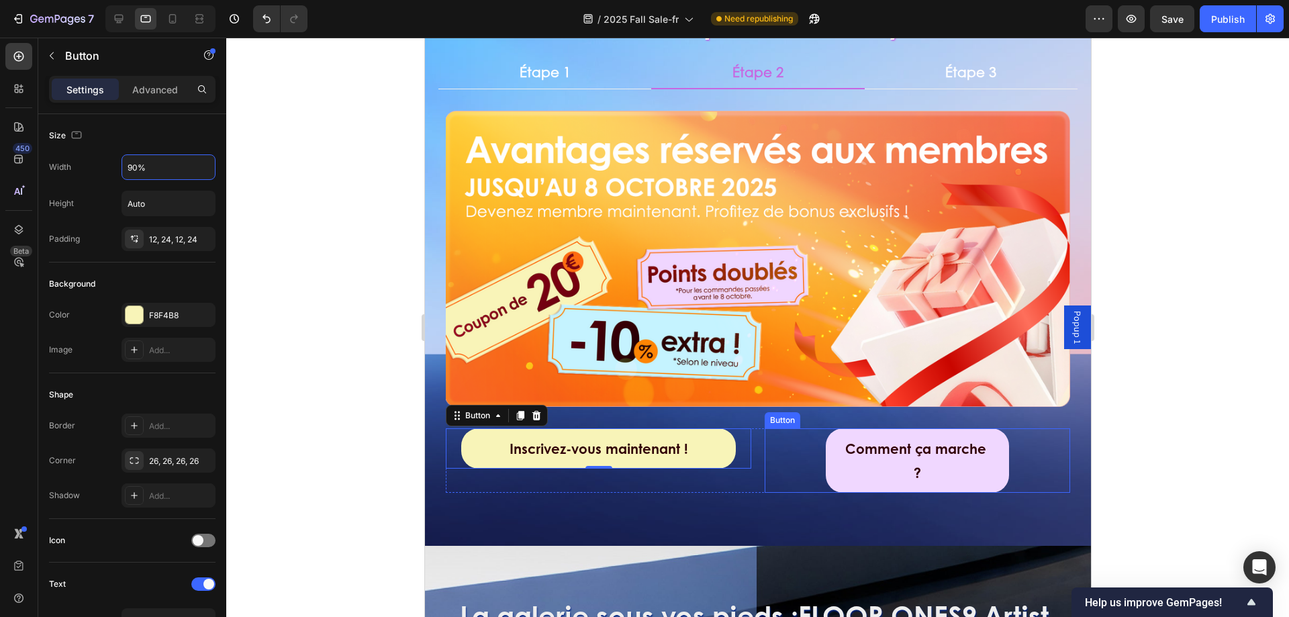
click at [812, 437] on div "Comment ça marche ? Button" at bounding box center [916, 460] width 305 height 64
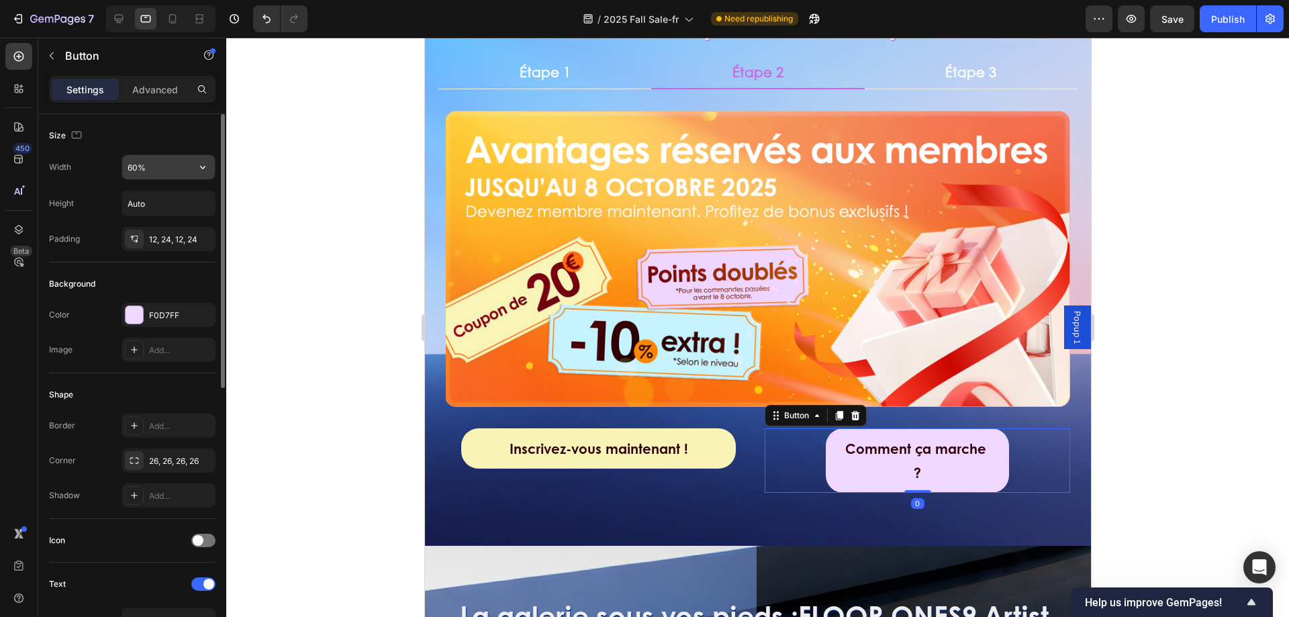
click at [160, 176] on input "60%" at bounding box center [168, 167] width 93 height 24
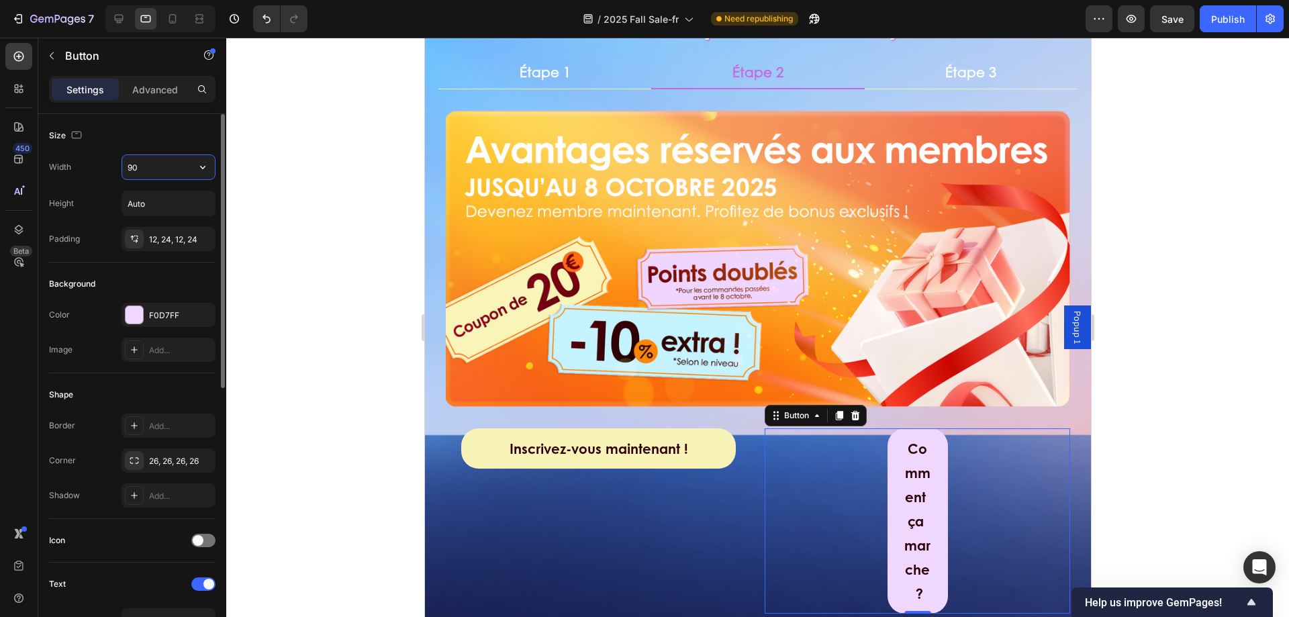
type input "9"
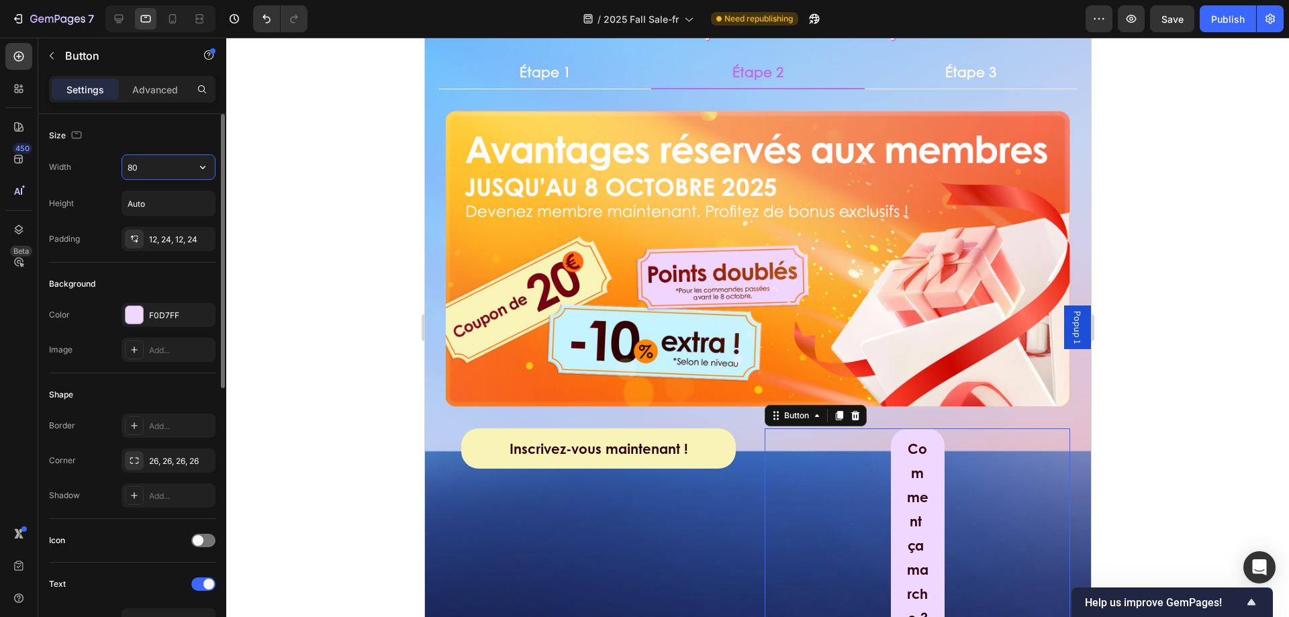
type input "80%"
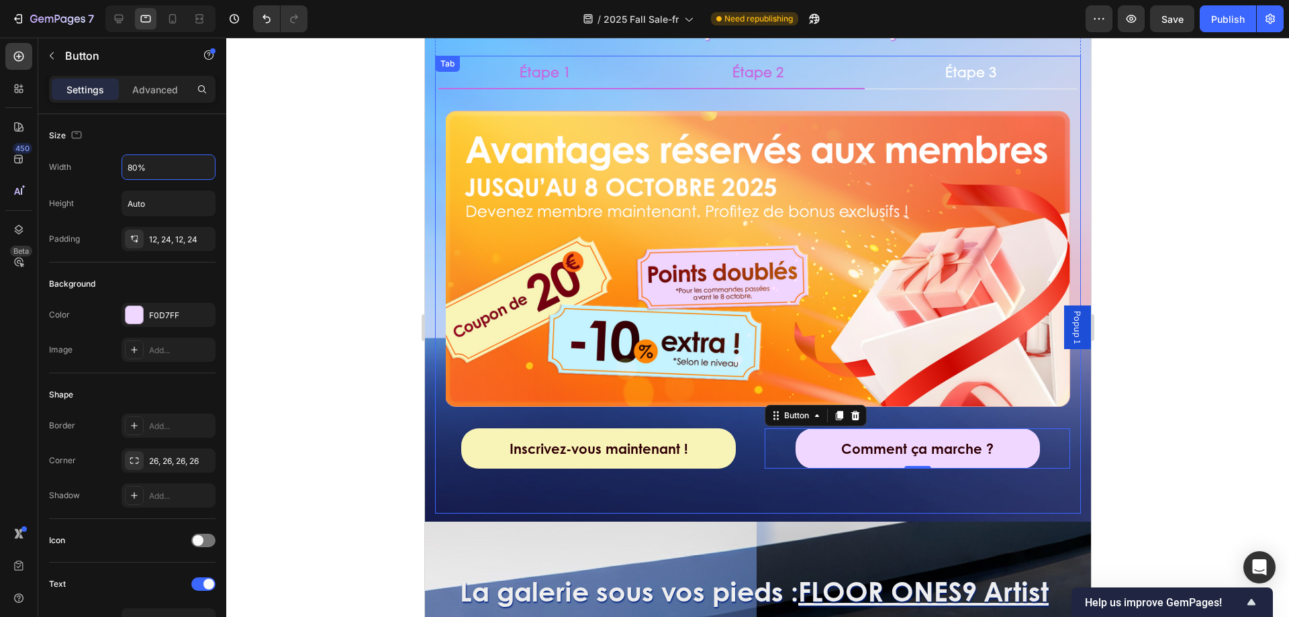
click at [552, 73] on p "Étape 1" at bounding box center [544, 71] width 51 height 17
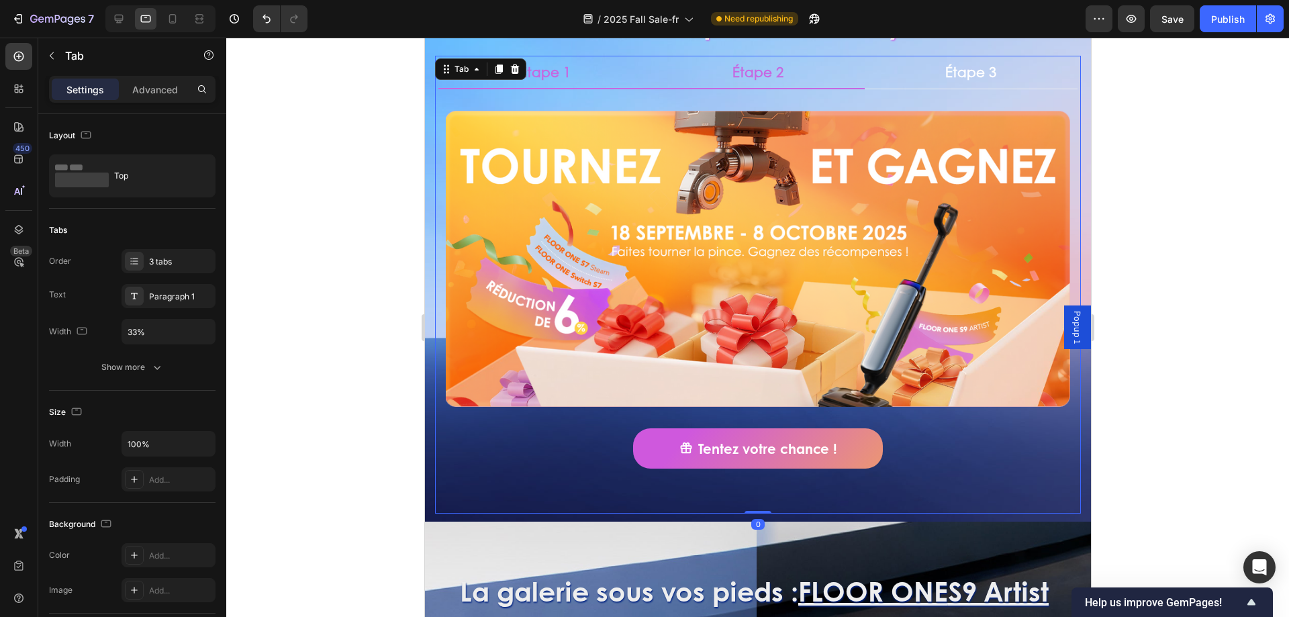
click at [691, 73] on li "Étape 2" at bounding box center [757, 73] width 213 height 34
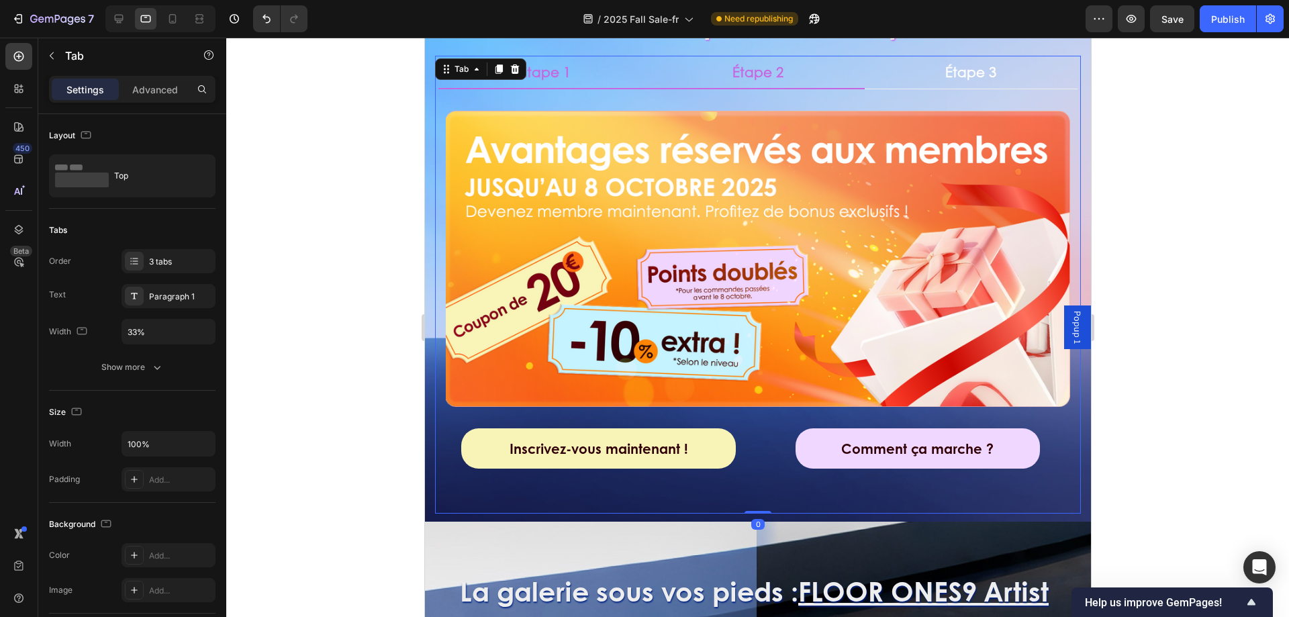
click at [587, 77] on li "Étape 1" at bounding box center [544, 73] width 213 height 34
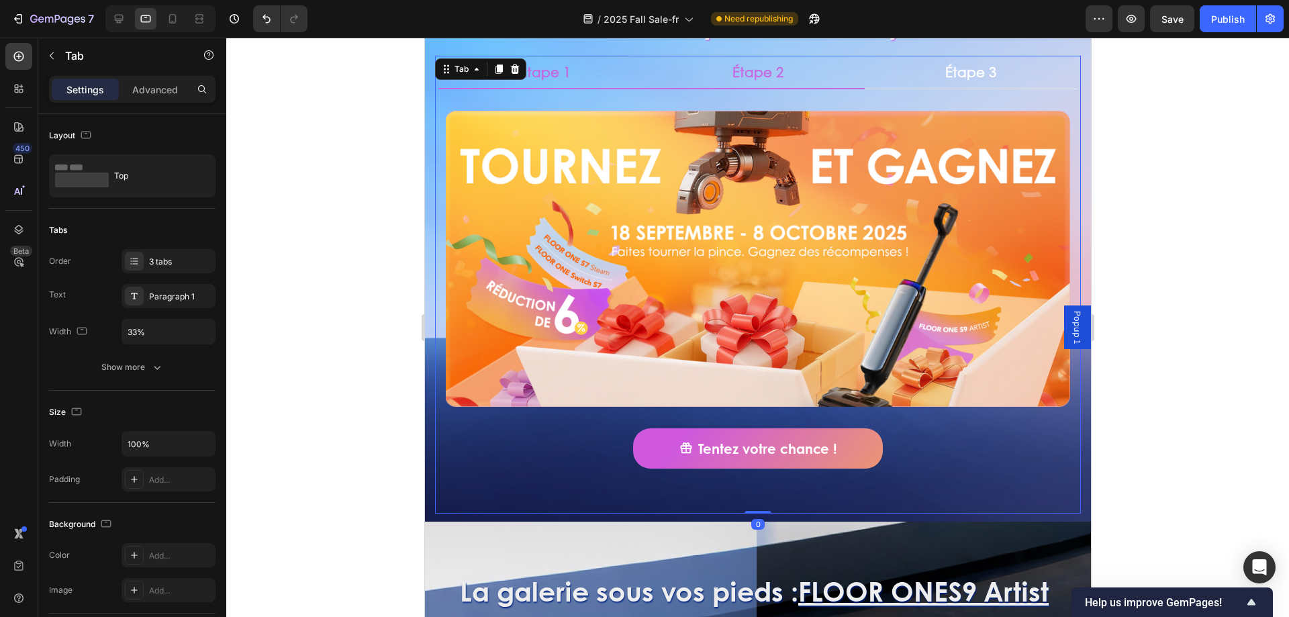
click at [698, 77] on li "Étape 2" at bounding box center [757, 73] width 213 height 34
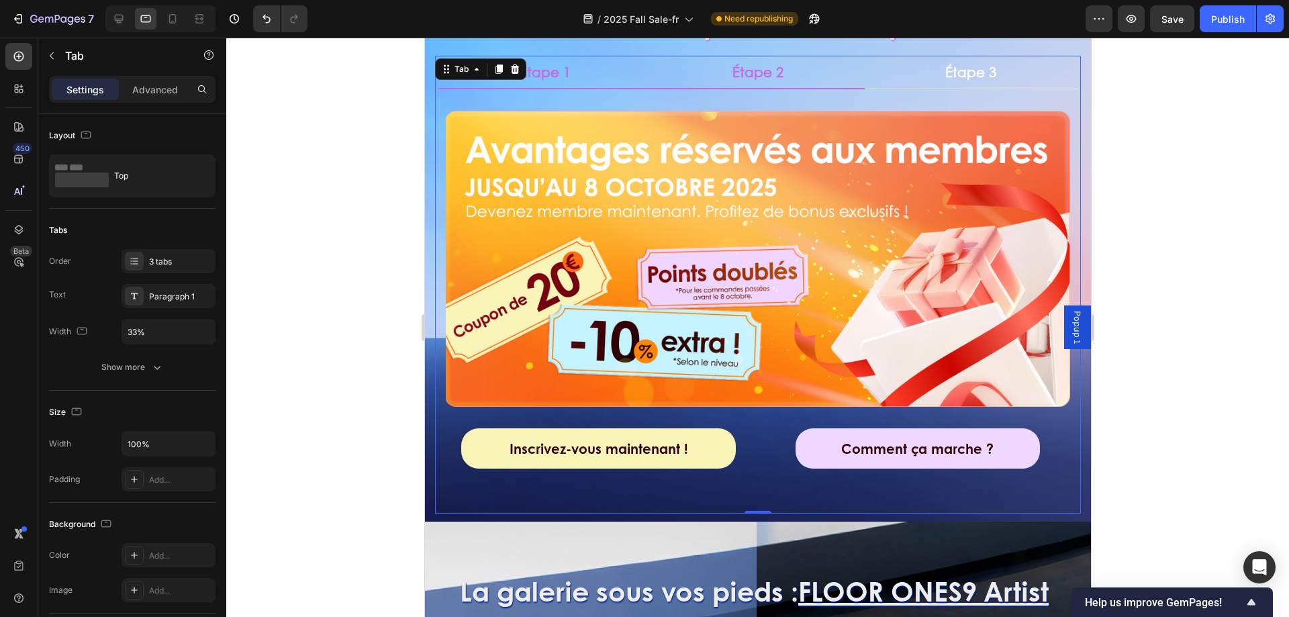
click at [588, 85] on li "Étape 1" at bounding box center [544, 73] width 213 height 34
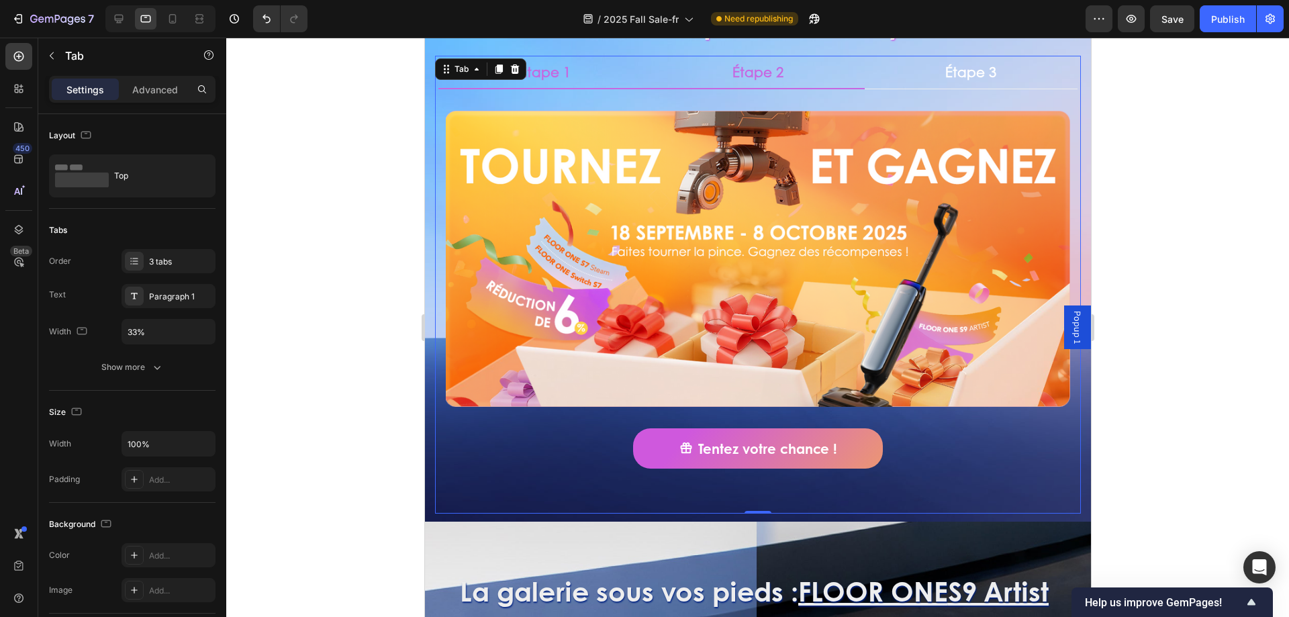
click at [707, 86] on li "Étape 2" at bounding box center [757, 73] width 213 height 34
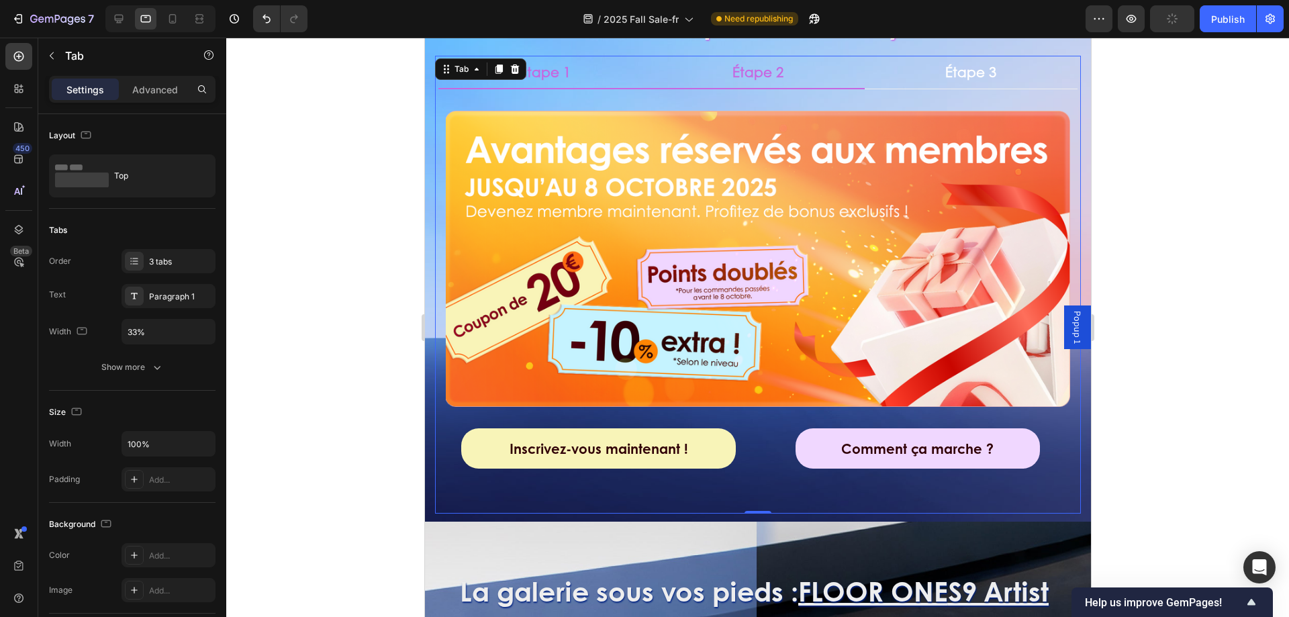
click at [589, 83] on li "Étape 1" at bounding box center [544, 73] width 213 height 34
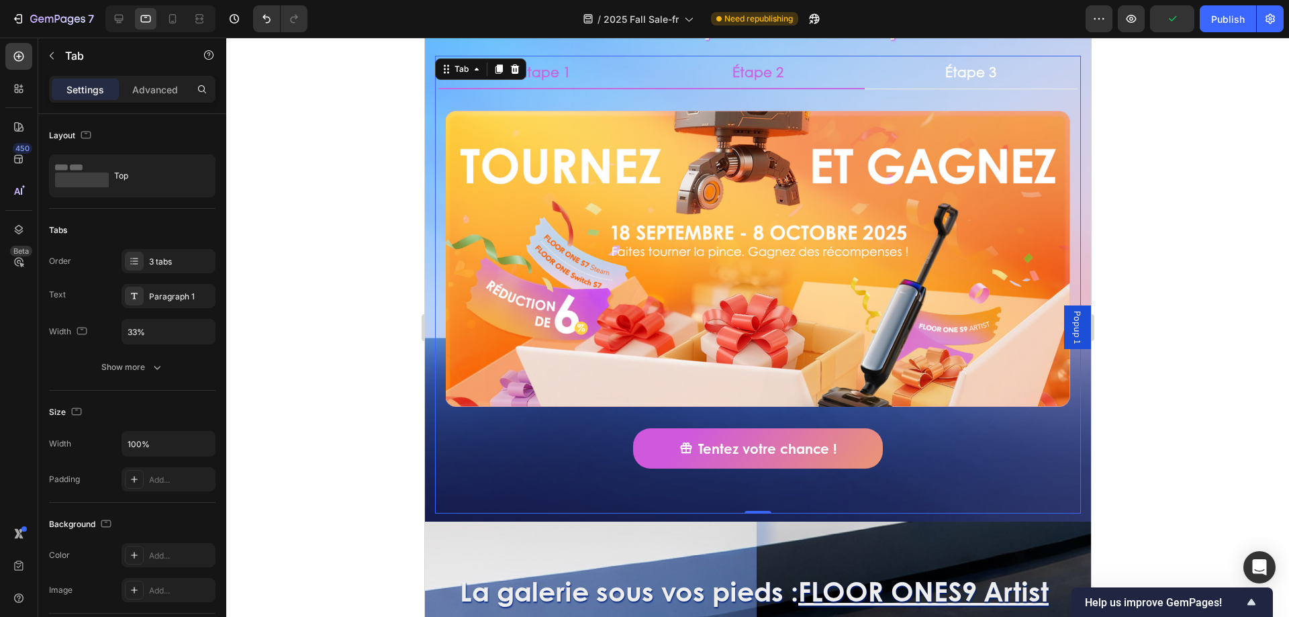
click at [720, 82] on li "Étape 2" at bounding box center [757, 73] width 213 height 34
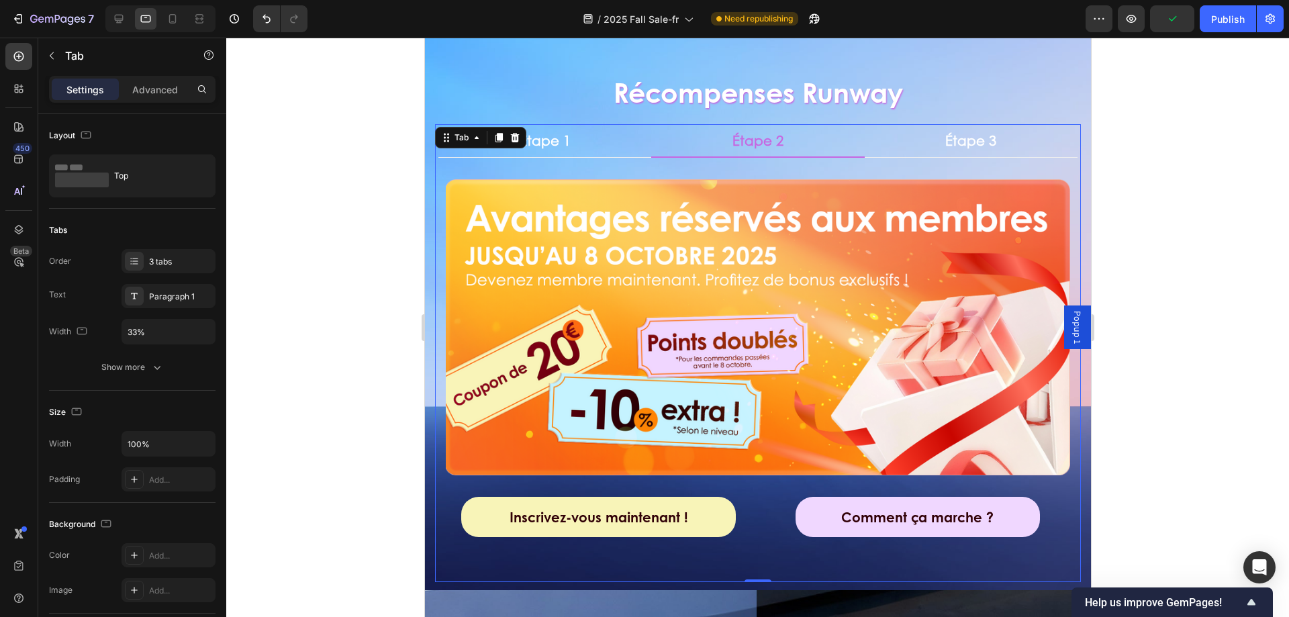
scroll to position [284, 0]
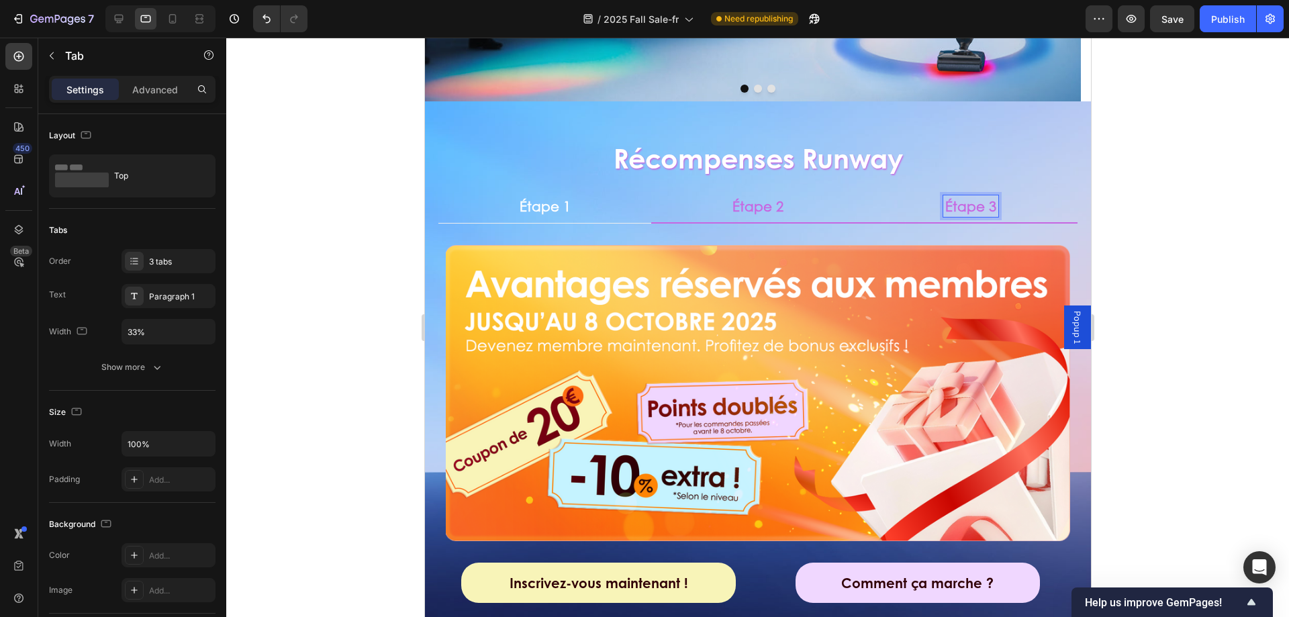
click at [897, 224] on div "Image Tentez votre chance ! Button Row Row Title Line Image Inscrivez-vous main…" at bounding box center [757, 436] width 646 height 424
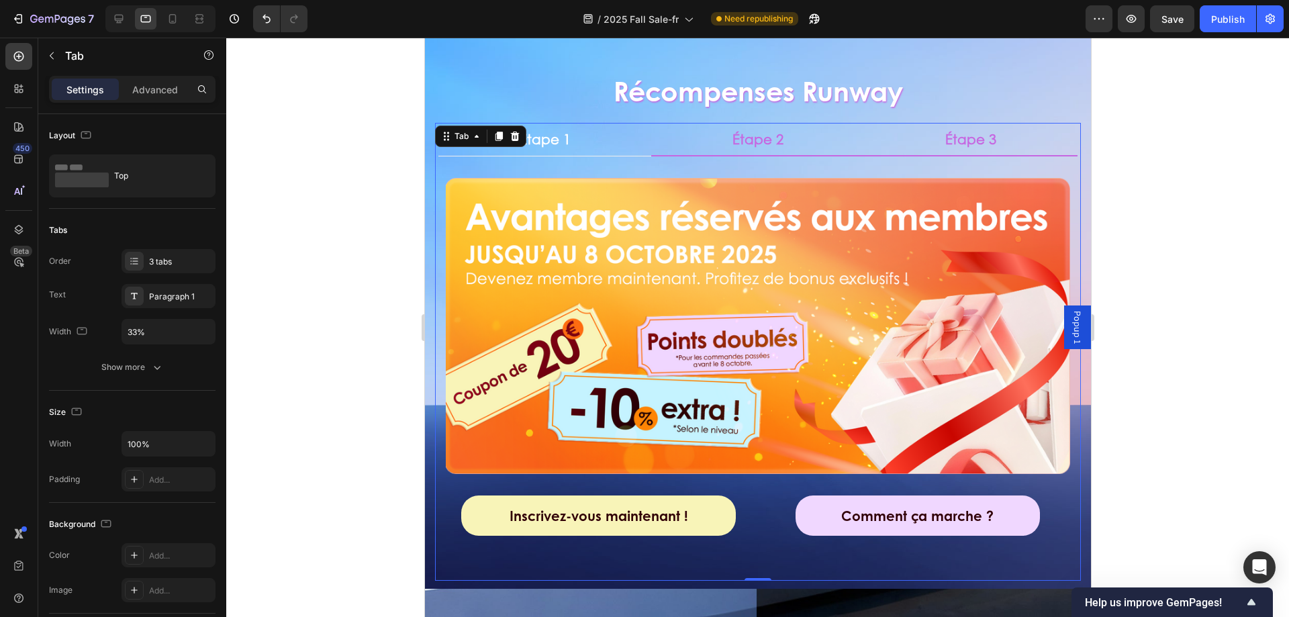
click at [910, 156] on div "Image Tentez votre chance ! Button Row Row Title Line Image Inscrivez-vous main…" at bounding box center [757, 368] width 646 height 424
click at [923, 142] on li "Étape 3" at bounding box center [970, 140] width 213 height 34
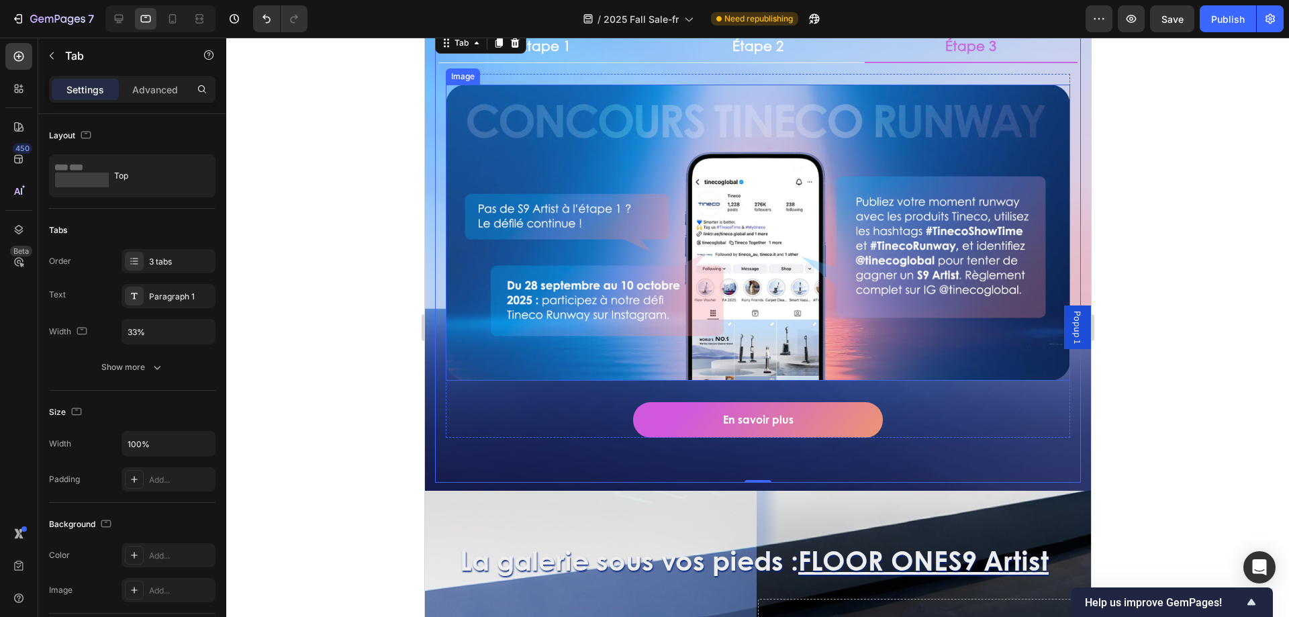
scroll to position [485, 0]
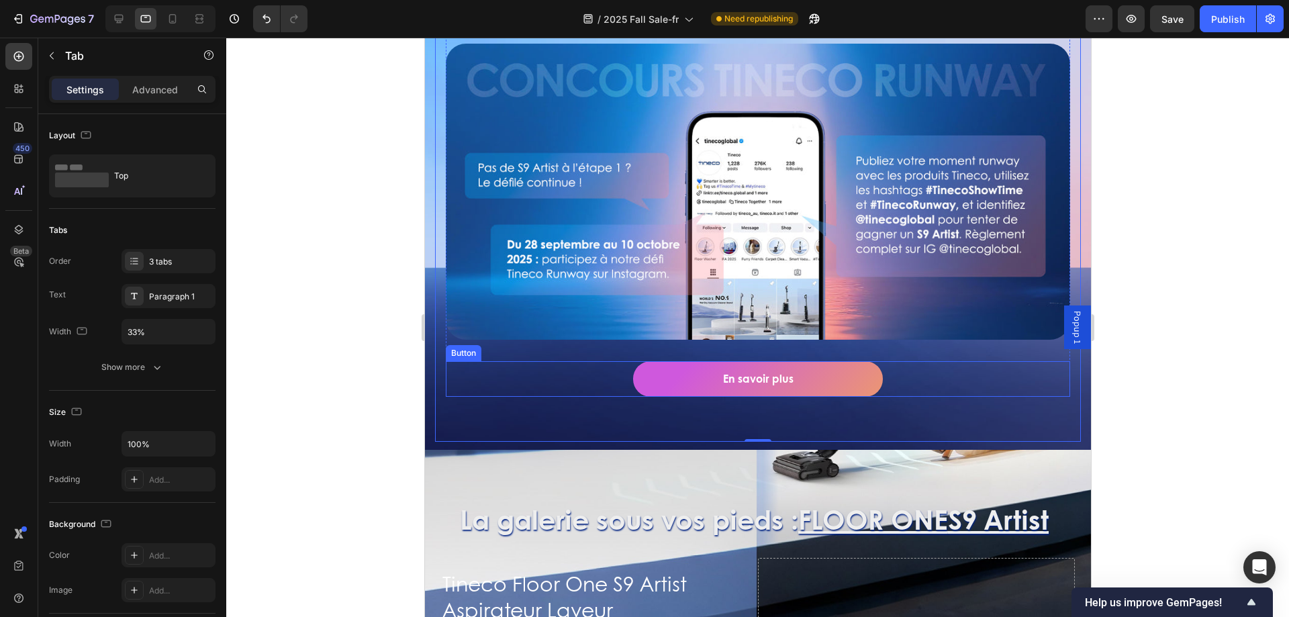
click at [896, 373] on div "En savoir plus Button" at bounding box center [757, 379] width 624 height 36
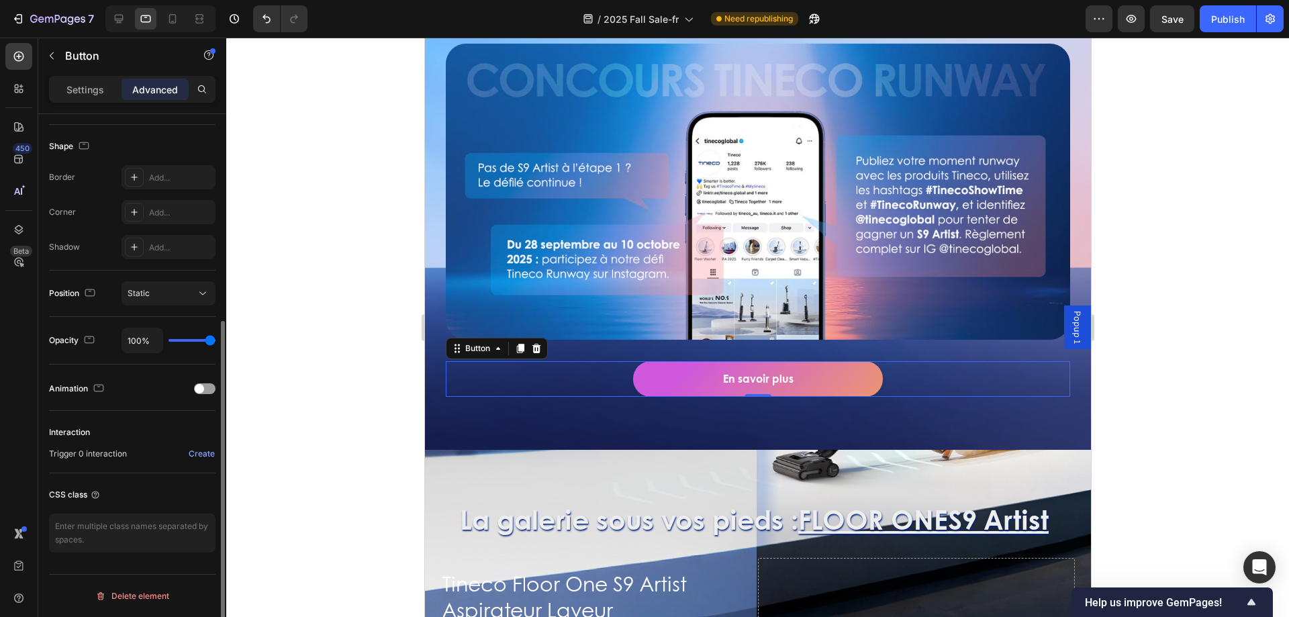
scroll to position [0, 0]
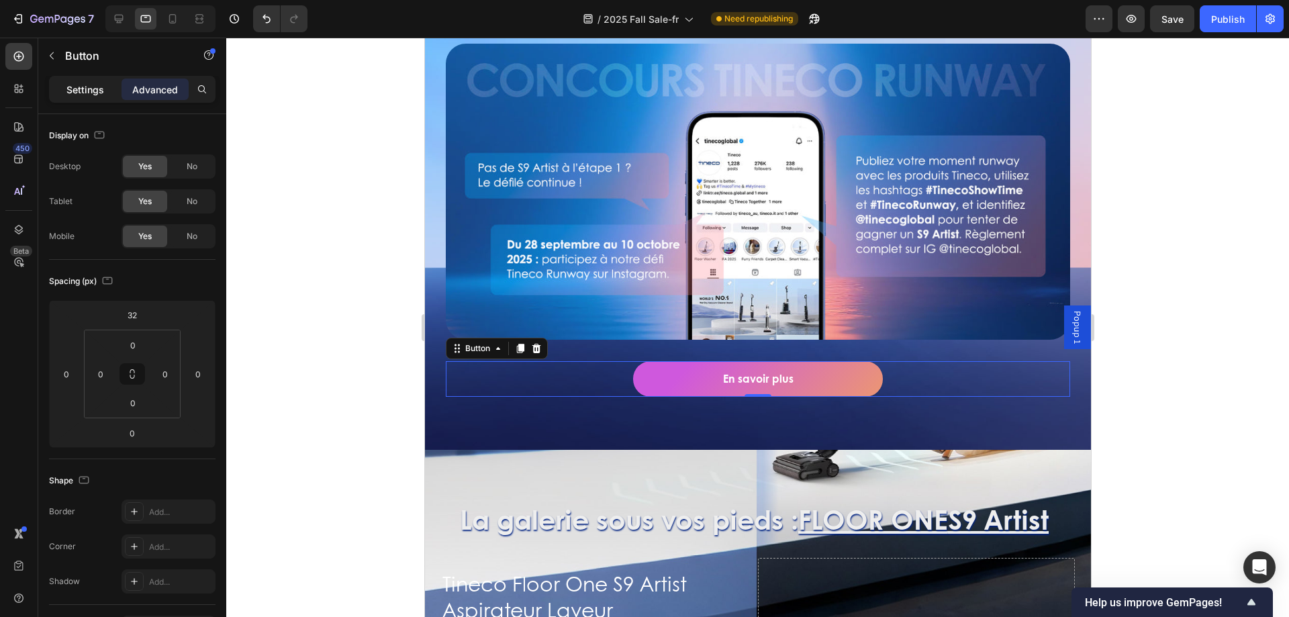
click at [79, 95] on p "Settings" at bounding box center [85, 90] width 38 height 14
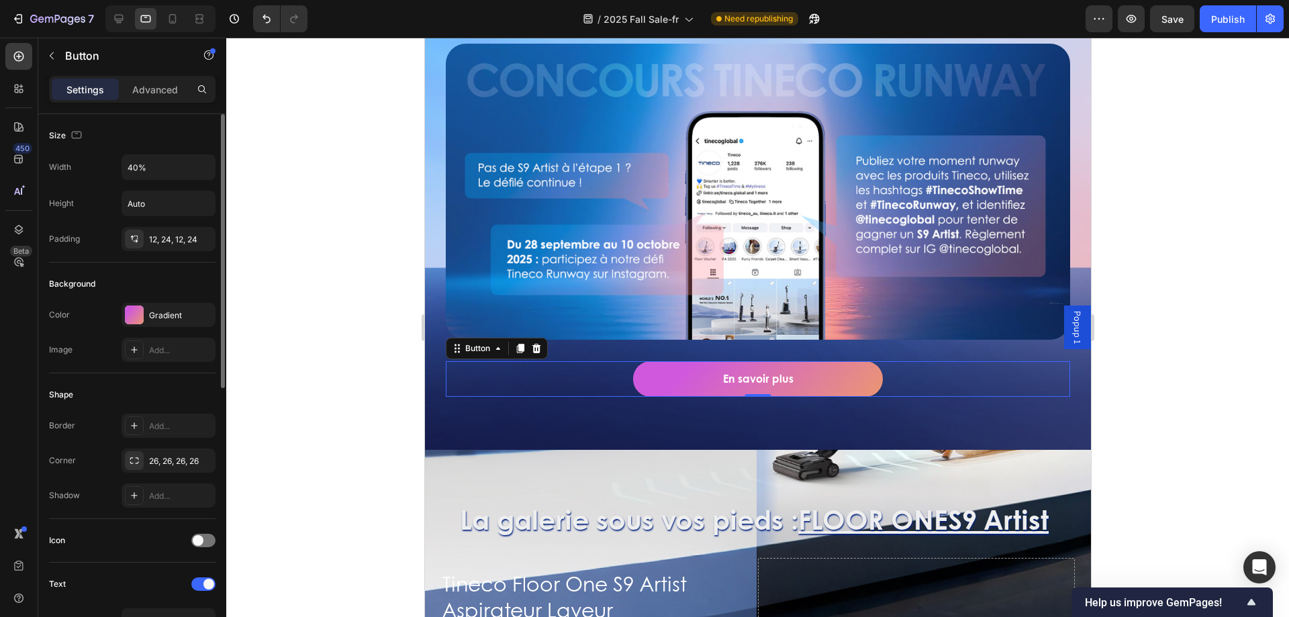
scroll to position [269, 0]
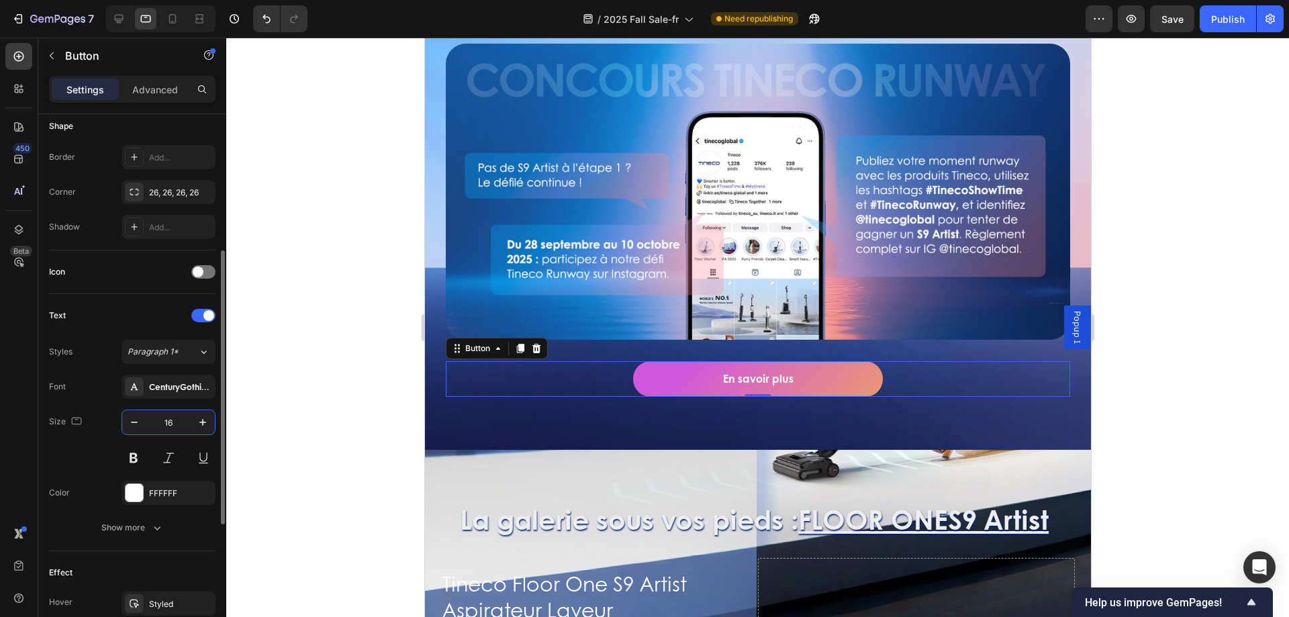
click at [170, 428] on input "16" at bounding box center [168, 422] width 44 height 24
type input "20"
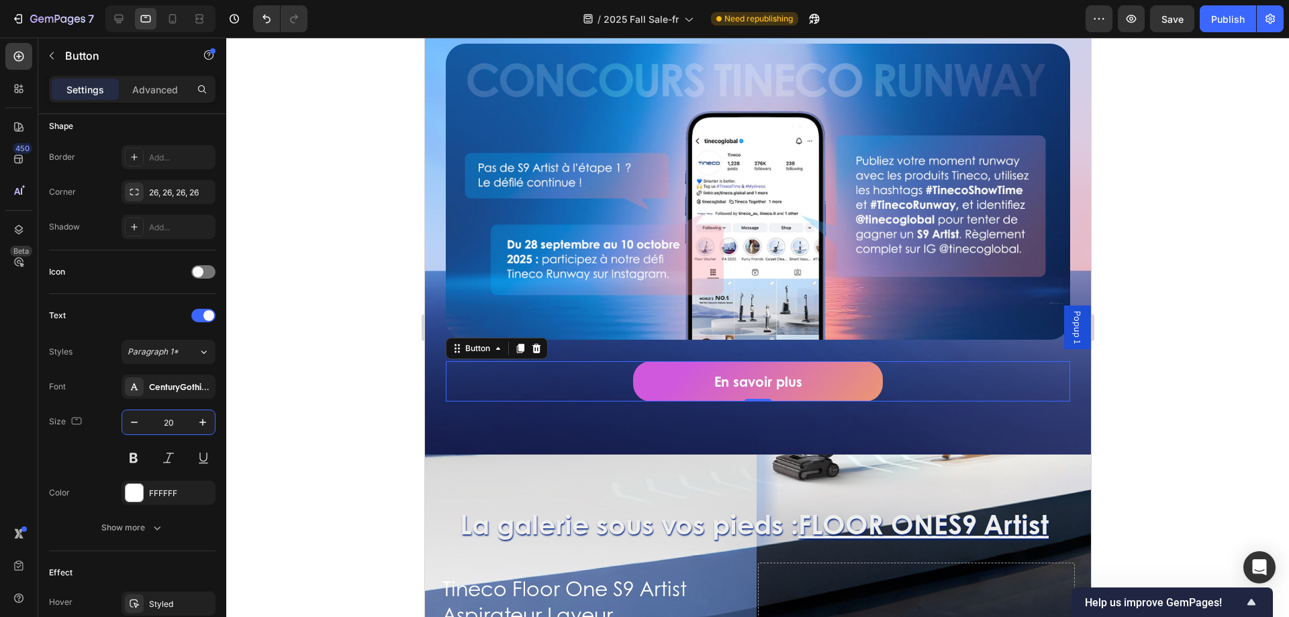
click at [361, 378] on div at bounding box center [757, 327] width 1063 height 579
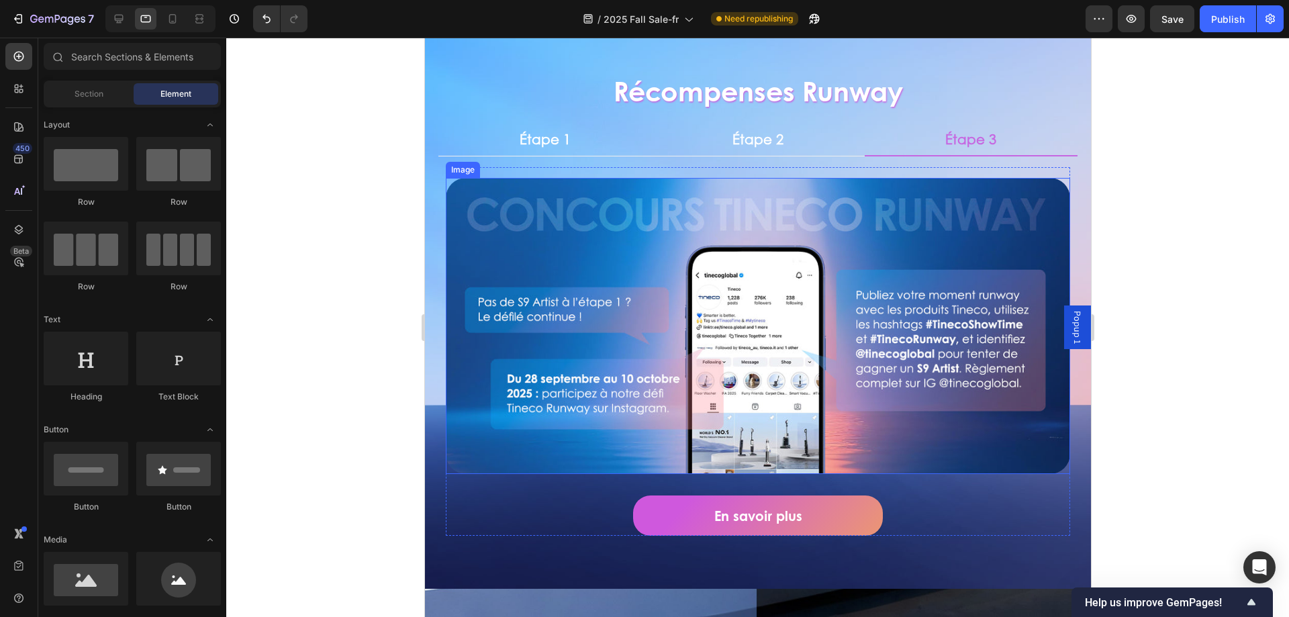
scroll to position [687, 0]
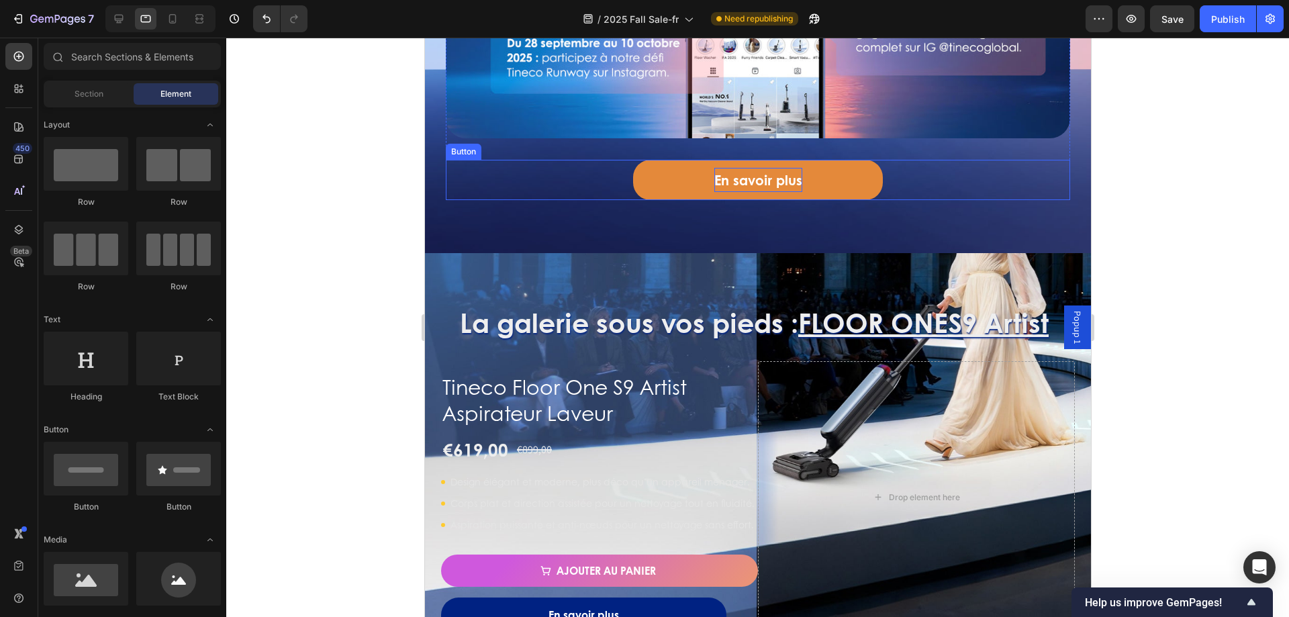
click at [792, 175] on p "En savoir plus" at bounding box center [758, 180] width 88 height 24
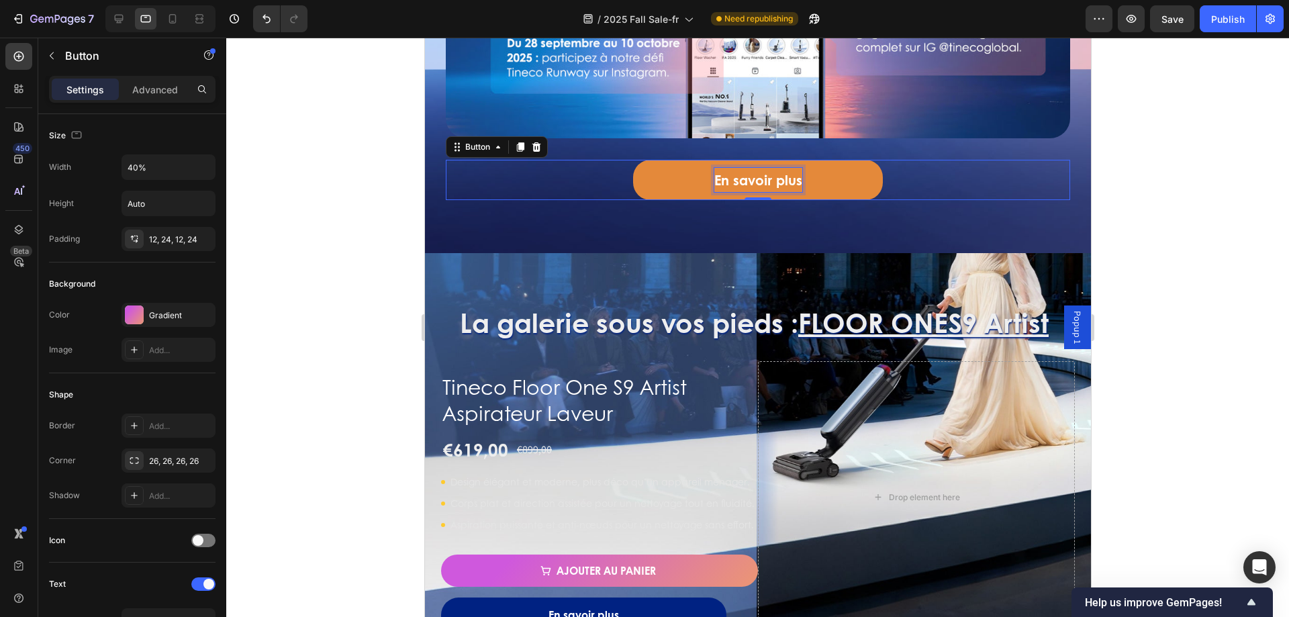
click at [770, 173] on p "En savoir plus" at bounding box center [758, 180] width 88 height 24
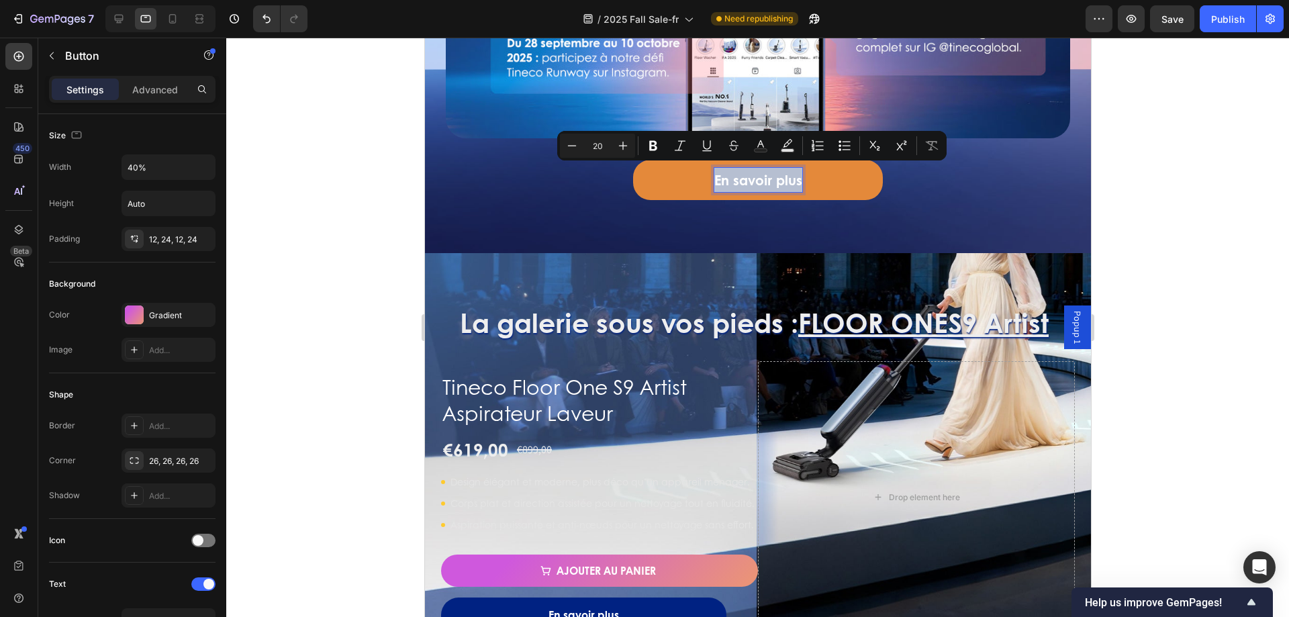
click at [770, 173] on p "En savoir plus" at bounding box center [758, 180] width 88 height 24
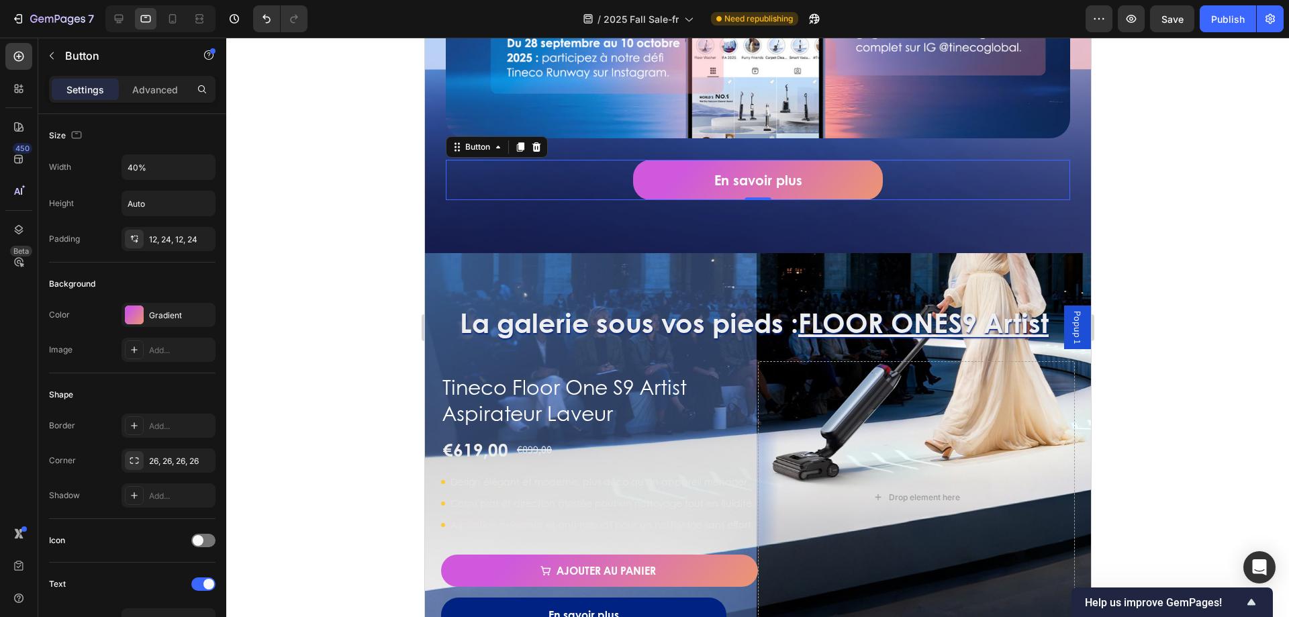
click at [327, 354] on div at bounding box center [757, 327] width 1063 height 579
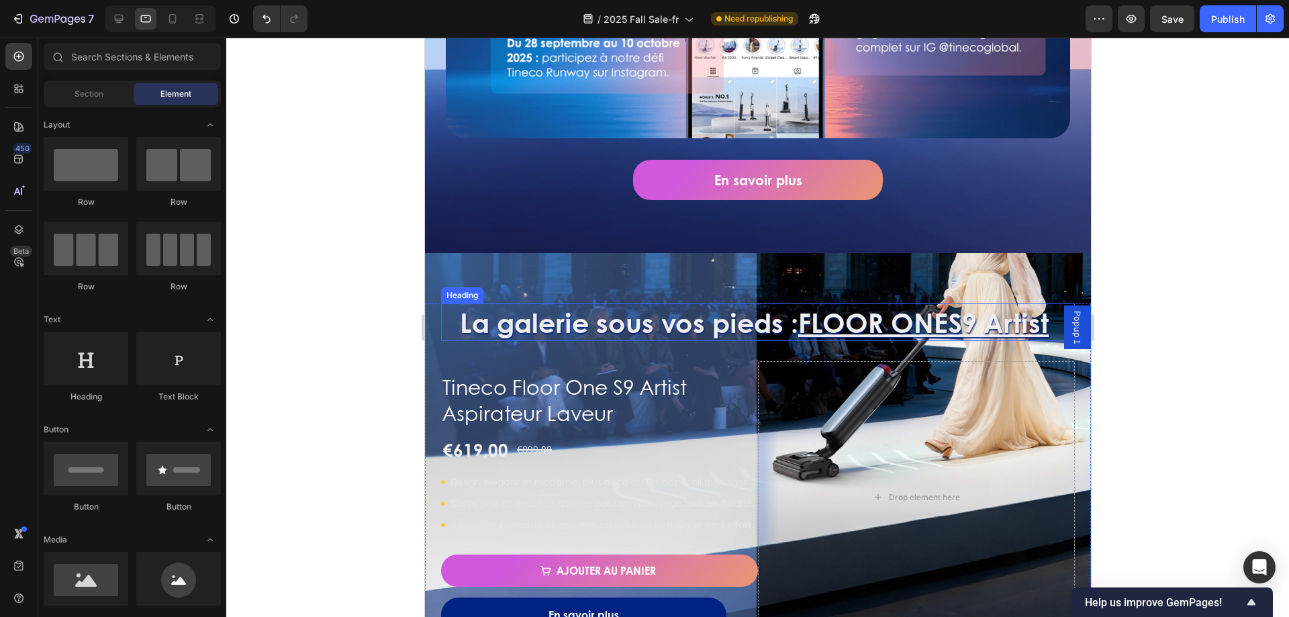
click at [636, 314] on h2 "La galerie sous vos pieds : FLOOR ONE S9 Artist" at bounding box center [757, 322] width 634 height 38
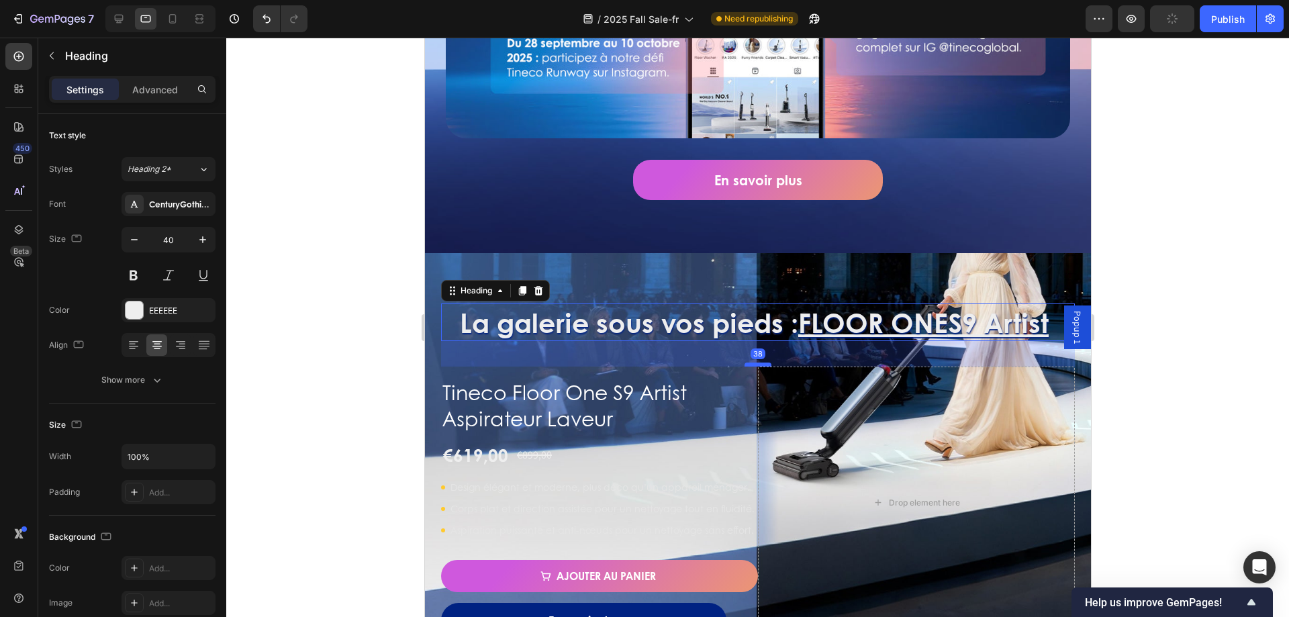
click at [749, 363] on div at bounding box center [757, 365] width 27 height 4
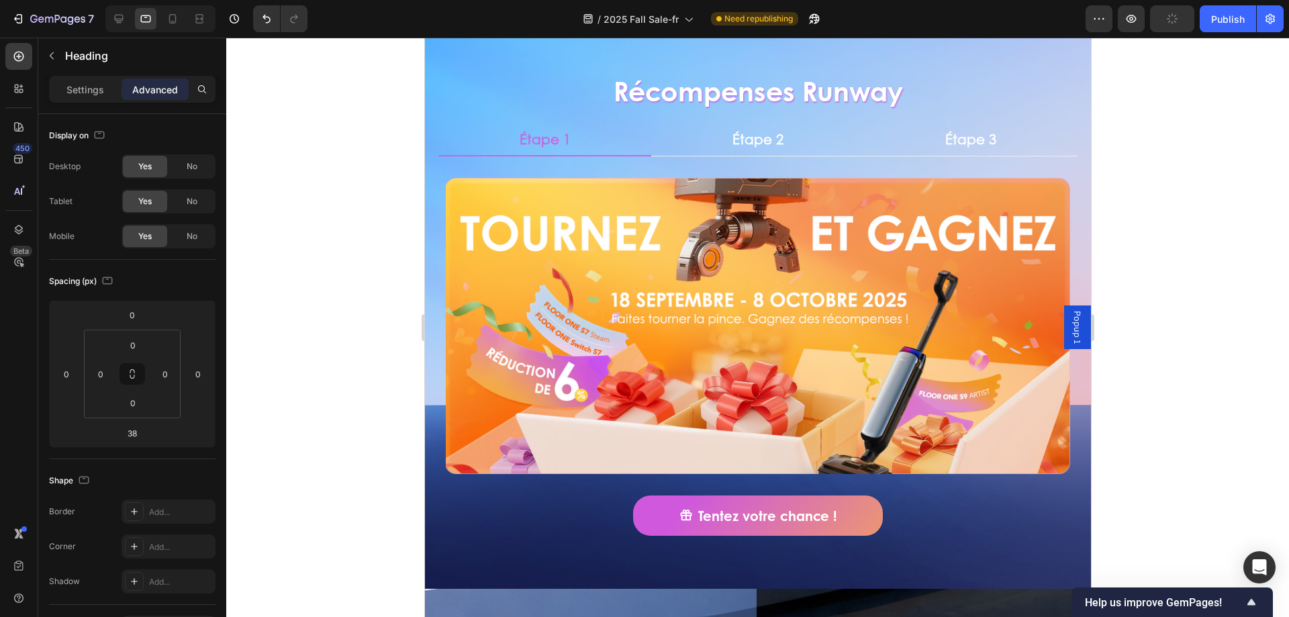
scroll to position [83, 0]
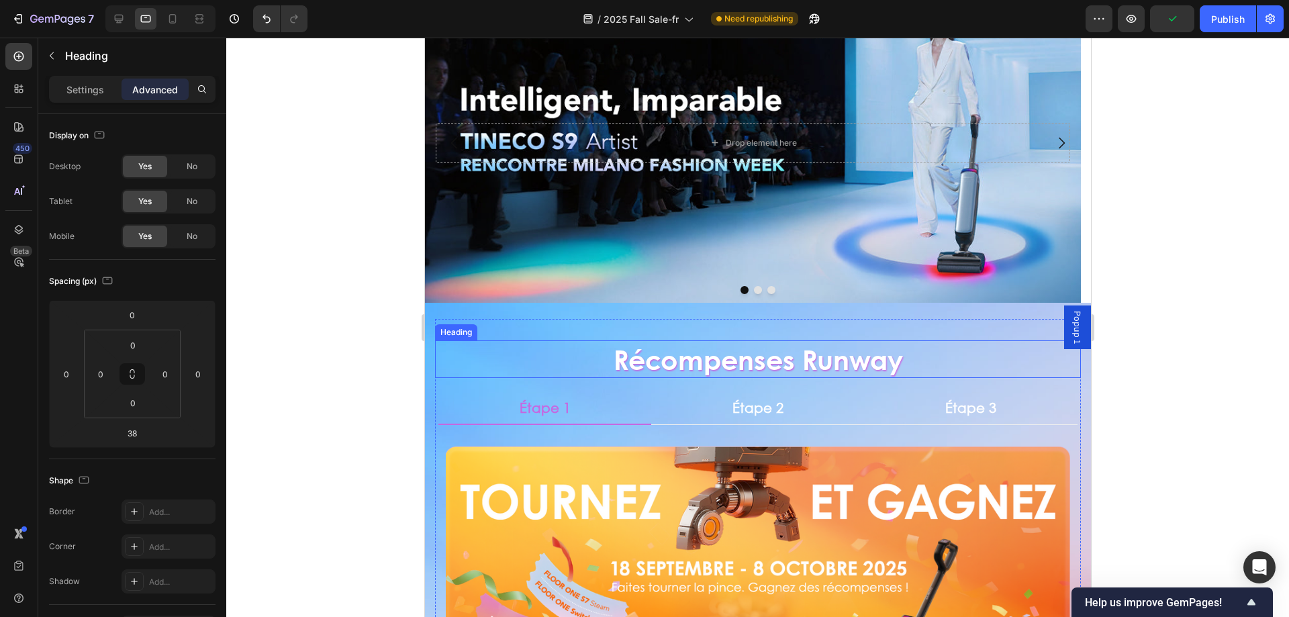
click at [760, 369] on h2 "Récompenses Runway" at bounding box center [757, 359] width 646 height 38
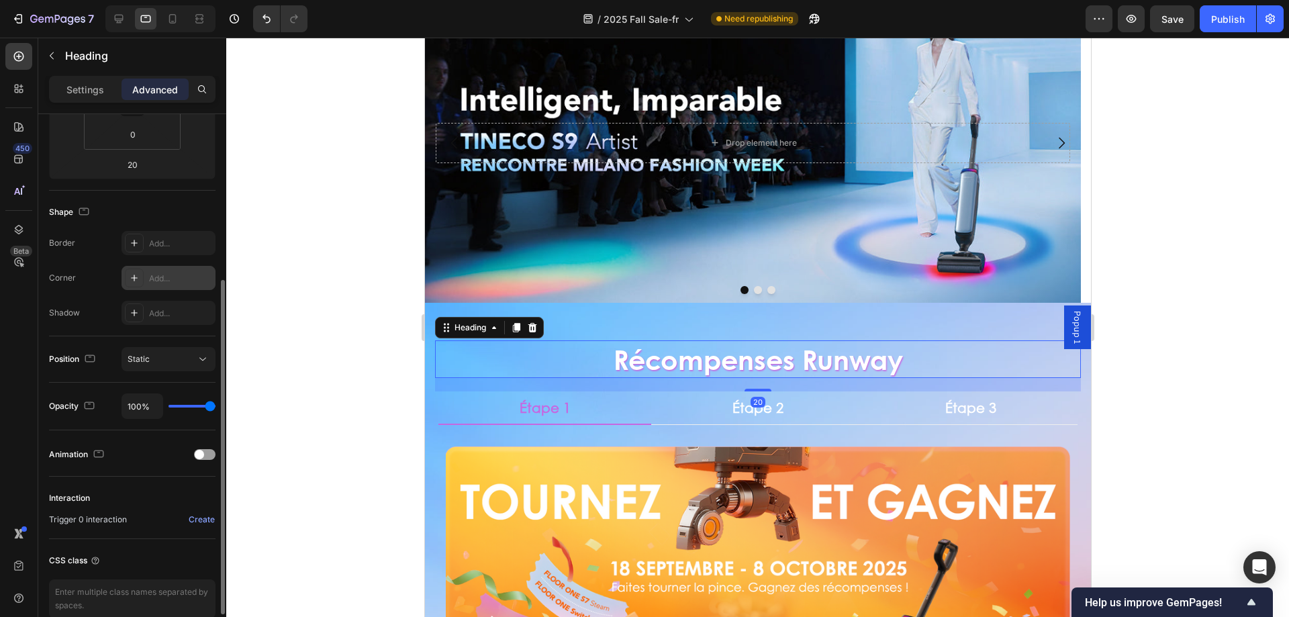
scroll to position [334, 0]
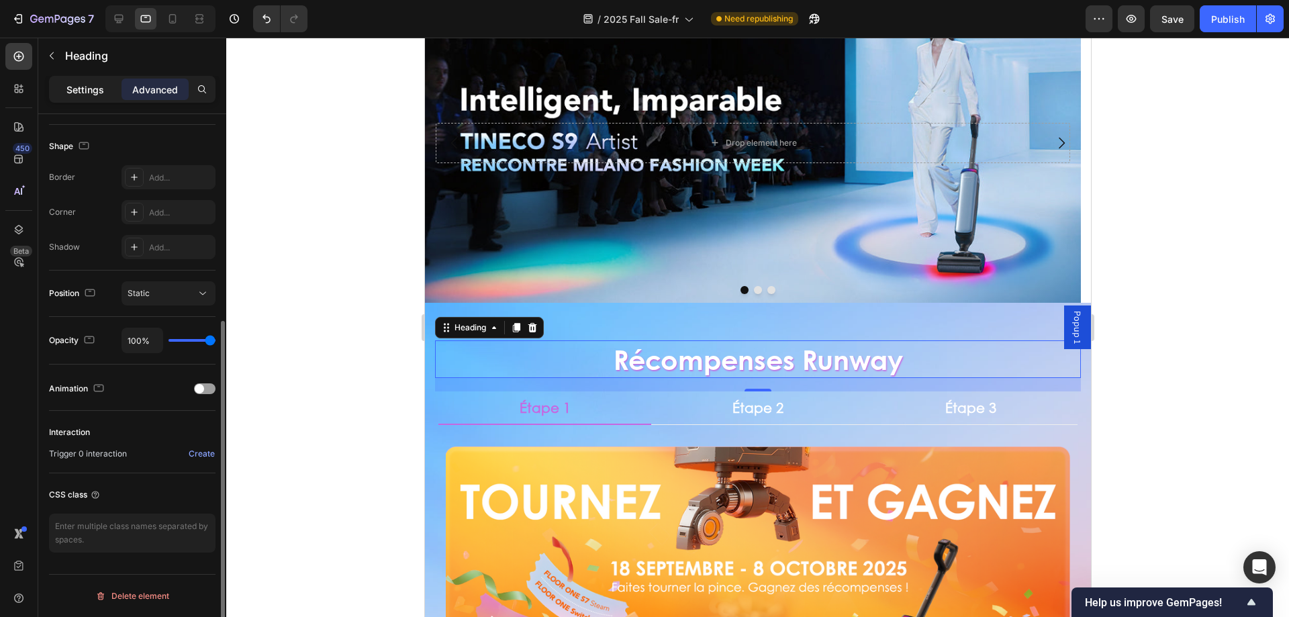
click at [81, 97] on div "Settings" at bounding box center [85, 89] width 67 height 21
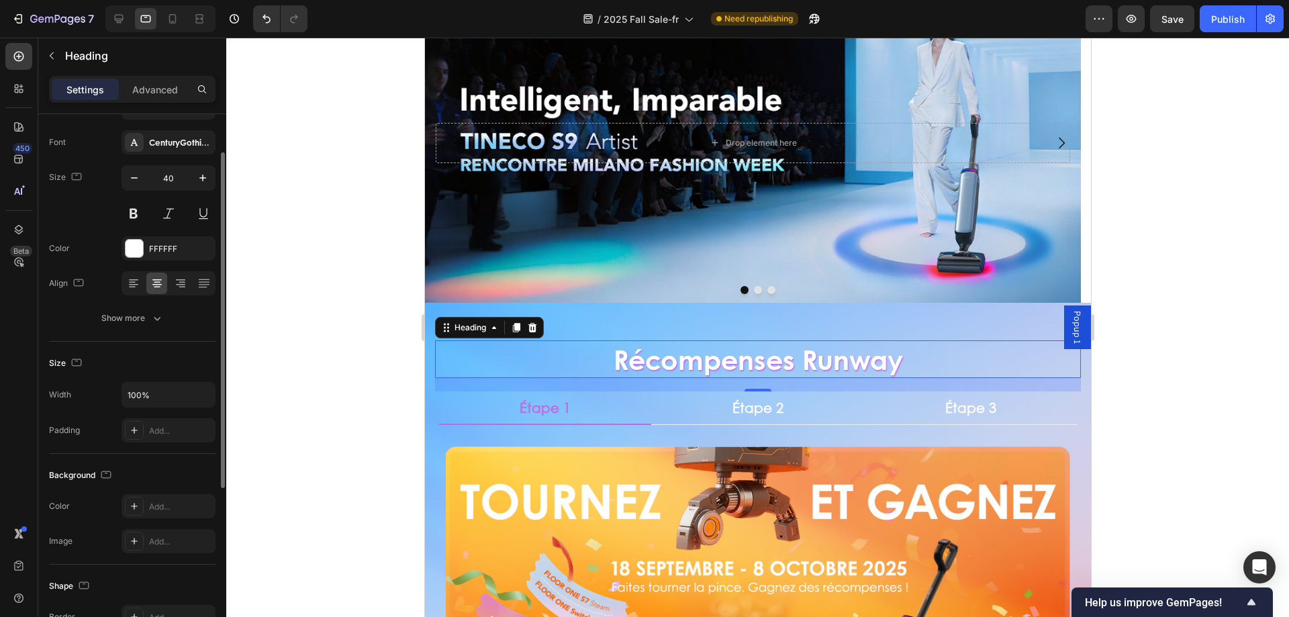
scroll to position [0, 0]
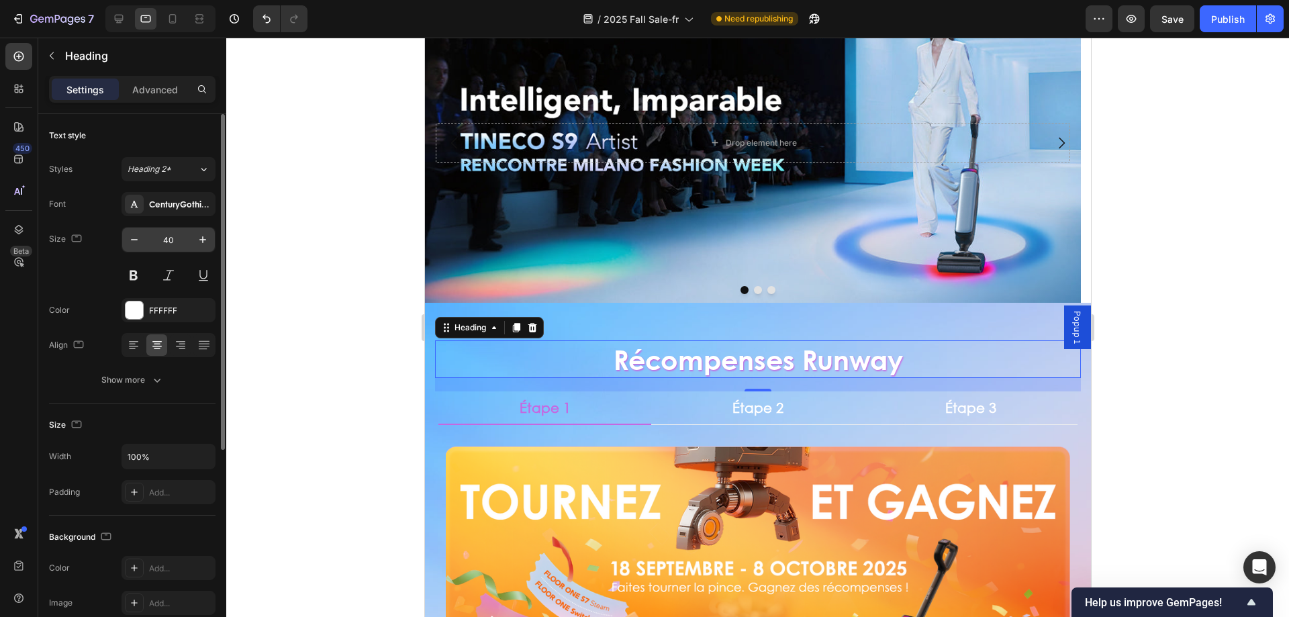
drag, startPoint x: 166, startPoint y: 228, endPoint x: 174, endPoint y: 228, distance: 8.1
click at [166, 228] on input "40" at bounding box center [168, 240] width 44 height 24
type input "42"
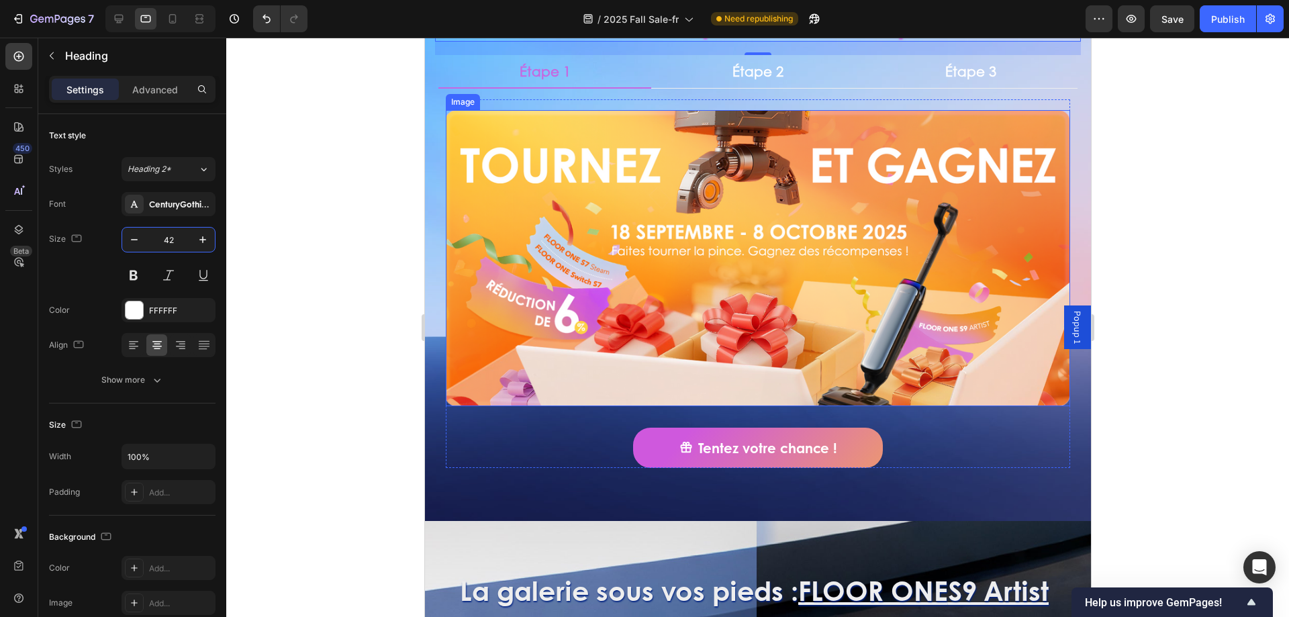
scroll to position [553, 0]
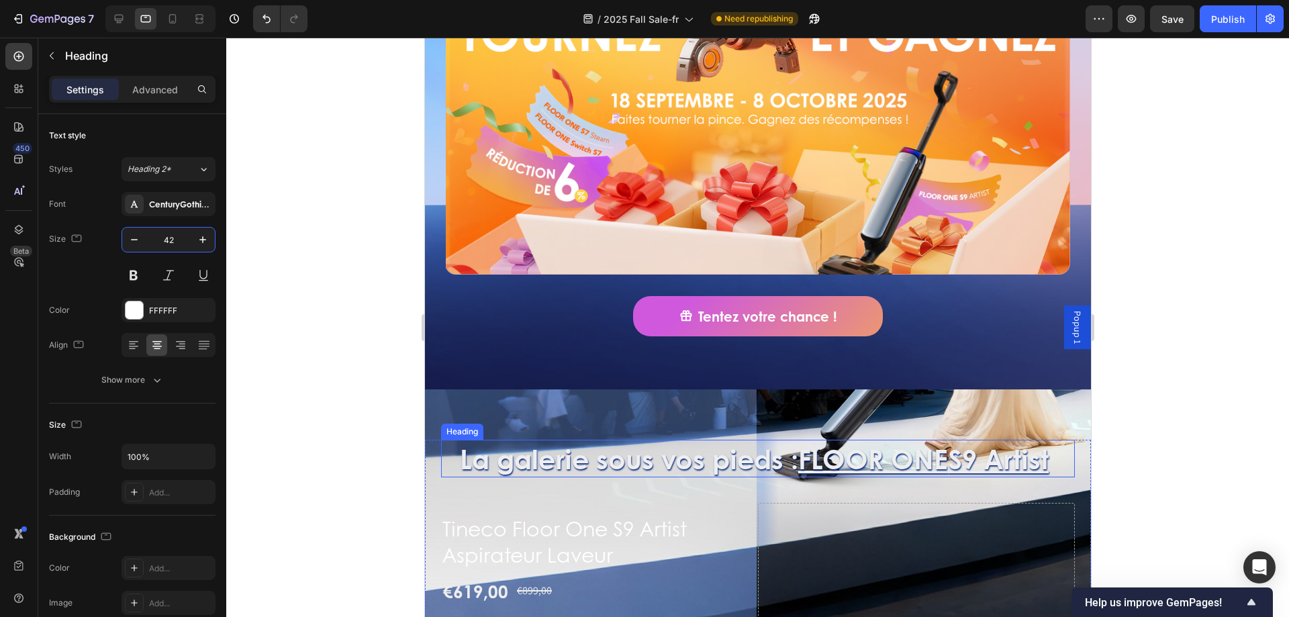
click at [696, 449] on h2 "La galerie sous vos pieds : FLOOR ONE S9 Artist" at bounding box center [757, 459] width 634 height 38
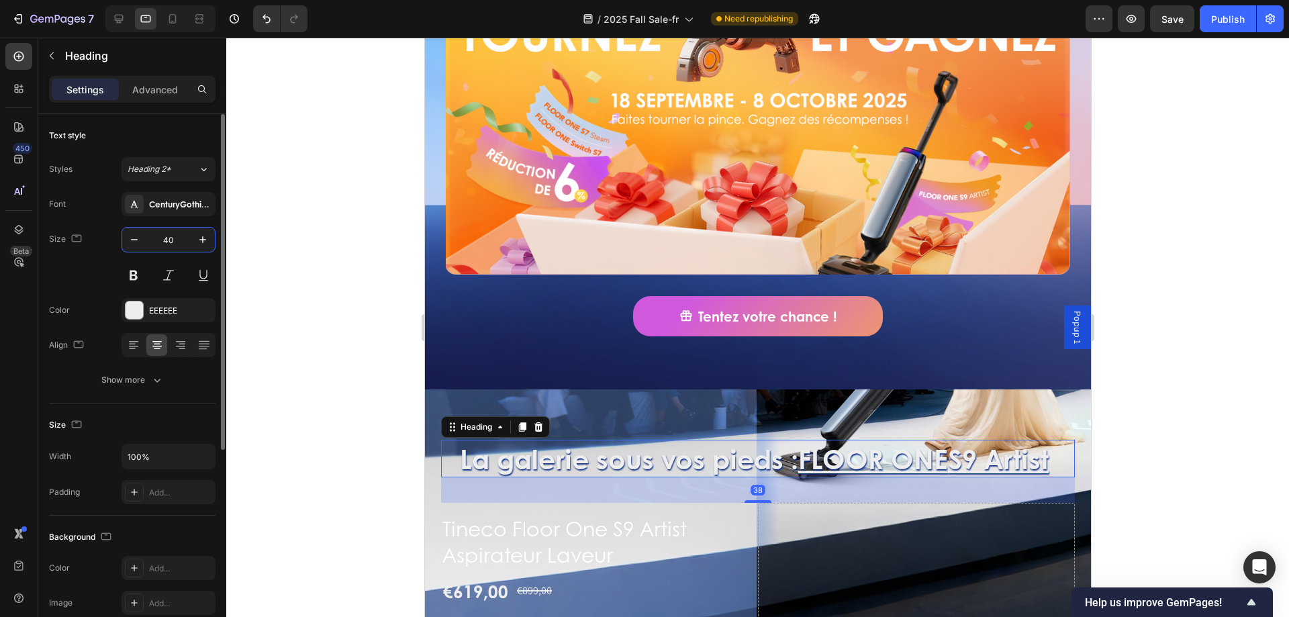
click at [172, 237] on input "40" at bounding box center [168, 240] width 44 height 24
type input "4"
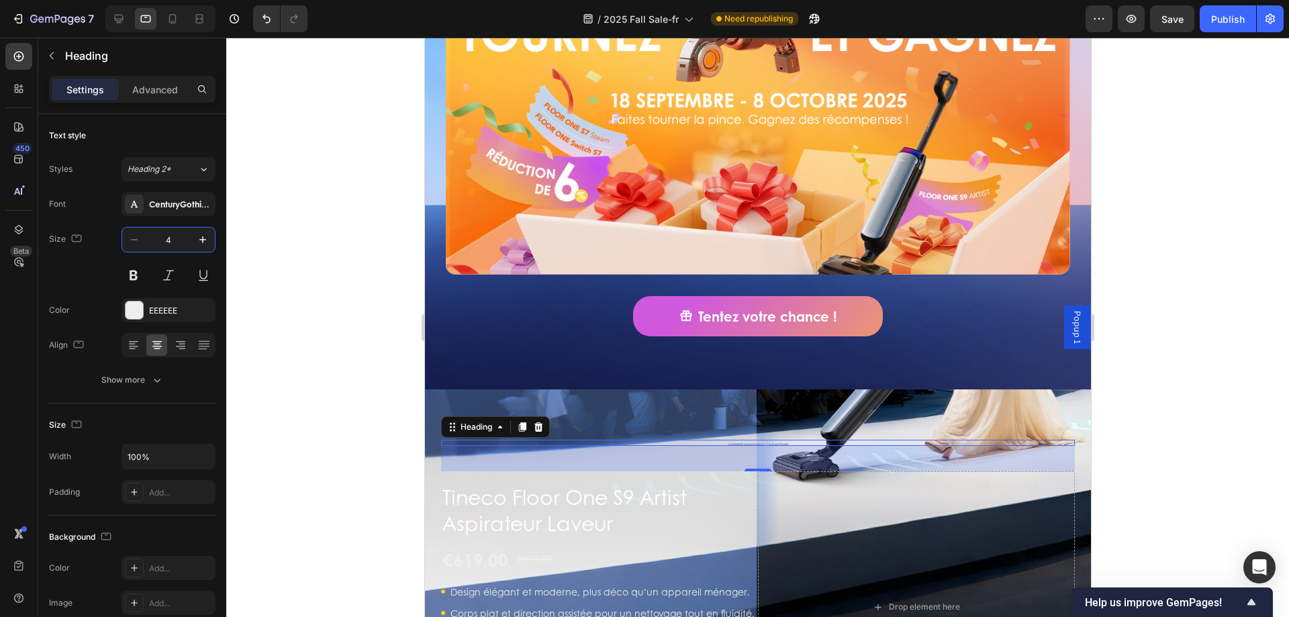
type input "40"
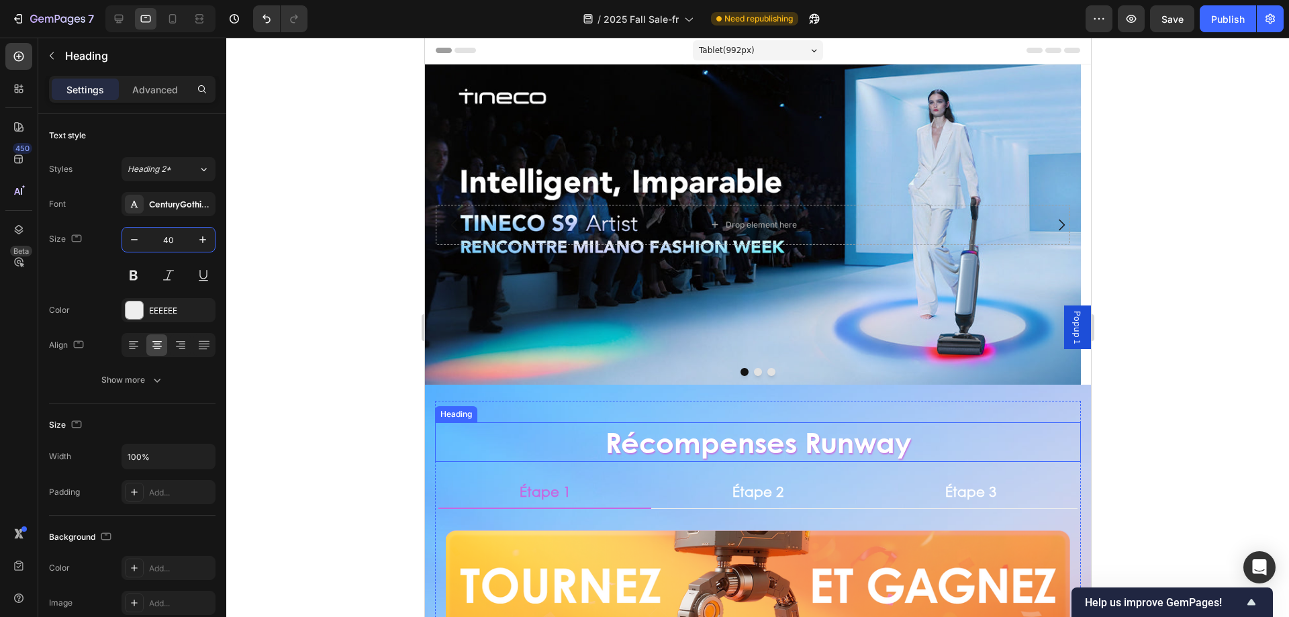
scroll to position [0, 0]
click at [896, 442] on h2 "Récompenses Runway" at bounding box center [757, 443] width 646 height 40
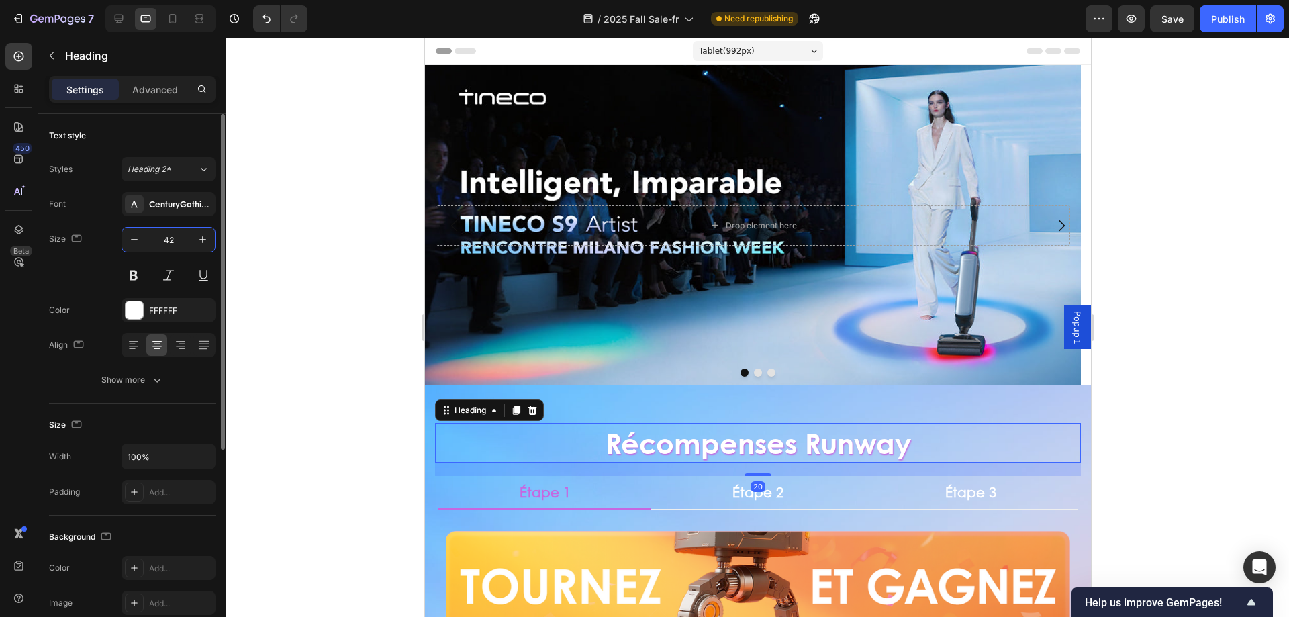
click at [186, 242] on input "42" at bounding box center [168, 240] width 44 height 24
type input "40"
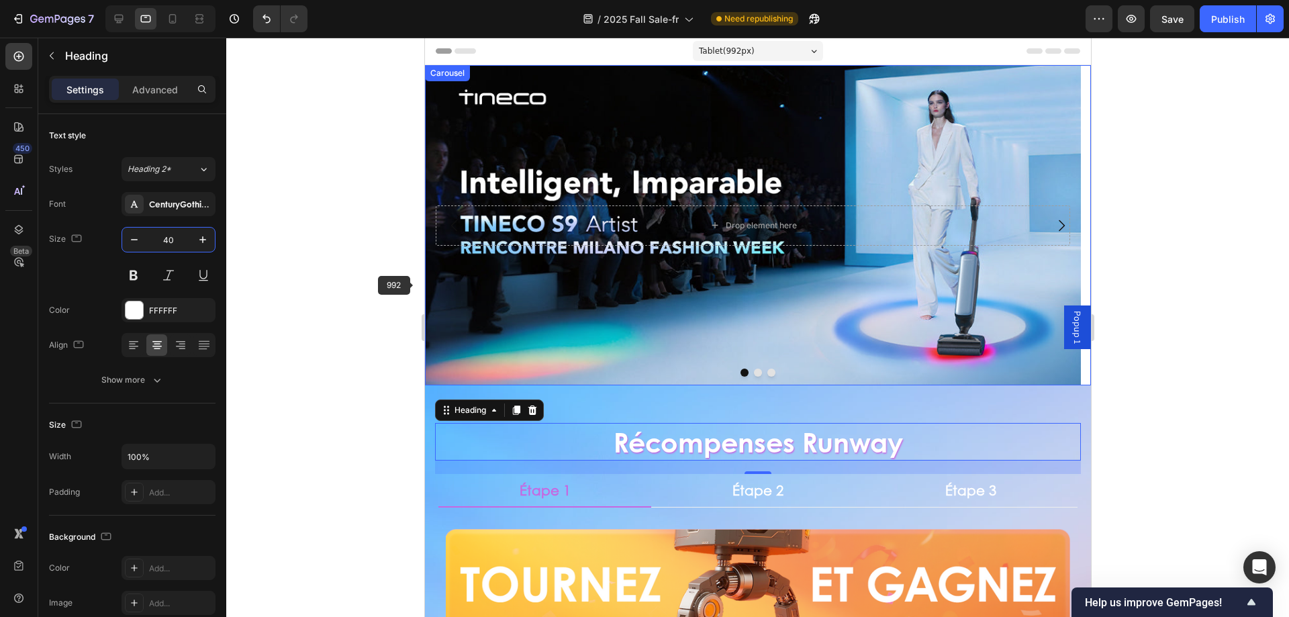
click at [385, 285] on div at bounding box center [757, 327] width 1063 height 579
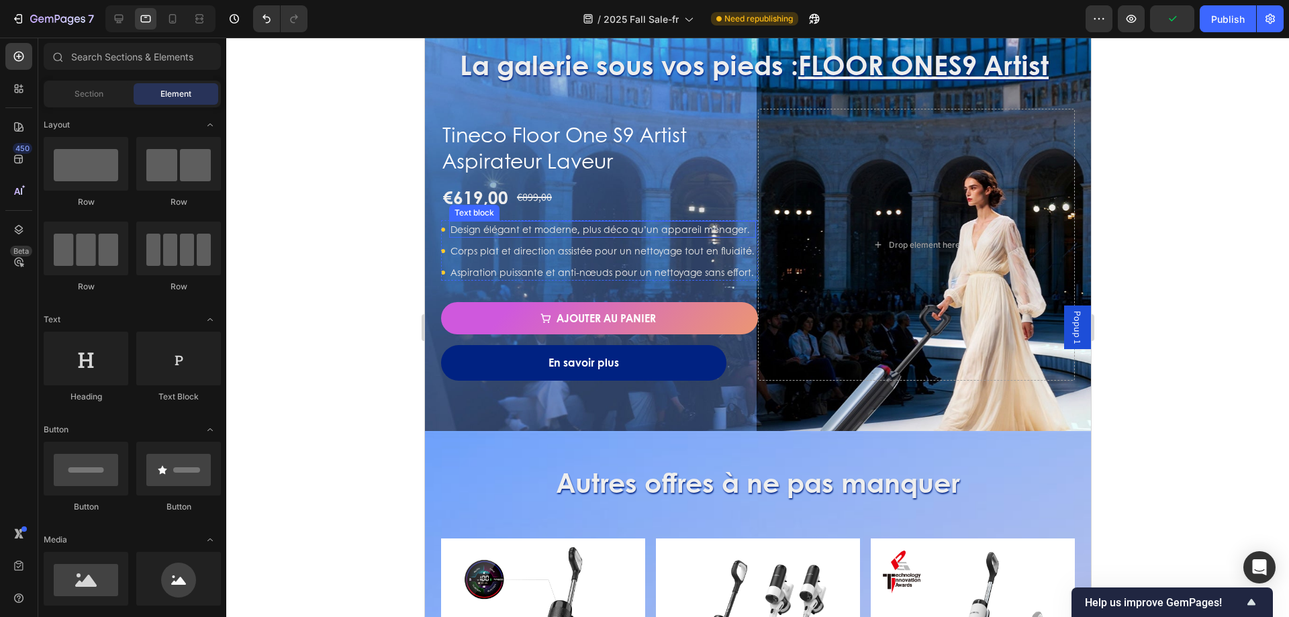
scroll to position [806, 0]
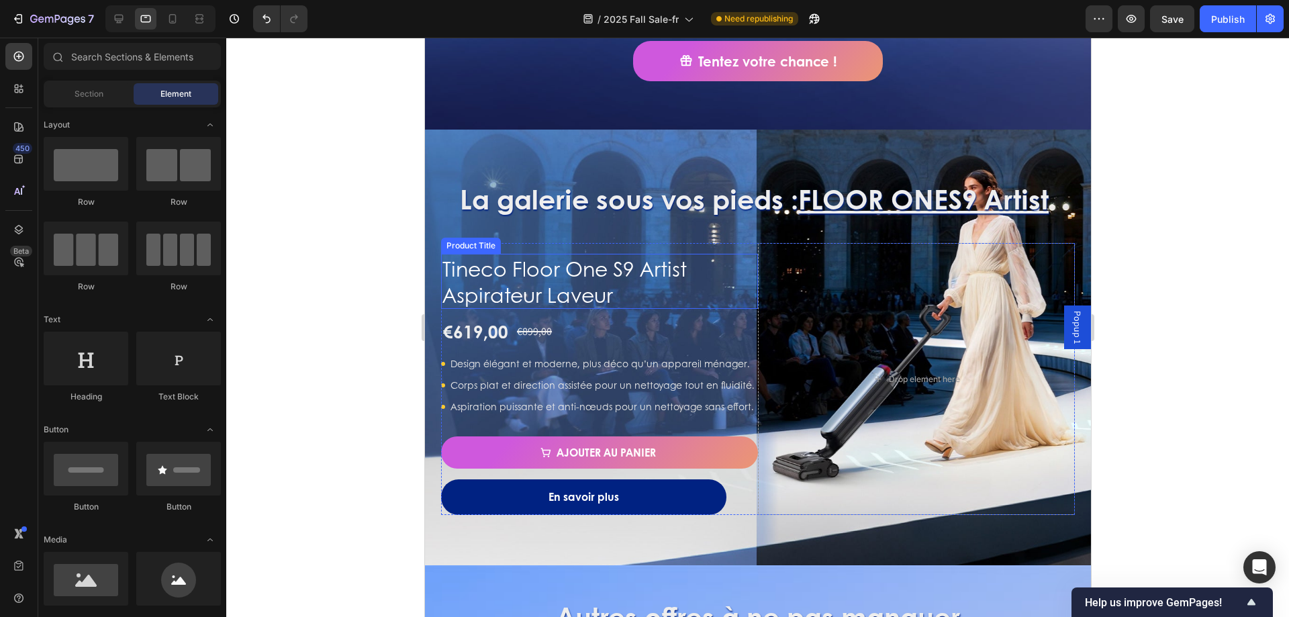
click at [677, 288] on h1 "Tineco Floor One S9 Artist Aspirateur Laveur" at bounding box center [598, 281] width 317 height 55
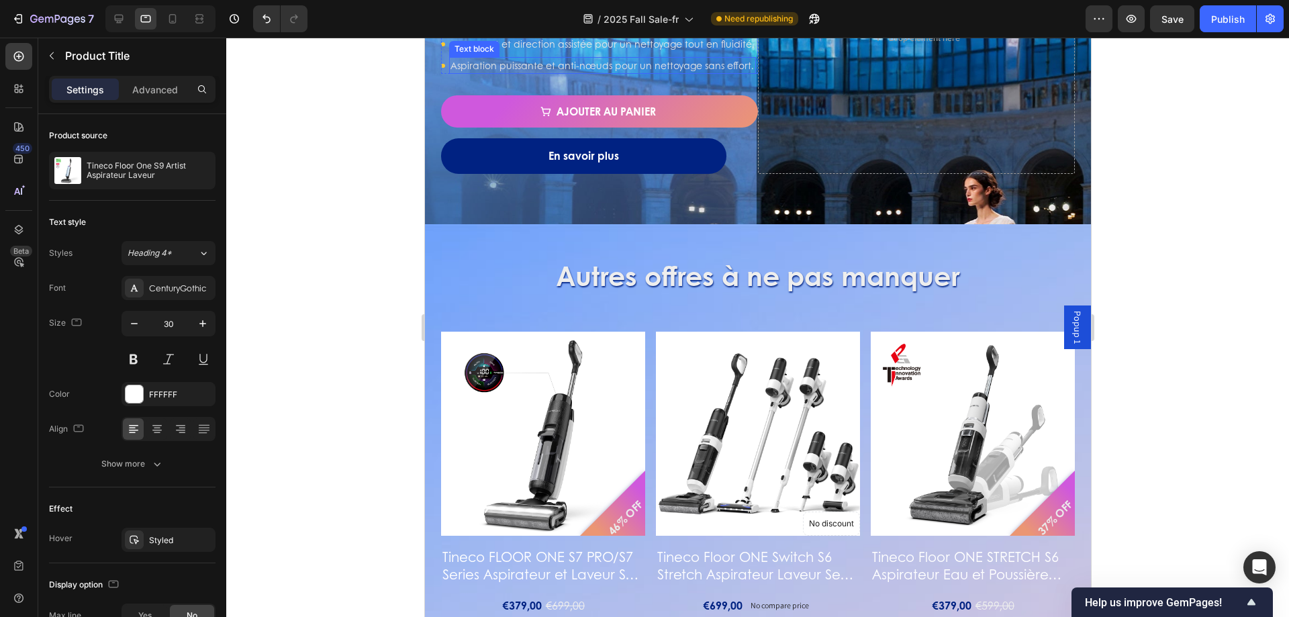
scroll to position [1208, 0]
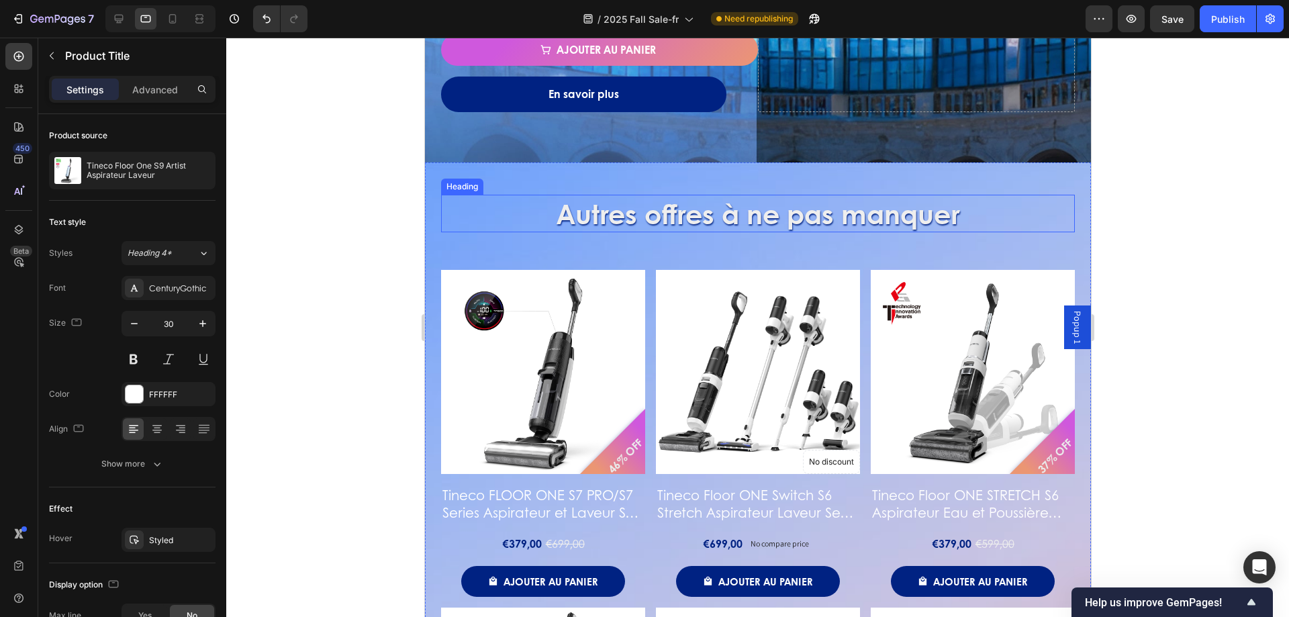
click at [735, 218] on h2 "Autres offres à ne pas manquer" at bounding box center [757, 214] width 634 height 38
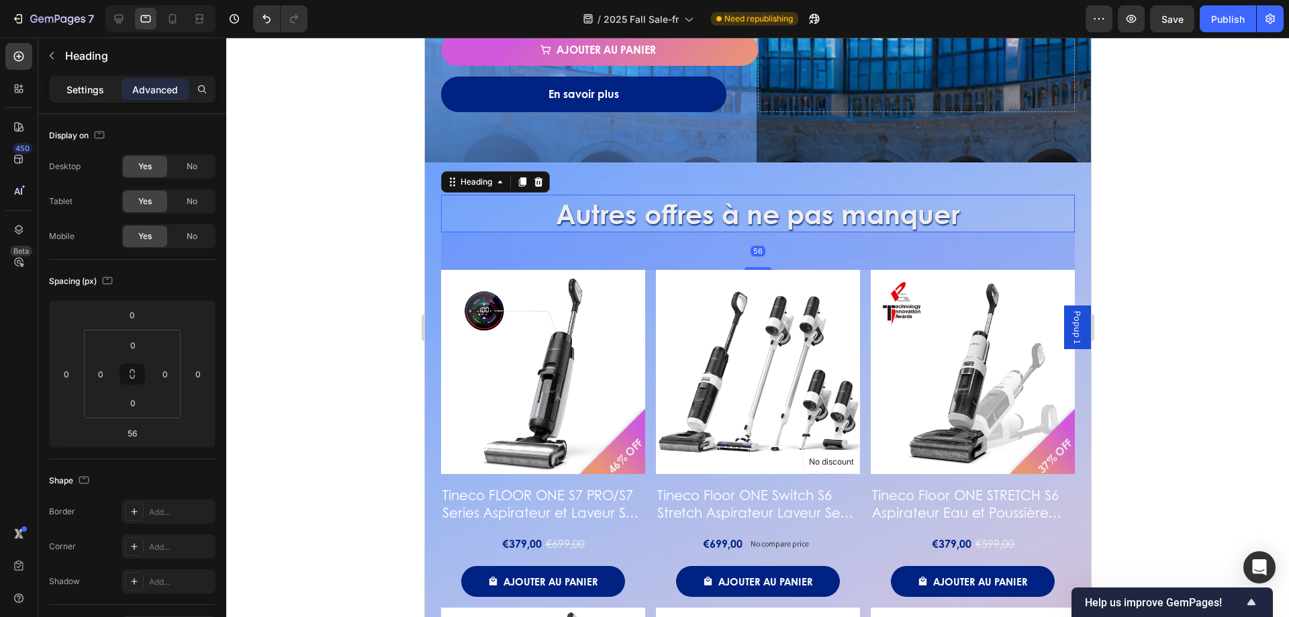
click at [88, 89] on p "Settings" at bounding box center [85, 90] width 38 height 14
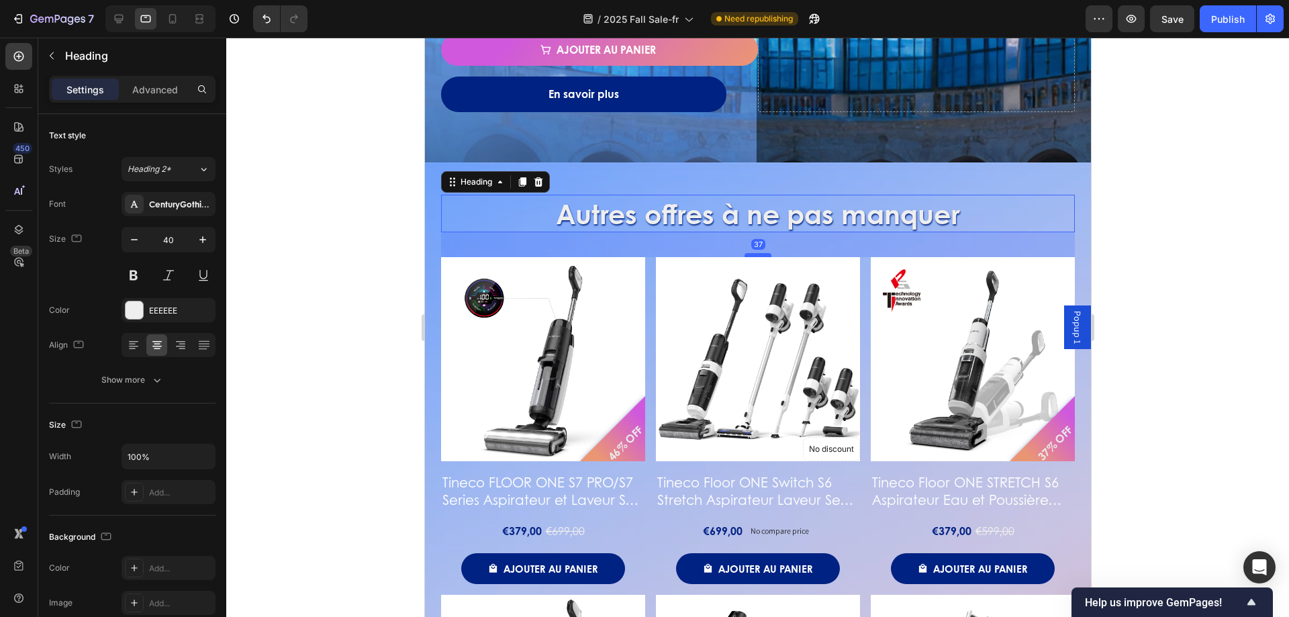
drag, startPoint x: 754, startPoint y: 267, endPoint x: 755, endPoint y: 254, distance: 12.8
click at [755, 254] on div at bounding box center [757, 255] width 27 height 4
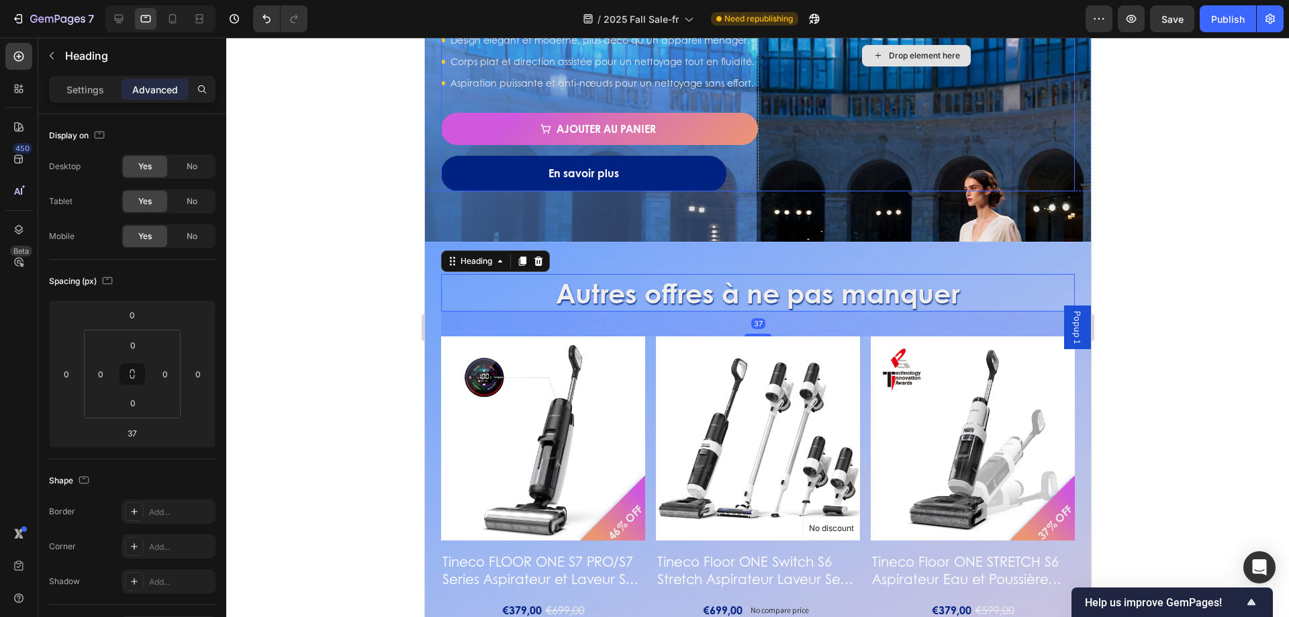
scroll to position [1276, 0]
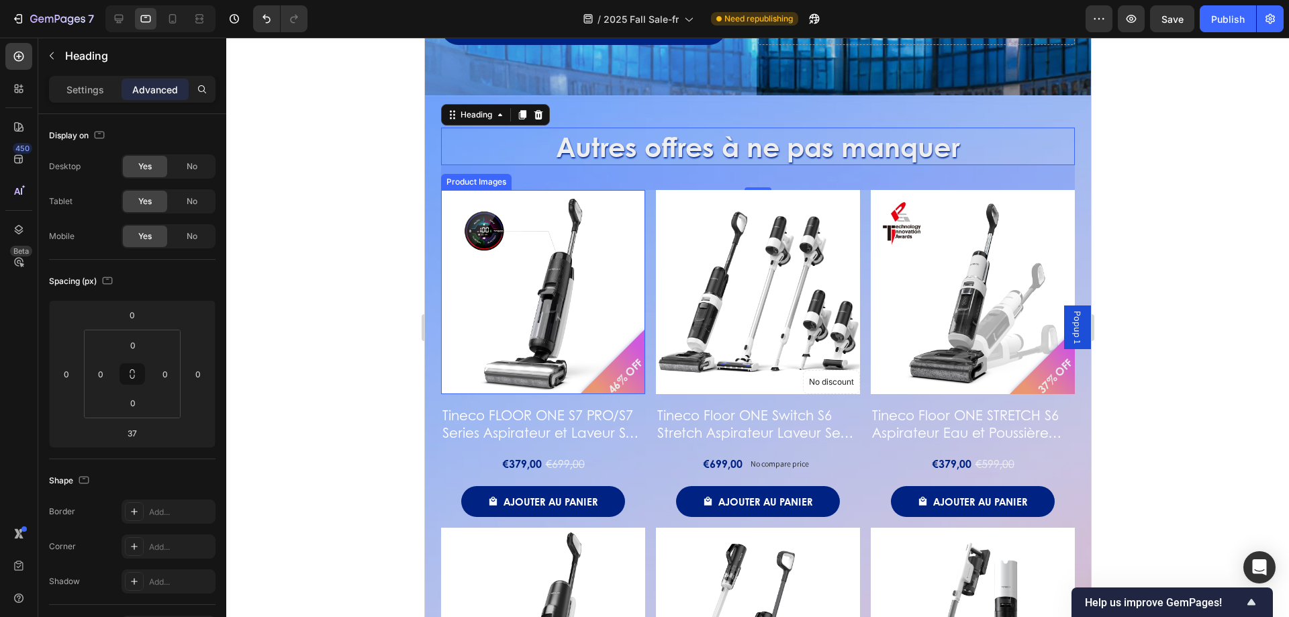
click at [570, 263] on img at bounding box center [542, 292] width 204 height 204
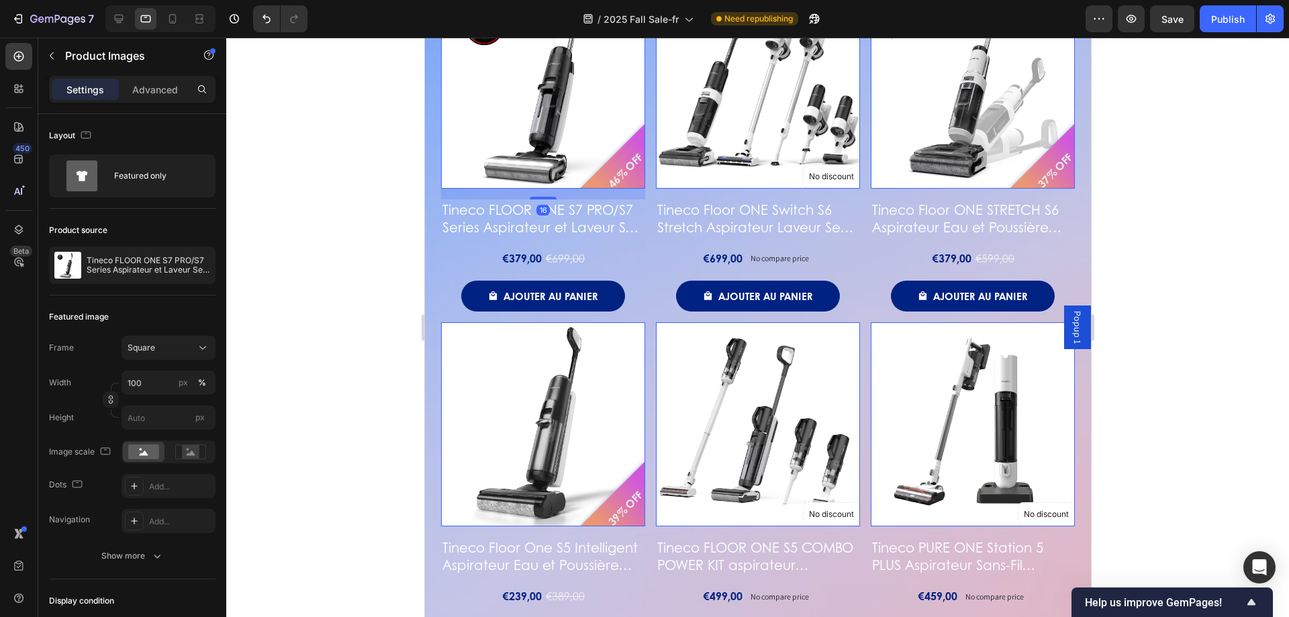
scroll to position [1477, 0]
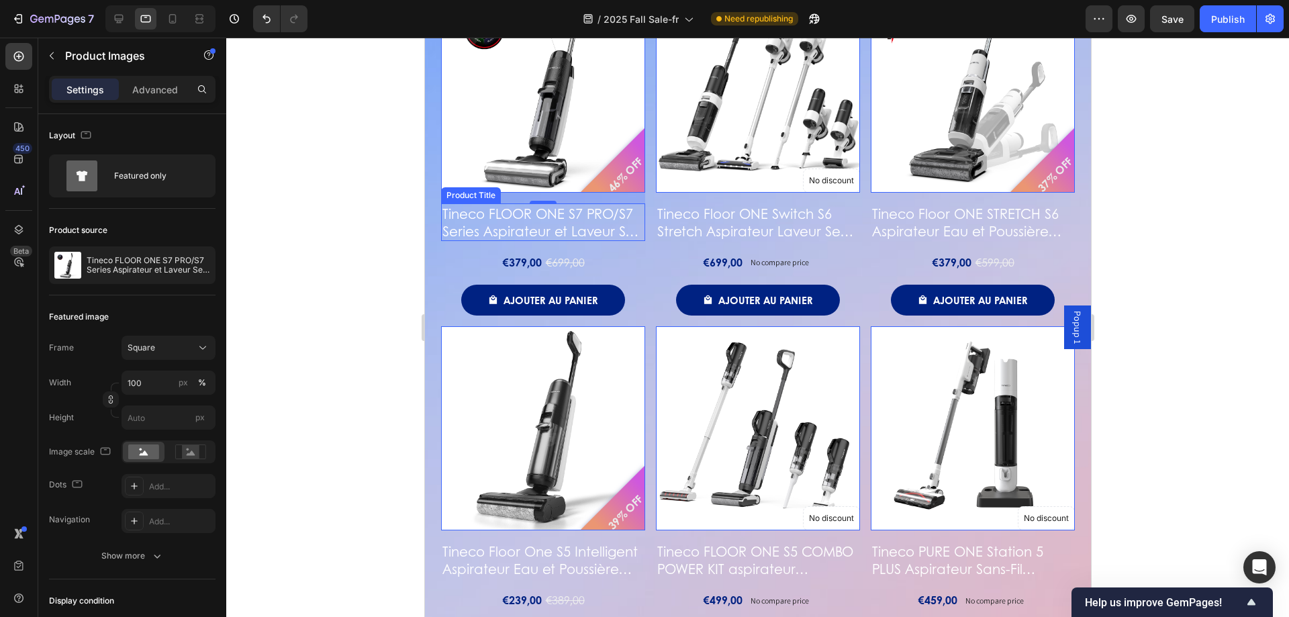
click at [600, 222] on h2 "Tineco FLOOR ONE S7 PRO/S7 Series Aspirateur et Laveur Sec et Humide sans Fil I…" at bounding box center [542, 222] width 204 height 38
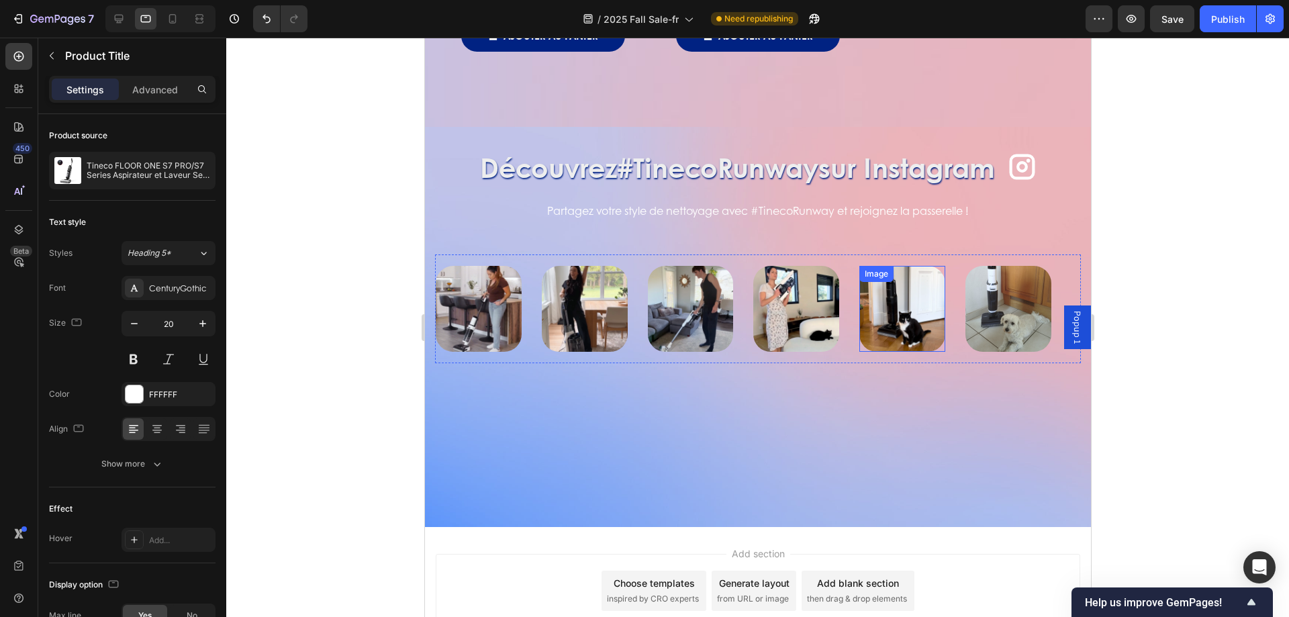
scroll to position [2398, 0]
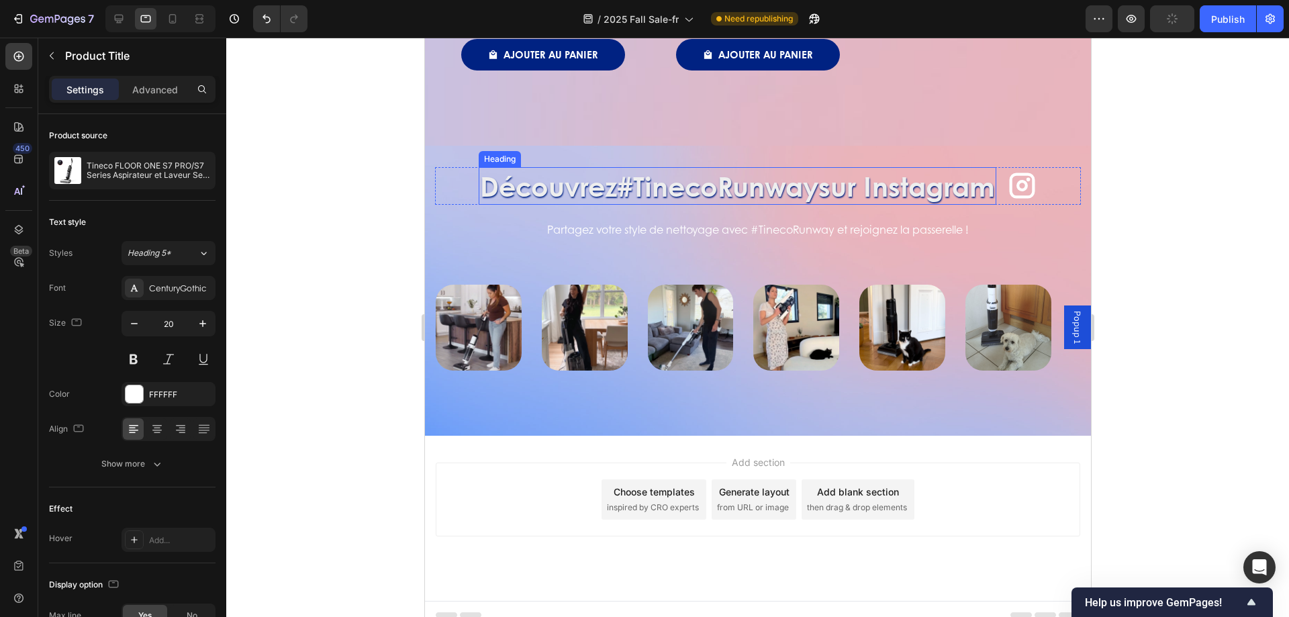
click at [851, 167] on h2 "Découvrez #TinecoRunway sur Instagram" at bounding box center [737, 186] width 518 height 38
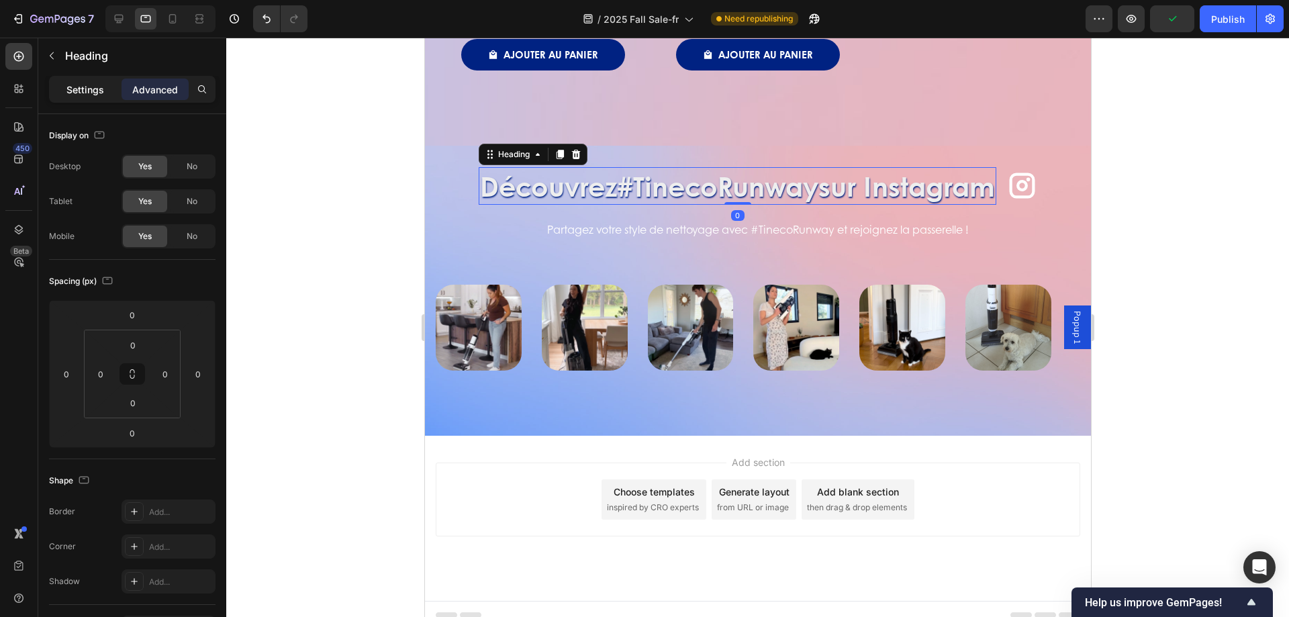
click at [95, 88] on p "Settings" at bounding box center [85, 90] width 38 height 14
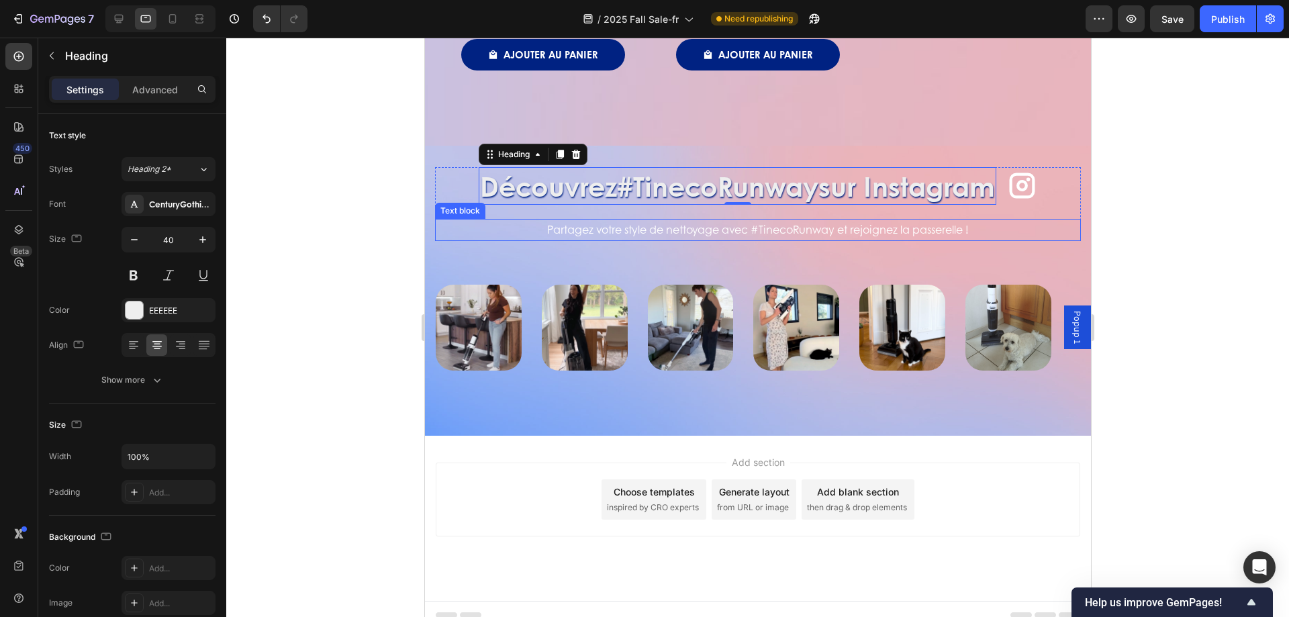
click at [910, 227] on p "Partagez votre style de nettoyage avec #TinecoRunway et rejoignez la passerelle…" at bounding box center [757, 229] width 643 height 19
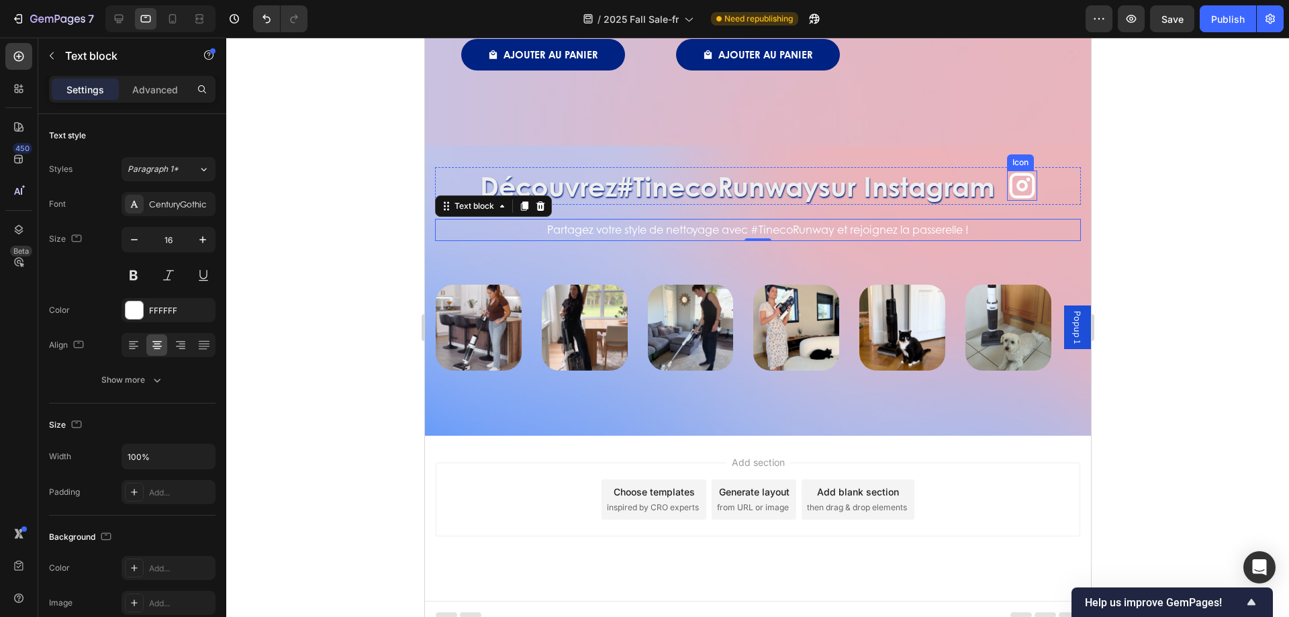
click at [1014, 177] on icon at bounding box center [1021, 186] width 30 height 30
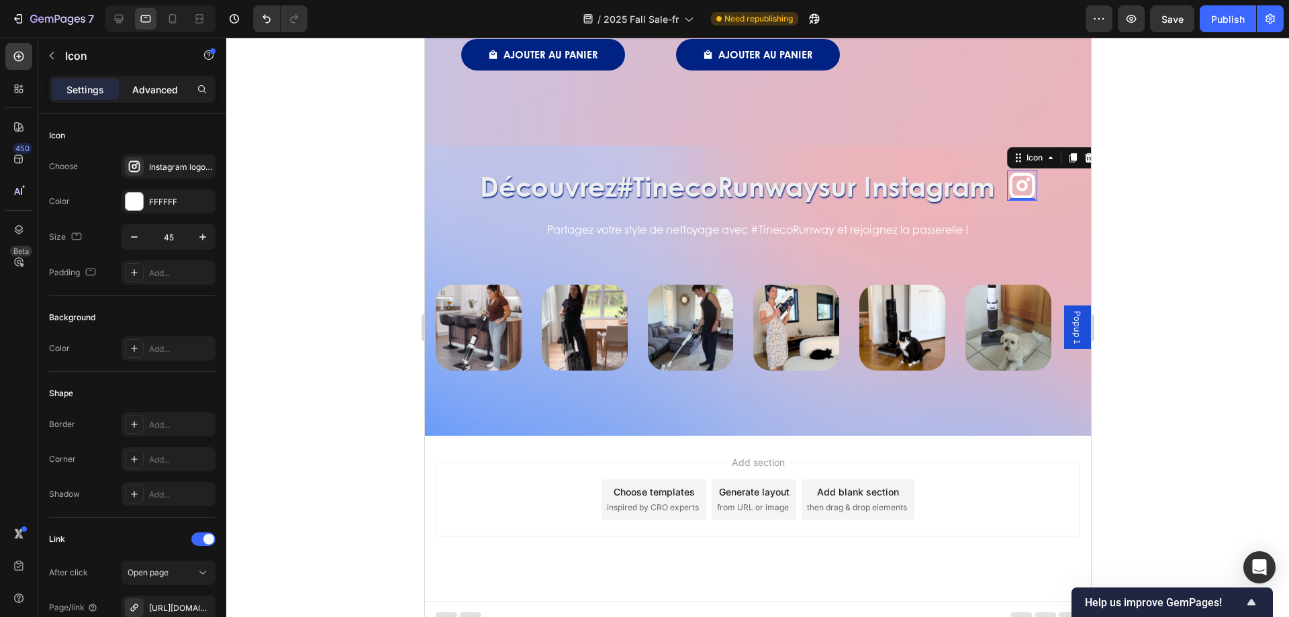
click at [155, 83] on p "Advanced" at bounding box center [155, 90] width 46 height 14
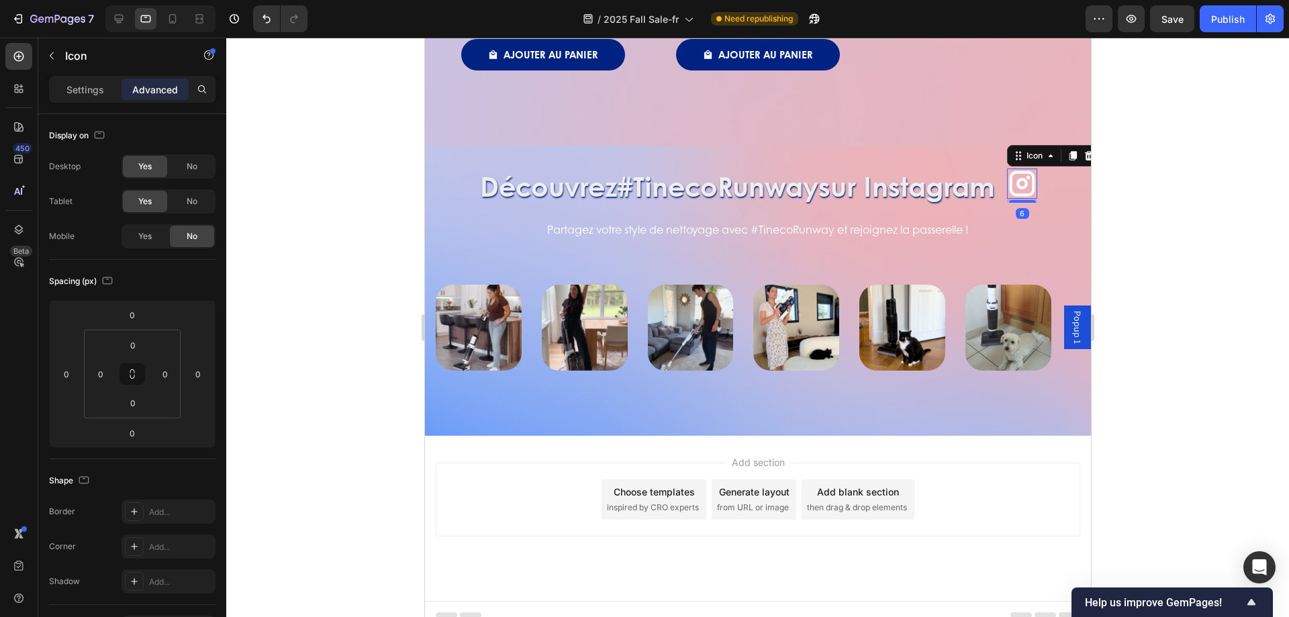
click at [1027, 193] on div "Icon 6" at bounding box center [1021, 186] width 30 height 38
drag, startPoint x: 1019, startPoint y: 192, endPoint x: 1026, endPoint y: 157, distance: 35.6
click at [1025, 171] on div "Icon 0" at bounding box center [1021, 186] width 30 height 30
type input "0"
click at [1051, 174] on div "Découvrez #TinecoRunway sur Instagram Heading Icon 0 Row" at bounding box center [757, 186] width 646 height 38
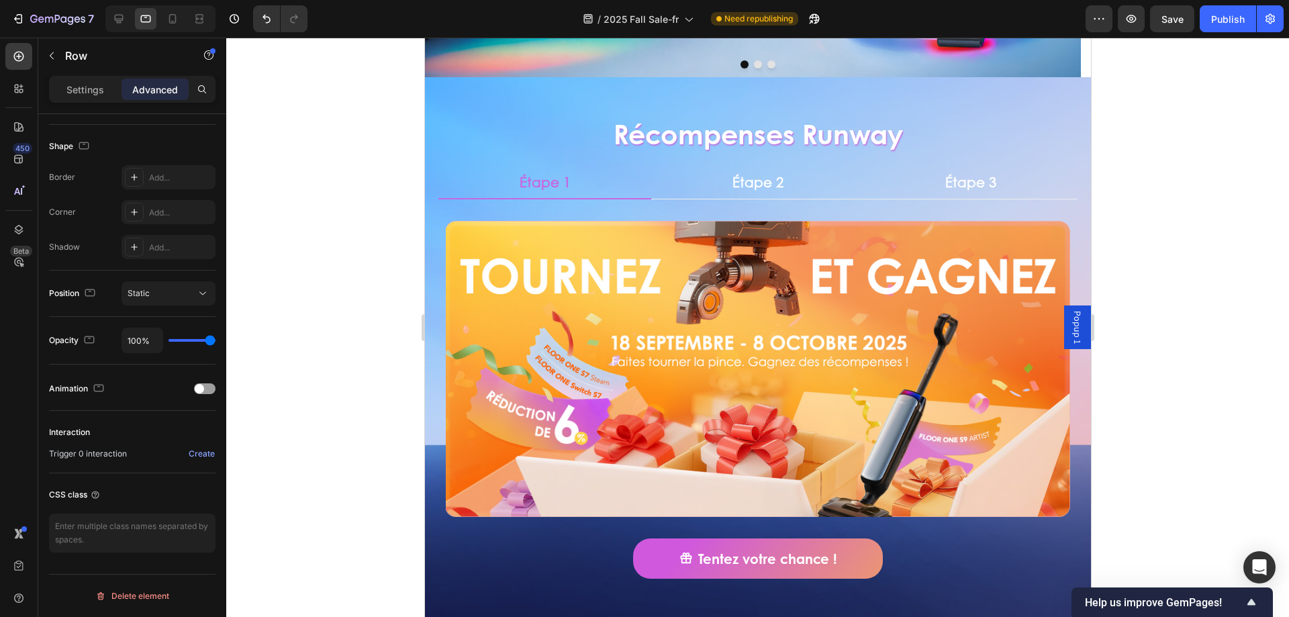
scroll to position [0, 0]
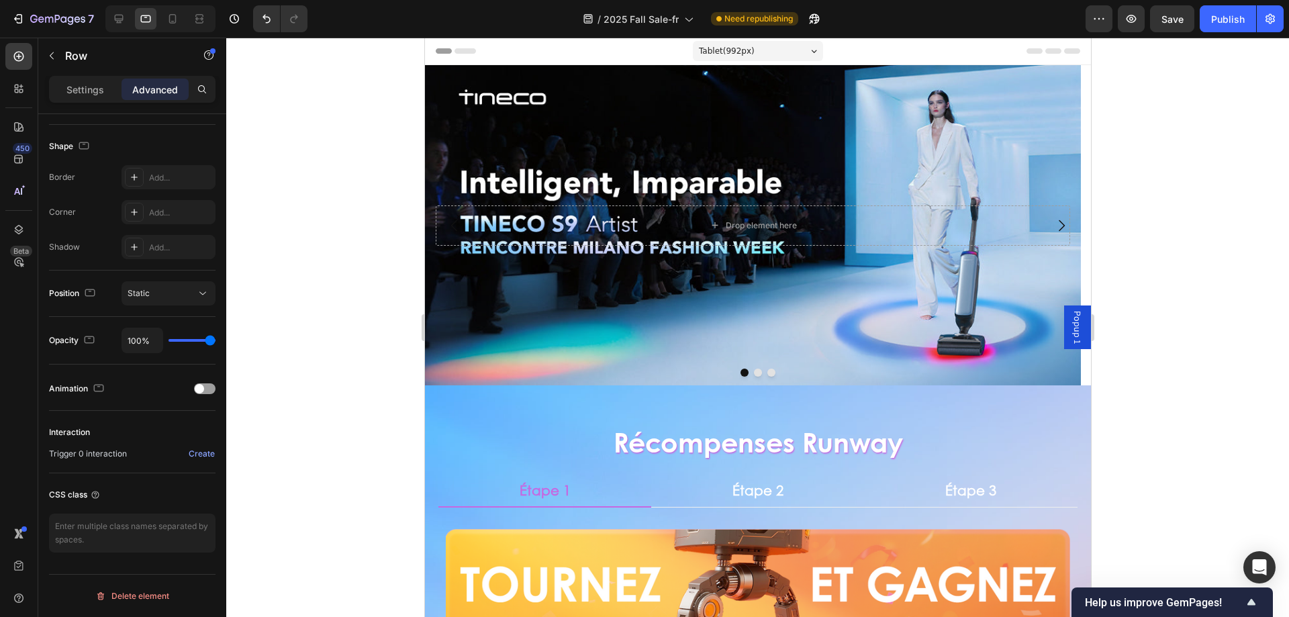
click at [175, 30] on div at bounding box center [160, 18] width 110 height 27
click at [175, 25] on icon at bounding box center [172, 18] width 13 height 13
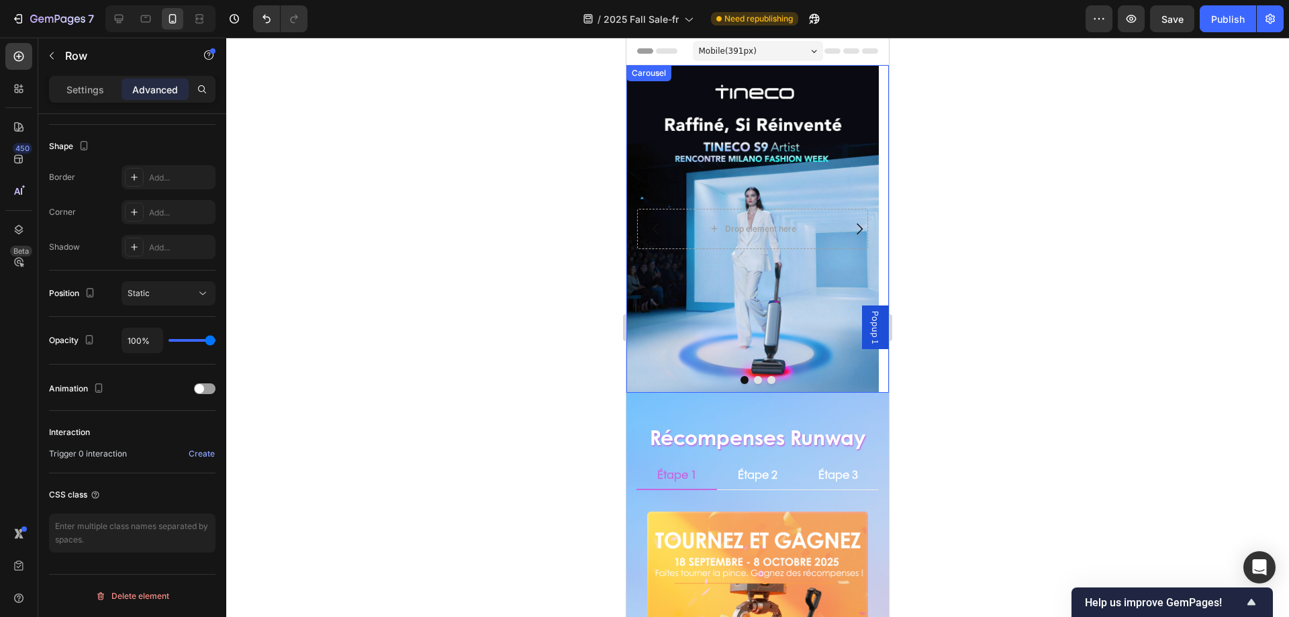
click at [851, 229] on icon "Carousel Next Arrow" at bounding box center [859, 229] width 16 height 16
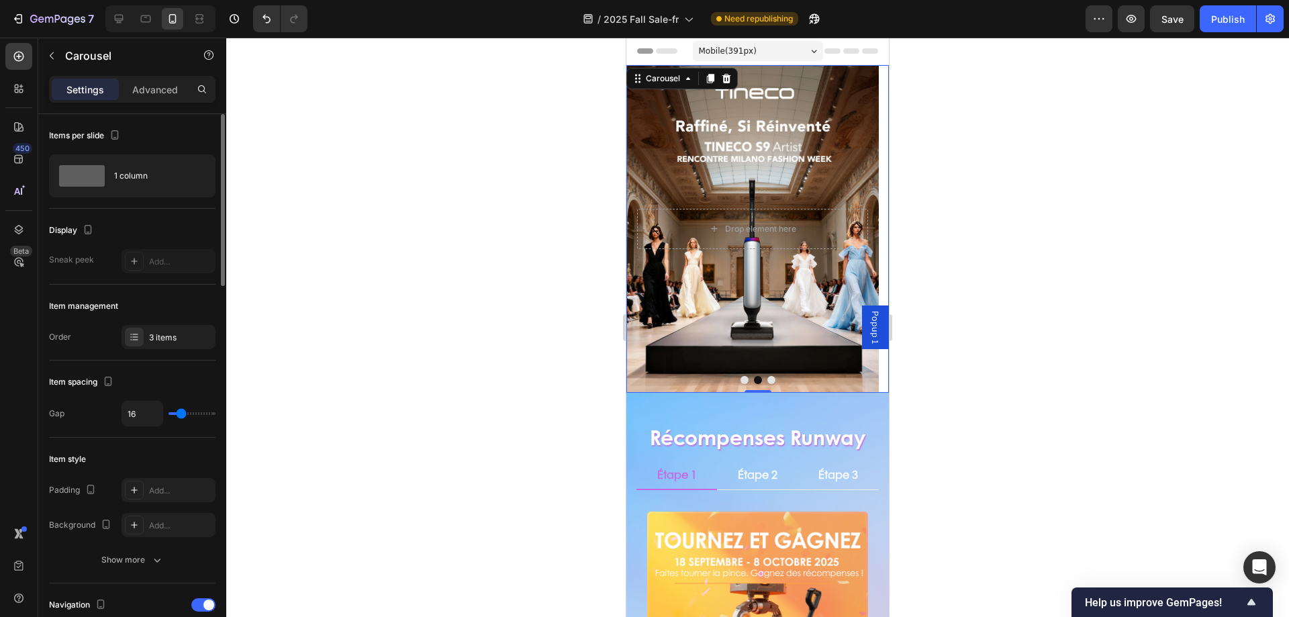
click at [854, 230] on icon "Carousel Next Arrow" at bounding box center [859, 229] width 16 height 16
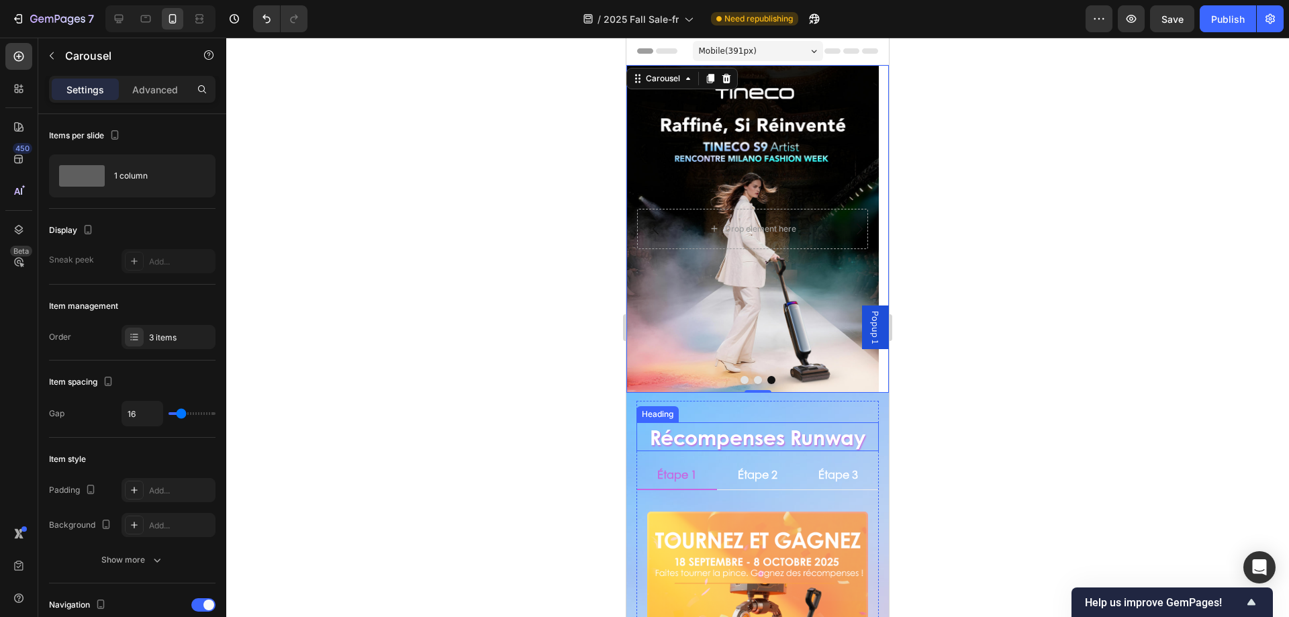
click at [734, 439] on h2 "Récompenses Runway" at bounding box center [757, 436] width 242 height 29
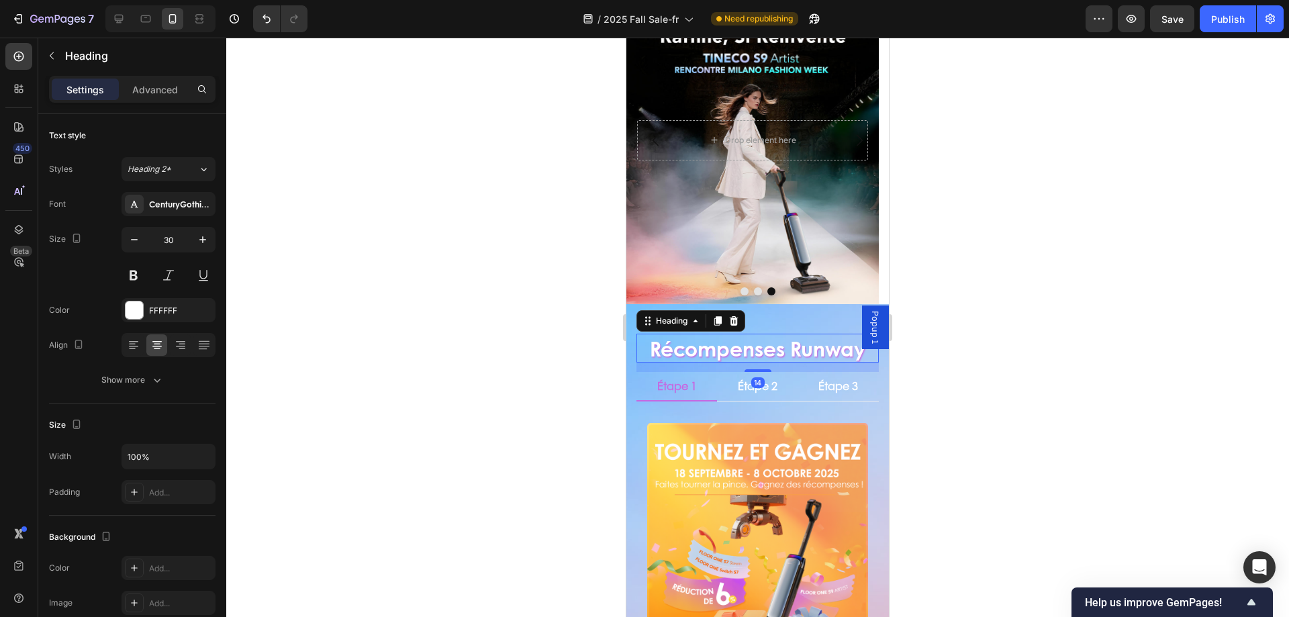
scroll to position [134, 0]
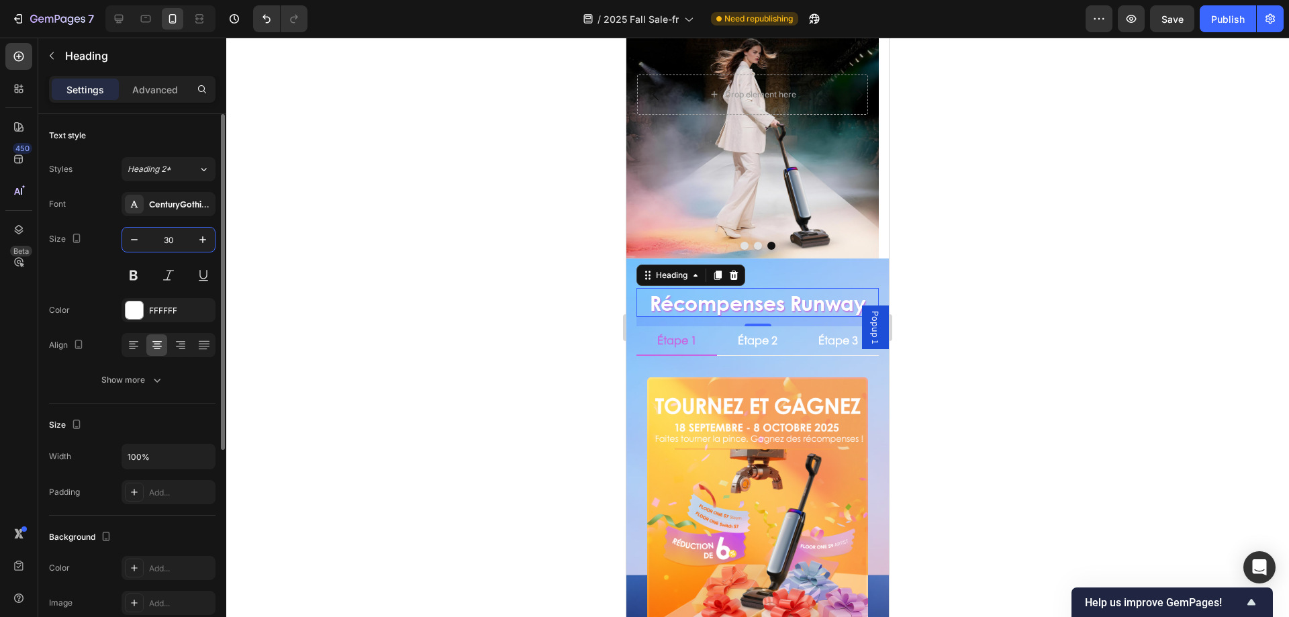
click at [170, 240] on input "30" at bounding box center [168, 240] width 44 height 24
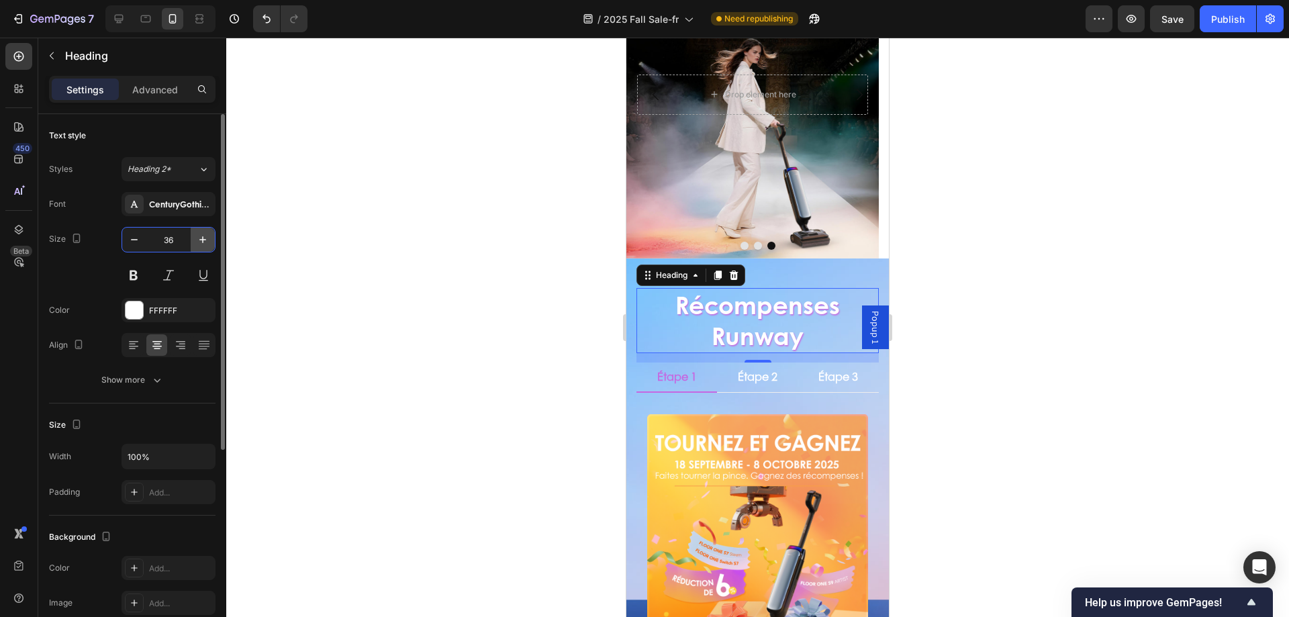
type input "3"
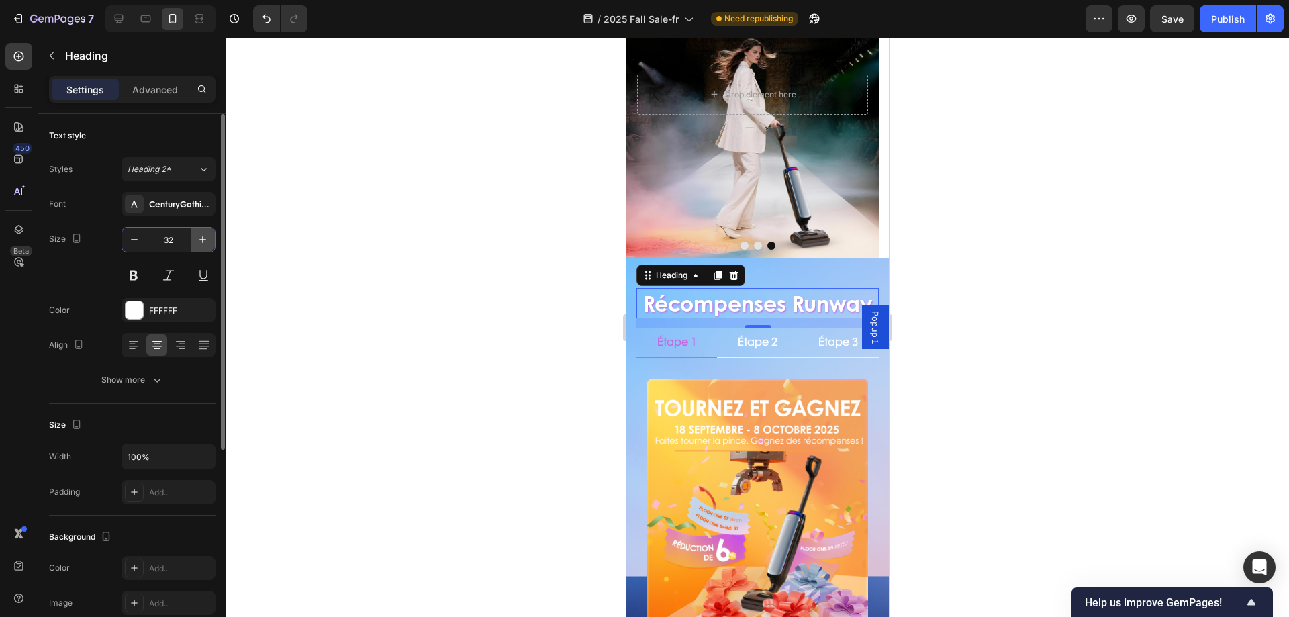
type input "3"
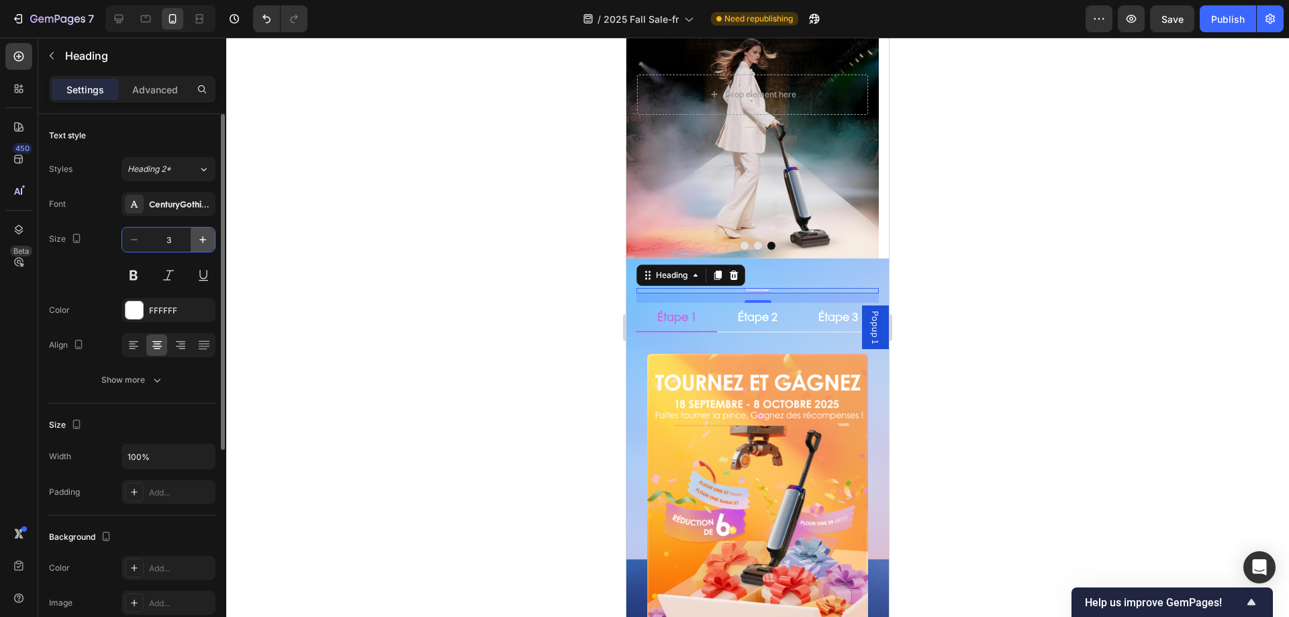
type input "30"
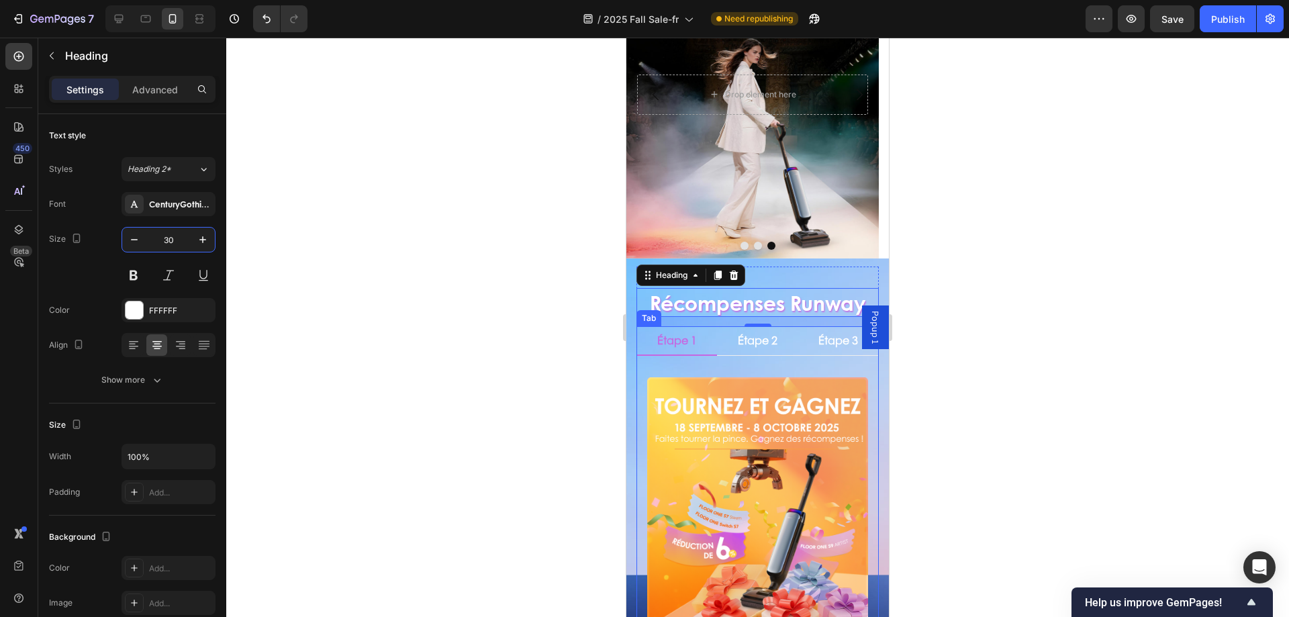
click at [683, 341] on p "Étape 1" at bounding box center [677, 341] width 40 height 14
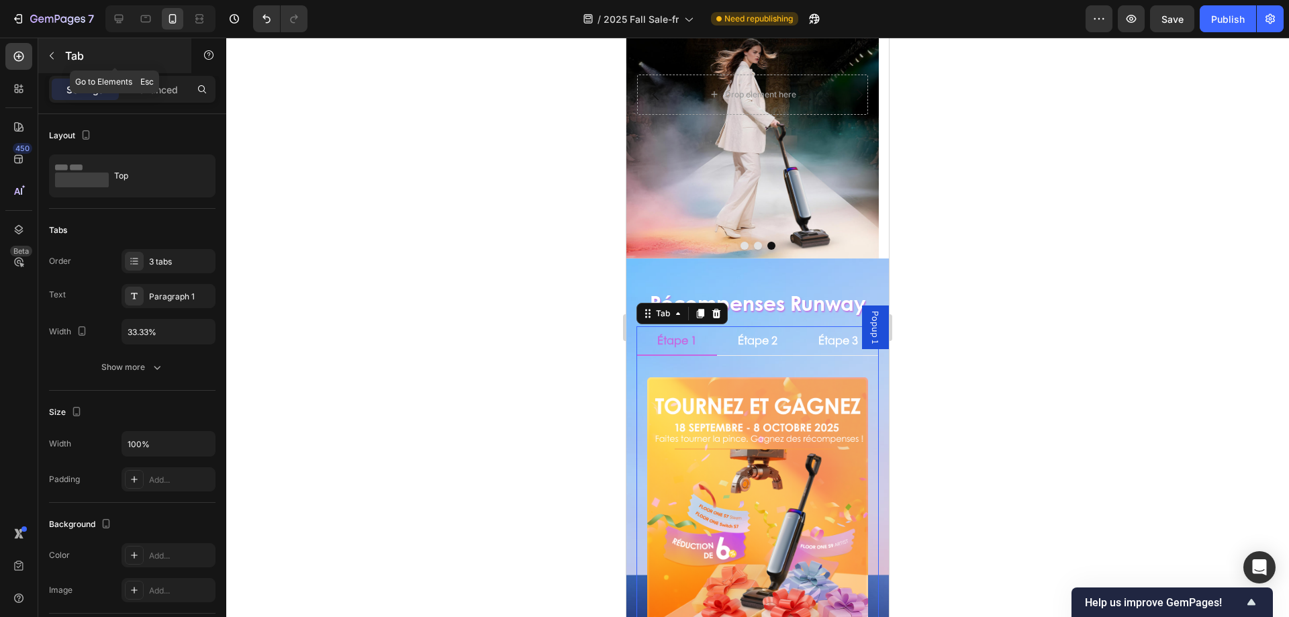
click at [80, 64] on div "Tab" at bounding box center [114, 55] width 153 height 35
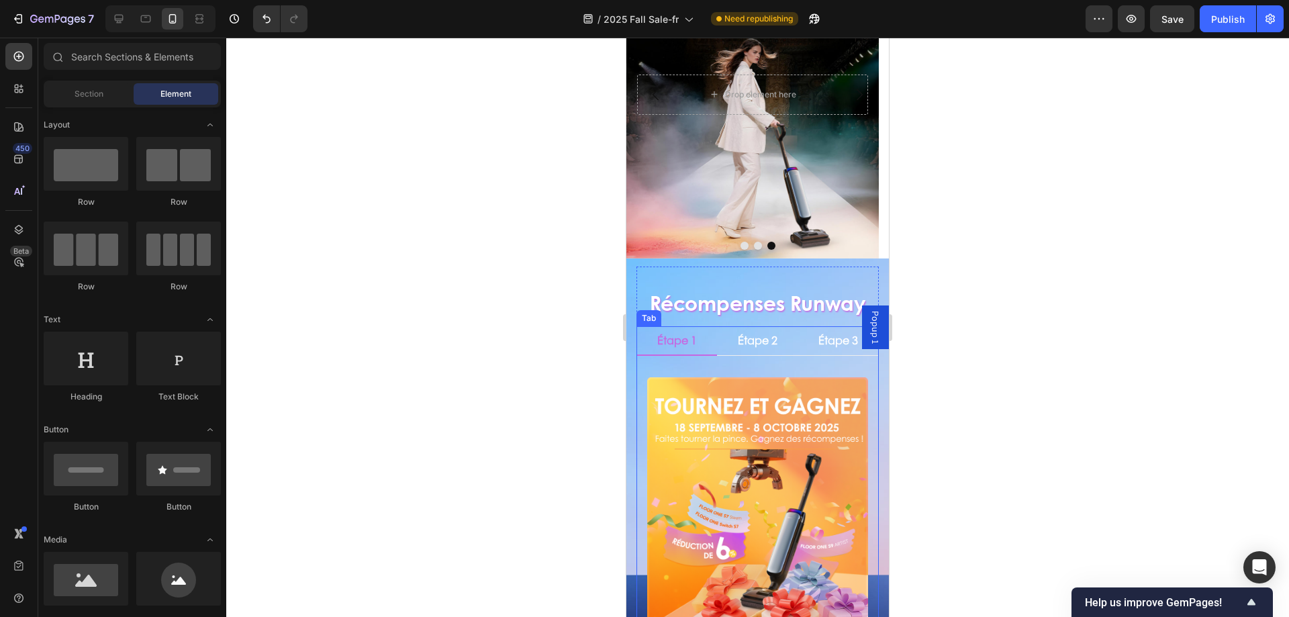
click at [666, 343] on p "Étape 1" at bounding box center [677, 341] width 40 height 14
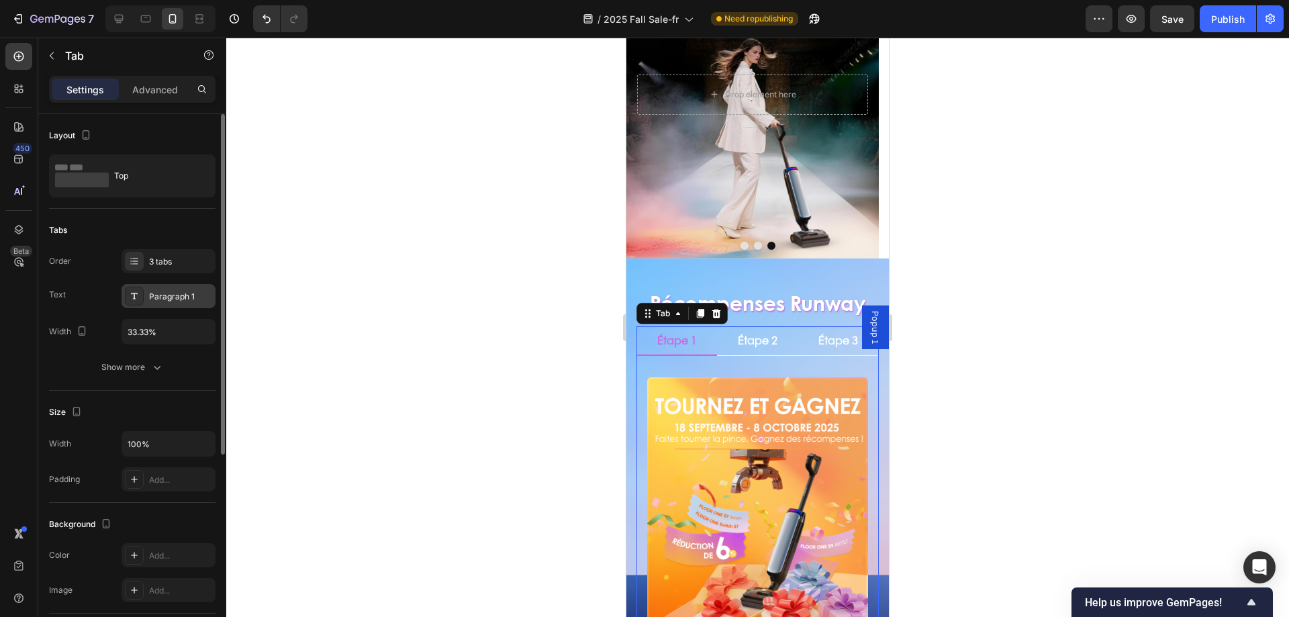
click at [154, 304] on div "Paragraph 1" at bounding box center [169, 296] width 94 height 24
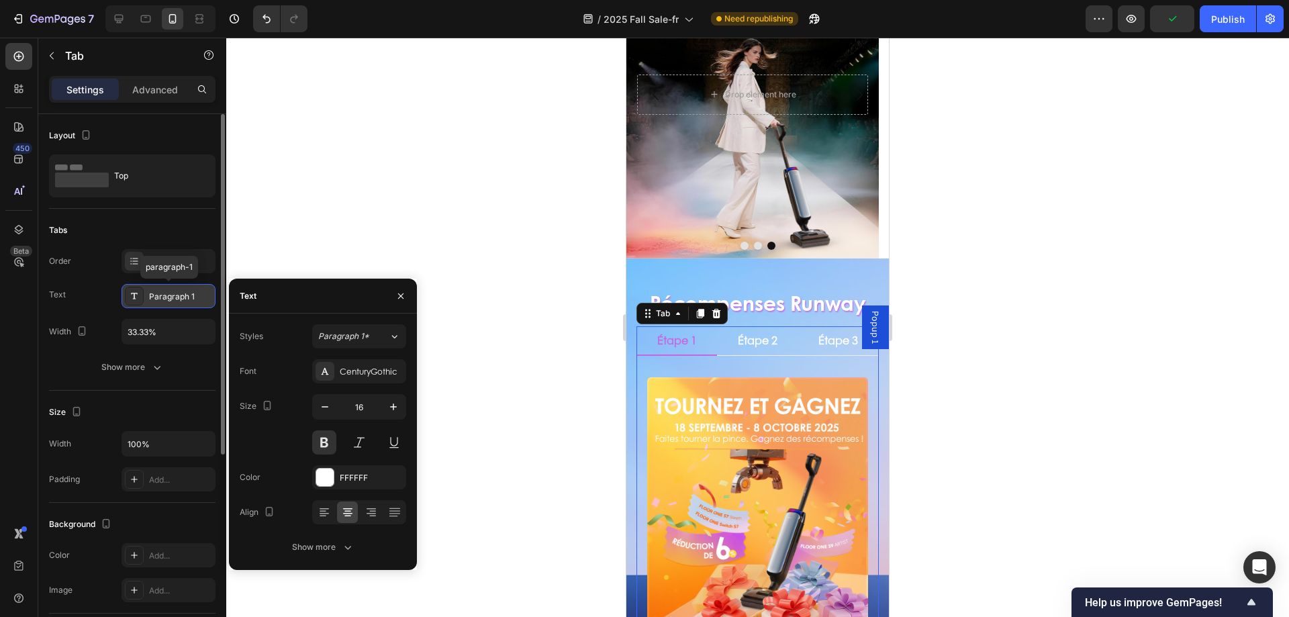
click at [154, 304] on div "Paragraph 1" at bounding box center [169, 296] width 94 height 24
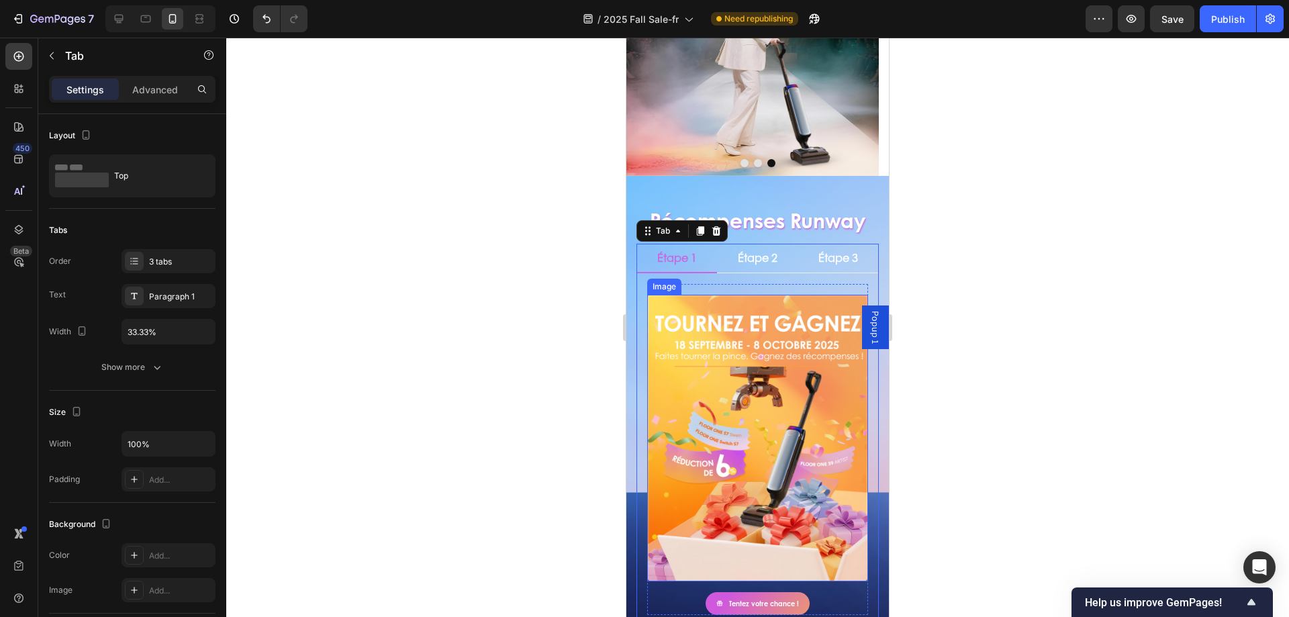
scroll to position [269, 0]
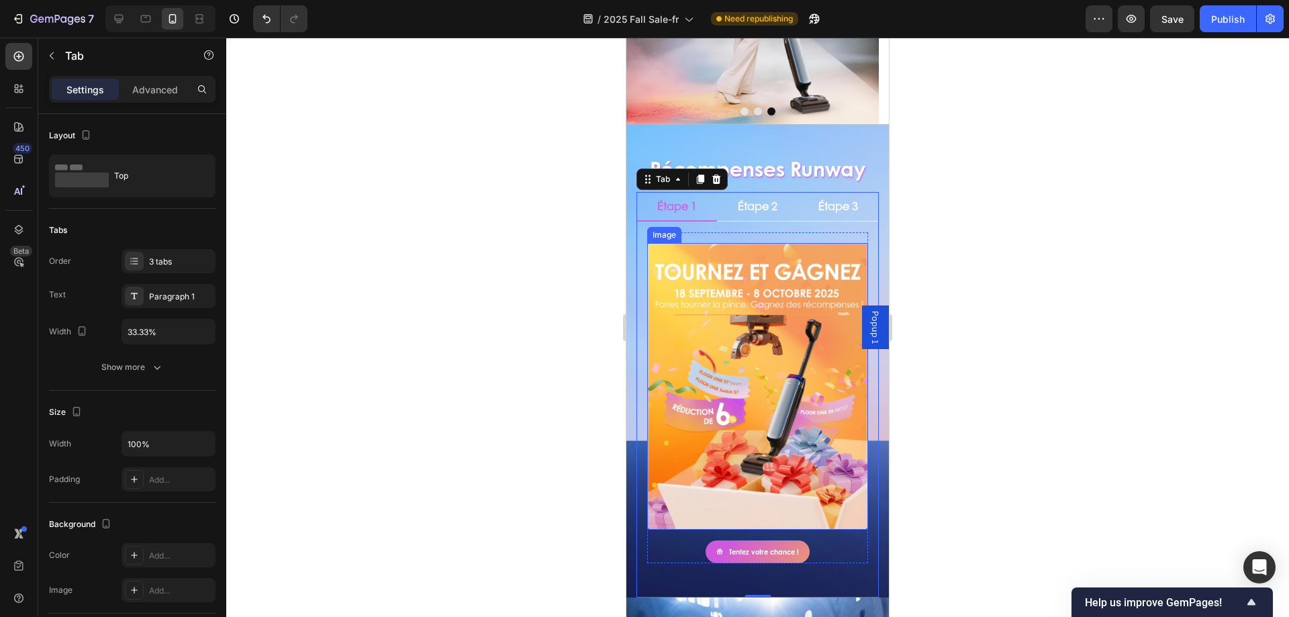
click at [745, 305] on img at bounding box center [757, 386] width 221 height 287
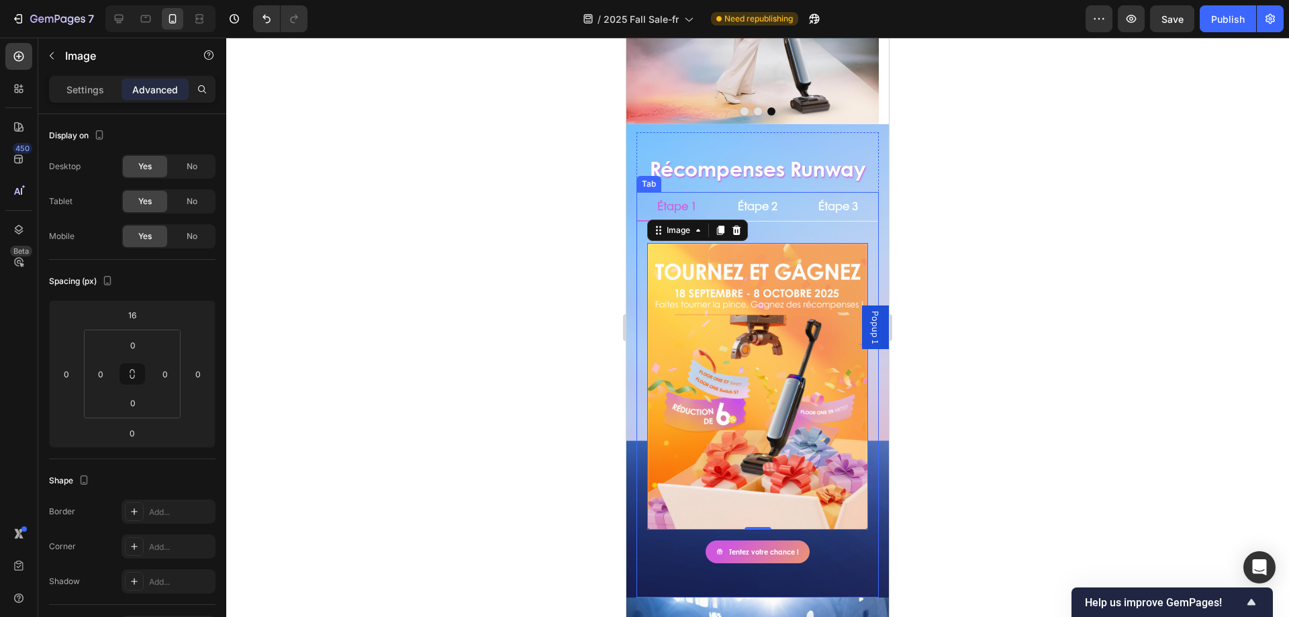
click at [644, 238] on div "Image 0 Tentez votre chance ! Button Row Row Title Line Image Inscrivez-vous ma…" at bounding box center [757, 410] width 242 height 376
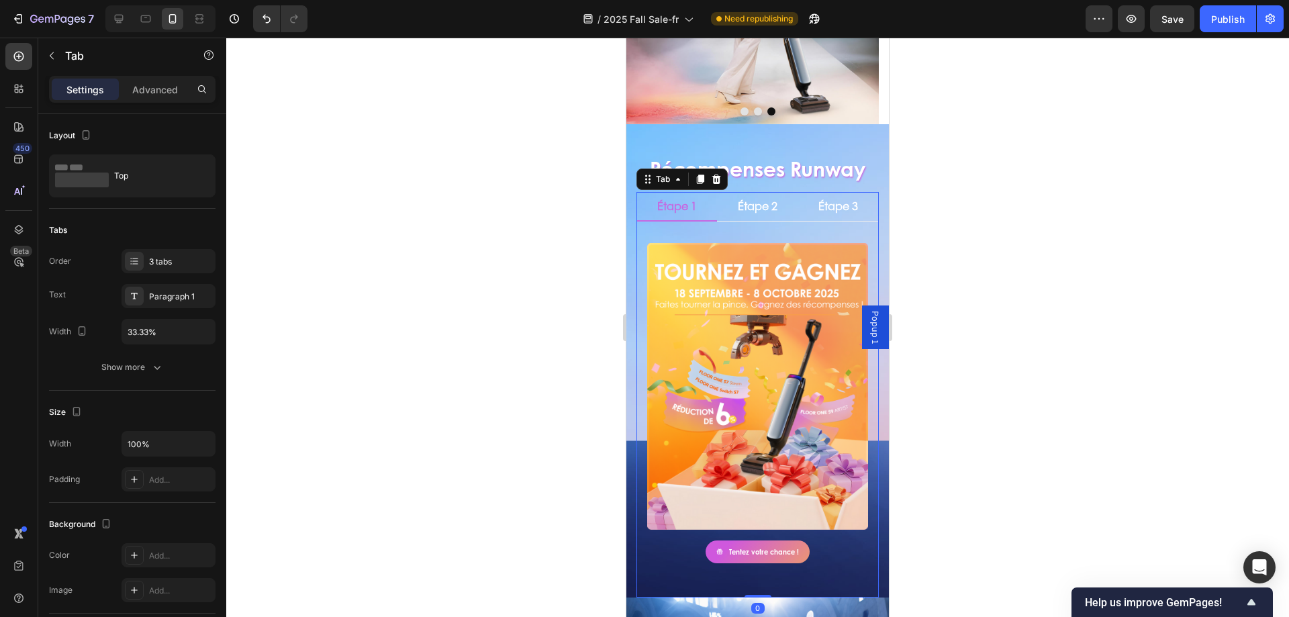
click at [156, 100] on div "Settings Advanced" at bounding box center [132, 89] width 167 height 27
click at [158, 92] on p "Advanced" at bounding box center [155, 90] width 46 height 14
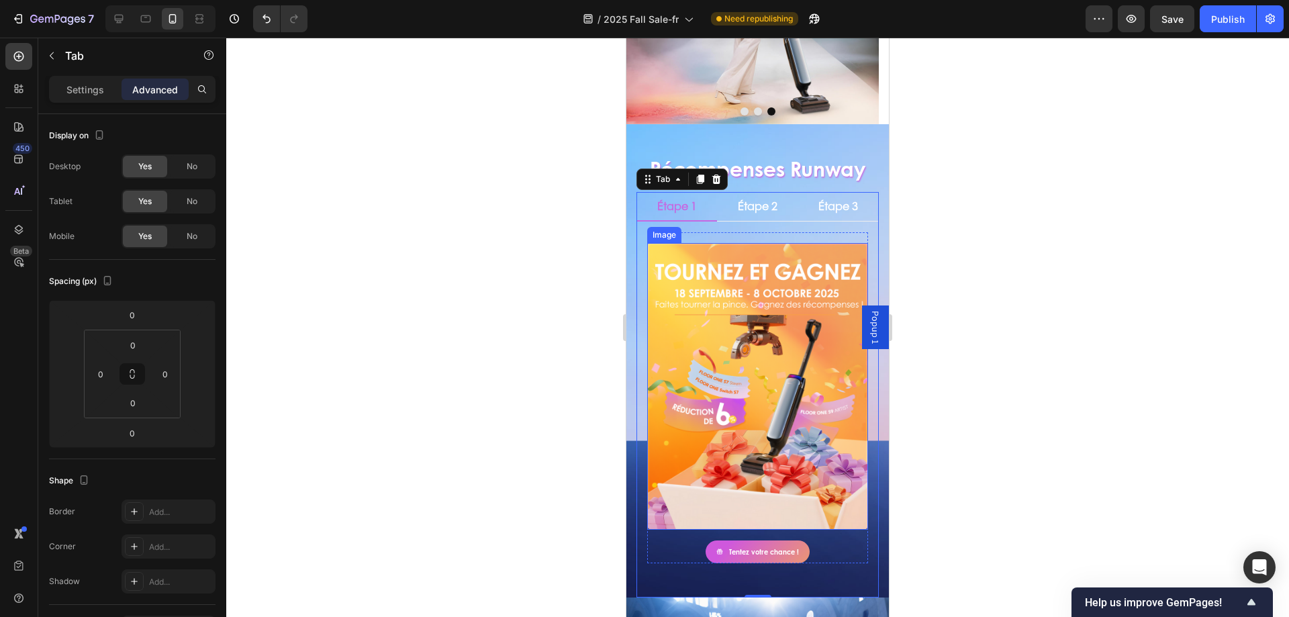
click at [712, 299] on img at bounding box center [757, 386] width 221 height 287
click at [85, 83] on p "Settings" at bounding box center [85, 90] width 38 height 14
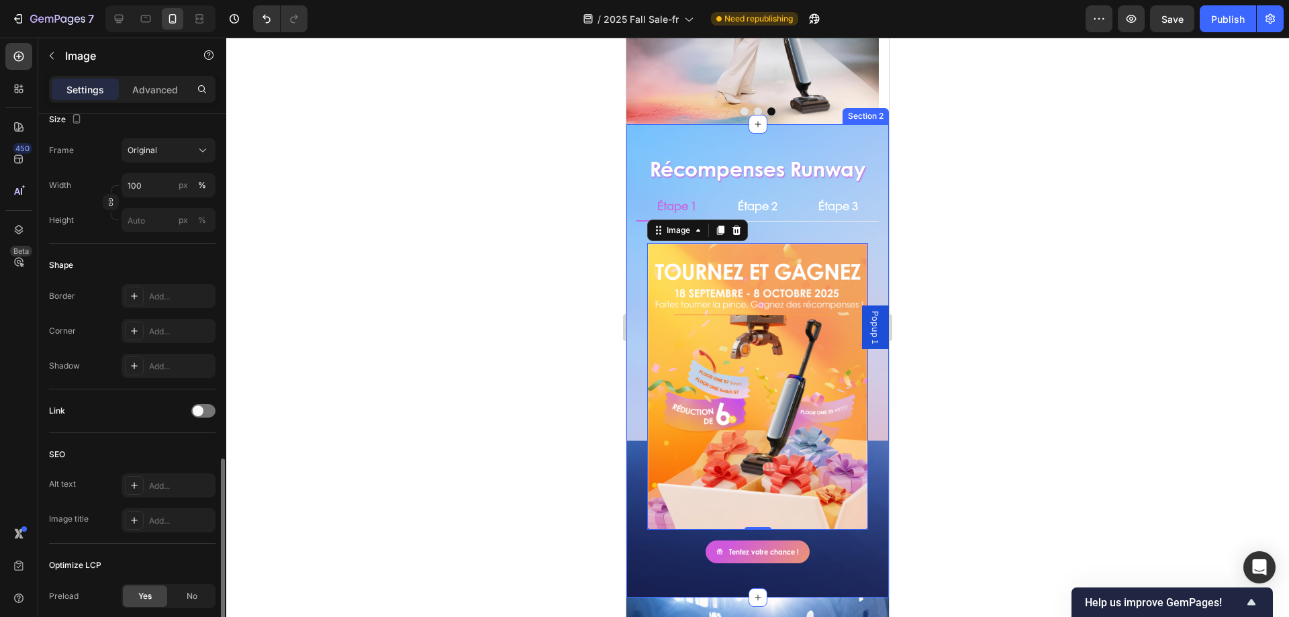
scroll to position [438, 0]
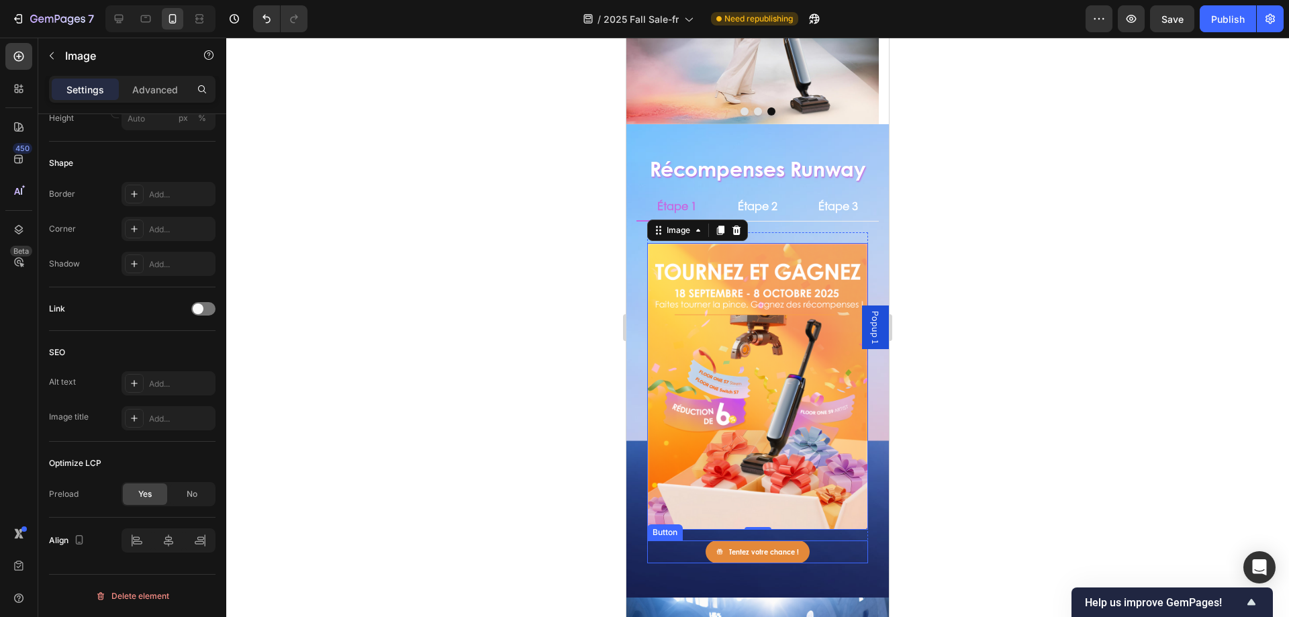
click at [803, 541] on button "Tentez votre chance !" at bounding box center [758, 551] width 104 height 23
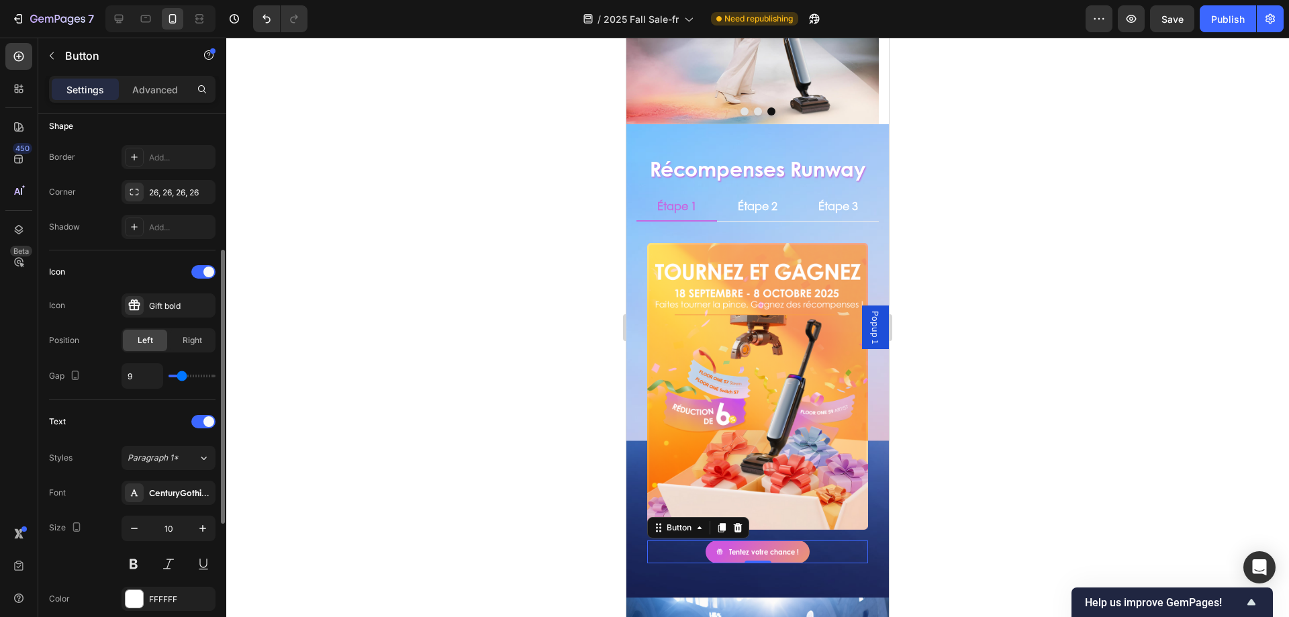
scroll to position [528, 0]
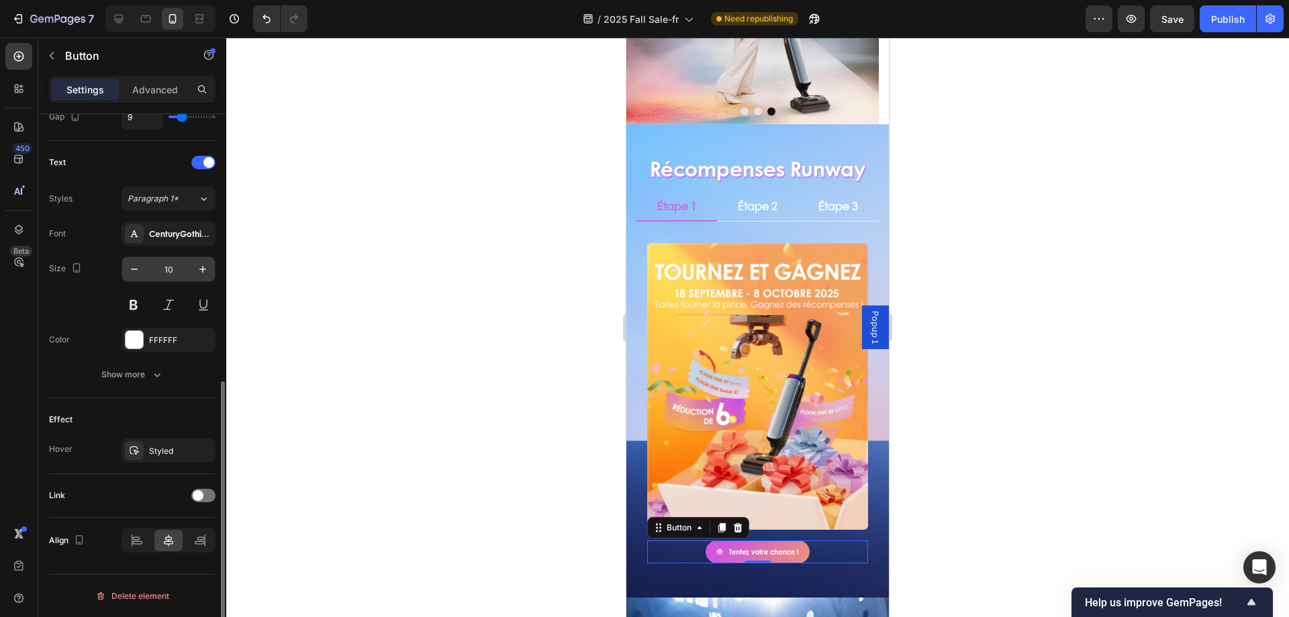
click at [175, 271] on input "10" at bounding box center [168, 269] width 44 height 24
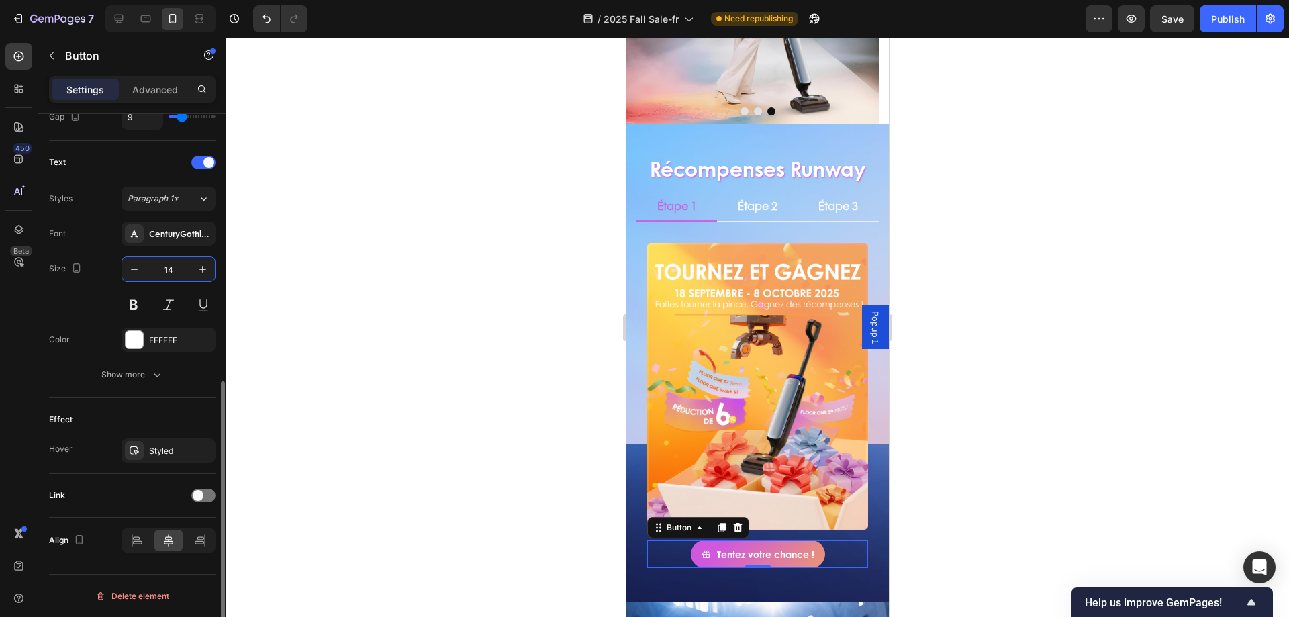
click at [183, 267] on input "14" at bounding box center [168, 269] width 44 height 24
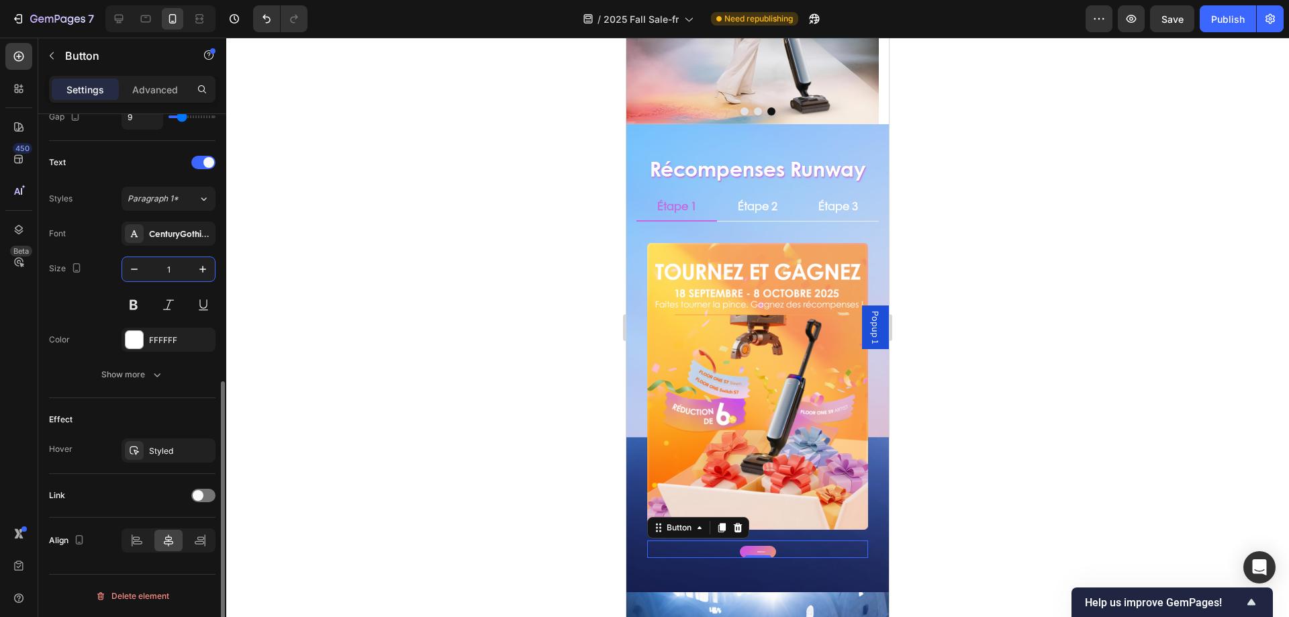
type input "16"
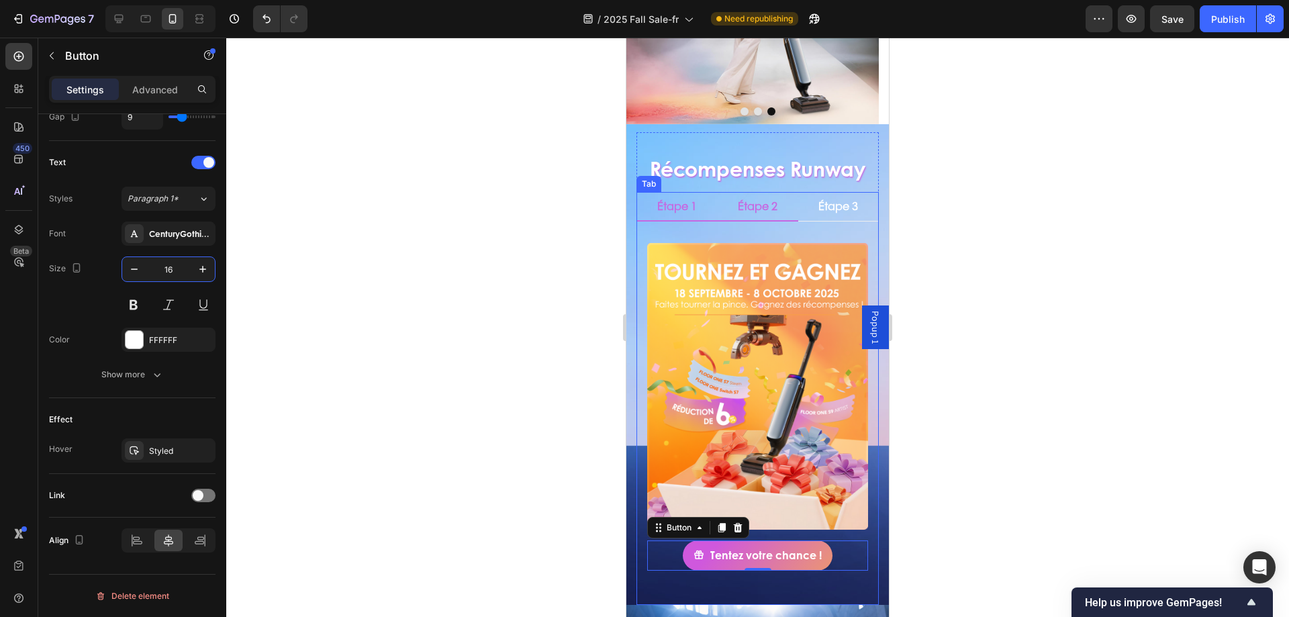
click at [749, 213] on p "Étape 2" at bounding box center [758, 206] width 40 height 14
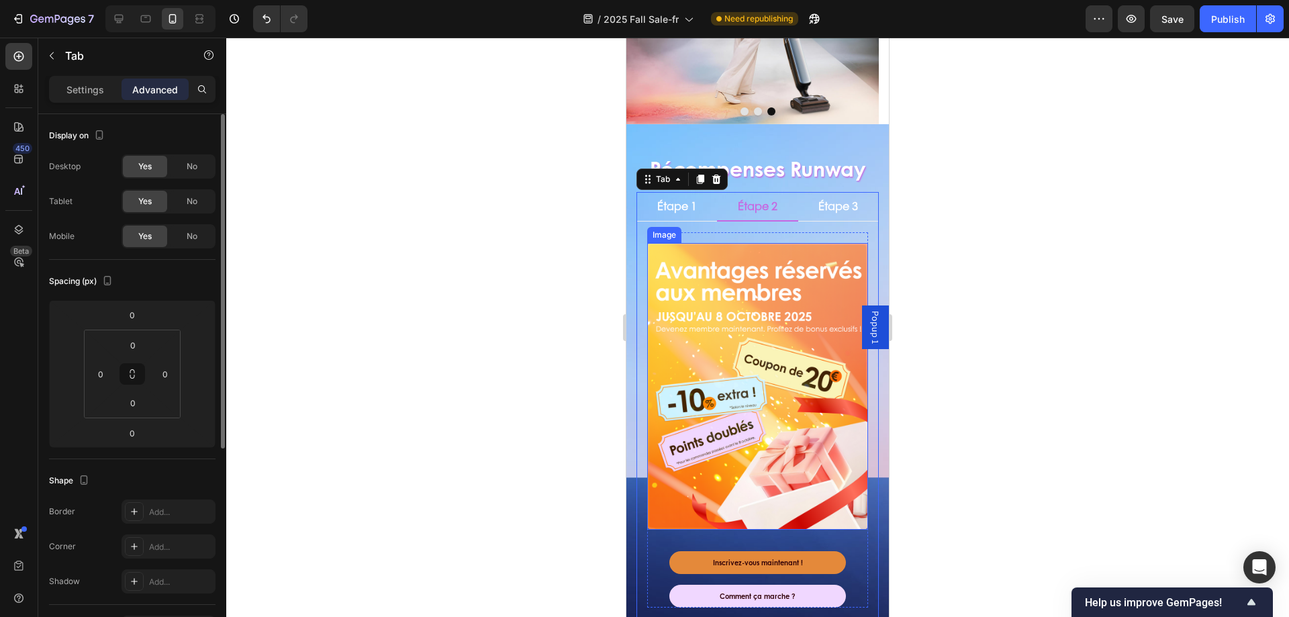
scroll to position [403, 0]
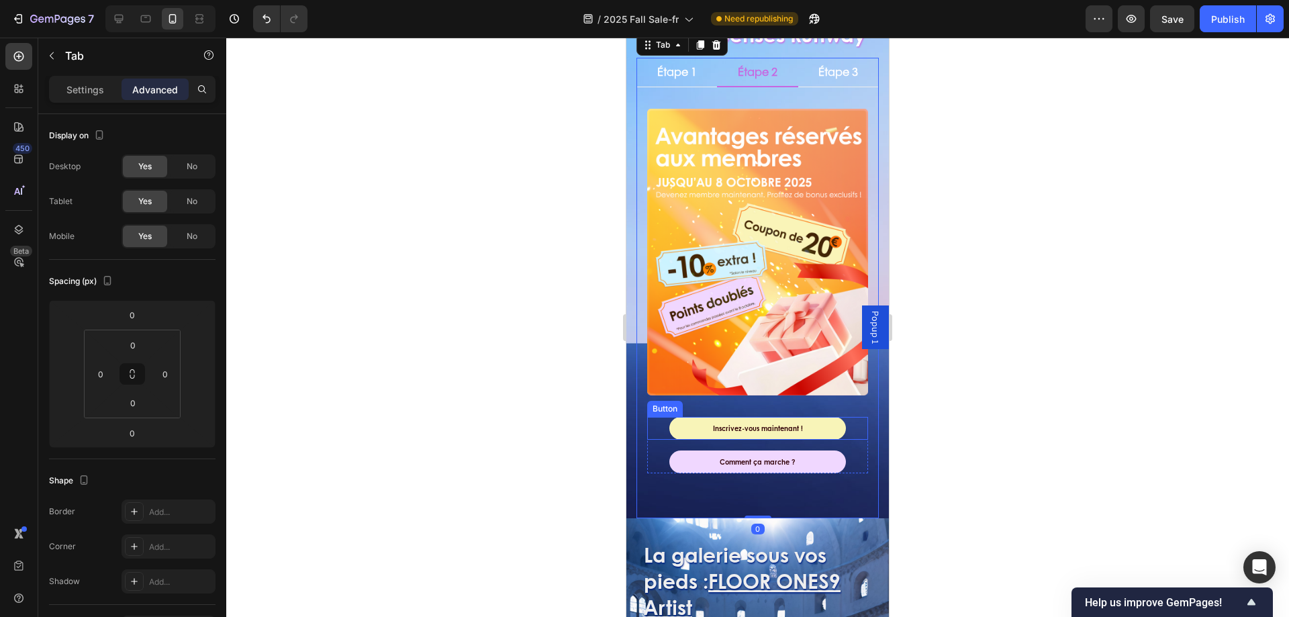
click at [837, 418] on div "Inscrivez-vous maintenant ! Button" at bounding box center [757, 428] width 221 height 23
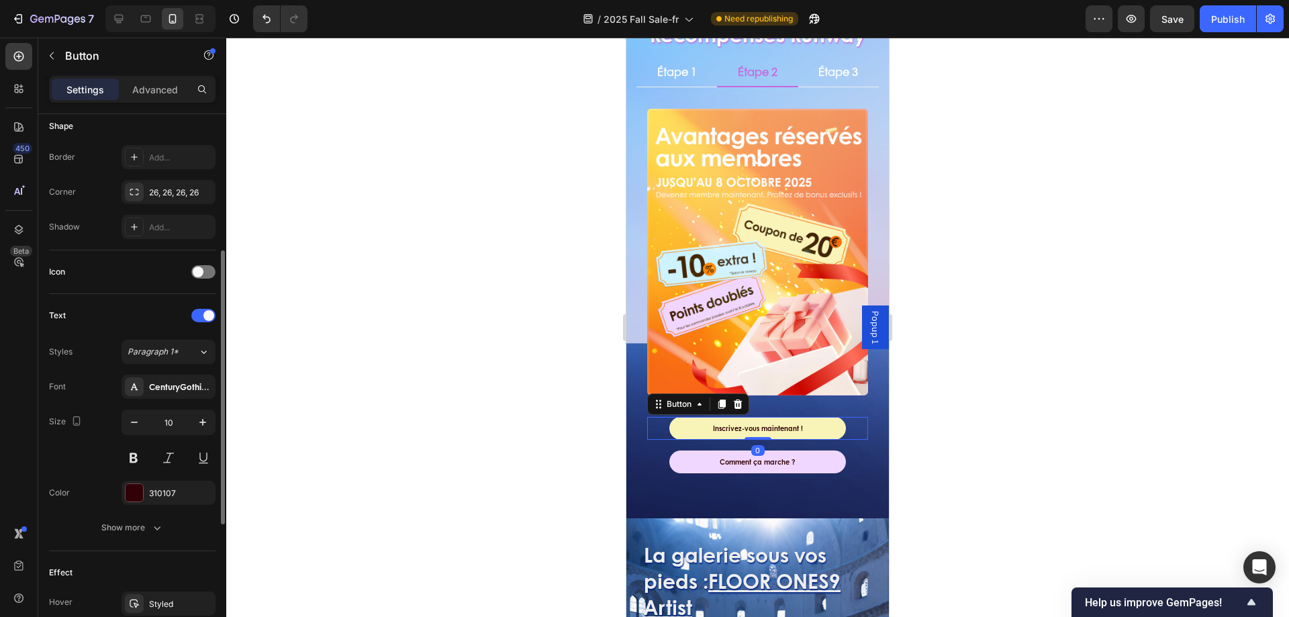
scroll to position [470, 0]
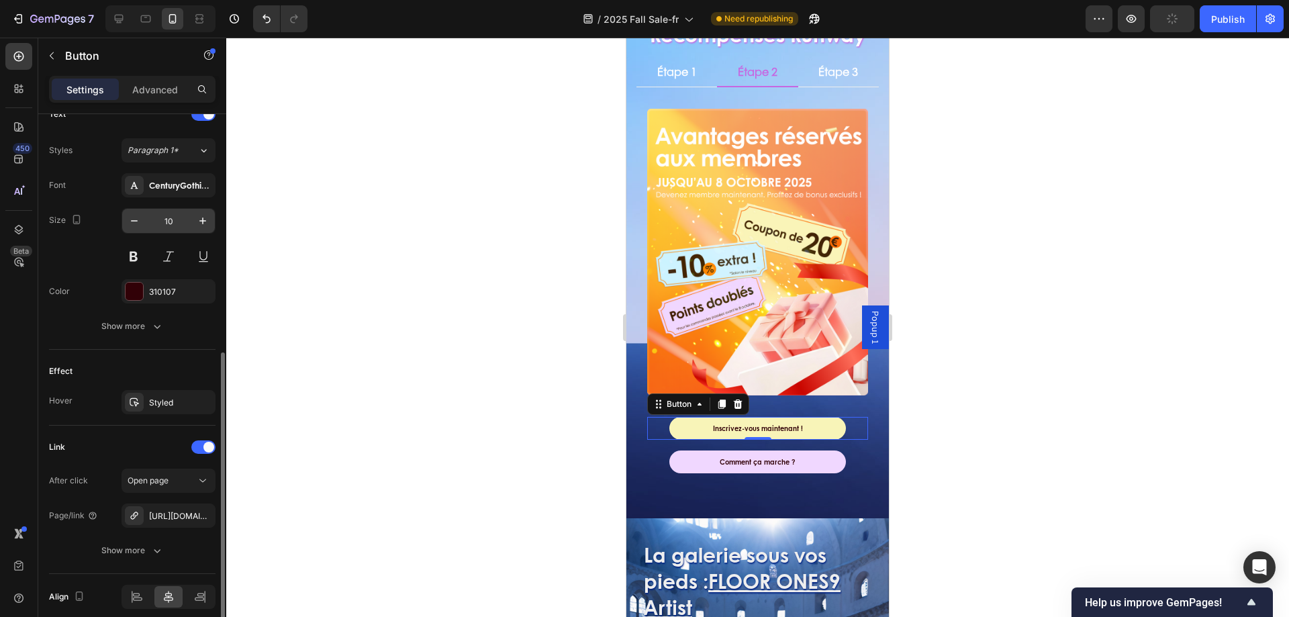
click at [179, 220] on input "10" at bounding box center [168, 221] width 44 height 24
type input "16"
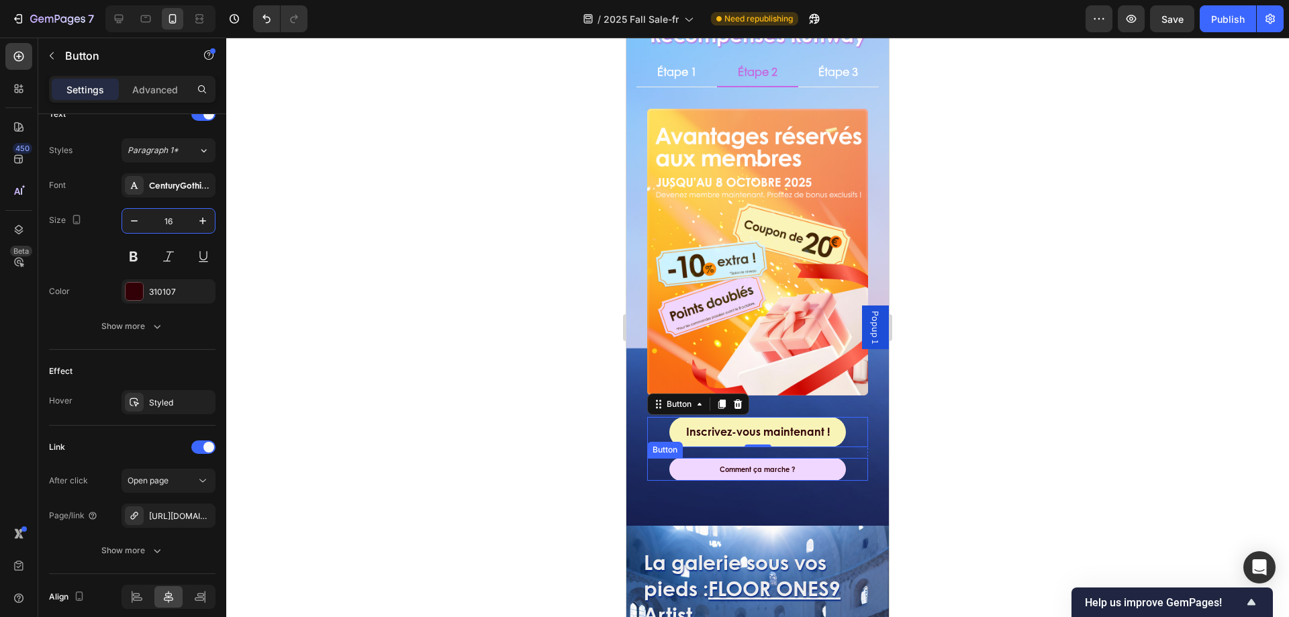
click at [835, 458] on link "Comment ça marche ?" at bounding box center [757, 469] width 177 height 23
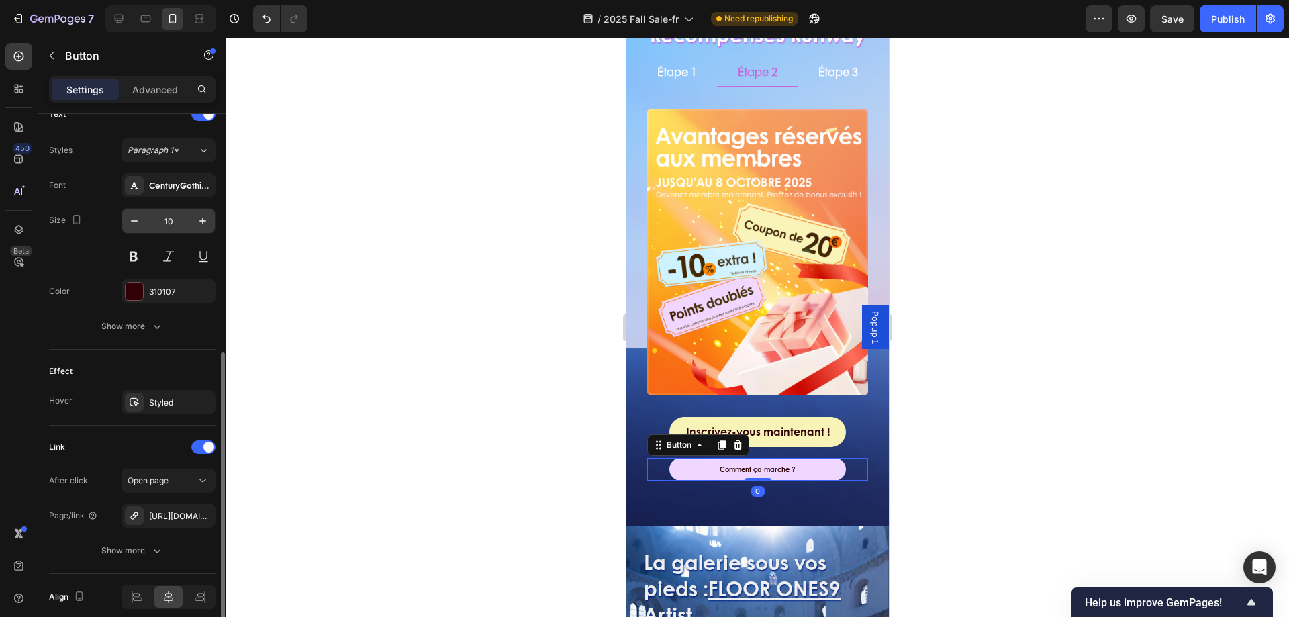
click at [174, 224] on input "10" at bounding box center [168, 221] width 44 height 24
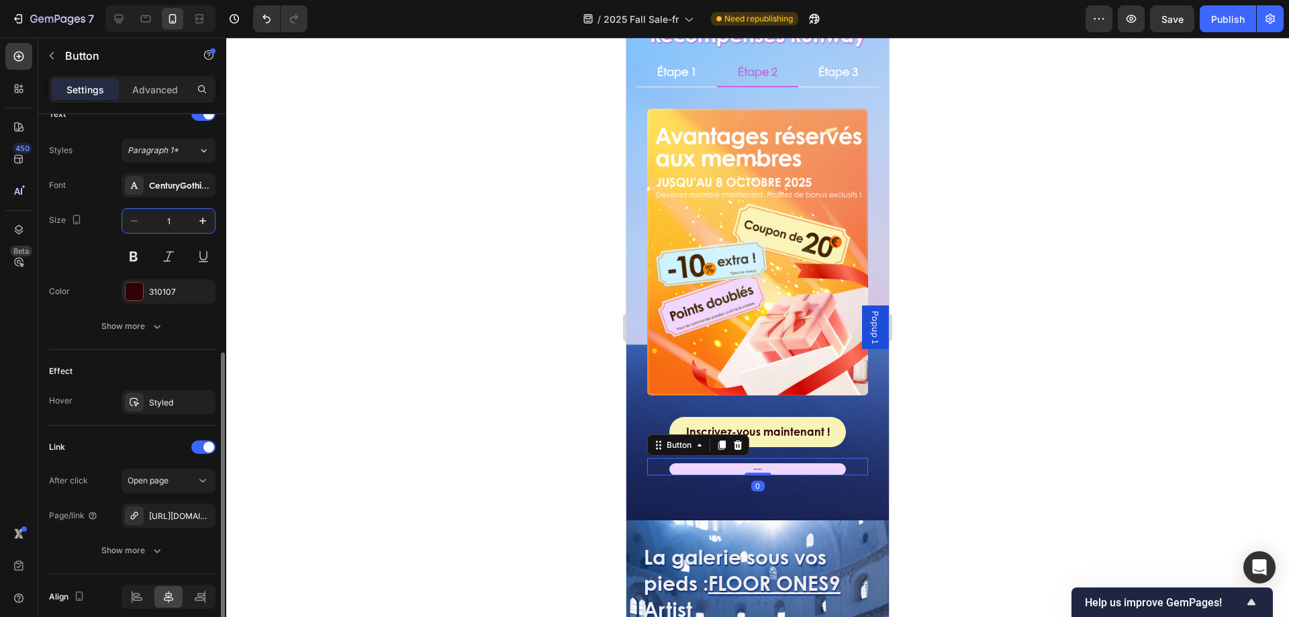
type input "16"
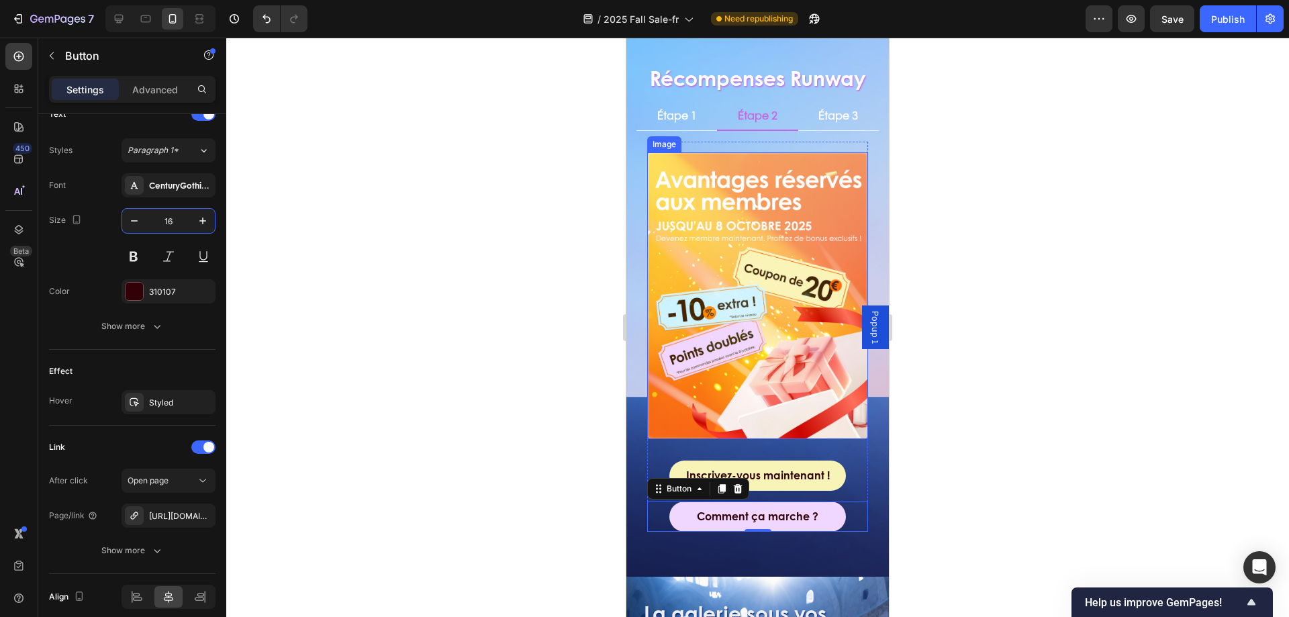
scroll to position [336, 0]
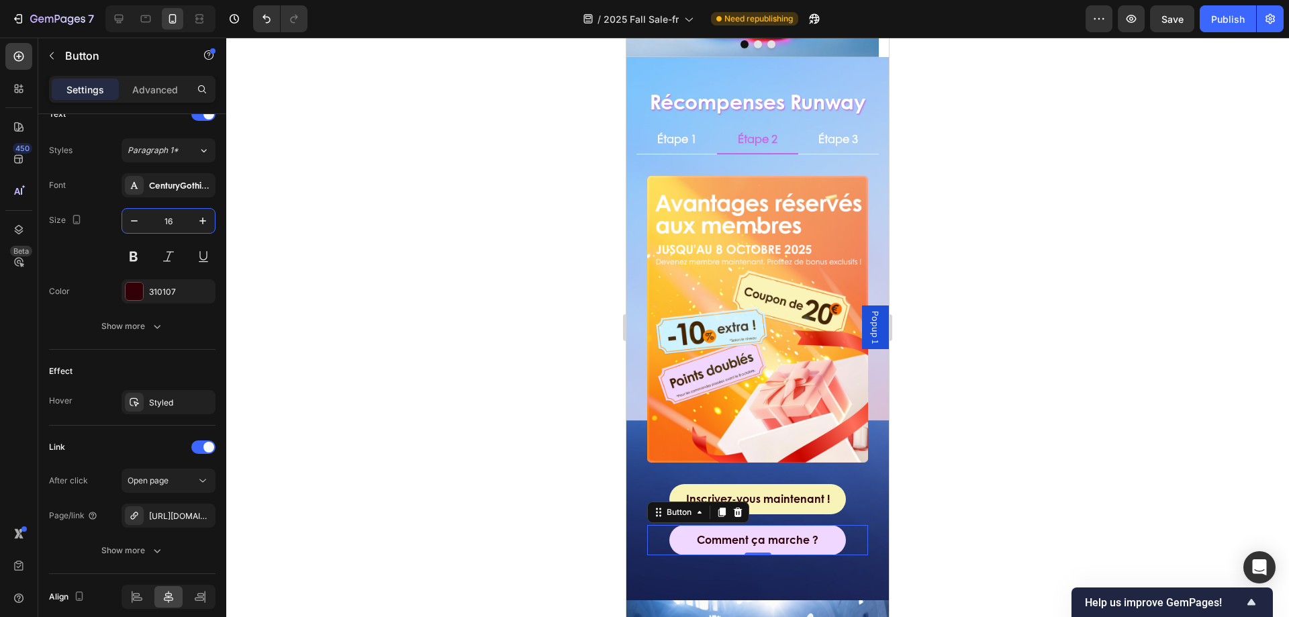
click at [543, 418] on div at bounding box center [757, 327] width 1063 height 579
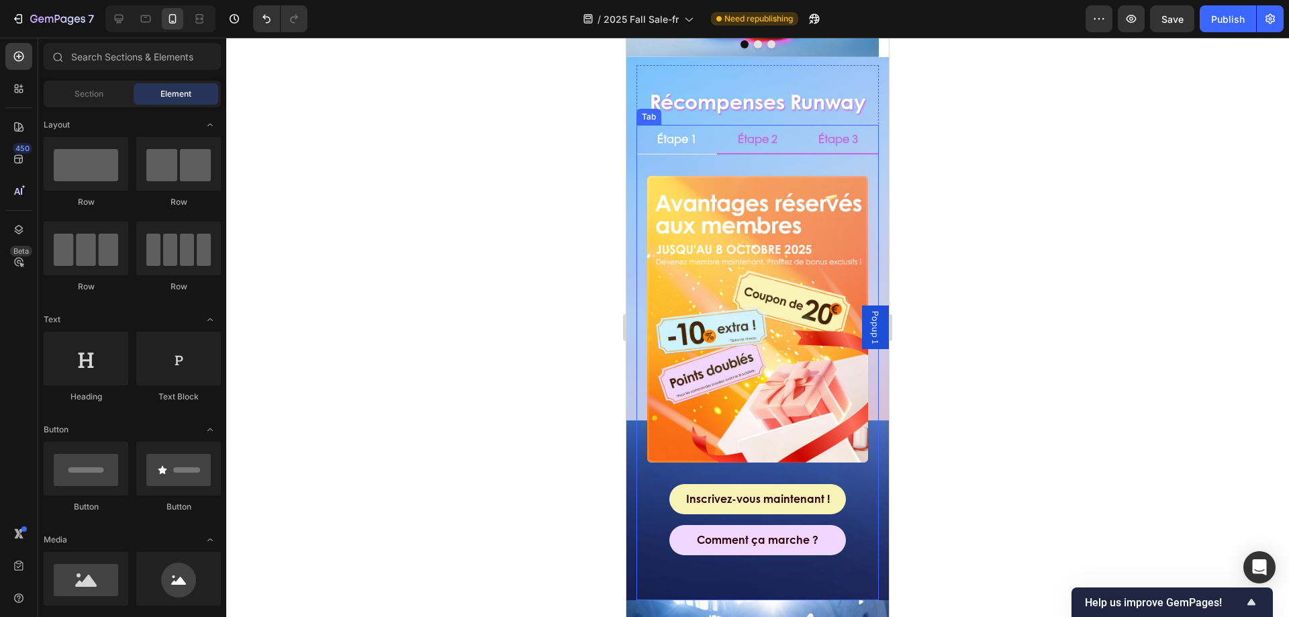
click at [822, 136] on p "Étape 3" at bounding box center [838, 139] width 40 height 14
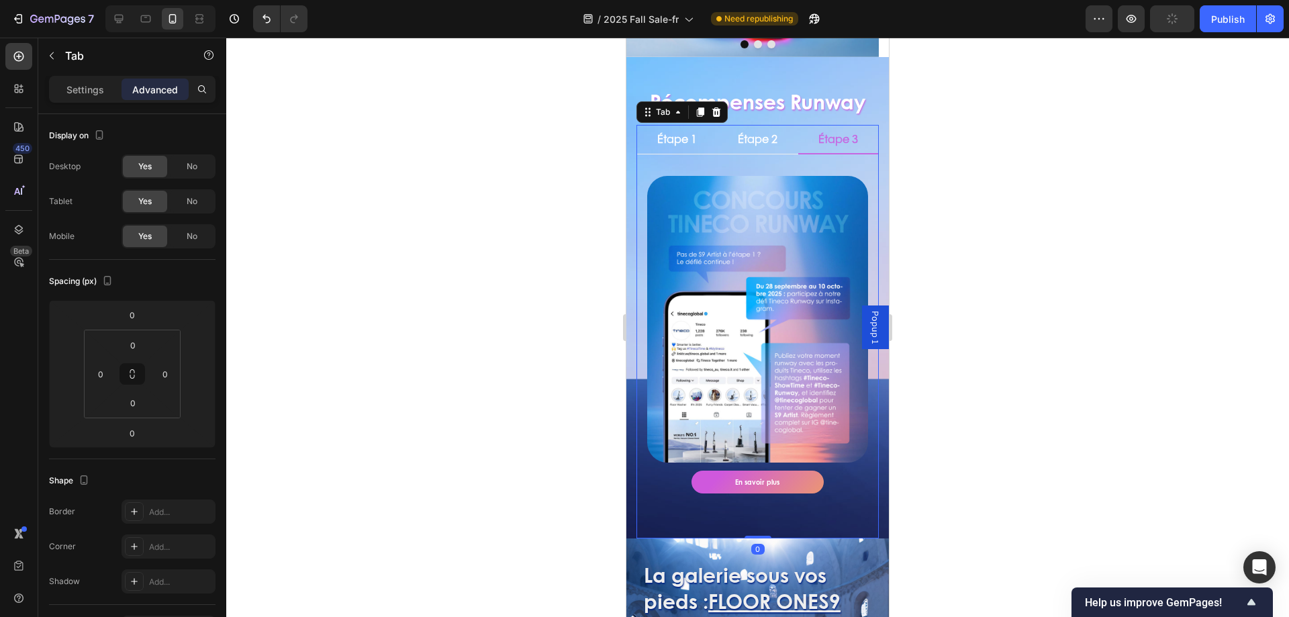
click at [841, 471] on div "En savoir plus Button" at bounding box center [757, 482] width 221 height 23
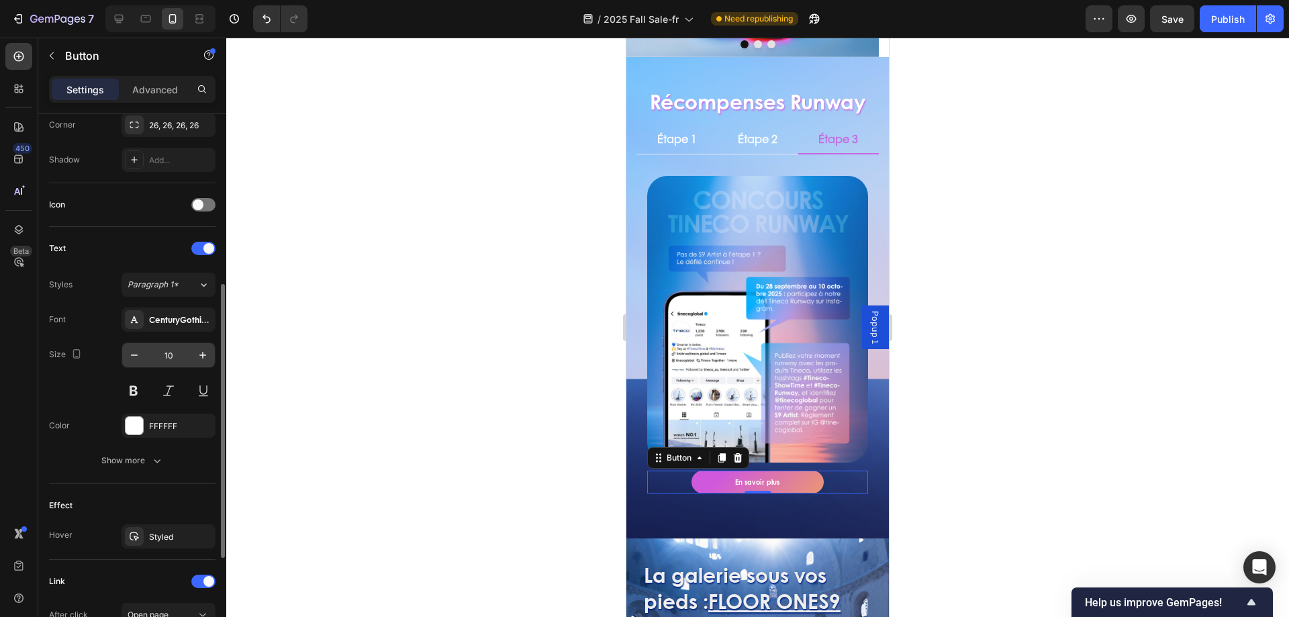
click at [173, 362] on input "10" at bounding box center [168, 355] width 44 height 24
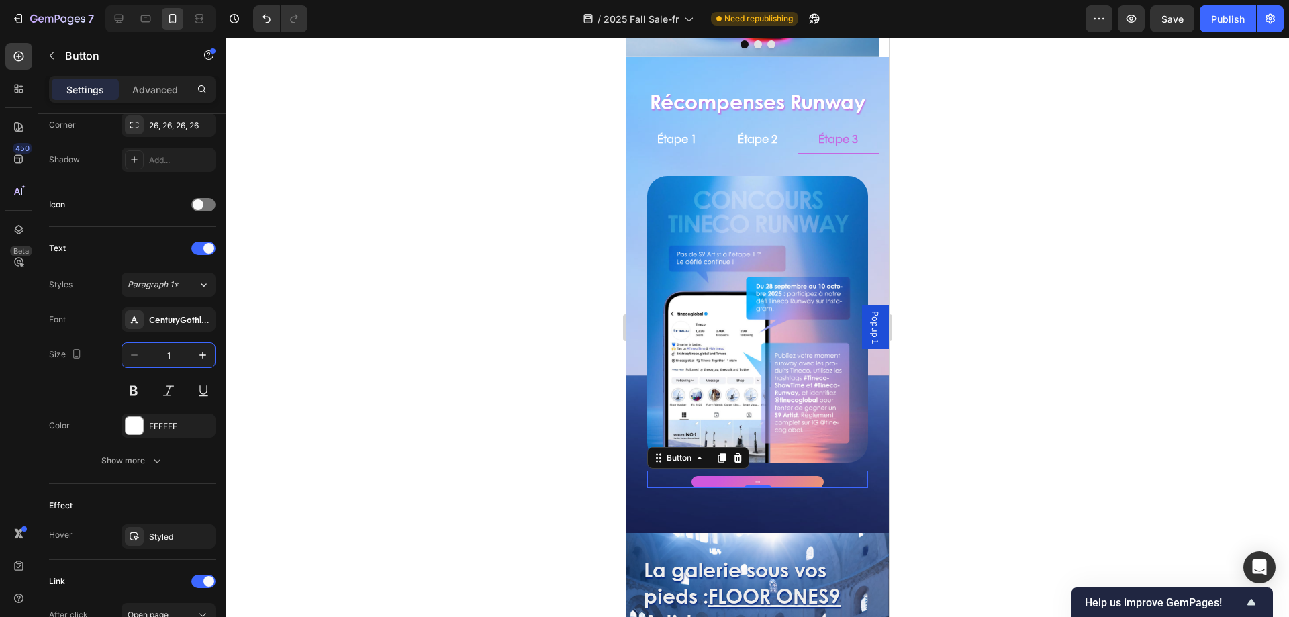
type input "16"
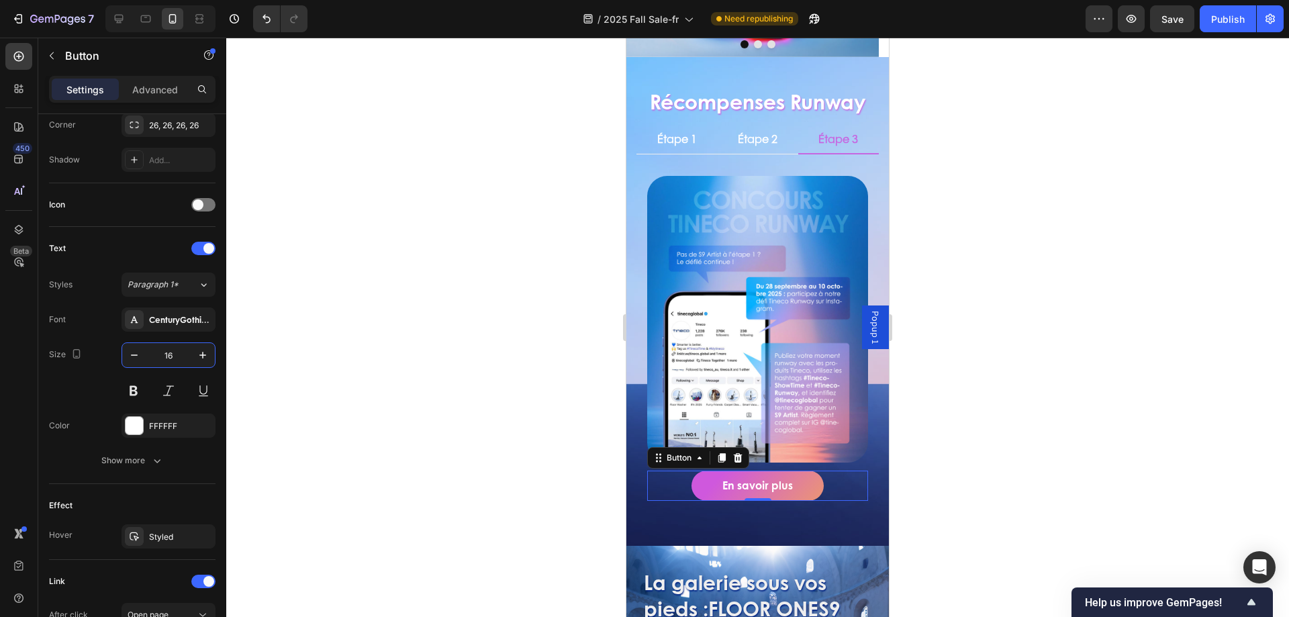
drag, startPoint x: 546, startPoint y: 385, endPoint x: 349, endPoint y: 46, distance: 392.6
click at [545, 385] on div at bounding box center [757, 327] width 1063 height 579
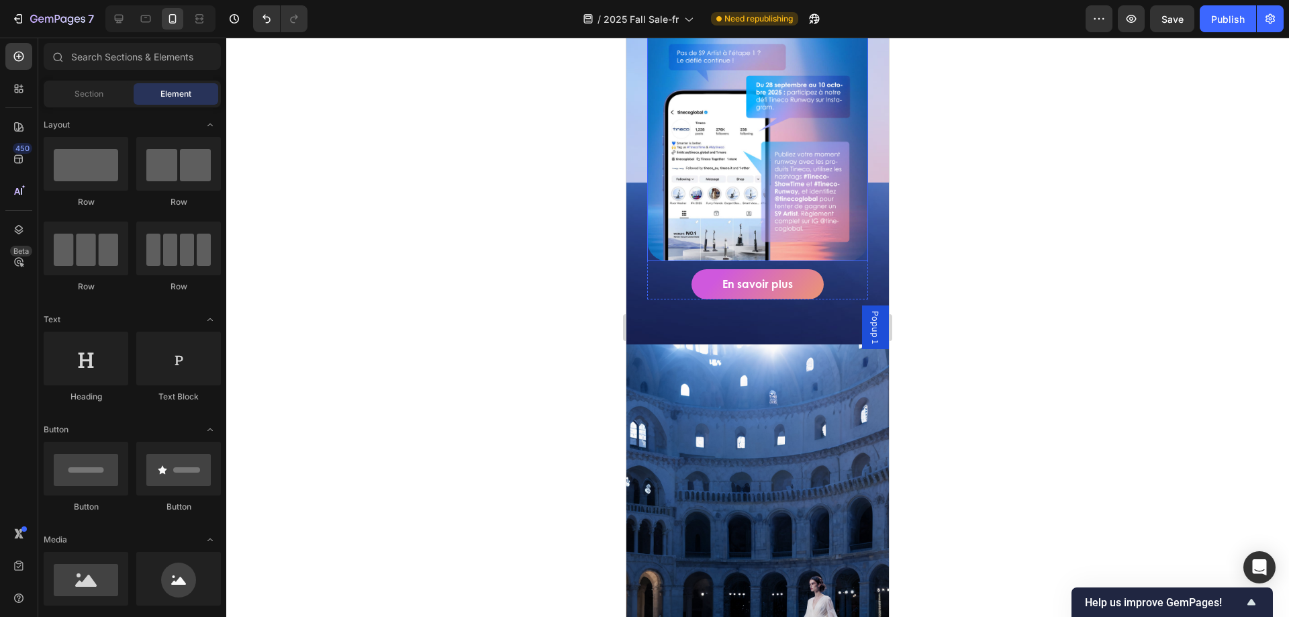
scroll to position [134, 0]
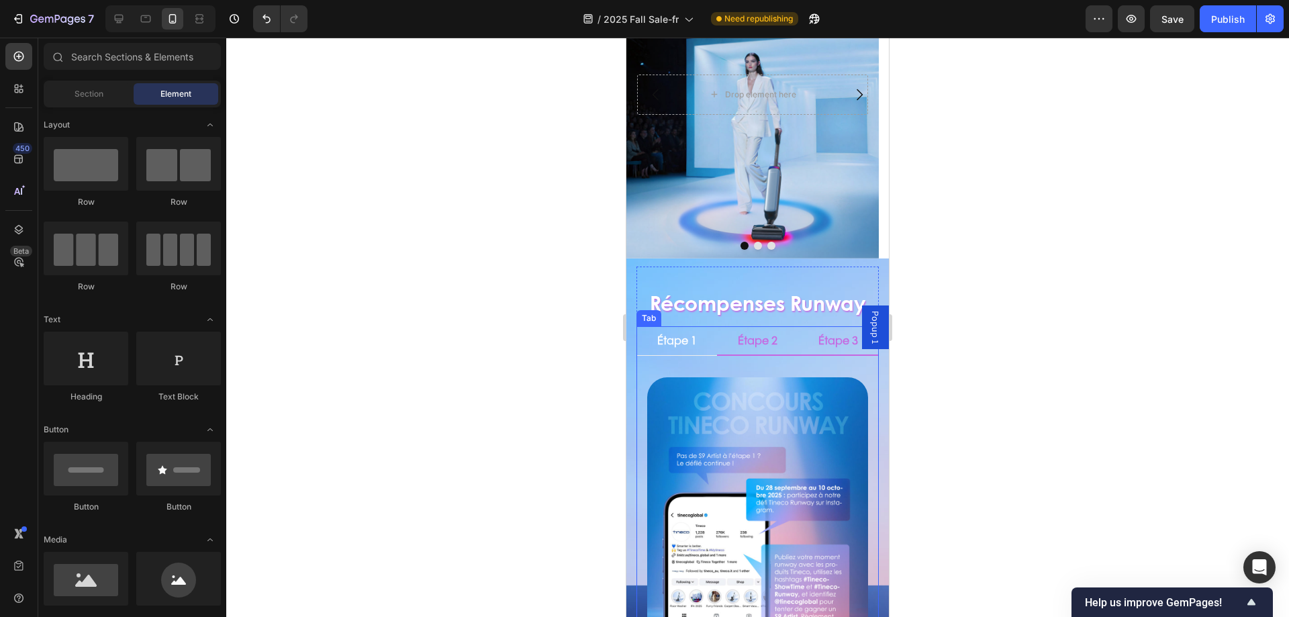
click at [757, 346] on p "Étape 2" at bounding box center [758, 341] width 40 height 14
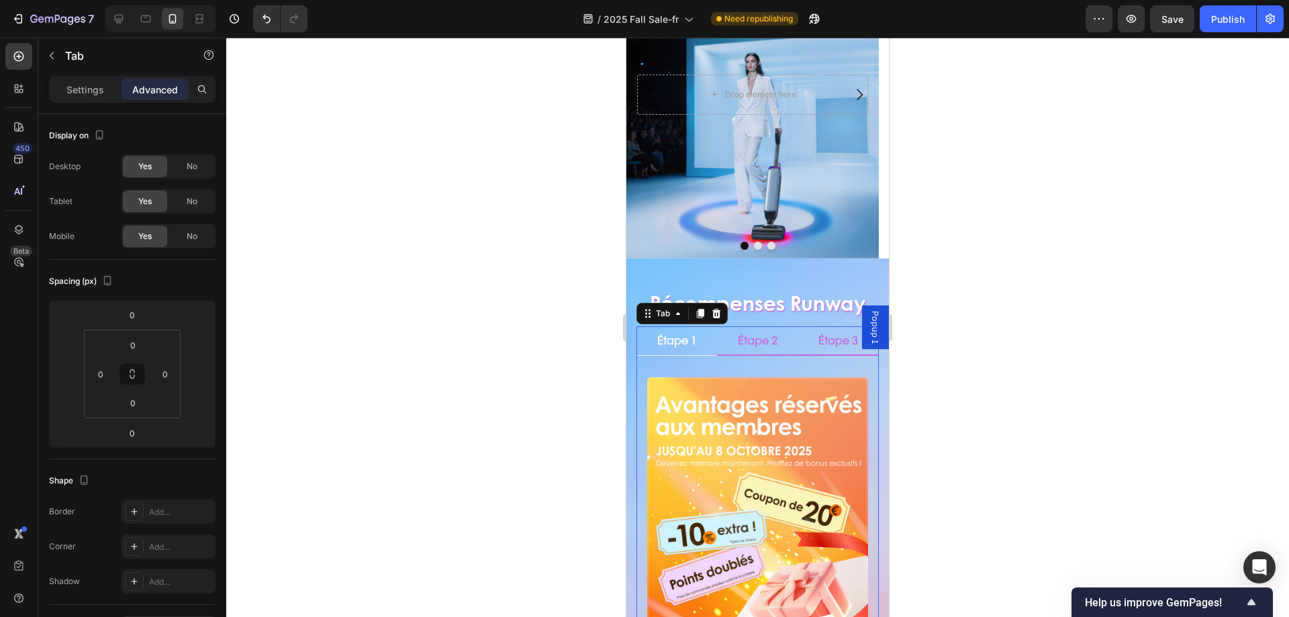
click at [838, 345] on p "Étape 3" at bounding box center [838, 341] width 40 height 14
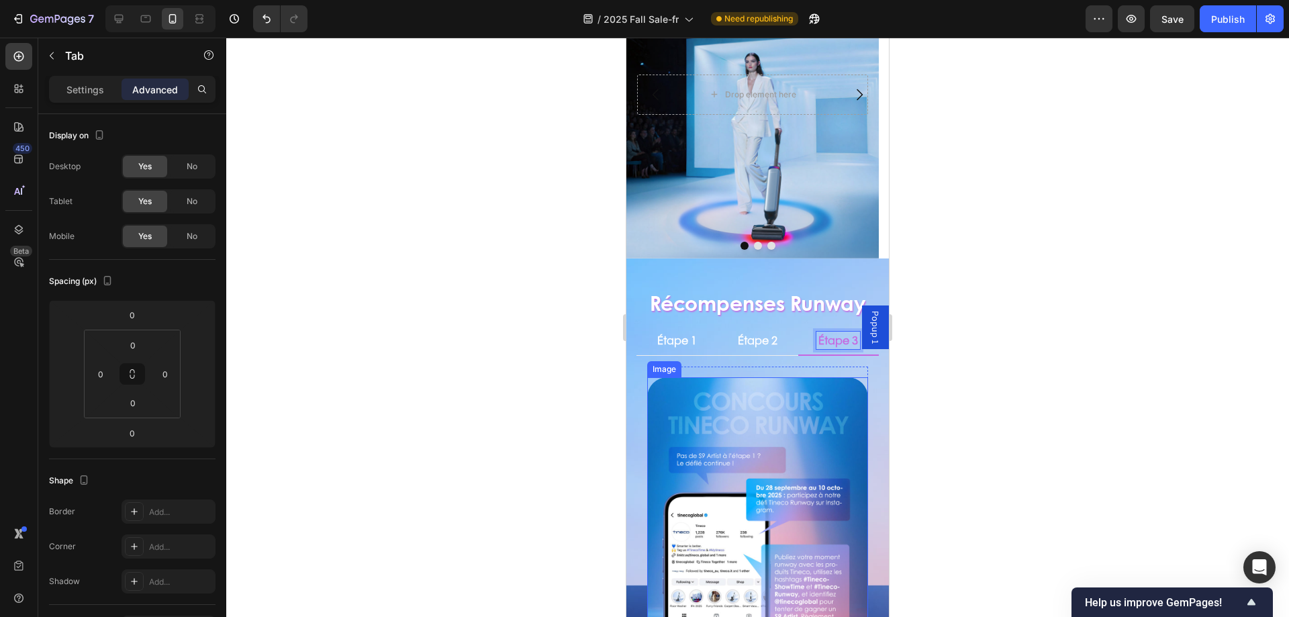
click at [813, 414] on img at bounding box center [757, 520] width 221 height 287
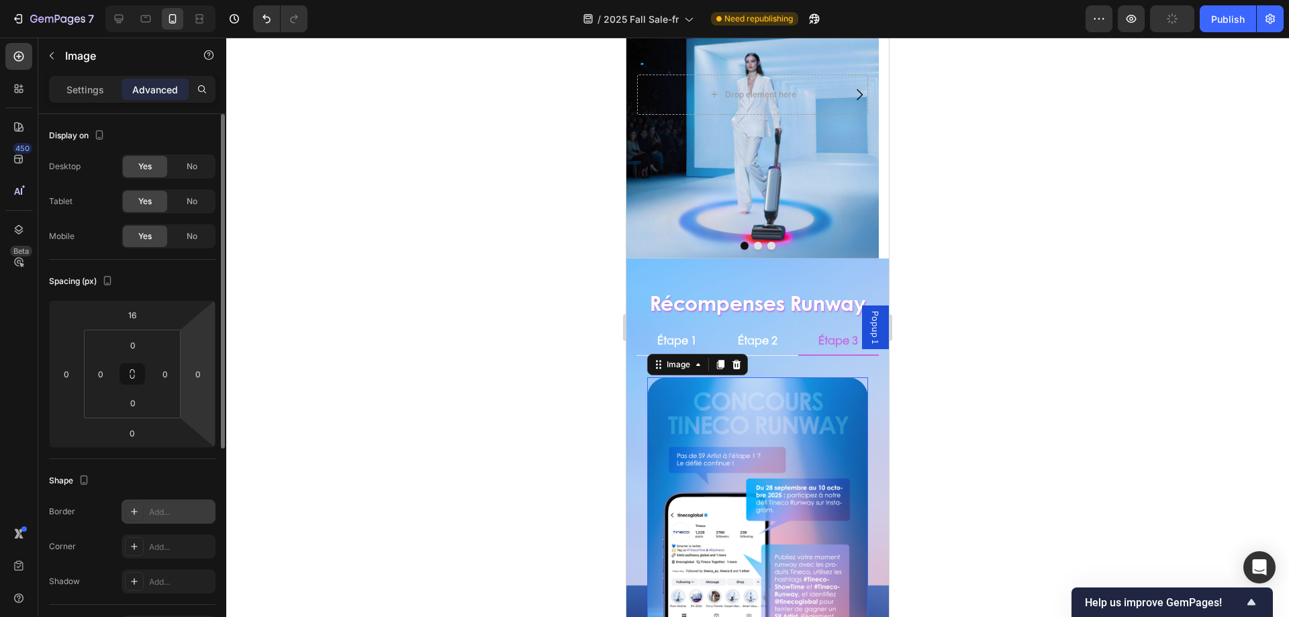
scroll to position [201, 0]
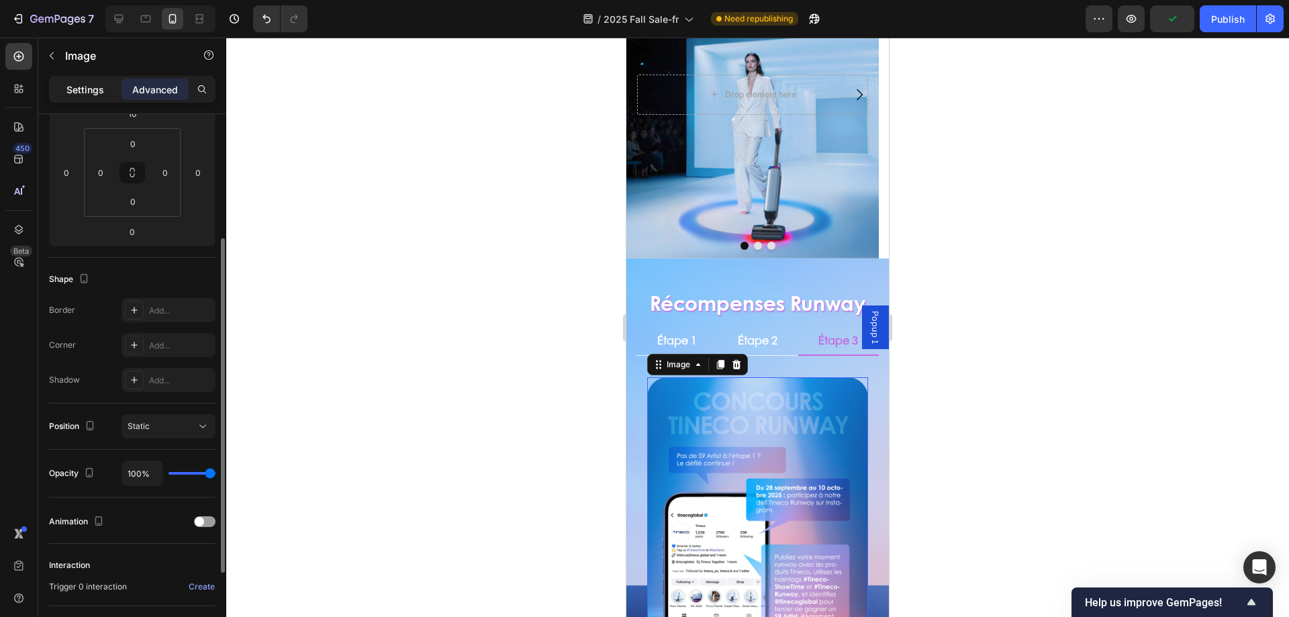
click at [97, 87] on p "Settings" at bounding box center [85, 90] width 38 height 14
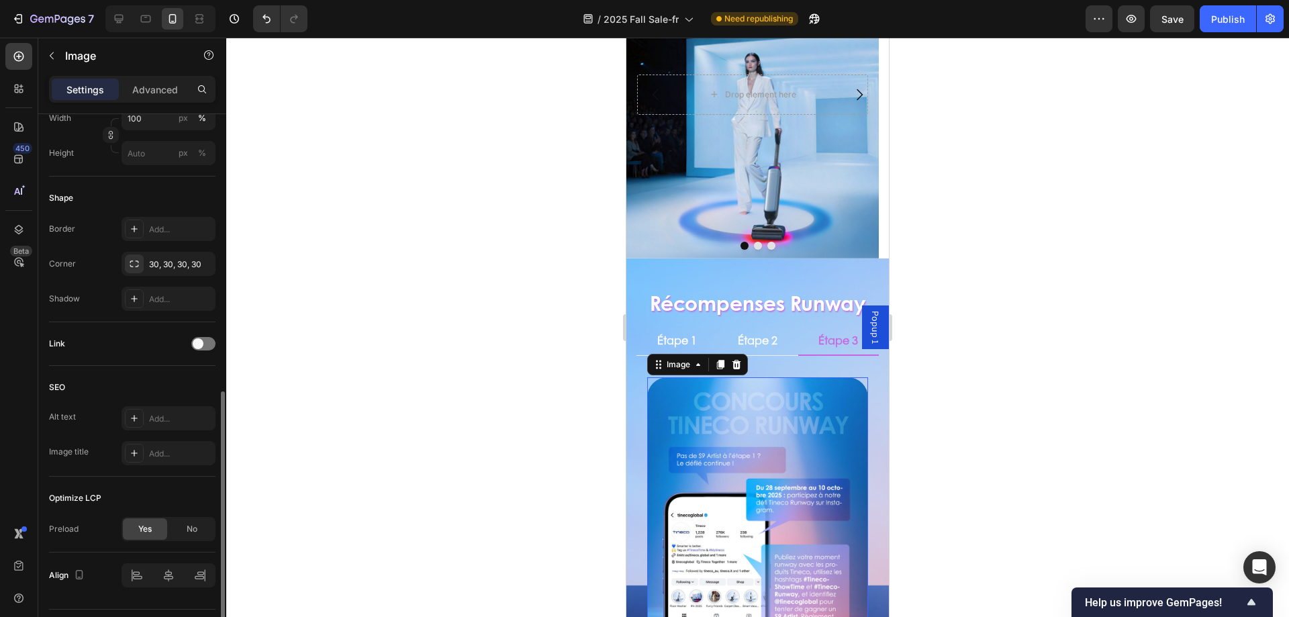
scroll to position [438, 0]
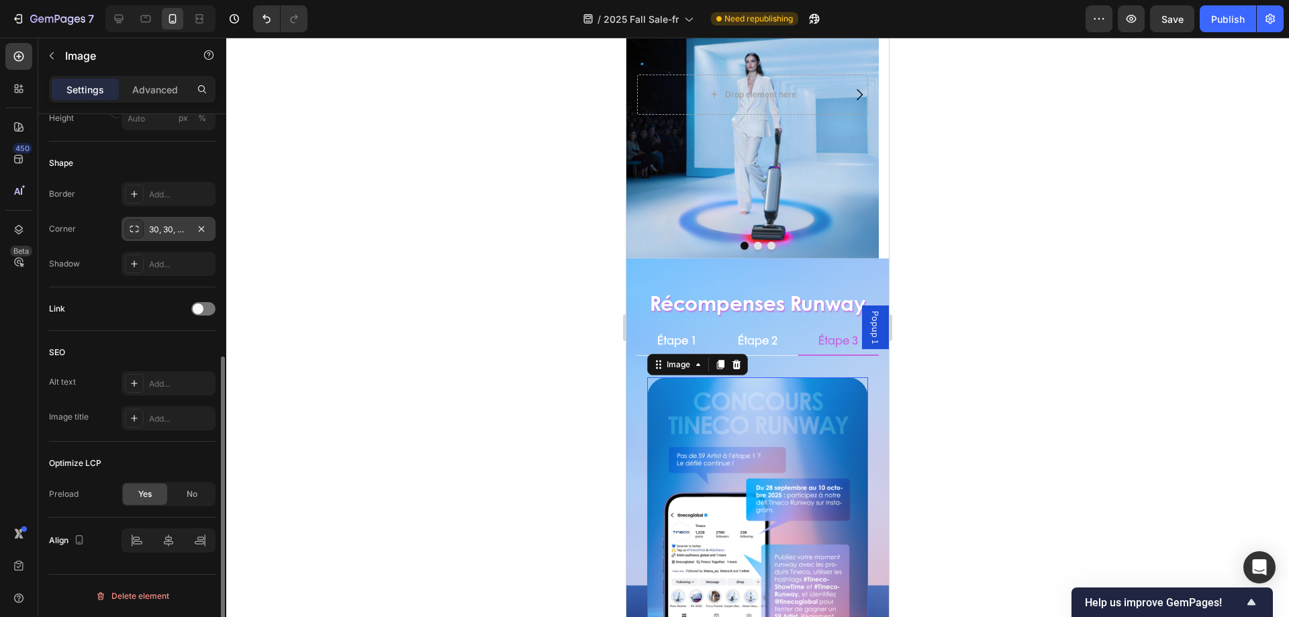
click at [129, 229] on icon at bounding box center [134, 229] width 11 height 11
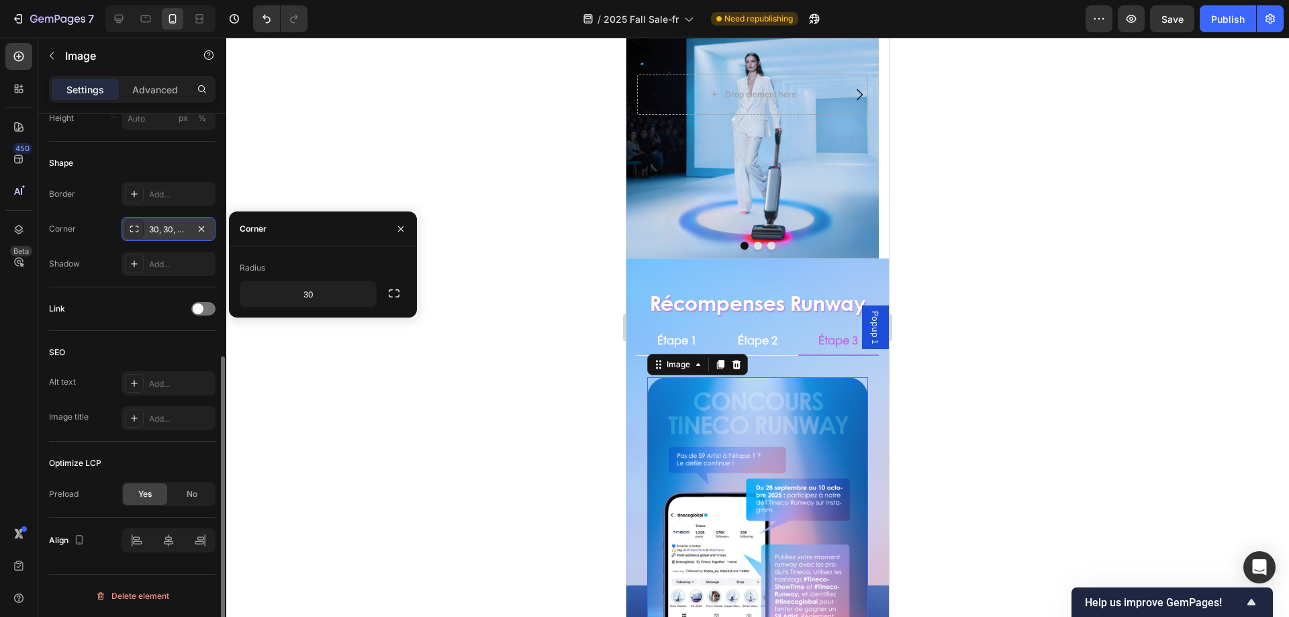
click at [129, 229] on icon at bounding box center [134, 229] width 11 height 11
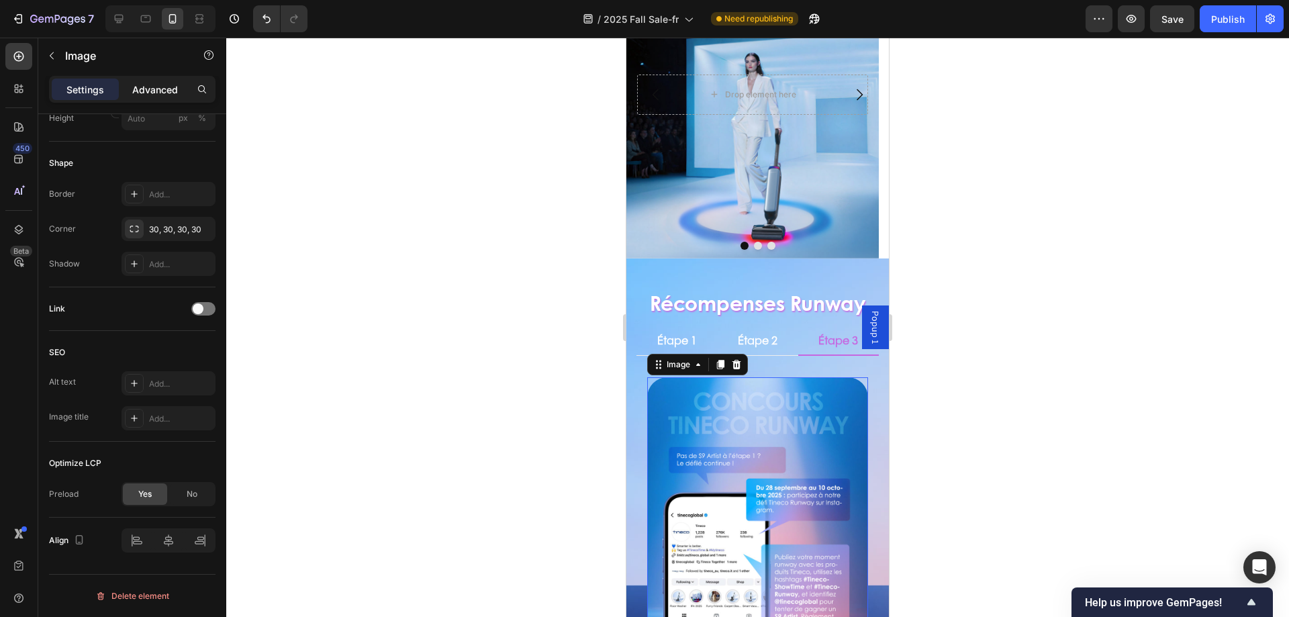
click at [163, 95] on p "Advanced" at bounding box center [155, 90] width 46 height 14
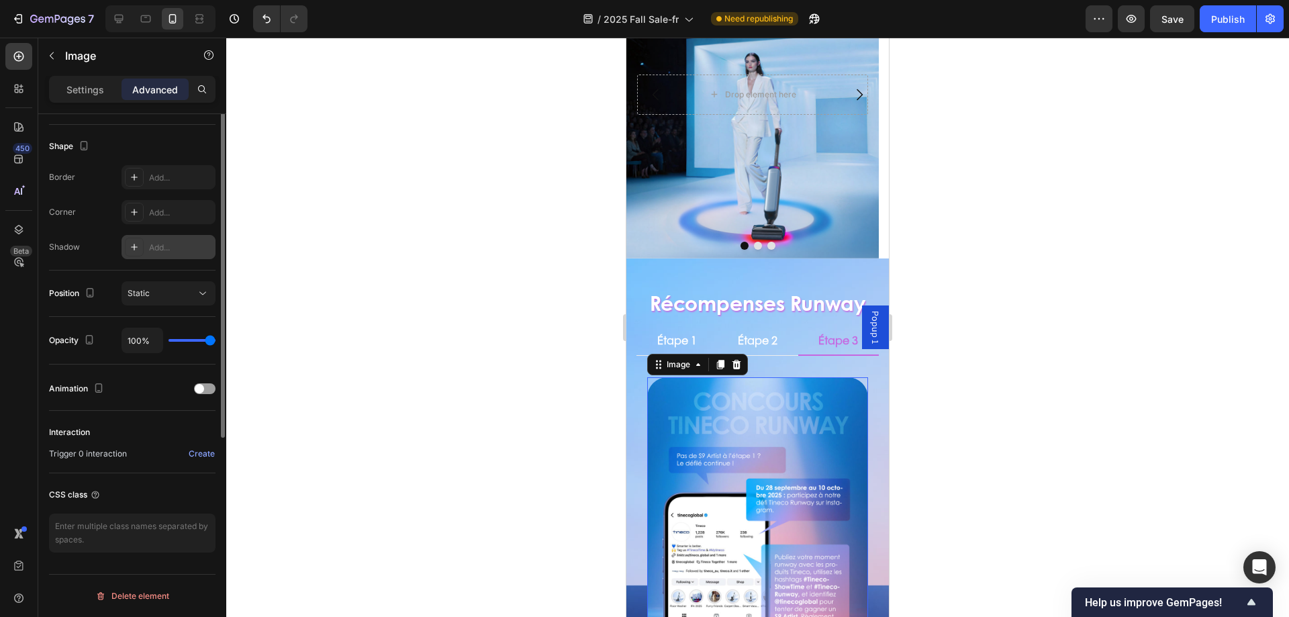
scroll to position [200, 0]
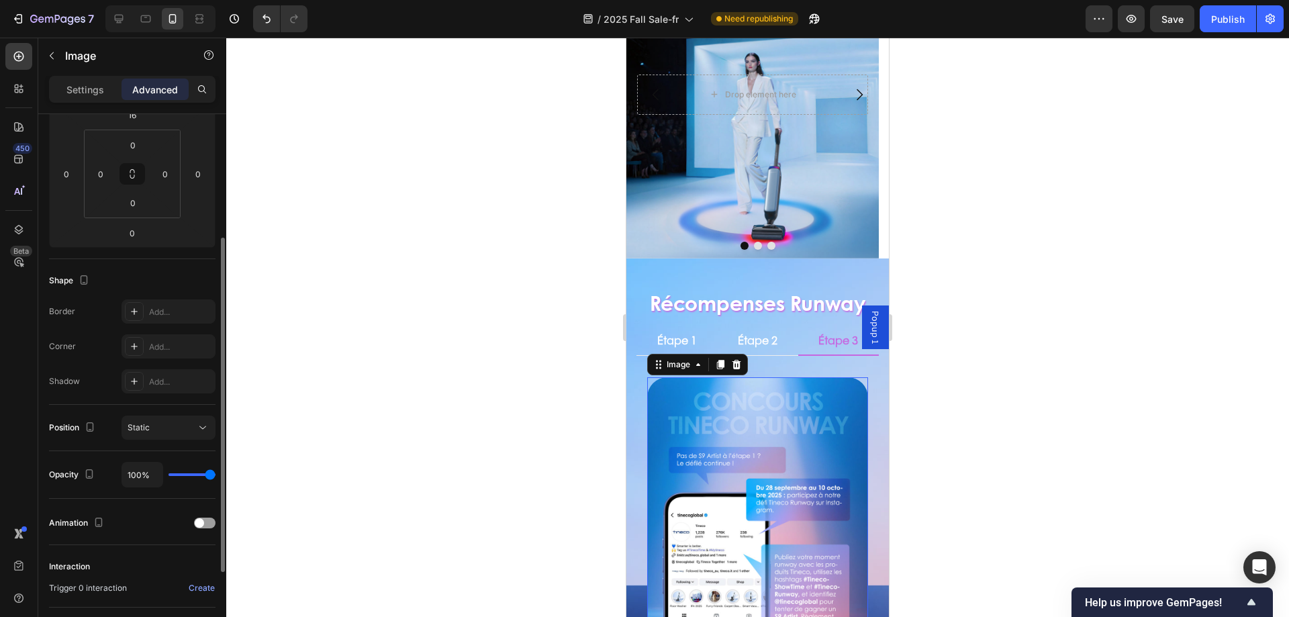
click at [154, 333] on div "Border Add... Corner Add... Shadow Add..." at bounding box center [132, 346] width 167 height 94
click at [156, 354] on div "Add..." at bounding box center [169, 346] width 94 height 24
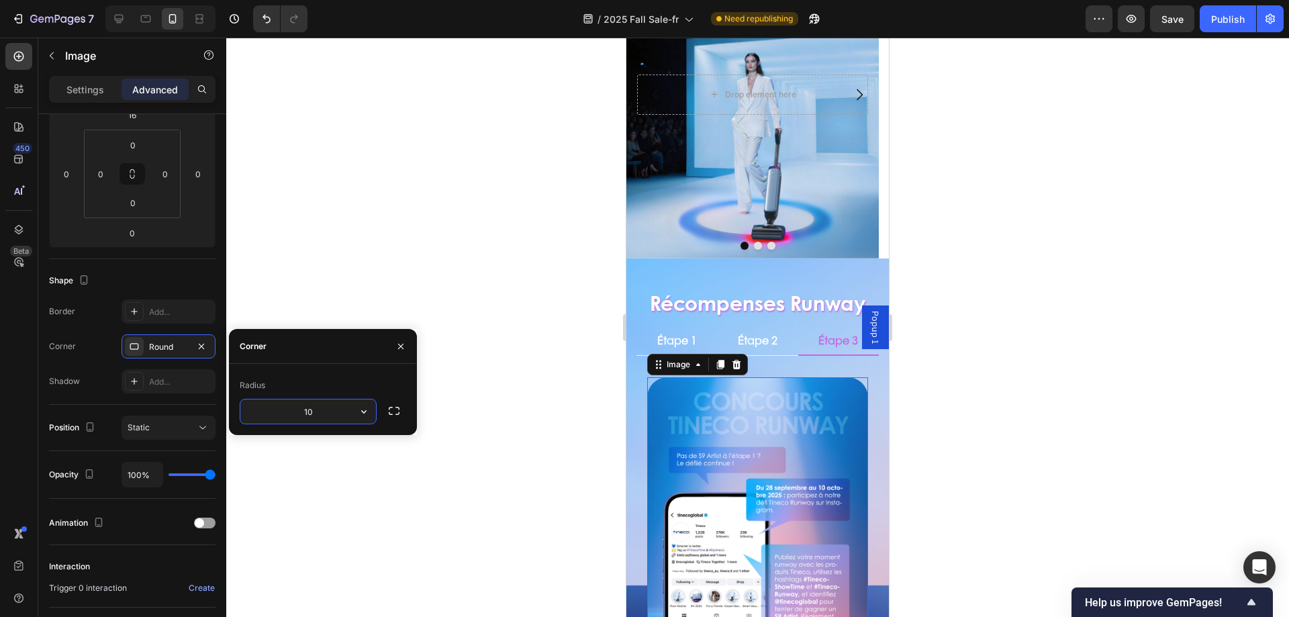
type input "1"
click at [490, 243] on div at bounding box center [757, 327] width 1063 height 579
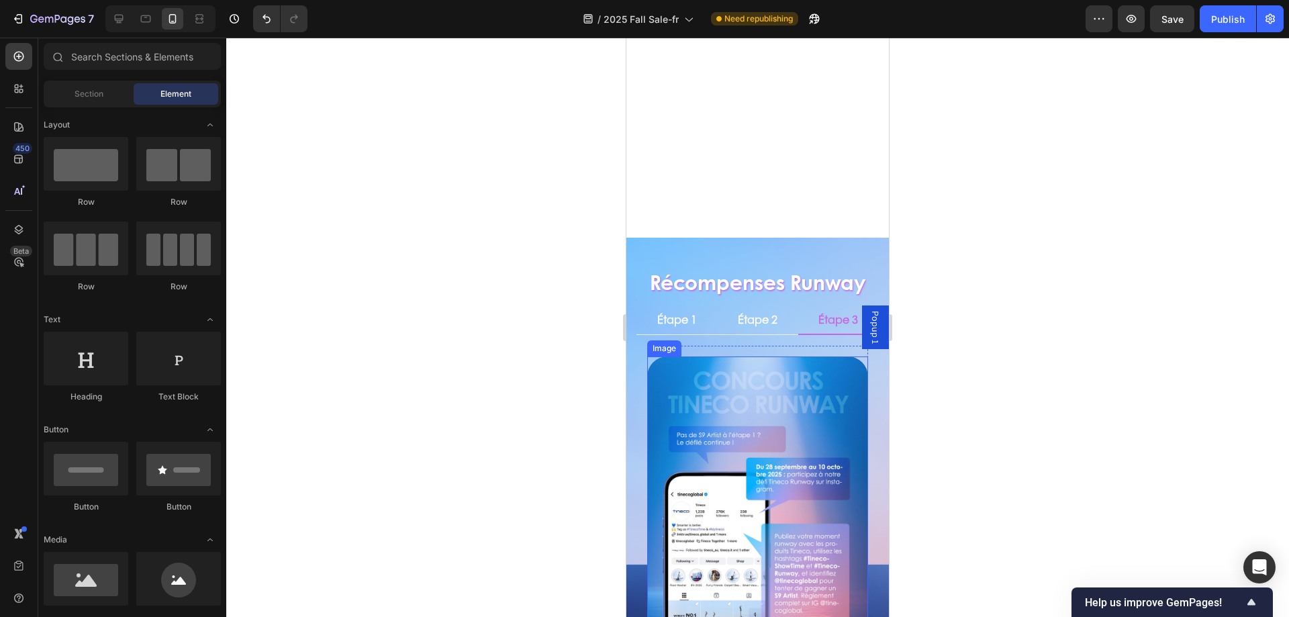
scroll to position [604, 0]
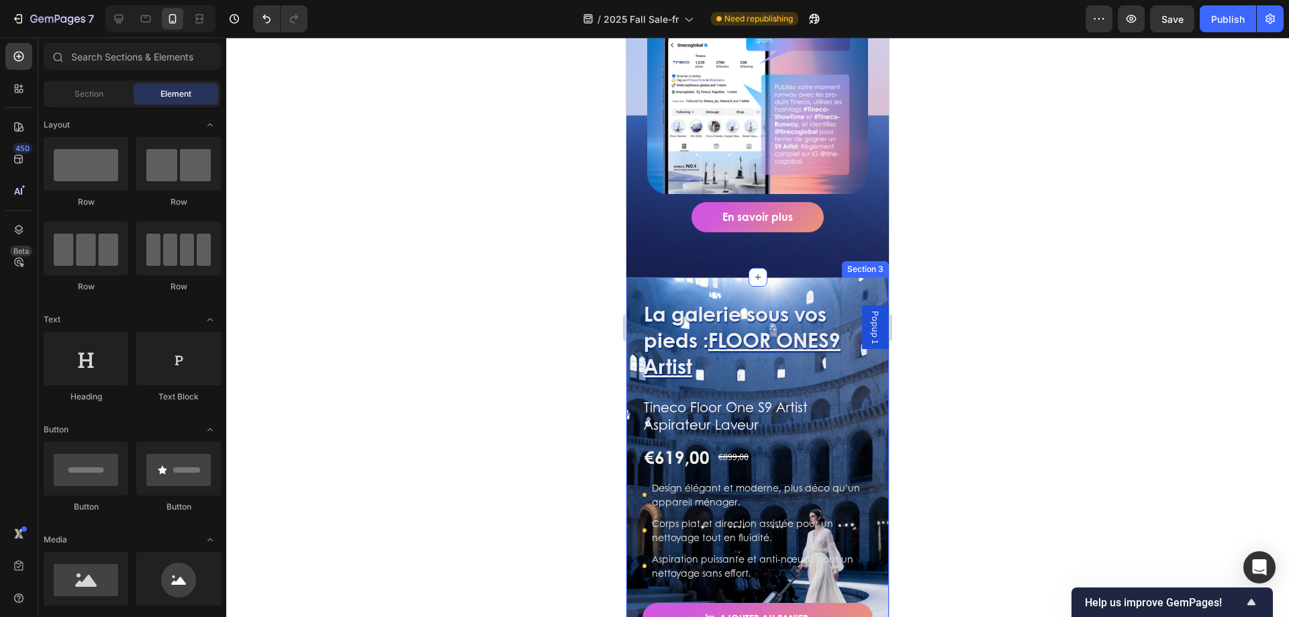
click at [816, 277] on div "La galerie sous vos pieds : FLOOR ONE S9 Artist Heading Tineco Floor One S9 Art…" at bounding box center [757, 501] width 263 height 448
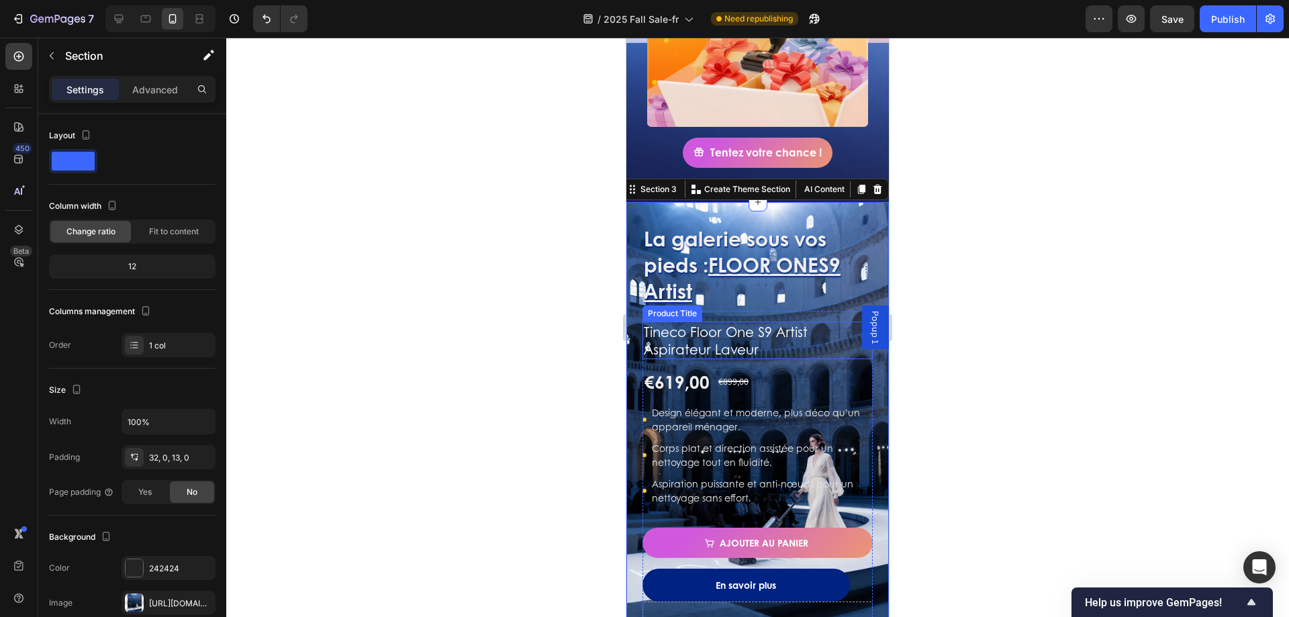
scroll to position [739, 0]
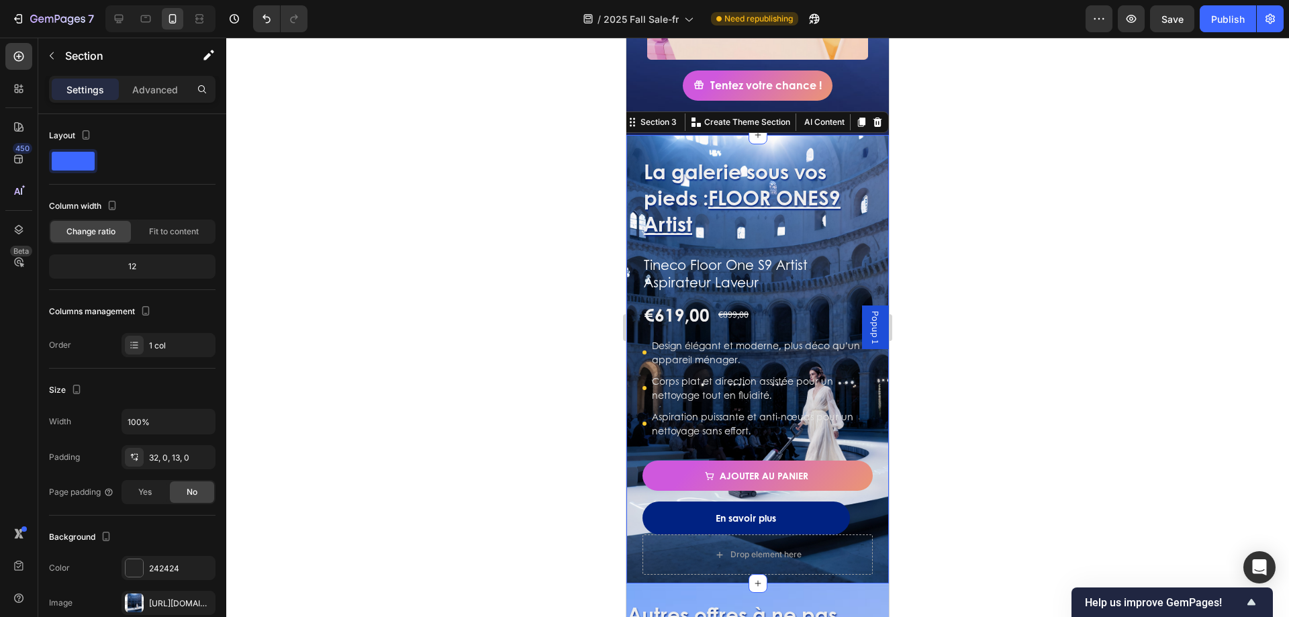
click at [833, 135] on div "La galerie sous vos pieds : FLOOR ONE S9 Artist Heading Tineco Floor One S9 Art…" at bounding box center [757, 359] width 263 height 448
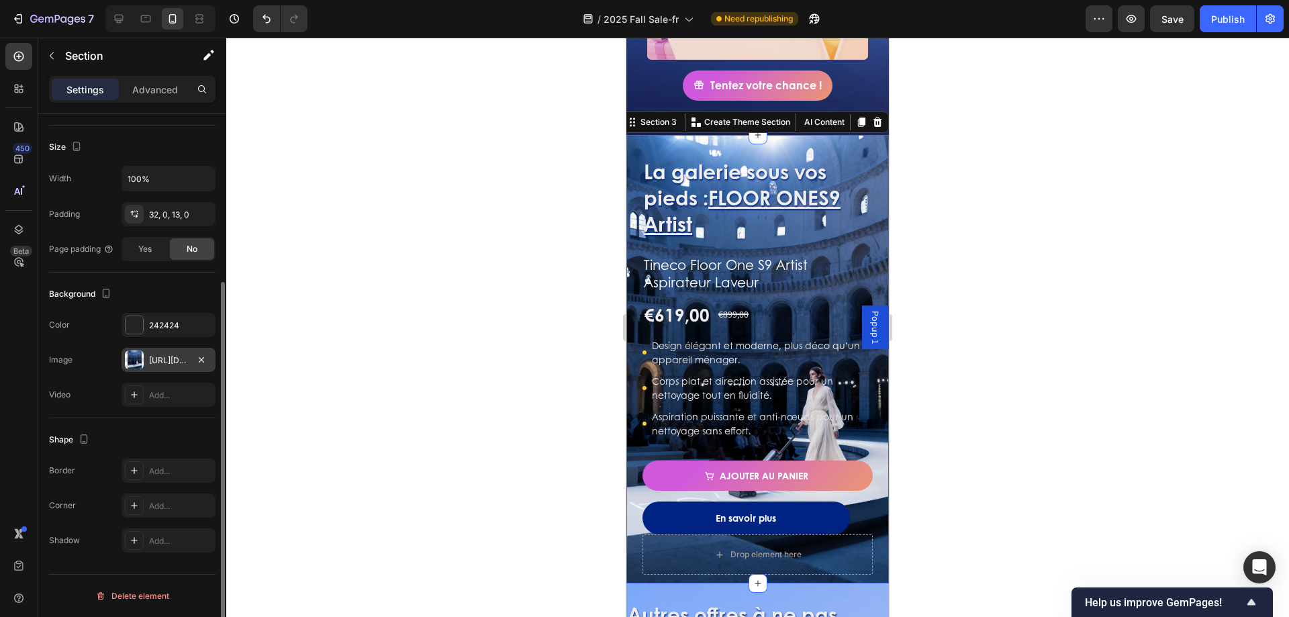
click at [162, 366] on div "[URL][DOMAIN_NAME]" at bounding box center [168, 360] width 39 height 12
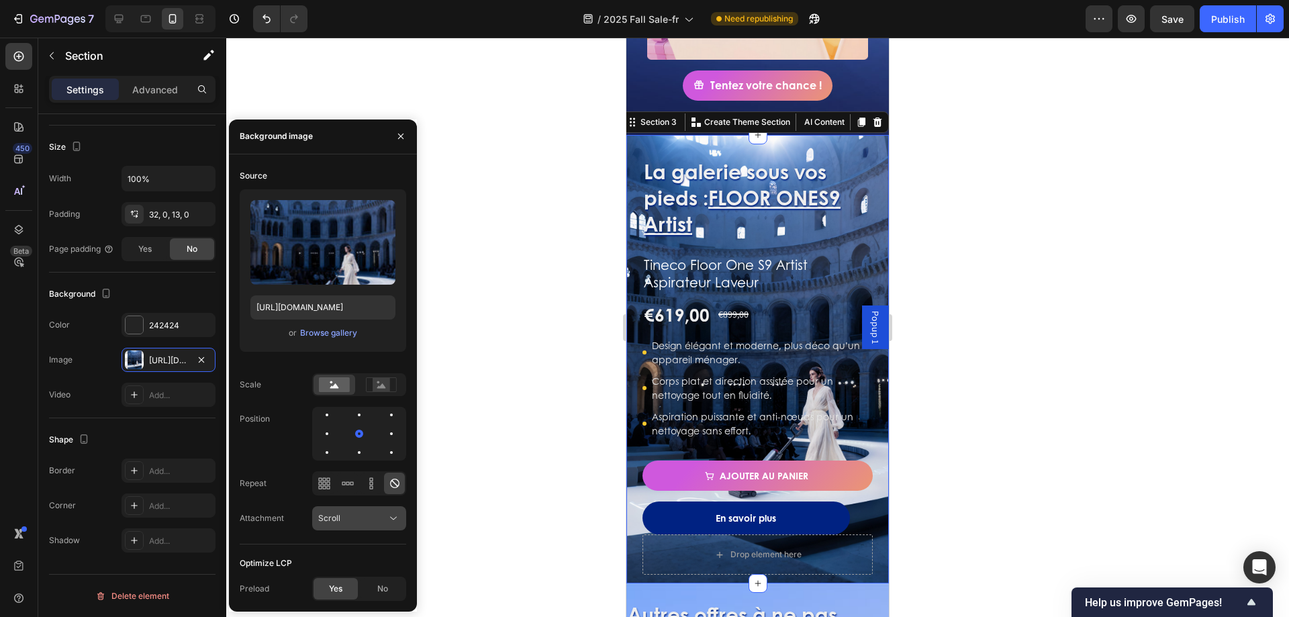
click at [361, 527] on button "Scroll" at bounding box center [359, 518] width 94 height 24
click at [330, 465] on span "Fixed" at bounding box center [328, 460] width 21 height 12
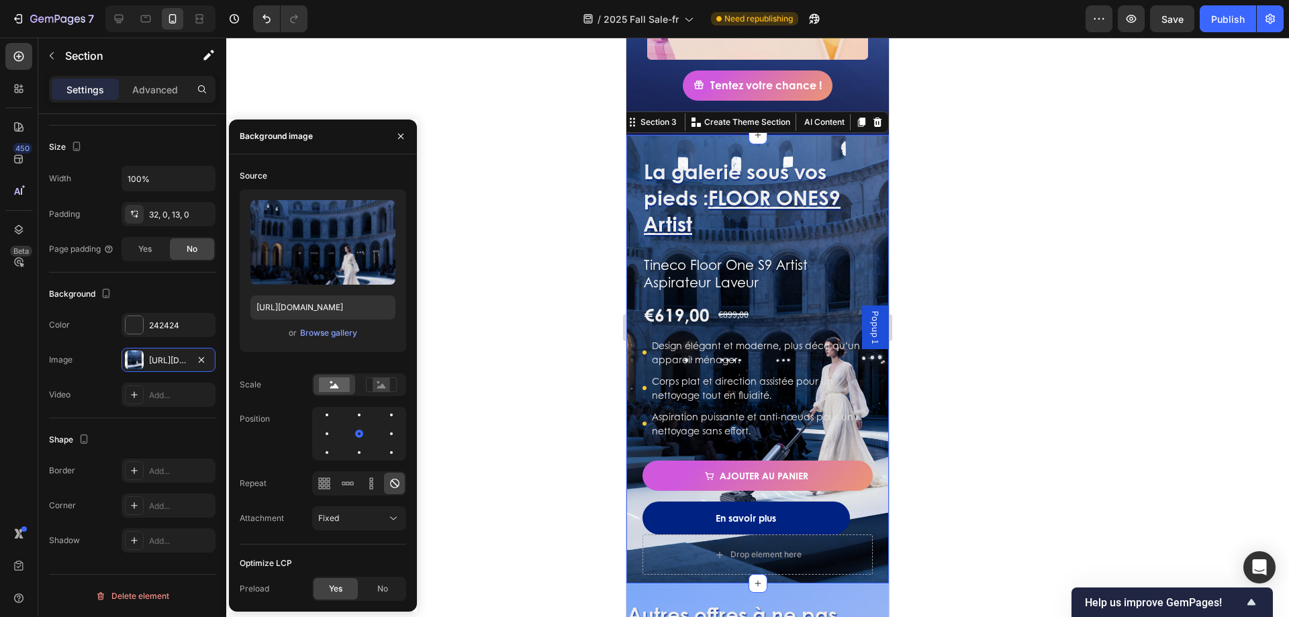
click at [617, 174] on div at bounding box center [757, 327] width 1063 height 579
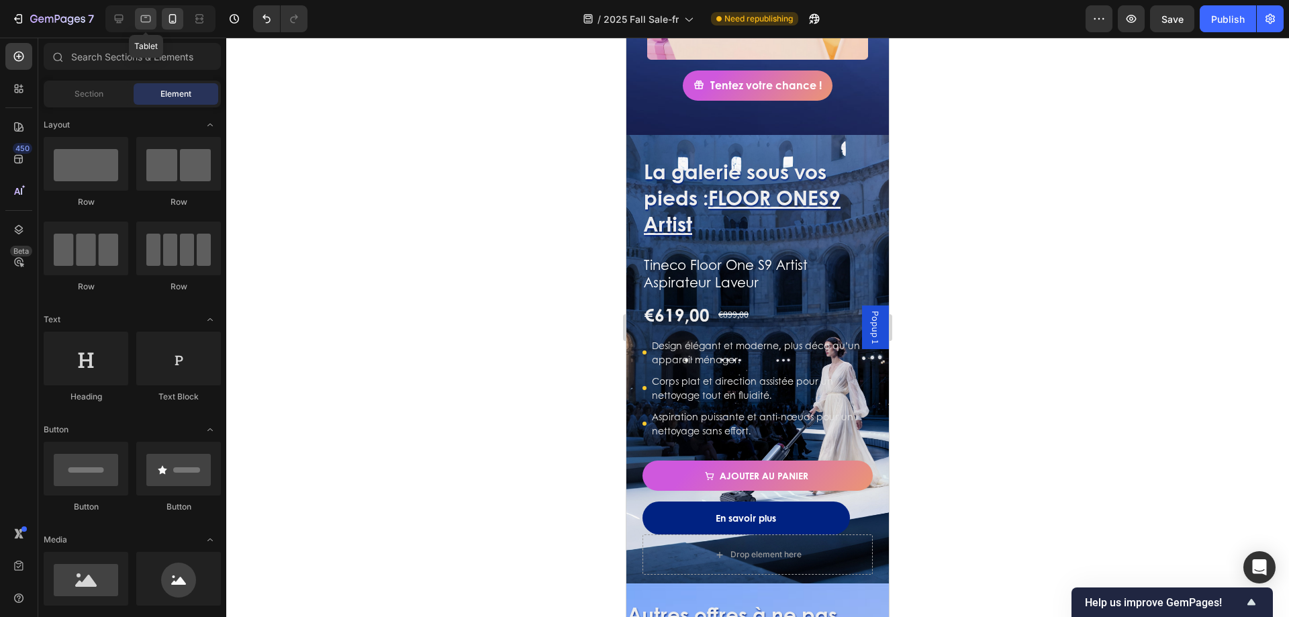
click at [152, 16] on icon at bounding box center [145, 18] width 13 height 13
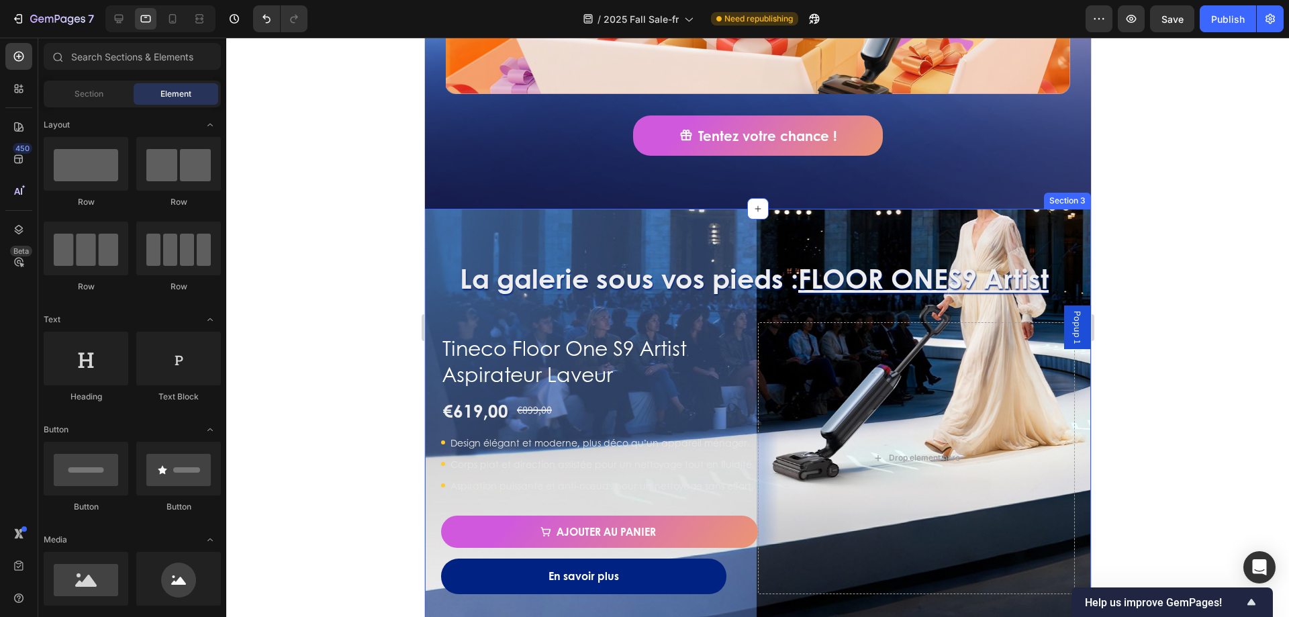
click at [1000, 214] on div "La galerie sous vos pieds : FLOOR ONE S9 Artist Heading Tineco Floor One S9 Art…" at bounding box center [757, 427] width 666 height 436
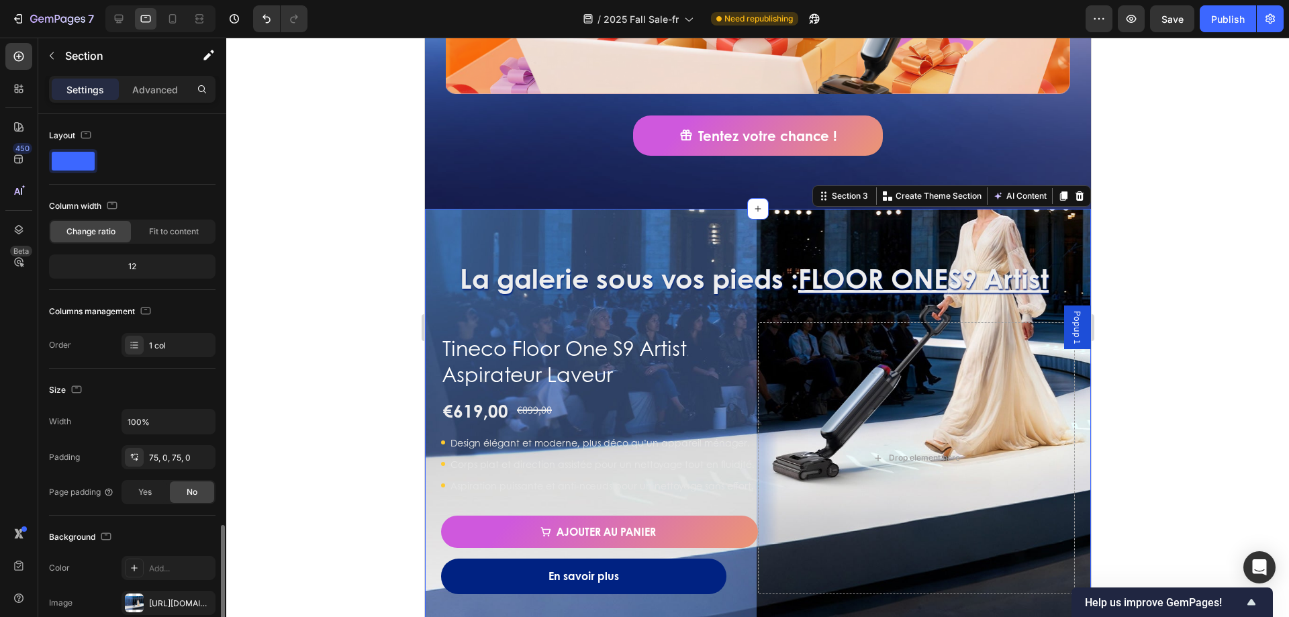
scroll to position [243, 0]
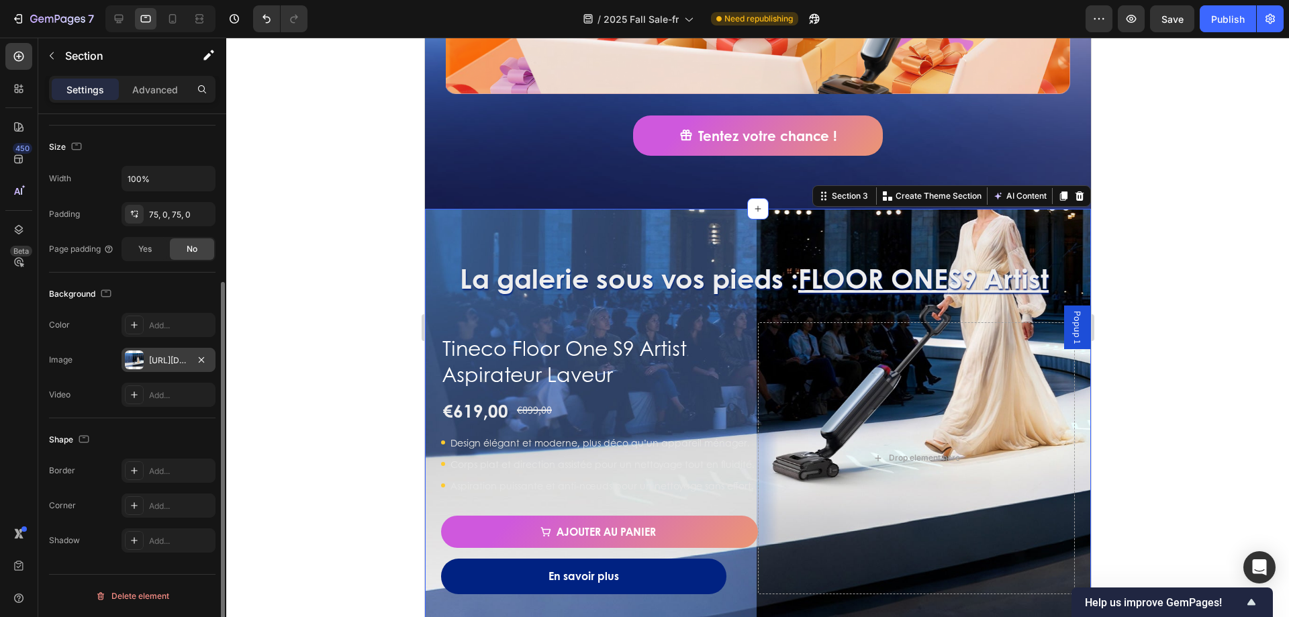
click at [160, 369] on div "[URL][DOMAIN_NAME]" at bounding box center [169, 360] width 94 height 24
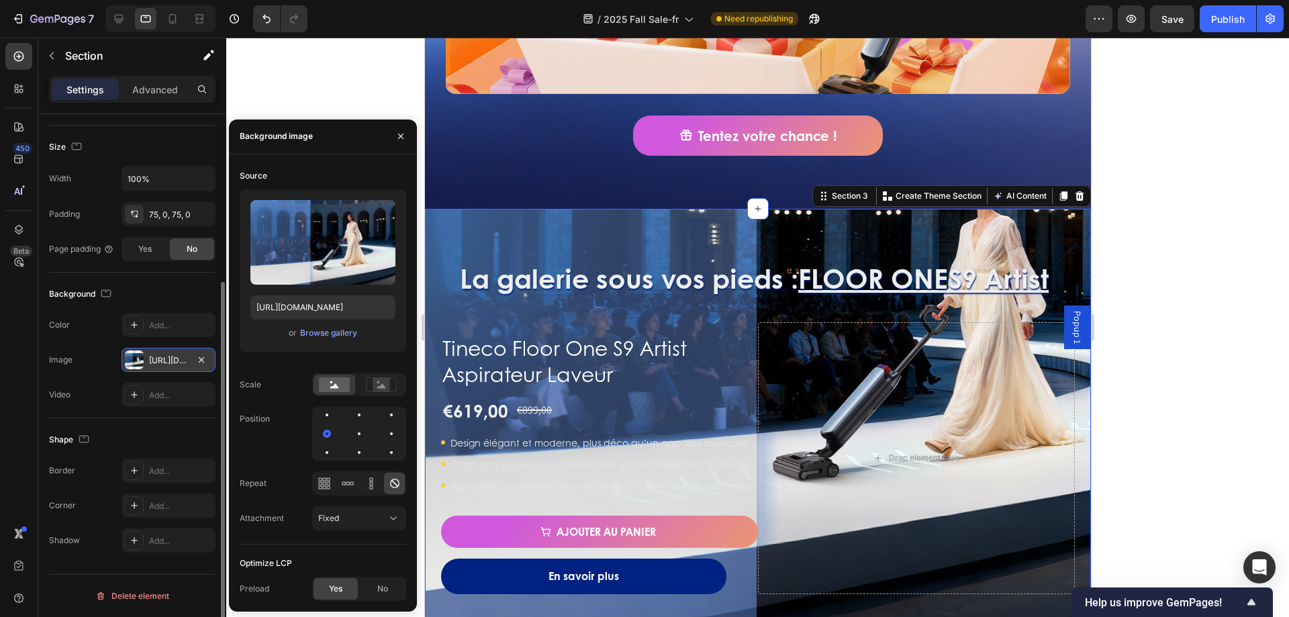
click at [160, 368] on div "[URL][DOMAIN_NAME]" at bounding box center [169, 360] width 94 height 24
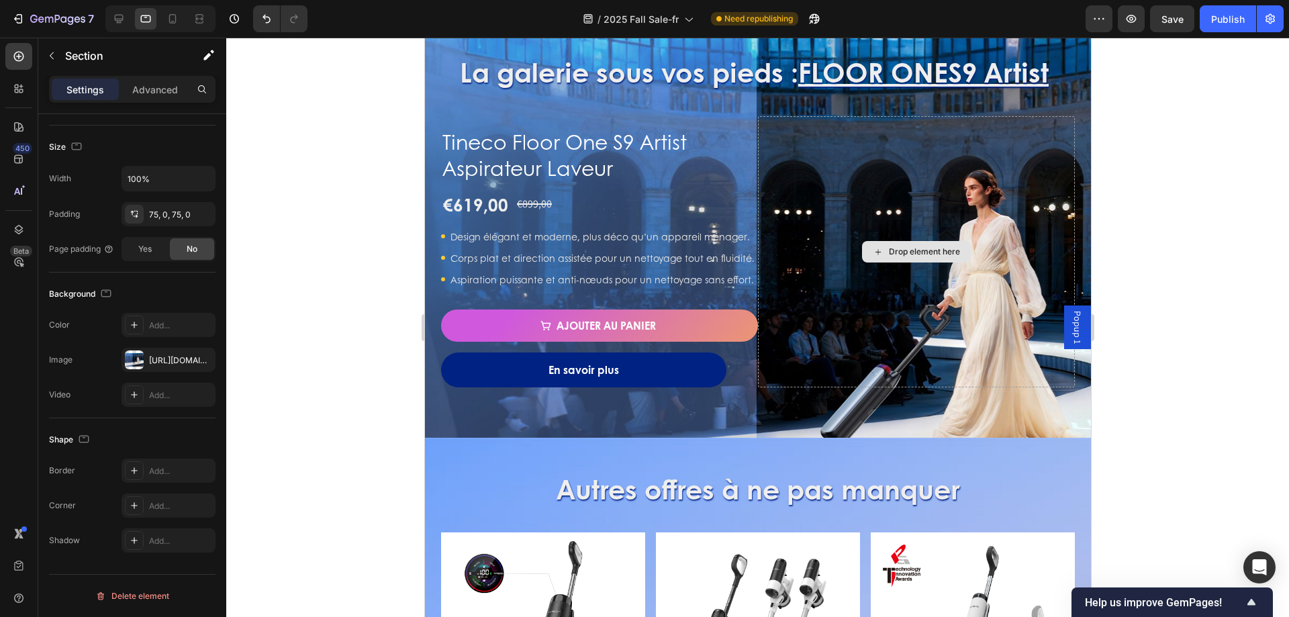
scroll to position [739, 0]
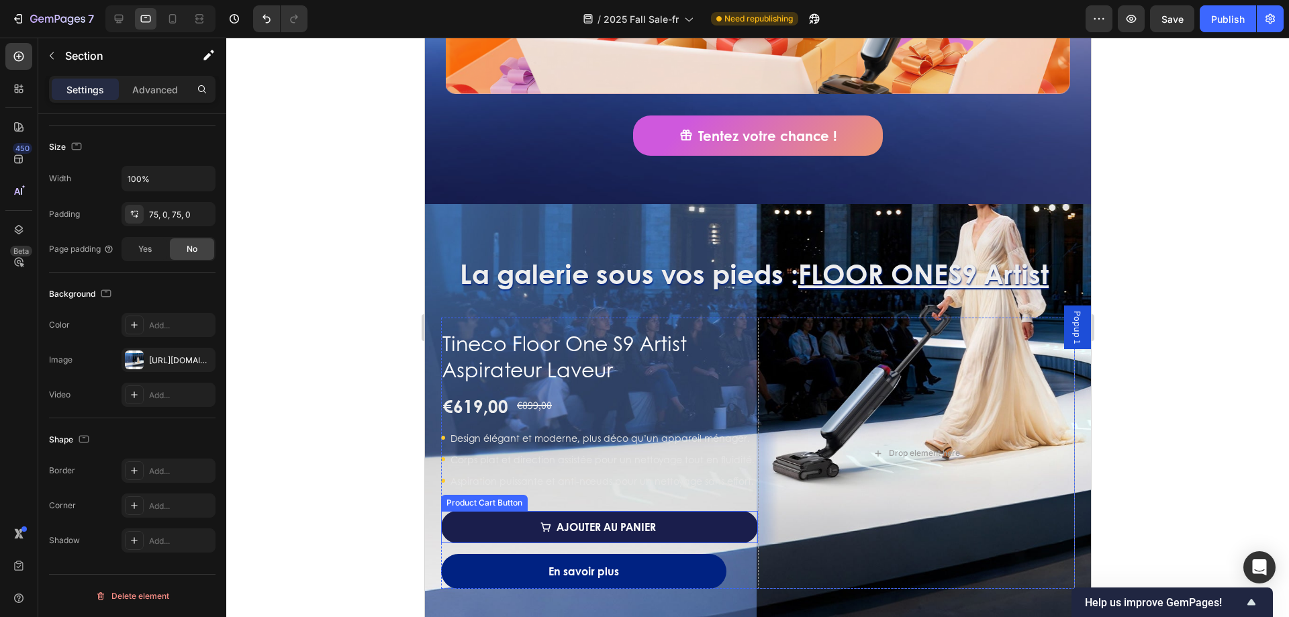
click at [715, 527] on button "Ajouter au panier" at bounding box center [598, 527] width 317 height 32
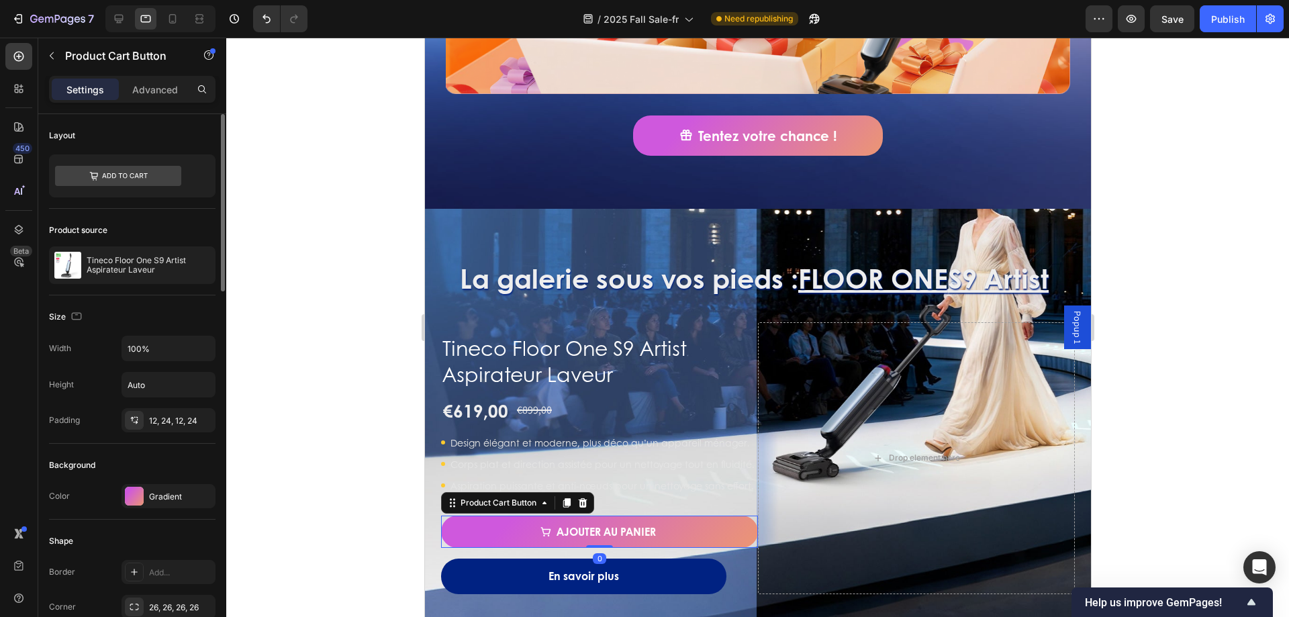
scroll to position [201, 0]
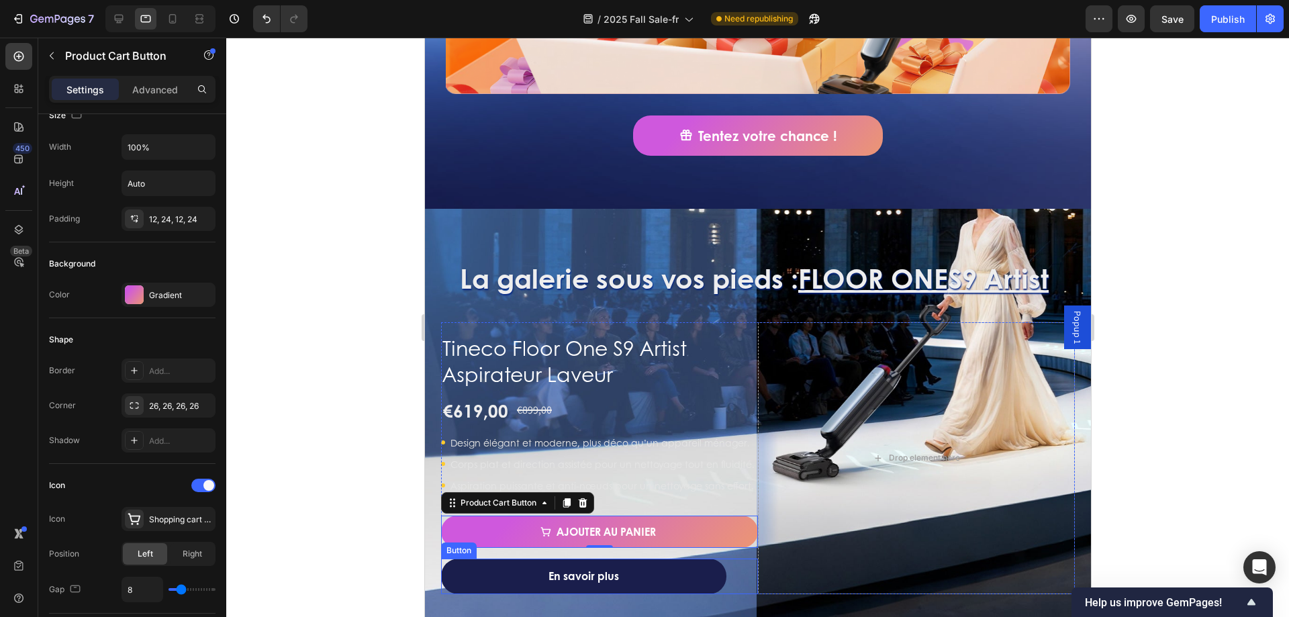
click at [693, 562] on link "En savoir plus" at bounding box center [582, 577] width 285 height 36
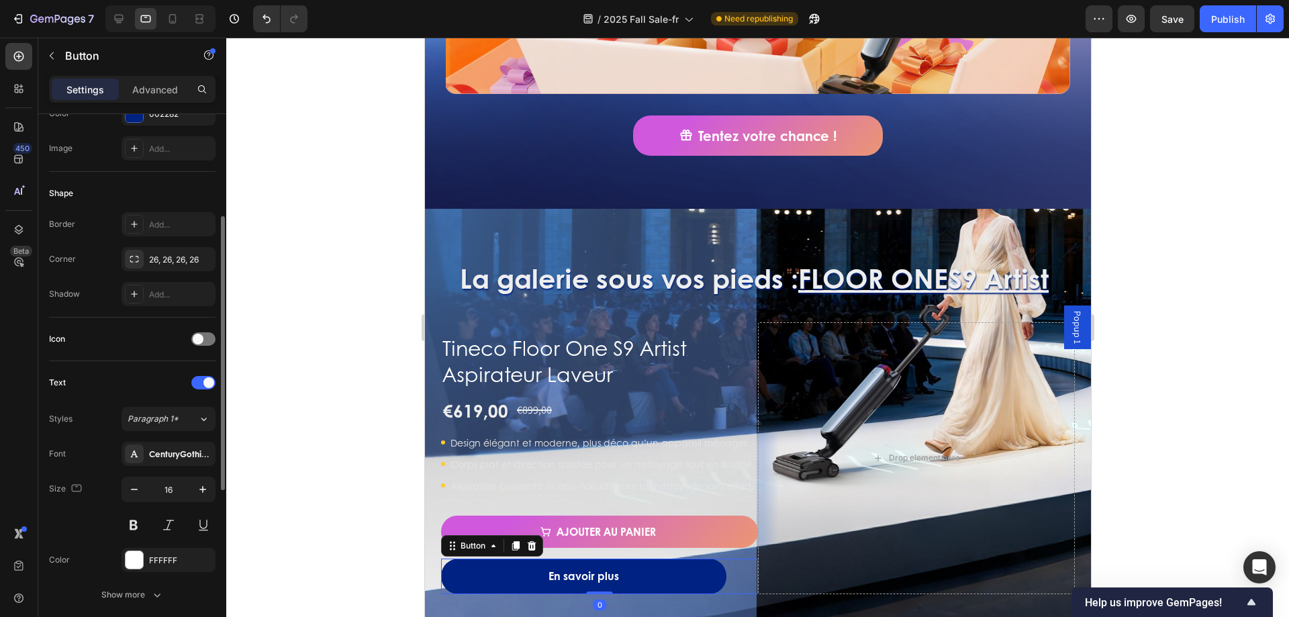
scroll to position [0, 0]
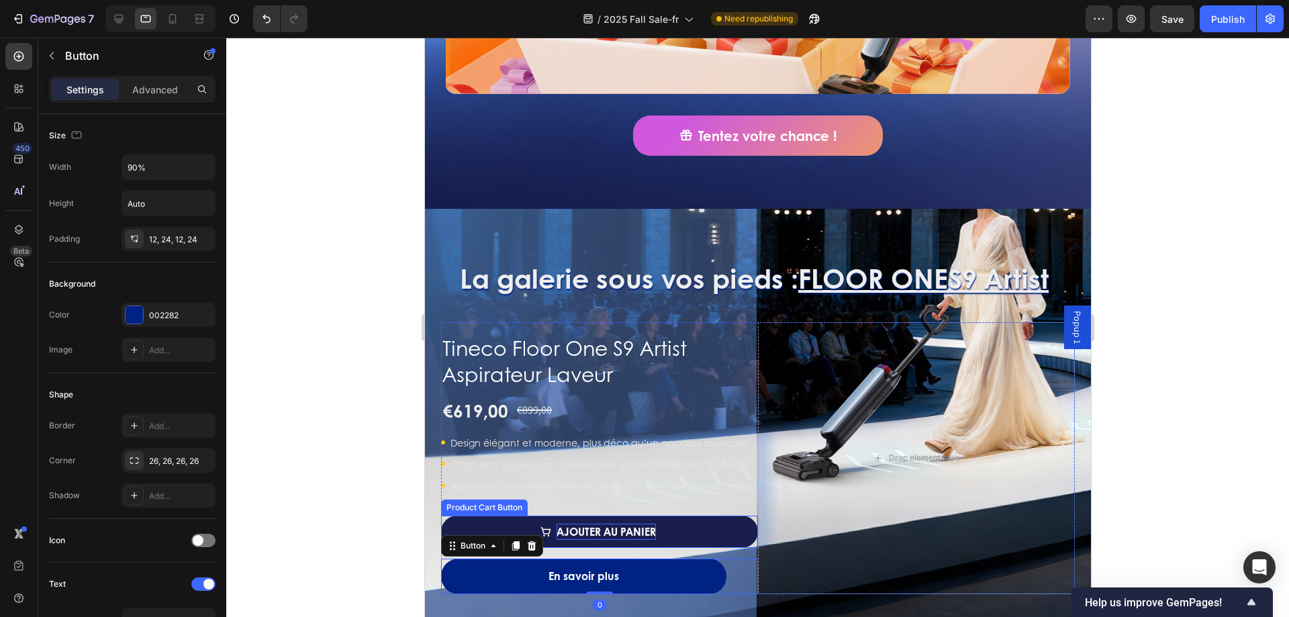
click at [603, 526] on div "Ajouter au panier" at bounding box center [605, 532] width 99 height 16
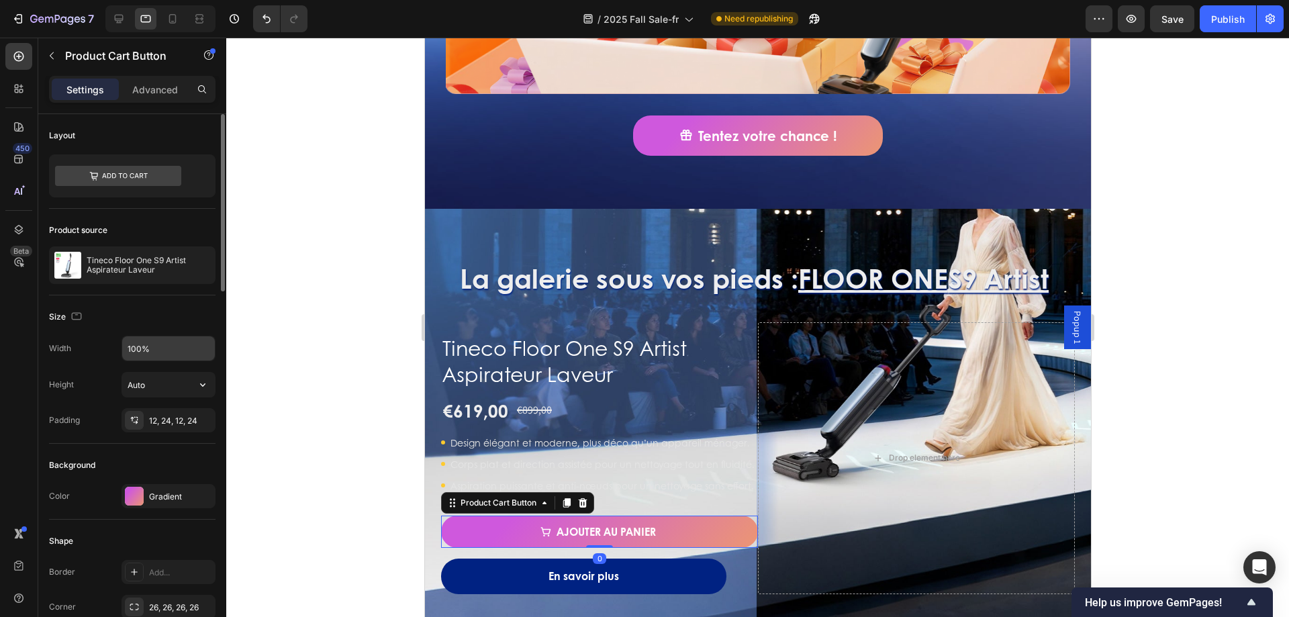
click at [167, 352] on input "100%" at bounding box center [168, 348] width 93 height 24
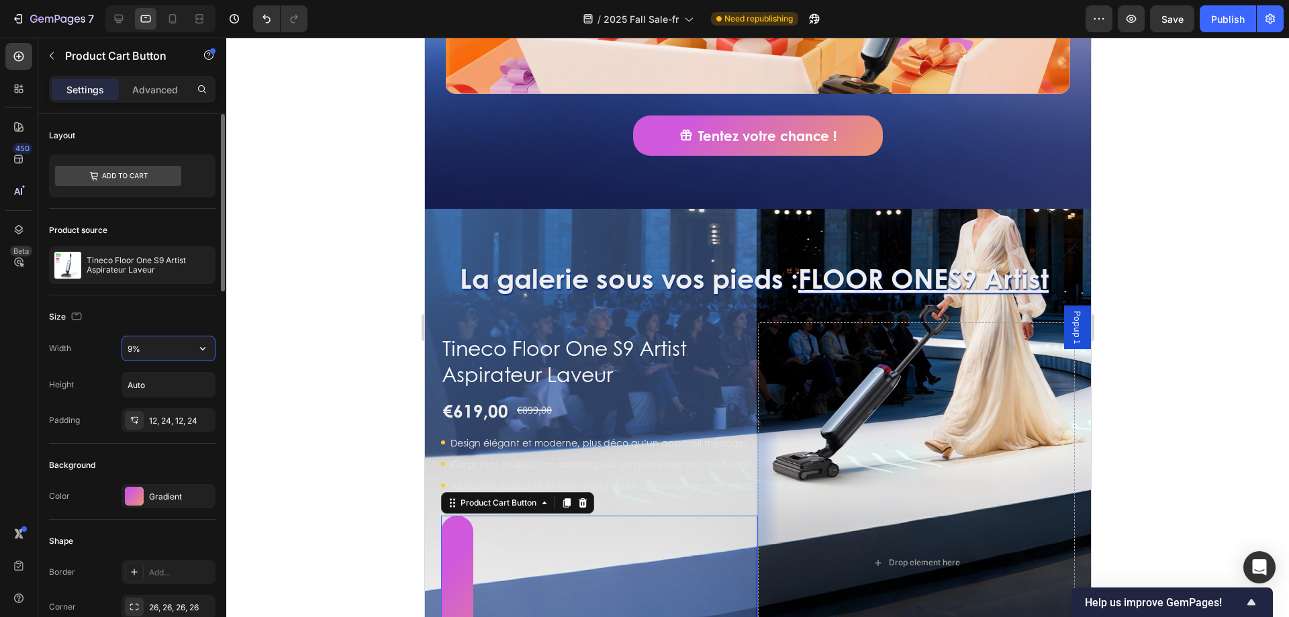
type input "90%"
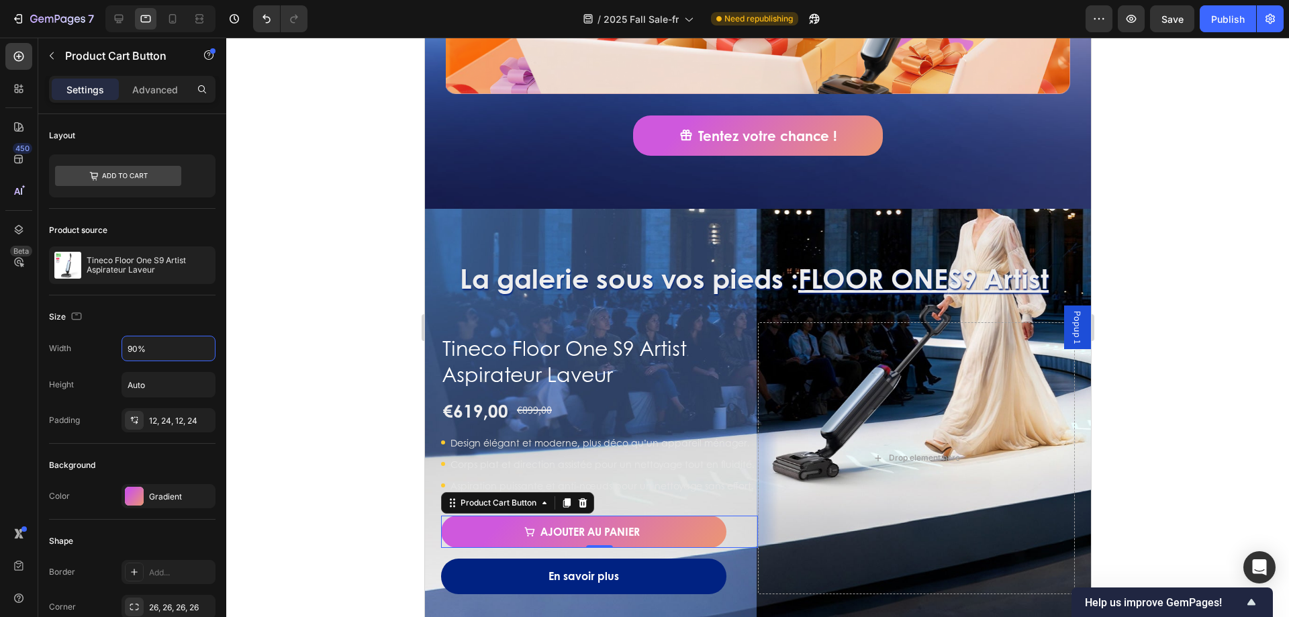
click at [271, 333] on div at bounding box center [757, 327] width 1063 height 579
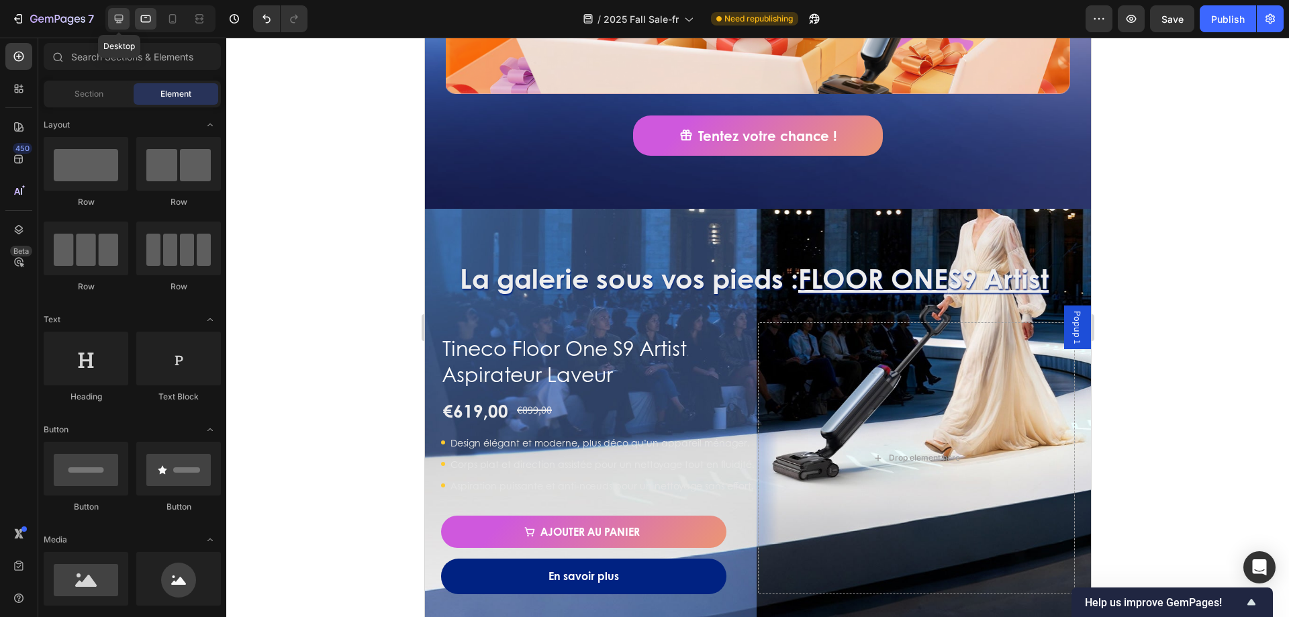
click at [126, 17] on icon at bounding box center [118, 18] width 13 height 13
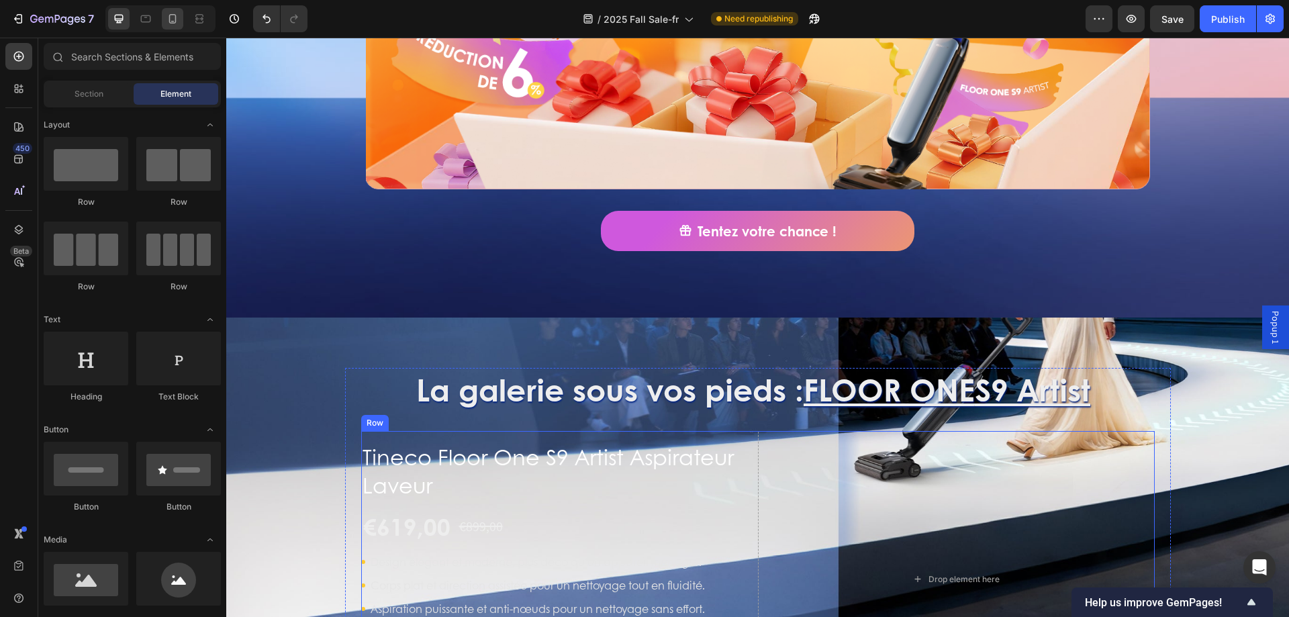
click at [174, 28] on div at bounding box center [172, 18] width 21 height 21
click at [174, 20] on icon at bounding box center [172, 18] width 13 height 13
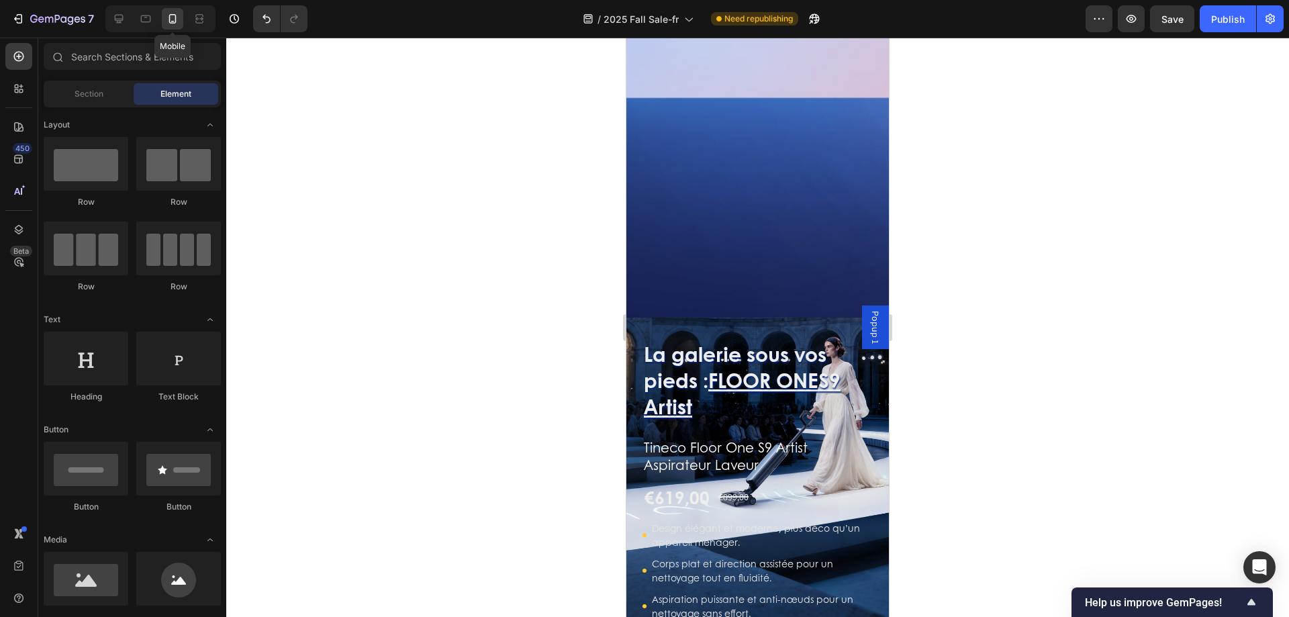
scroll to position [1074, 0]
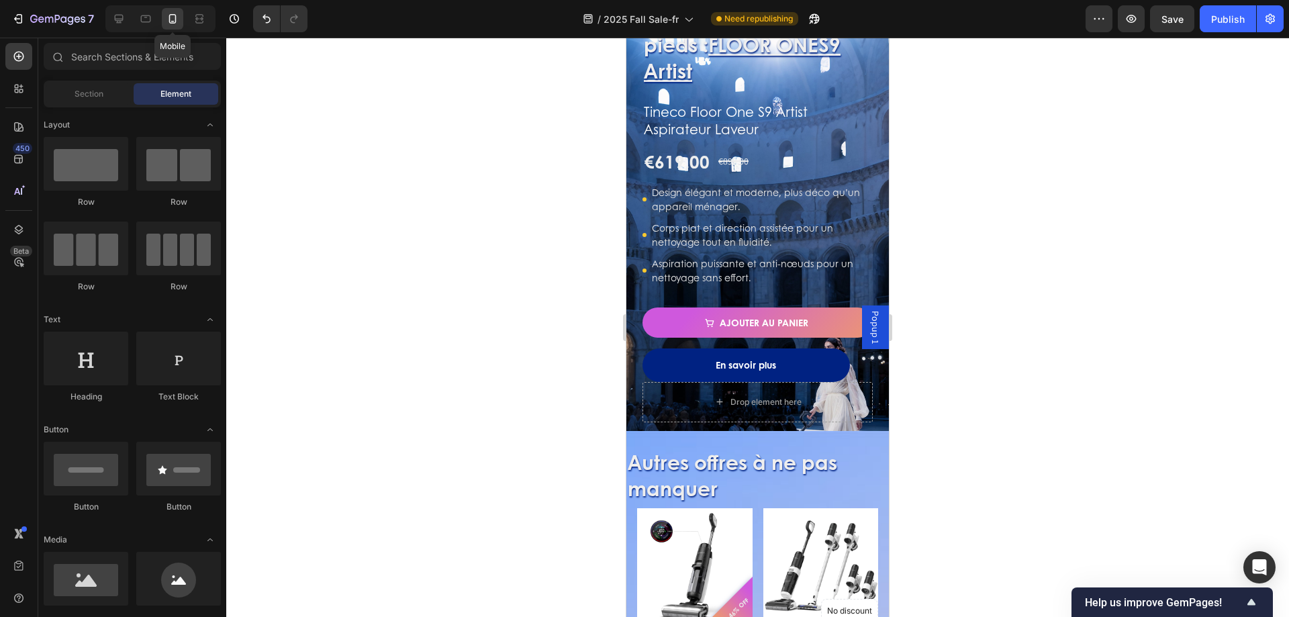
click at [169, 28] on div at bounding box center [172, 18] width 21 height 21
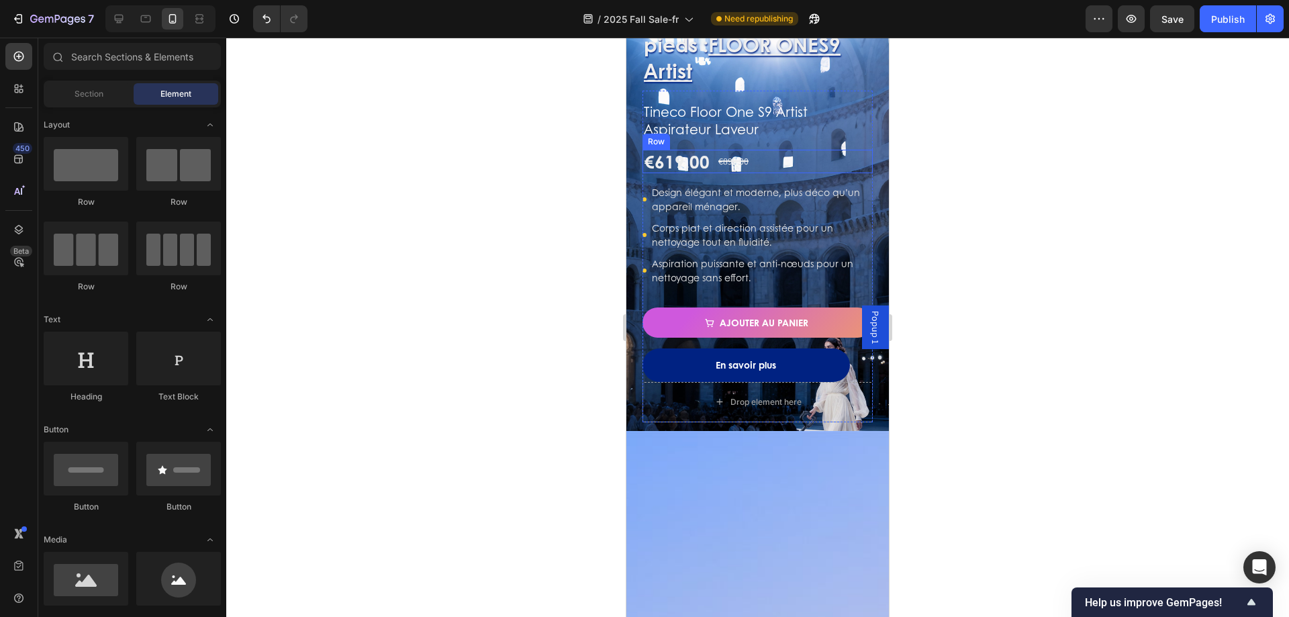
scroll to position [806, 0]
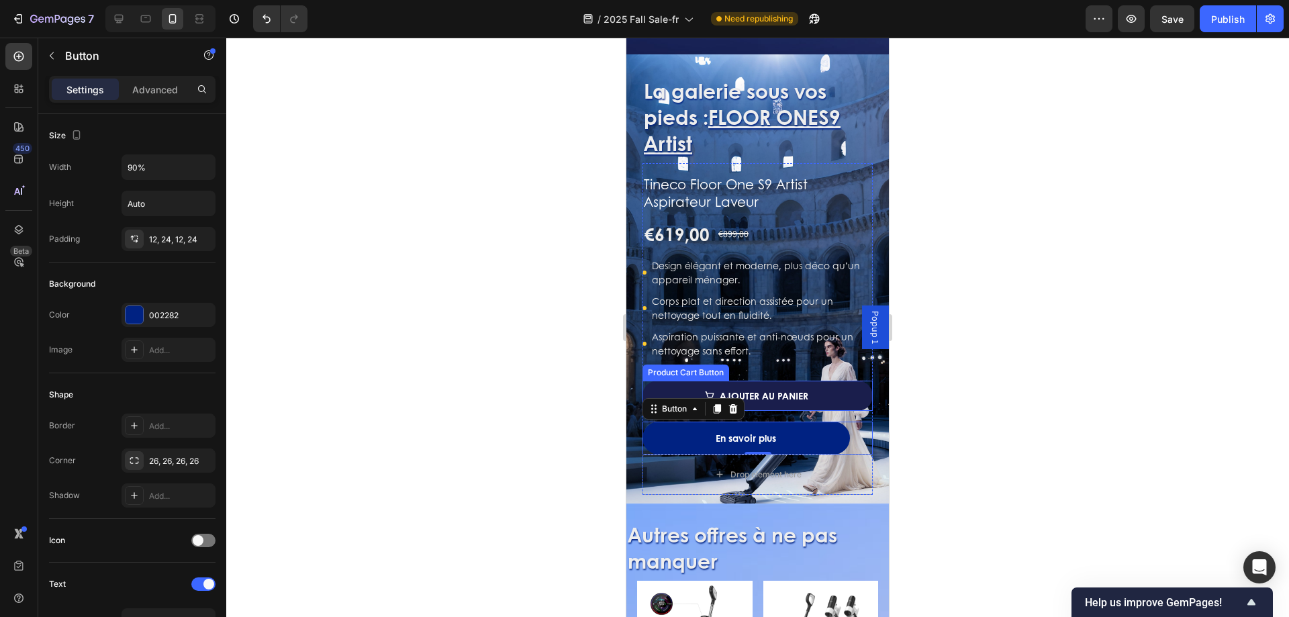
click at [841, 393] on button "Ajouter au panier" at bounding box center [758, 396] width 230 height 30
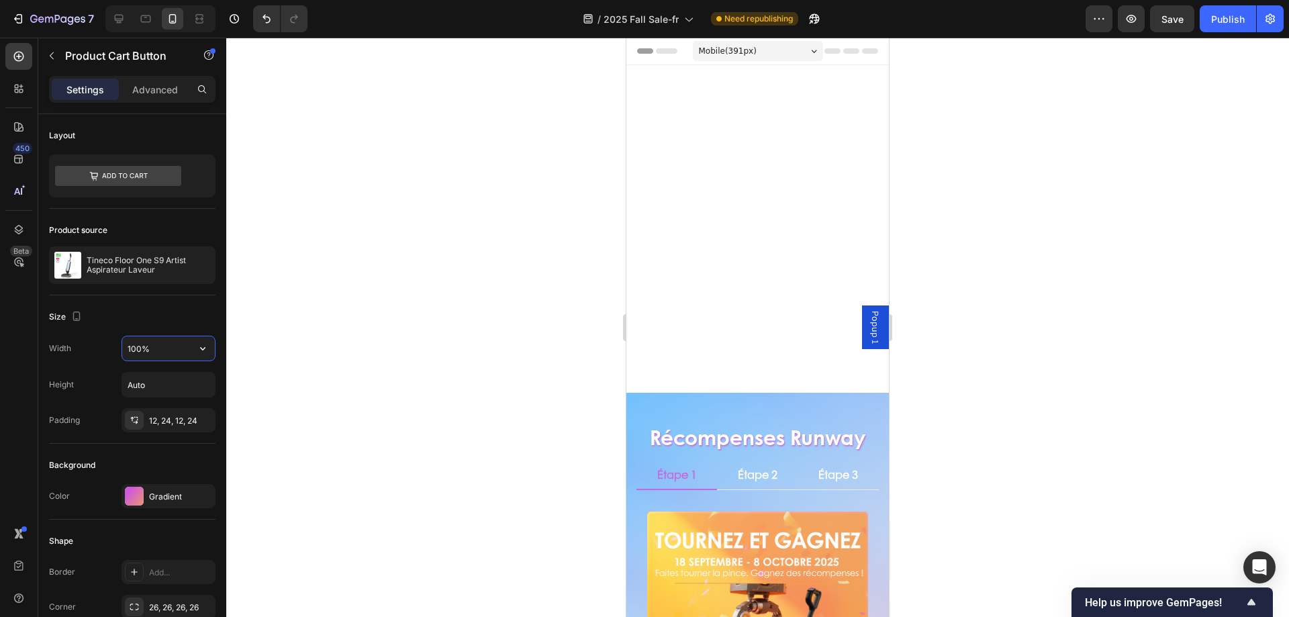
scroll to position [806, 0]
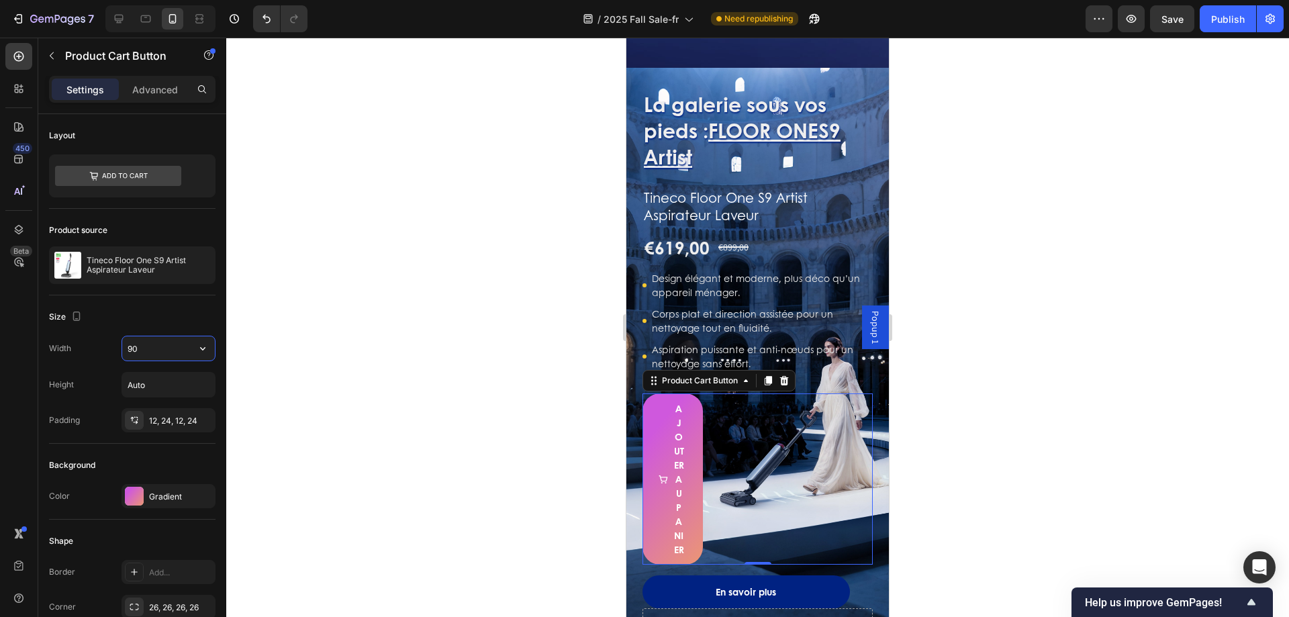
type input "90%"
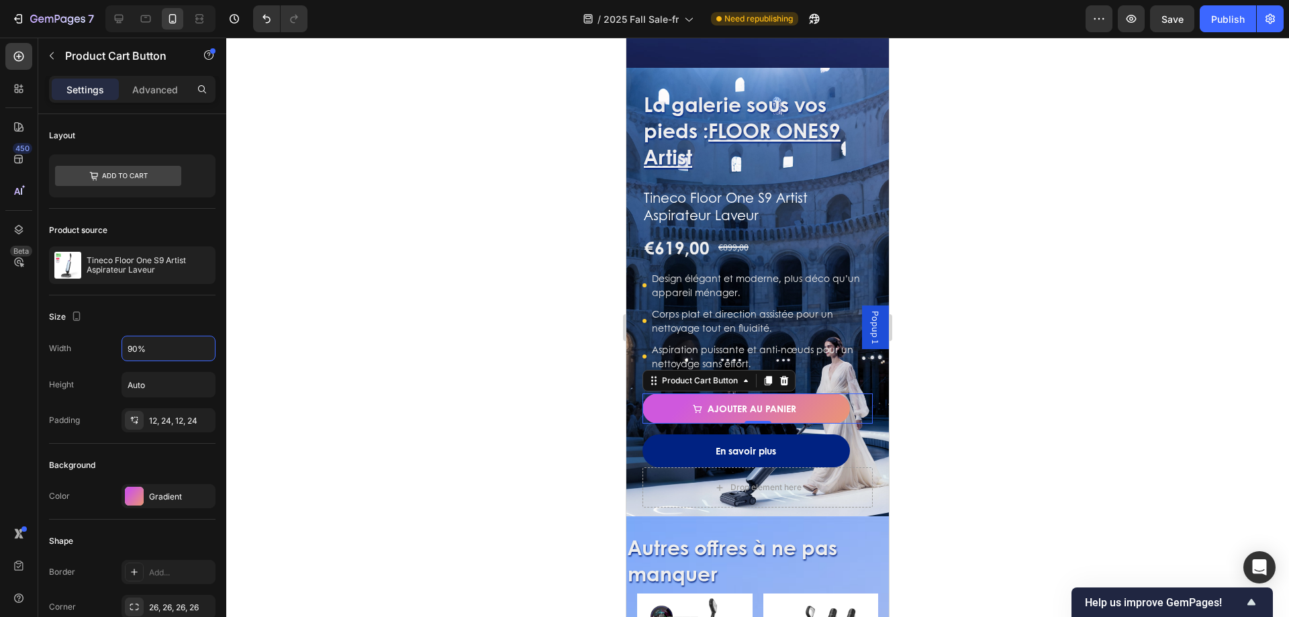
click at [598, 391] on div at bounding box center [757, 327] width 1063 height 579
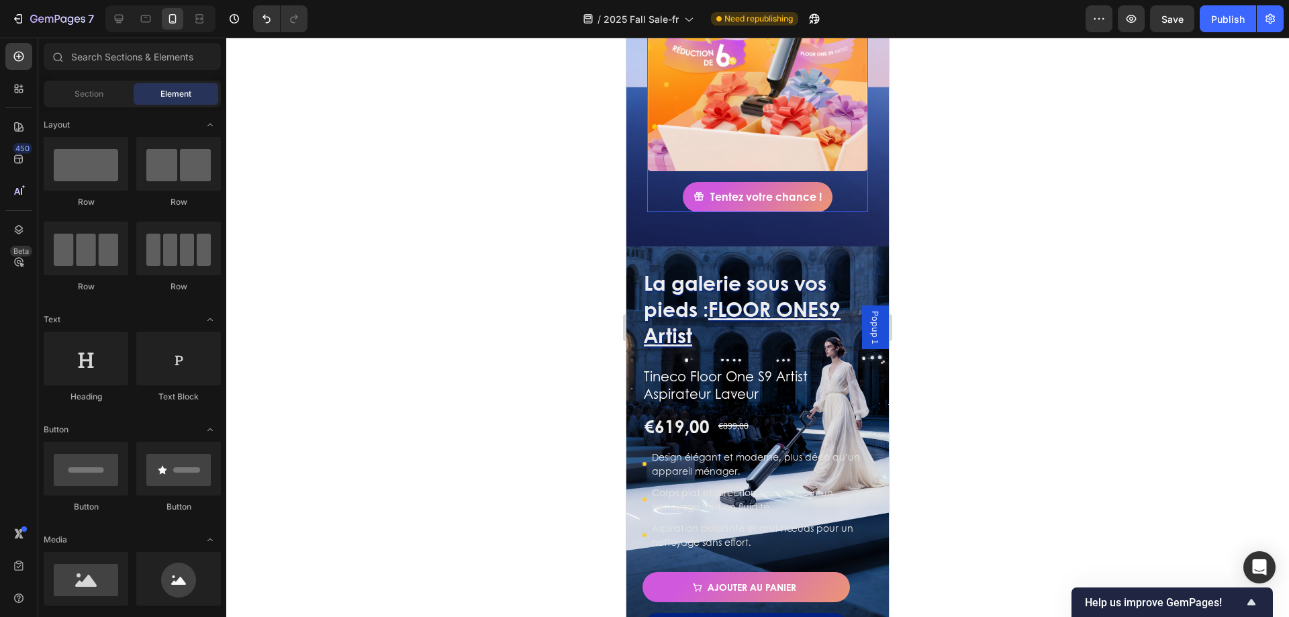
scroll to position [604, 0]
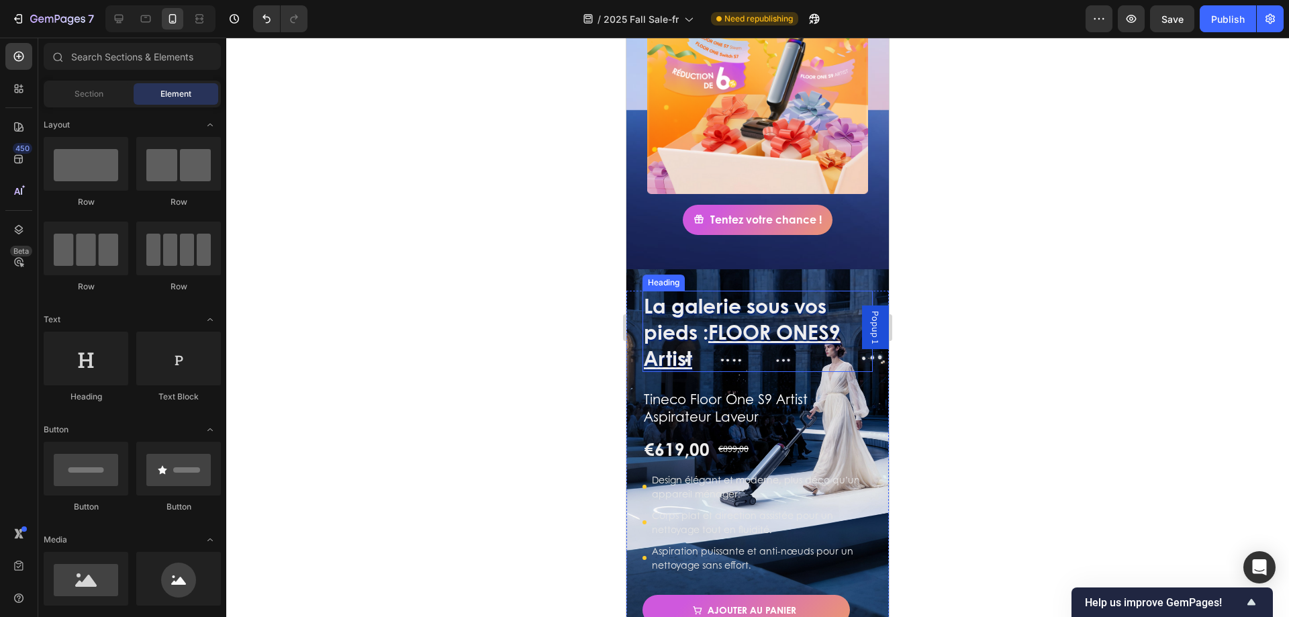
click at [719, 317] on u "FLOOR ONE" at bounding box center [763, 331] width 110 height 29
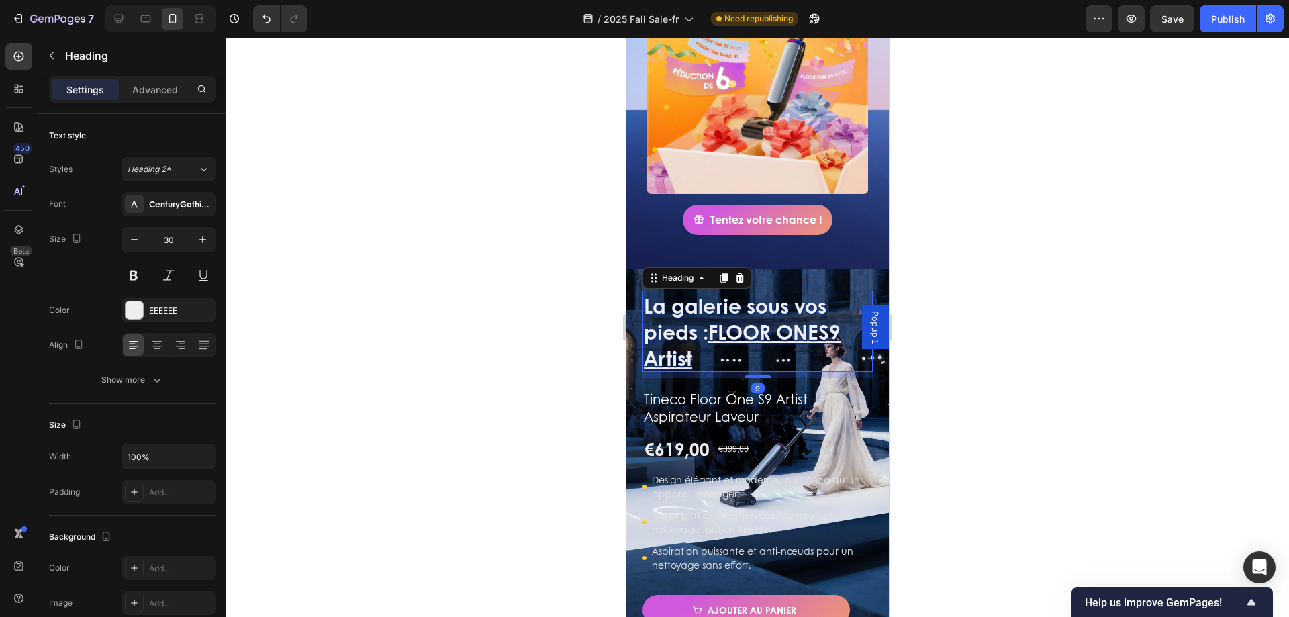
click at [691, 291] on h2 "La galerie sous vos pieds : FLOOR ONE S9 Artist" at bounding box center [758, 331] width 230 height 81
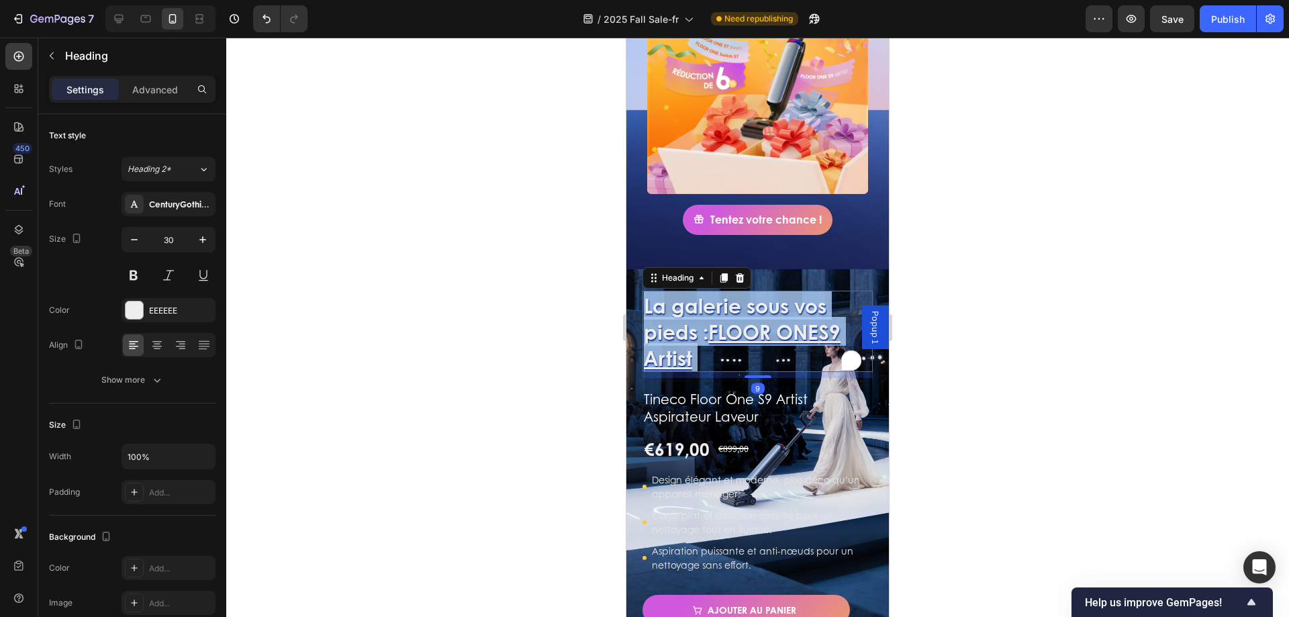
click at [691, 292] on p "La galerie sous vos pieds : FLOOR ONE S9 Artist" at bounding box center [758, 331] width 228 height 79
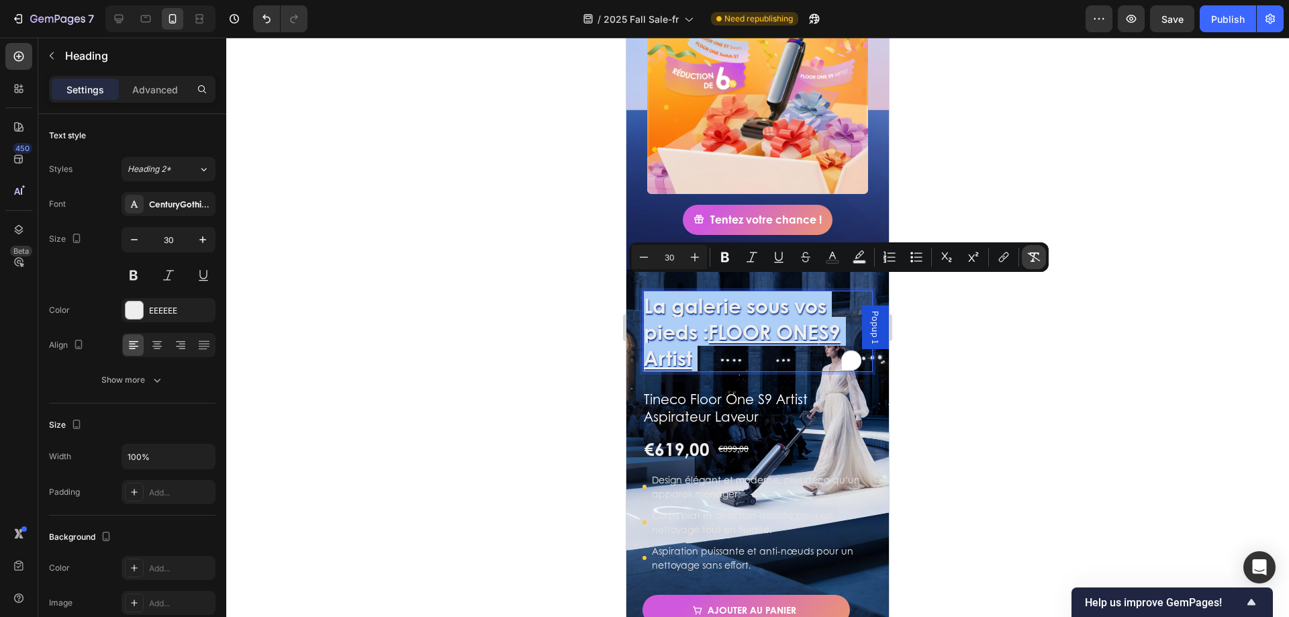
click at [1033, 256] on icon "Editor contextual toolbar" at bounding box center [1034, 256] width 13 height 9
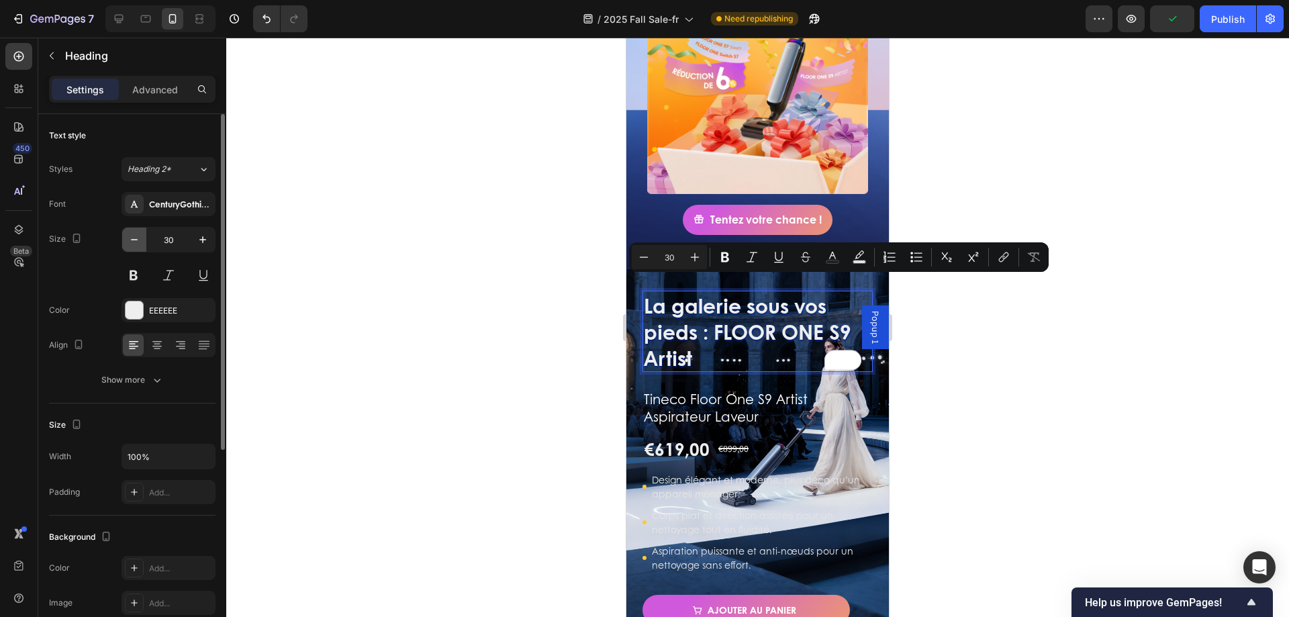
click at [142, 243] on button "button" at bounding box center [134, 240] width 24 height 24
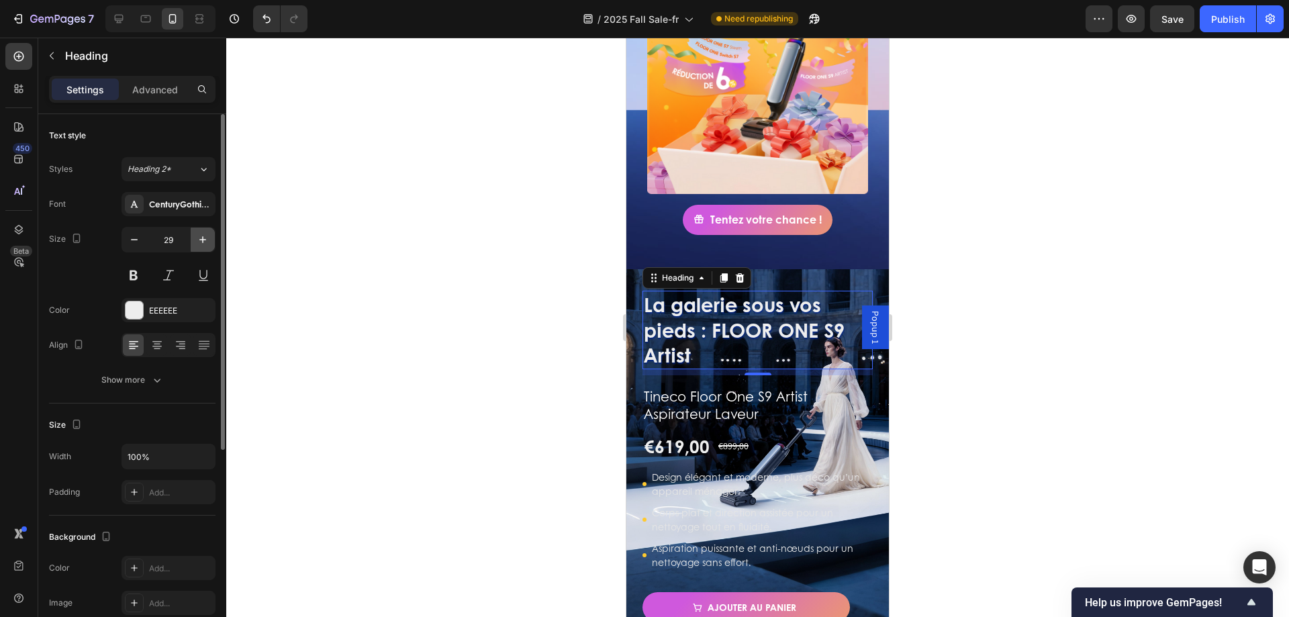
click at [205, 236] on icon "button" at bounding box center [202, 239] width 13 height 13
type input "30"
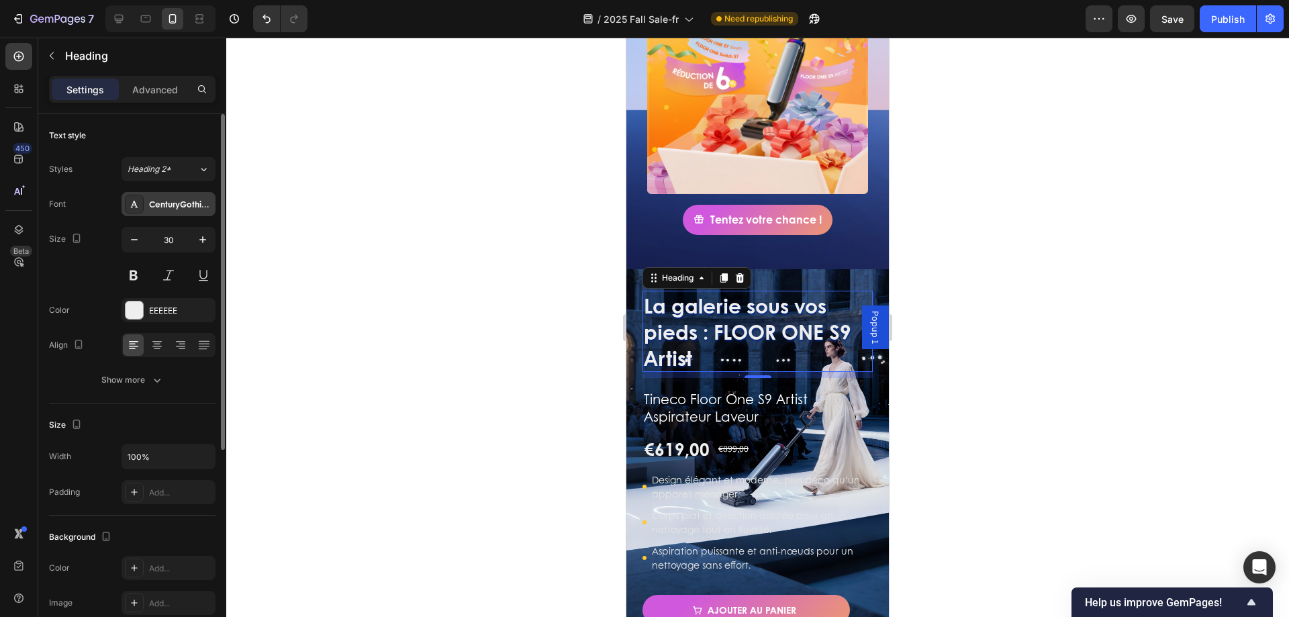
click at [146, 195] on div "CenturyGothicBd" at bounding box center [169, 204] width 94 height 24
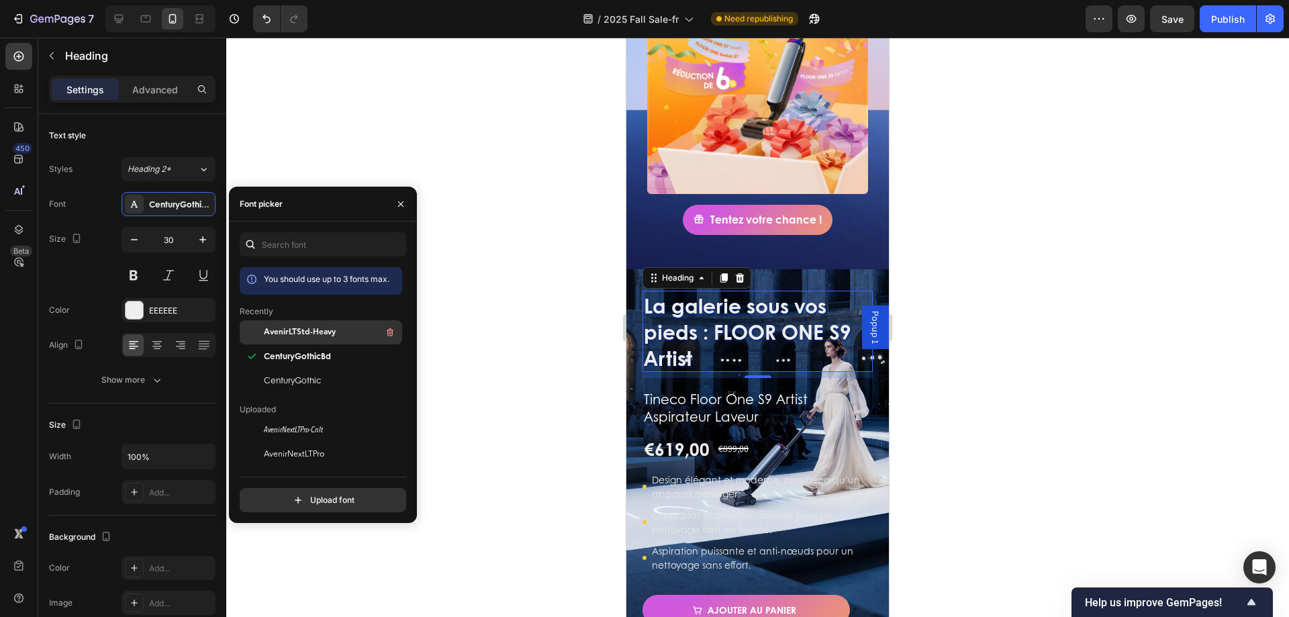
click at [303, 334] on span "AvenirLTStd-Heavy" at bounding box center [300, 332] width 72 height 12
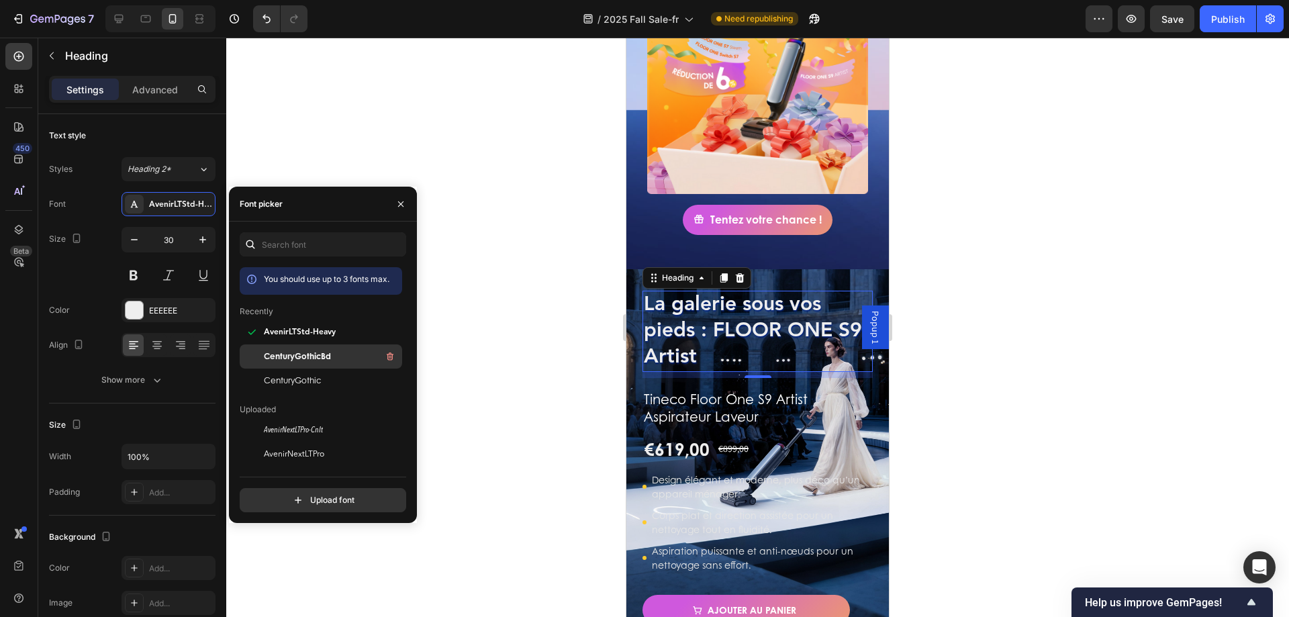
click at [304, 355] on span "CenturyGothicBd" at bounding box center [297, 356] width 67 height 12
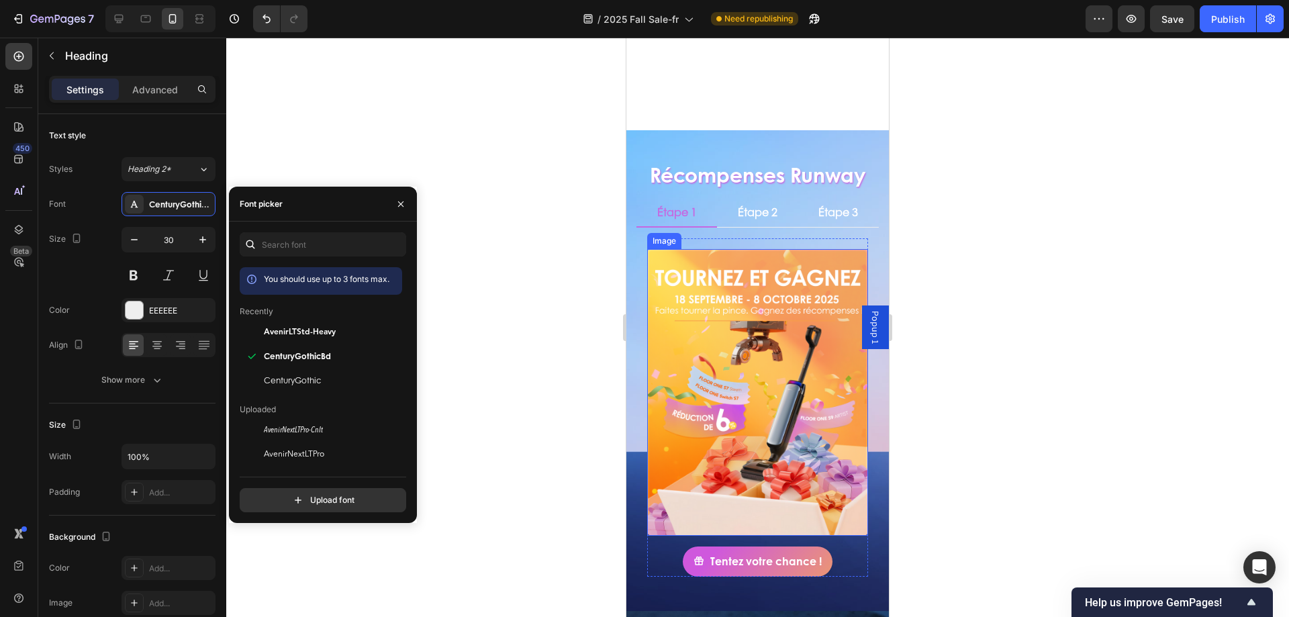
scroll to position [537, 0]
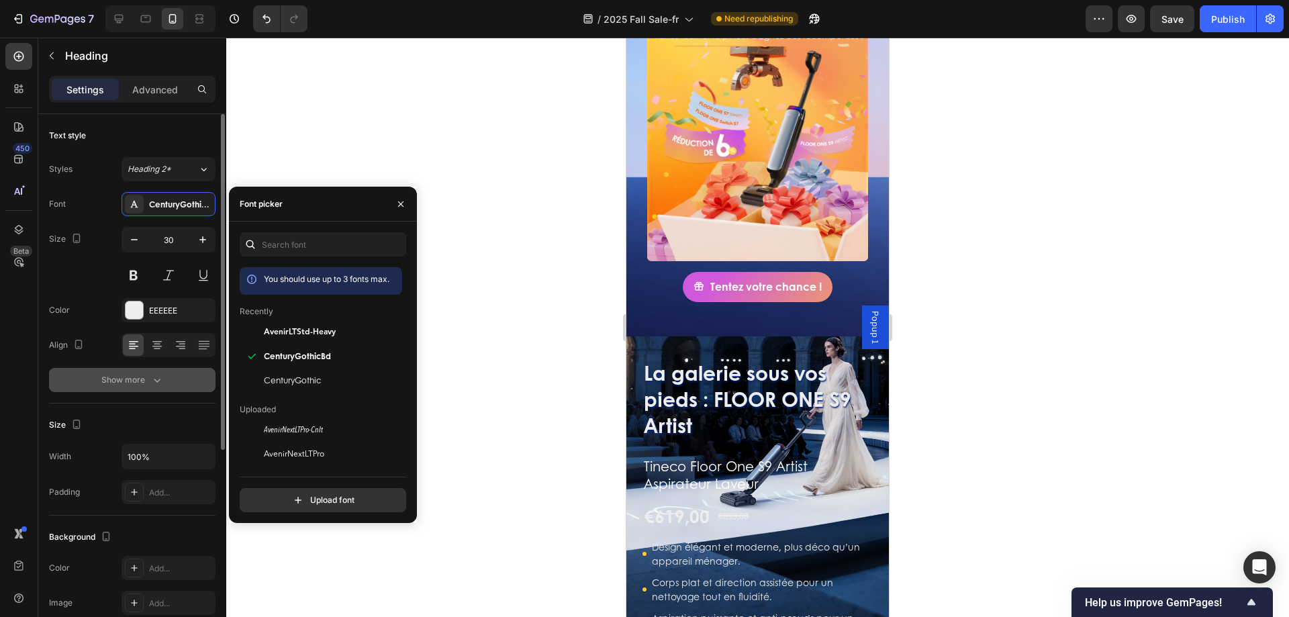
click at [152, 374] on icon "button" at bounding box center [156, 379] width 13 height 13
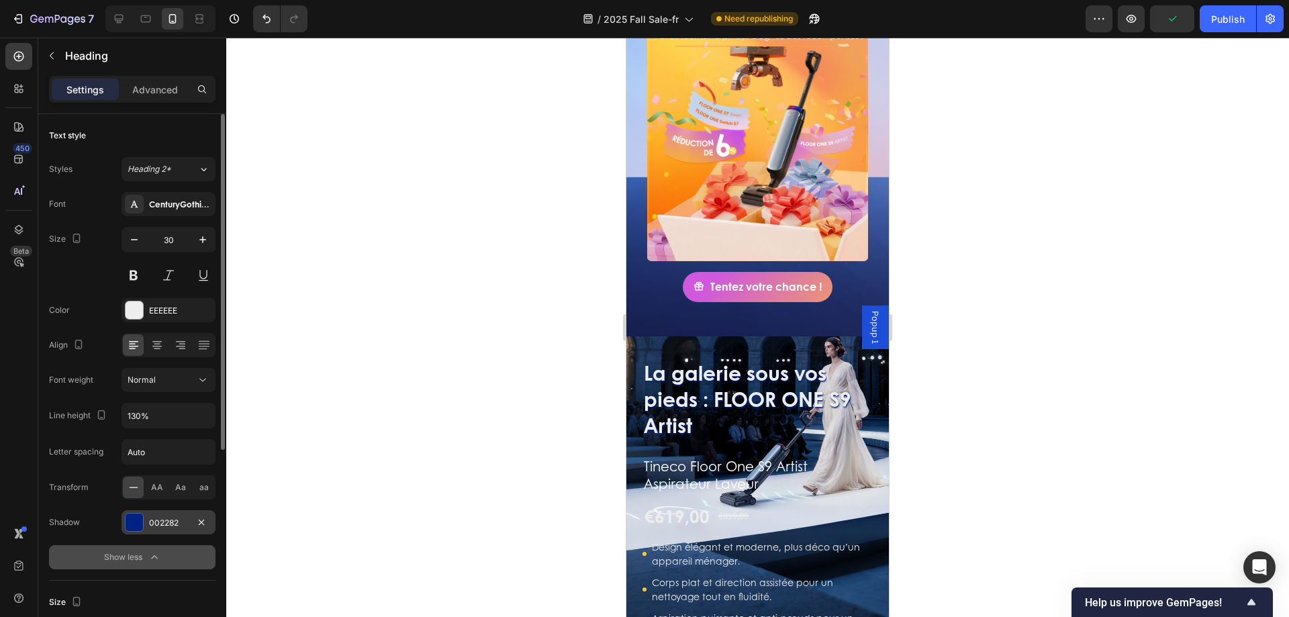
click at [134, 512] on div "002282" at bounding box center [169, 522] width 94 height 24
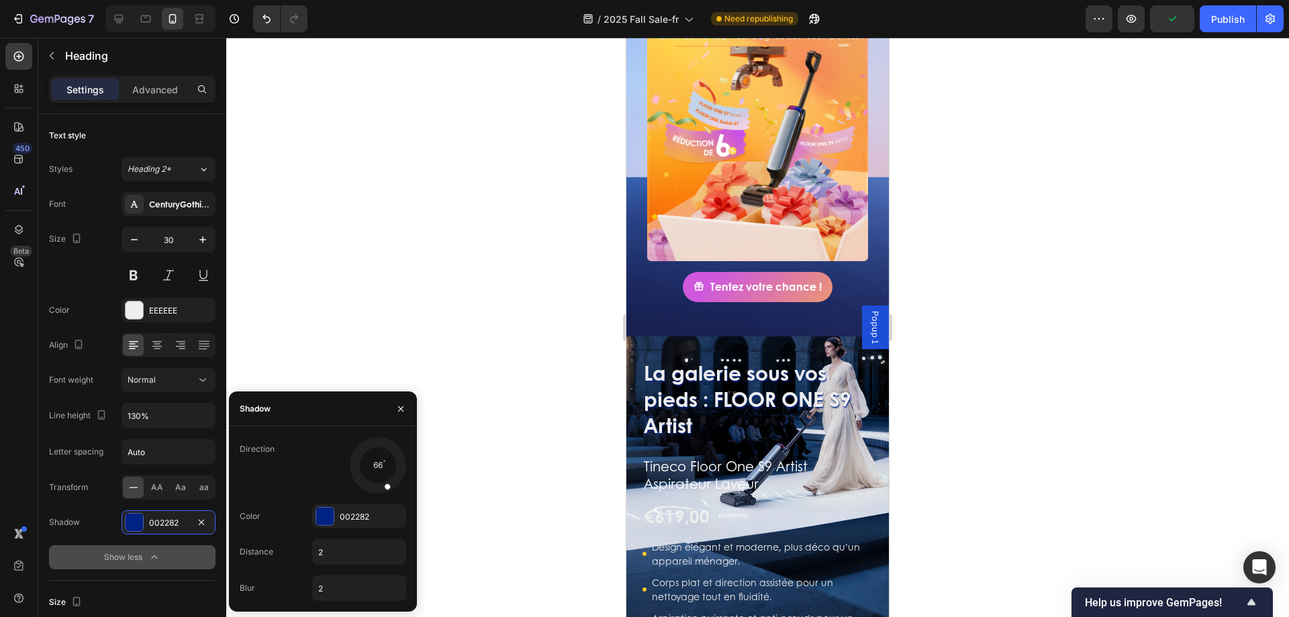
click at [342, 528] on div "Direction 66 Color 002282 Distance 2 Blur 2" at bounding box center [323, 519] width 188 height 164
click at [350, 518] on div "002282" at bounding box center [359, 517] width 39 height 12
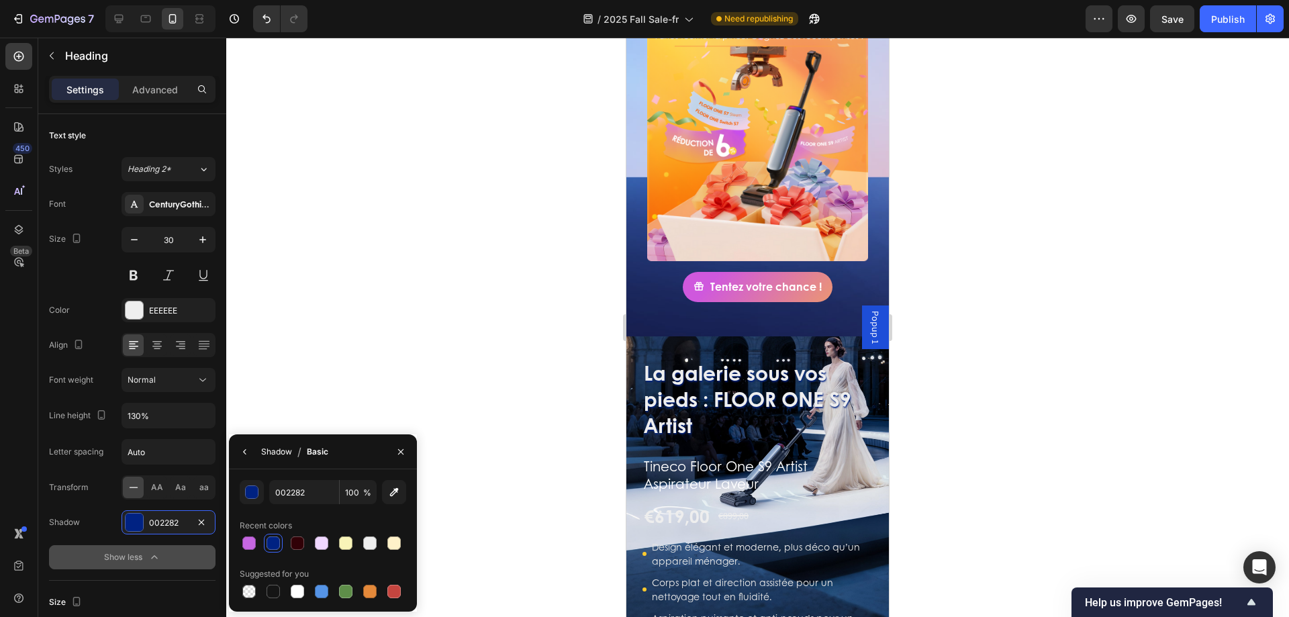
click at [274, 452] on div "Shadow" at bounding box center [276, 452] width 31 height 12
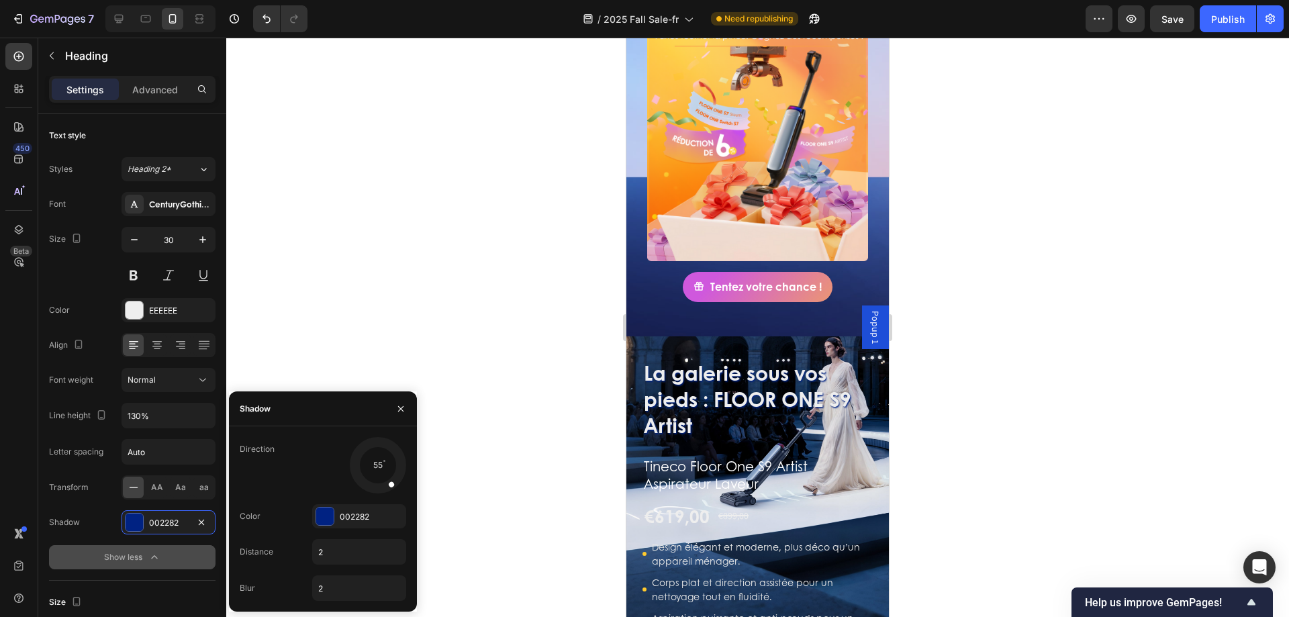
click at [395, 491] on div at bounding box center [378, 465] width 60 height 60
click at [758, 461] on h1 "Tineco Floor One S9 Artist Aspirateur Laveur" at bounding box center [758, 475] width 230 height 38
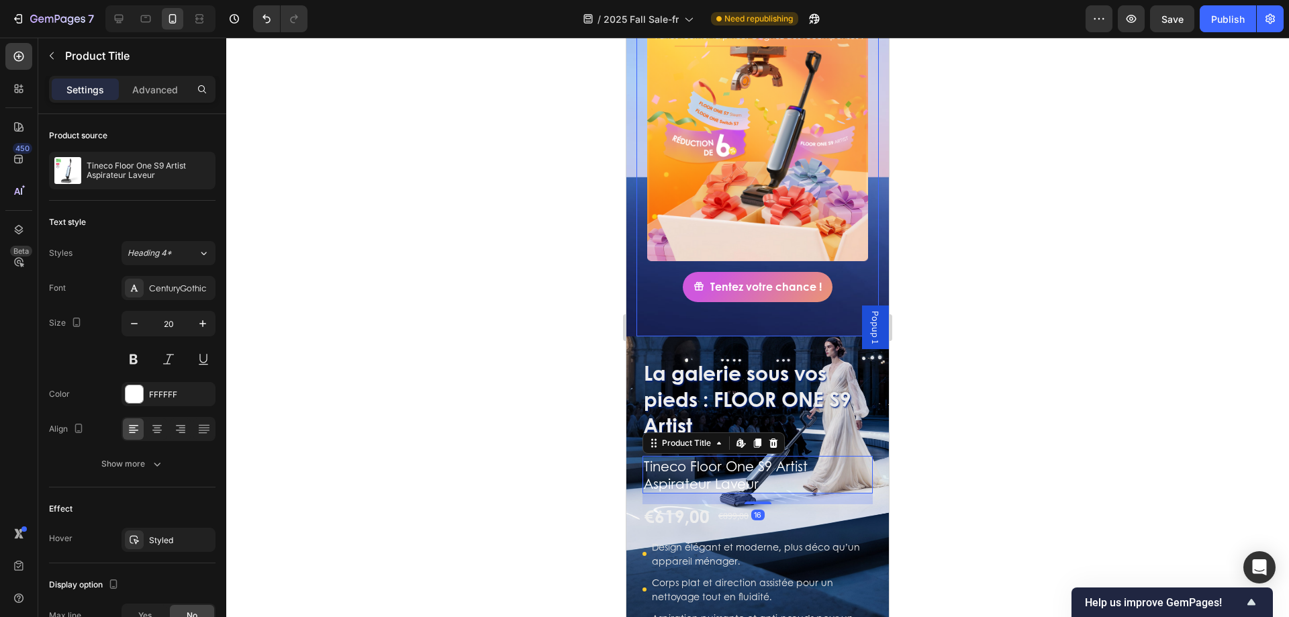
click at [73, 54] on p "Product Title" at bounding box center [137, 56] width 145 height 16
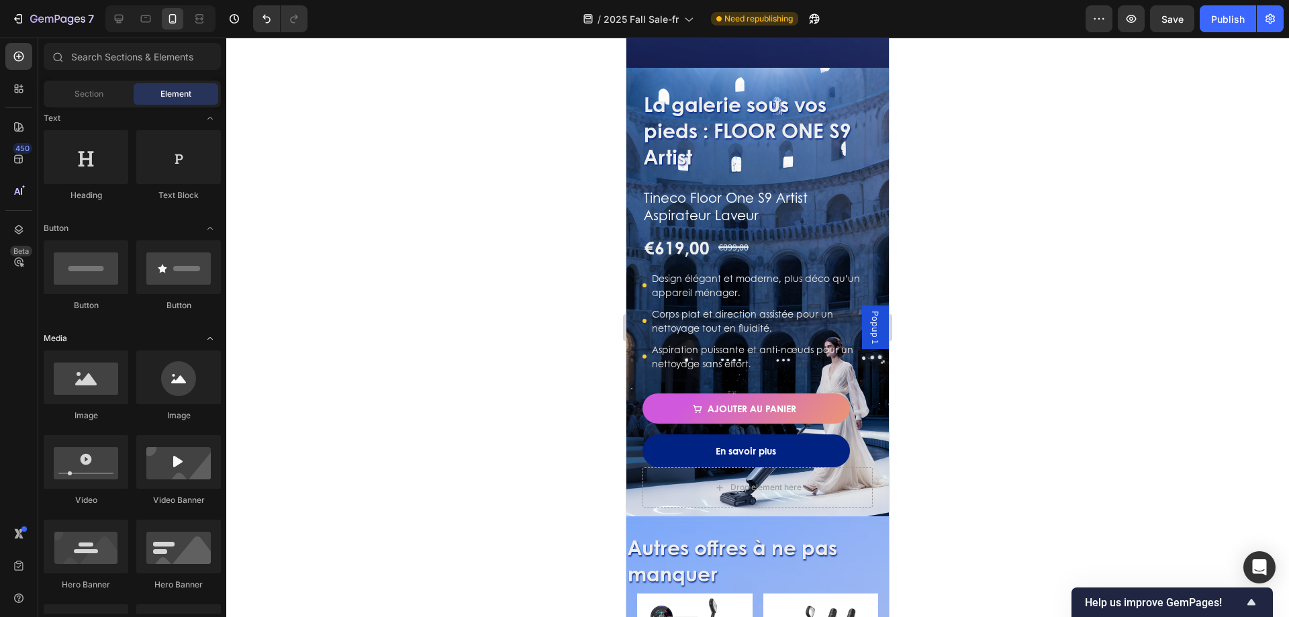
scroll to position [0, 0]
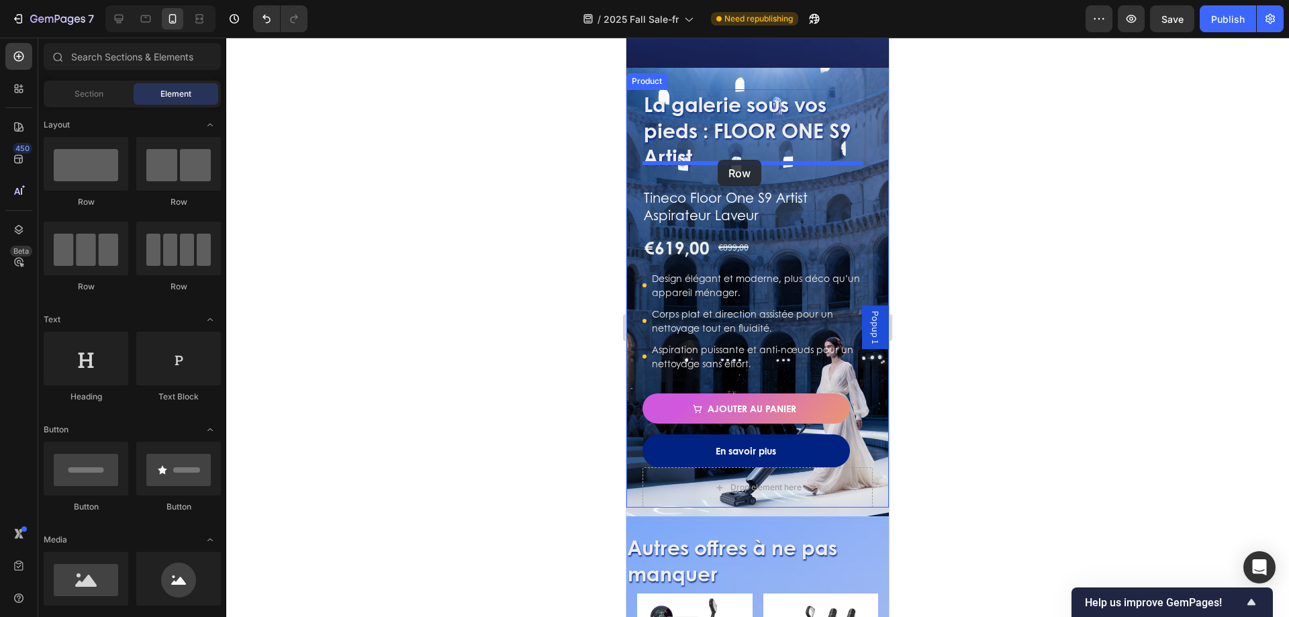
drag, startPoint x: 704, startPoint y: 211, endPoint x: 718, endPoint y: 160, distance: 53.4
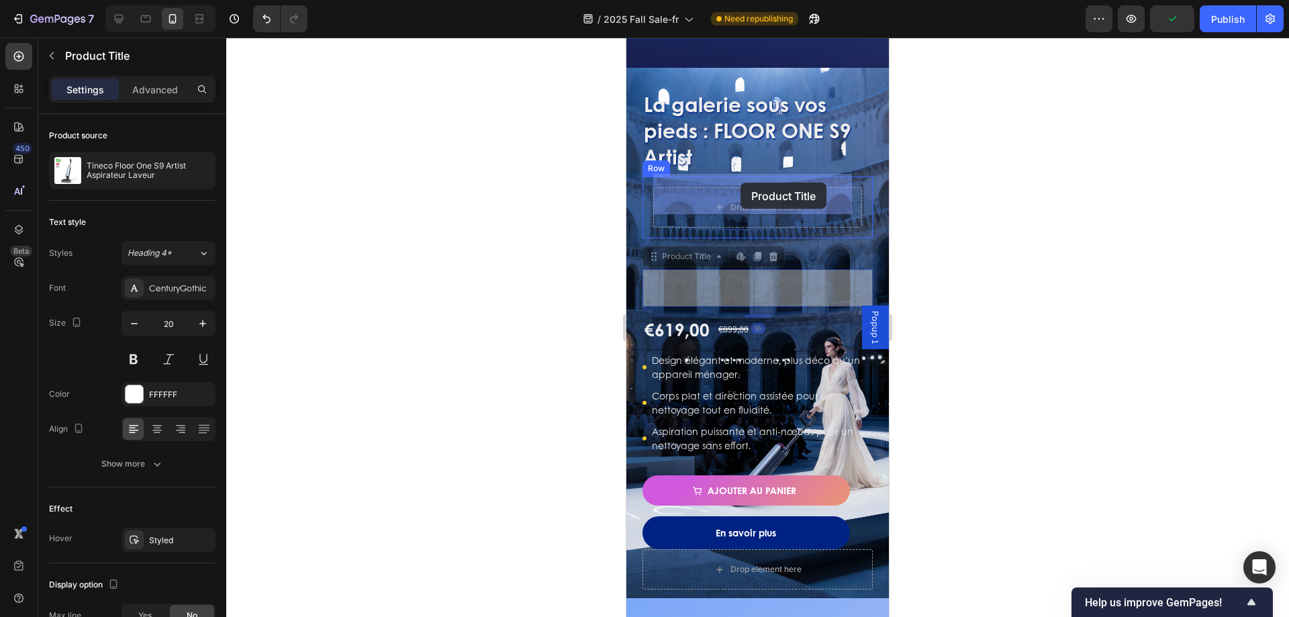
drag, startPoint x: 690, startPoint y: 277, endPoint x: 741, endPoint y: 183, distance: 106.6
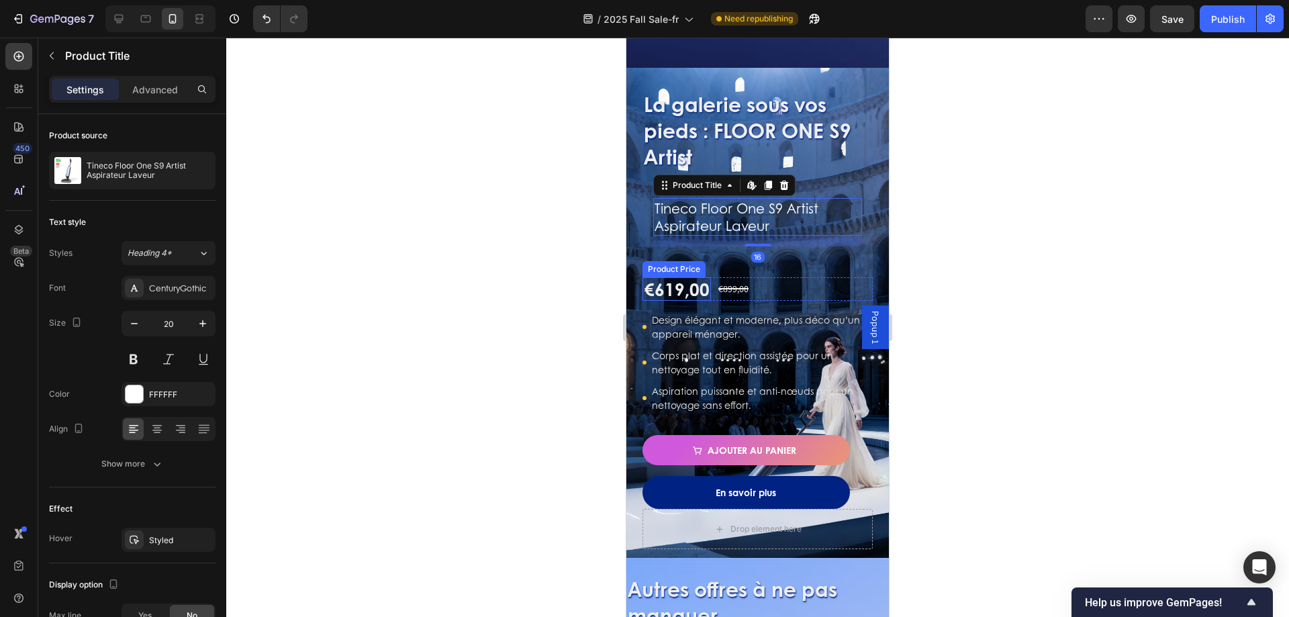
click at [679, 277] on div "€619,00" at bounding box center [677, 288] width 68 height 23
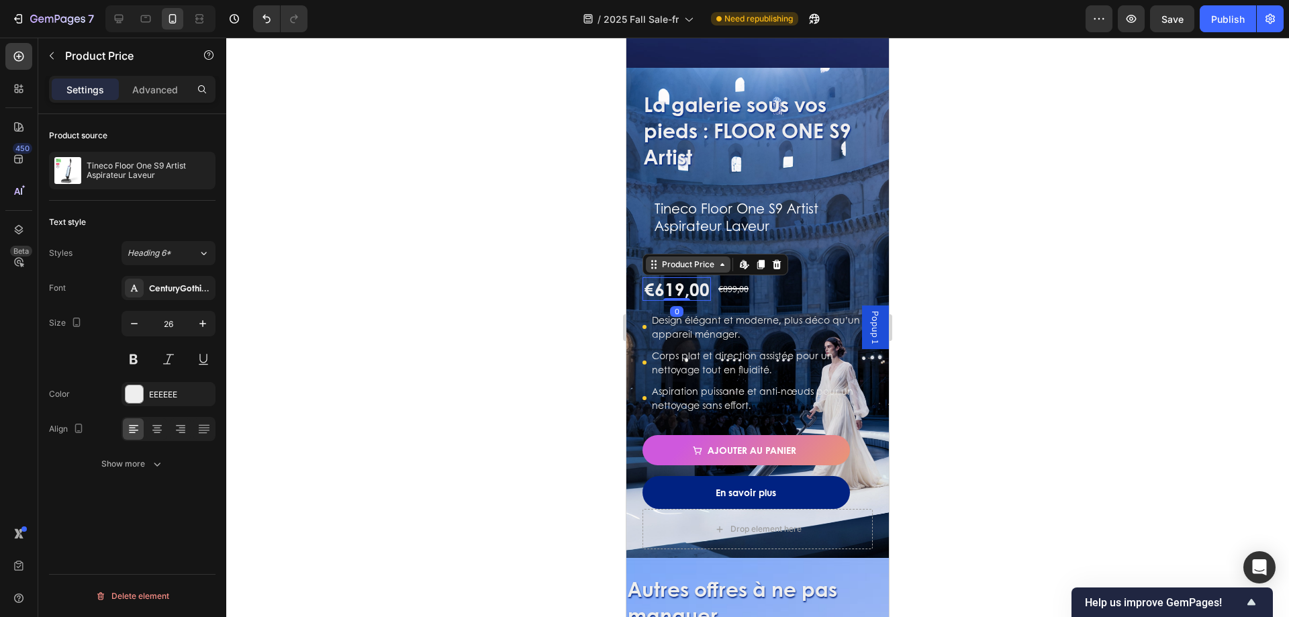
click at [679, 258] on div "Product Price" at bounding box center [688, 264] width 58 height 12
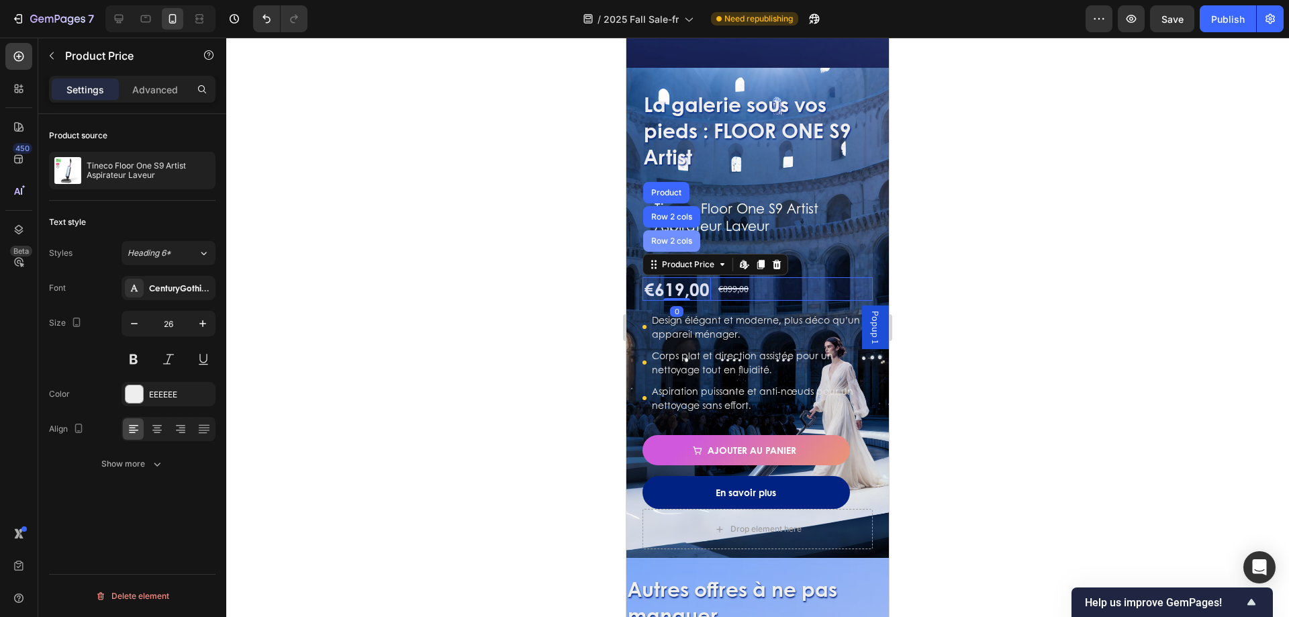
click at [686, 232] on div "Row 2 cols" at bounding box center [671, 240] width 57 height 21
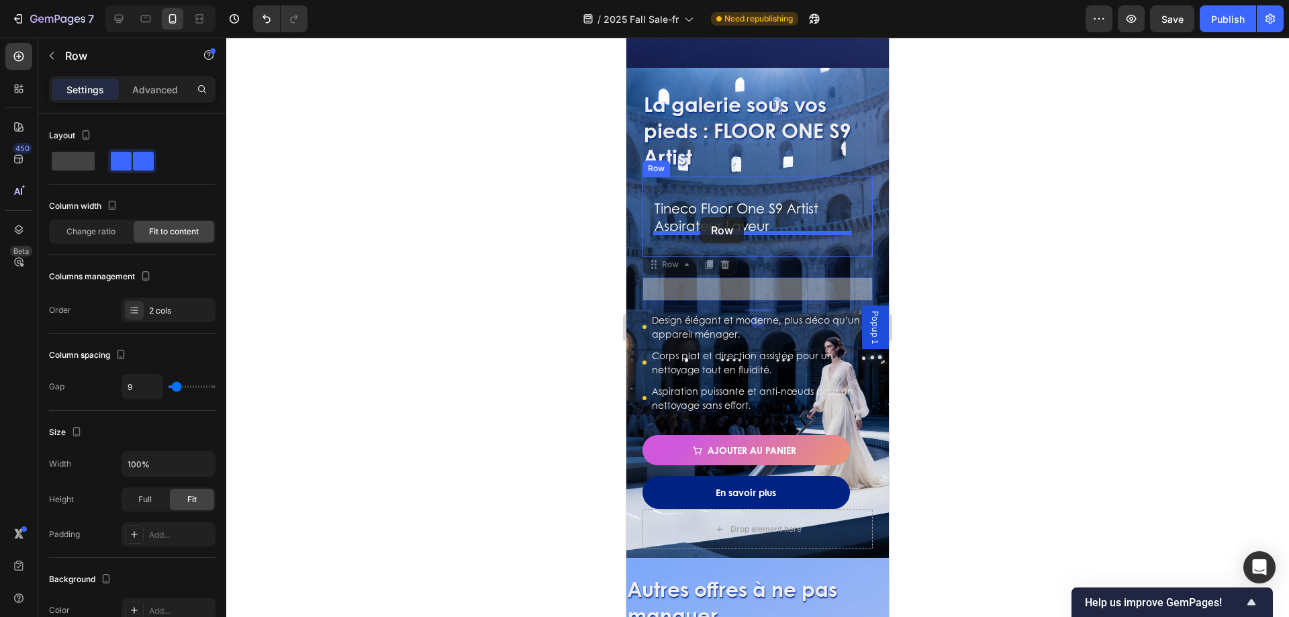
drag, startPoint x: 673, startPoint y: 256, endPoint x: 700, endPoint y: 217, distance: 48.2
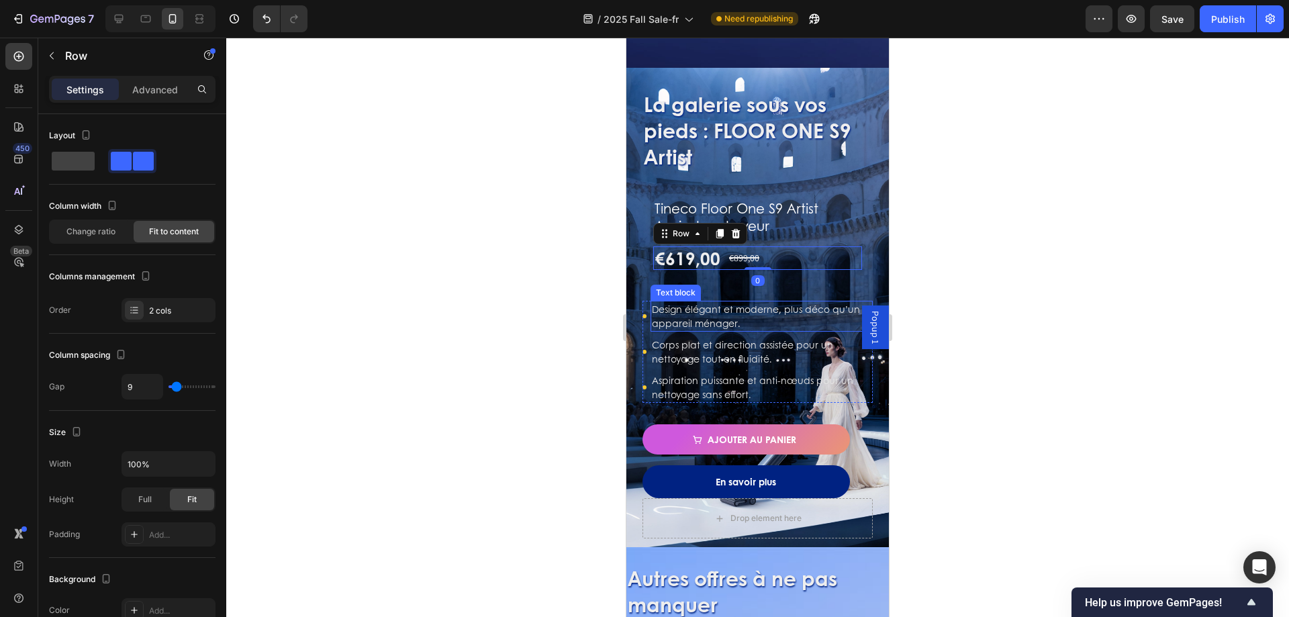
click at [753, 302] on p "Design élégant et moderne, plus déco qu’un appareil ménager." at bounding box center [762, 316] width 220 height 28
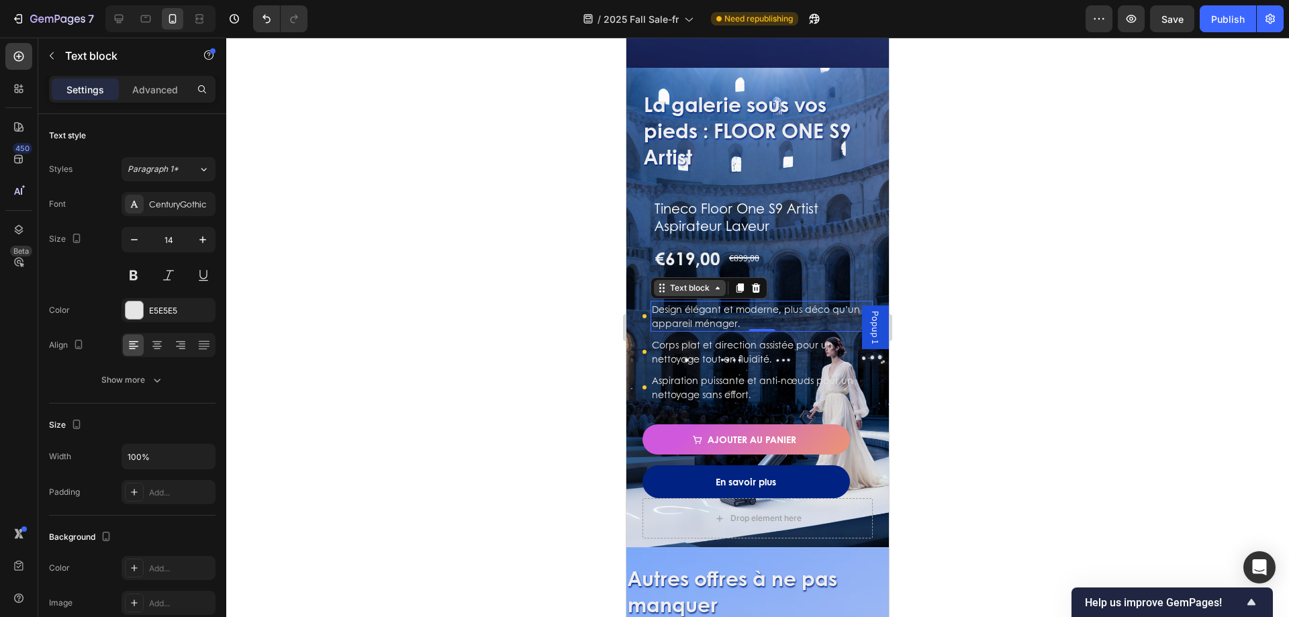
click at [683, 282] on div "Text block" at bounding box center [689, 288] width 45 height 12
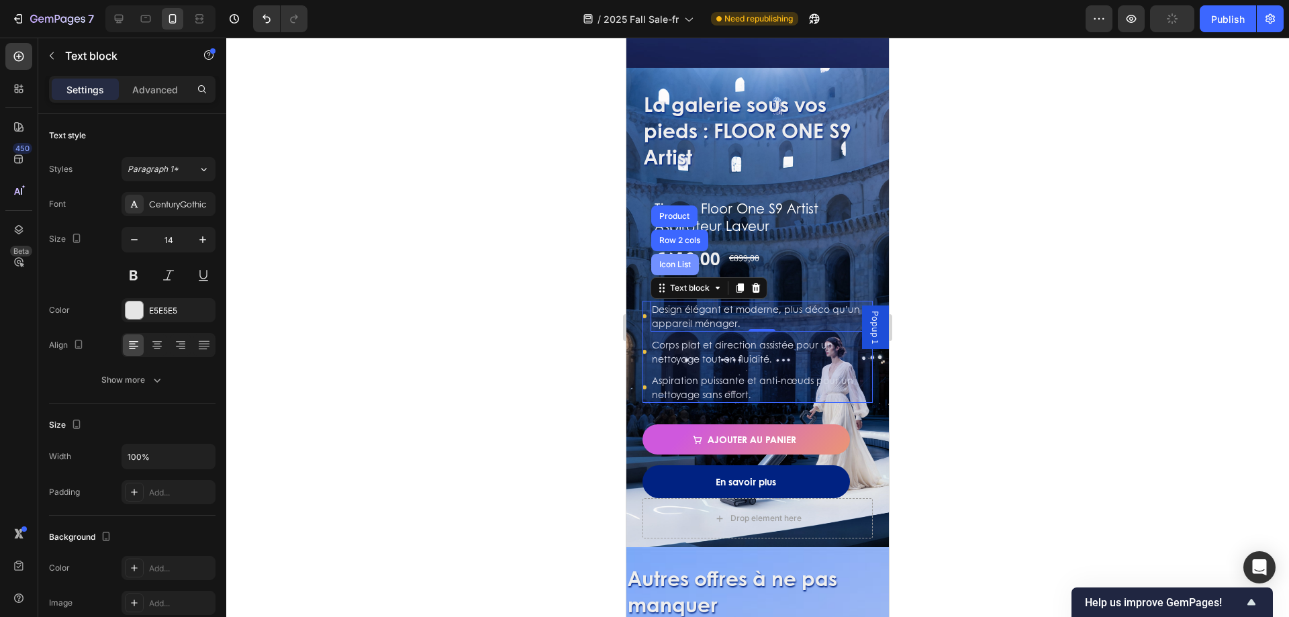
click at [687, 260] on div "Icon List" at bounding box center [675, 264] width 37 height 8
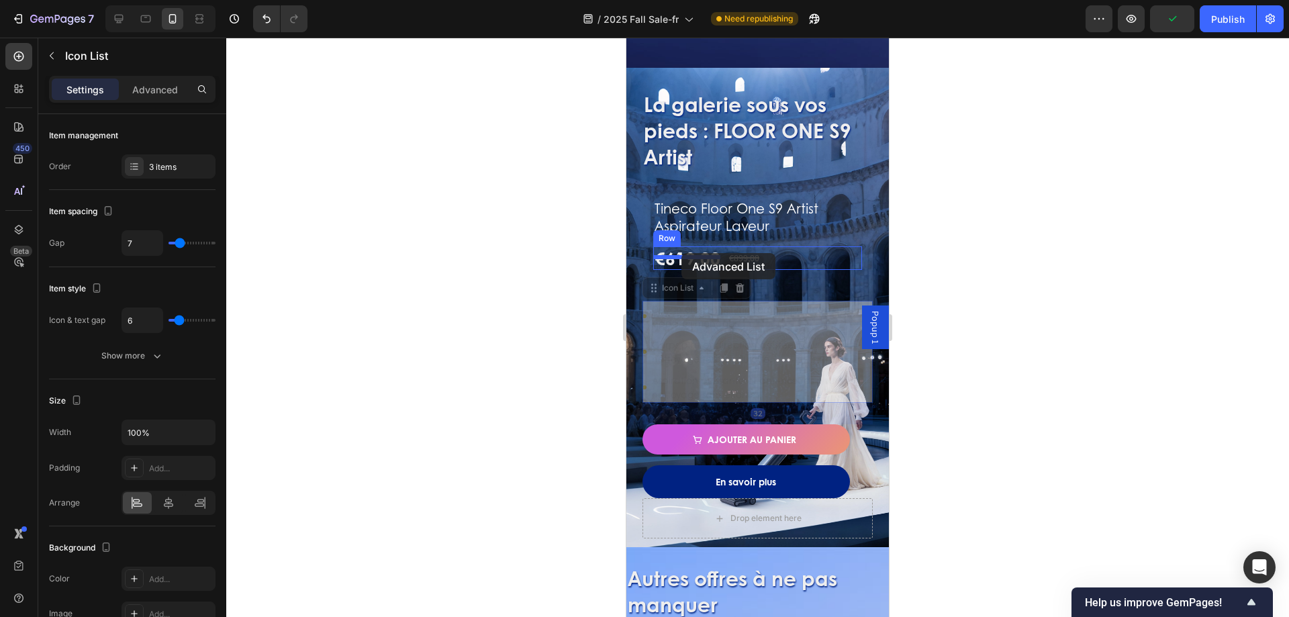
drag, startPoint x: 657, startPoint y: 278, endPoint x: 681, endPoint y: 253, distance: 35.1
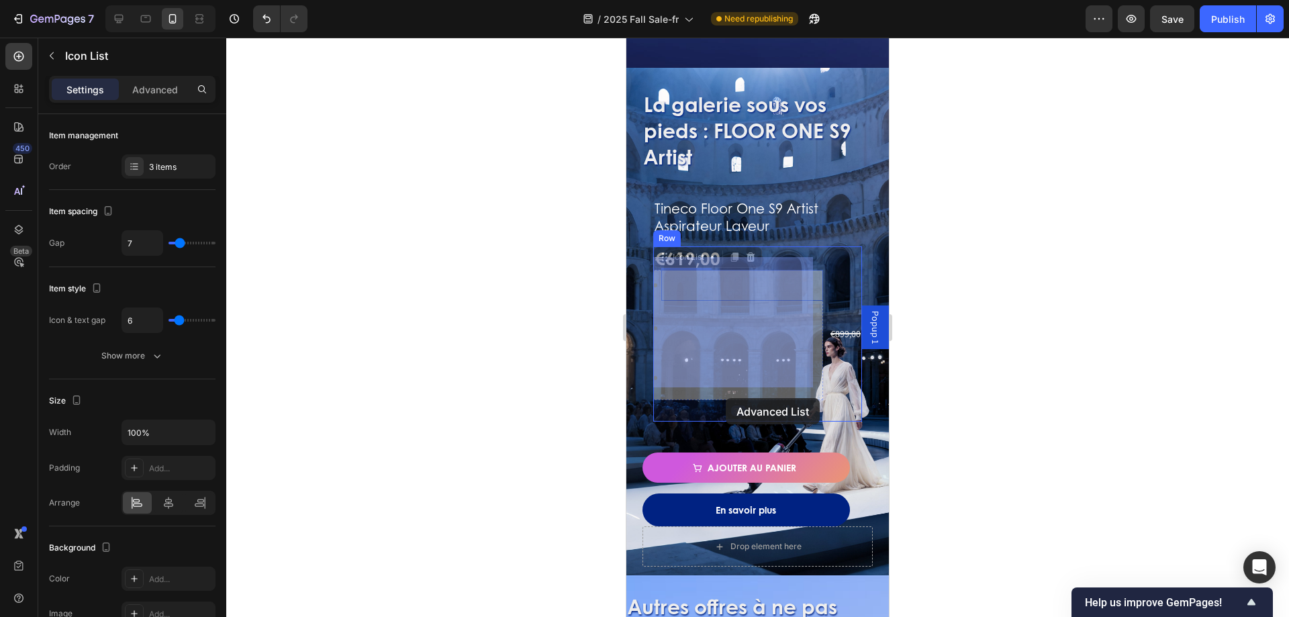
drag, startPoint x: 683, startPoint y: 246, endPoint x: 726, endPoint y: 398, distance: 158.2
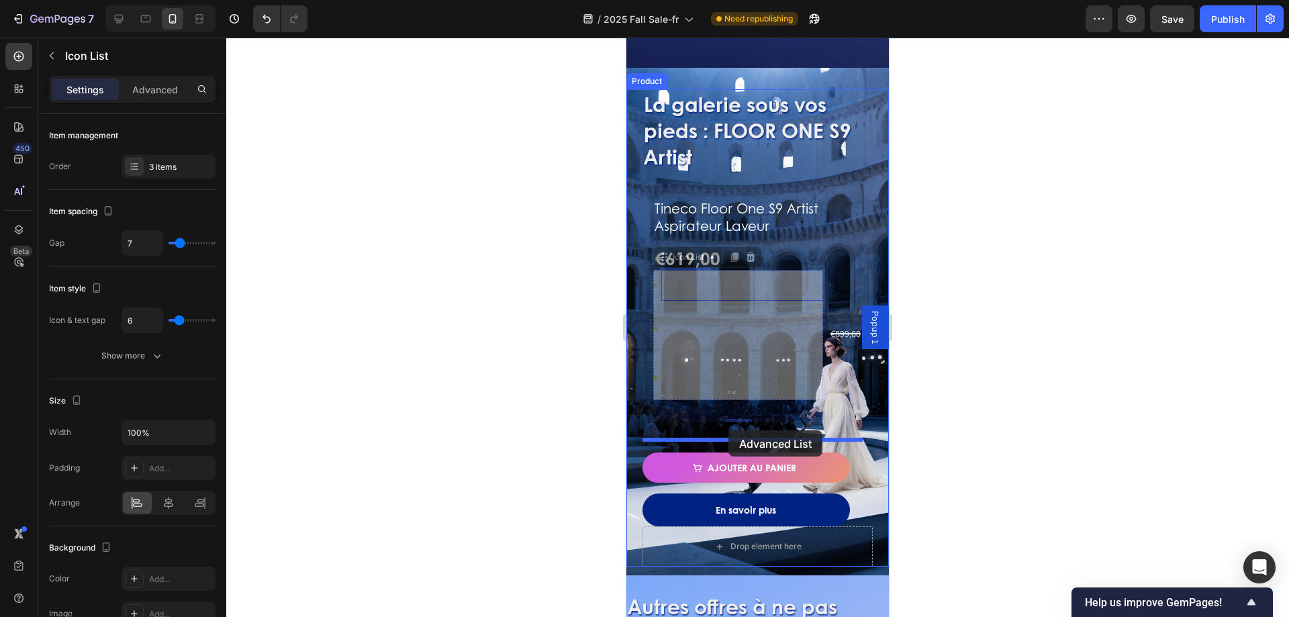
drag, startPoint x: 665, startPoint y: 244, endPoint x: 728, endPoint y: 430, distance: 196.4
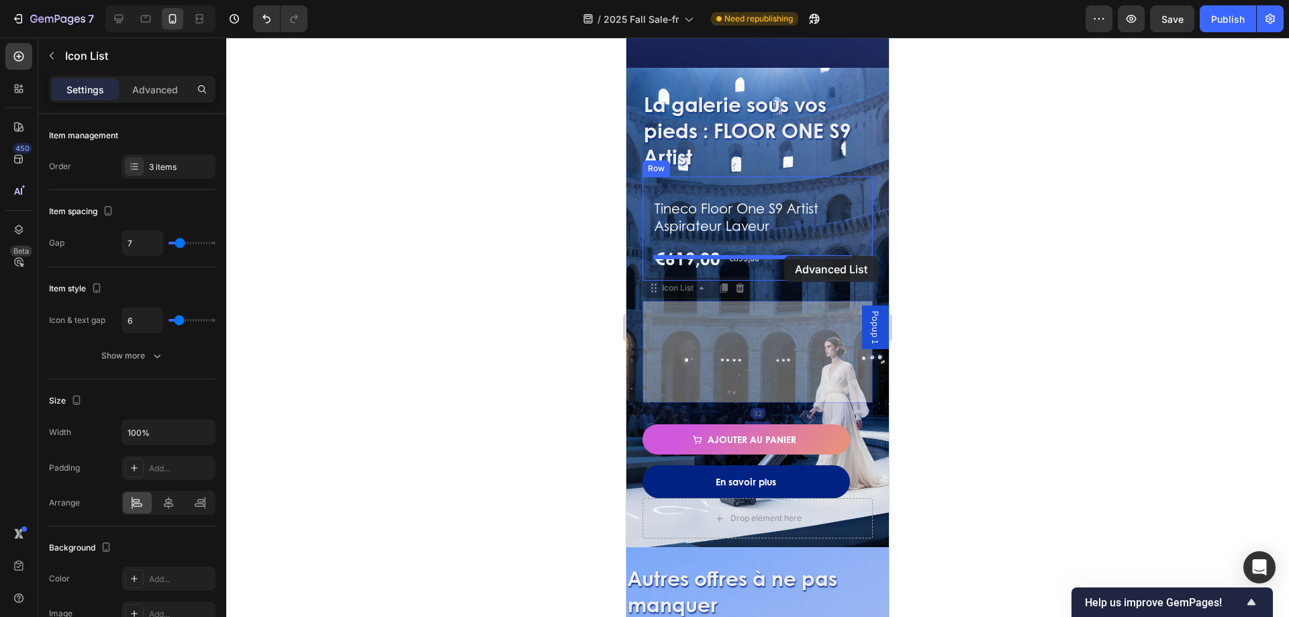
drag, startPoint x: 658, startPoint y: 279, endPoint x: 784, endPoint y: 256, distance: 128.3
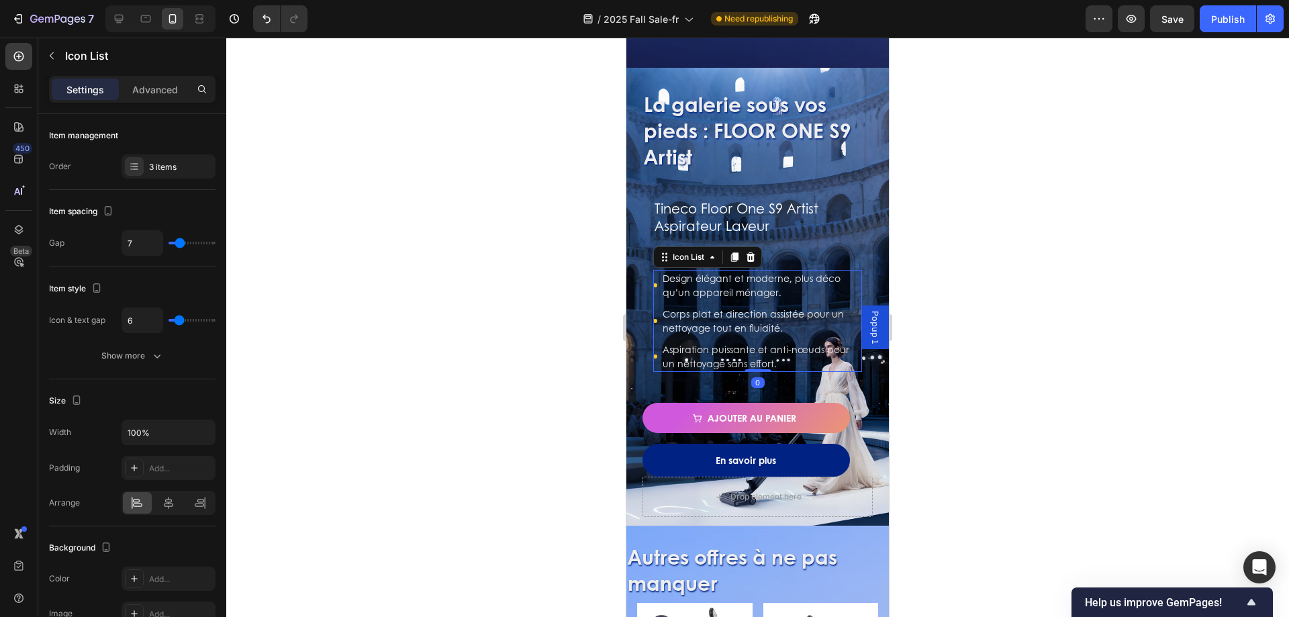
drag, startPoint x: 755, startPoint y: 379, endPoint x: 741, endPoint y: 383, distance: 14.2
click at [757, 324] on div "Icon Design élégant et moderne, plus déco qu’un appareil ménager. Text block Ic…" at bounding box center [757, 321] width 209 height 102
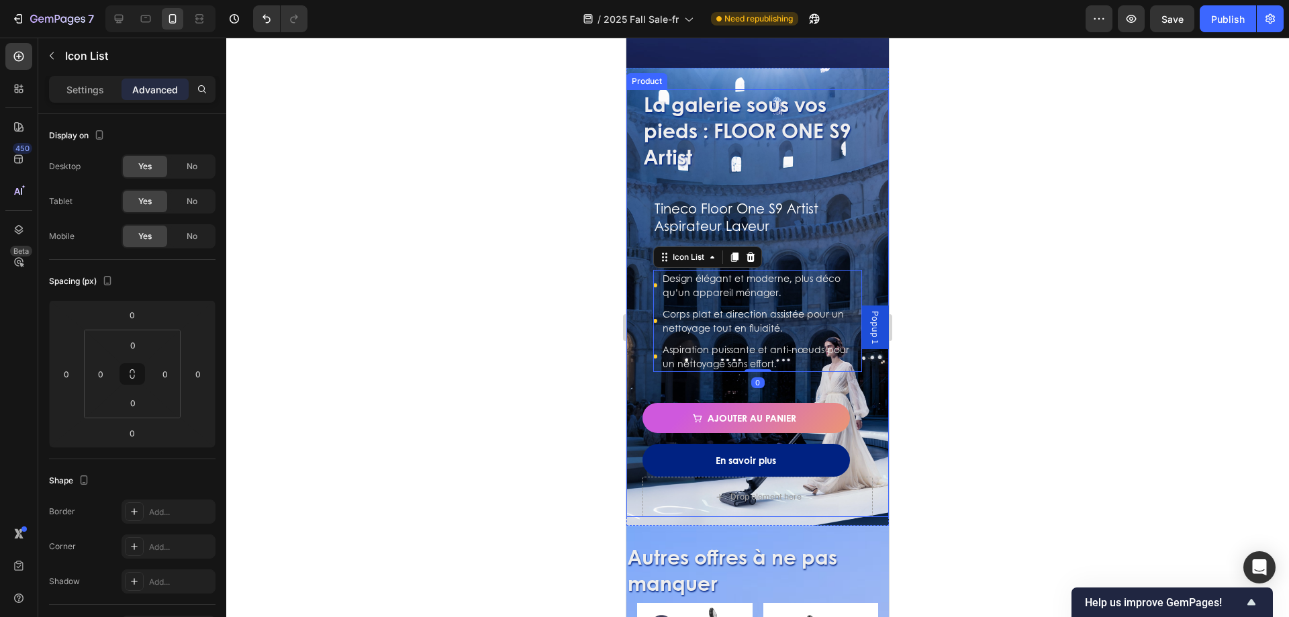
click at [706, 383] on div "La galerie sous vos pieds : FLOOR ONE S9 Artist Heading Tineco Floor One S9 Art…" at bounding box center [758, 303] width 230 height 428
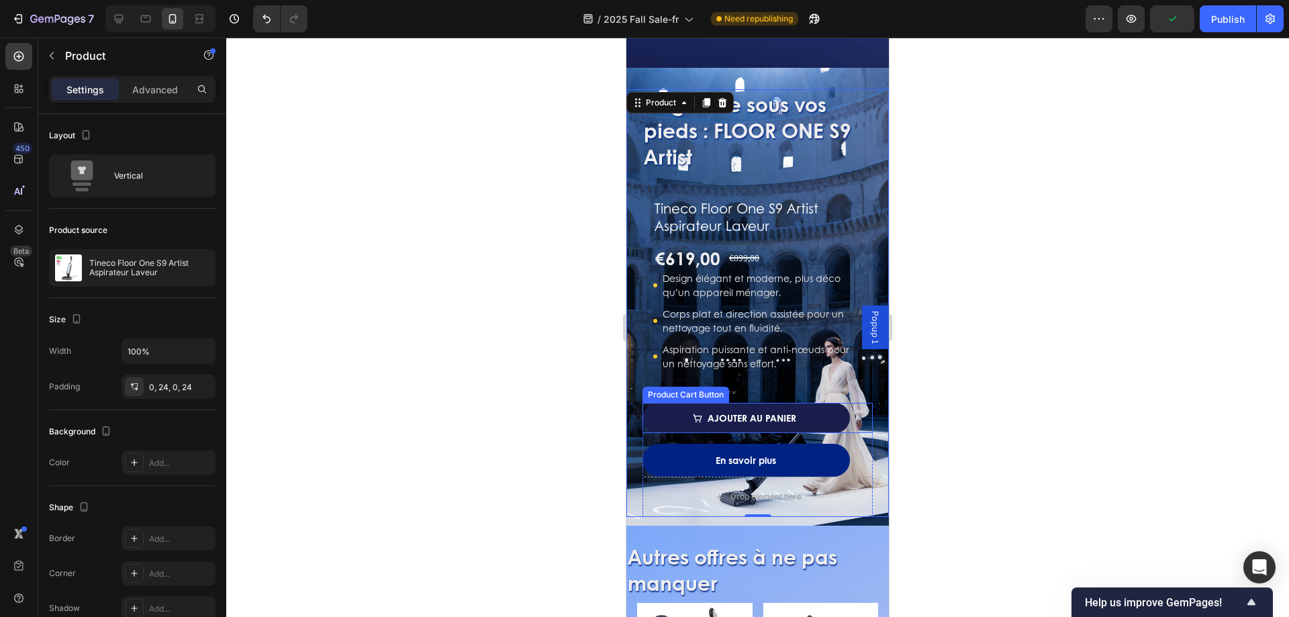
click at [646, 403] on button "Ajouter au panier" at bounding box center [746, 418] width 207 height 30
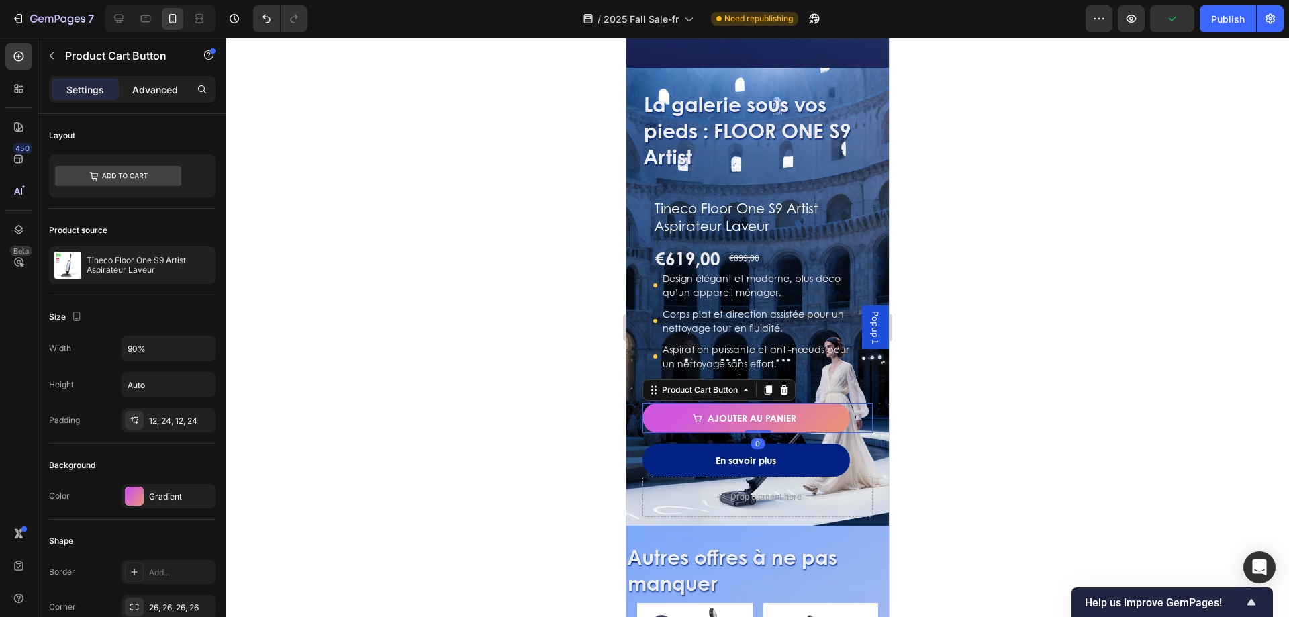
click at [148, 93] on p "Advanced" at bounding box center [155, 90] width 46 height 14
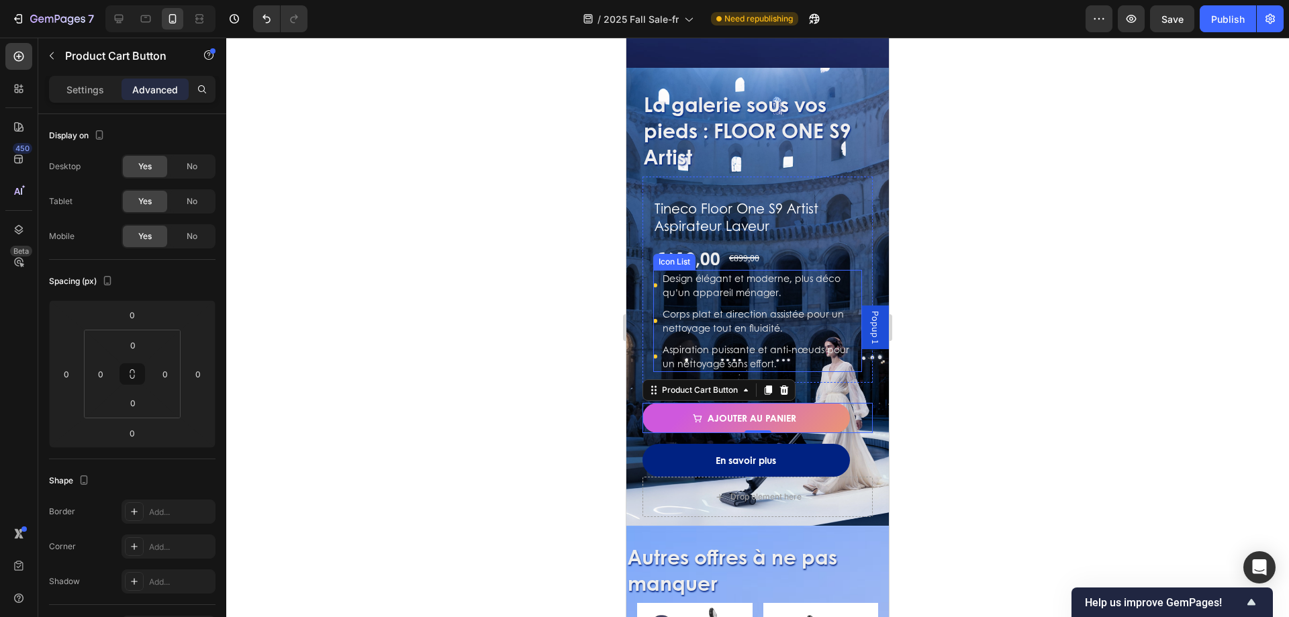
click at [656, 289] on ul "Icon Design élégant et moderne, plus déco qu’un appareil ménager. Text block Ic…" at bounding box center [757, 321] width 209 height 102
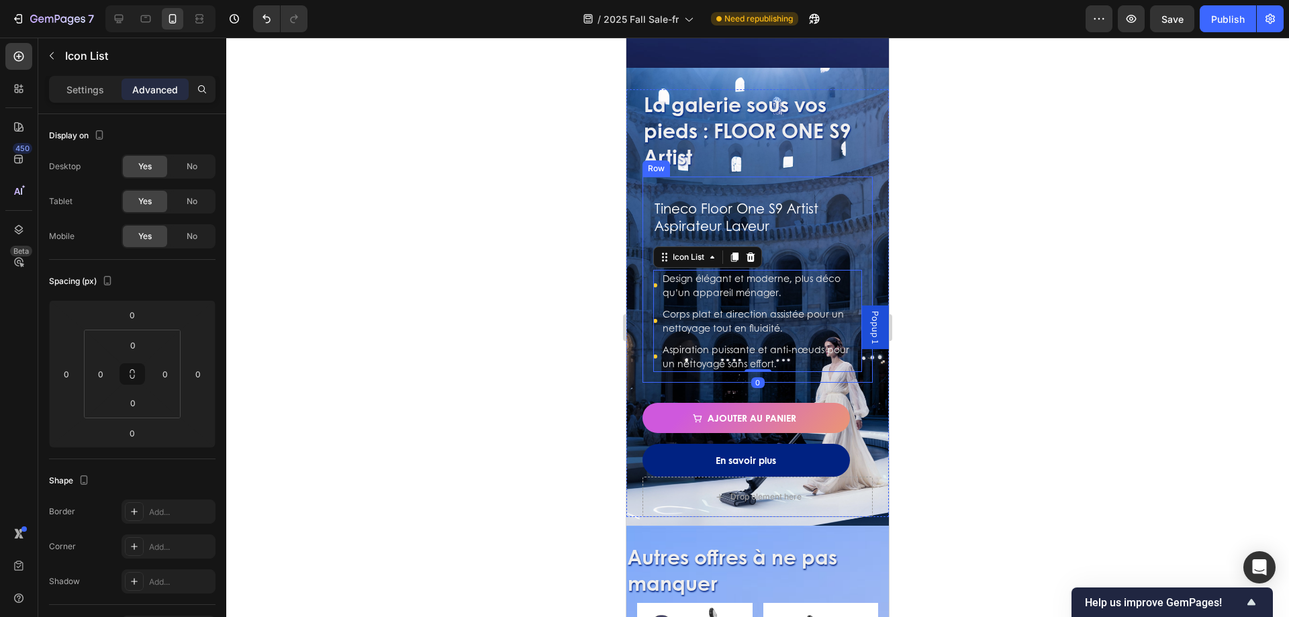
click at [653, 188] on div "Tineco Floor One S9 Artist Aspirateur Laveur Product Title €619,00 Product Pric…" at bounding box center [758, 280] width 230 height 206
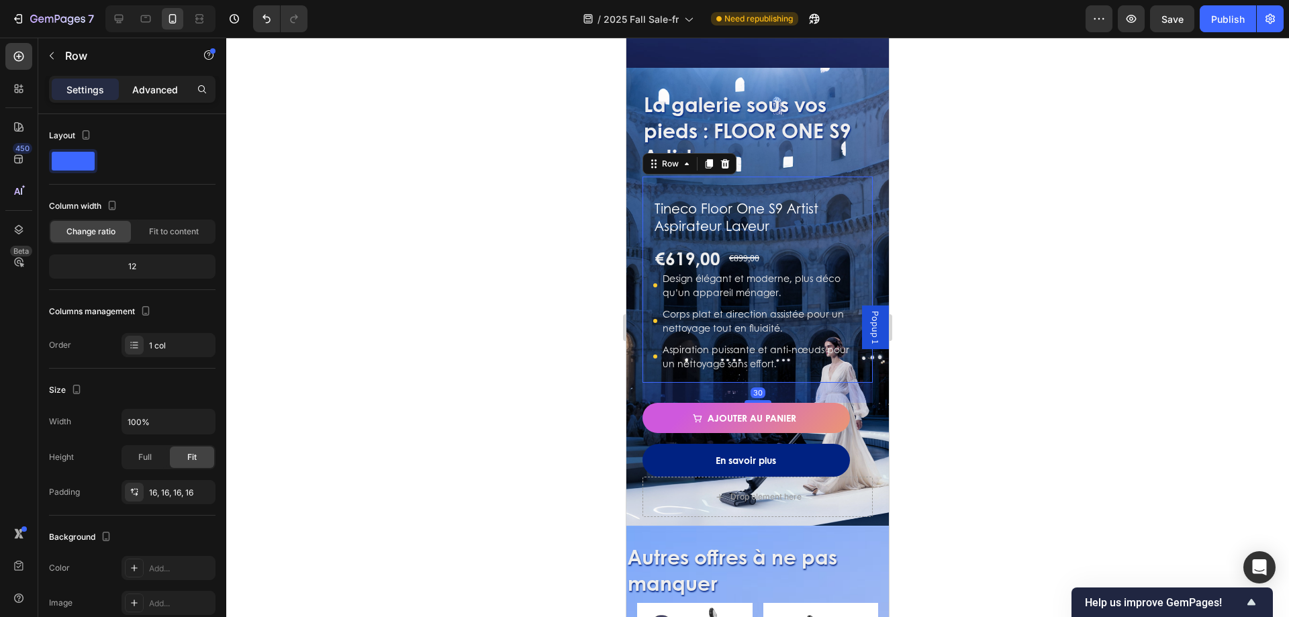
click at [152, 98] on div "Advanced" at bounding box center [155, 89] width 67 height 21
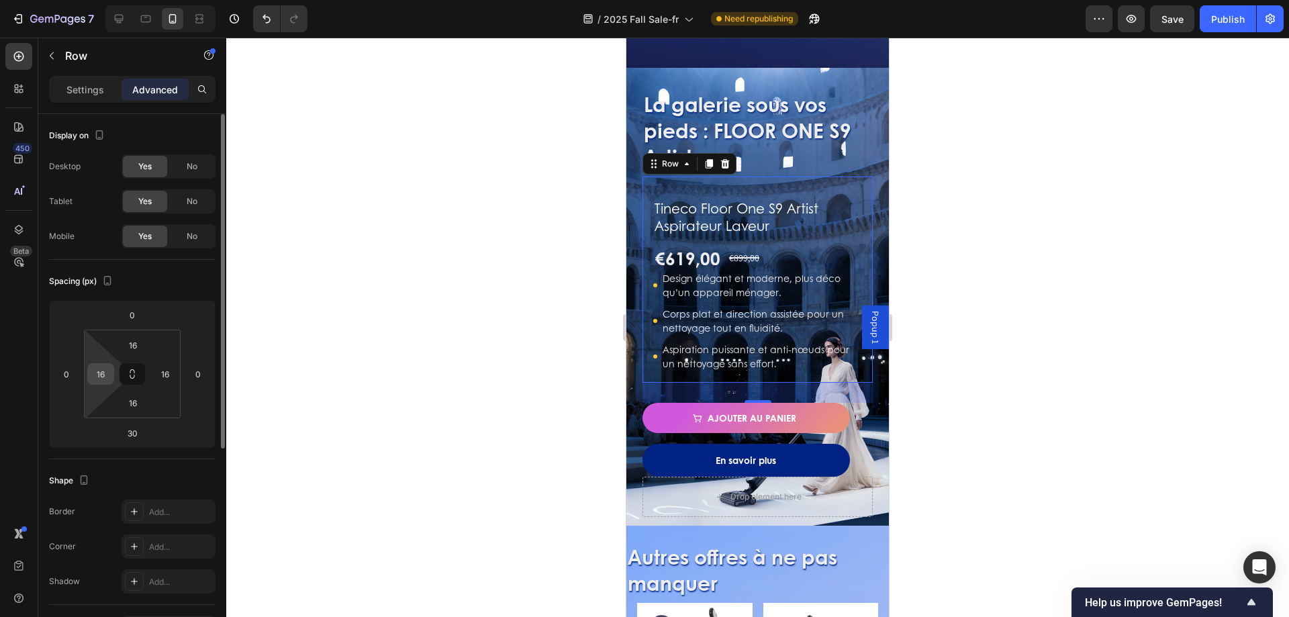
click at [100, 372] on input "16" at bounding box center [101, 374] width 20 height 20
type input "0"
click at [170, 370] on input "16" at bounding box center [165, 374] width 20 height 20
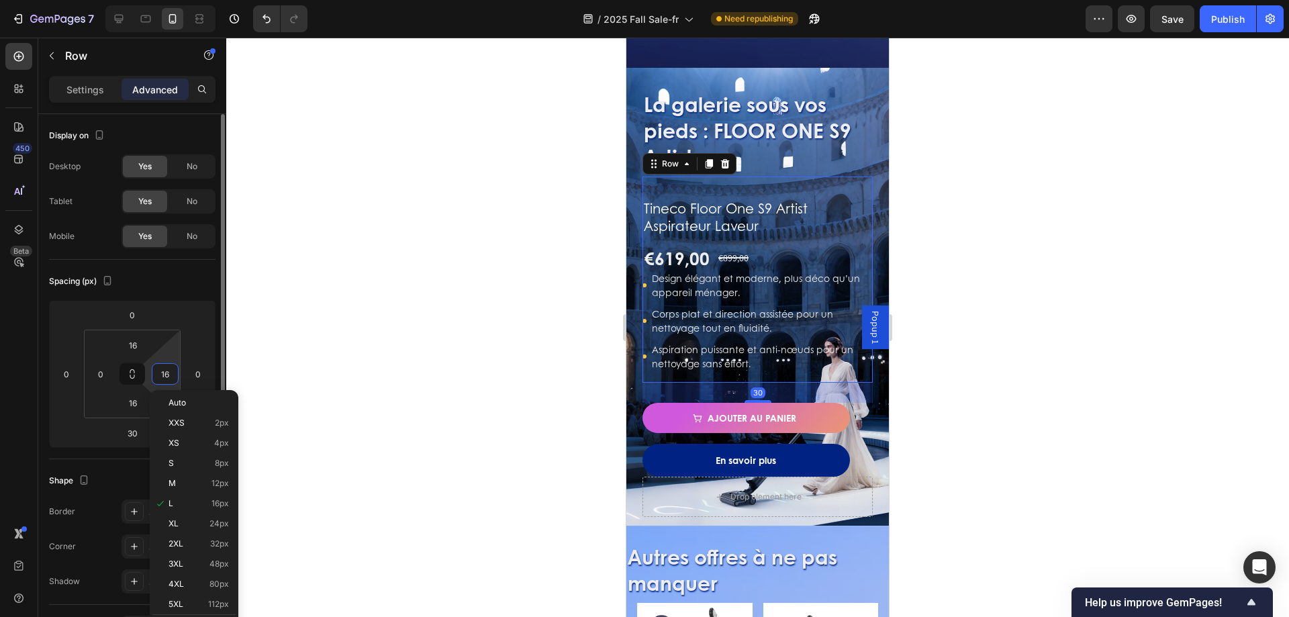
type input "0"
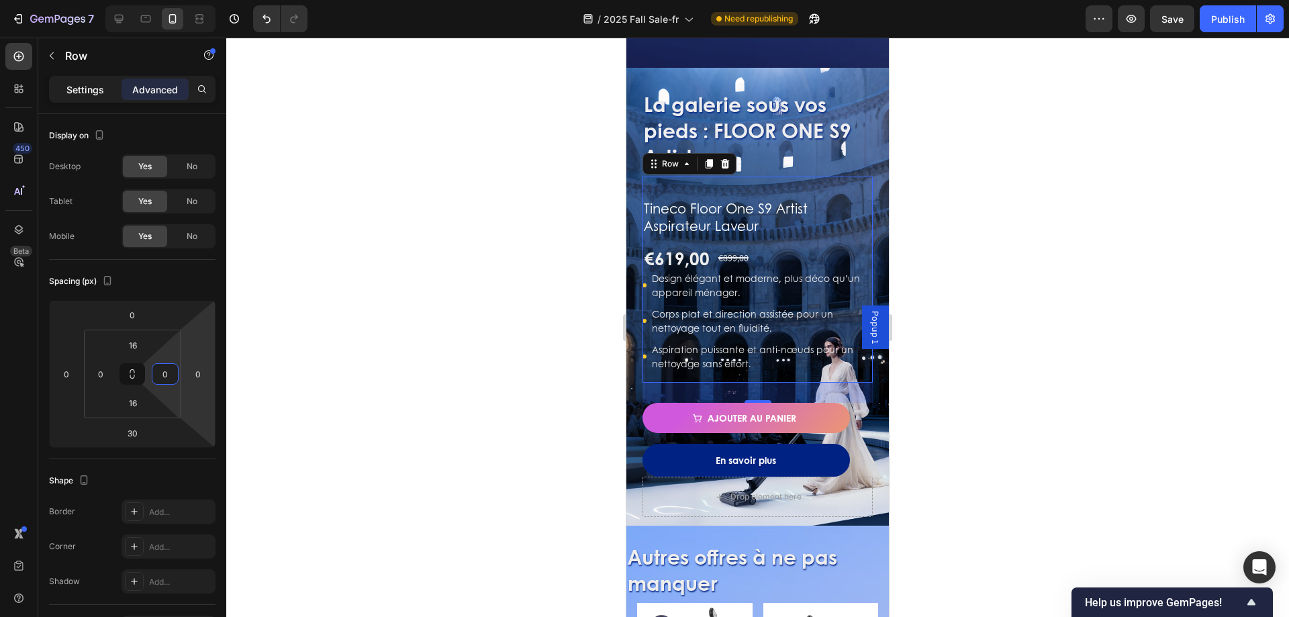
click at [78, 99] on div "Settings" at bounding box center [85, 89] width 67 height 21
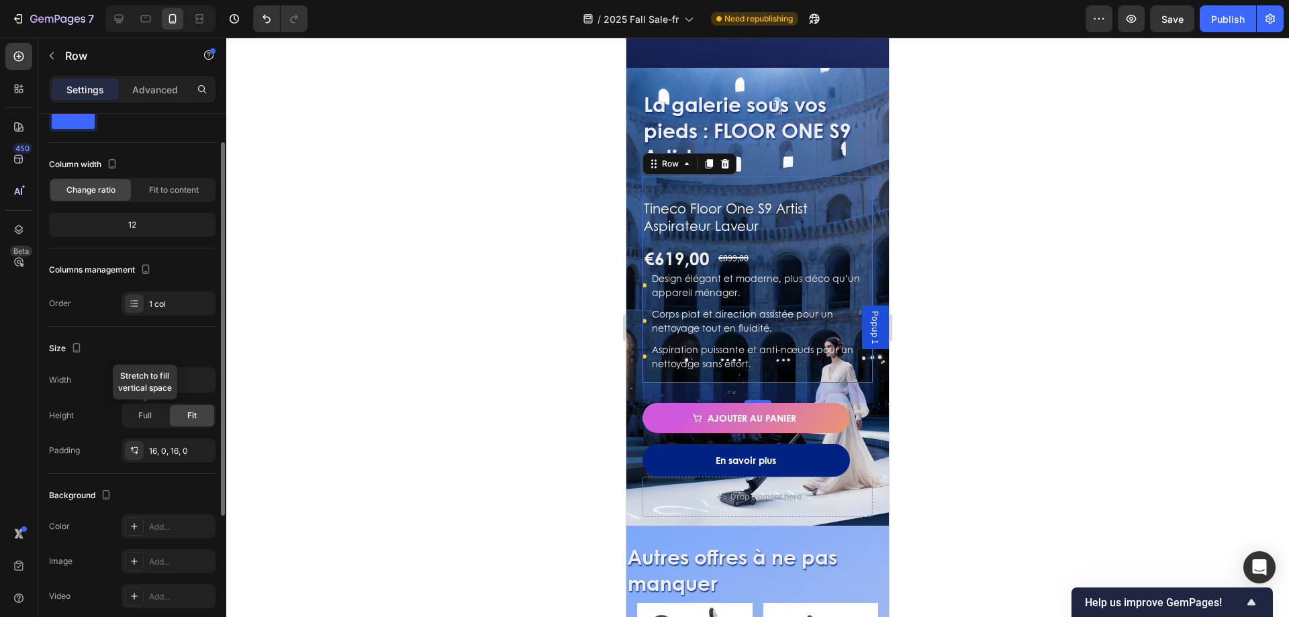
scroll to position [109, 0]
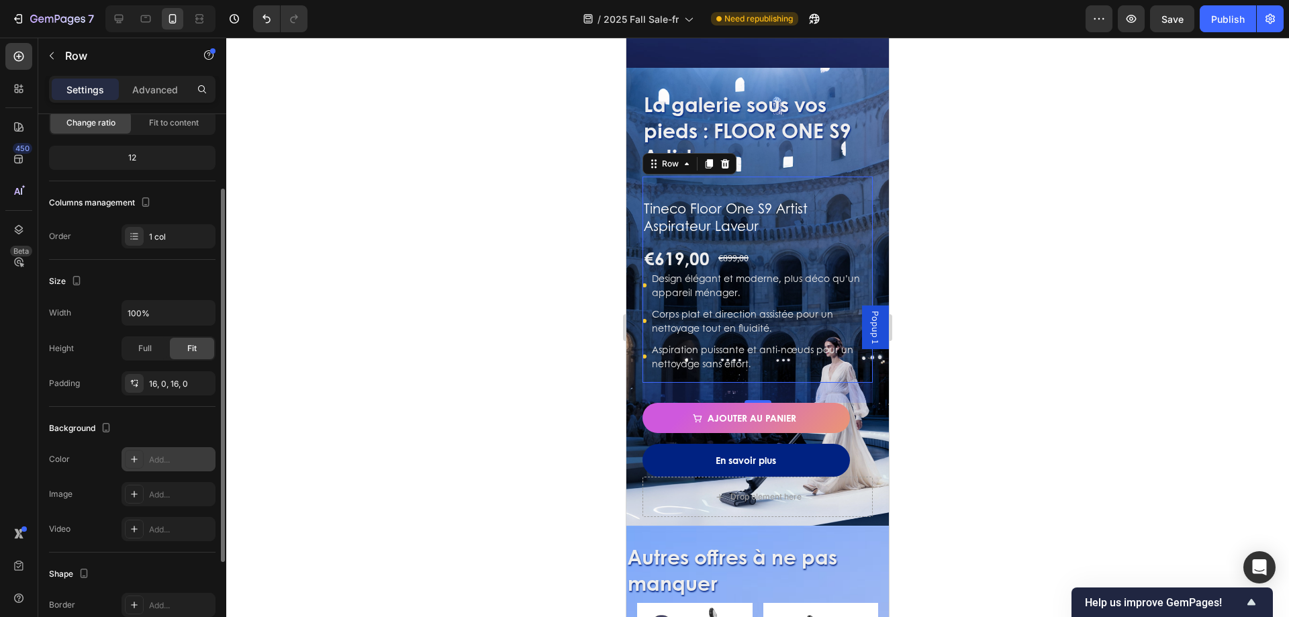
click at [154, 456] on div "Add..." at bounding box center [180, 460] width 63 height 12
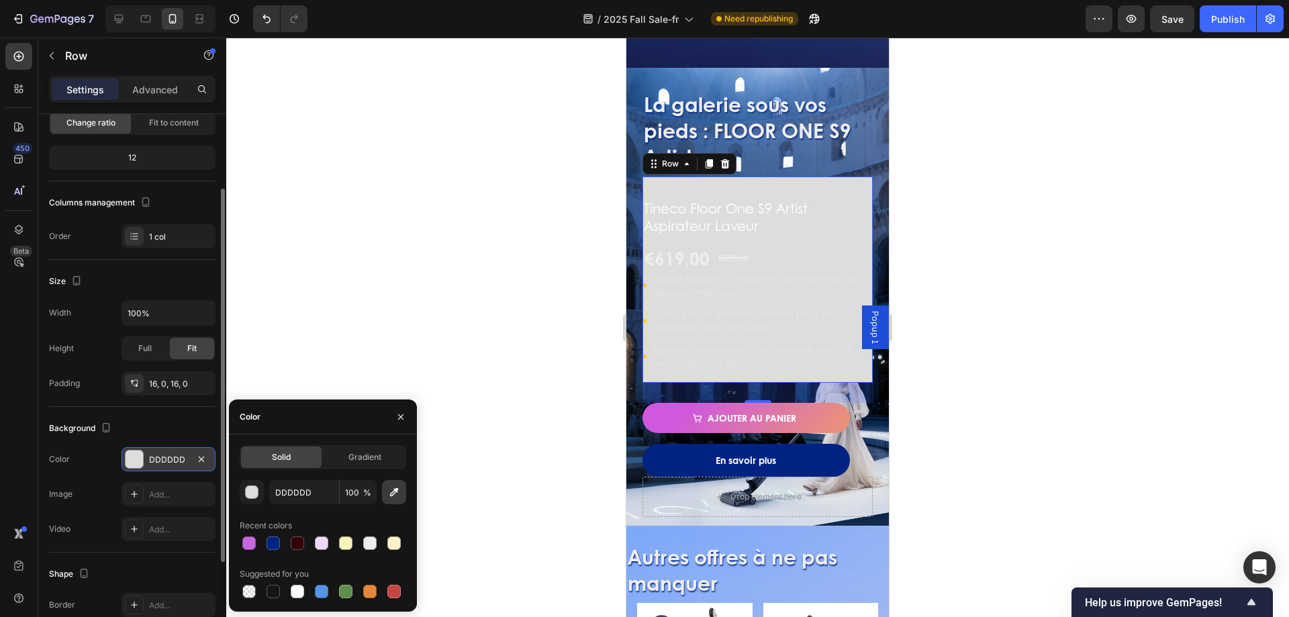
click at [397, 489] on icon "button" at bounding box center [394, 492] width 9 height 9
type input "40608F"
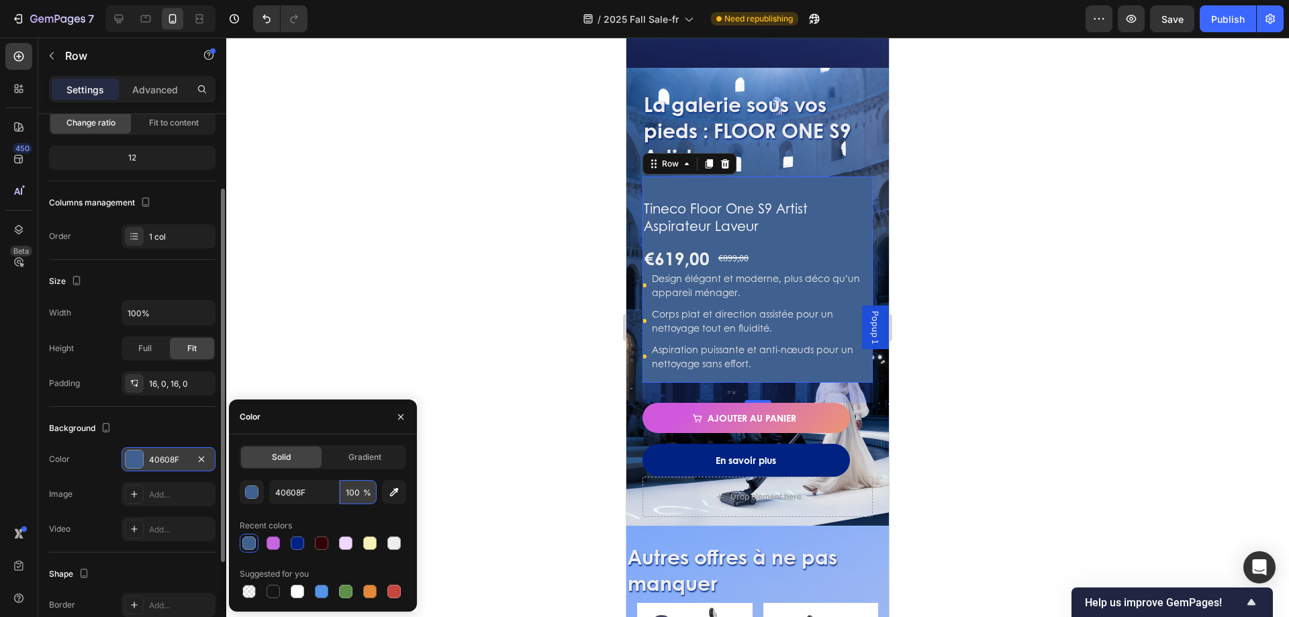
click at [360, 489] on input "100" at bounding box center [358, 492] width 37 height 24
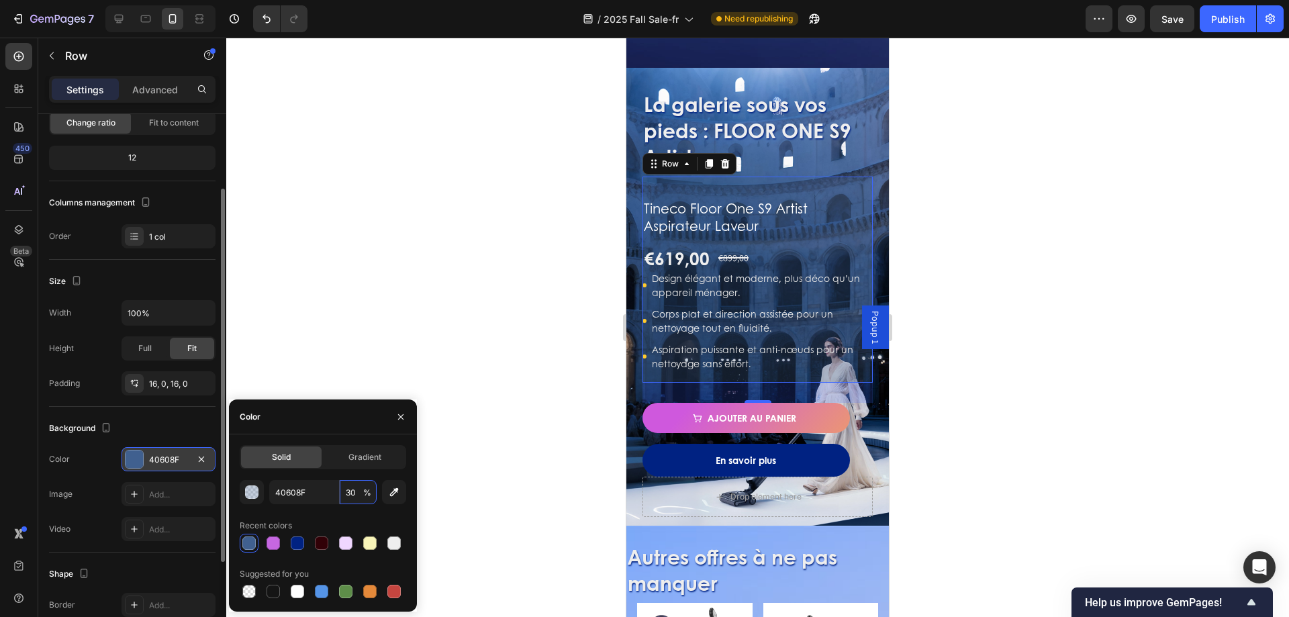
type input "3"
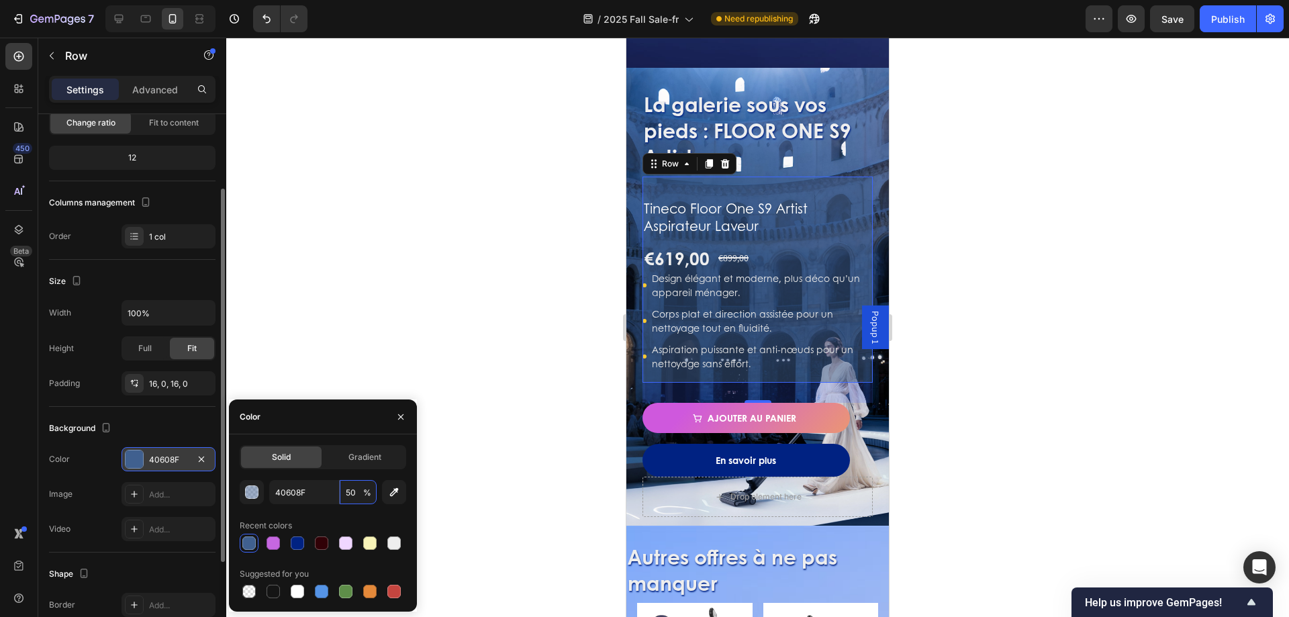
type input "5"
type input "6"
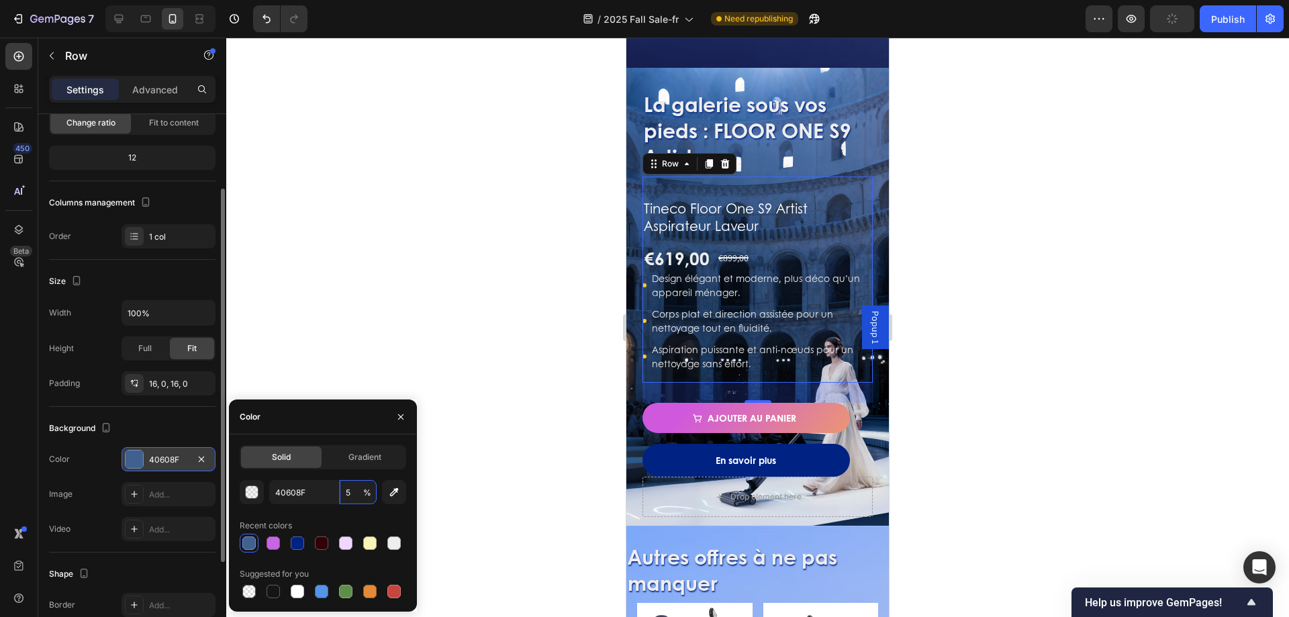
type input "50"
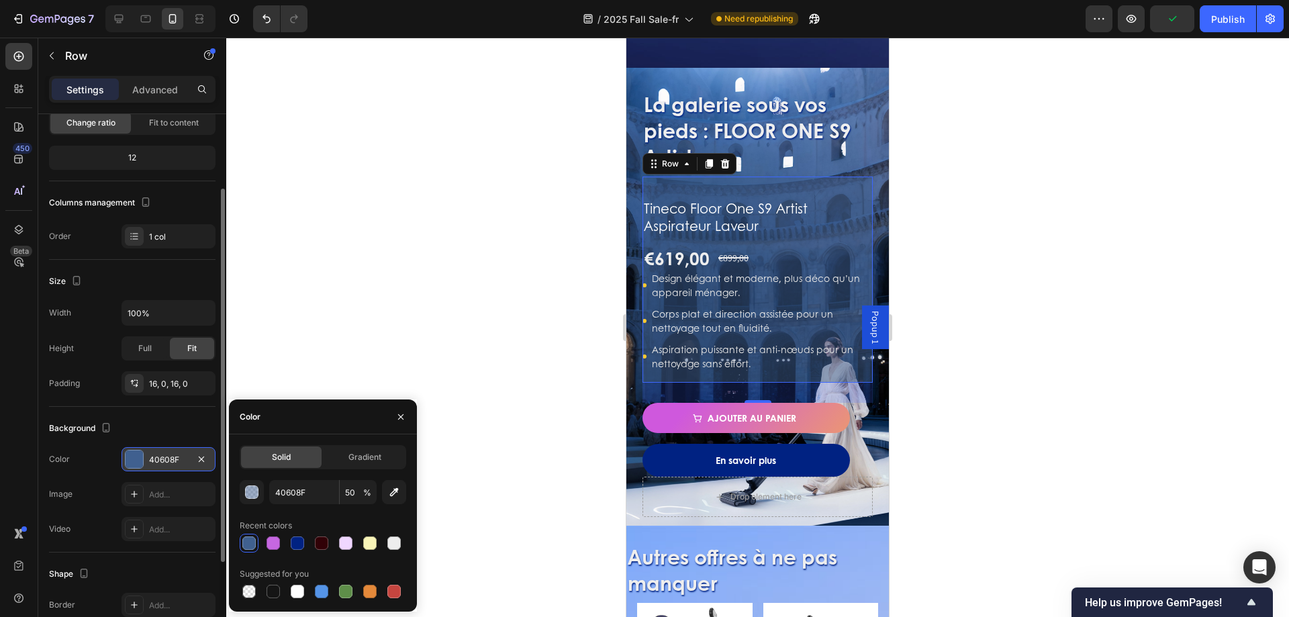
click at [508, 434] on div at bounding box center [757, 327] width 1063 height 579
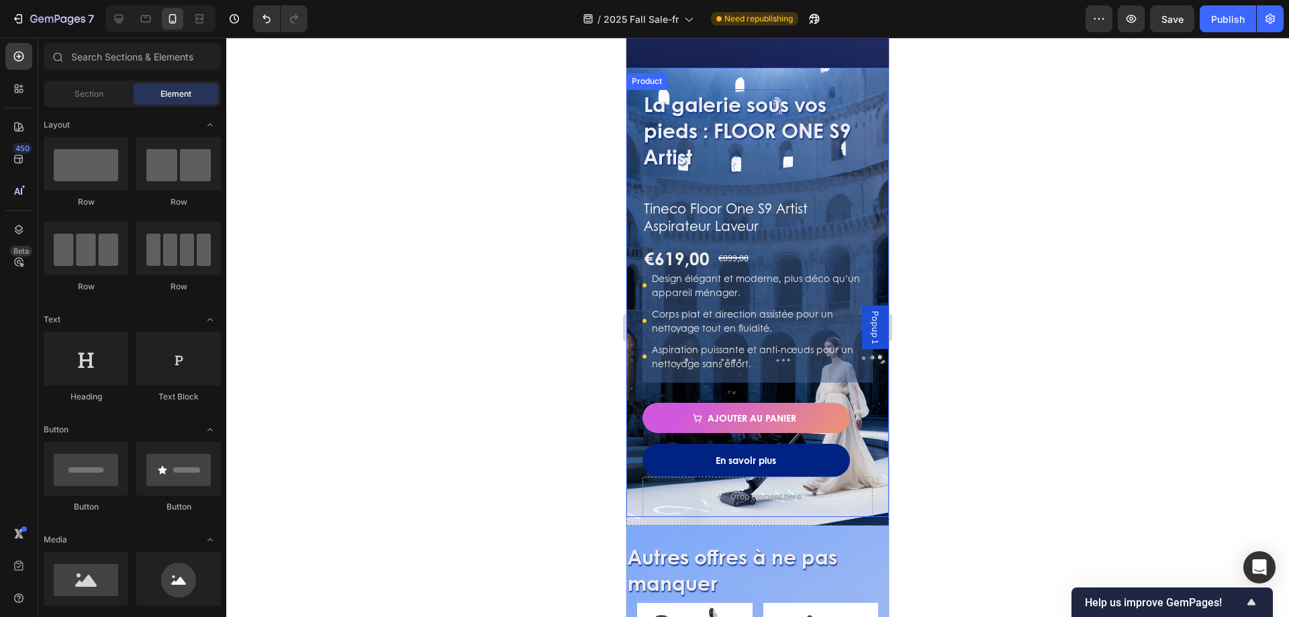
click at [755, 377] on div "La galerie sous vos pieds : FLOOR ONE S9 Artist Heading Tineco Floor One S9 Art…" at bounding box center [758, 303] width 230 height 428
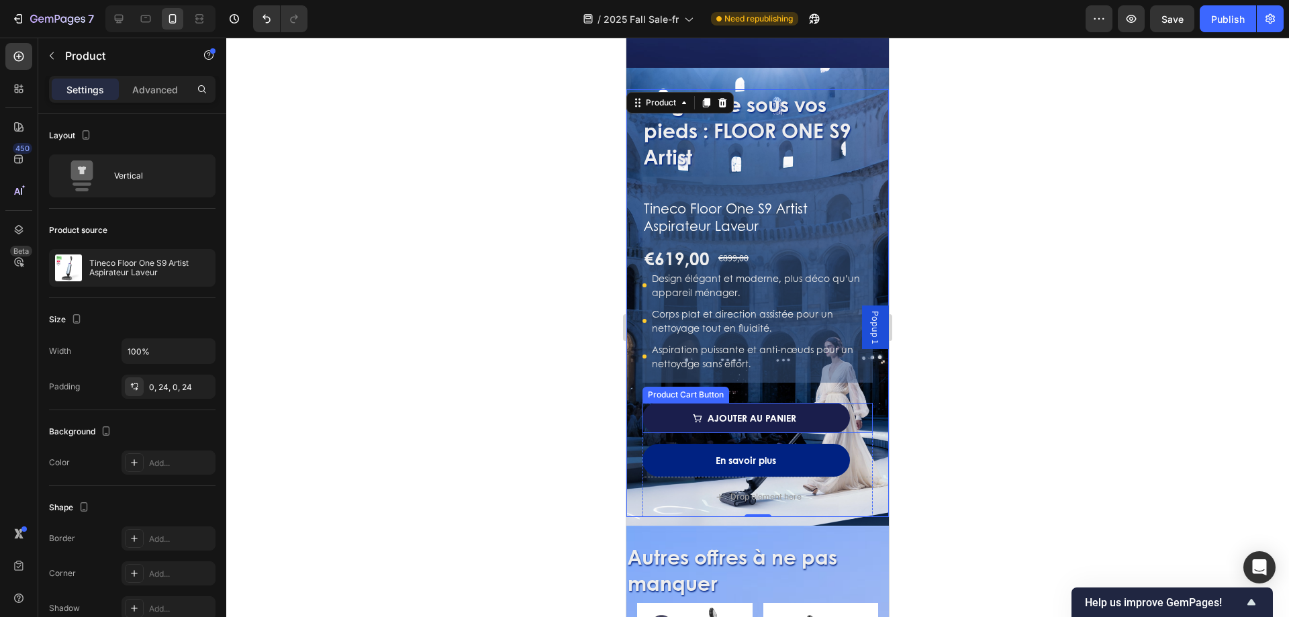
click at [646, 403] on button "Ajouter au panier" at bounding box center [746, 418] width 207 height 30
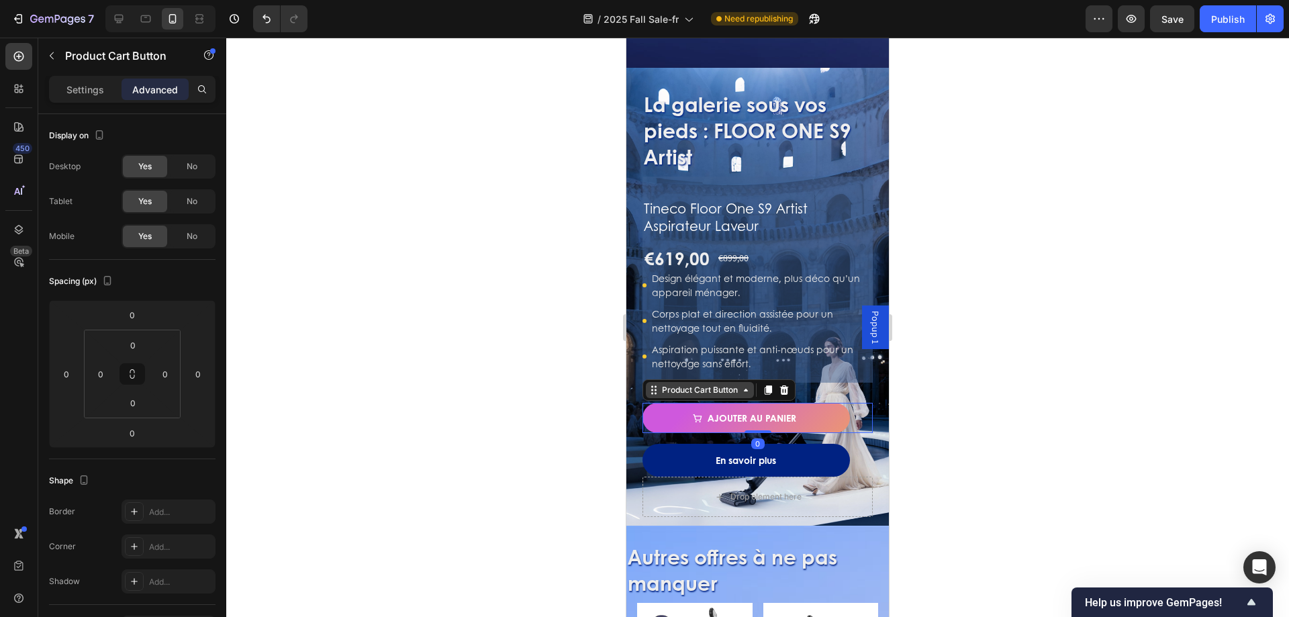
click at [669, 384] on div "Product Cart Button" at bounding box center [699, 390] width 81 height 12
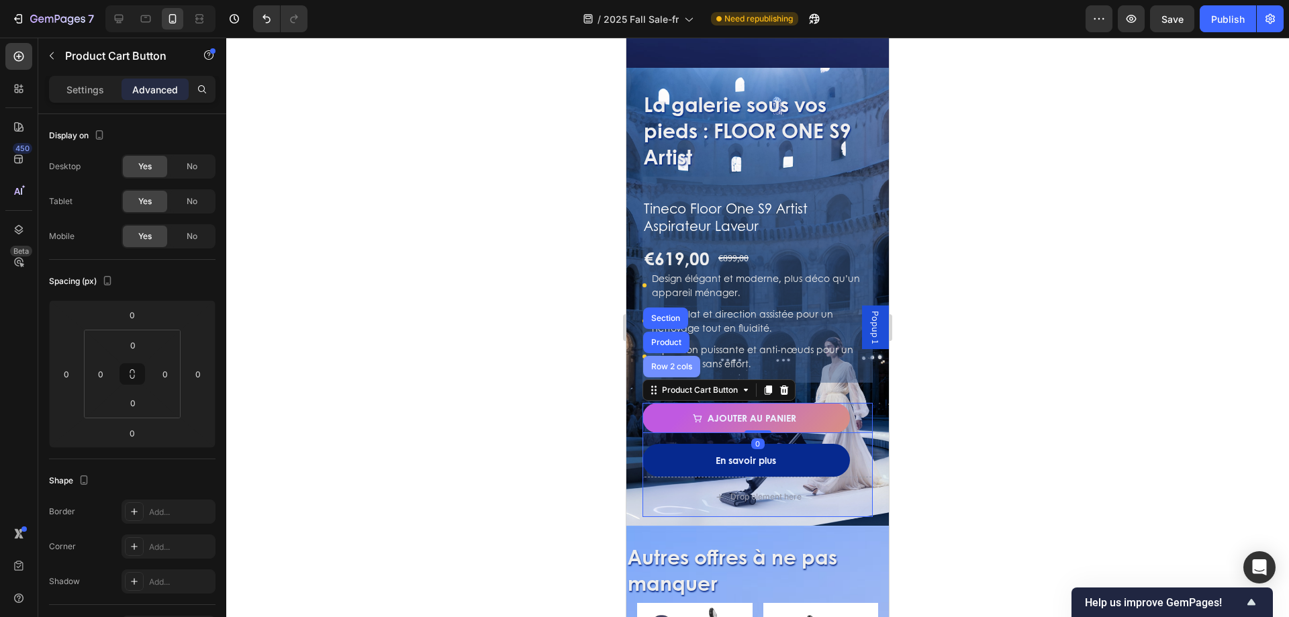
click at [667, 361] on div "Row 2 cols" at bounding box center [671, 366] width 57 height 21
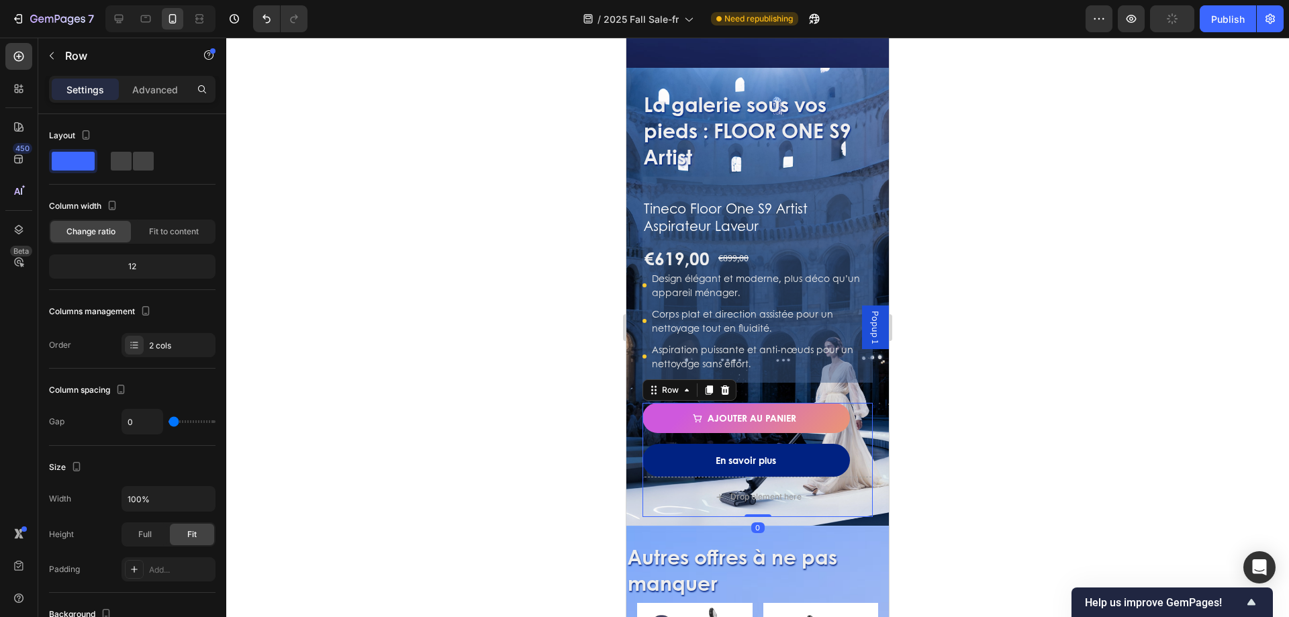
click at [162, 104] on div "Settings Advanced" at bounding box center [132, 95] width 188 height 38
click at [164, 87] on p "Advanced" at bounding box center [155, 90] width 46 height 14
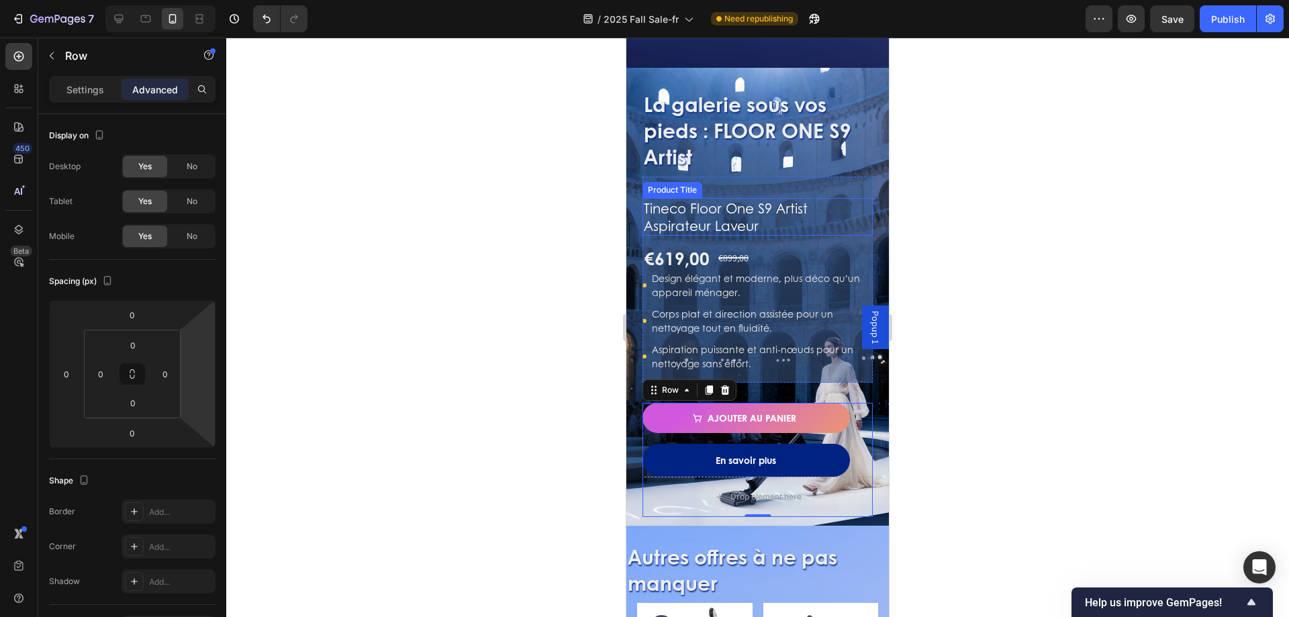
click at [766, 198] on h1 "Tineco Floor One S9 Artist Aspirateur Laveur" at bounding box center [758, 217] width 230 height 38
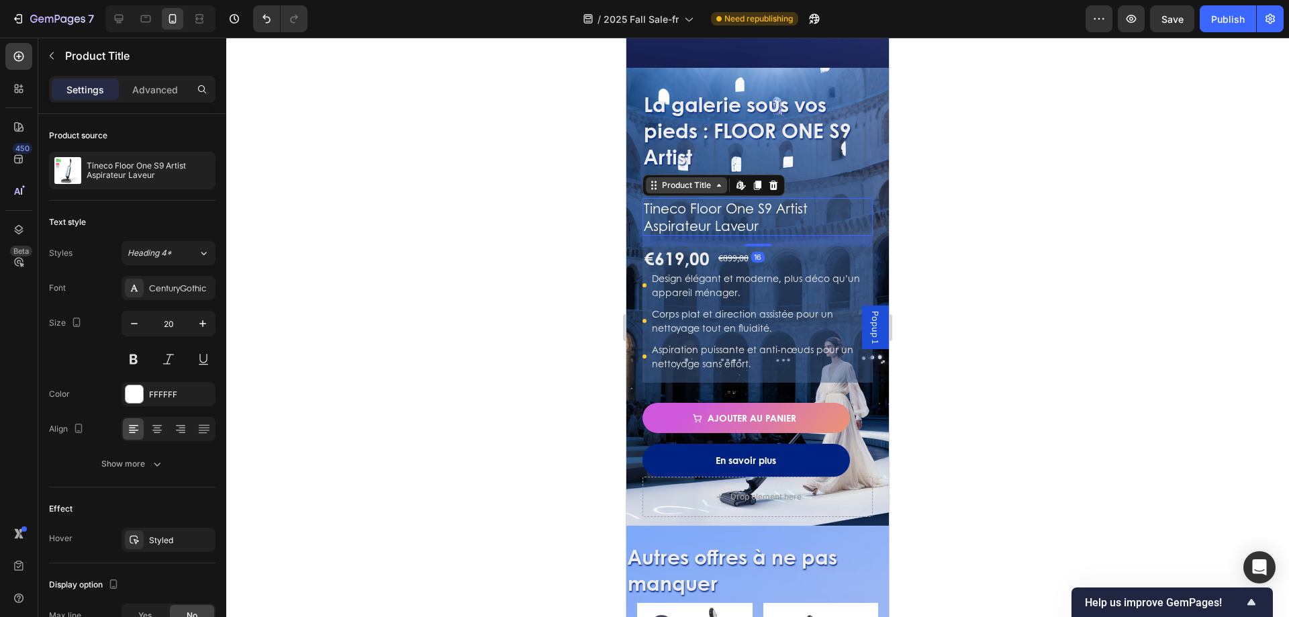
click at [673, 179] on div "Product Title" at bounding box center [686, 185] width 54 height 12
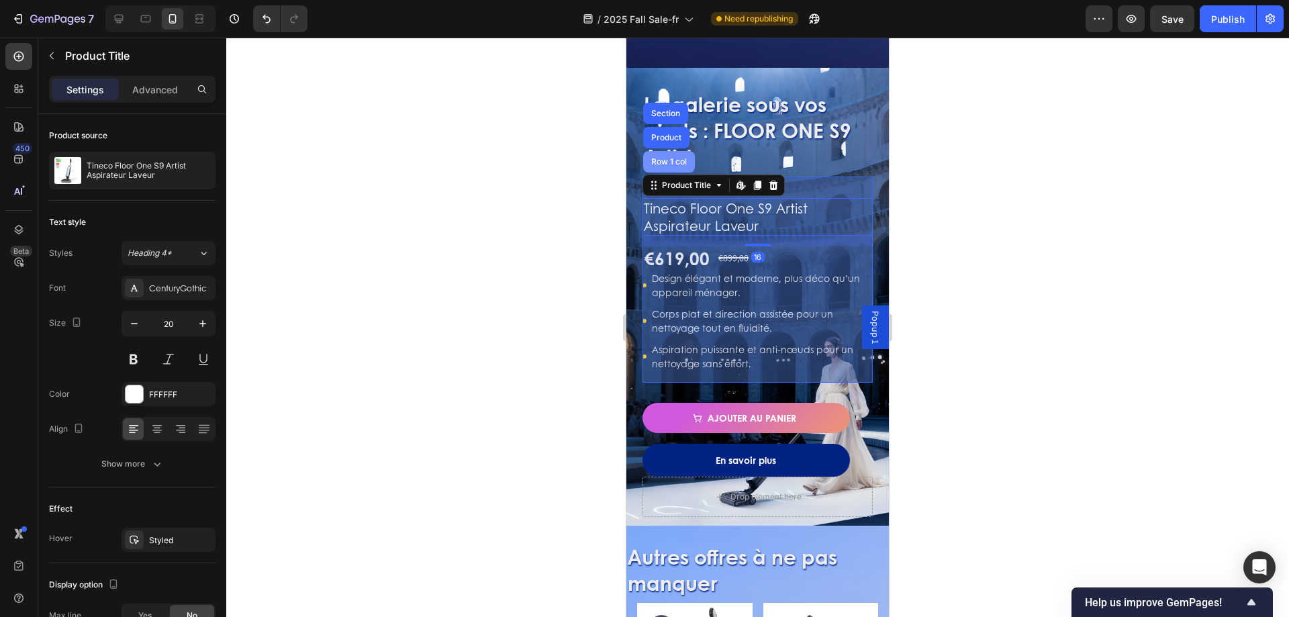
click at [657, 158] on div "Row 1 col" at bounding box center [669, 162] width 41 height 8
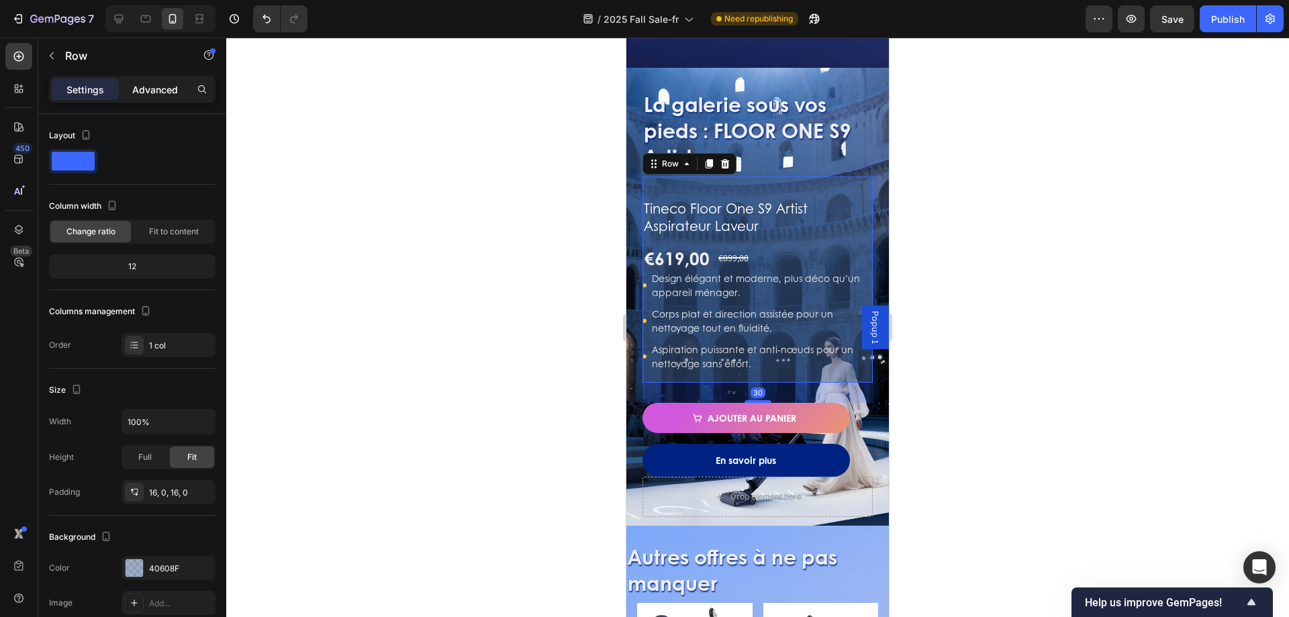
click at [157, 97] on div "Advanced" at bounding box center [155, 89] width 67 height 21
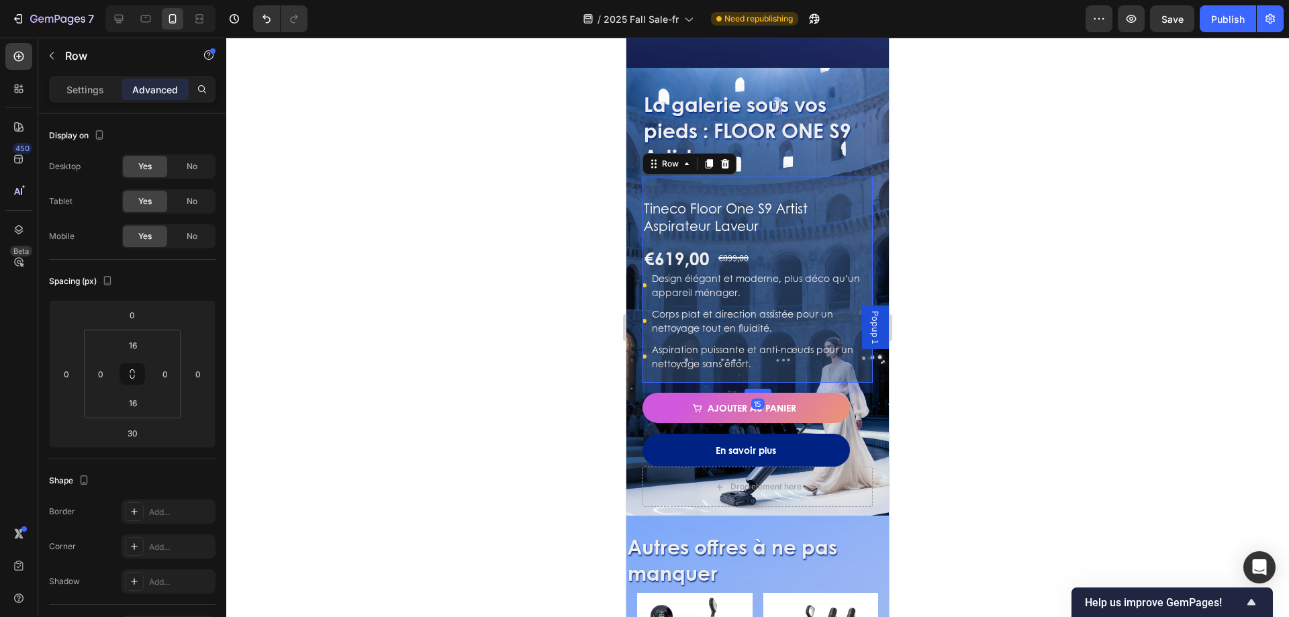
drag, startPoint x: 755, startPoint y: 388, endPoint x: 761, endPoint y: 378, distance: 12.1
click at [761, 389] on div at bounding box center [758, 391] width 27 height 4
type input "15"
click at [684, 271] on p "Design élégant et moderne, plus déco qu’un appareil ménager." at bounding box center [762, 285] width 220 height 28
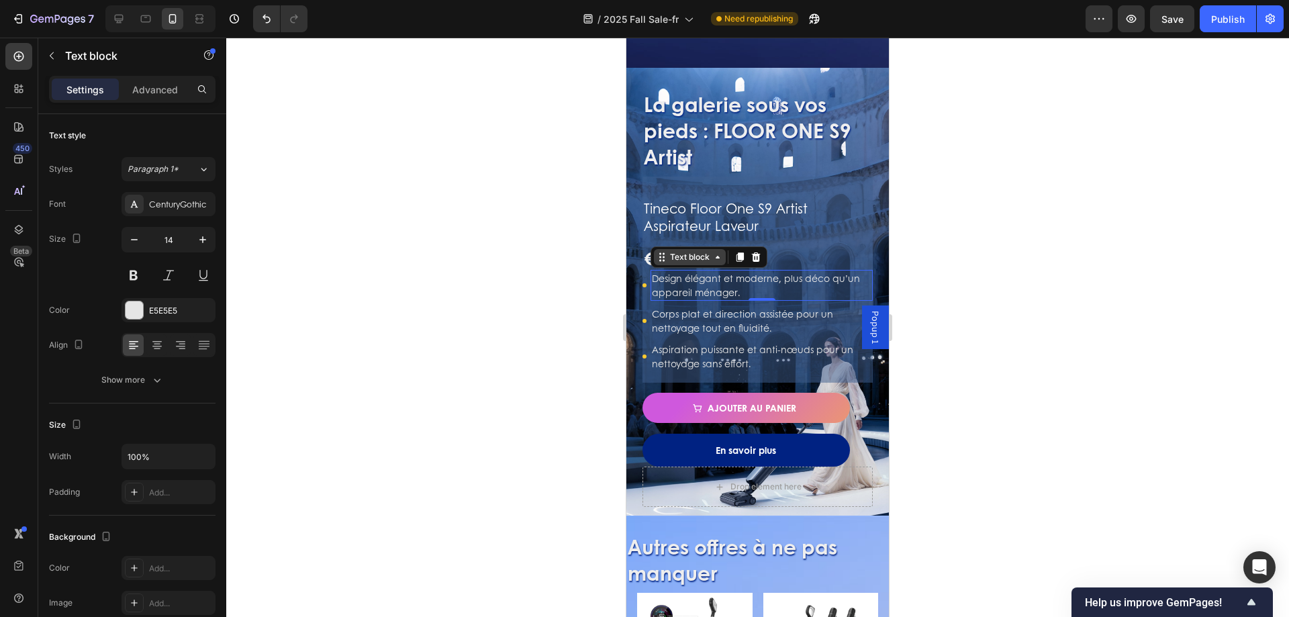
click at [694, 251] on div "Text block" at bounding box center [689, 257] width 45 height 12
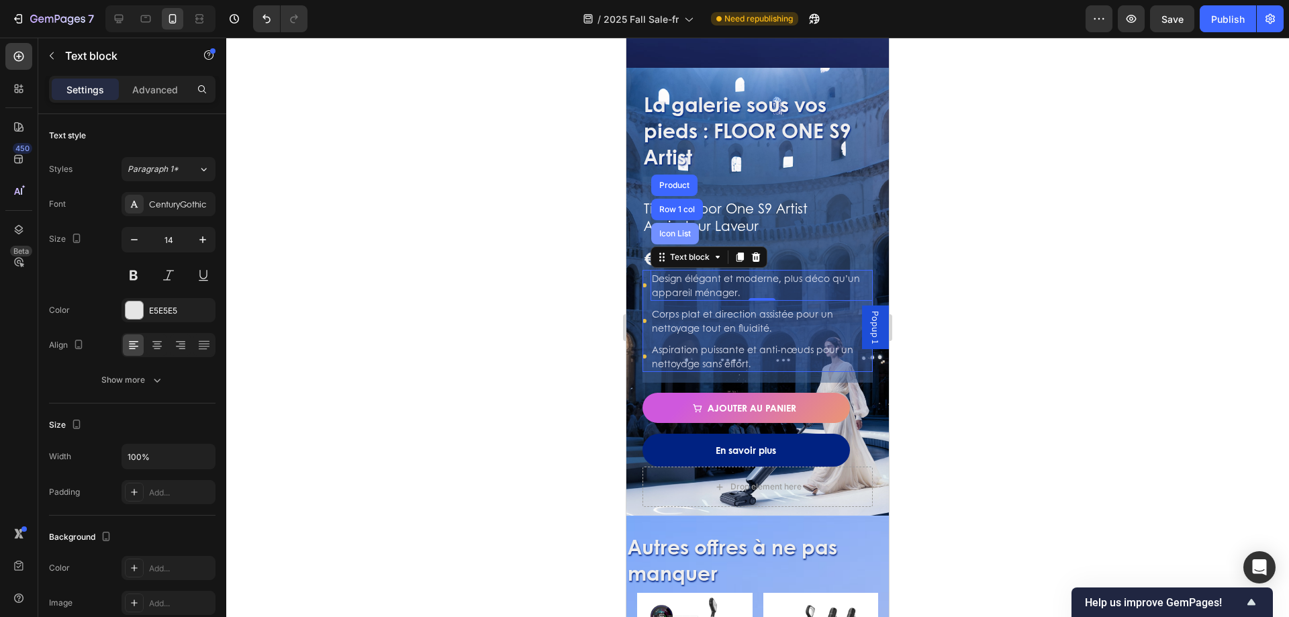
click at [683, 228] on div "Icon List" at bounding box center [675, 233] width 48 height 21
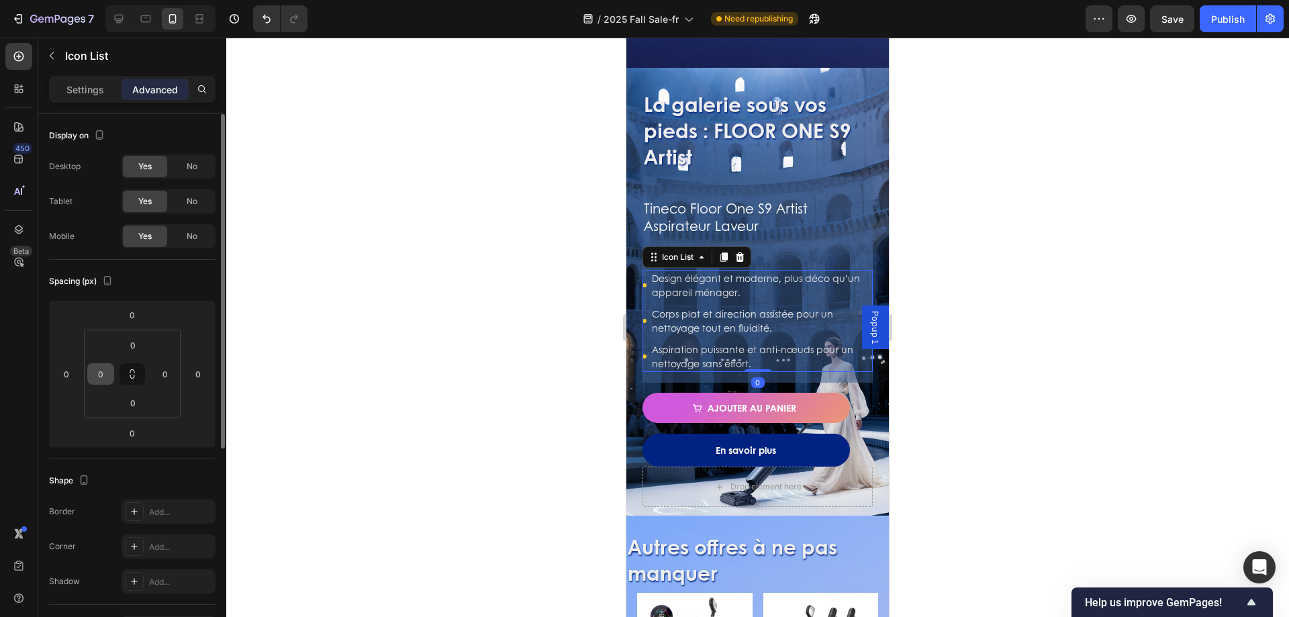
click at [154, 89] on p "Advanced" at bounding box center [155, 90] width 46 height 14
click at [126, 0] on html "7 Version history / 2025 Fall Sale-fr Need republishing Preview Save Publish 45…" at bounding box center [644, 0] width 1289 height 0
type input "20"
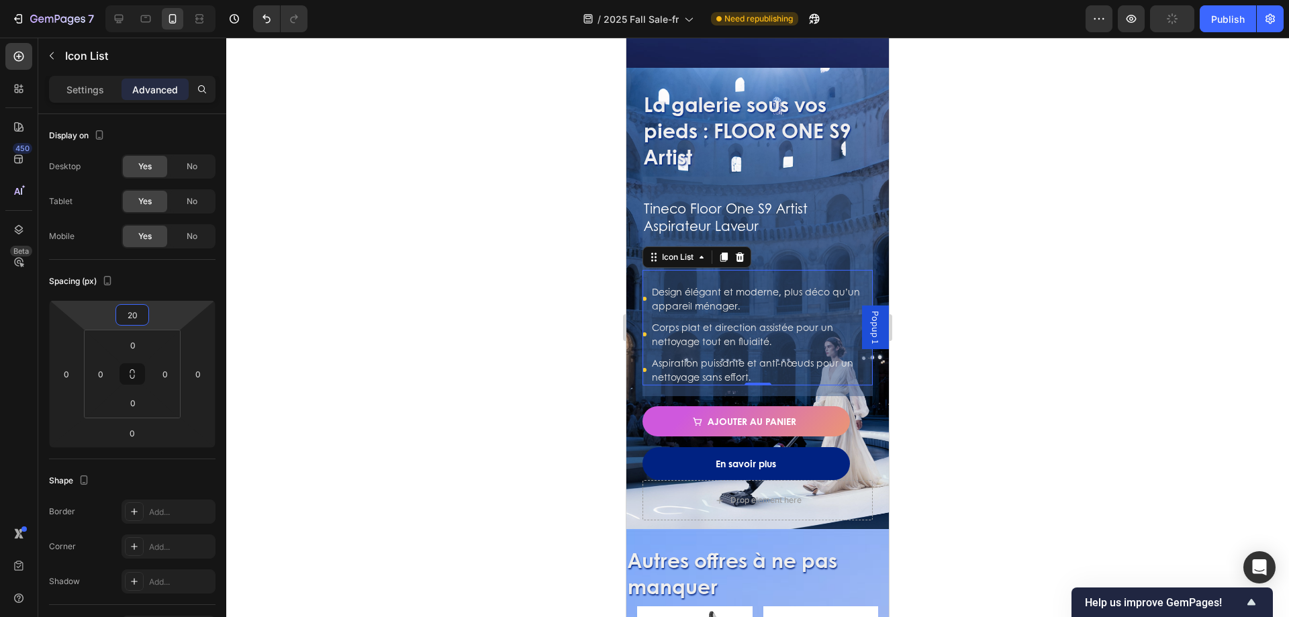
click at [352, 404] on div at bounding box center [757, 327] width 1063 height 579
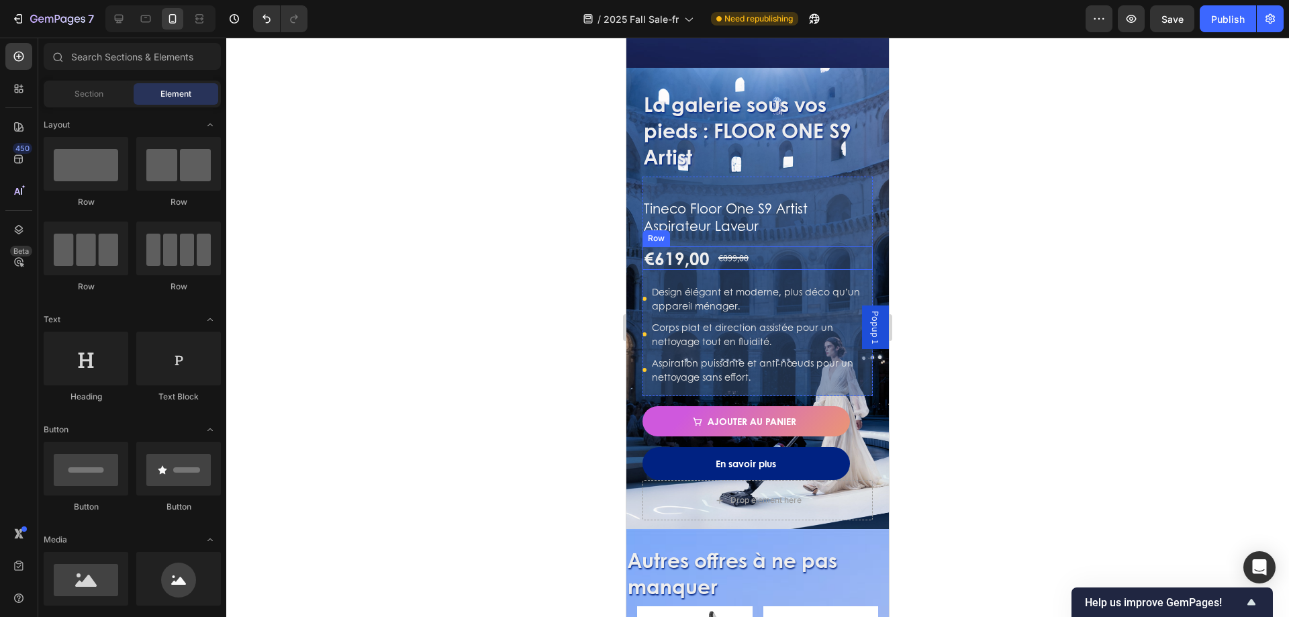
click at [792, 246] on div "€619,00 Product Price Product Price €899,00 Compare Price Compare Price Row" at bounding box center [758, 257] width 230 height 23
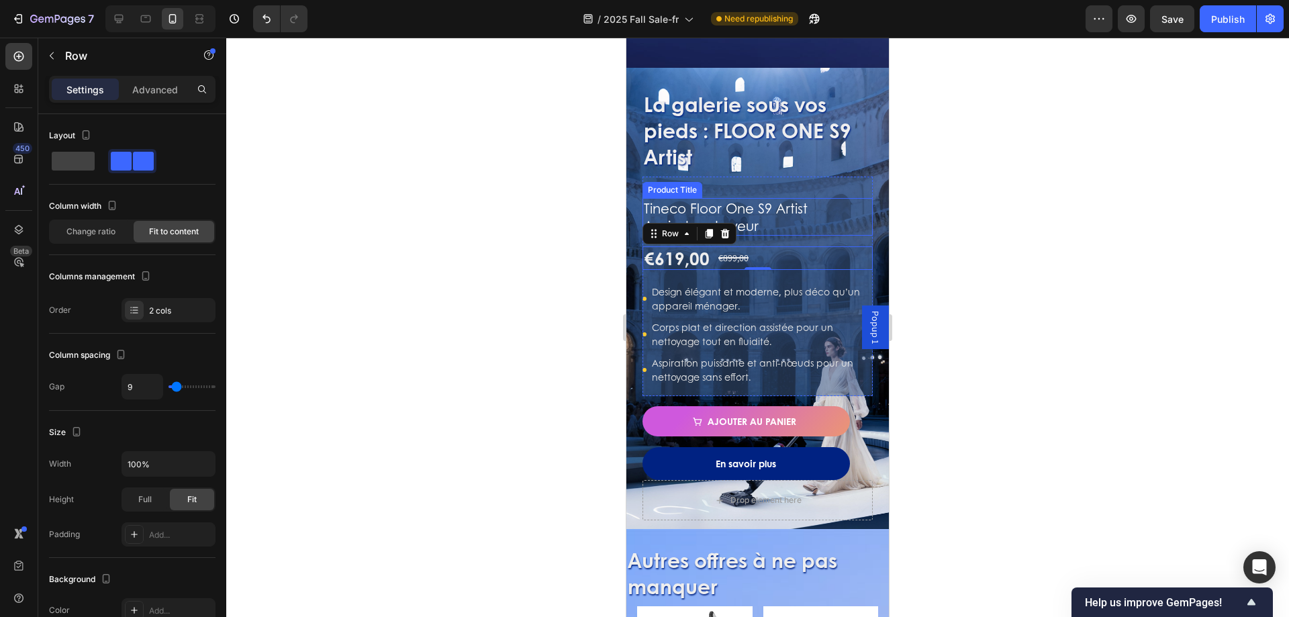
click at [792, 199] on h1 "Tineco Floor One S9 Artist Aspirateur Laveur" at bounding box center [758, 217] width 230 height 38
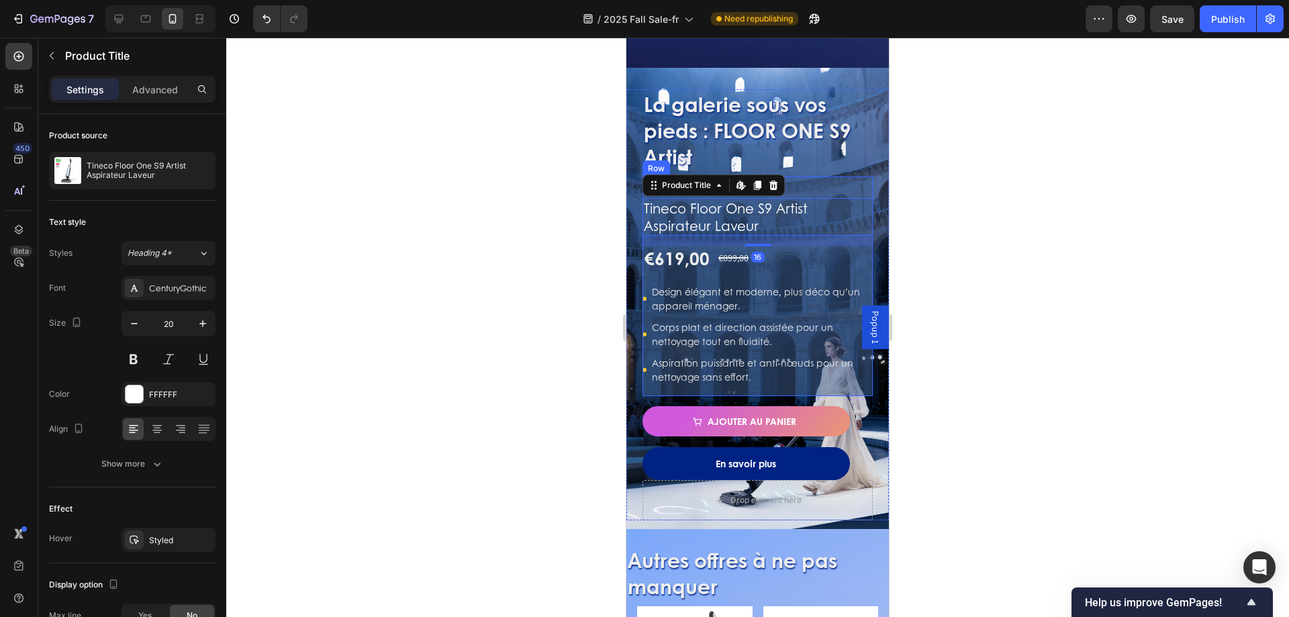
click at [812, 177] on div "Tineco Floor One S9 Artist Aspirateur Laveur Product Title Edit content in Shop…" at bounding box center [758, 287] width 230 height 220
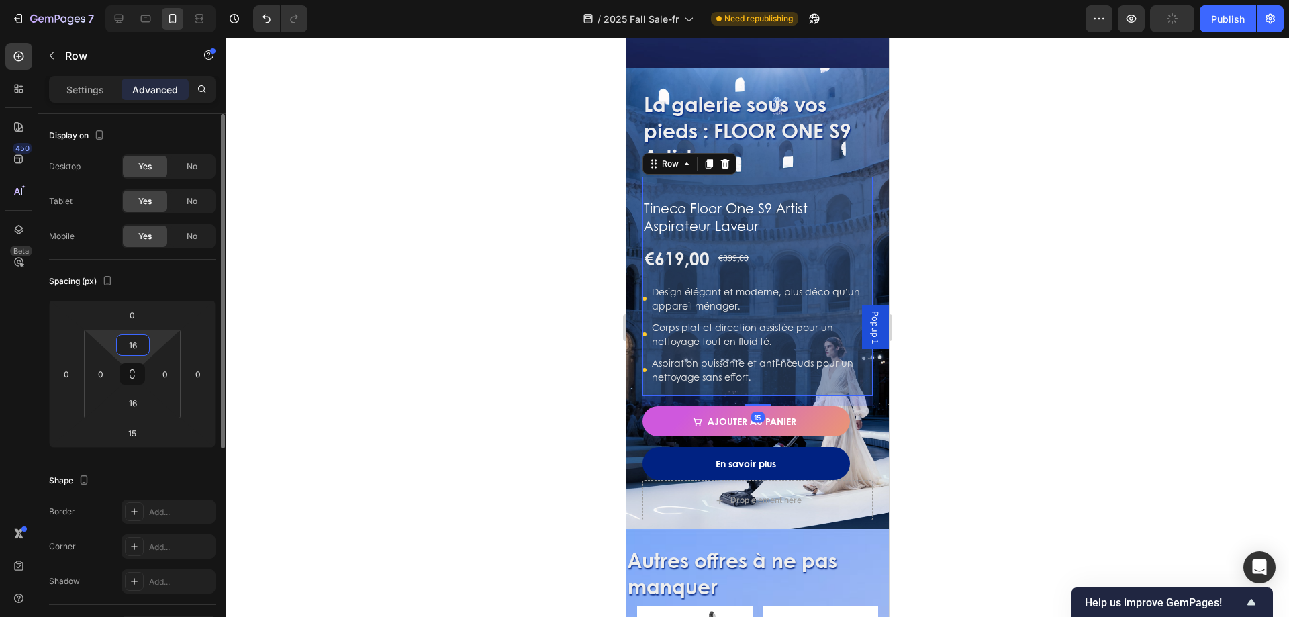
click at [139, 346] on input "16" at bounding box center [133, 345] width 27 height 20
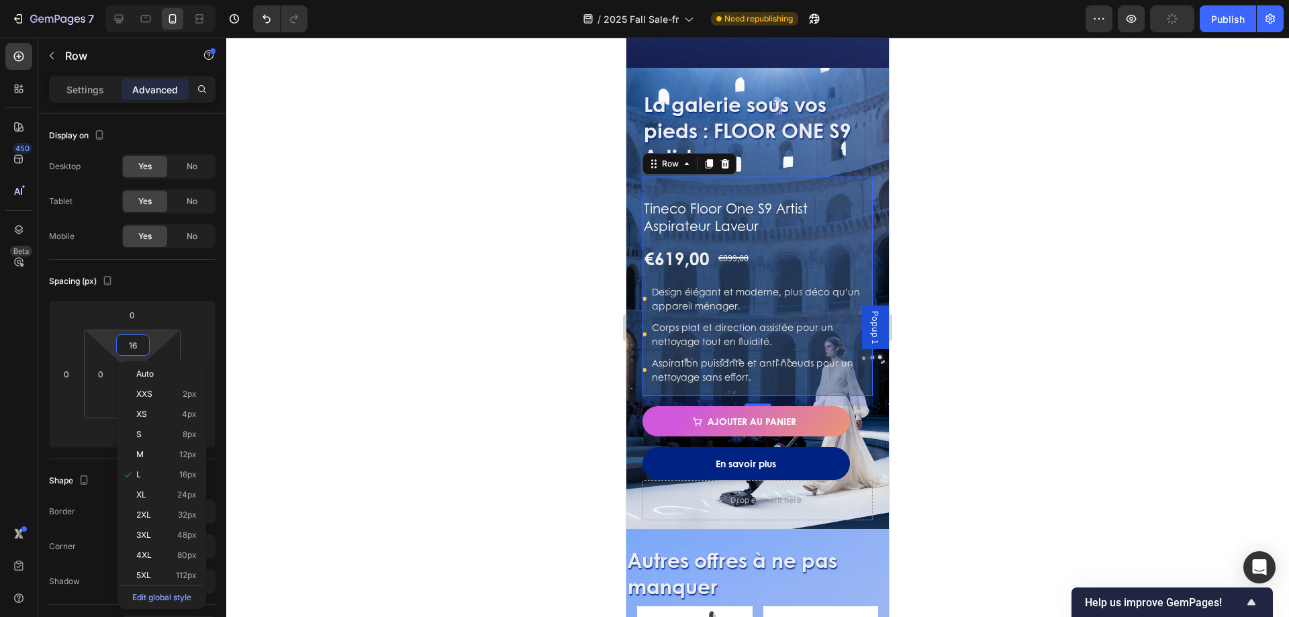
click at [366, 297] on div at bounding box center [757, 327] width 1063 height 579
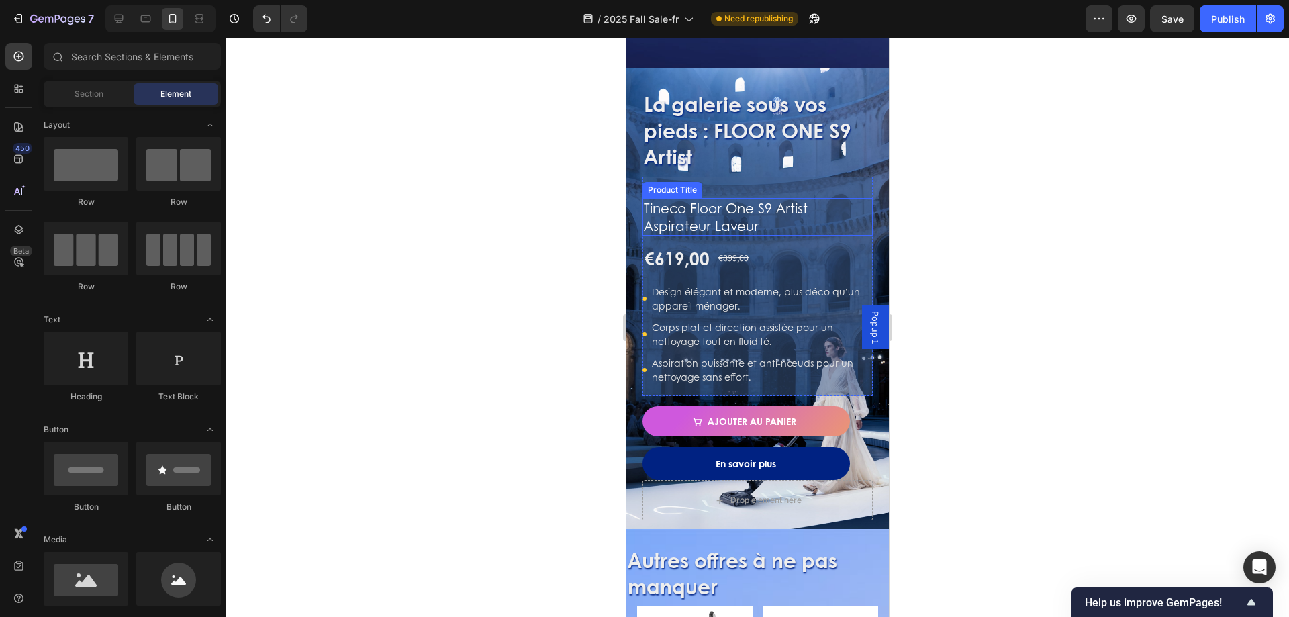
click at [739, 198] on h1 "Tineco Floor One S9 Artist Aspirateur Laveur" at bounding box center [758, 217] width 230 height 38
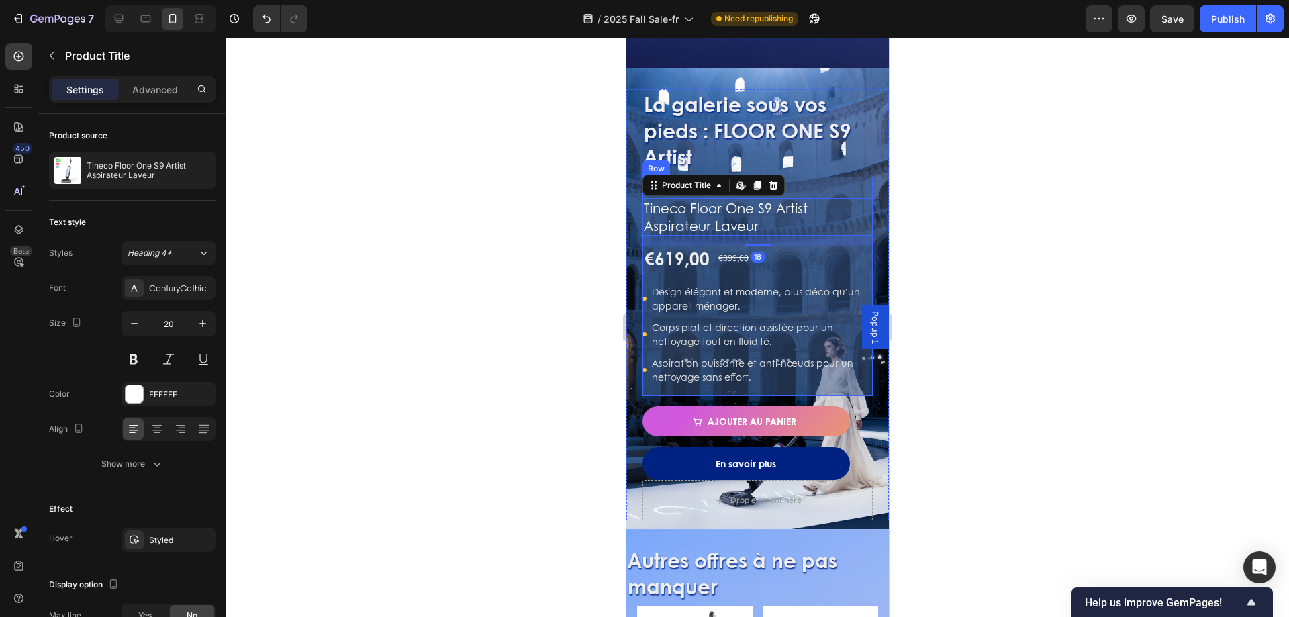
click at [819, 177] on div "Tineco Floor One S9 Artist Aspirateur Laveur Product Title Edit content in Shop…" at bounding box center [758, 287] width 230 height 220
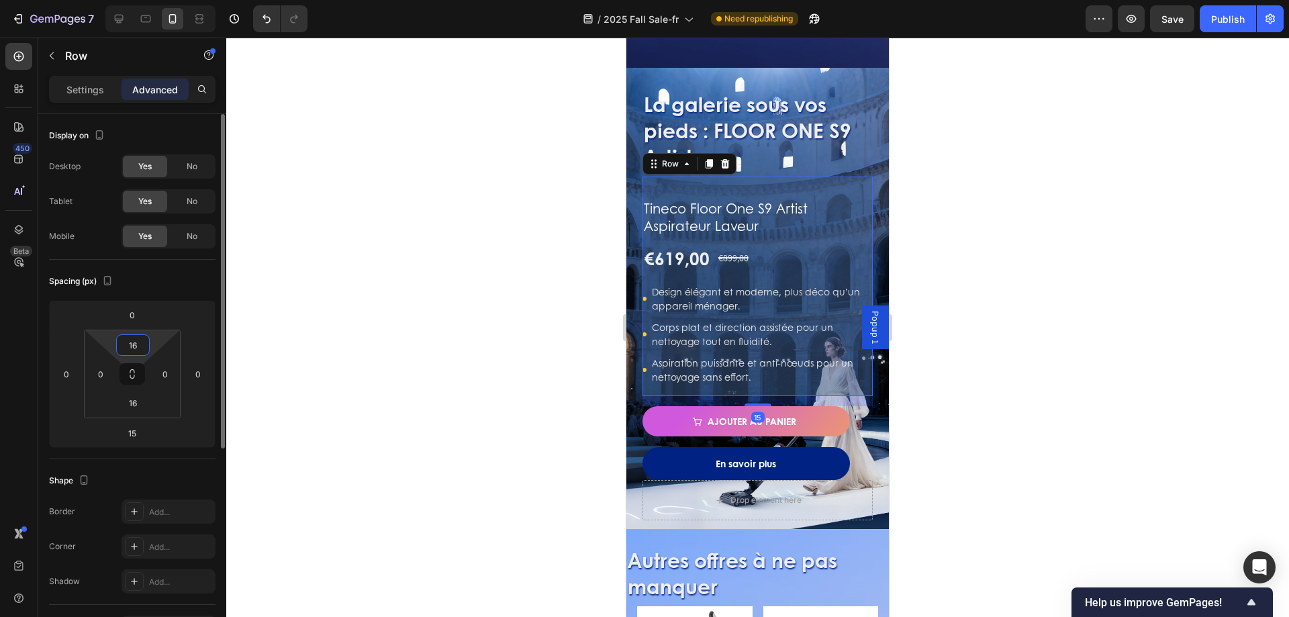
click at [128, 340] on input "16" at bounding box center [133, 345] width 27 height 20
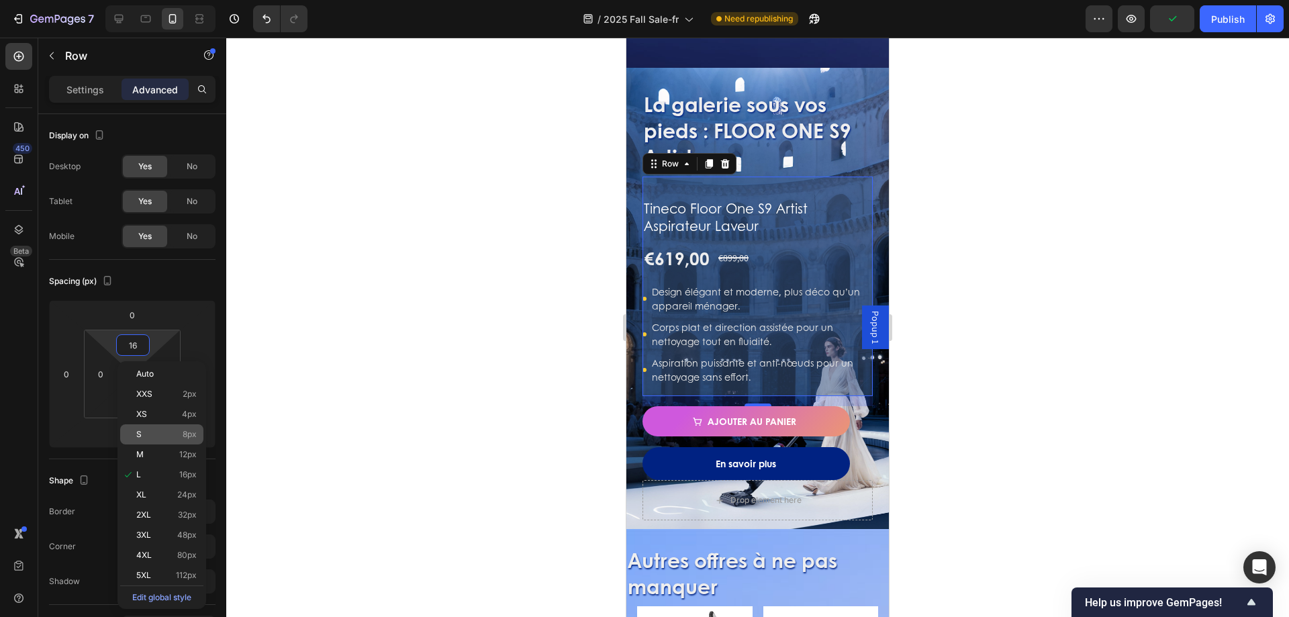
click at [195, 435] on span "8px" at bounding box center [190, 434] width 14 height 9
type input "8"
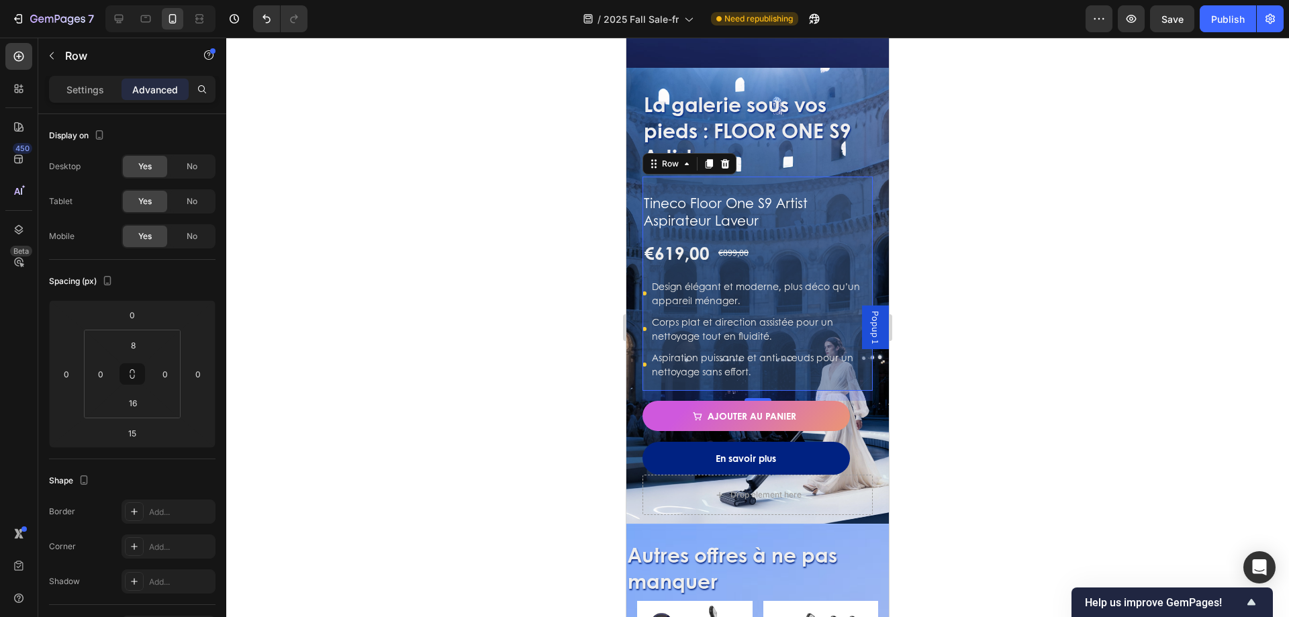
click at [533, 297] on div at bounding box center [757, 327] width 1063 height 579
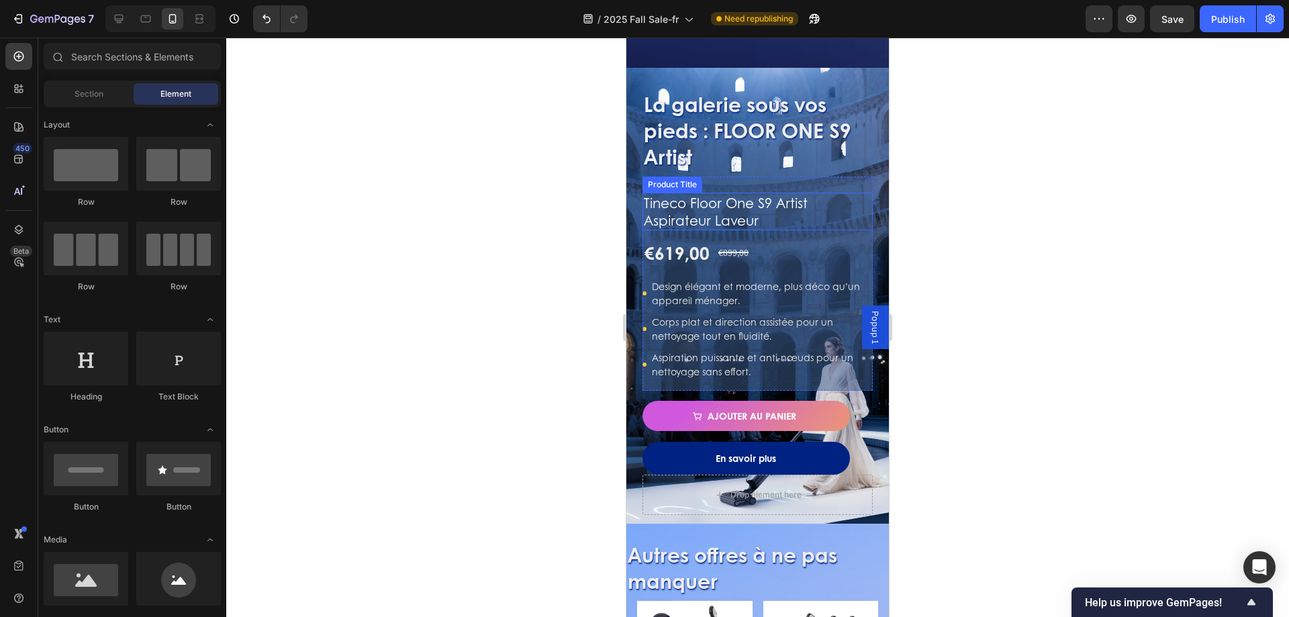
click at [738, 193] on h1 "Tineco Floor One S9 Artist Aspirateur Laveur" at bounding box center [758, 212] width 230 height 38
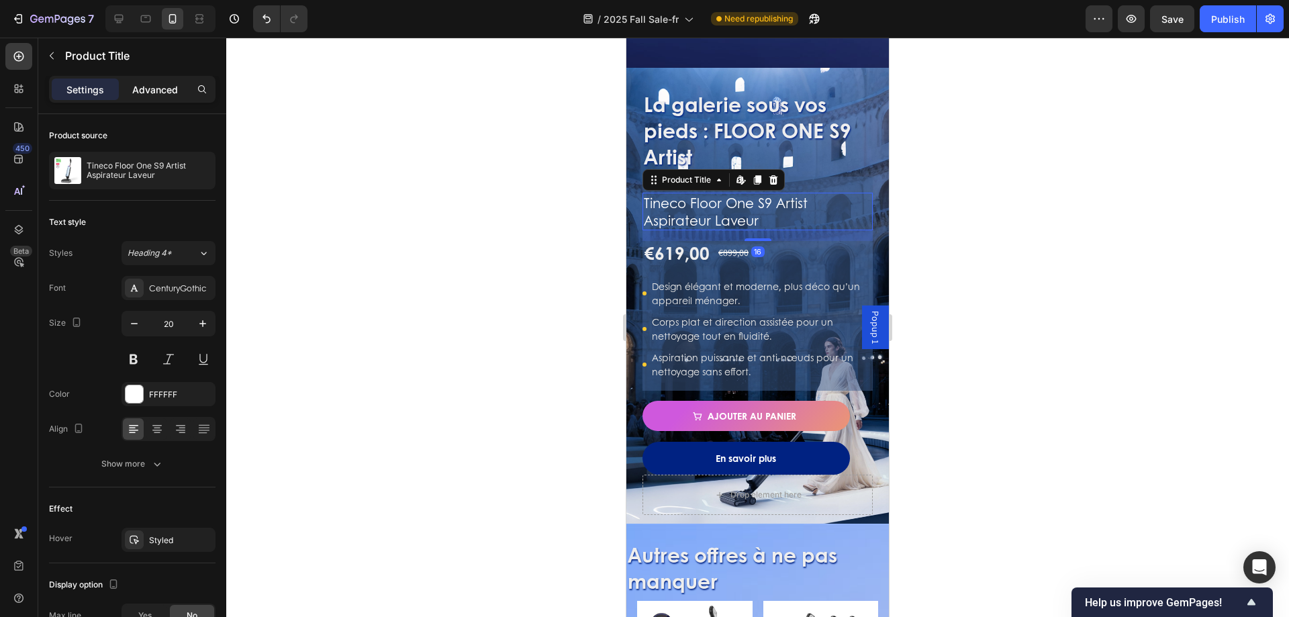
click at [152, 87] on p "Advanced" at bounding box center [155, 90] width 46 height 14
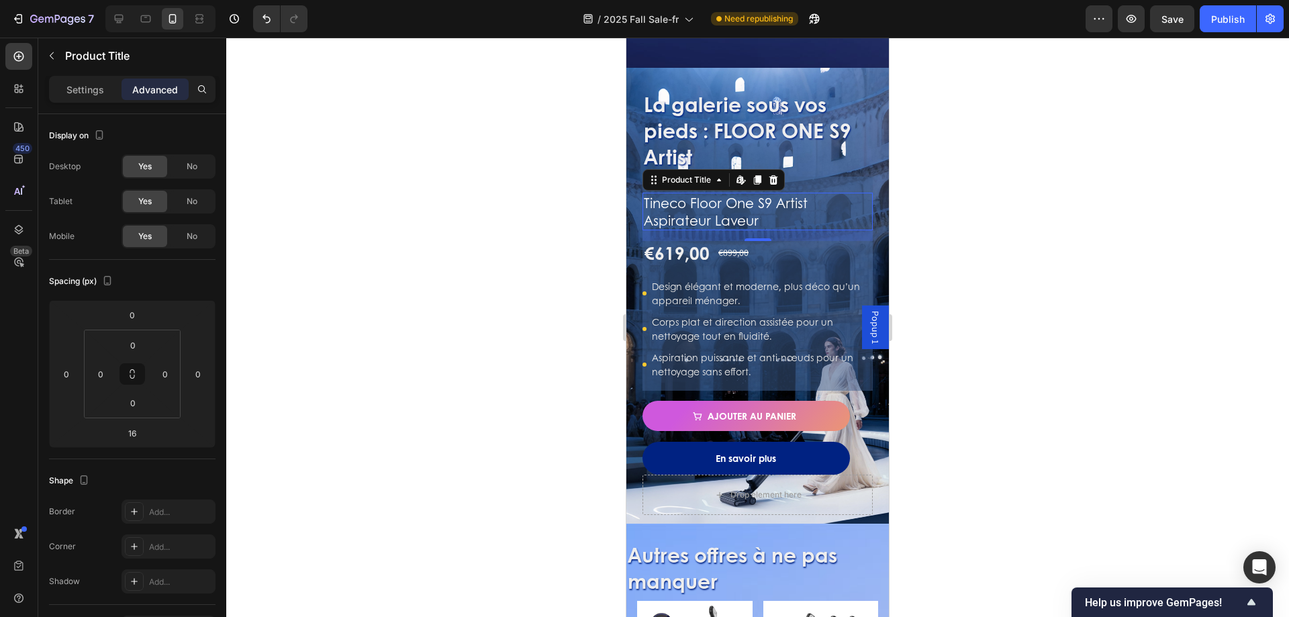
click at [152, 87] on p "Advanced" at bounding box center [155, 90] width 46 height 14
click at [816, 182] on div "Tineco Floor One S9 Artist Aspirateur Laveur Product Title Edit content in Shop…" at bounding box center [758, 281] width 230 height 198
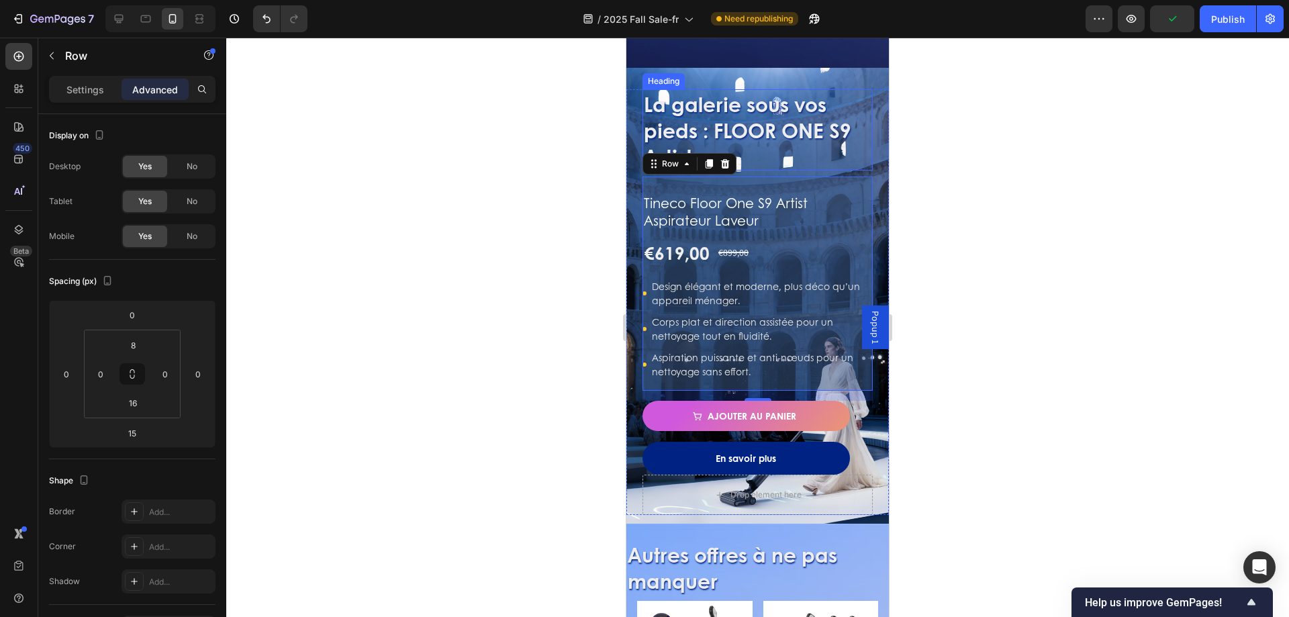
click at [782, 138] on h2 "La galerie sous vos pieds : FLOOR ONE S9 Artist" at bounding box center [758, 129] width 230 height 81
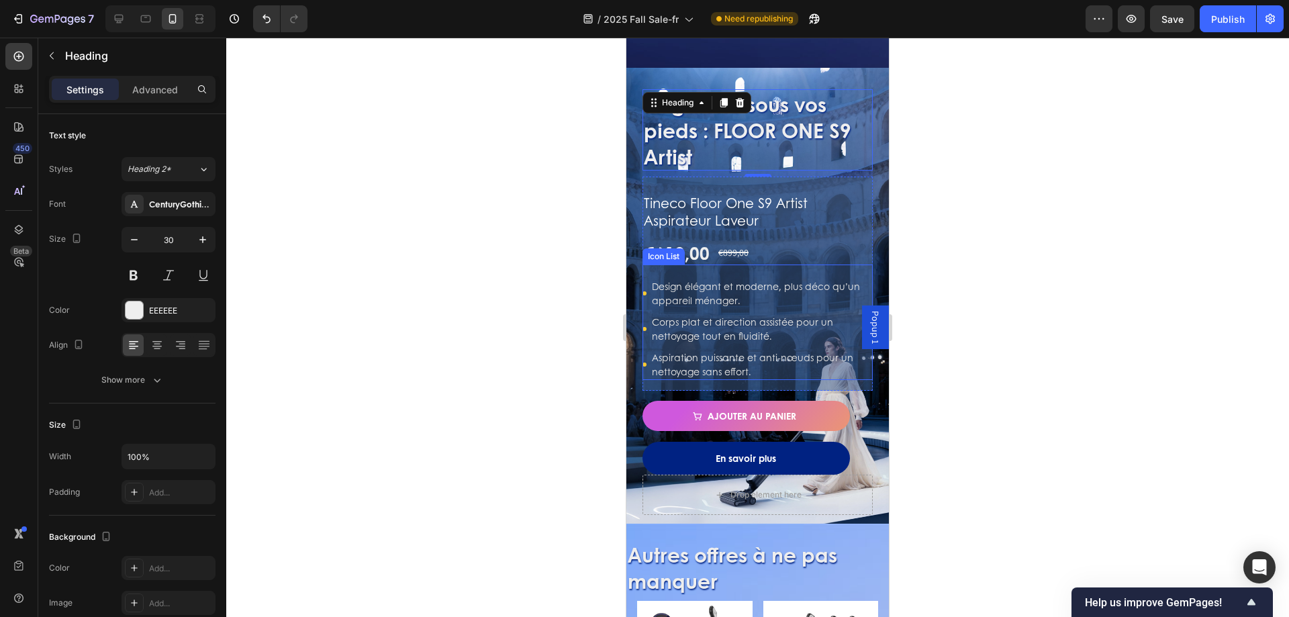
scroll to position [1007, 0]
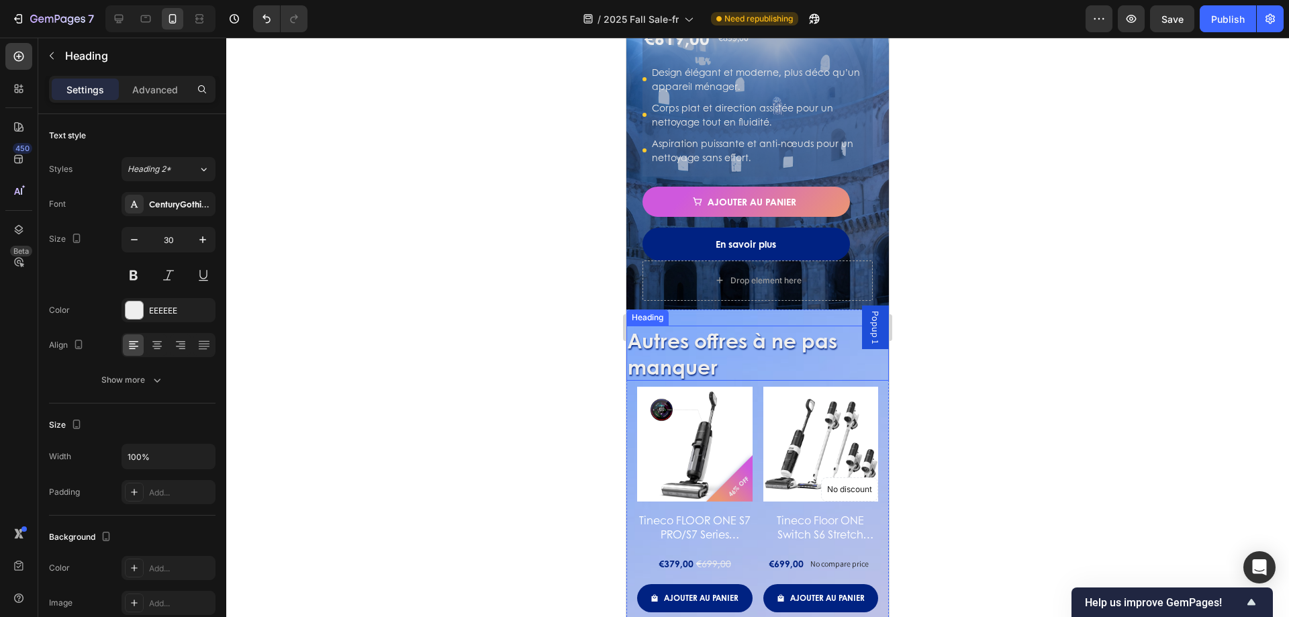
click at [786, 353] on h2 "Autres offres à ne pas manquer" at bounding box center [757, 353] width 263 height 55
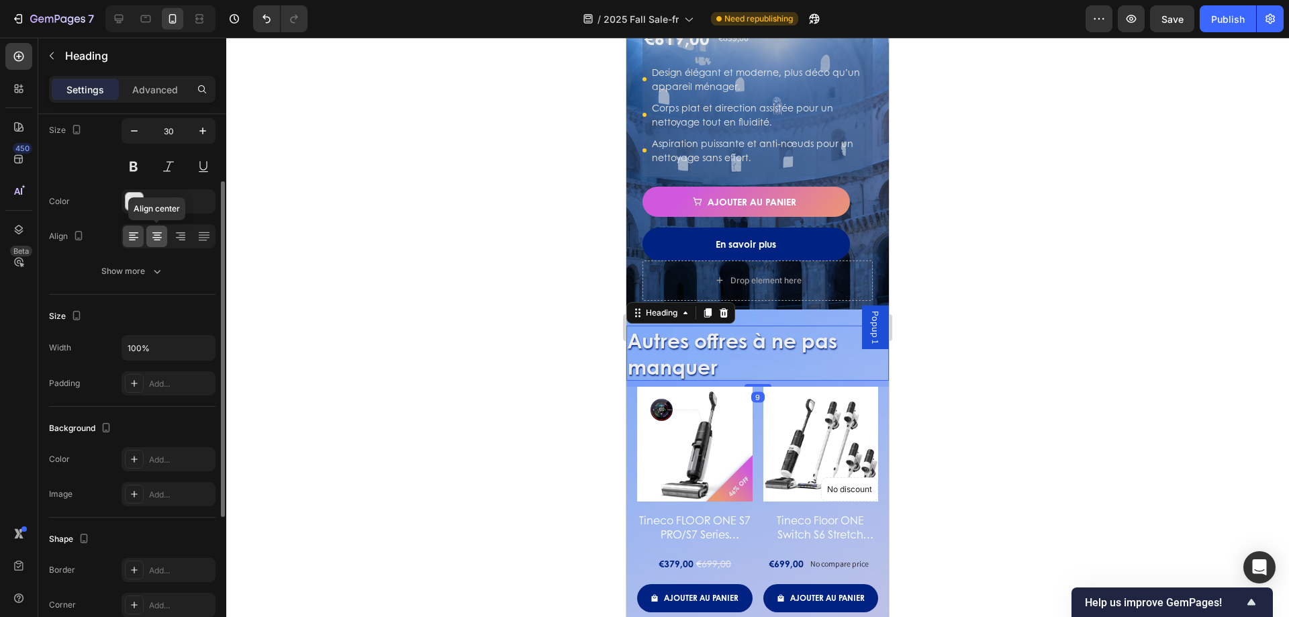
click at [156, 231] on icon at bounding box center [156, 236] width 13 height 13
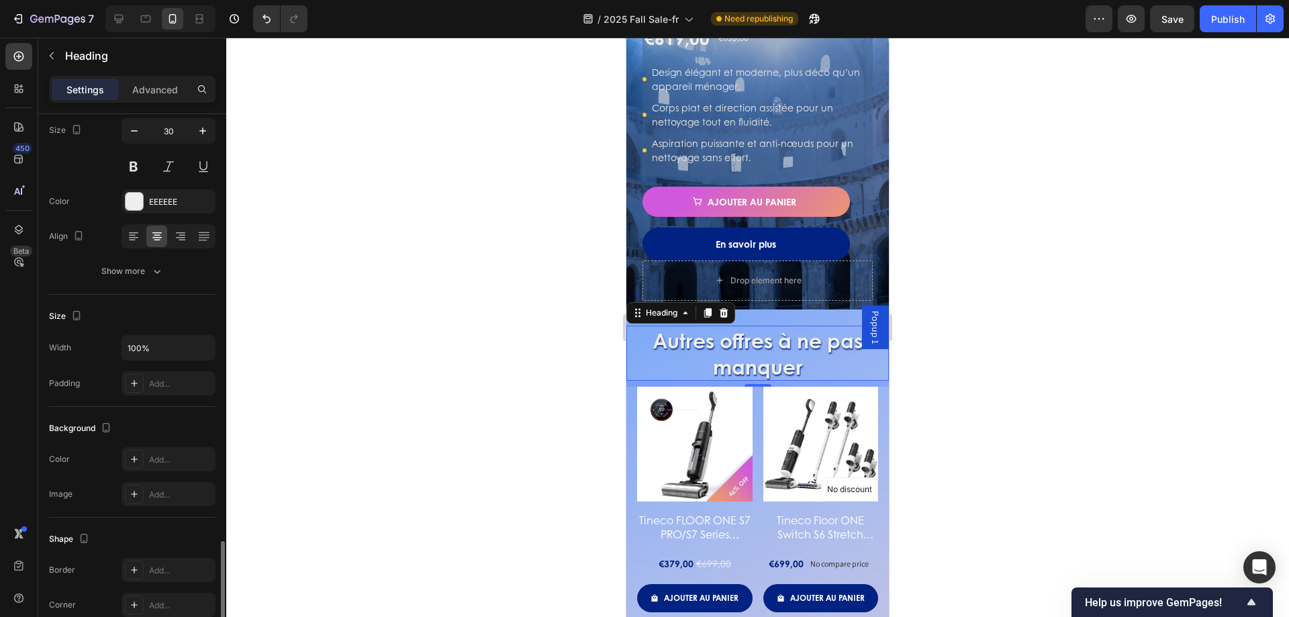
scroll to position [330, 0]
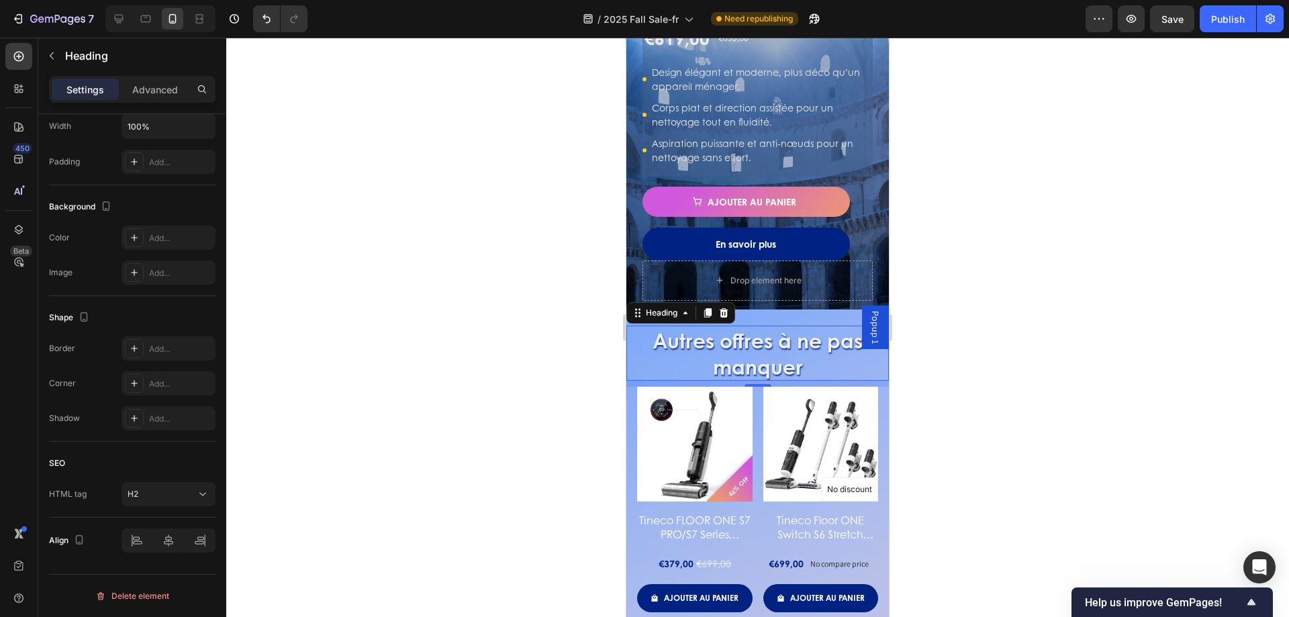
click at [430, 273] on div at bounding box center [757, 327] width 1063 height 579
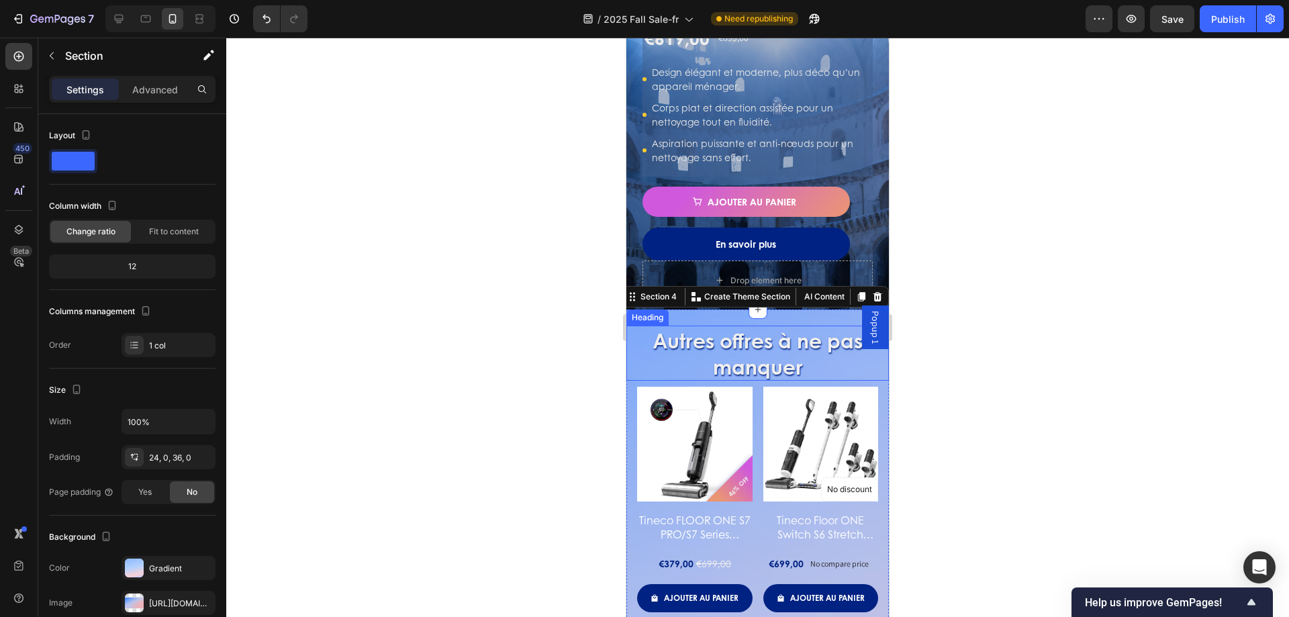
click at [685, 344] on h2 "Autres offres à ne pas manquer" at bounding box center [757, 353] width 263 height 55
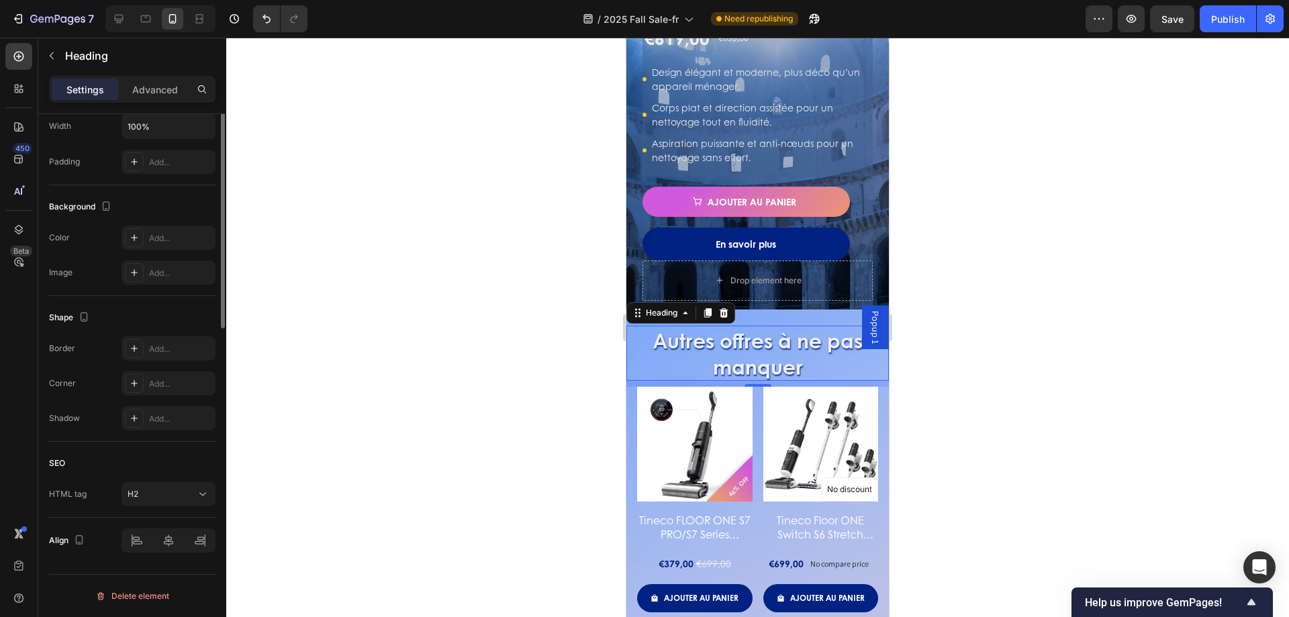
scroll to position [129, 0]
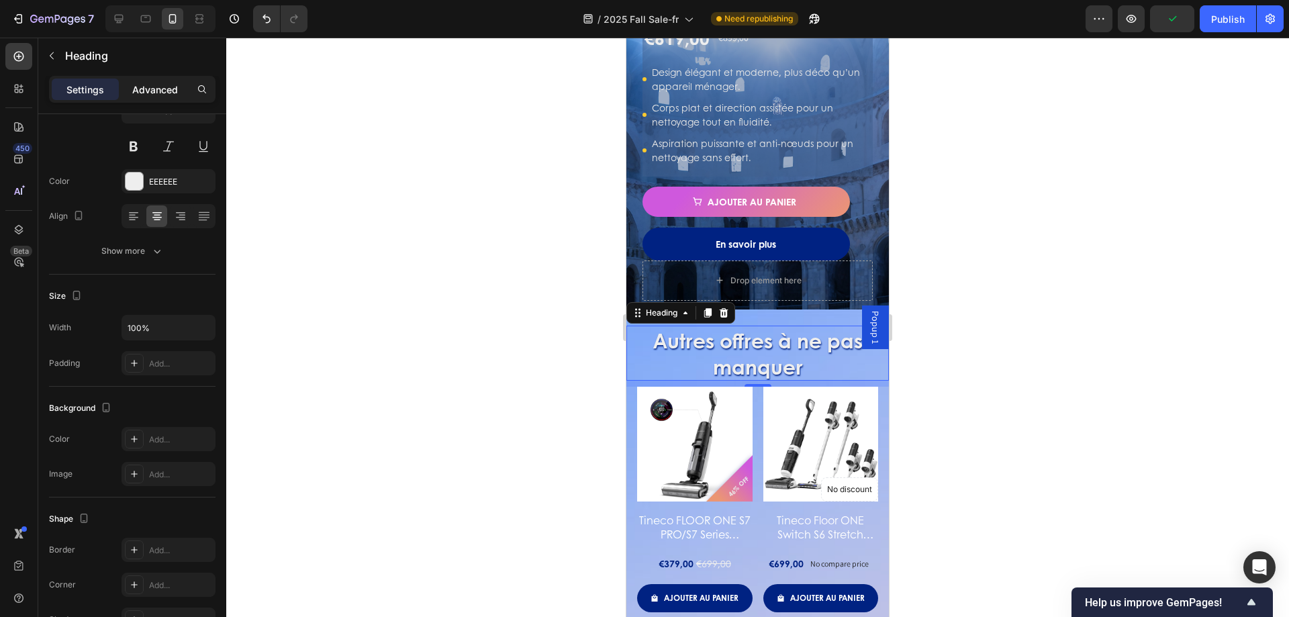
click at [169, 85] on p "Advanced" at bounding box center [155, 90] width 46 height 14
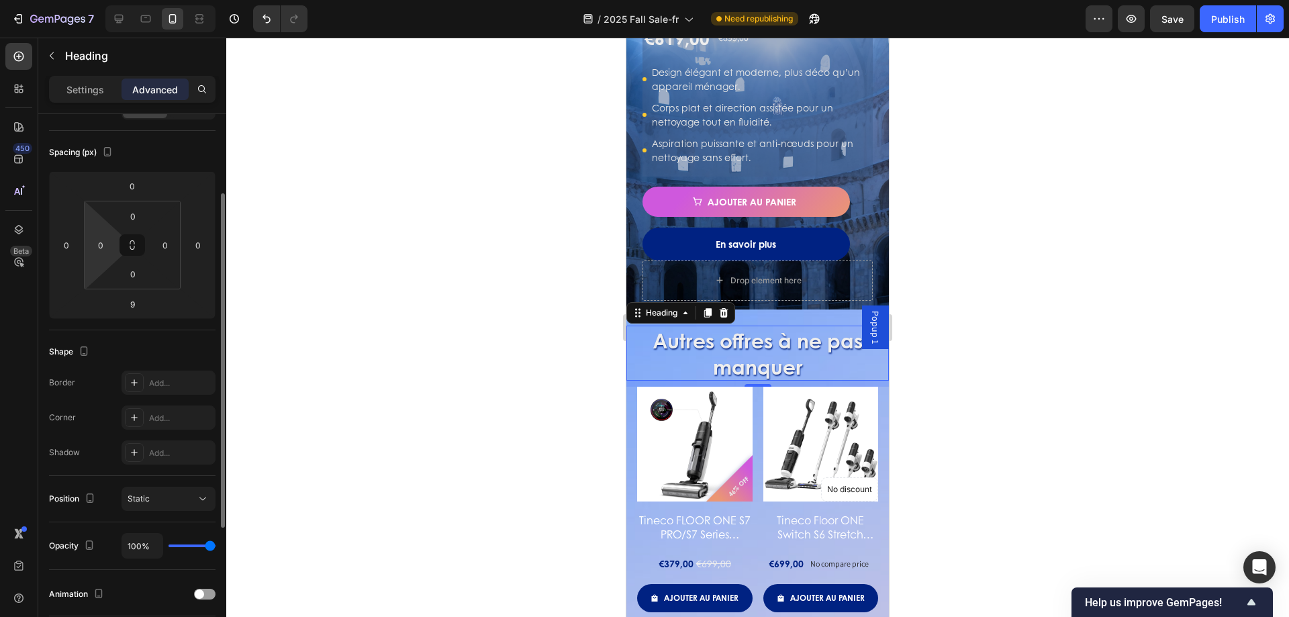
click at [107, 0] on html "7 Version history / 2025 Fall Sale-fr Need republishing Preview Save Publish 45…" at bounding box center [644, 0] width 1289 height 0
click at [105, 236] on input "0" at bounding box center [101, 245] width 20 height 20
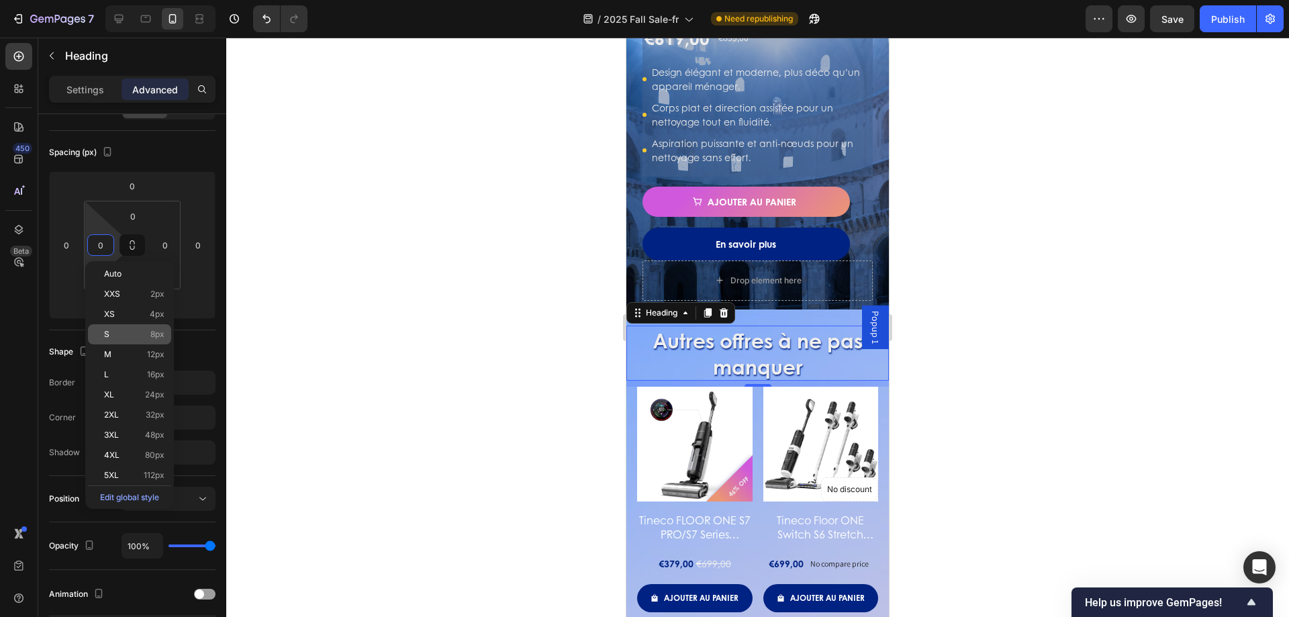
click at [143, 332] on p "S 8px" at bounding box center [134, 334] width 60 height 9
type input "8"
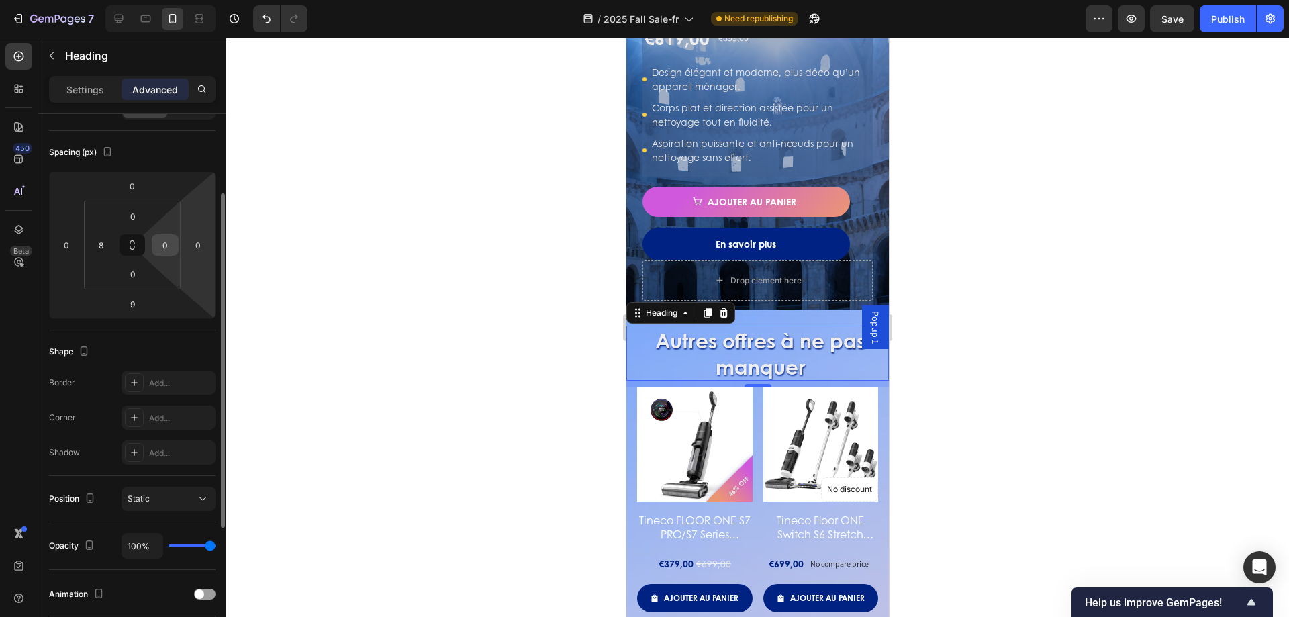
click at [168, 240] on input "0" at bounding box center [165, 245] width 20 height 20
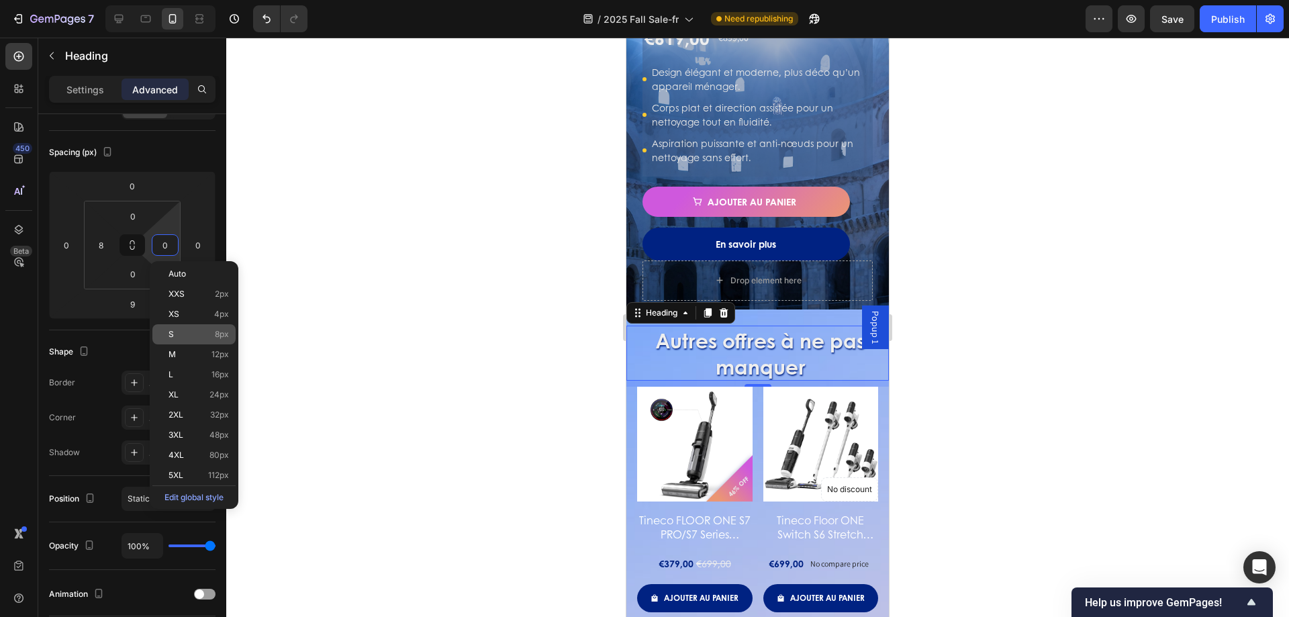
click at [201, 337] on p "S 8px" at bounding box center [199, 334] width 60 height 9
type input "8"
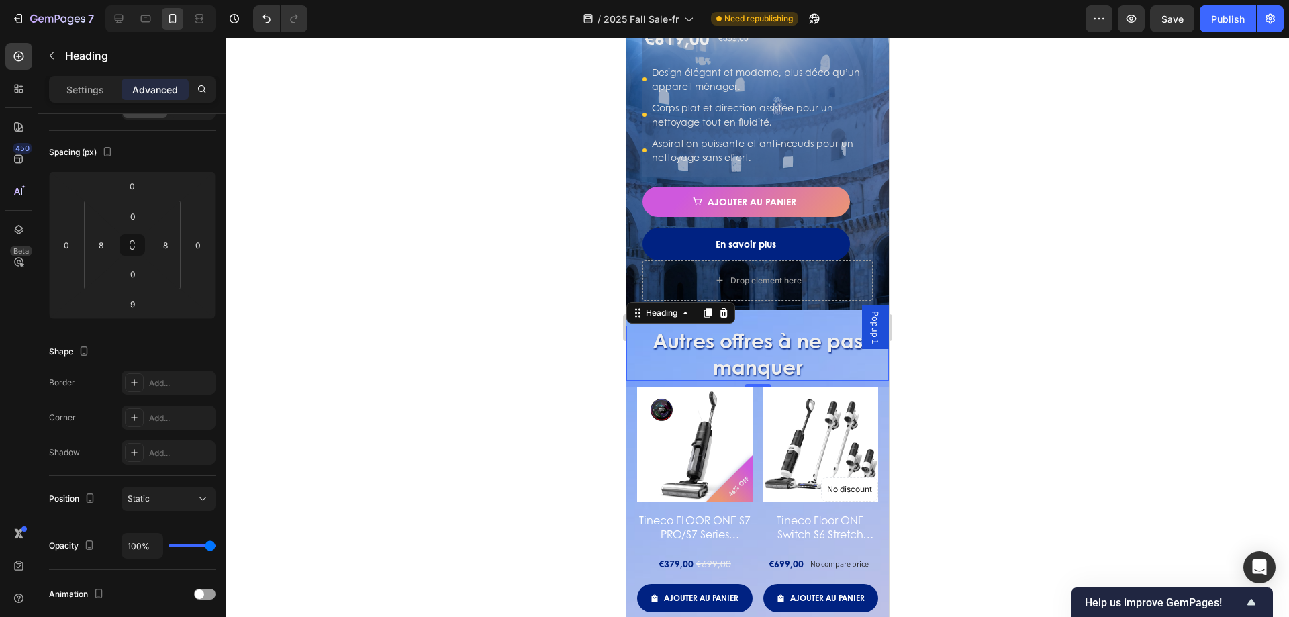
click at [397, 360] on div at bounding box center [757, 327] width 1063 height 579
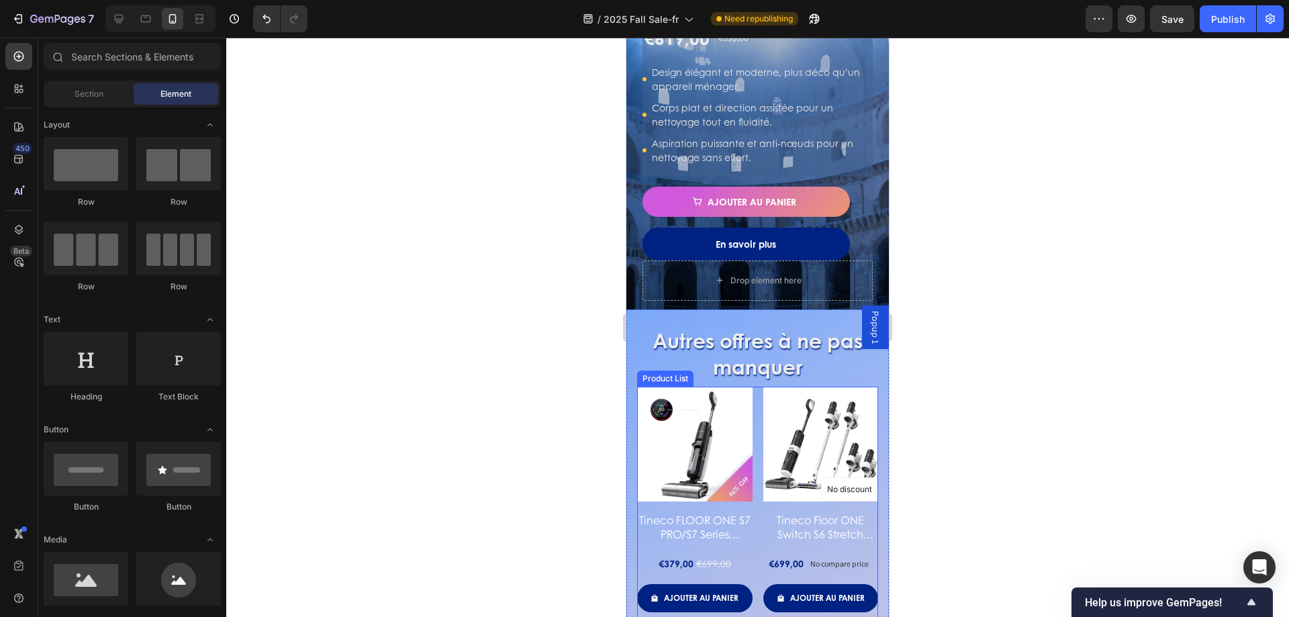
scroll to position [1208, 0]
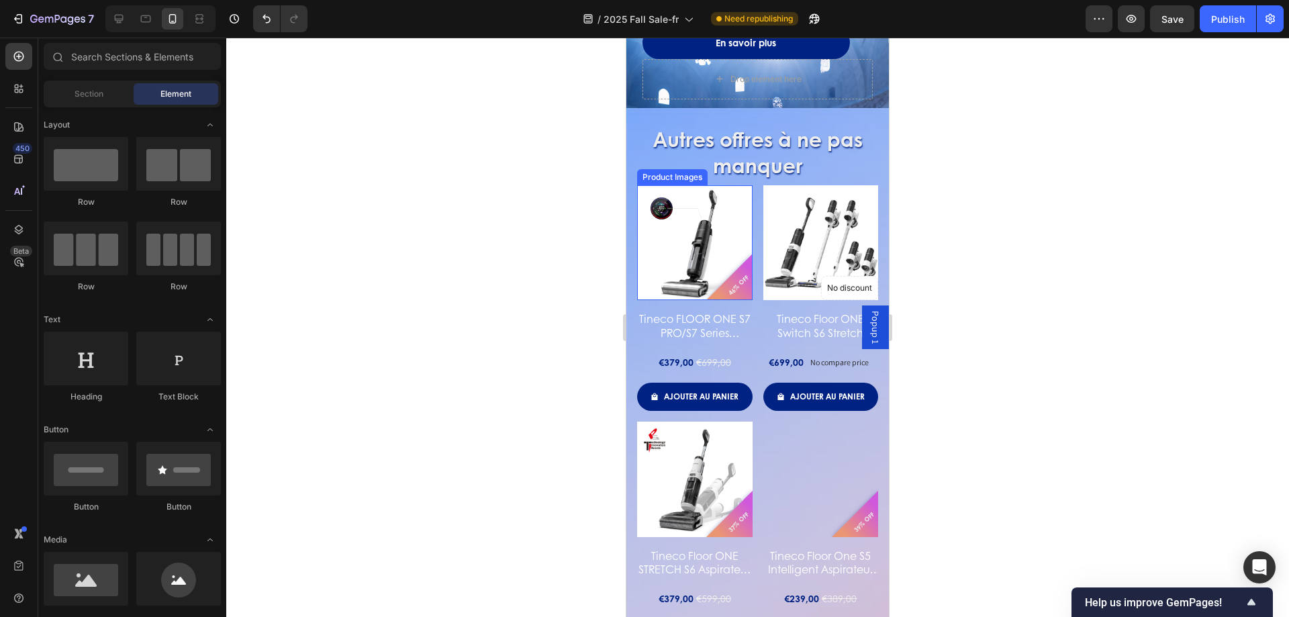
click at [660, 179] on div "Product Images" at bounding box center [672, 177] width 65 height 12
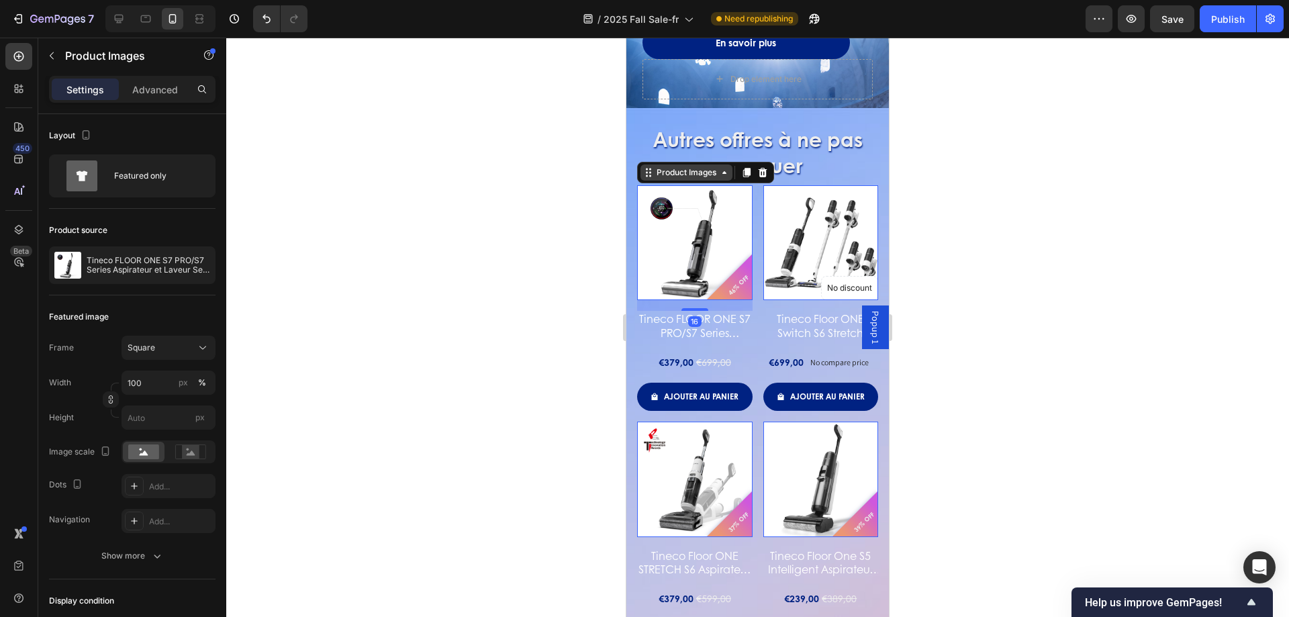
click at [722, 178] on div "Product Images" at bounding box center [686, 172] width 92 height 16
click at [652, 154] on div "Row 1 col" at bounding box center [664, 148] width 52 height 21
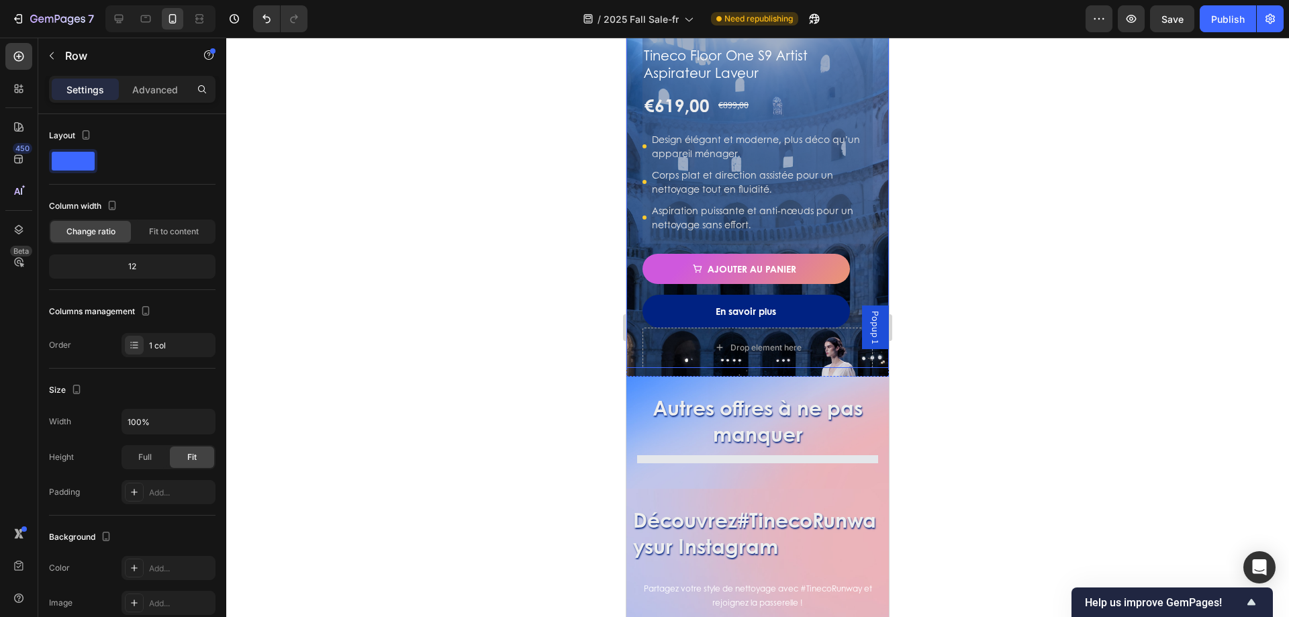
scroll to position [739, 0]
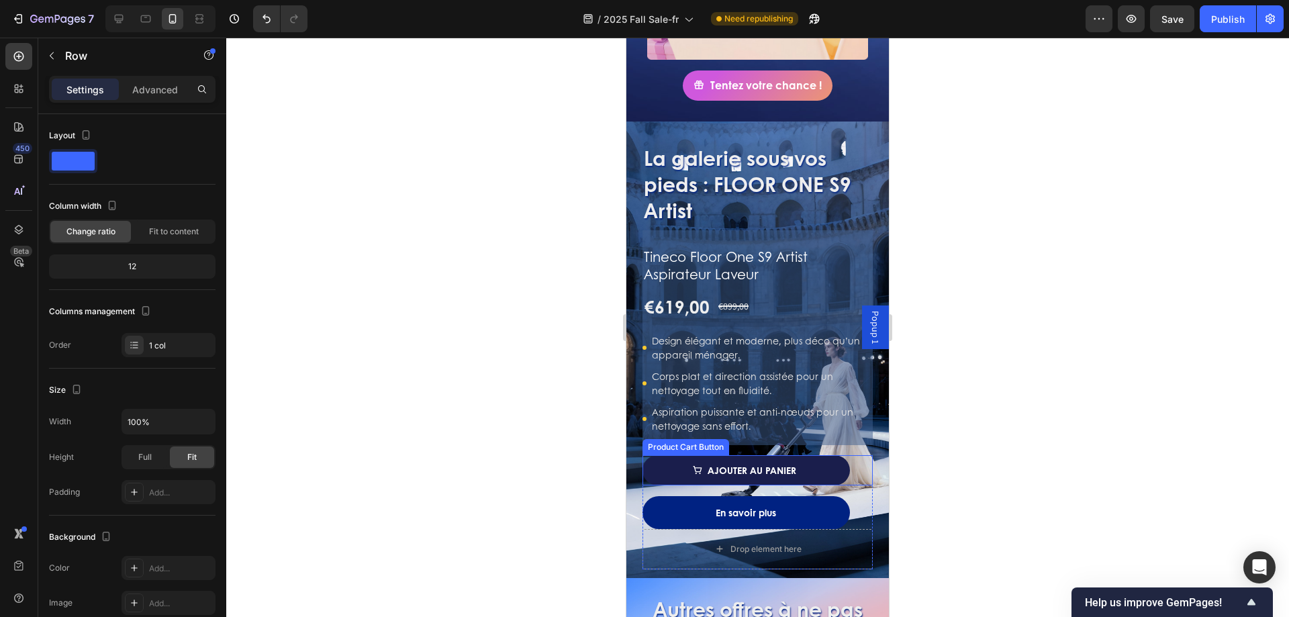
click at [752, 456] on button "Ajouter au panier" at bounding box center [746, 470] width 207 height 30
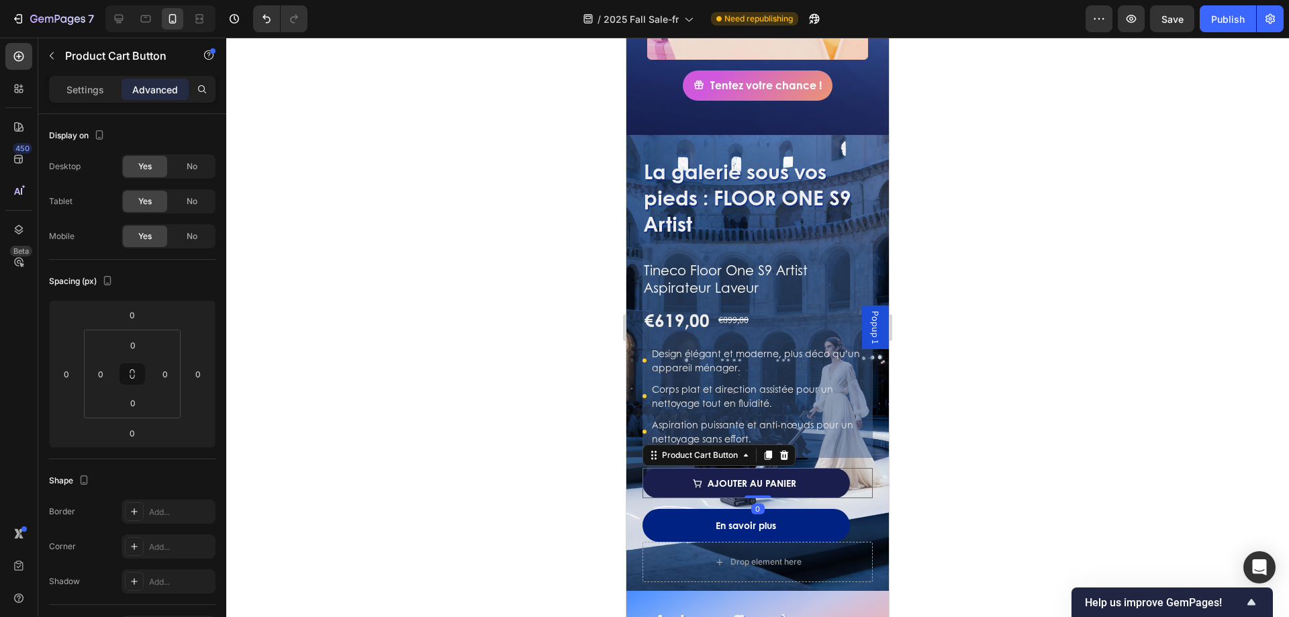
click at [753, 468] on button "Ajouter au panier" at bounding box center [746, 483] width 207 height 30
click at [740, 476] on div "Ajouter au panier" at bounding box center [752, 483] width 89 height 14
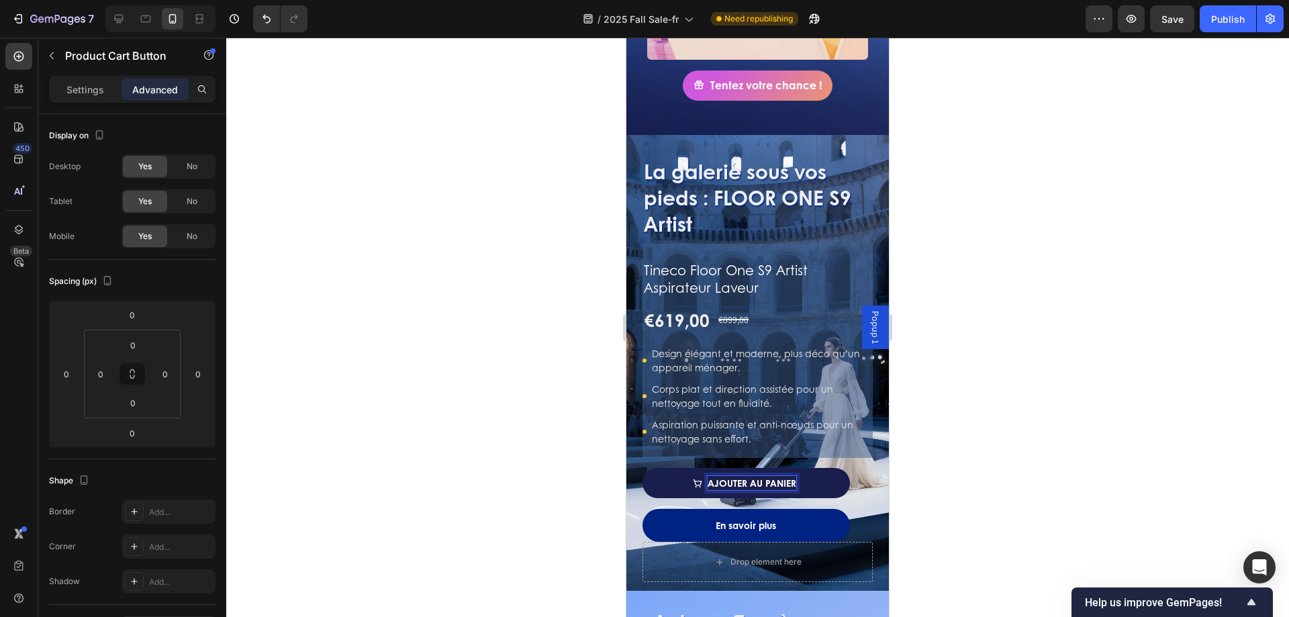
click at [764, 476] on p "Ajouter au panier" at bounding box center [752, 483] width 89 height 14
click at [830, 468] on button "Ajouter au panier" at bounding box center [746, 483] width 207 height 30
click at [836, 469] on button "Ajouter au panier" at bounding box center [746, 483] width 207 height 30
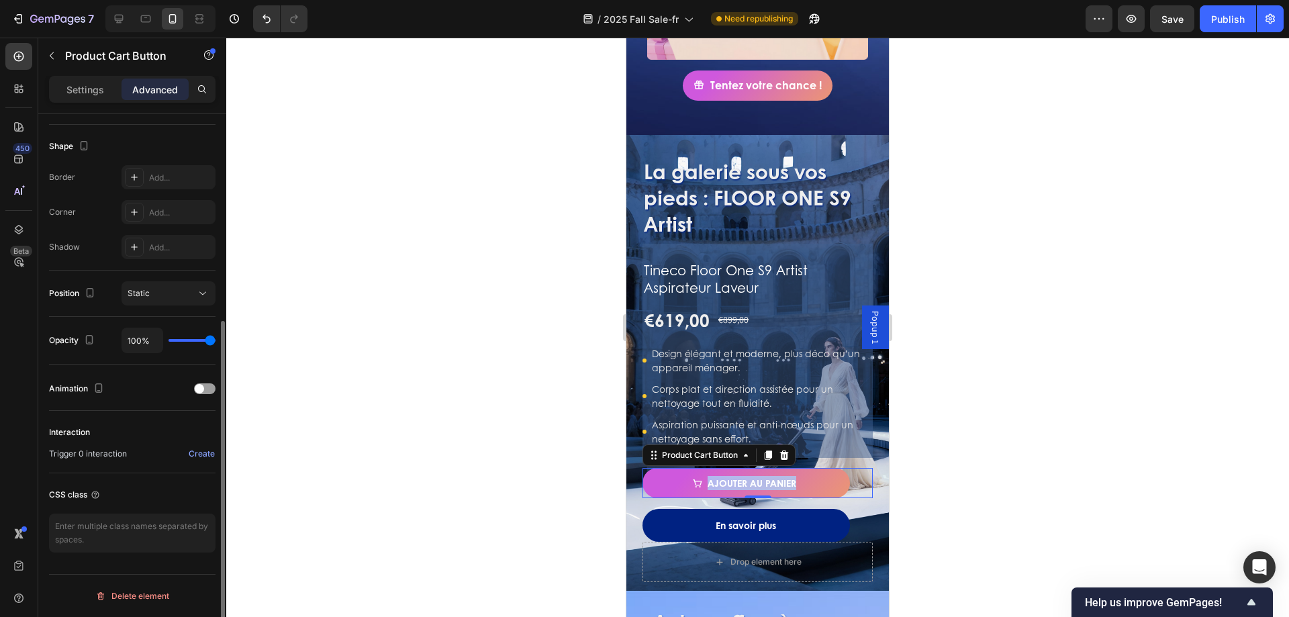
scroll to position [267, 0]
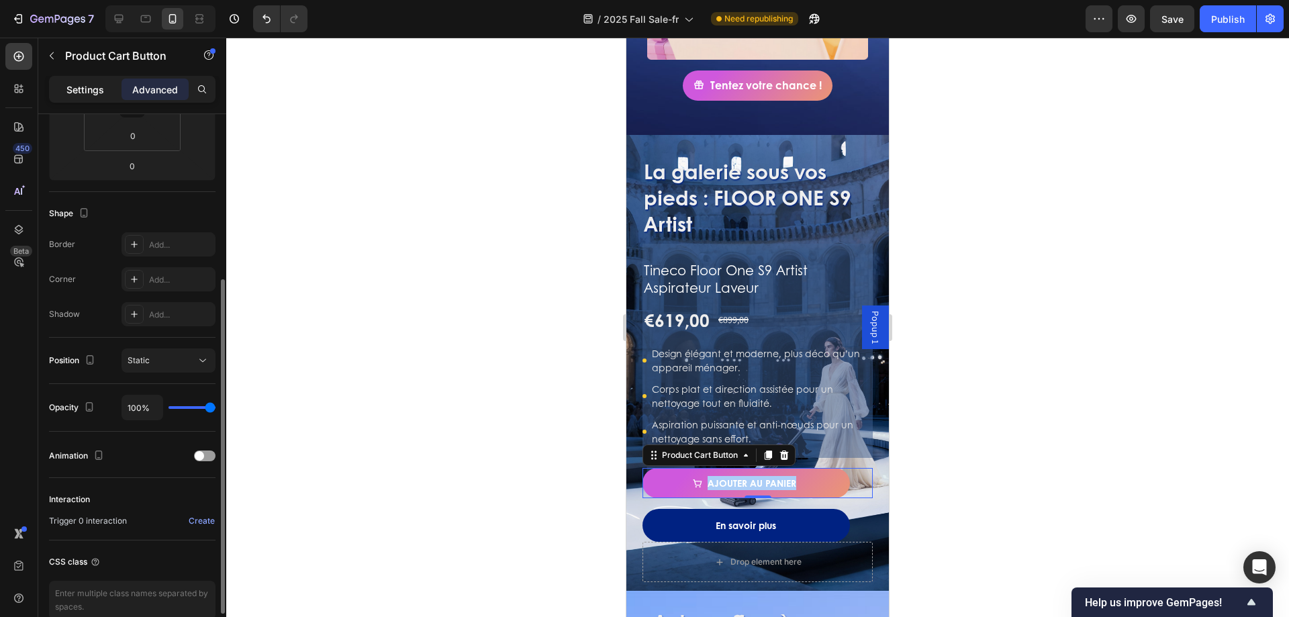
click at [108, 85] on div "Settings" at bounding box center [85, 89] width 67 height 21
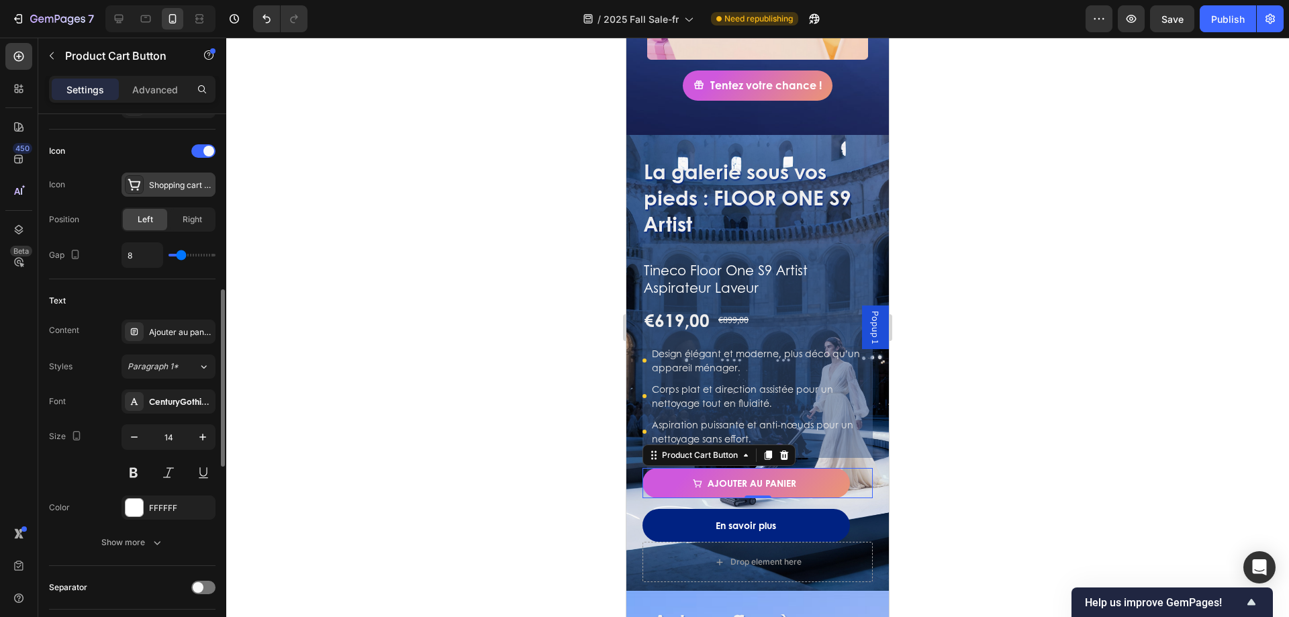
scroll to position [737, 0]
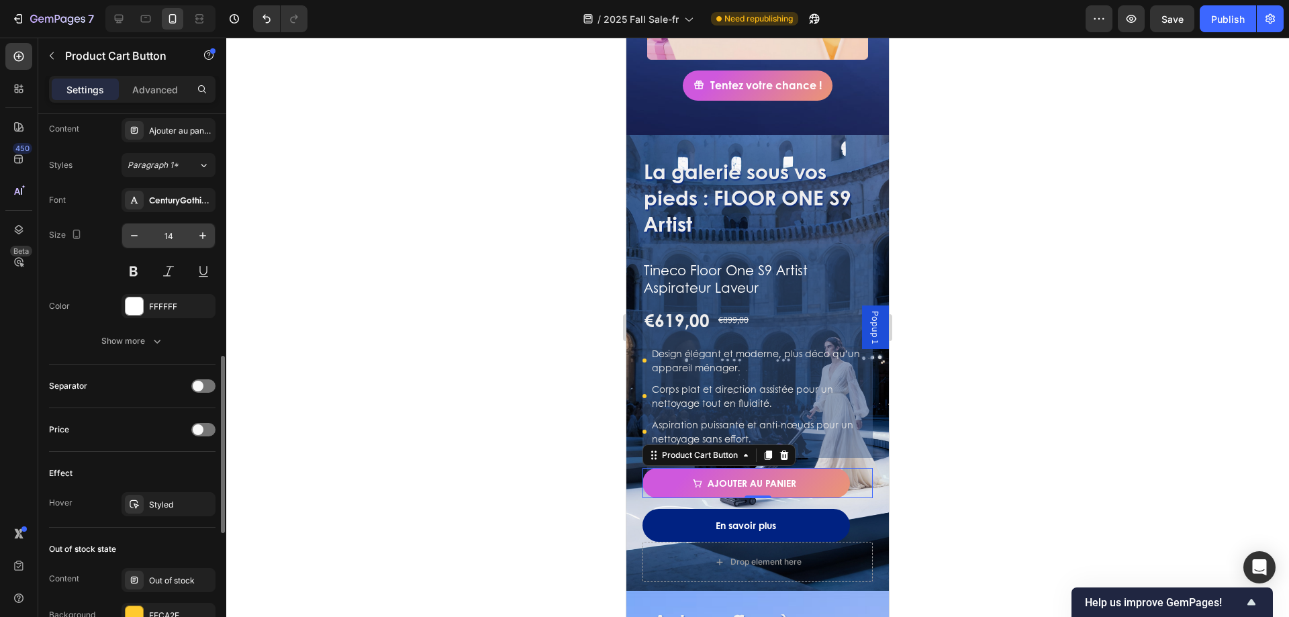
click at [175, 238] on input "14" at bounding box center [168, 236] width 44 height 24
type input "20"
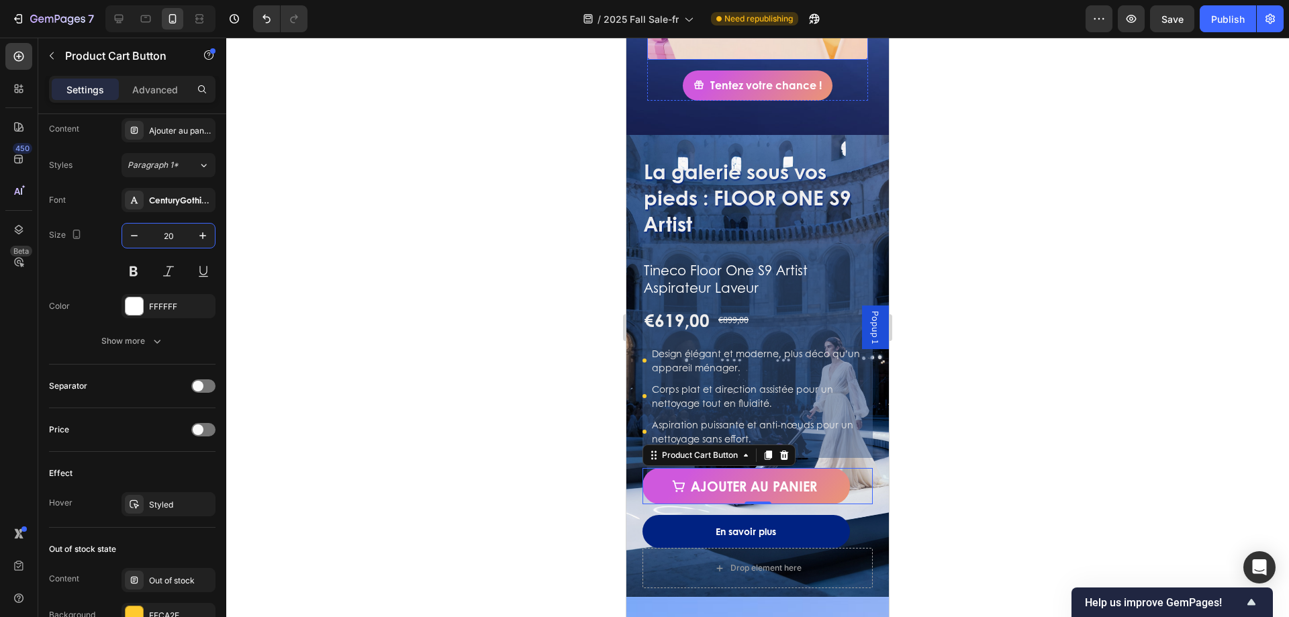
scroll to position [537, 0]
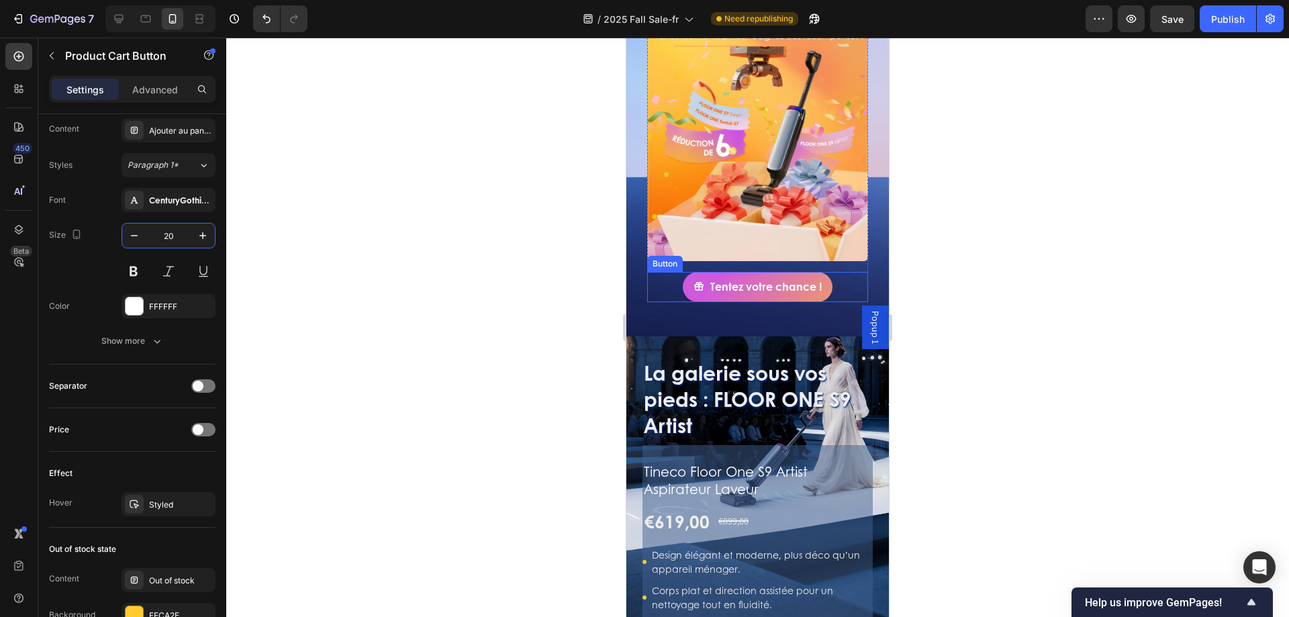
click at [832, 273] on div "Tentez votre chance ! Button" at bounding box center [757, 287] width 221 height 30
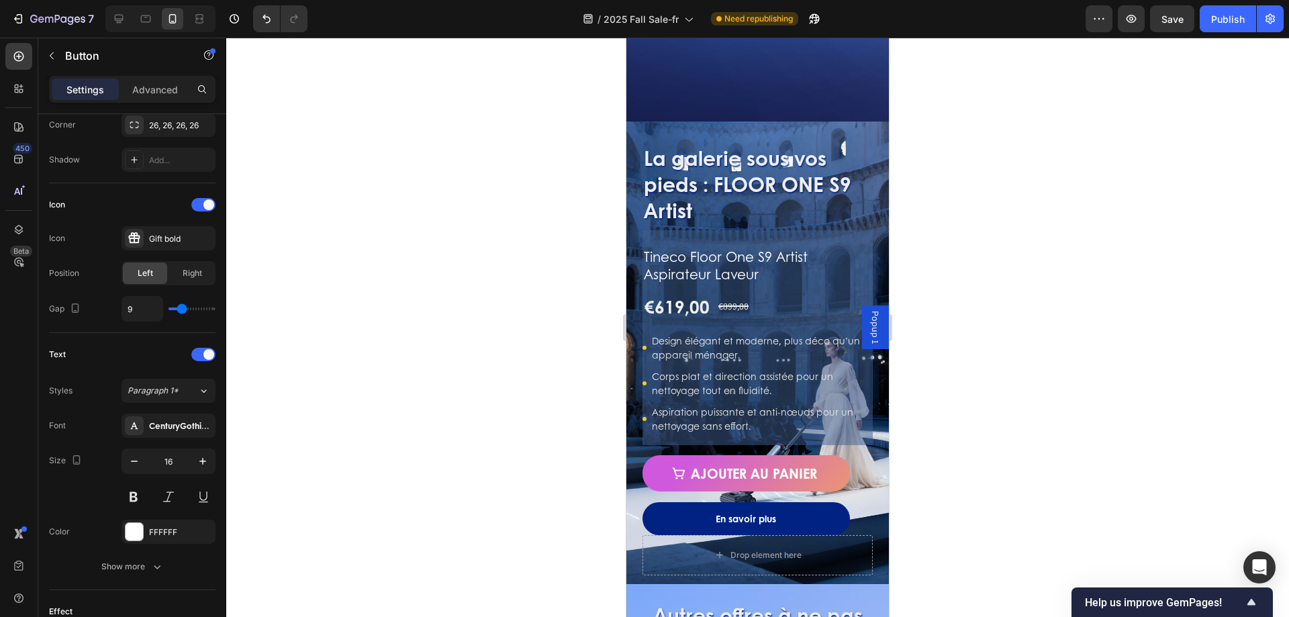
scroll to position [1007, 0]
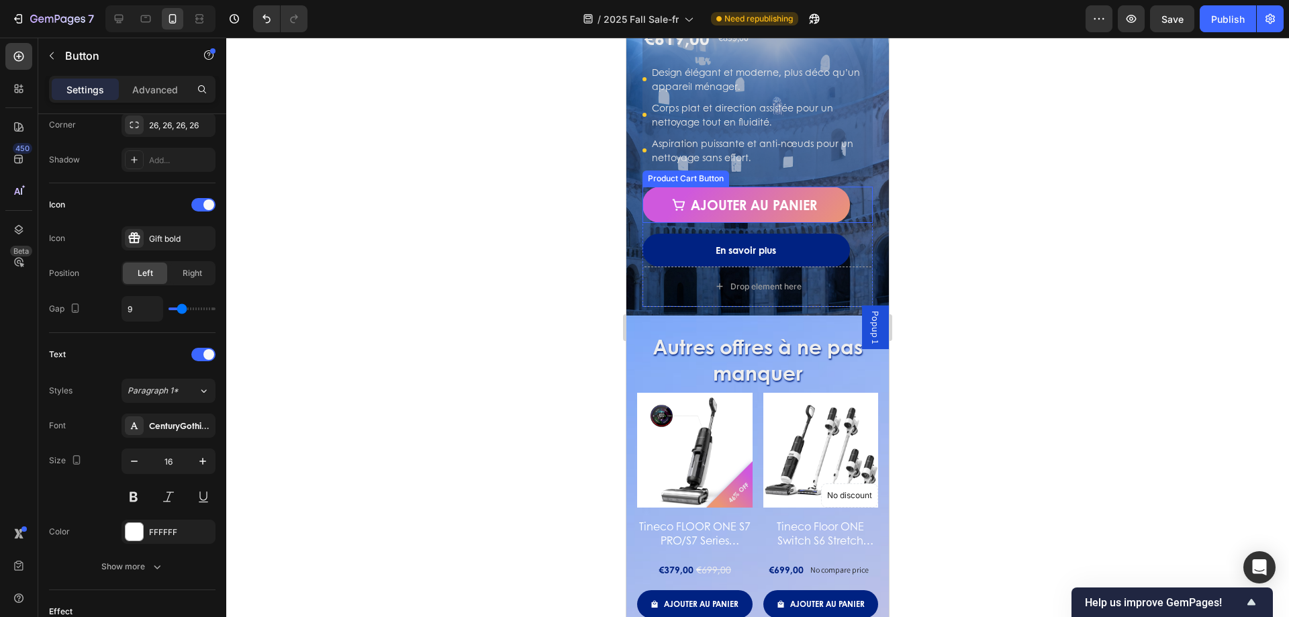
click at [850, 200] on div "Ajouter au panier Product Cart Button" at bounding box center [758, 205] width 230 height 36
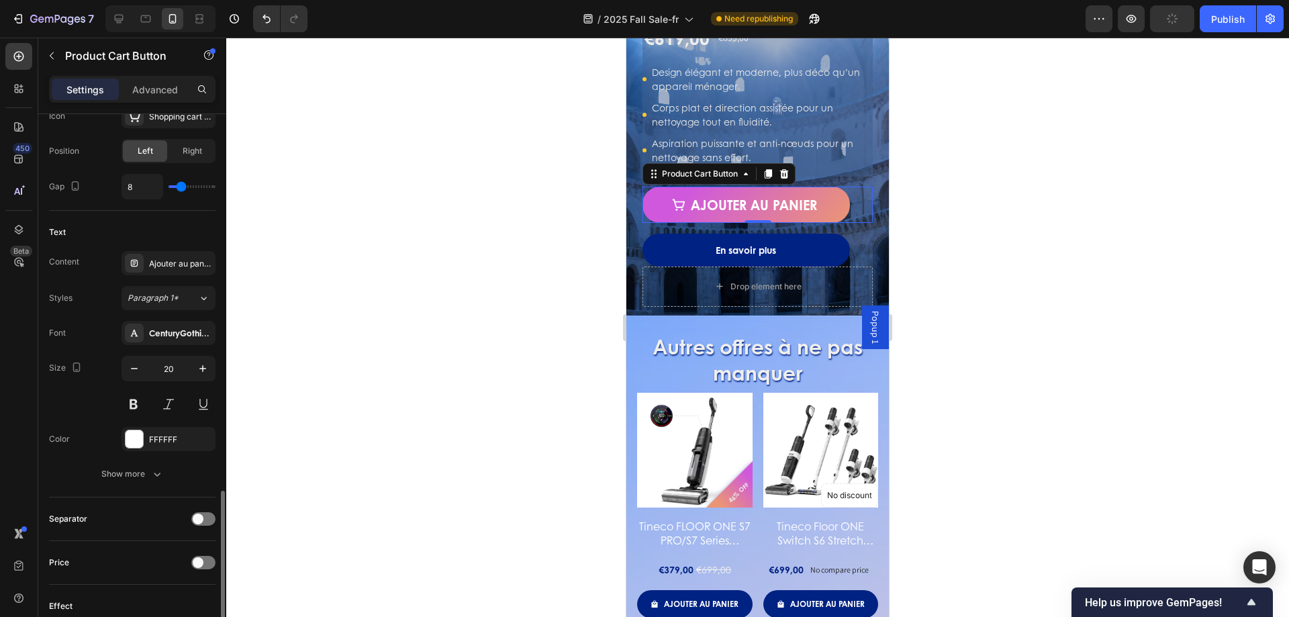
scroll to position [739, 0]
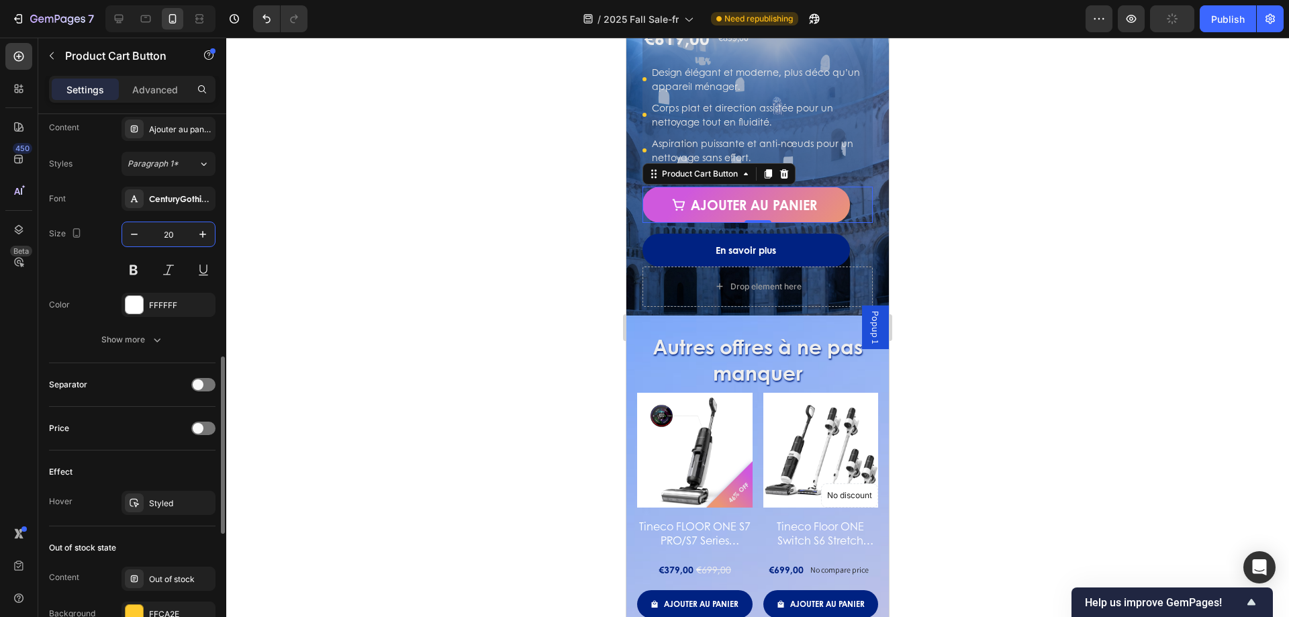
click at [184, 233] on input "20" at bounding box center [168, 234] width 44 height 24
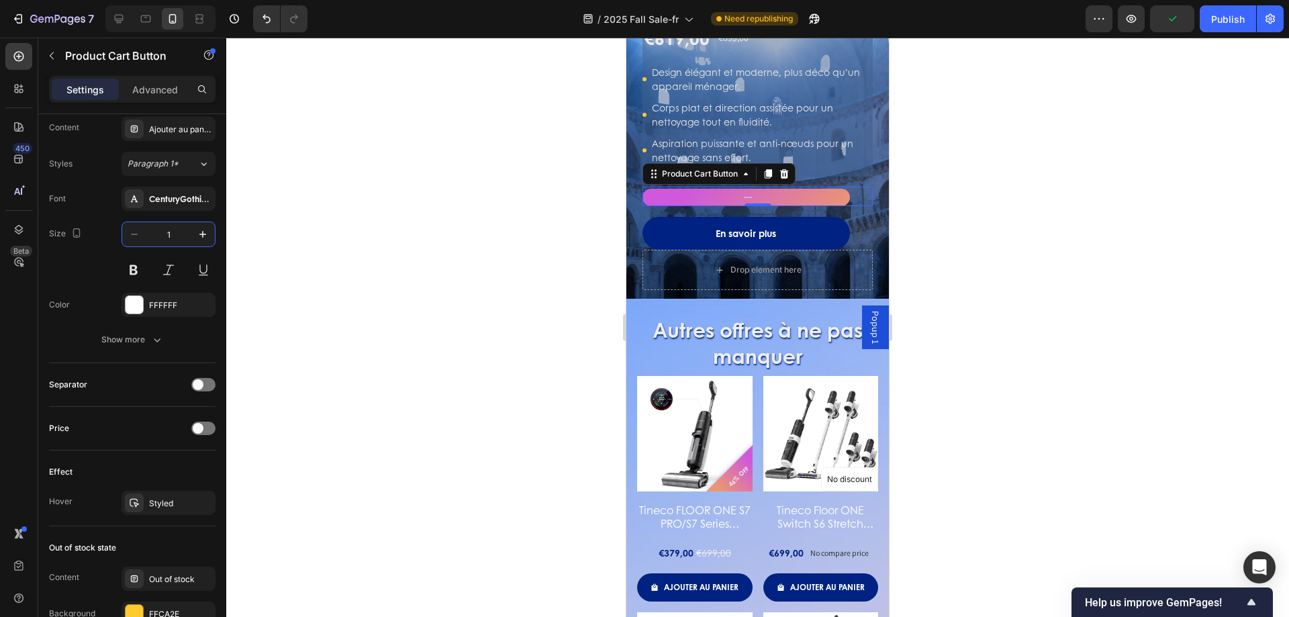
type input "16"
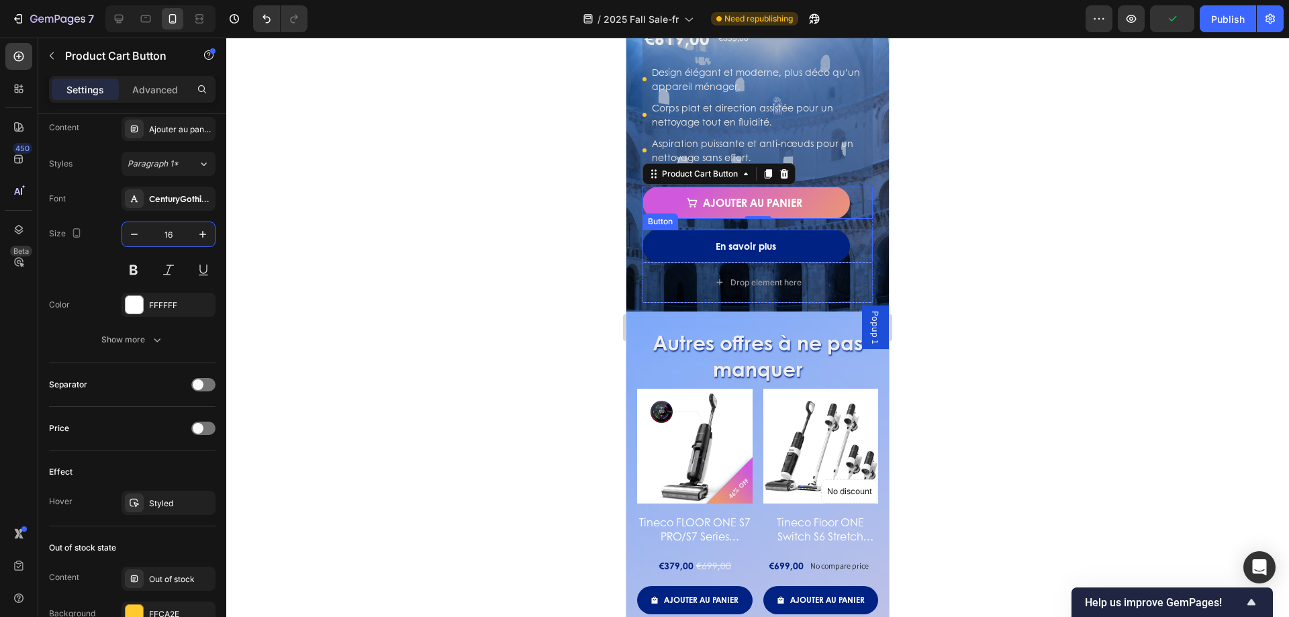
click at [853, 241] on div "En savoir plus Button" at bounding box center [758, 246] width 230 height 33
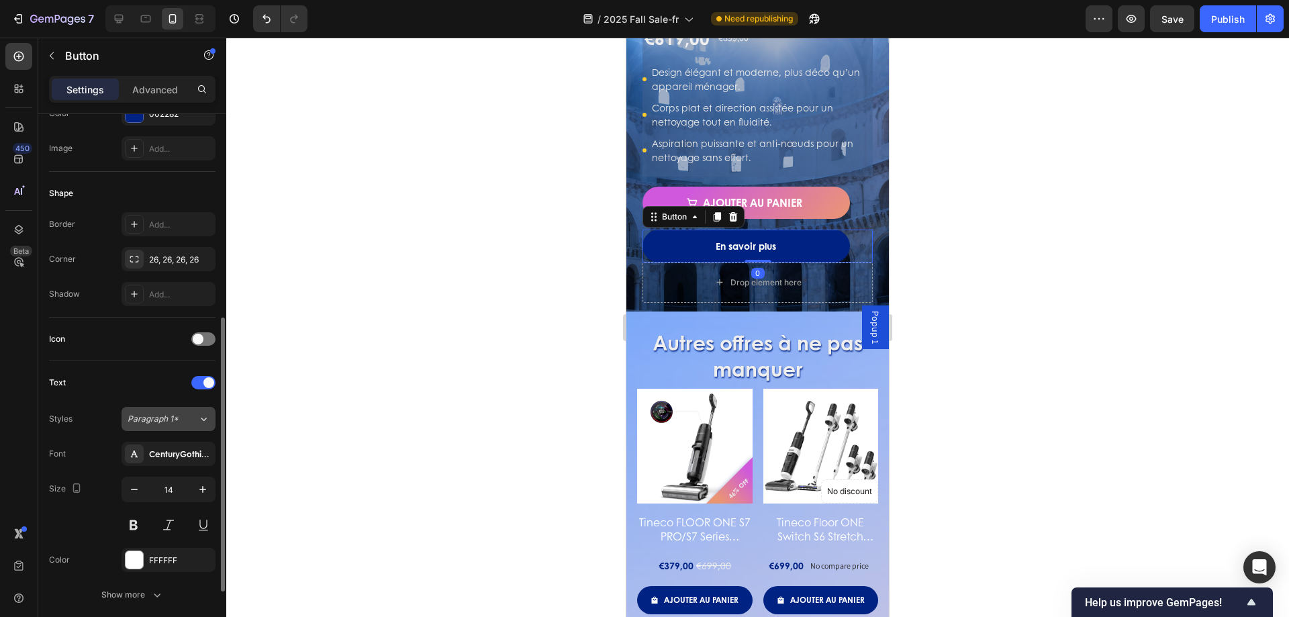
scroll to position [336, 0]
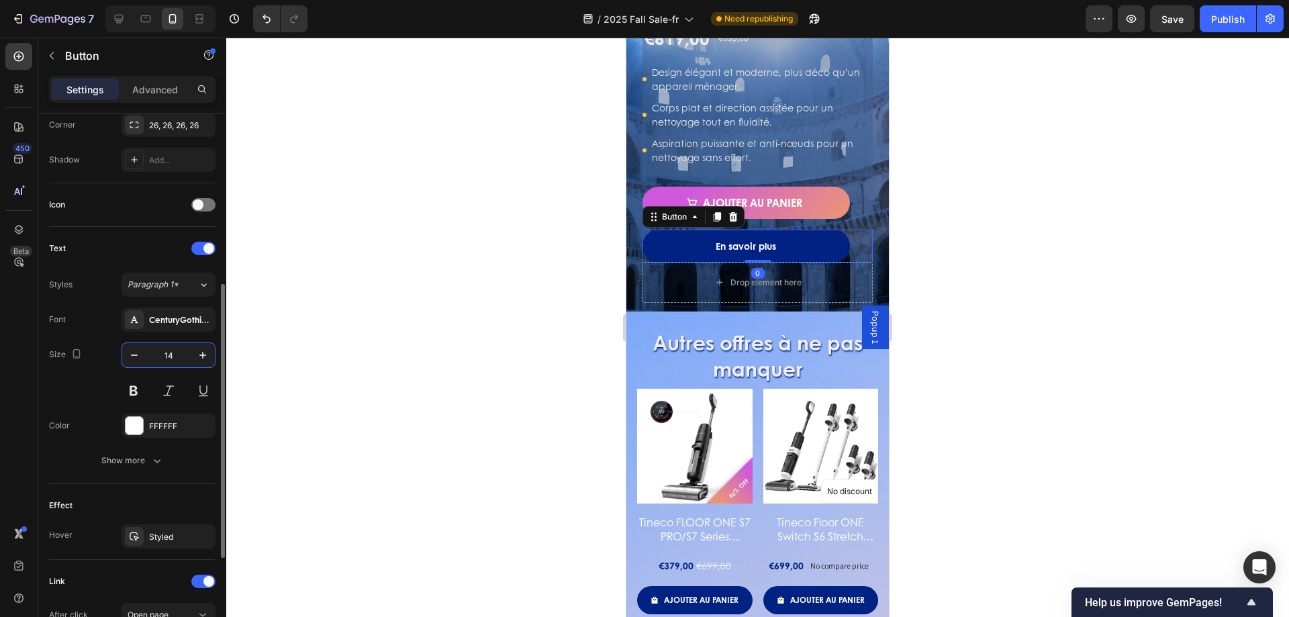
click at [184, 344] on input "14" at bounding box center [168, 355] width 44 height 24
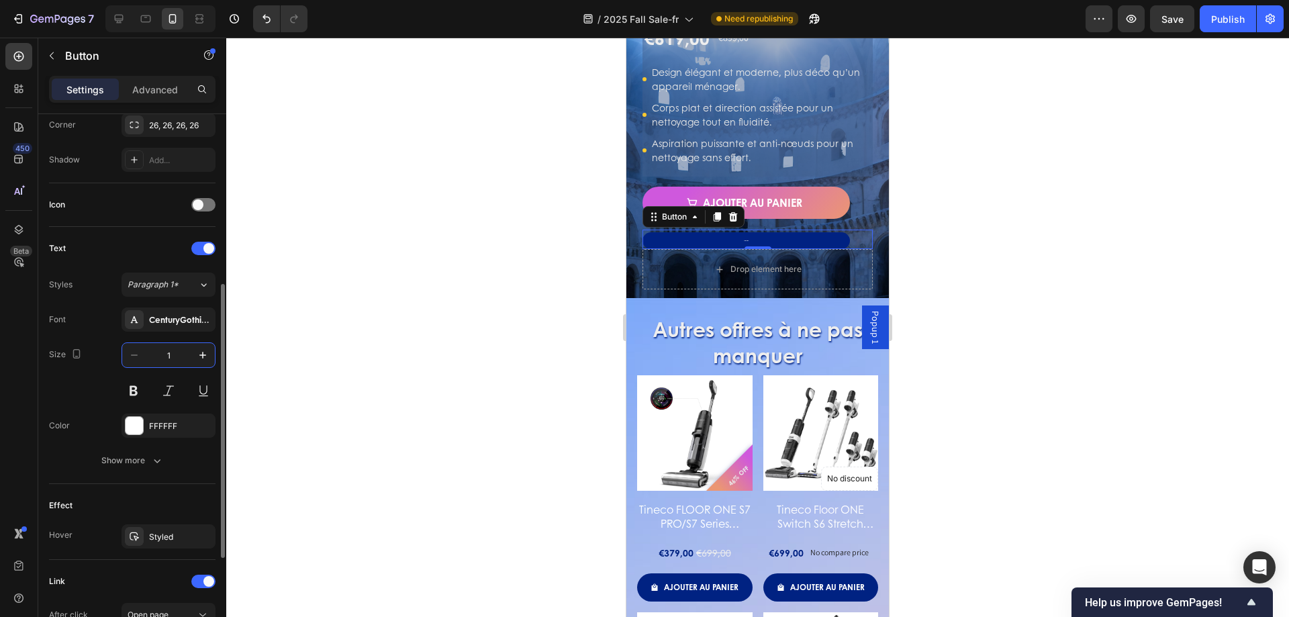
type input "16"
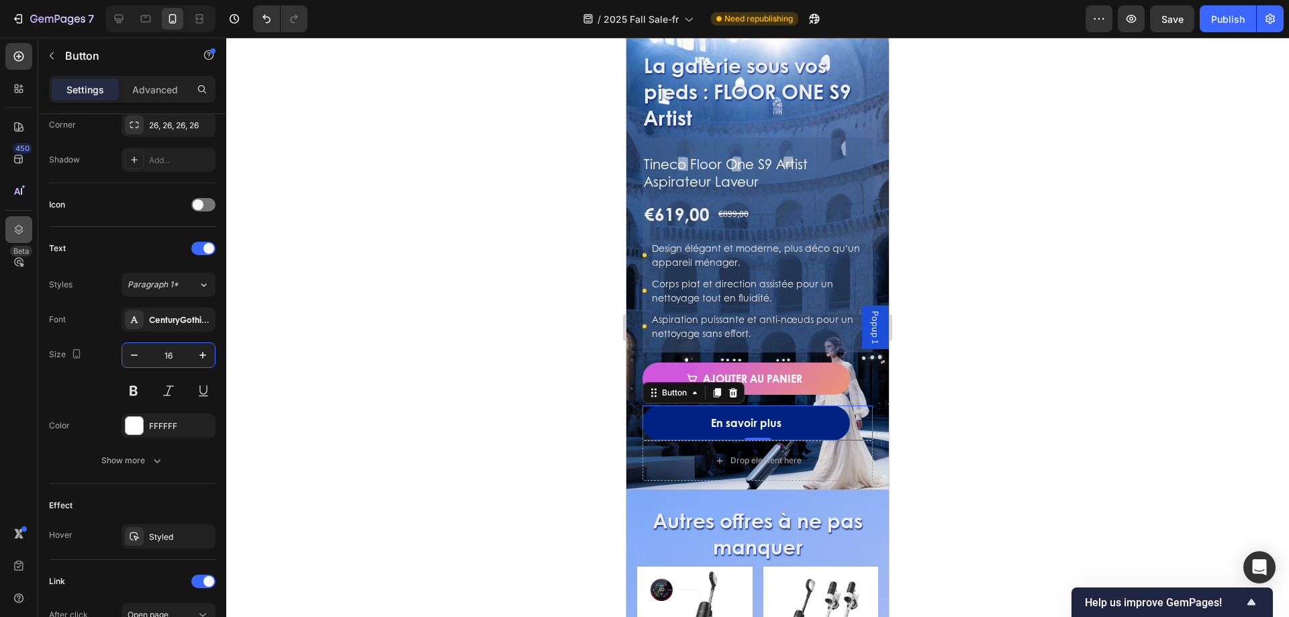
scroll to position [739, 0]
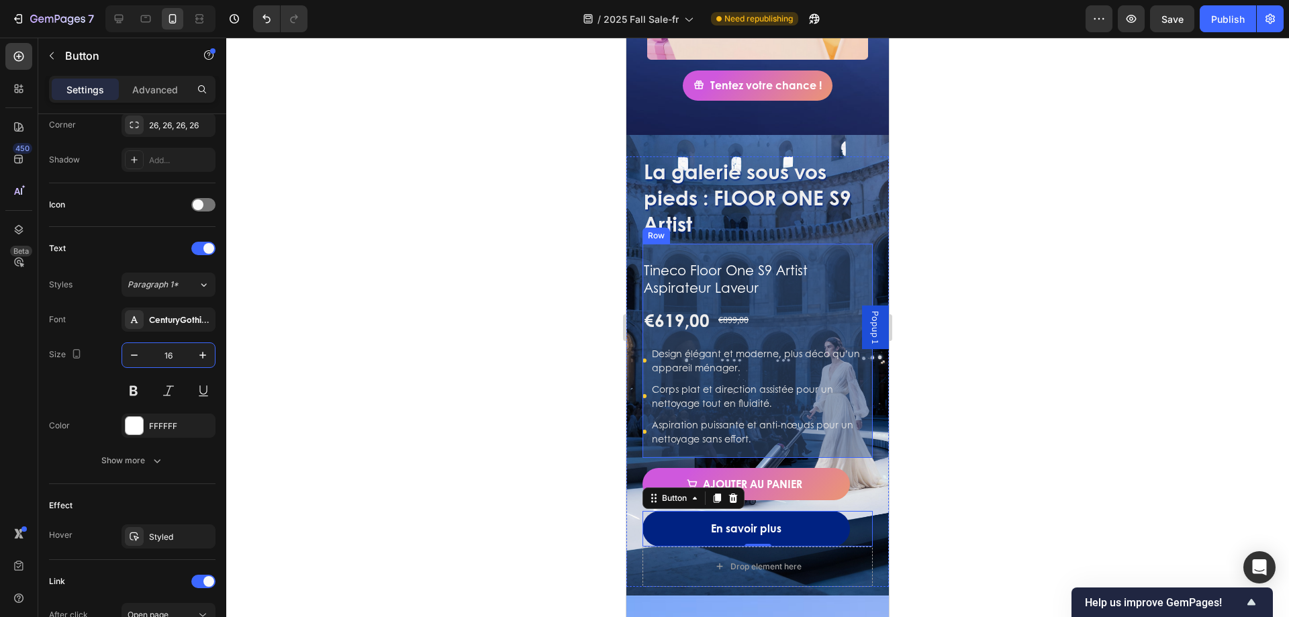
click at [835, 244] on div "Tineco Floor One S9 Artist Aspirateur Laveur Product Title €619,00 Product Pric…" at bounding box center [758, 351] width 230 height 214
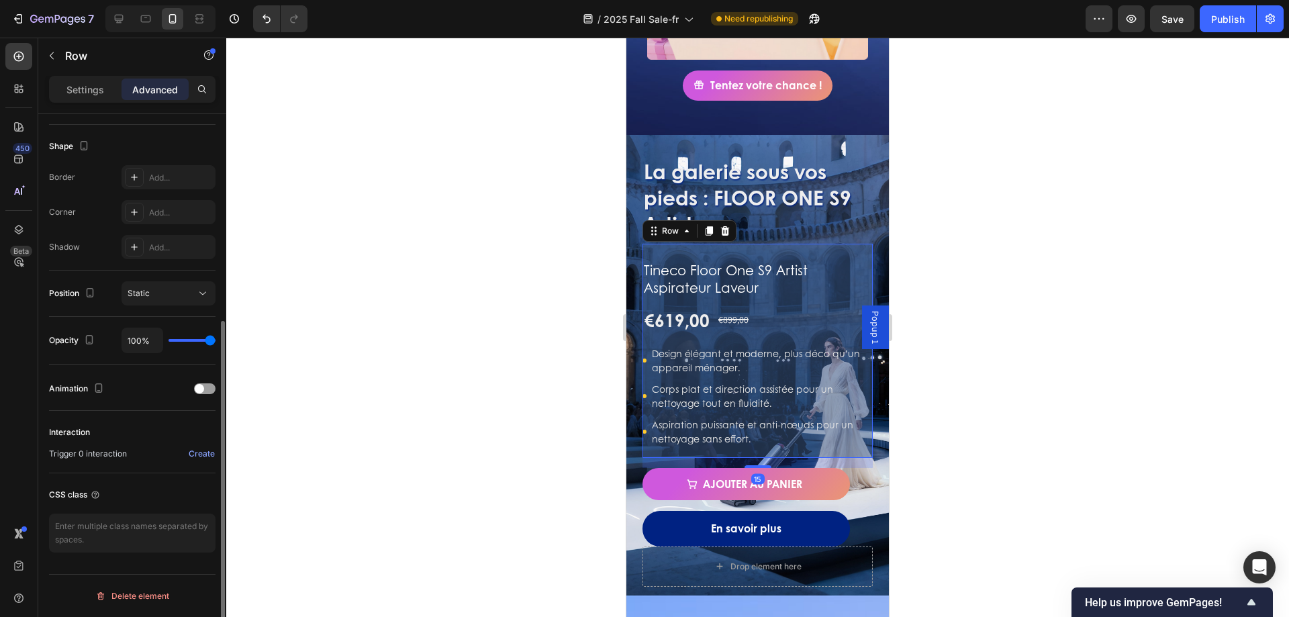
scroll to position [0, 0]
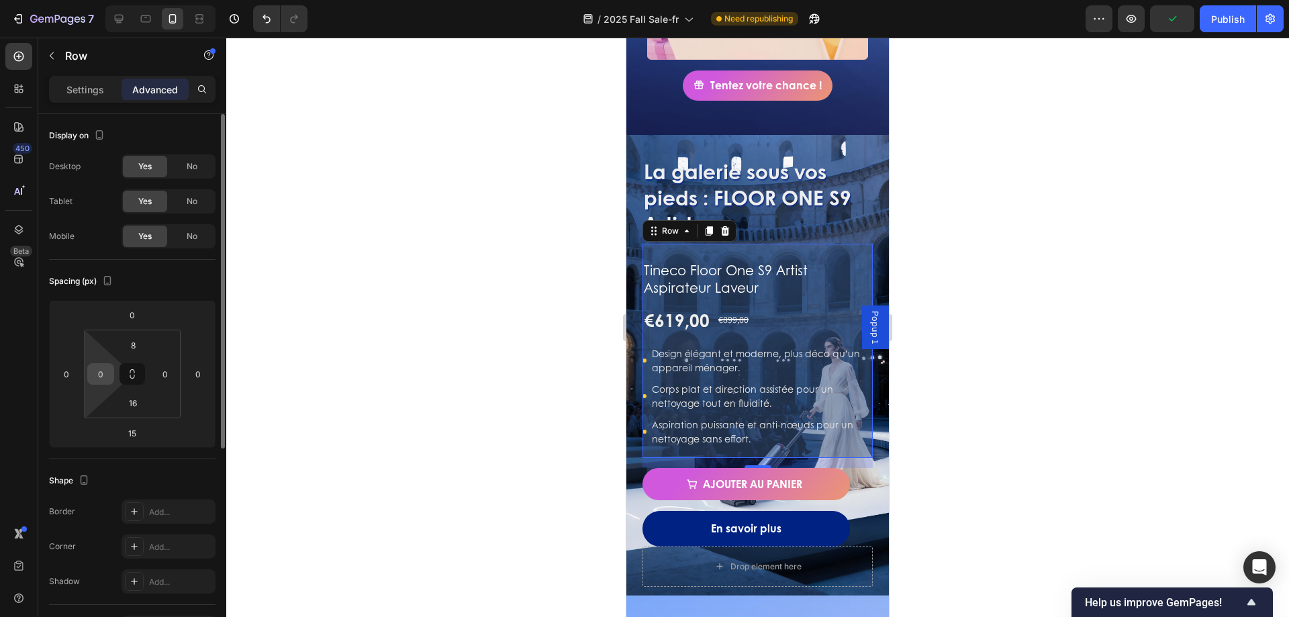
click at [107, 375] on input "0" at bounding box center [101, 374] width 20 height 20
type input "8"
click at [172, 375] on input "0" at bounding box center [165, 374] width 20 height 20
type input "8"
click at [109, 369] on input "8" at bounding box center [101, 374] width 20 height 20
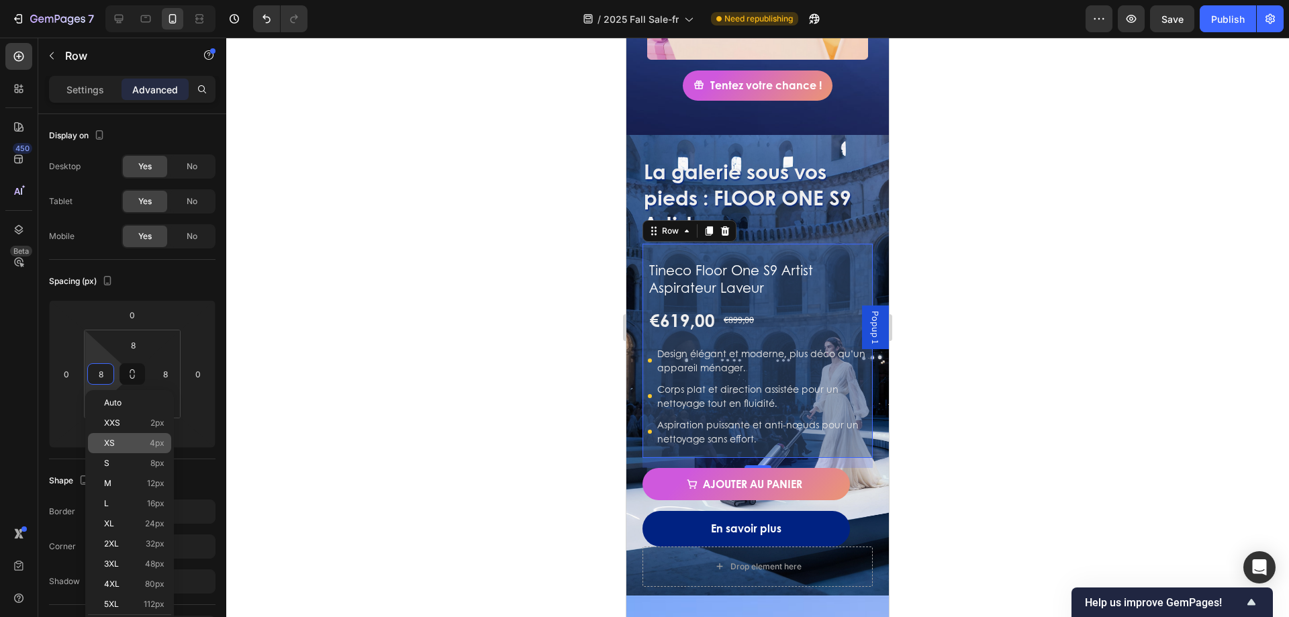
click at [139, 440] on p "XS 4px" at bounding box center [134, 442] width 60 height 9
type input "4"
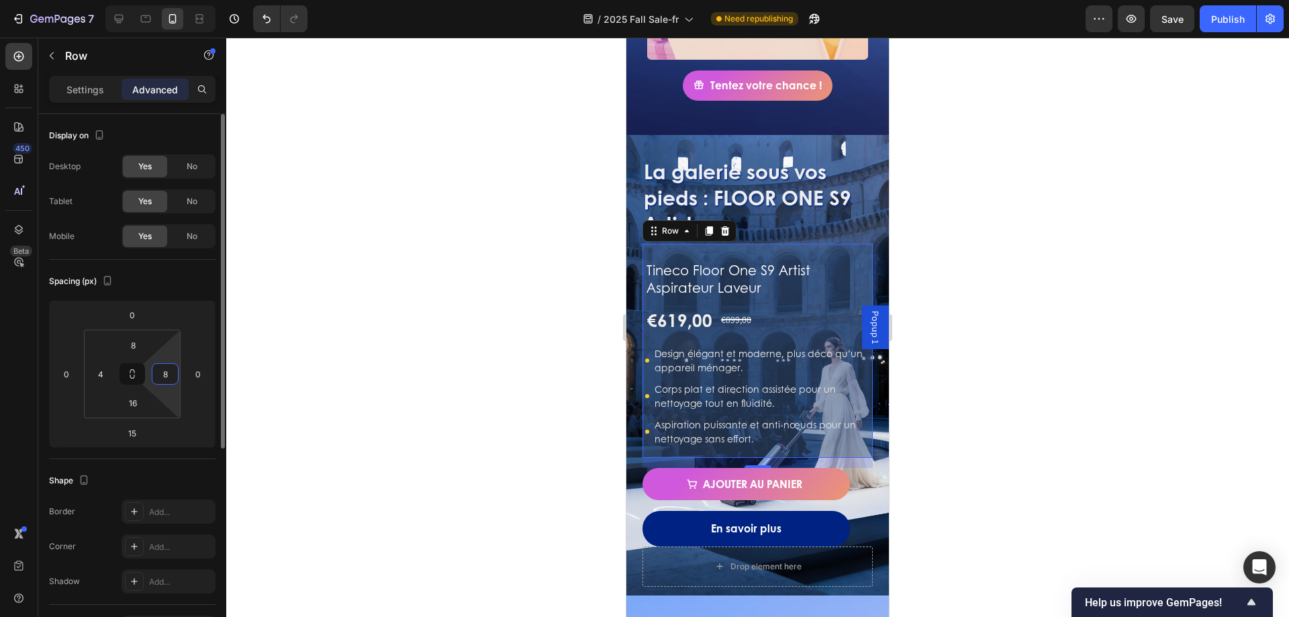
click at [169, 371] on input "8" at bounding box center [165, 374] width 20 height 20
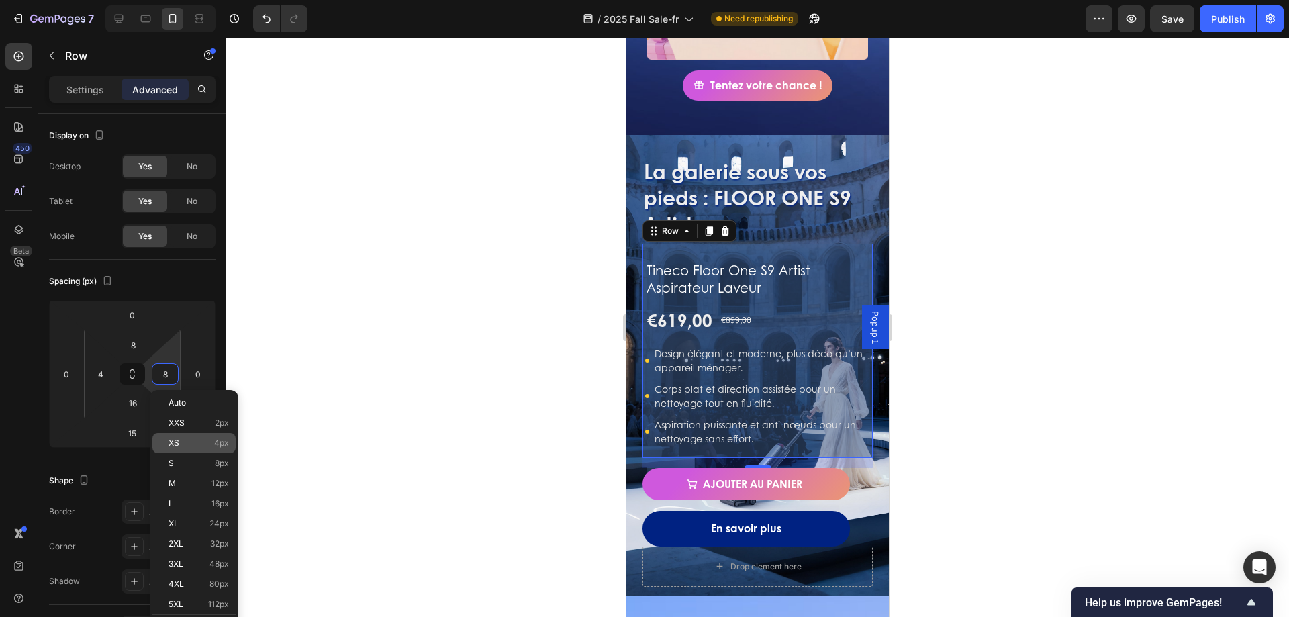
click at [191, 448] on div "XS 4px" at bounding box center [193, 443] width 83 height 20
type input "4"
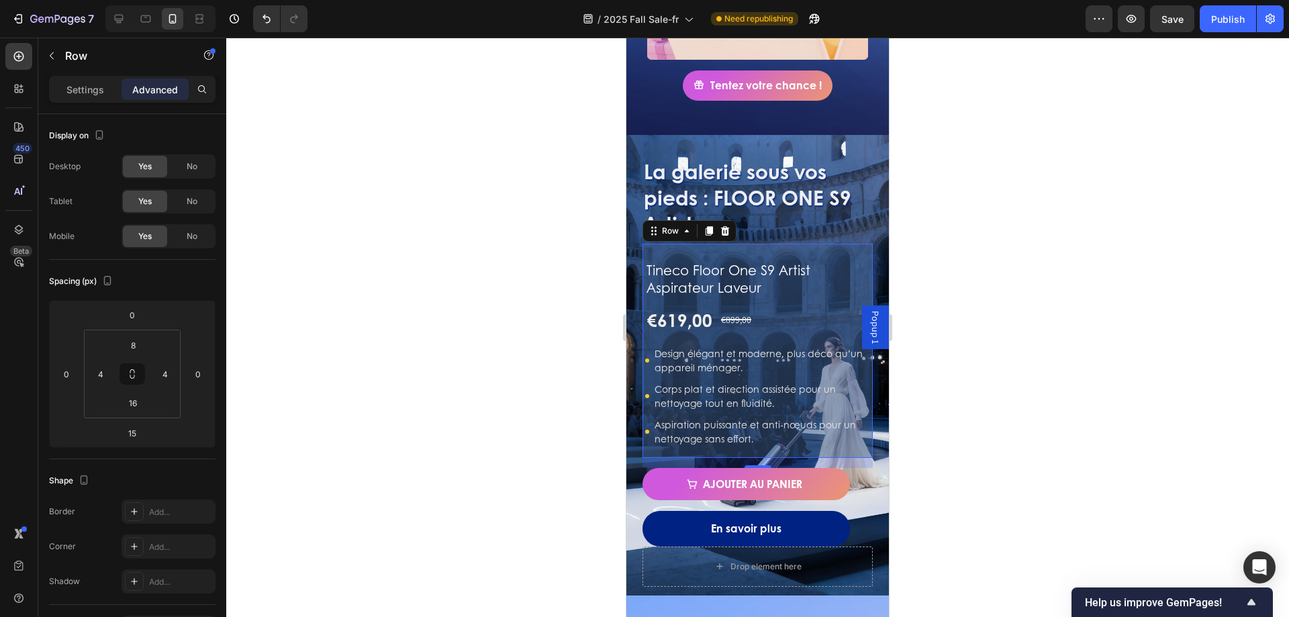
click at [551, 337] on div at bounding box center [757, 327] width 1063 height 579
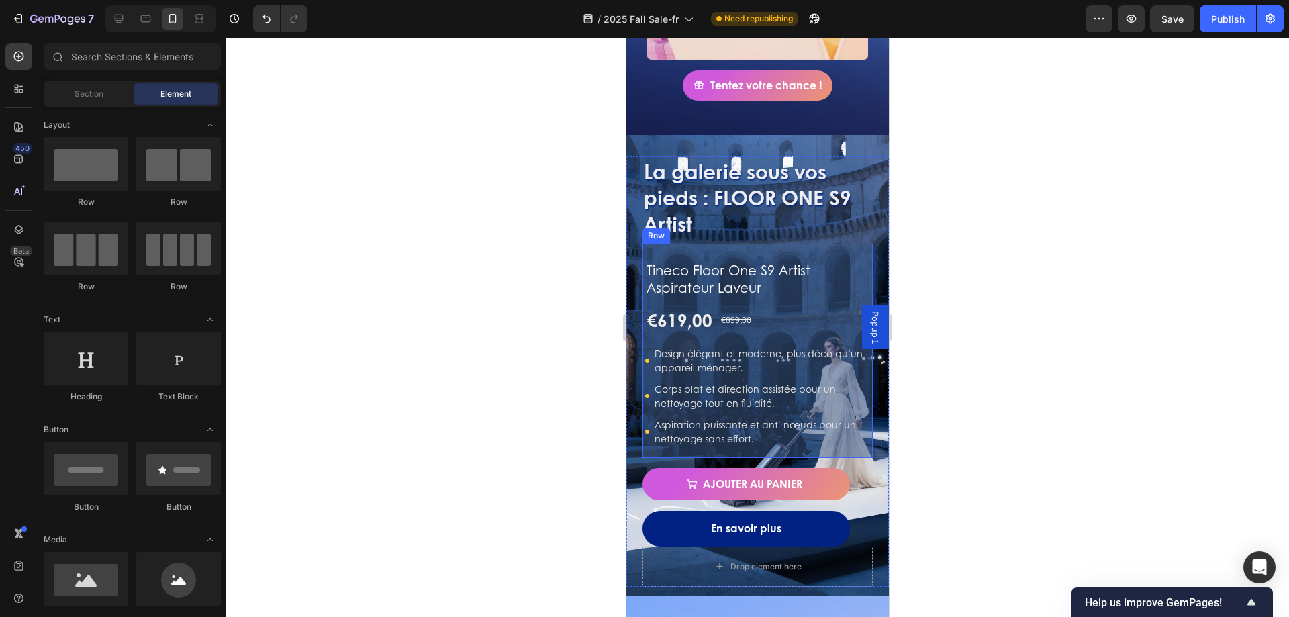
click at [751, 249] on div "Tineco Floor One S9 Artist Aspirateur Laveur Product Title €619,00 Product Pric…" at bounding box center [757, 348] width 225 height 198
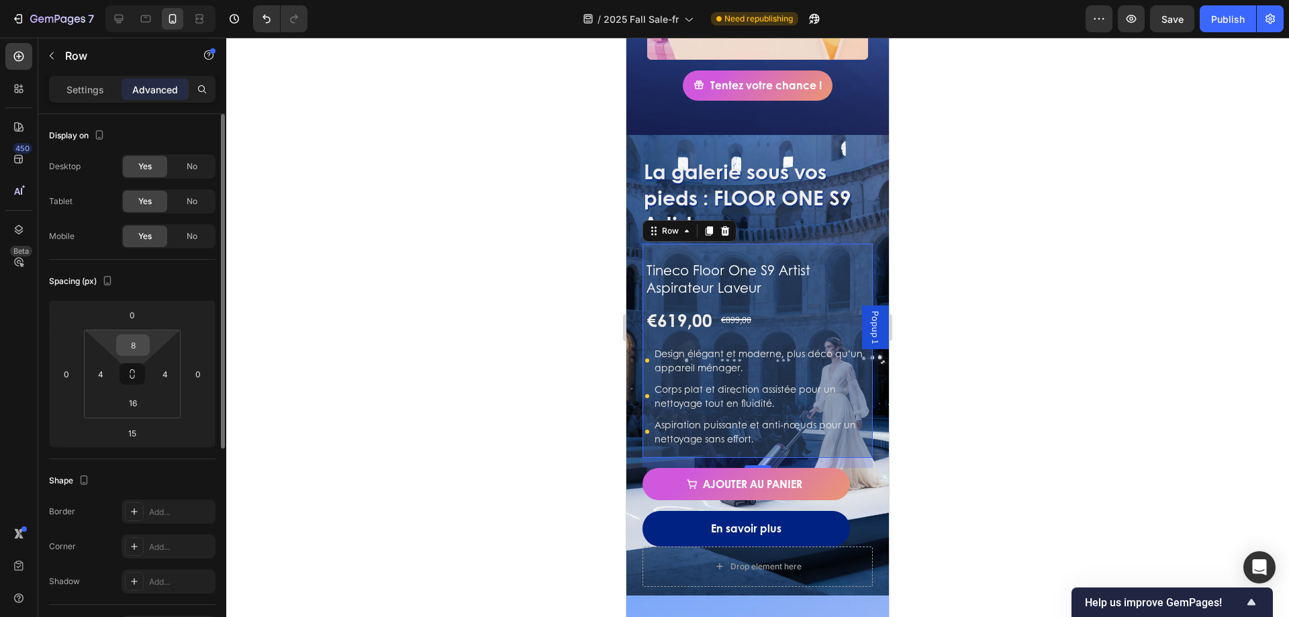
click at [140, 344] on input "8" at bounding box center [133, 345] width 27 height 20
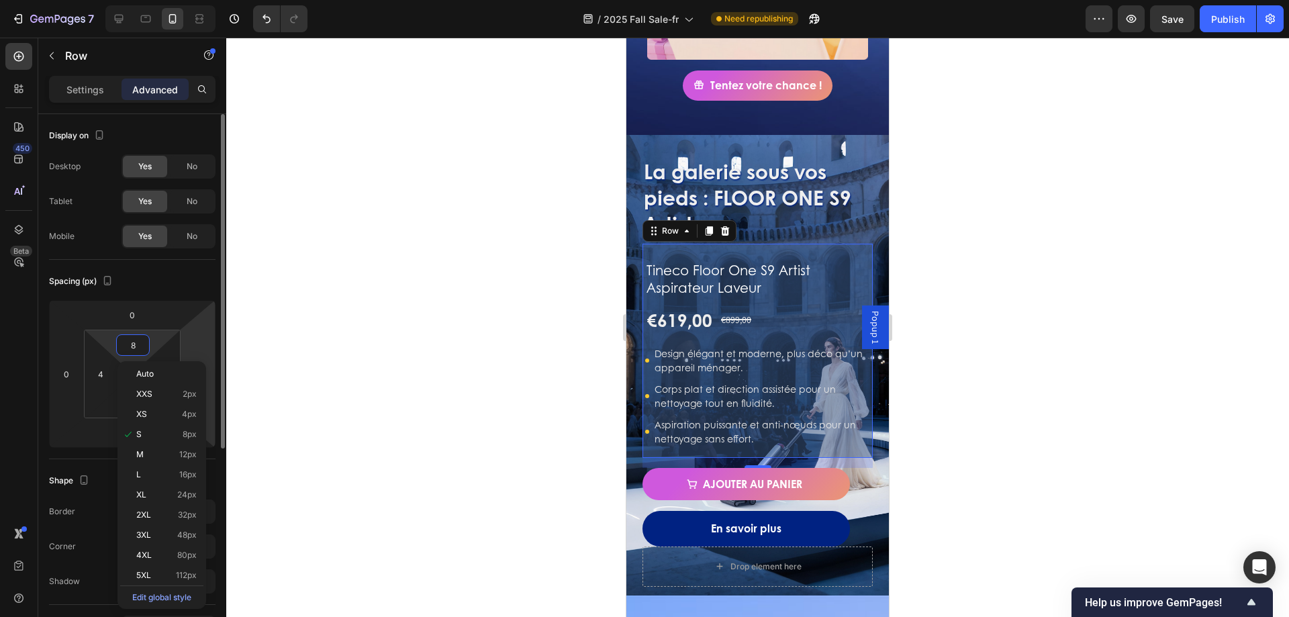
click at [195, 0] on html "7 Version history / 2025 Fall Sale-fr Need republishing Preview Save Publish 45…" at bounding box center [644, 0] width 1289 height 0
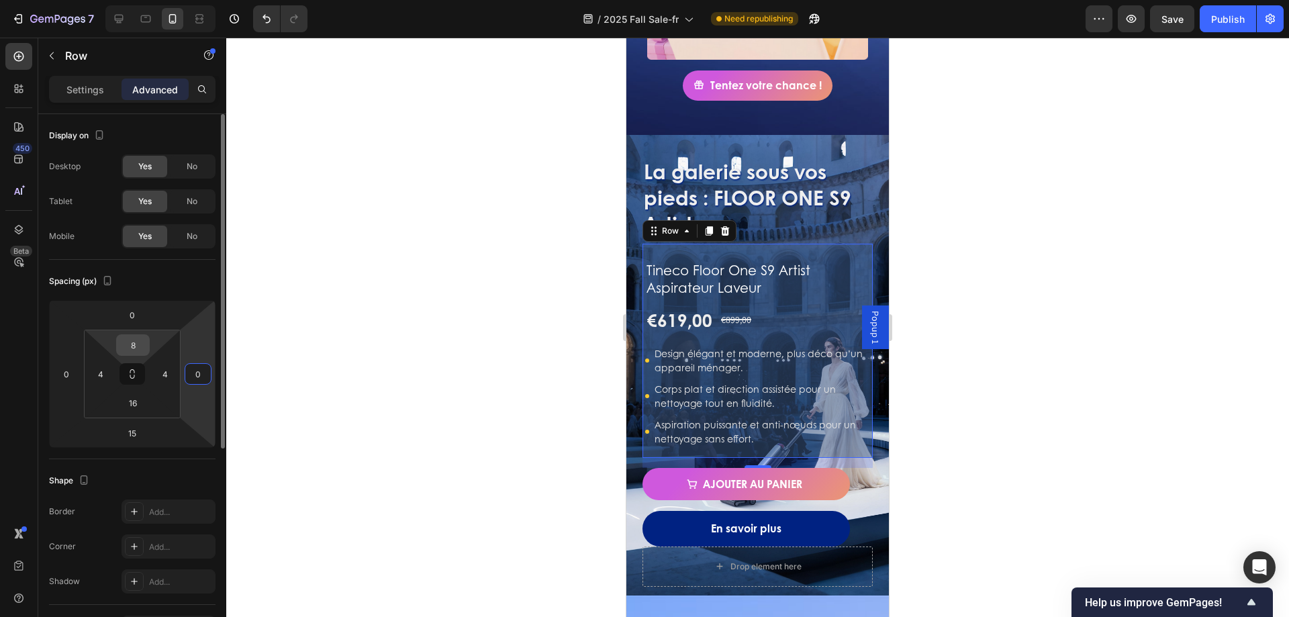
click at [147, 340] on div "8" at bounding box center [133, 344] width 34 height 21
click at [140, 342] on input "8" at bounding box center [133, 345] width 27 height 20
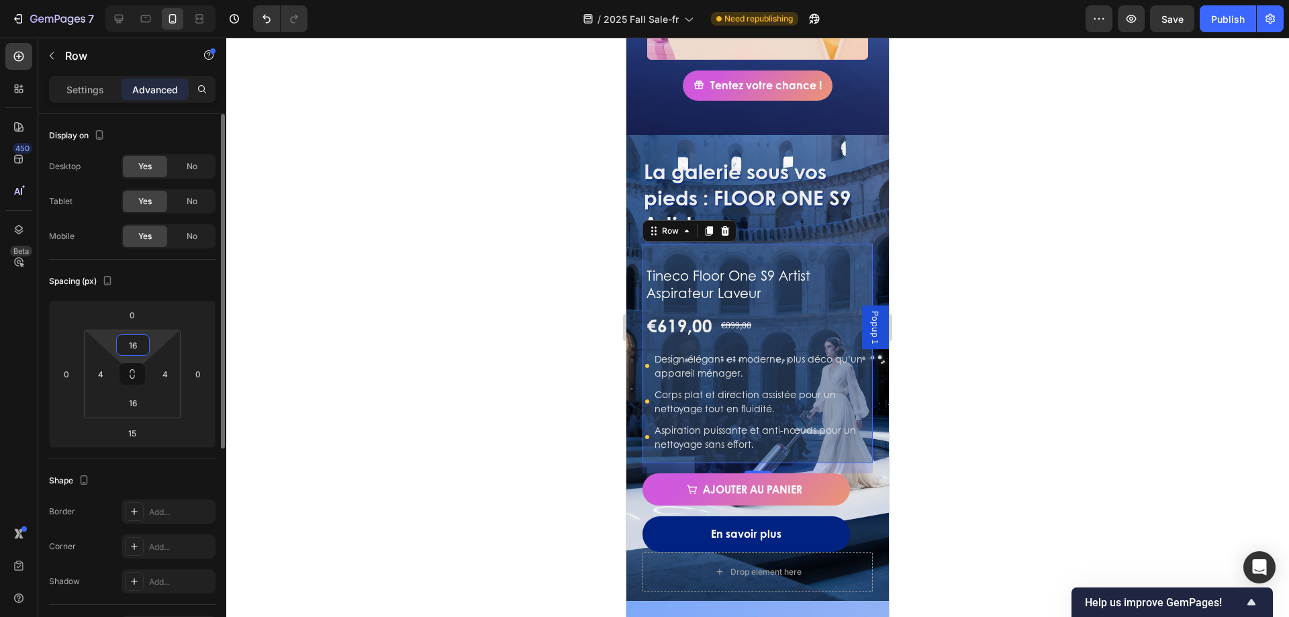
type input "1"
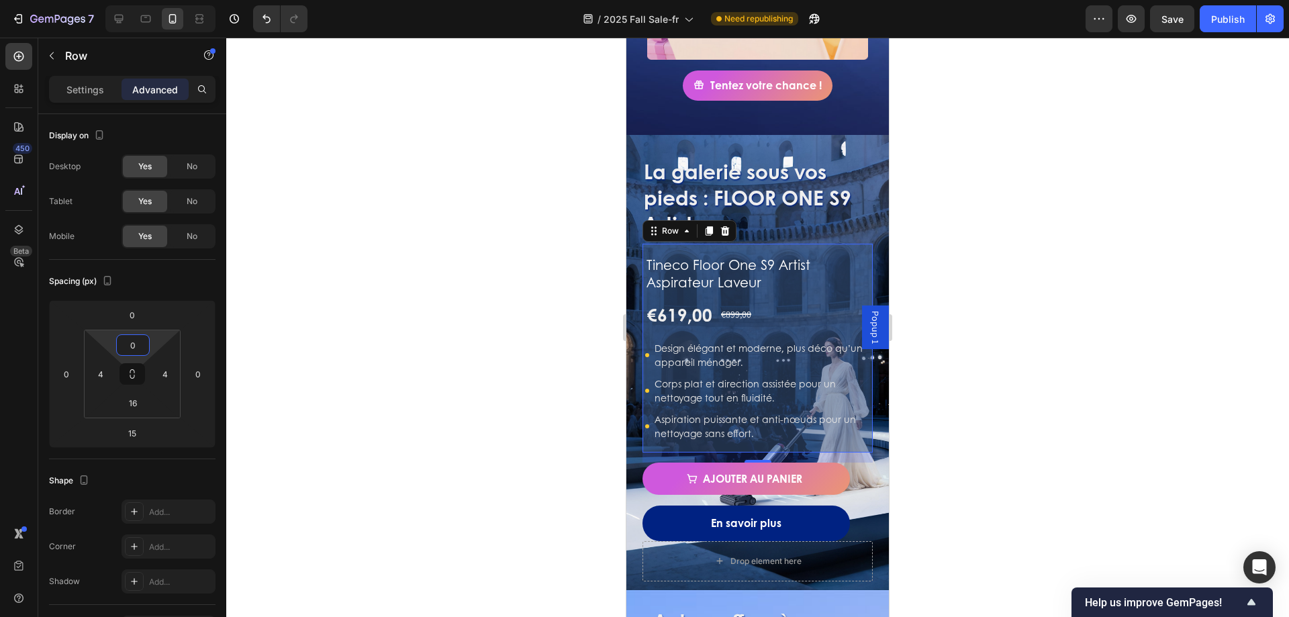
click at [354, 420] on div at bounding box center [757, 327] width 1063 height 579
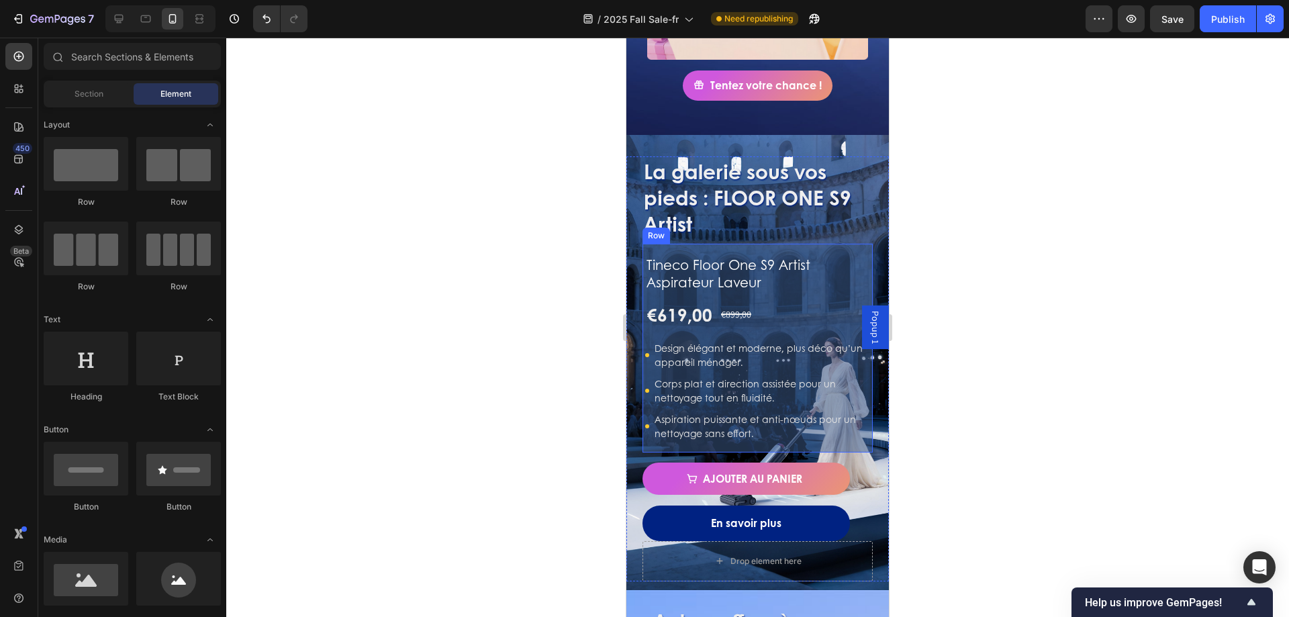
click at [808, 429] on div "Tineco Floor One S9 Artist Aspirateur Laveur Product Title €619,00 Product Pric…" at bounding box center [758, 348] width 230 height 209
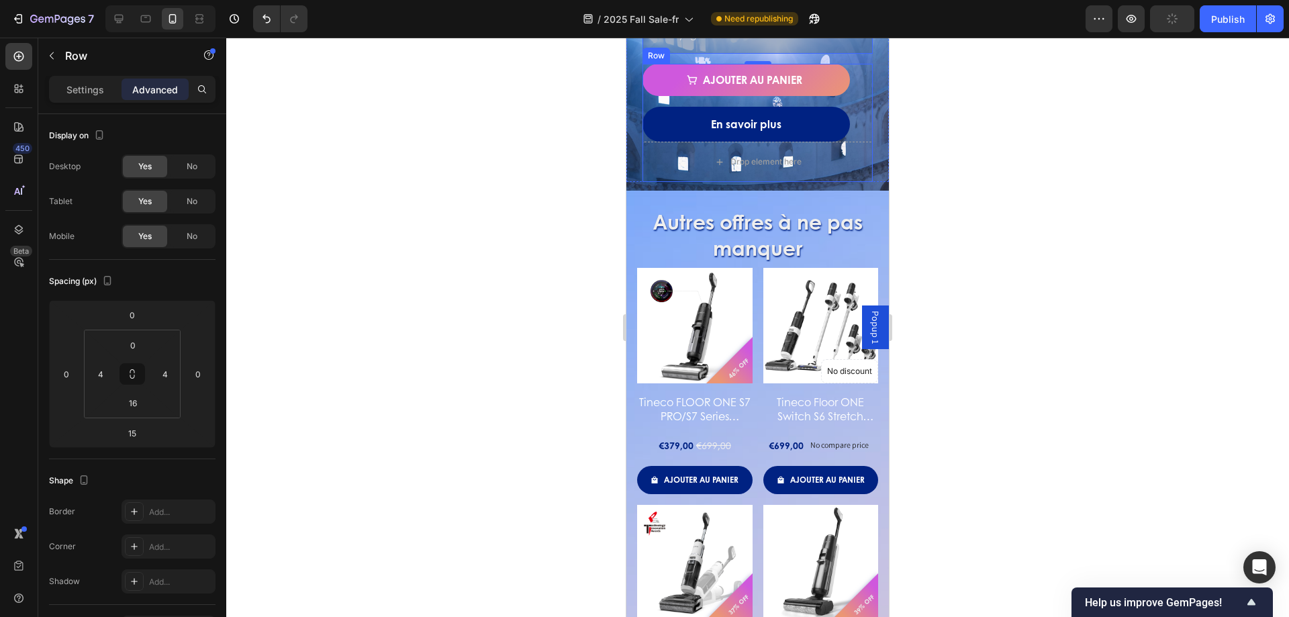
scroll to position [1141, 0]
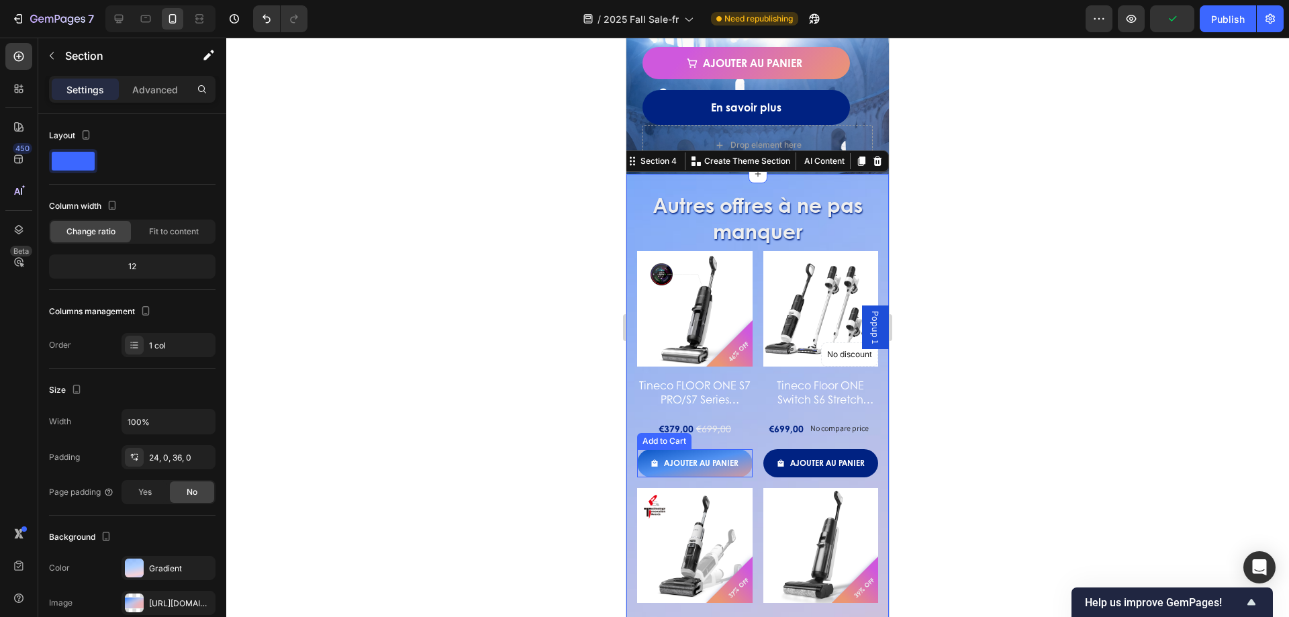
click at [651, 460] on icon "Ajouter au panier" at bounding box center [655, 463] width 8 height 8
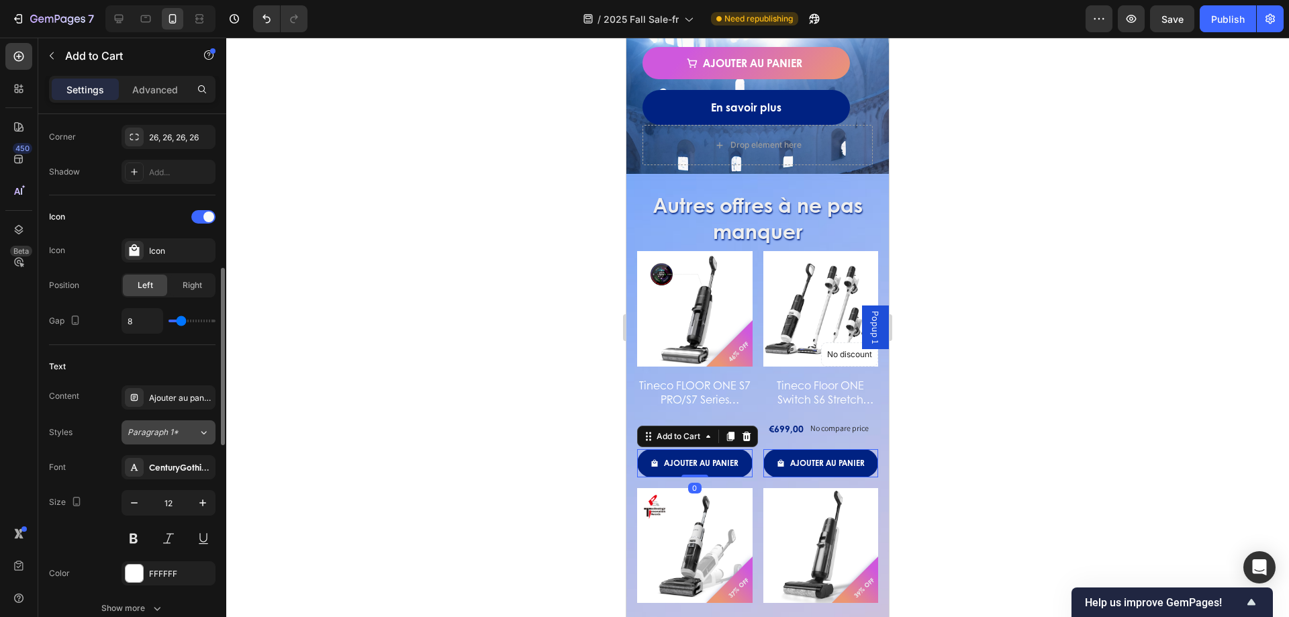
scroll to position [604, 0]
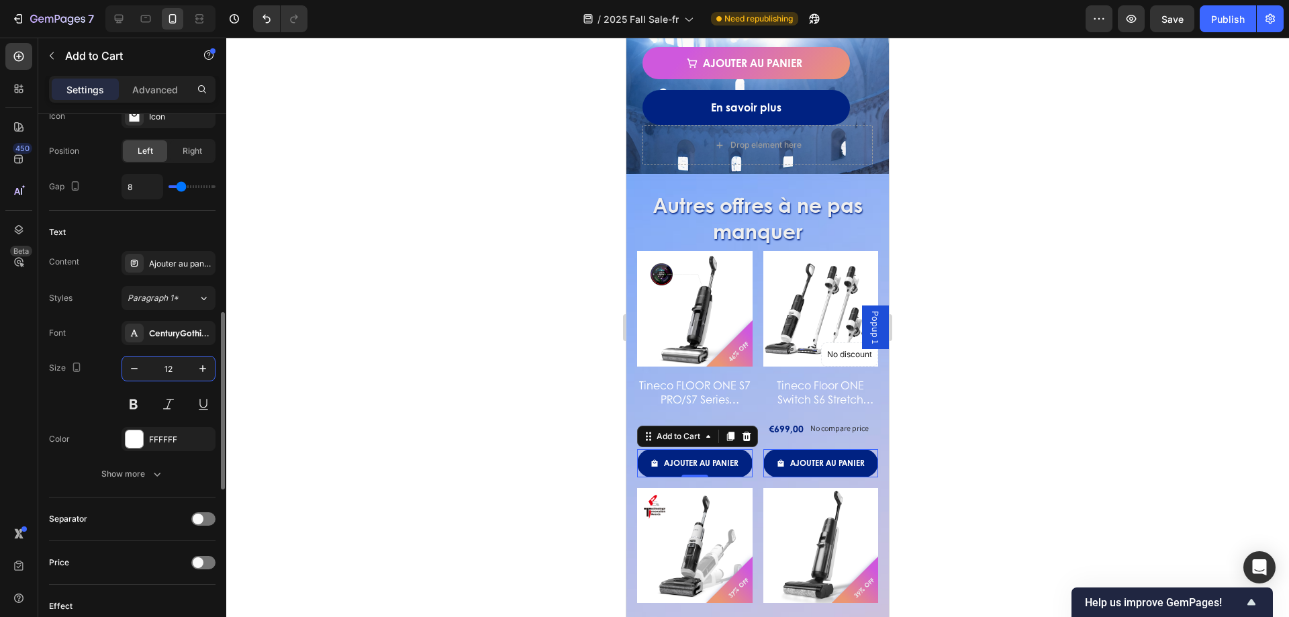
click at [185, 366] on input "12" at bounding box center [168, 369] width 44 height 24
type input "14"
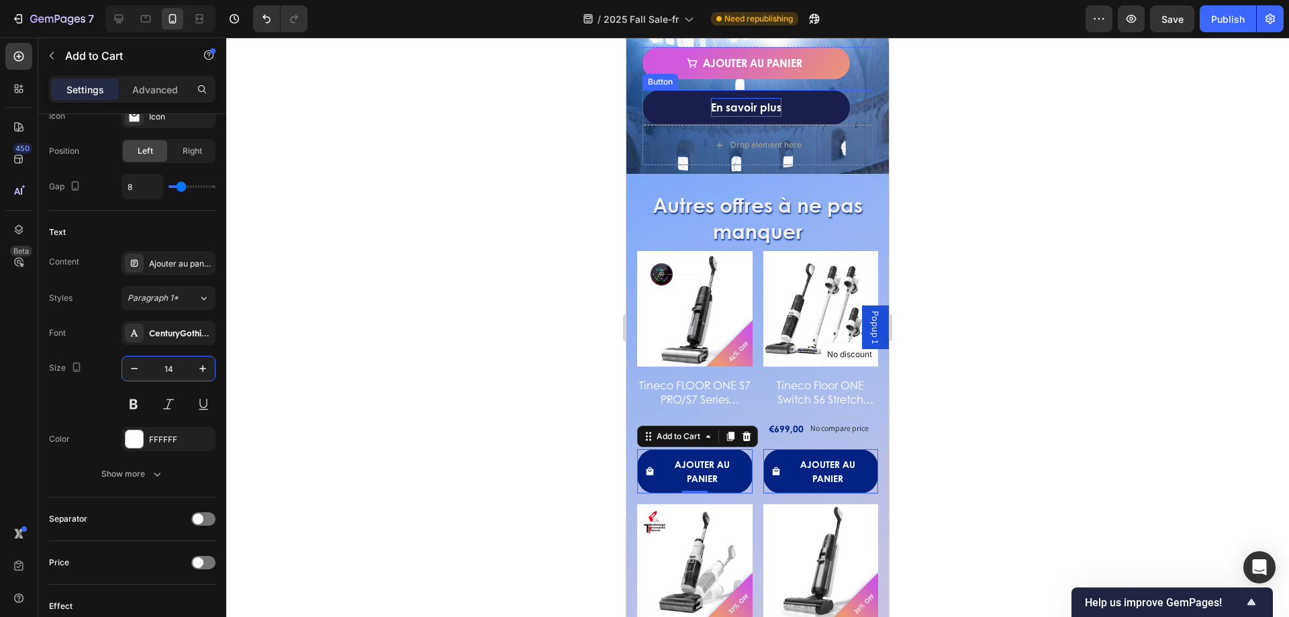
click at [726, 107] on p "En savoir plus" at bounding box center [746, 107] width 70 height 19
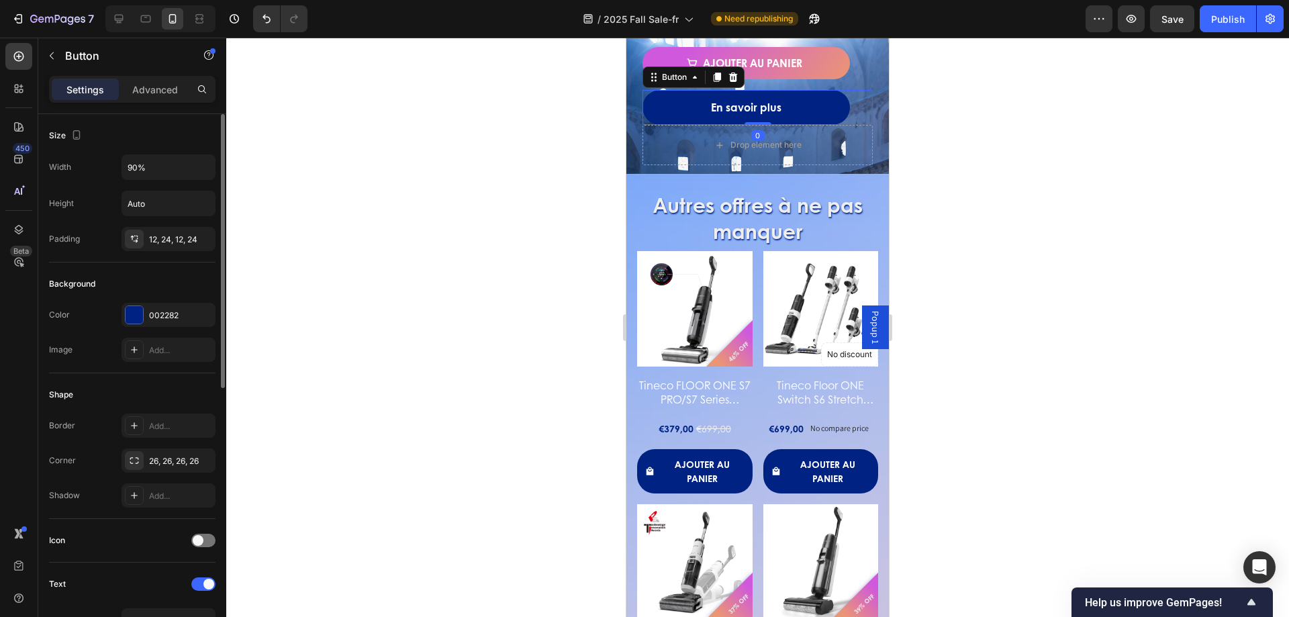
scroll to position [201, 0]
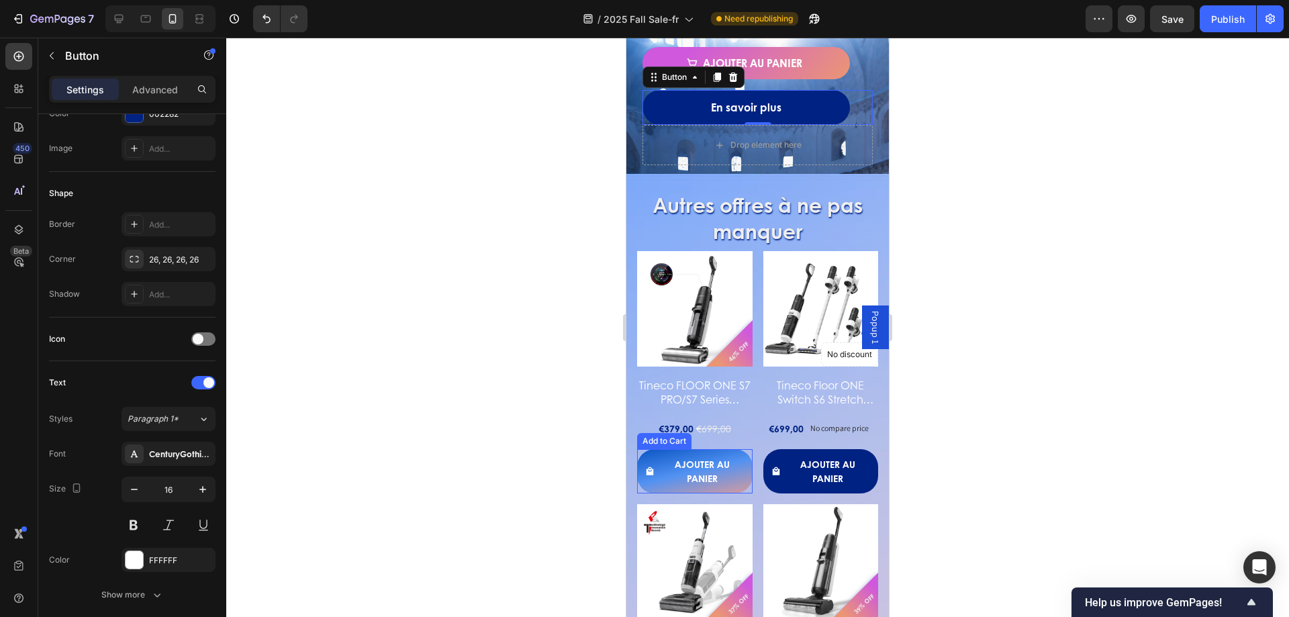
click at [743, 453] on button "Ajouter au panier" at bounding box center [694, 471] width 115 height 44
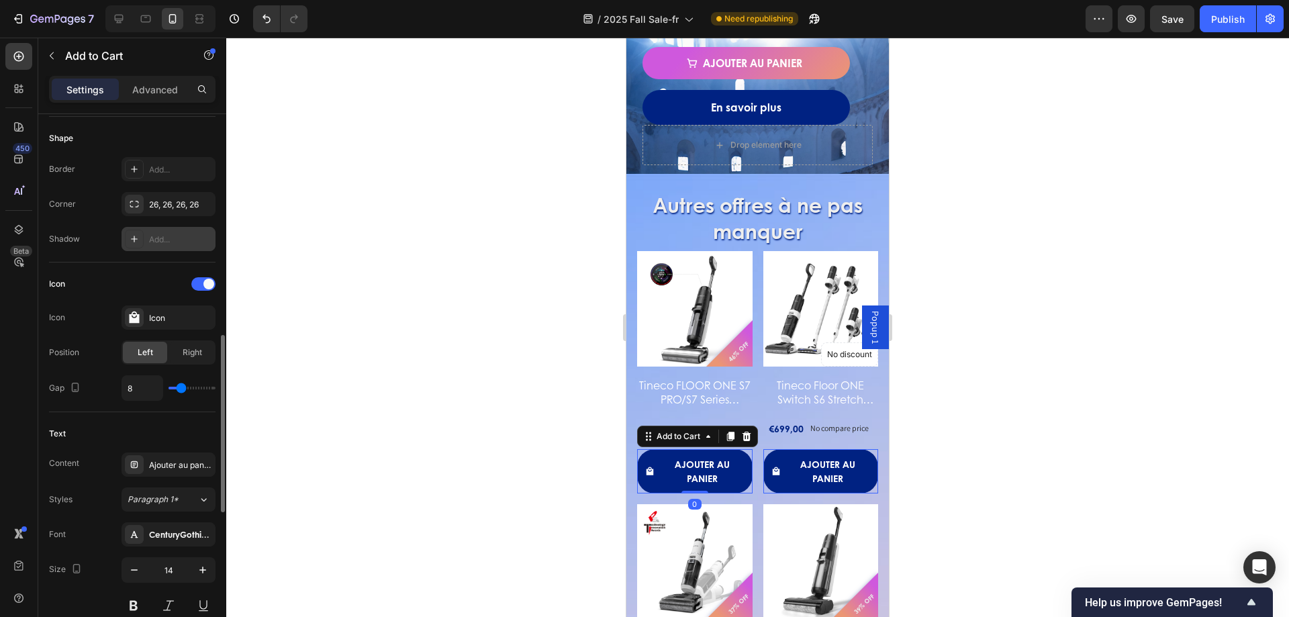
scroll to position [604, 0]
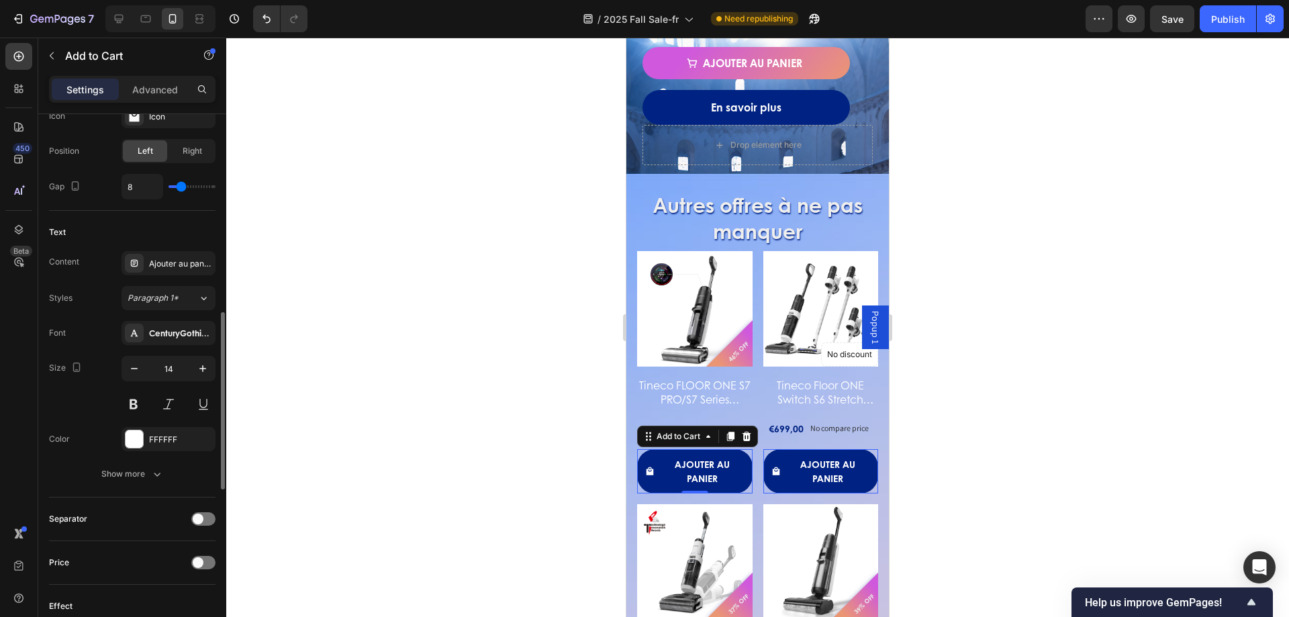
click at [168, 387] on div "14" at bounding box center [169, 386] width 94 height 60
click at [177, 375] on input "14" at bounding box center [168, 369] width 44 height 24
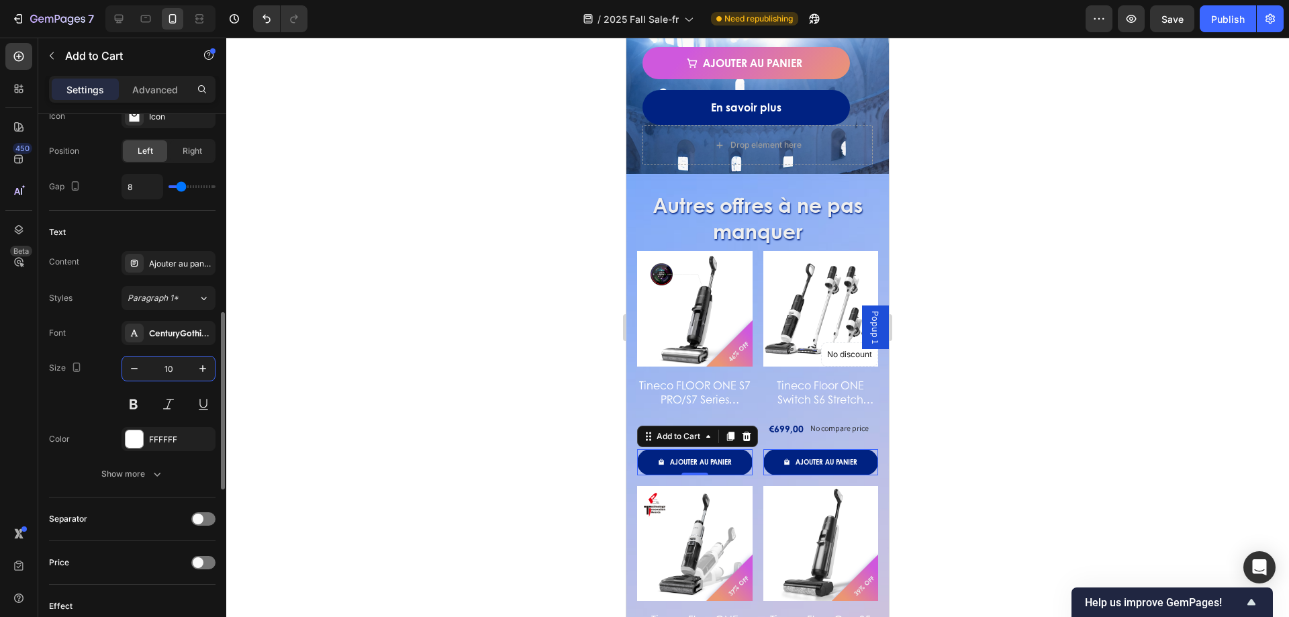
type input "1"
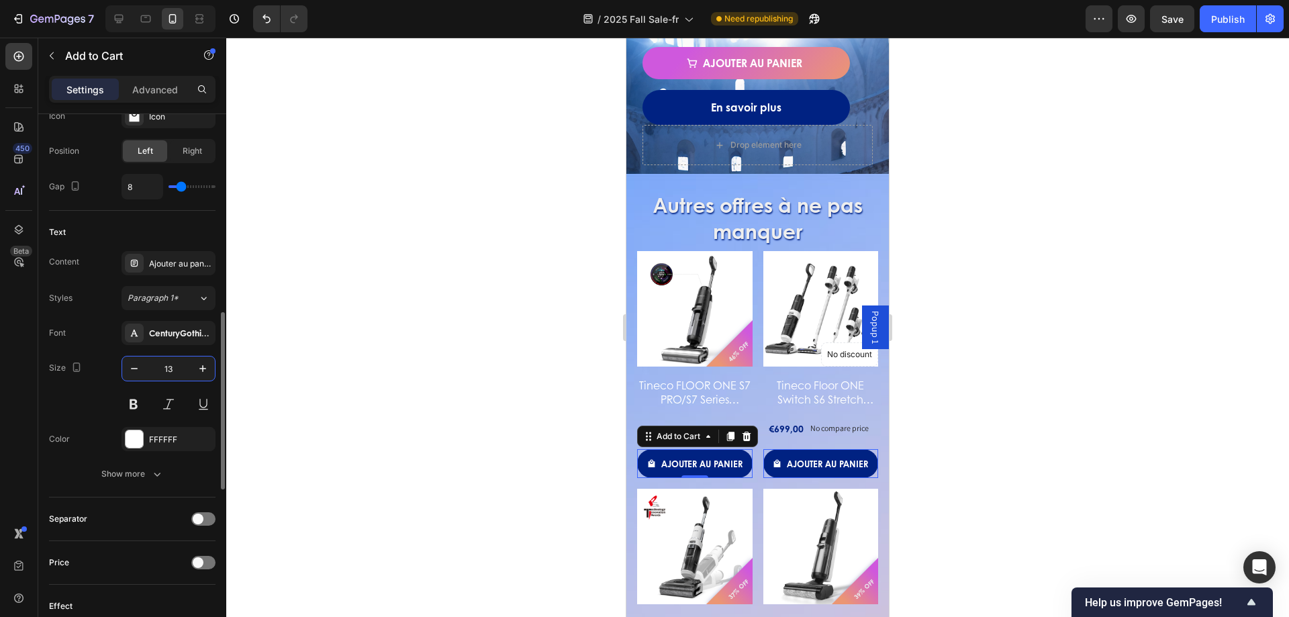
type input "1"
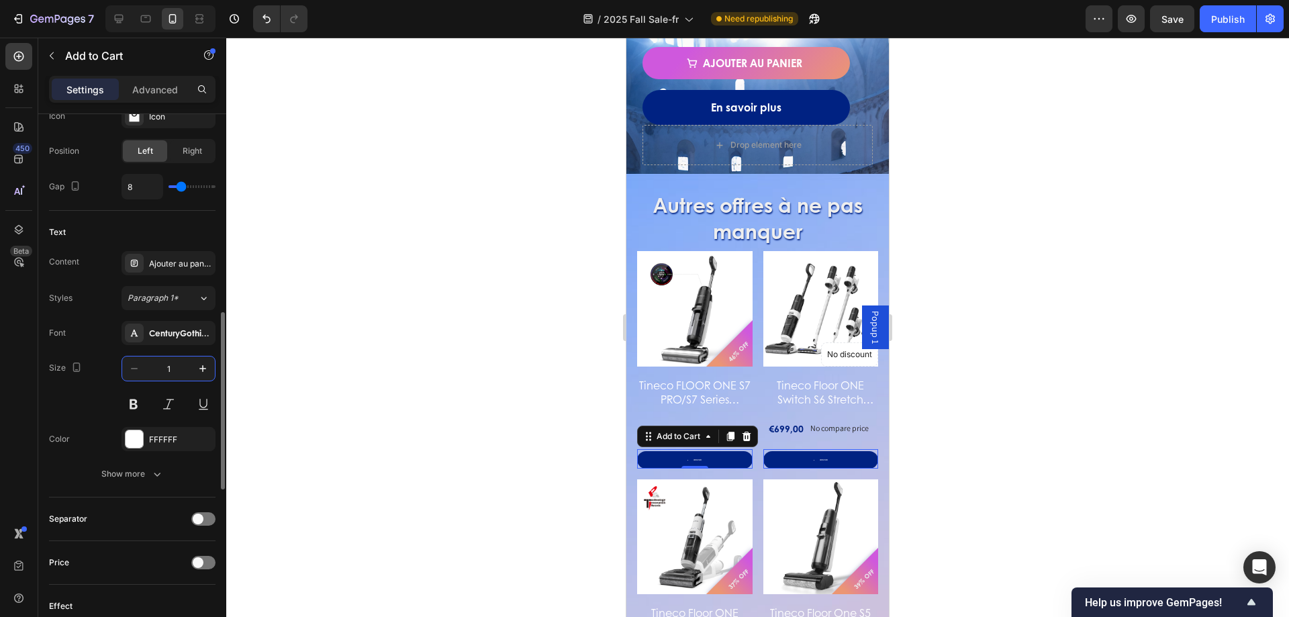
type input "12"
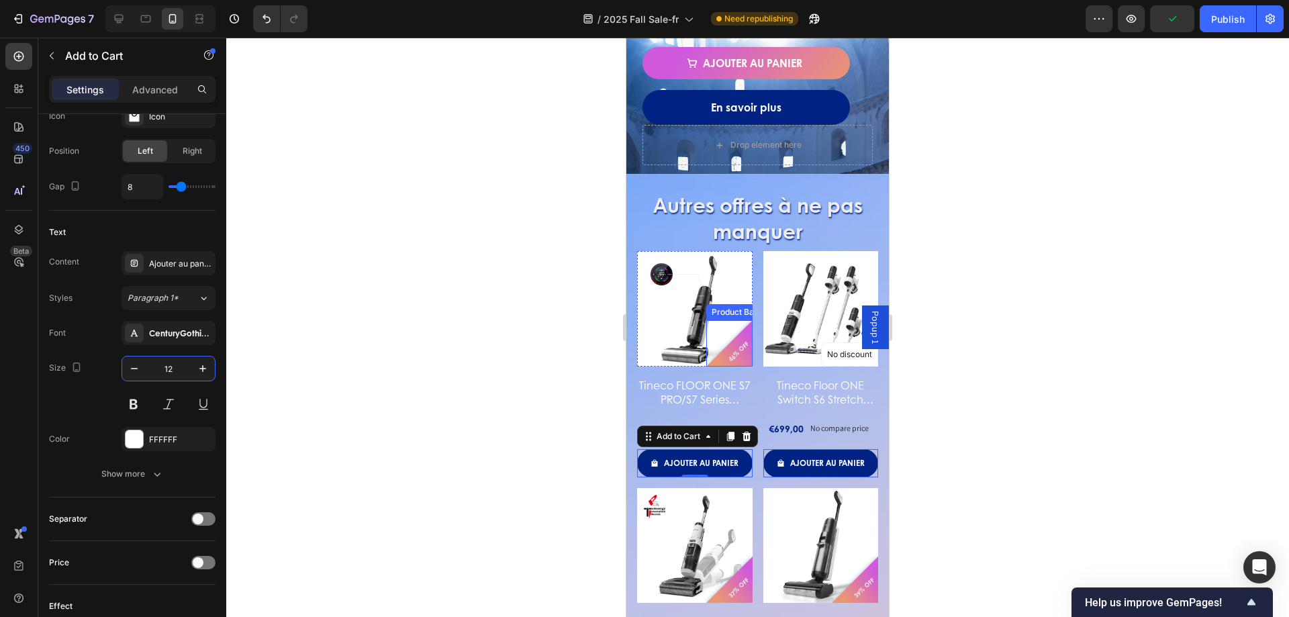
click at [734, 336] on div "46% OFF" at bounding box center [729, 343] width 46 height 46
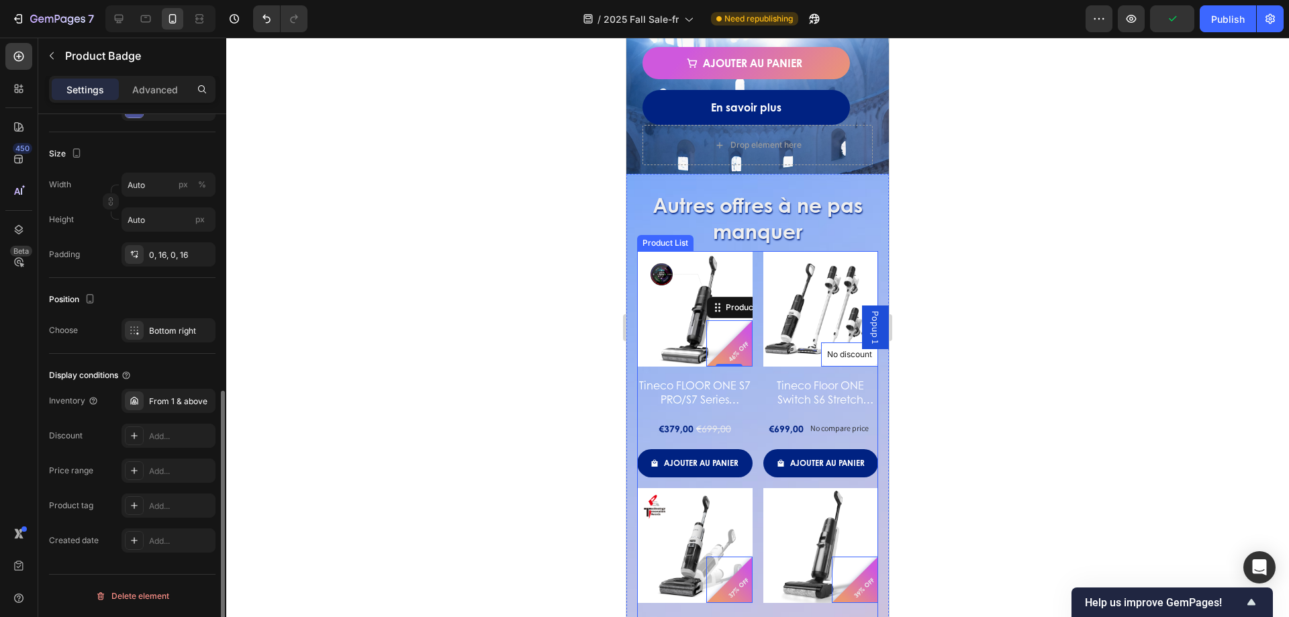
scroll to position [0, 0]
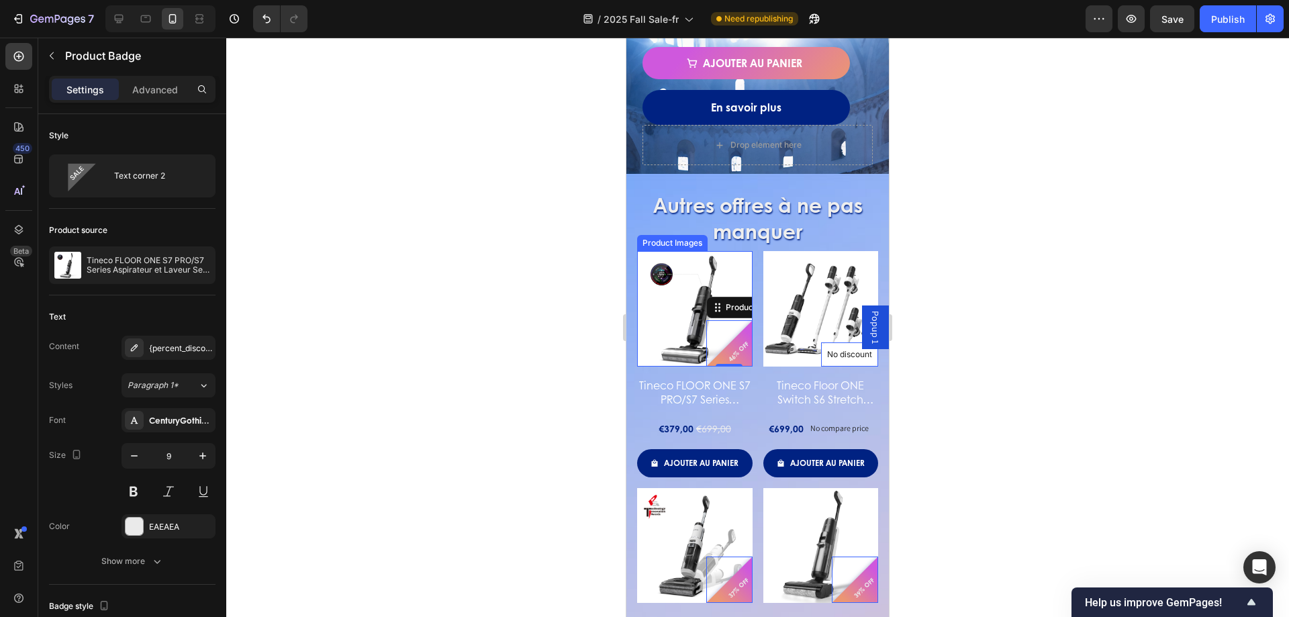
click at [678, 246] on div "Product Images" at bounding box center [672, 243] width 65 height 12
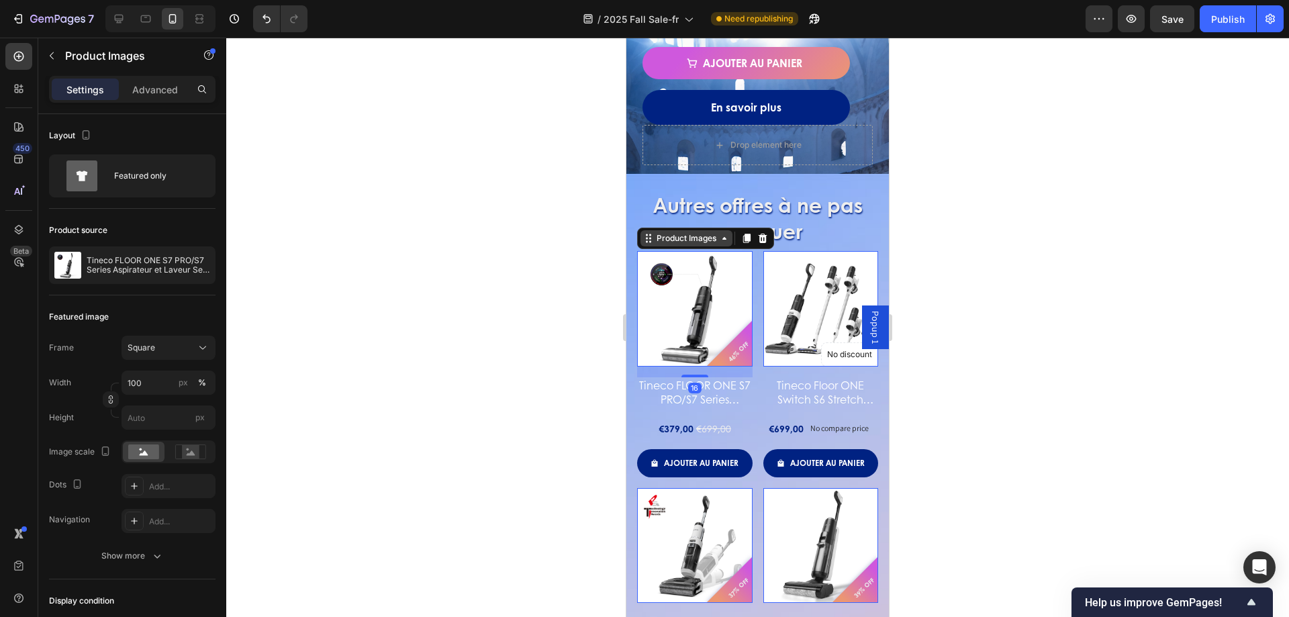
click at [678, 245] on div "Product Images" at bounding box center [686, 238] width 92 height 16
click at [414, 267] on div at bounding box center [757, 327] width 1063 height 579
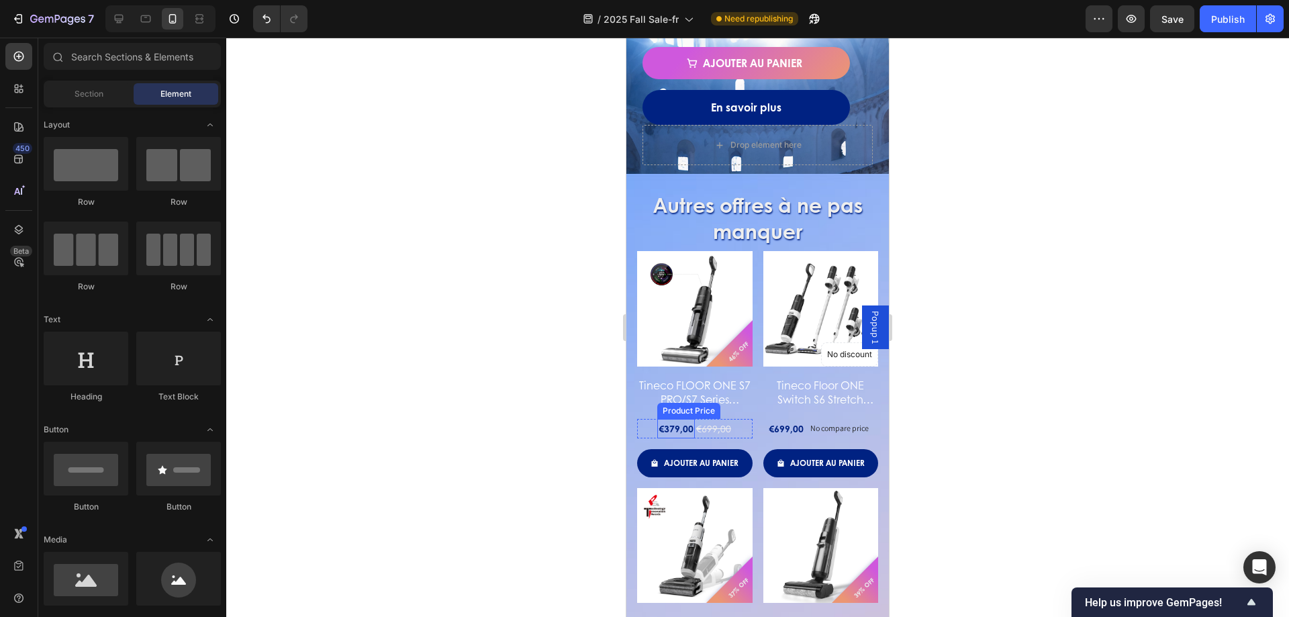
click at [667, 419] on div "€379,00" at bounding box center [676, 428] width 38 height 19
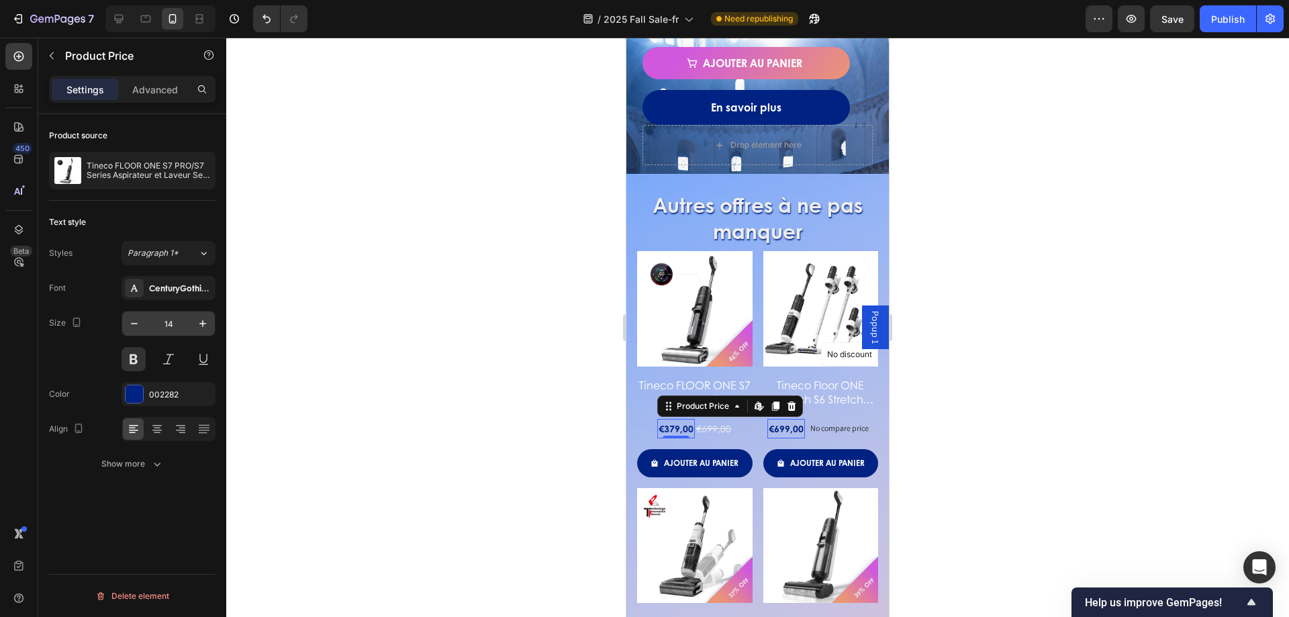
click at [186, 328] on input "14" at bounding box center [168, 324] width 44 height 24
type input "16"
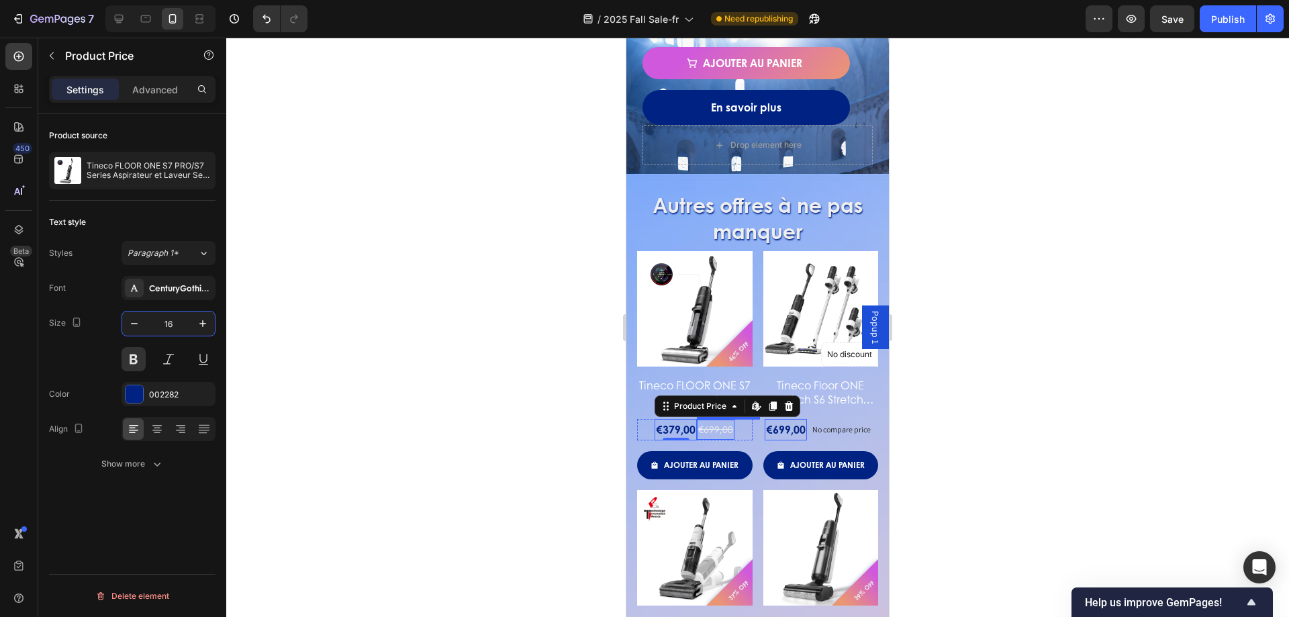
click at [711, 428] on div "€699,00" at bounding box center [716, 429] width 38 height 19
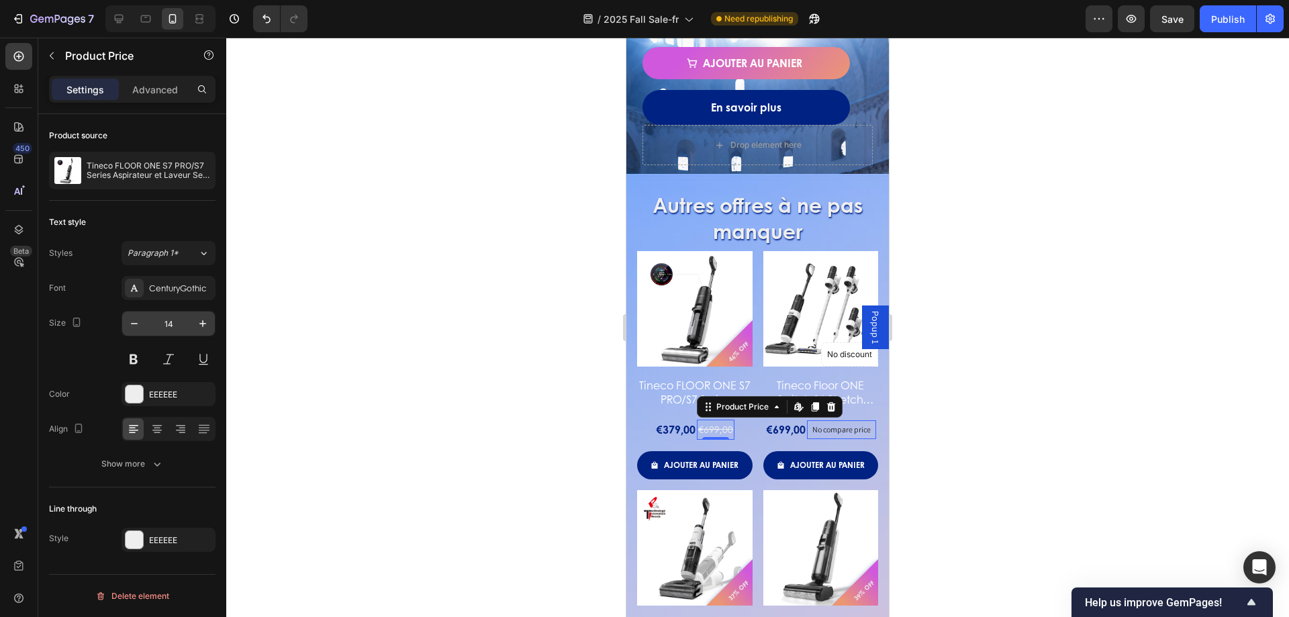
click at [180, 317] on input "14" at bounding box center [168, 324] width 44 height 24
type input "12"
click at [294, 399] on div at bounding box center [757, 327] width 1063 height 579
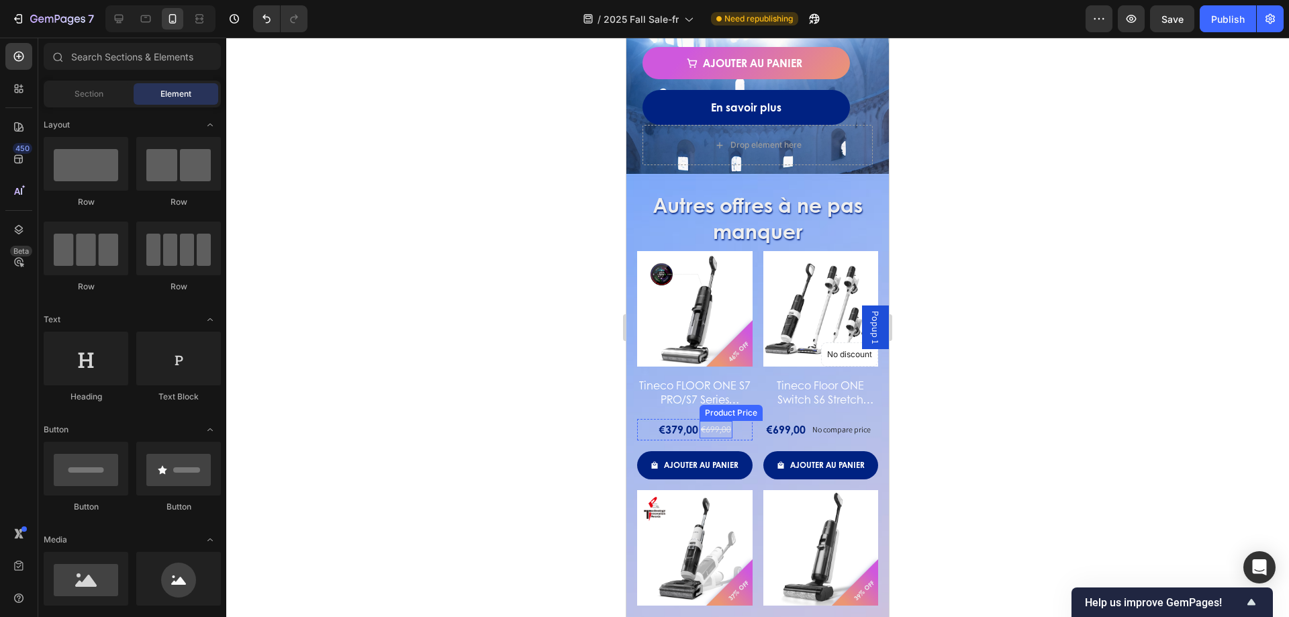
click at [728, 433] on div "€699,00" at bounding box center [716, 429] width 33 height 17
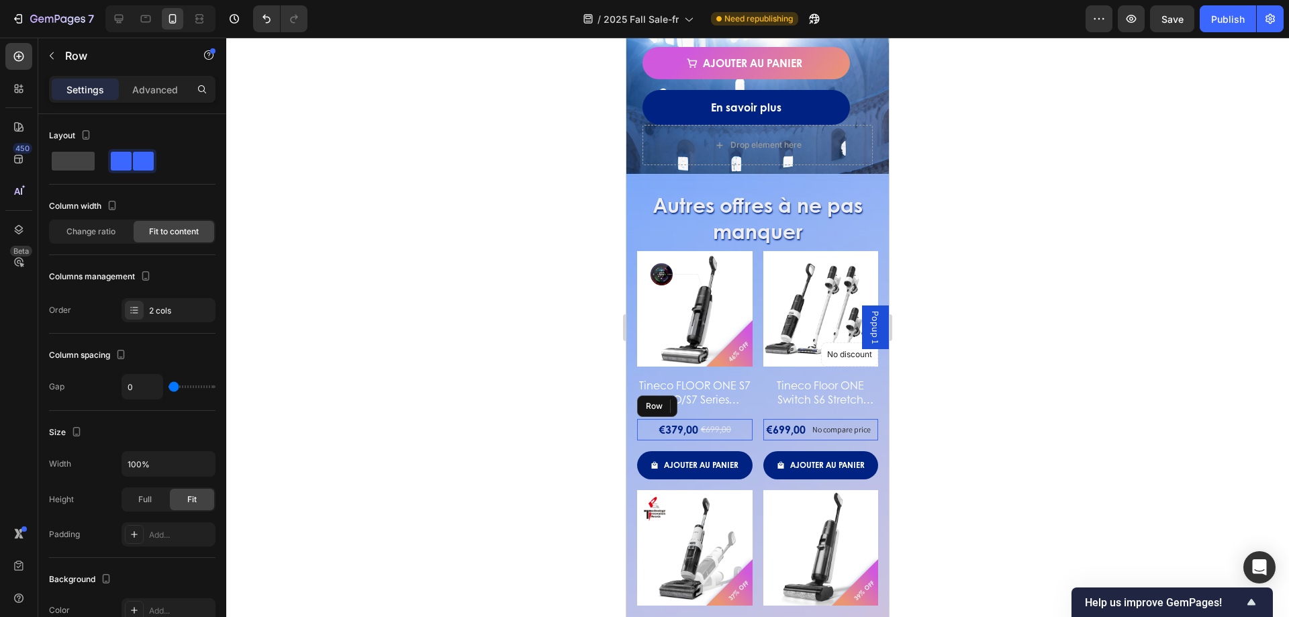
click at [737, 430] on div "€379,00 Product Price Product Price €699,00 Product Price Edit content in Shopi…" at bounding box center [694, 430] width 115 height 22
click at [134, 87] on p "Advanced" at bounding box center [155, 90] width 46 height 14
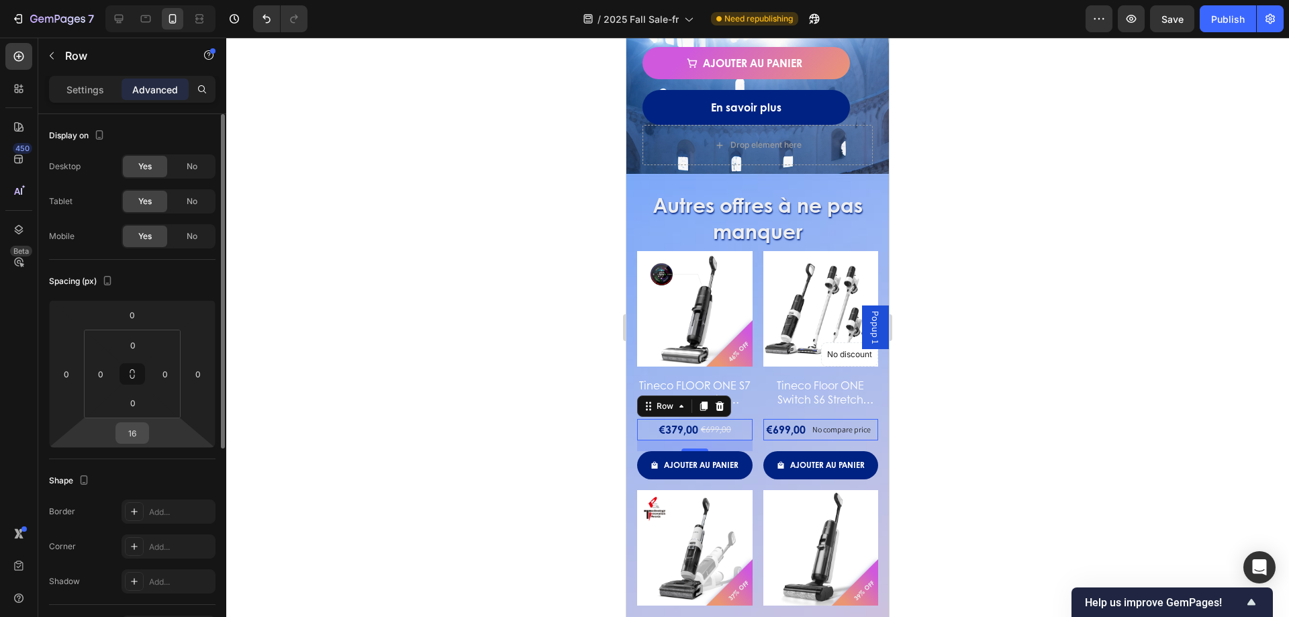
click at [131, 440] on input "16" at bounding box center [132, 433] width 27 height 20
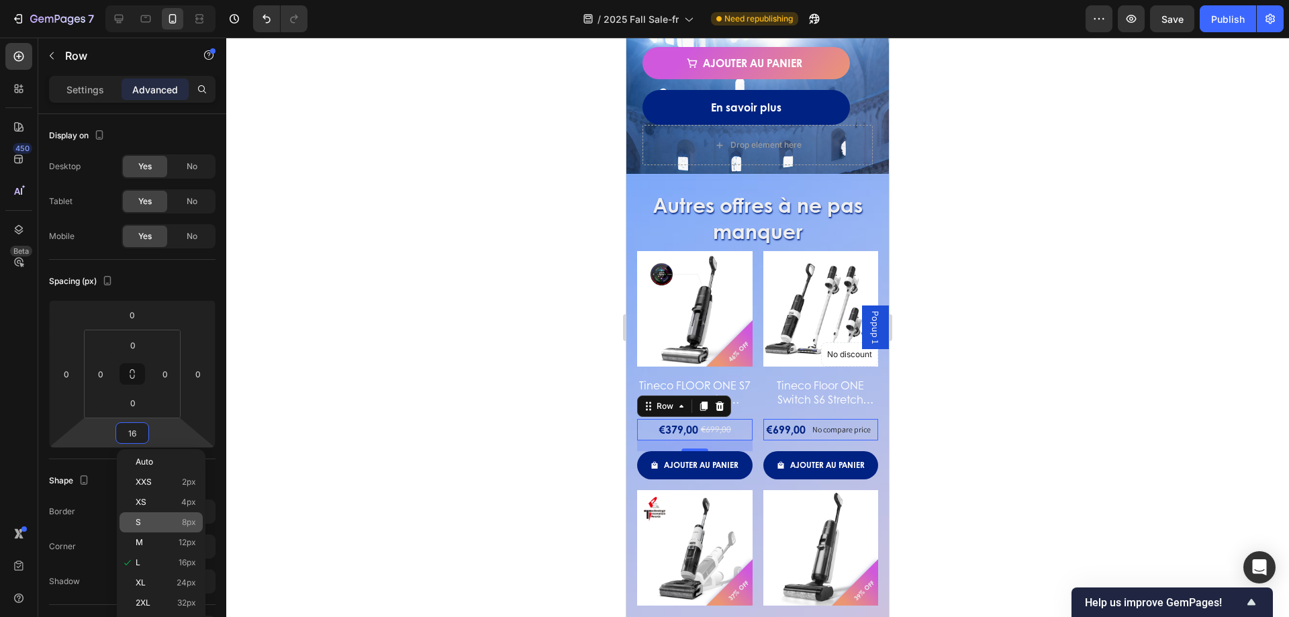
click at [171, 524] on p "S 8px" at bounding box center [166, 522] width 60 height 9
type input "8"
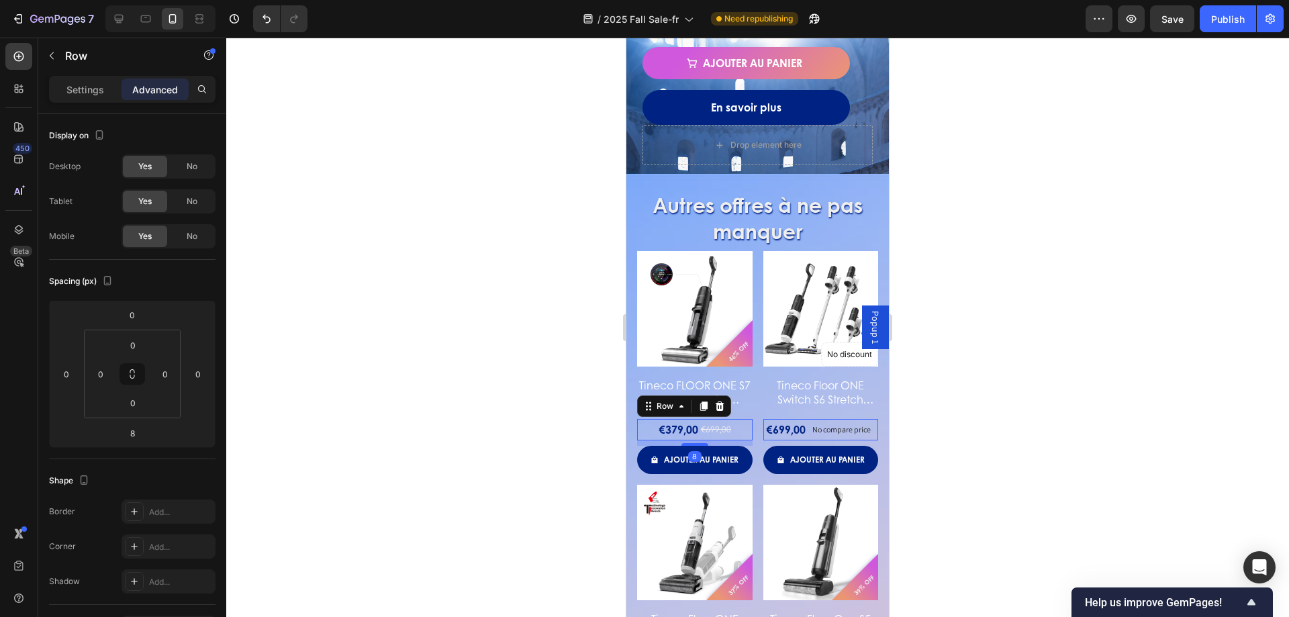
click at [412, 422] on div at bounding box center [757, 327] width 1063 height 579
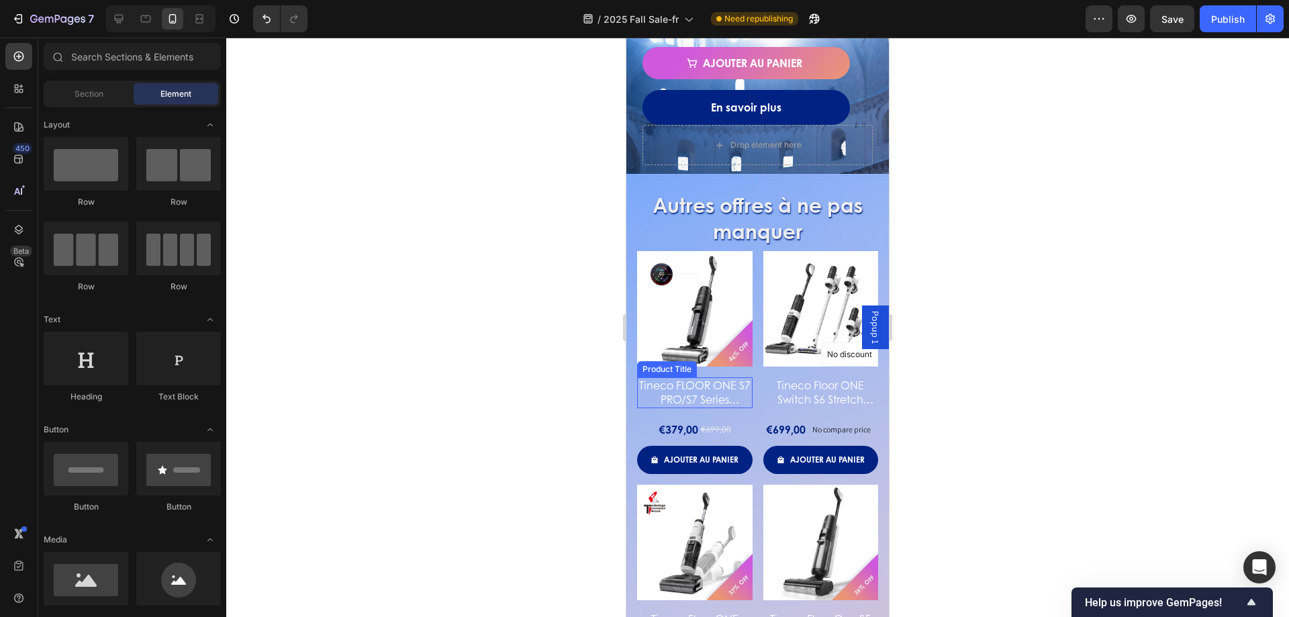
click at [704, 391] on h2 "Tineco FLOOR ONE S7 PRO/S7 Series Aspirateur et Laveur Sec et Humide sans Fil I…" at bounding box center [694, 392] width 115 height 31
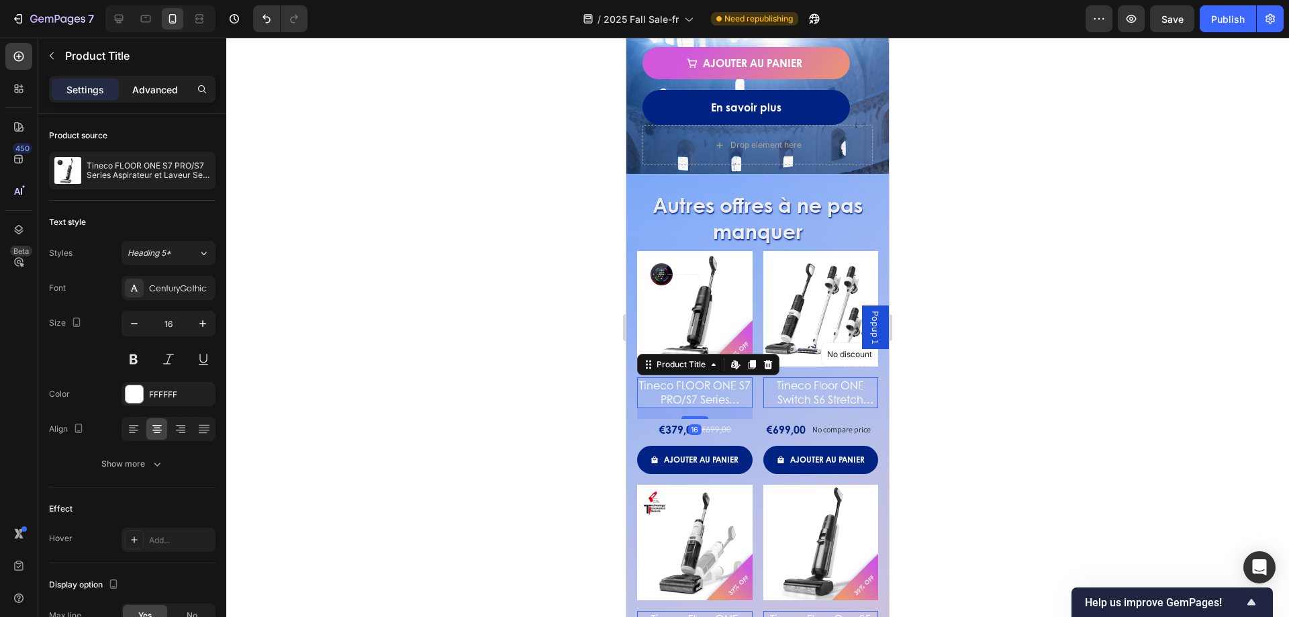
click at [140, 87] on p "Advanced" at bounding box center [155, 90] width 46 height 14
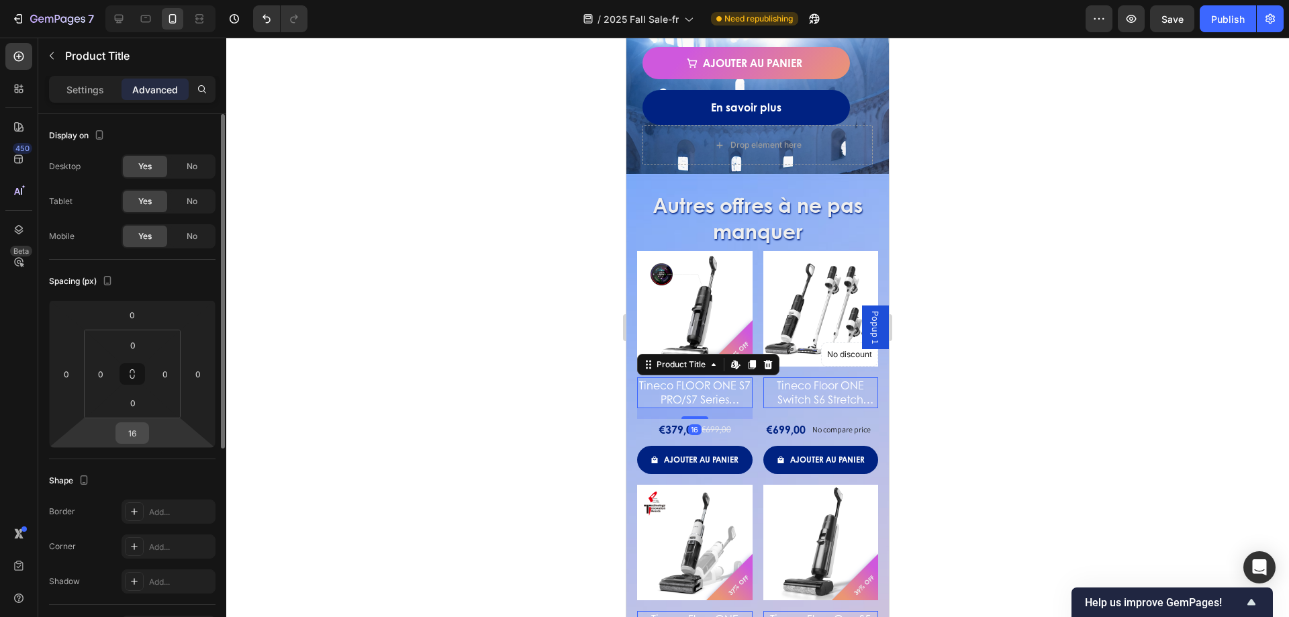
click at [127, 437] on input "16" at bounding box center [132, 433] width 27 height 20
click at [150, 0] on html "7 Version history / 2025 Fall Sale-fr Need republishing Preview Save Publish 45…" at bounding box center [644, 0] width 1289 height 0
click at [142, 430] on input "16" at bounding box center [132, 433] width 27 height 20
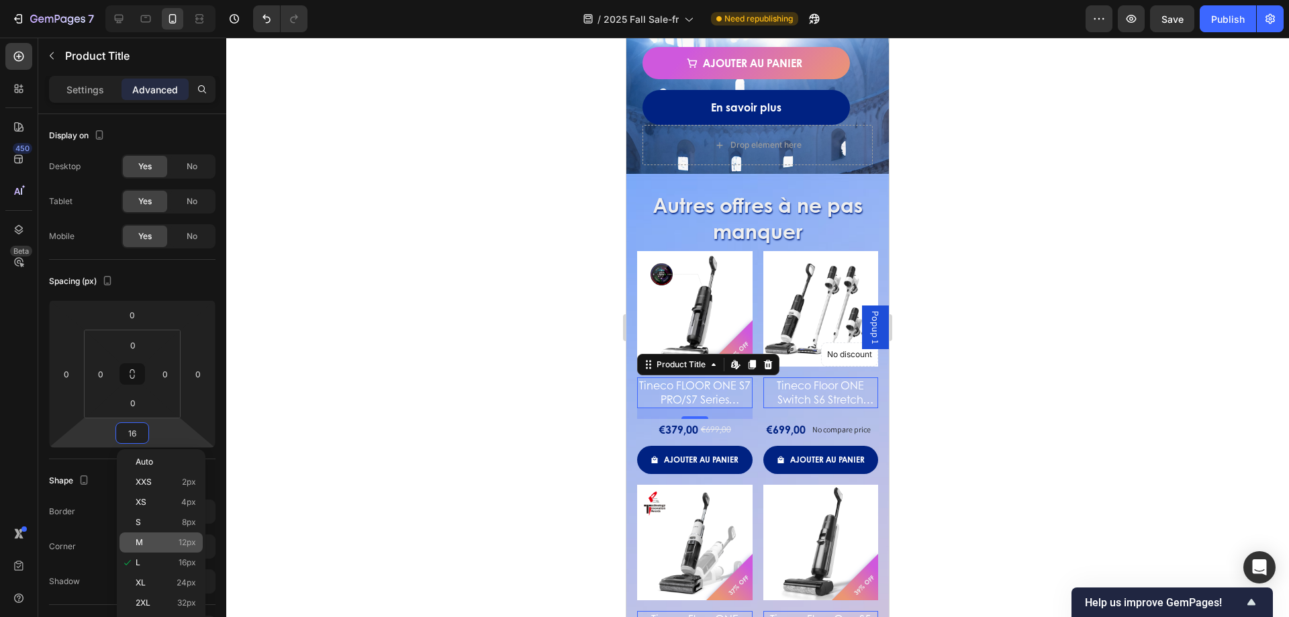
click at [181, 534] on div "M 12px" at bounding box center [161, 542] width 83 height 20
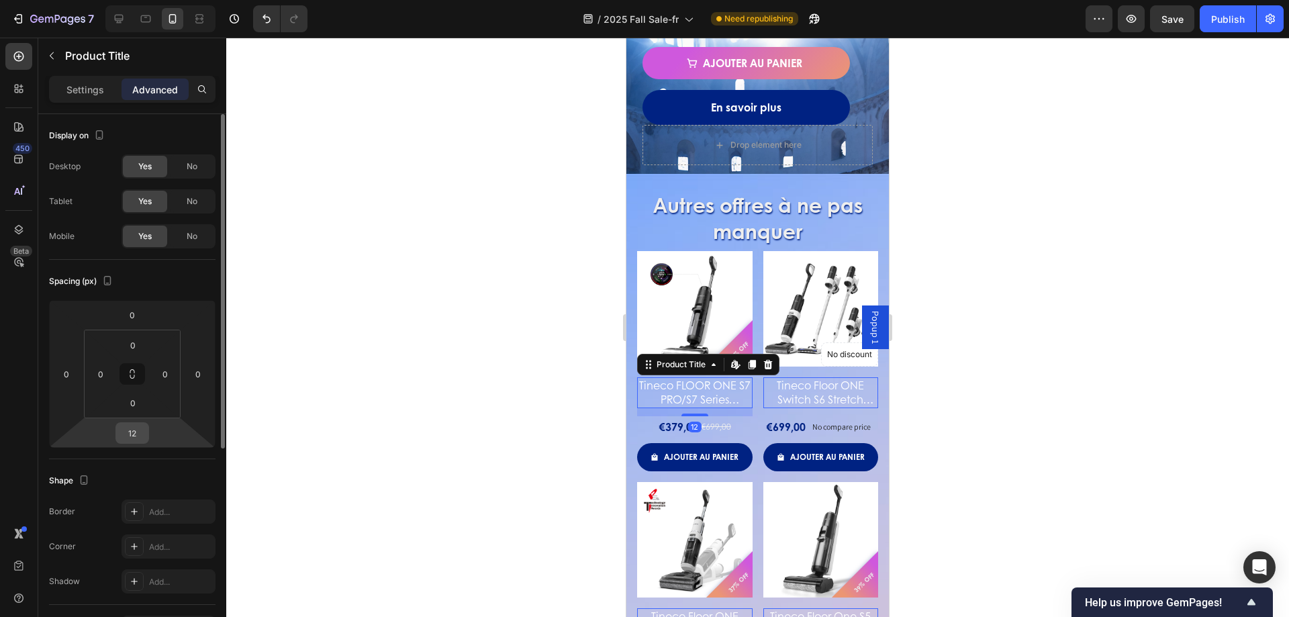
click at [133, 438] on input "12" at bounding box center [132, 433] width 27 height 20
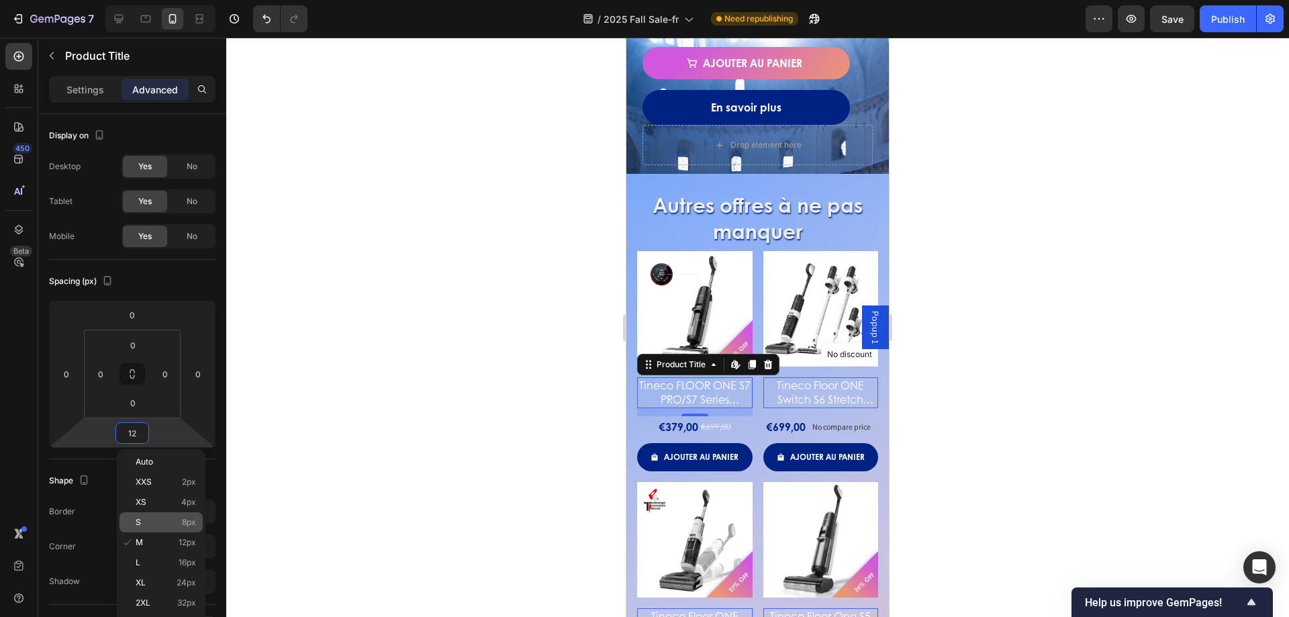
click at [185, 524] on span "8px" at bounding box center [189, 522] width 14 height 9
type input "8"
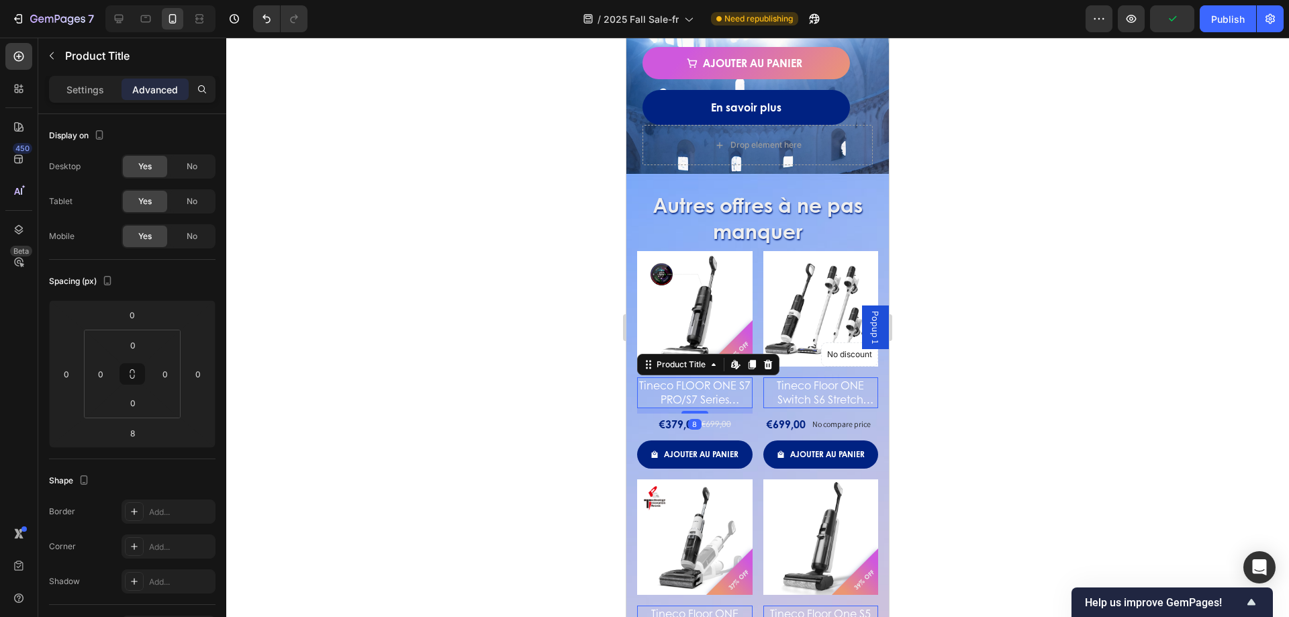
click at [402, 350] on div at bounding box center [757, 327] width 1063 height 579
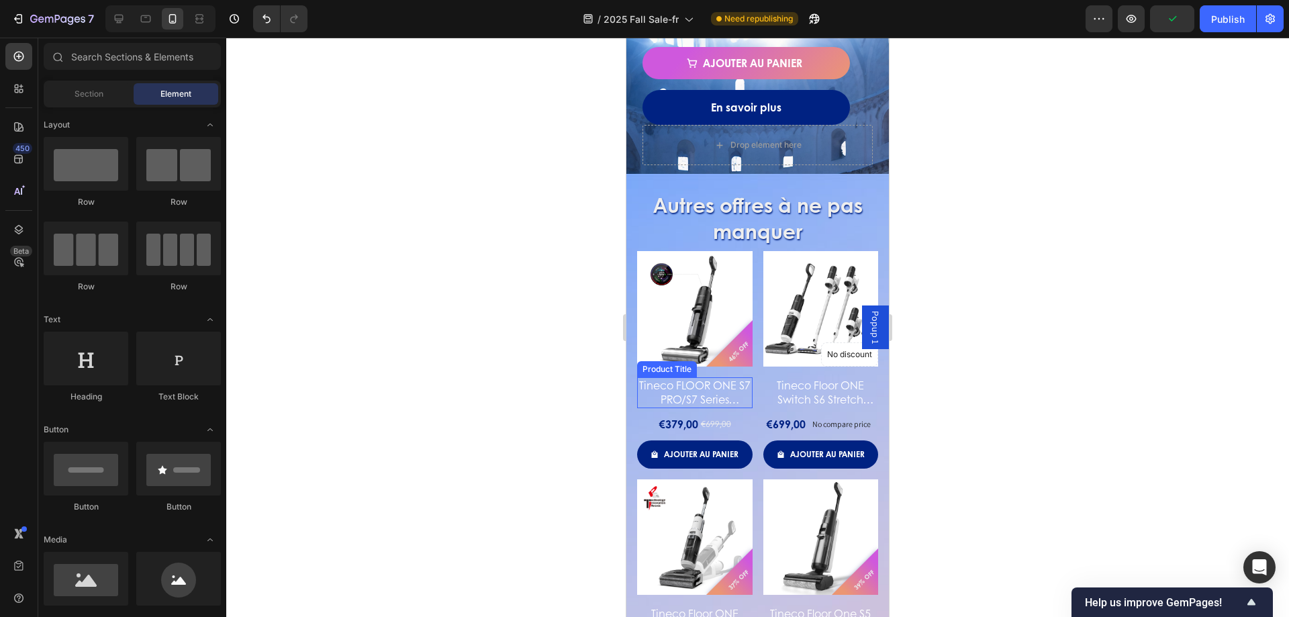
drag, startPoint x: 708, startPoint y: 388, endPoint x: 839, endPoint y: 395, distance: 130.4
click at [708, 388] on h2 "Tineco FLOOR ONE S7 PRO/S7 Series Aspirateur et Laveur Sec et Humide sans Fil I…" at bounding box center [694, 392] width 115 height 31
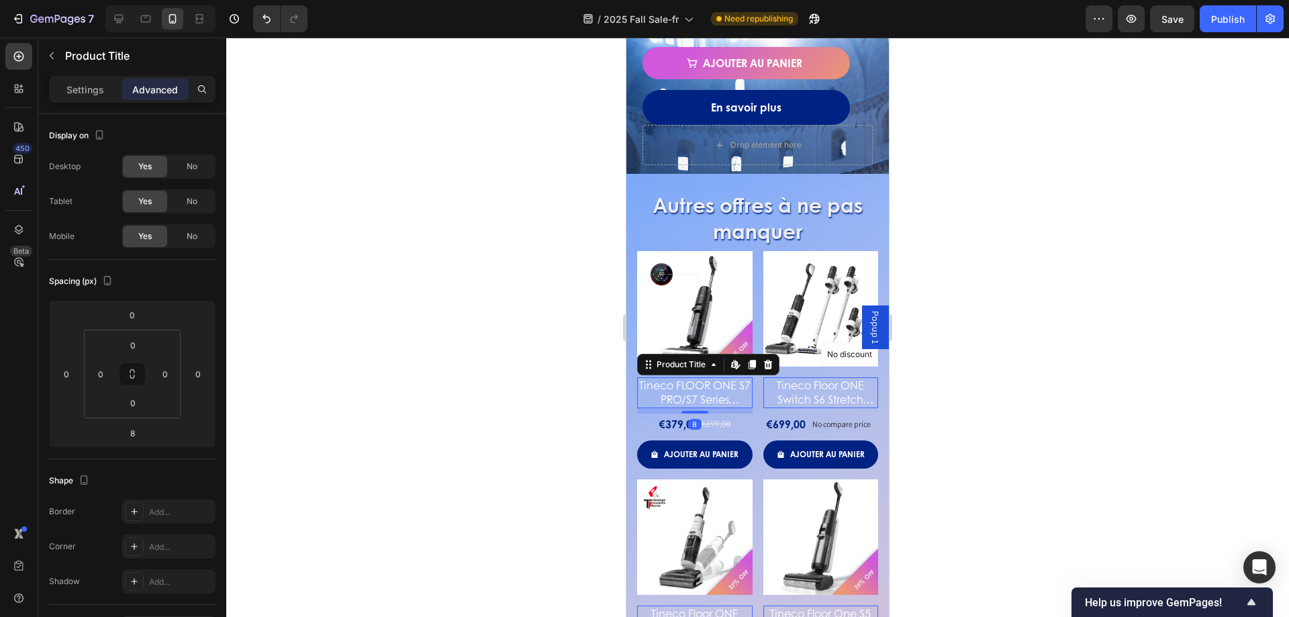
click at [854, 403] on div "Tineco Floor ONE Switch S6 Stretch Aspirateur Laveur Sec Et Humide Product Titl…" at bounding box center [820, 392] width 115 height 31
click at [734, 426] on div "€379,00 Product Price Product Price €699,00 Product Price Product Price Row" at bounding box center [694, 425] width 115 height 22
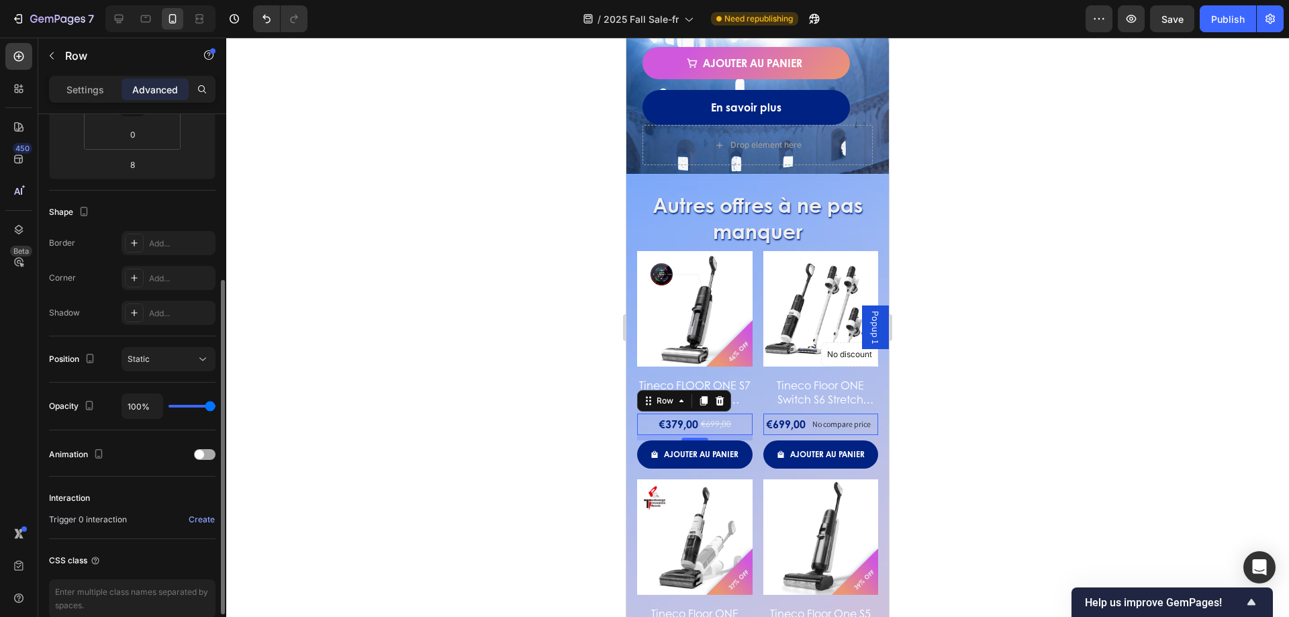
scroll to position [334, 0]
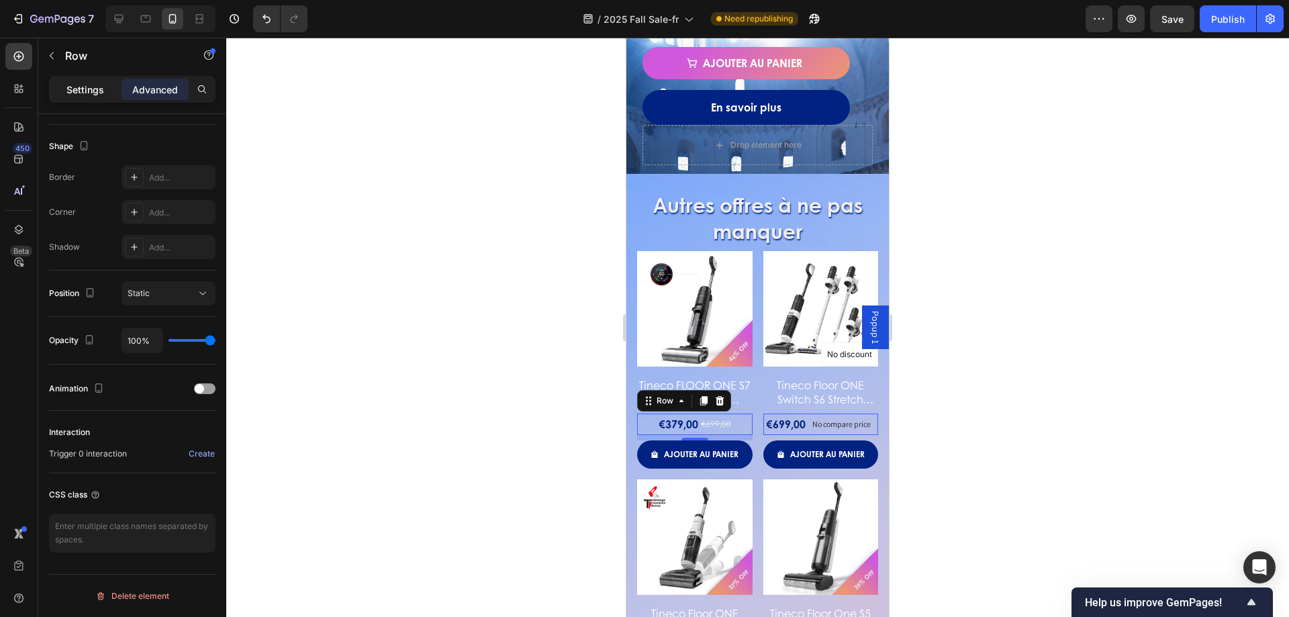
click at [93, 93] on p "Settings" at bounding box center [85, 90] width 38 height 14
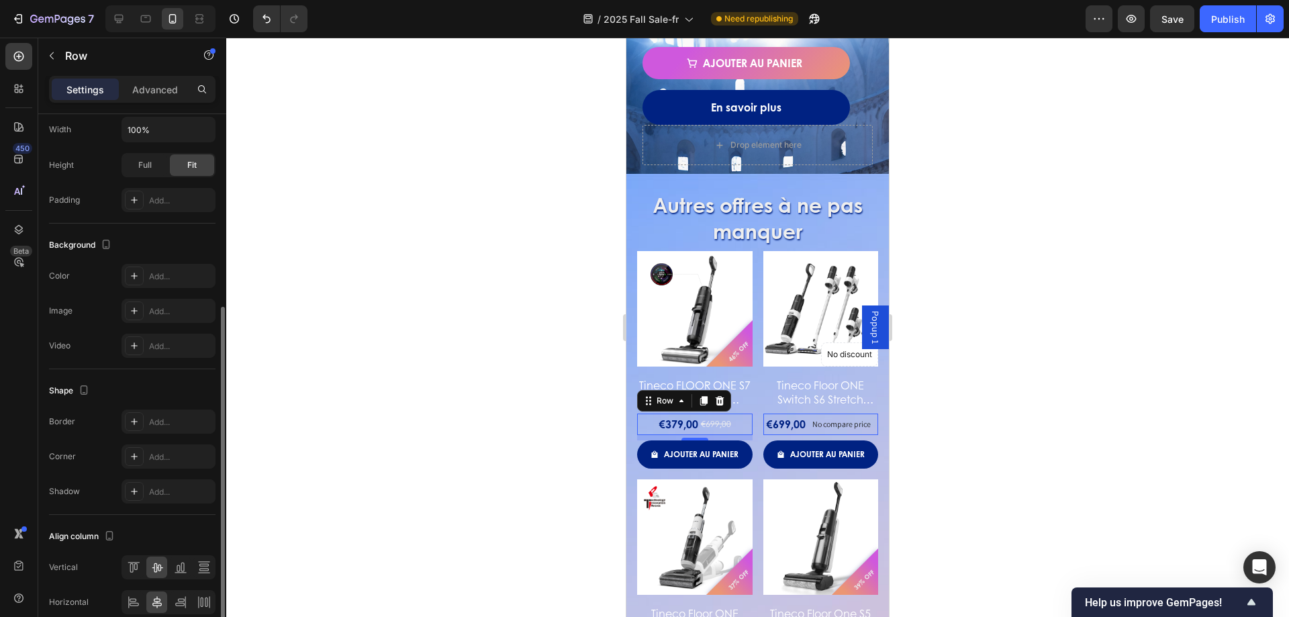
scroll to position [396, 0]
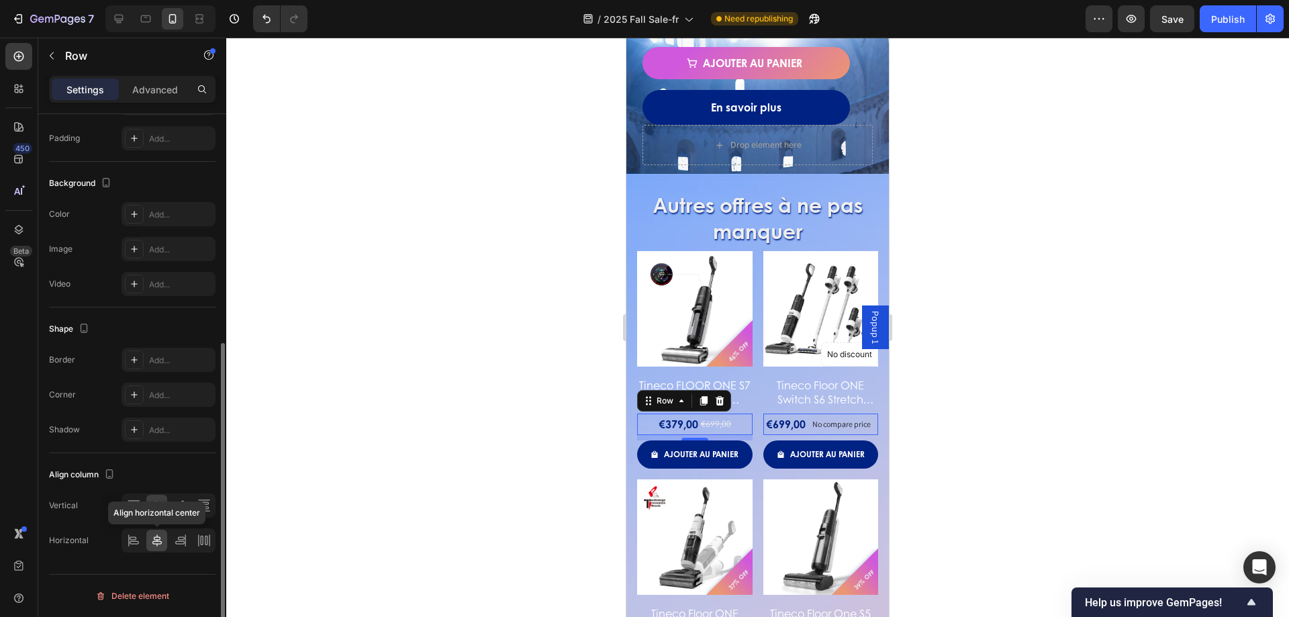
click at [160, 547] on icon at bounding box center [156, 540] width 13 height 13
click at [188, 534] on div at bounding box center [180, 540] width 21 height 21
click at [160, 541] on icon at bounding box center [156, 540] width 9 height 12
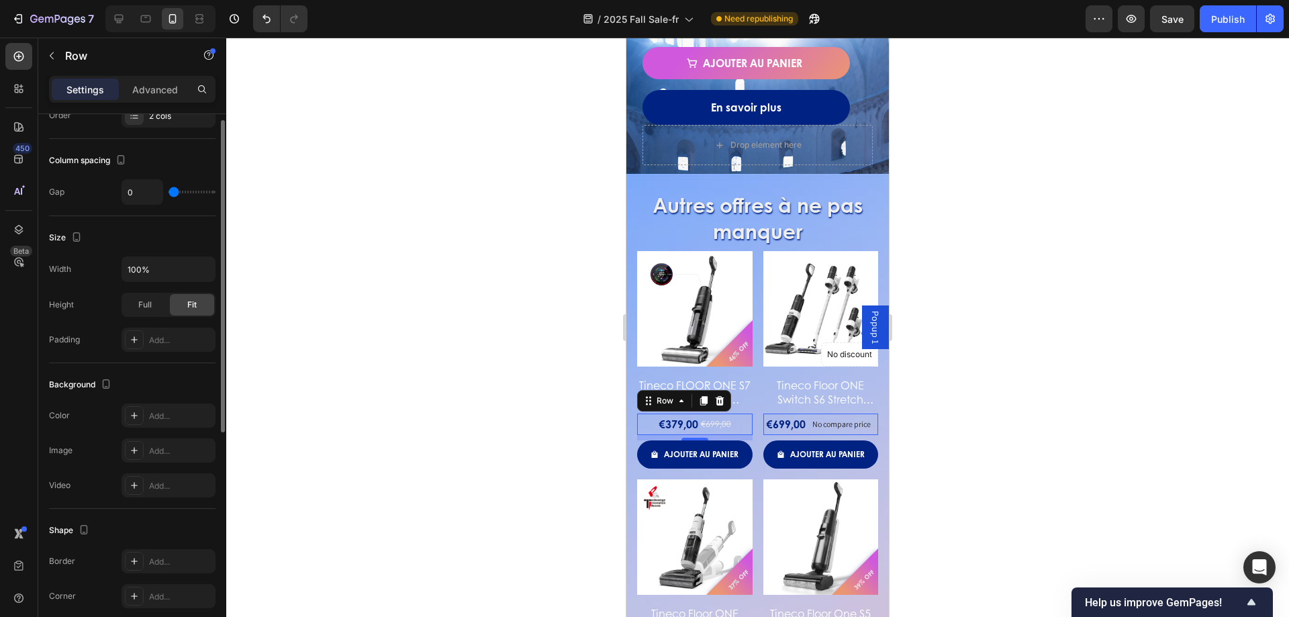
scroll to position [0, 0]
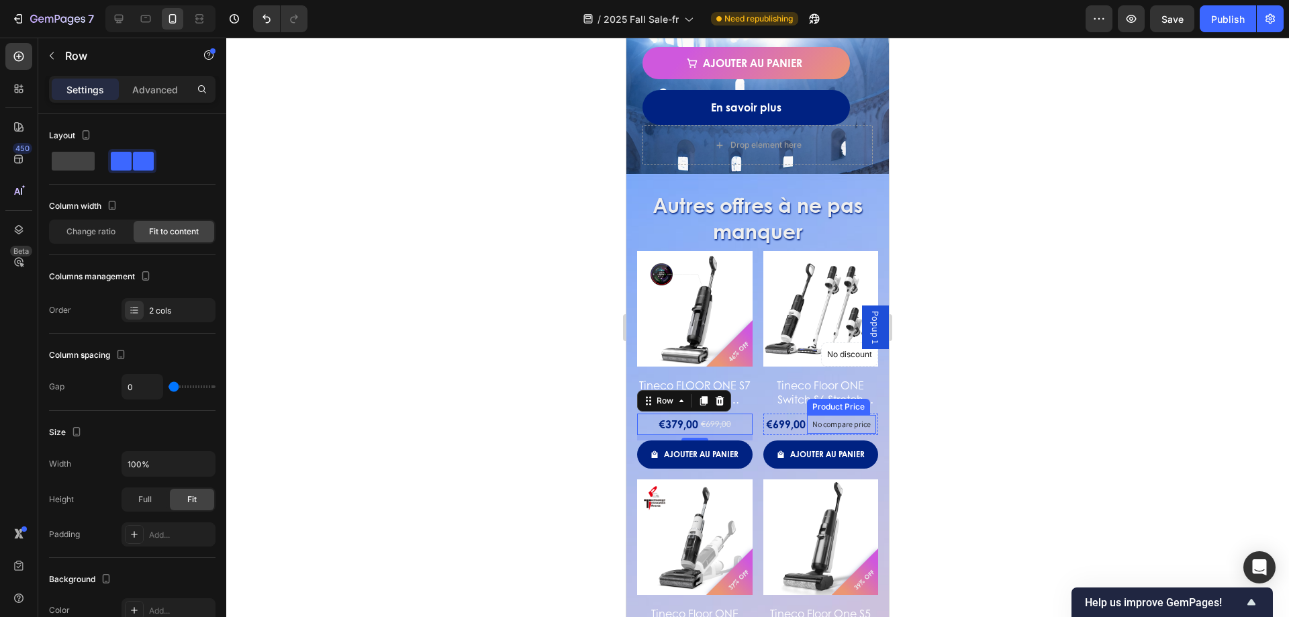
click at [812, 422] on p "No compare price" at bounding box center [841, 424] width 58 height 8
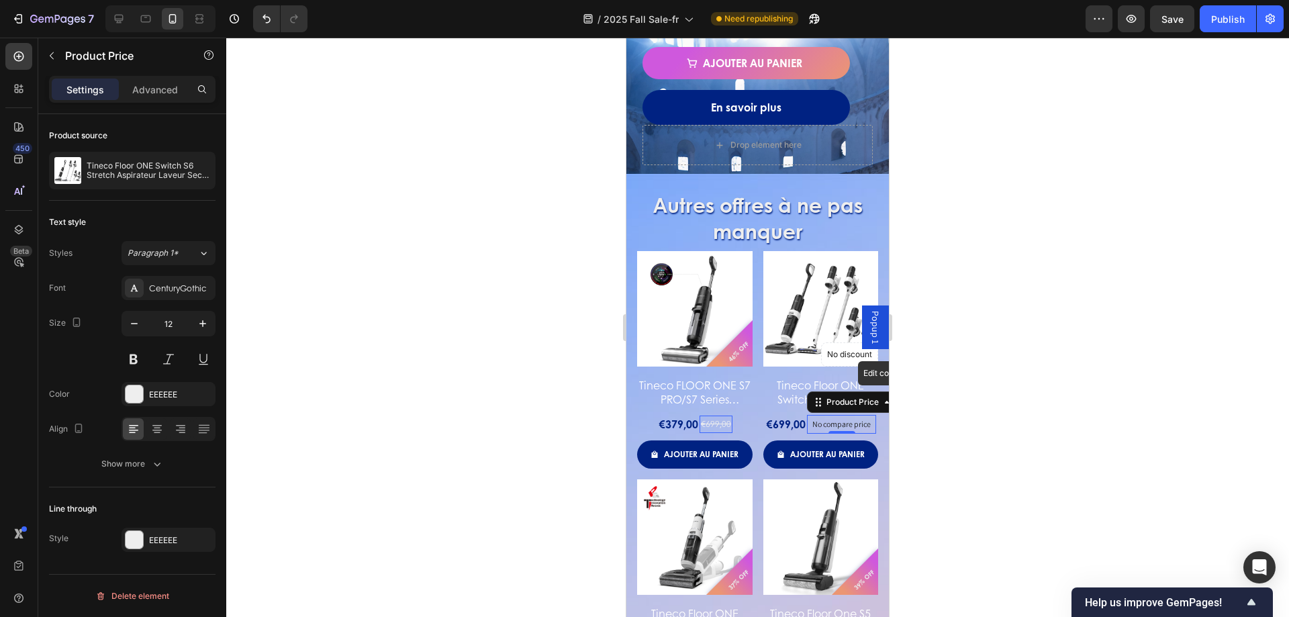
click at [815, 424] on p "No compare price" at bounding box center [841, 424] width 58 height 8
click at [817, 424] on p "No compare price" at bounding box center [841, 424] width 58 height 8
click at [33, 467] on div "450 Beta" at bounding box center [19, 327] width 38 height 579
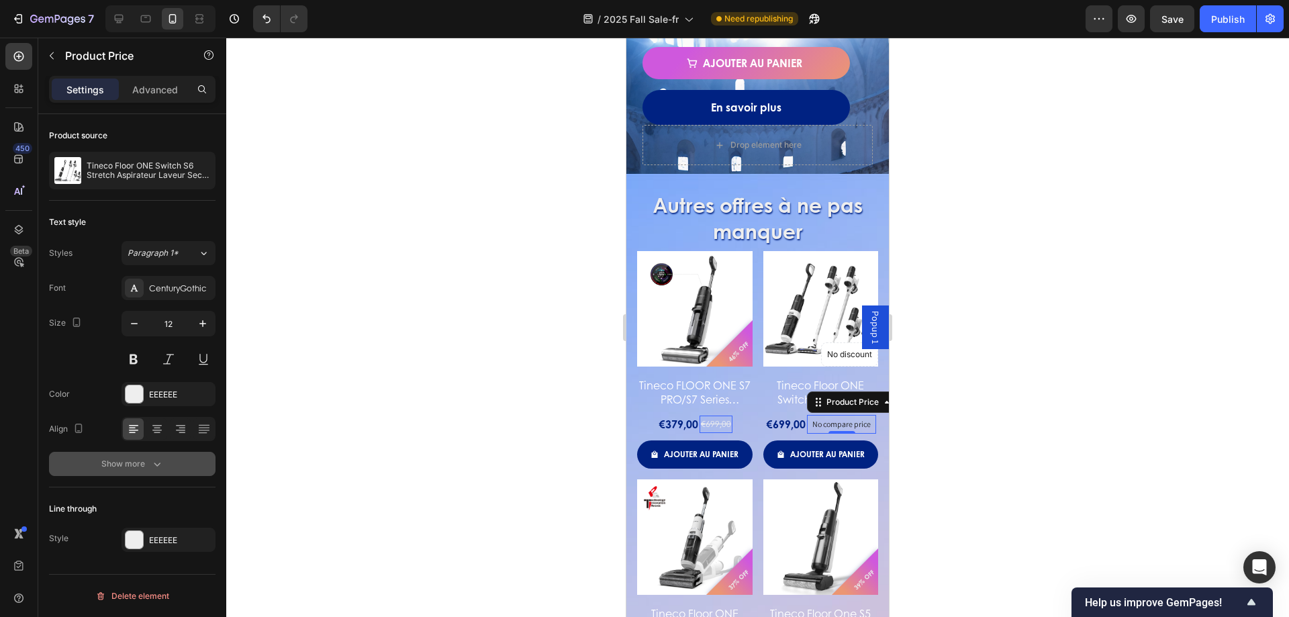
click at [168, 461] on button "Show more" at bounding box center [132, 464] width 167 height 24
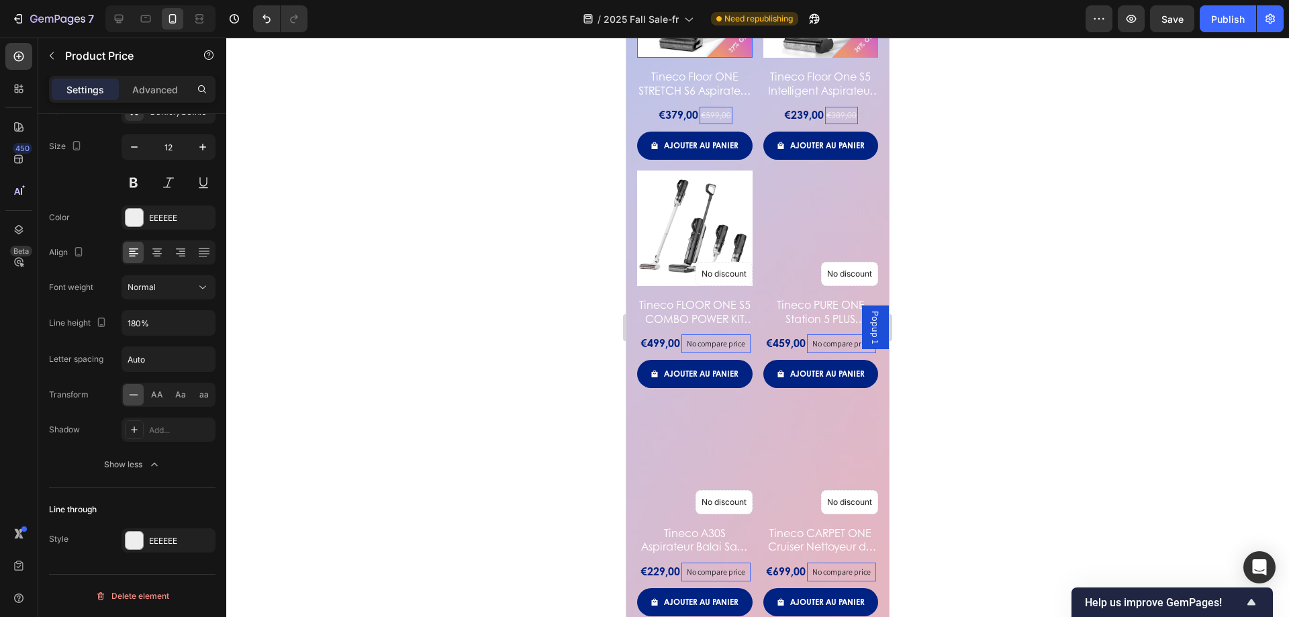
scroll to position [1880, 0]
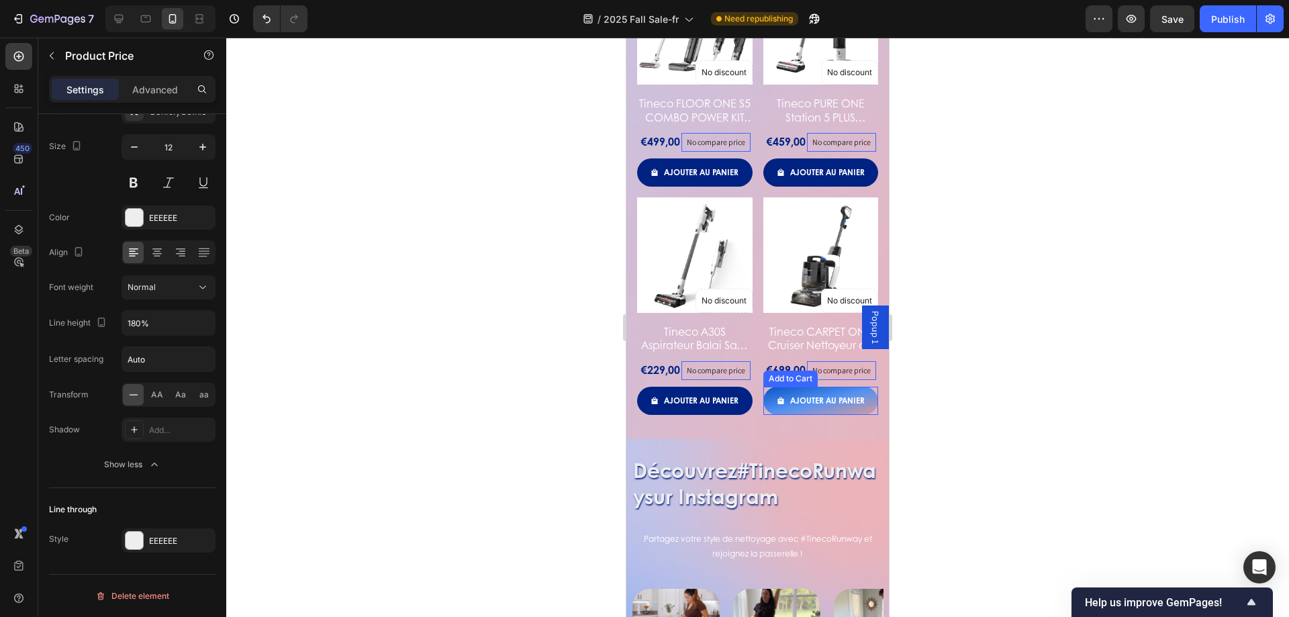
click at [765, 401] on button "Ajouter au panier" at bounding box center [820, 401] width 115 height 28
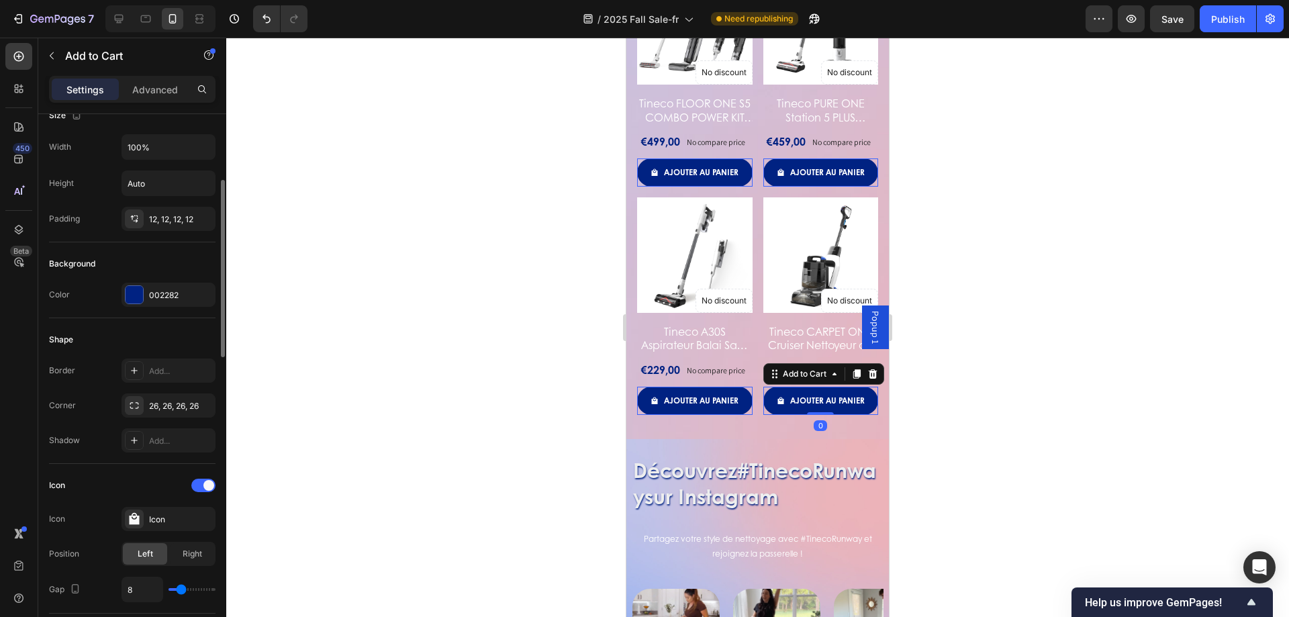
scroll to position [336, 0]
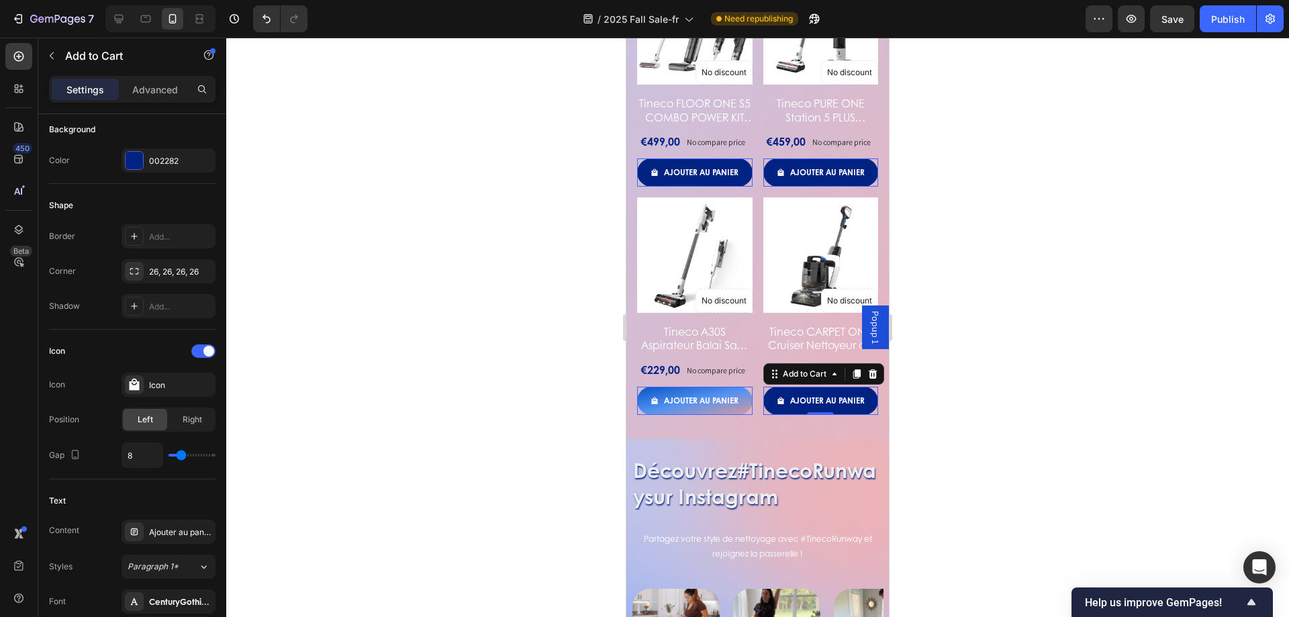
click at [708, 403] on button "Ajouter au panier" at bounding box center [694, 401] width 115 height 28
click at [708, 399] on div "Ajouter au panier" at bounding box center [701, 401] width 75 height 12
click at [707, 396] on p "Ajouter au panier" at bounding box center [701, 401] width 75 height 12
drag, startPoint x: 707, startPoint y: 396, endPoint x: 706, endPoint y: 387, distance: 8.8
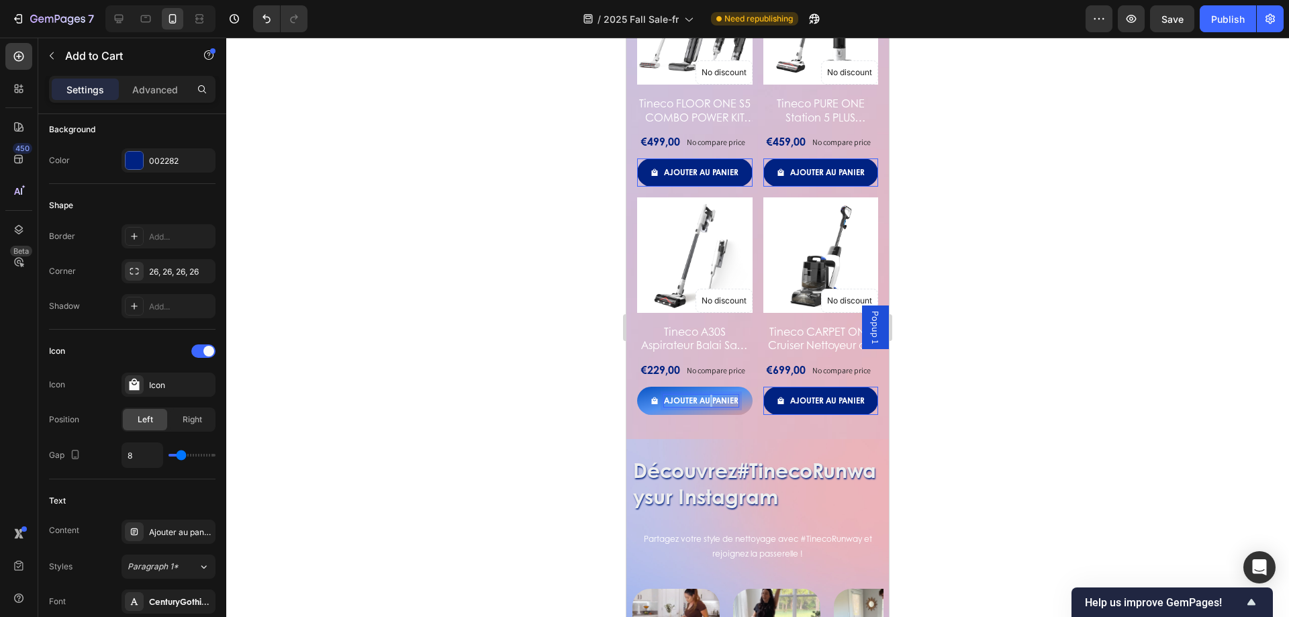
click at [706, 395] on p "Ajouter au panier" at bounding box center [701, 401] width 75 height 12
click at [706, 387] on button "Ajouter au panier" at bounding box center [694, 401] width 115 height 28
click at [696, 395] on p "Ajouter au panier" at bounding box center [701, 401] width 75 height 12
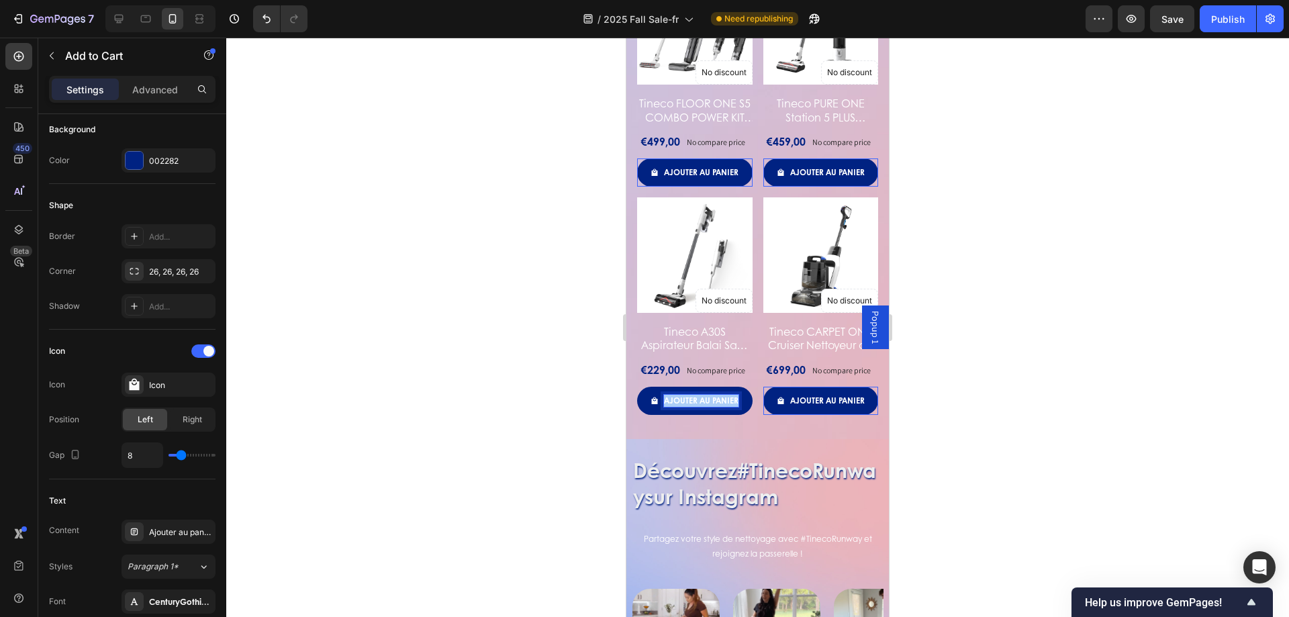
click at [525, 386] on div at bounding box center [757, 327] width 1063 height 579
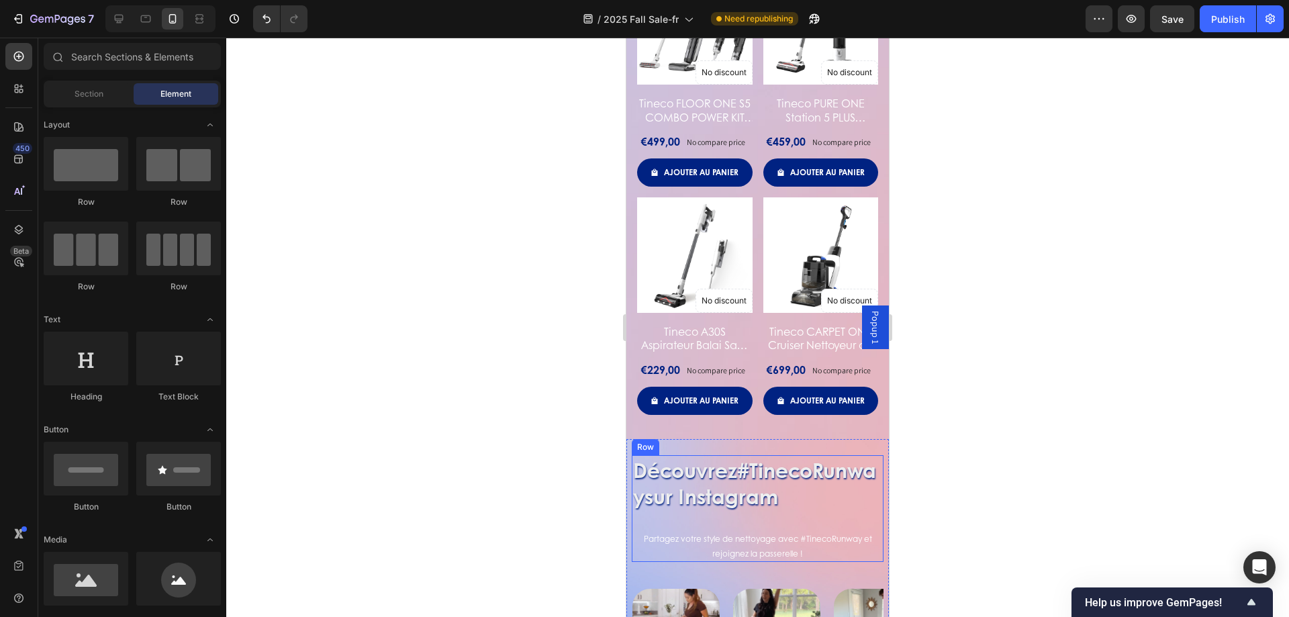
click at [765, 538] on div "Découvrez #TinecoRunway sur Instagram Heading Icon Row Partagez votre style de …" at bounding box center [758, 508] width 252 height 107
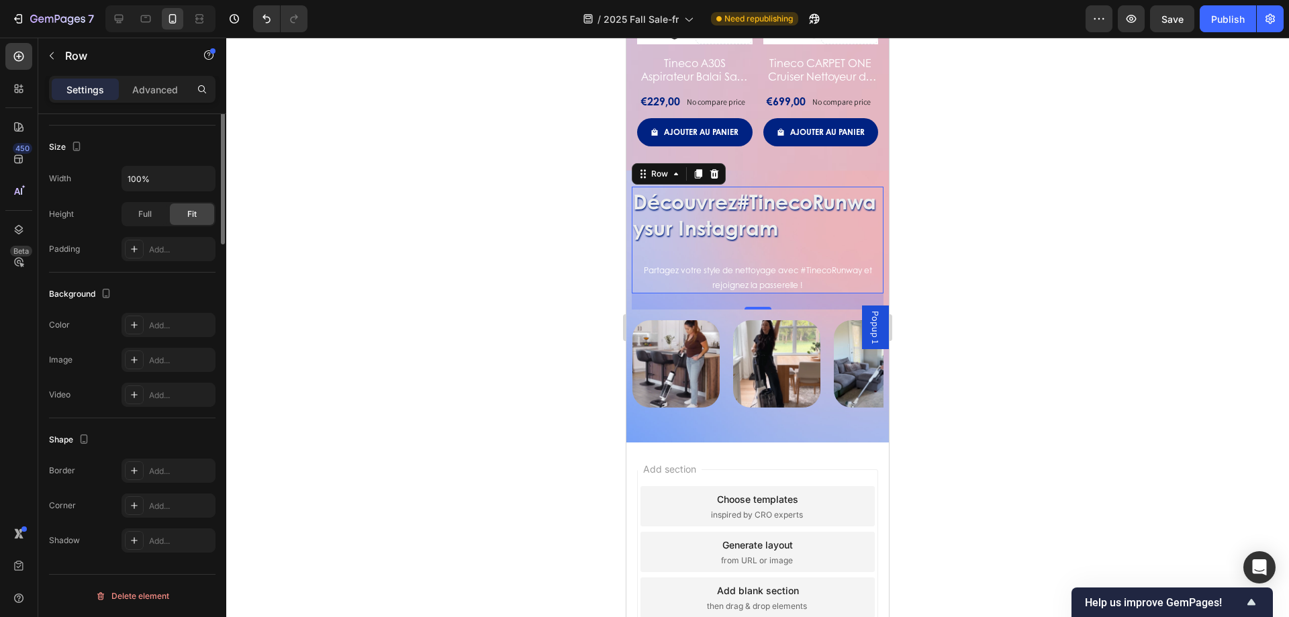
scroll to position [0, 0]
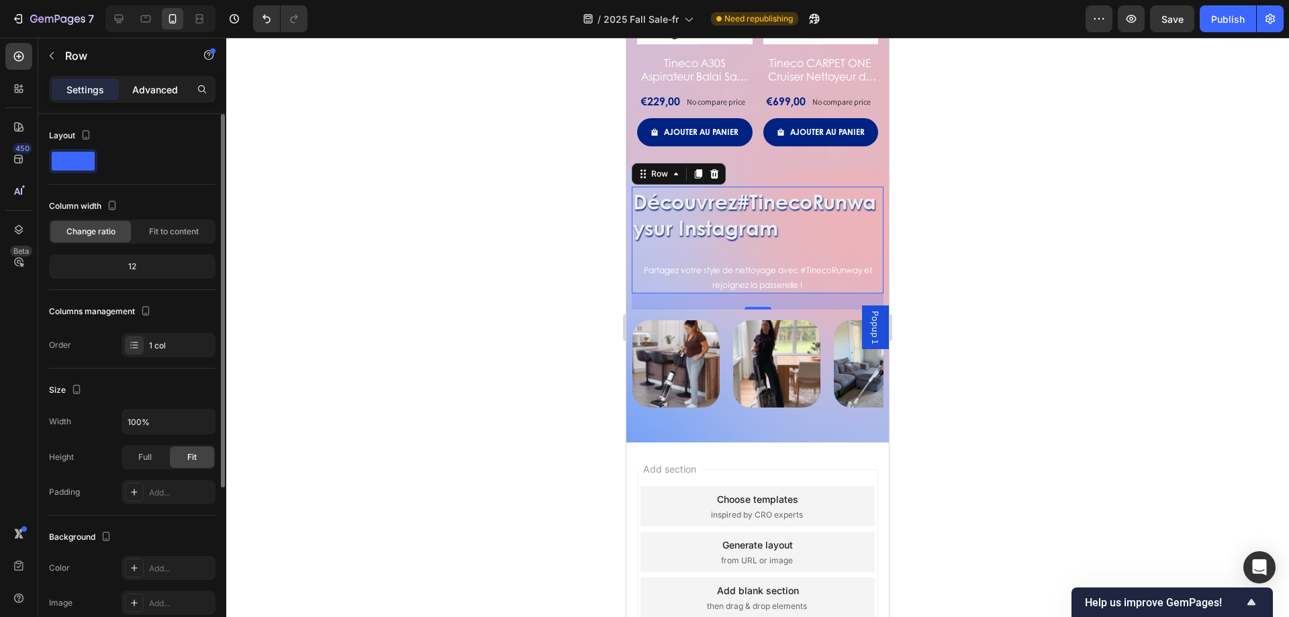
click at [157, 87] on p "Advanced" at bounding box center [155, 90] width 46 height 14
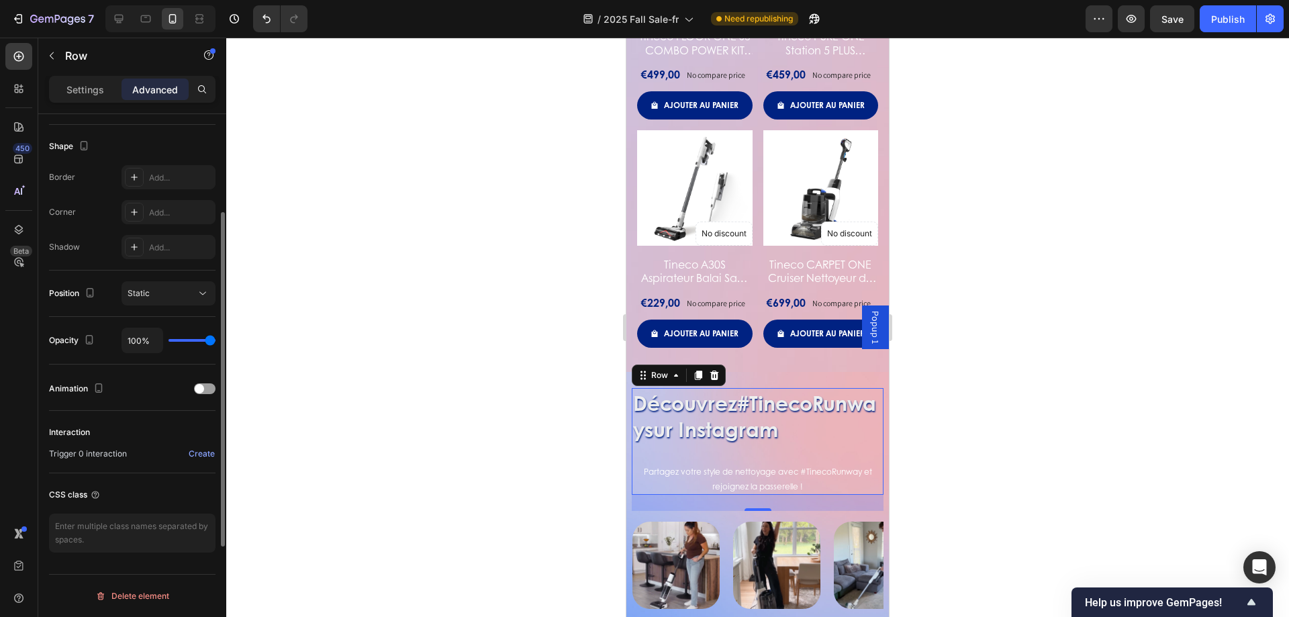
scroll to position [66, 0]
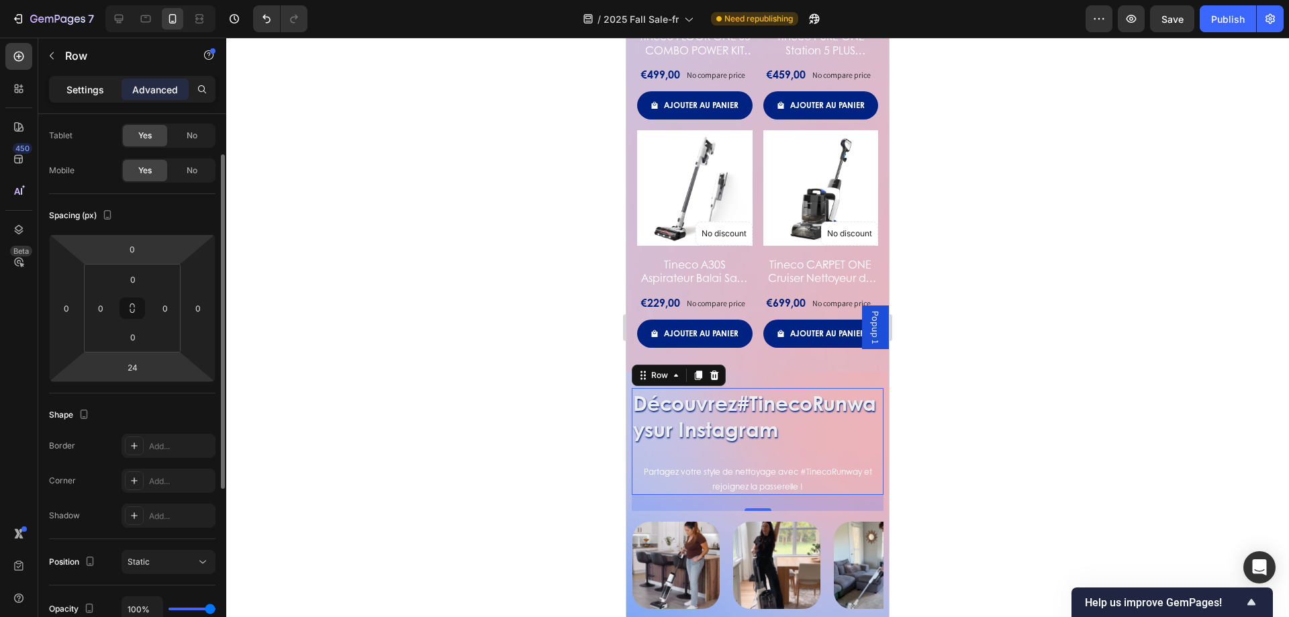
click at [84, 83] on p "Settings" at bounding box center [85, 90] width 38 height 14
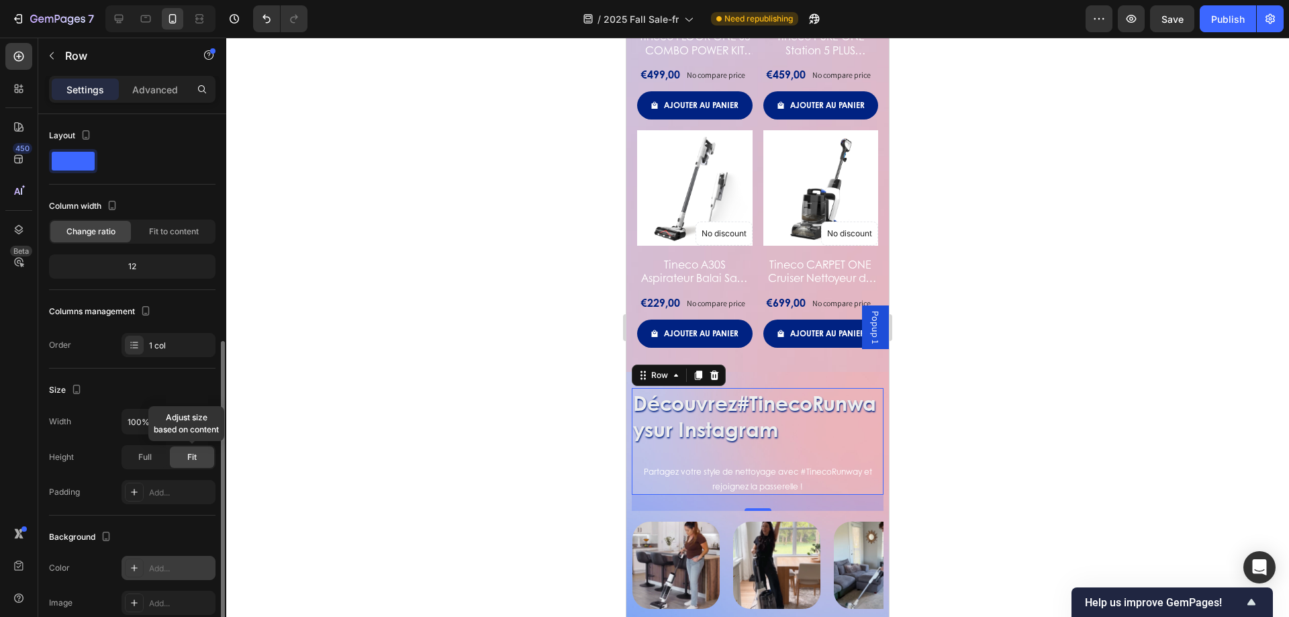
scroll to position [243, 0]
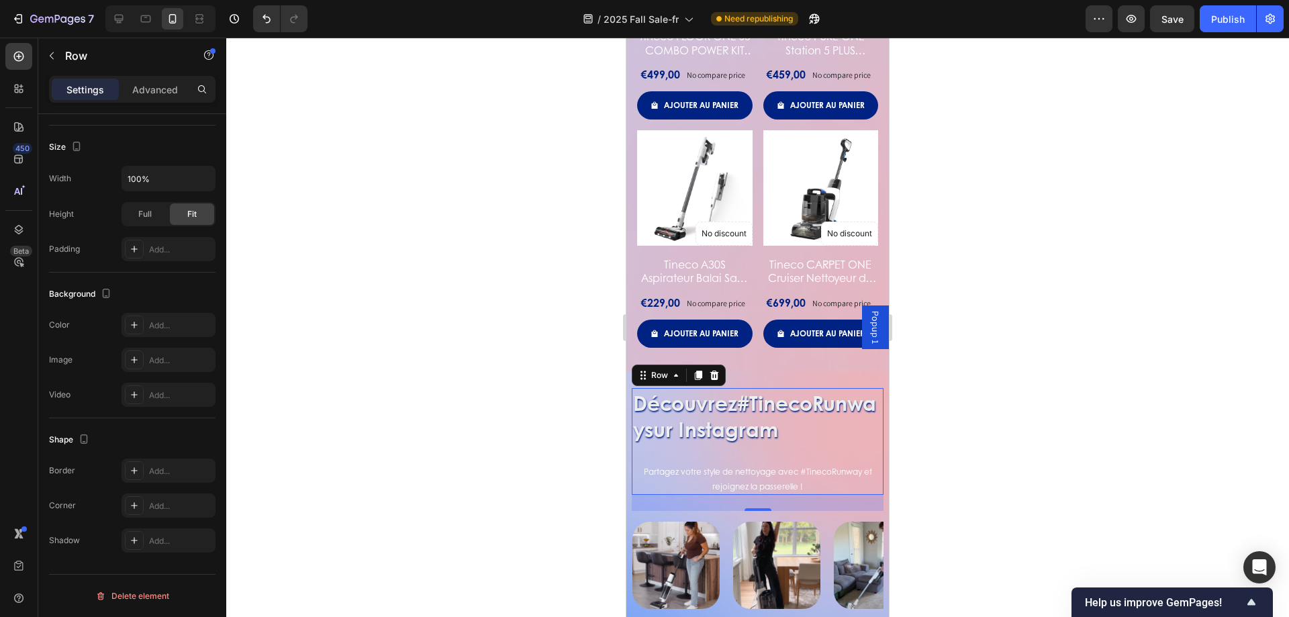
click at [250, 281] on div at bounding box center [757, 327] width 1063 height 579
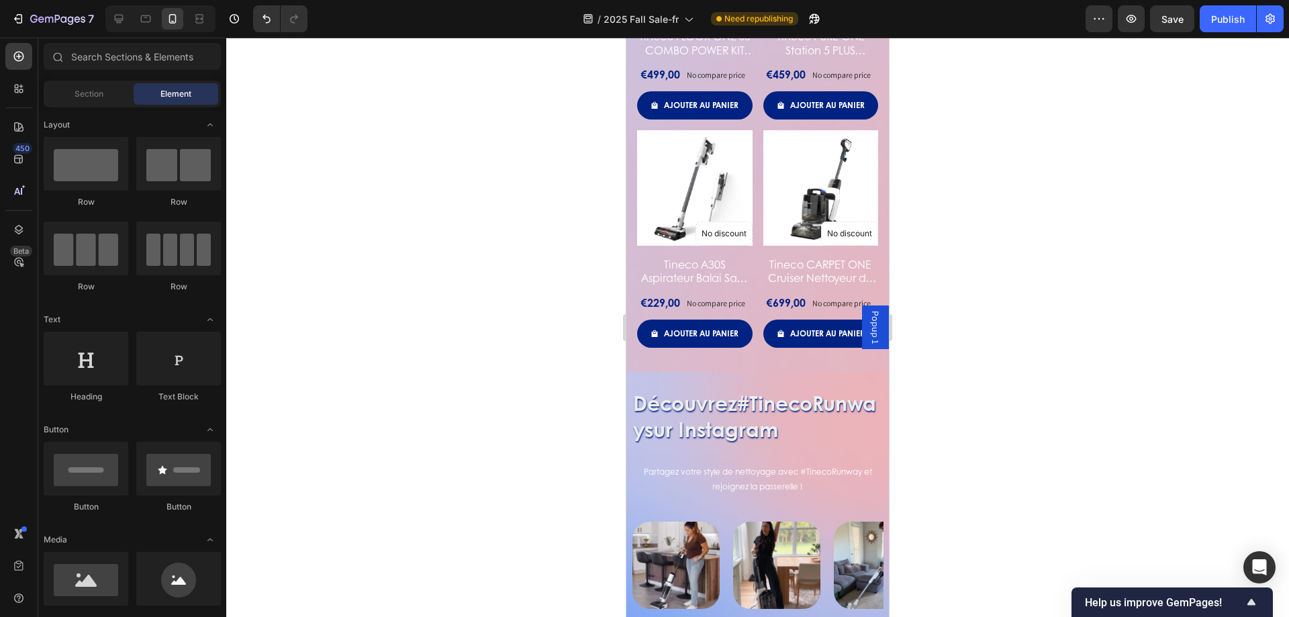
scroll to position [269, 0]
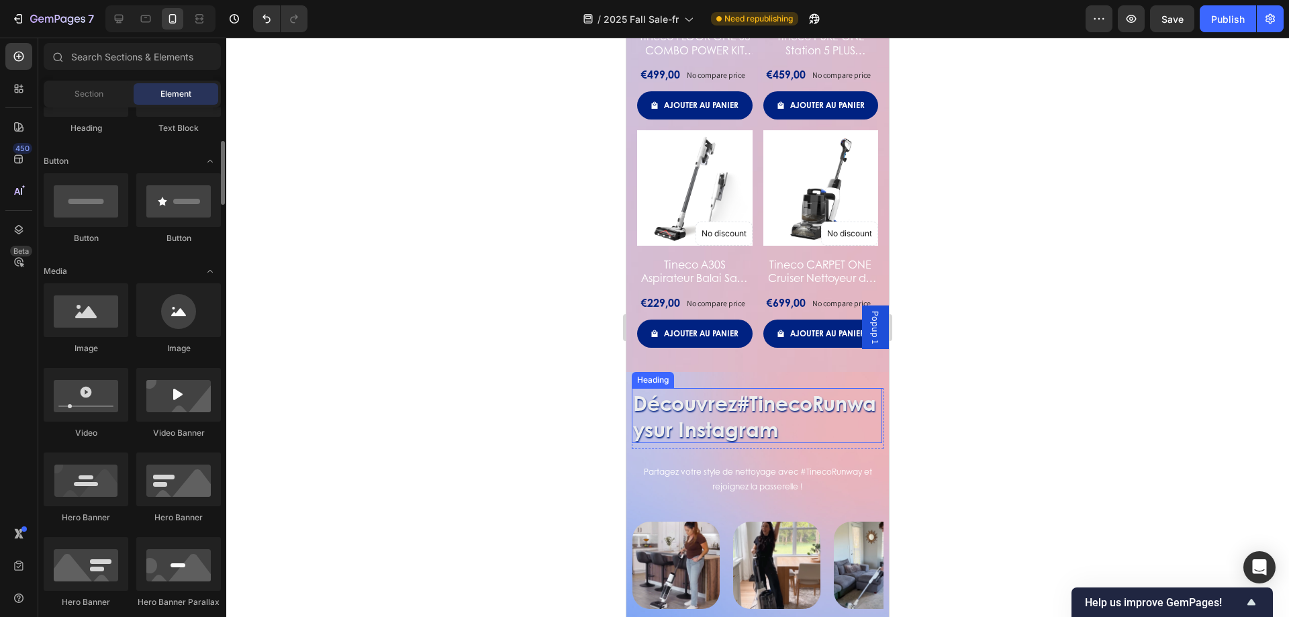
click at [747, 443] on h2 "Découvrez #TinecoRunway sur Instagram" at bounding box center [757, 415] width 250 height 55
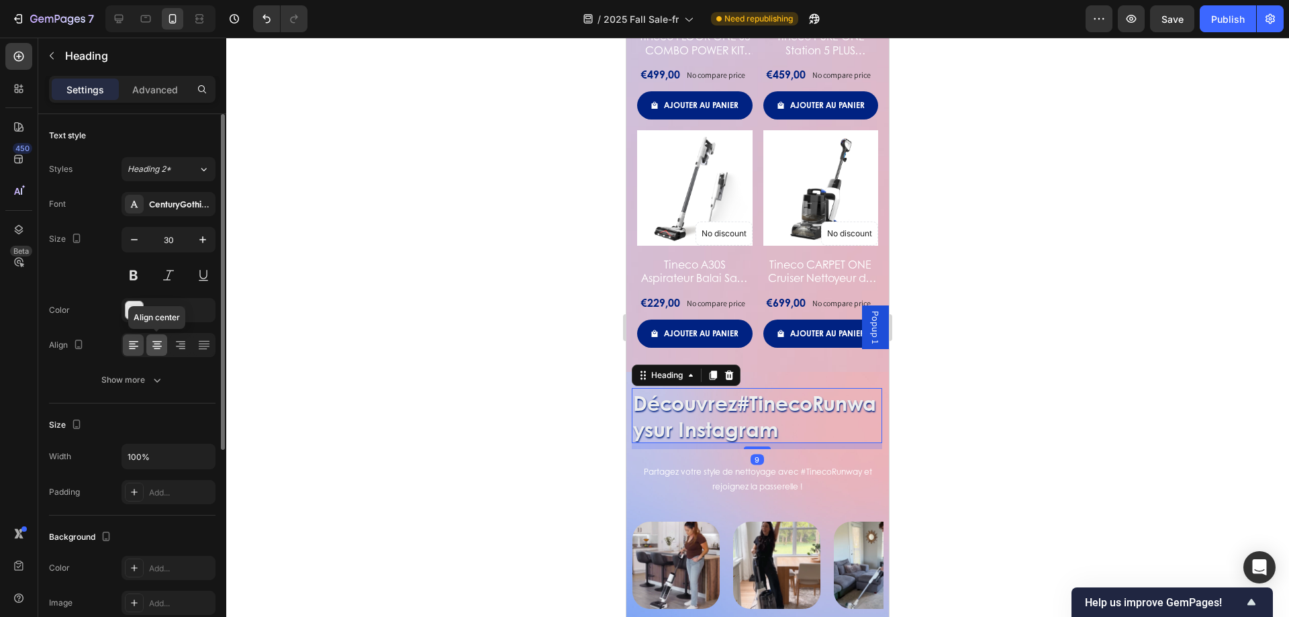
click at [154, 347] on icon at bounding box center [156, 344] width 13 height 13
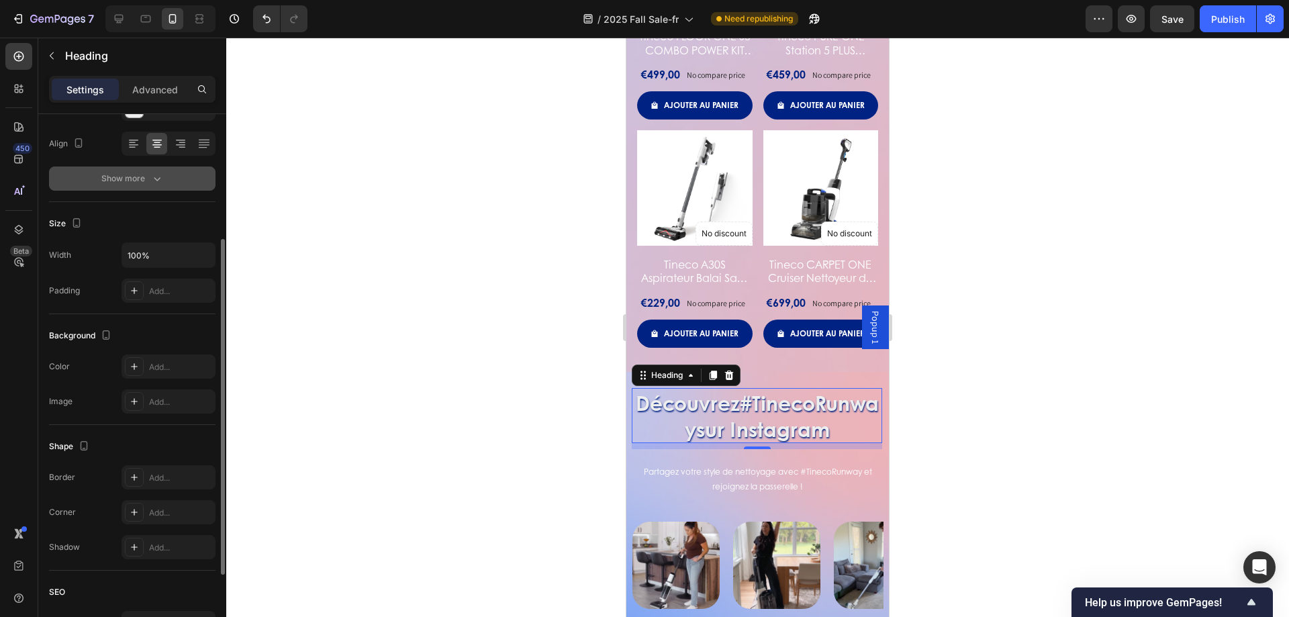
click at [151, 189] on button "Show more" at bounding box center [132, 179] width 167 height 24
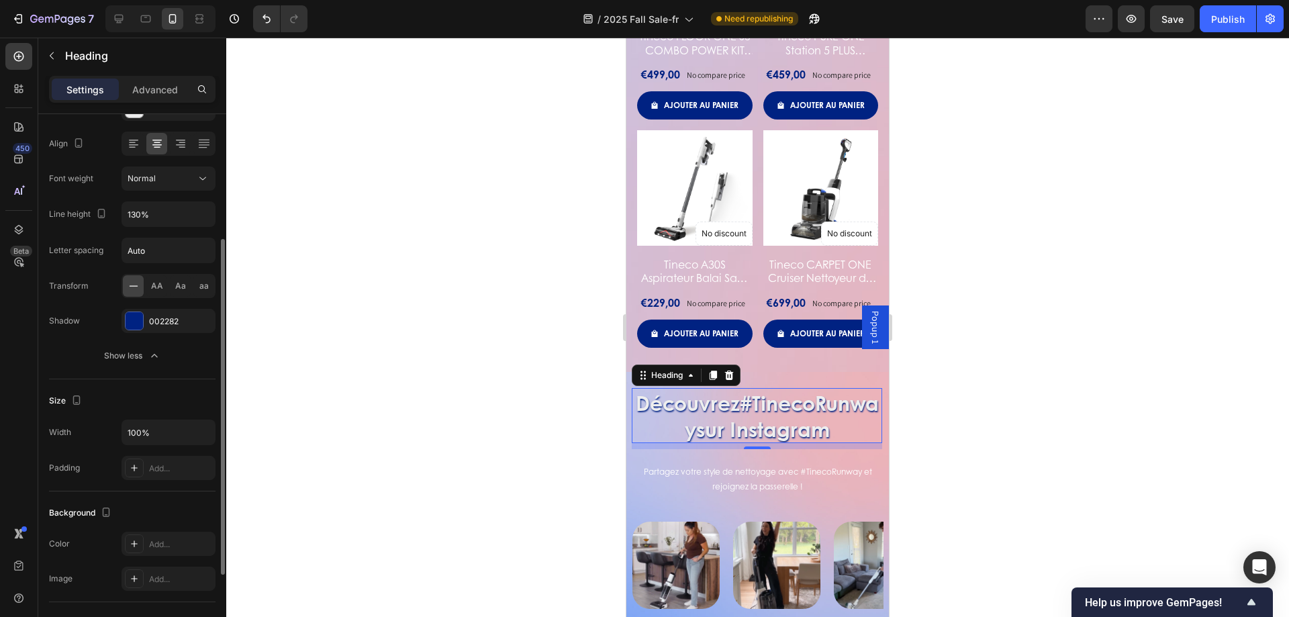
scroll to position [67, 0]
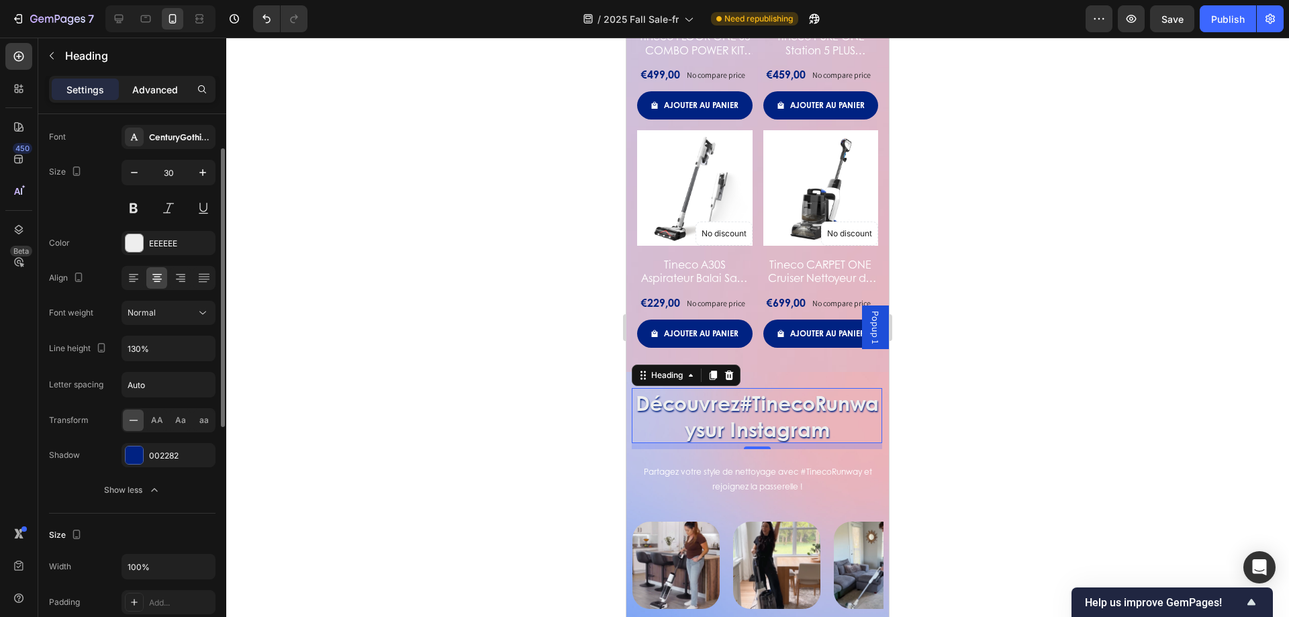
click at [153, 99] on div "Advanced" at bounding box center [155, 89] width 67 height 21
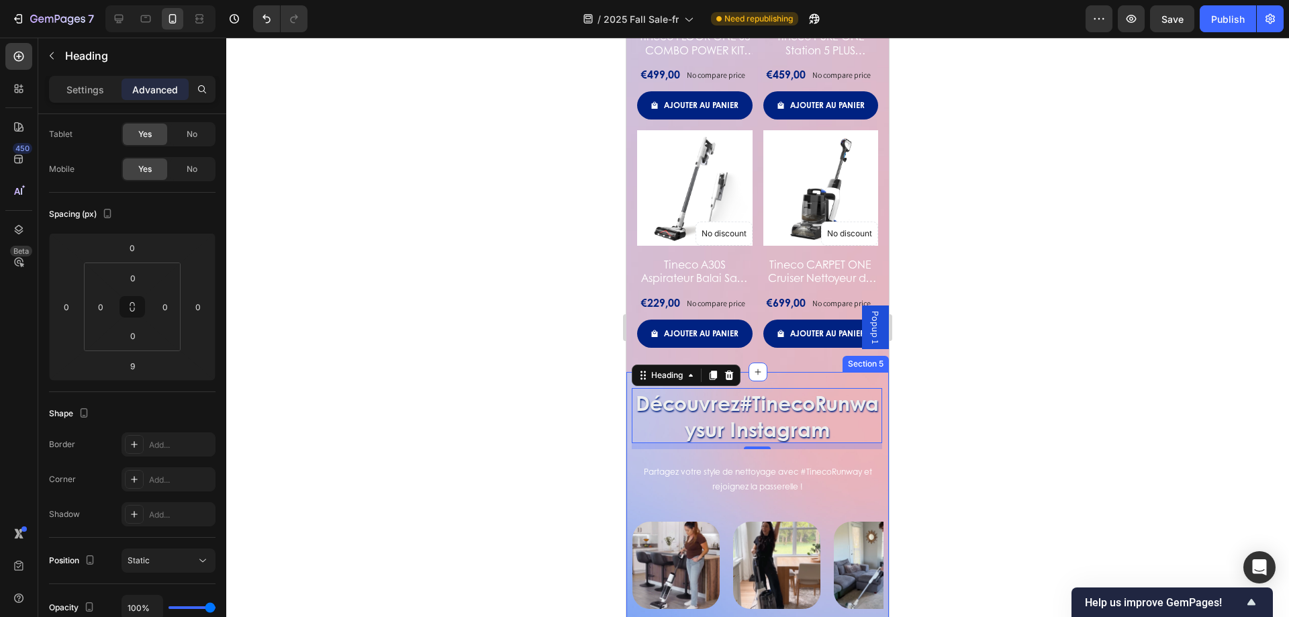
click at [788, 372] on div "Découvrez #TinecoRunway sur Instagram Heading 9 Icon Row Partagez votre style d…" at bounding box center [757, 508] width 263 height 272
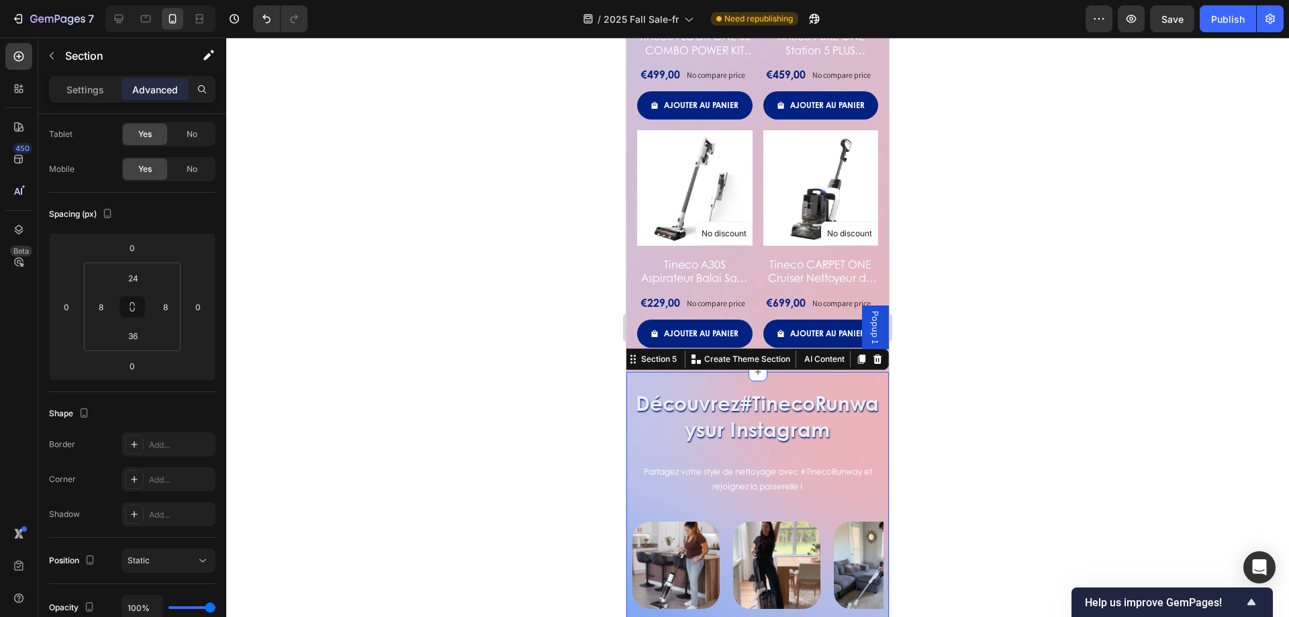
scroll to position [0, 0]
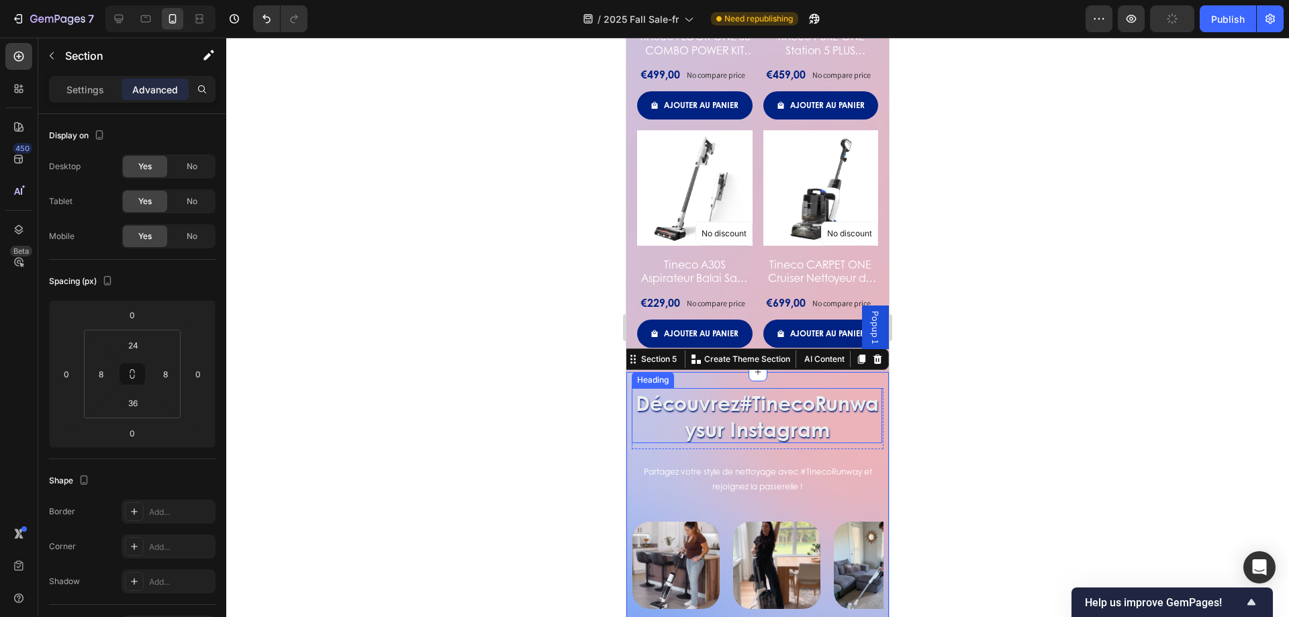
click at [798, 443] on h2 "Découvrez #TinecoRunway sur Instagram" at bounding box center [757, 415] width 250 height 55
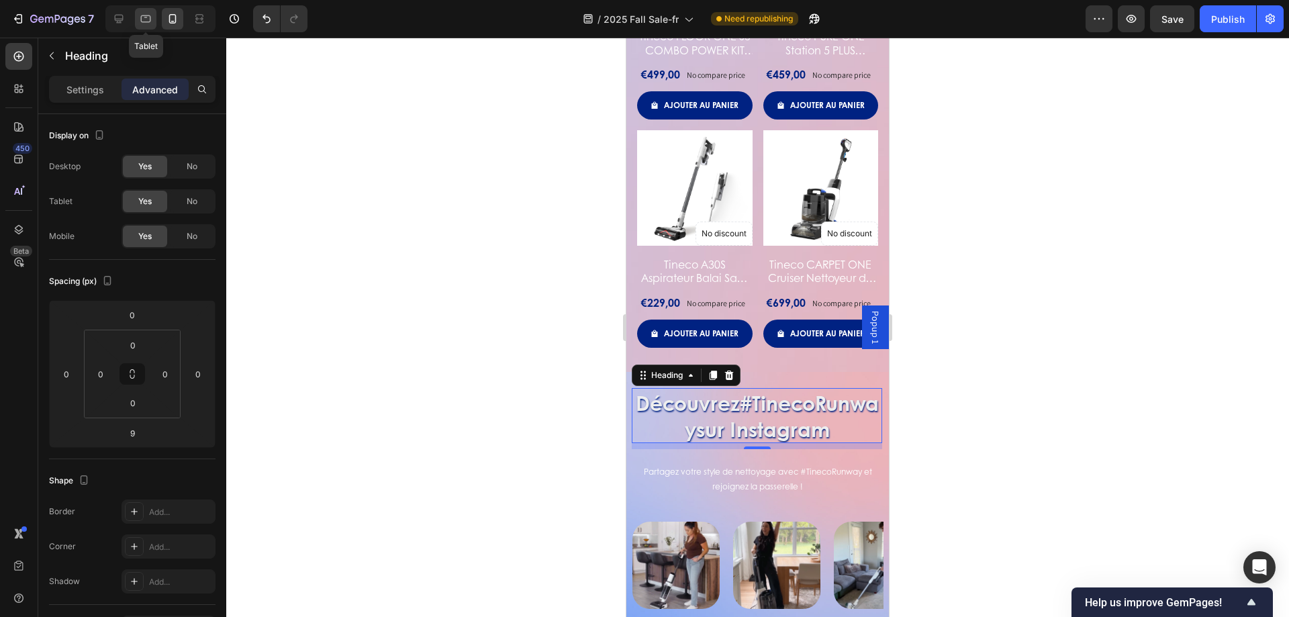
click at [156, 21] on div at bounding box center [145, 18] width 21 height 21
type input "0"
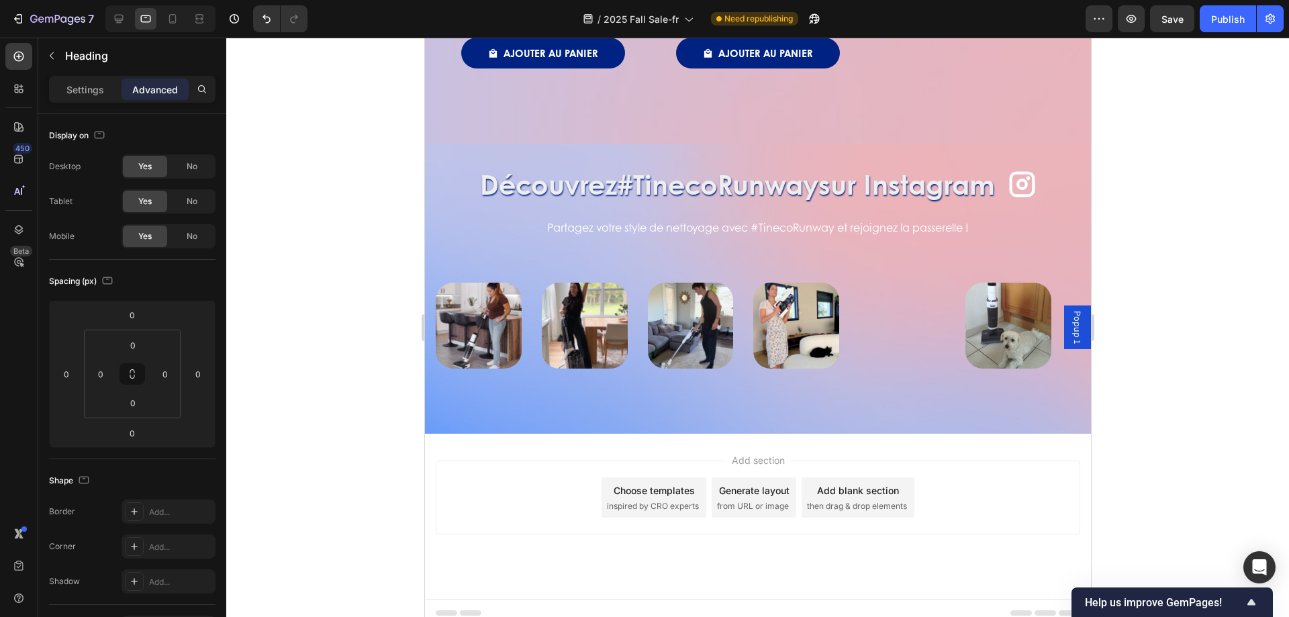
scroll to position [2343, 0]
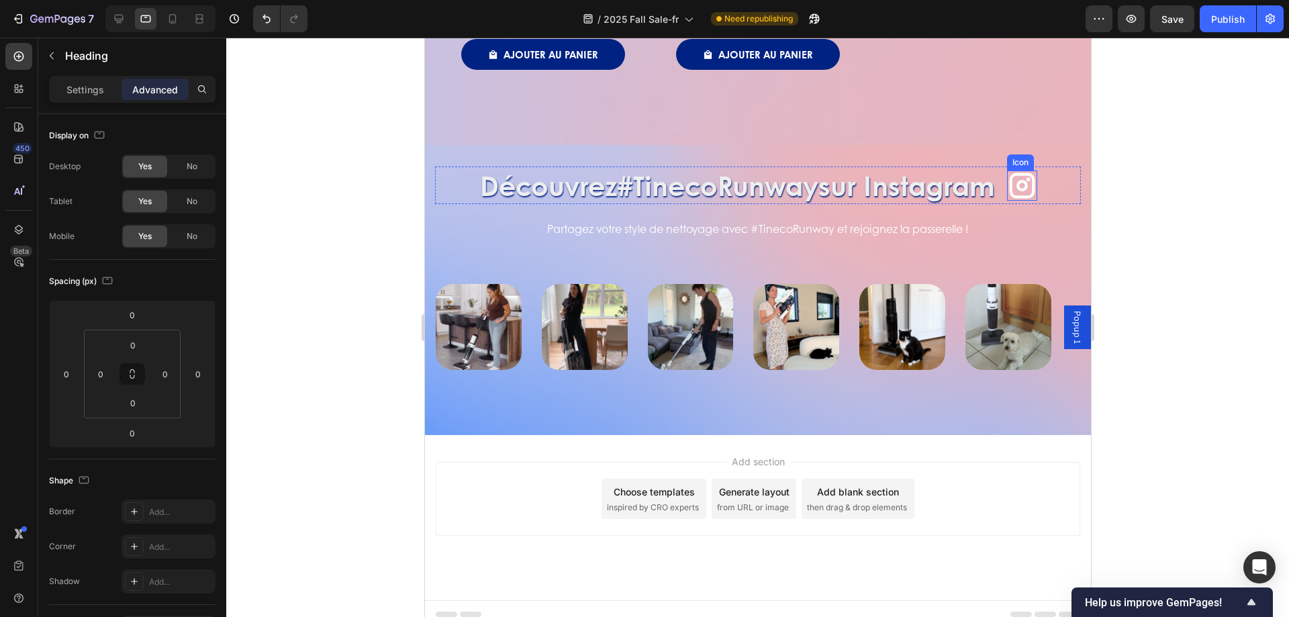
click at [1022, 189] on icon at bounding box center [1021, 186] width 30 height 30
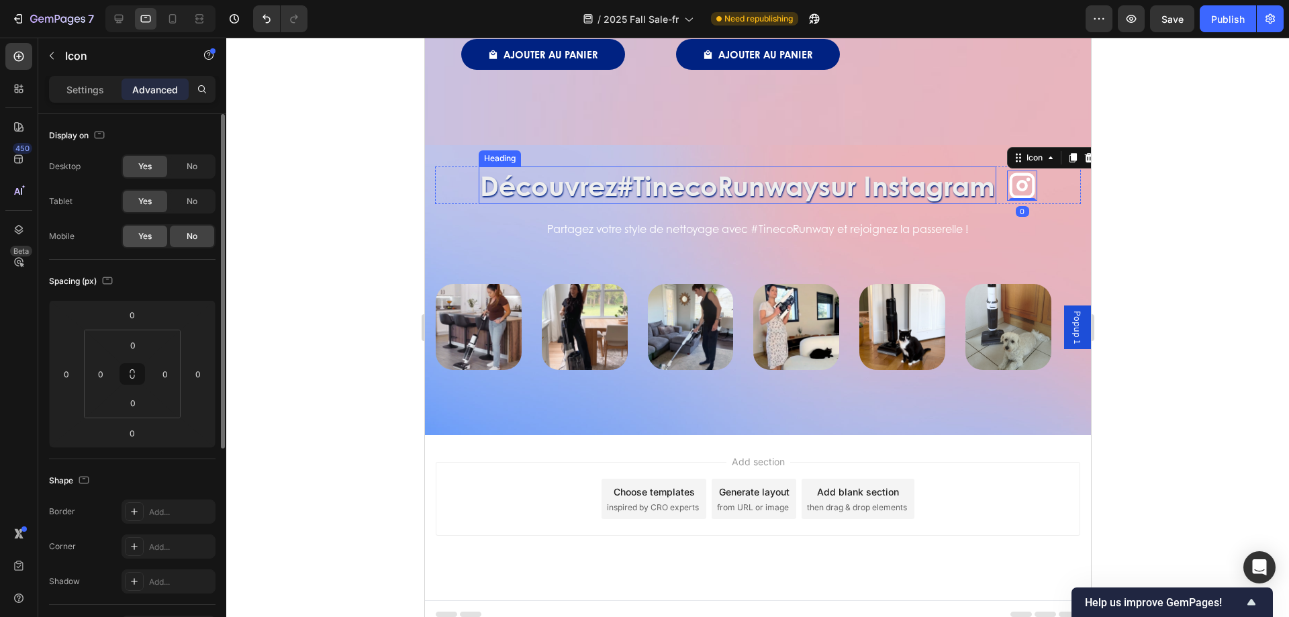
click at [138, 239] on span "Yes" at bounding box center [144, 236] width 13 height 12
click at [175, 17] on icon at bounding box center [172, 18] width 13 height 13
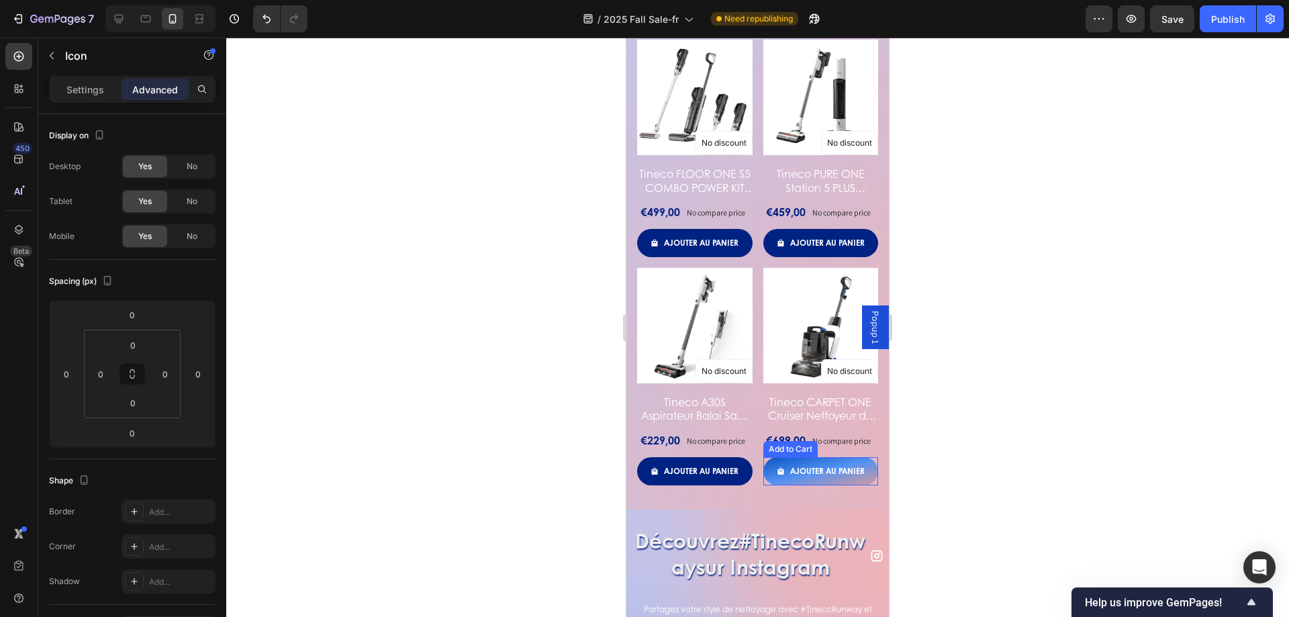
scroll to position [2011, 0]
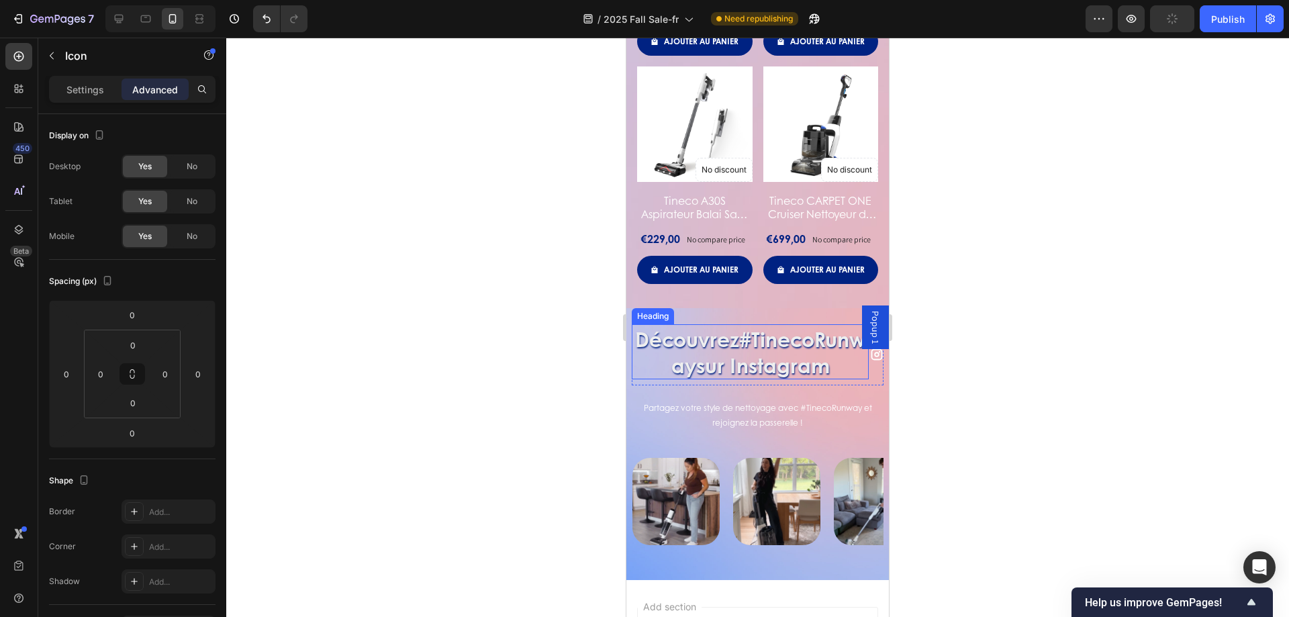
click at [808, 330] on h2 "Découvrez #TinecoRunway sur Instagram" at bounding box center [750, 351] width 237 height 55
click at [675, 309] on div "Heading" at bounding box center [667, 311] width 37 height 12
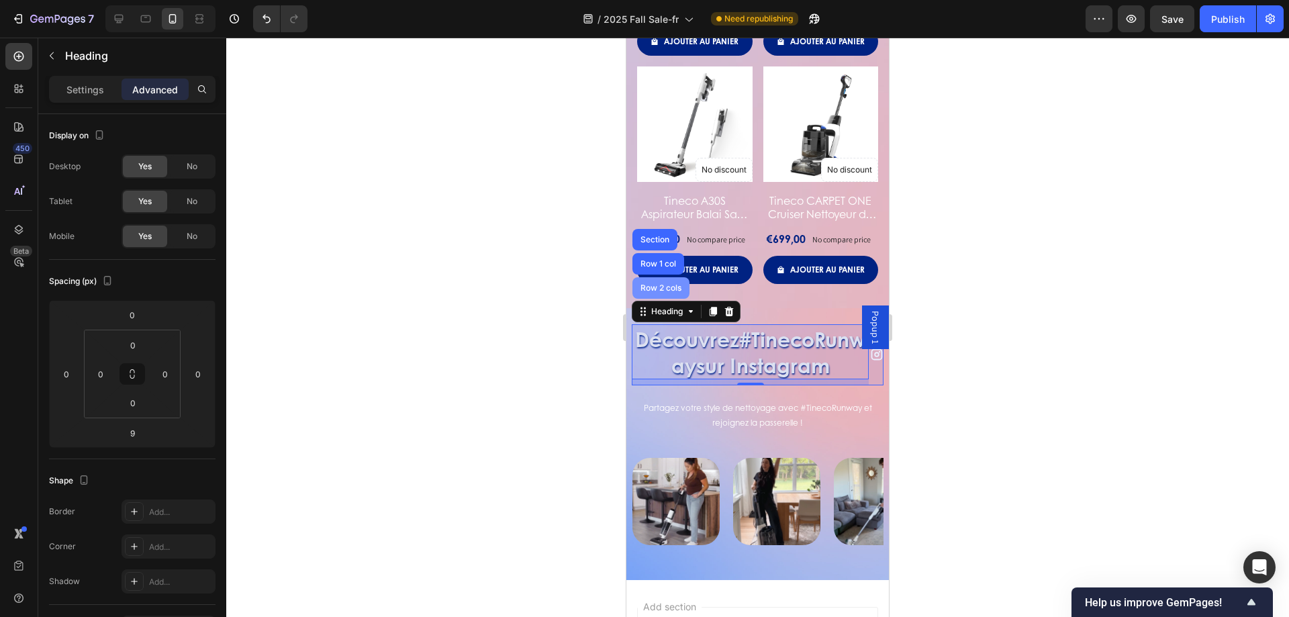
click at [668, 290] on div "Row 2 cols" at bounding box center [660, 287] width 57 height 21
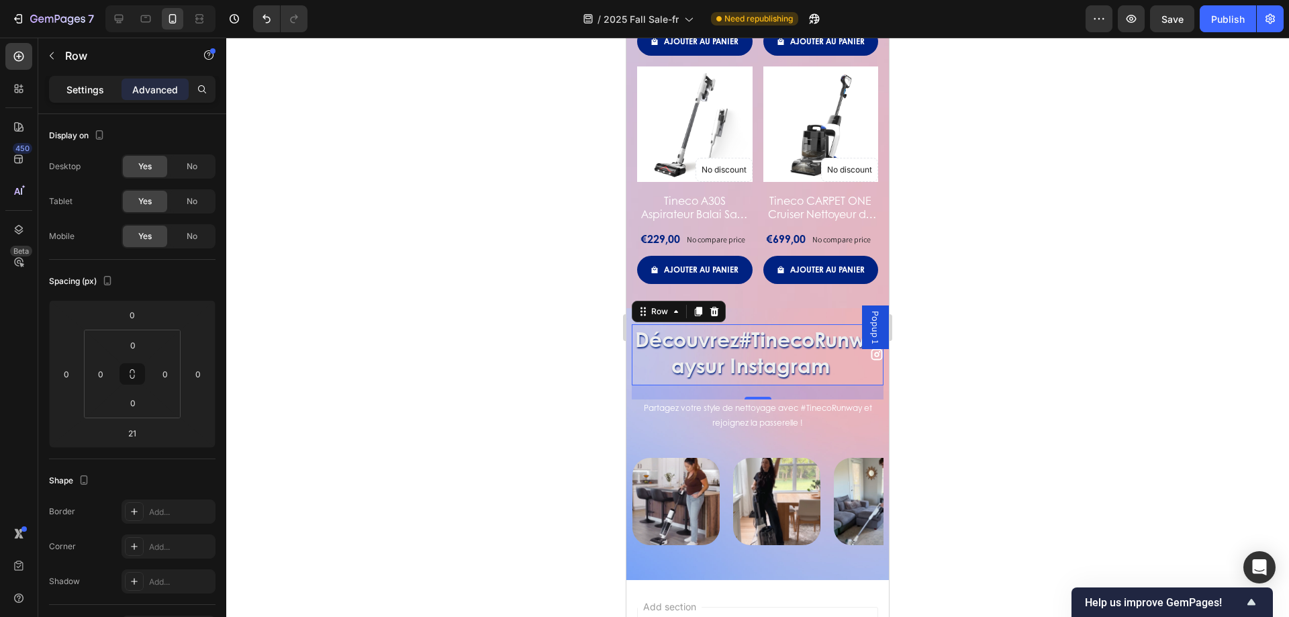
click at [104, 89] on div "Settings" at bounding box center [85, 89] width 67 height 21
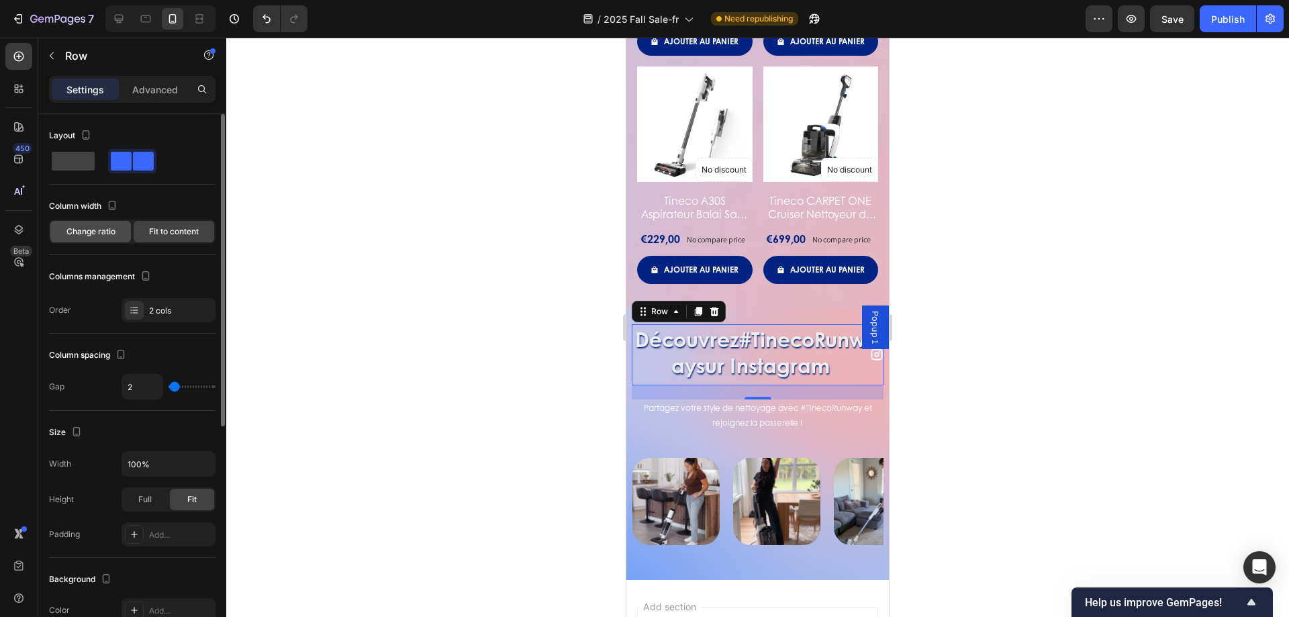
click at [109, 222] on div "Change ratio" at bounding box center [90, 231] width 81 height 21
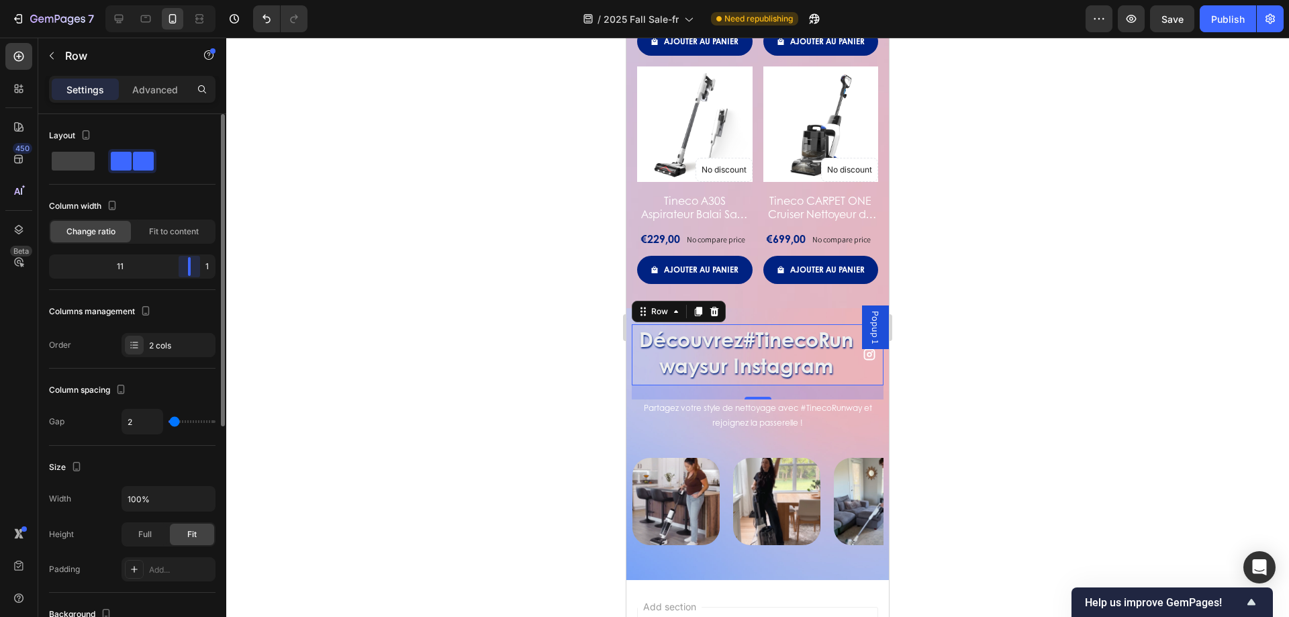
drag, startPoint x: 131, startPoint y: 268, endPoint x: 209, endPoint y: 269, distance: 78.6
click at [209, 269] on div "11 1" at bounding box center [132, 266] width 167 height 24
click at [863, 361] on icon at bounding box center [868, 354] width 11 height 11
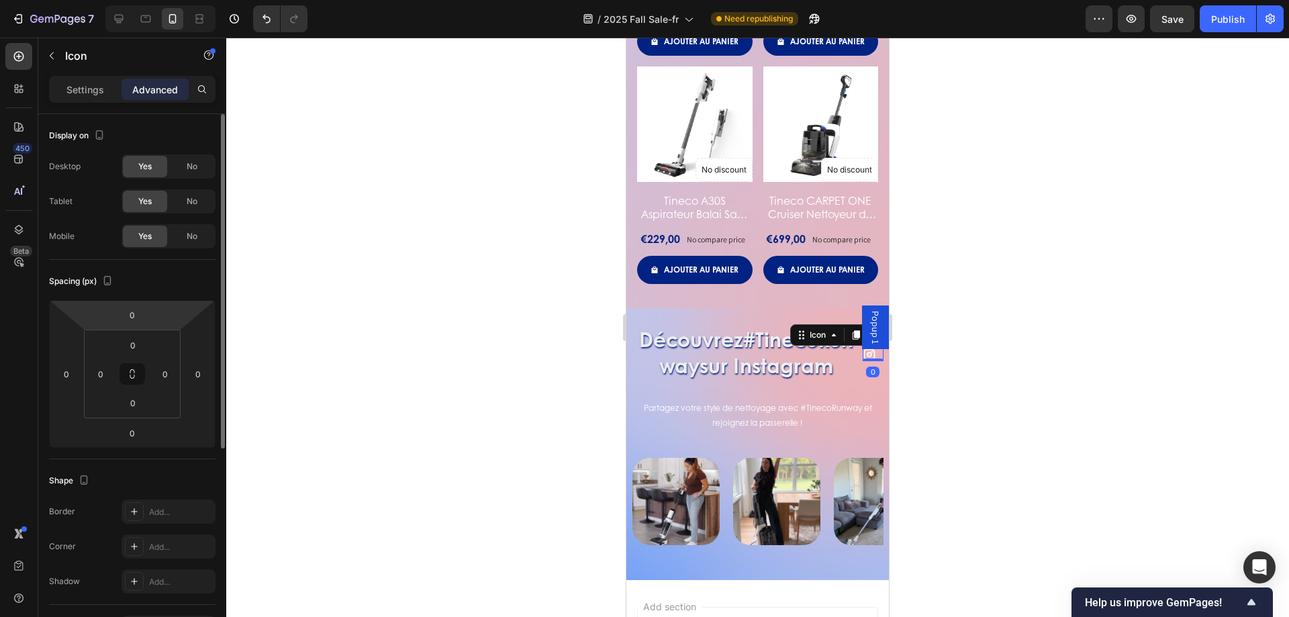
scroll to position [334, 0]
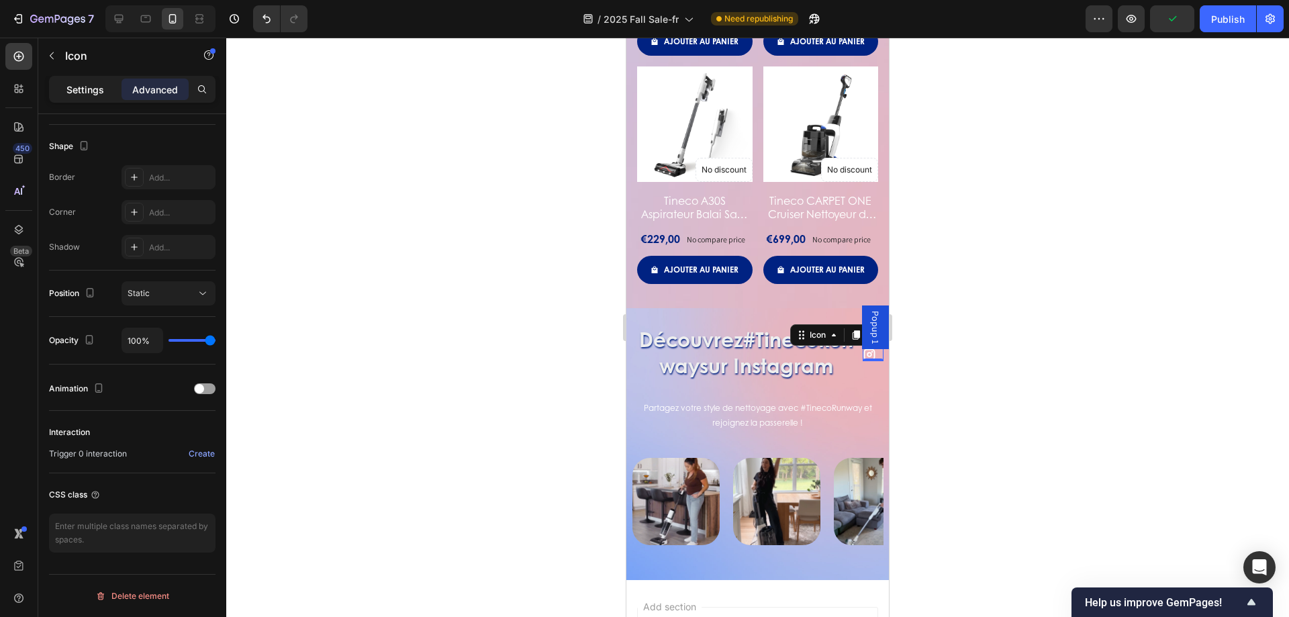
click at [76, 90] on p "Settings" at bounding box center [85, 90] width 38 height 14
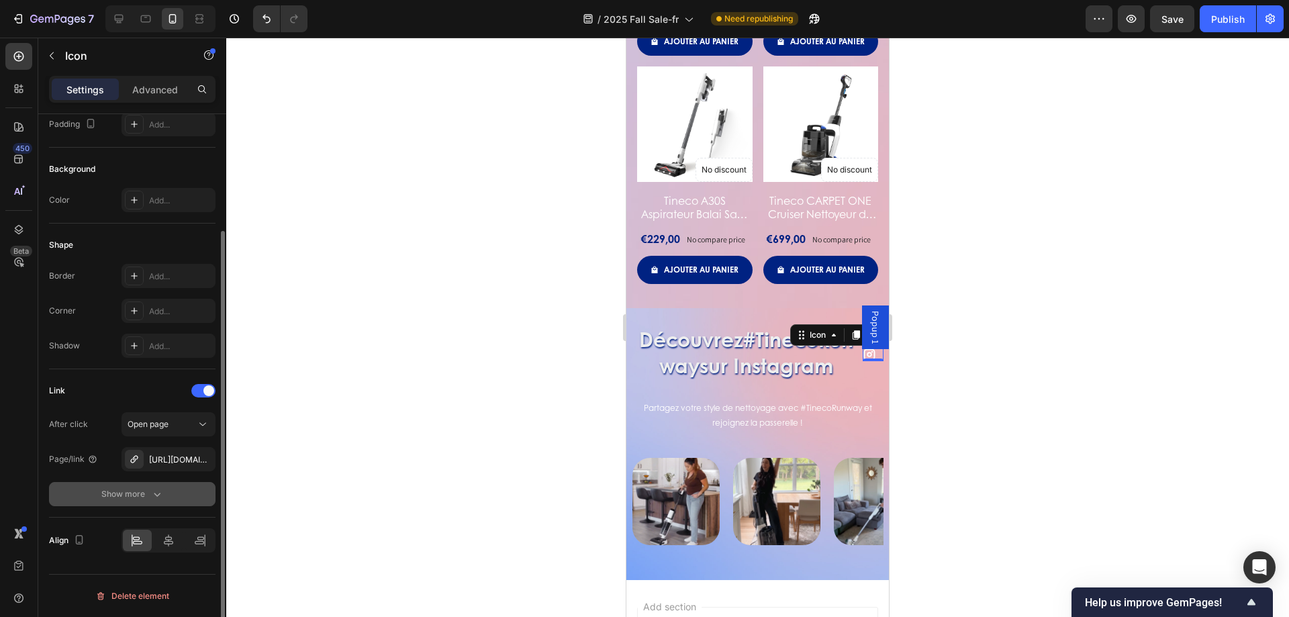
scroll to position [0, 0]
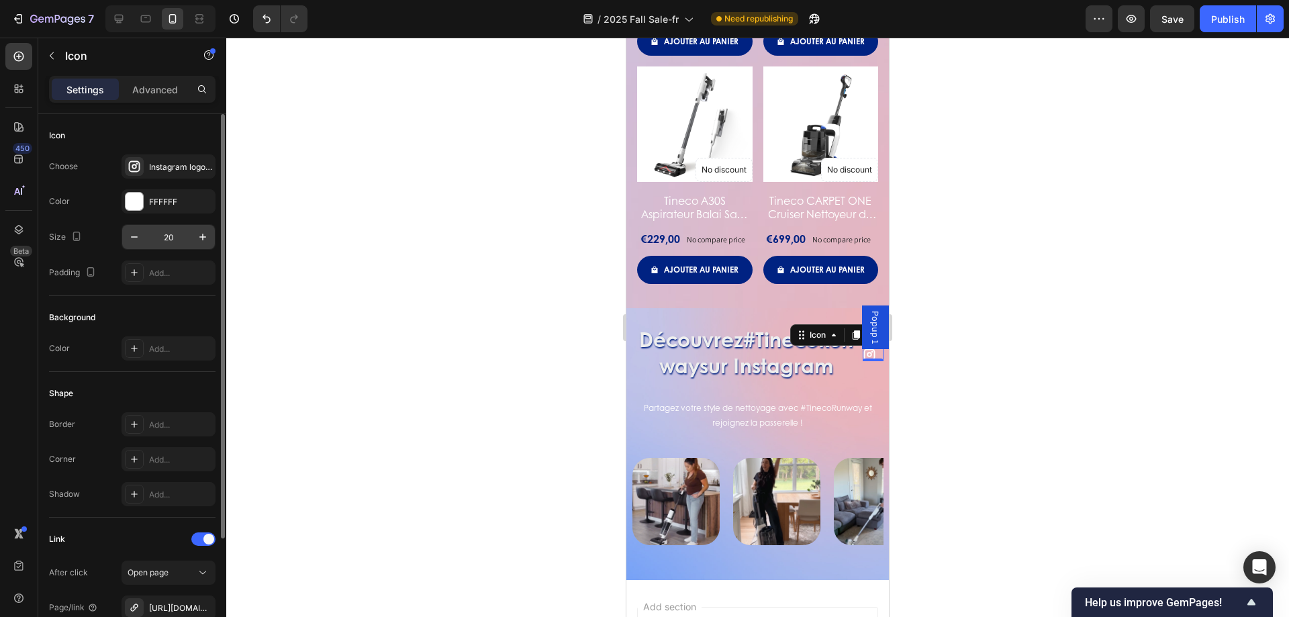
click at [181, 235] on input "20" at bounding box center [168, 237] width 44 height 24
type input "5"
type input "4"
type input "3"
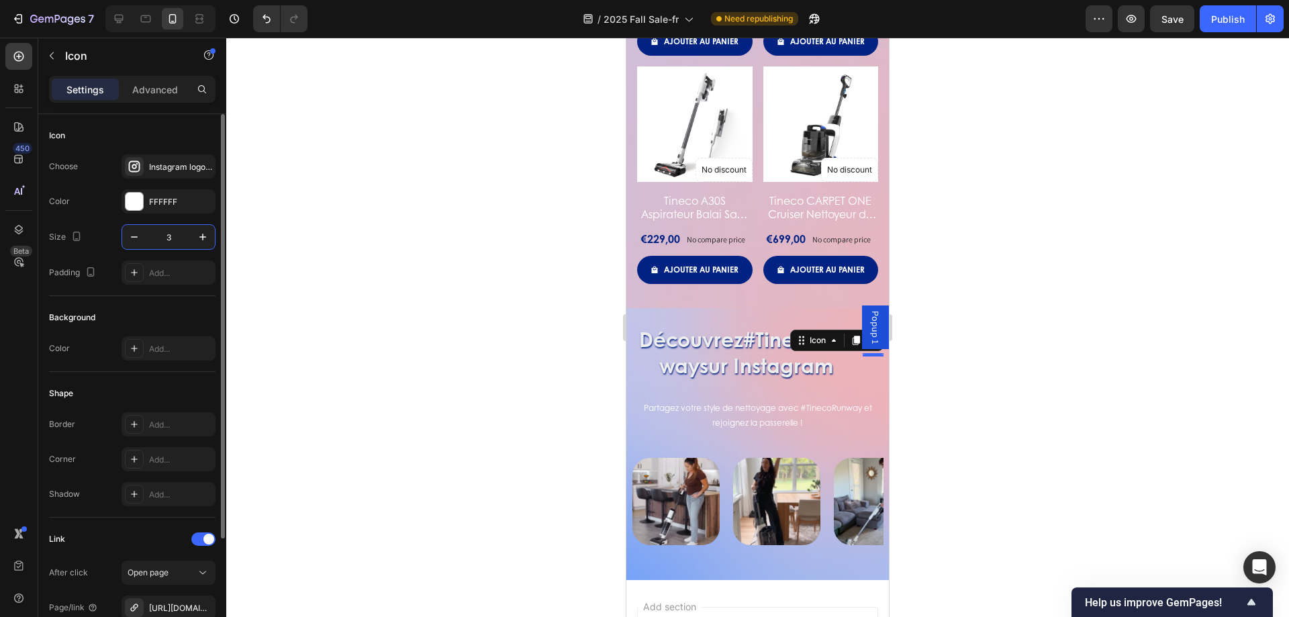
type input "32"
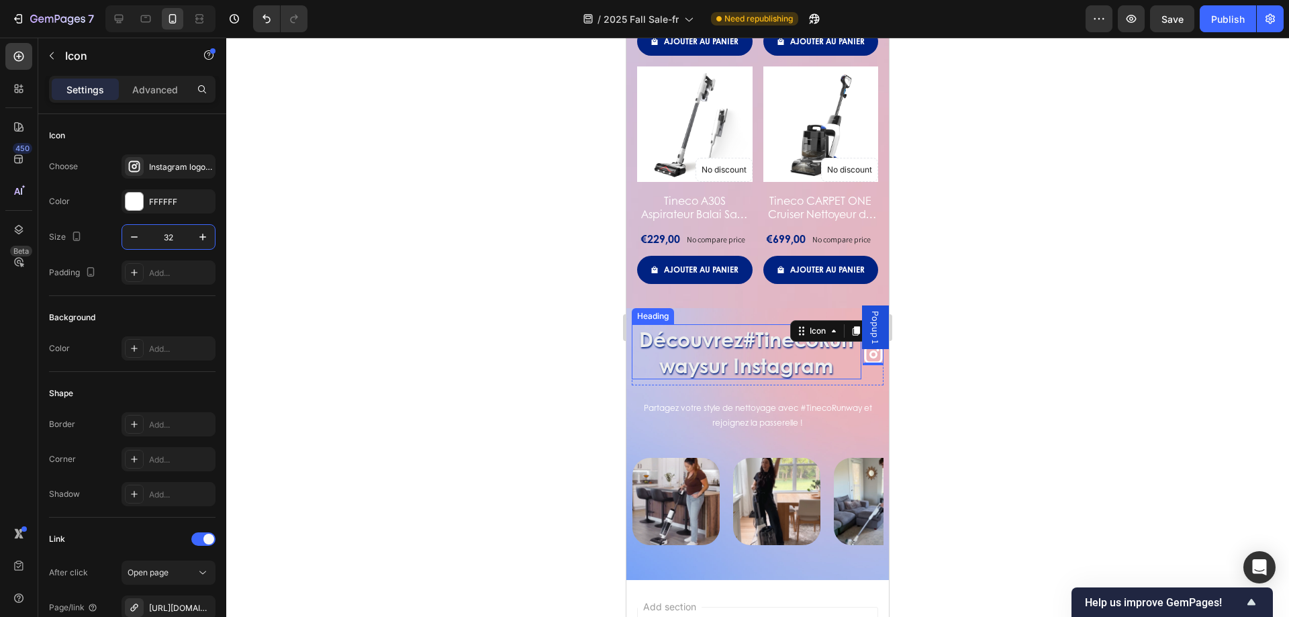
click at [747, 379] on h2 "Découvrez #TinecoRunway sur Instagram" at bounding box center [747, 351] width 230 height 55
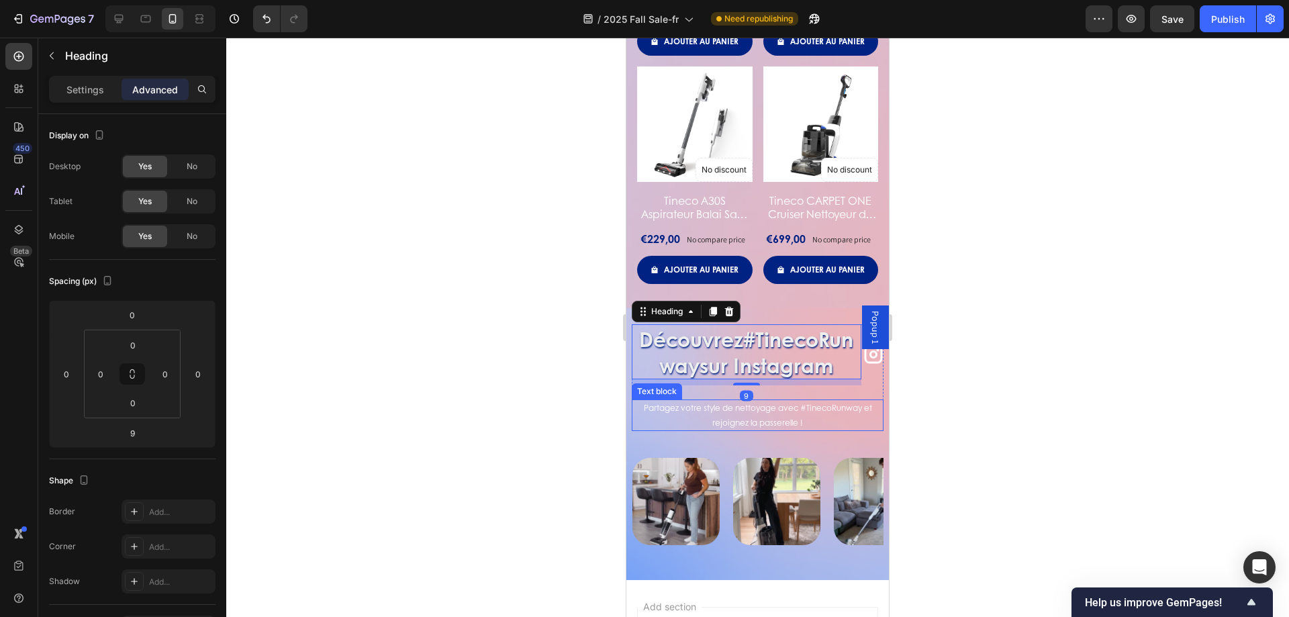
click at [808, 427] on p "Partagez votre style de nettoyage avec #TinecoRunway et rejoignez la passerelle…" at bounding box center [757, 415] width 249 height 29
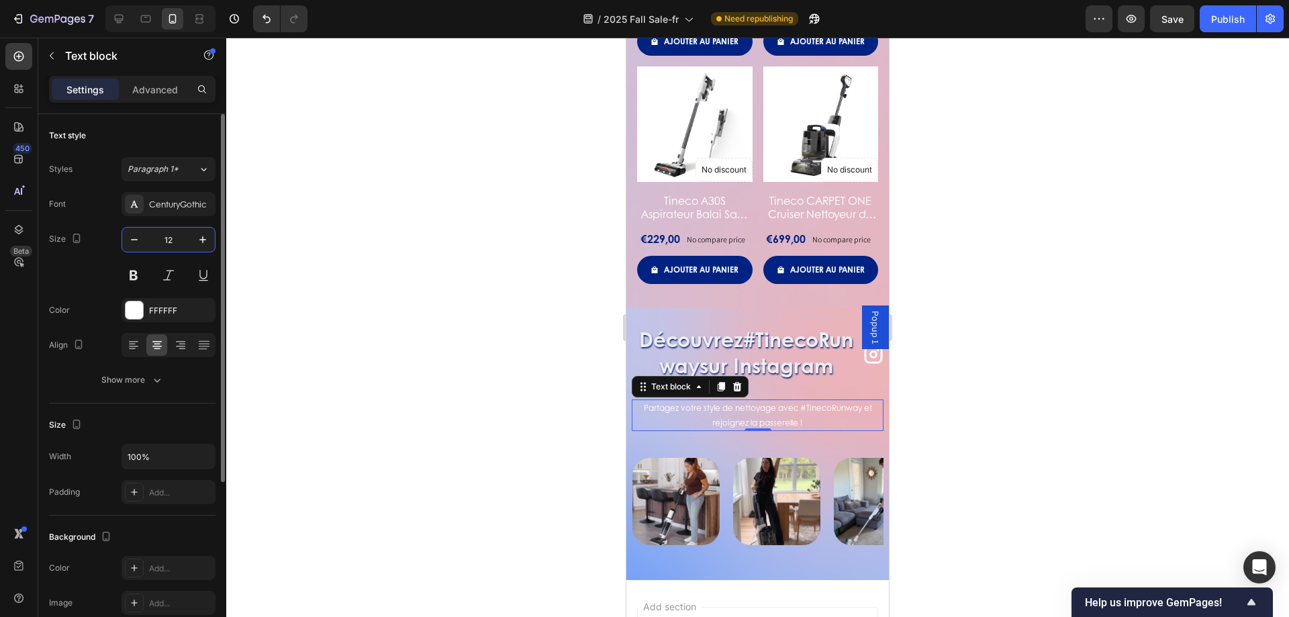
click at [183, 239] on input "12" at bounding box center [168, 240] width 44 height 24
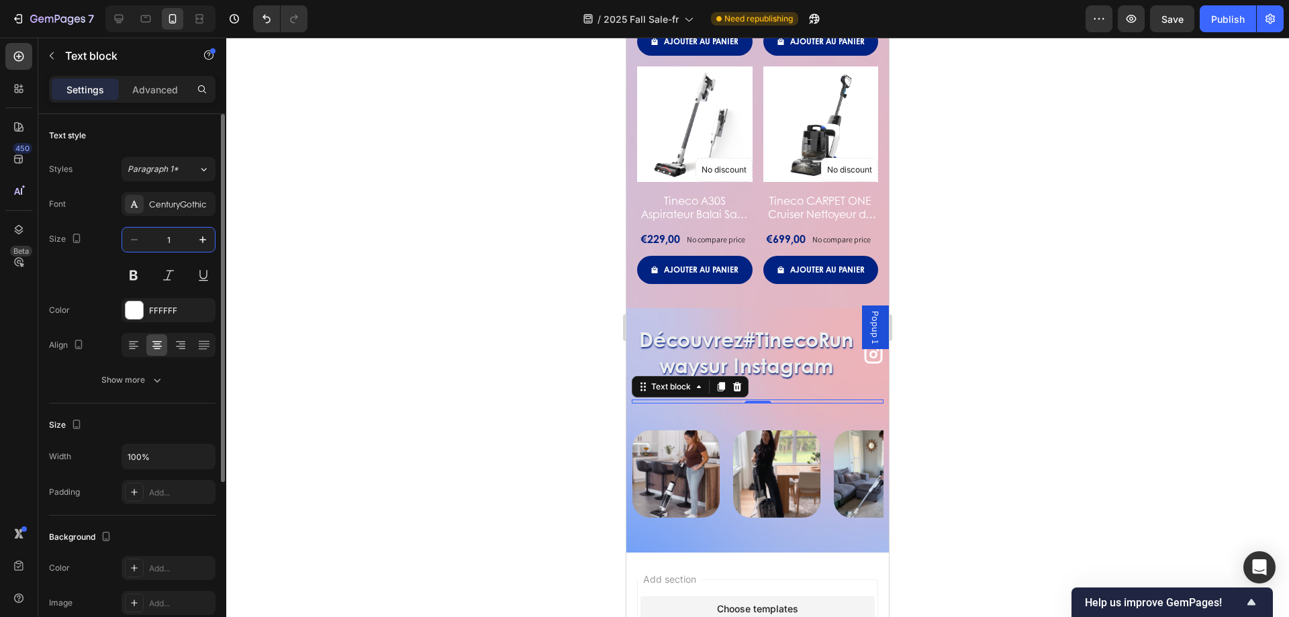
type input "14"
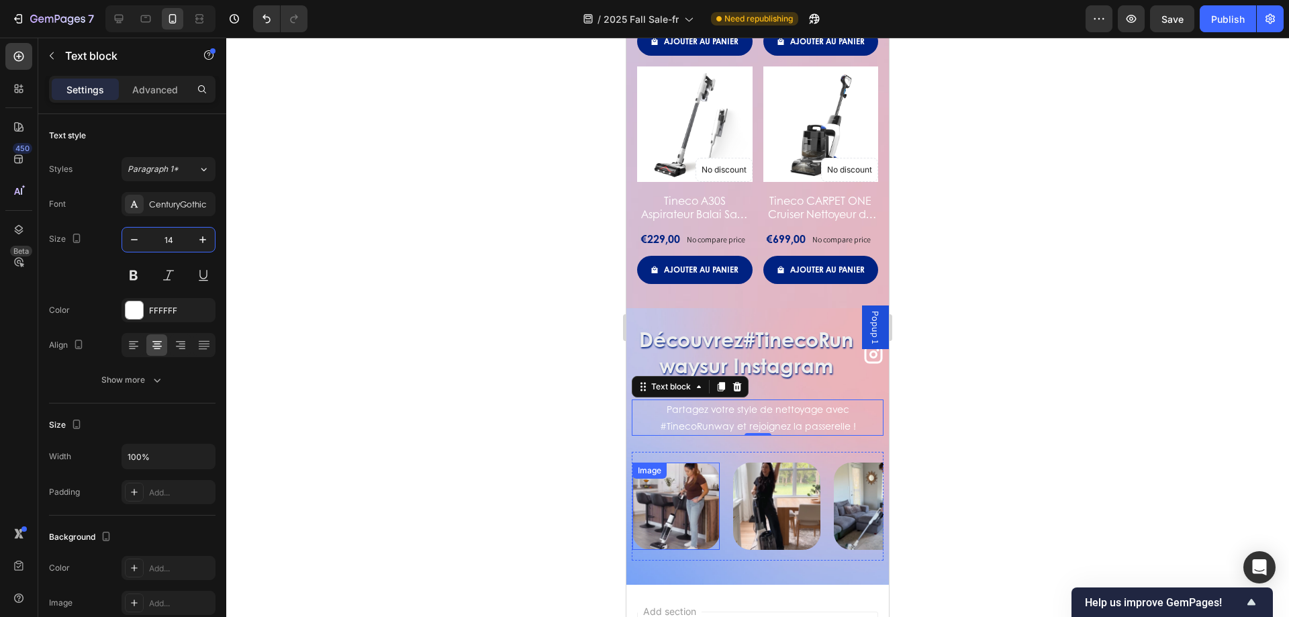
click at [695, 486] on img at bounding box center [675, 506] width 87 height 87
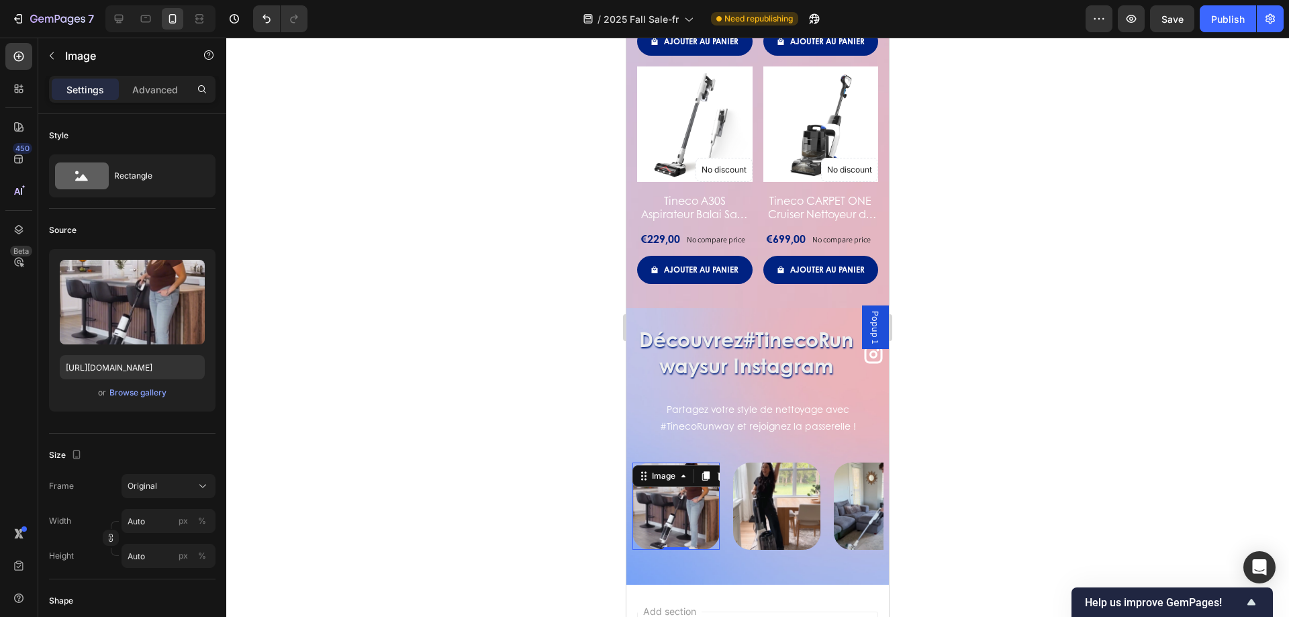
click at [395, 454] on div at bounding box center [757, 327] width 1063 height 579
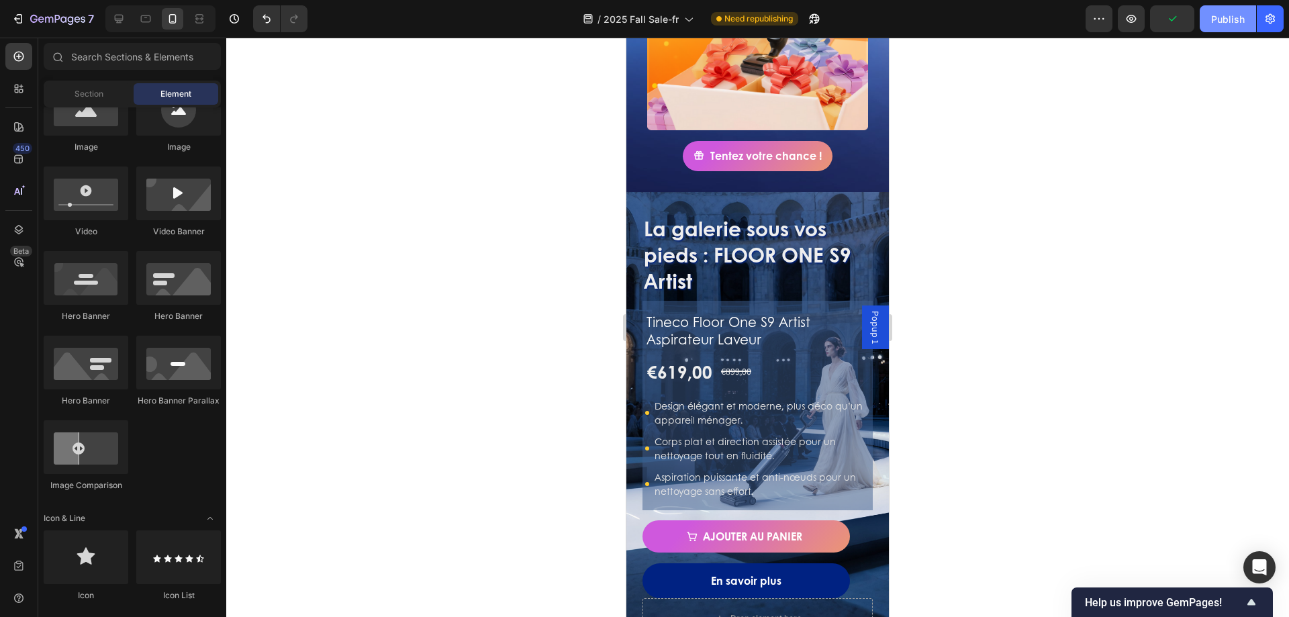
scroll to position [1339, 0]
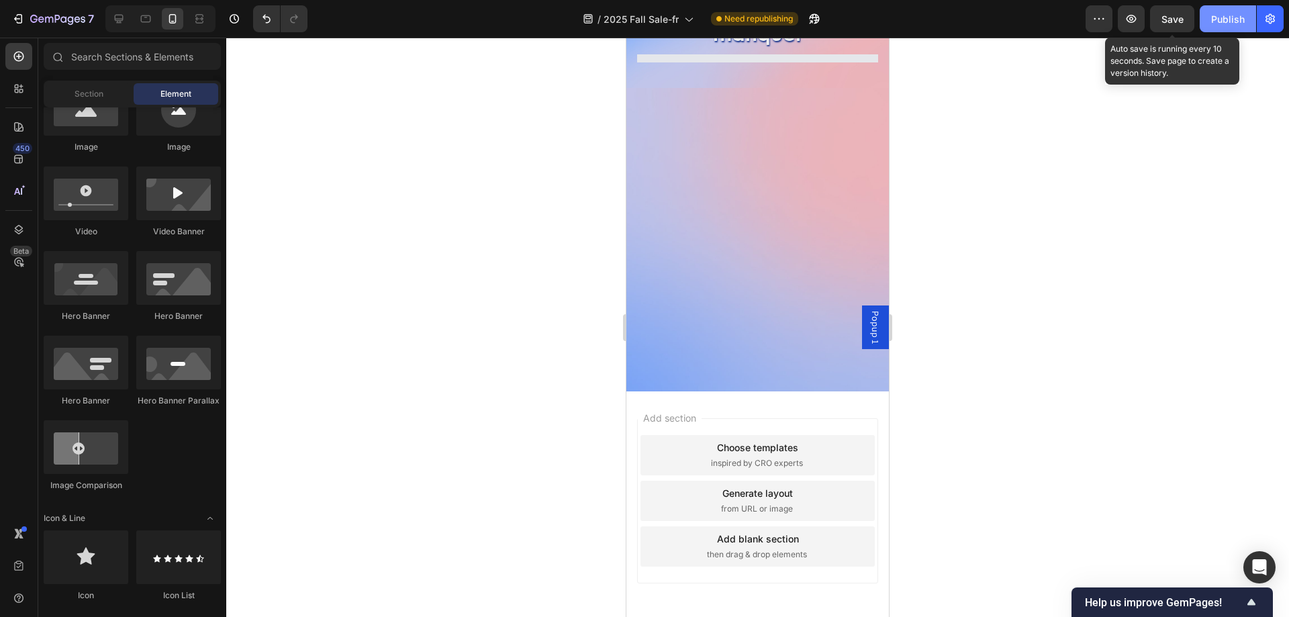
click at [1176, 14] on span "Save" at bounding box center [1172, 18] width 22 height 11
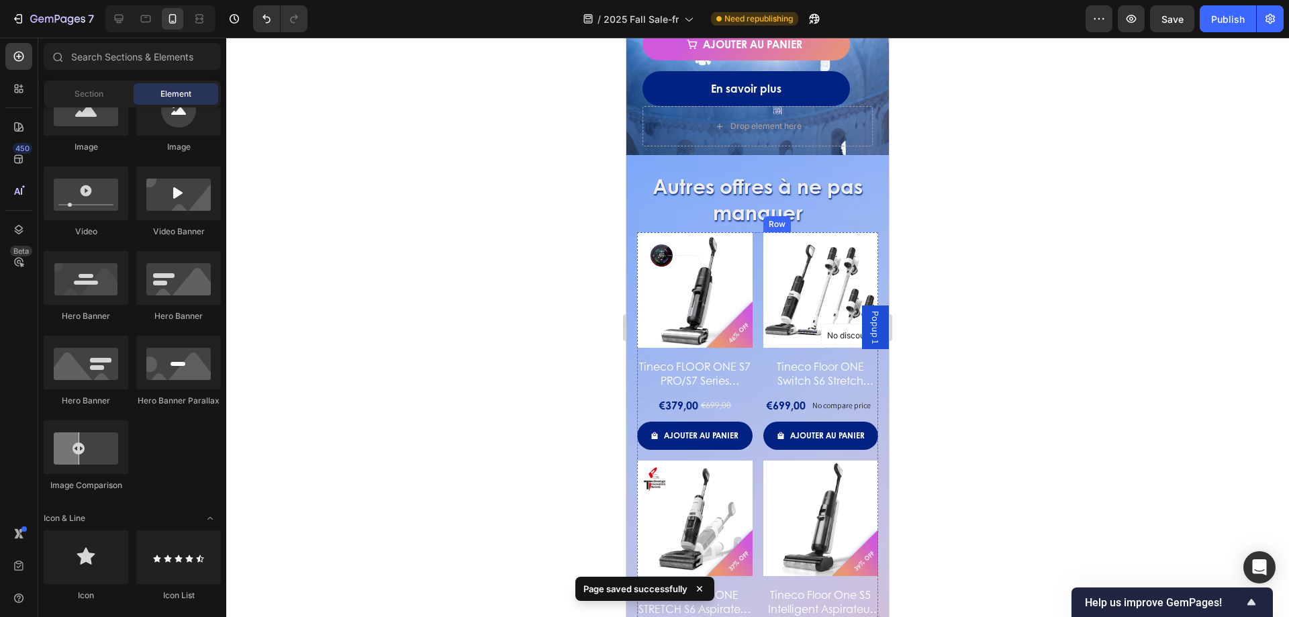
scroll to position [1205, 0]
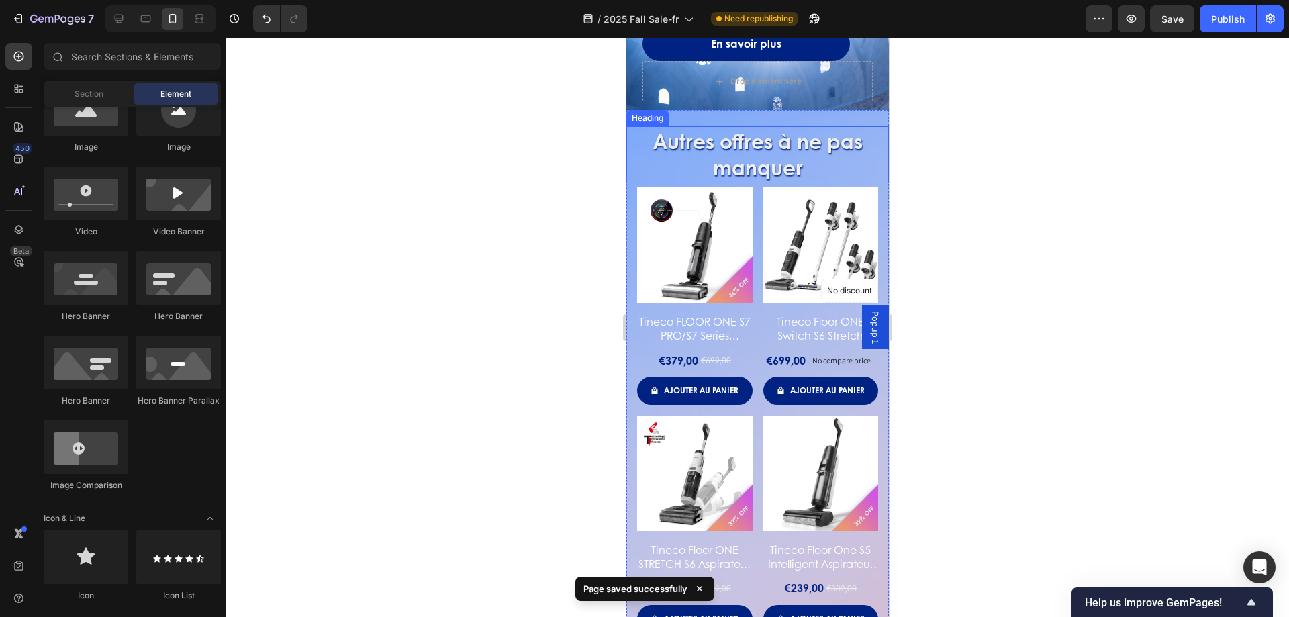
click at [769, 152] on h2 "Autres offres à ne pas manquer" at bounding box center [758, 153] width 252 height 55
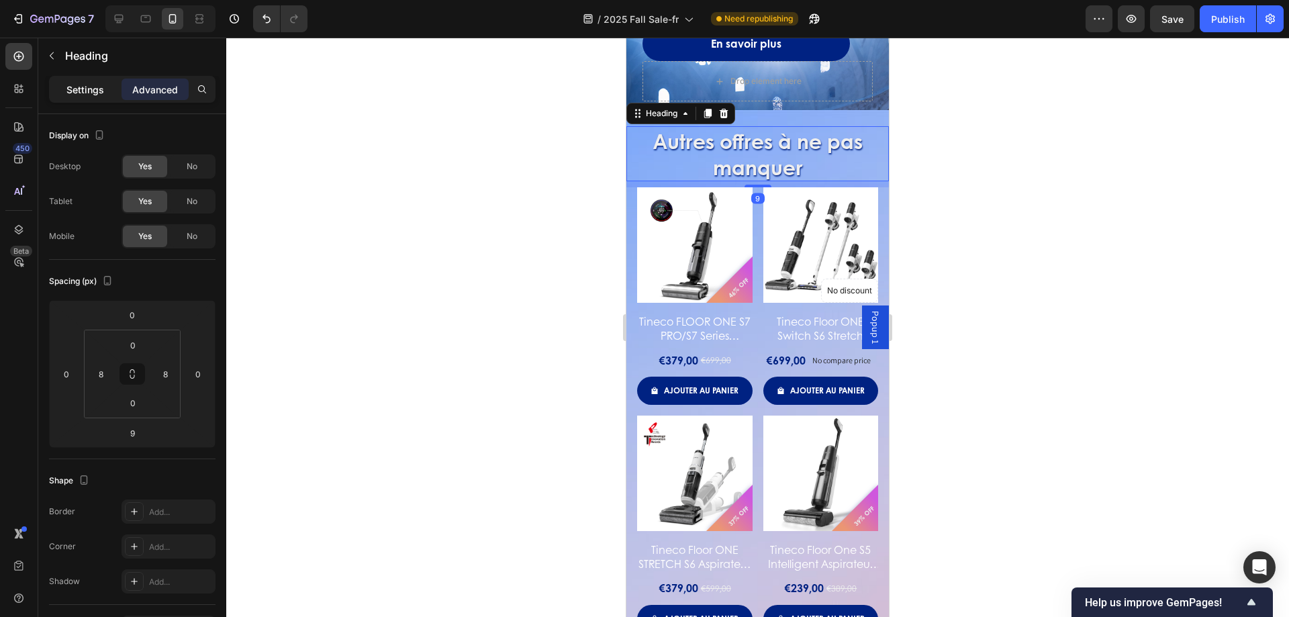
click at [84, 81] on div "Settings" at bounding box center [85, 89] width 67 height 21
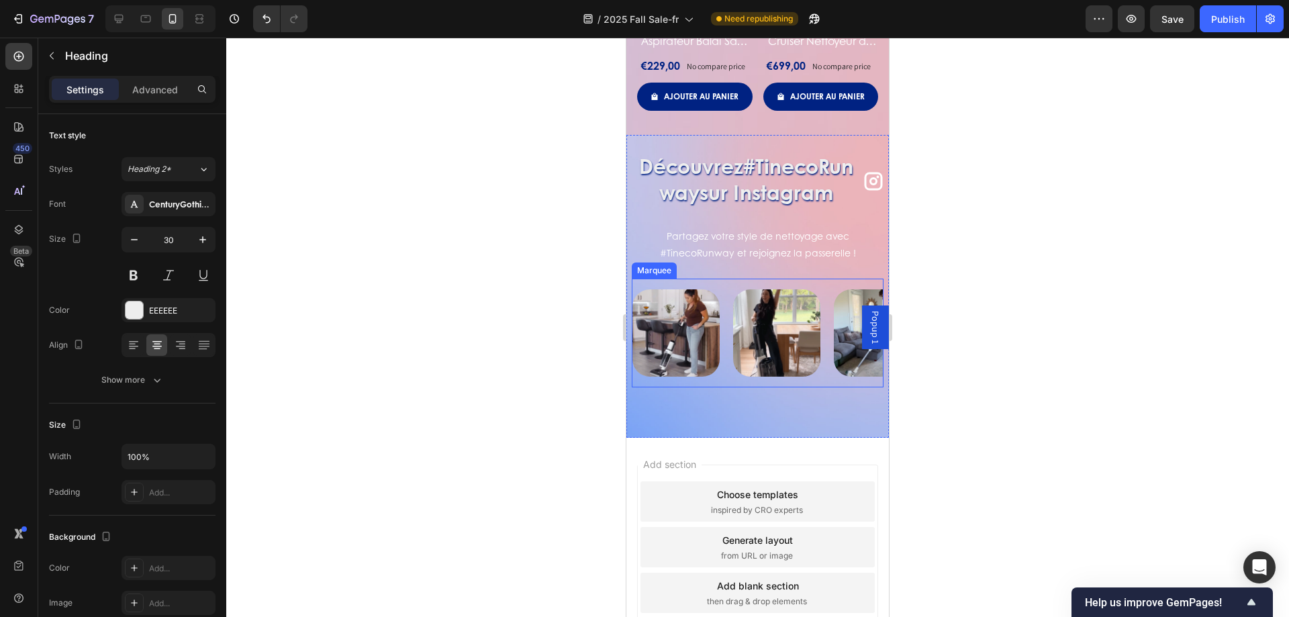
scroll to position [2212, 0]
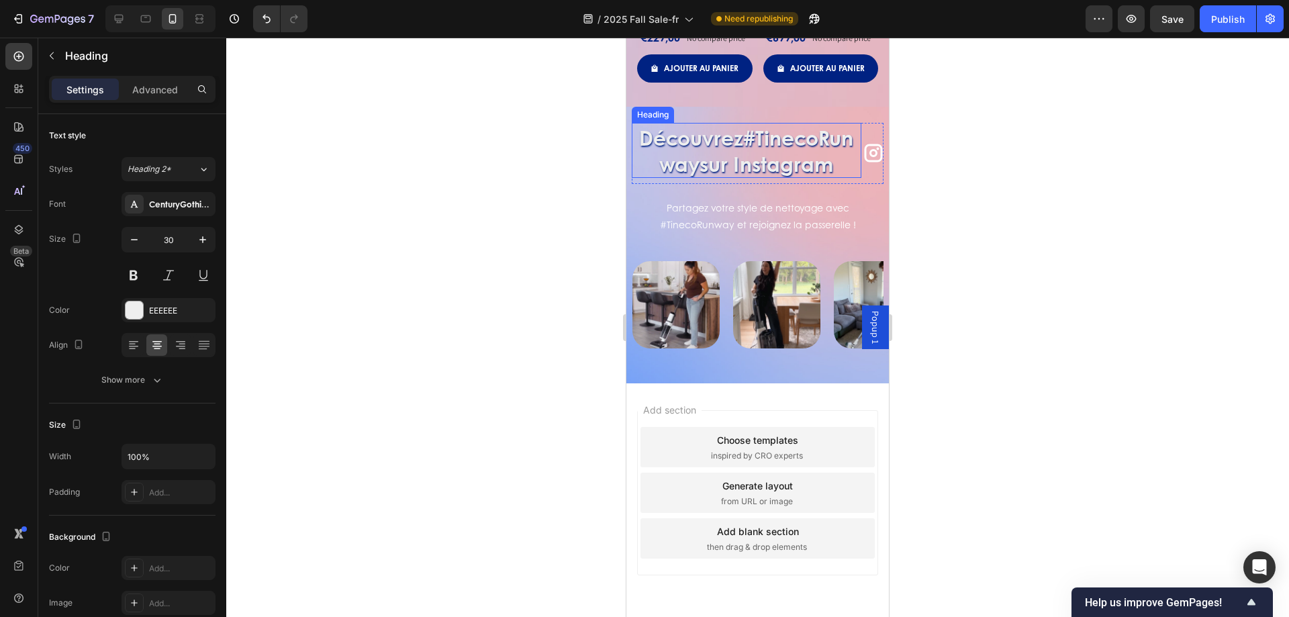
click at [792, 142] on h2 "Découvrez #TinecoRunway sur Instagram" at bounding box center [747, 150] width 230 height 55
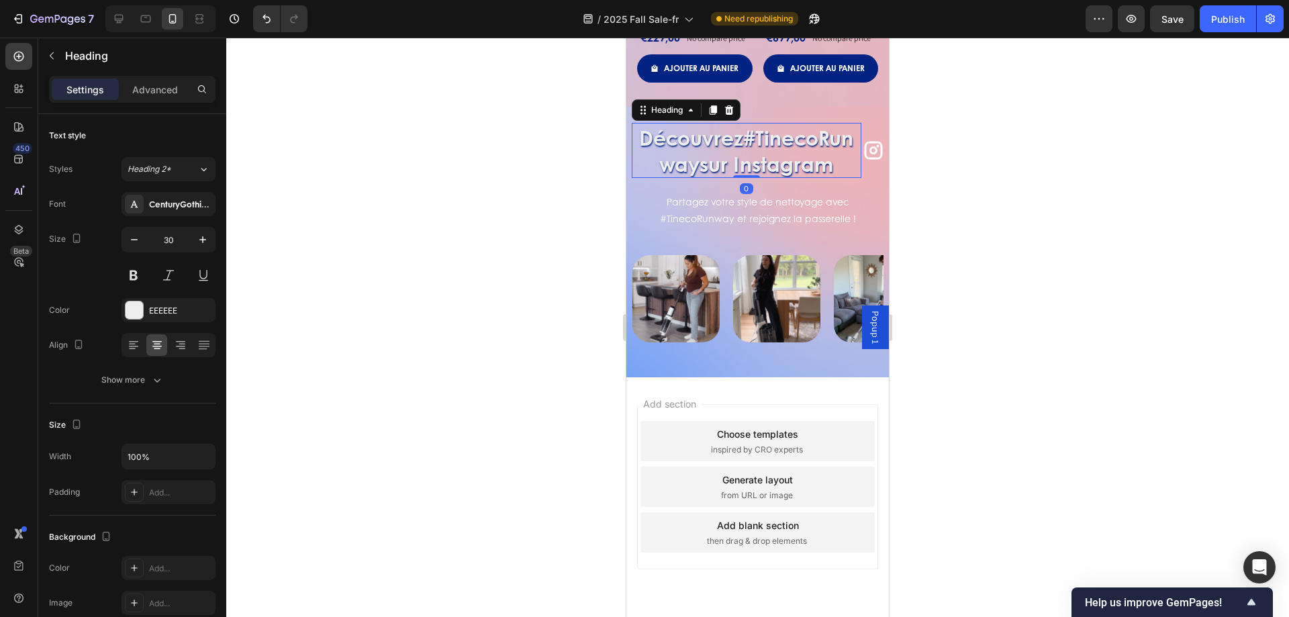
drag, startPoint x: 746, startPoint y: 204, endPoint x: 759, endPoint y: 151, distance: 54.7
click at [744, 178] on div "Découvrez #TinecoRunway sur Instagram Heading 0" at bounding box center [747, 150] width 230 height 55
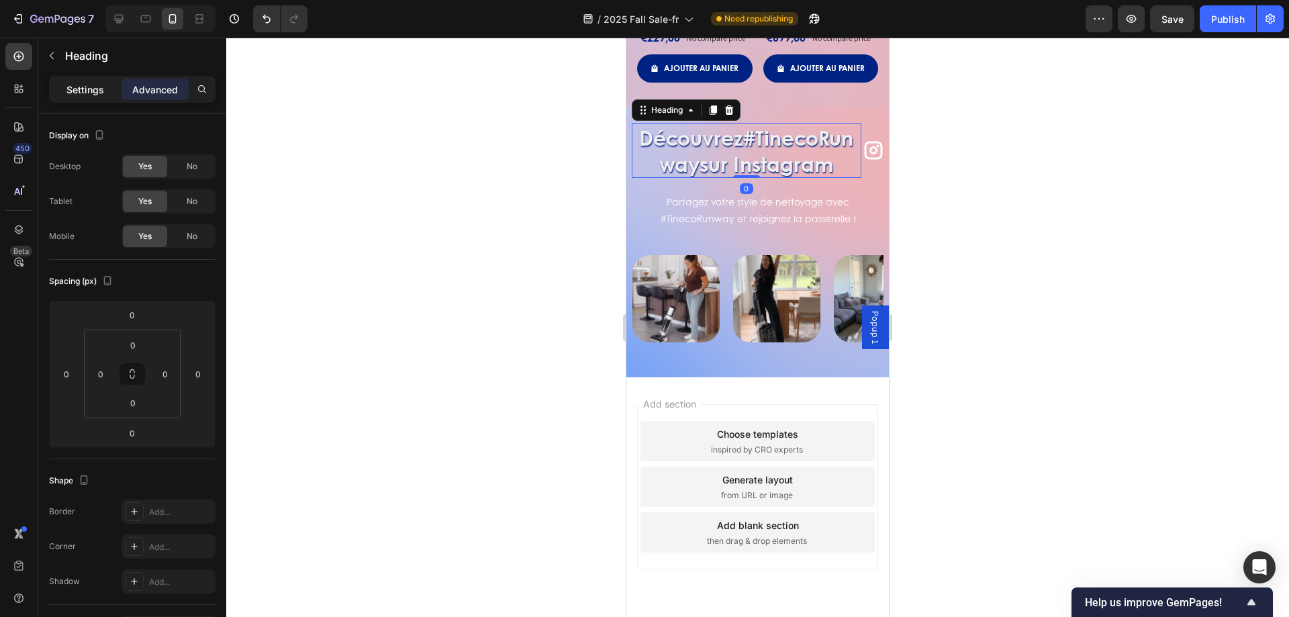
click at [95, 93] on p "Settings" at bounding box center [85, 90] width 38 height 14
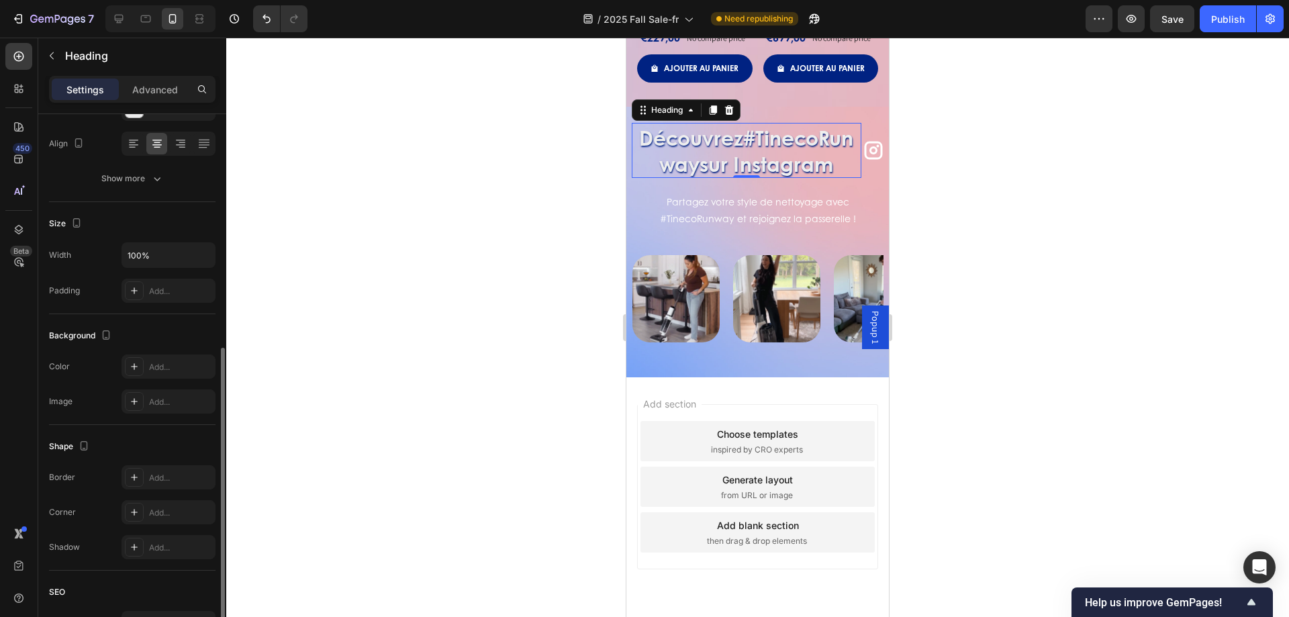
scroll to position [330, 0]
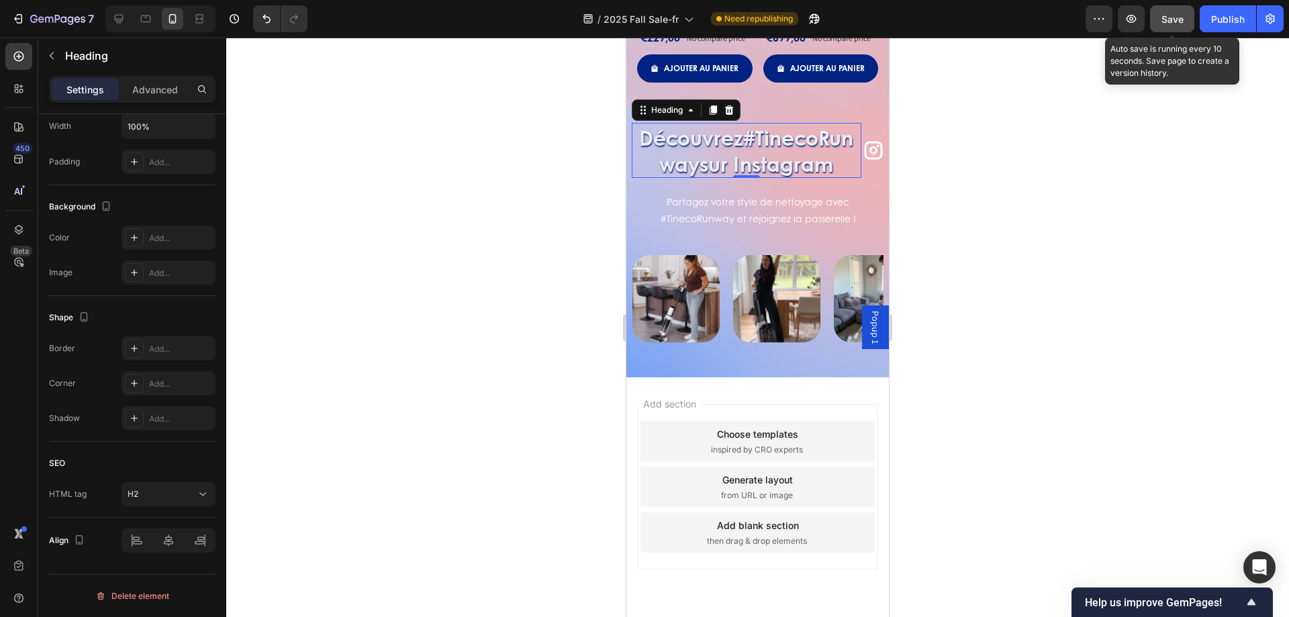
click at [1182, 17] on span "Save" at bounding box center [1172, 18] width 22 height 11
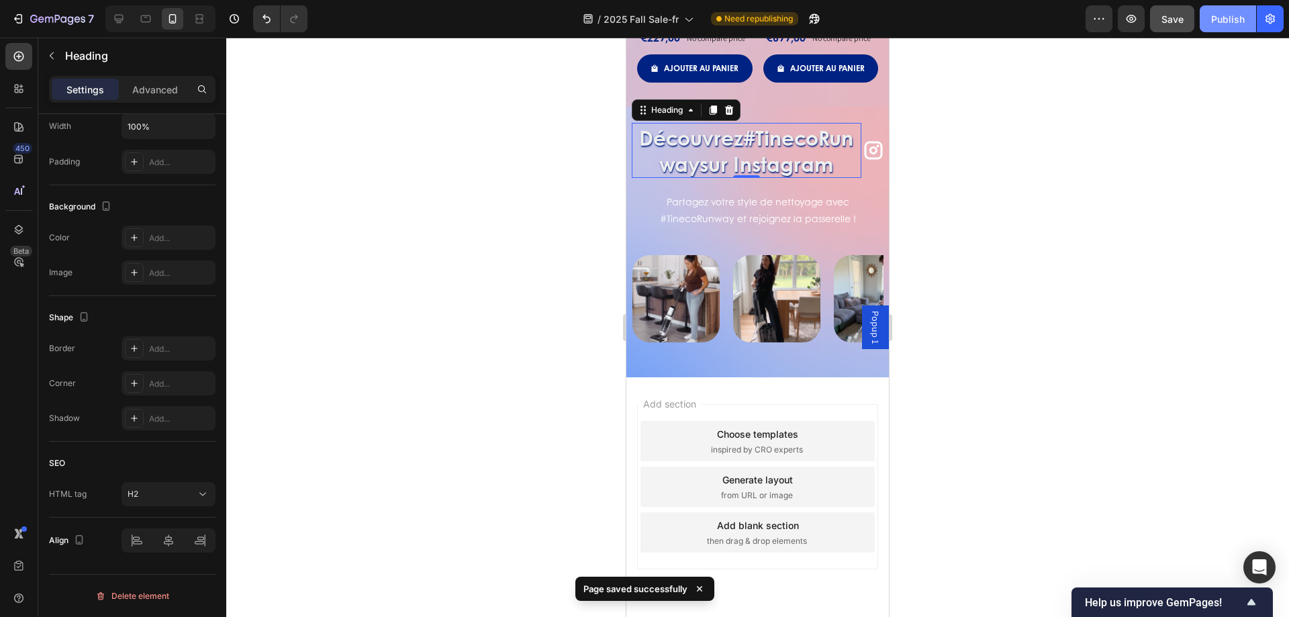
click at [1235, 19] on div "Publish" at bounding box center [1228, 19] width 34 height 14
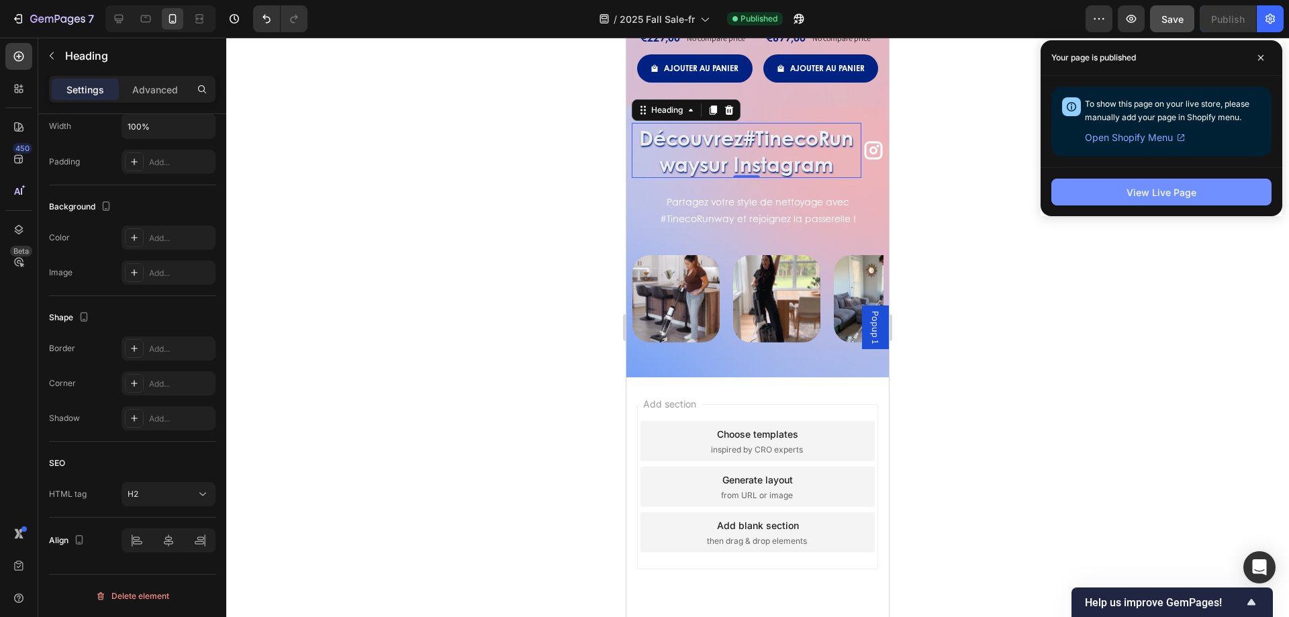
click at [1102, 203] on button "View Live Page" at bounding box center [1161, 192] width 220 height 27
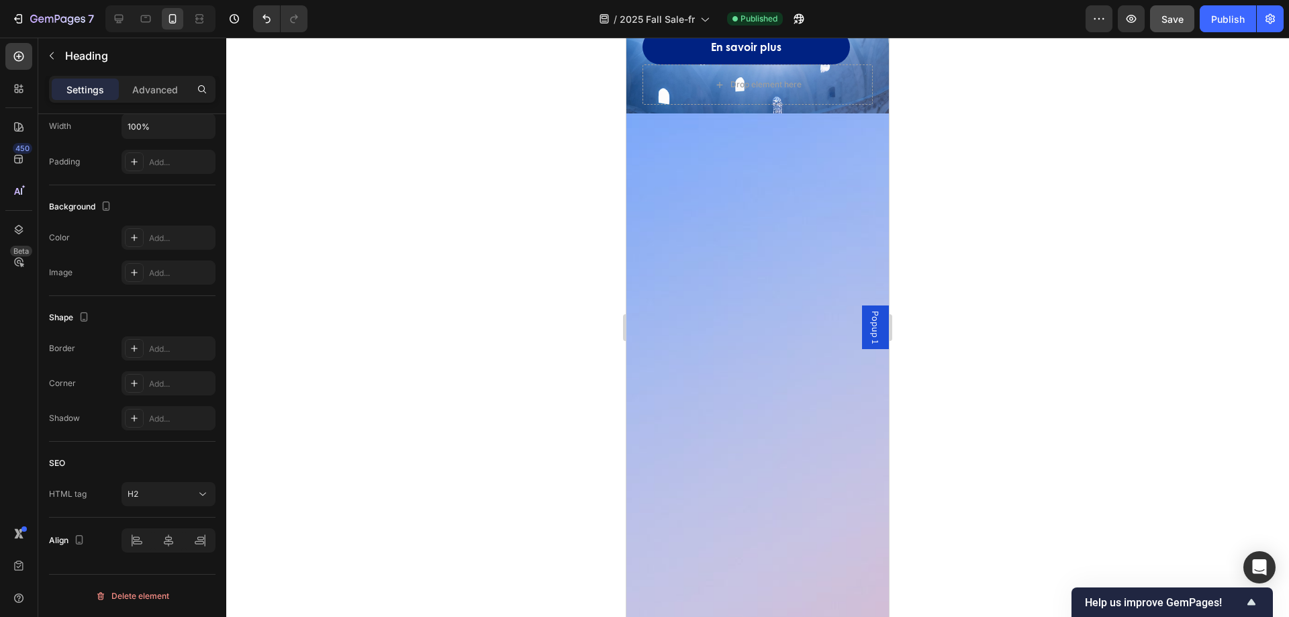
scroll to position [534, 0]
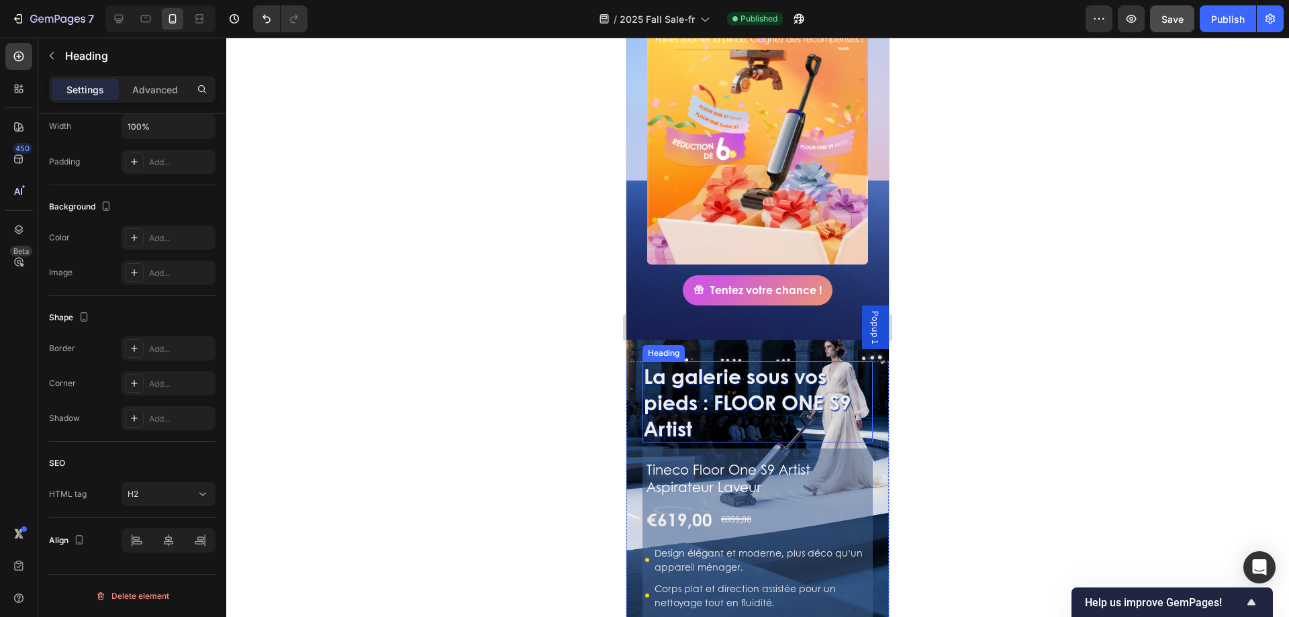
click at [784, 395] on h2 "La galerie sous vos pieds : FLOOR ONE S9 Artist" at bounding box center [758, 401] width 230 height 81
click at [431, 342] on div at bounding box center [757, 327] width 1063 height 579
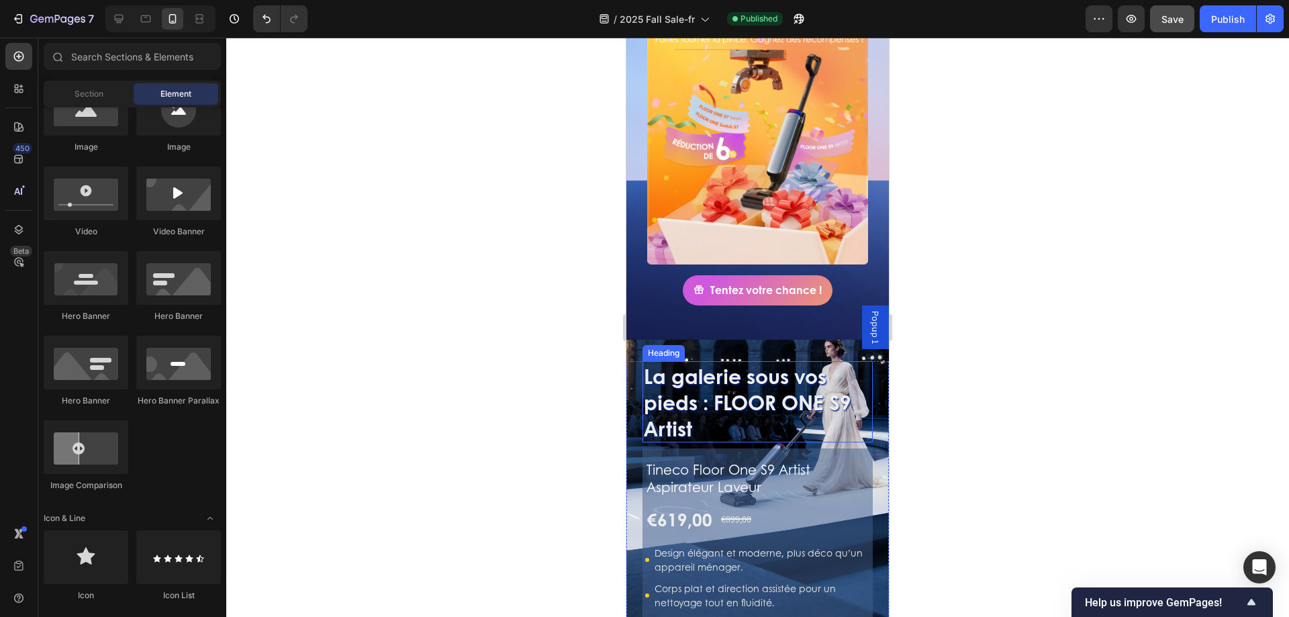
scroll to position [561, 0]
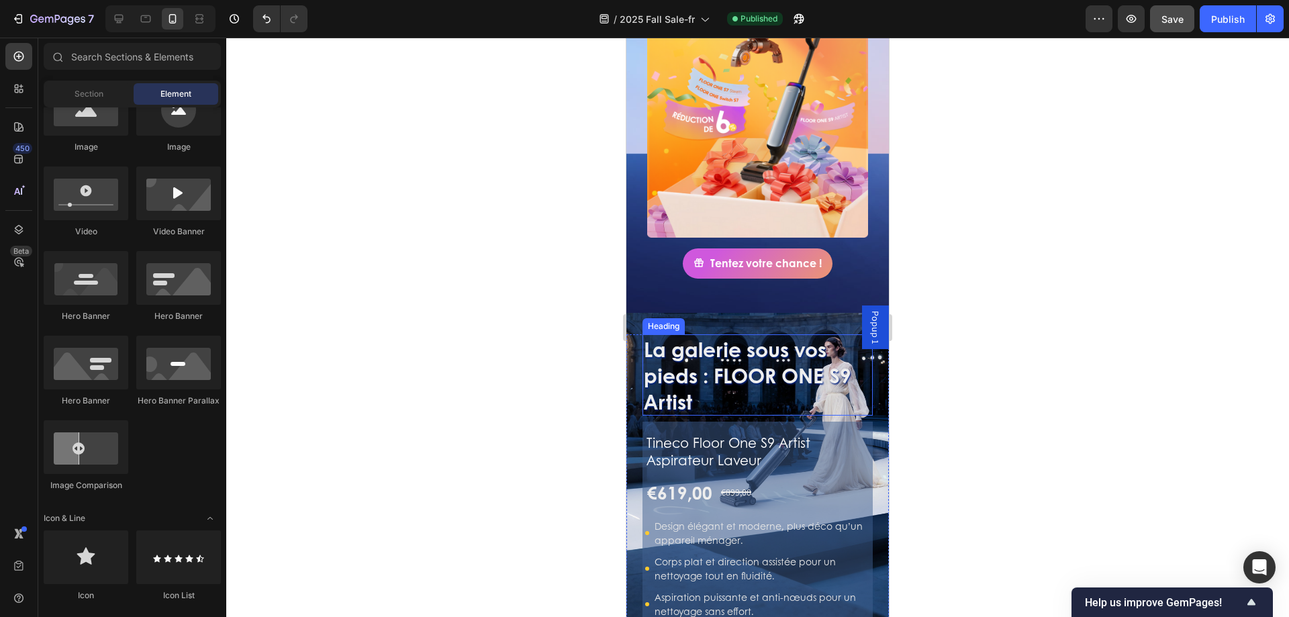
click at [854, 468] on div "La galerie sous vos pieds : FLOOR ONE S9 Artist Heading Tineco Floor One S9 Art…" at bounding box center [757, 540] width 263 height 455
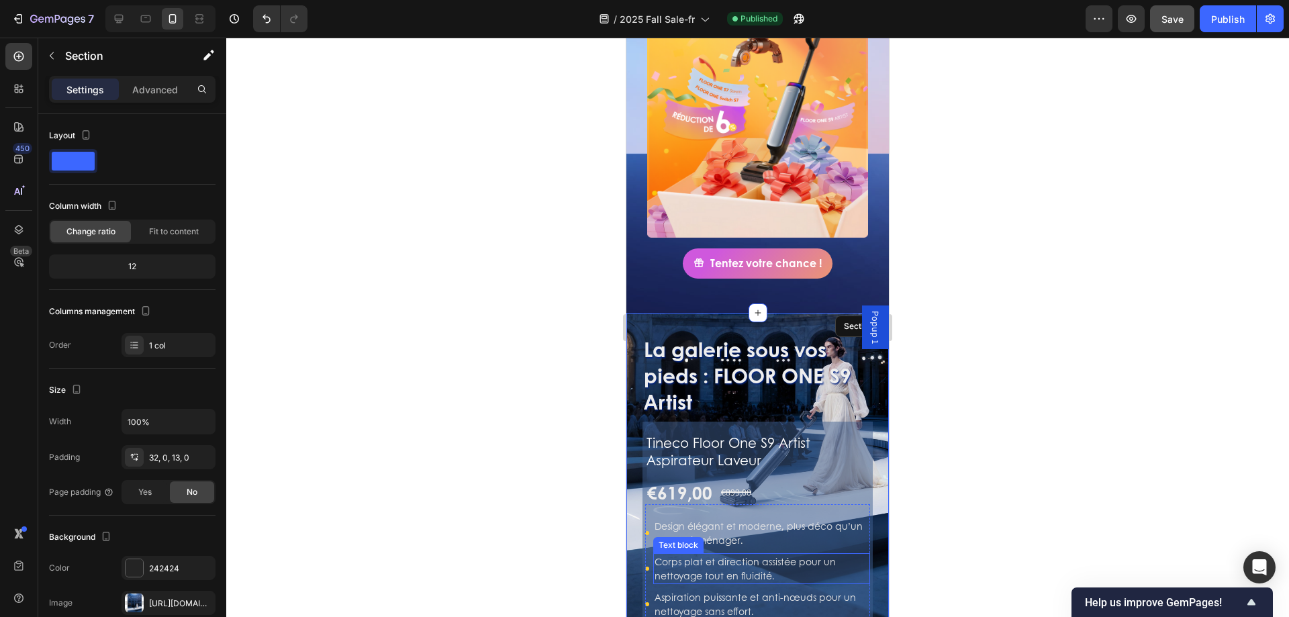
scroll to position [869, 0]
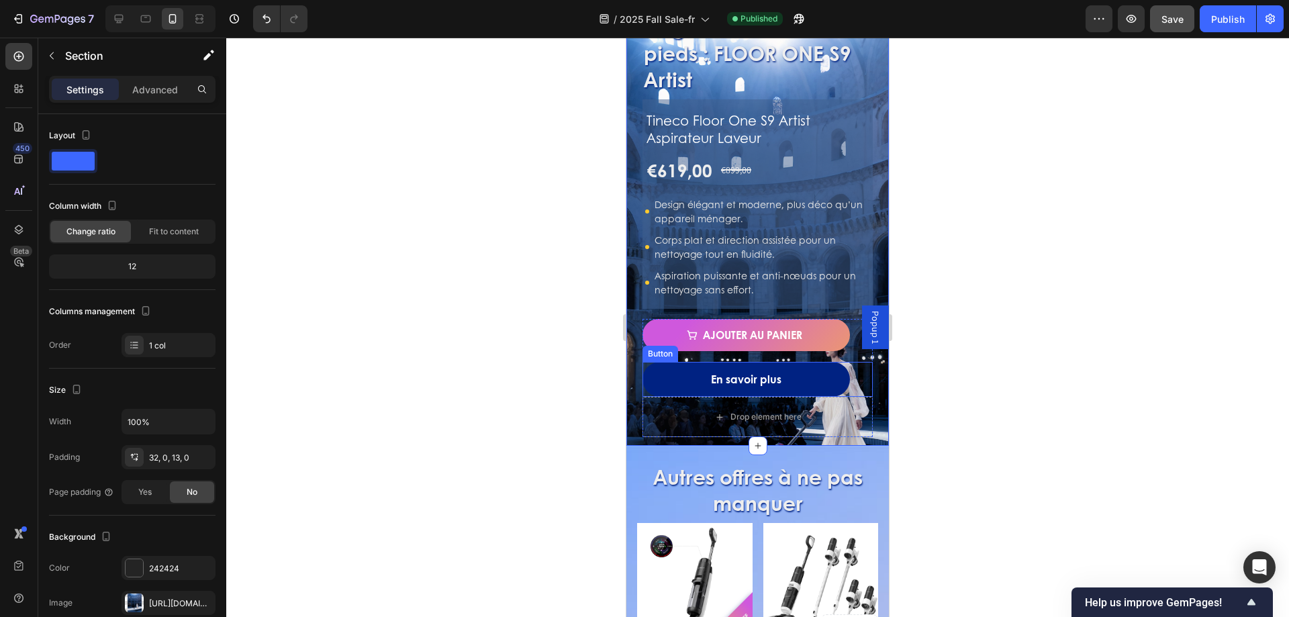
click at [849, 374] on div "En savoir plus Button" at bounding box center [758, 380] width 230 height 36
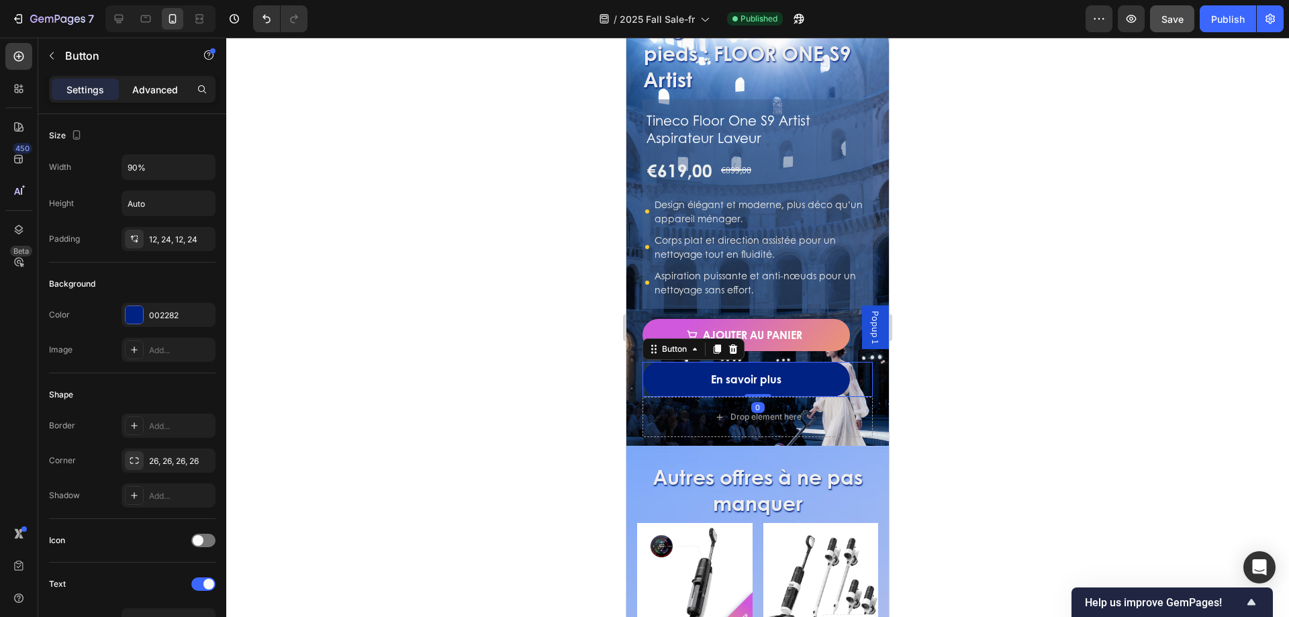
click at [161, 83] on p "Advanced" at bounding box center [155, 90] width 46 height 14
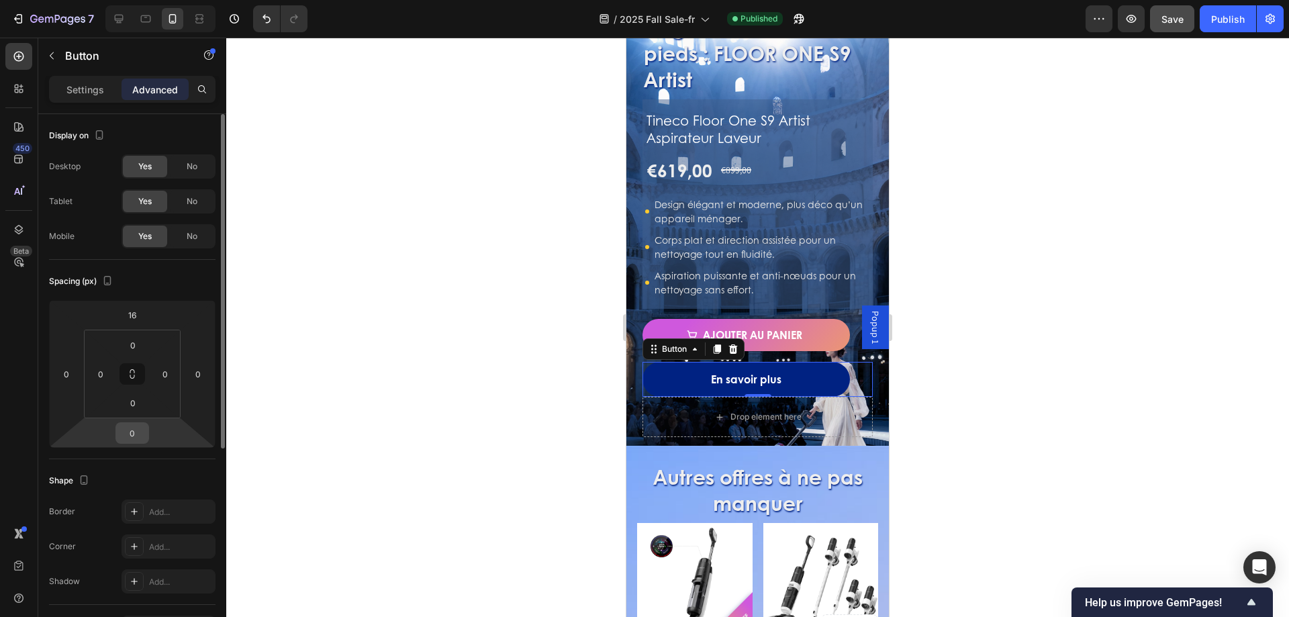
click at [128, 433] on input "0" at bounding box center [132, 433] width 27 height 20
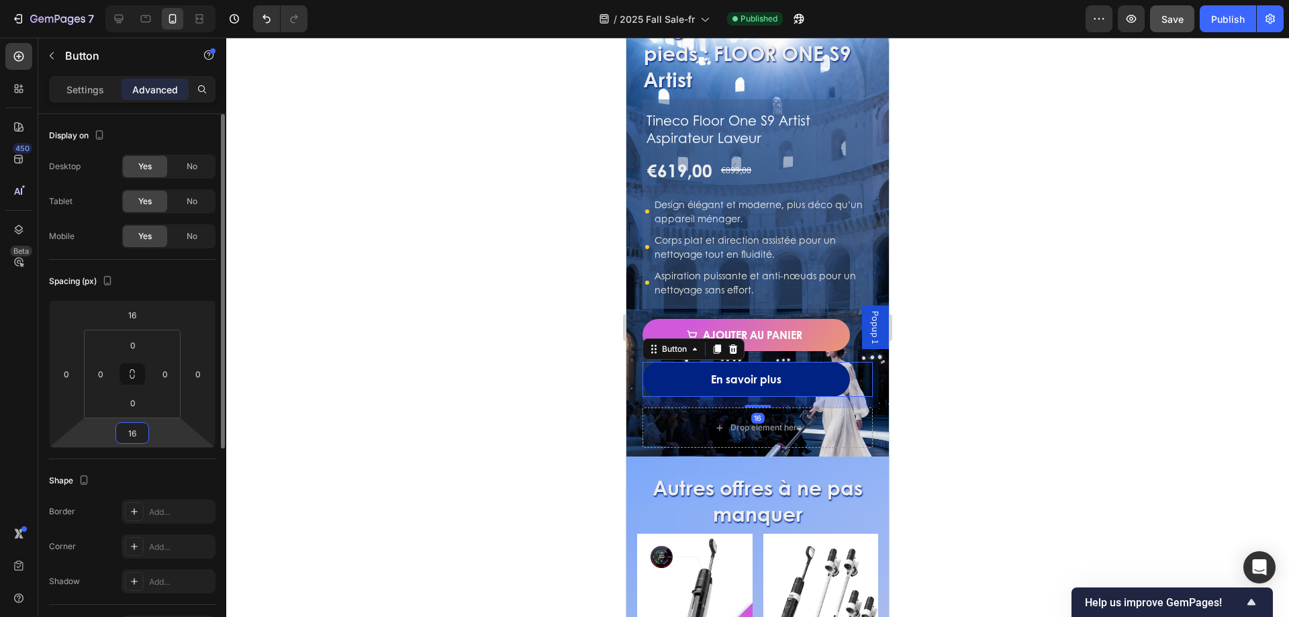
click at [133, 438] on input "16" at bounding box center [132, 433] width 27 height 20
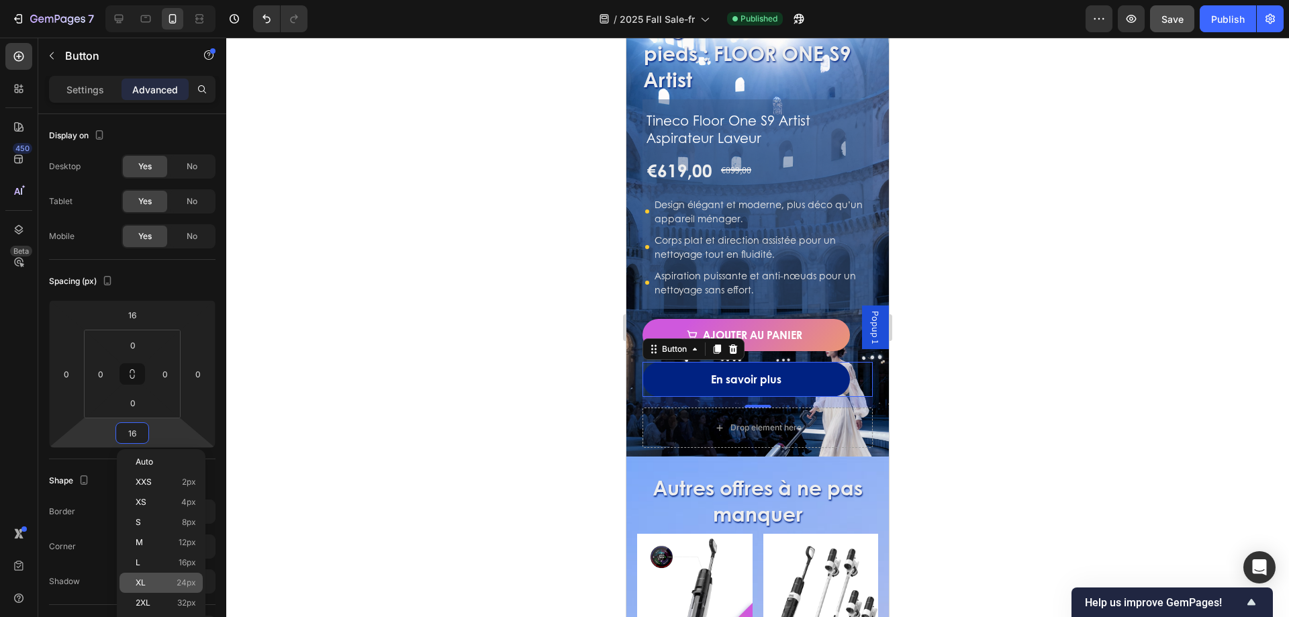
click at [155, 581] on p "XL 24px" at bounding box center [166, 582] width 60 height 9
type input "24"
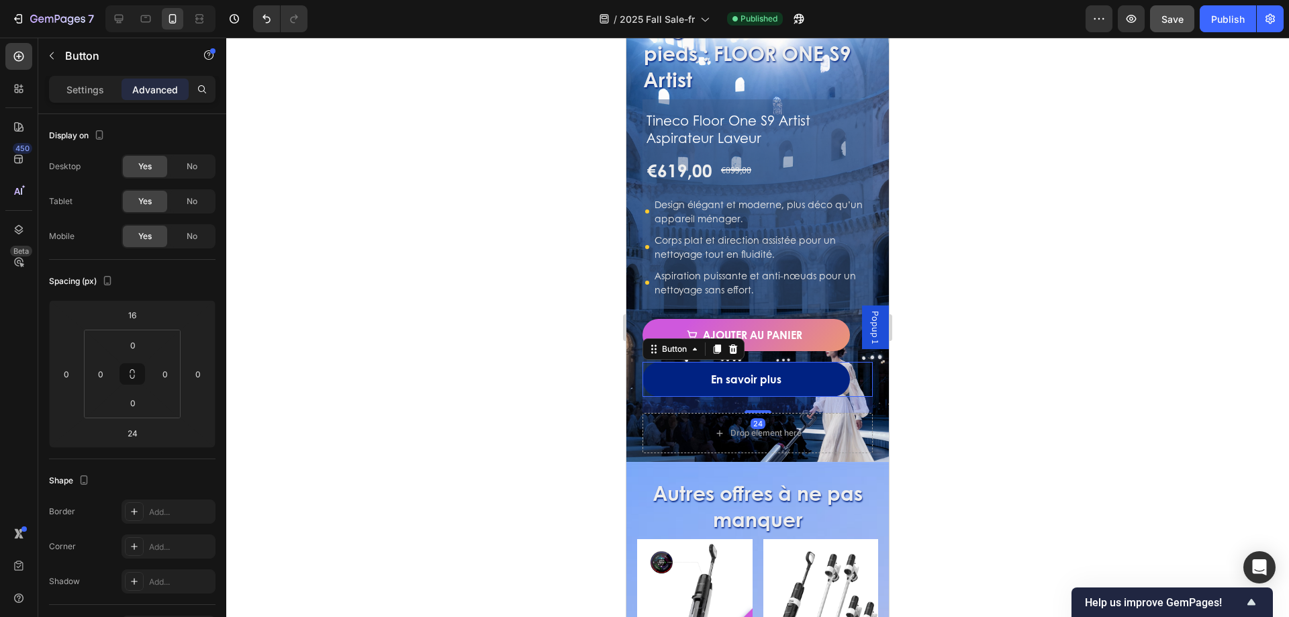
click at [483, 279] on div at bounding box center [757, 327] width 1063 height 579
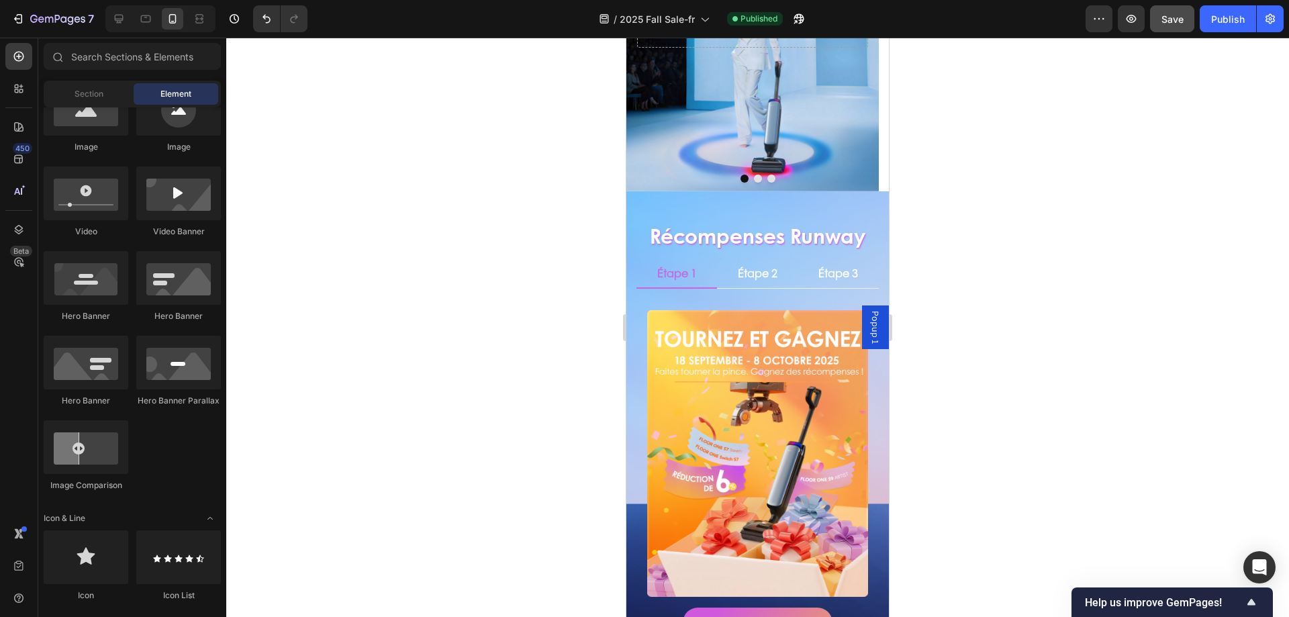
scroll to position [0, 0]
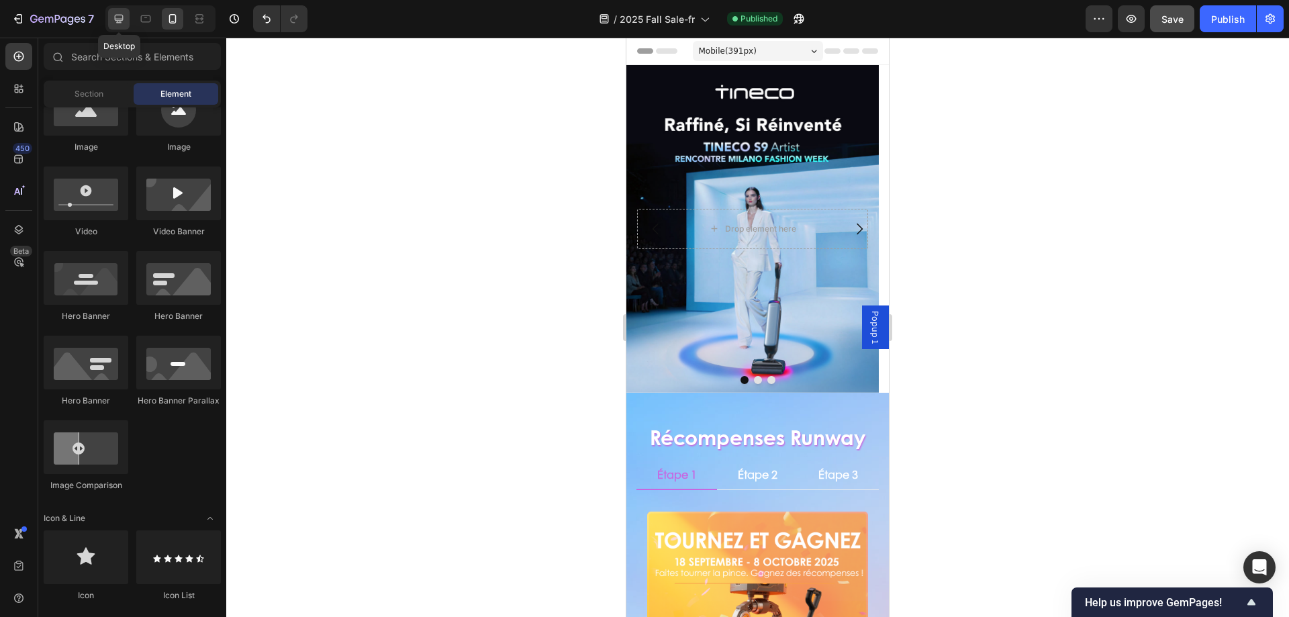
click at [127, 20] on div at bounding box center [118, 18] width 21 height 21
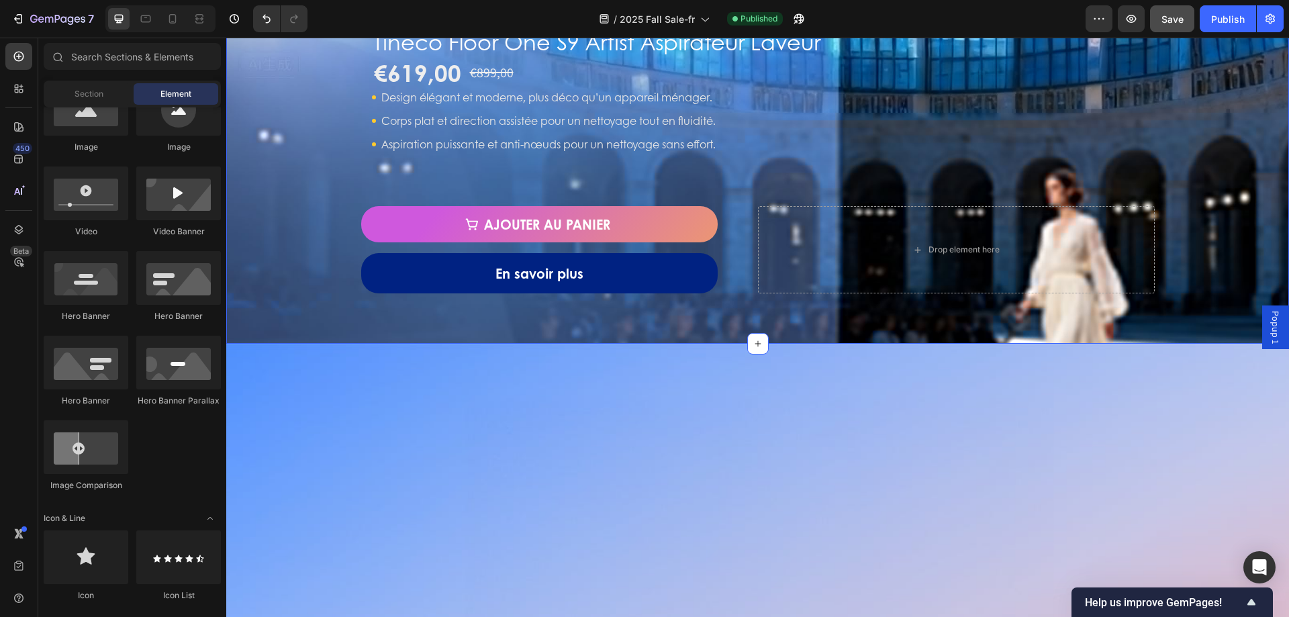
scroll to position [940, 0]
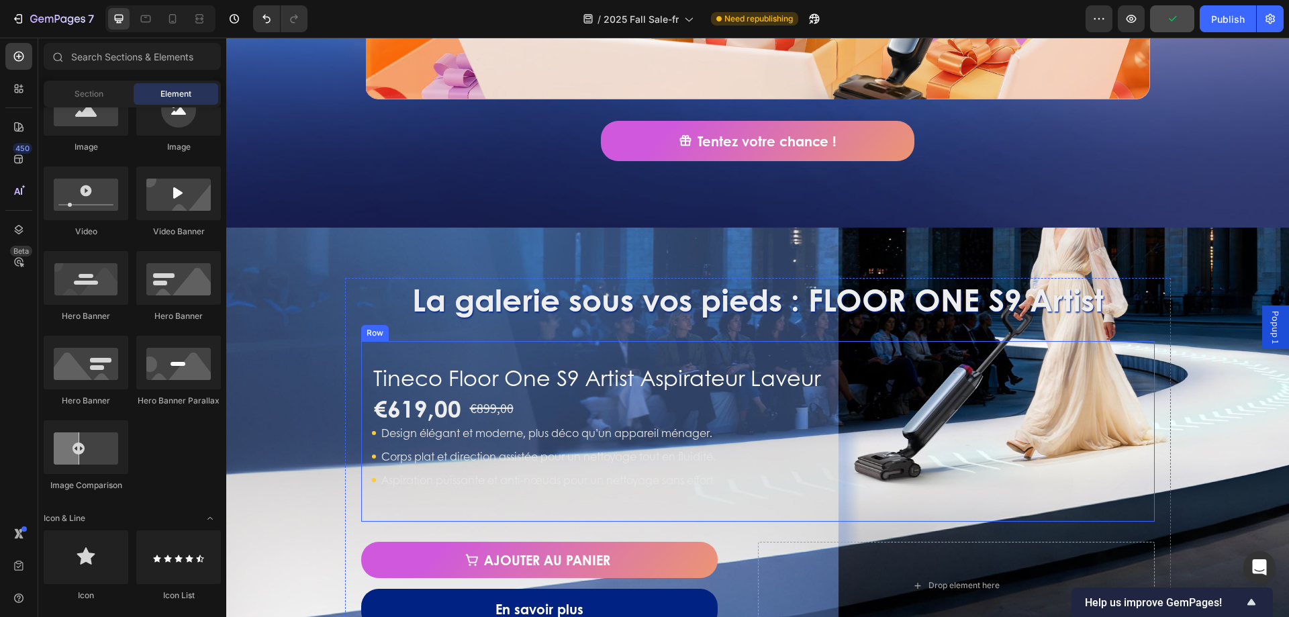
click at [722, 344] on div "Tineco Floor One S9 Artist Aspirateur Laveur Product Title €619,00 Product Pric…" at bounding box center [758, 431] width 794 height 181
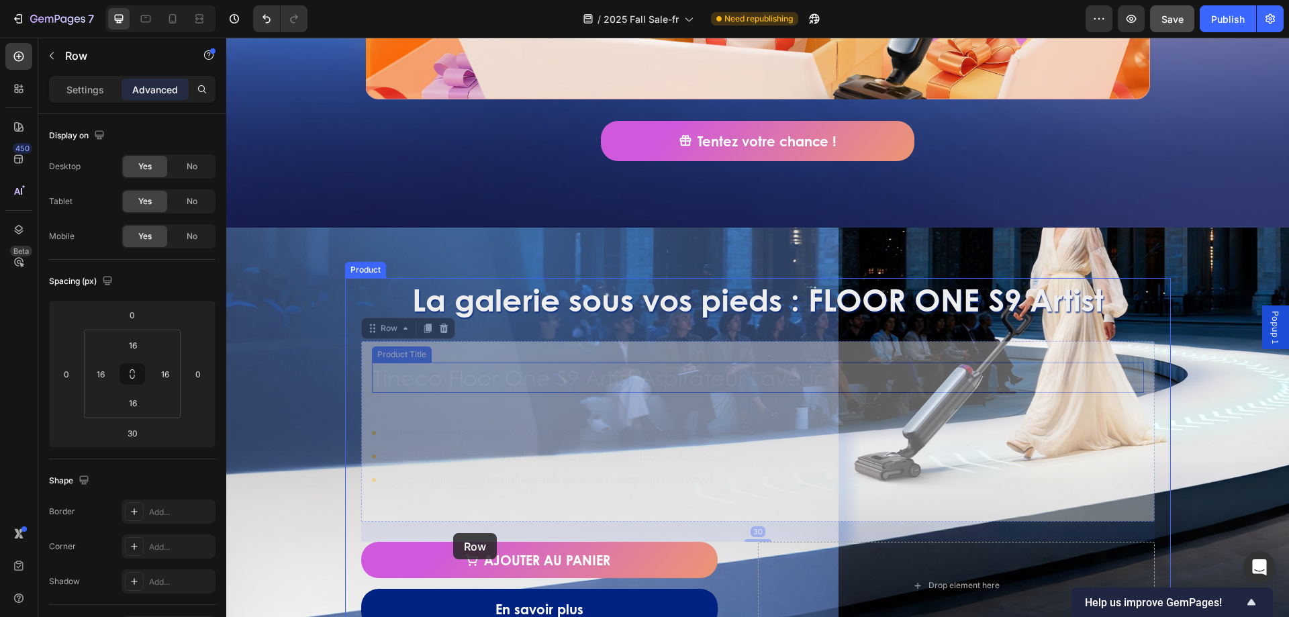
drag, startPoint x: 381, startPoint y: 333, endPoint x: 453, endPoint y: 533, distance: 212.6
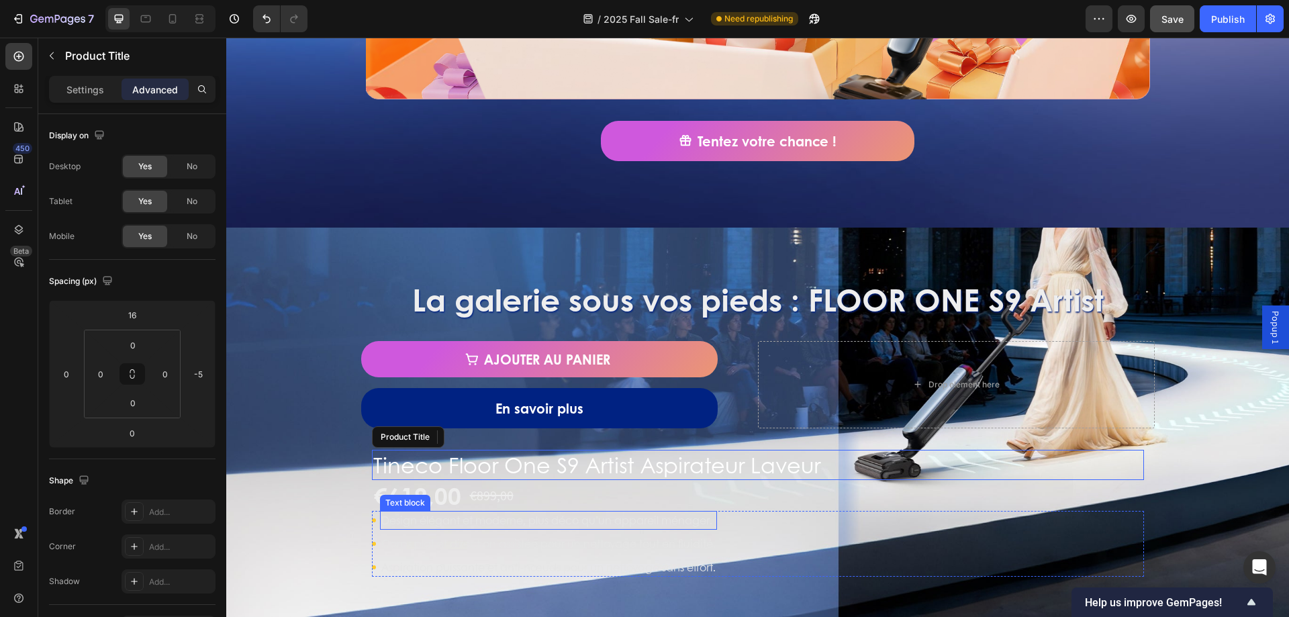
scroll to position [1208, 0]
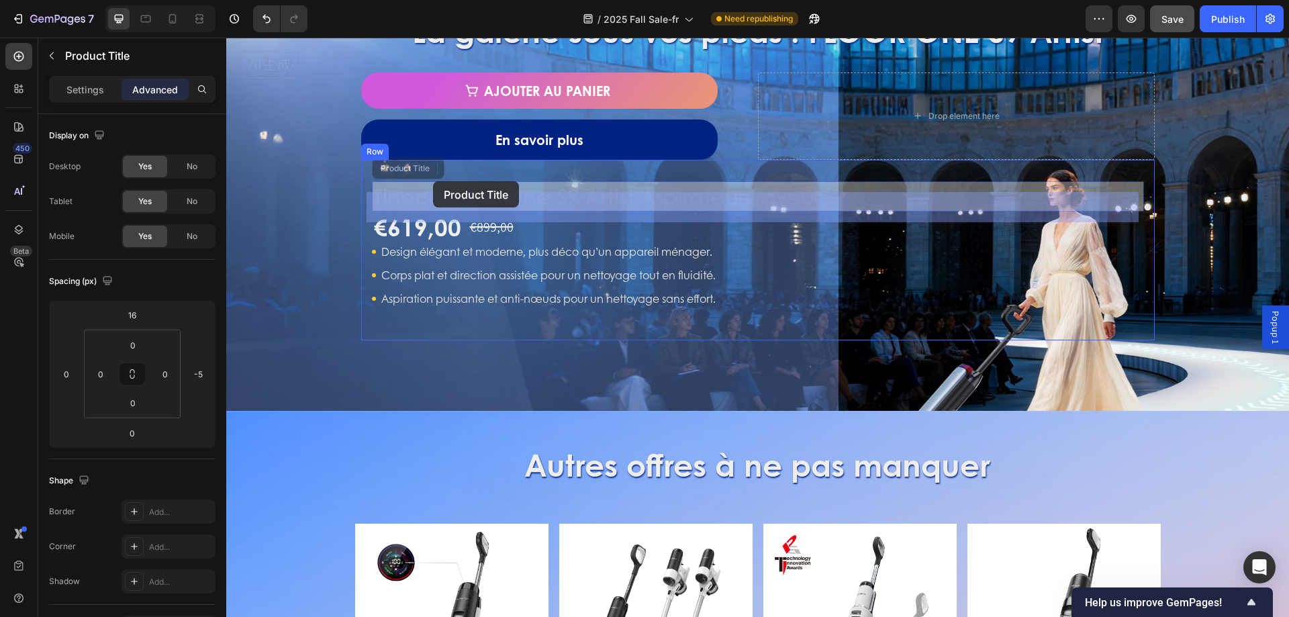
drag, startPoint x: 434, startPoint y: 285, endPoint x: 432, endPoint y: 181, distance: 104.1
click at [432, 181] on div "Header La galerie sous vos pieds : FLOOR ONE S9 Artist Heading Ajouter au panie…" at bounding box center [757, 299] width 1063 height 2941
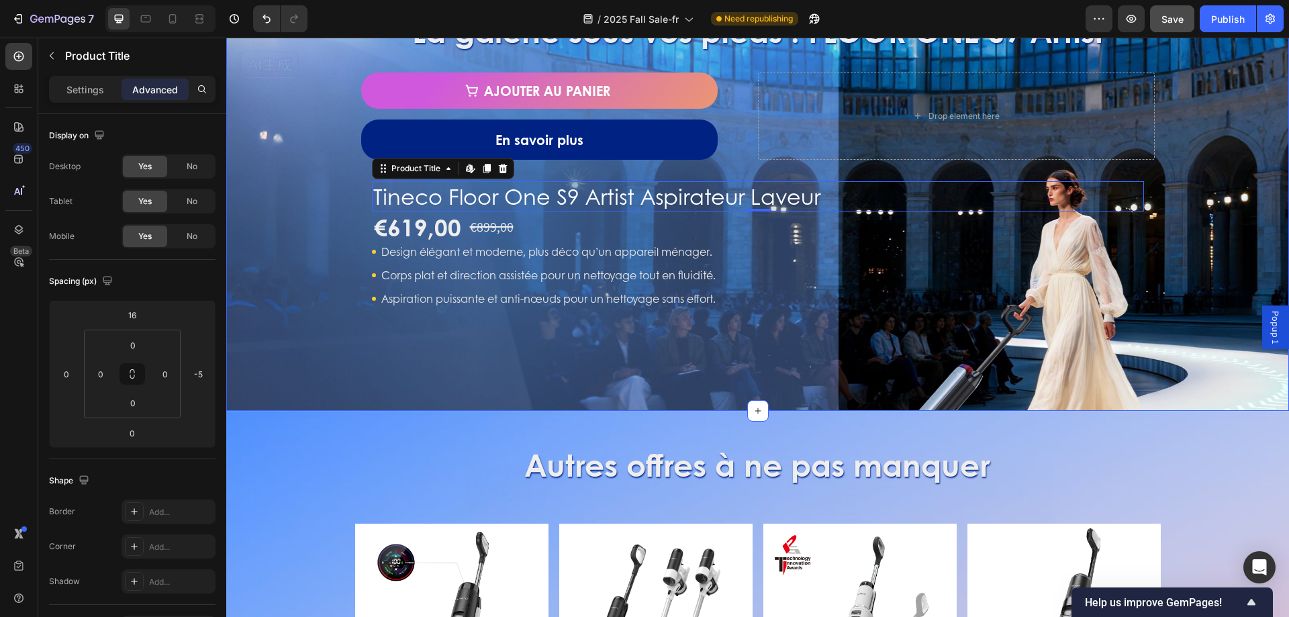
click at [477, 378] on div "La galerie sous vos pieds : FLOOR ONE S9 Artist Heading Ajouter au panier Produ…" at bounding box center [757, 185] width 1063 height 452
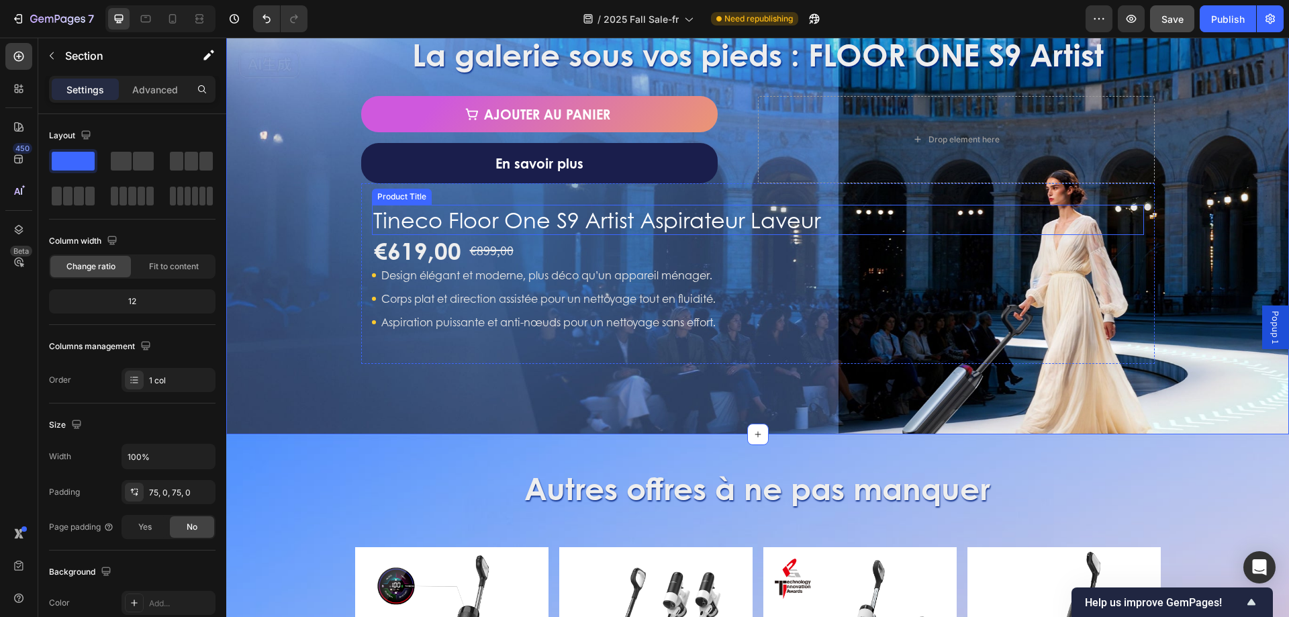
scroll to position [1007, 0]
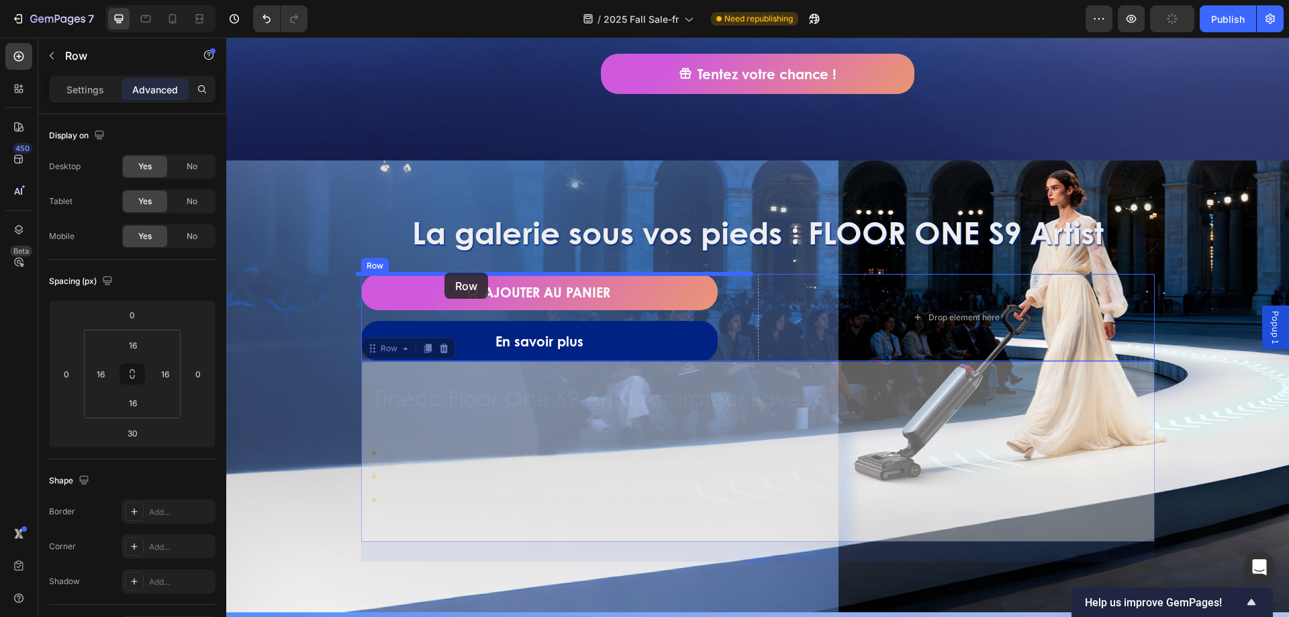
drag, startPoint x: 368, startPoint y: 355, endPoint x: 228, endPoint y: 58, distance: 328.9
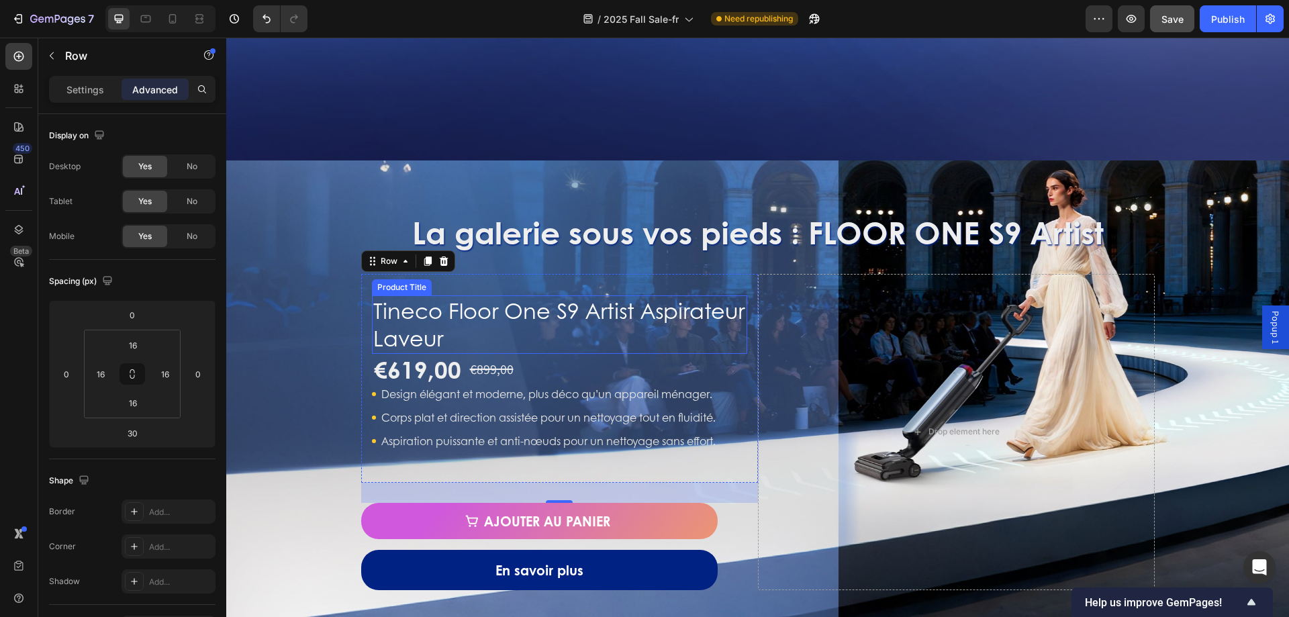
scroll to position [1141, 0]
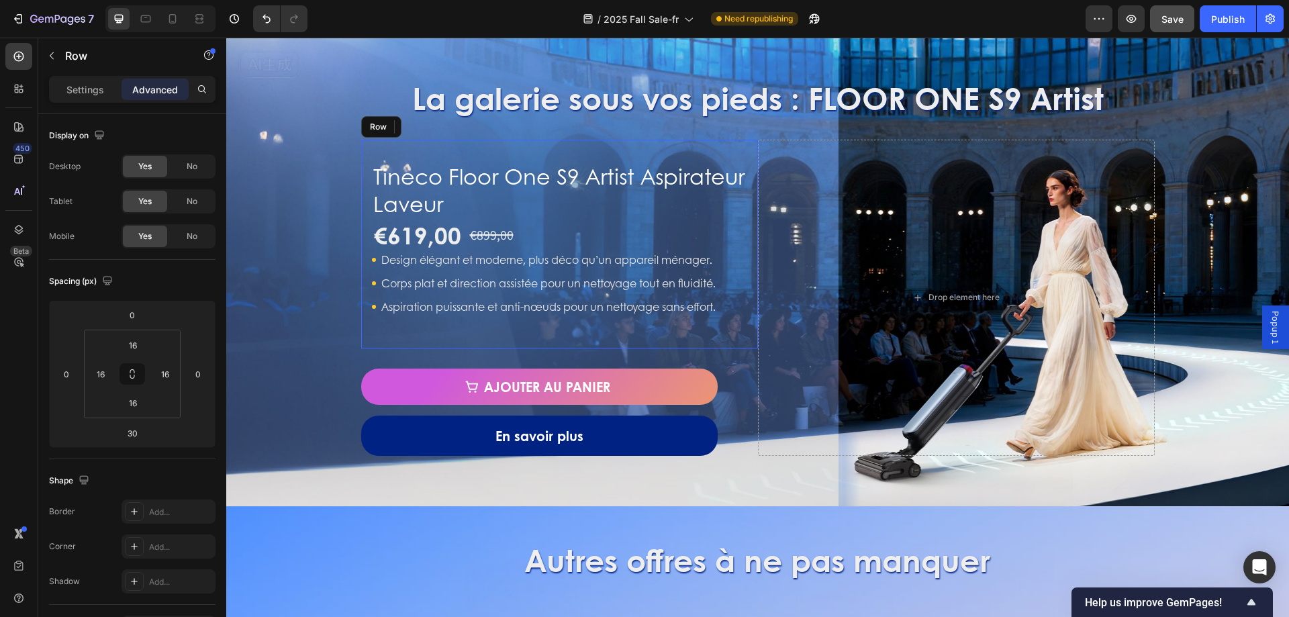
click at [485, 156] on div "Tineco Floor One S9 Artist Aspirateur Laveur Product Title €619,00 Product Pric…" at bounding box center [559, 243] width 375 height 187
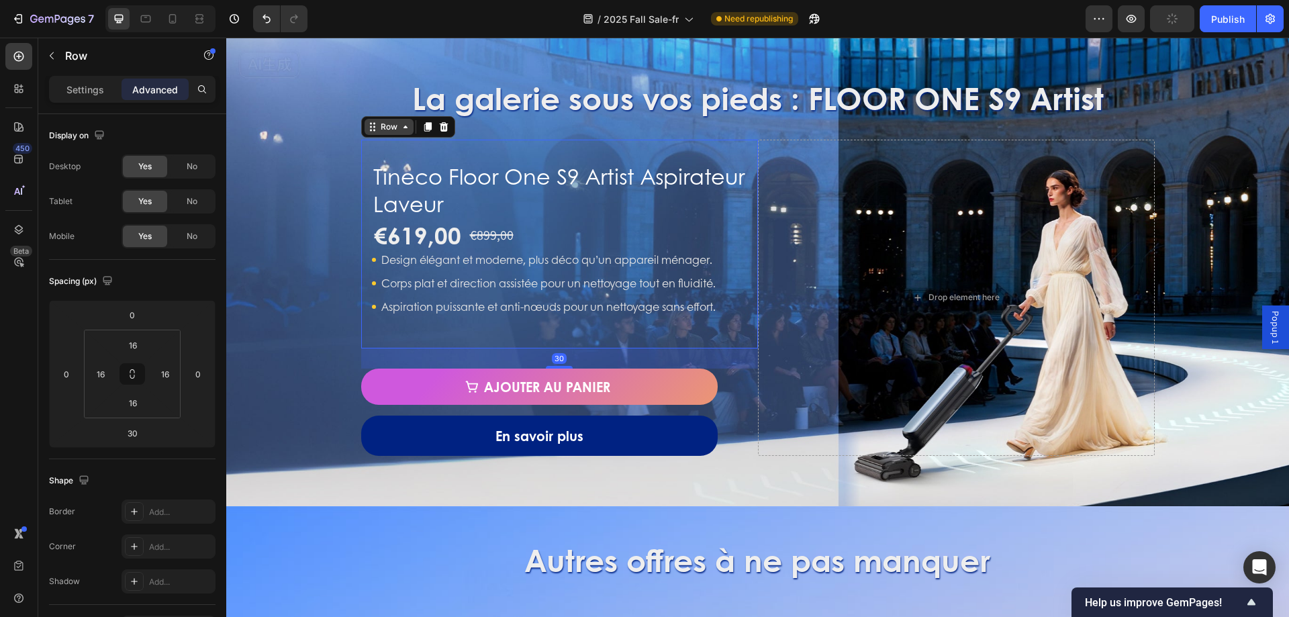
click at [392, 122] on div "Row" at bounding box center [389, 127] width 22 height 12
click at [397, 132] on div "Row" at bounding box center [389, 127] width 49 height 16
click at [389, 132] on div "Row" at bounding box center [389, 127] width 22 height 12
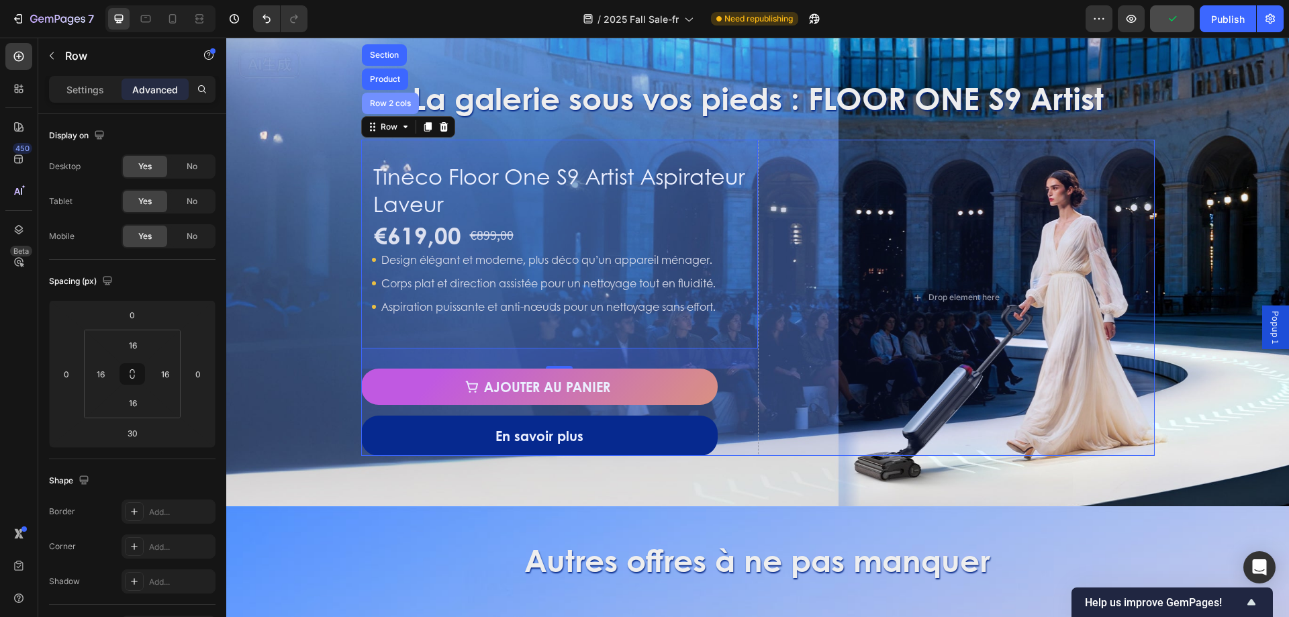
click at [396, 108] on div "Row 2 cols" at bounding box center [390, 103] width 57 height 21
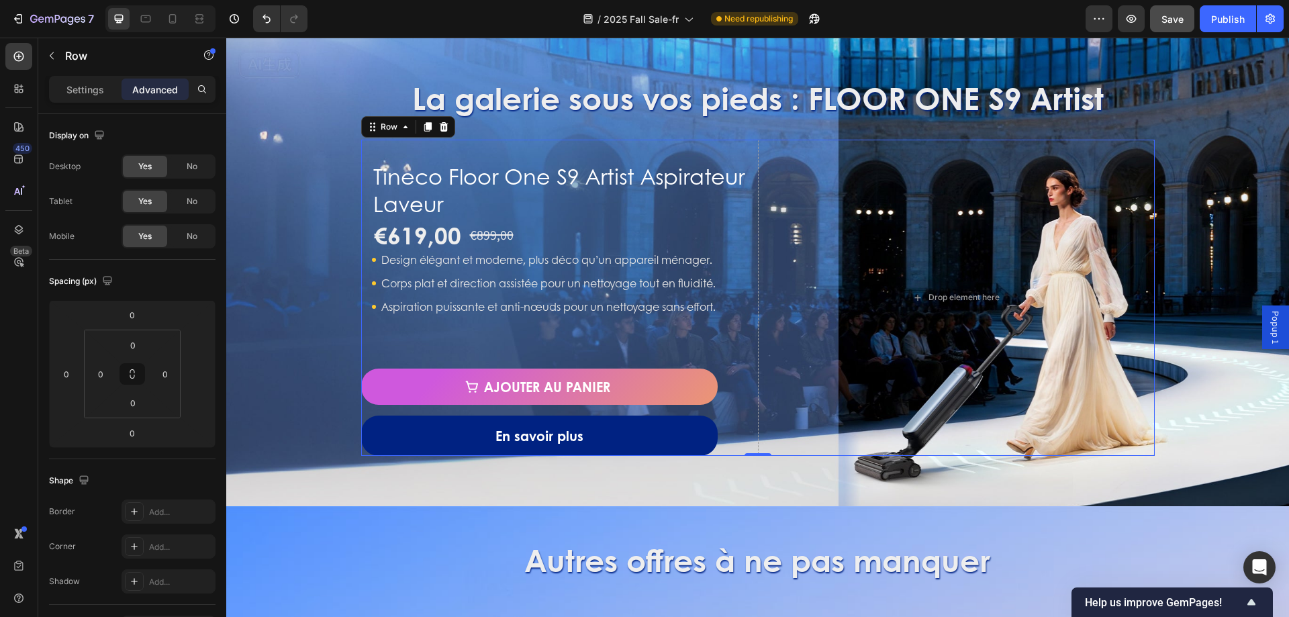
scroll to position [330, 0]
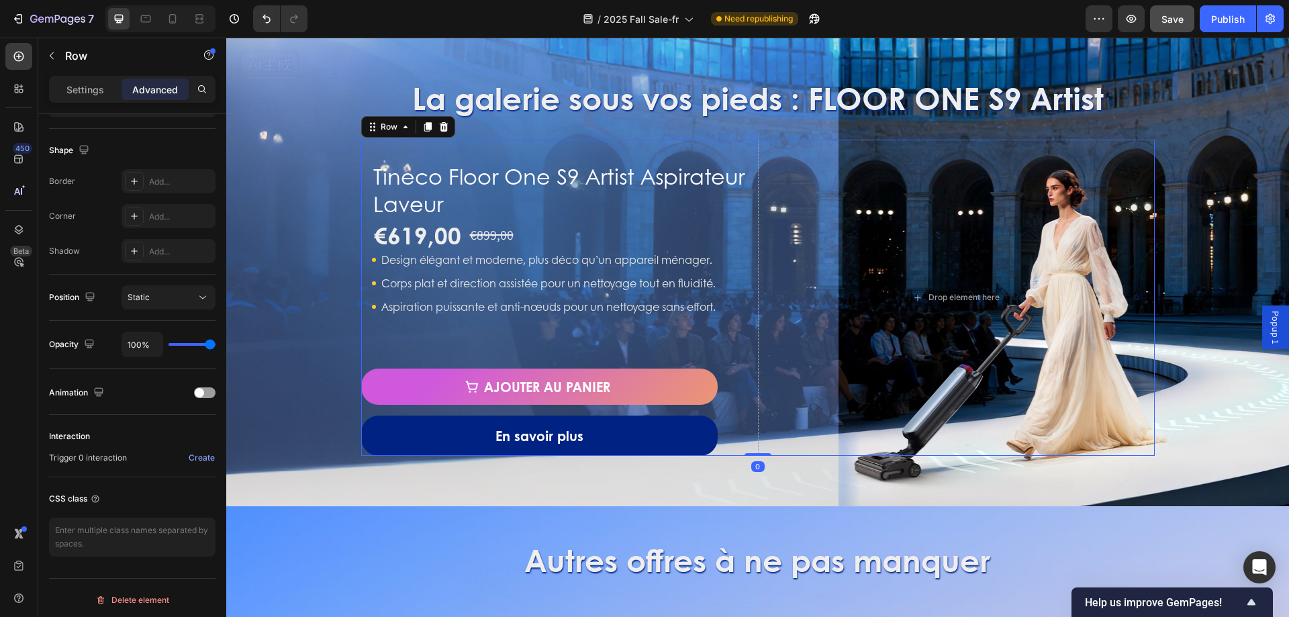
click at [83, 103] on div "Settings Advanced" at bounding box center [132, 95] width 188 height 38
click at [87, 94] on p "Settings" at bounding box center [85, 90] width 38 height 14
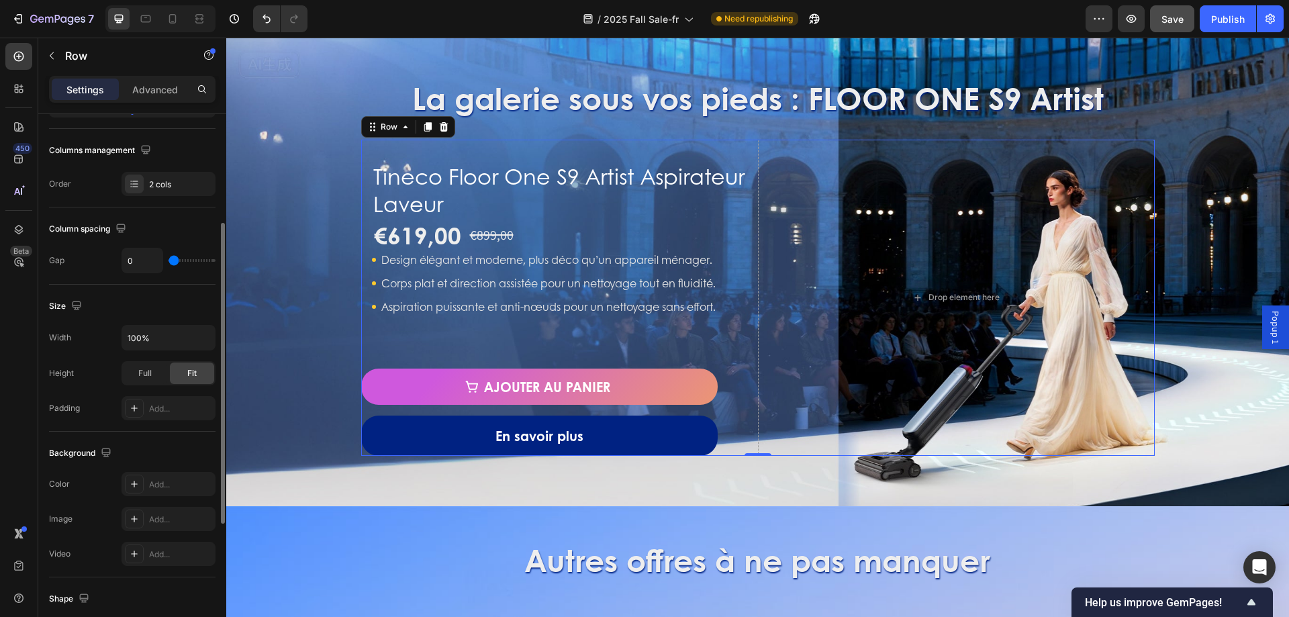
scroll to position [0, 0]
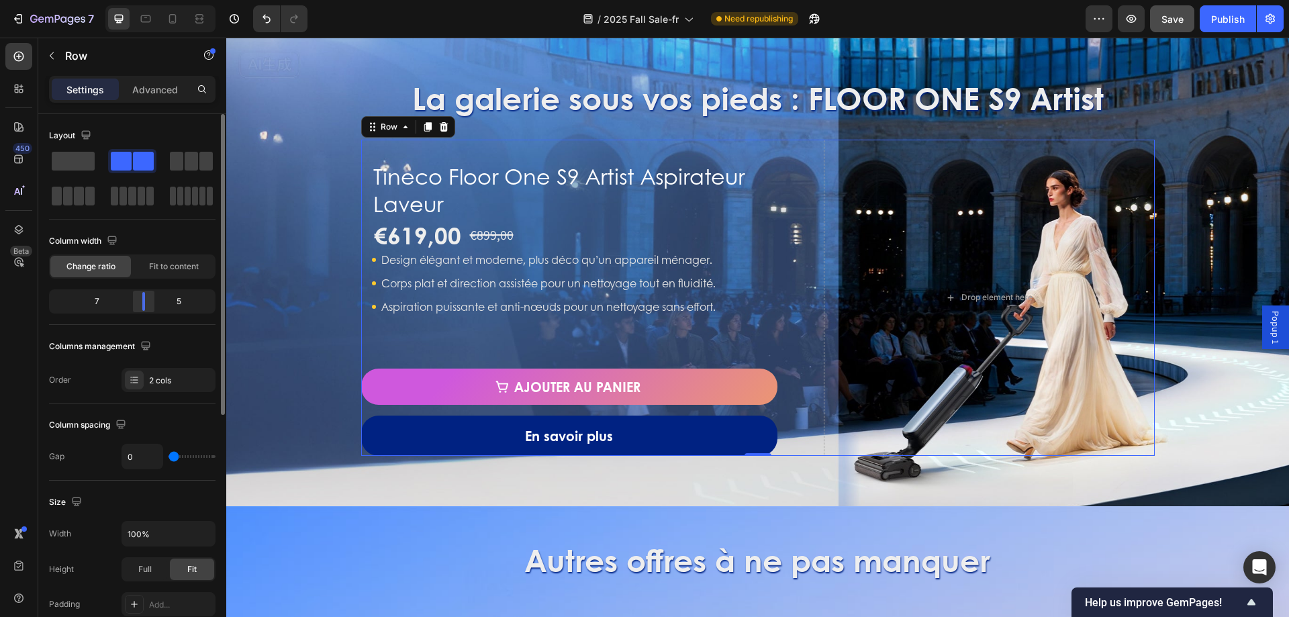
drag, startPoint x: 130, startPoint y: 299, endPoint x: 142, endPoint y: 299, distance: 12.8
click at [142, 299] on div at bounding box center [144, 301] width 24 height 19
click at [671, 177] on h1 "Tineco Floor One S9 Artist Aspirateur Laveur" at bounding box center [593, 190] width 442 height 58
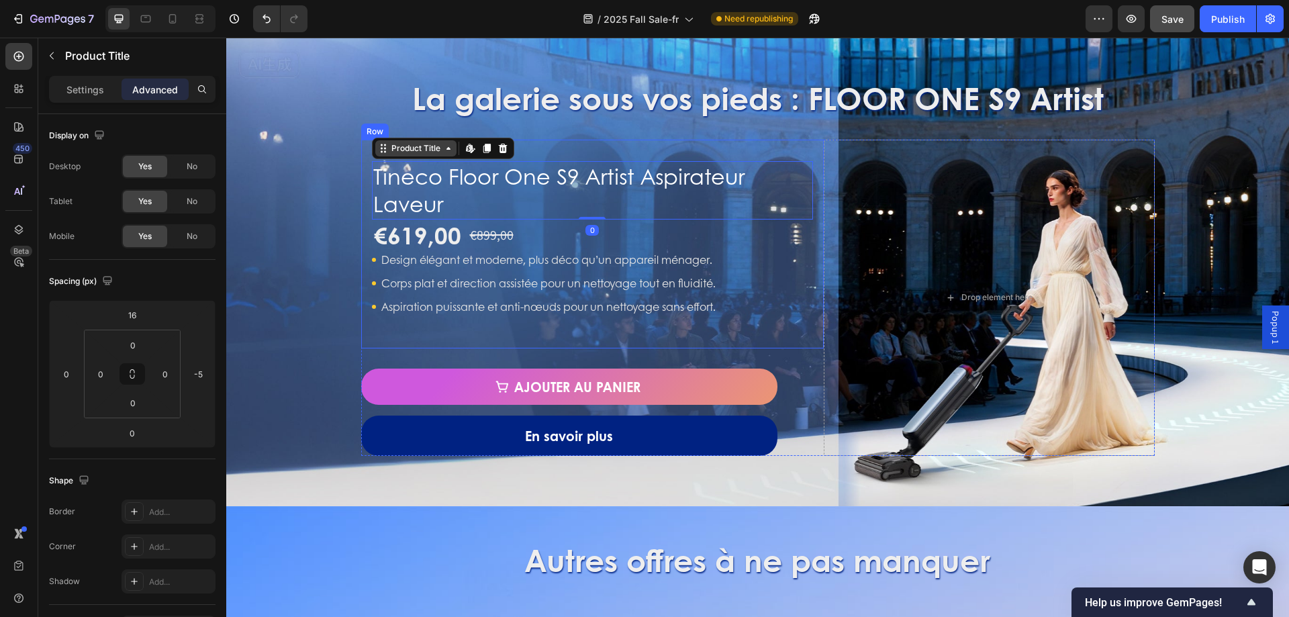
click at [405, 149] on div "Product Title" at bounding box center [416, 148] width 54 height 12
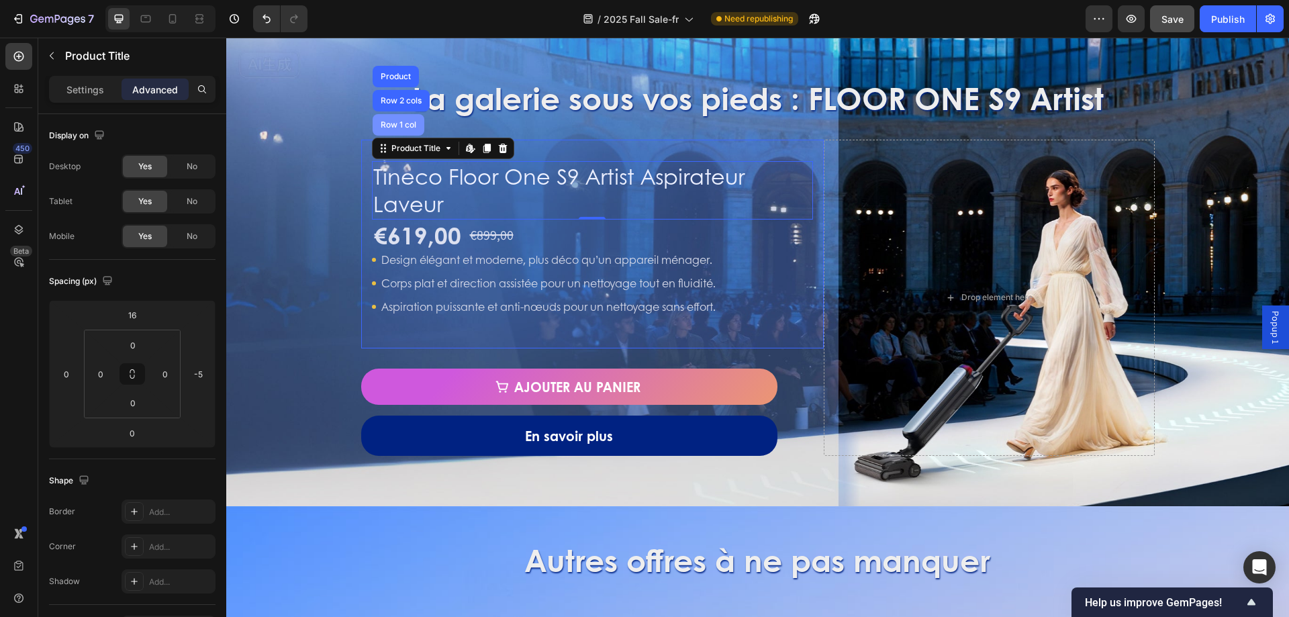
click at [414, 126] on div "Row 1 col" at bounding box center [398, 125] width 41 height 8
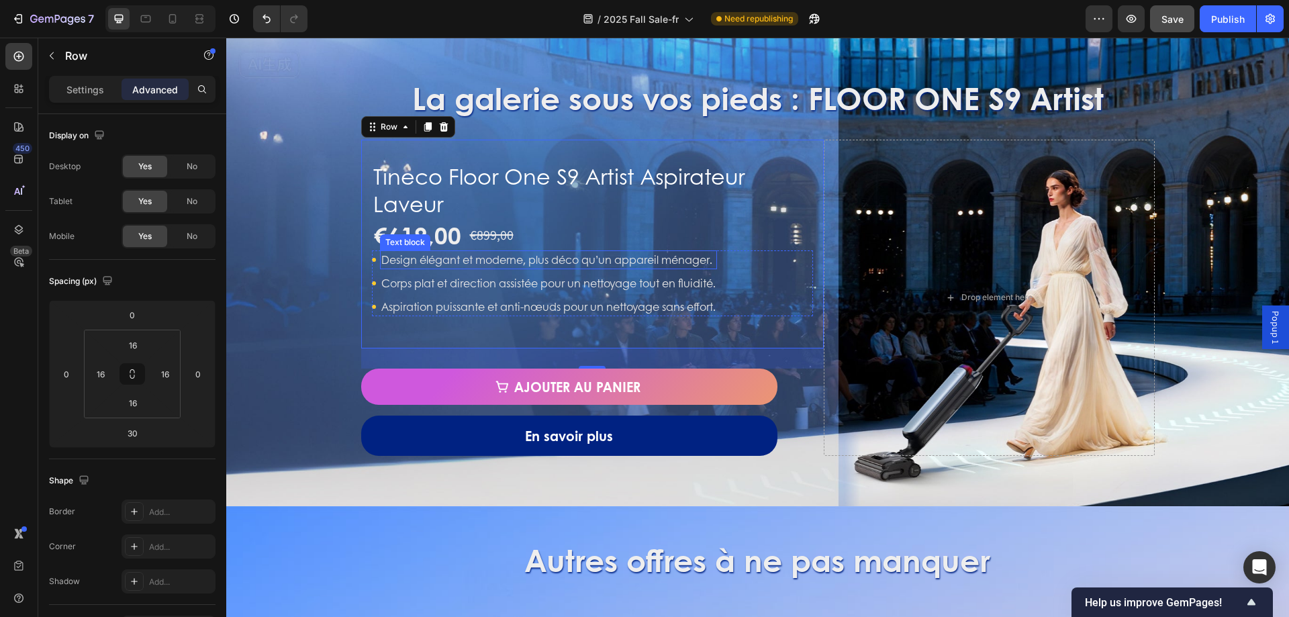
click at [391, 258] on p "Design élégant et moderne, plus déco qu’un appareil ménager." at bounding box center [548, 260] width 334 height 16
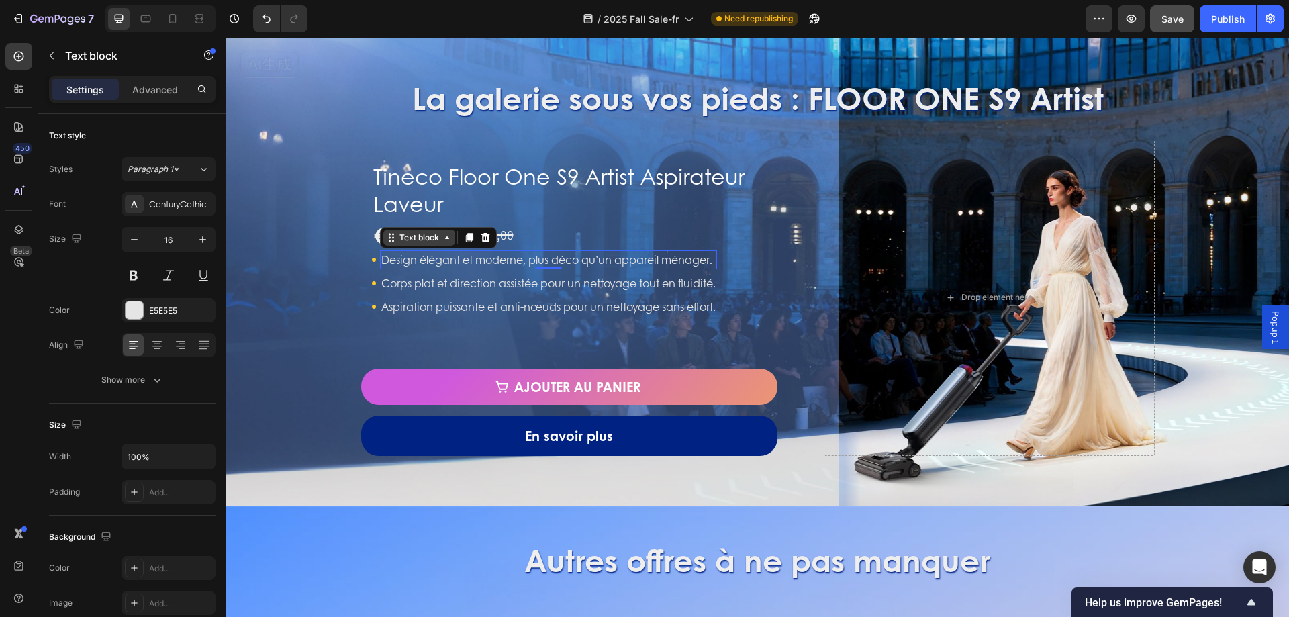
click at [403, 241] on div "Text block" at bounding box center [419, 238] width 45 height 12
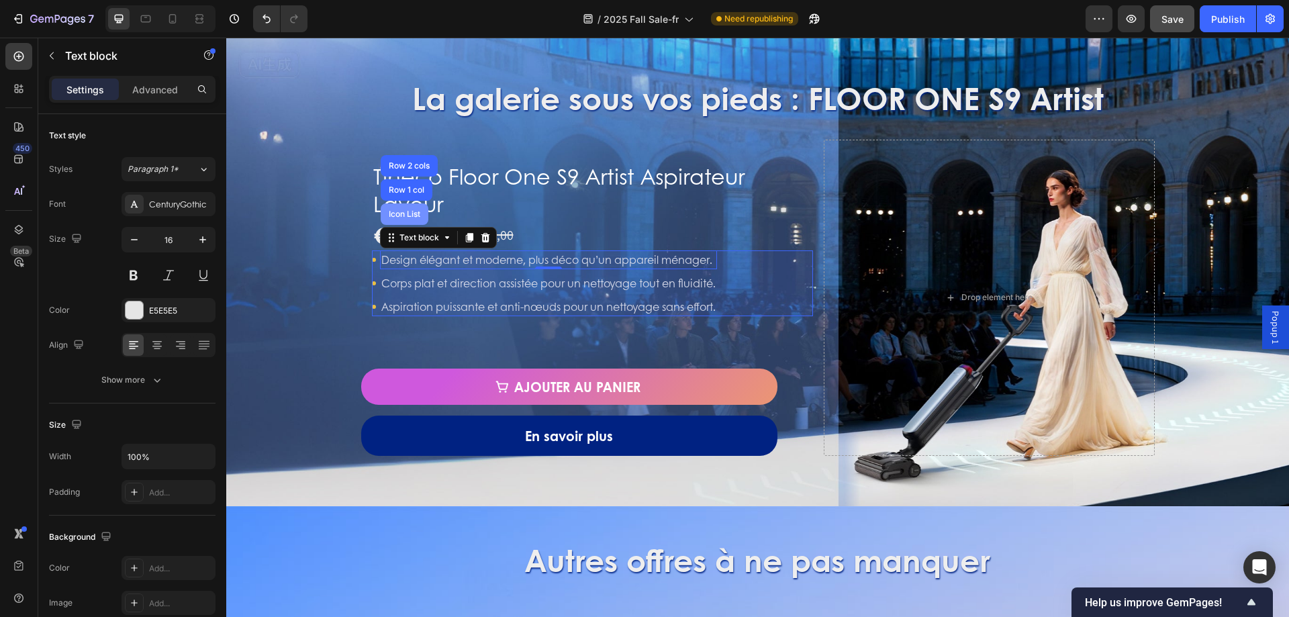
click at [410, 223] on div "Icon List" at bounding box center [405, 213] width 48 height 21
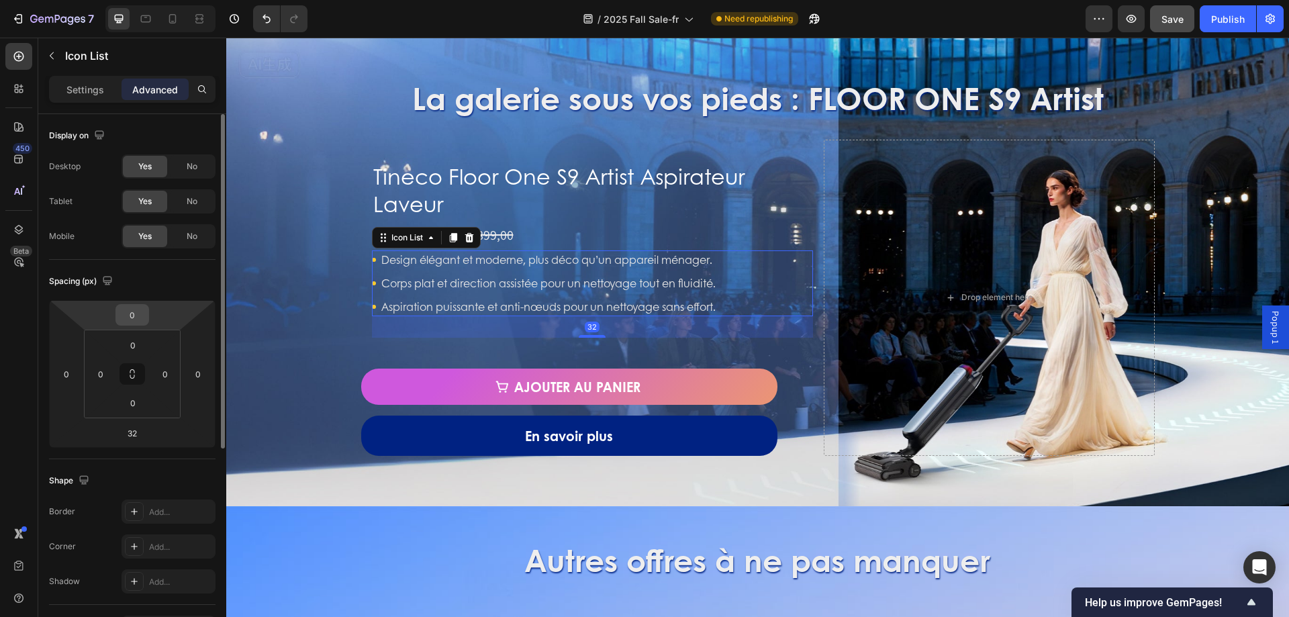
click at [144, 307] on input "0" at bounding box center [132, 315] width 27 height 20
type input "16"
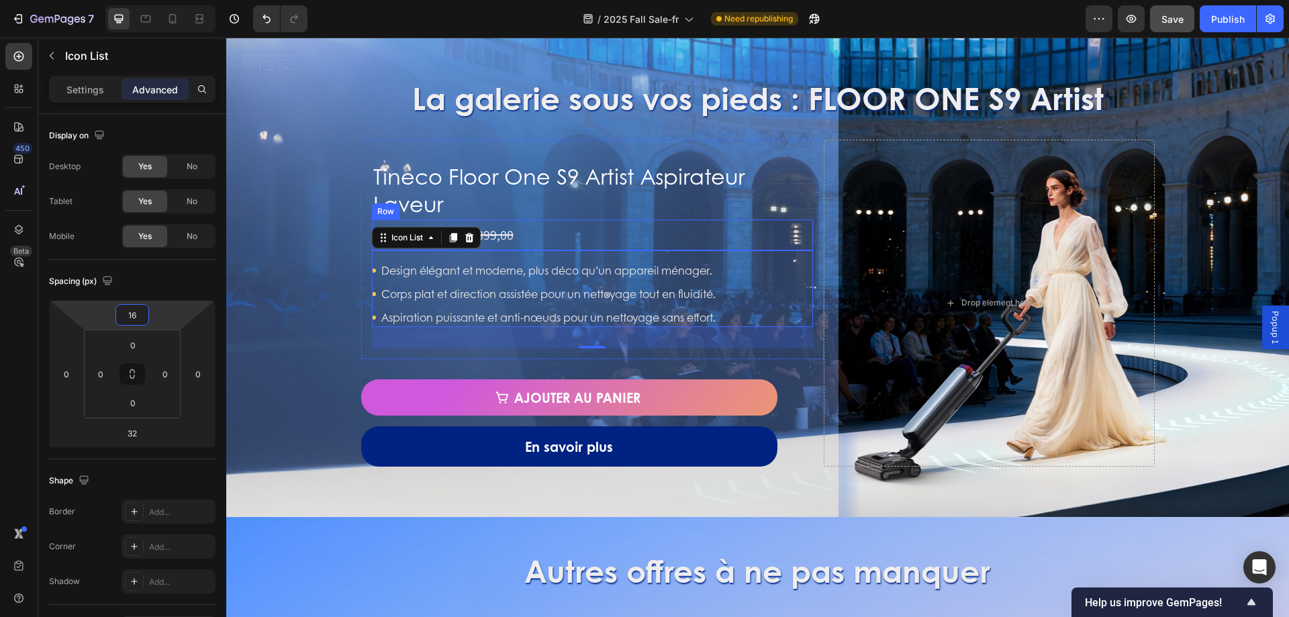
click at [557, 221] on div "€619,00 Product Price Product Price €899,00 Compare Price Compare Price Row" at bounding box center [593, 235] width 442 height 31
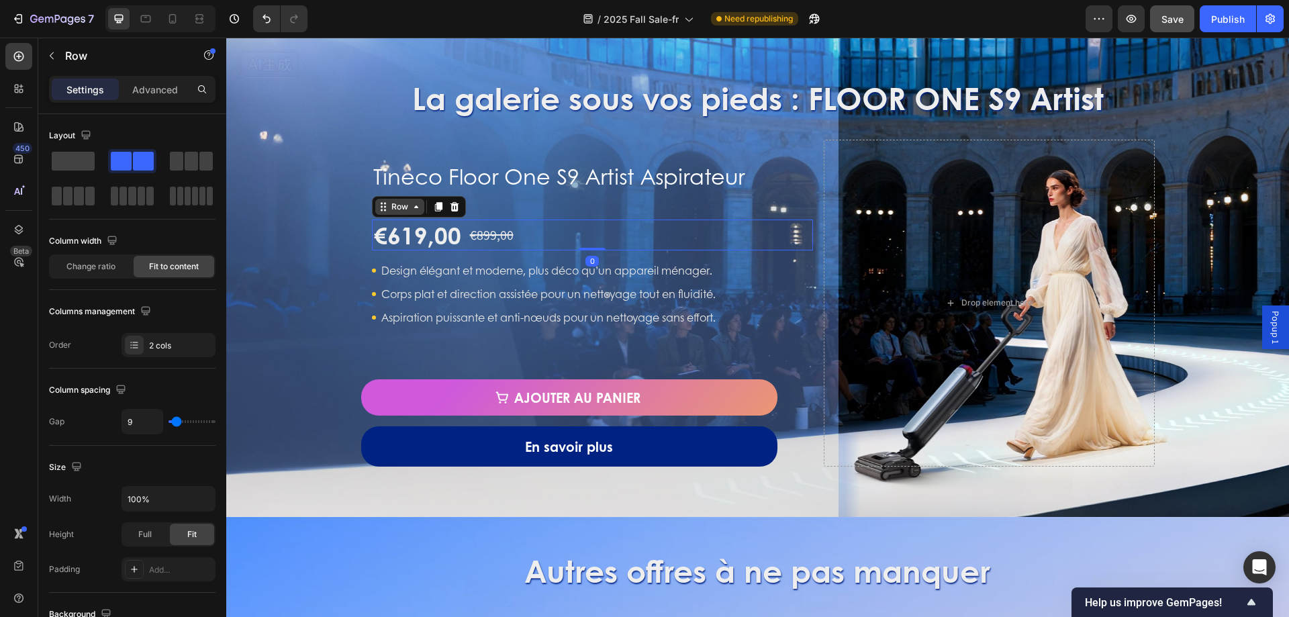
click at [398, 208] on div "Row" at bounding box center [400, 207] width 22 height 12
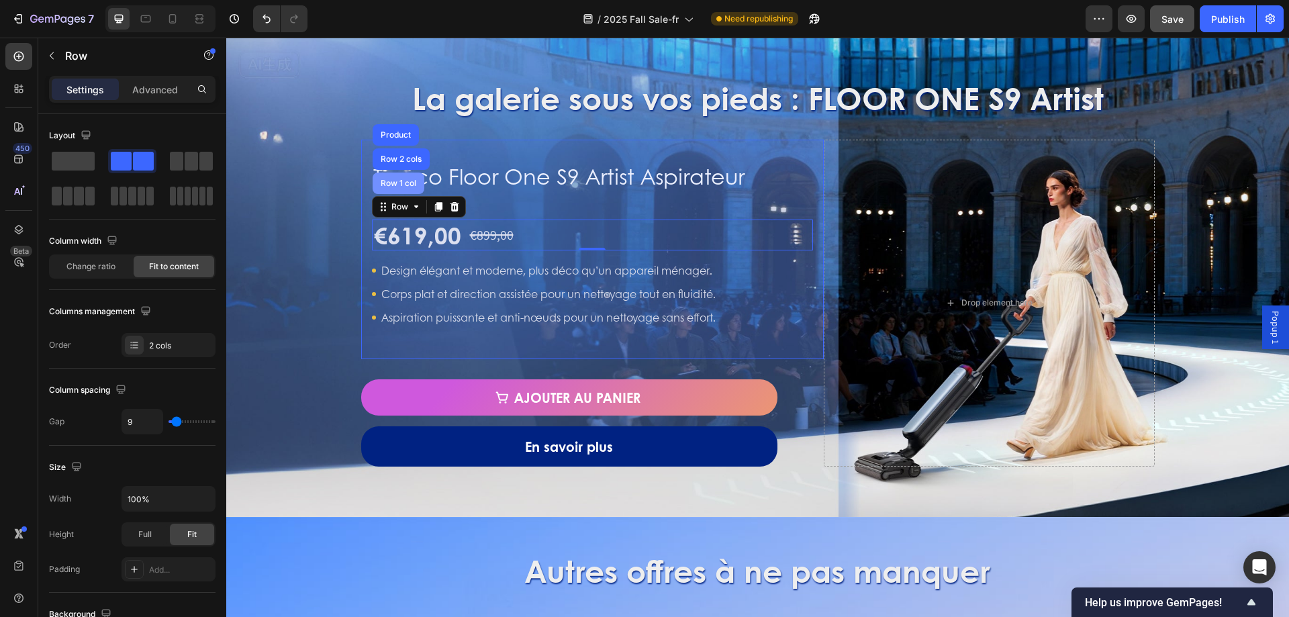
click at [403, 176] on div "Row 1 col" at bounding box center [399, 183] width 52 height 21
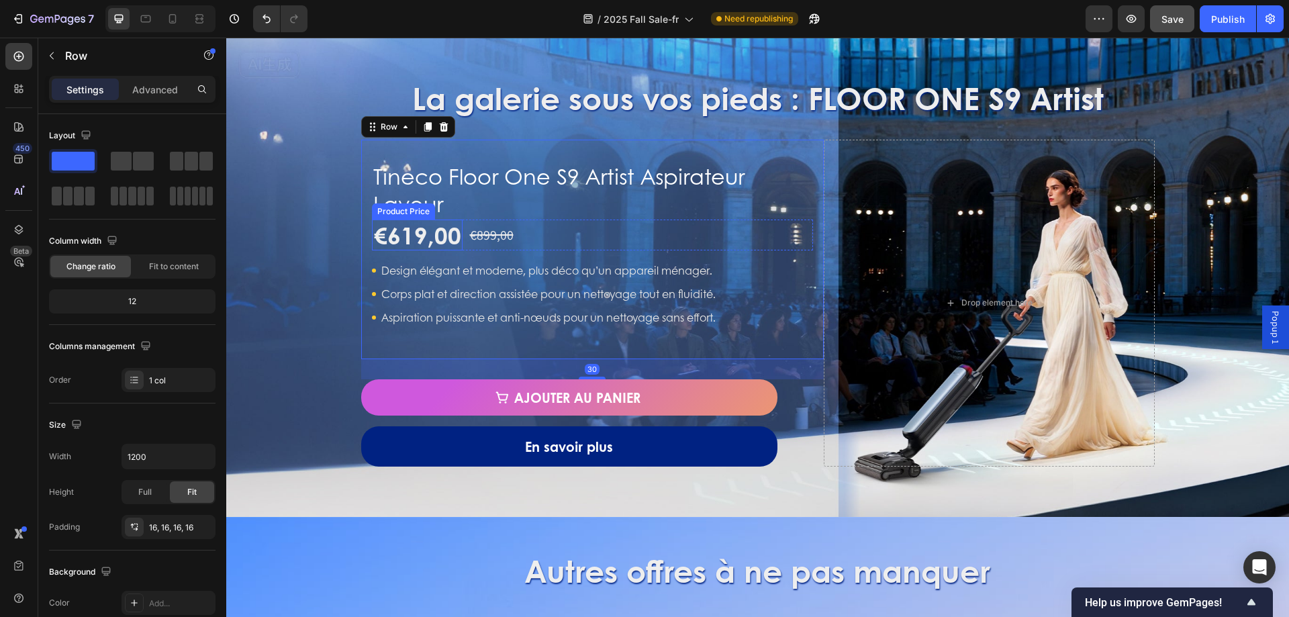
click at [420, 236] on div "€619,00" at bounding box center [417, 235] width 91 height 31
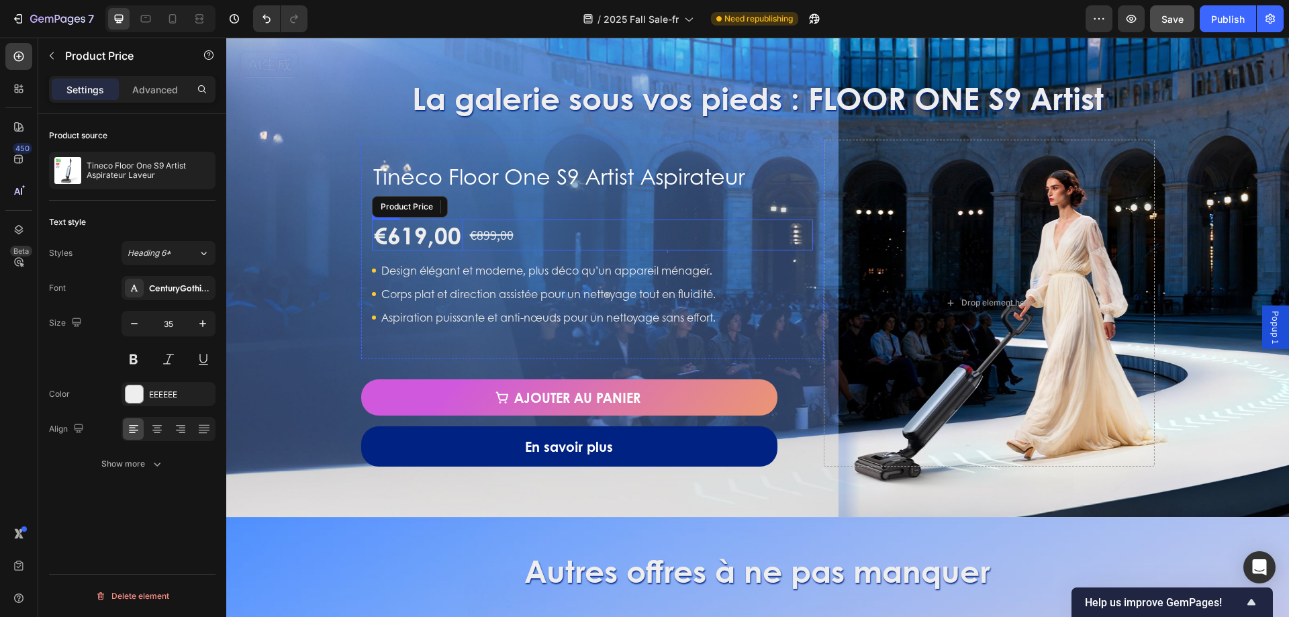
click at [552, 238] on div "€619,00 Product Price Product Price €899,00 Compare Price Compare Price Row" at bounding box center [593, 235] width 442 height 31
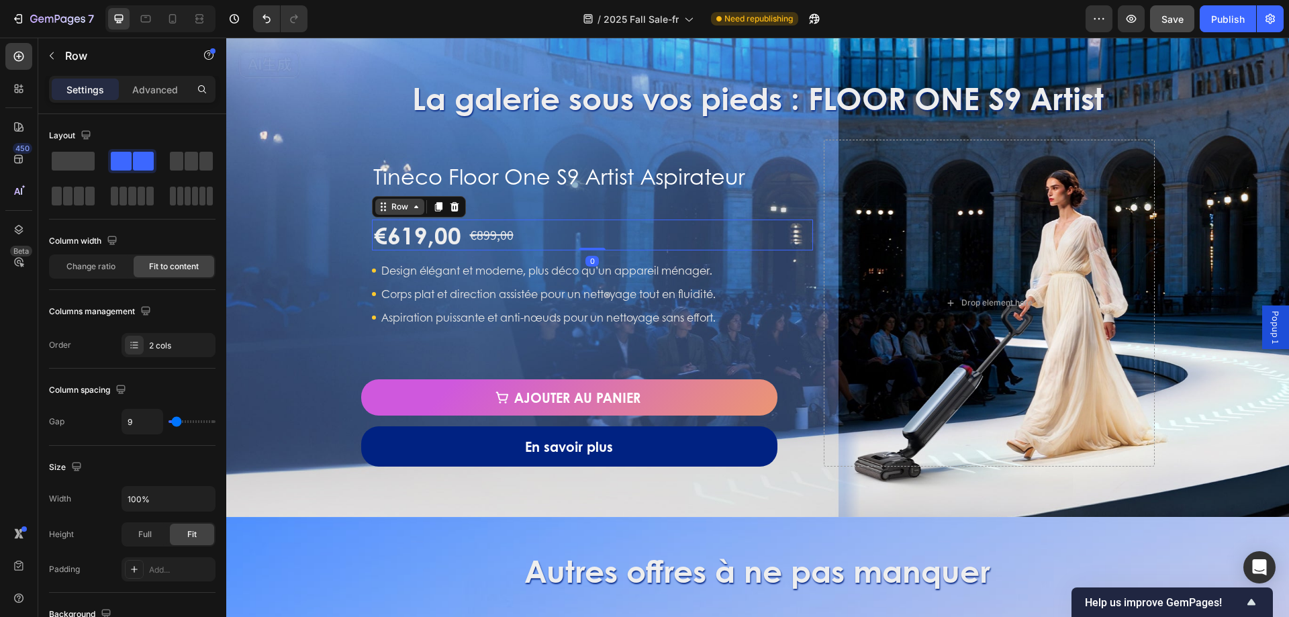
click at [411, 209] on icon at bounding box center [416, 206] width 11 height 11
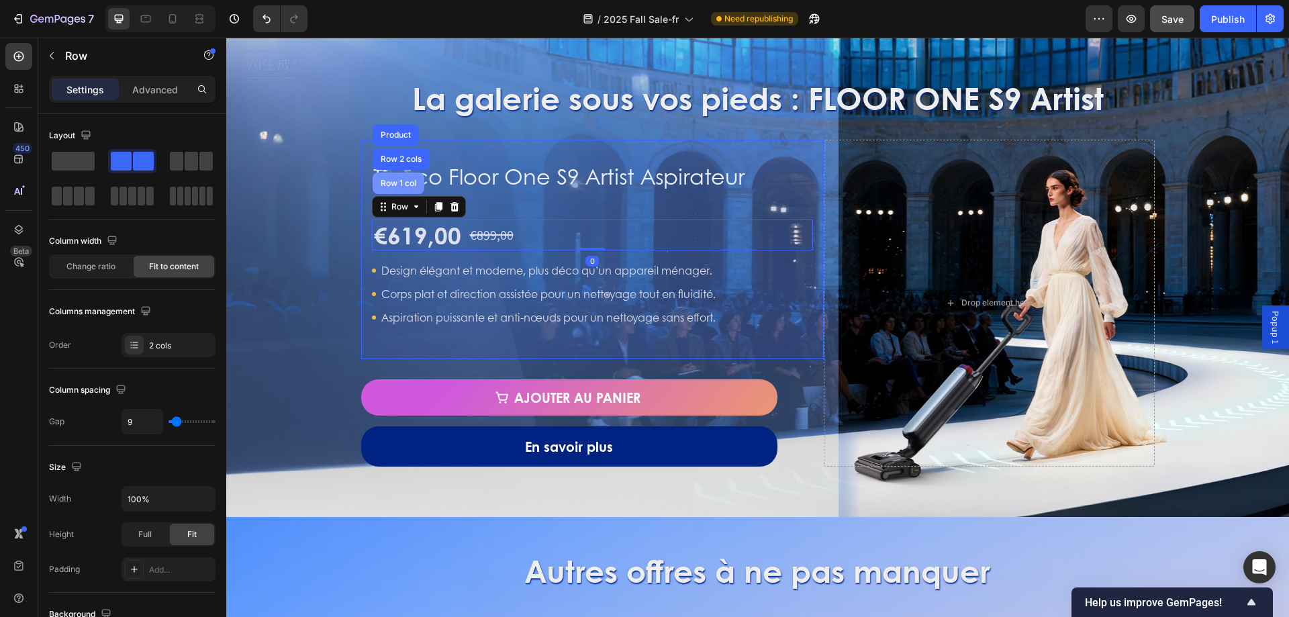
click at [409, 192] on div "Row 1 col" at bounding box center [399, 183] width 52 height 21
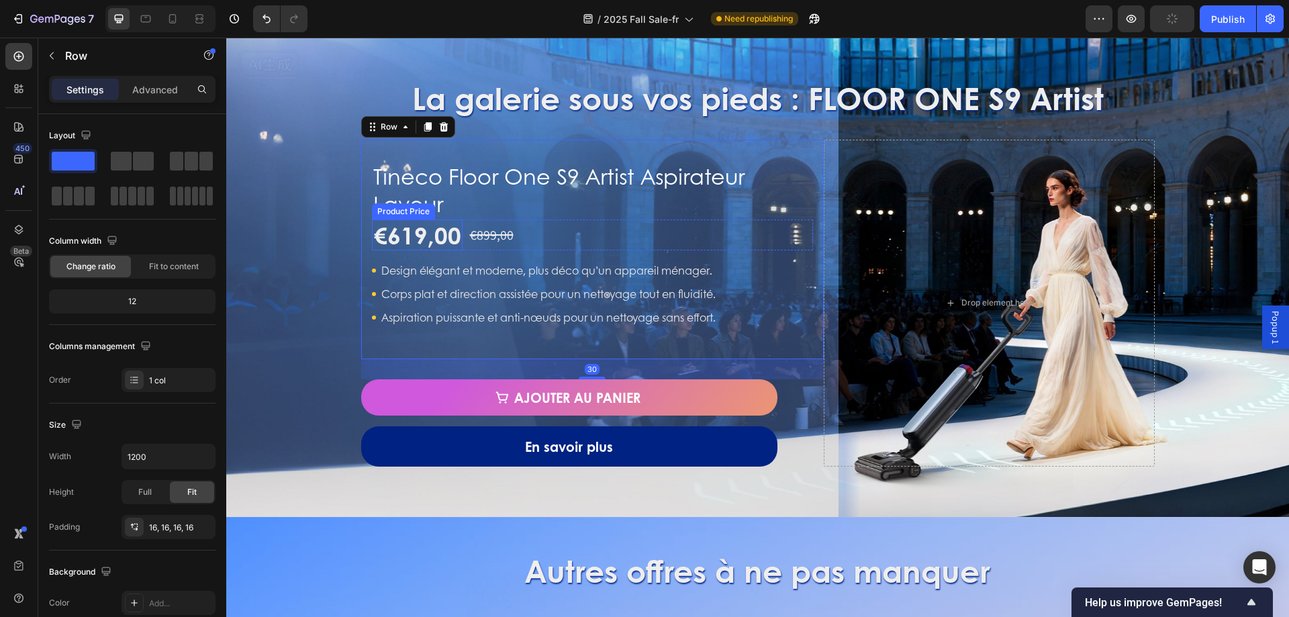
click at [448, 236] on div "€619,00" at bounding box center [417, 235] width 91 height 31
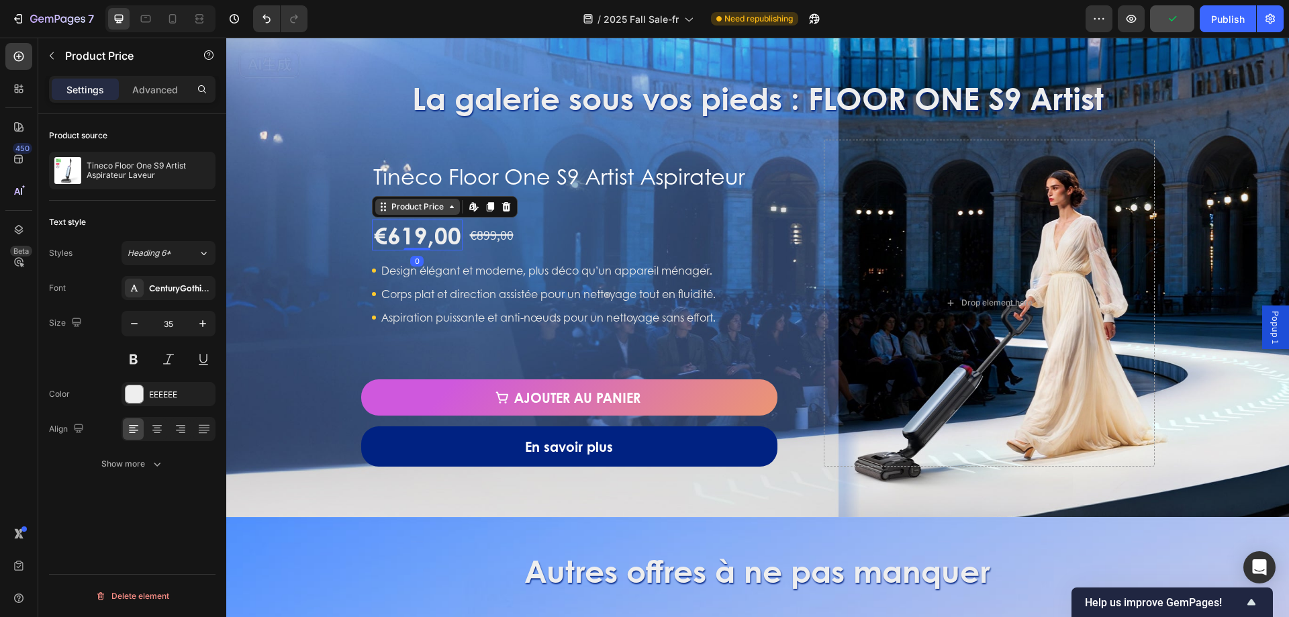
click at [420, 213] on div "Product Price" at bounding box center [417, 207] width 85 height 16
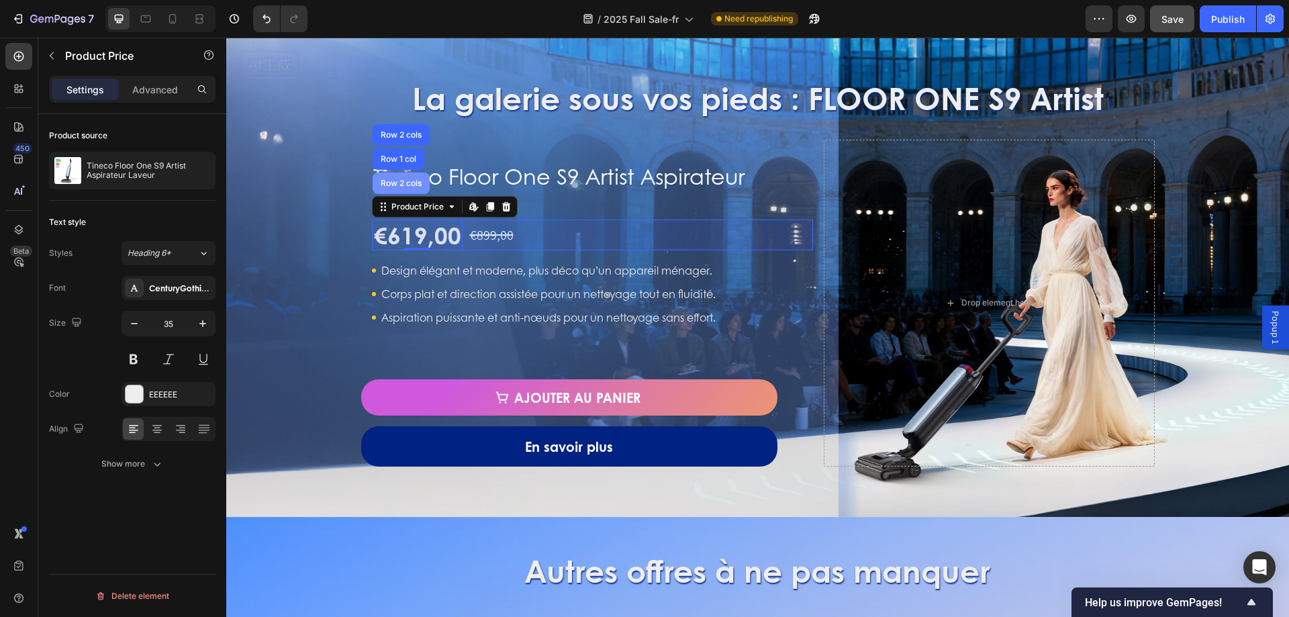
click at [401, 186] on div "Row 2 cols" at bounding box center [401, 183] width 46 height 8
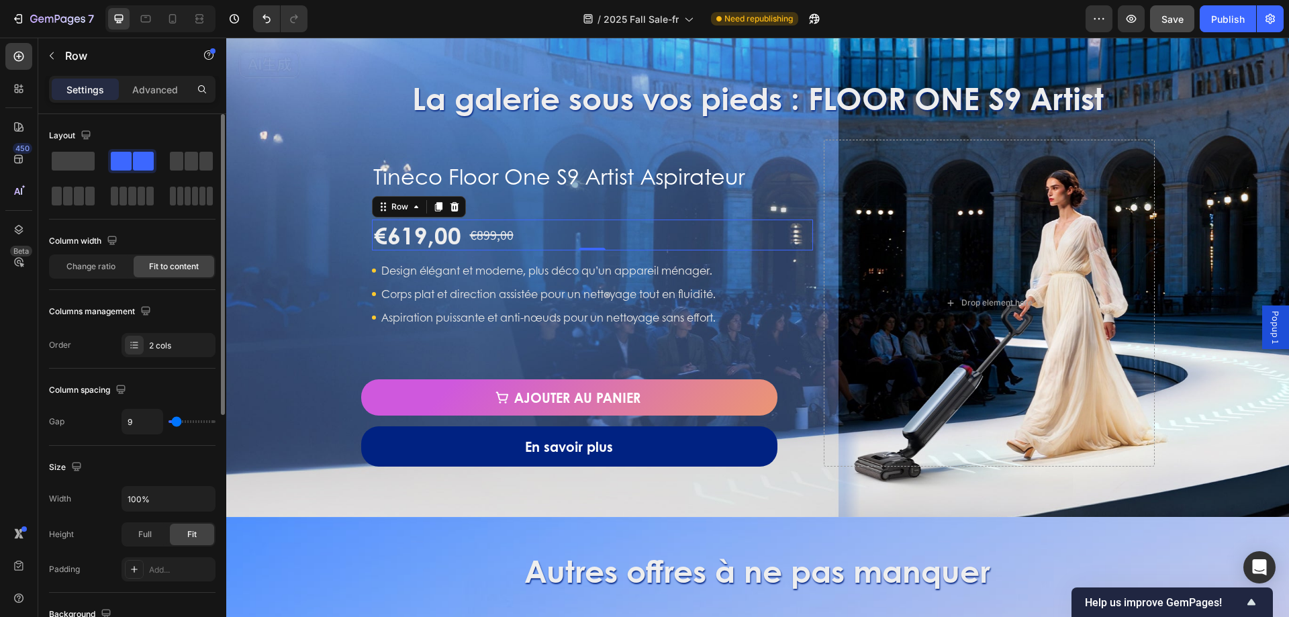
click at [96, 89] on p "Settings" at bounding box center [85, 90] width 38 height 14
click at [176, 83] on p "Advanced" at bounding box center [155, 90] width 46 height 14
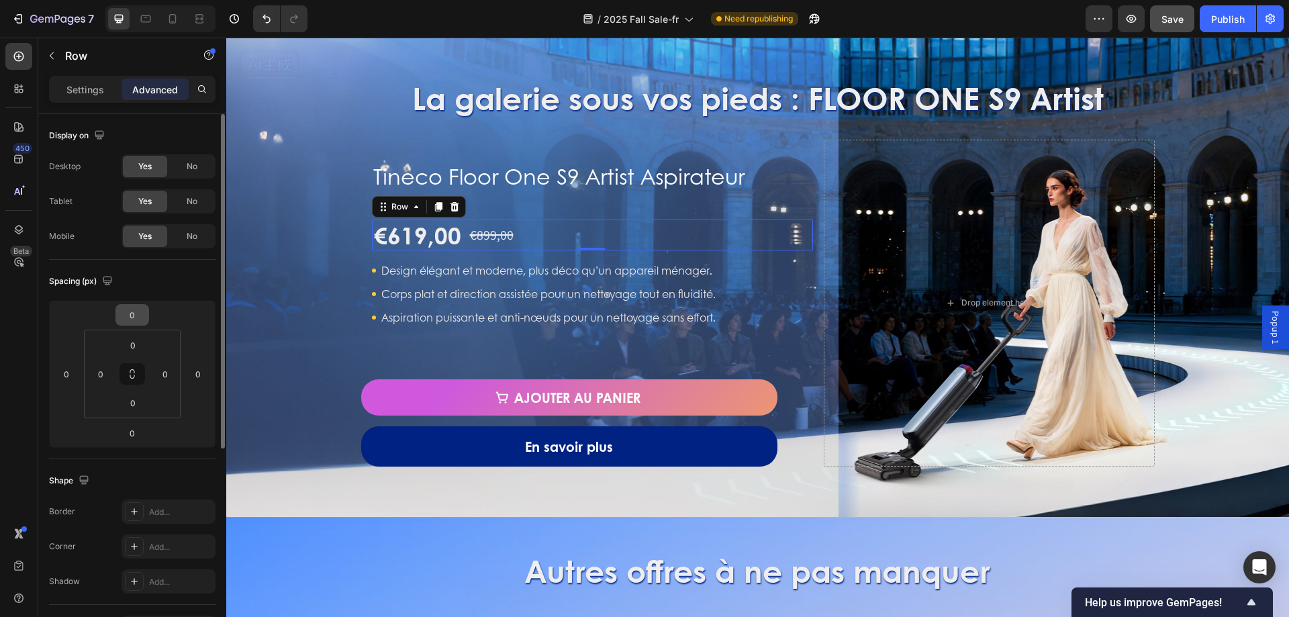
click at [136, 315] on input "0" at bounding box center [132, 315] width 27 height 20
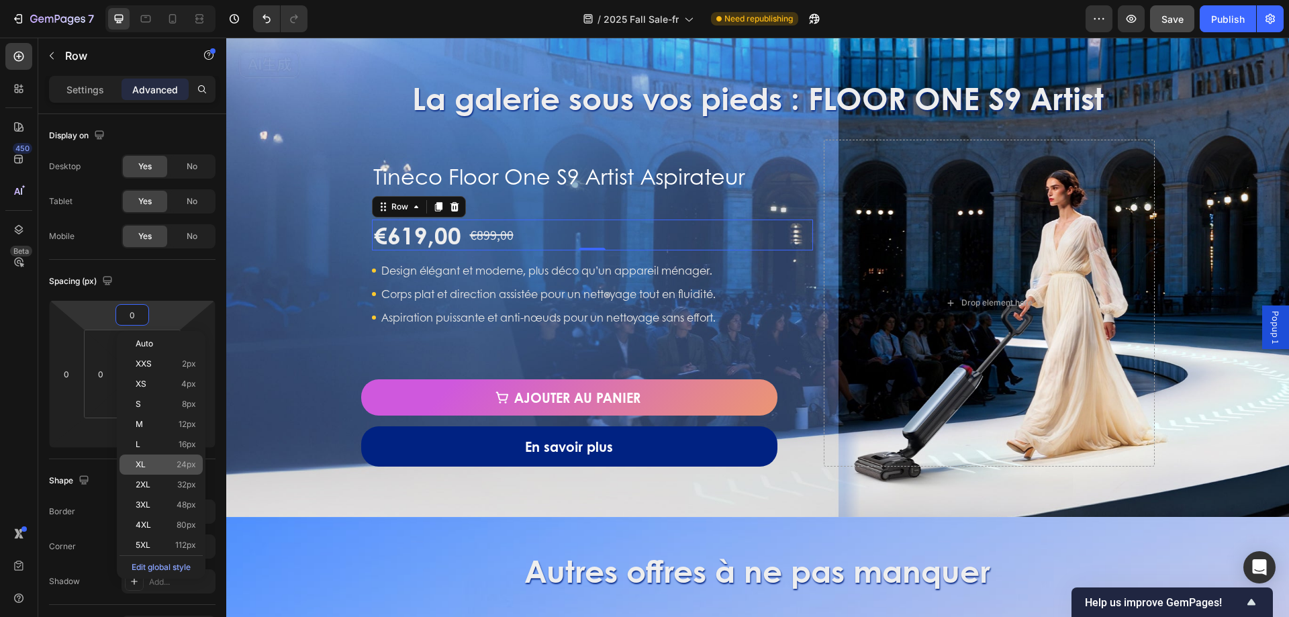
click at [174, 471] on div "XL 24px" at bounding box center [161, 465] width 83 height 20
type input "24"
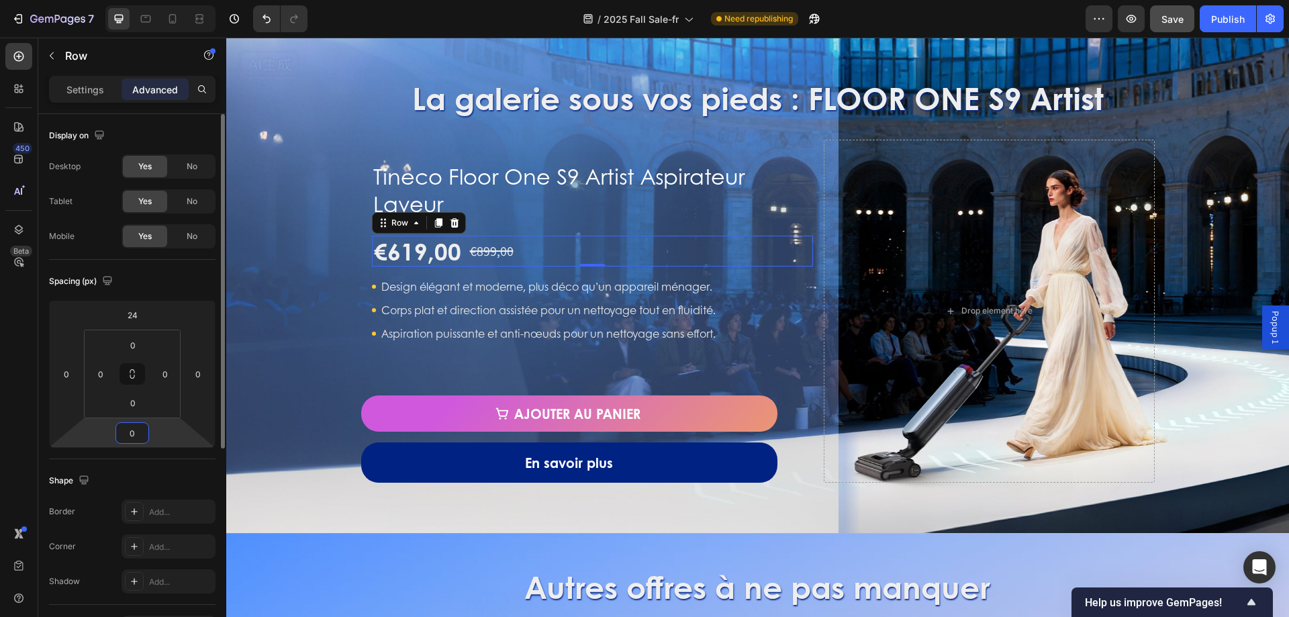
click at [134, 431] on input "0" at bounding box center [132, 433] width 27 height 20
drag, startPoint x: 178, startPoint y: 540, endPoint x: 209, endPoint y: 516, distance: 40.2
click at [178, 540] on p "M 12px" at bounding box center [166, 542] width 60 height 9
type input "12"
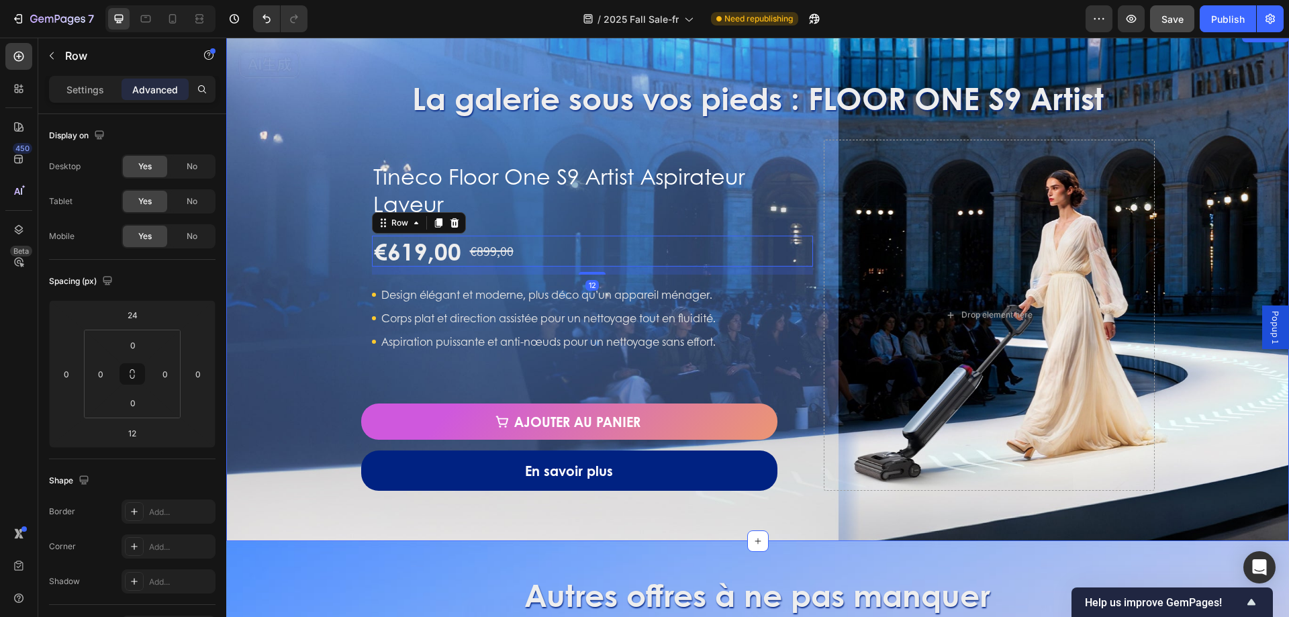
click at [309, 272] on div "La galerie sous vos pieds : FLOOR ONE S9 Artist Heading Tineco Floor One S9 Art…" at bounding box center [757, 284] width 1063 height 414
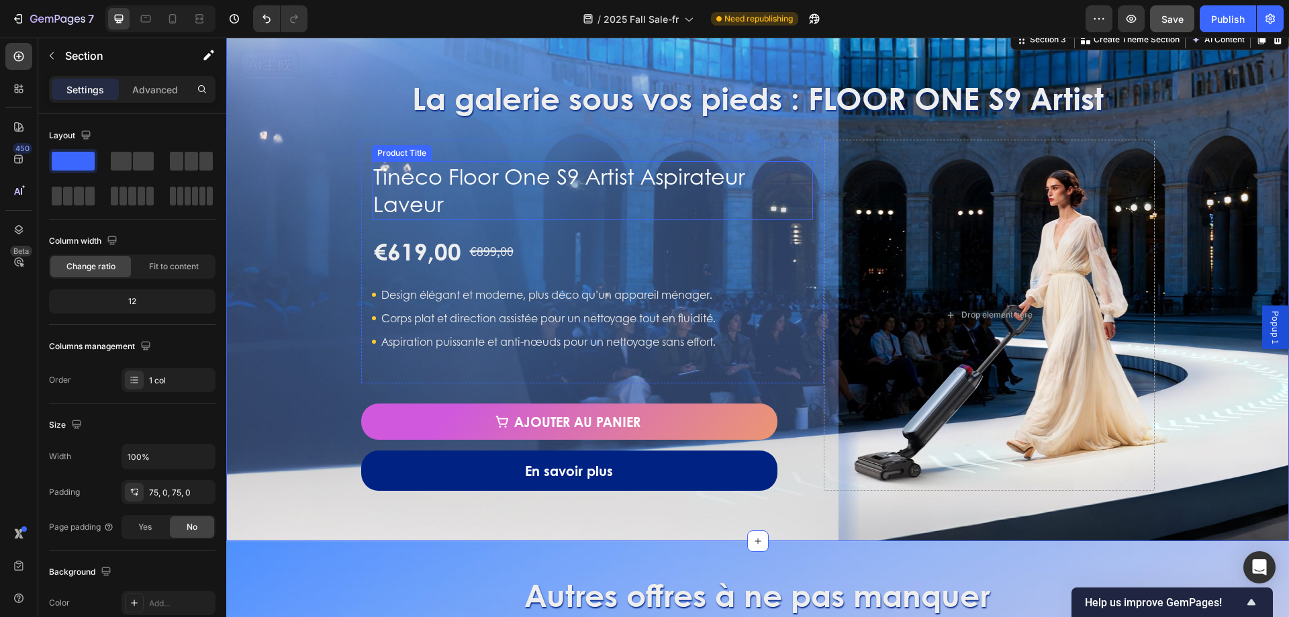
click at [511, 175] on h1 "Tineco Floor One S9 Artist Aspirateur Laveur" at bounding box center [593, 190] width 442 height 58
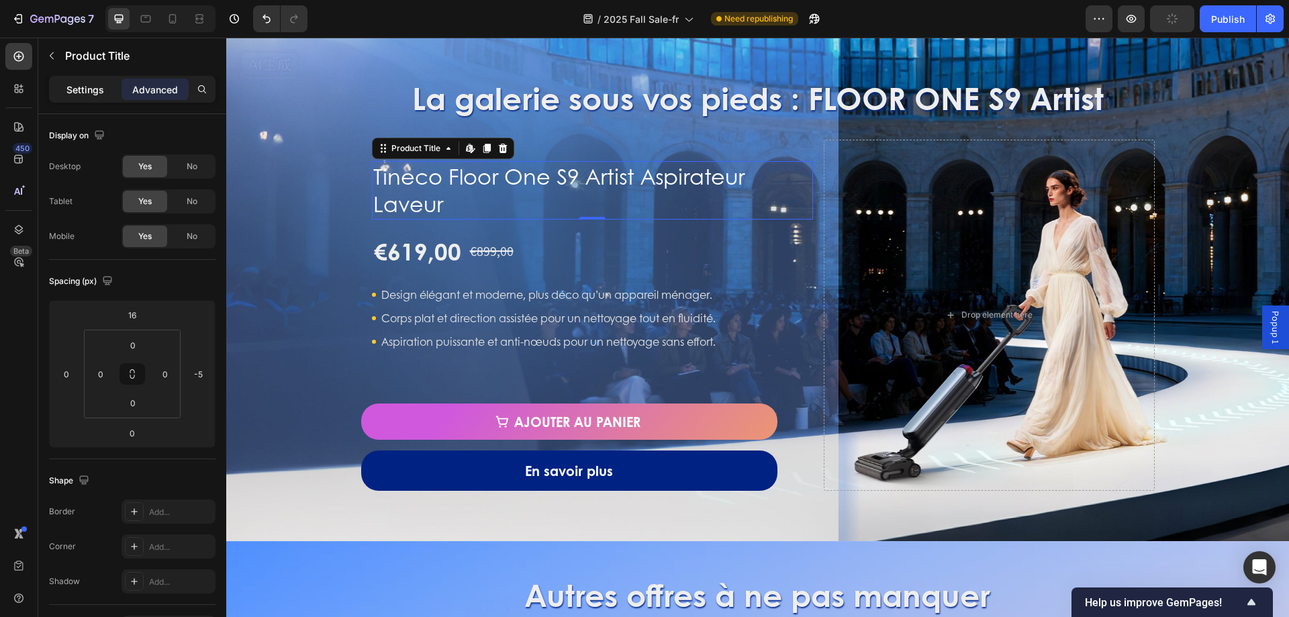
click at [94, 91] on p "Settings" at bounding box center [85, 90] width 38 height 14
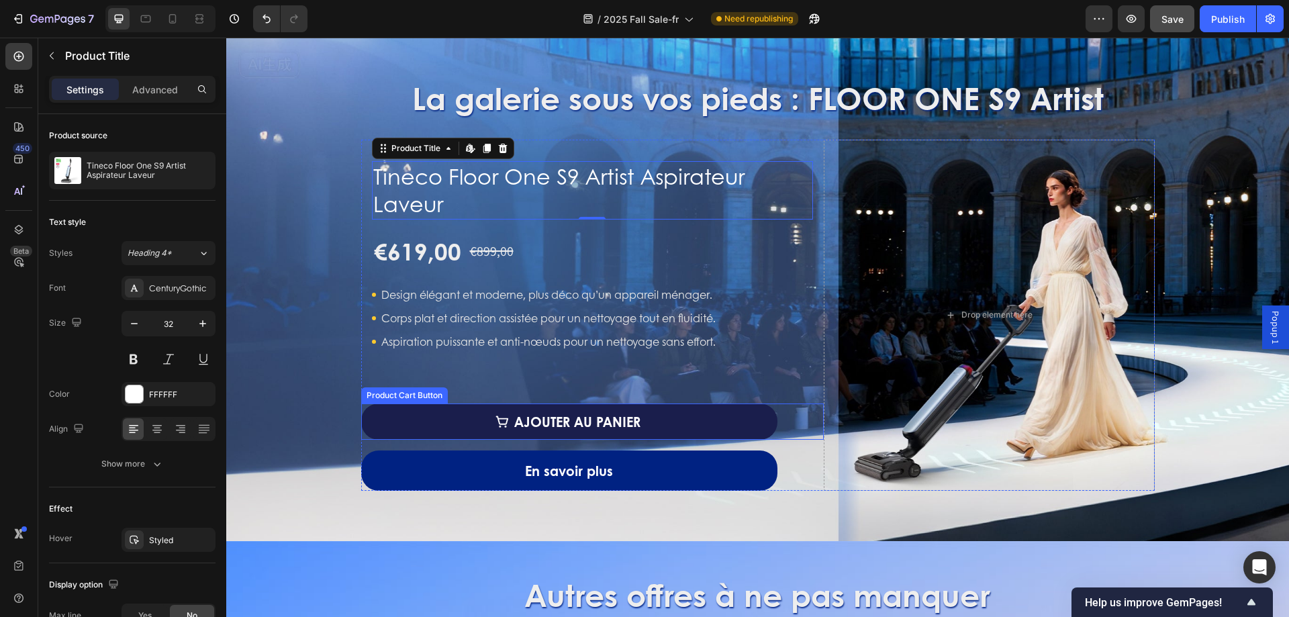
click at [504, 408] on button "Ajouter au panier" at bounding box center [569, 422] width 417 height 36
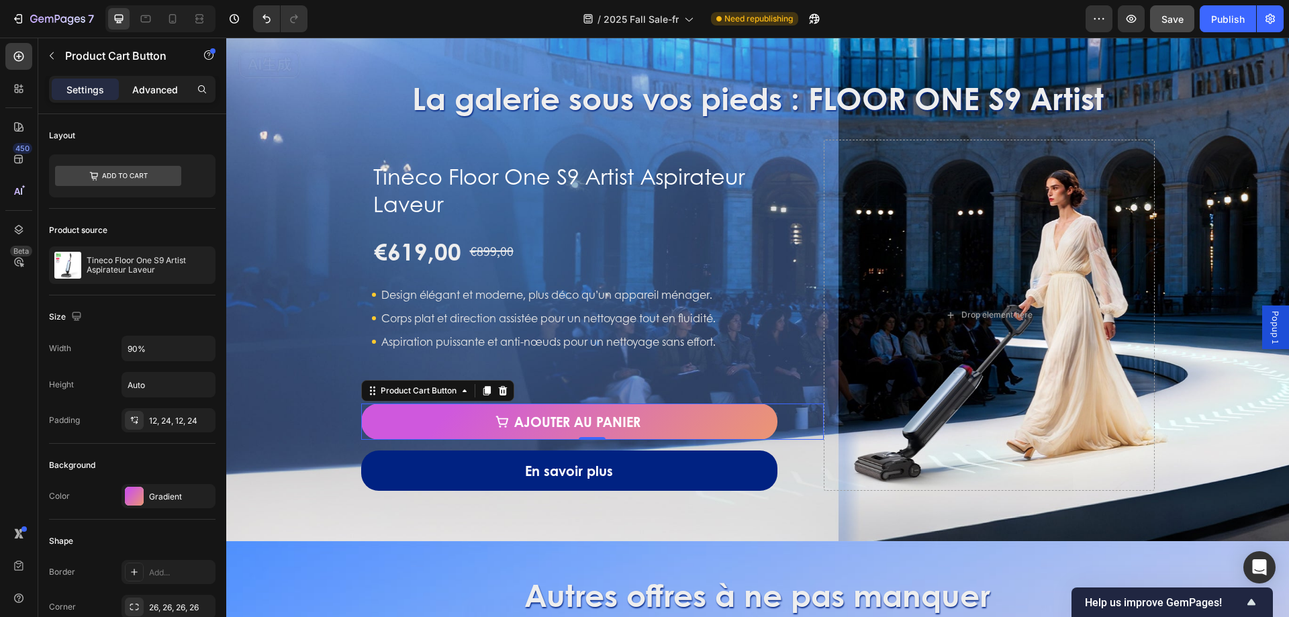
click at [154, 89] on p "Advanced" at bounding box center [155, 90] width 46 height 14
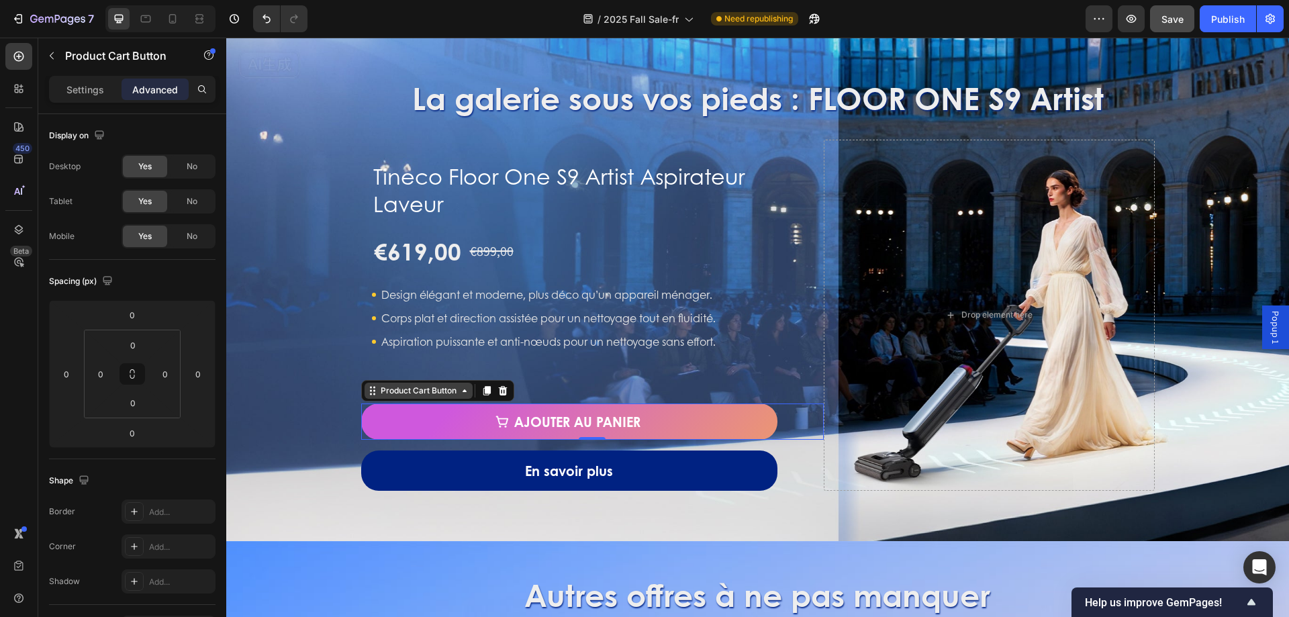
click at [427, 391] on div "Product Cart Button" at bounding box center [418, 391] width 81 height 12
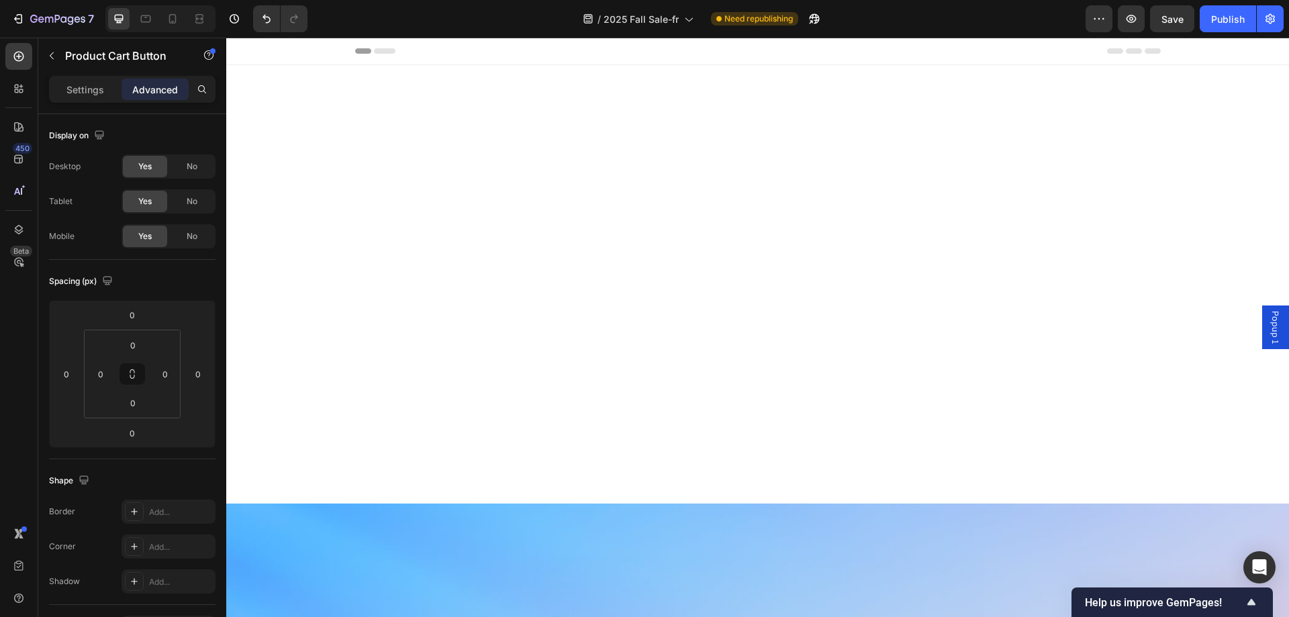
scroll to position [1141, 0]
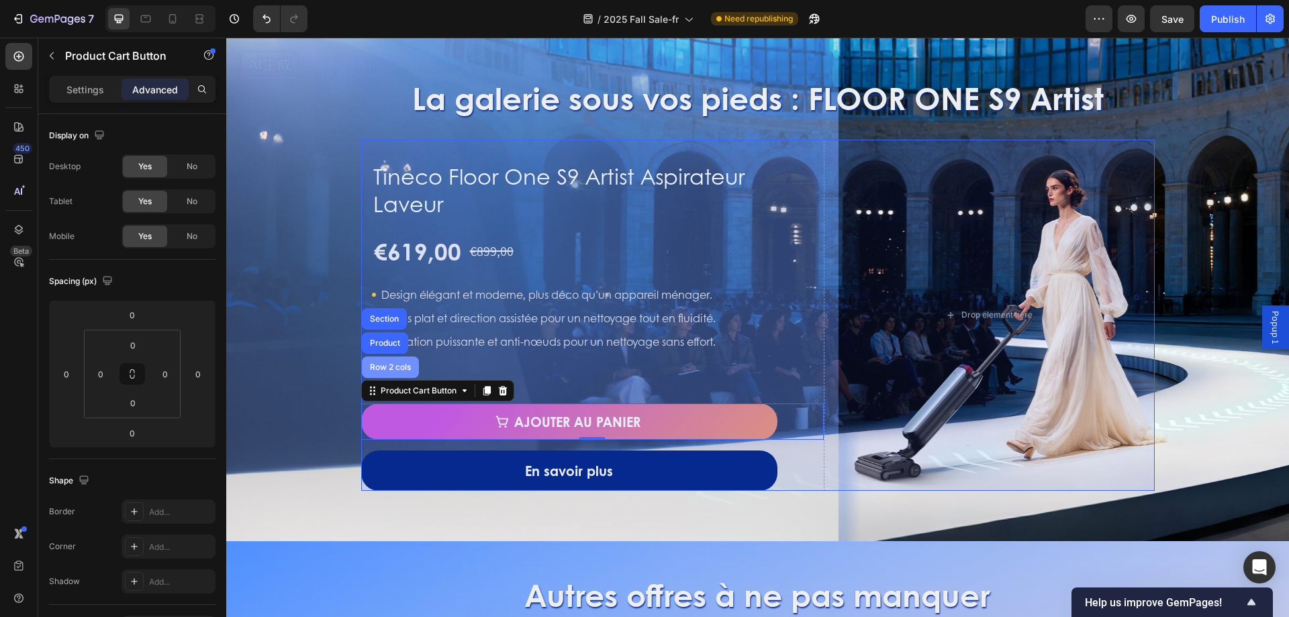
click at [386, 373] on div "Row 2 cols" at bounding box center [390, 367] width 57 height 21
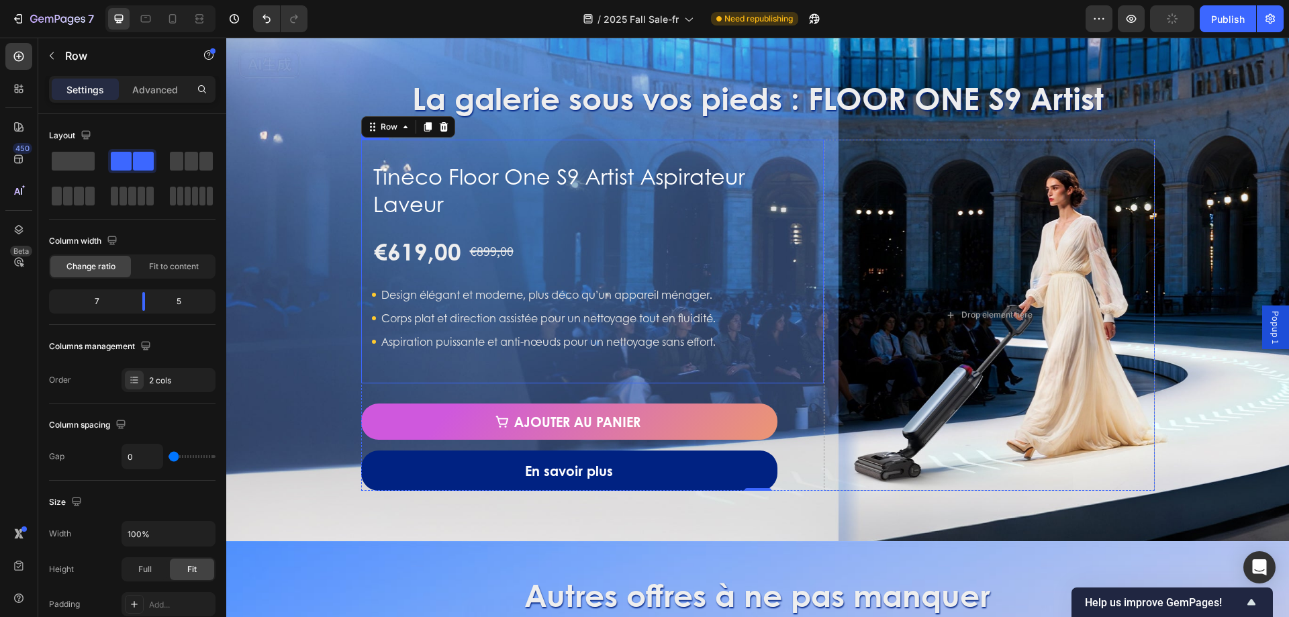
click at [744, 375] on div "Tineco Floor One S9 Artist Aspirateur Laveur Product Title €619,00 Product Pric…" at bounding box center [592, 262] width 463 height 244
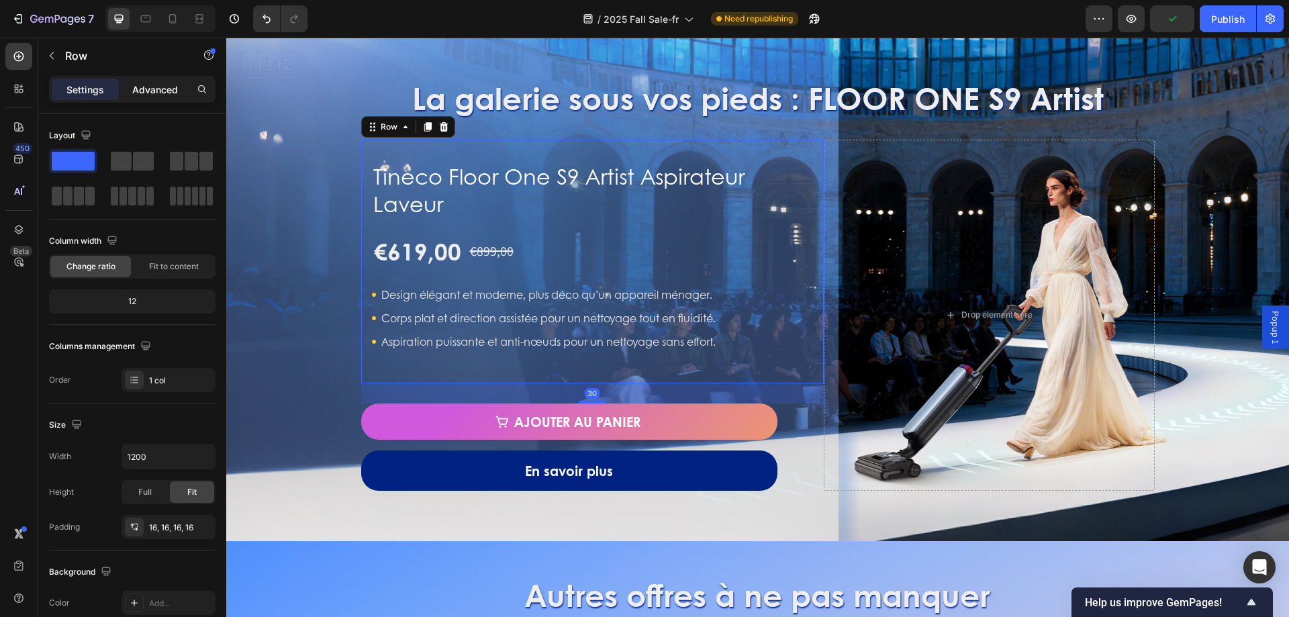
click at [167, 86] on p "Advanced" at bounding box center [155, 90] width 46 height 14
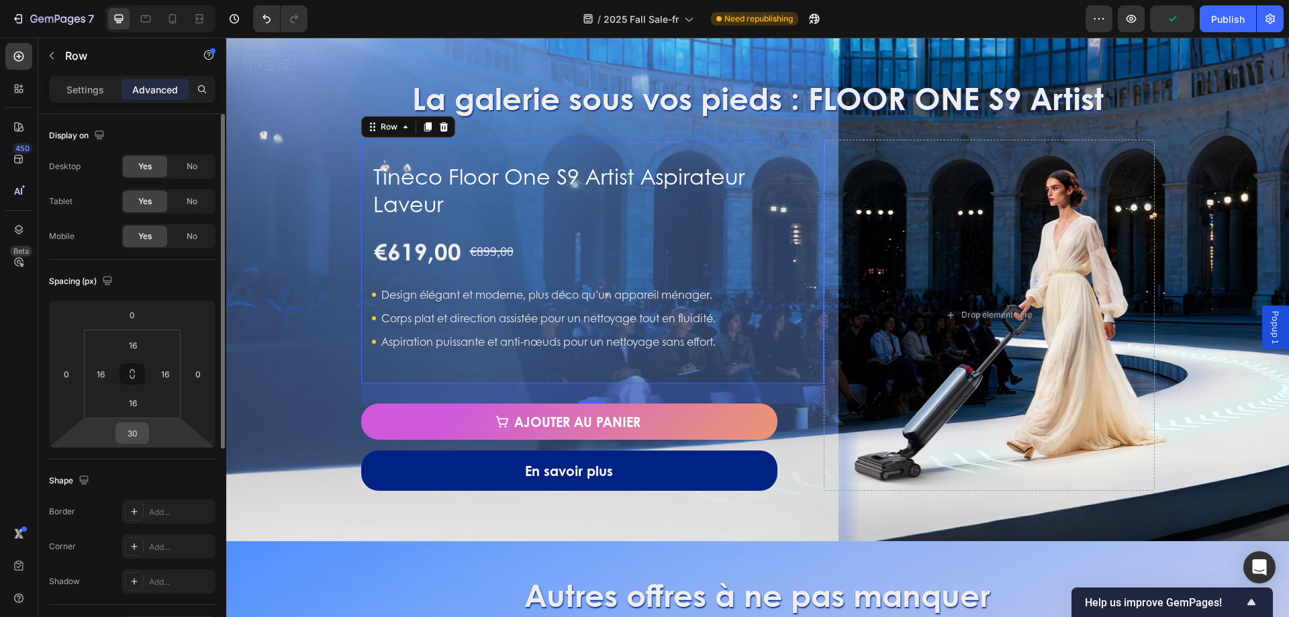
click at [142, 430] on input "30" at bounding box center [132, 433] width 27 height 20
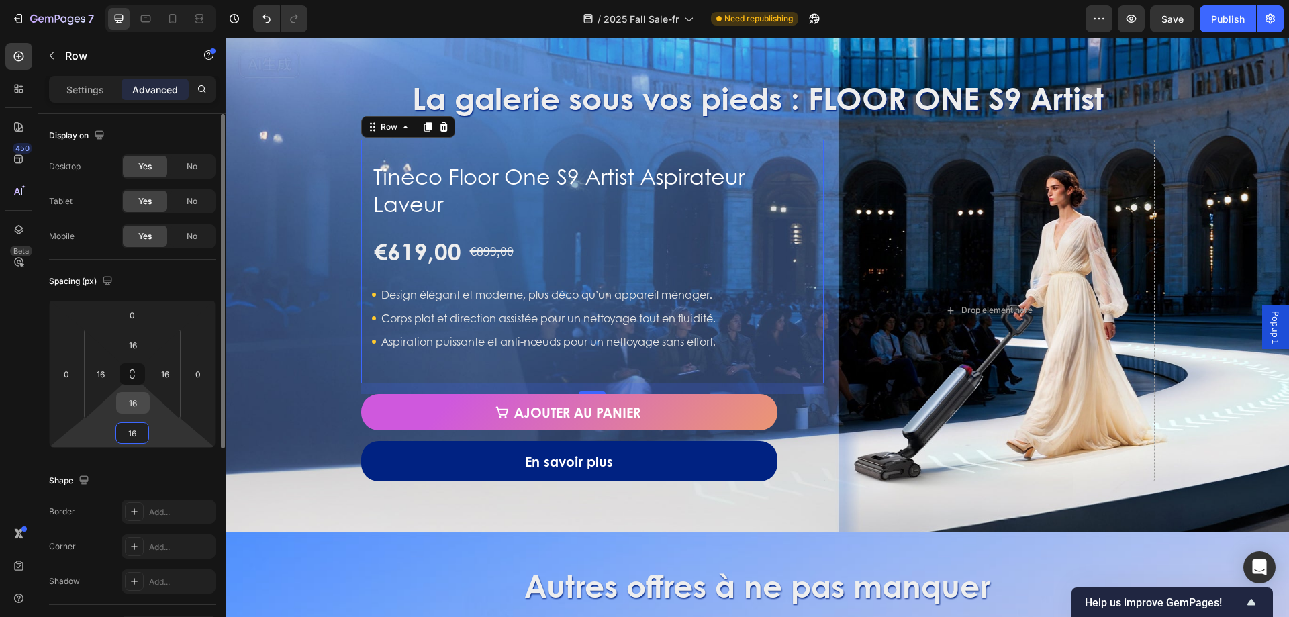
type input "16"
click at [134, 404] on input "16" at bounding box center [133, 403] width 27 height 20
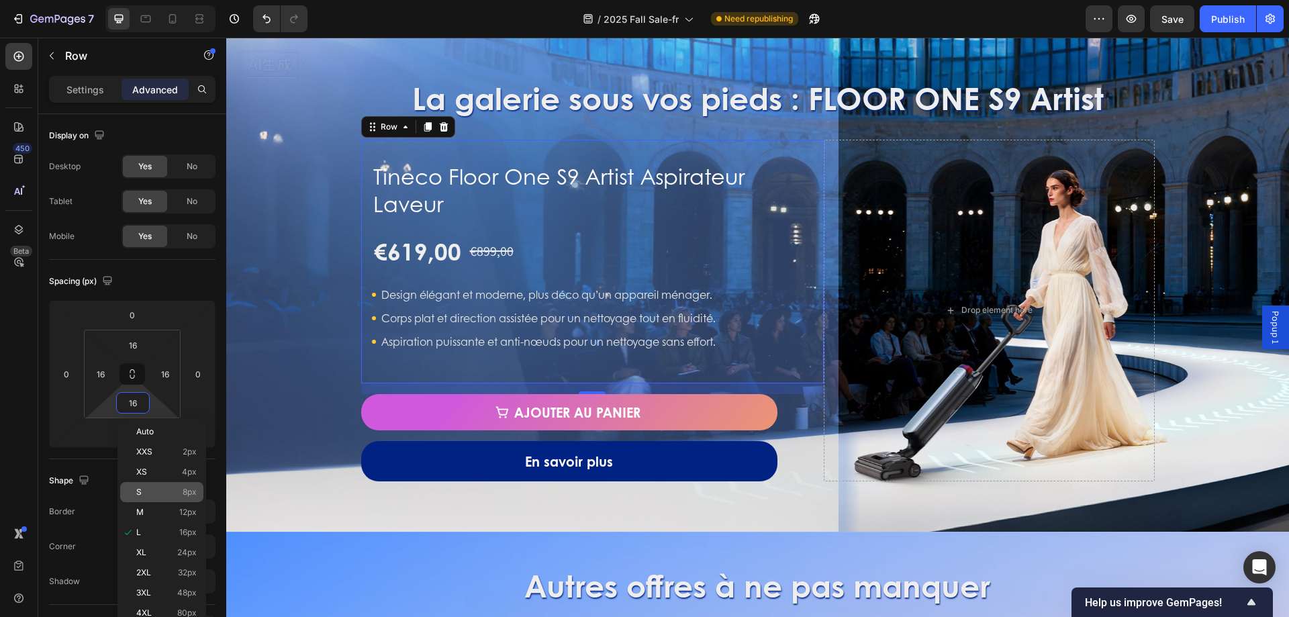
click at [184, 500] on div "S 8px" at bounding box center [161, 492] width 83 height 20
type input "8"
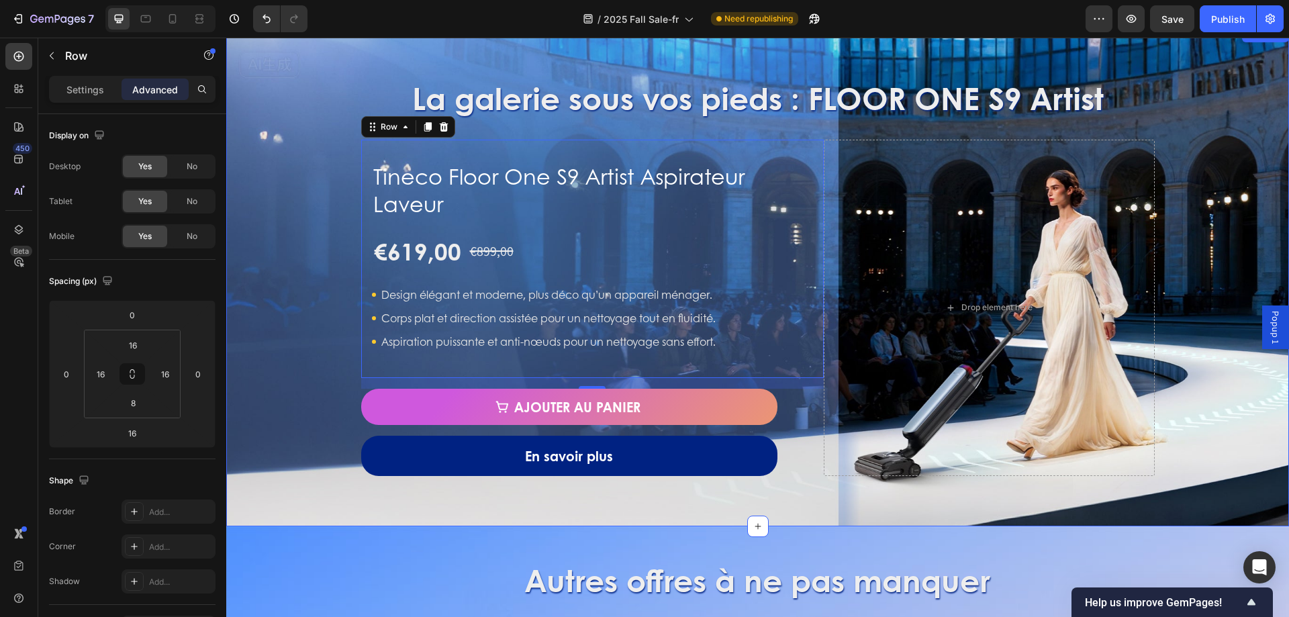
click at [272, 316] on div "La galerie sous vos pieds : FLOOR ONE S9 Artist Heading Tineco Floor One S9 Art…" at bounding box center [757, 276] width 1063 height 399
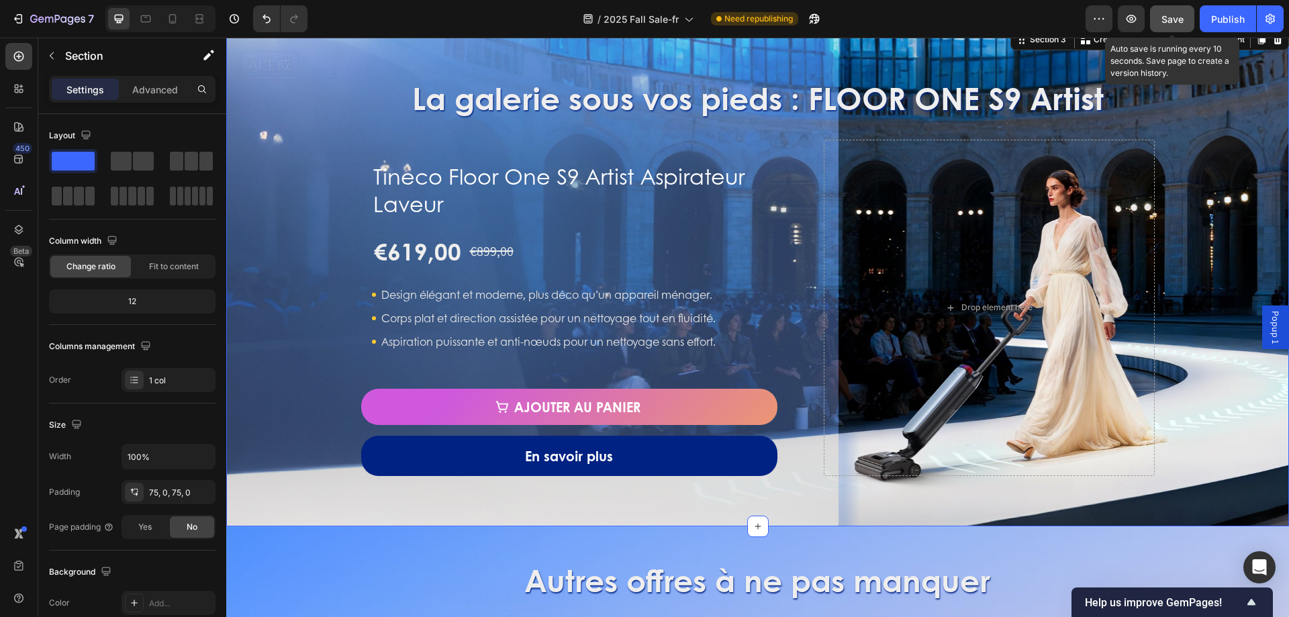
click at [1159, 7] on button "Save" at bounding box center [1172, 18] width 44 height 27
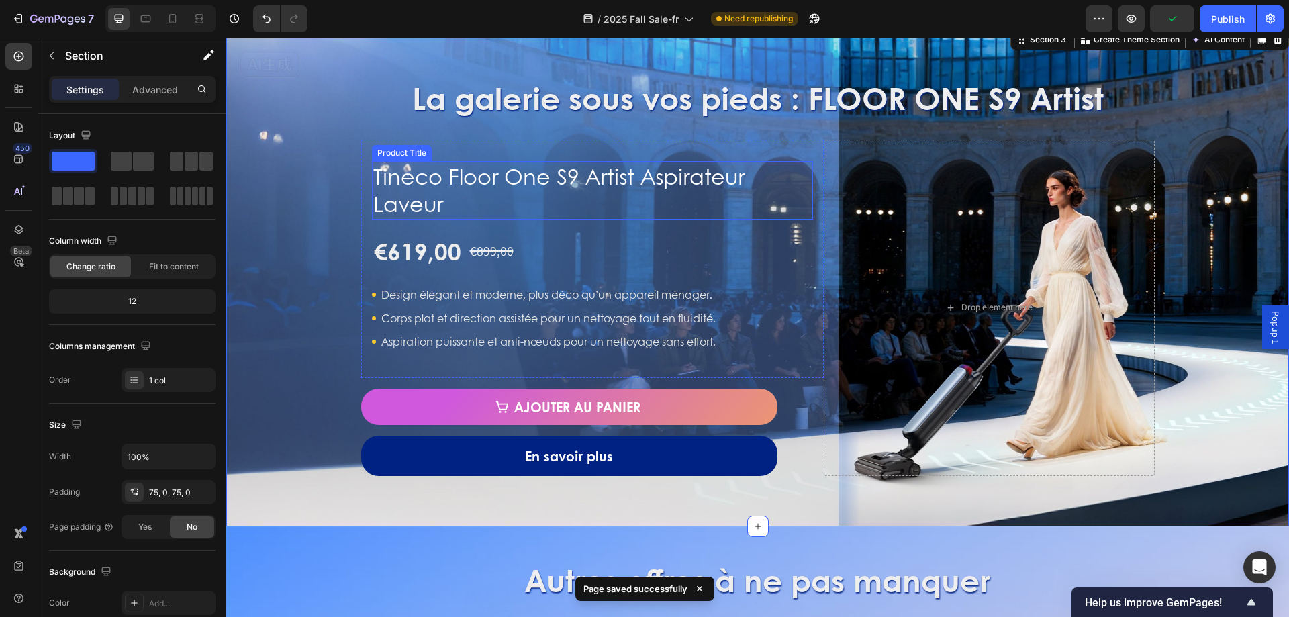
click at [620, 197] on h1 "Tineco Floor One S9 Artist Aspirateur Laveur" at bounding box center [593, 190] width 442 height 58
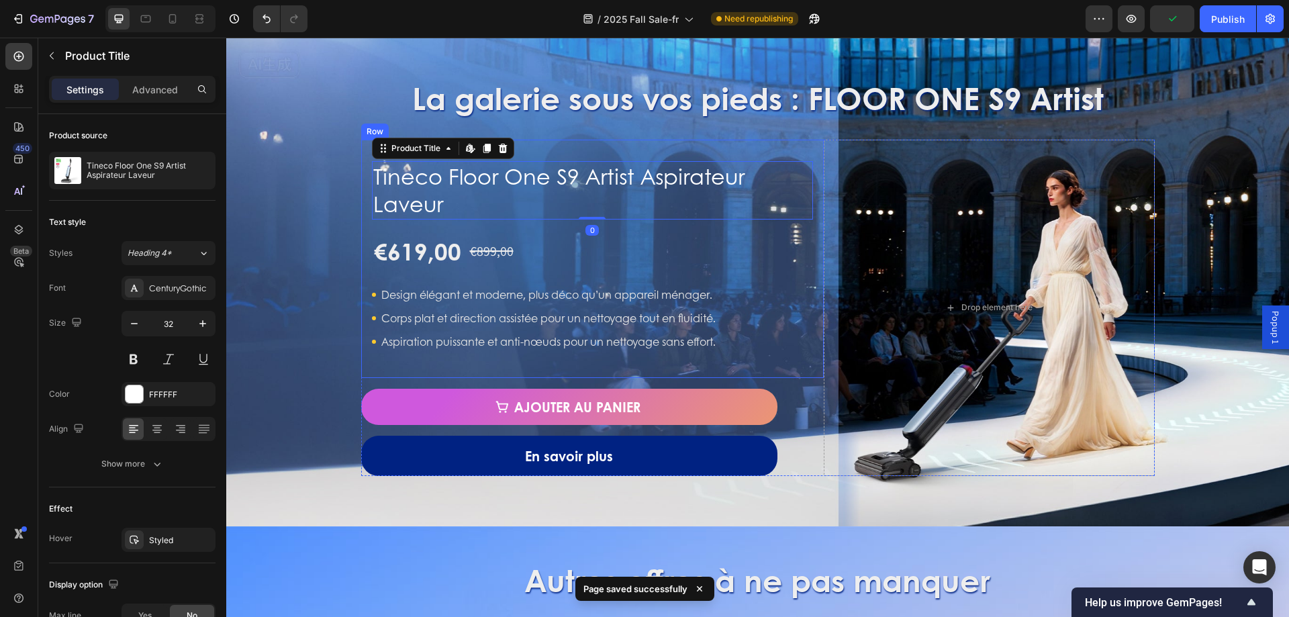
click at [361, 245] on div "Tineco Floor One S9 Artist Aspirateur Laveur Product Title Edit content in Shop…" at bounding box center [592, 259] width 463 height 238
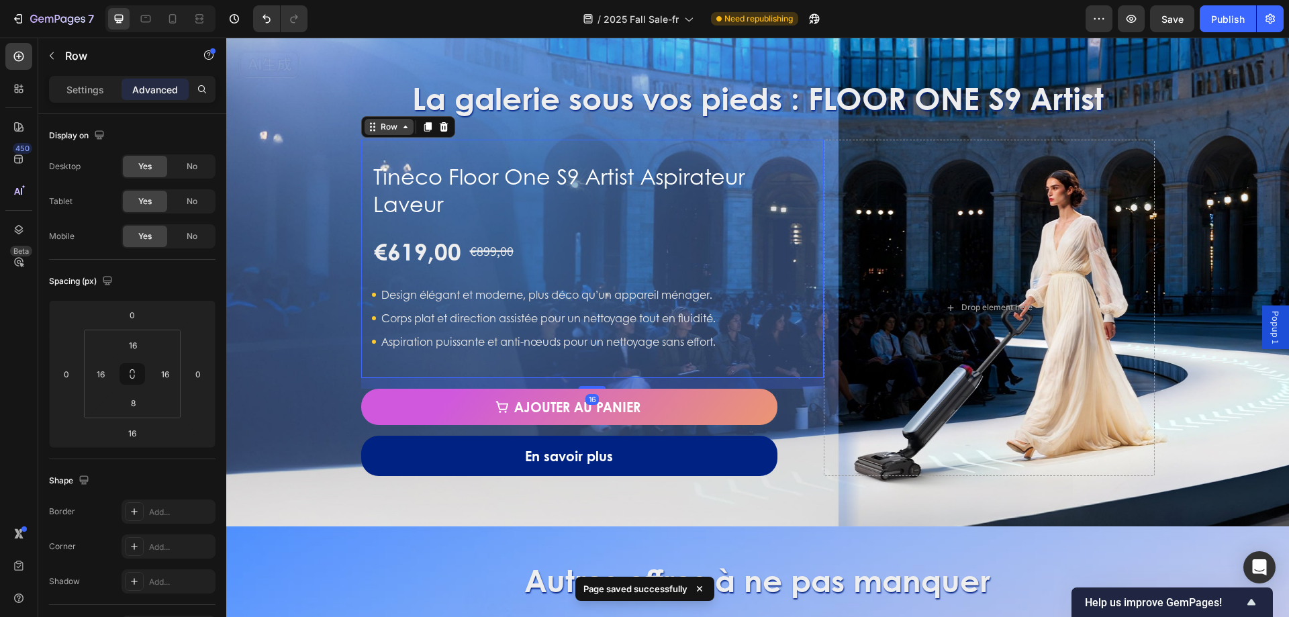
click at [400, 131] on icon at bounding box center [405, 127] width 11 height 11
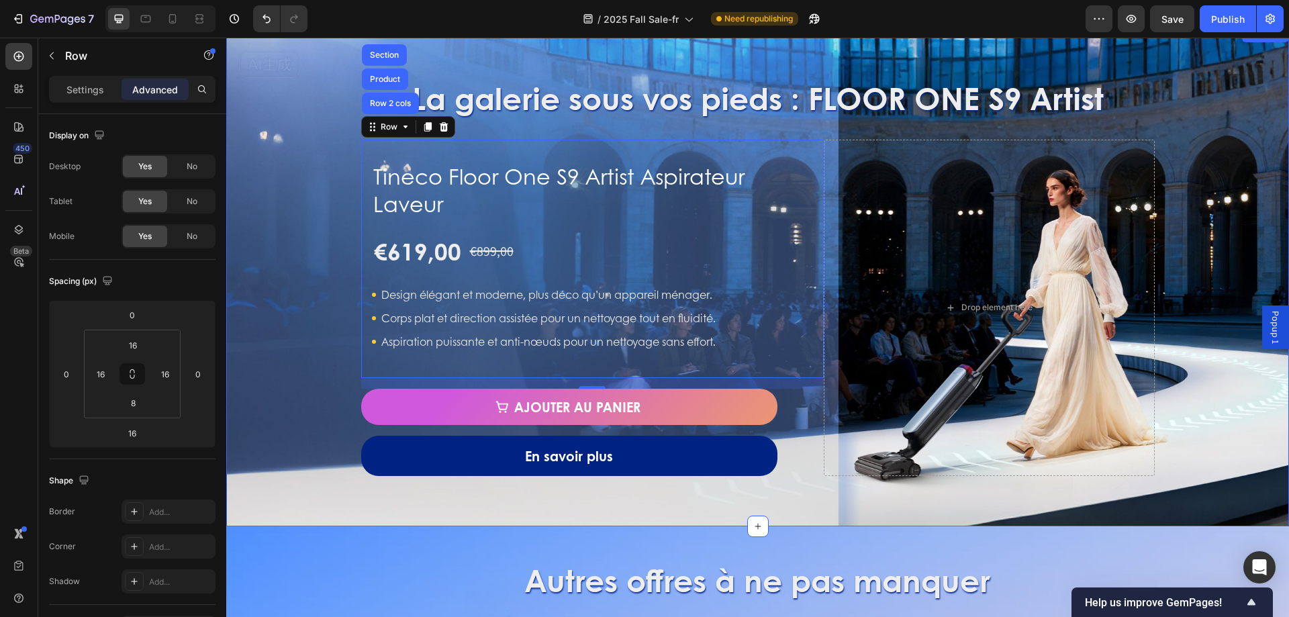
click at [298, 260] on div "La galerie sous vos pieds : FLOOR ONE S9 Artist Heading Tineco Floor One S9 Art…" at bounding box center [757, 276] width 1063 height 399
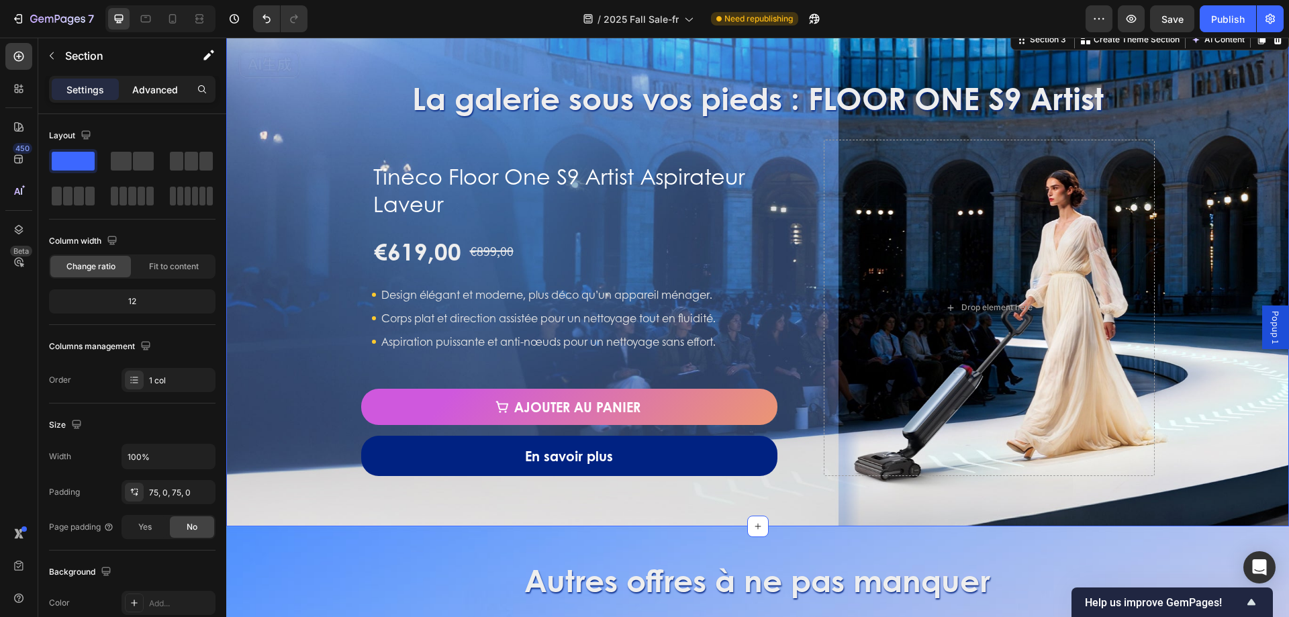
click at [157, 93] on p "Advanced" at bounding box center [155, 90] width 46 height 14
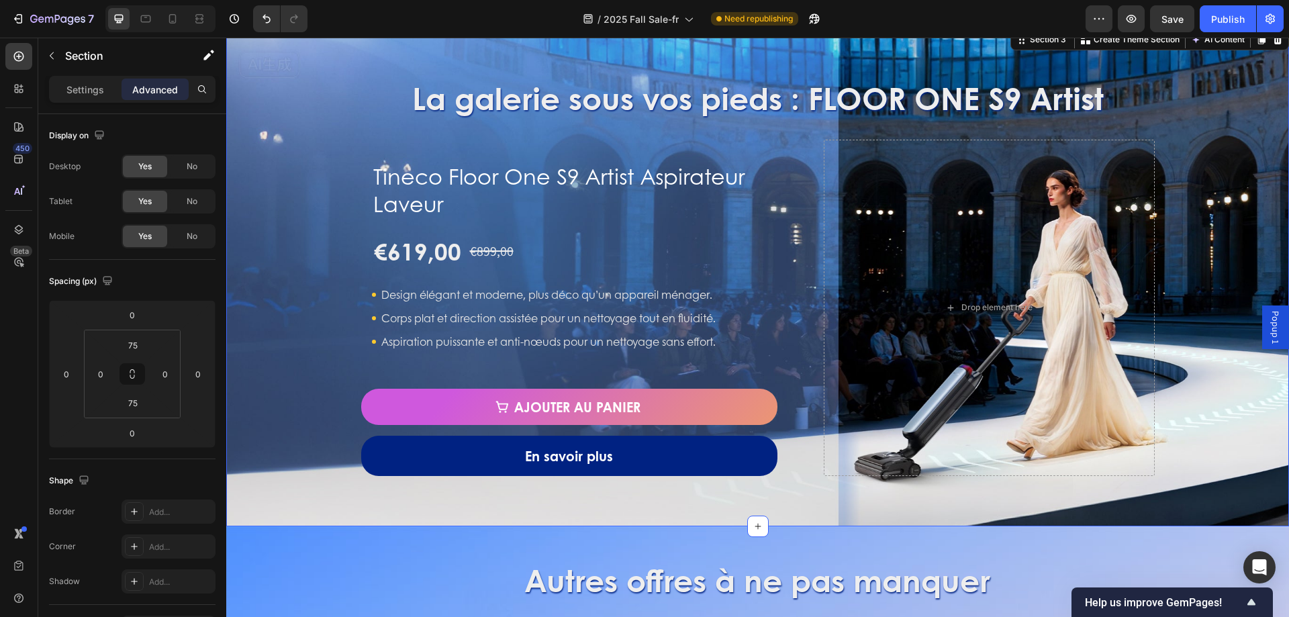
click at [335, 240] on div "La galerie sous vos pieds : FLOOR ONE S9 Artist Heading Tineco Floor One S9 Art…" at bounding box center [757, 276] width 1063 height 399
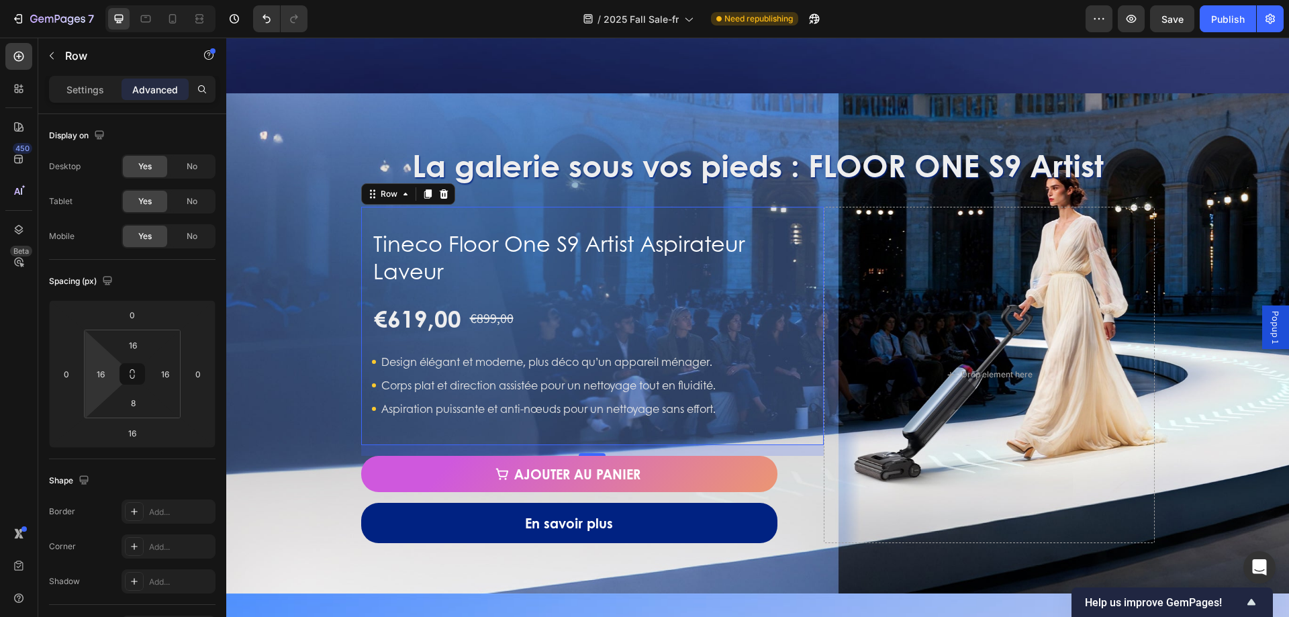
click at [115, 0] on html "7 Version history / 2025 Fall Sale-fr Need republishing Preview Save Publish 45…" at bounding box center [644, 0] width 1289 height 0
click at [101, 367] on input "16" at bounding box center [101, 374] width 20 height 20
type input "0"
click at [169, 373] on input "16" at bounding box center [165, 374] width 20 height 20
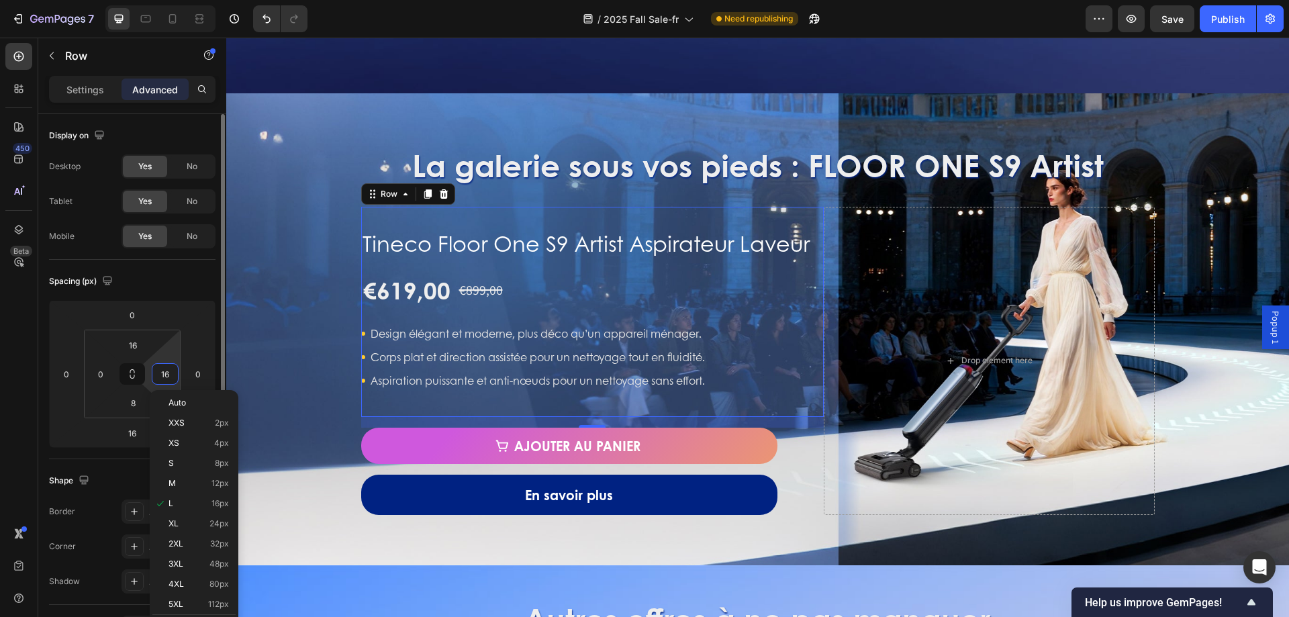
type input "0"
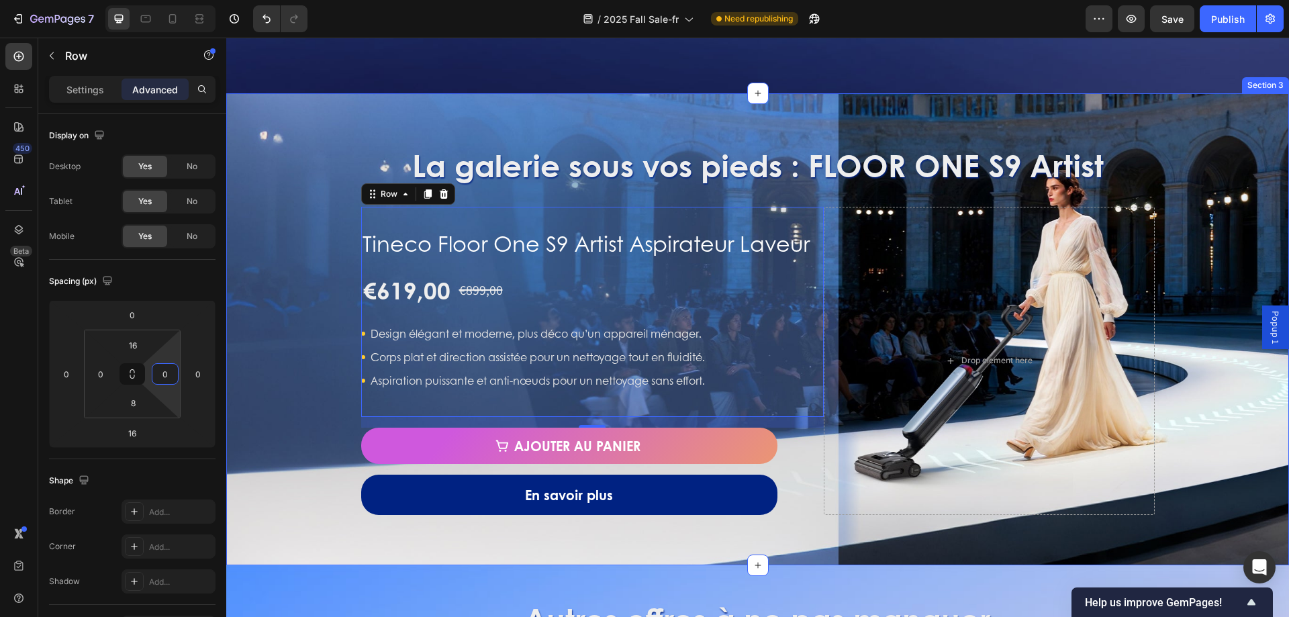
click at [297, 280] on div "La galerie sous vos pieds : FLOOR ONE S9 Artist Heading Tineco Floor One S9 Art…" at bounding box center [757, 329] width 1063 height 371
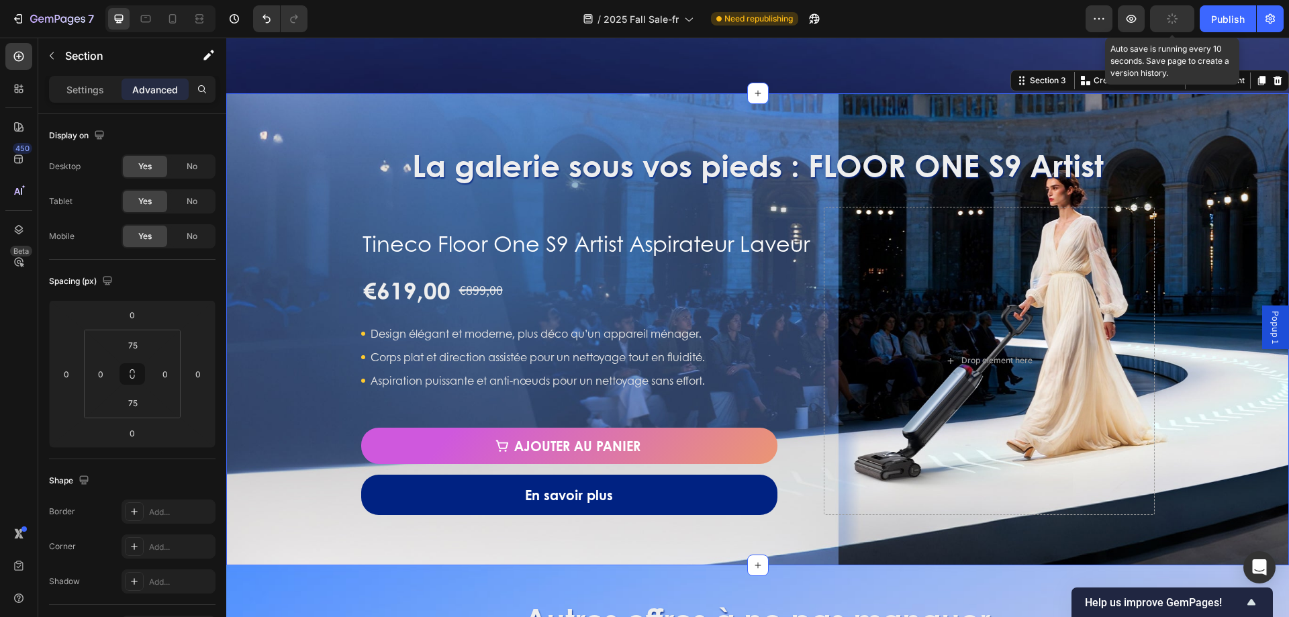
click at [1176, 18] on icon "button" at bounding box center [1172, 19] width 12 height 12
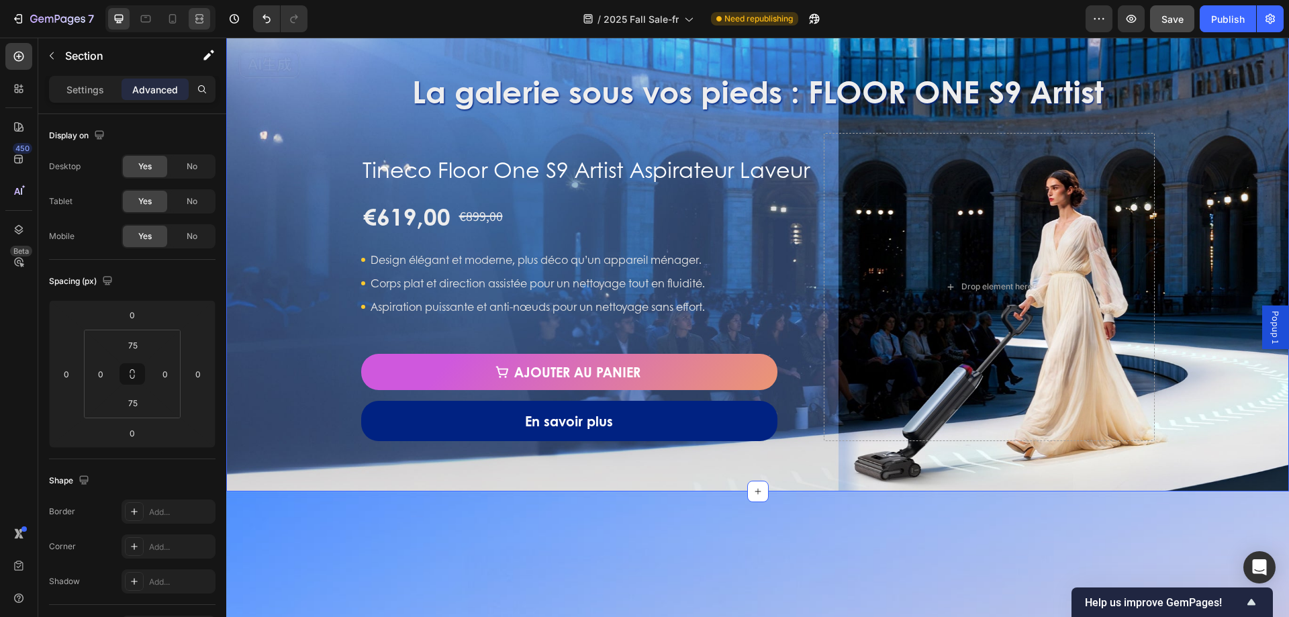
scroll to position [940, 0]
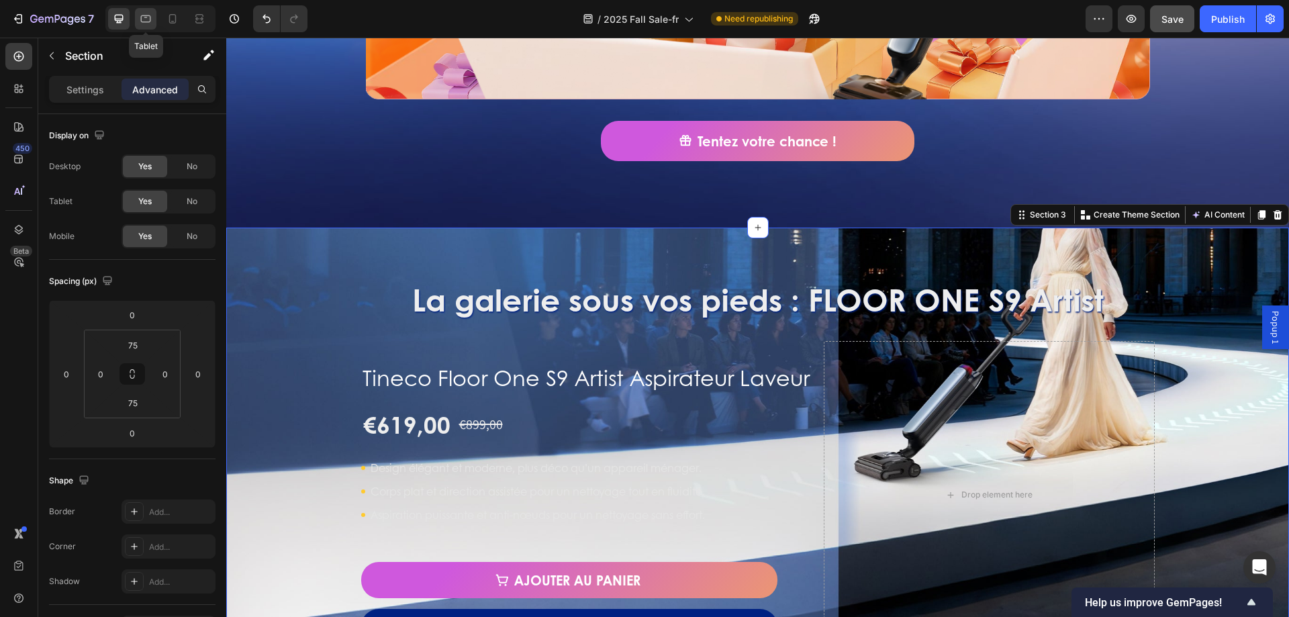
click at [148, 18] on icon at bounding box center [145, 18] width 13 height 13
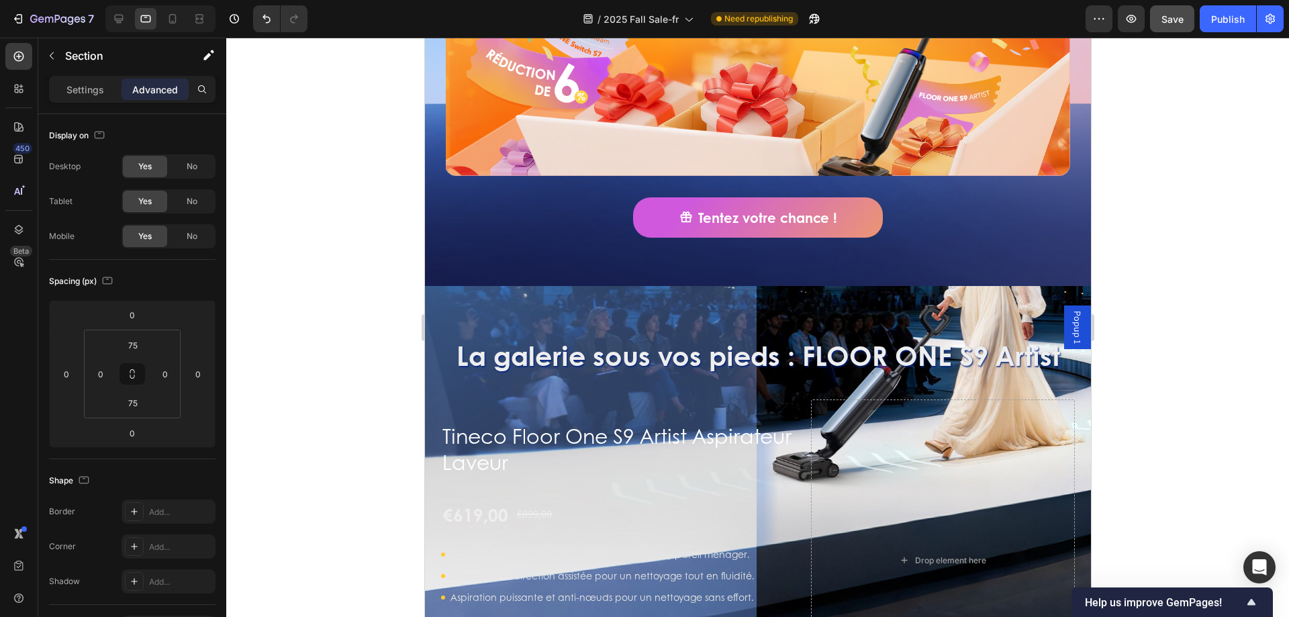
scroll to position [841, 0]
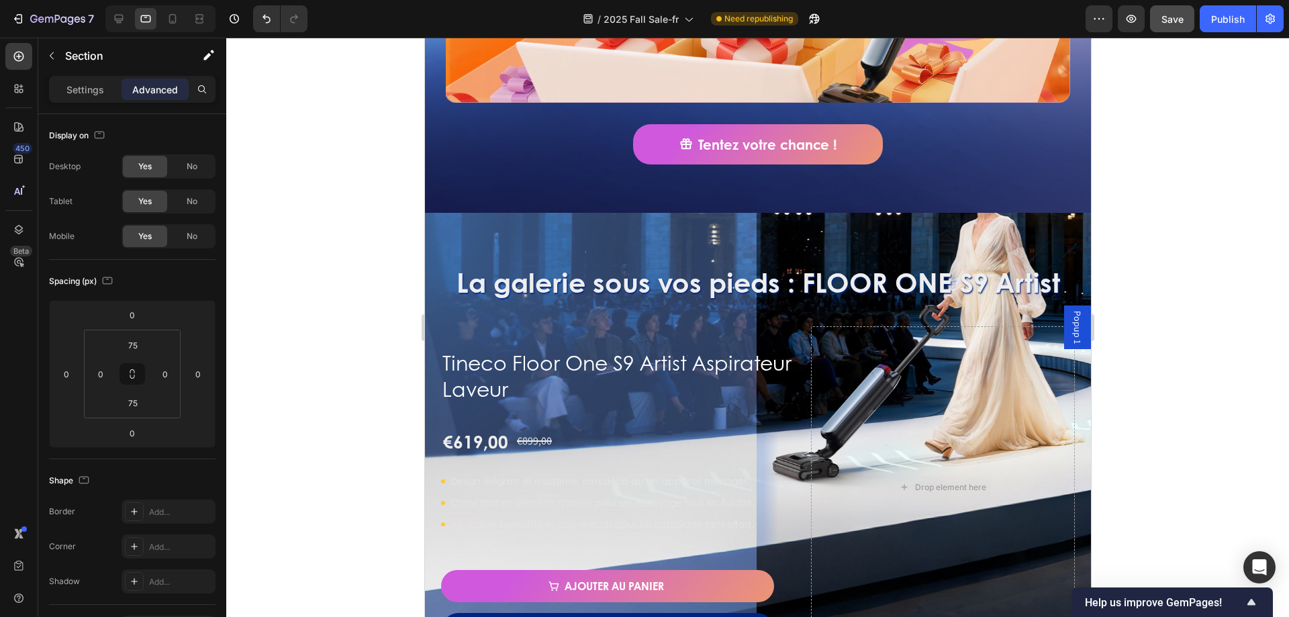
click at [679, 263] on h2 "La galerie sous vos pieds : FLOOR ONE S9 Artist" at bounding box center [757, 282] width 634 height 38
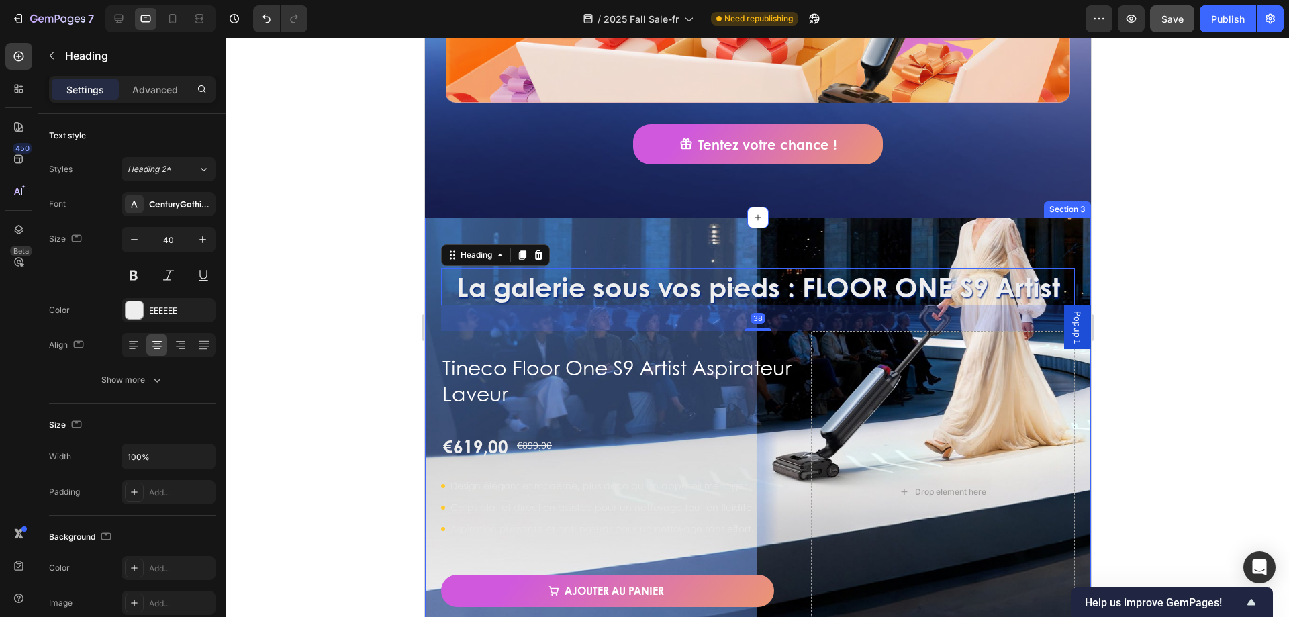
scroll to position [969, 0]
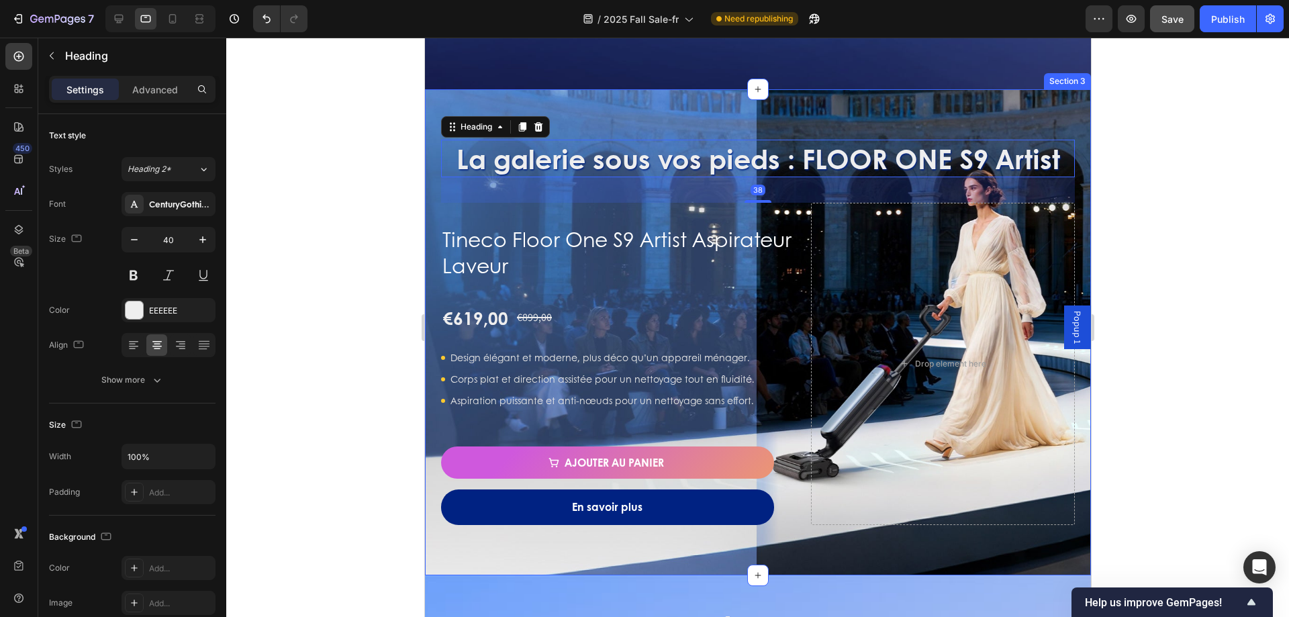
click at [835, 92] on div "La galerie sous vos pieds : FLOOR ONE S9 Artist Heading 38 Tineco Floor One S9 …" at bounding box center [757, 332] width 666 height 487
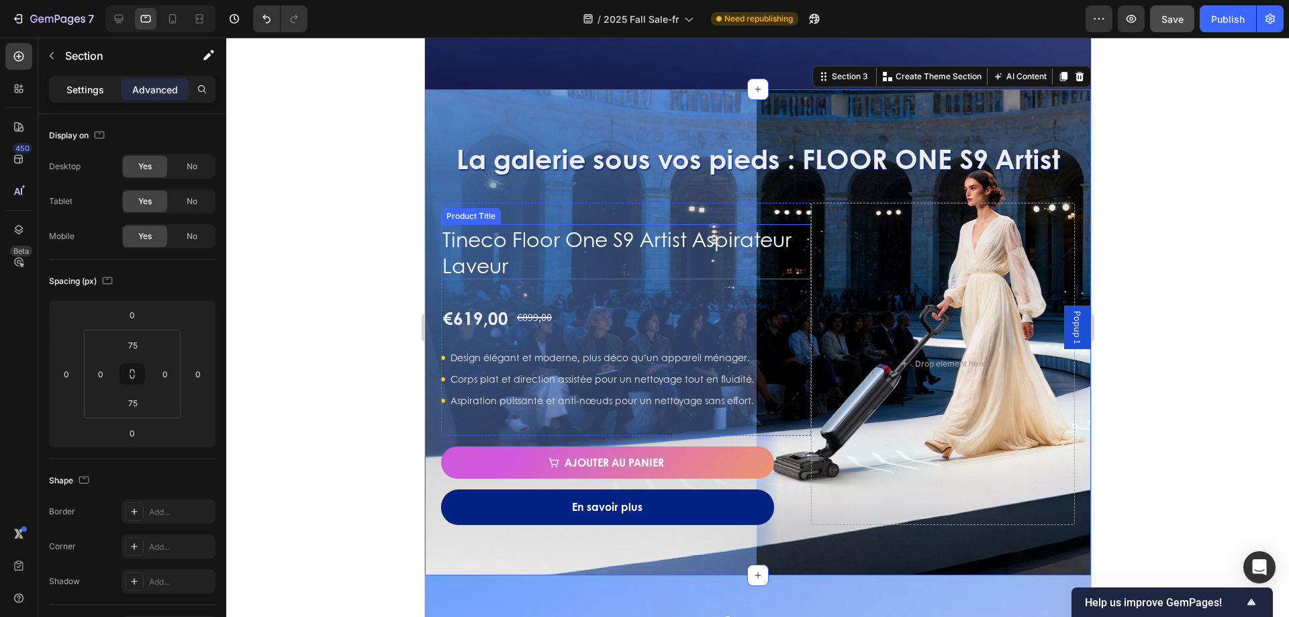
click at [77, 93] on p "Settings" at bounding box center [85, 90] width 38 height 14
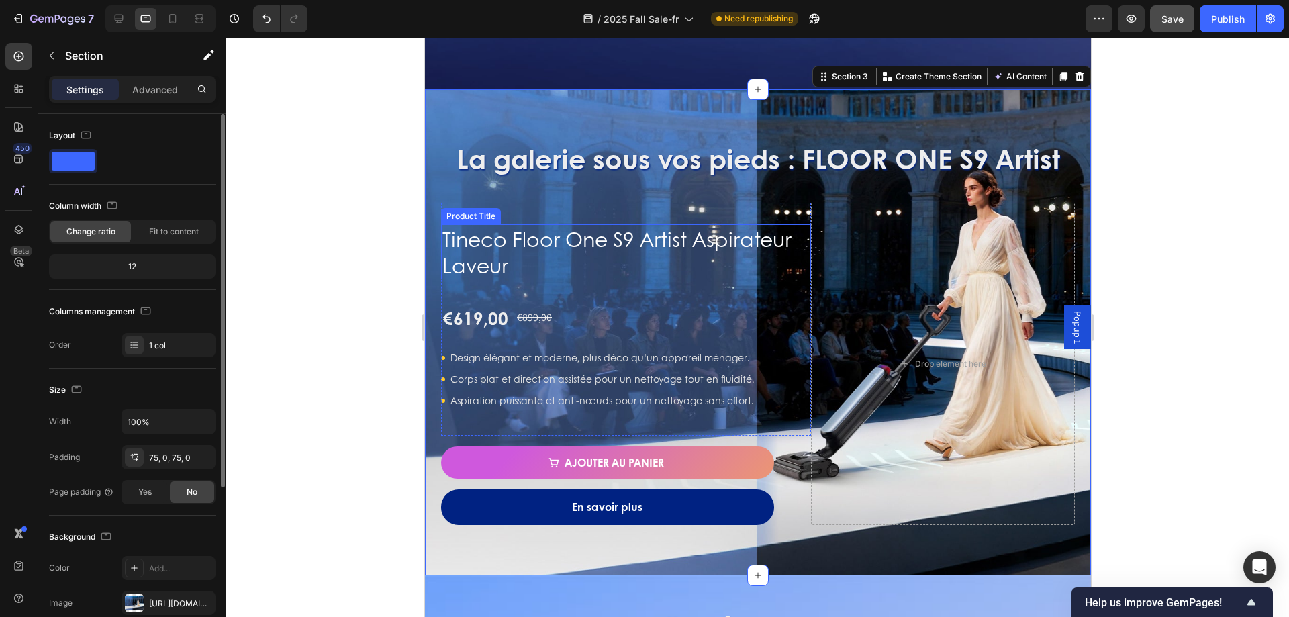
click at [73, 221] on div "Change ratio" at bounding box center [90, 231] width 81 height 21
click at [164, 222] on div "Fit to content" at bounding box center [174, 231] width 81 height 21
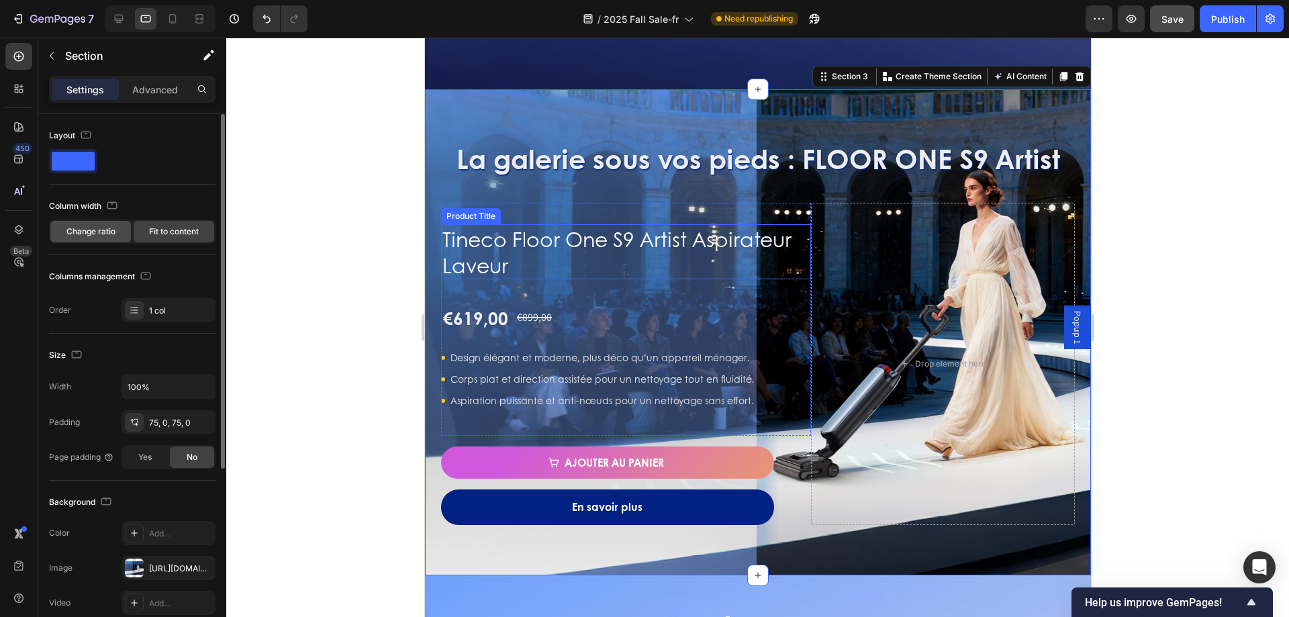
click at [87, 225] on div "Change ratio" at bounding box center [90, 231] width 81 height 21
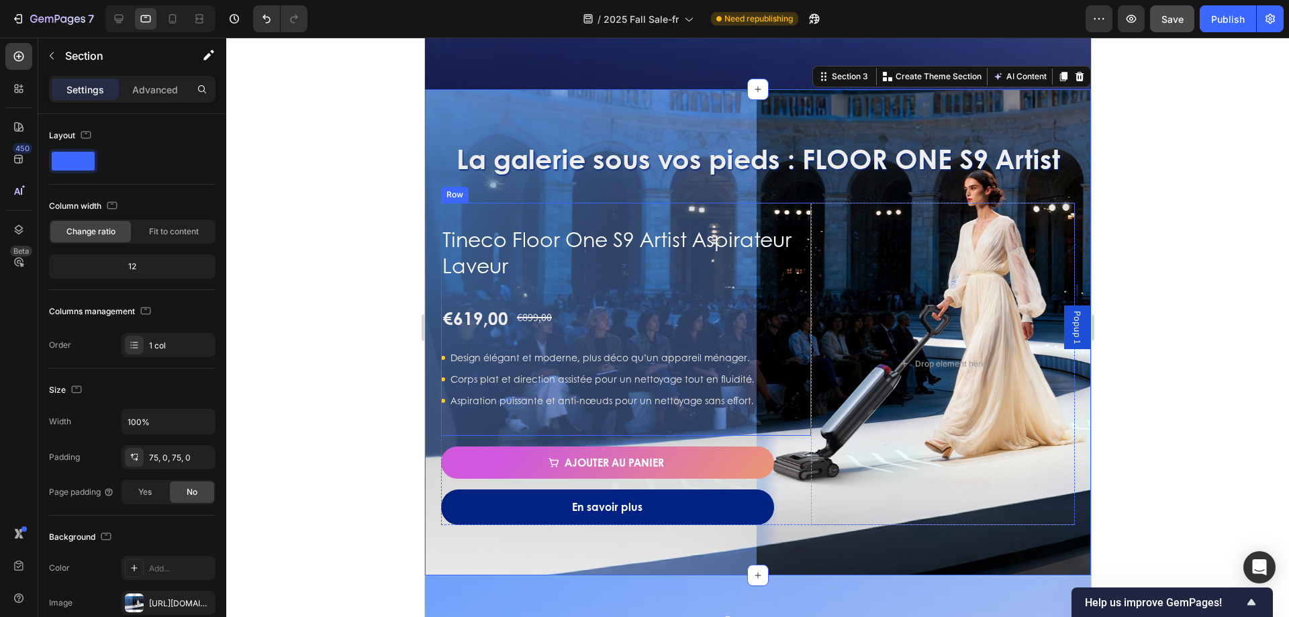
click at [573, 207] on div "Tineco Floor One S9 Artist Aspirateur Laveur Product Title €619,00 Product Pric…" at bounding box center [625, 320] width 370 height 234
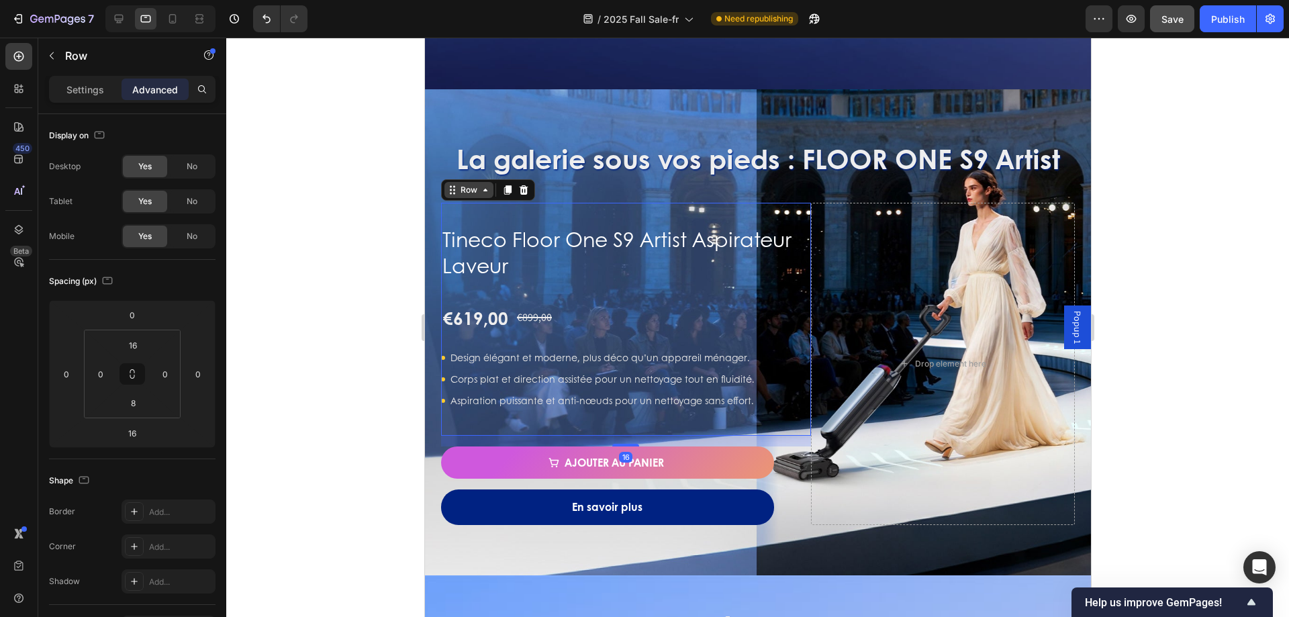
click at [466, 190] on div "Row" at bounding box center [468, 190] width 22 height 12
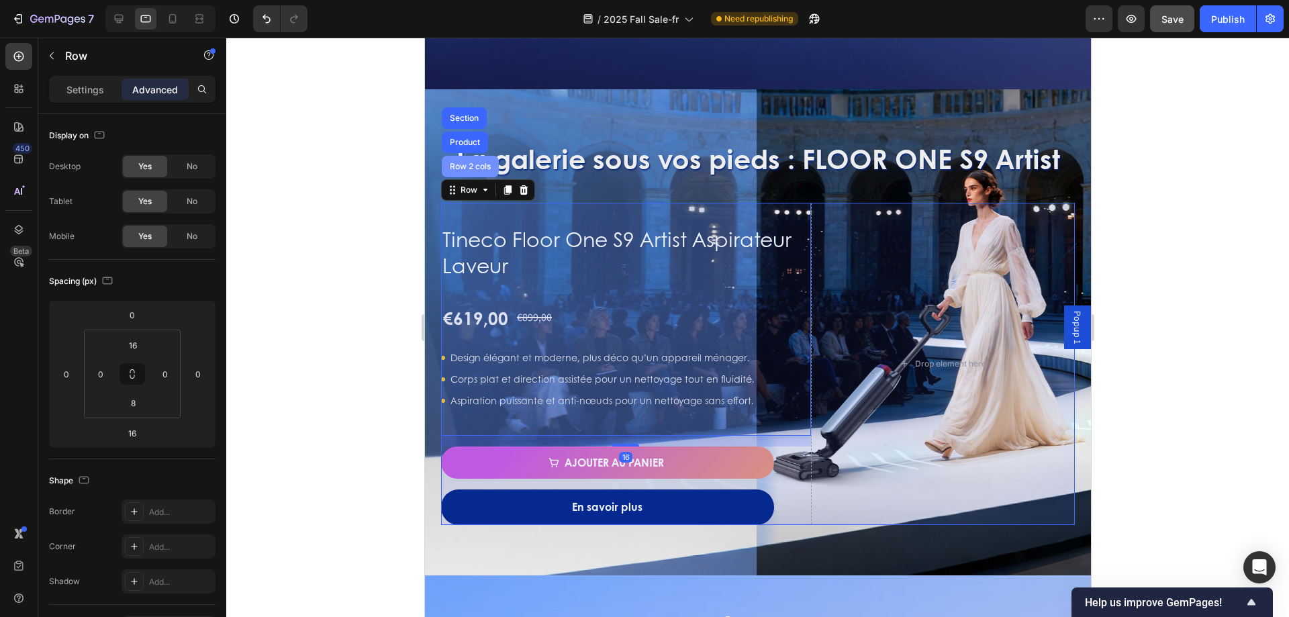
click at [467, 162] on div "Row 2 cols" at bounding box center [469, 166] width 46 height 8
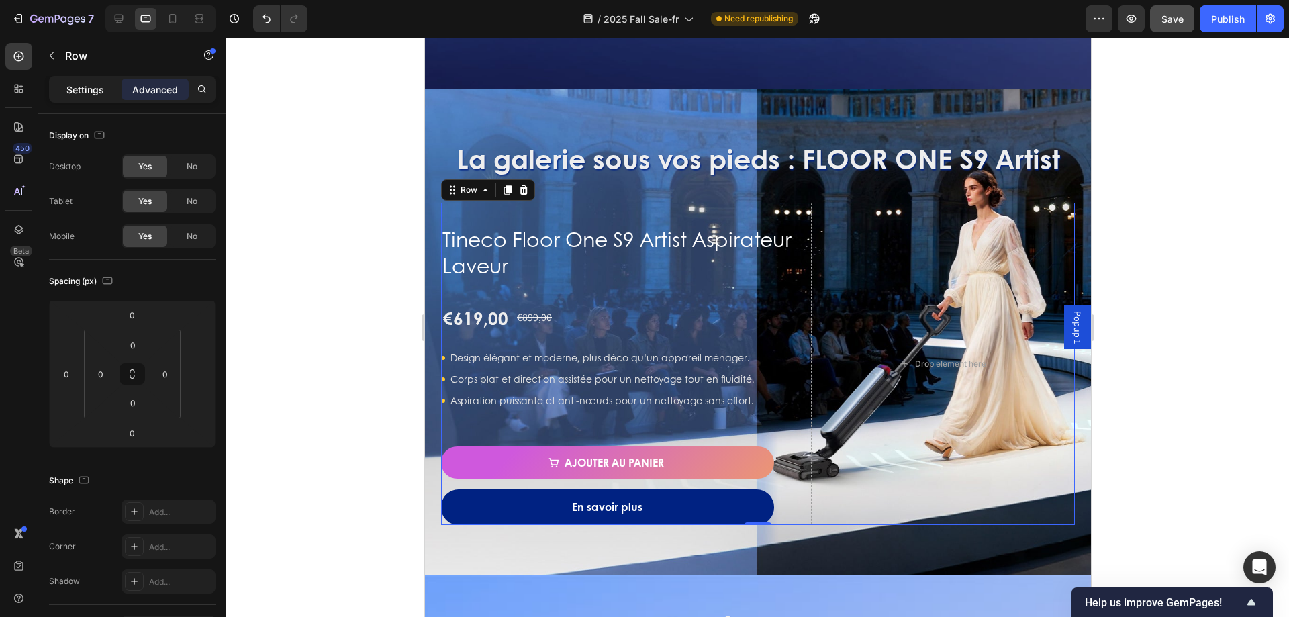
click at [92, 89] on p "Settings" at bounding box center [85, 90] width 38 height 14
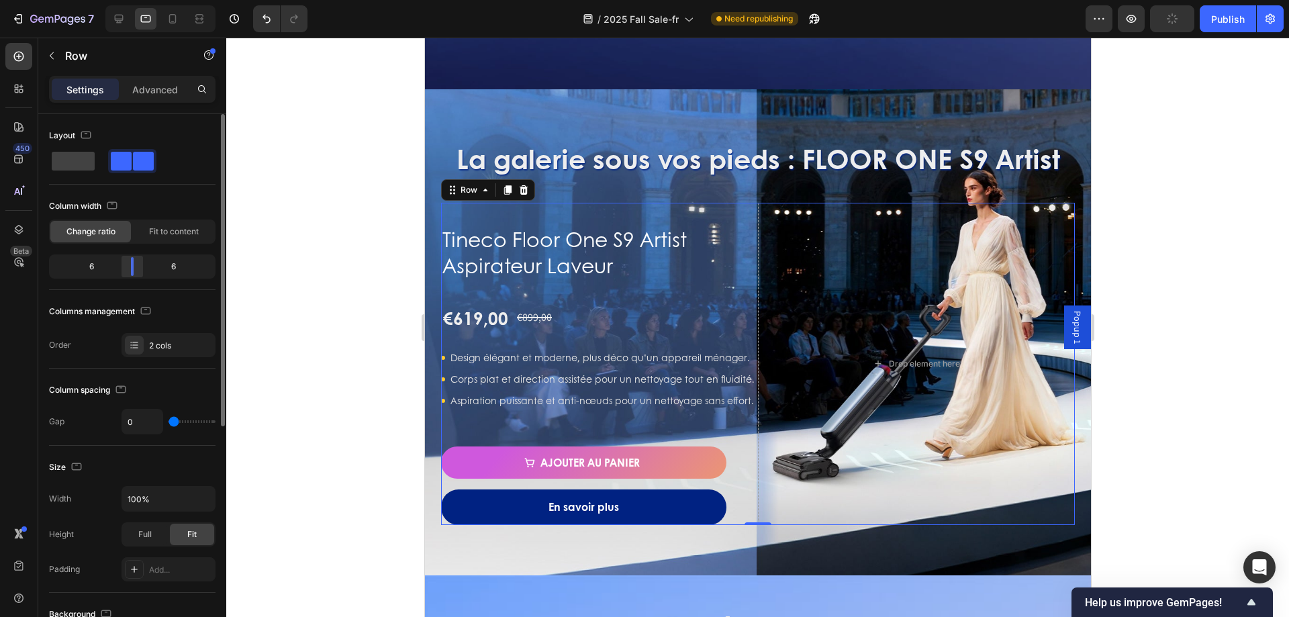
drag, startPoint x: 142, startPoint y: 271, endPoint x: 128, endPoint y: 269, distance: 13.5
click at [128, 269] on div at bounding box center [132, 266] width 24 height 19
click at [307, 201] on div at bounding box center [757, 327] width 1063 height 579
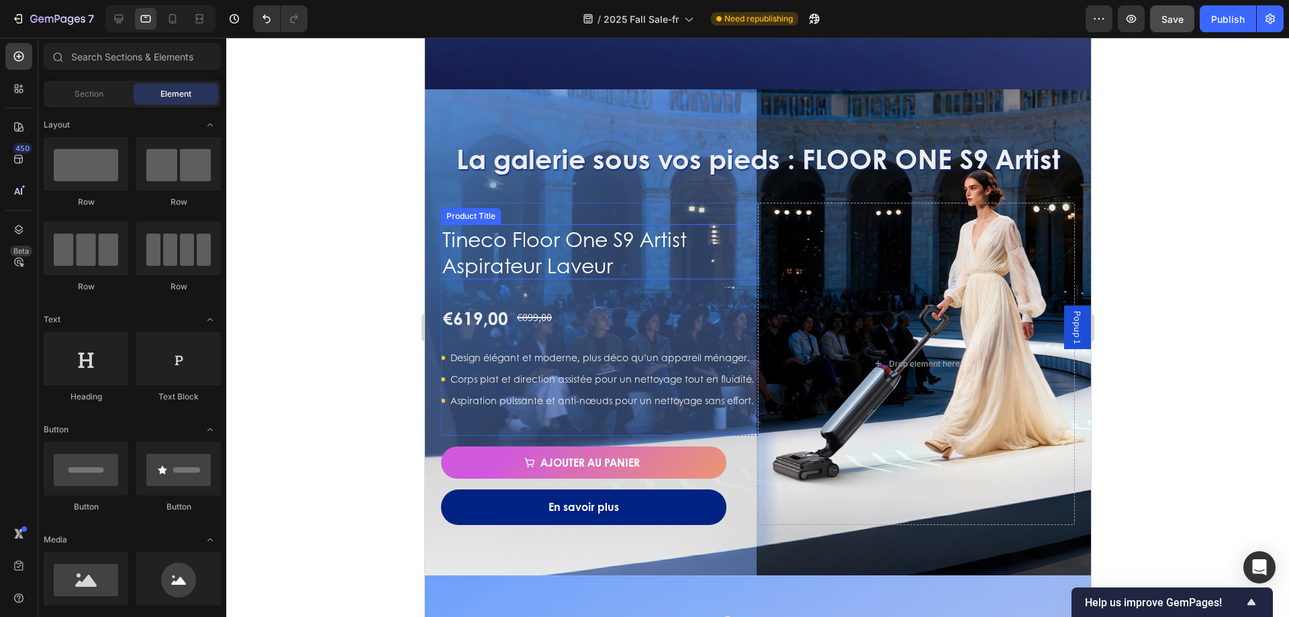
click at [665, 245] on h1 "Tineco Floor One S9 Artist Aspirateur Laveur" at bounding box center [598, 251] width 317 height 55
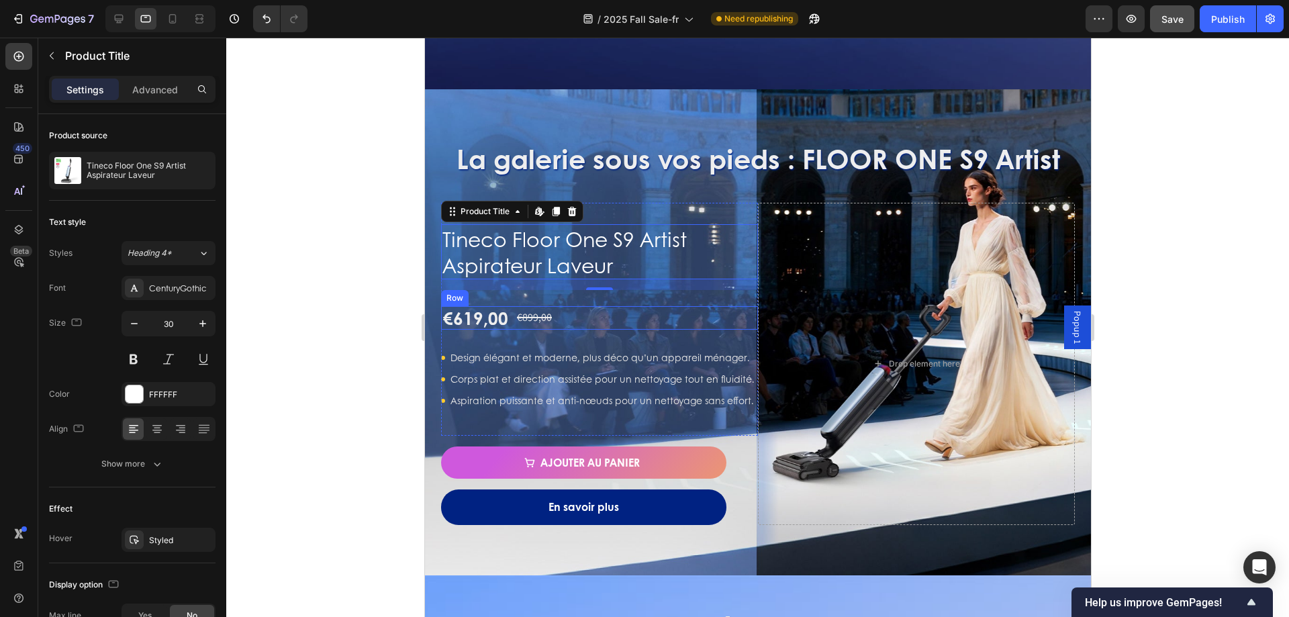
click at [590, 320] on div "€619,00 Product Price Product Price €899,00 Compare Price Compare Price Row" at bounding box center [598, 317] width 317 height 23
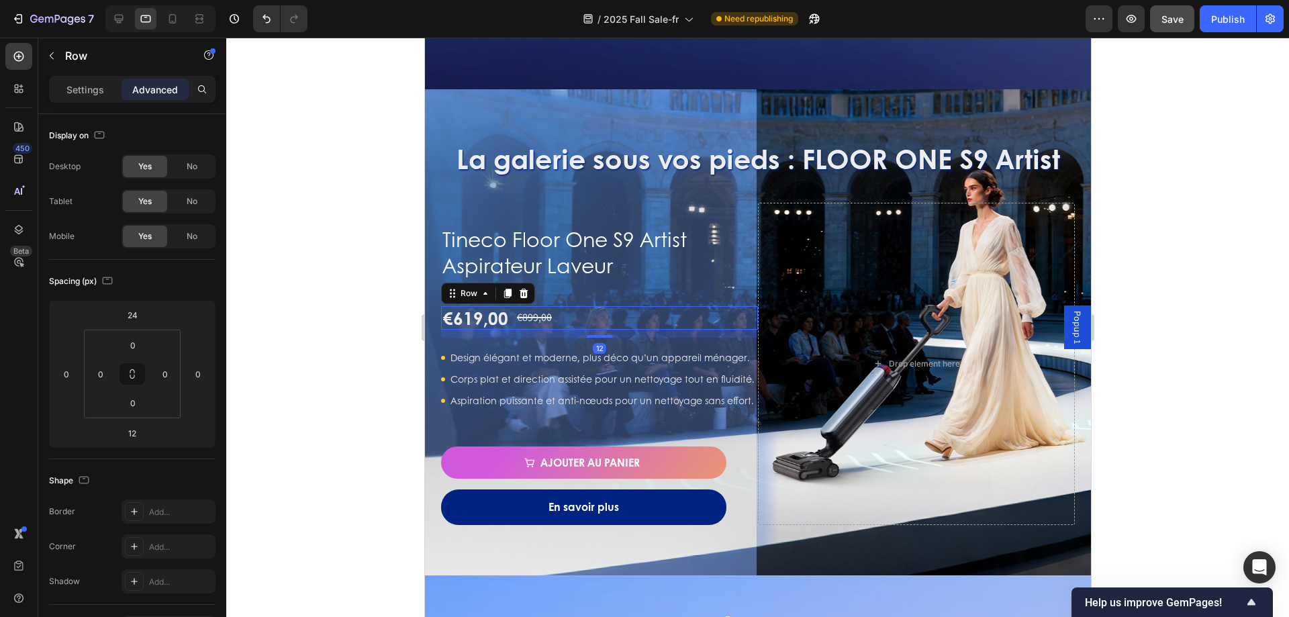
click at [298, 350] on div at bounding box center [757, 327] width 1063 height 579
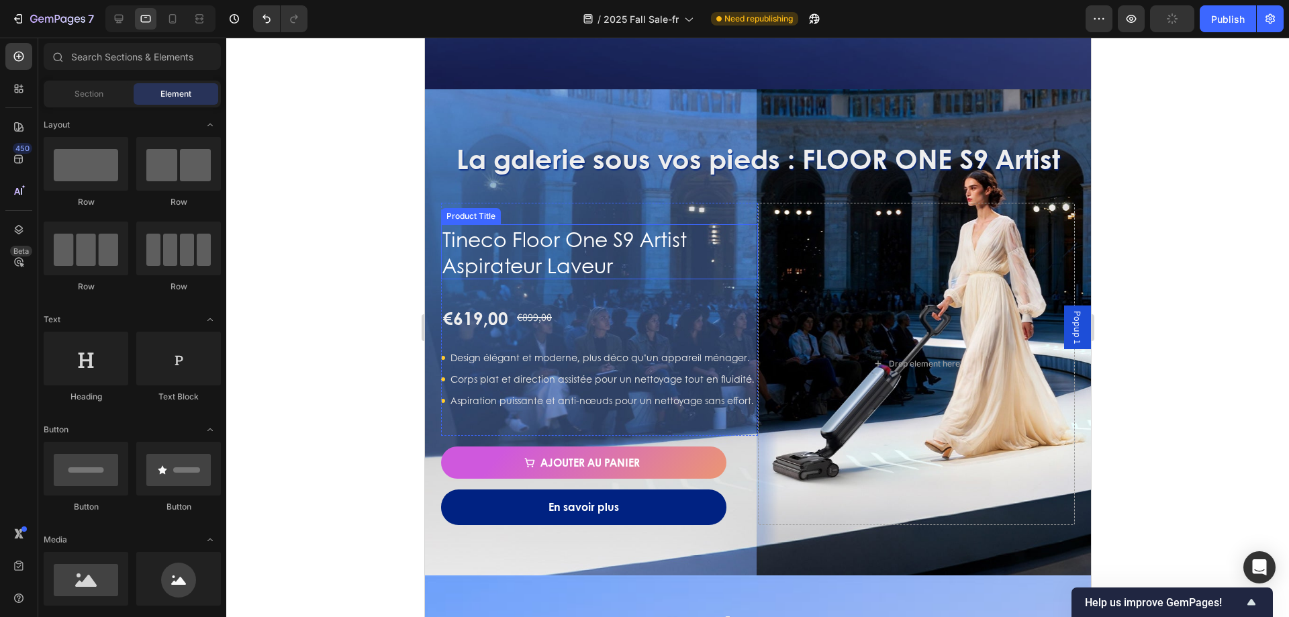
click at [677, 224] on h1 "Tineco Floor One S9 Artist Aspirateur Laveur" at bounding box center [598, 251] width 317 height 55
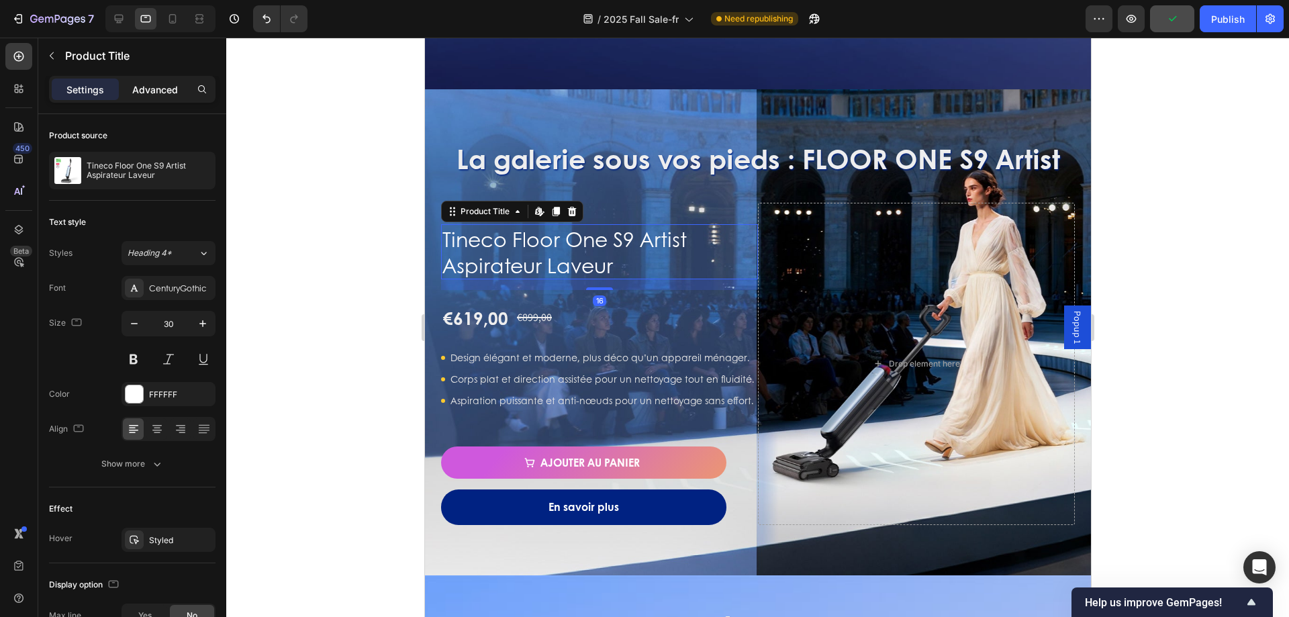
click at [155, 92] on p "Advanced" at bounding box center [155, 90] width 46 height 14
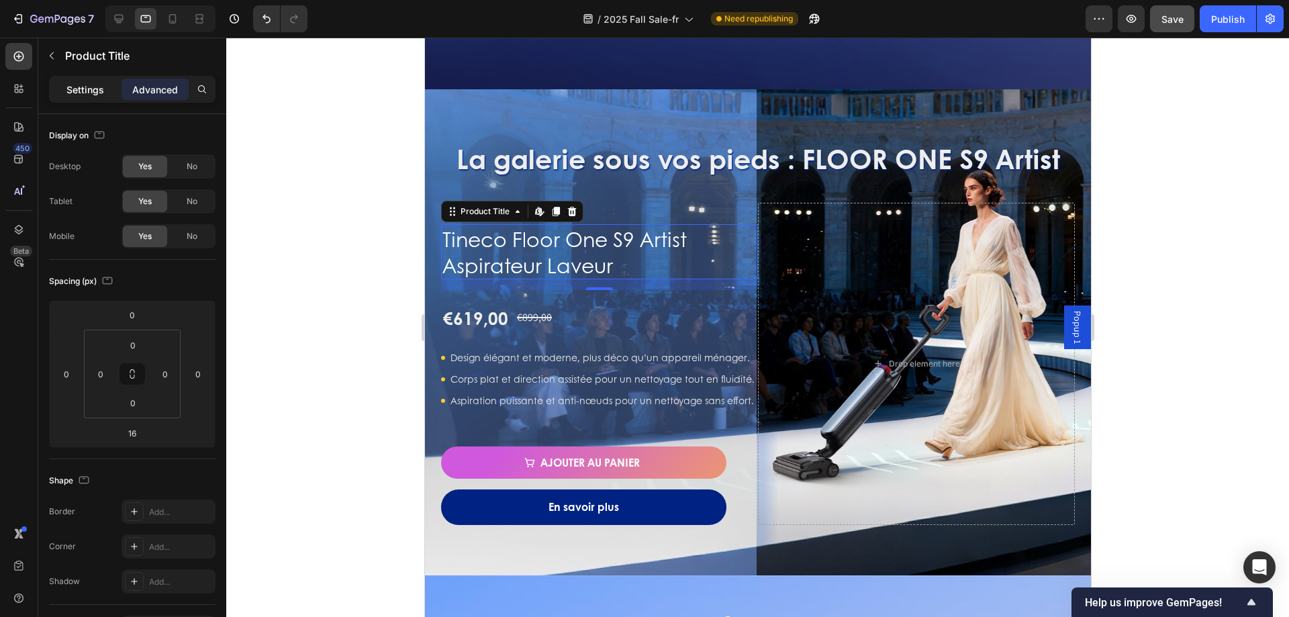
click at [95, 93] on p "Settings" at bounding box center [85, 90] width 38 height 14
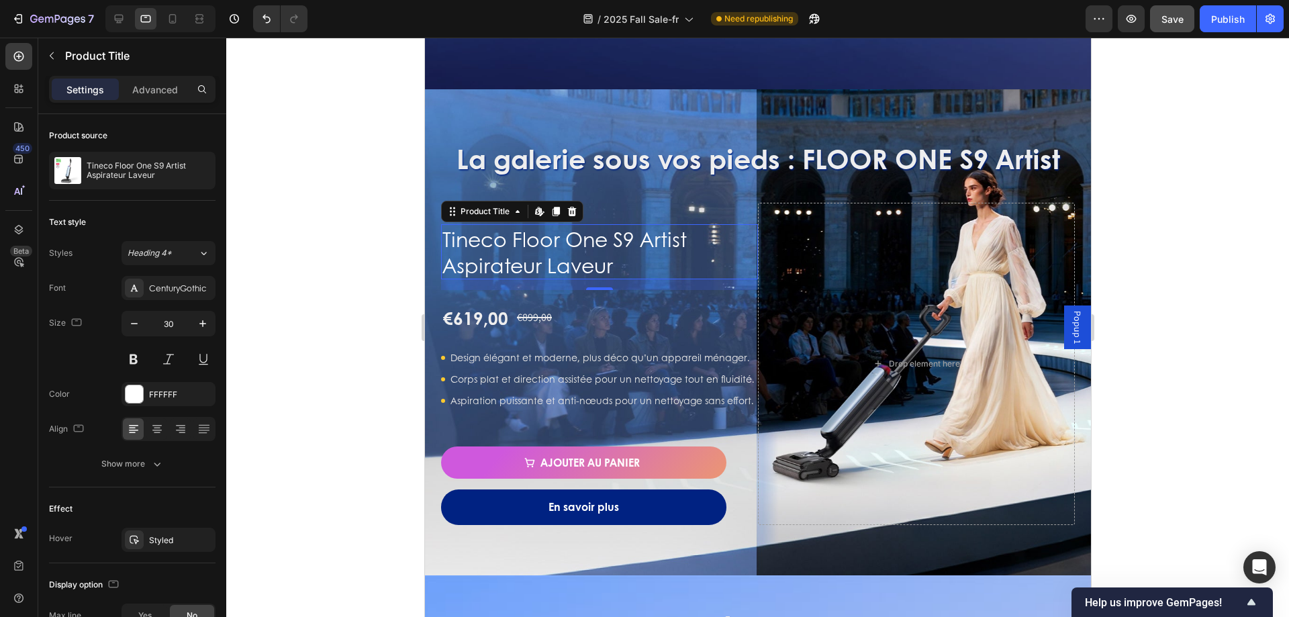
click at [329, 381] on div at bounding box center [757, 327] width 1063 height 579
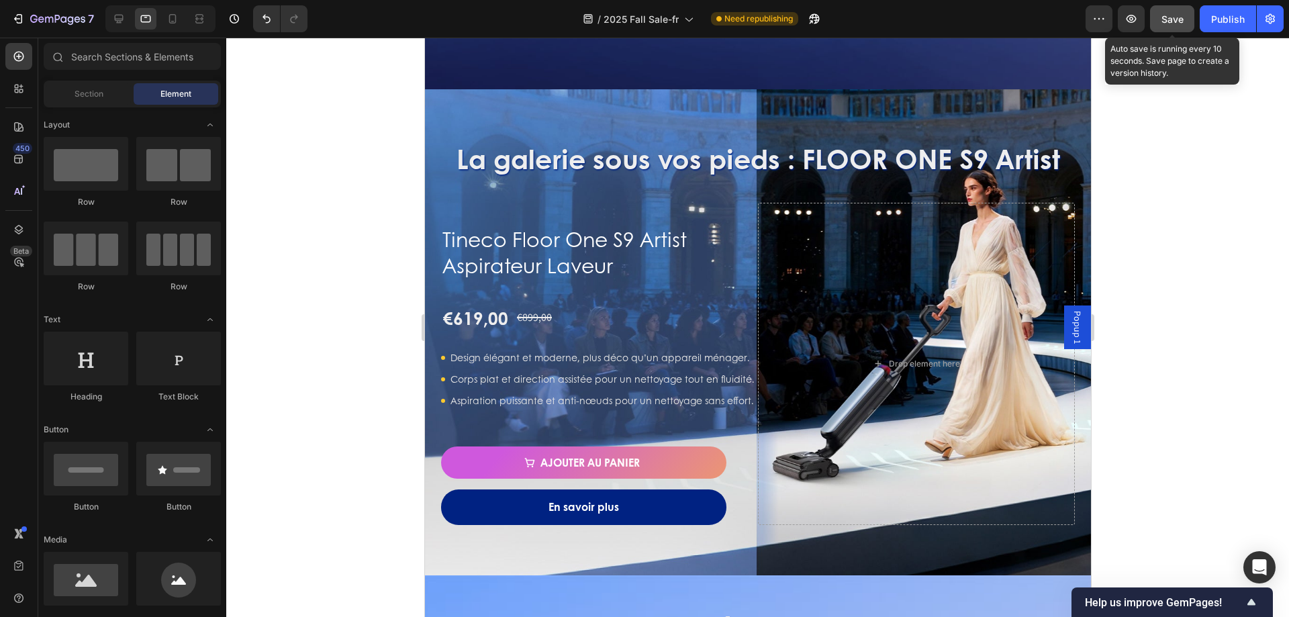
click at [1180, 21] on span "Save" at bounding box center [1172, 18] width 22 height 11
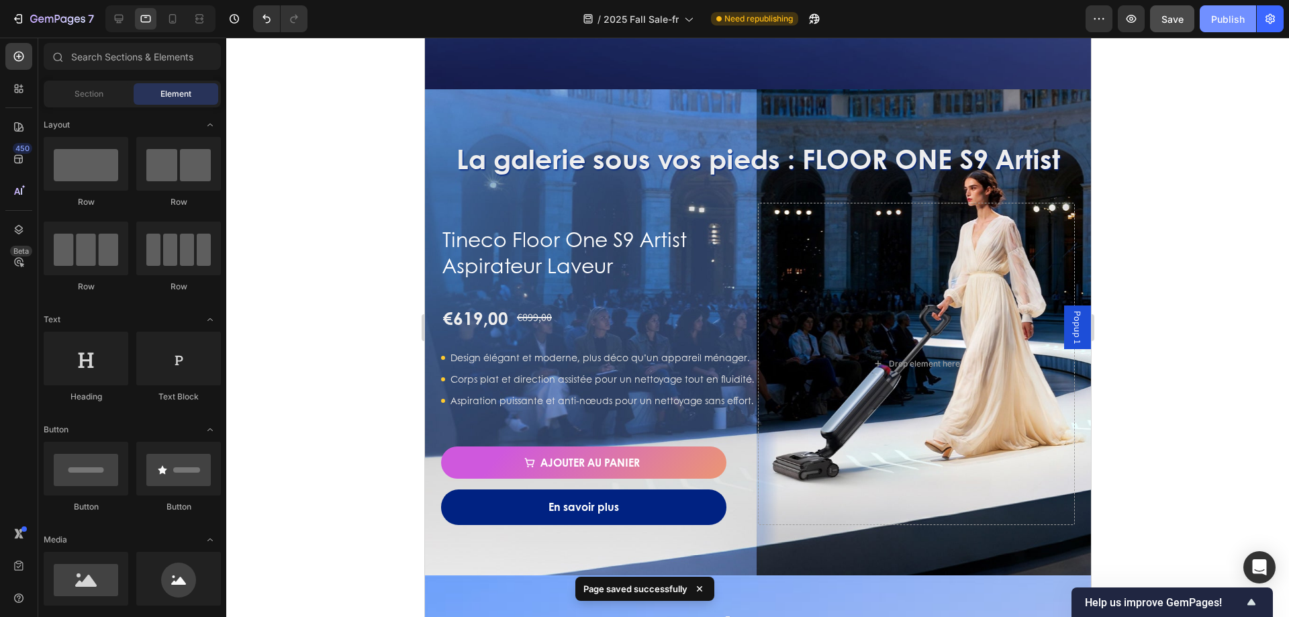
click at [1223, 21] on div "Publish" at bounding box center [1228, 19] width 34 height 14
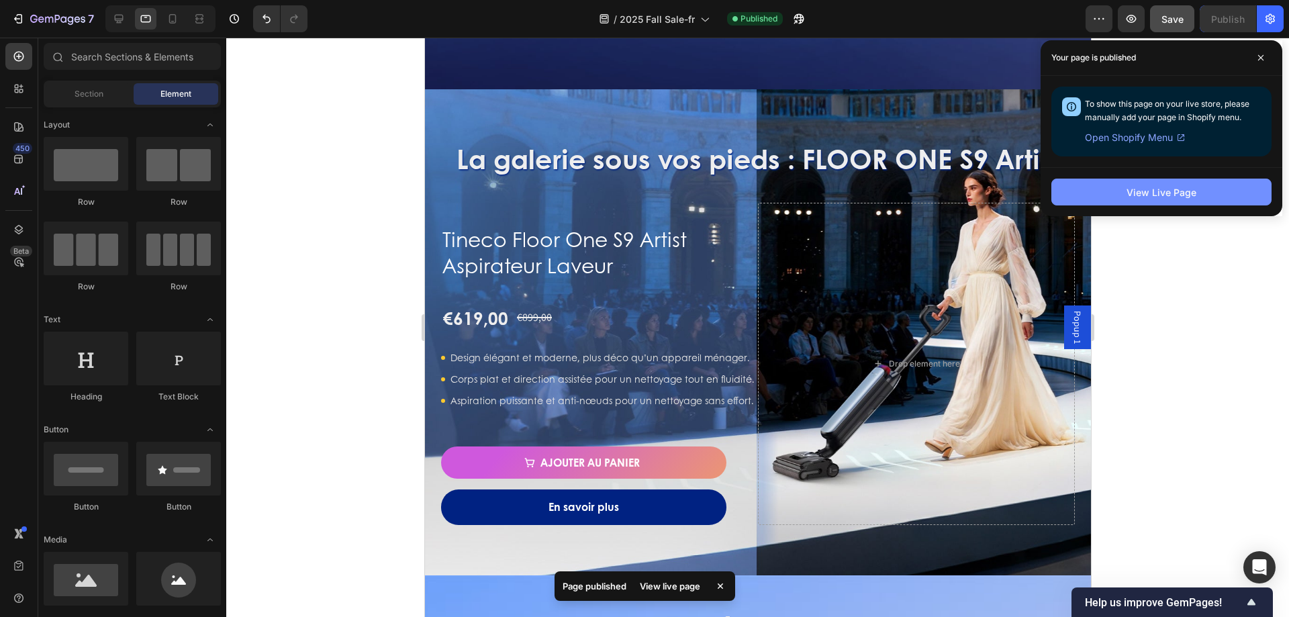
click at [1127, 187] on button "View Live Page" at bounding box center [1161, 192] width 220 height 27
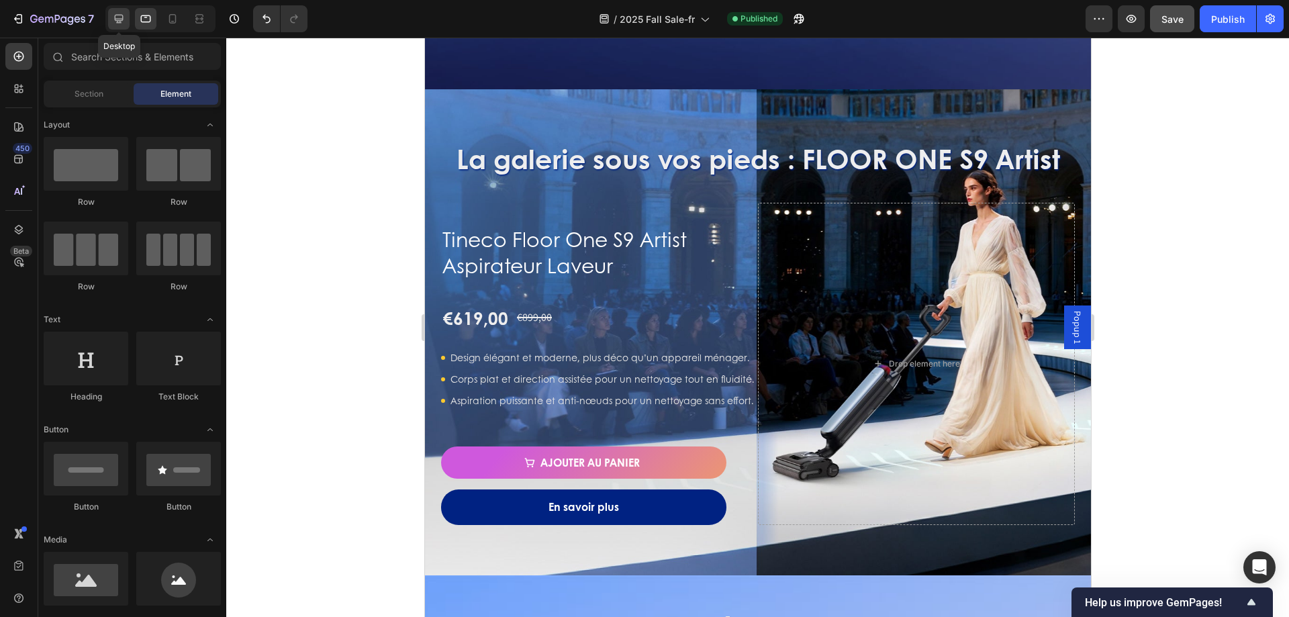
click at [120, 25] on icon at bounding box center [118, 18] width 13 height 13
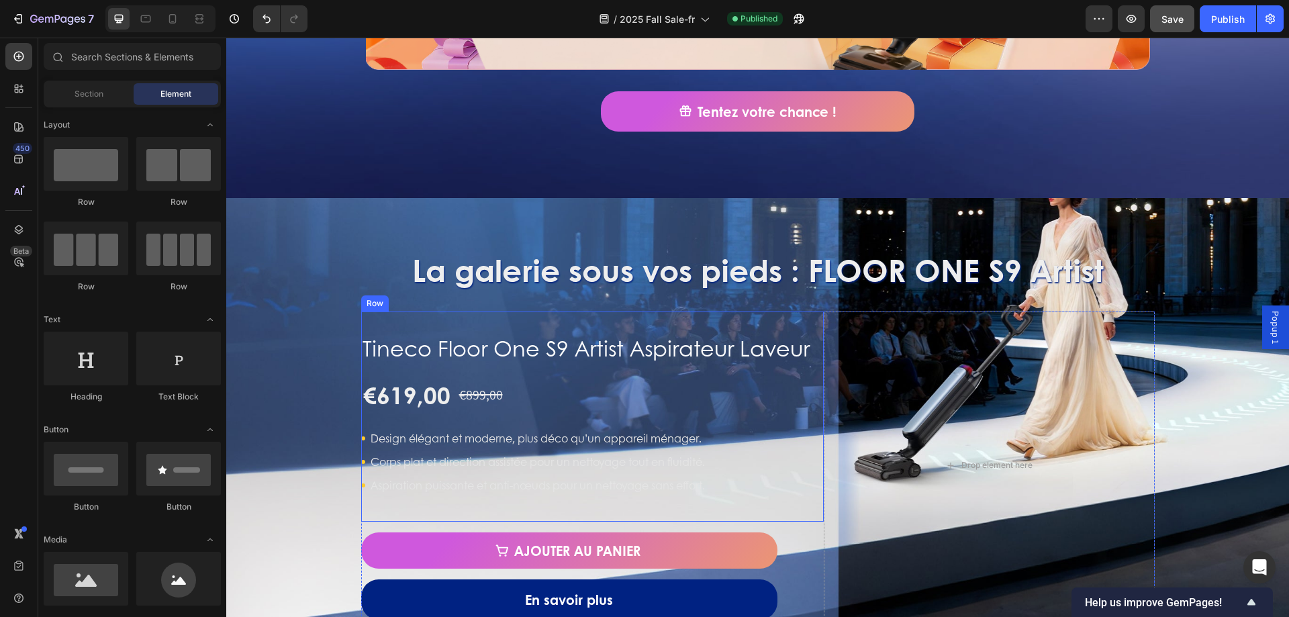
scroll to position [1027, 0]
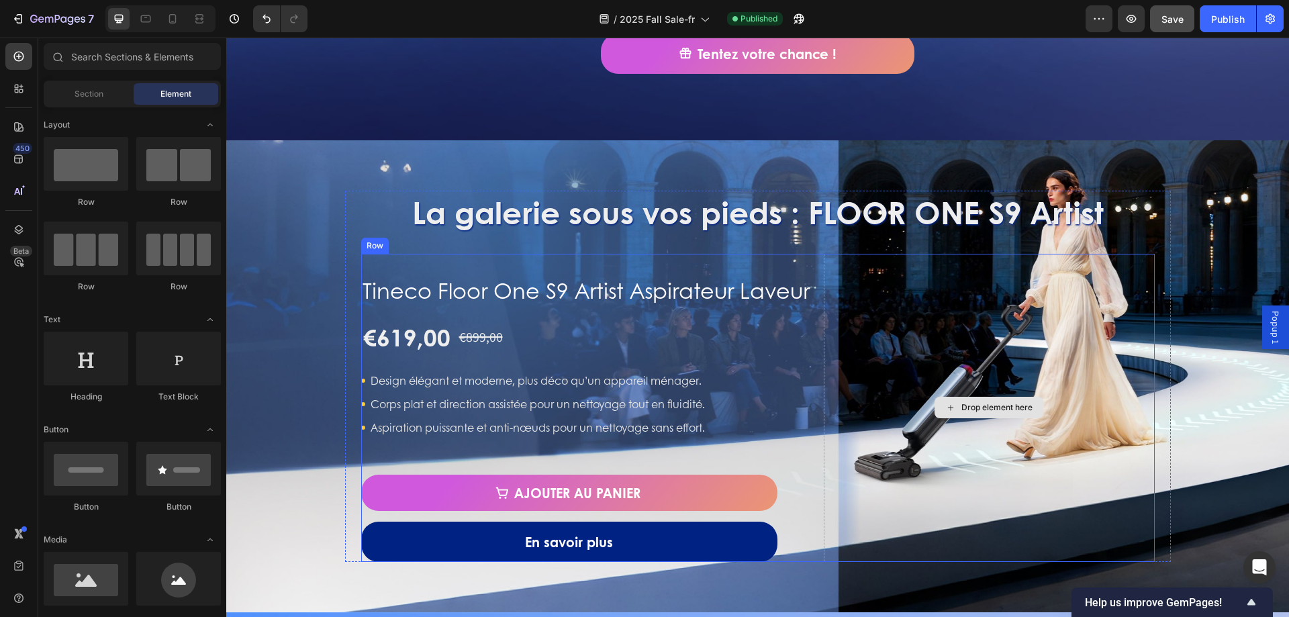
click at [845, 258] on div "Drop element here" at bounding box center [989, 408] width 331 height 309
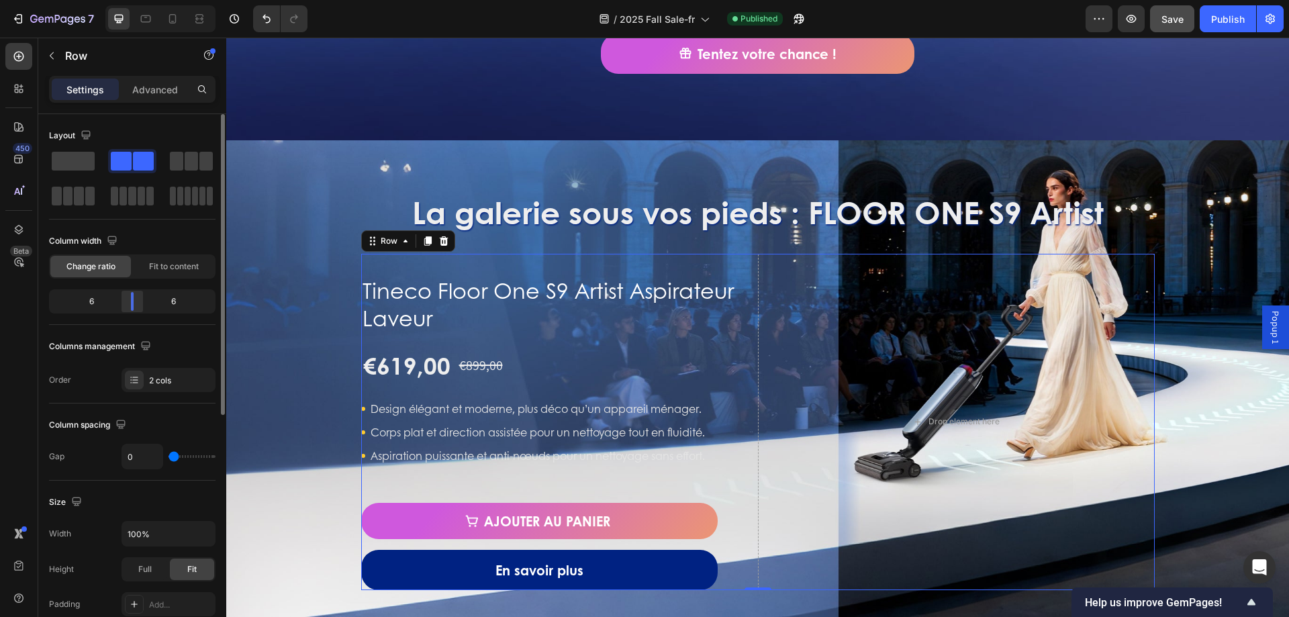
drag, startPoint x: 144, startPoint y: 305, endPoint x: 132, endPoint y: 302, distance: 12.5
click at [132, 302] on div at bounding box center [132, 301] width 3 height 19
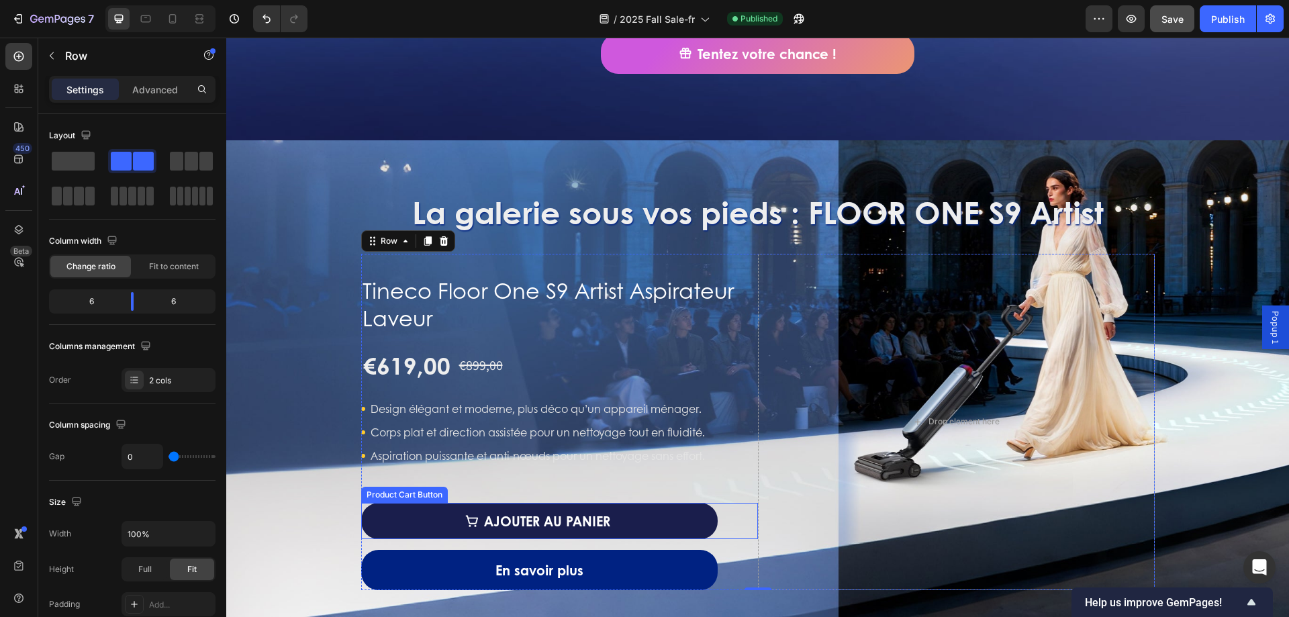
click at [691, 522] on button "Ajouter au panier" at bounding box center [539, 521] width 357 height 36
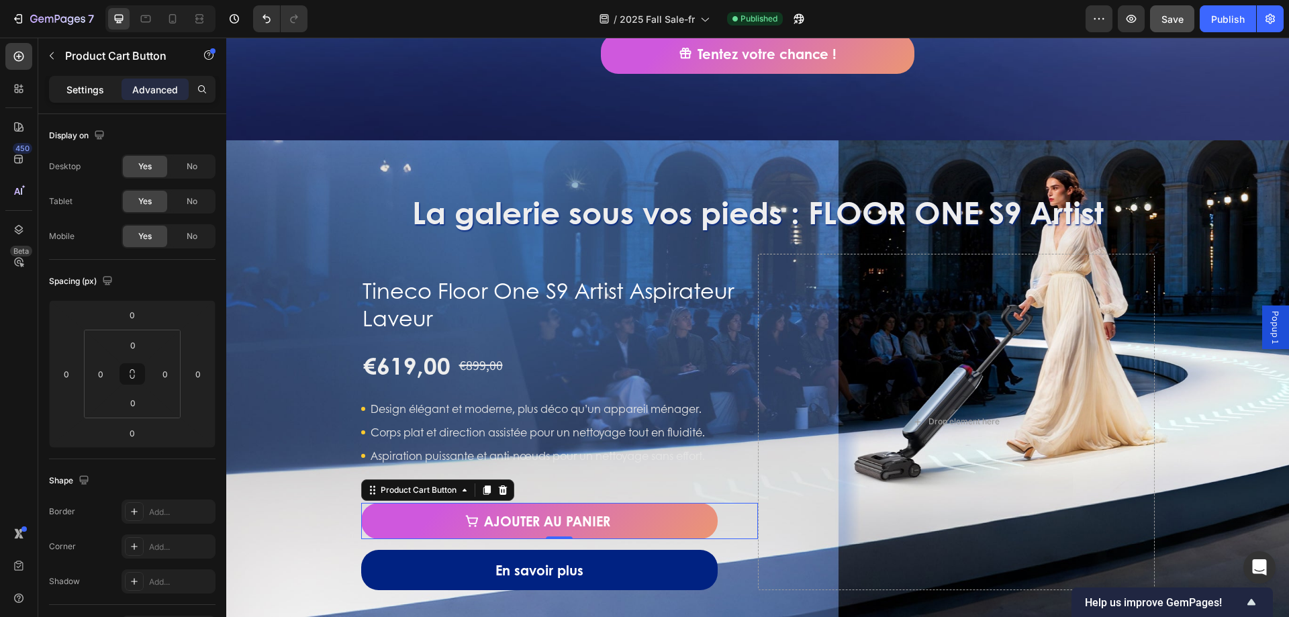
click at [92, 97] on div "Settings" at bounding box center [85, 89] width 67 height 21
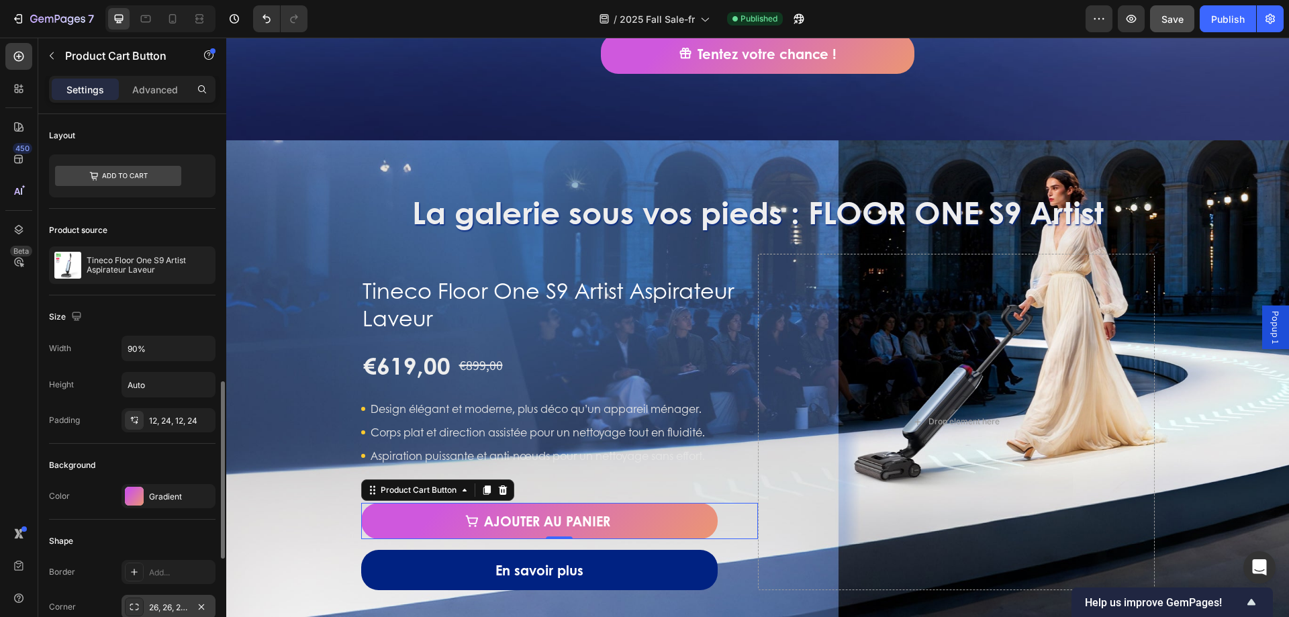
scroll to position [201, 0]
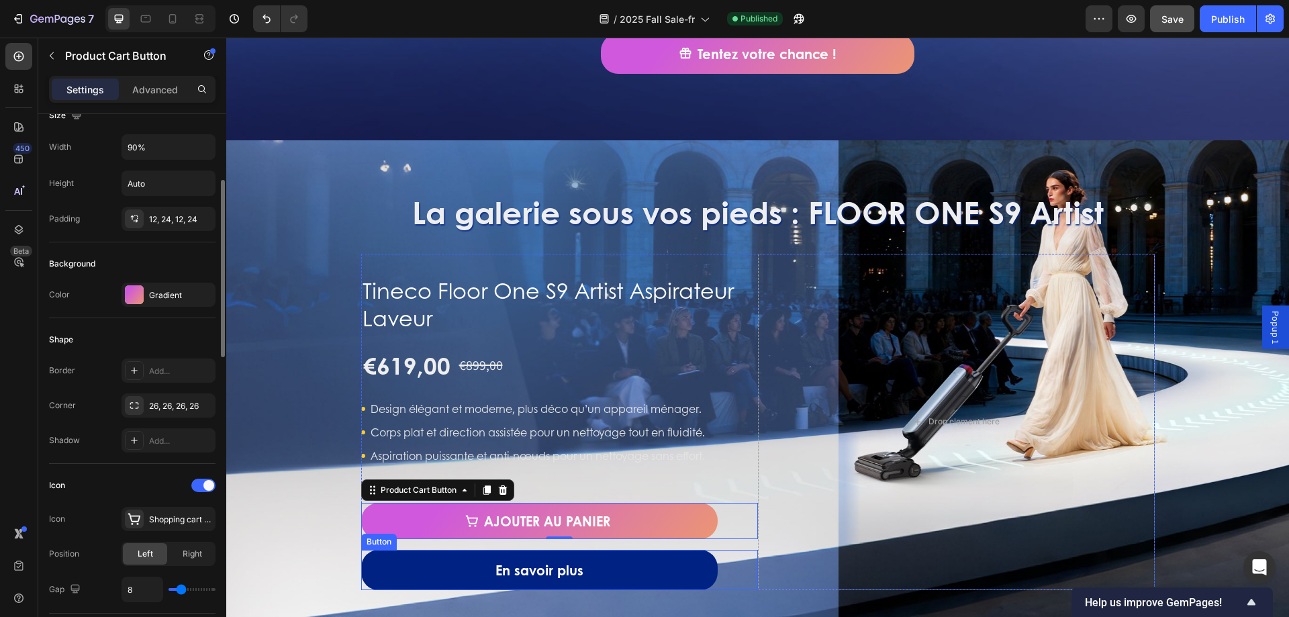
click at [729, 568] on div "En savoir plus Button" at bounding box center [559, 570] width 397 height 40
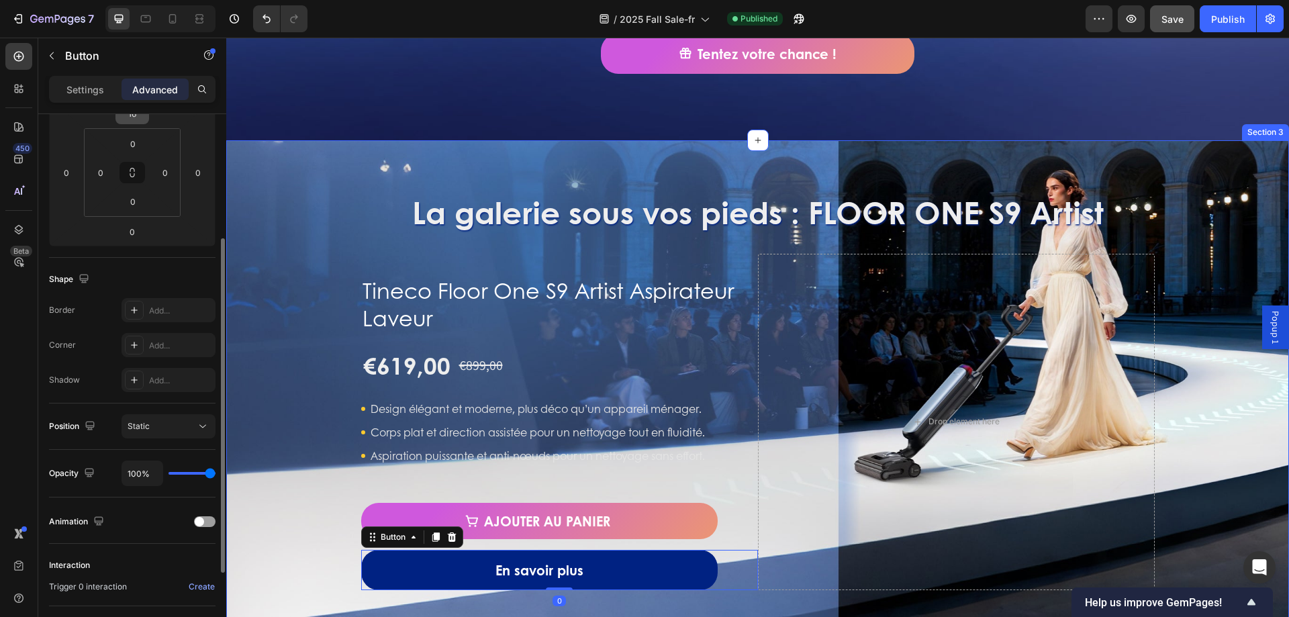
scroll to position [0, 0]
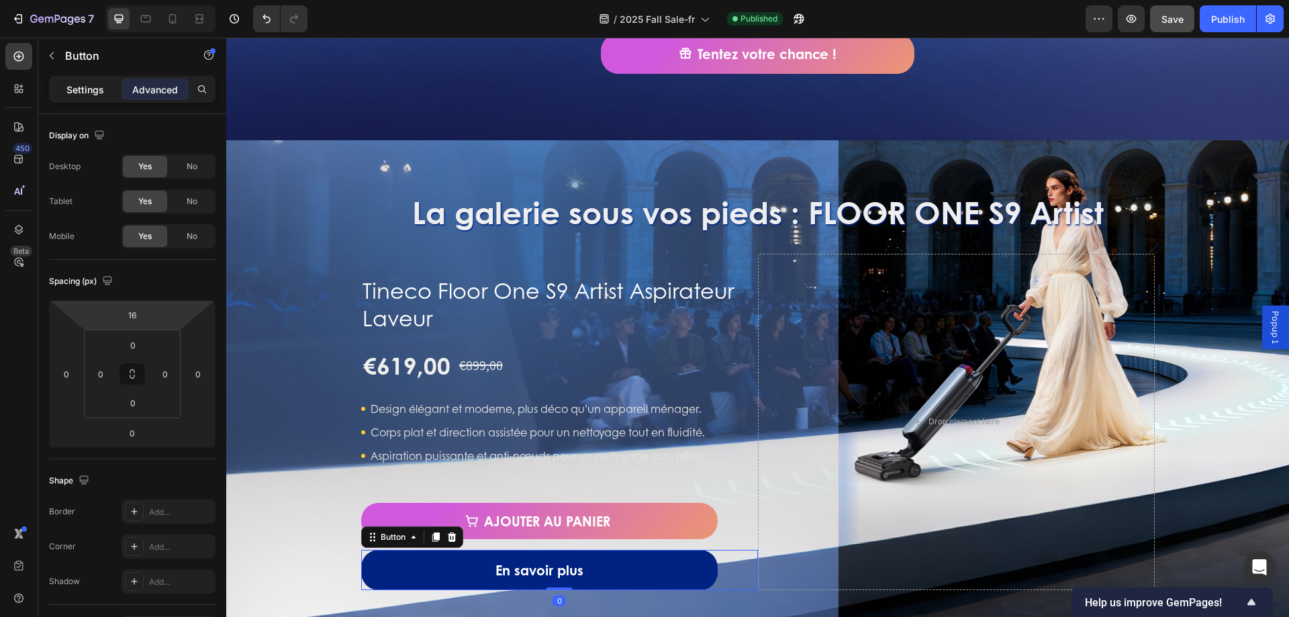
click at [83, 90] on p "Settings" at bounding box center [85, 90] width 38 height 14
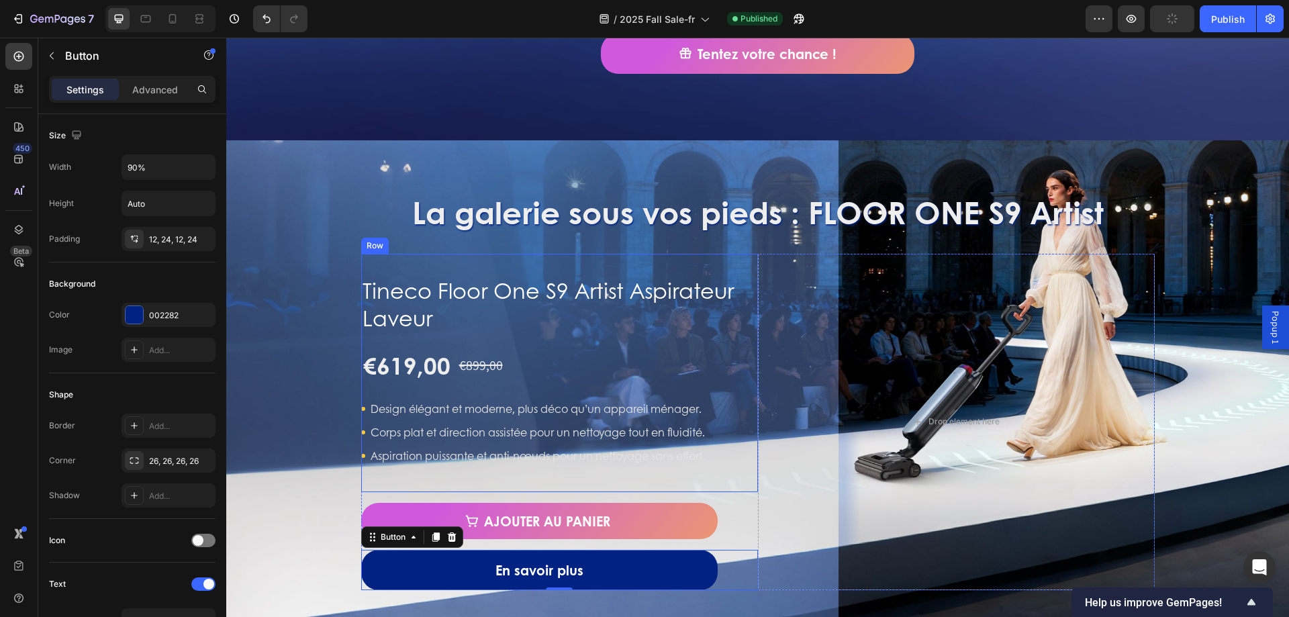
click at [371, 250] on div "Row" at bounding box center [375, 246] width 28 height 16
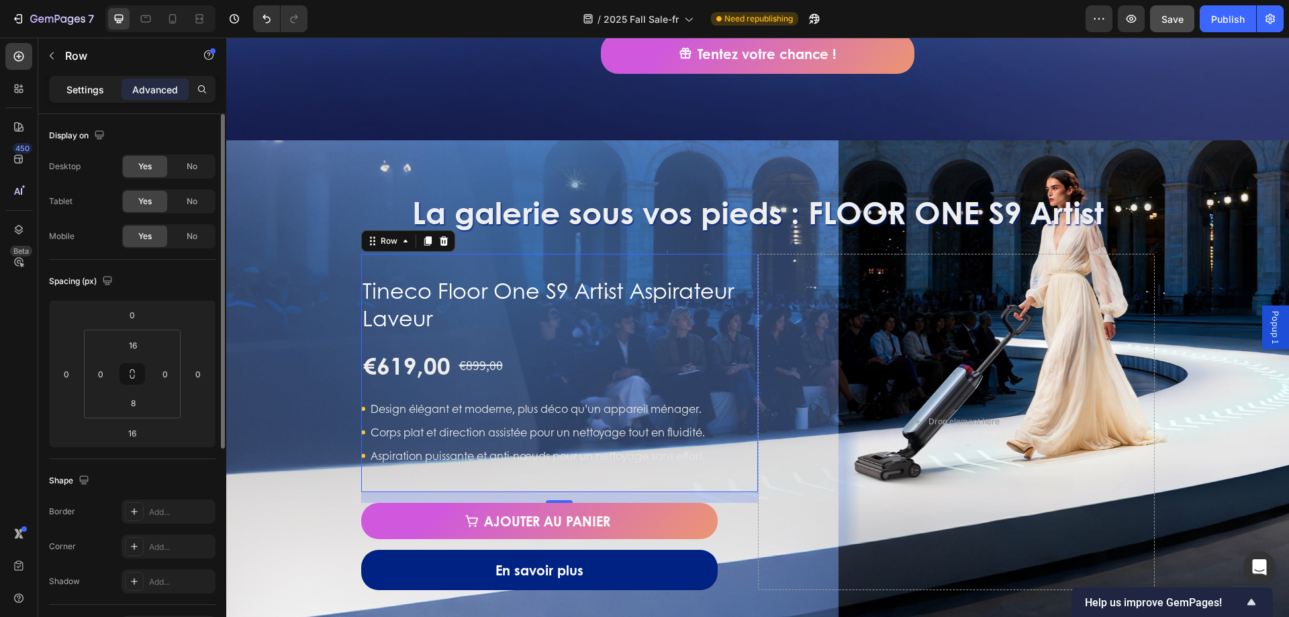
click at [85, 91] on p "Settings" at bounding box center [85, 90] width 38 height 14
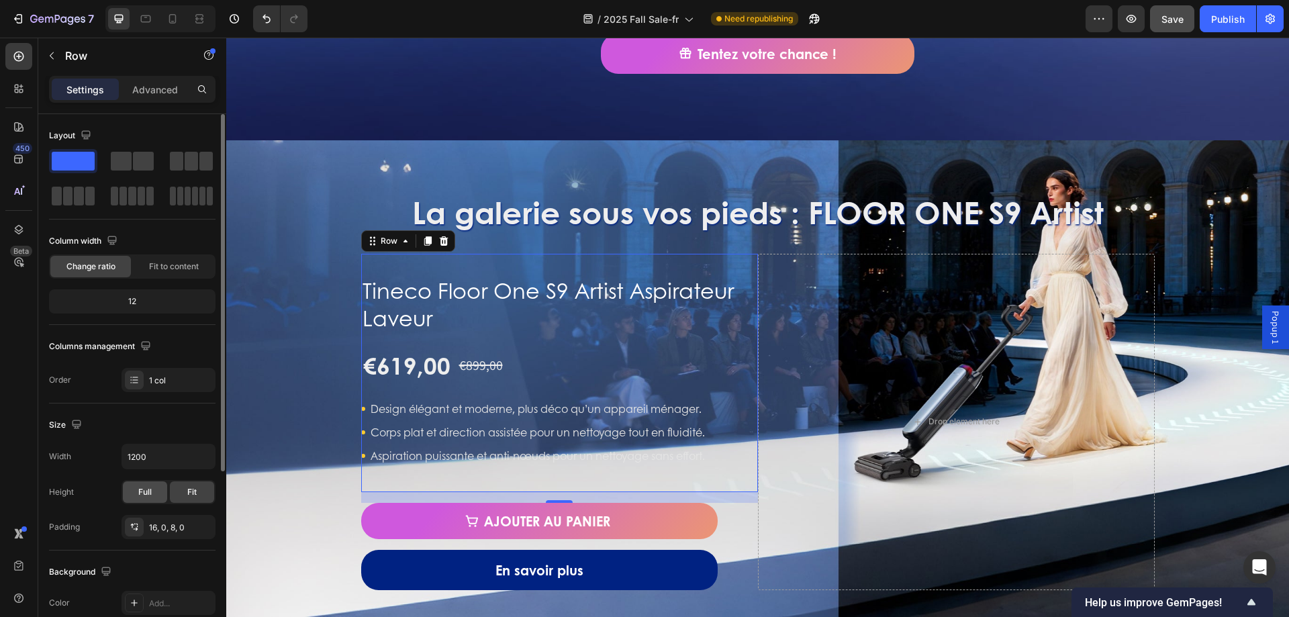
scroll to position [134, 0]
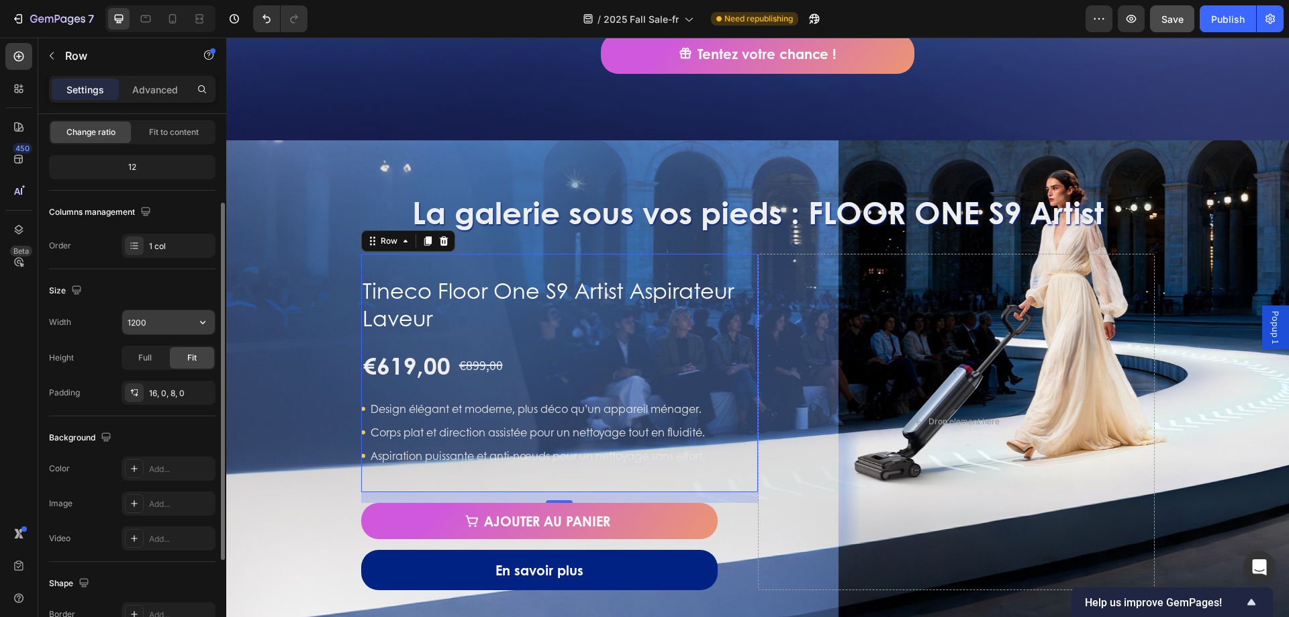
click at [164, 329] on input "1200" at bounding box center [168, 322] width 93 height 24
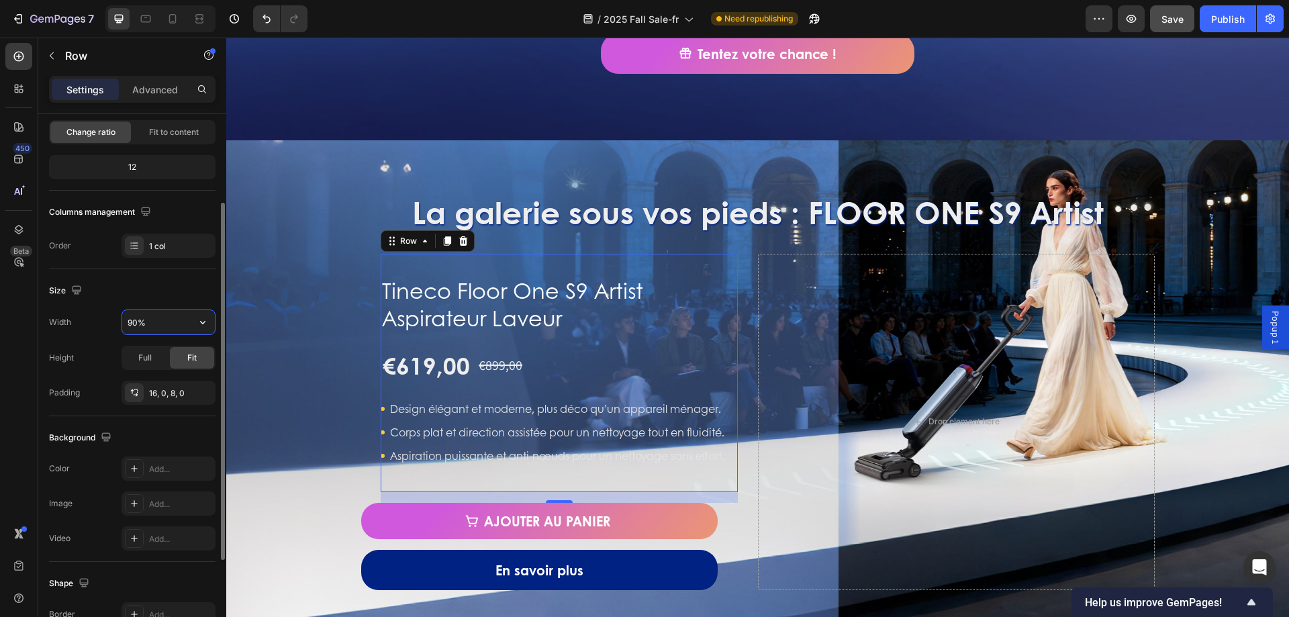
click at [162, 323] on input "90%" at bounding box center [168, 322] width 93 height 24
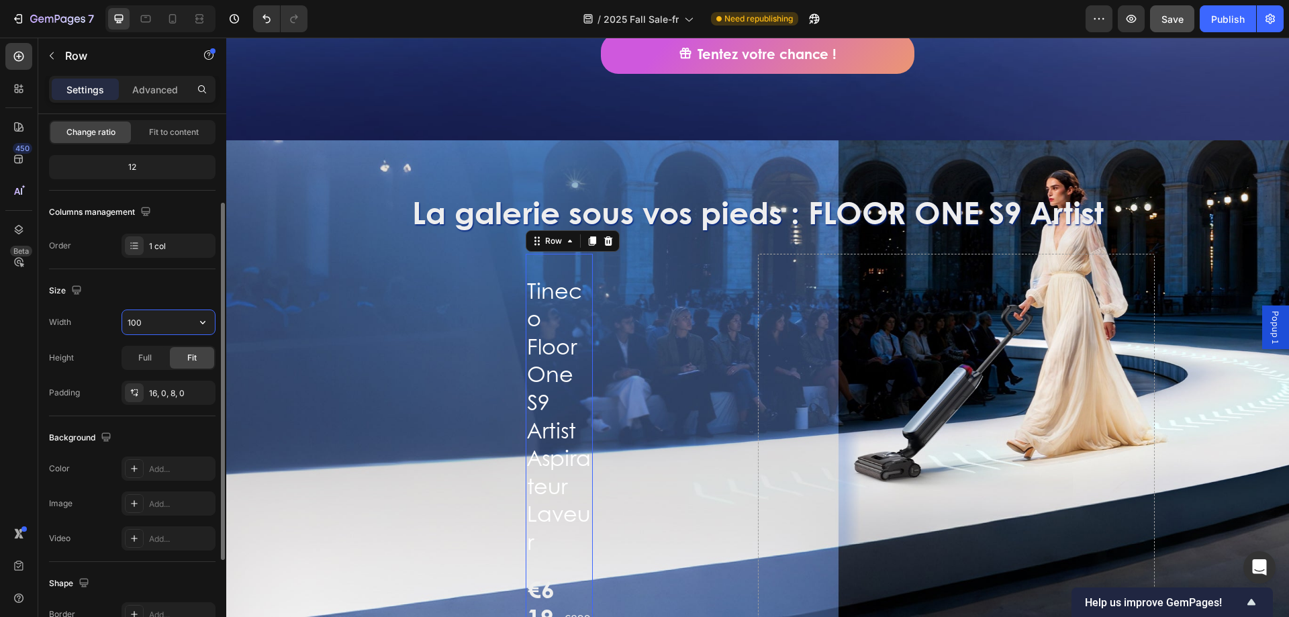
type input "100%"
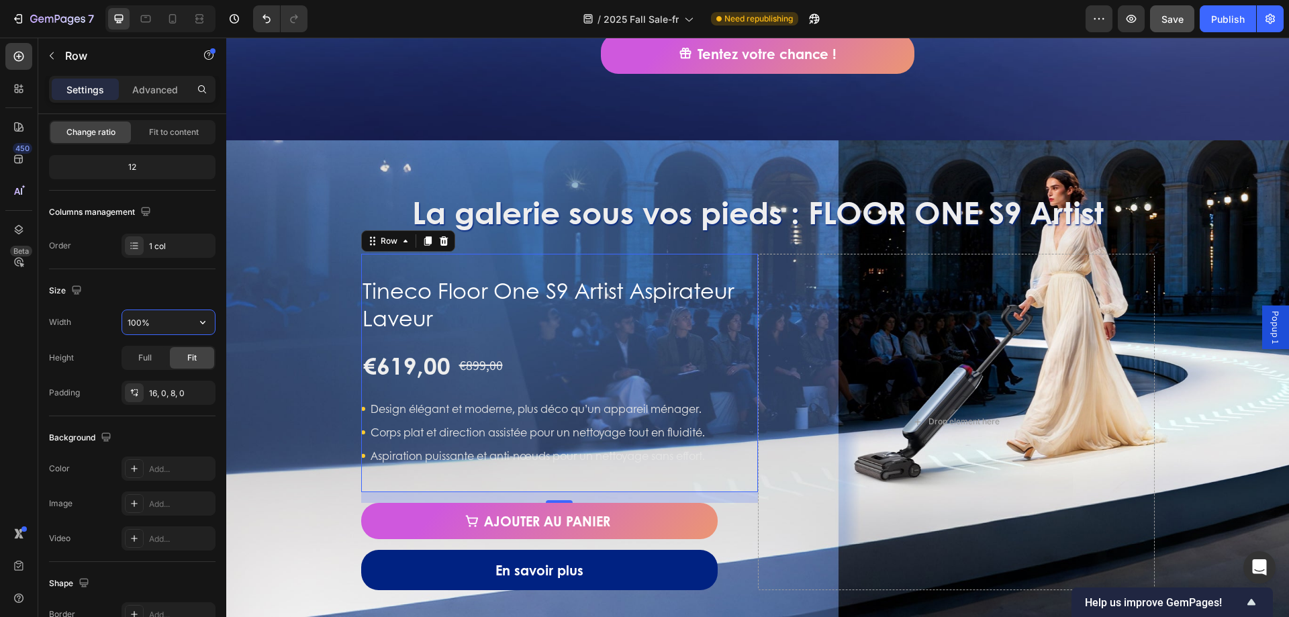
click at [263, 317] on div "La galerie sous vos pieds : FLOOR ONE S9 Artist Heading Tineco Floor One S9 Art…" at bounding box center [757, 390] width 1063 height 399
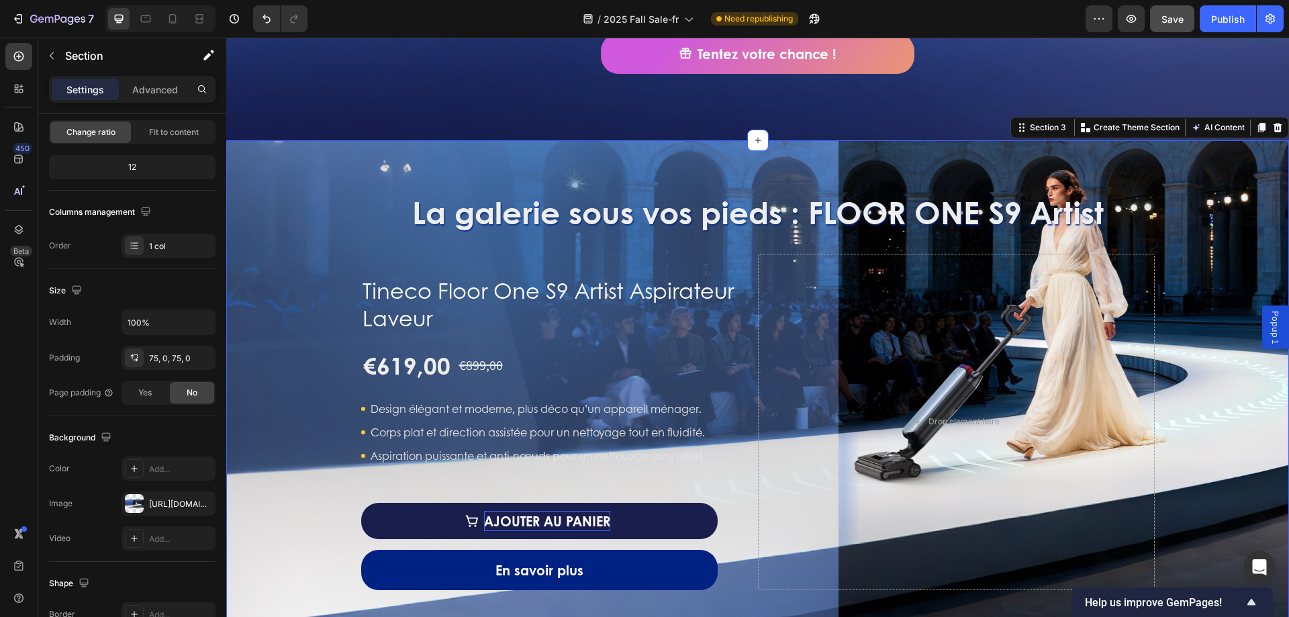
scroll to position [0, 0]
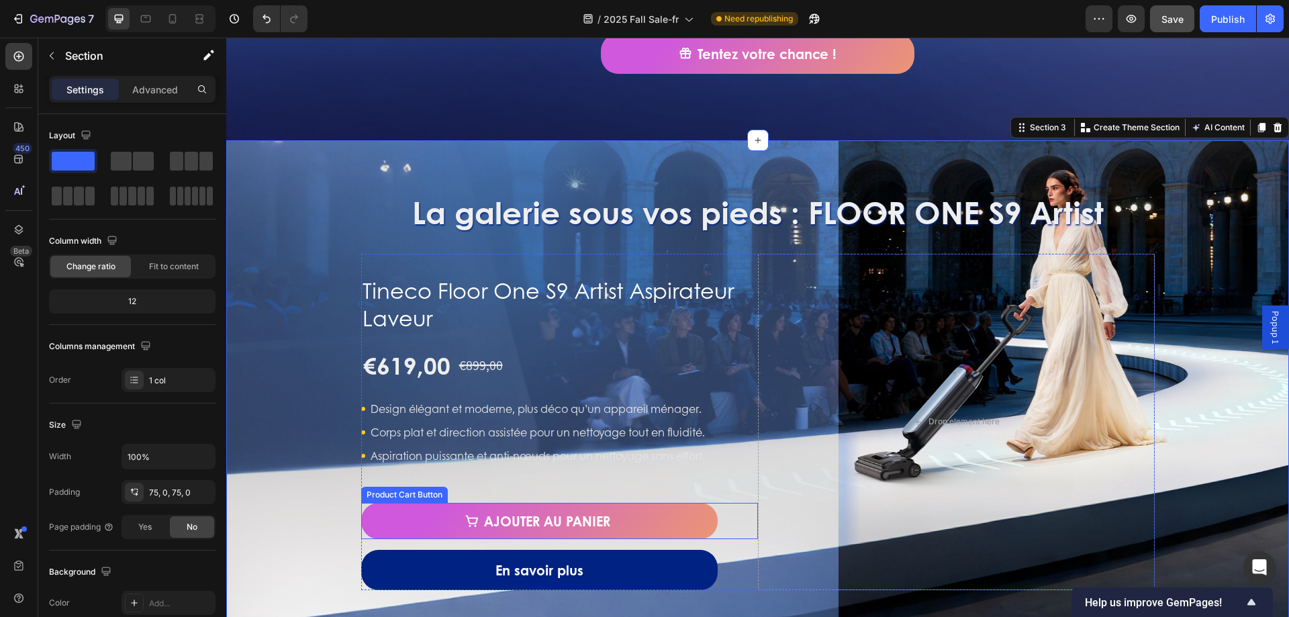
click at [722, 525] on div "Ajouter au panier Product Cart Button" at bounding box center [559, 521] width 397 height 36
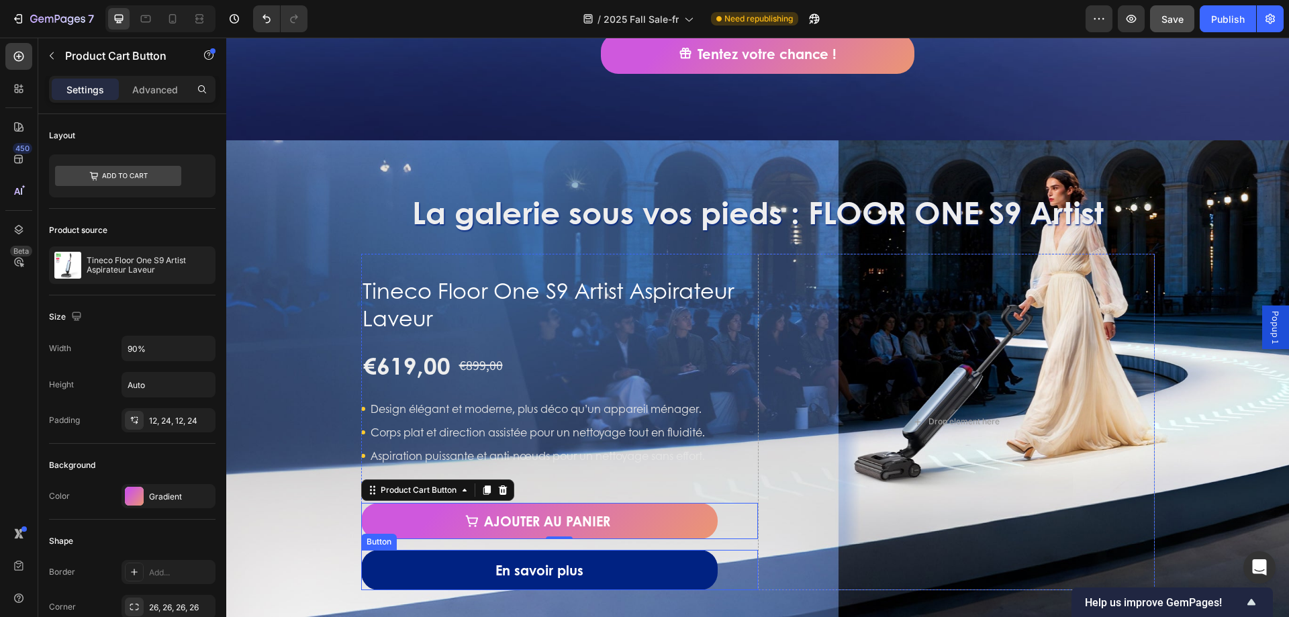
click at [720, 559] on div "En savoir plus Button" at bounding box center [559, 570] width 397 height 40
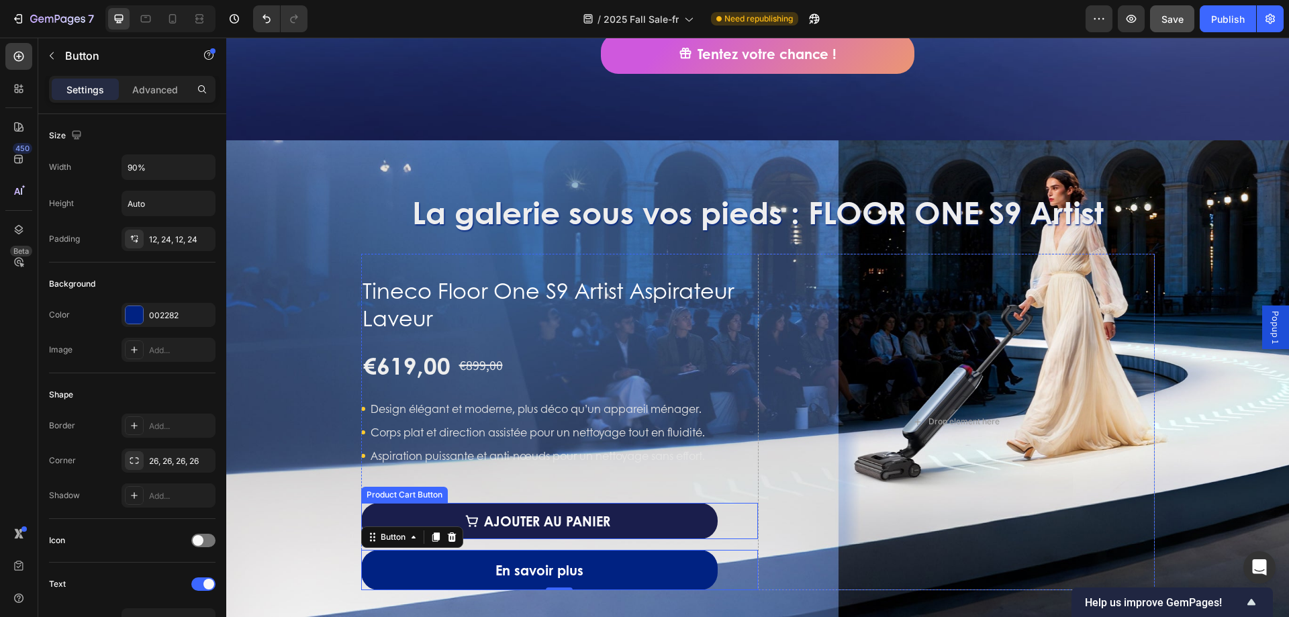
click at [379, 504] on button "Ajouter au panier" at bounding box center [539, 521] width 357 height 36
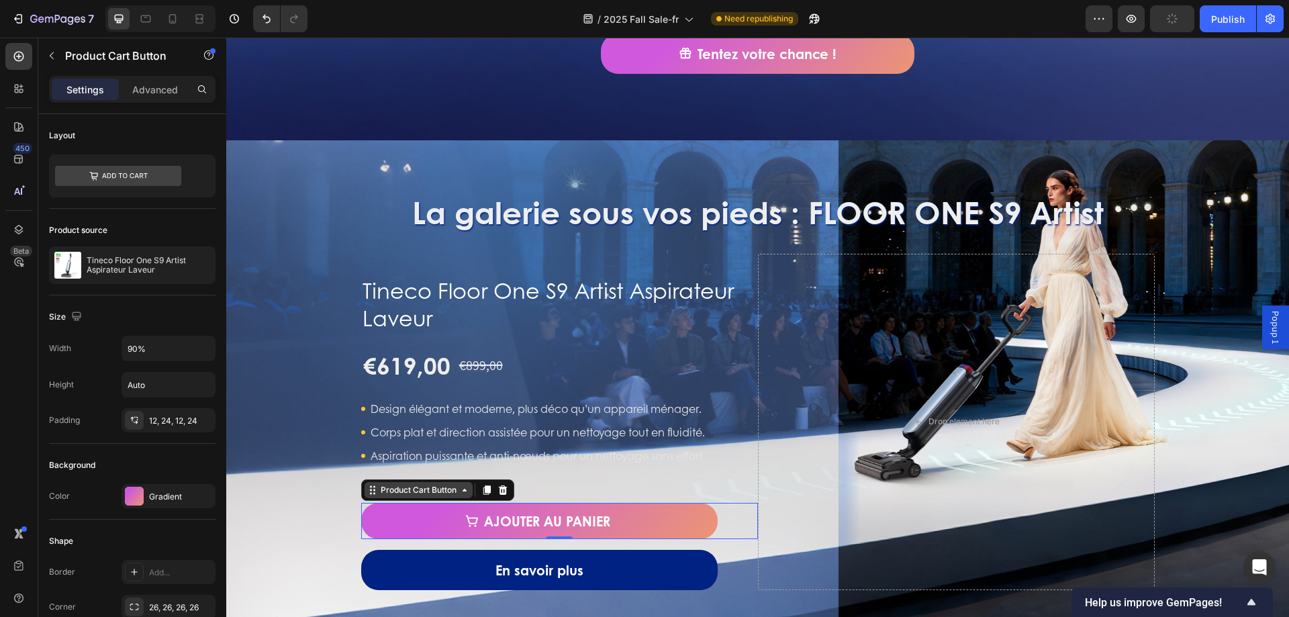
click at [383, 489] on div "Product Cart Button" at bounding box center [418, 490] width 81 height 12
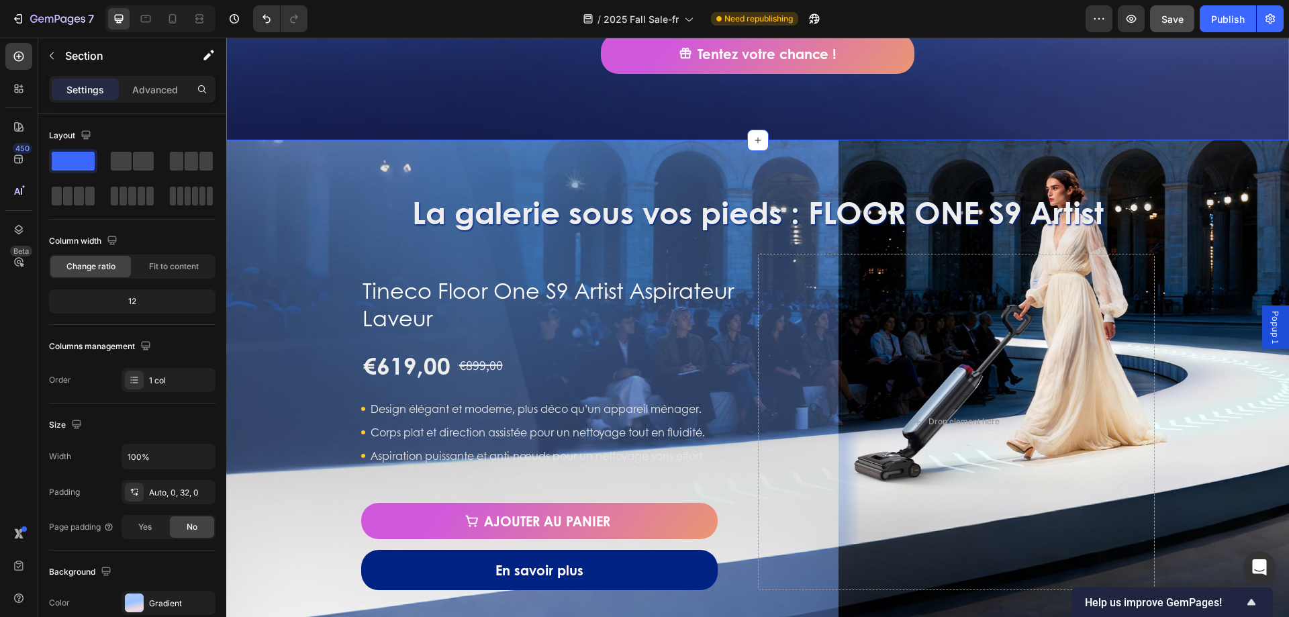
click at [1174, 30] on button "Save" at bounding box center [1172, 18] width 44 height 27
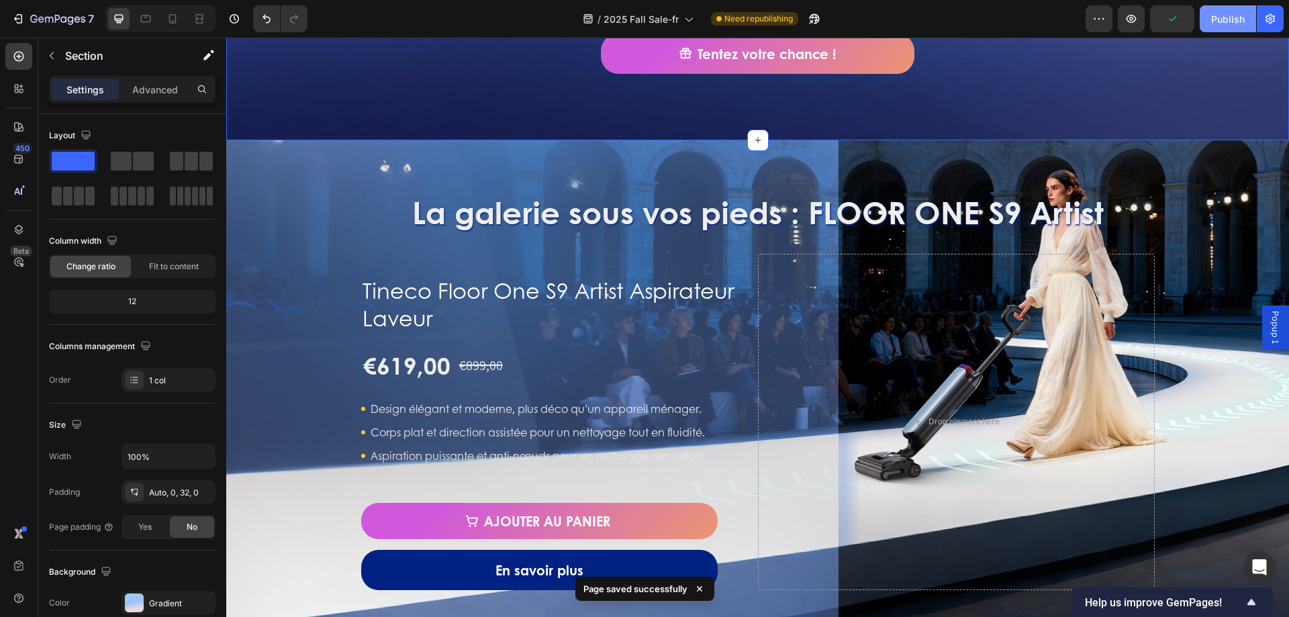
click at [1220, 32] on button "Publish" at bounding box center [1228, 18] width 56 height 27
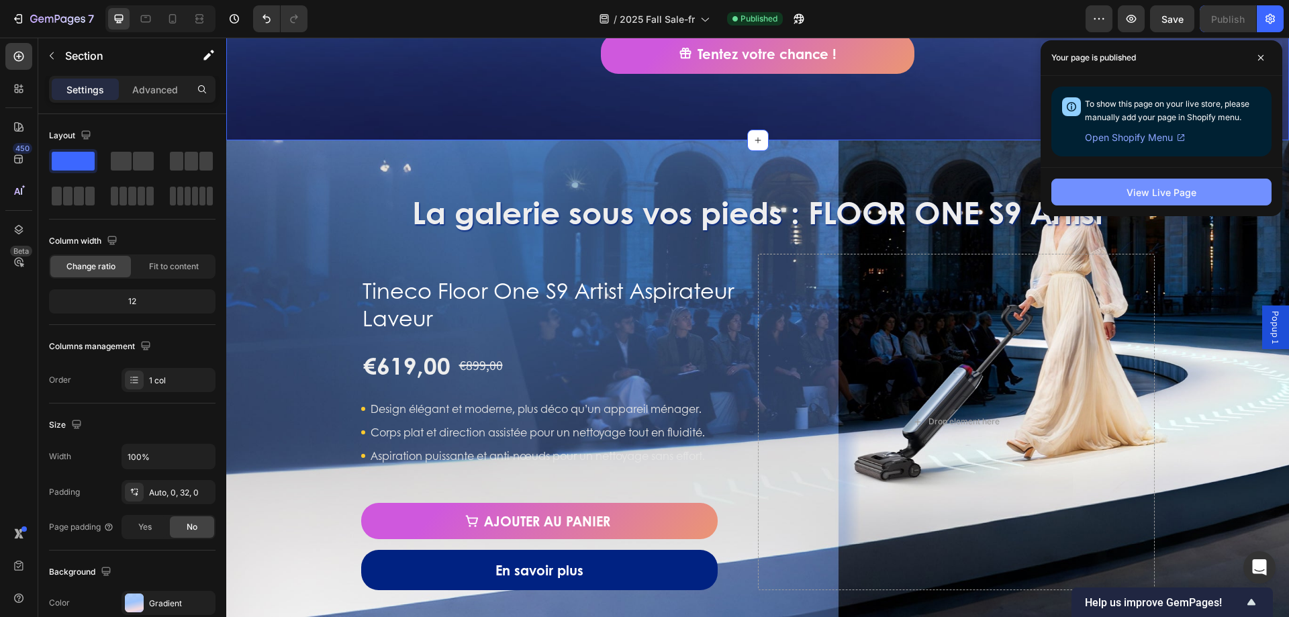
click at [1178, 200] on button "View Live Page" at bounding box center [1161, 192] width 220 height 27
